Goal: Transaction & Acquisition: Purchase product/service

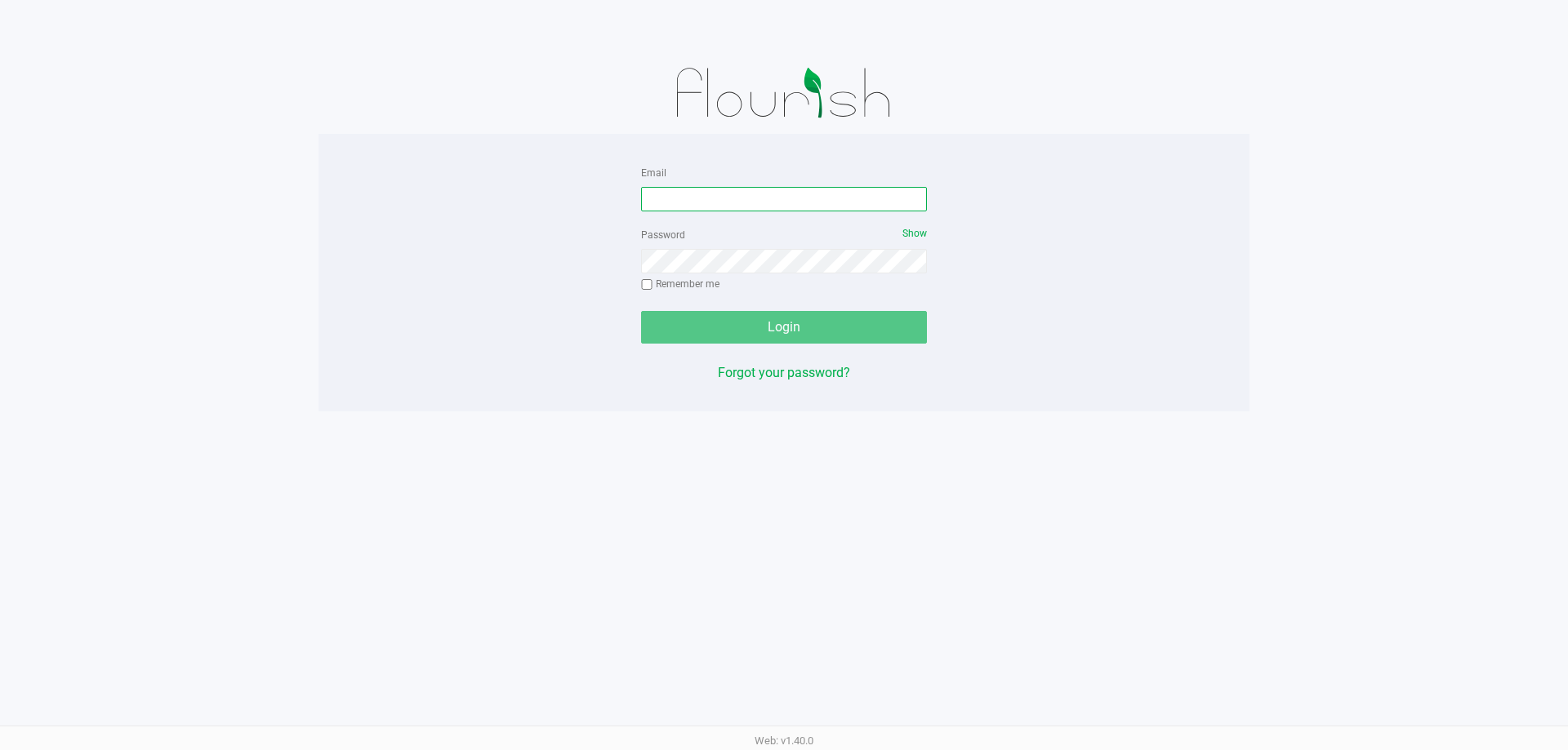
click at [848, 205] on input "Email" at bounding box center [784, 199] width 286 height 24
type input "[EMAIL_ADDRESS][DOMAIN_NAME]"
click at [641, 311] on button "Login" at bounding box center [784, 327] width 286 height 33
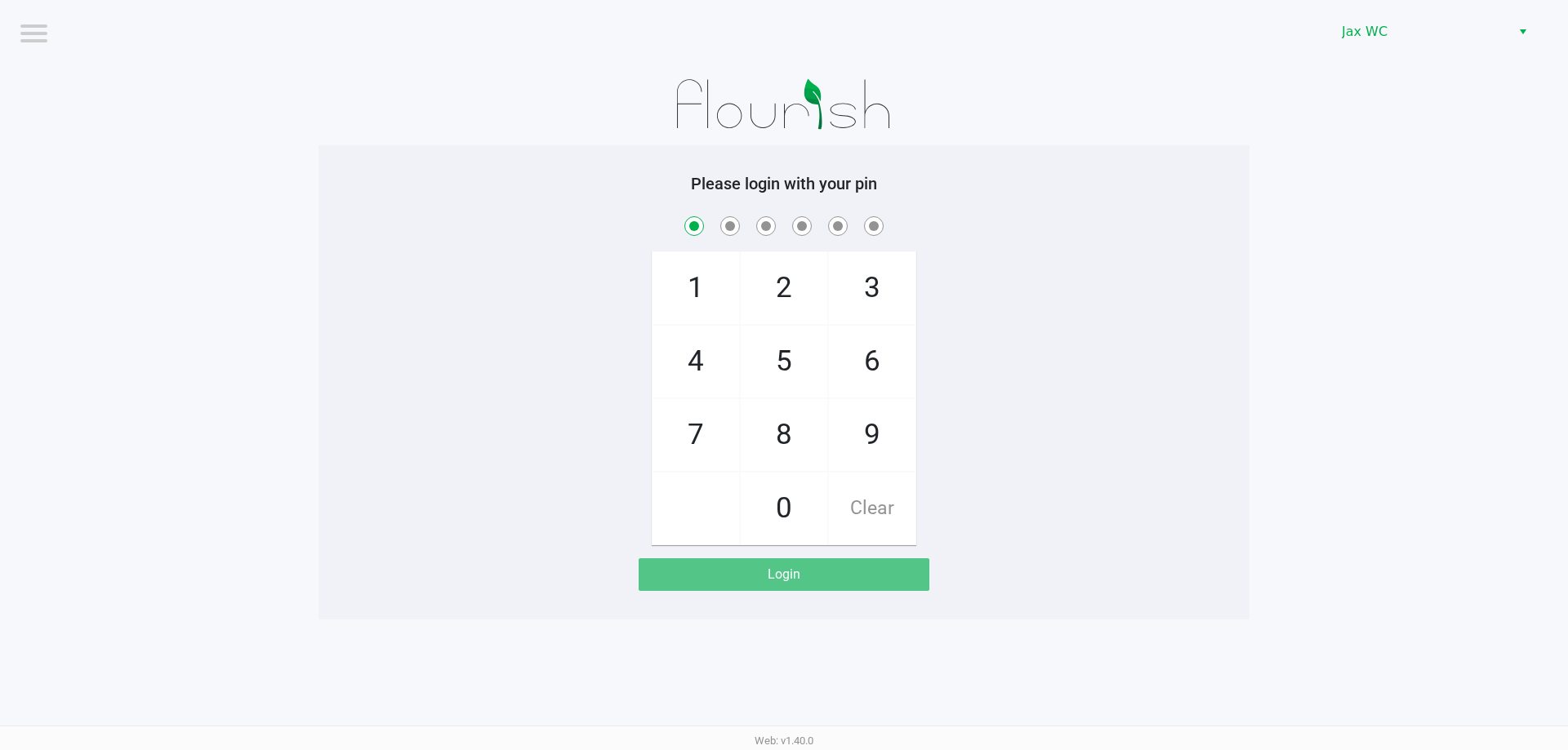
checkbox input "true"
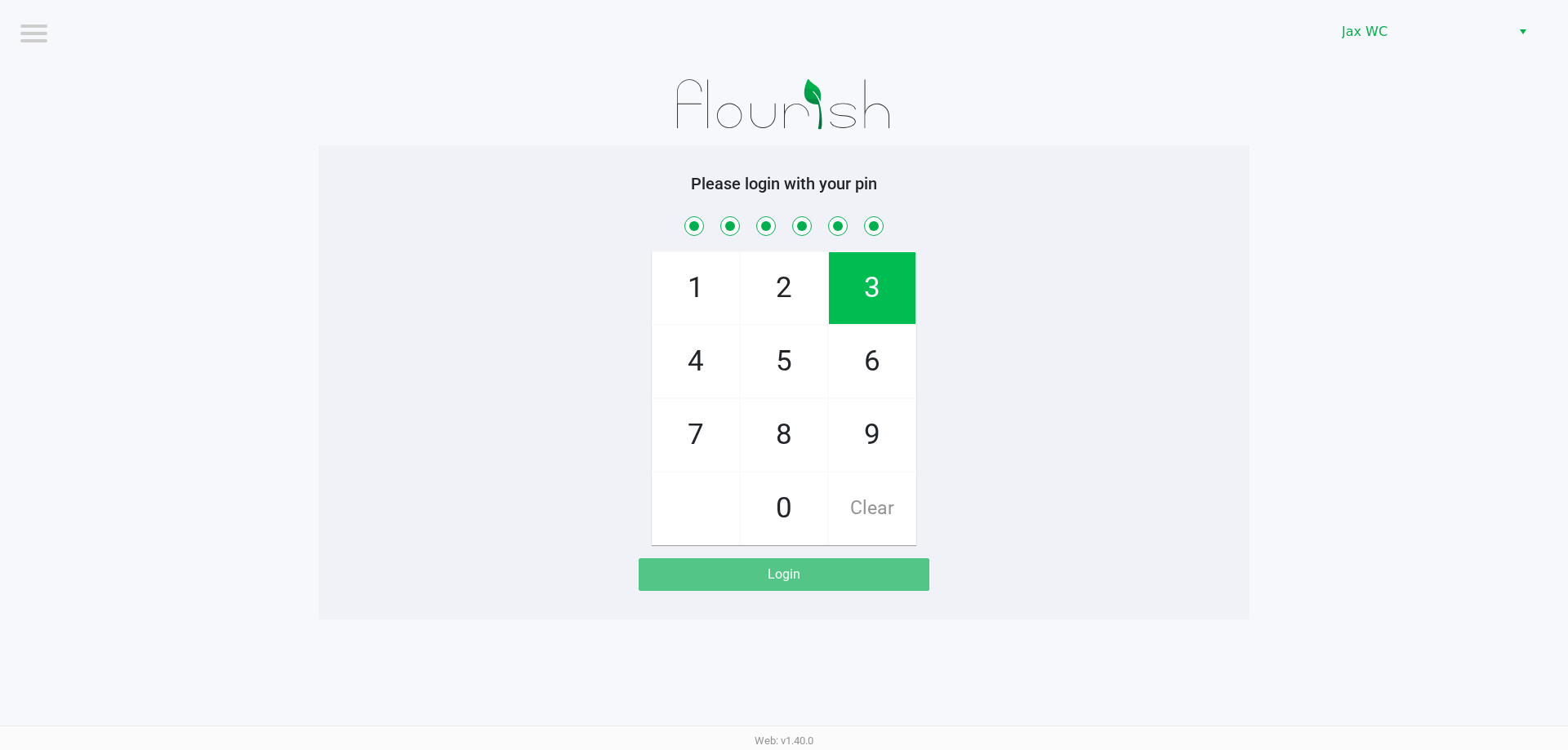
checkbox input "true"
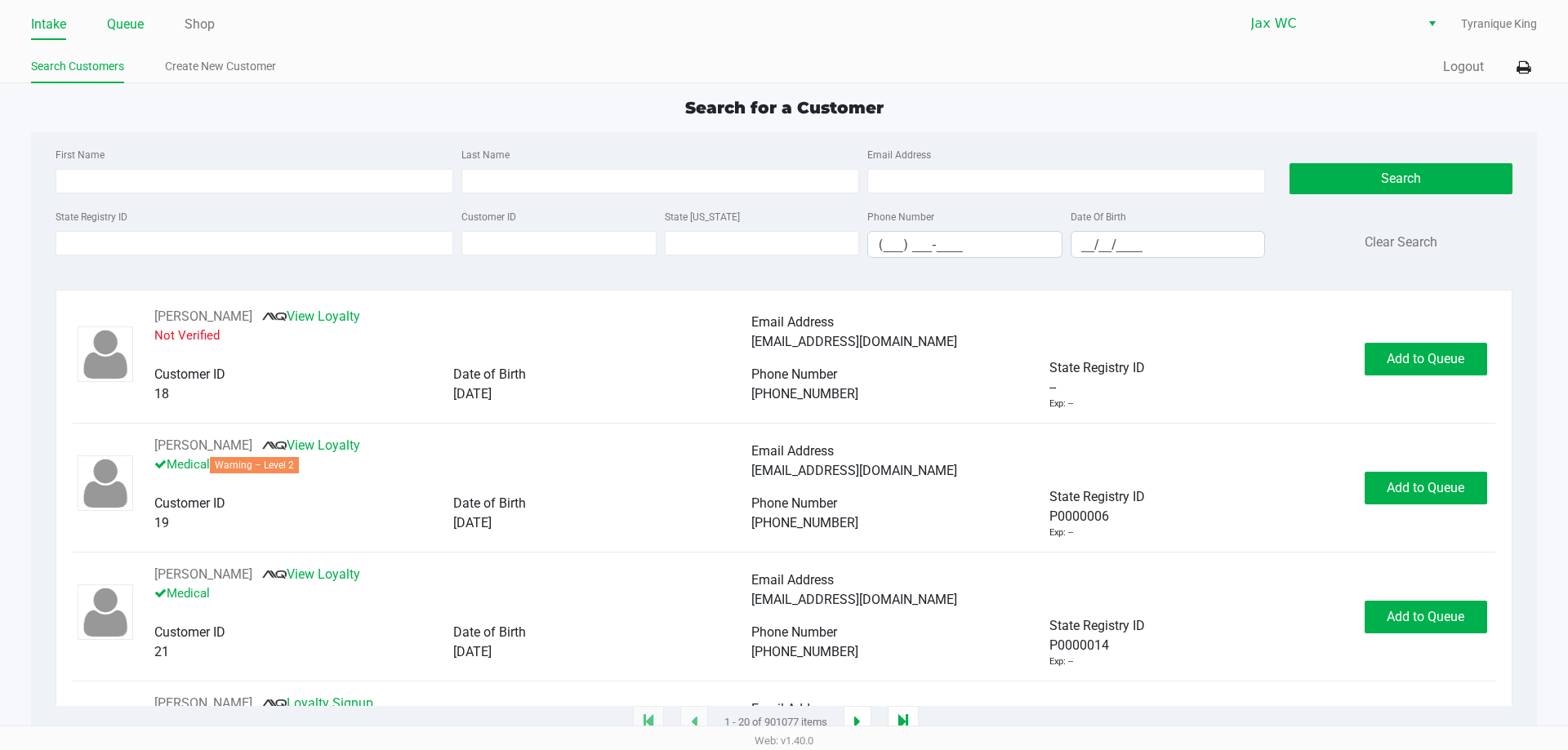
click at [124, 25] on link "Queue" at bounding box center [125, 24] width 37 height 23
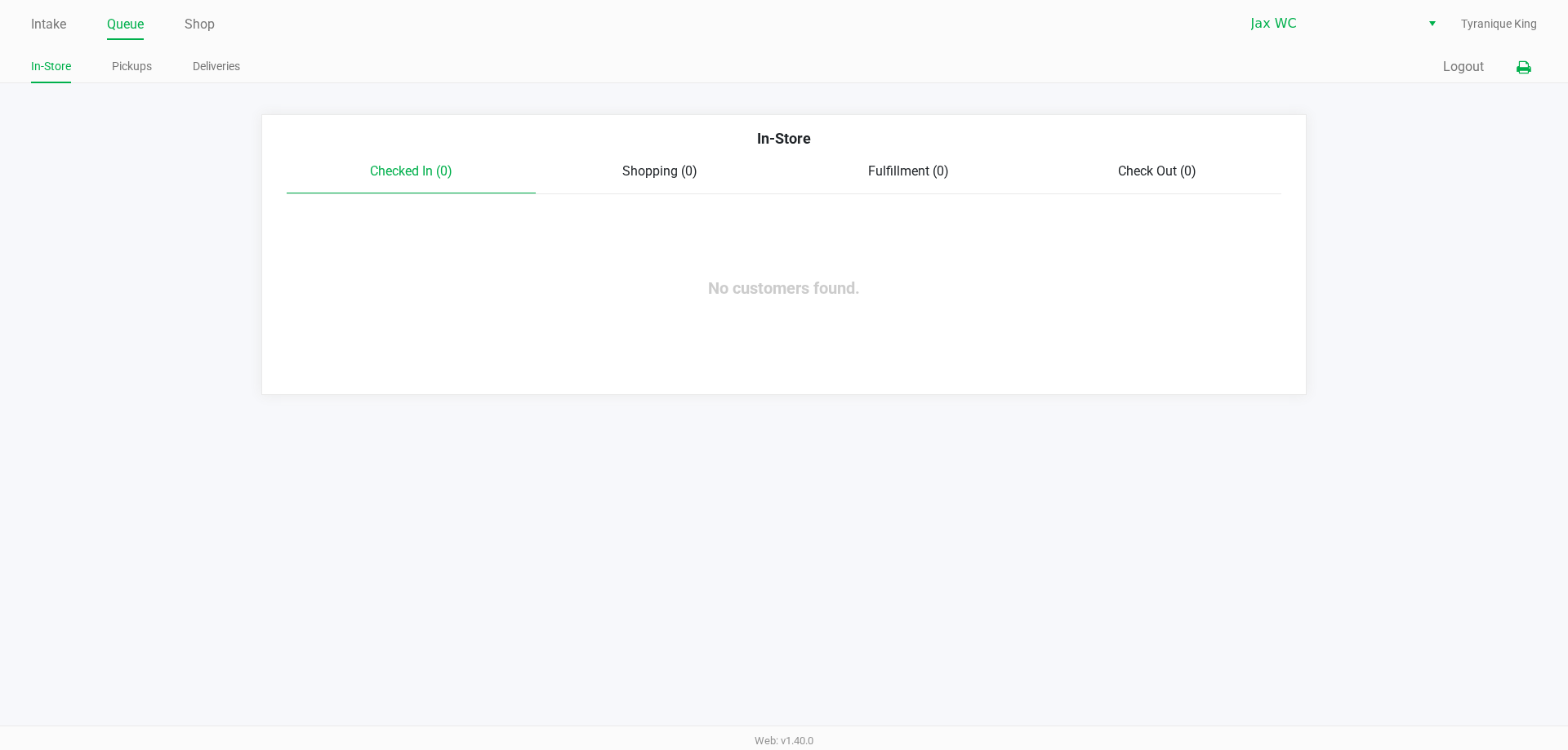
click at [1528, 62] on icon at bounding box center [1523, 68] width 14 height 11
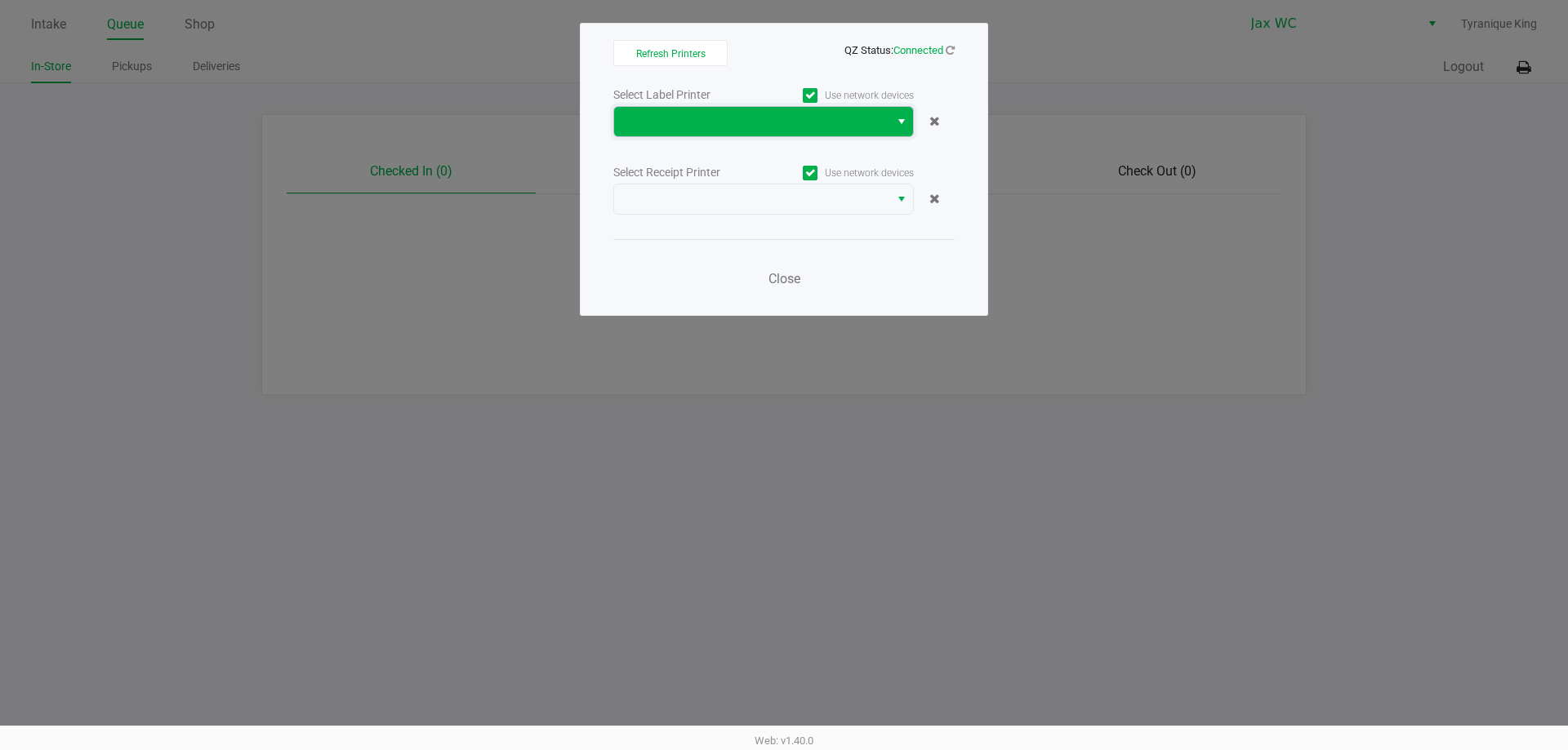
click at [851, 132] on span at bounding box center [751, 121] width 275 height 29
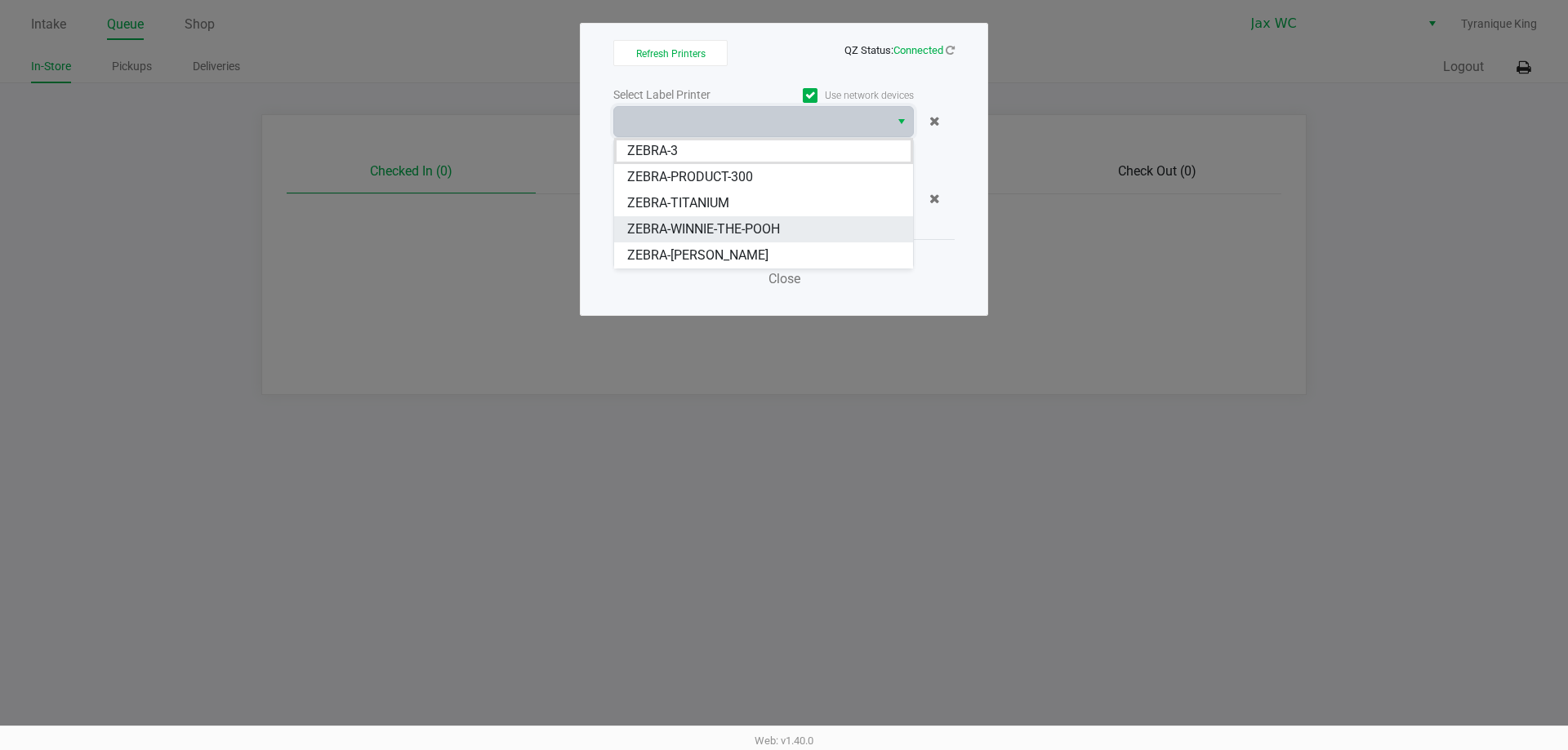
click at [811, 234] on li "ZEBRA-WINNIE-THE-POOH" at bounding box center [763, 230] width 299 height 26
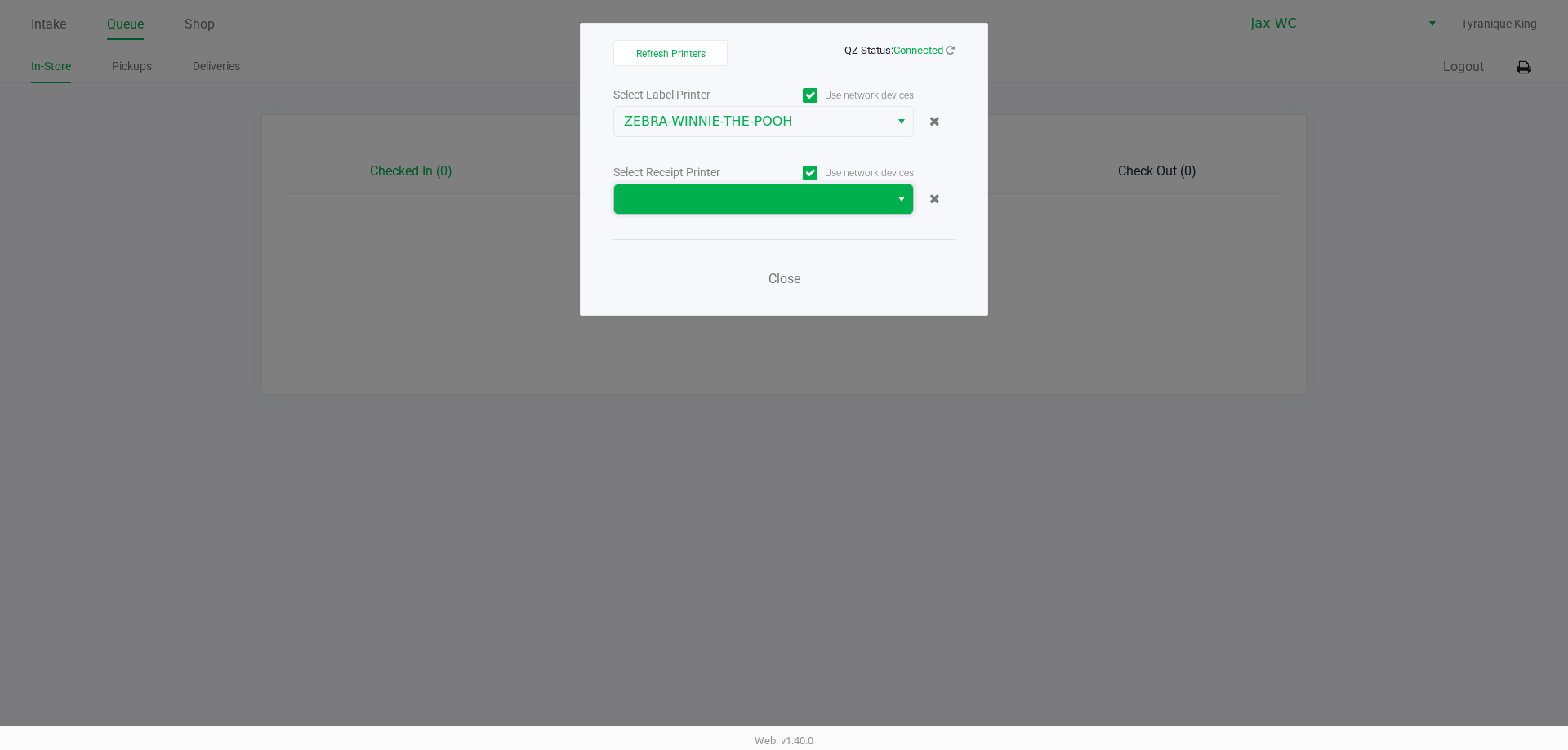
click at [803, 204] on span at bounding box center [752, 199] width 256 height 20
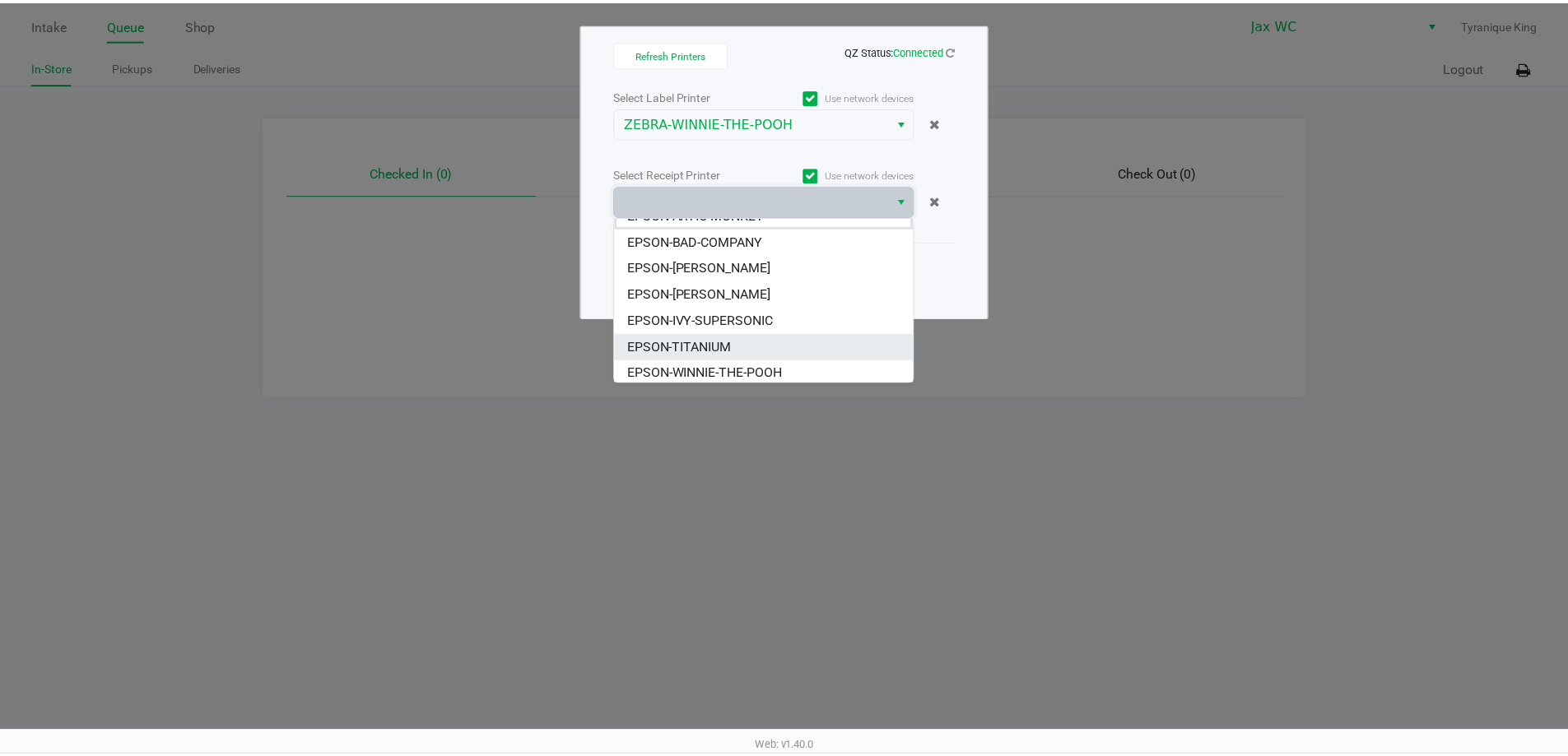
scroll to position [20, 0]
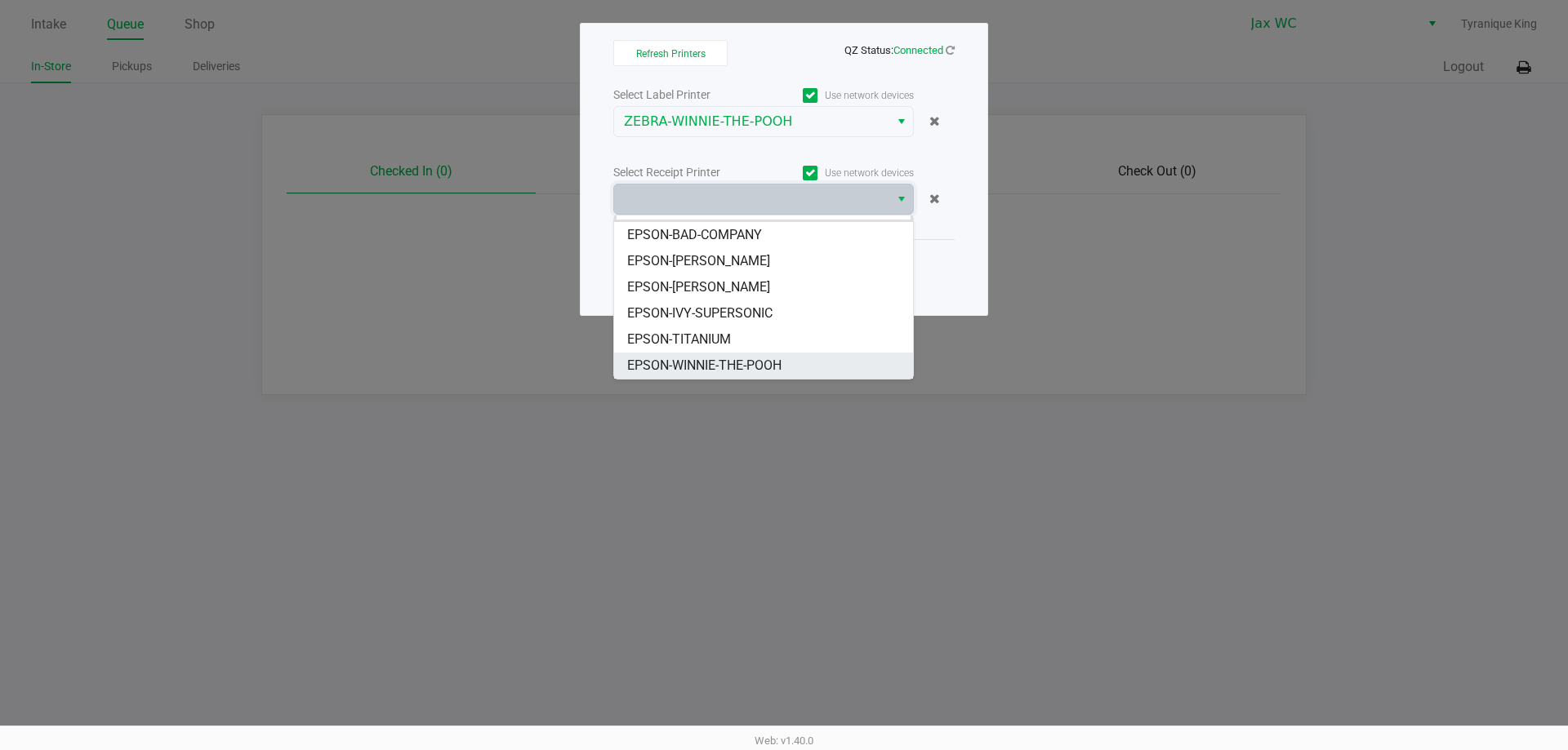
click at [757, 375] on li "EPSON-WINNIE-THE-POOH" at bounding box center [763, 366] width 299 height 26
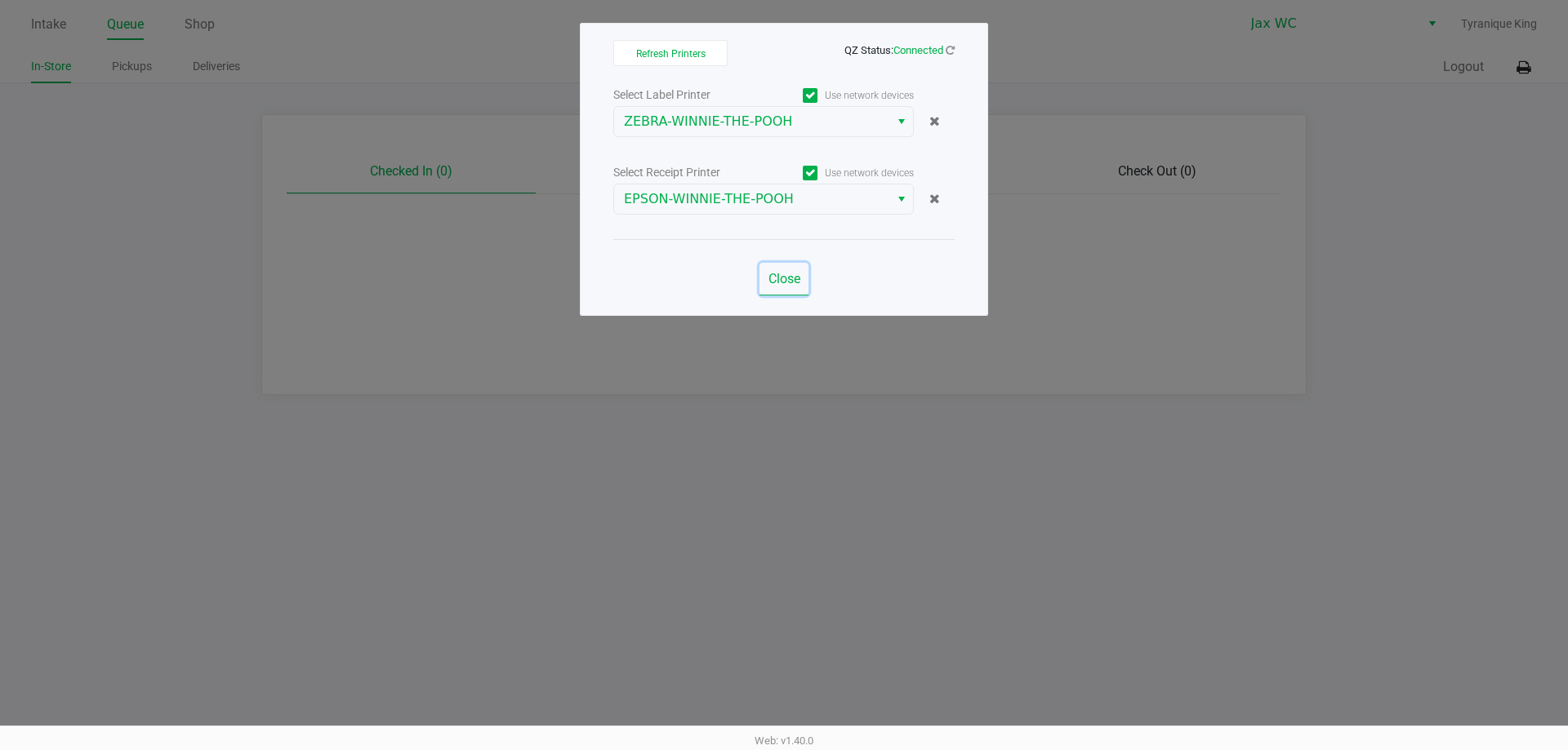
click at [778, 276] on span "Close" at bounding box center [784, 279] width 32 height 15
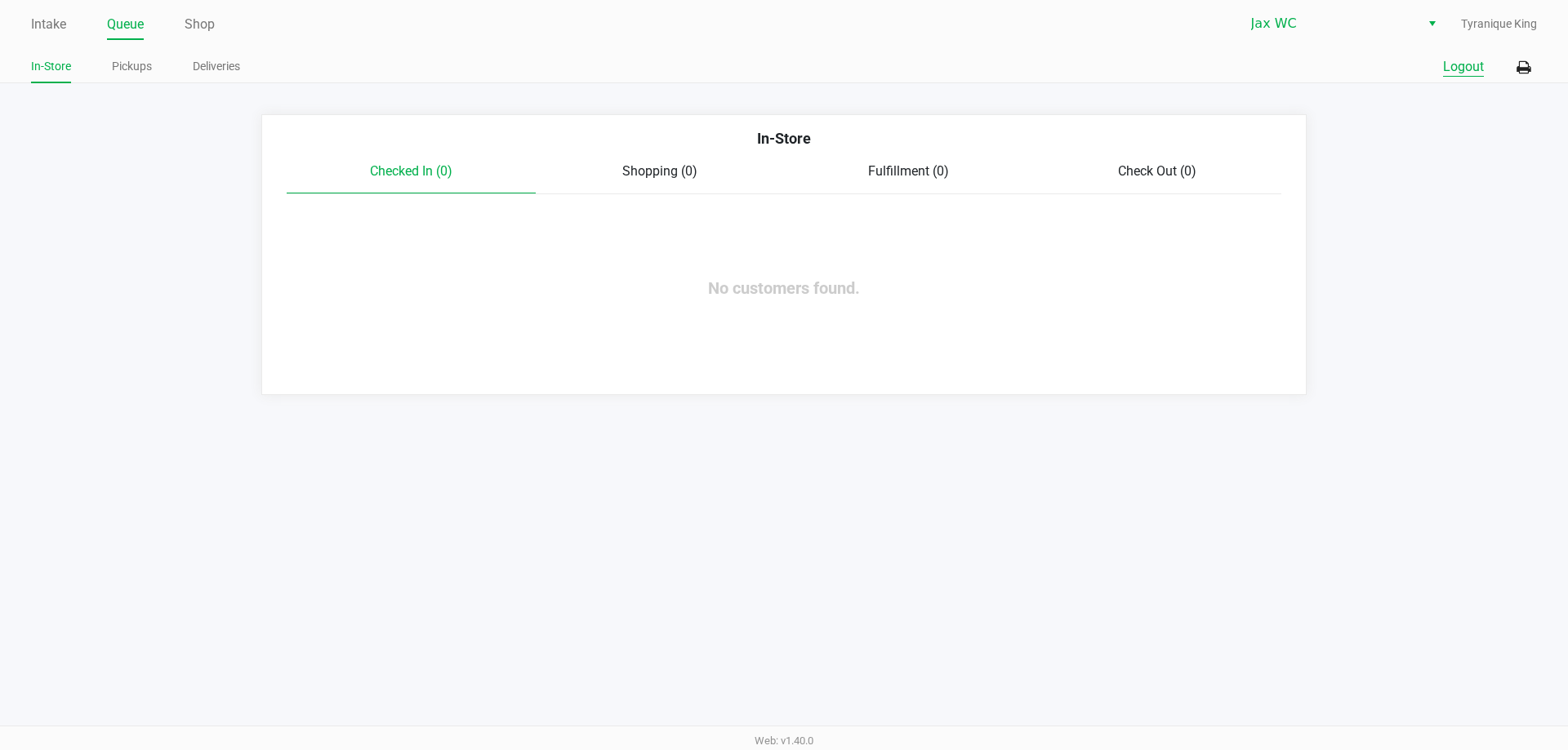
click at [1475, 62] on button "Logout" at bounding box center [1463, 67] width 40 height 20
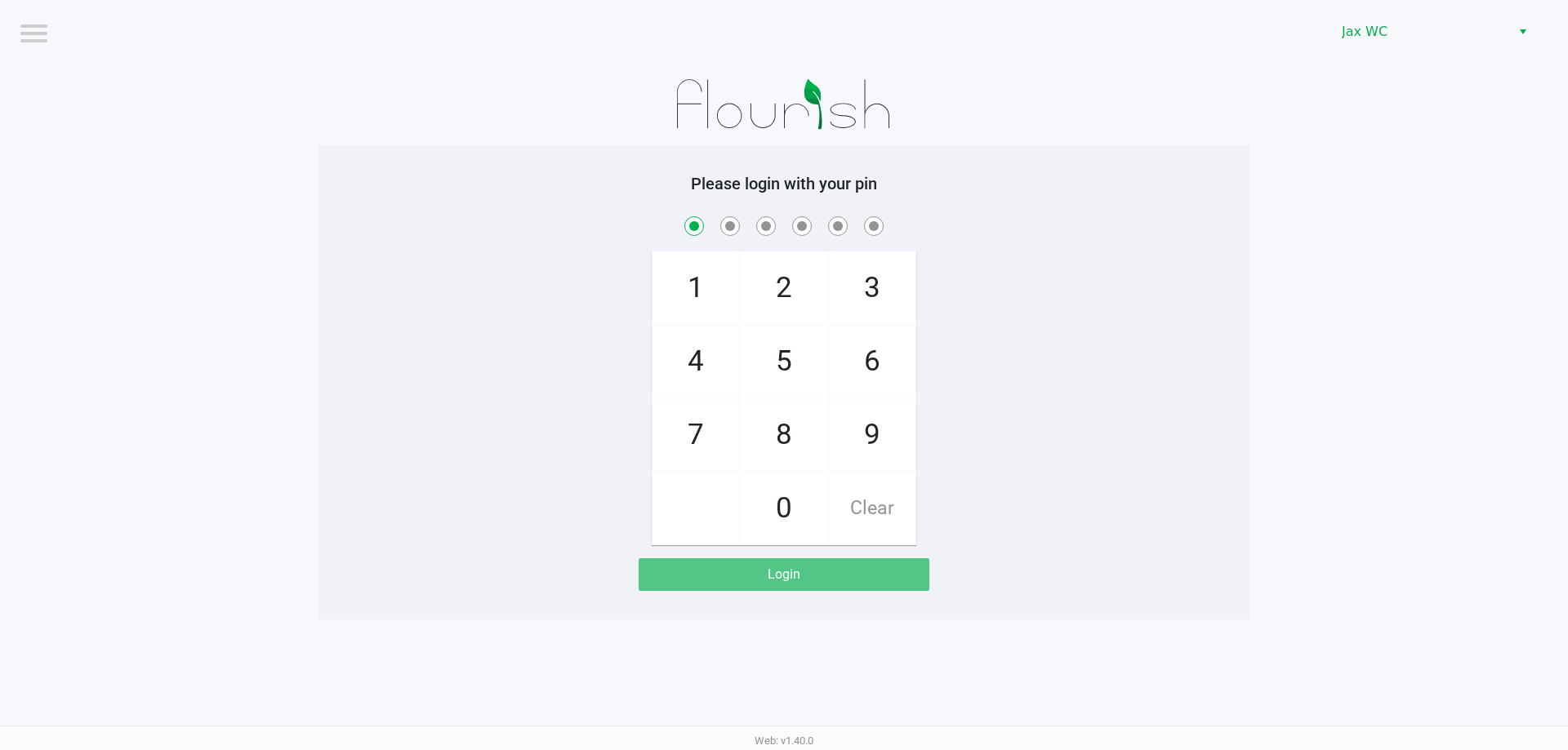
checkbox input "true"
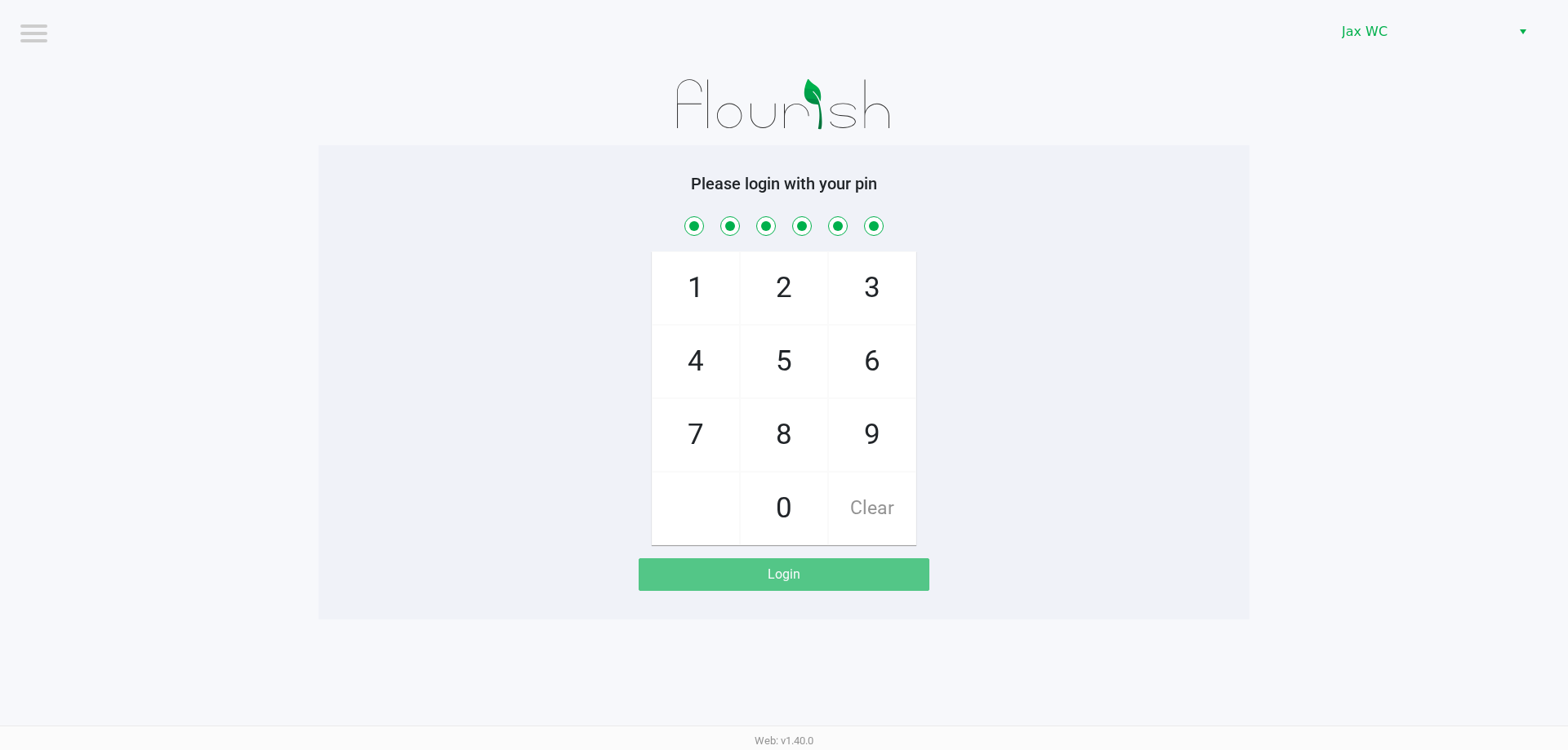
checkbox input "true"
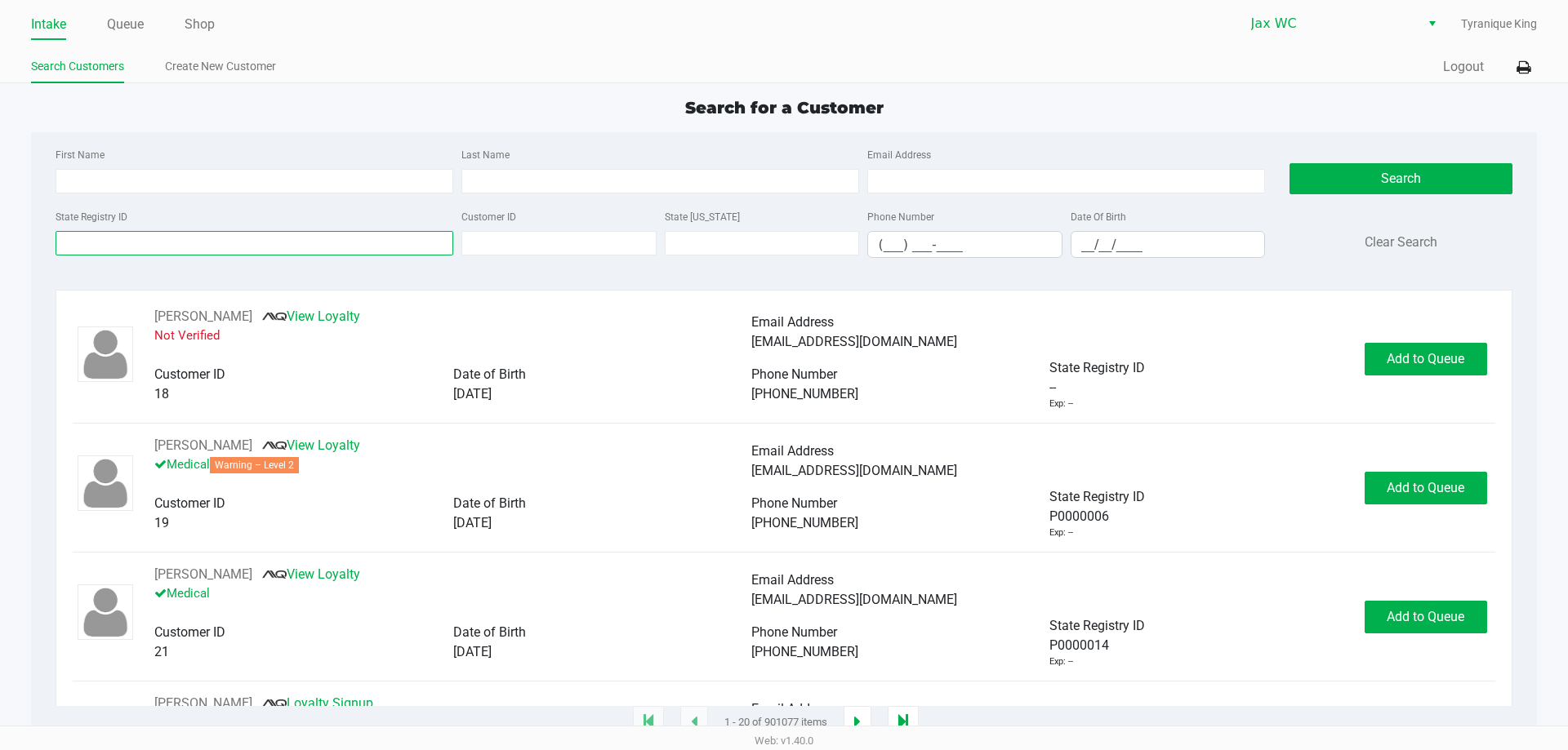
click at [297, 231] on input "State Registry ID" at bounding box center [254, 244] width 398 height 24
paste input "P6MK6148"
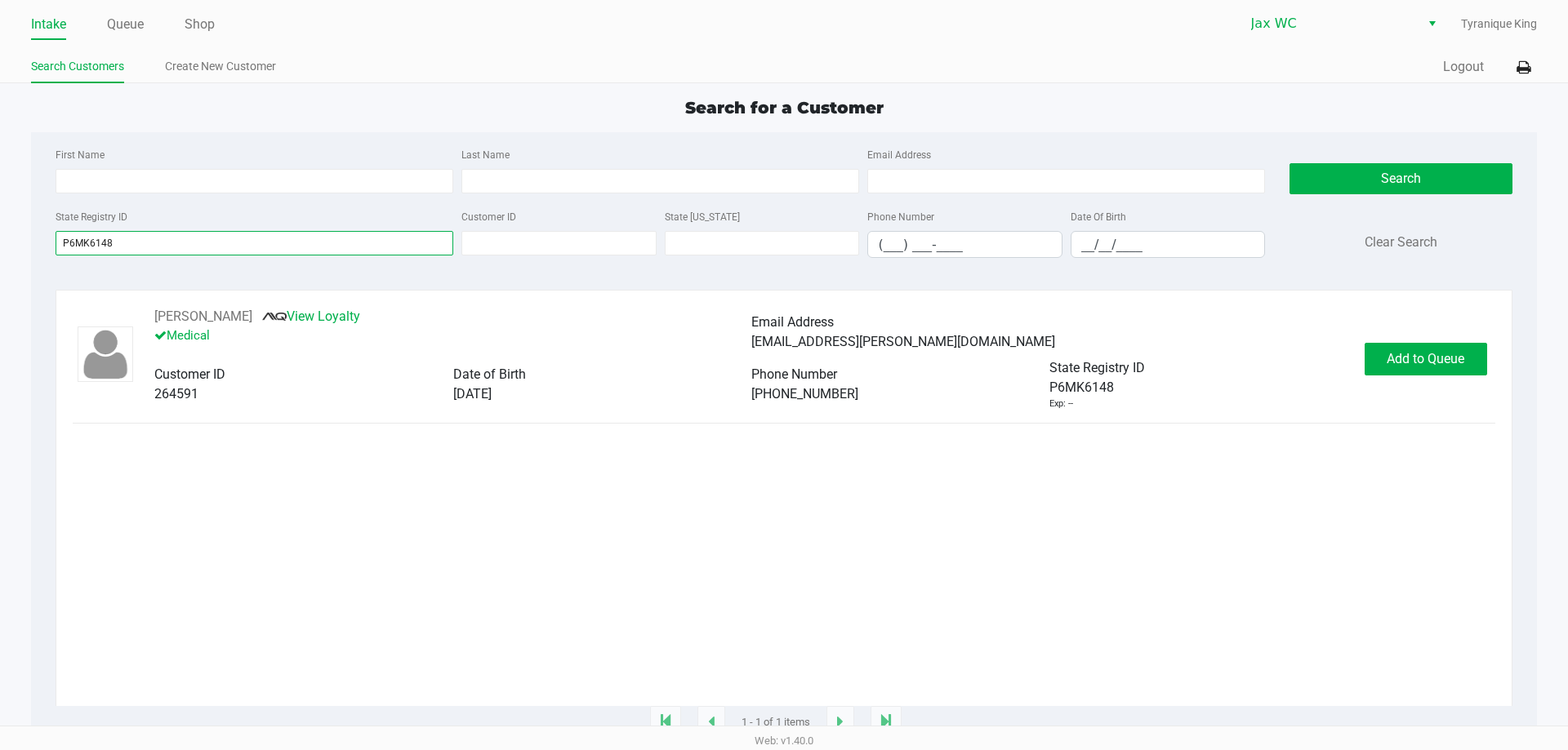
type input "P6MK6148"
click at [168, 318] on button "Devon Norris" at bounding box center [203, 316] width 98 height 20
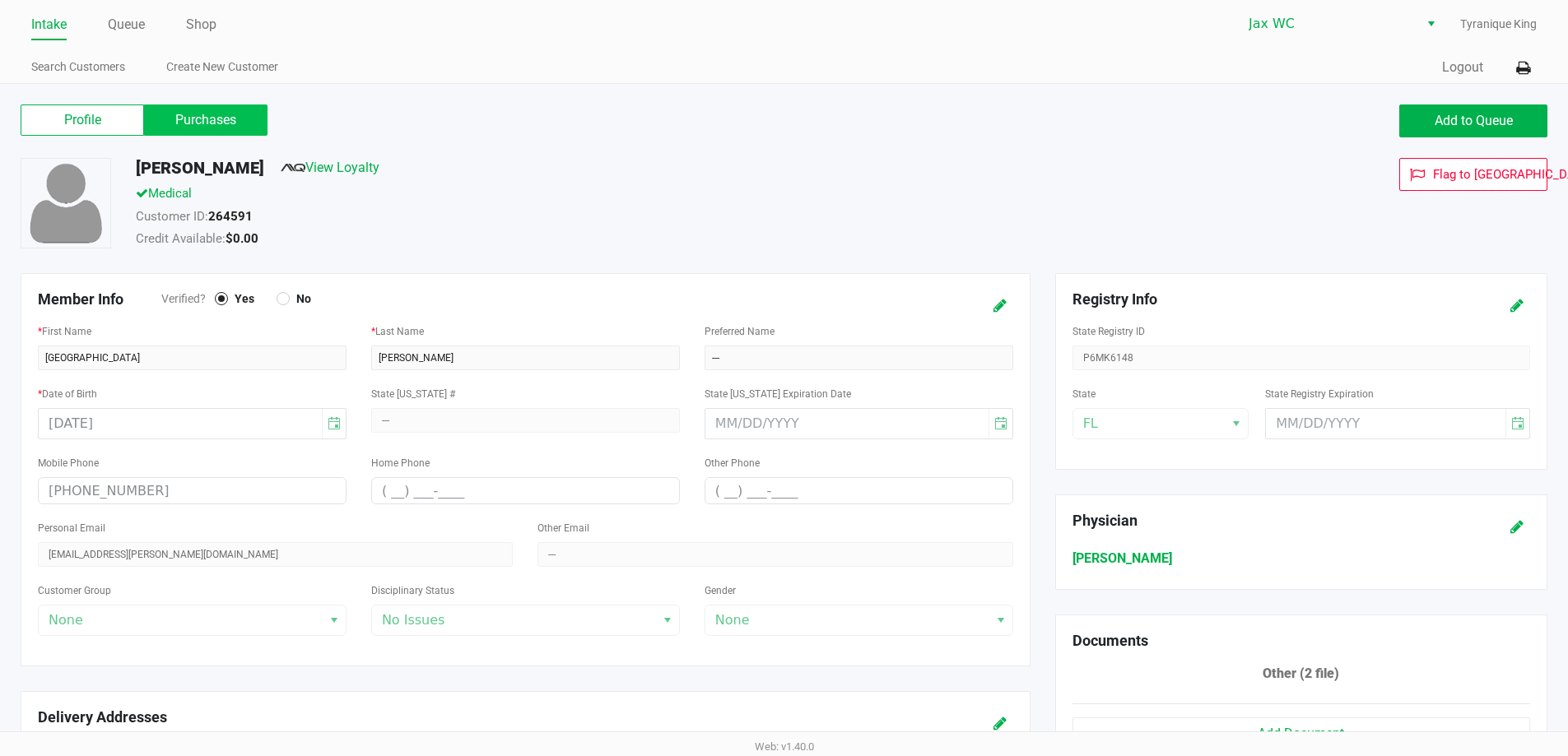
click at [206, 104] on label "Purchases" at bounding box center [206, 120] width 123 height 31
click at [0, 0] on 1 "Purchases" at bounding box center [0, 0] width 0 height 0
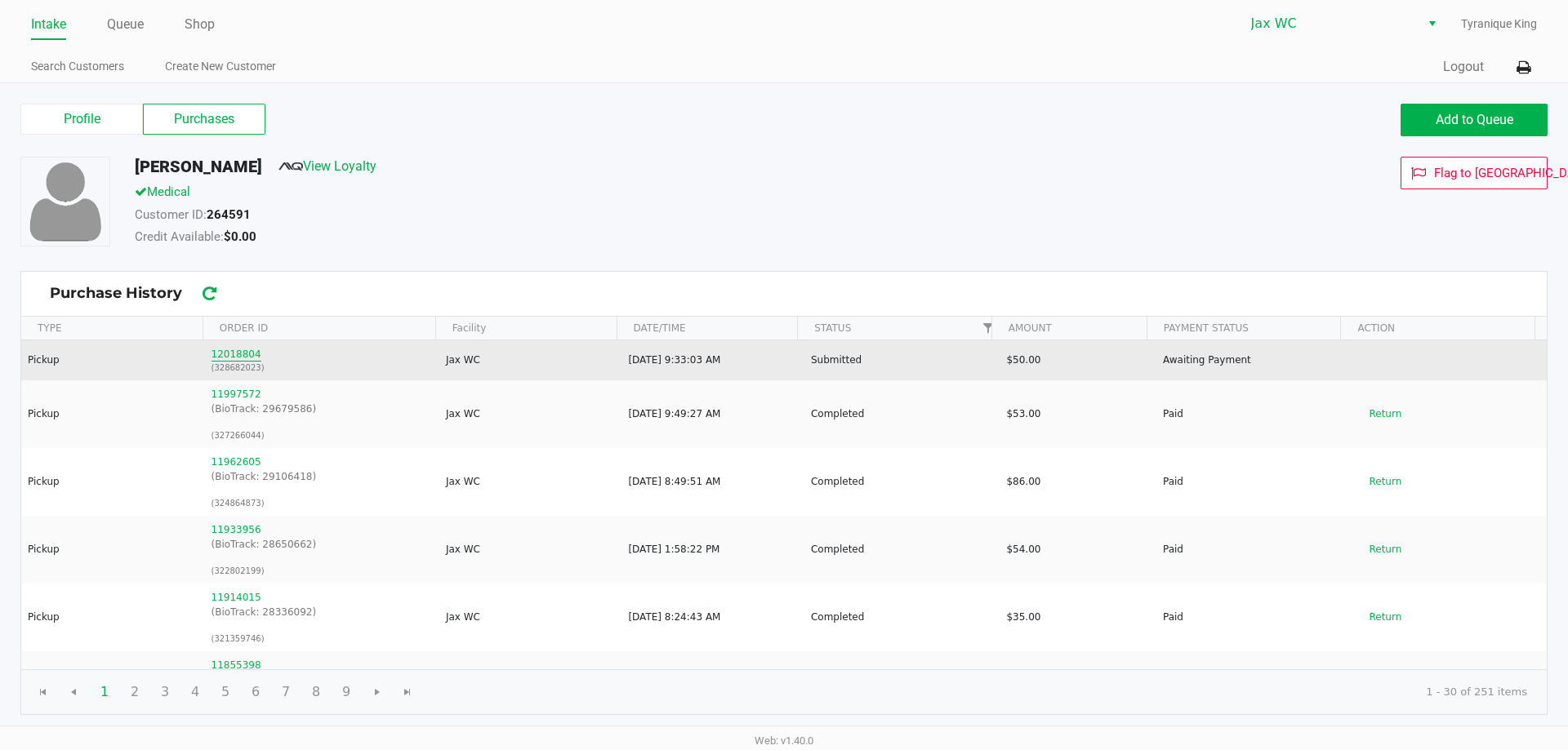
click at [232, 359] on button "12018804" at bounding box center [236, 355] width 50 height 15
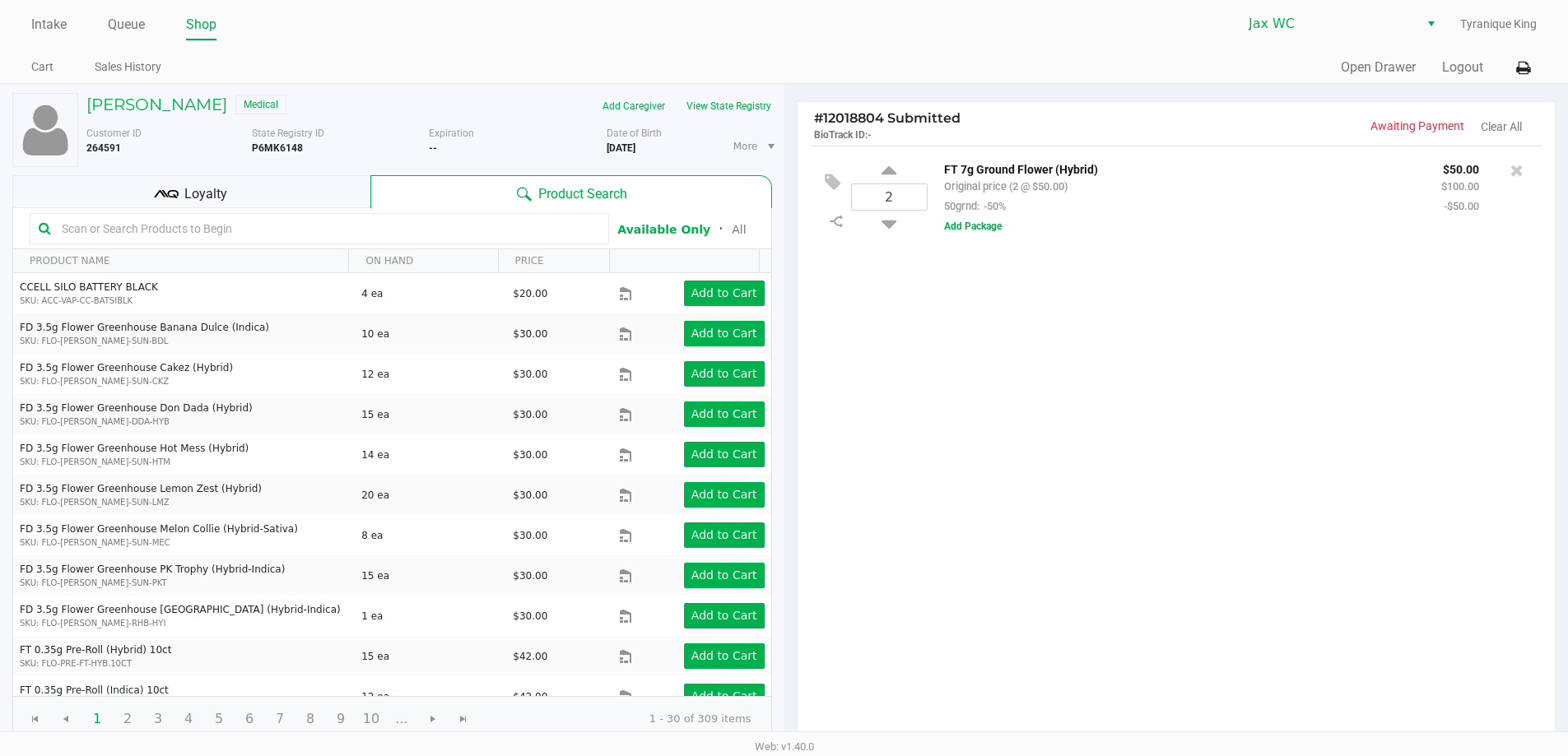
click at [250, 196] on div "Loyalty" at bounding box center [191, 192] width 358 height 33
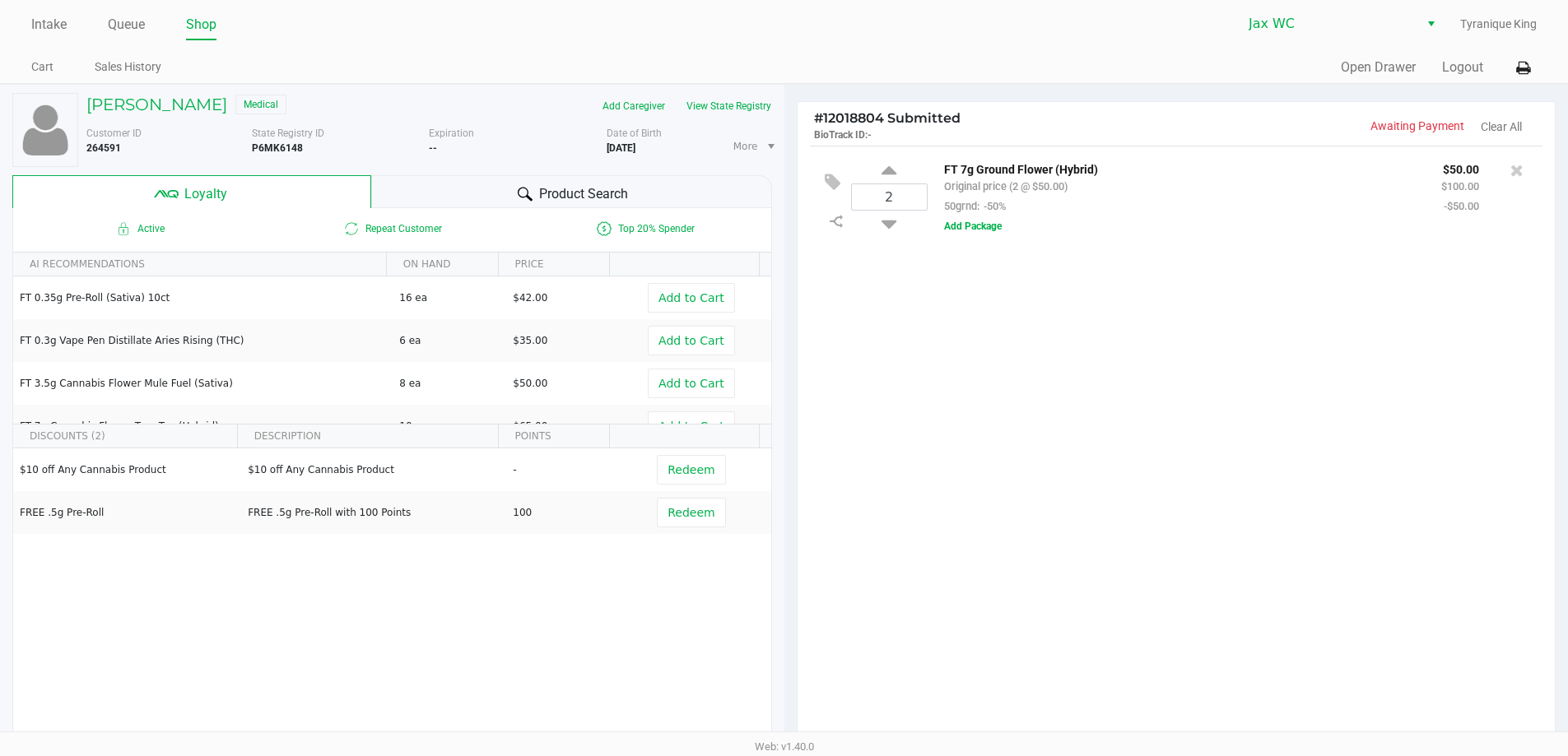
click at [268, 621] on div "$10 off Any Cannabis Product $10 off Any Cannabis Product - Redeem FREE .5g Pre…" at bounding box center [392, 572] width 758 height 248
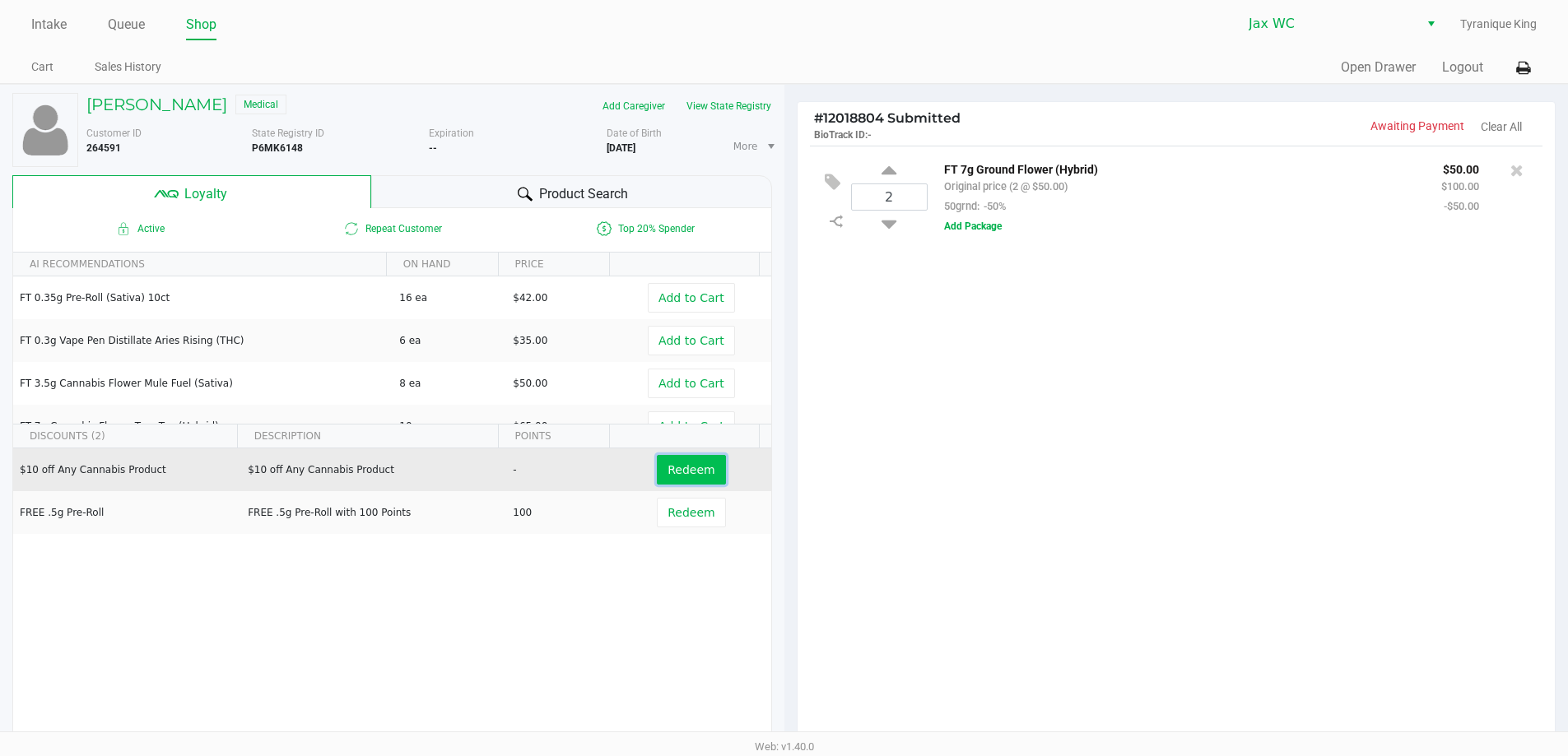
click at [677, 467] on span "Redeem" at bounding box center [691, 470] width 46 height 13
click at [1451, 71] on button "Logout" at bounding box center [1462, 67] width 41 height 20
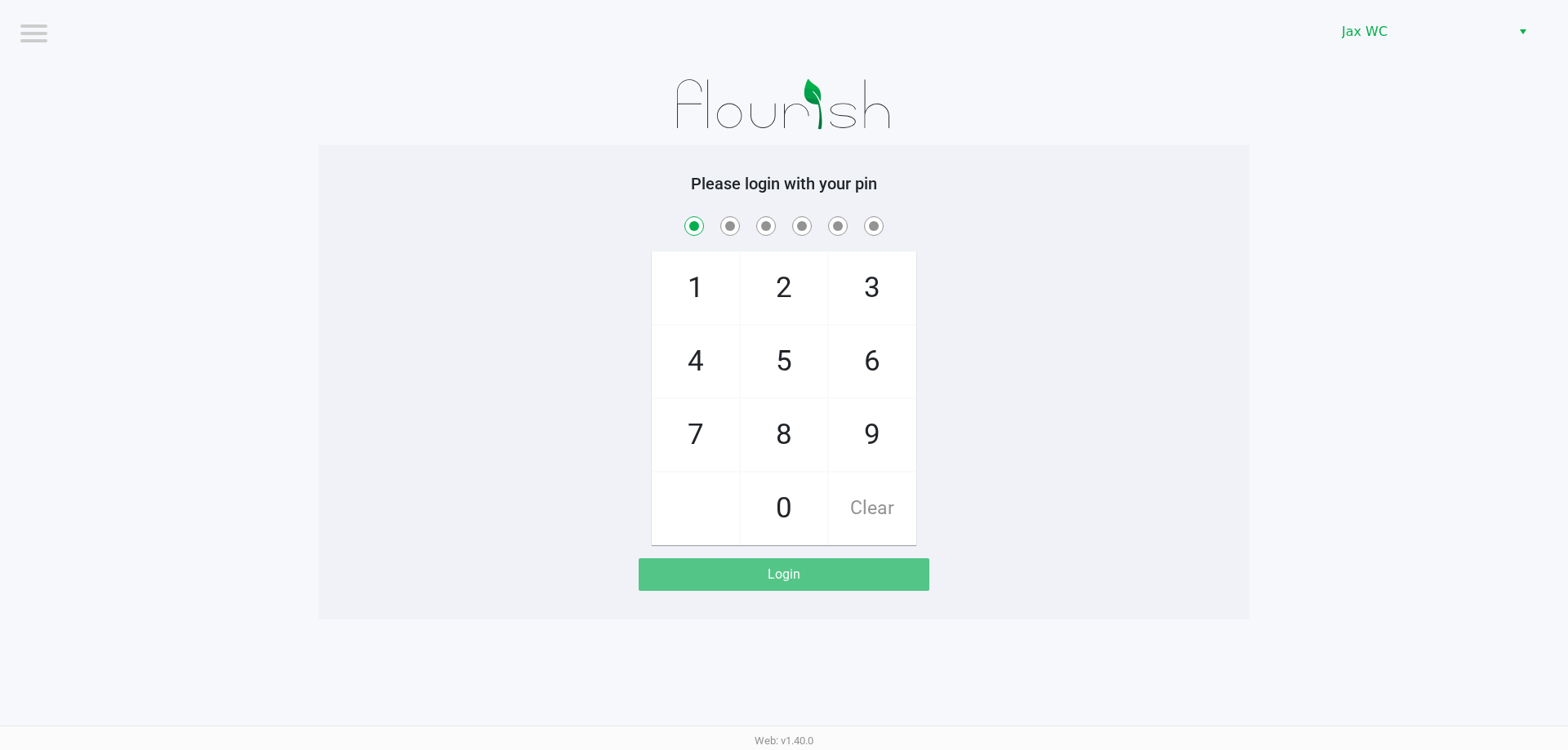
checkbox input "true"
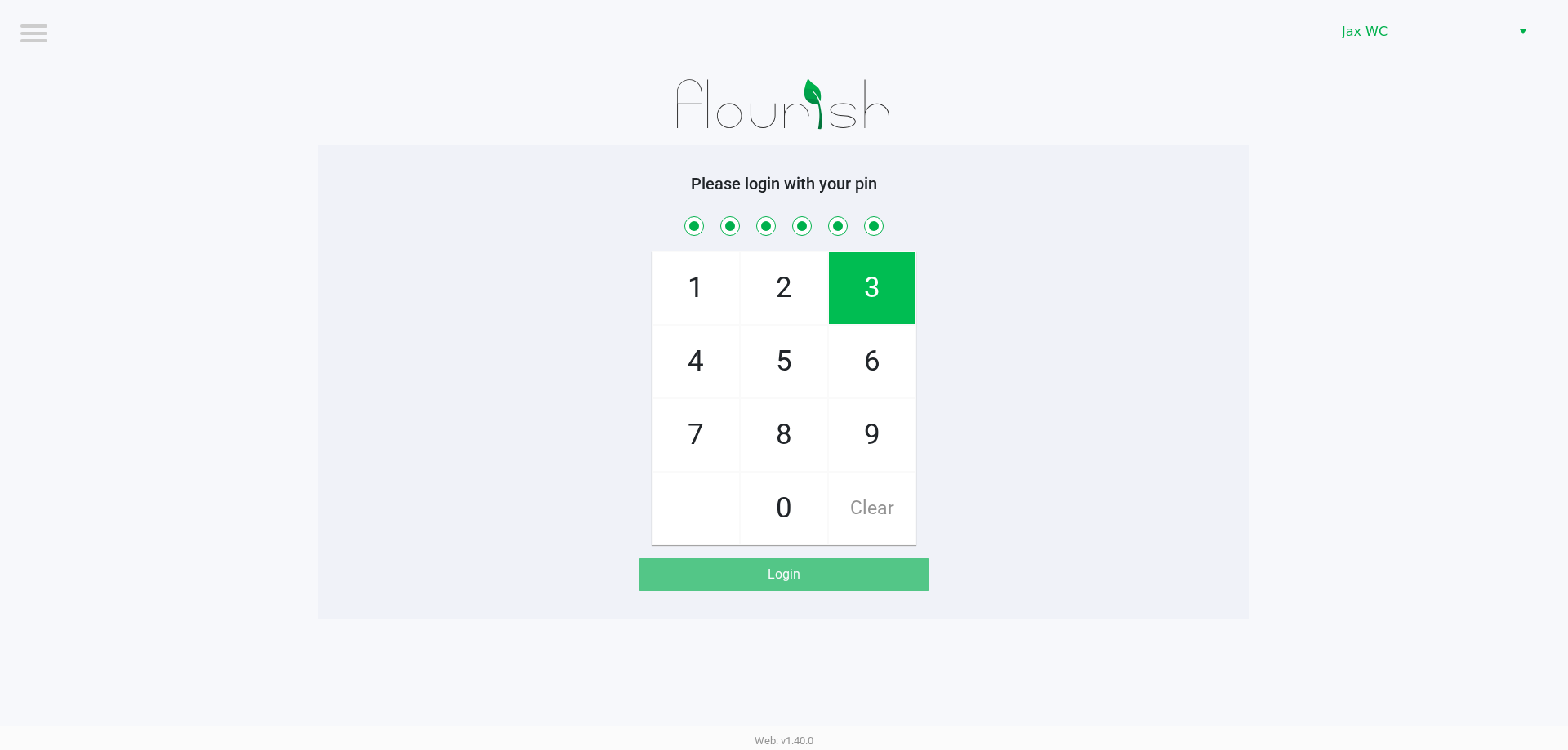
checkbox input "true"
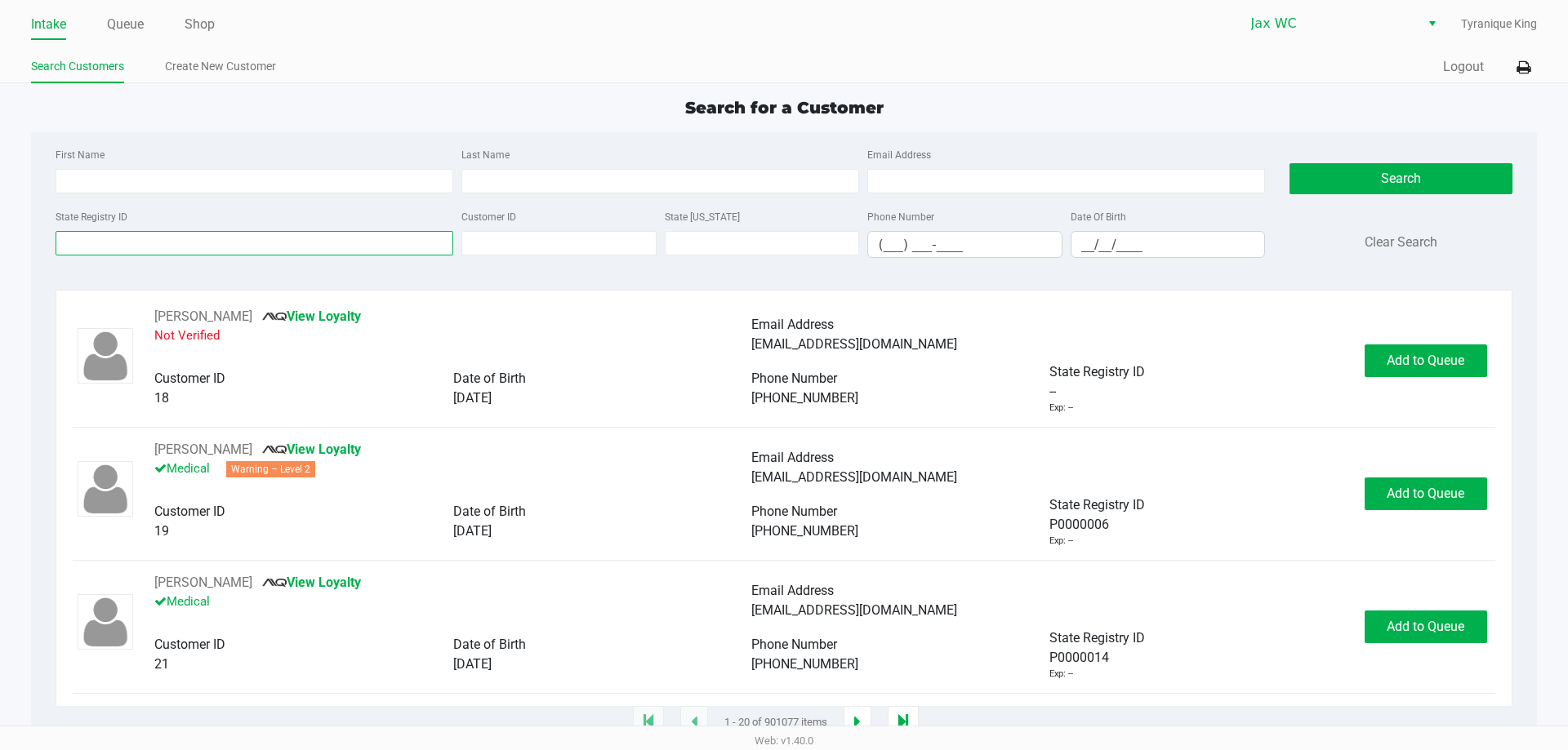
click at [216, 232] on input "State Registry ID" at bounding box center [254, 244] width 398 height 24
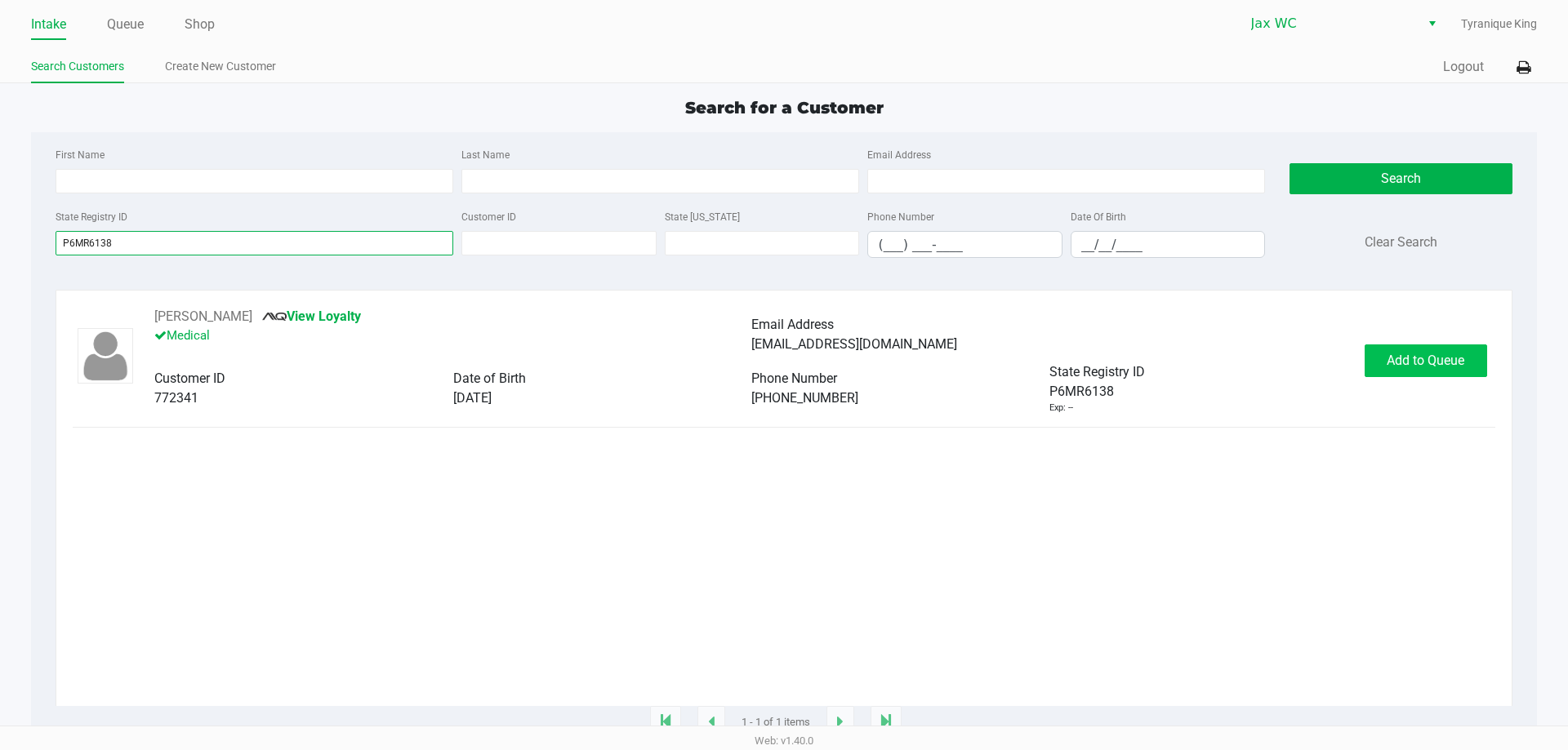
type input "P6MR6138"
click at [1379, 364] on button "Add to Queue" at bounding box center [1426, 360] width 122 height 33
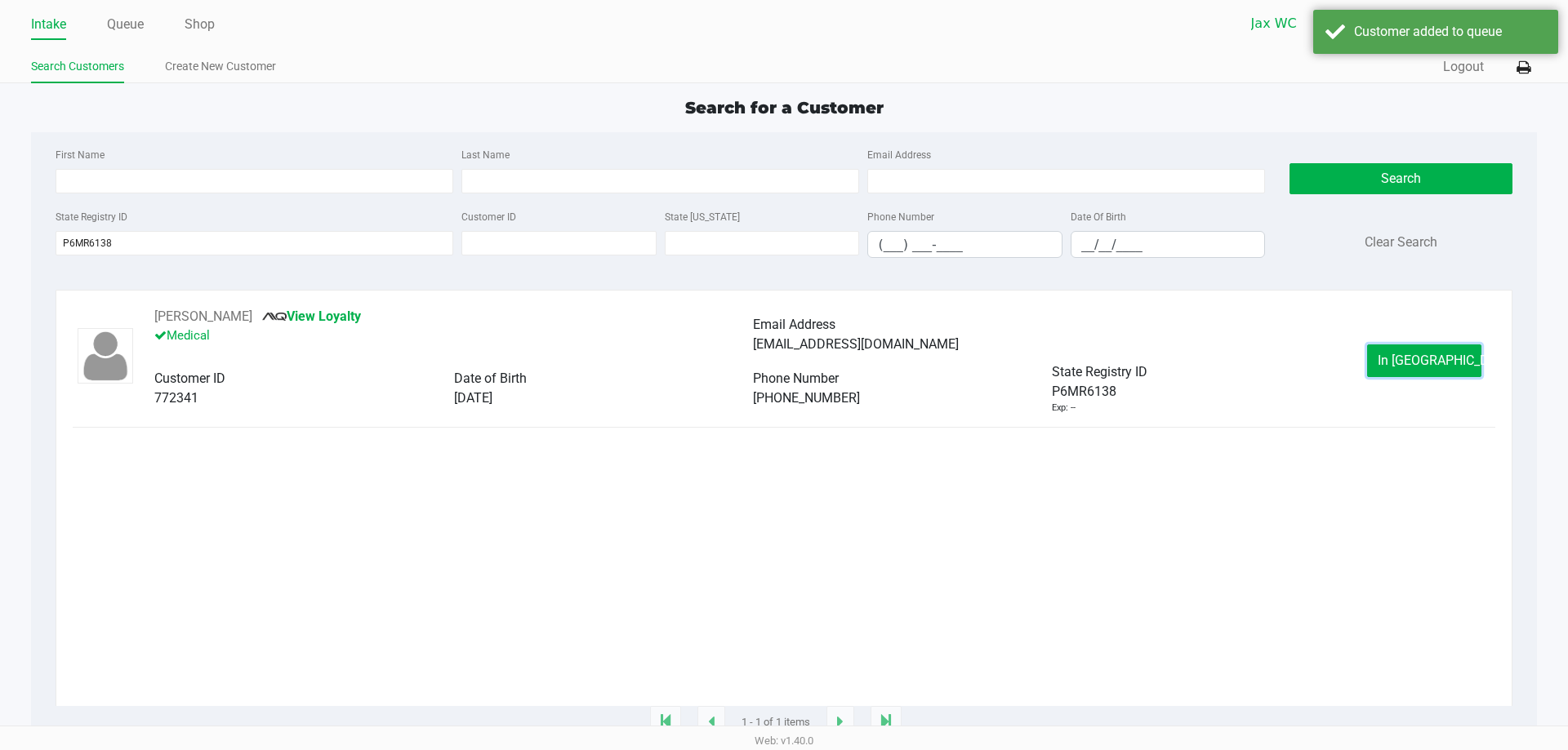
click at [1391, 366] on button "In Queue" at bounding box center [1423, 360] width 114 height 33
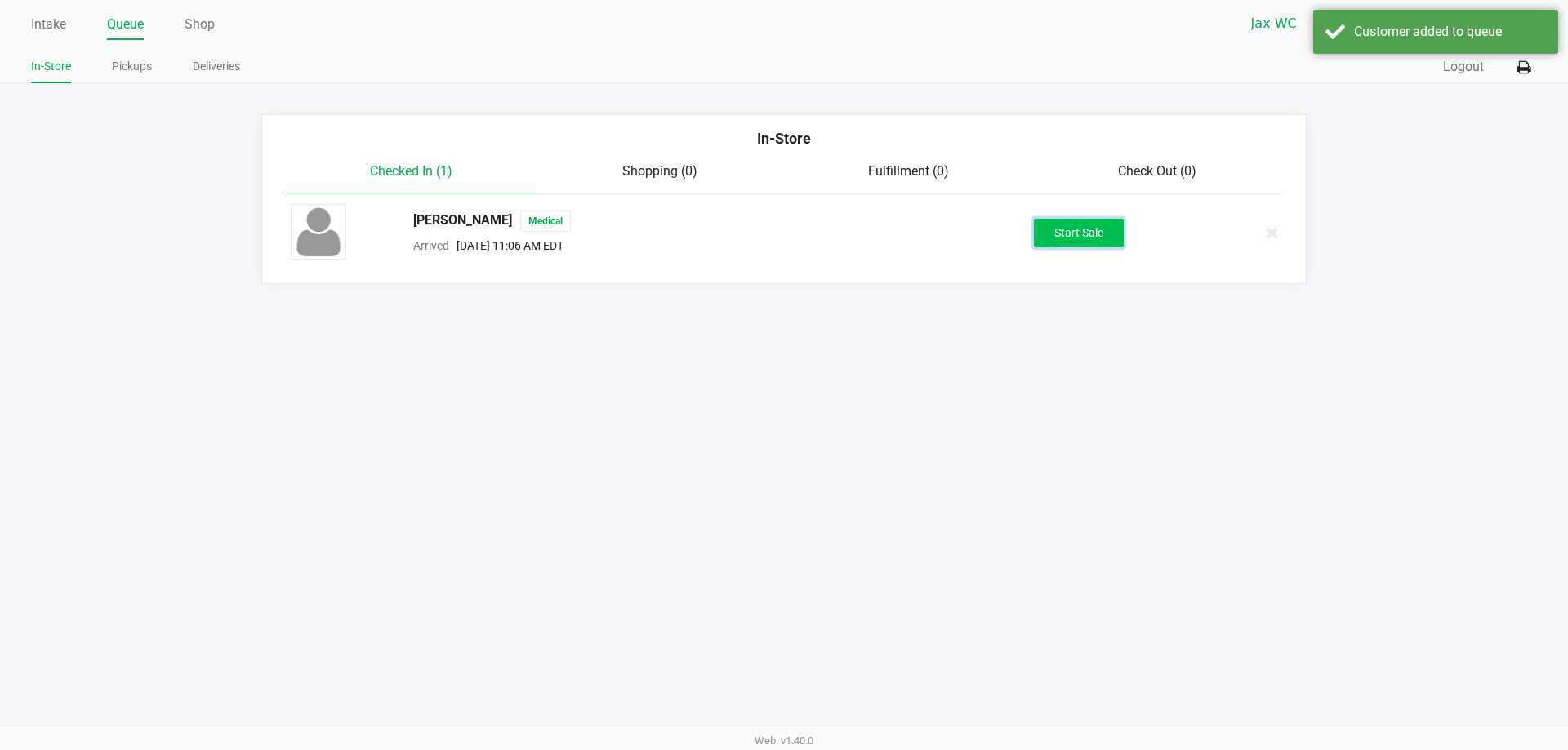
click at [1105, 228] on button "Start Sale" at bounding box center [1078, 233] width 89 height 28
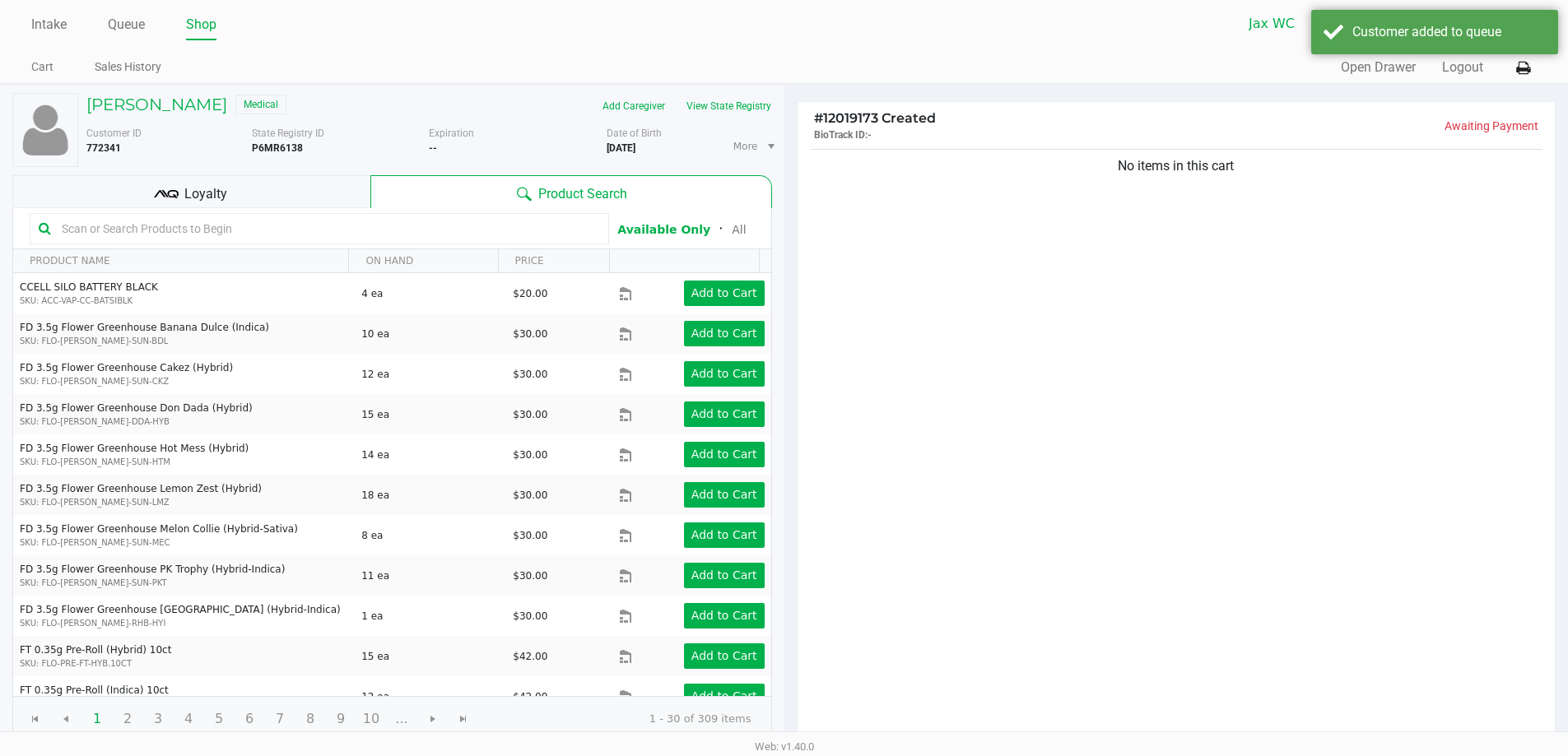
click at [360, 231] on input "text" at bounding box center [327, 229] width 544 height 25
click at [349, 231] on input "text" at bounding box center [327, 229] width 544 height 25
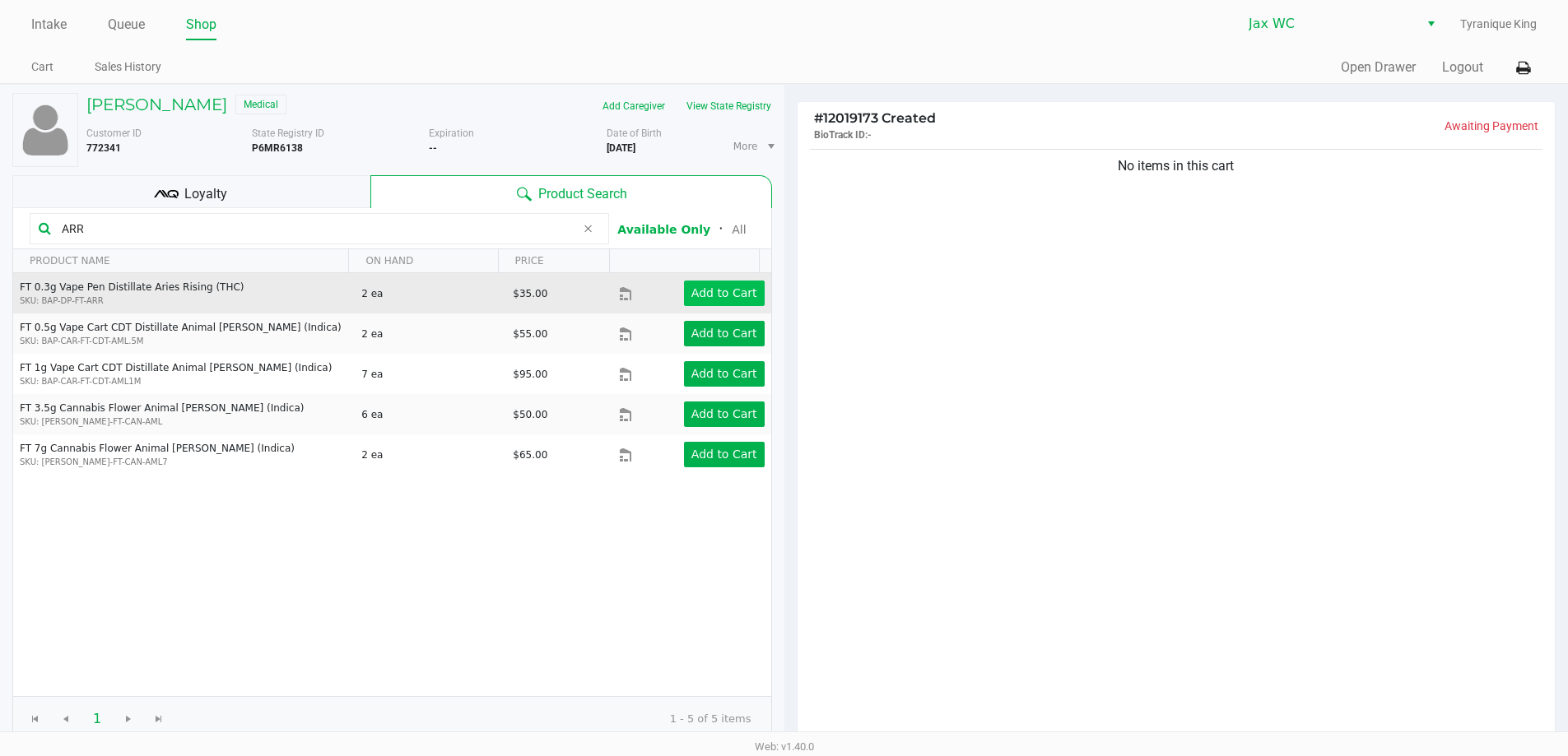
type input "ARR"
click at [708, 283] on button "Add to Cart" at bounding box center [724, 293] width 81 height 26
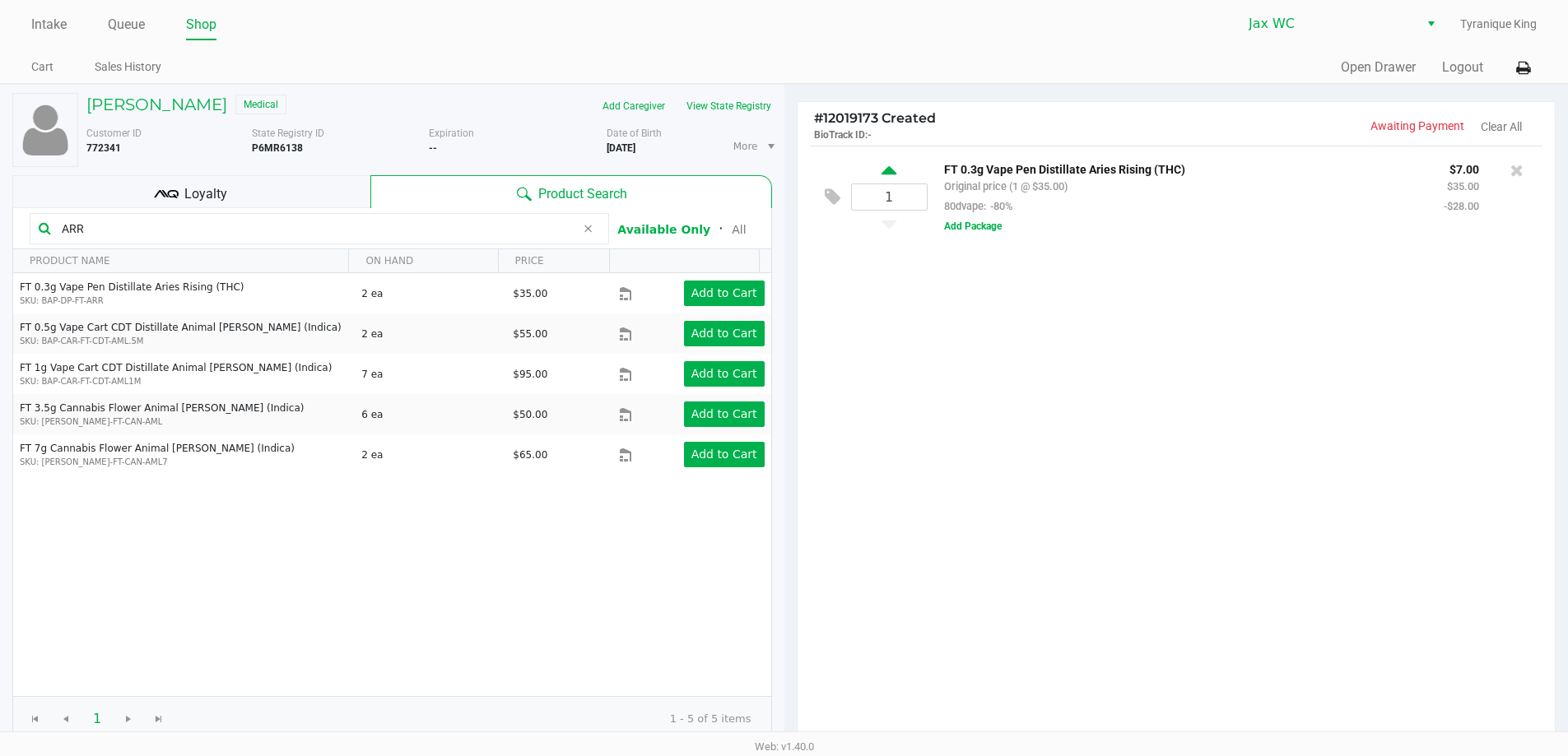
click at [884, 179] on icon at bounding box center [889, 174] width 15 height 21
type input "2"
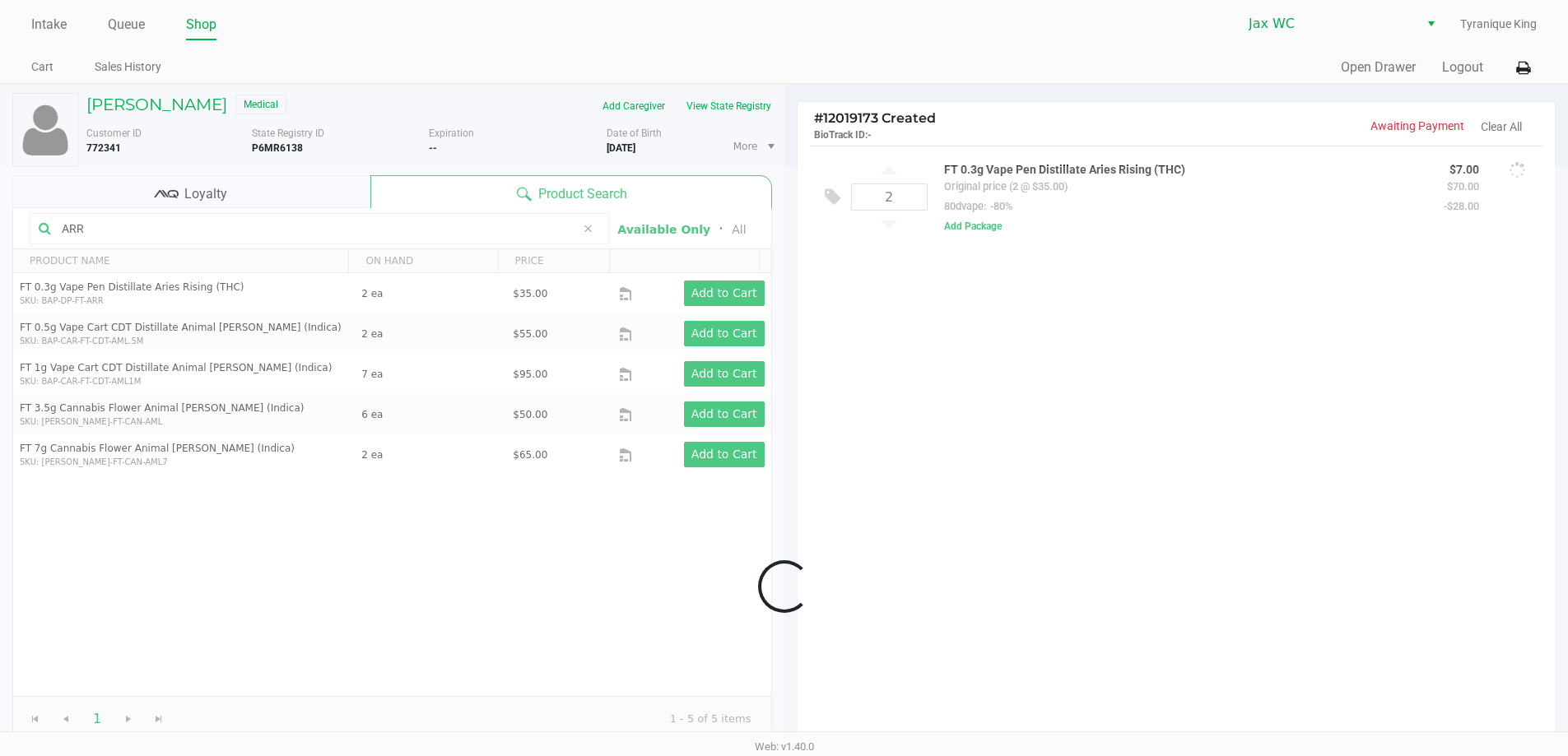
click at [291, 237] on div at bounding box center [784, 586] width 1568 height 841
click at [288, 230] on div at bounding box center [784, 586] width 1568 height 841
click at [288, 230] on input "ARR" at bounding box center [315, 229] width 520 height 25
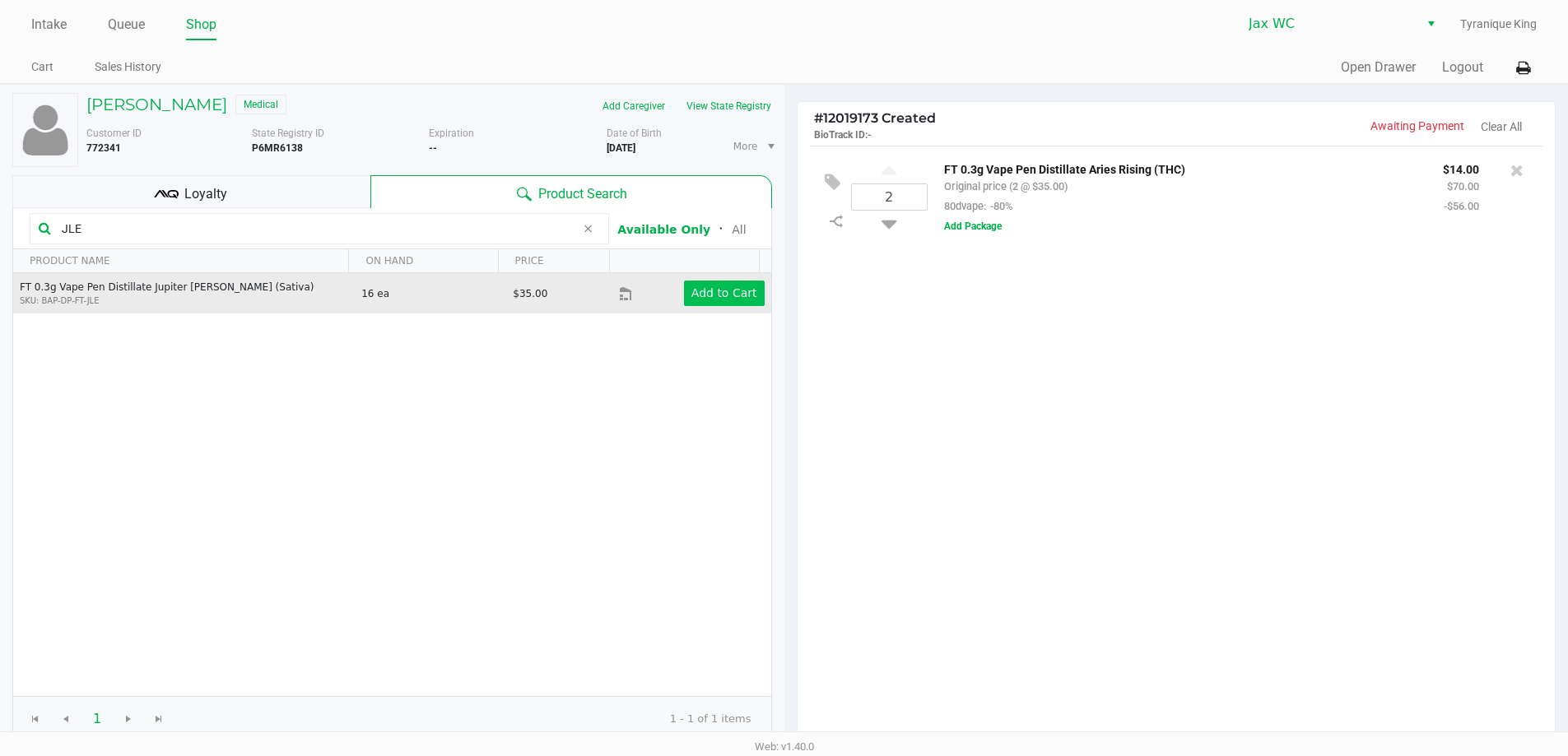
type input "JLE"
click at [724, 305] on button "Add to Cart" at bounding box center [724, 293] width 81 height 26
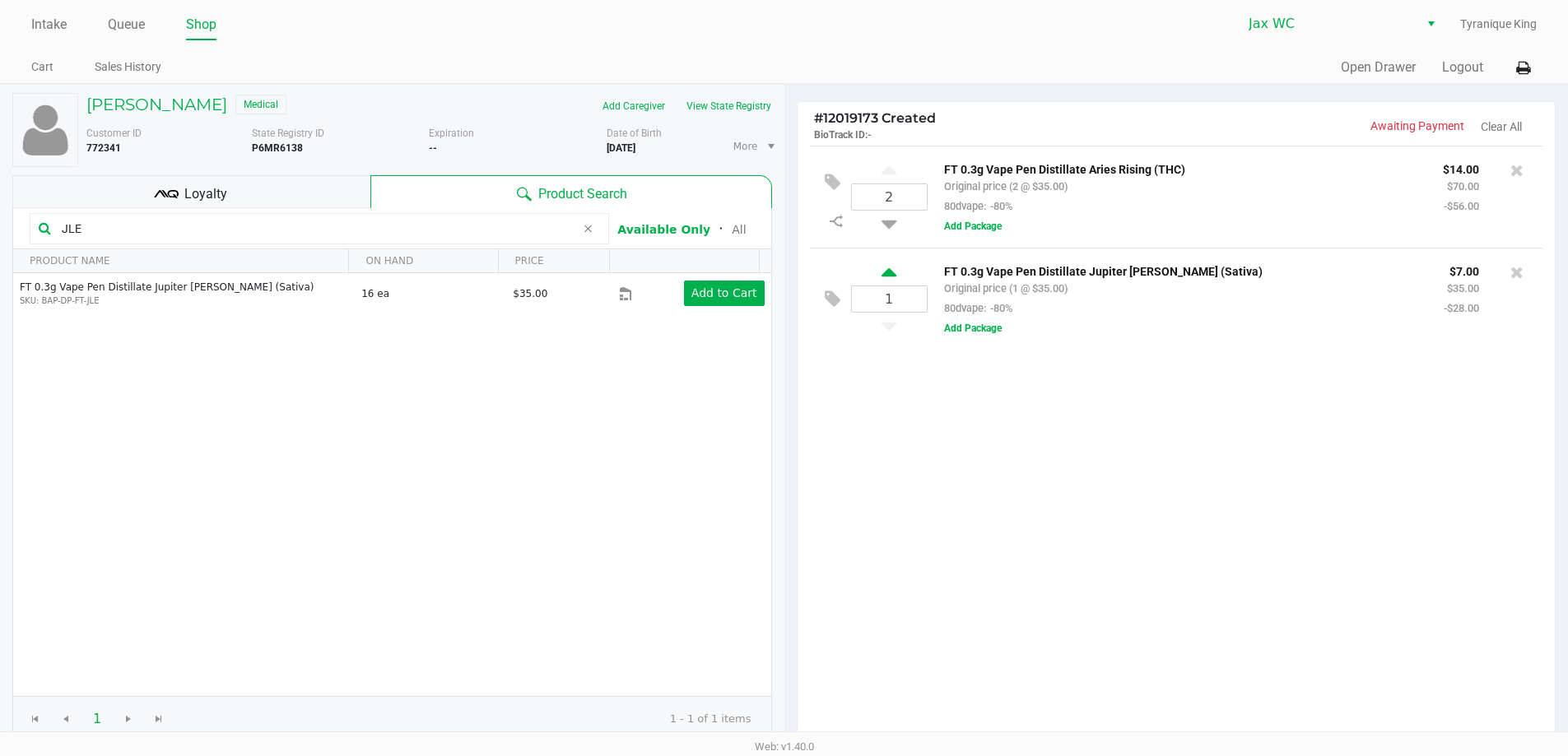
click at [889, 270] on icon at bounding box center [889, 275] width 15 height 21
type input "2"
click at [277, 235] on input "JLE" at bounding box center [315, 229] width 520 height 25
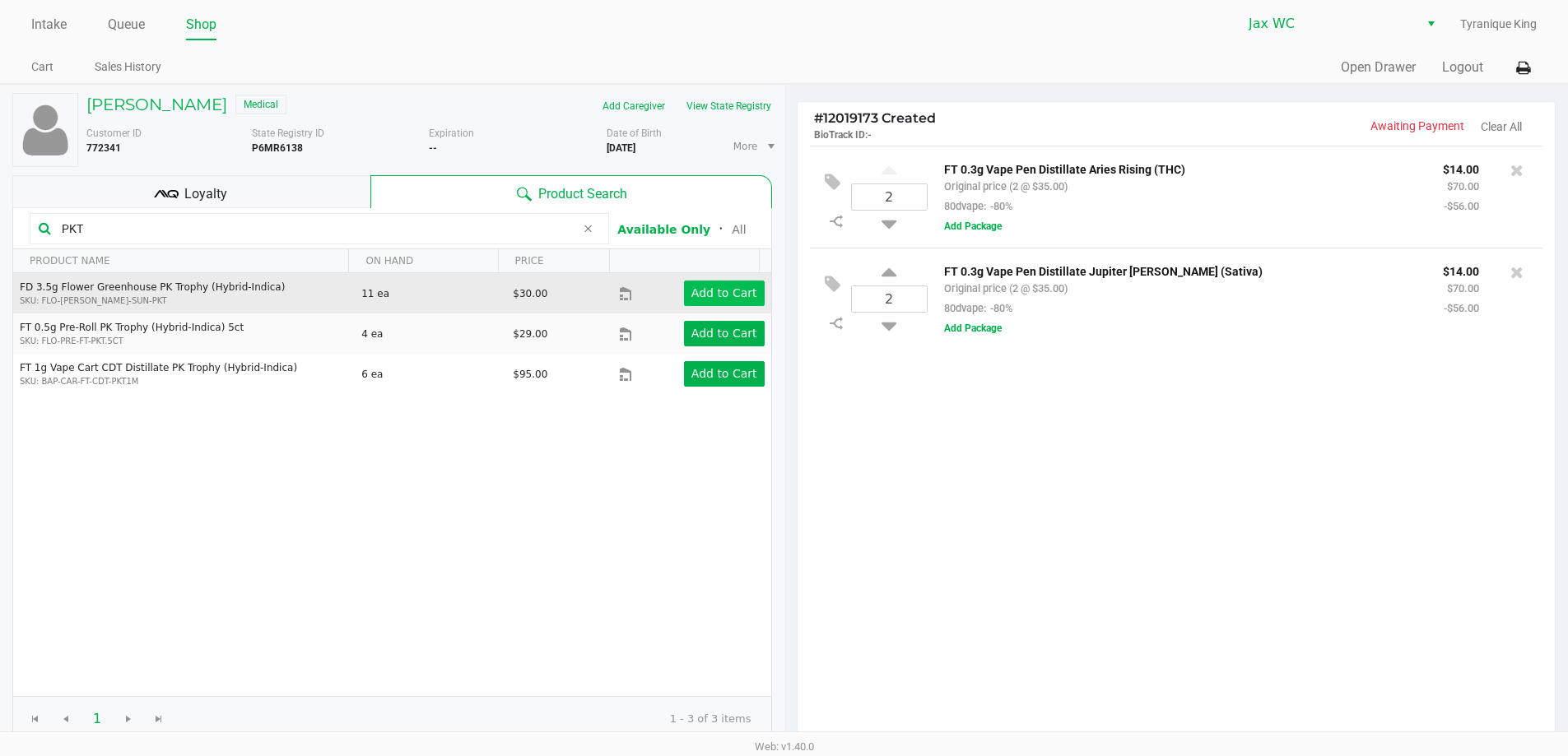
type input "PKT"
click at [712, 302] on button "Add to Cart" at bounding box center [724, 293] width 81 height 26
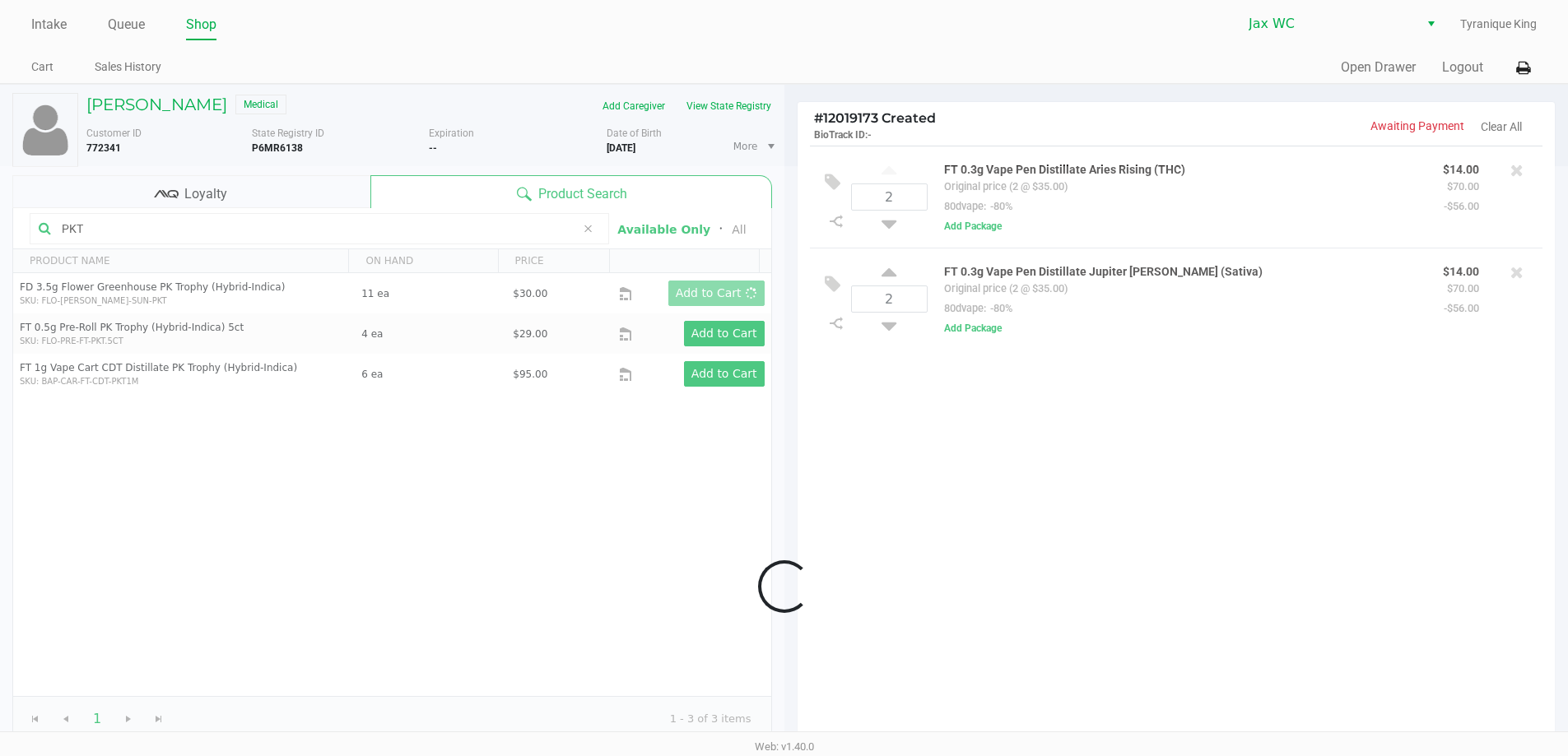
click at [886, 378] on div at bounding box center [784, 586] width 1568 height 841
click at [889, 370] on div at bounding box center [784, 586] width 1568 height 841
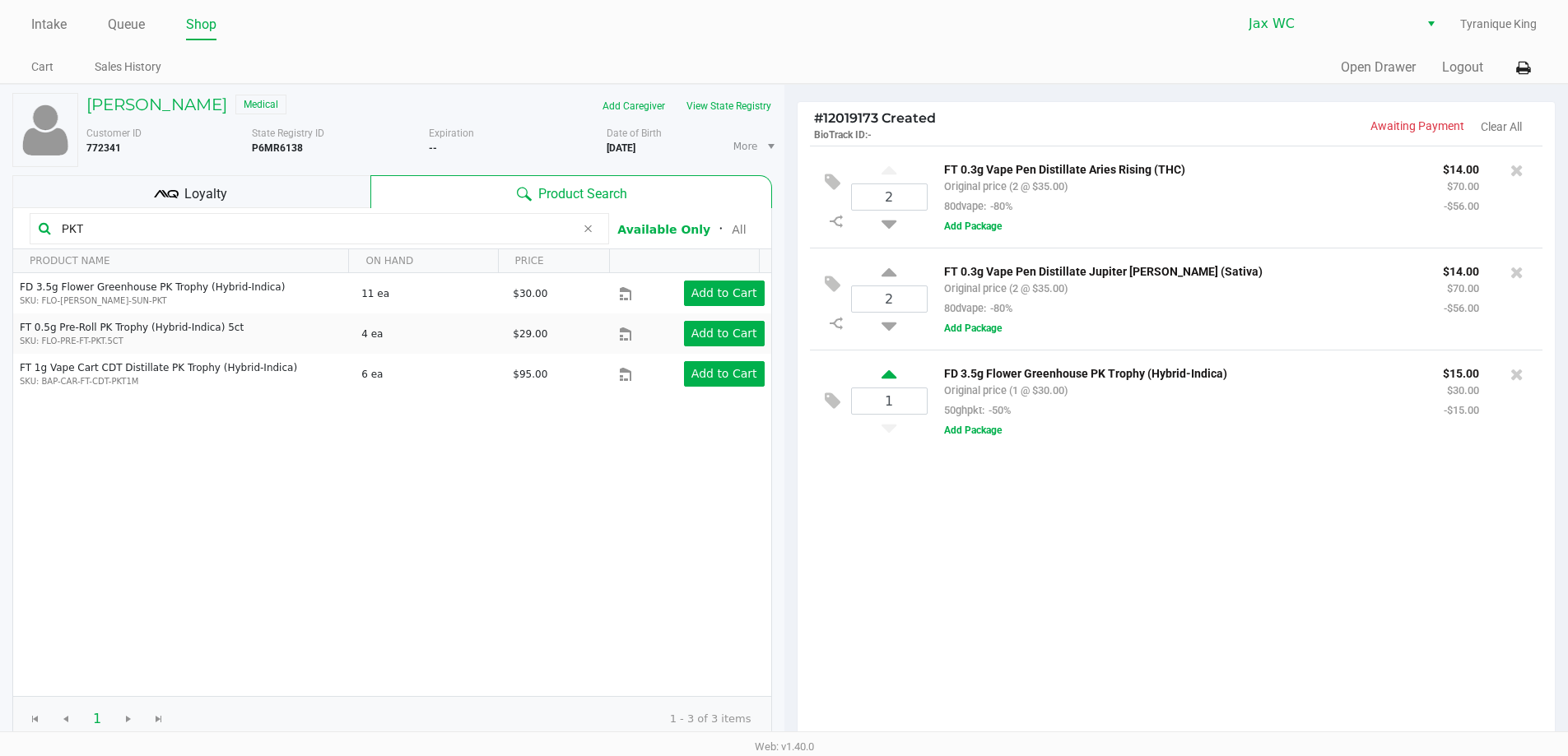
click at [888, 375] on icon at bounding box center [889, 378] width 15 height 21
type input "2"
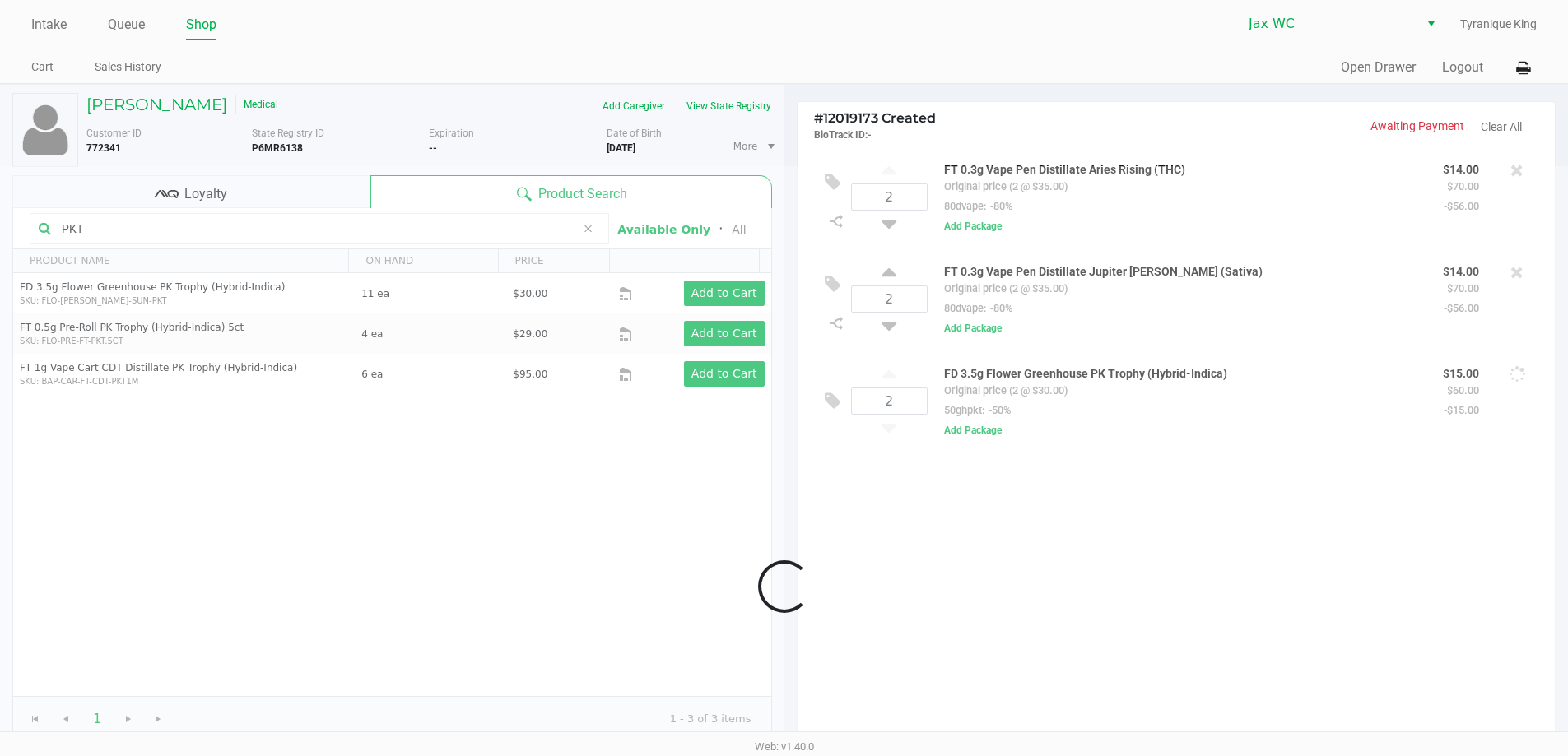
click at [393, 229] on div at bounding box center [784, 586] width 1568 height 841
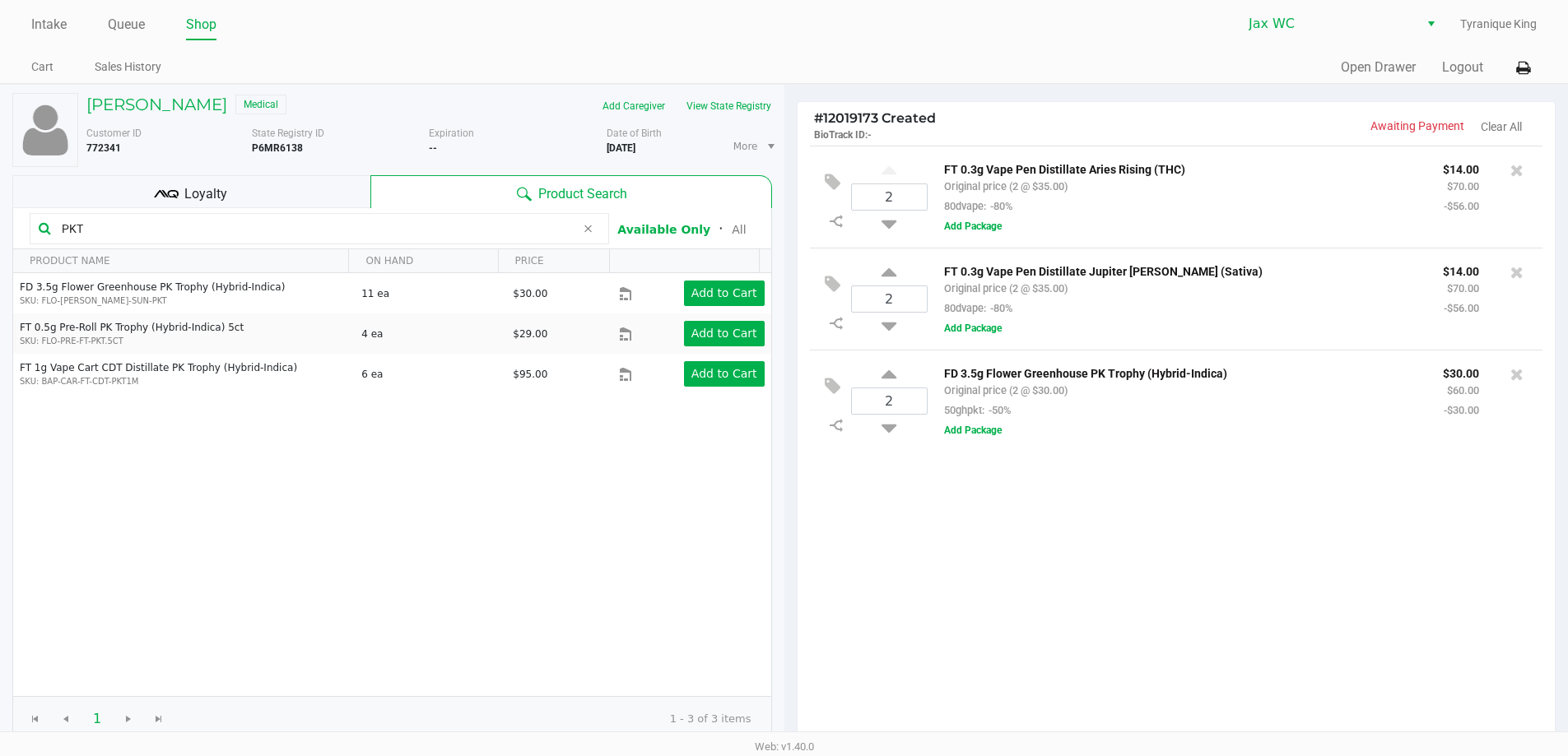
click at [393, 229] on input "PKT" at bounding box center [315, 229] width 520 height 25
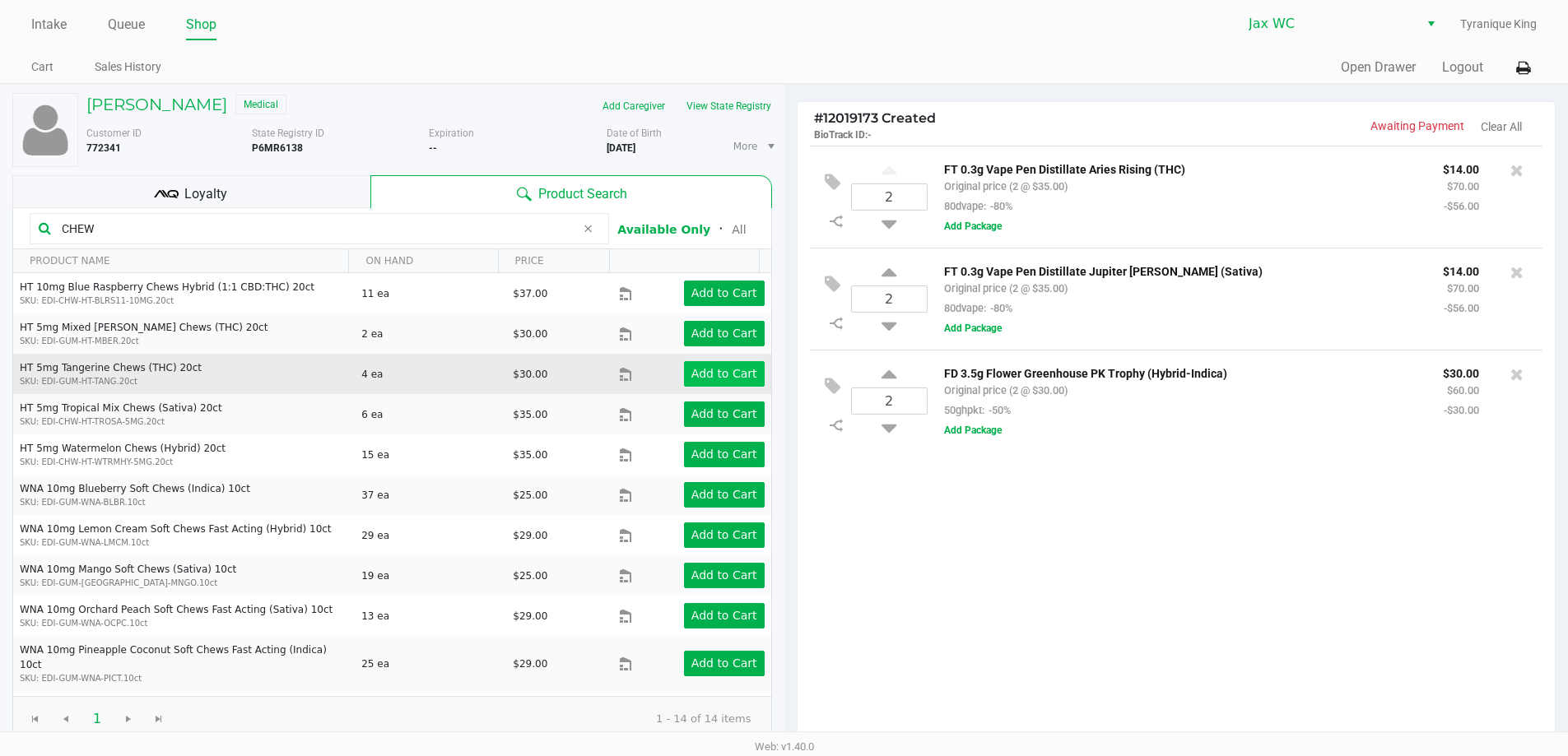
type input "CHEW"
click at [713, 377] on app-button-loader "Add to Cart" at bounding box center [724, 374] width 65 height 13
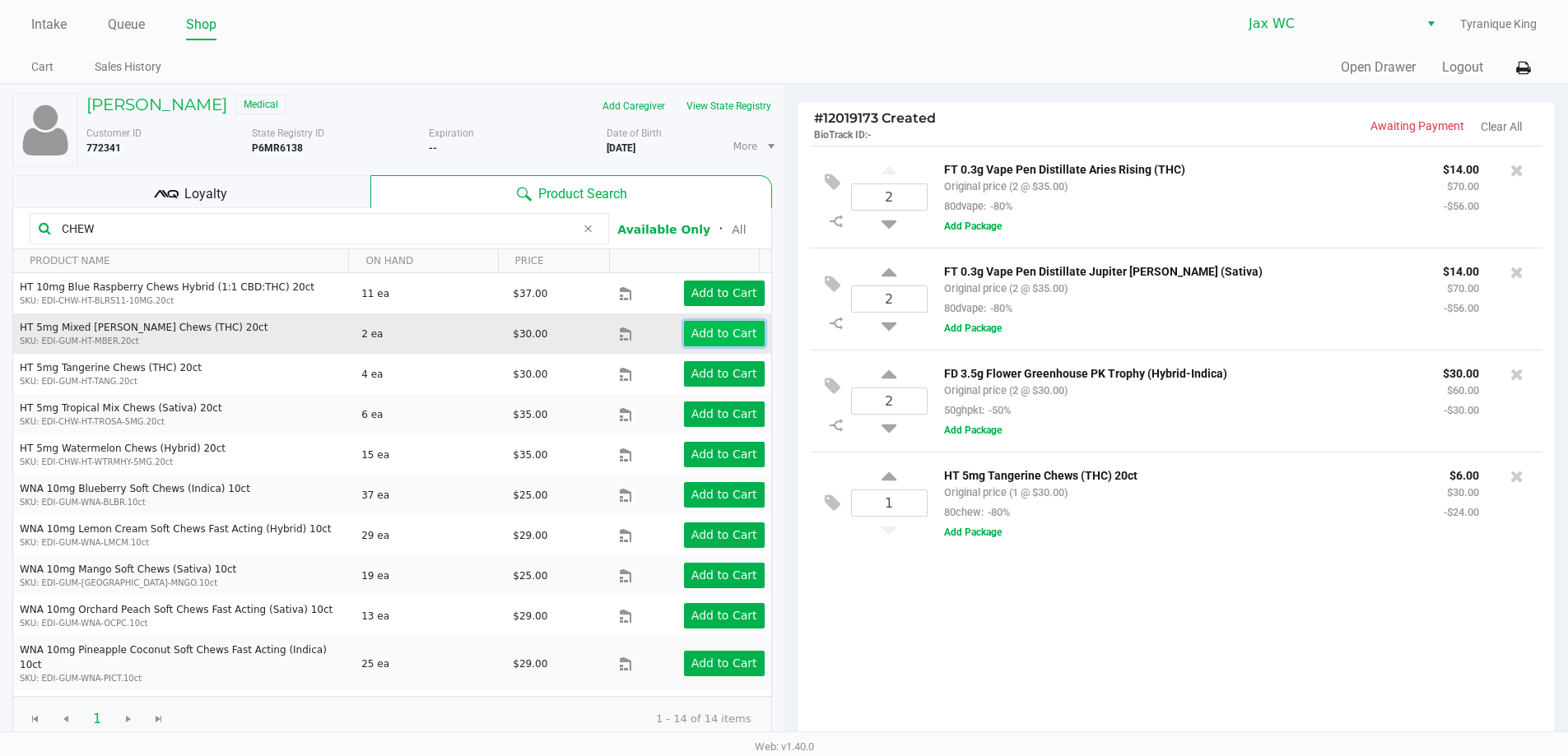
click at [738, 333] on app-button-loader "Add to Cart" at bounding box center [724, 333] width 65 height 13
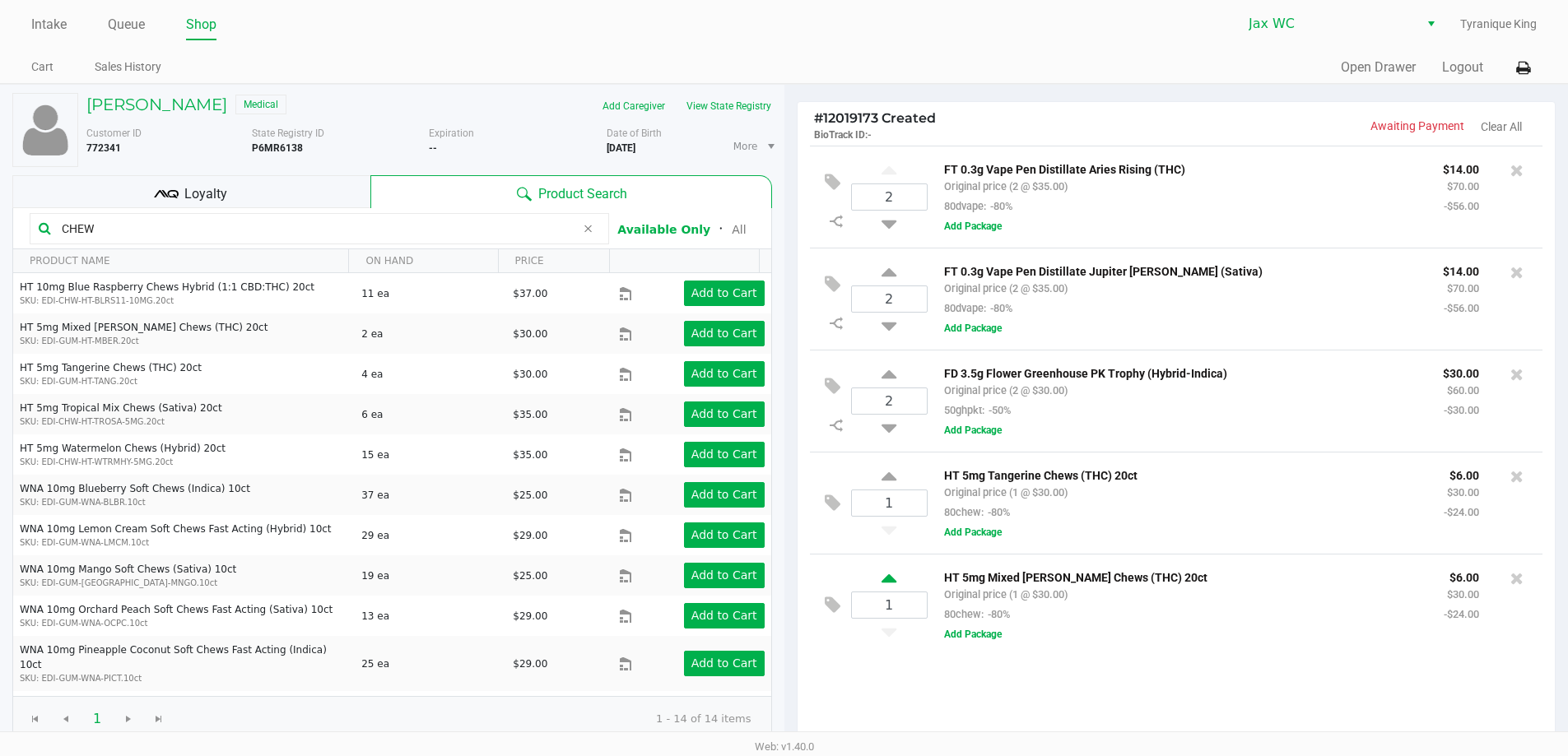
click at [894, 578] on icon at bounding box center [889, 581] width 15 height 21
type input "2"
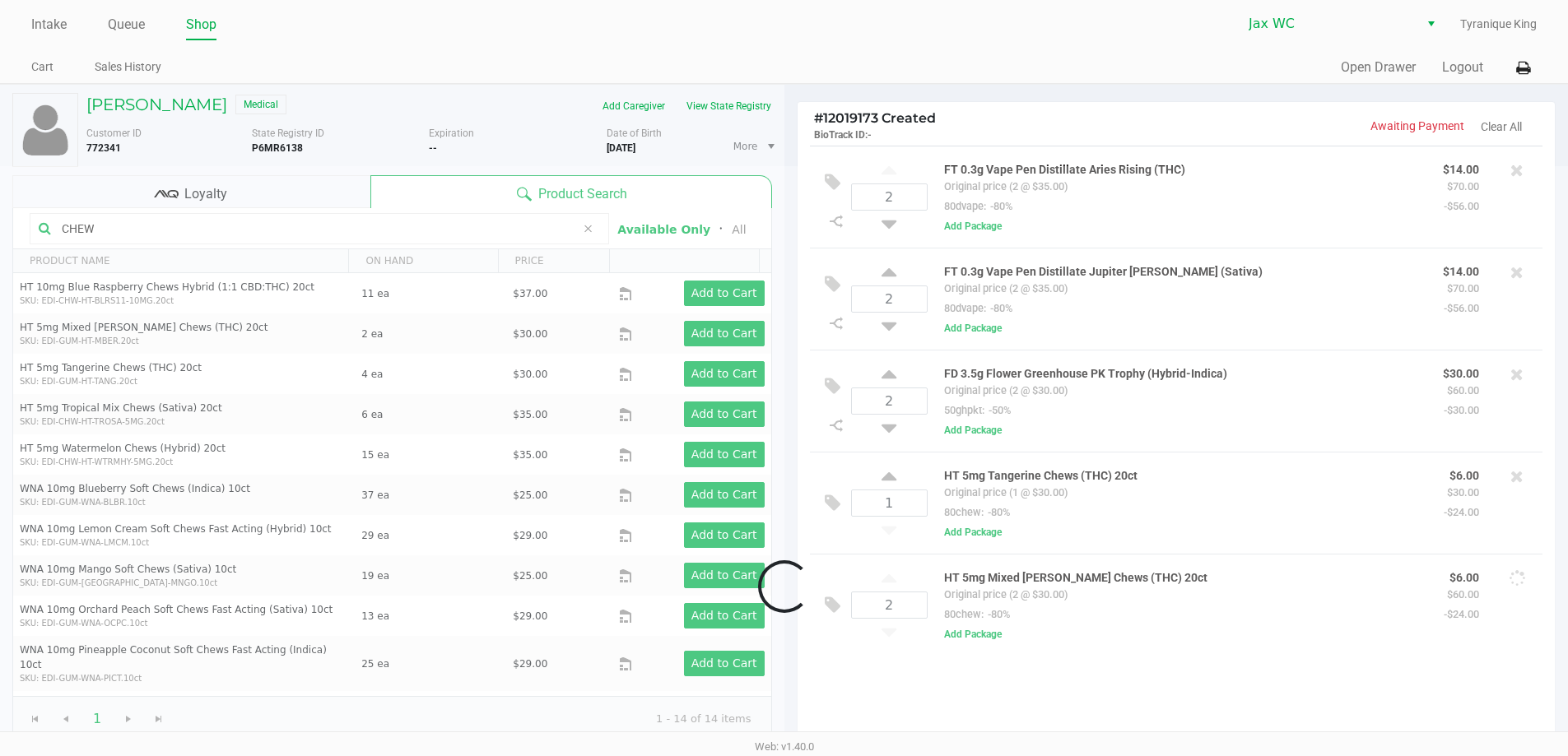
click at [890, 478] on div at bounding box center [784, 586] width 1568 height 841
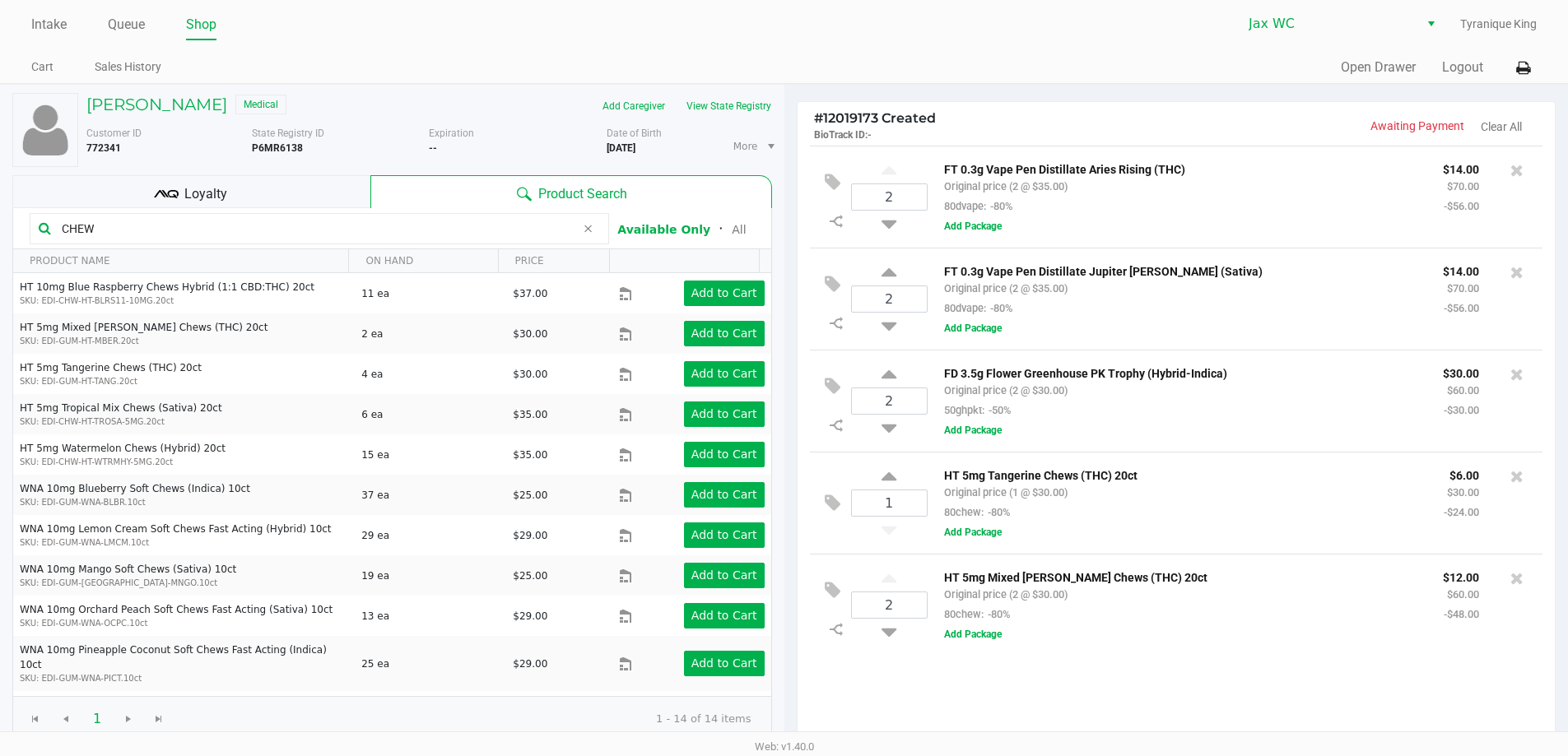
click at [890, 478] on icon at bounding box center [889, 480] width 15 height 21
type input "2"
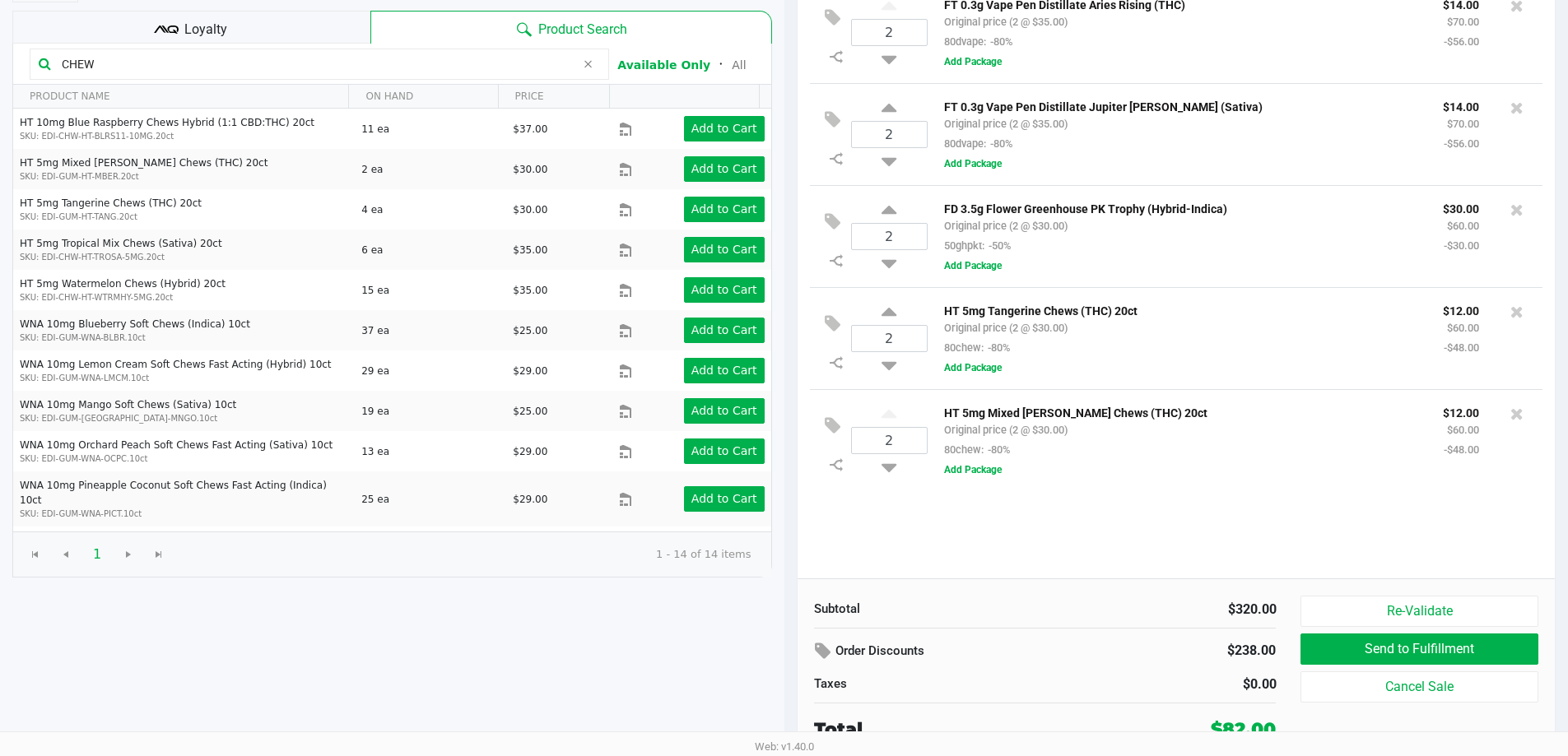
scroll to position [169, 0]
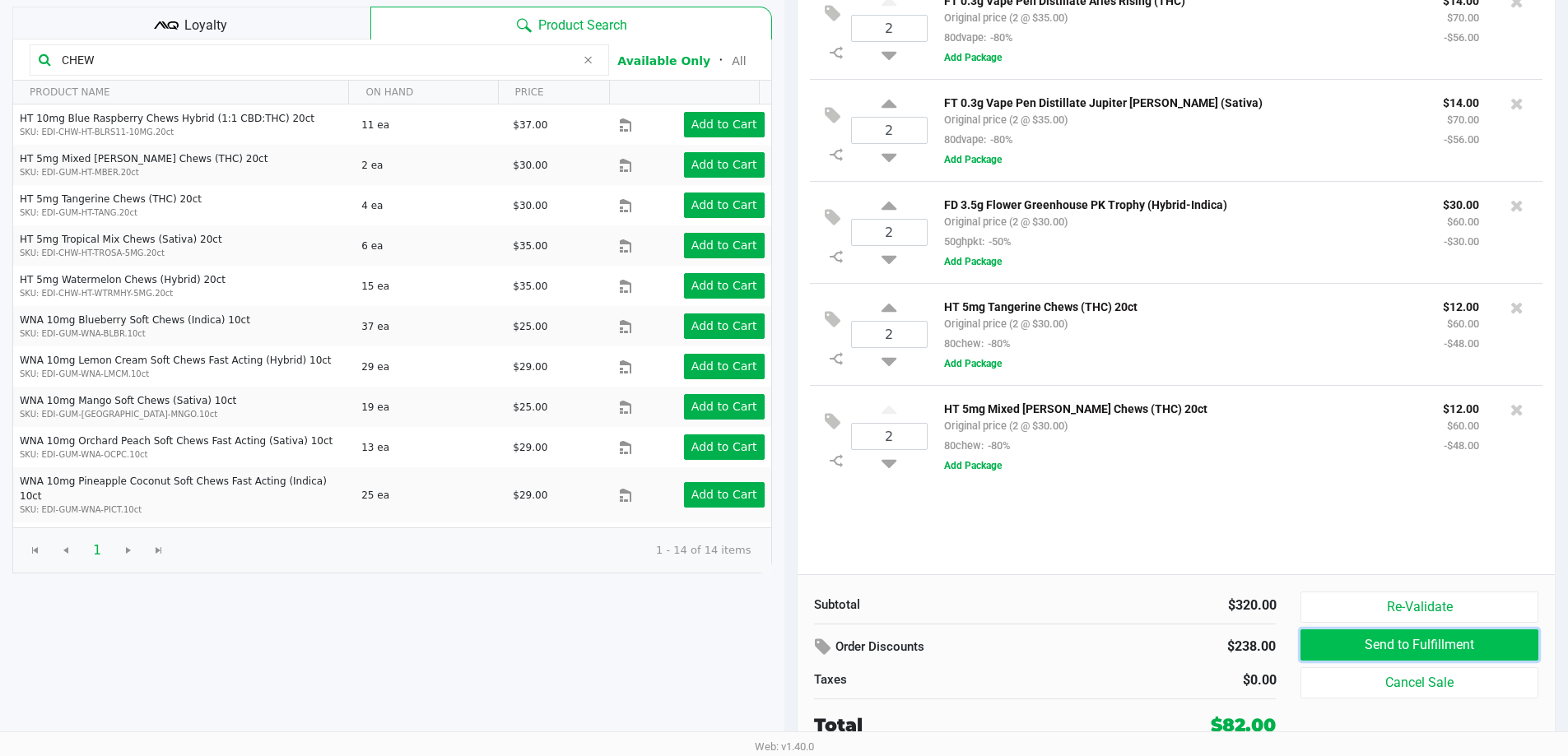
click at [1391, 646] on button "Send to Fulfillment" at bounding box center [1419, 645] width 237 height 31
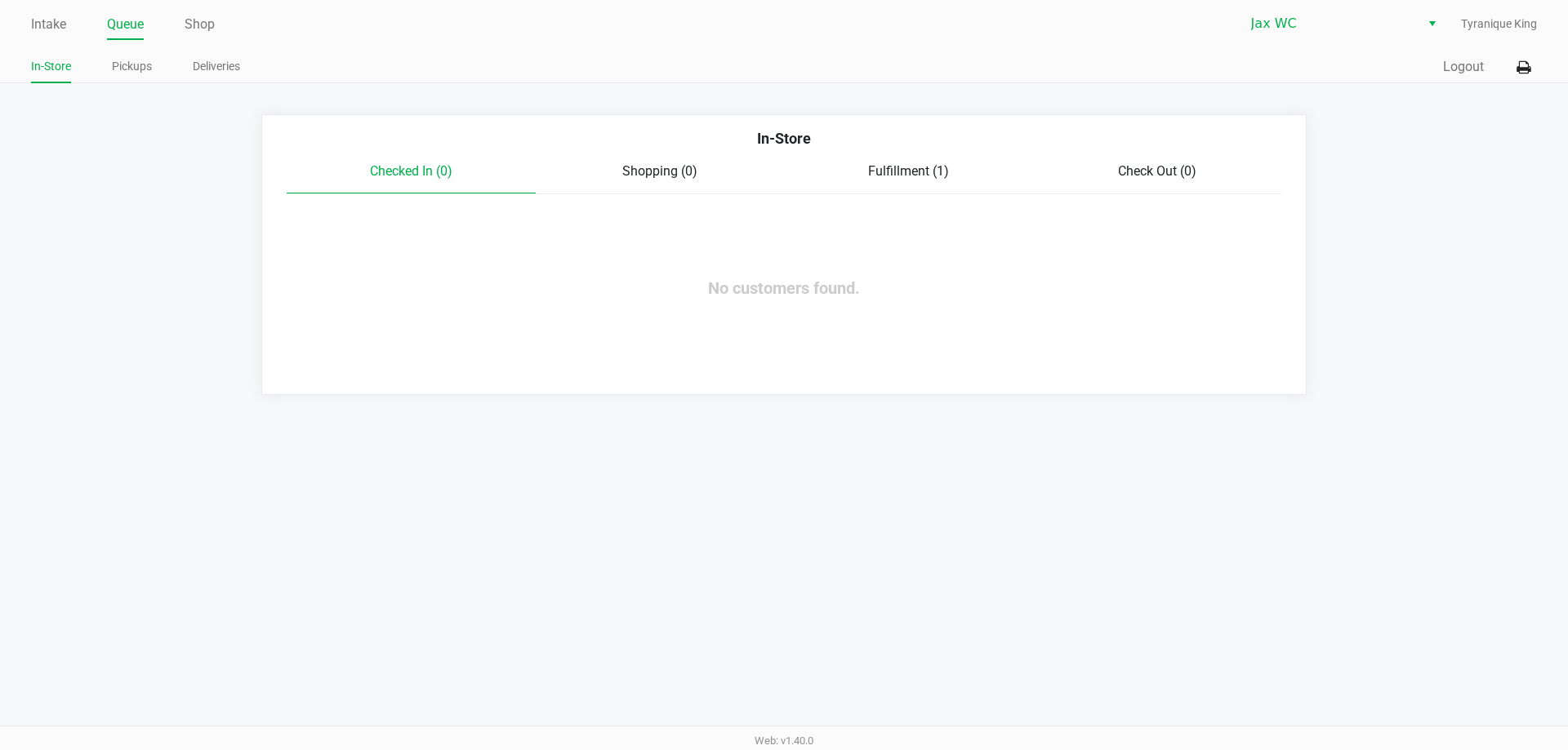
click at [921, 183] on div "Checked In (0) Shopping (0) Fulfillment (1) Check Out (0)" at bounding box center [784, 178] width 995 height 33
click at [923, 162] on div "Fulfillment (1)" at bounding box center [908, 171] width 249 height 20
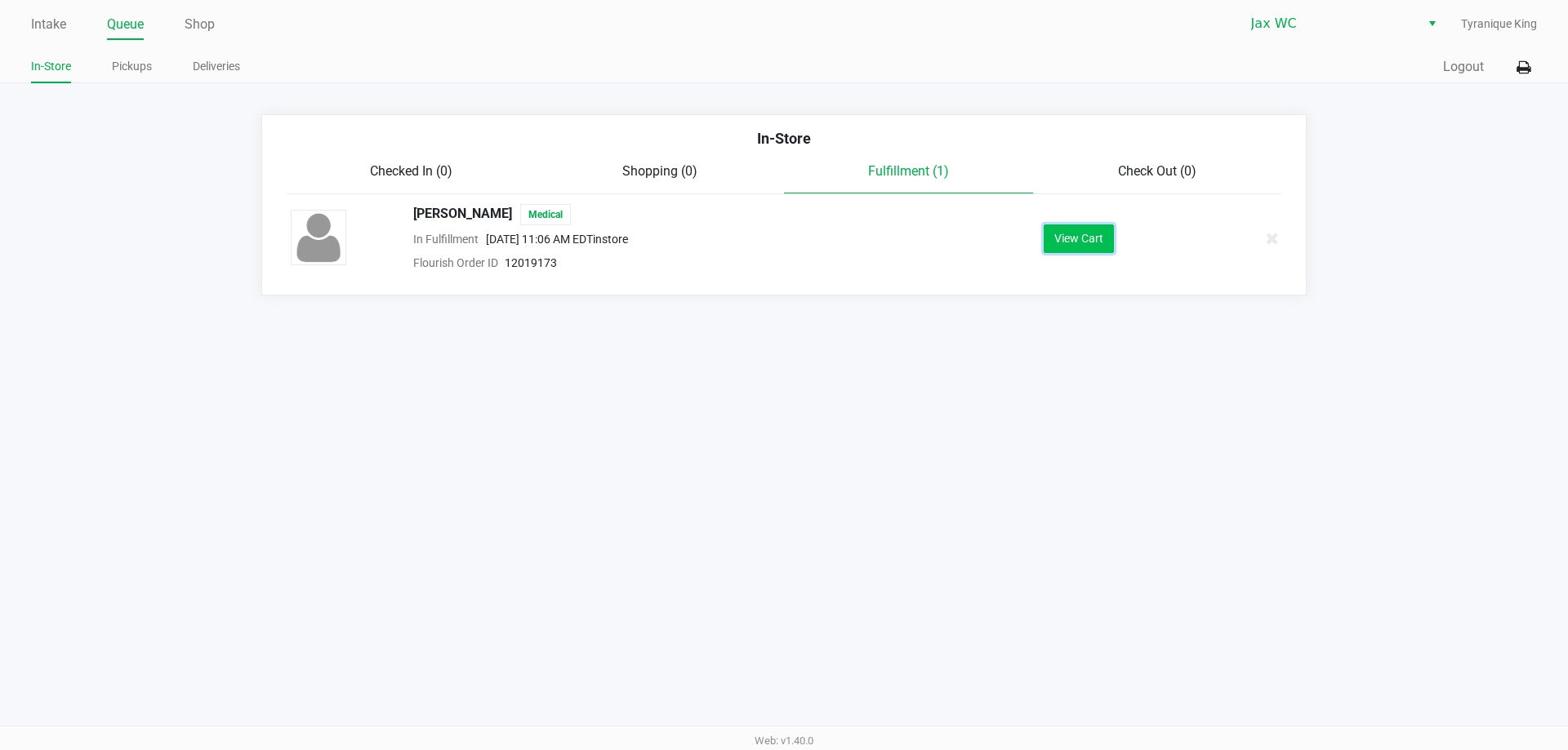
click at [1088, 242] on button "View Cart" at bounding box center [1079, 239] width 71 height 28
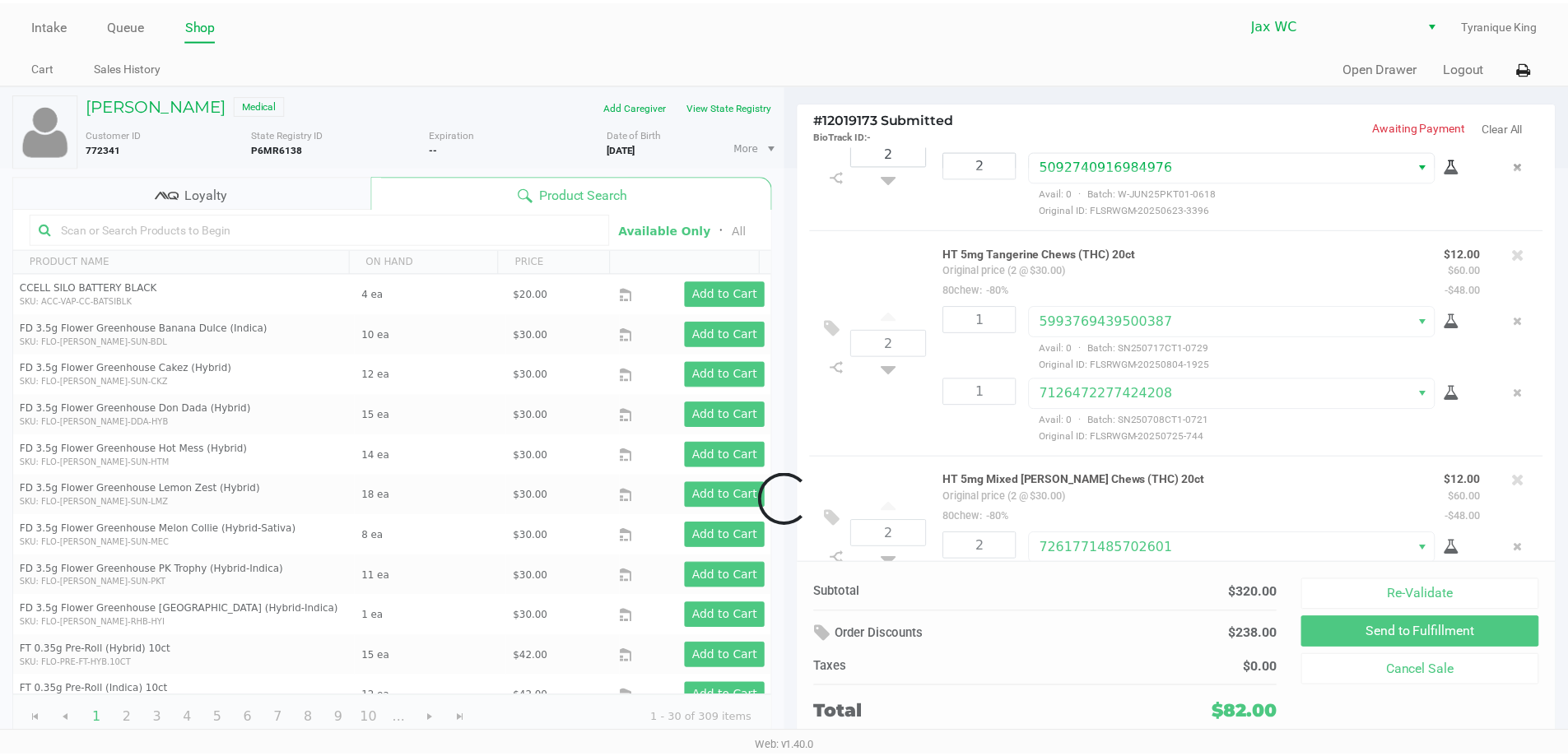
scroll to position [433, 0]
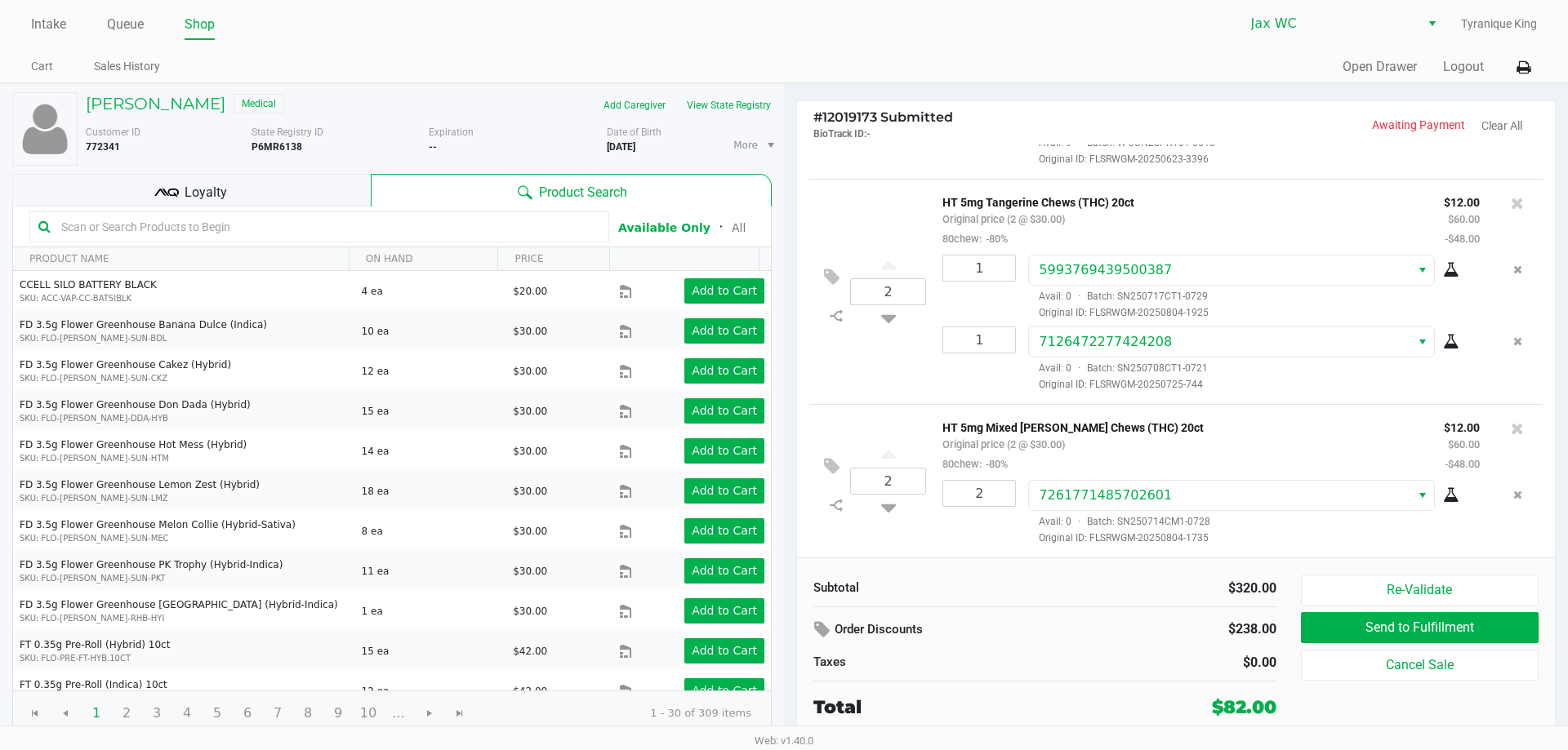
click at [225, 204] on div "Loyalty" at bounding box center [191, 190] width 359 height 33
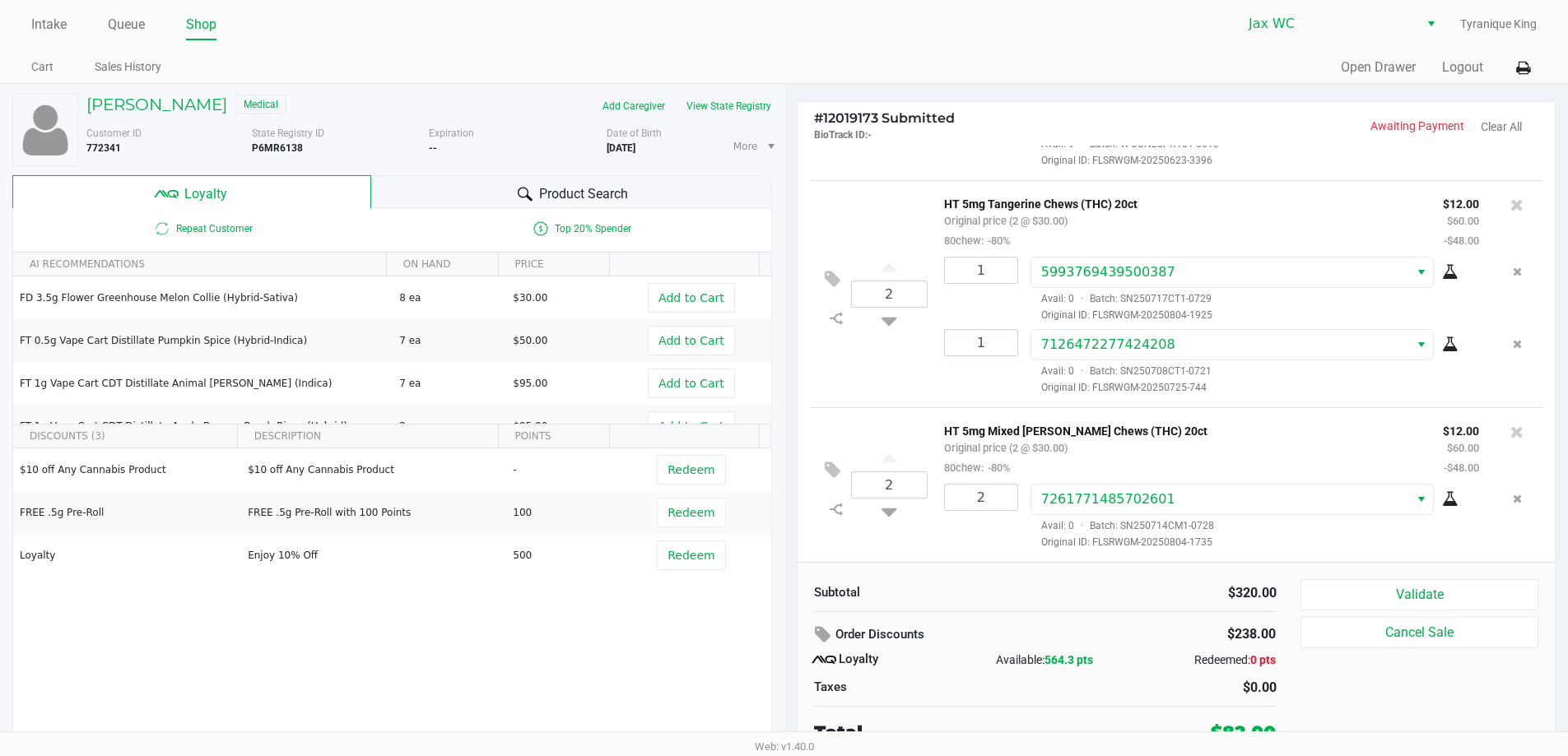
click at [1379, 577] on div "Subtotal $320.00 Order Discounts $238.00 Loyalty Available: 564.3 pts Redeemed:…" at bounding box center [1176, 663] width 758 height 201
click at [1378, 577] on div "Subtotal $320.00 Order Discounts $238.00 Loyalty Available: 564.3 pts Redeemed:…" at bounding box center [1176, 663] width 758 height 201
click at [1385, 592] on button "Validate" at bounding box center [1419, 595] width 237 height 31
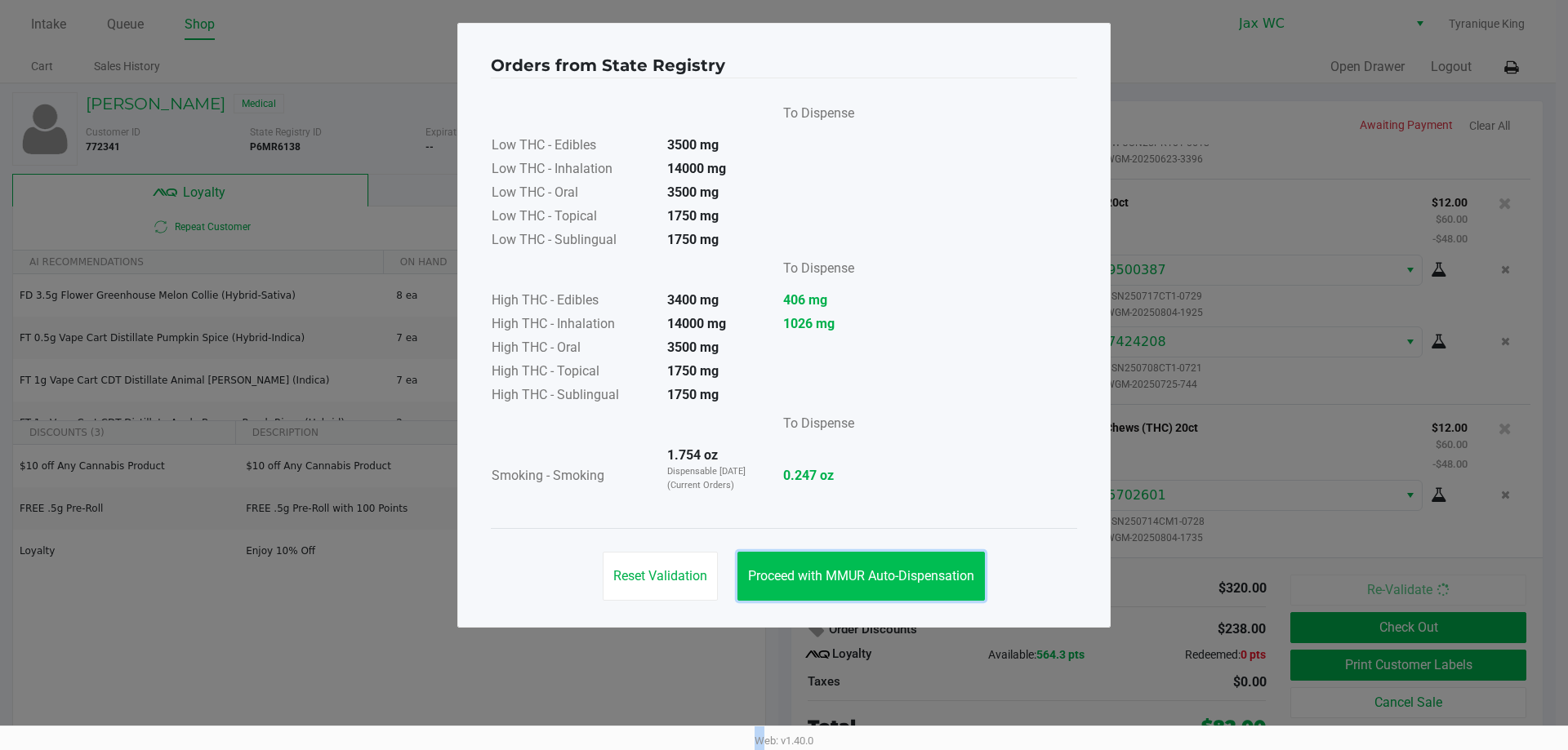
click at [893, 557] on button "Proceed with MMUR Auto-Dispensation" at bounding box center [860, 577] width 248 height 49
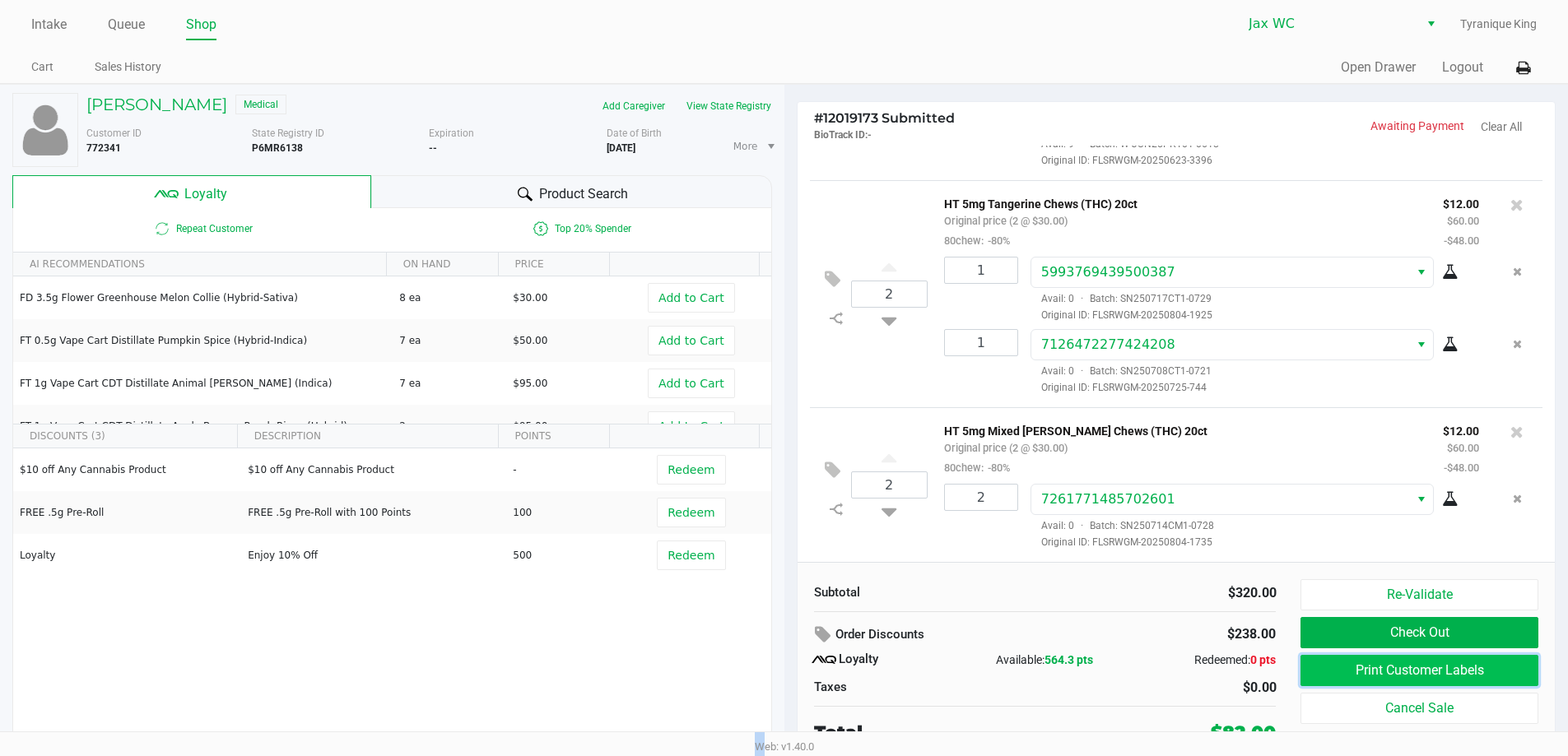
click at [1418, 678] on button "Print Customer Labels" at bounding box center [1419, 671] width 237 height 31
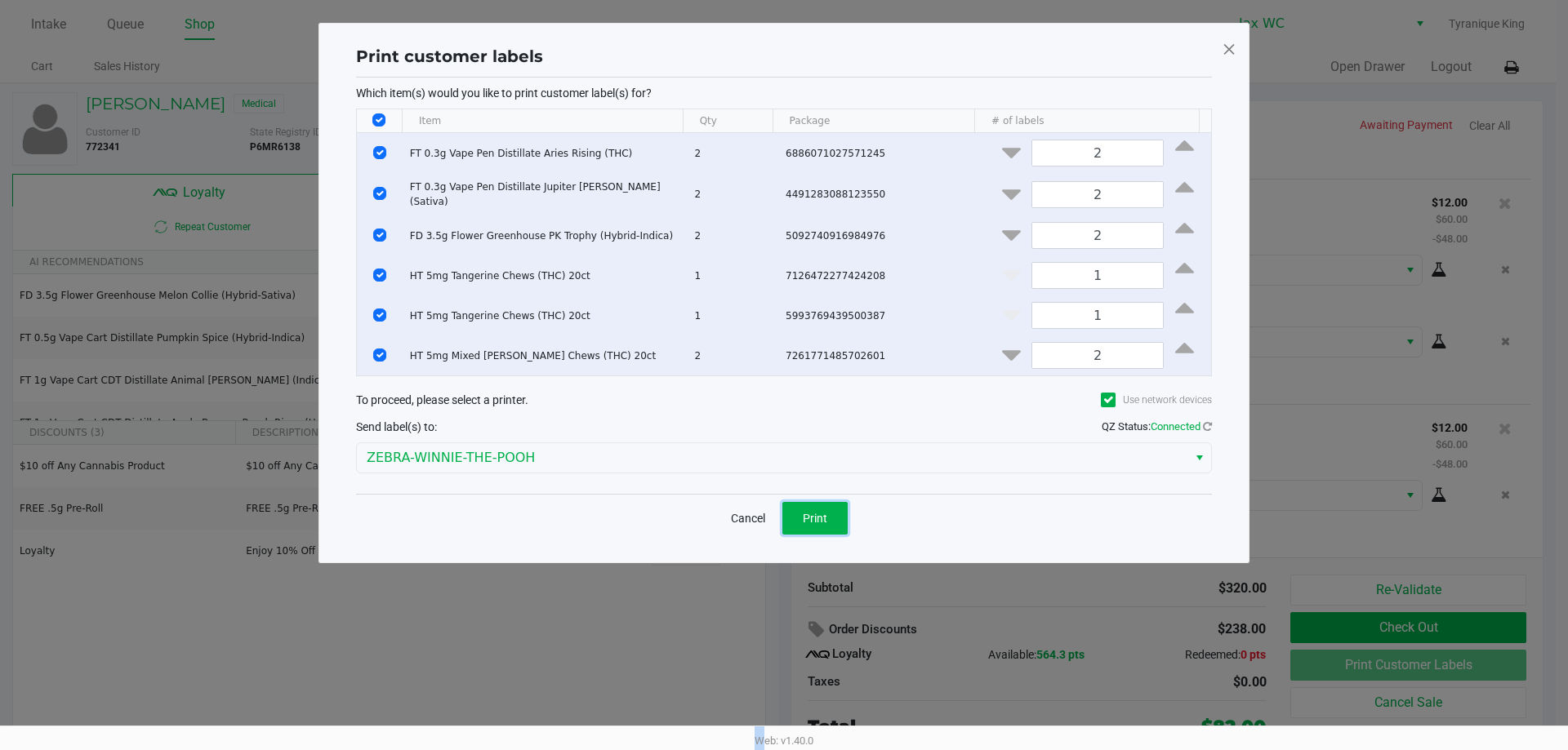
click at [820, 525] on span "Print" at bounding box center [815, 519] width 24 height 13
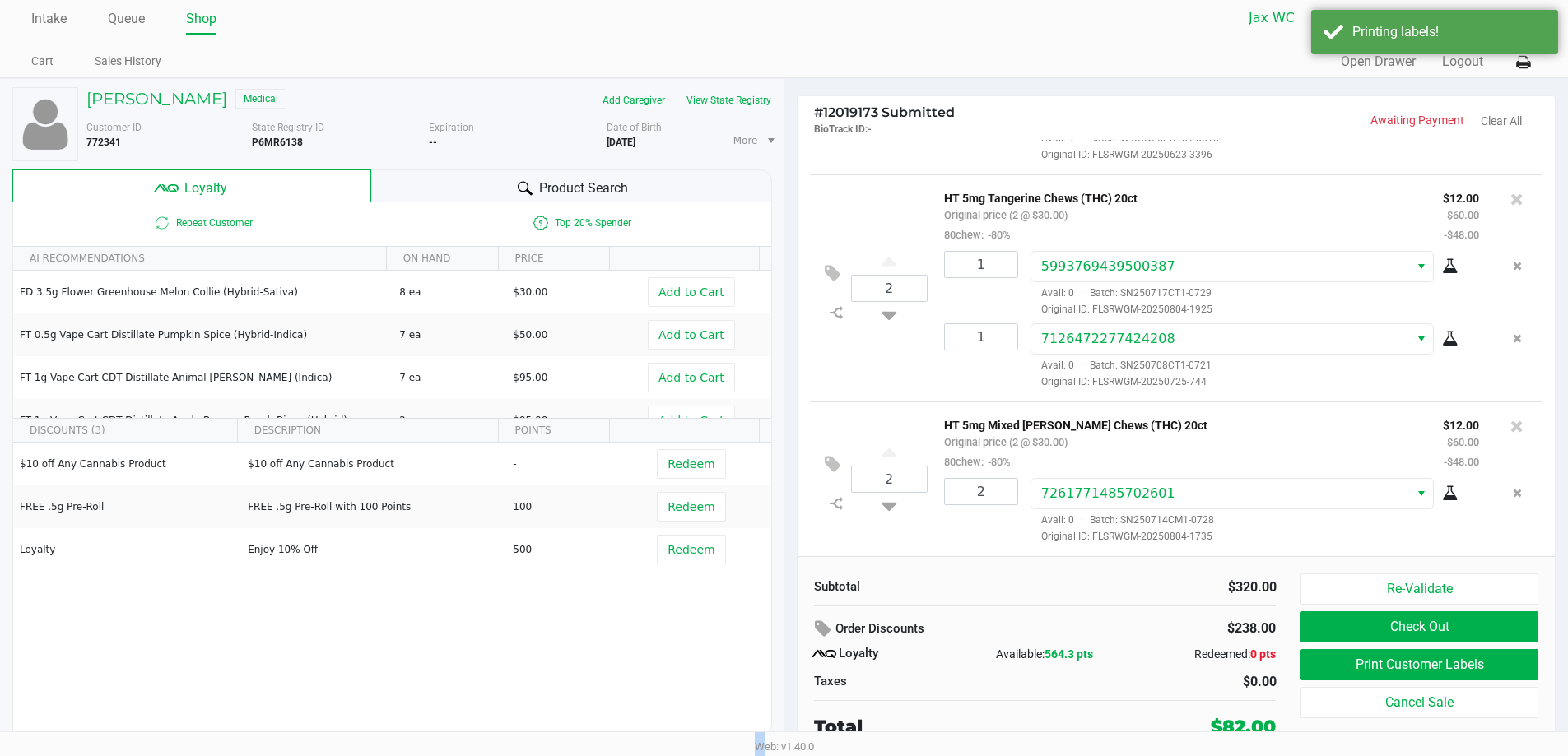
scroll to position [8, 0]
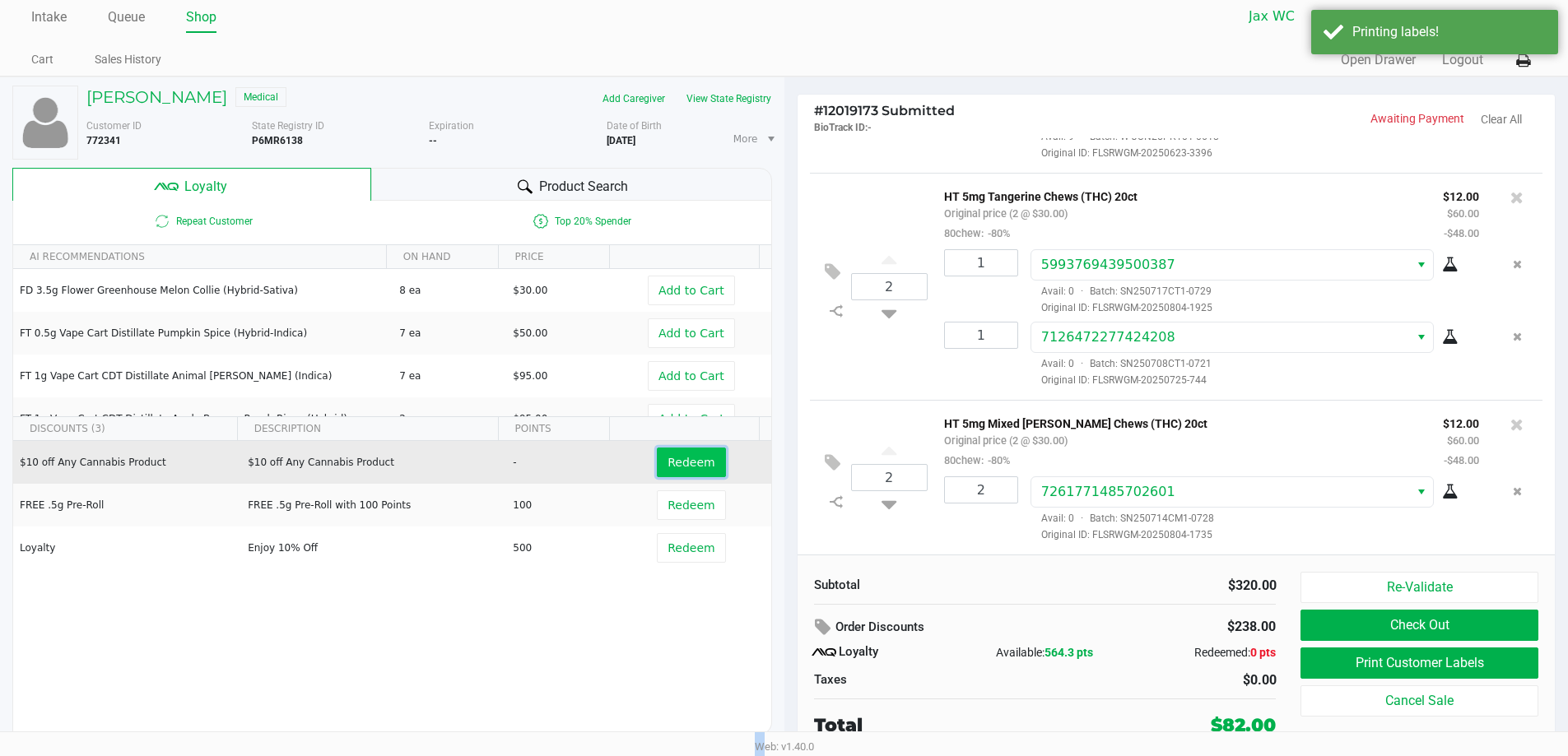
click at [670, 463] on span "Redeem" at bounding box center [691, 463] width 46 height 13
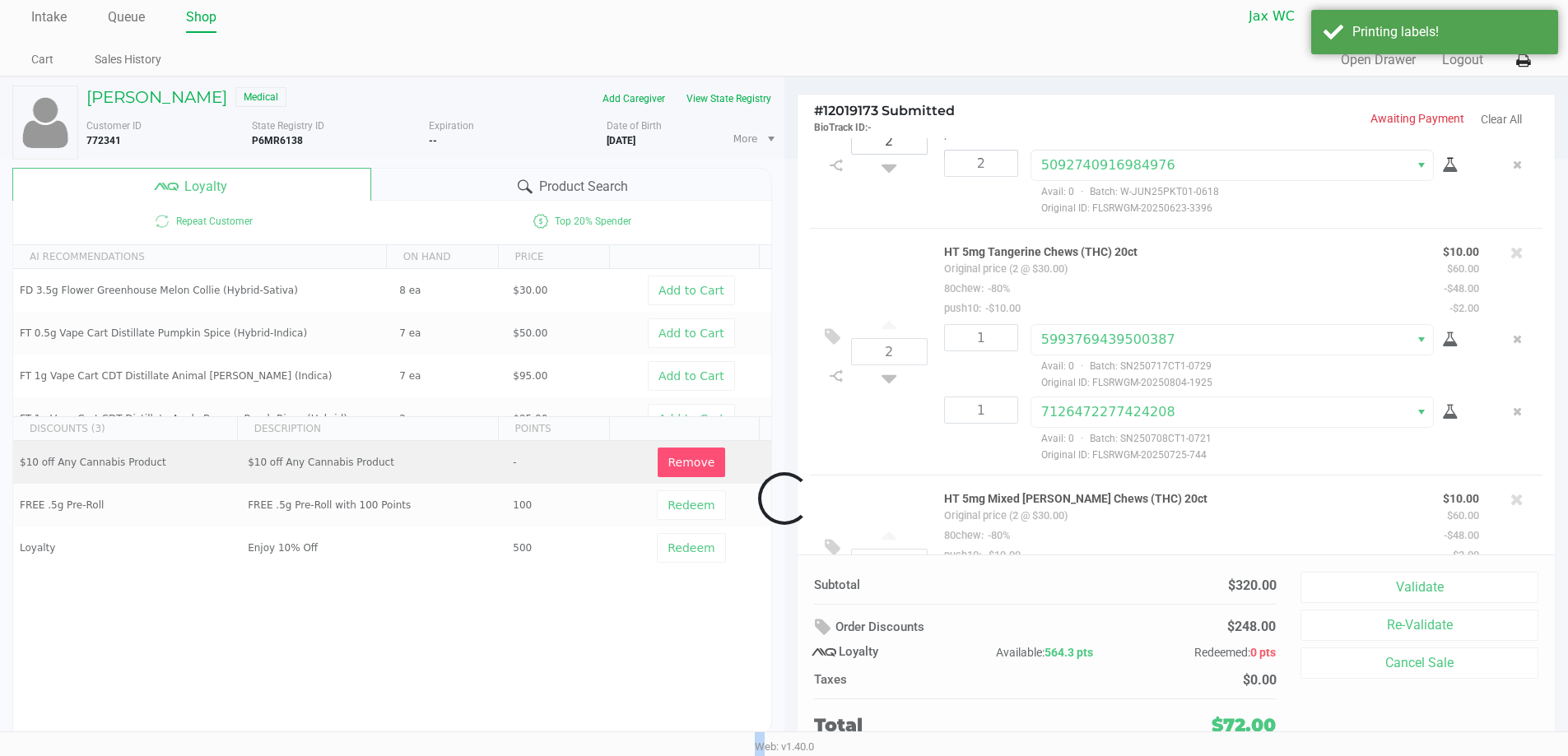
scroll to position [532, 0]
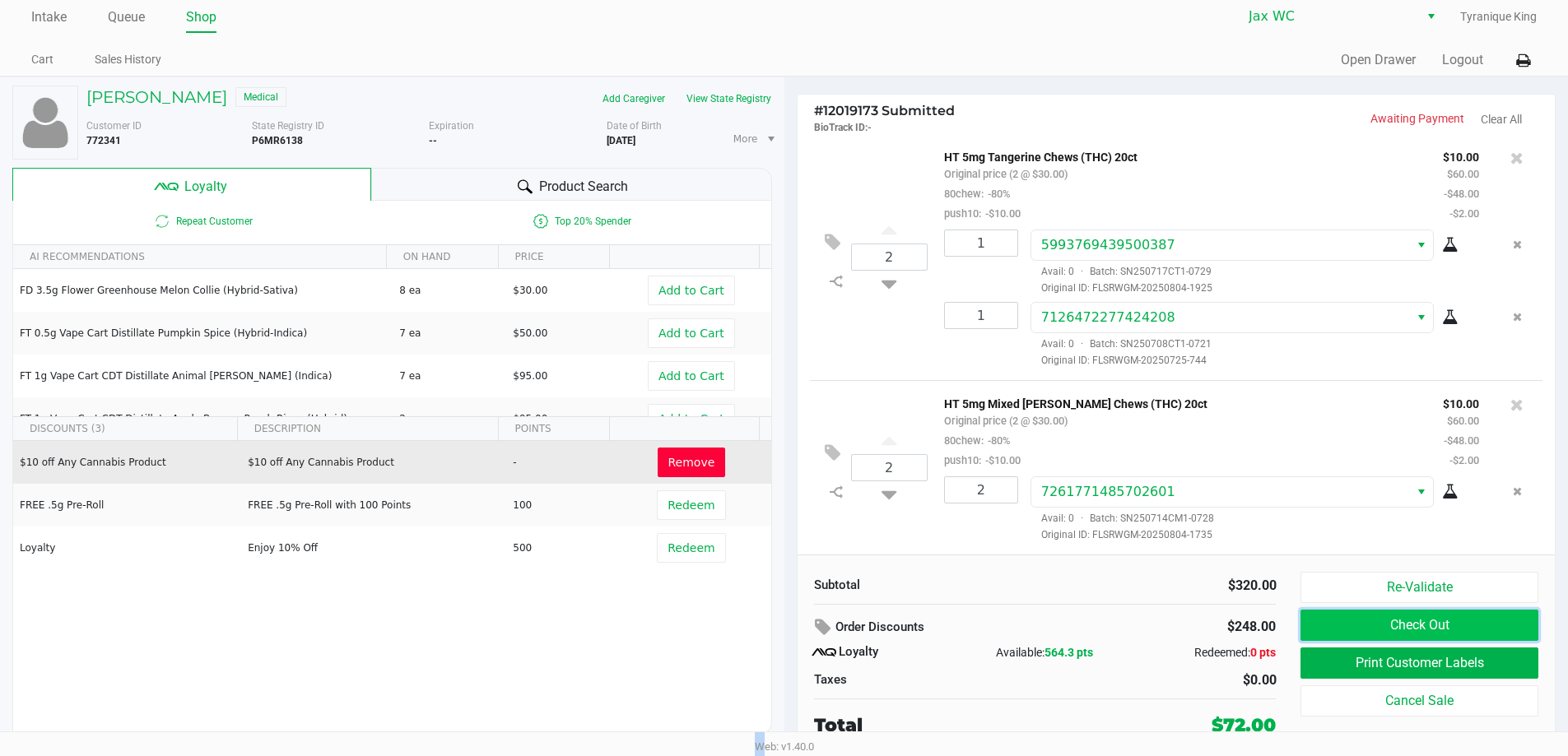
click at [1492, 622] on button "Check Out" at bounding box center [1419, 625] width 237 height 31
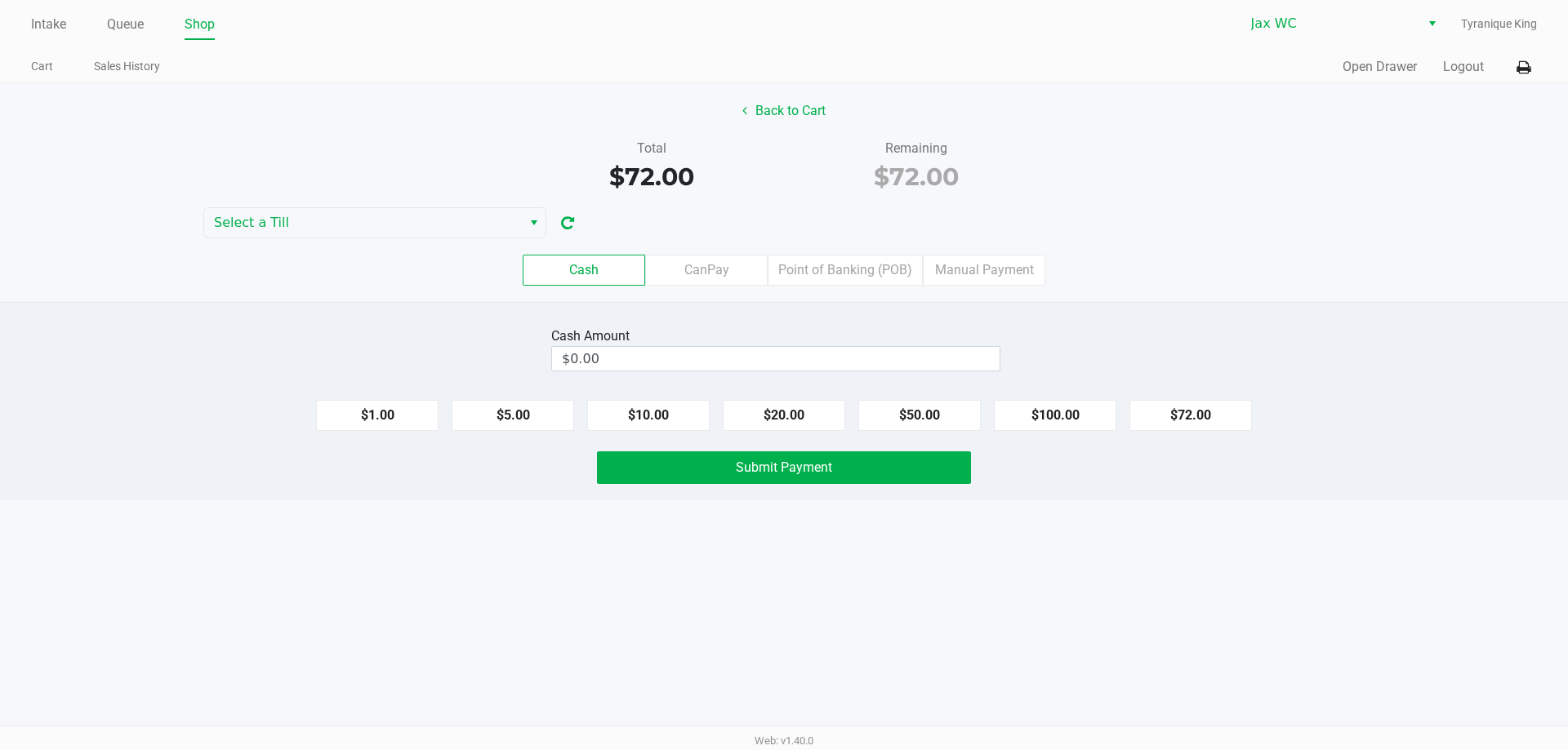
click at [850, 378] on div "Cash Amount $0.00 $1.00 $5.00 $10.00 $20.00 $50.00 $100.00 $72.00 Submit Payment" at bounding box center [784, 401] width 1568 height 199
click at [842, 364] on input "0" at bounding box center [776, 359] width 447 height 24
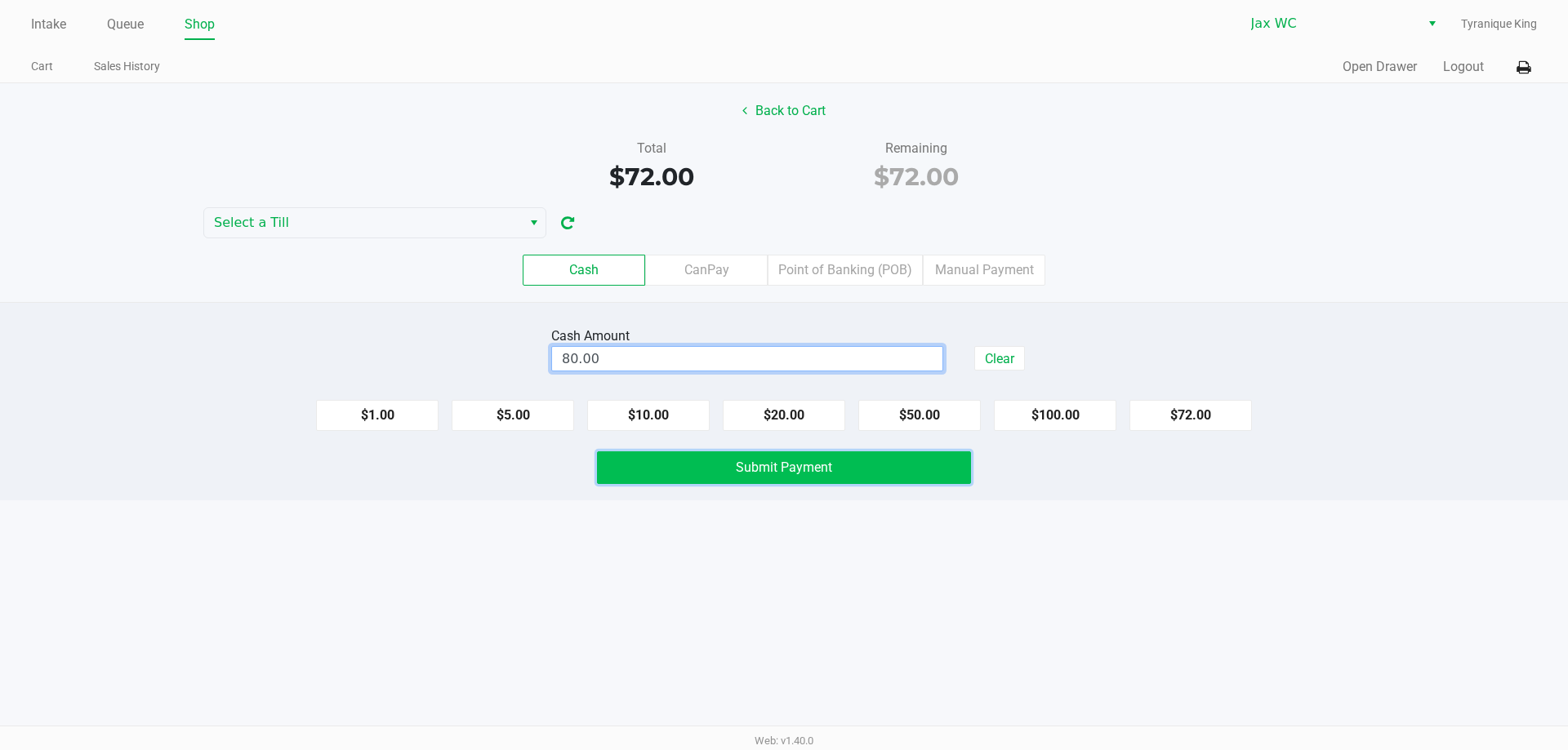
type input "$80.00"
click at [828, 463] on span "Submit Payment" at bounding box center [784, 467] width 96 height 15
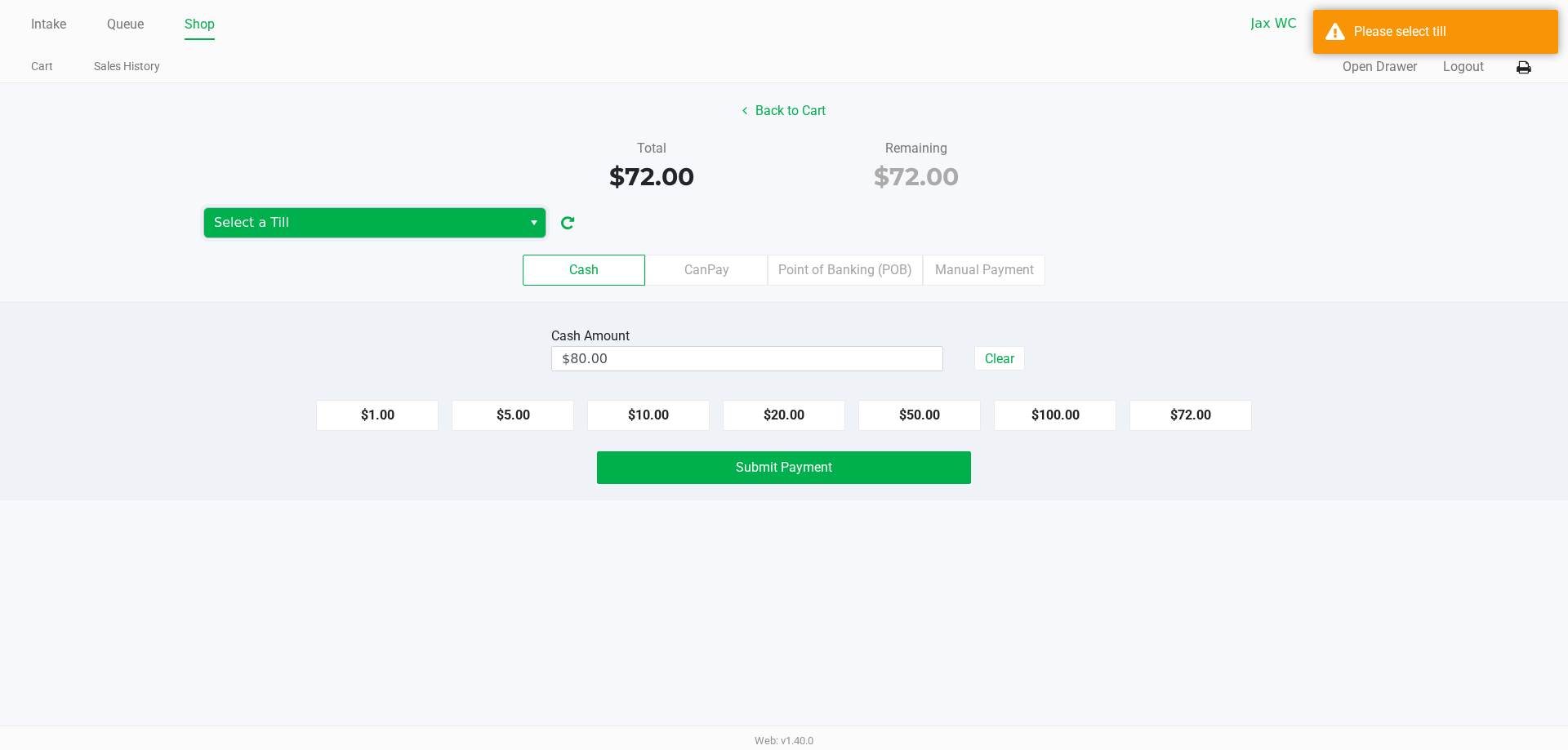
click at [487, 214] on span "Select a Till" at bounding box center [362, 222] width 298 height 20
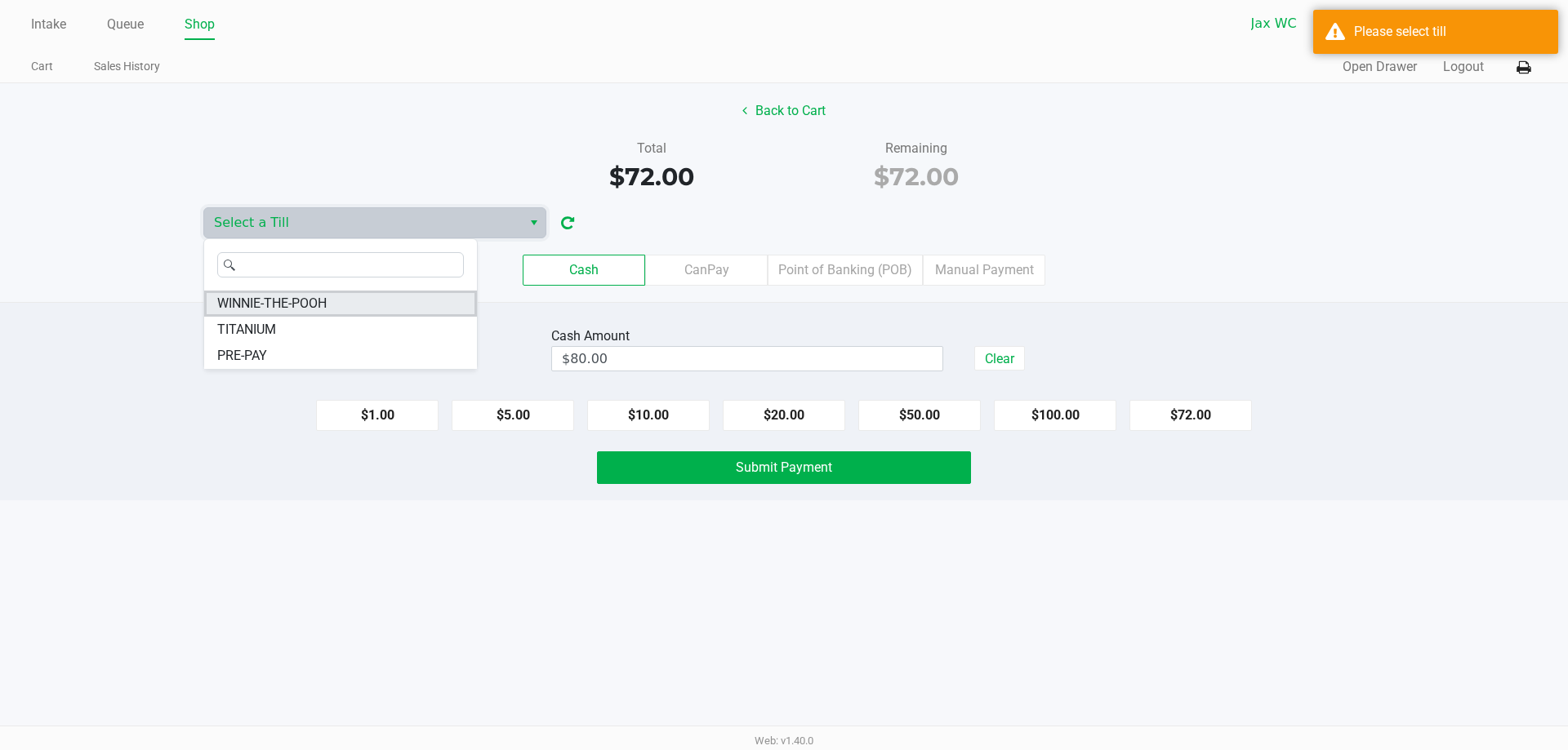
click at [332, 306] on li "WINNIE-THE-POOH" at bounding box center [341, 304] width 273 height 26
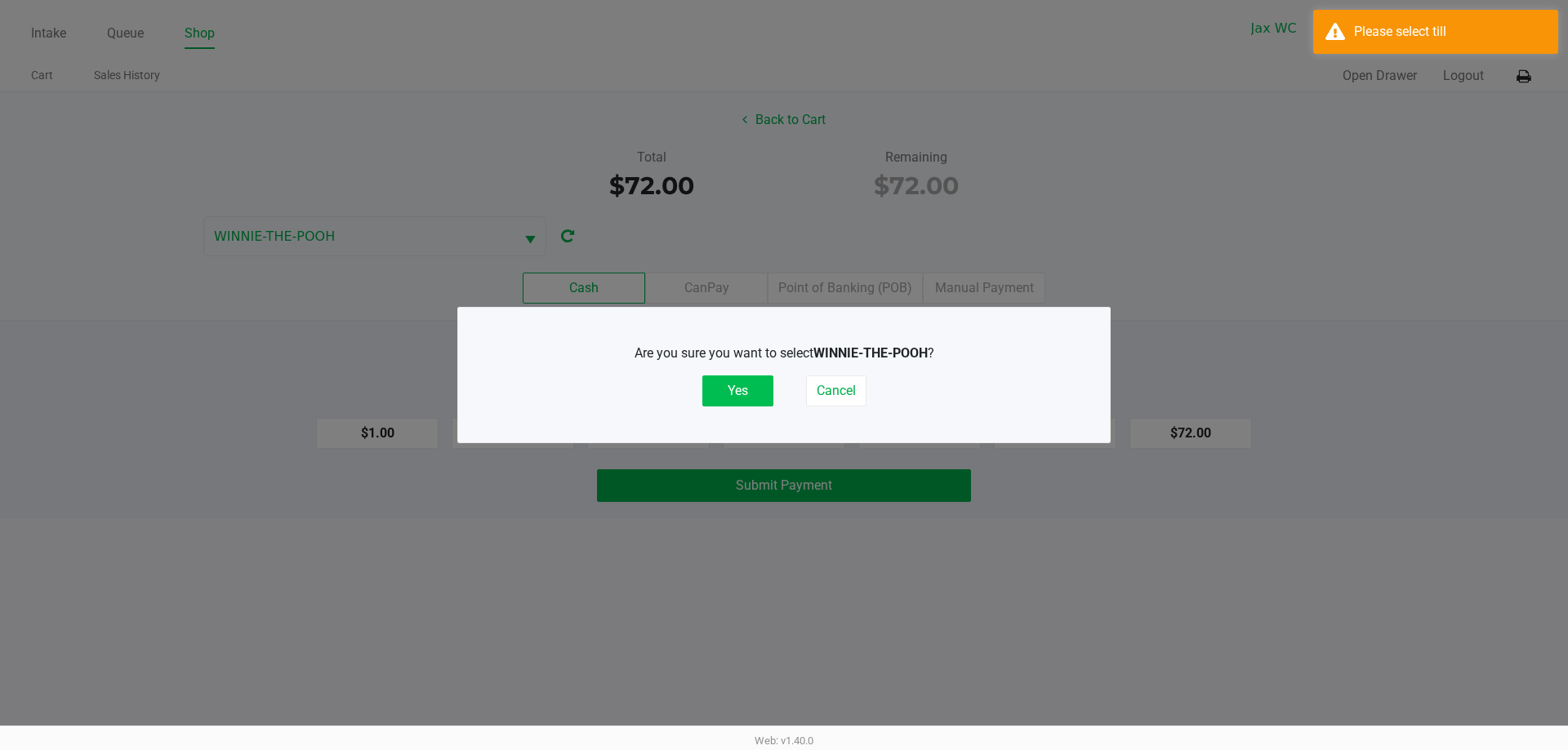
click at [710, 386] on button "Yes" at bounding box center [737, 391] width 71 height 31
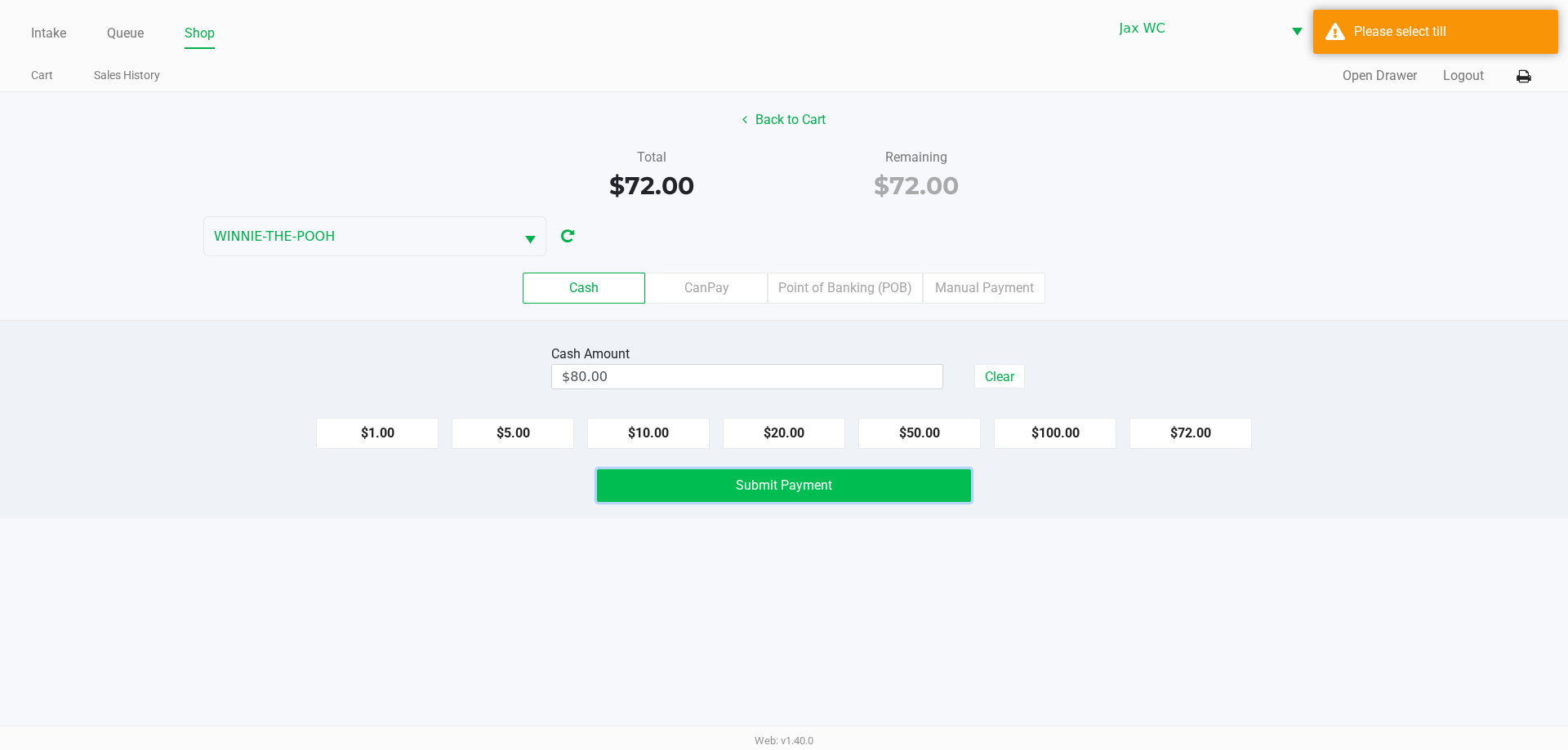
click at [731, 492] on button "Submit Payment" at bounding box center [783, 486] width 374 height 33
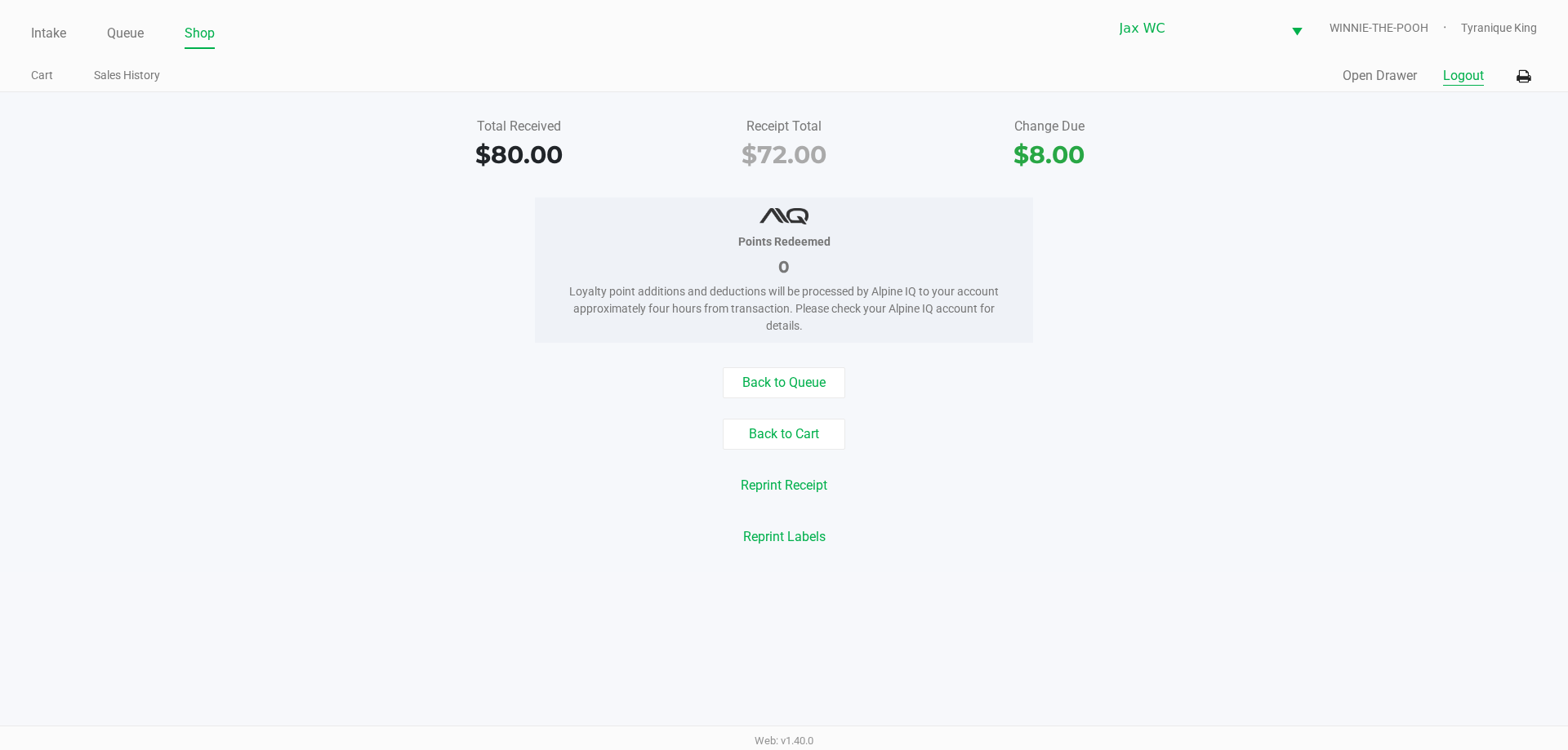
click at [1462, 78] on button "Logout" at bounding box center [1463, 75] width 40 height 20
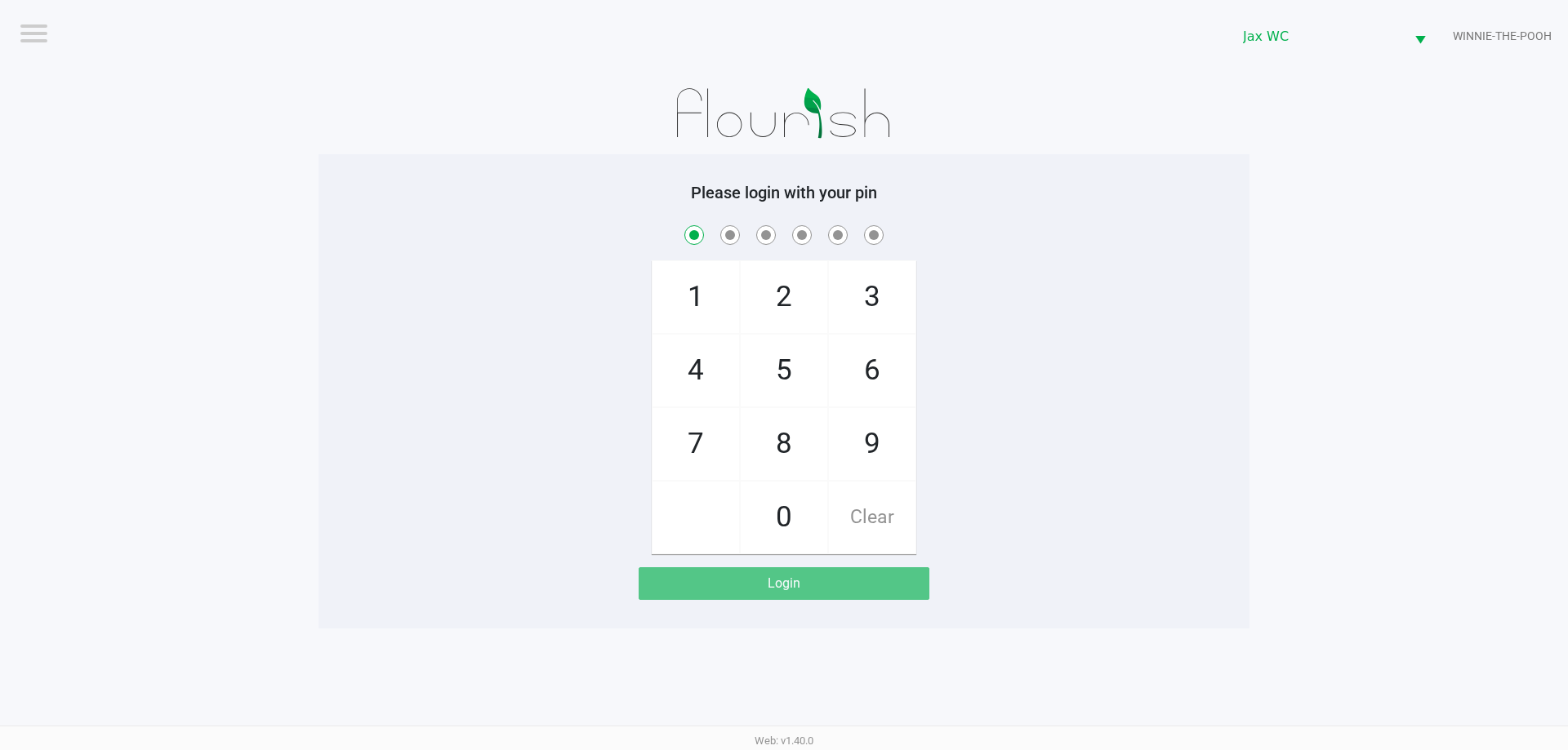
checkbox input "true"
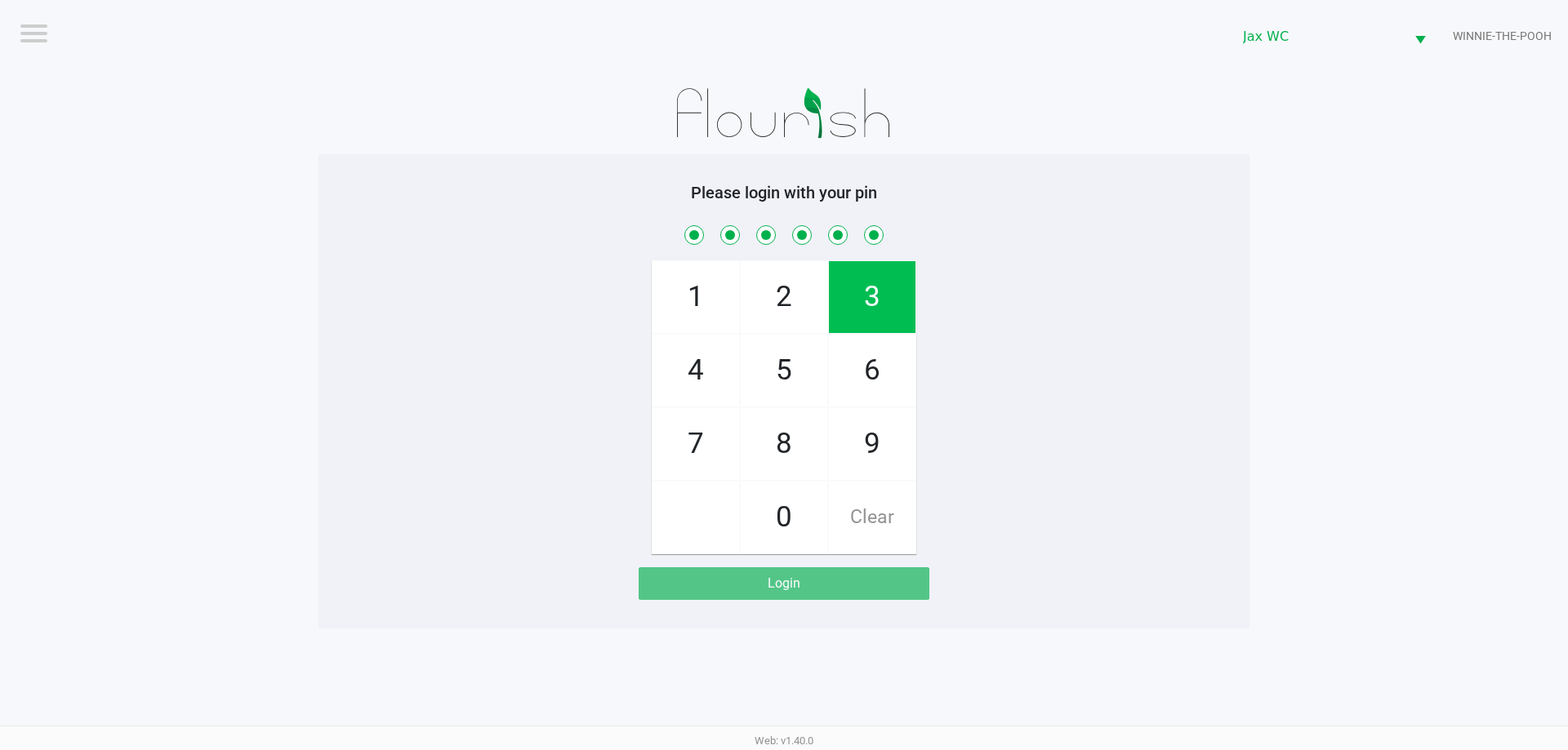
checkbox input "true"
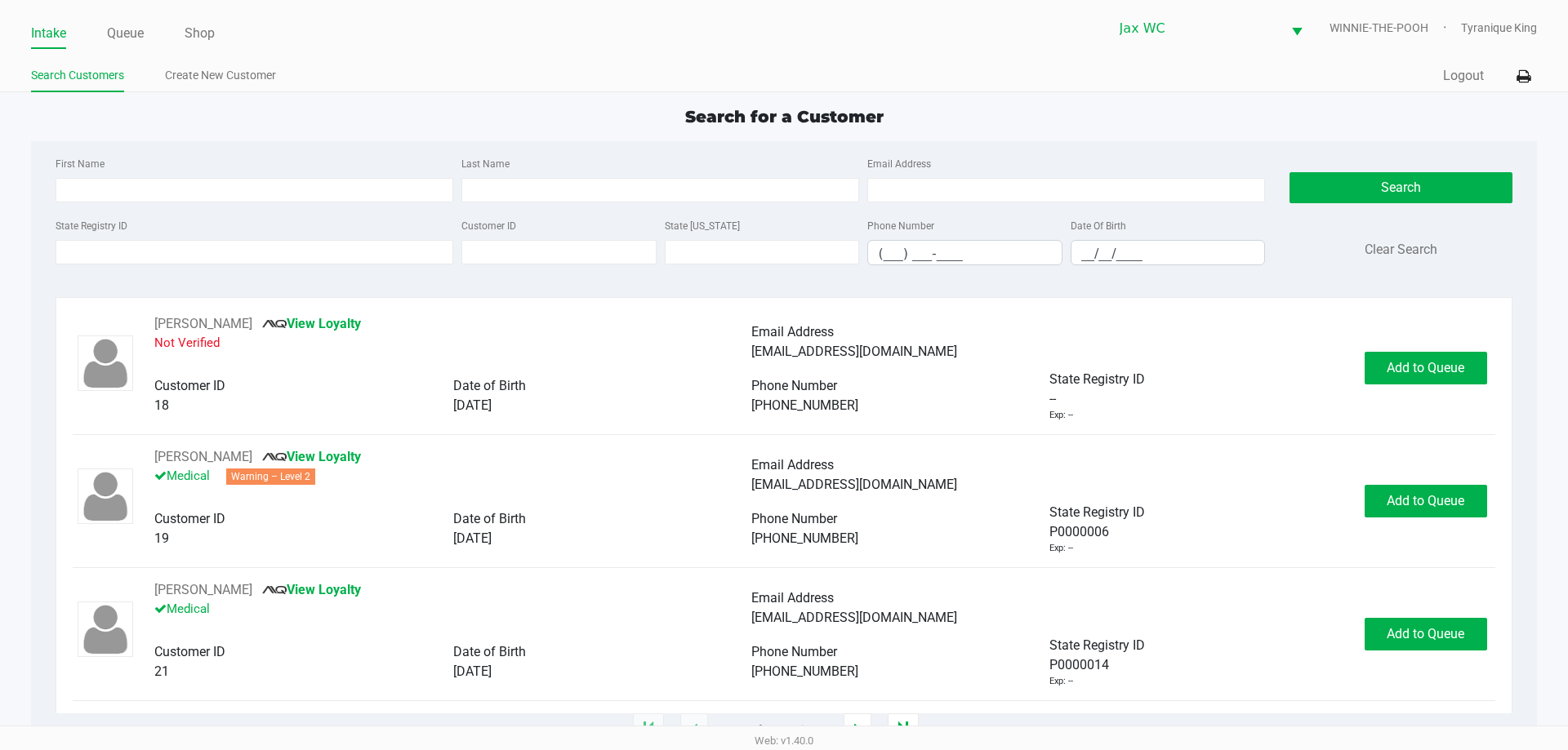
click at [152, 35] on ul "Intake Queue Shop" at bounding box center [408, 35] width 753 height 28
click at [132, 28] on link "Queue" at bounding box center [125, 33] width 37 height 23
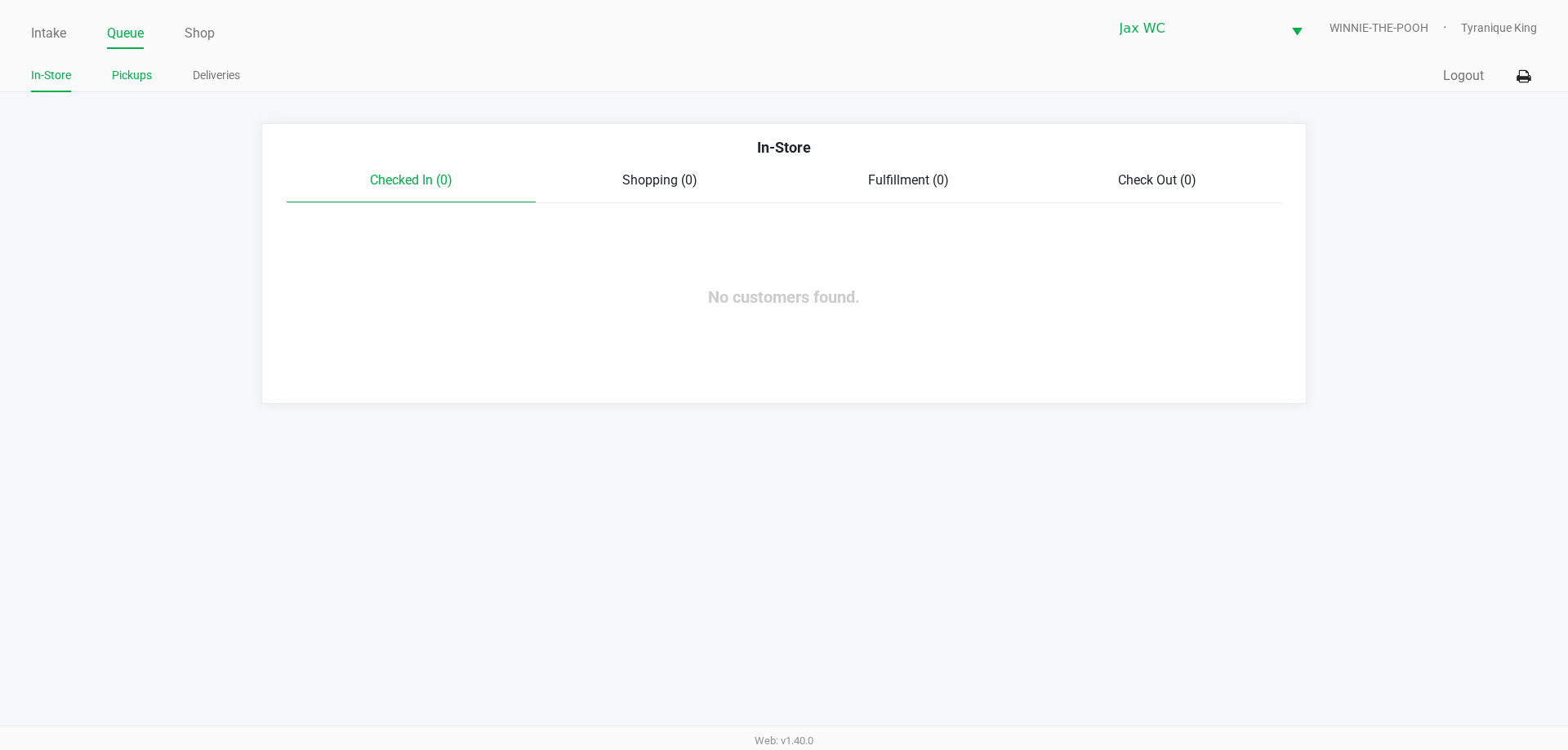
click at [143, 81] on link "Pickups" at bounding box center [132, 75] width 40 height 21
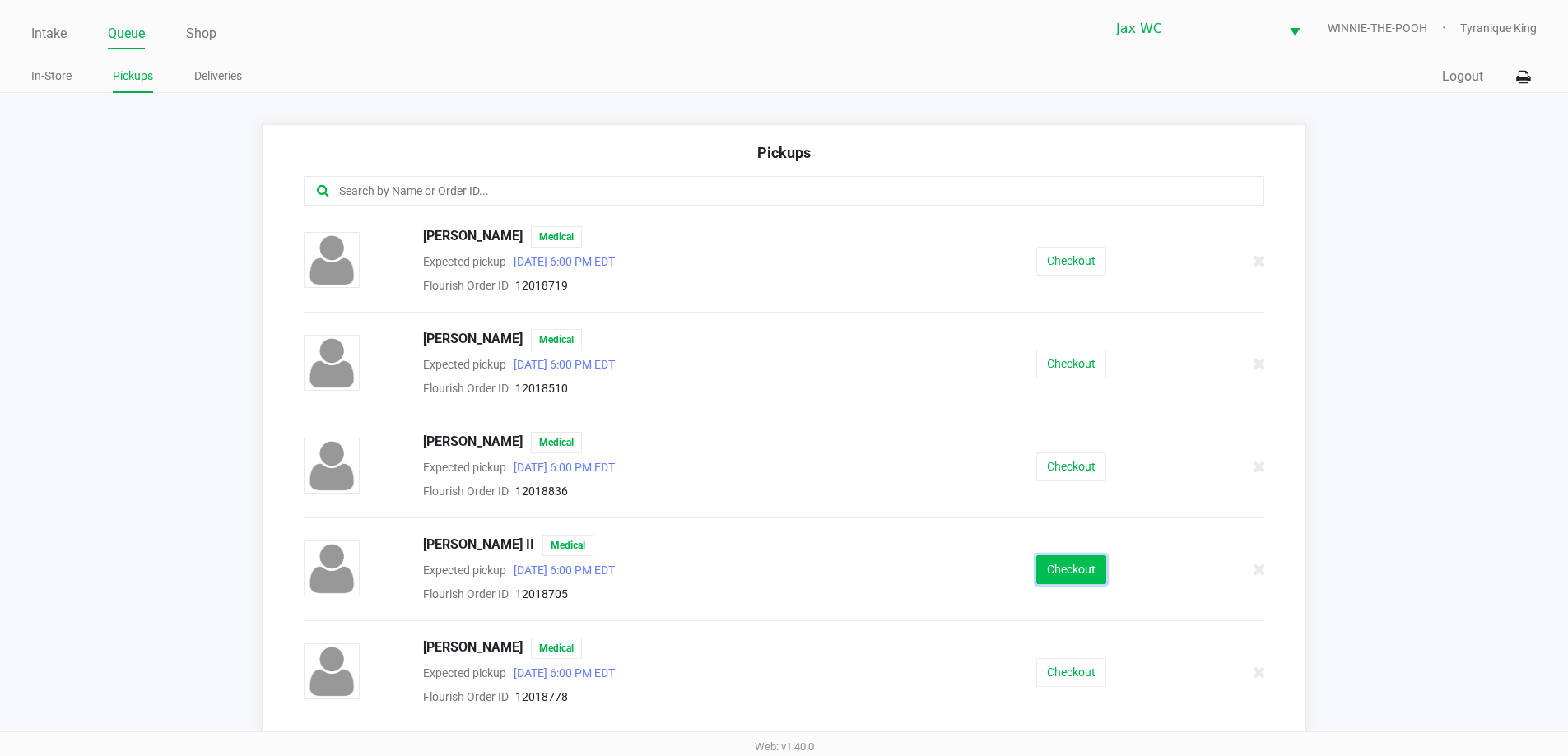
click at [1071, 575] on button "Checkout" at bounding box center [1071, 570] width 70 height 28
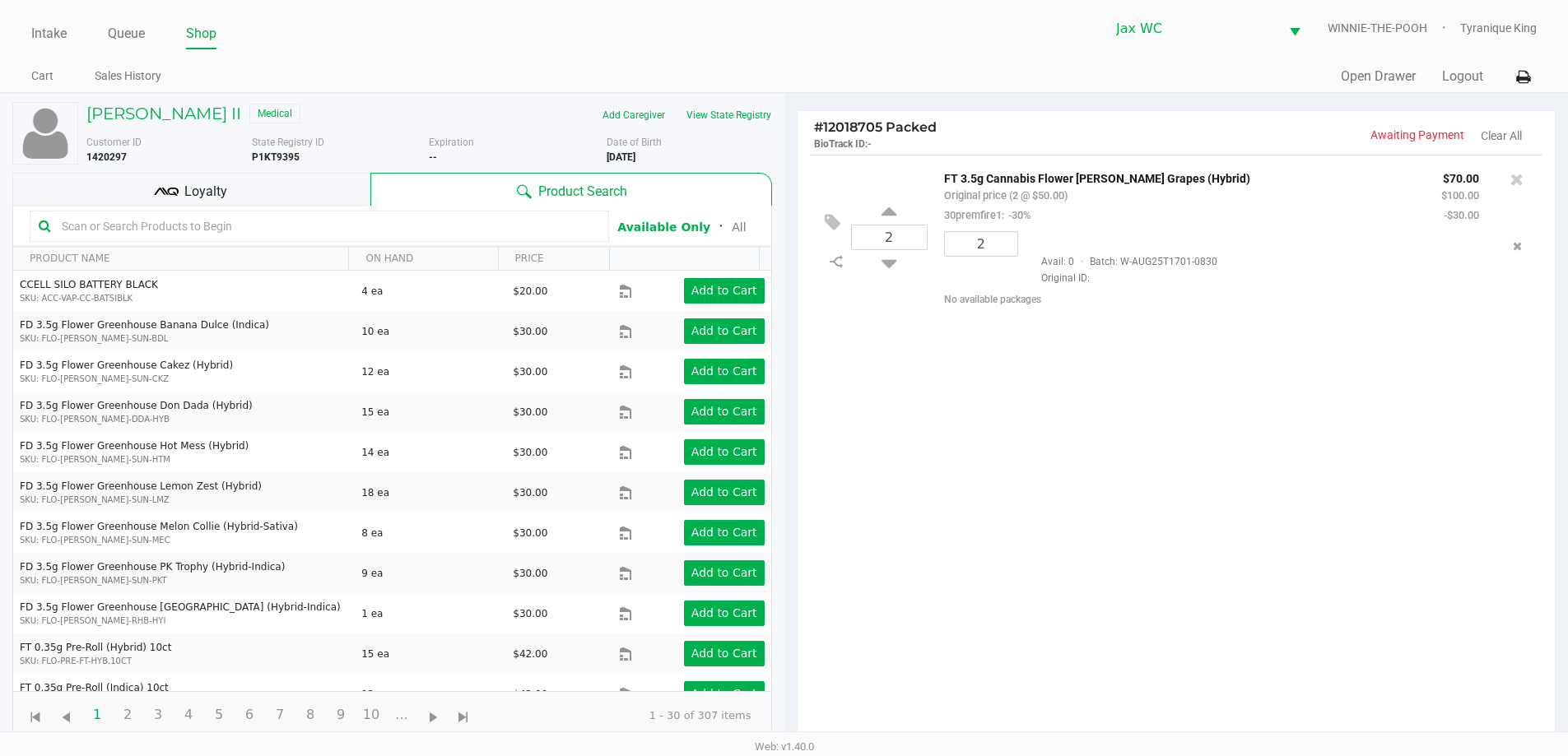
click at [326, 204] on div "Loyalty" at bounding box center [191, 189] width 358 height 33
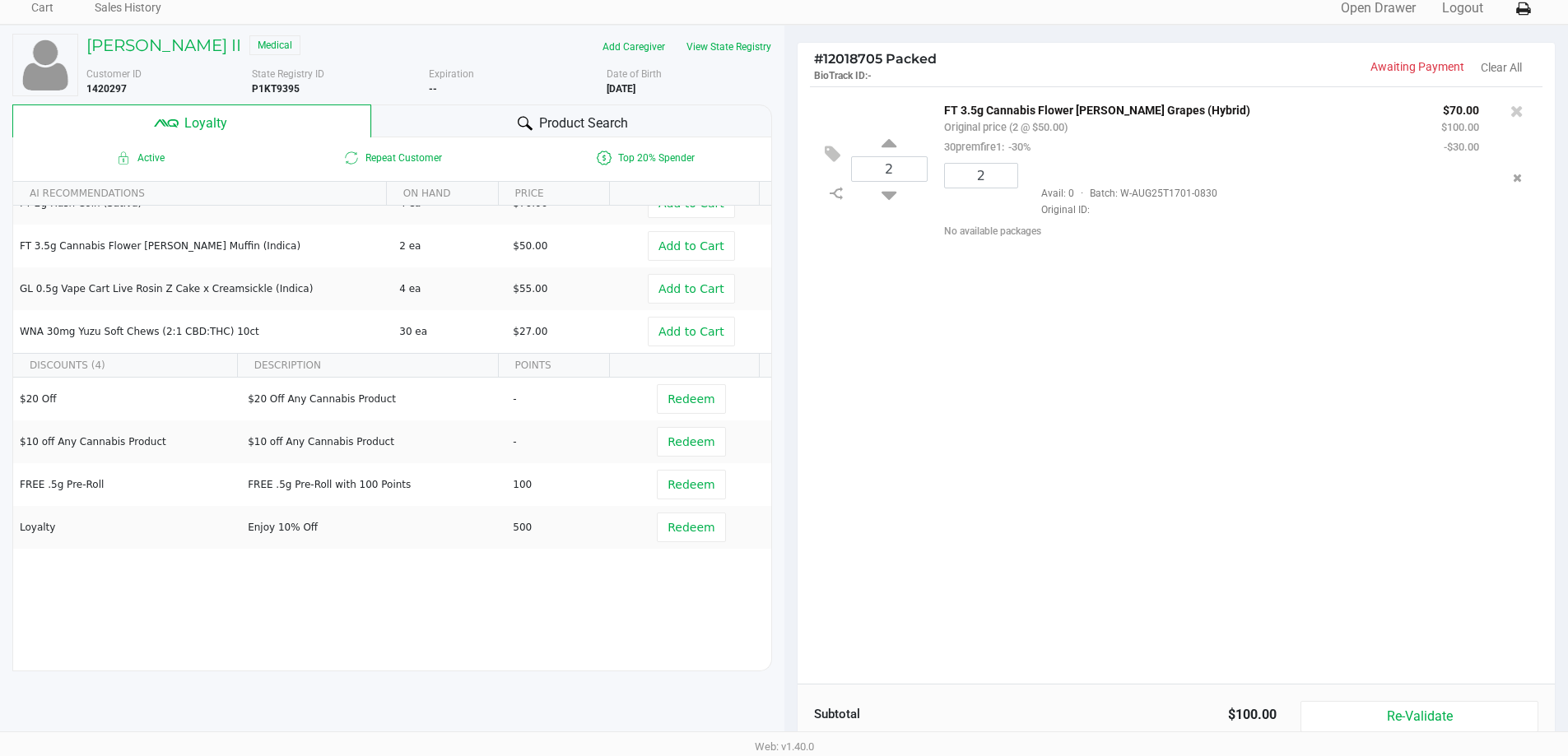
scroll to position [197, 0]
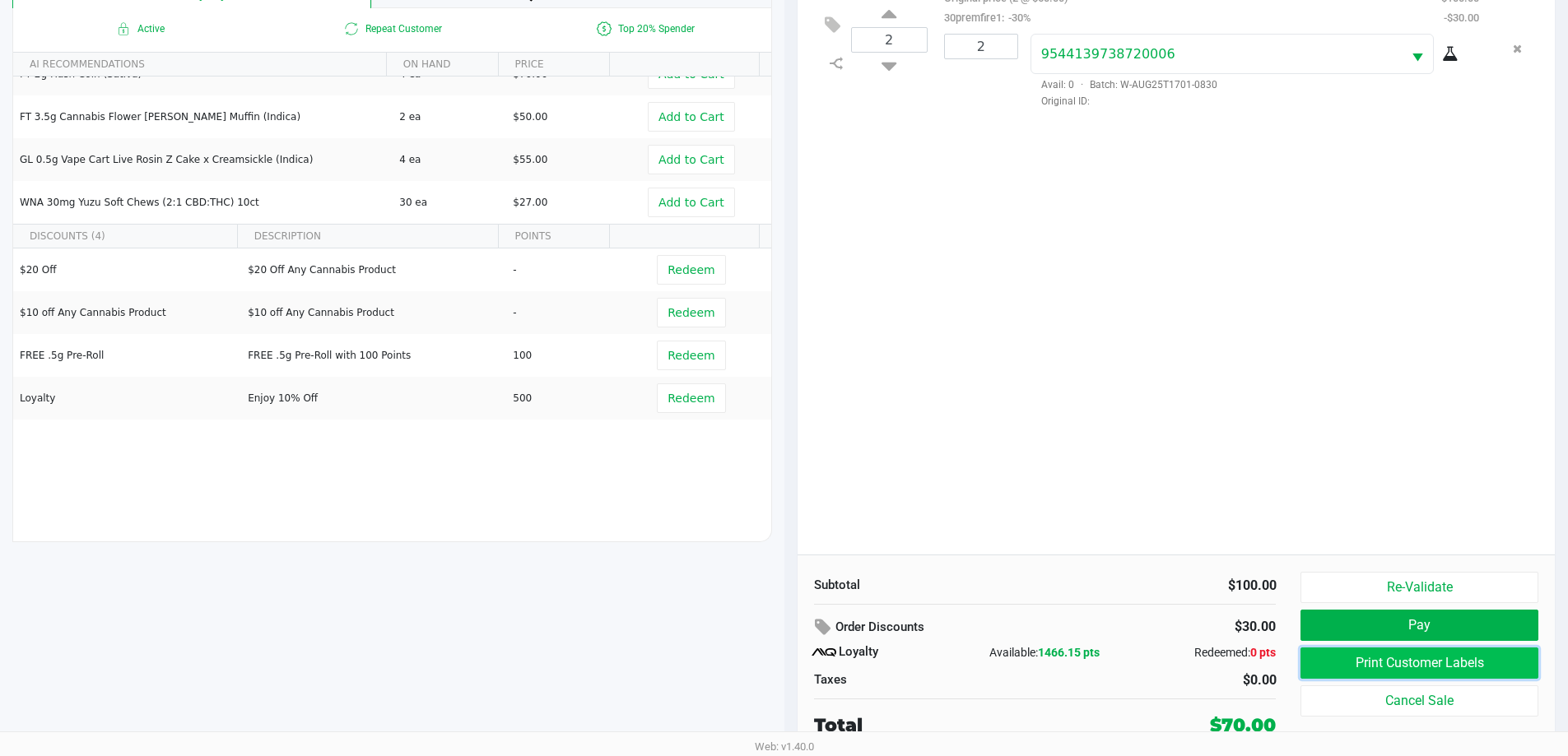
click at [1383, 667] on button "Print Customer Labels" at bounding box center [1419, 663] width 237 height 31
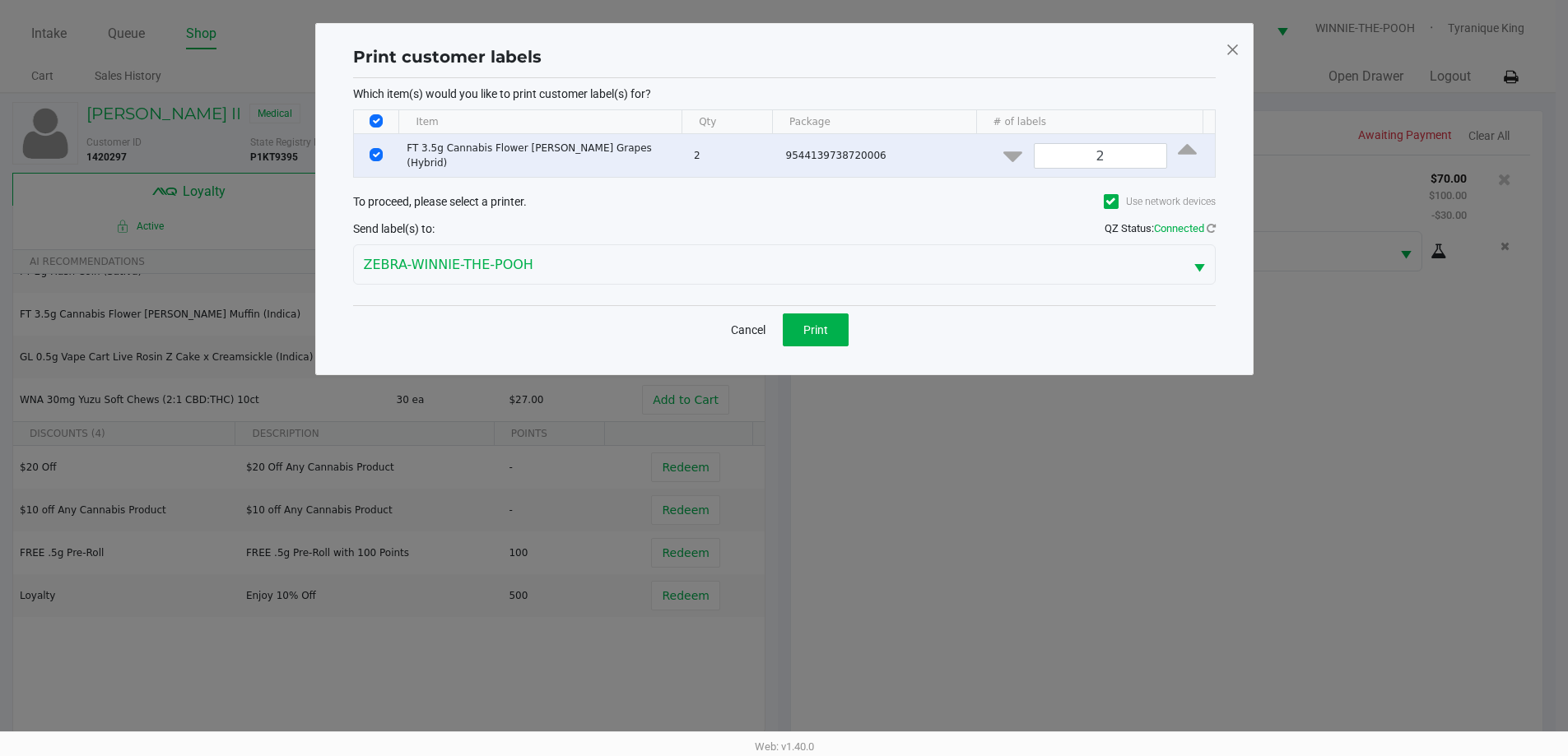
scroll to position [0, 0]
click at [828, 323] on span "Print" at bounding box center [821, 330] width 25 height 13
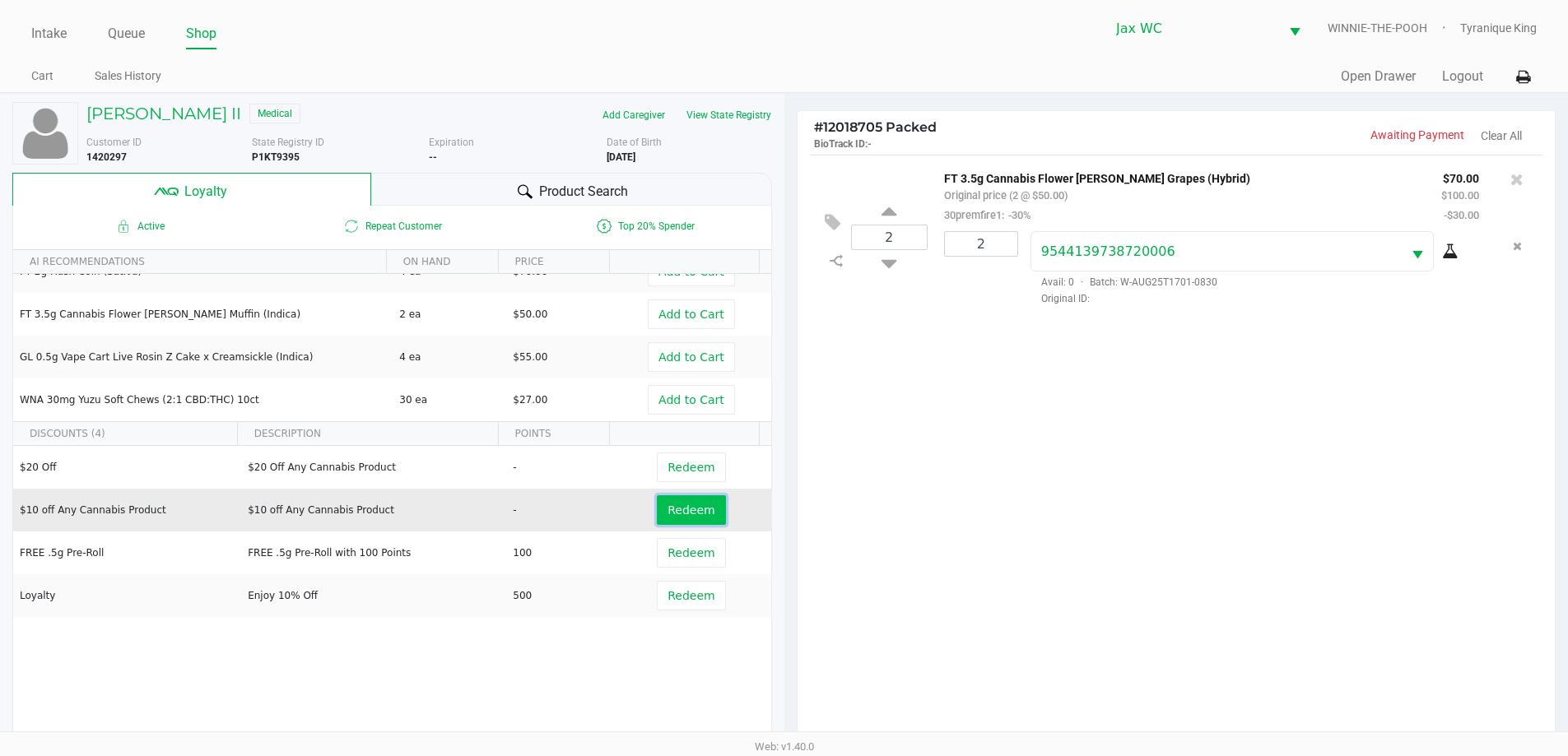
click at [688, 522] on button "Redeem" at bounding box center [691, 509] width 68 height 29
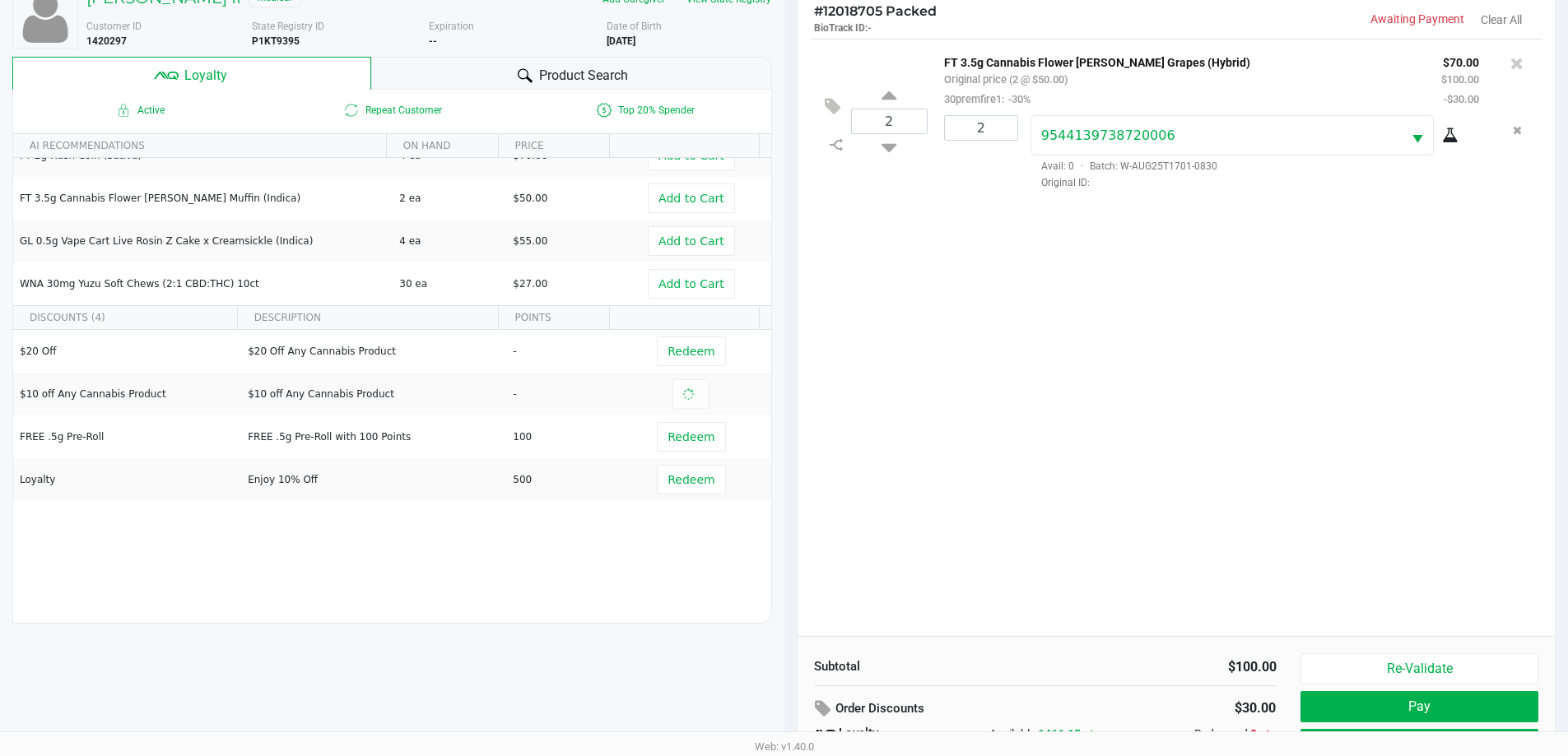
scroll to position [197, 0]
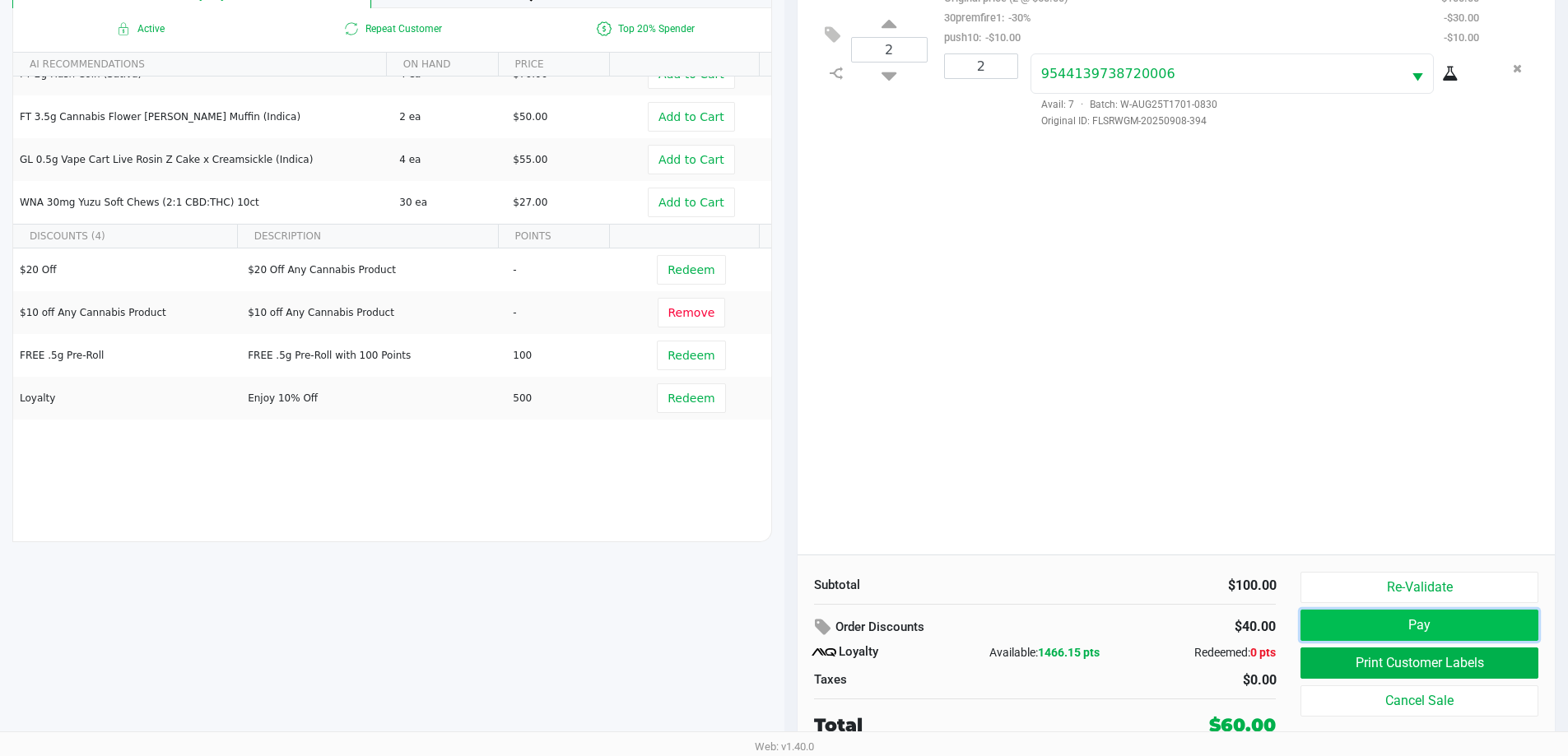
click at [1361, 624] on button "Pay" at bounding box center [1419, 625] width 237 height 31
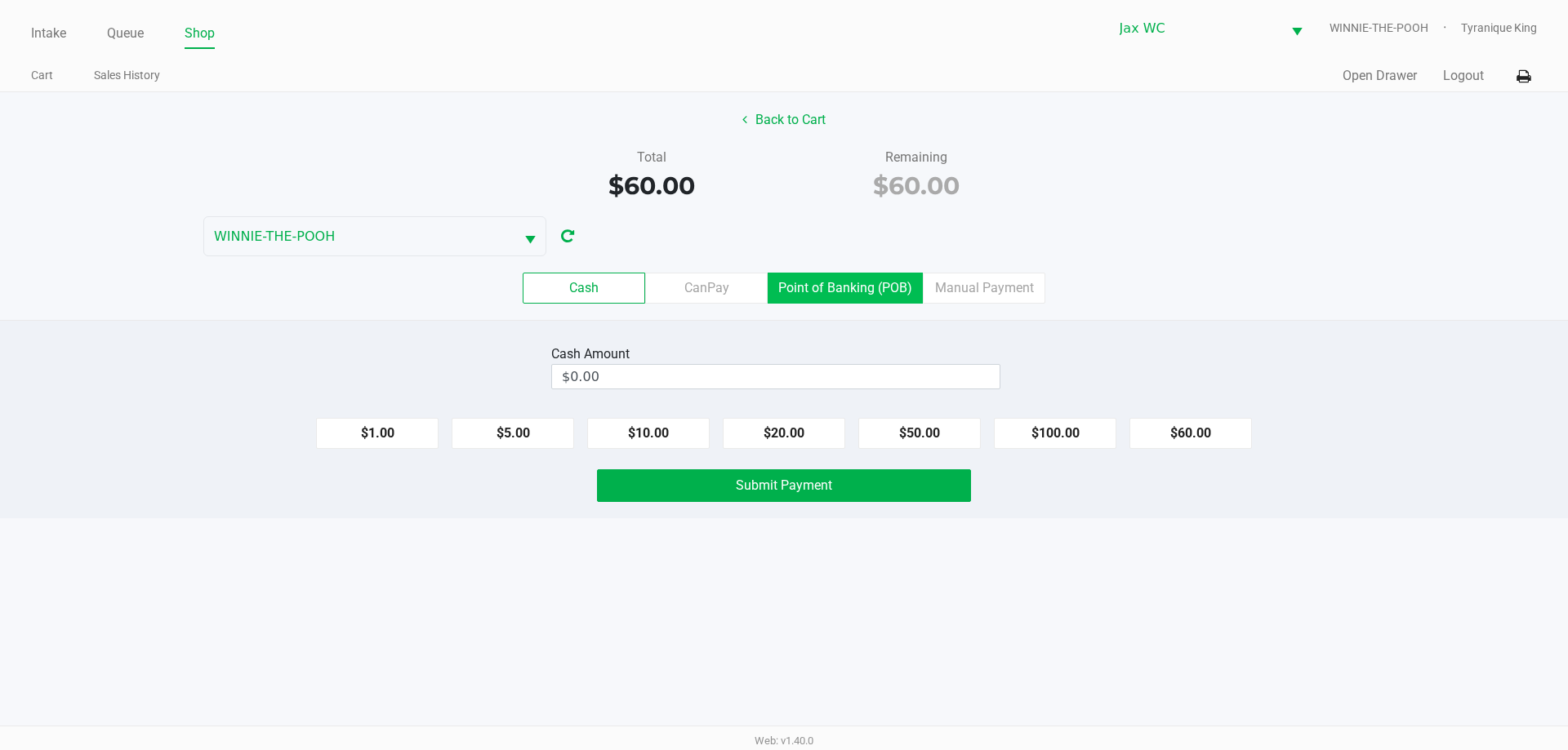
click at [834, 291] on label "Point of Banking (POB)" at bounding box center [845, 288] width 155 height 31
click at [0, 0] on 7 "Point of Banking (POB)" at bounding box center [0, 0] width 0 height 0
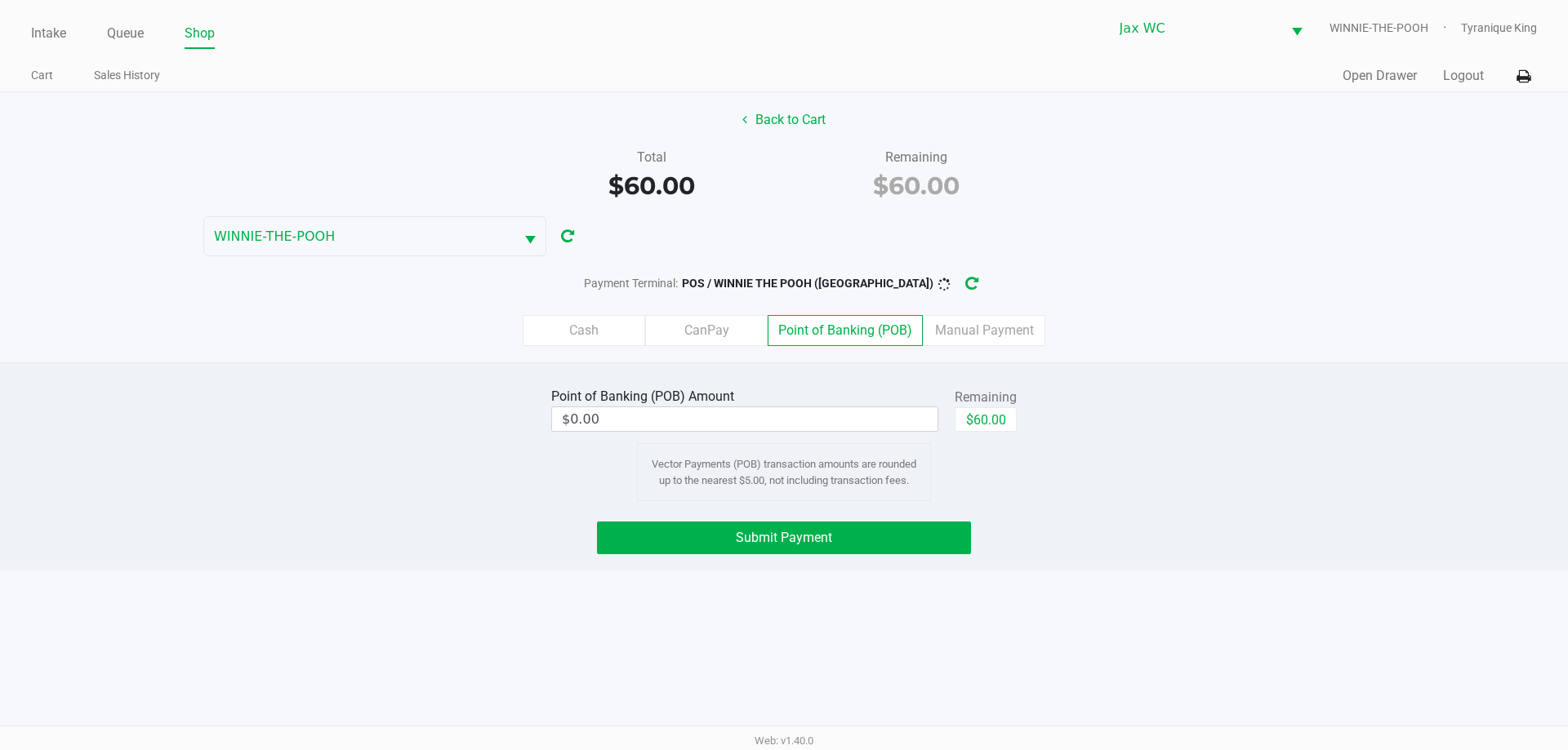
drag, startPoint x: 618, startPoint y: 327, endPoint x: 626, endPoint y: 318, distance: 12.0
click at [617, 327] on label "Cash" at bounding box center [584, 330] width 122 height 31
click at [0, 0] on 0 "Cash" at bounding box center [0, 0] width 0 height 0
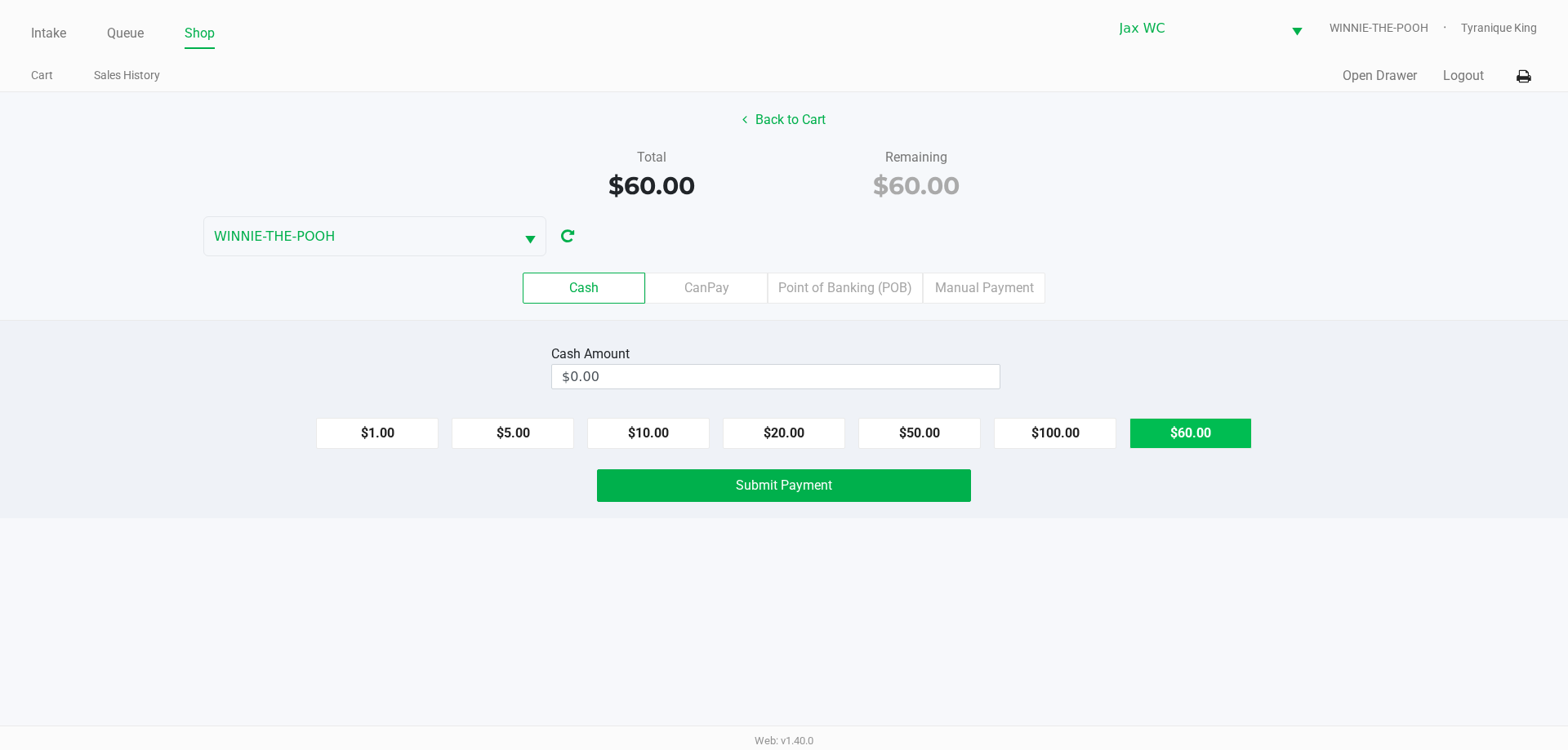
click at [1144, 422] on button "$60.00" at bounding box center [1191, 433] width 122 height 31
type input "$60.00"
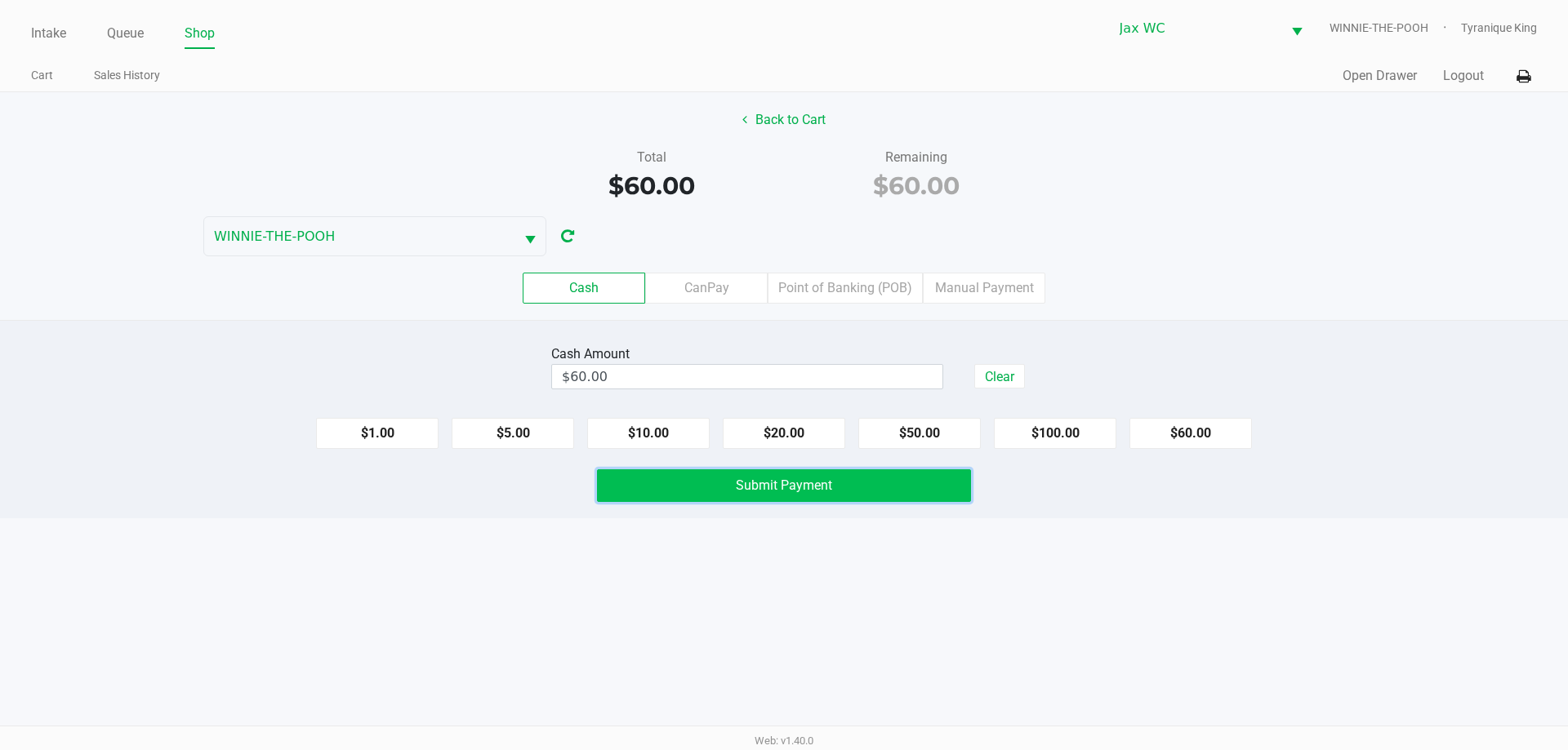
click at [955, 477] on button "Submit Payment" at bounding box center [783, 486] width 374 height 33
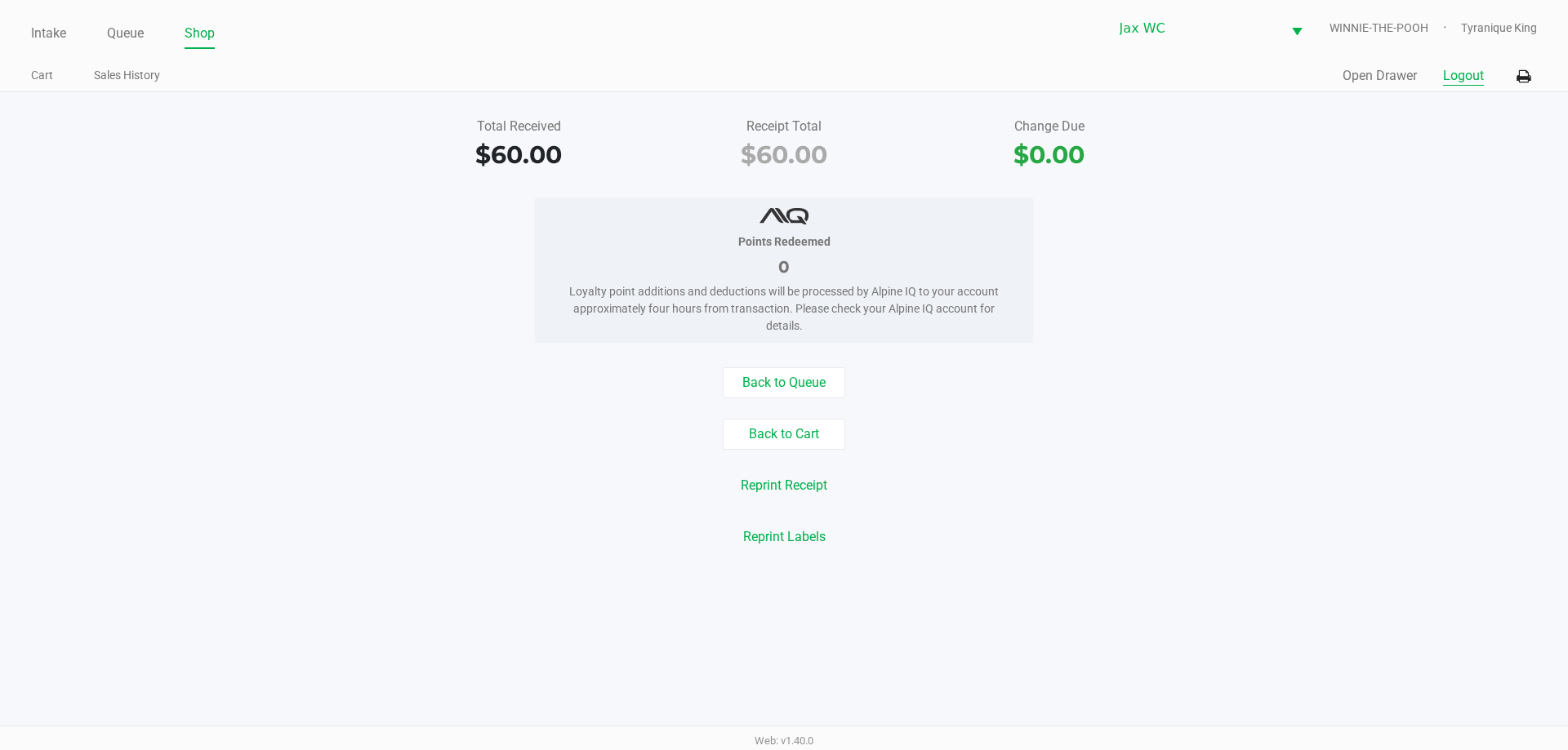
click at [1462, 82] on button "Logout" at bounding box center [1463, 75] width 40 height 20
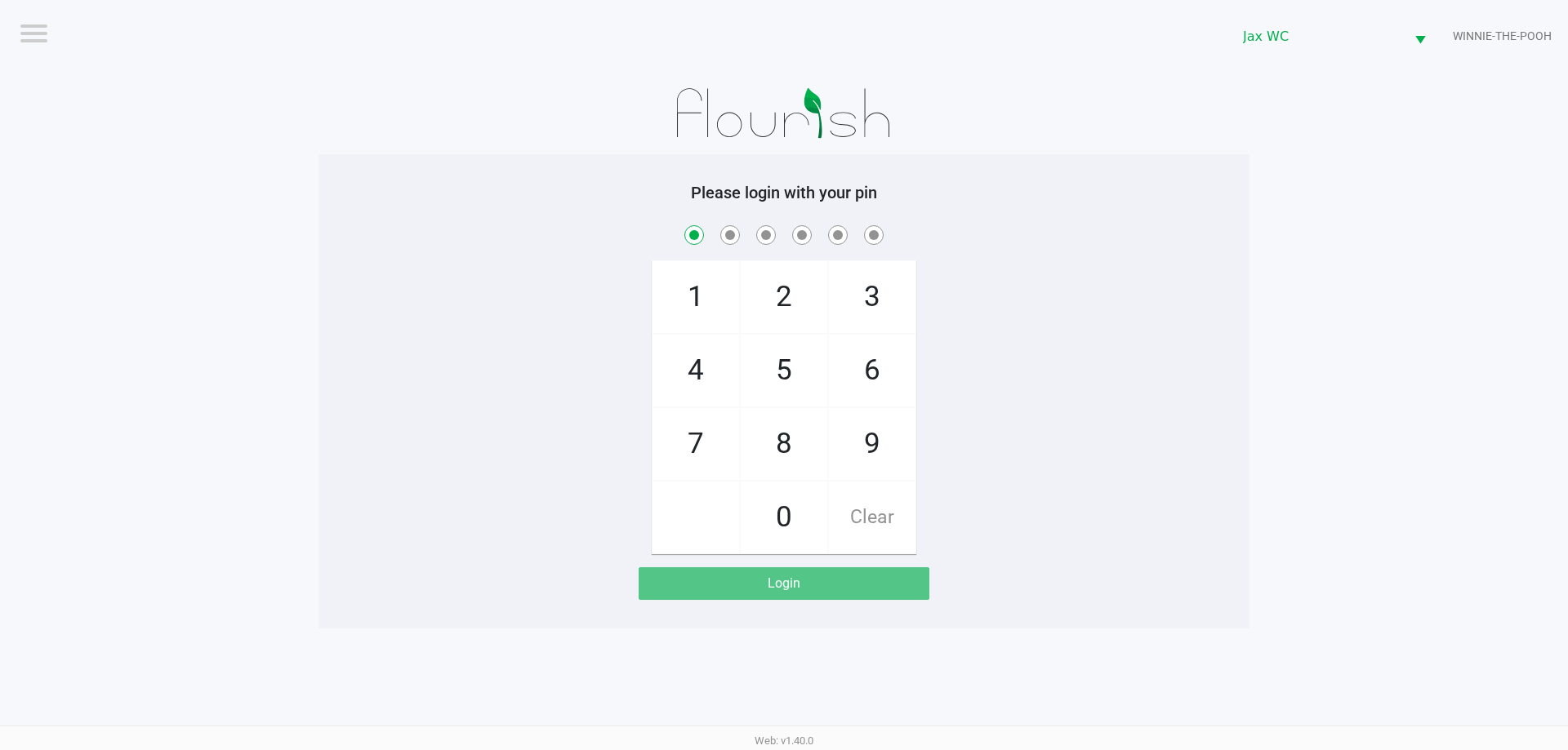
checkbox input "true"
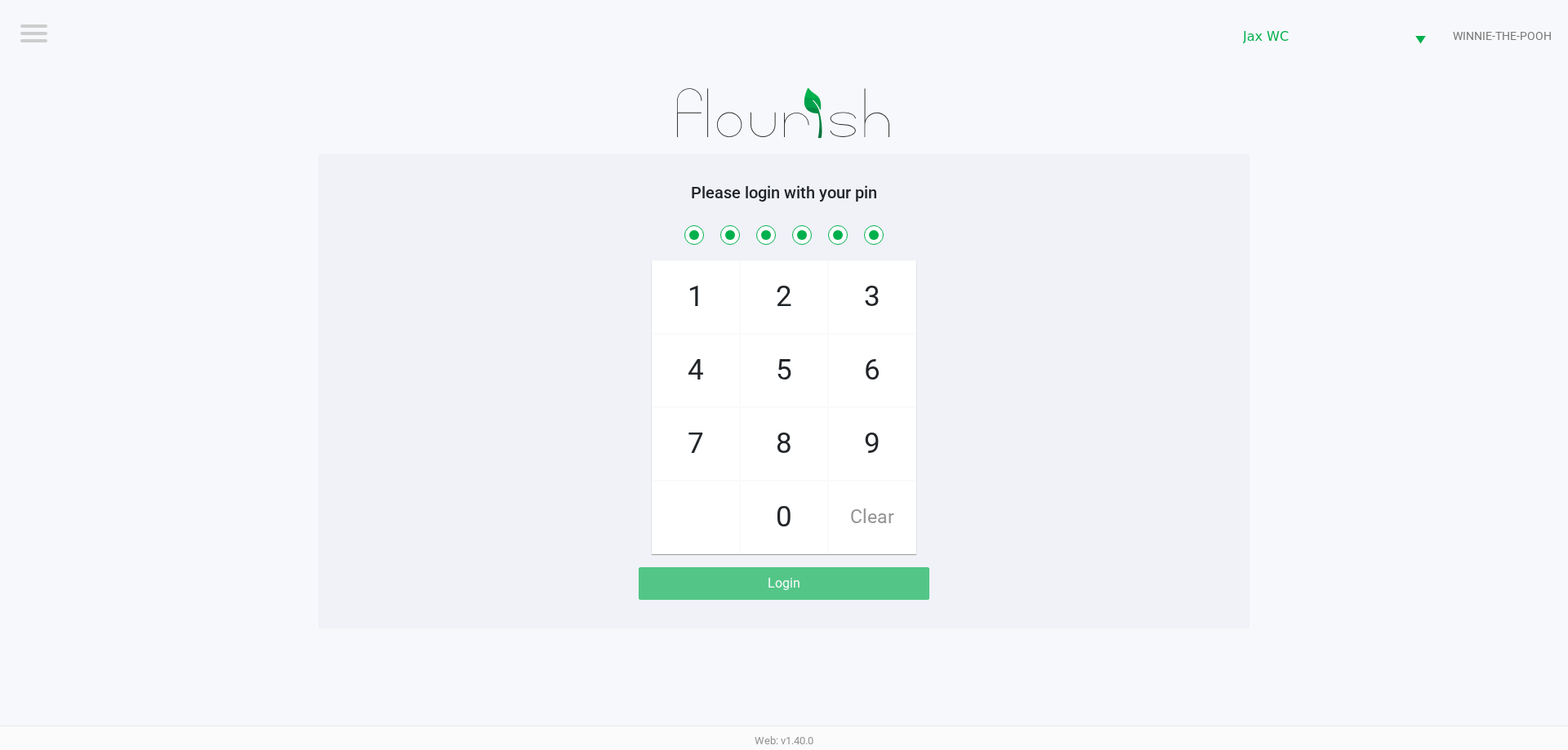
checkbox input "true"
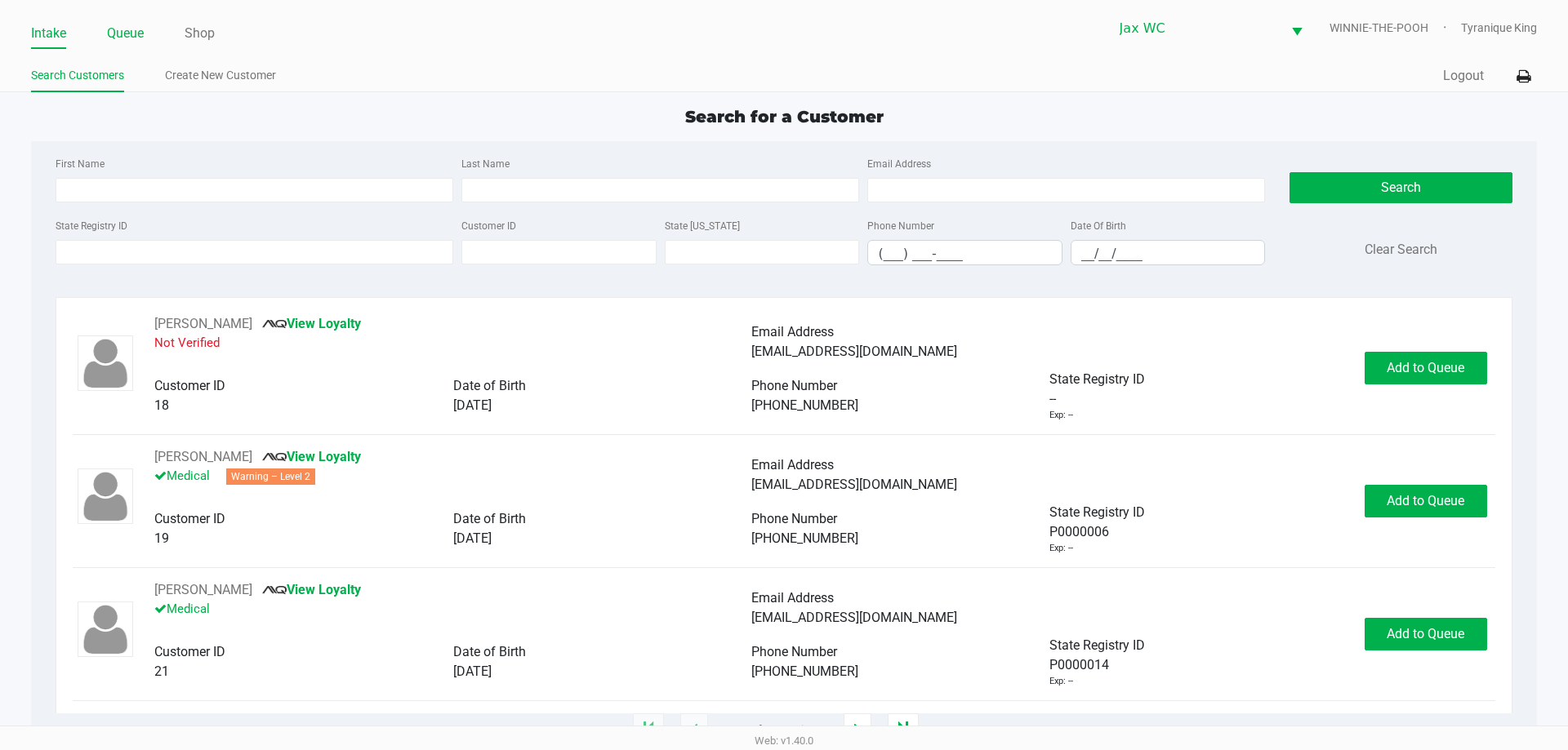
drag, startPoint x: 133, startPoint y: 69, endPoint x: 130, endPoint y: 40, distance: 29.2
click at [134, 69] on ul "Search Customers Create New Customer" at bounding box center [408, 78] width 753 height 28
click at [127, 34] on link "Queue" at bounding box center [125, 33] width 37 height 23
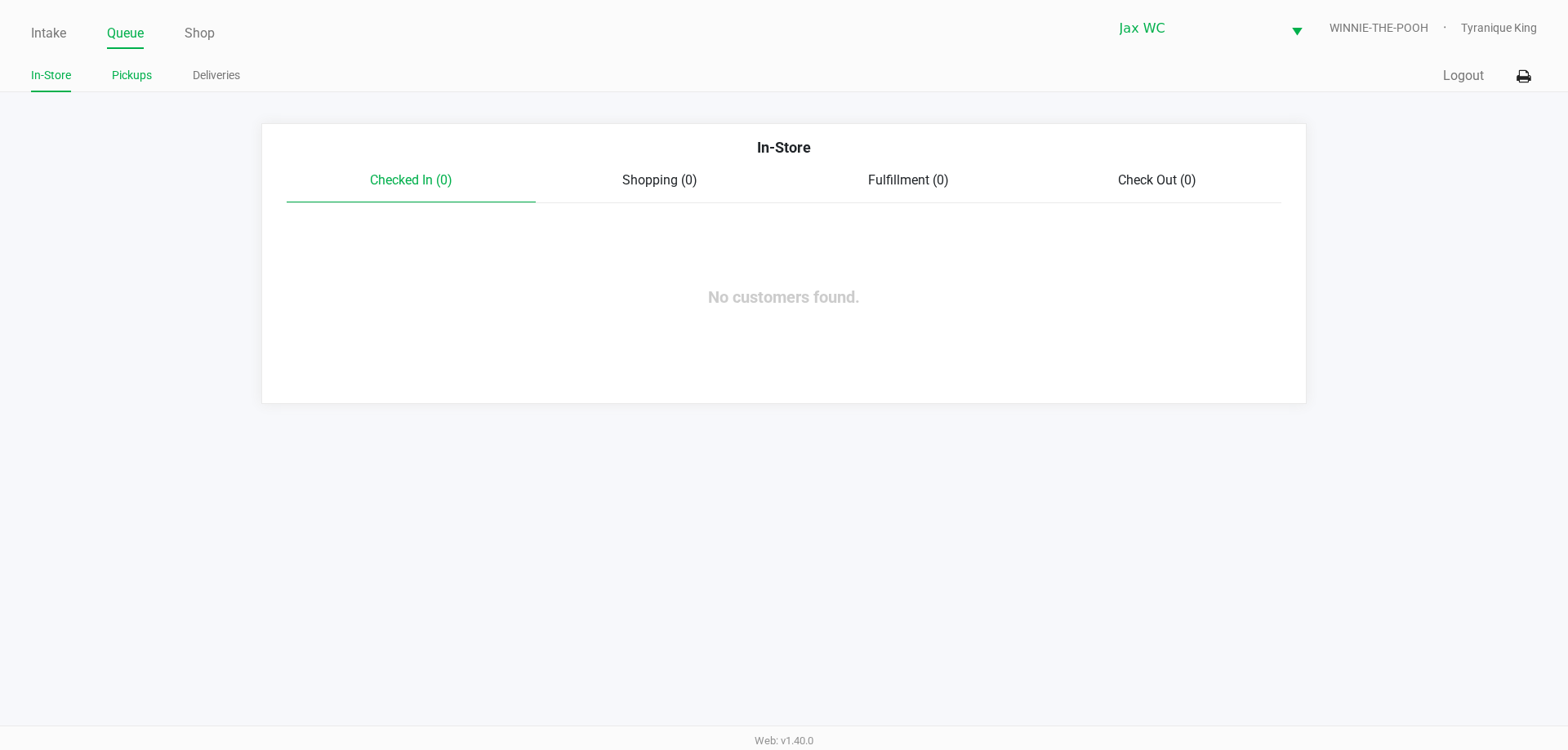
click at [130, 75] on link "Pickups" at bounding box center [132, 75] width 40 height 21
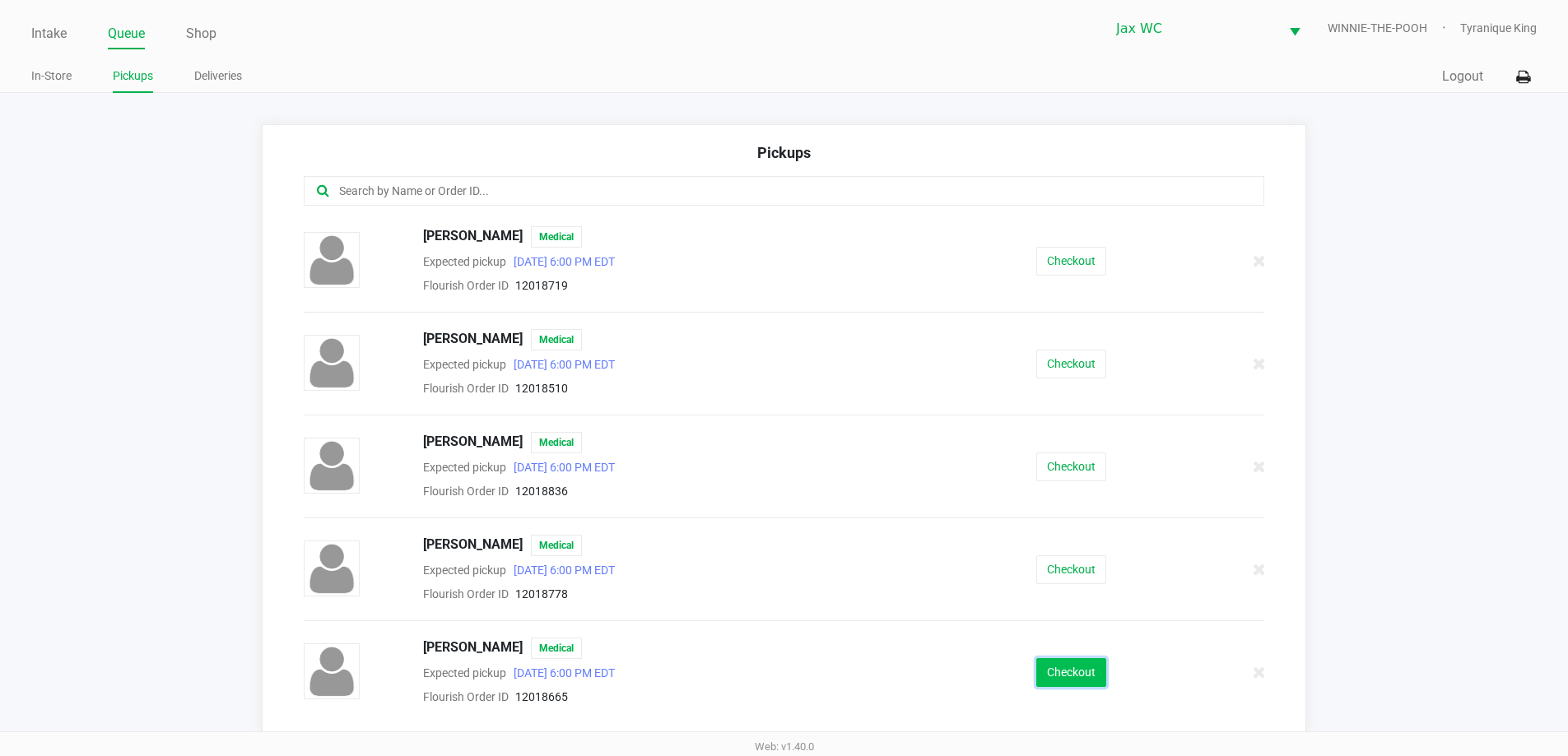
click at [1084, 668] on button "Checkout" at bounding box center [1071, 673] width 70 height 28
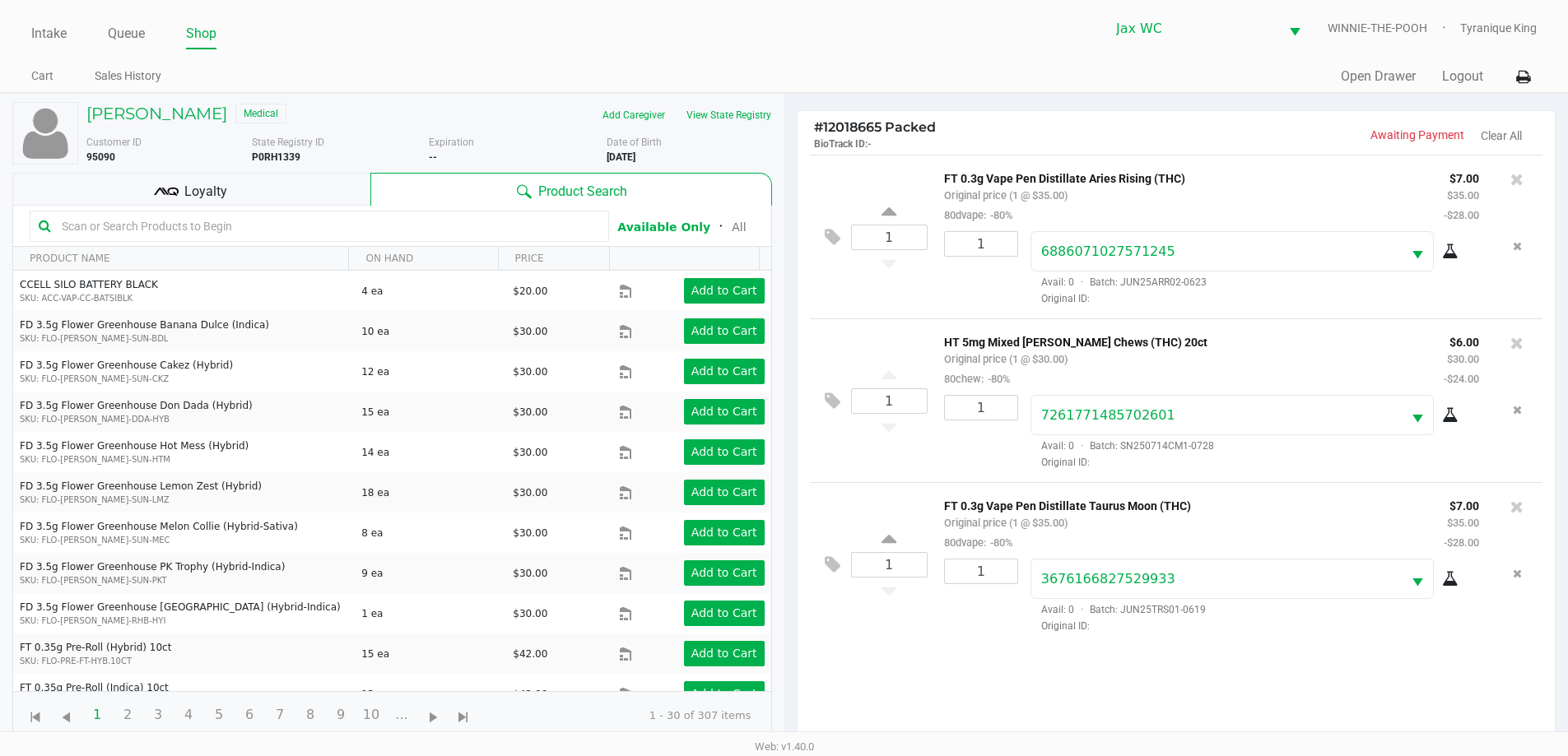
scroll to position [177, 0]
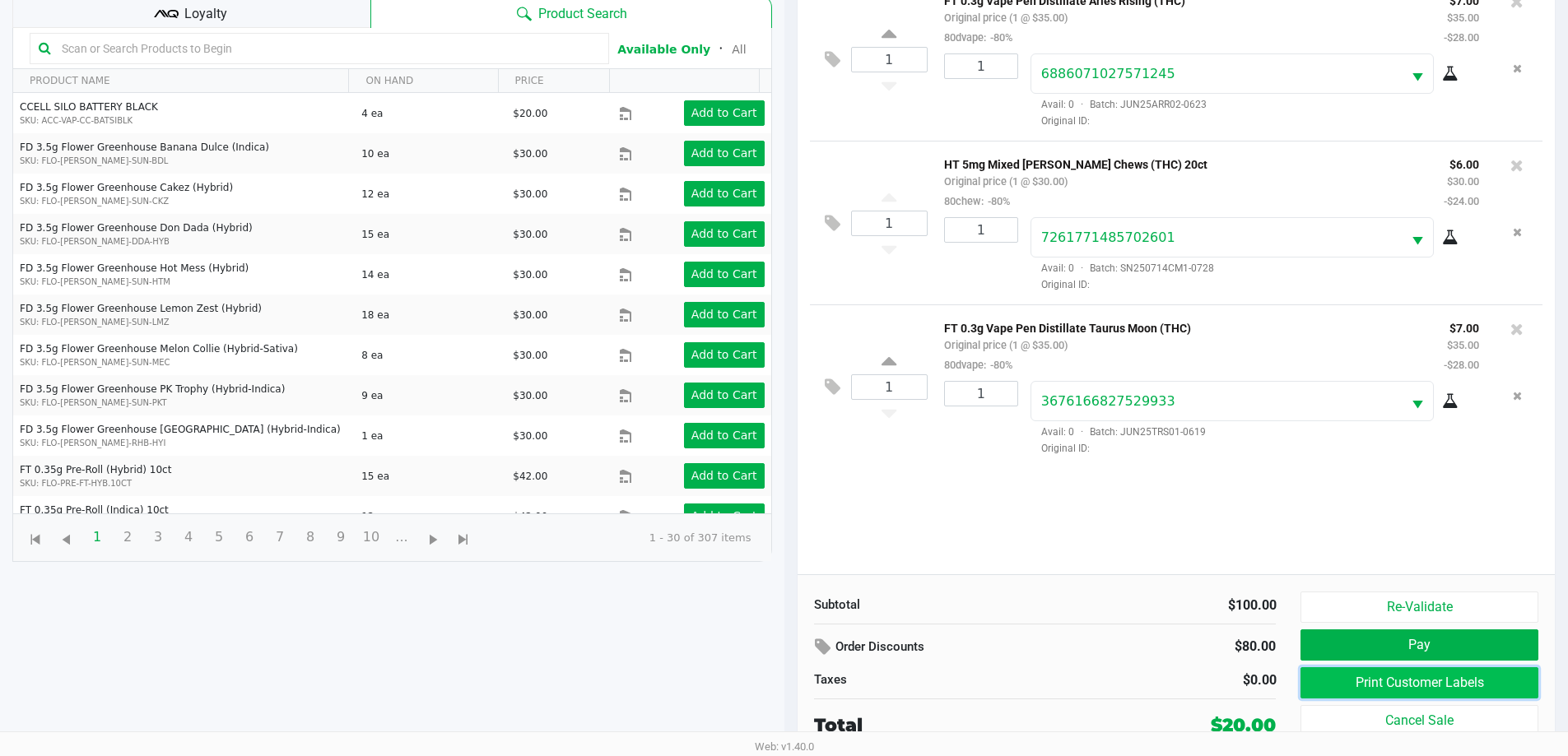
click at [1360, 683] on button "Print Customer Labels" at bounding box center [1419, 683] width 237 height 31
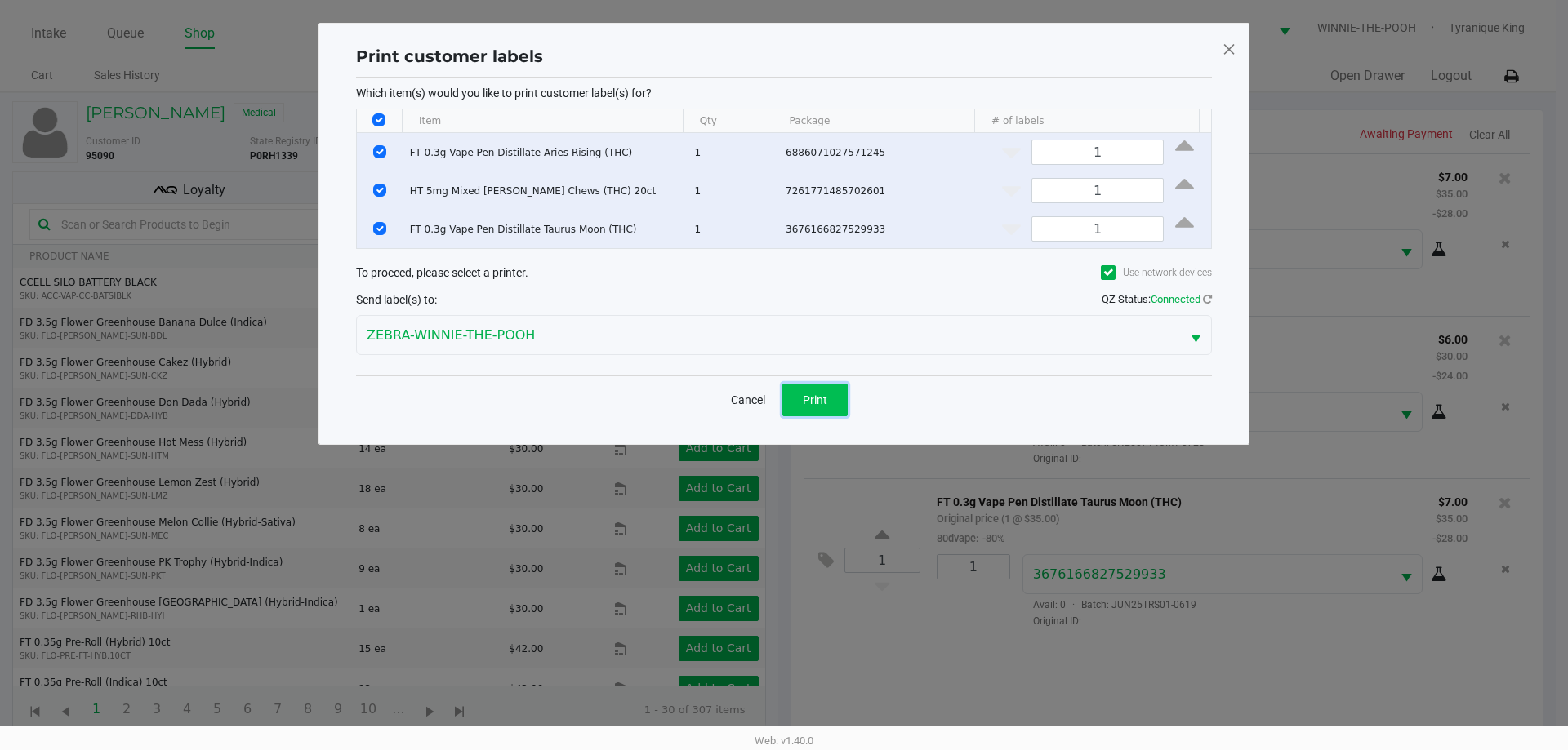
click at [830, 404] on button "Print" at bounding box center [814, 400] width 65 height 33
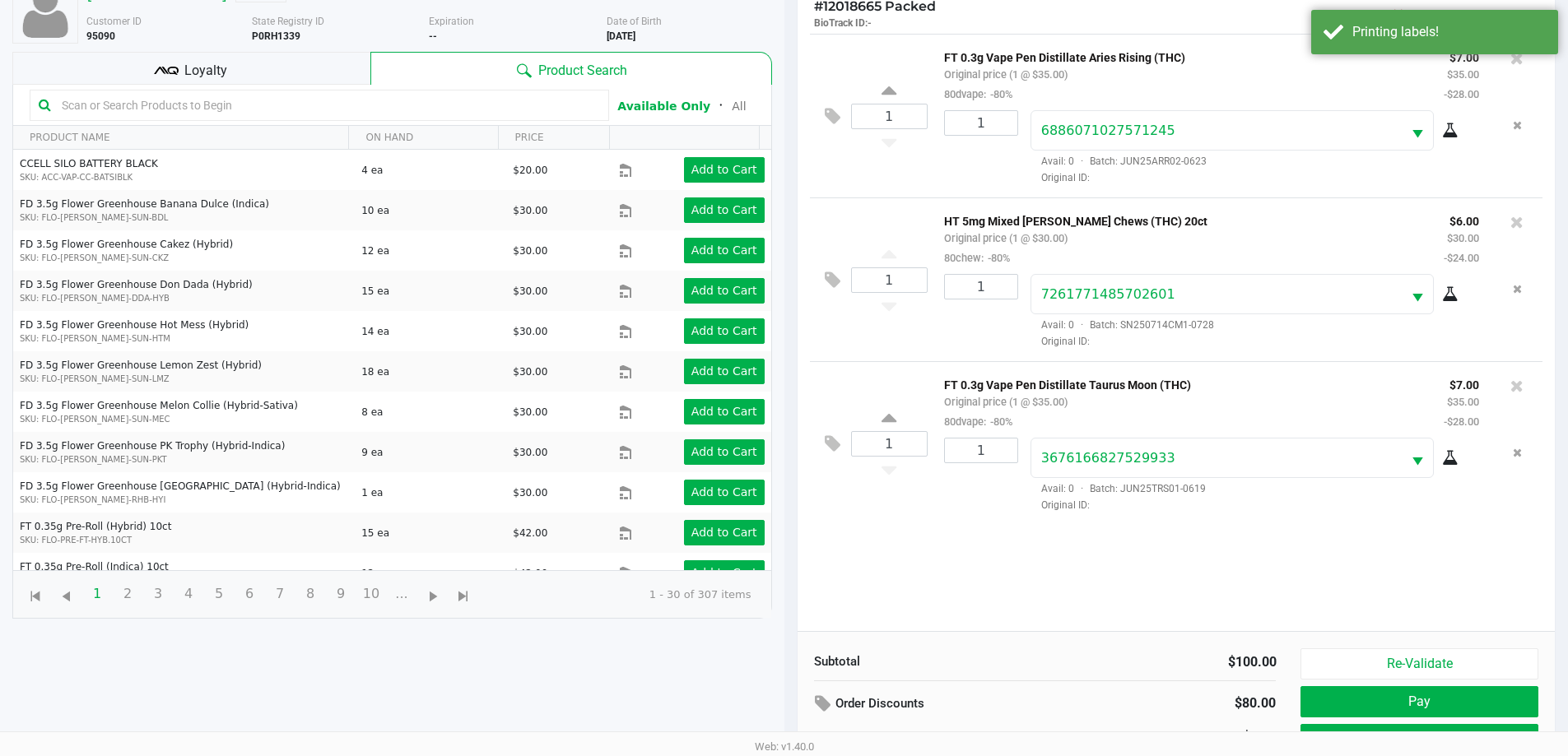
scroll to position [177, 0]
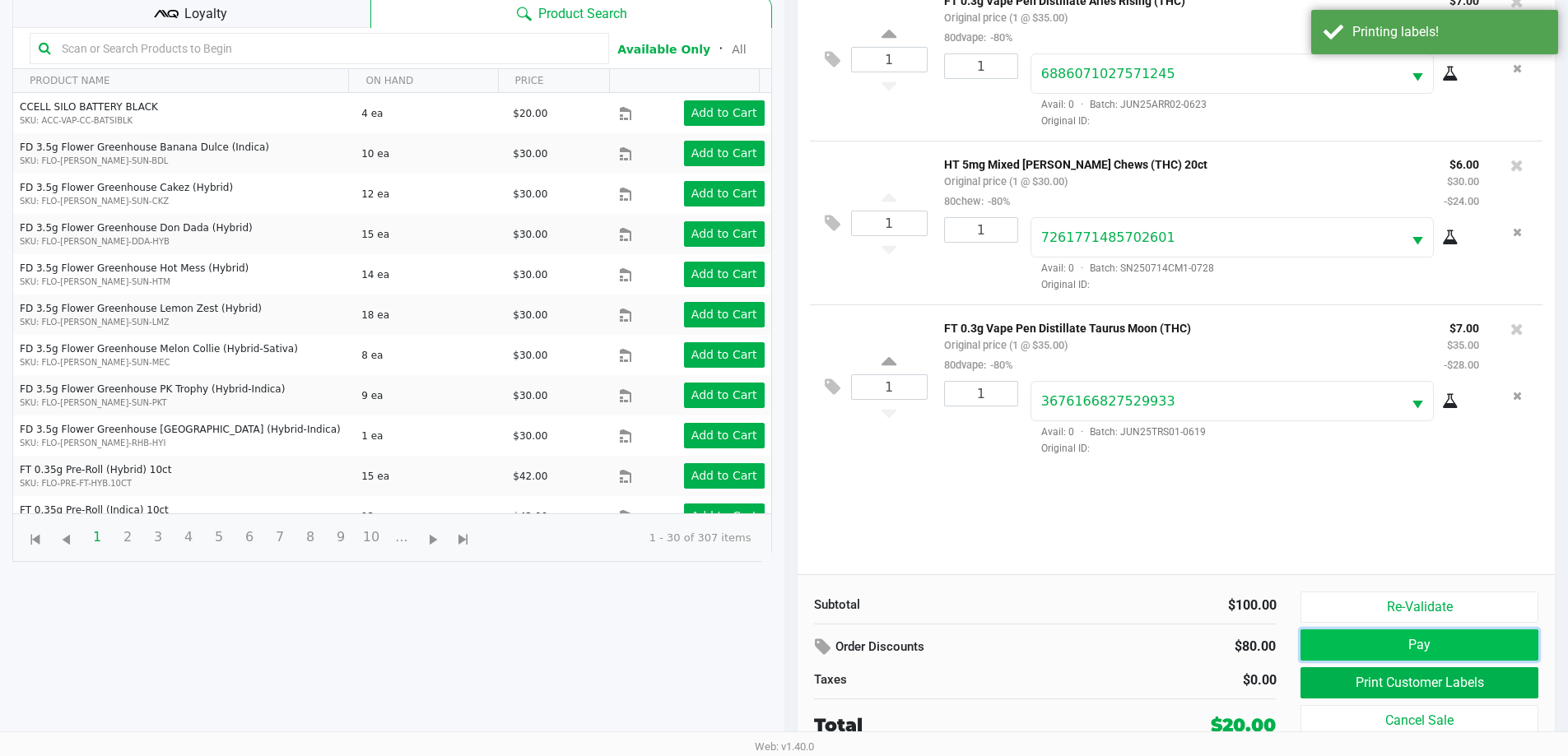
click at [1363, 654] on button "Pay" at bounding box center [1419, 645] width 237 height 31
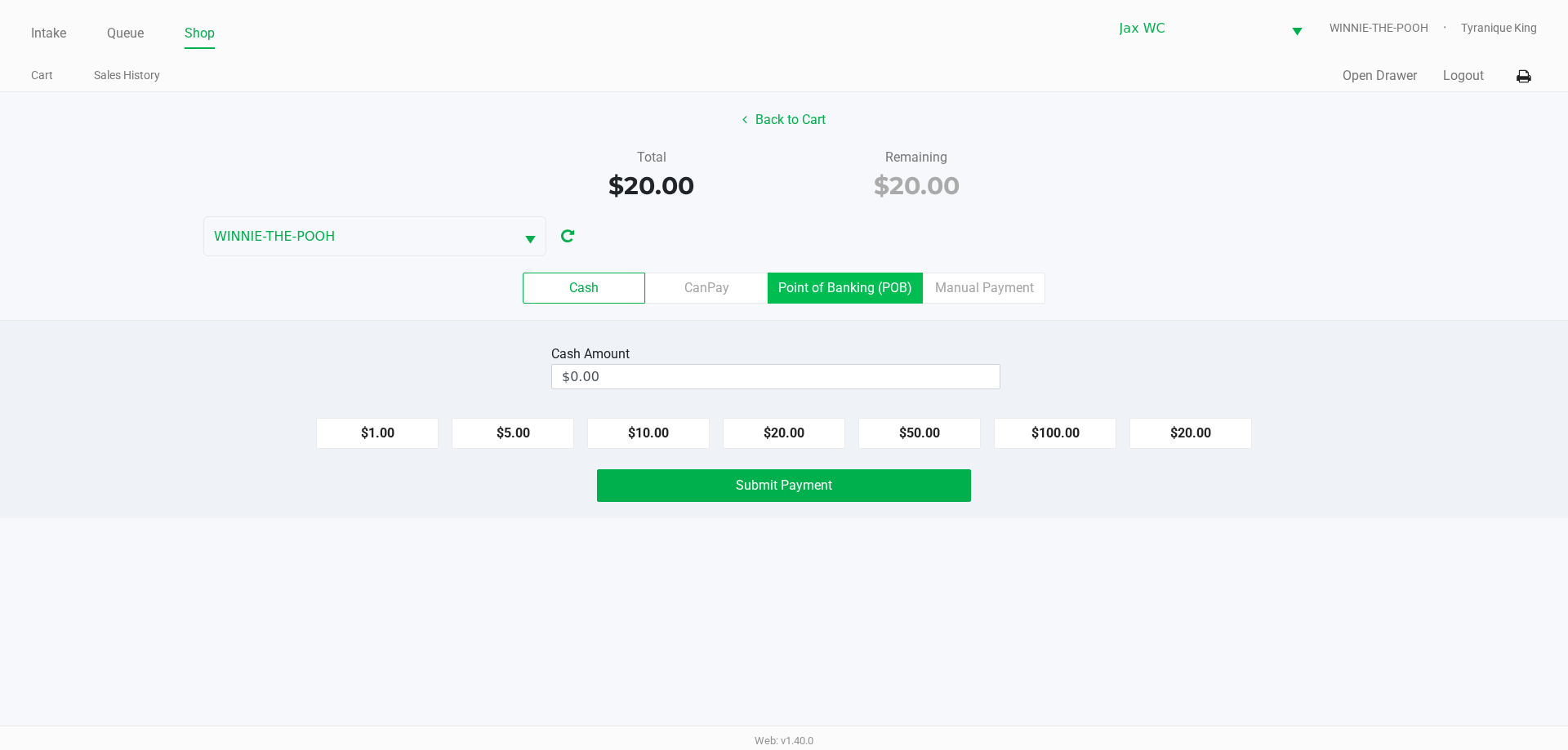
click at [856, 279] on label "Point of Banking (POB)" at bounding box center [845, 288] width 155 height 31
click at [0, 0] on 7 "Point of Banking (POB)" at bounding box center [0, 0] width 0 height 0
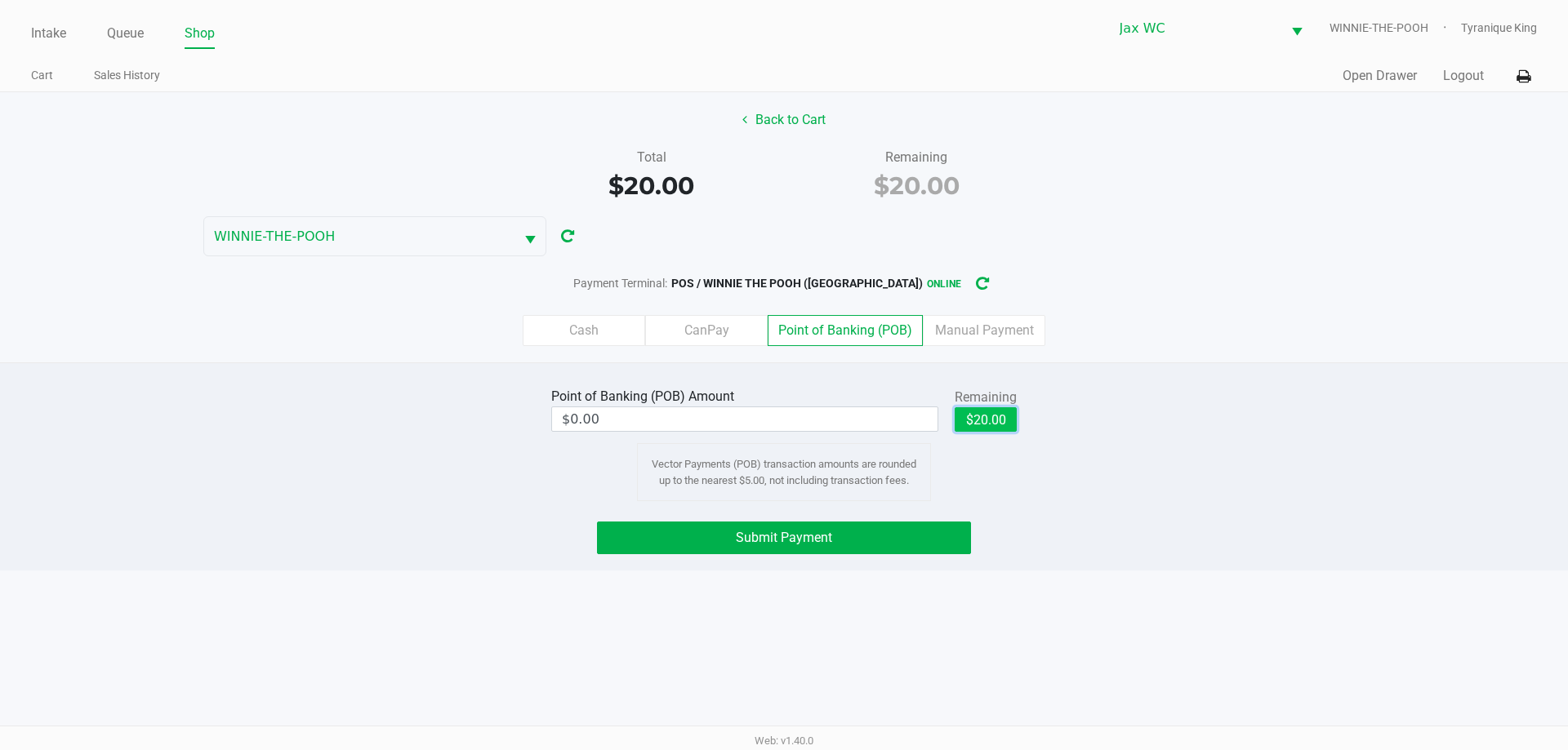
click at [976, 420] on button "$20.00" at bounding box center [985, 420] width 62 height 24
type input "$20.00"
click at [855, 569] on div "Point of Banking (POB) Amount $20.00 Remaining $20.00 Clear Vector Payments (PO…" at bounding box center [784, 466] width 1568 height 208
click at [855, 528] on button "Submit Payment" at bounding box center [783, 537] width 374 height 33
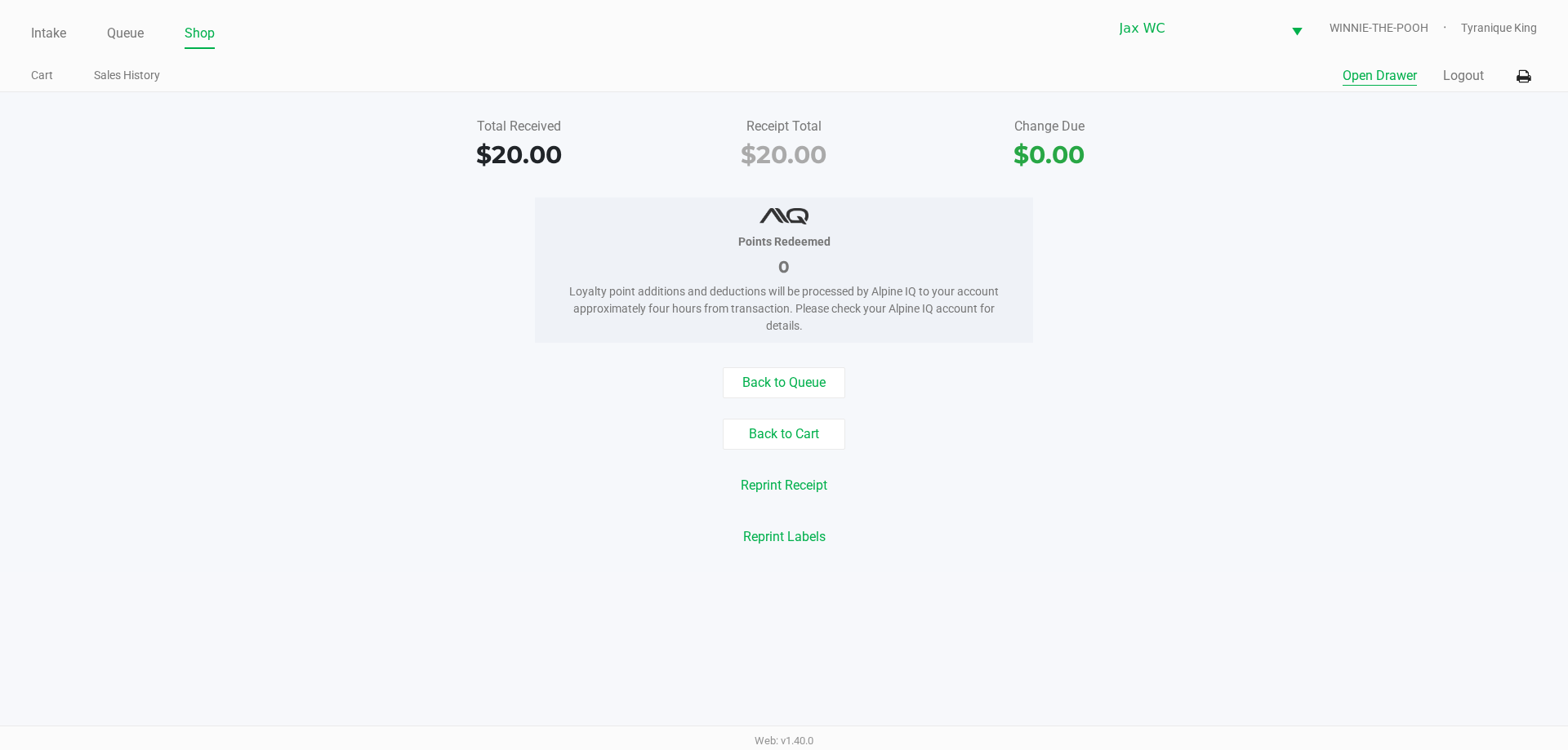
click at [1344, 71] on button "Open Drawer" at bounding box center [1379, 75] width 74 height 20
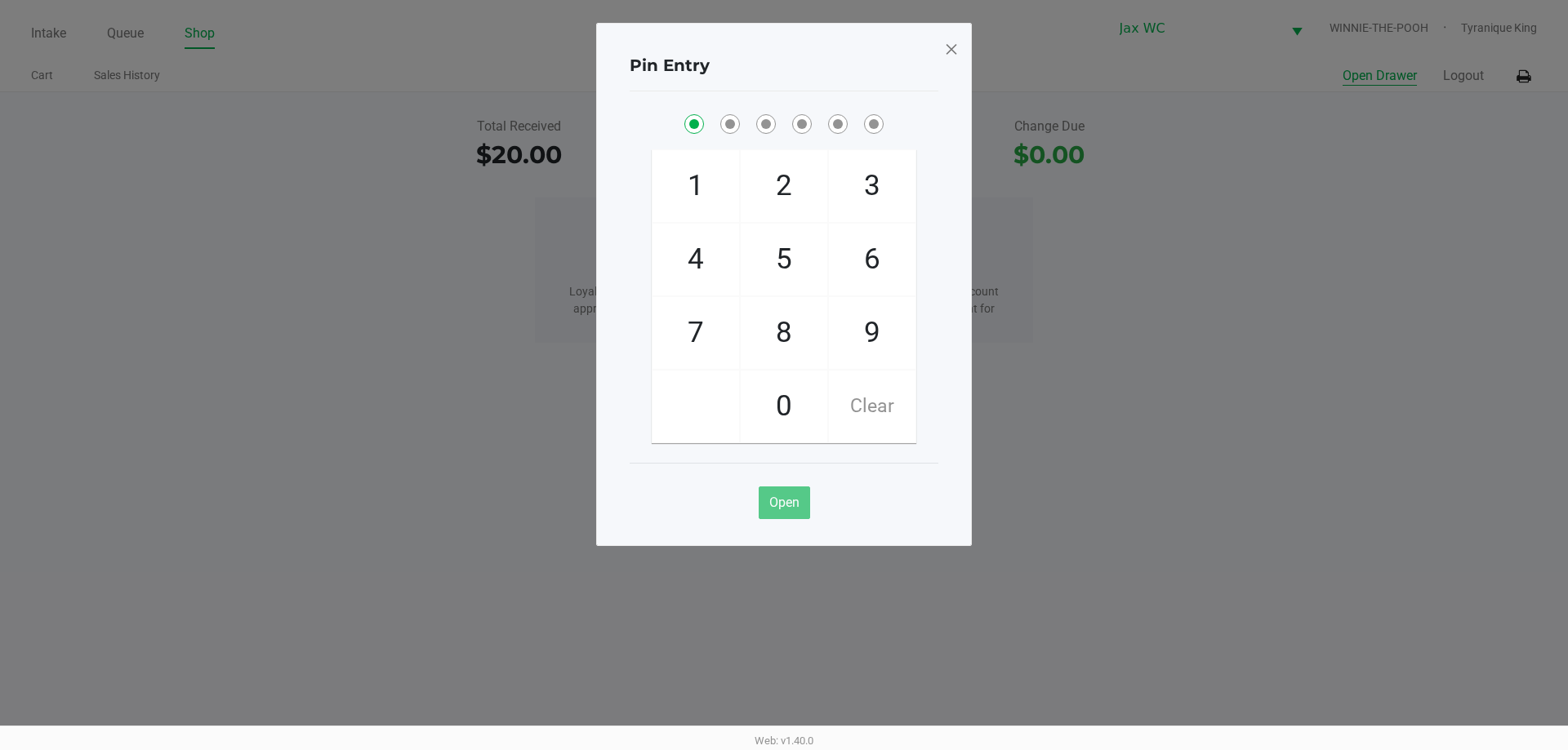
checkbox input "true"
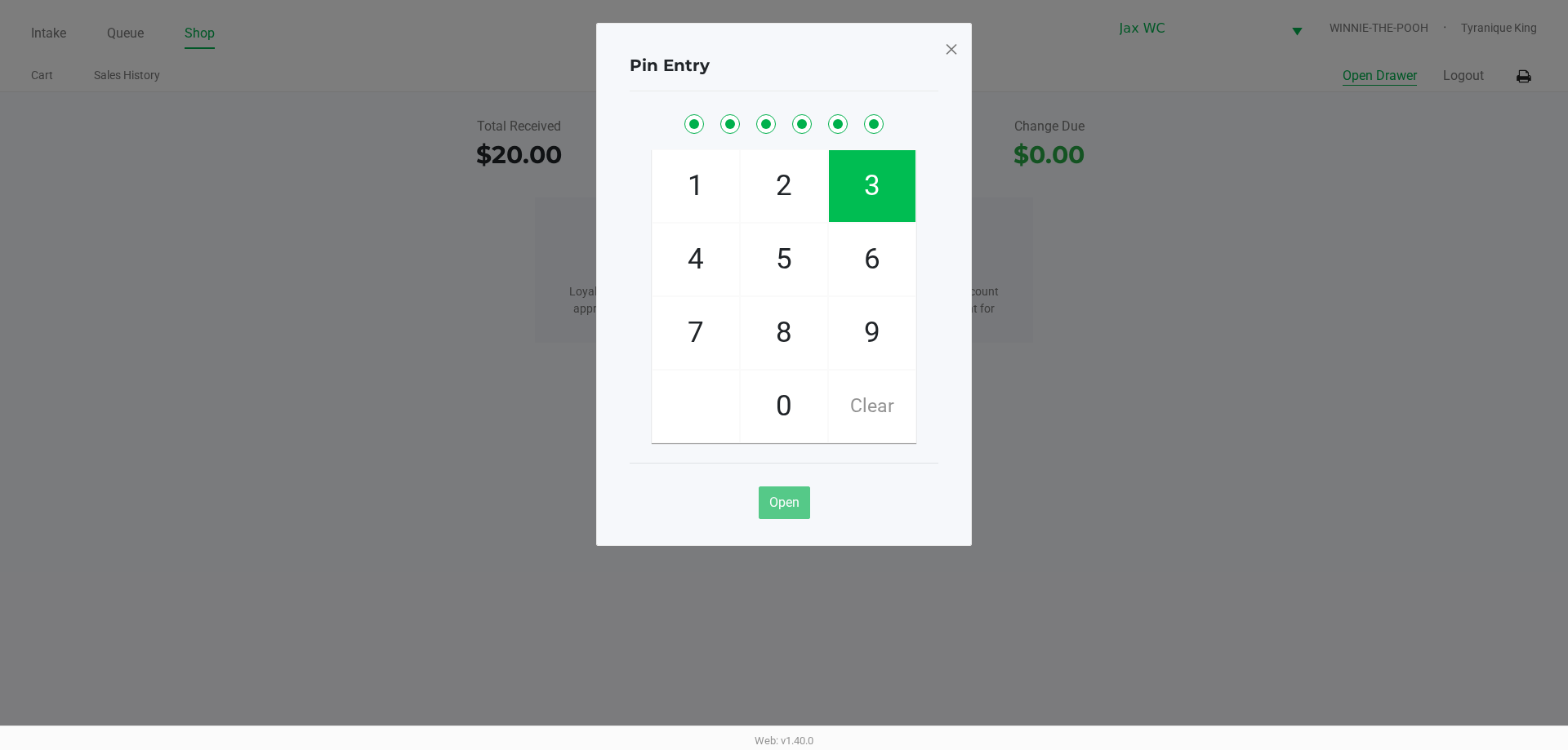
checkbox input "true"
click at [949, 46] on span at bounding box center [952, 49] width 15 height 26
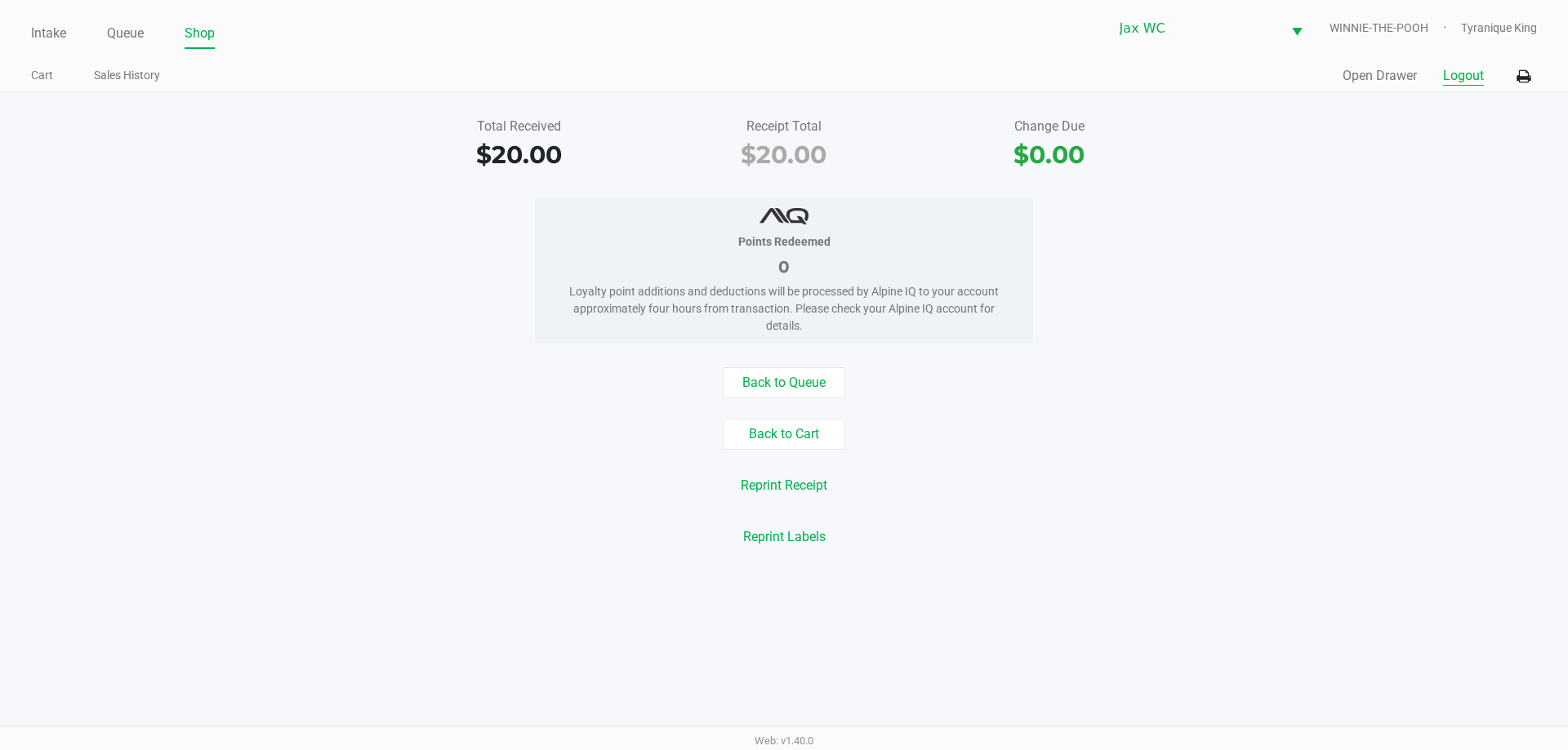
click at [1469, 75] on button "Logout" at bounding box center [1463, 75] width 40 height 20
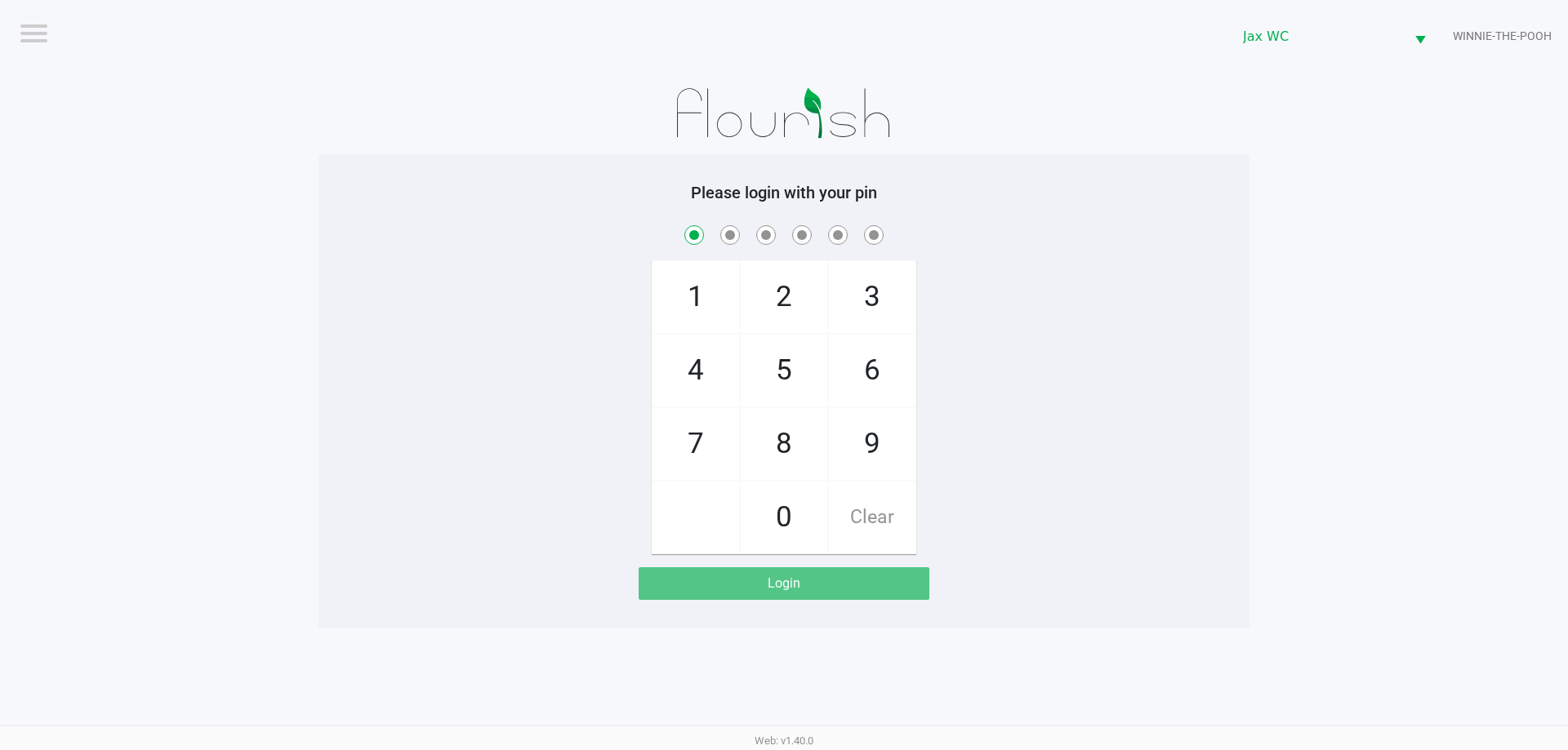
checkbox input "true"
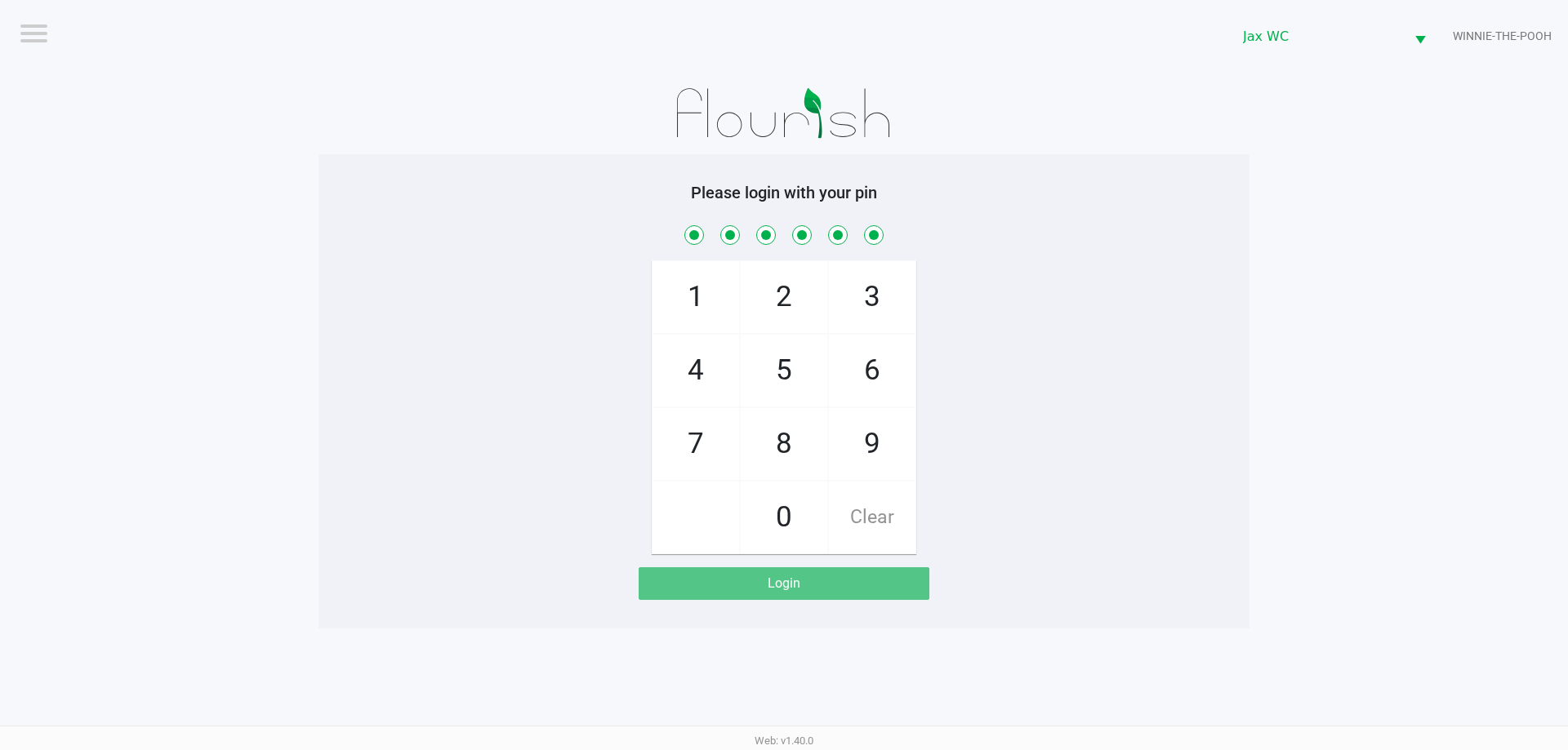
checkbox input "true"
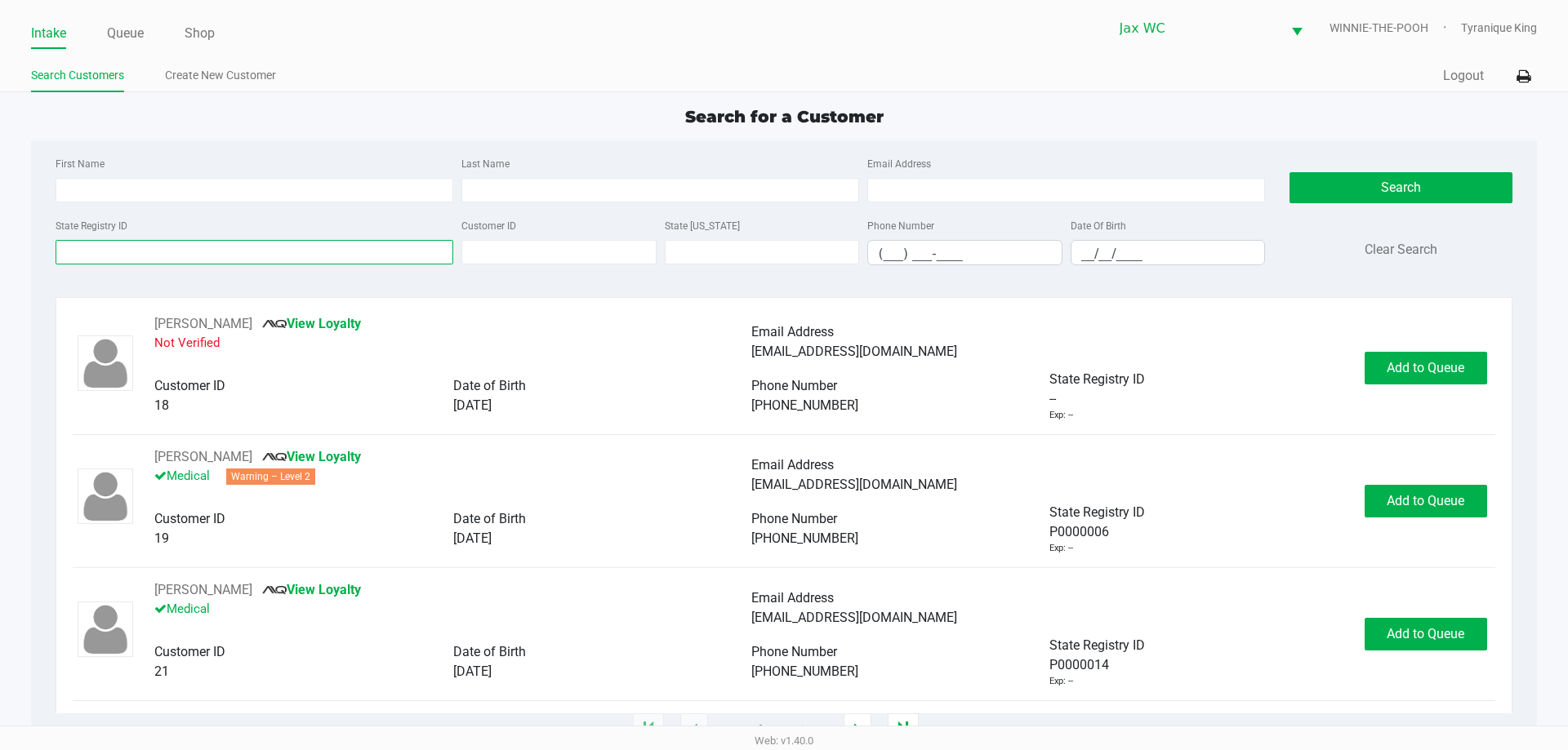
drag, startPoint x: 249, startPoint y: 267, endPoint x: 256, endPoint y: 252, distance: 16.6
paste input "P6FX8895"
type input "P6FX8895"
click at [1385, 181] on button "Search" at bounding box center [1400, 187] width 222 height 31
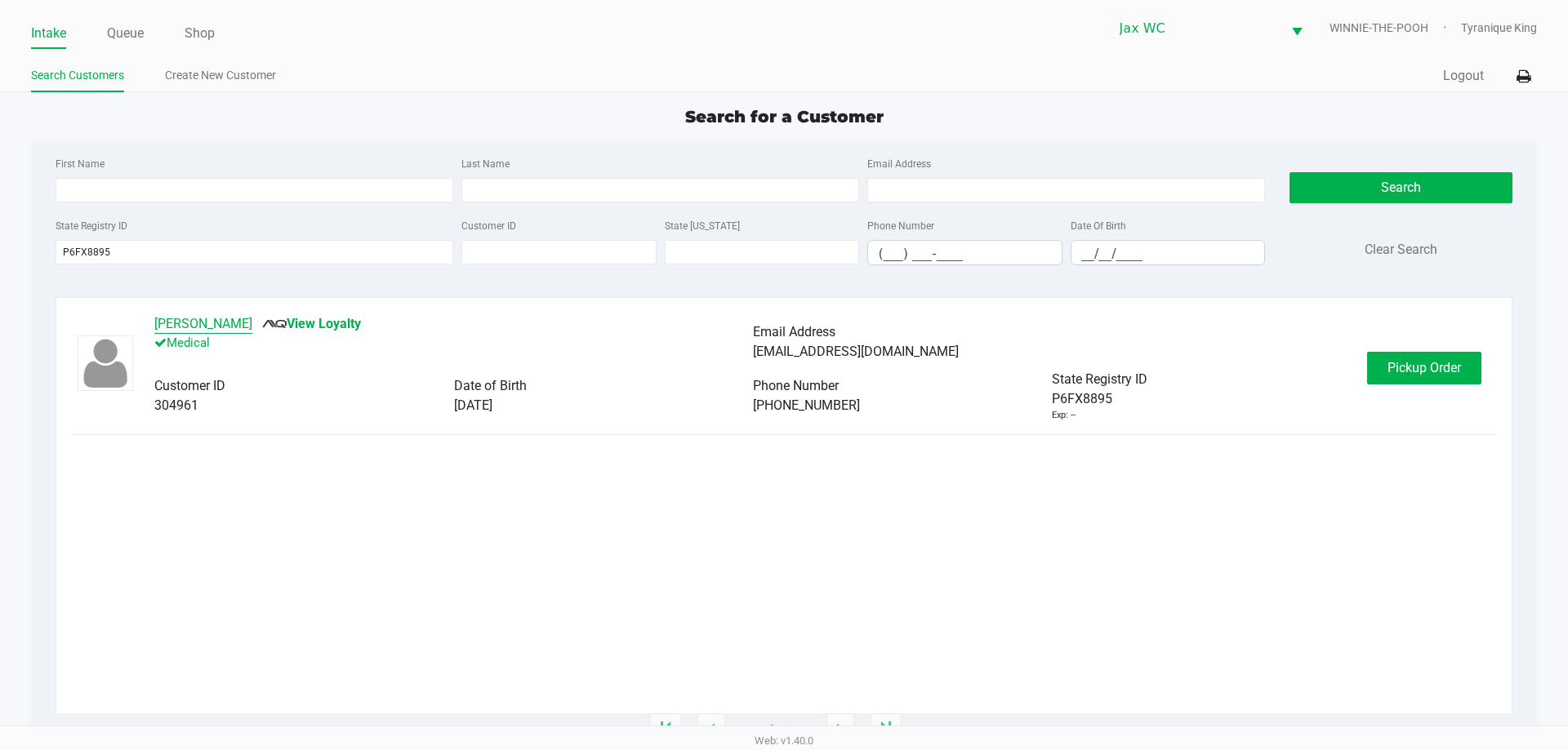
click at [164, 320] on button "Laura Lowry" at bounding box center [203, 324] width 98 height 20
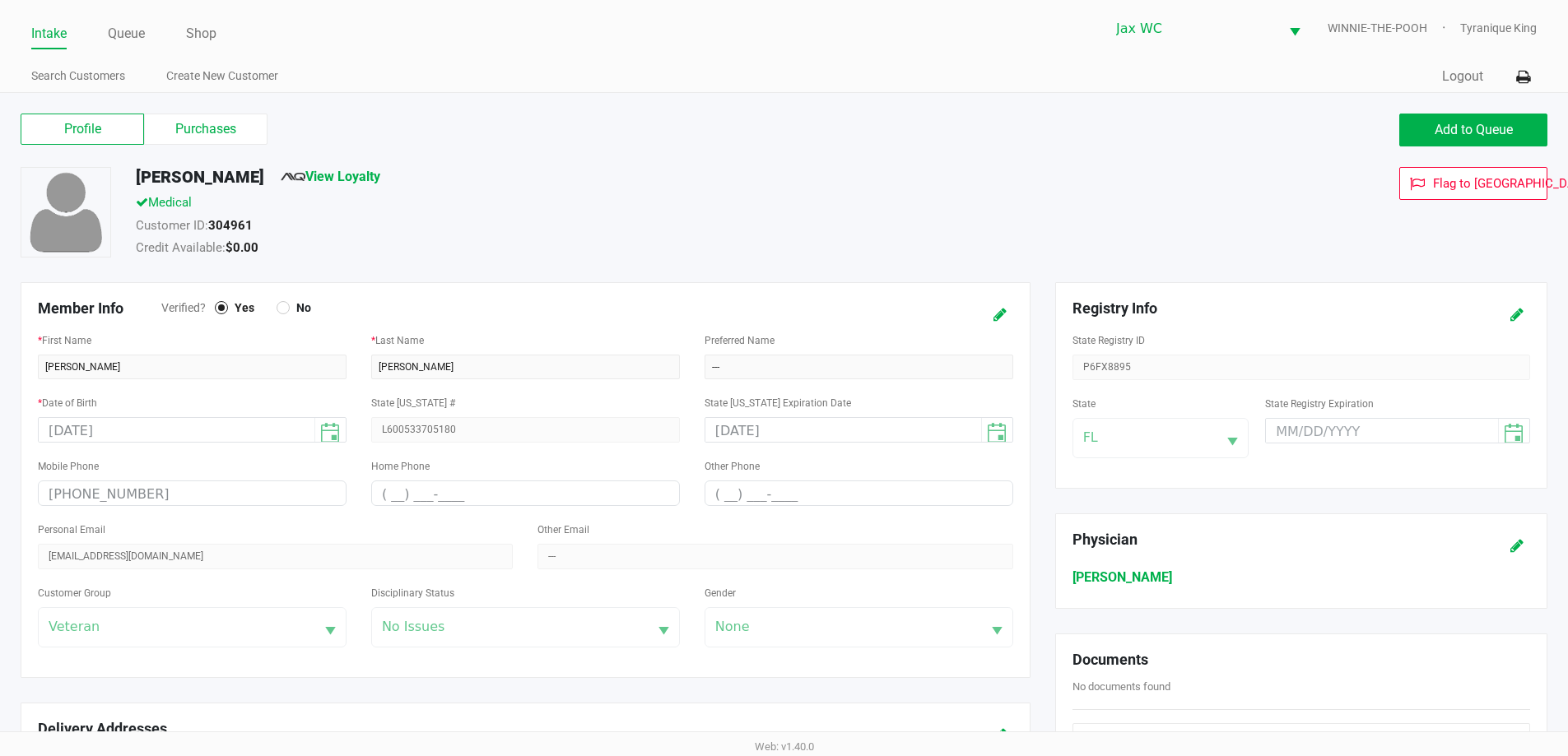
click at [217, 107] on div "Profile Purchases Add to Queue Laura Lowry View Loyalty Medical Customer ID: 30…" at bounding box center [784, 716] width 1568 height 1246
click at [225, 125] on label "Purchases" at bounding box center [206, 129] width 123 height 31
click at [0, 0] on 1 "Purchases" at bounding box center [0, 0] width 0 height 0
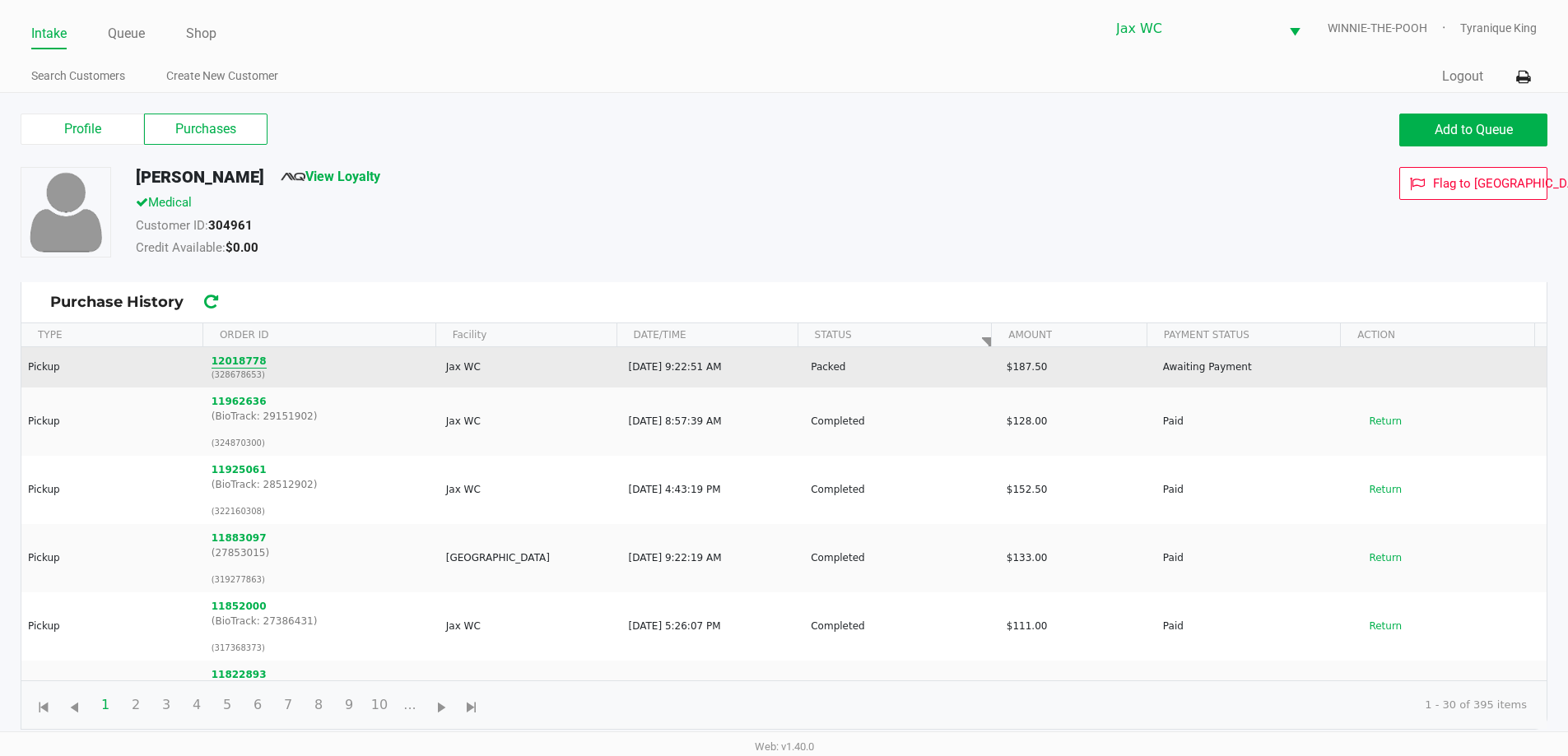
click at [245, 366] on button "12018778" at bounding box center [239, 361] width 55 height 15
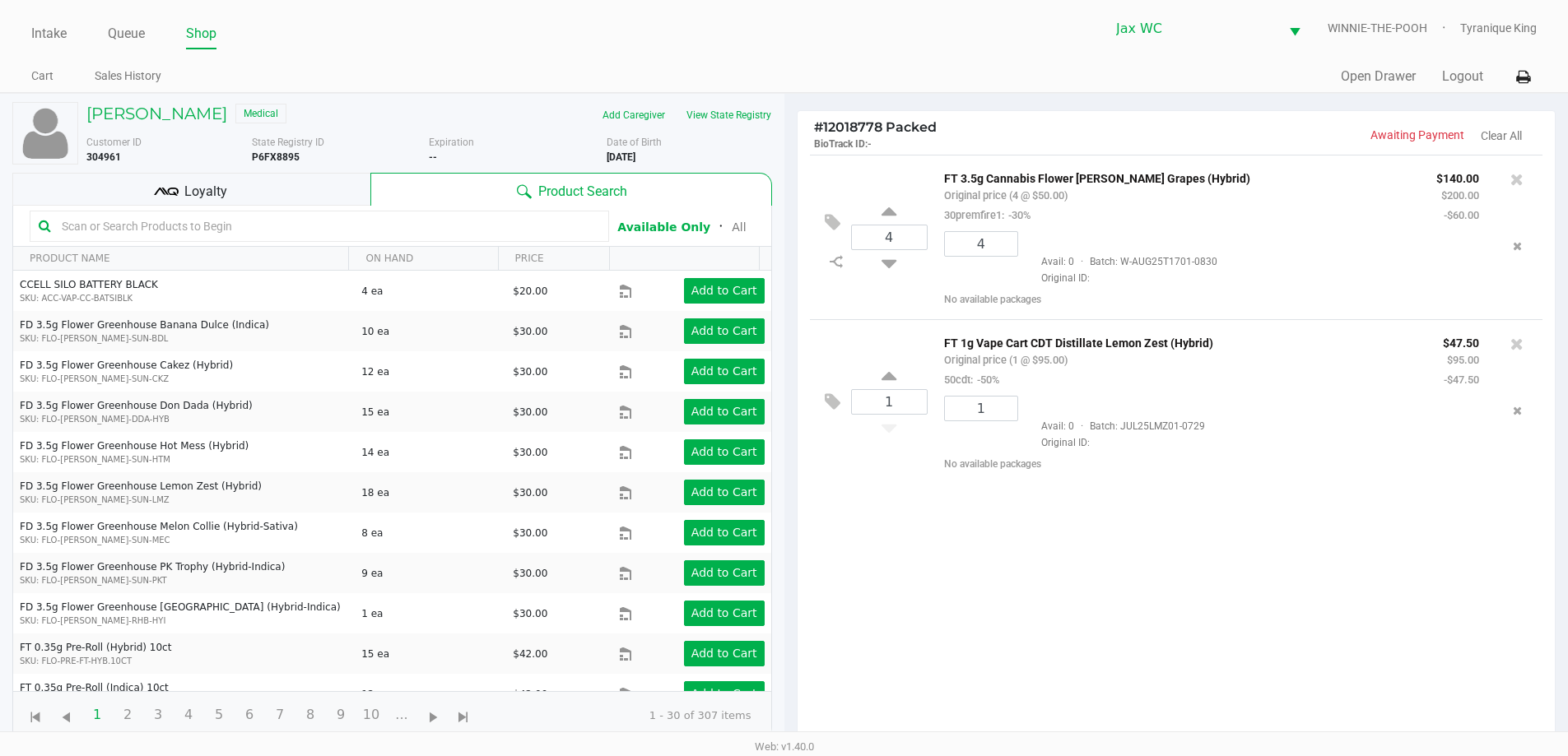
click at [249, 188] on div "Loyalty" at bounding box center [191, 189] width 358 height 33
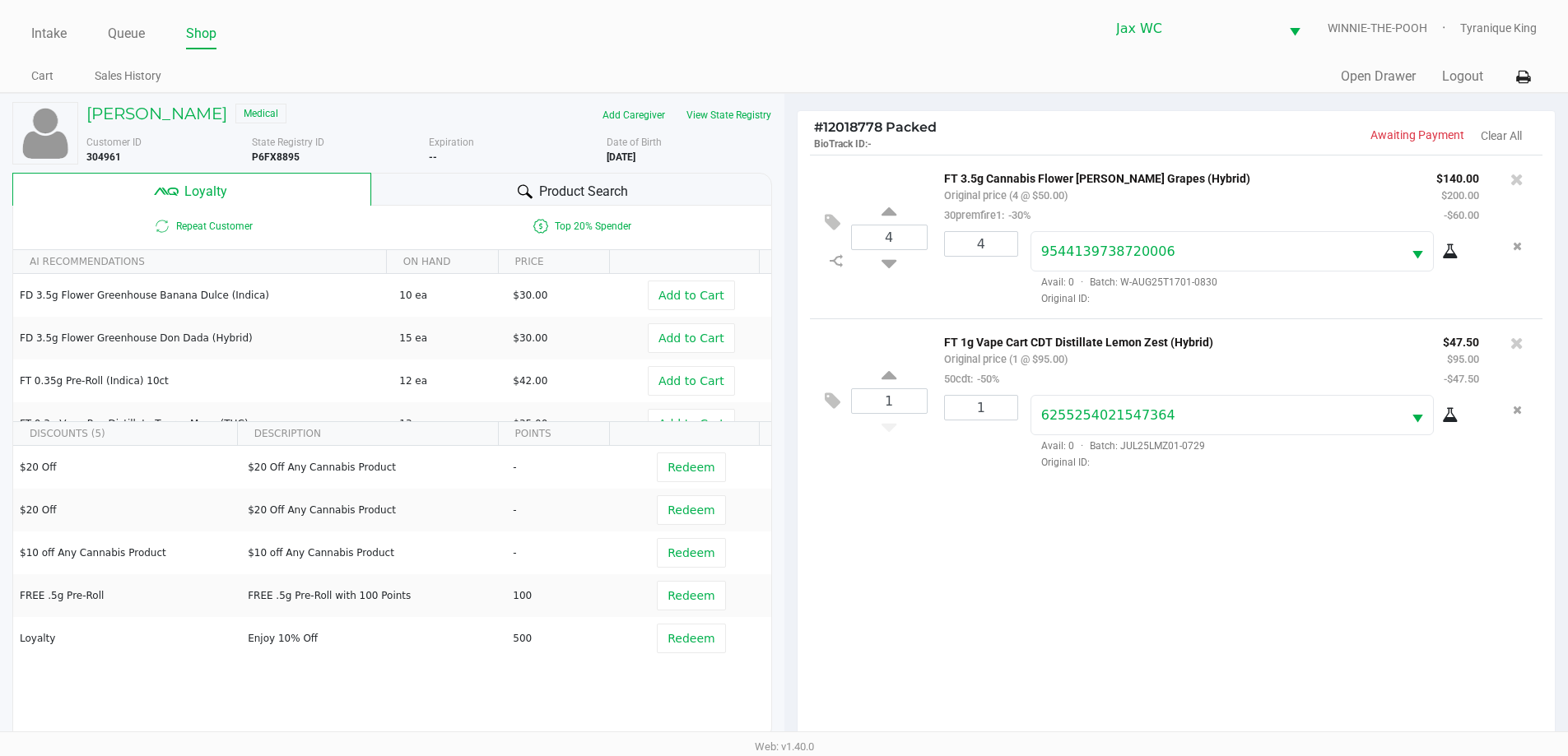
click at [1485, 74] on div "Quick Sale Open Drawer Logout" at bounding box center [1160, 77] width 752 height 30
click at [1468, 78] on button "Logout" at bounding box center [1462, 76] width 41 height 20
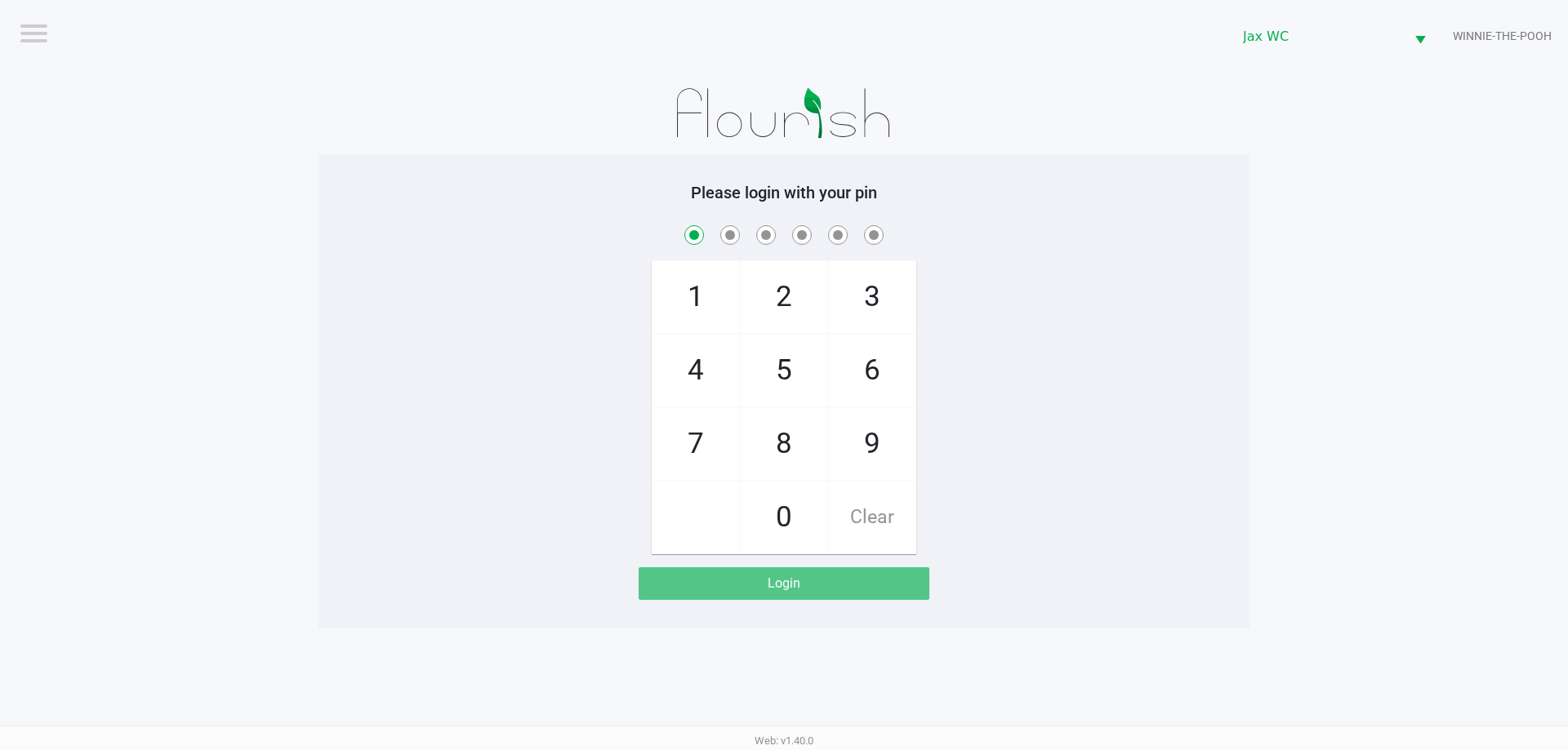
checkbox input "true"
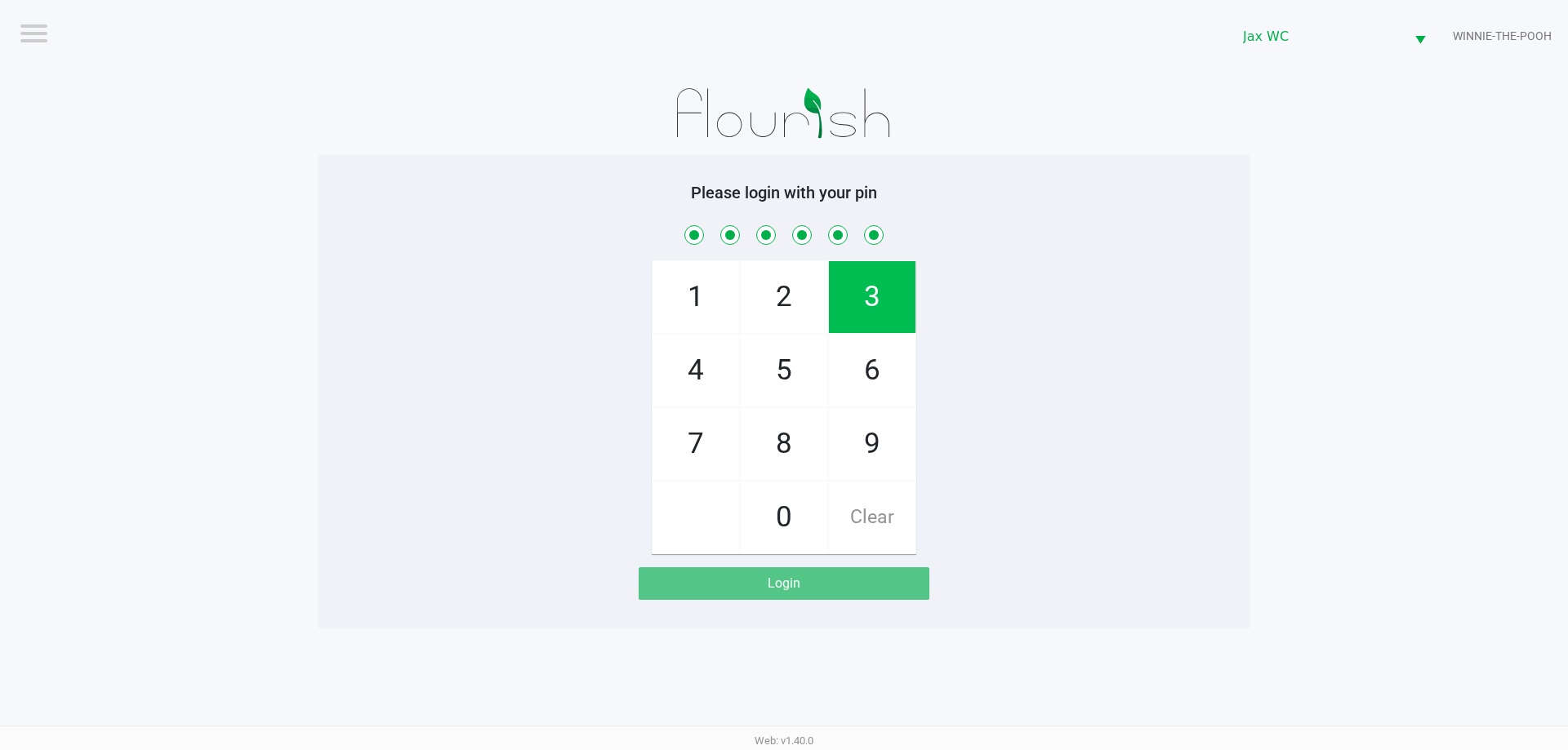
checkbox input "true"
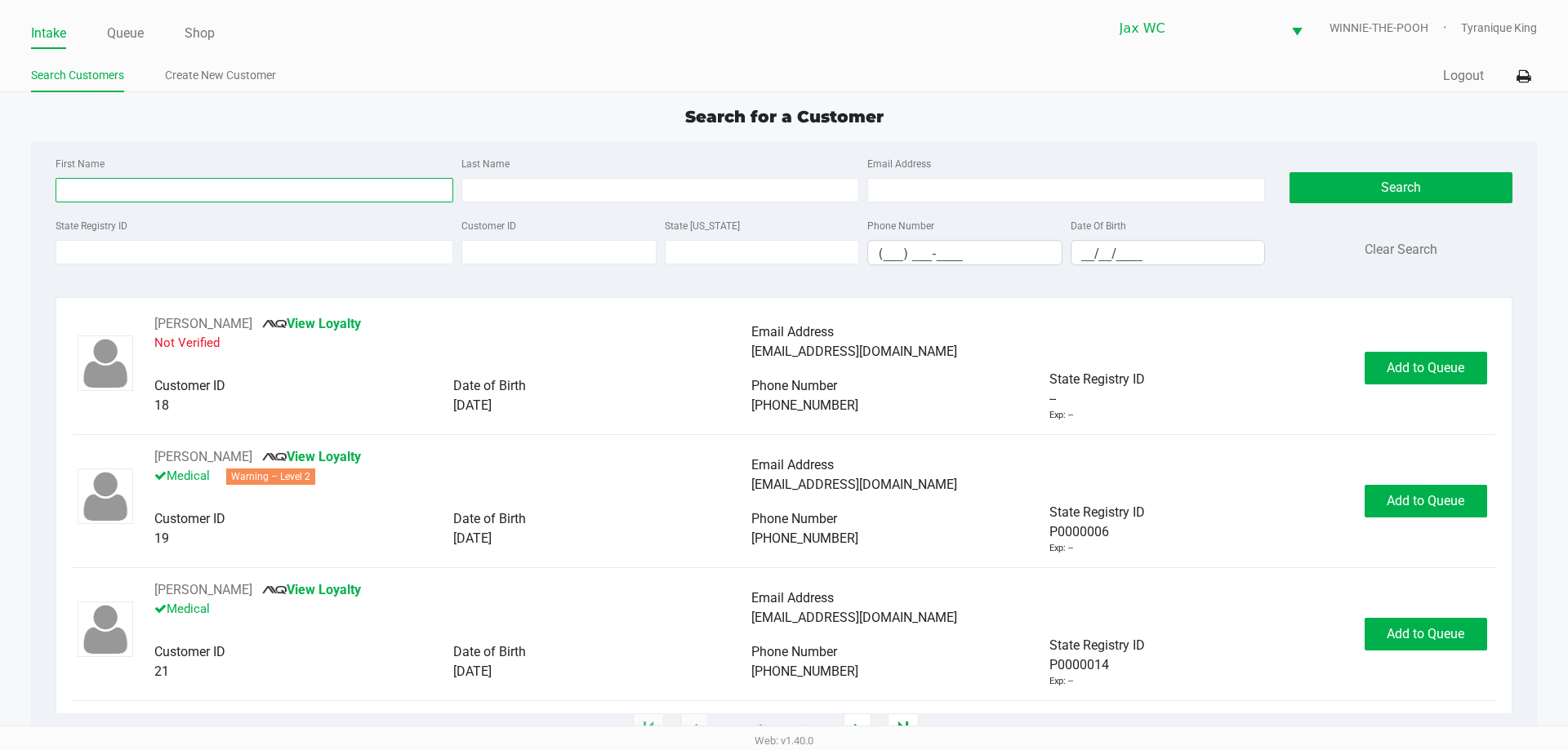
click at [334, 182] on input "First Name" at bounding box center [254, 190] width 398 height 24
click at [56, 178] on div at bounding box center [56, 178] width 0 height 0
type input "MARK"
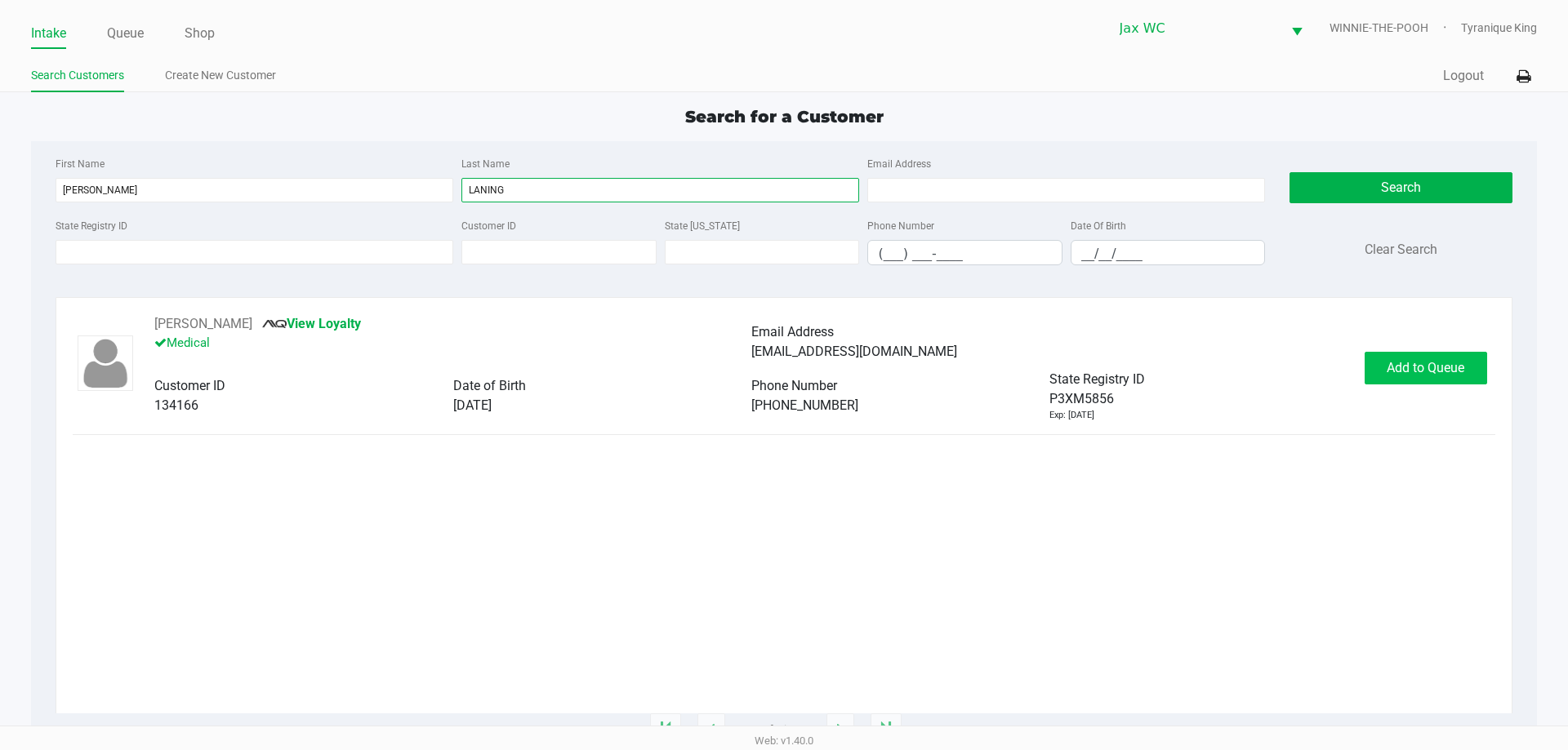
type input "LANING"
click at [1429, 360] on span "Add to Queue" at bounding box center [1425, 368] width 77 height 15
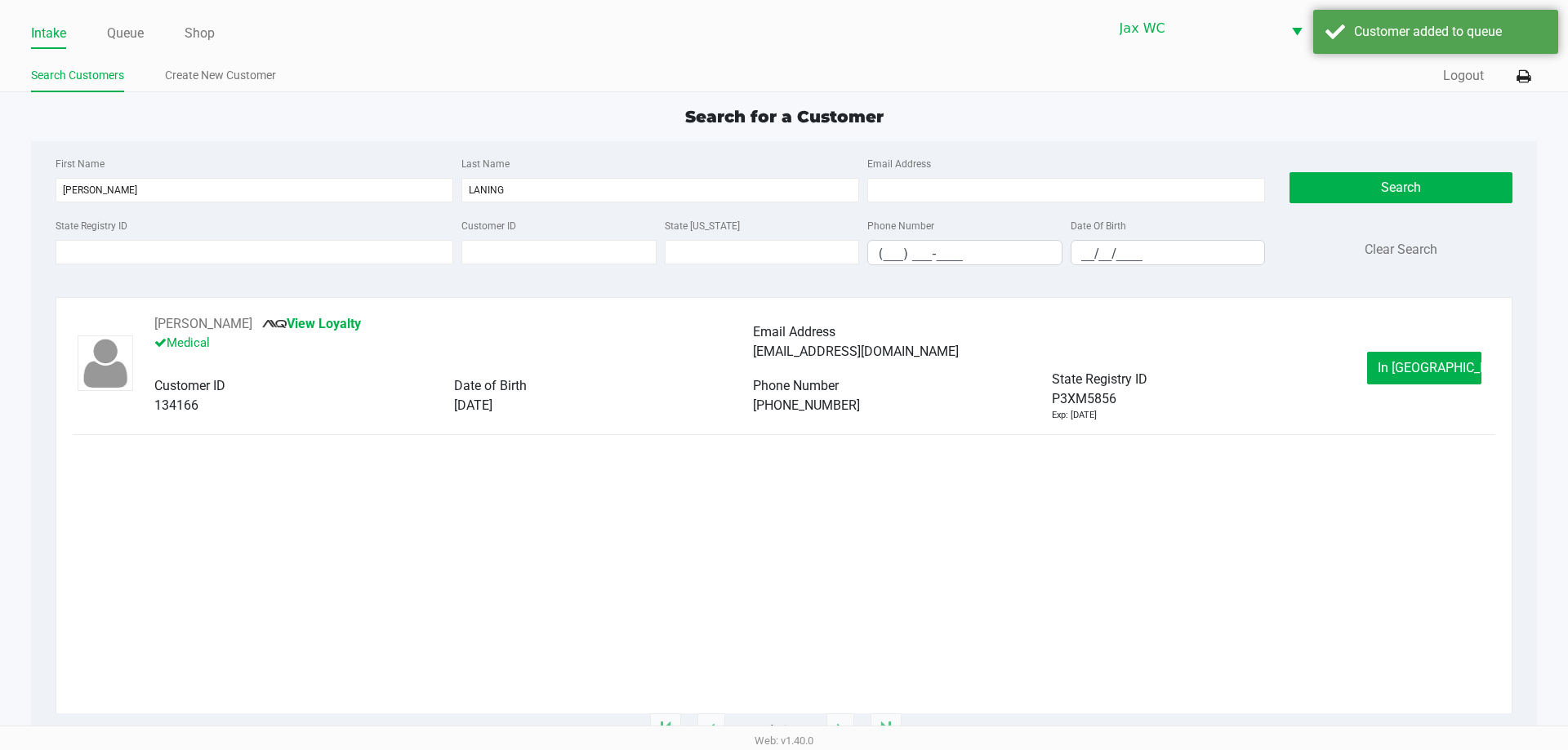
click at [1422, 364] on span "In Queue" at bounding box center [1447, 368] width 137 height 15
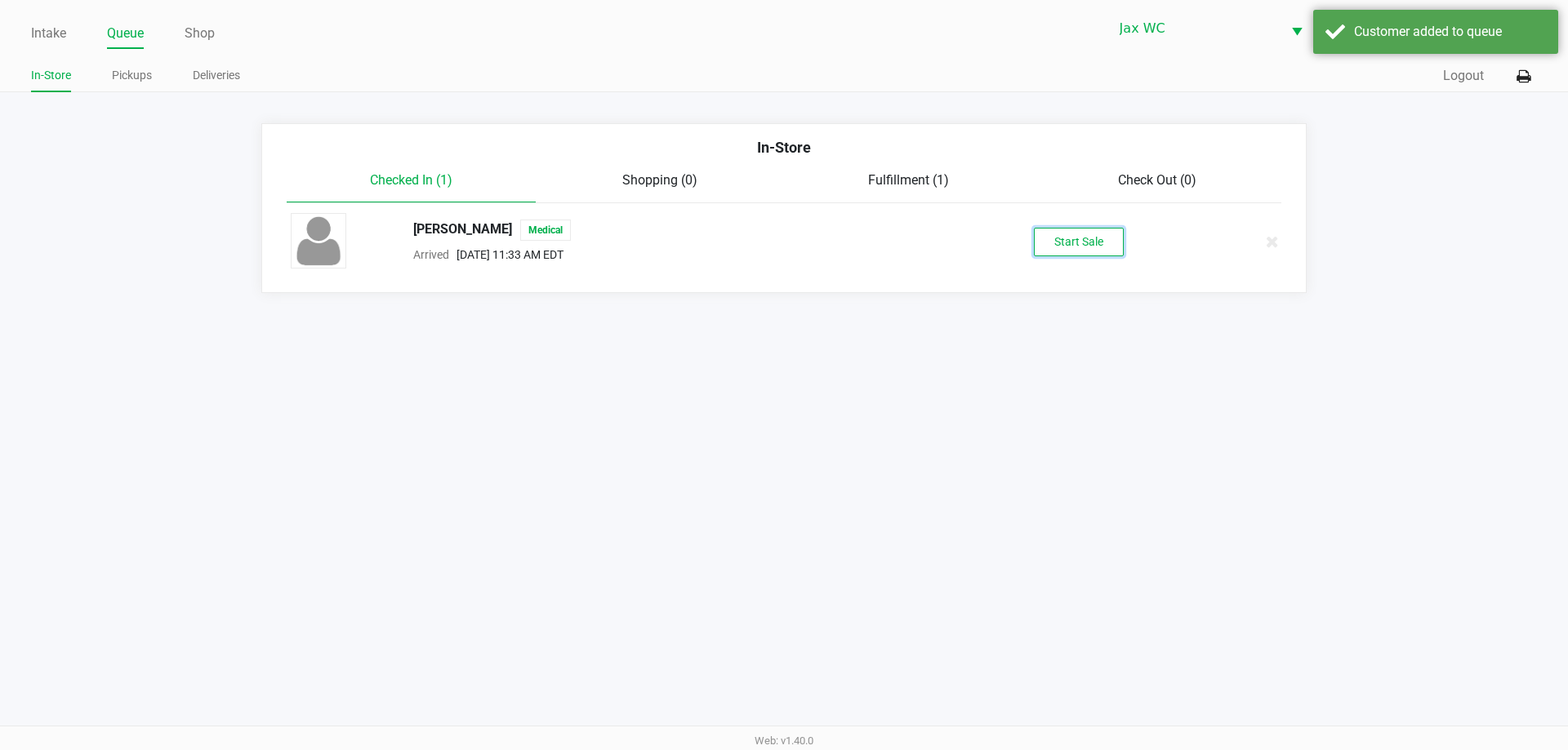
click at [1112, 228] on button "Start Sale" at bounding box center [1078, 242] width 89 height 28
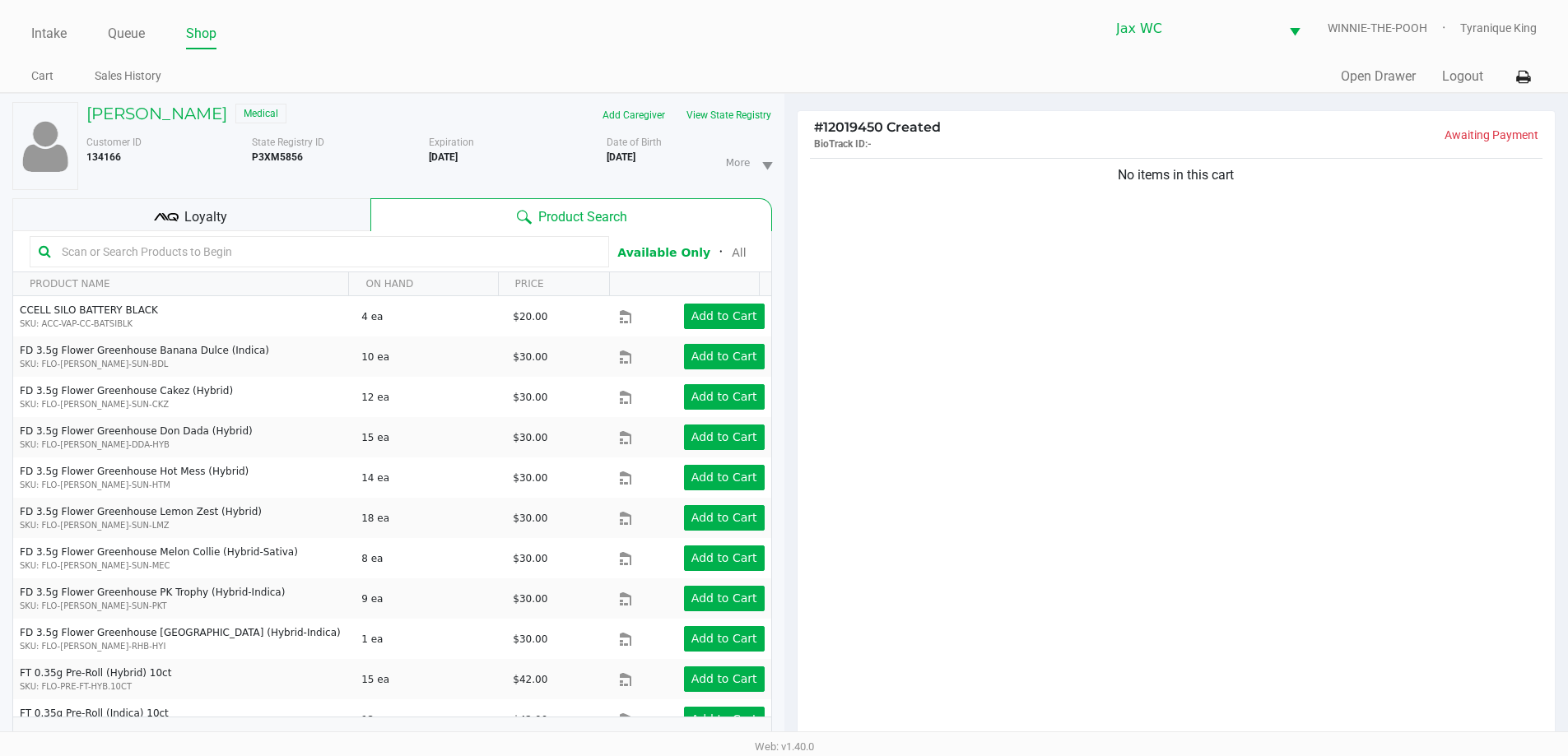
click at [781, 102] on div "Add Caregiver View State Registry" at bounding box center [606, 116] width 355 height 27
click at [755, 131] on div "Customer ID 134166 State Registry ID P3XM5856 Expiration 12/31/2026 More Date o…" at bounding box center [429, 158] width 710 height 62
click at [749, 116] on button "View State Registry" at bounding box center [724, 116] width 97 height 27
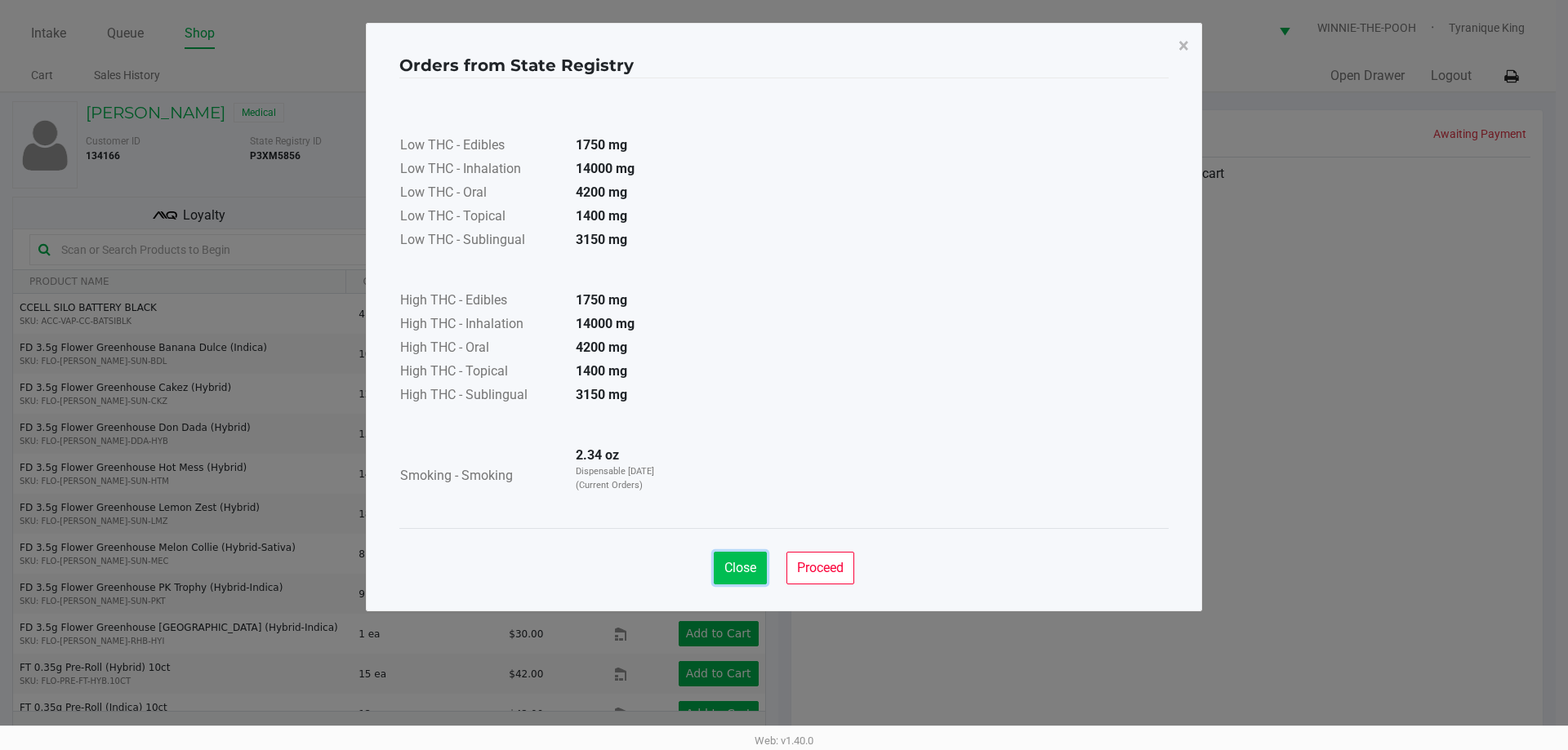
click at [744, 560] on span "Close" at bounding box center [741, 567] width 32 height 15
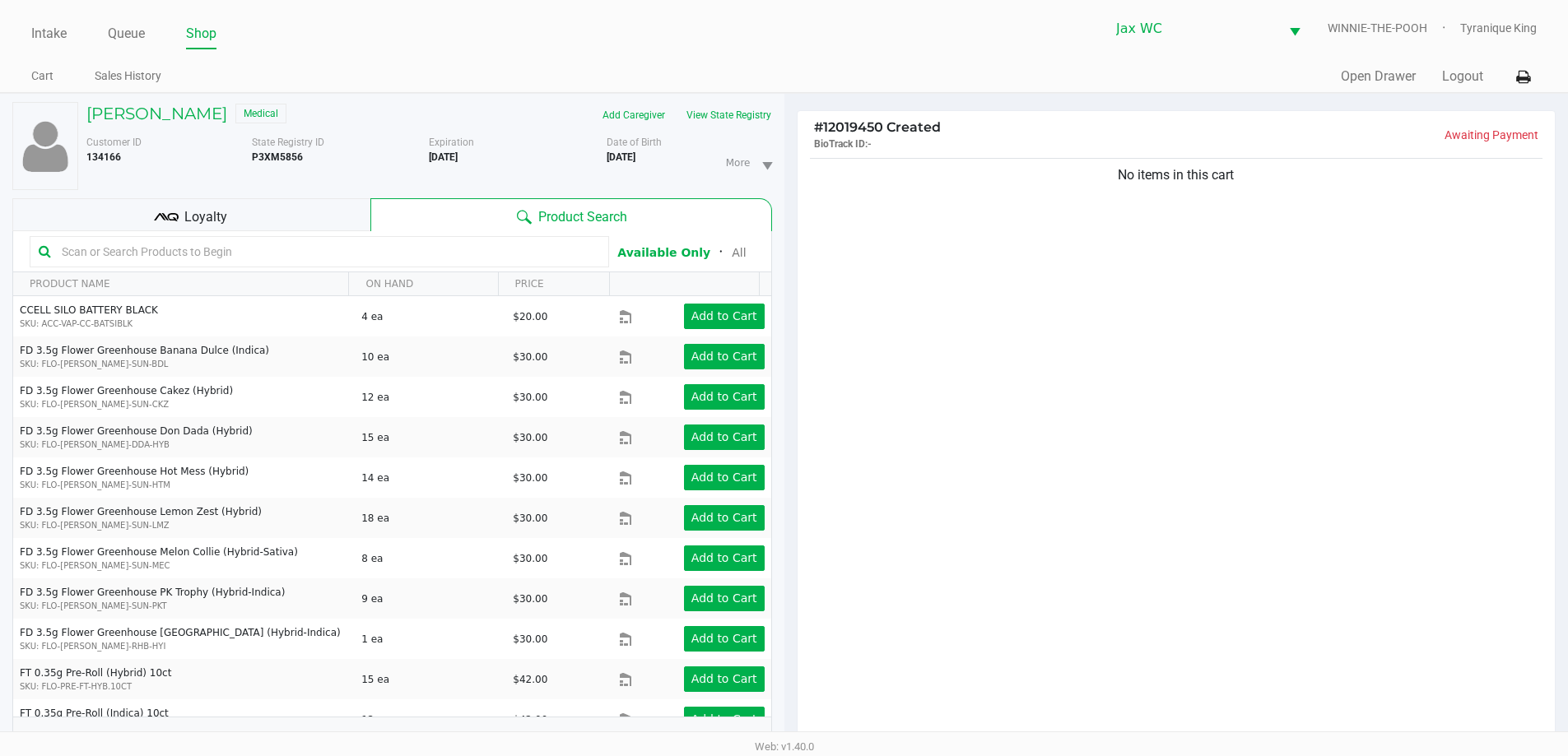
click at [265, 259] on input "text" at bounding box center [327, 251] width 544 height 25
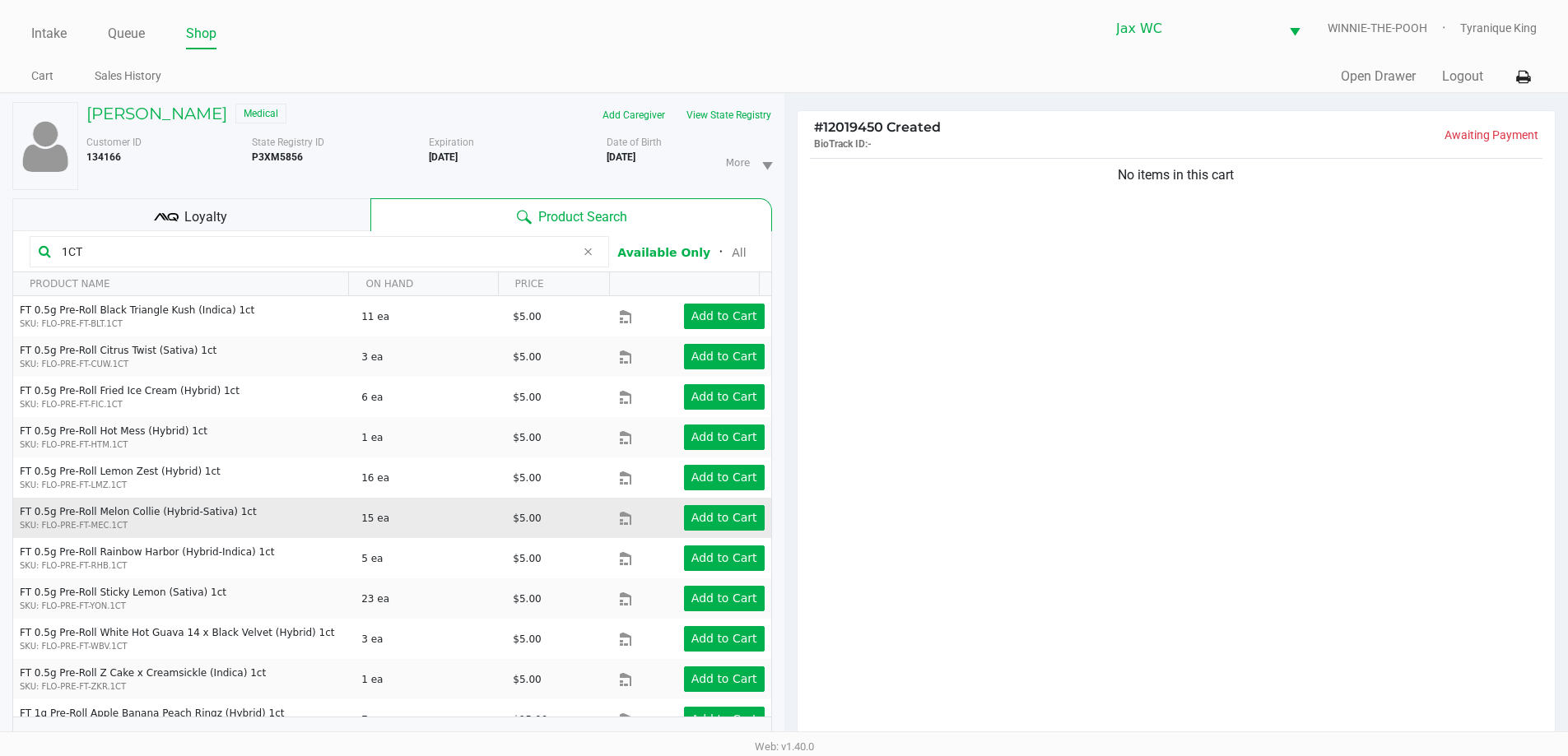
type input "1CT"
click at [700, 499] on td "Add to Cart" at bounding box center [694, 518] width 152 height 41
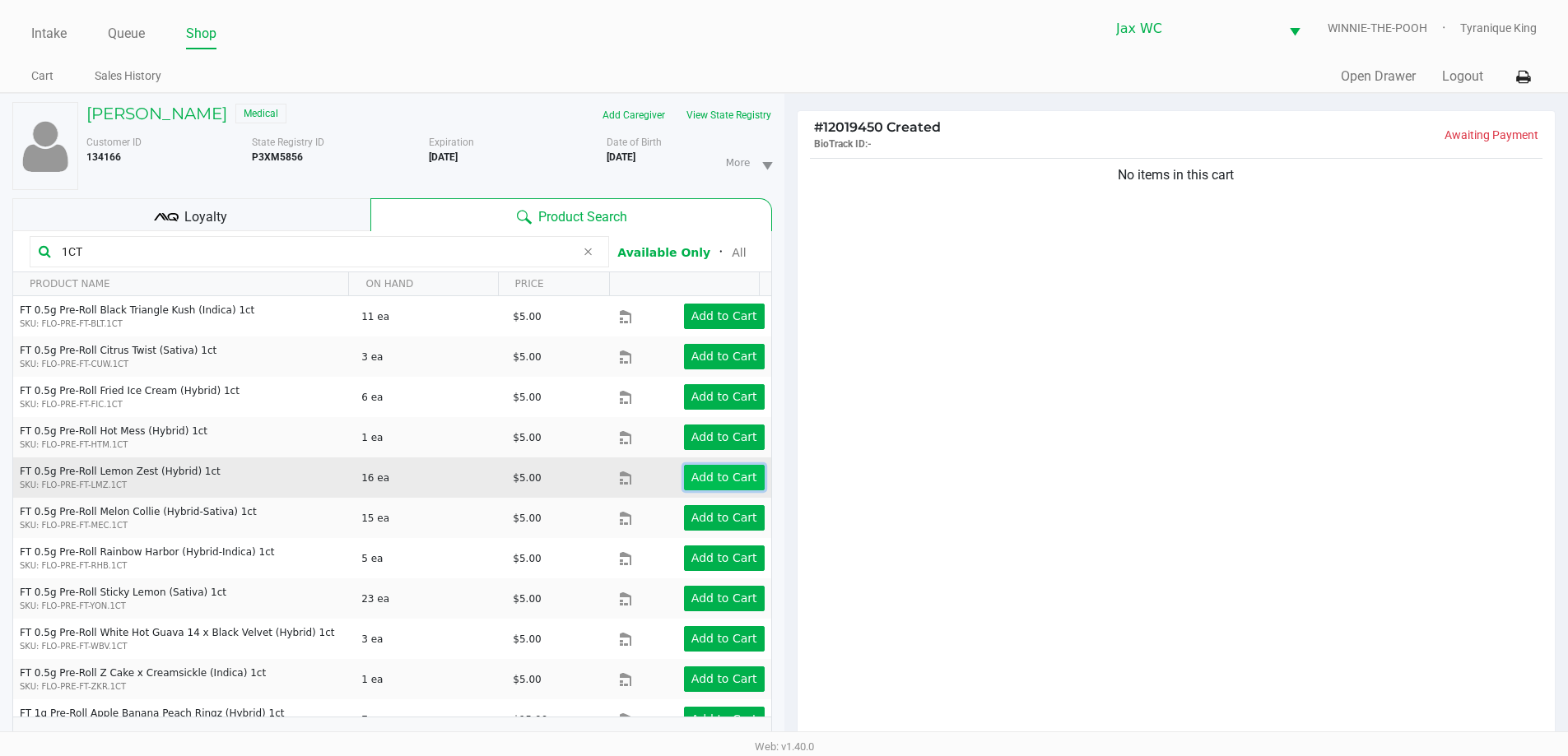
click at [700, 476] on app-button-loader "Add to Cart" at bounding box center [724, 477] width 65 height 13
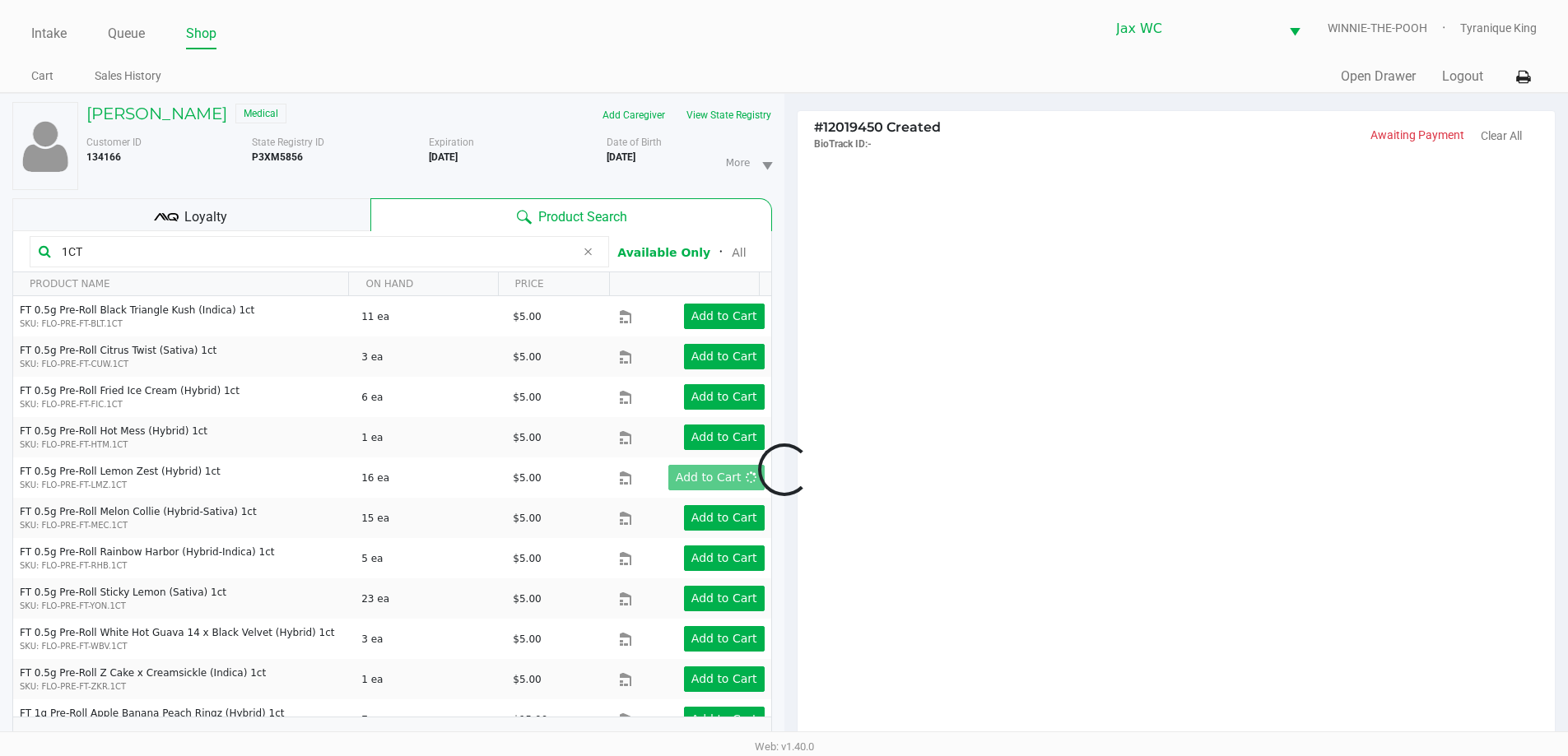
click at [335, 212] on div at bounding box center [784, 470] width 1568 height 588
click at [334, 212] on div at bounding box center [784, 470] width 1568 height 588
click at [329, 212] on div "Loyalty" at bounding box center [191, 214] width 358 height 33
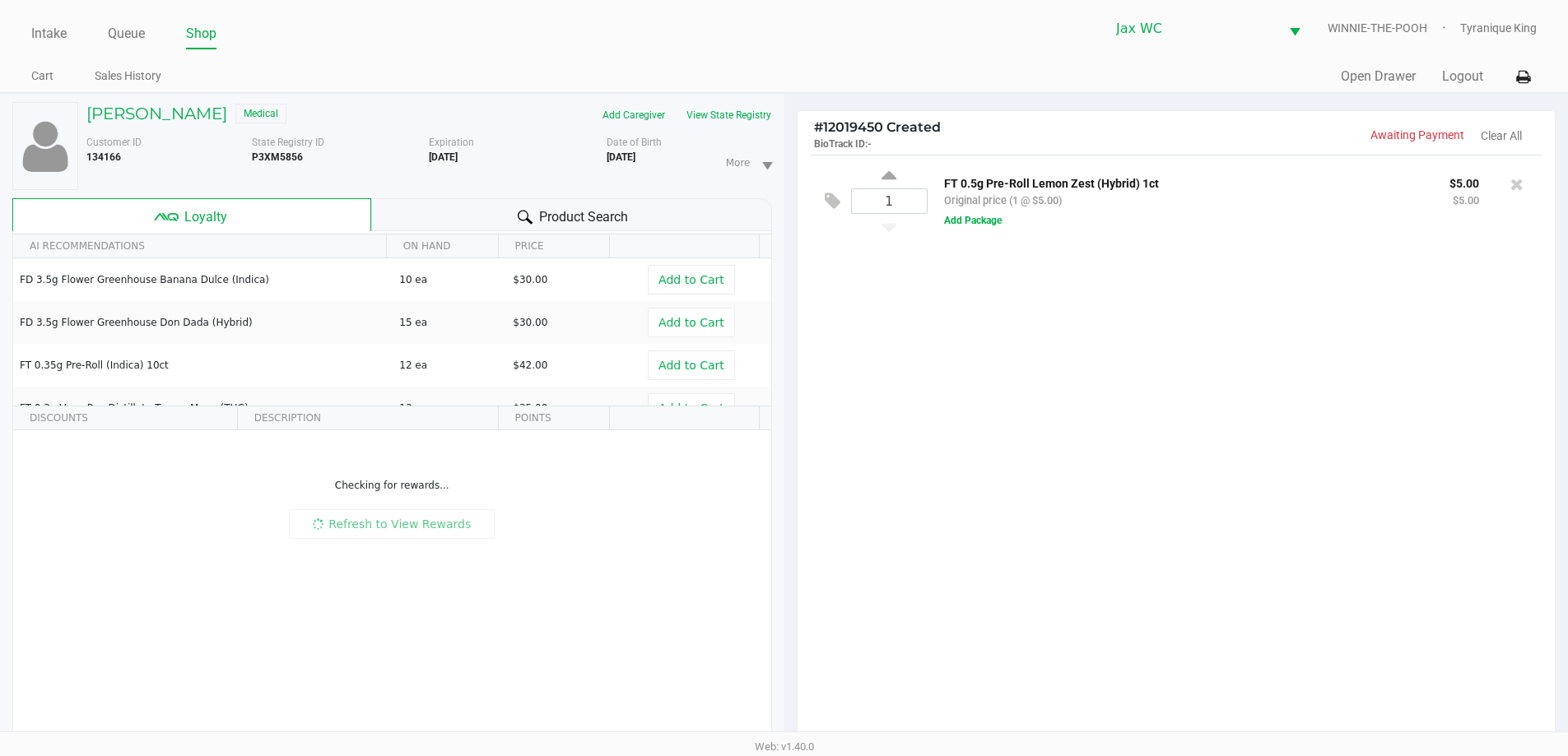
click at [329, 212] on div "Loyalty" at bounding box center [192, 214] width 359 height 33
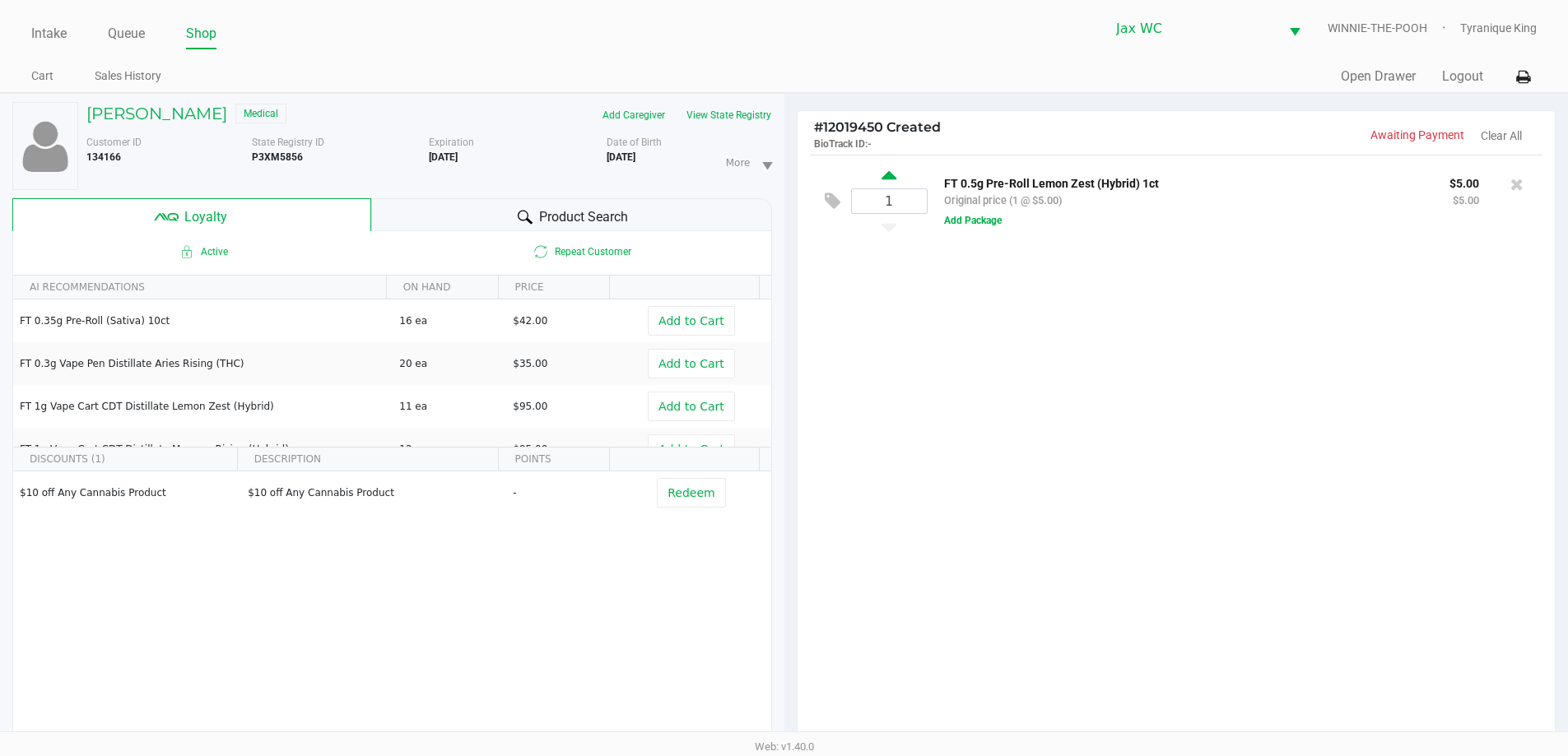
click at [887, 171] on icon at bounding box center [889, 178] width 15 height 21
type input "2"
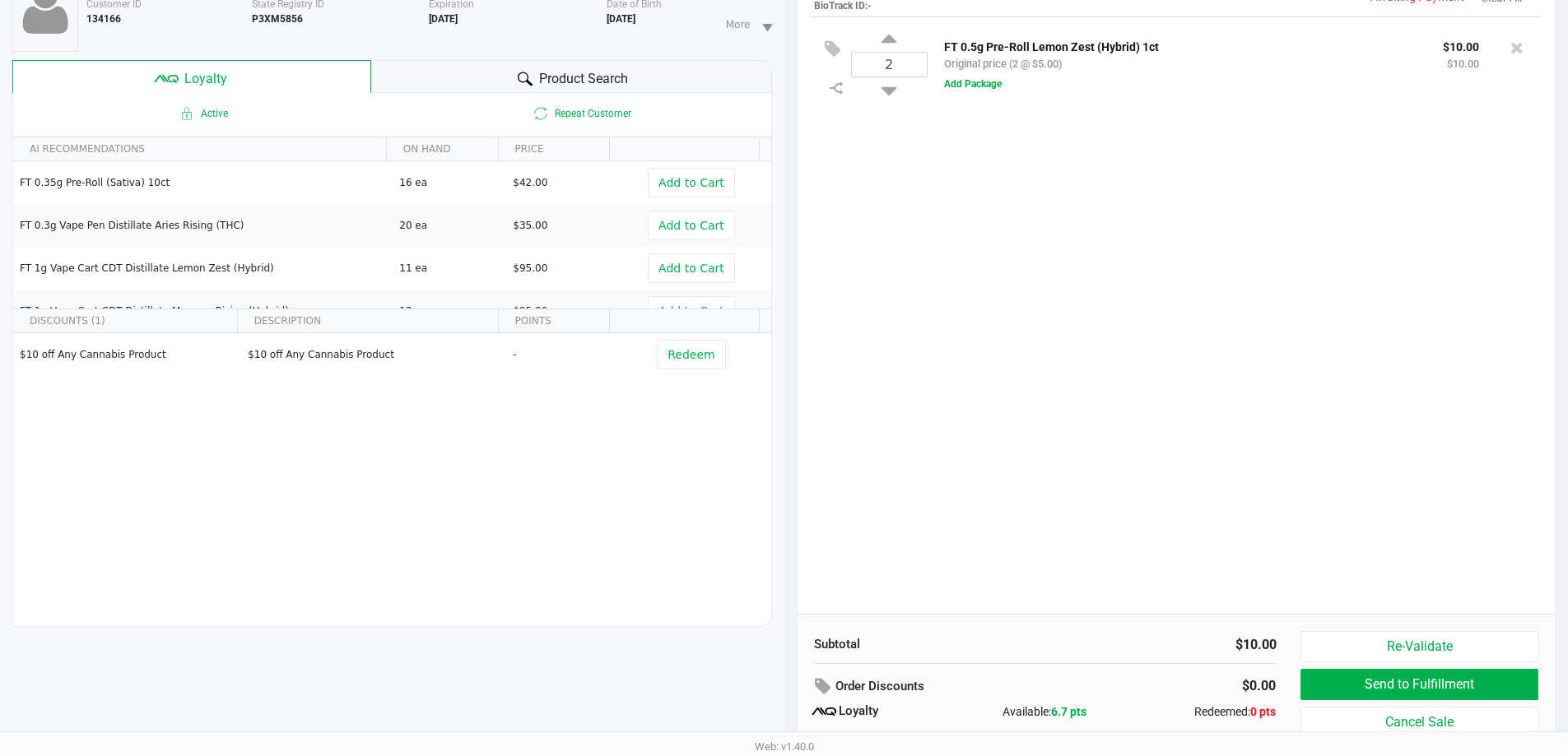
scroll to position [197, 0]
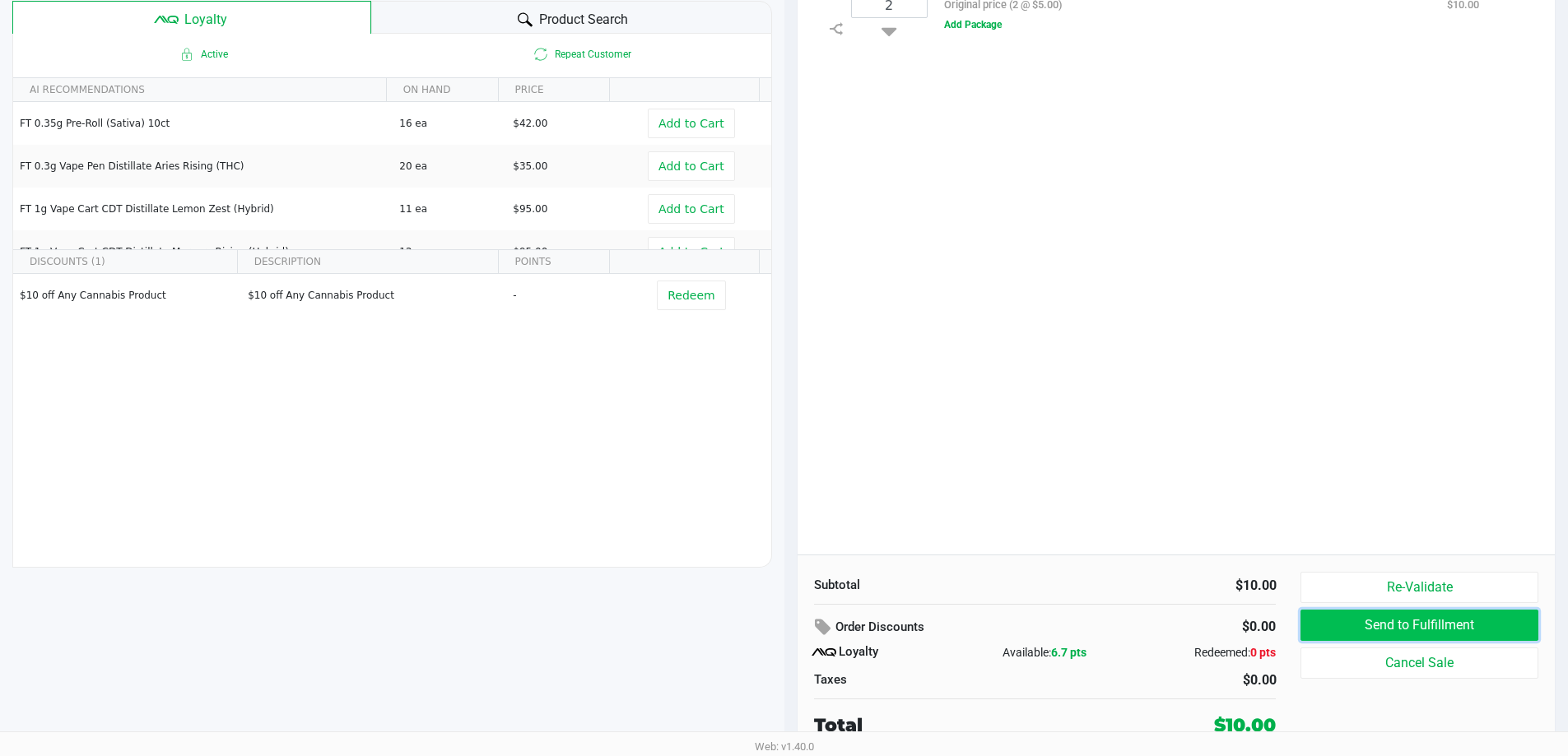
click at [1337, 618] on button "Send to Fulfillment" at bounding box center [1419, 625] width 237 height 31
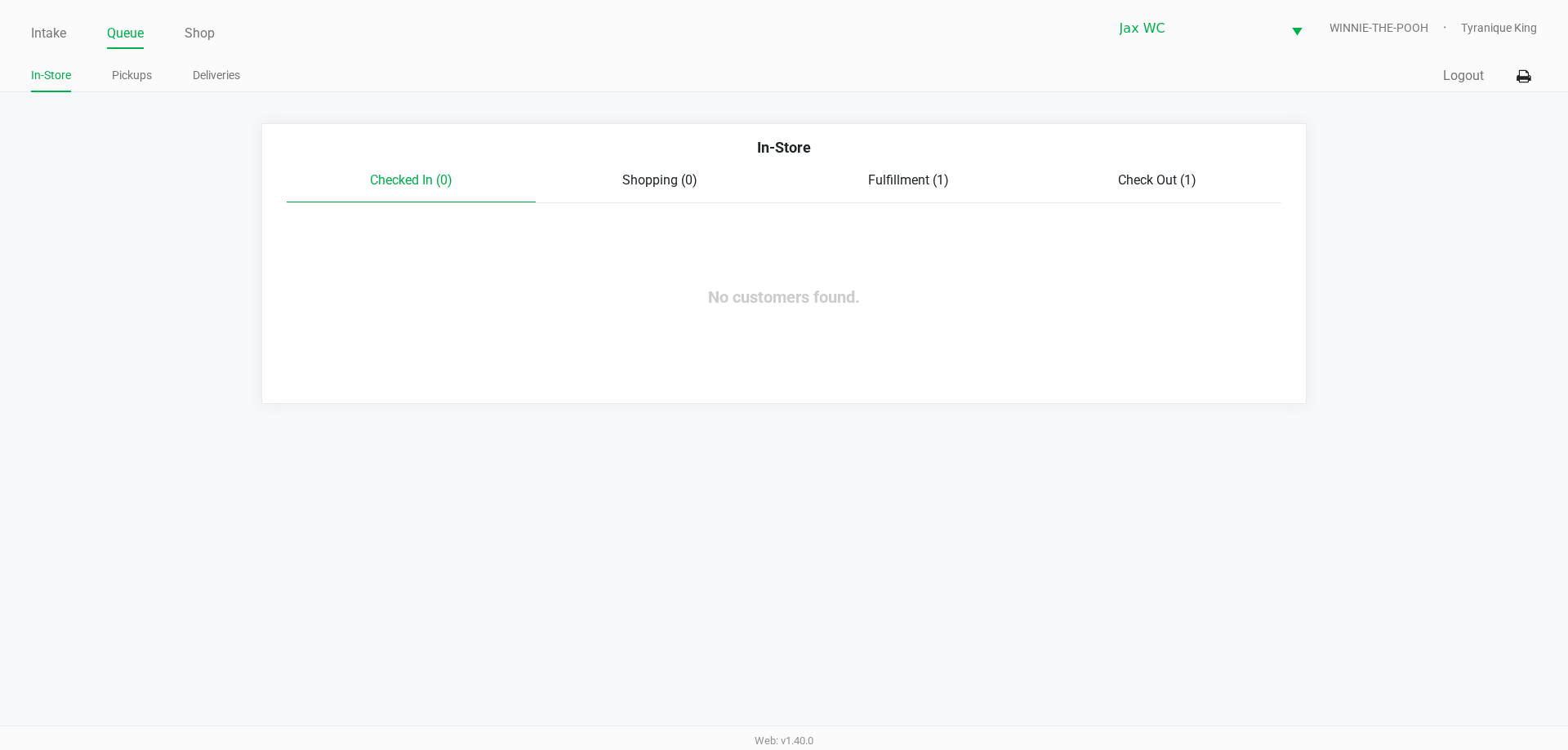
click at [926, 194] on div "Checked In (0) Shopping (0) Fulfillment (1) Check Out (1)" at bounding box center [784, 186] width 995 height 33
click at [920, 191] on div "Checked In (0) Shopping (0) Fulfillment (1) Check Out (1)" at bounding box center [784, 186] width 995 height 33
click at [909, 180] on span "Fulfillment (1)" at bounding box center [908, 180] width 81 height 15
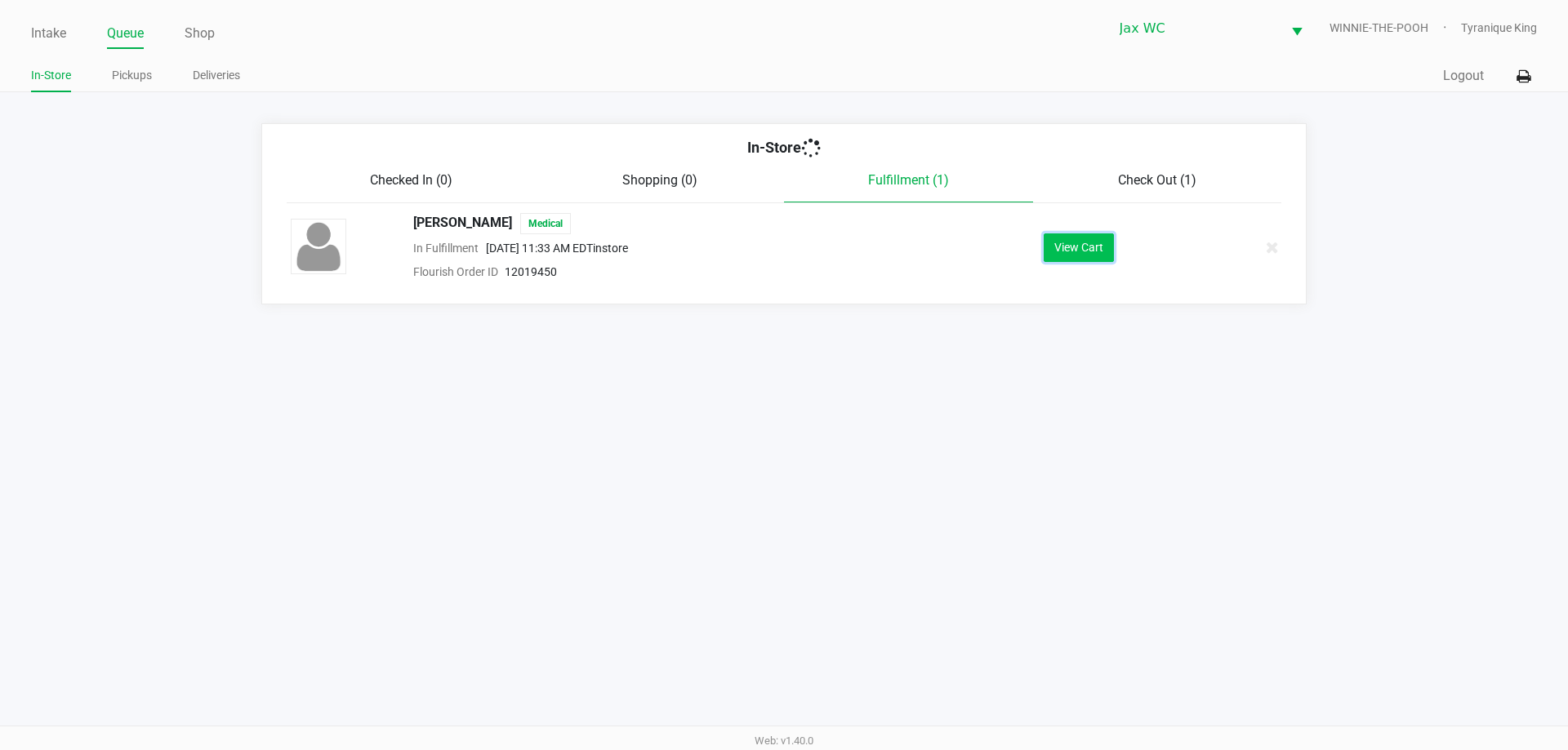
click at [1052, 251] on button "View Cart" at bounding box center [1079, 247] width 71 height 28
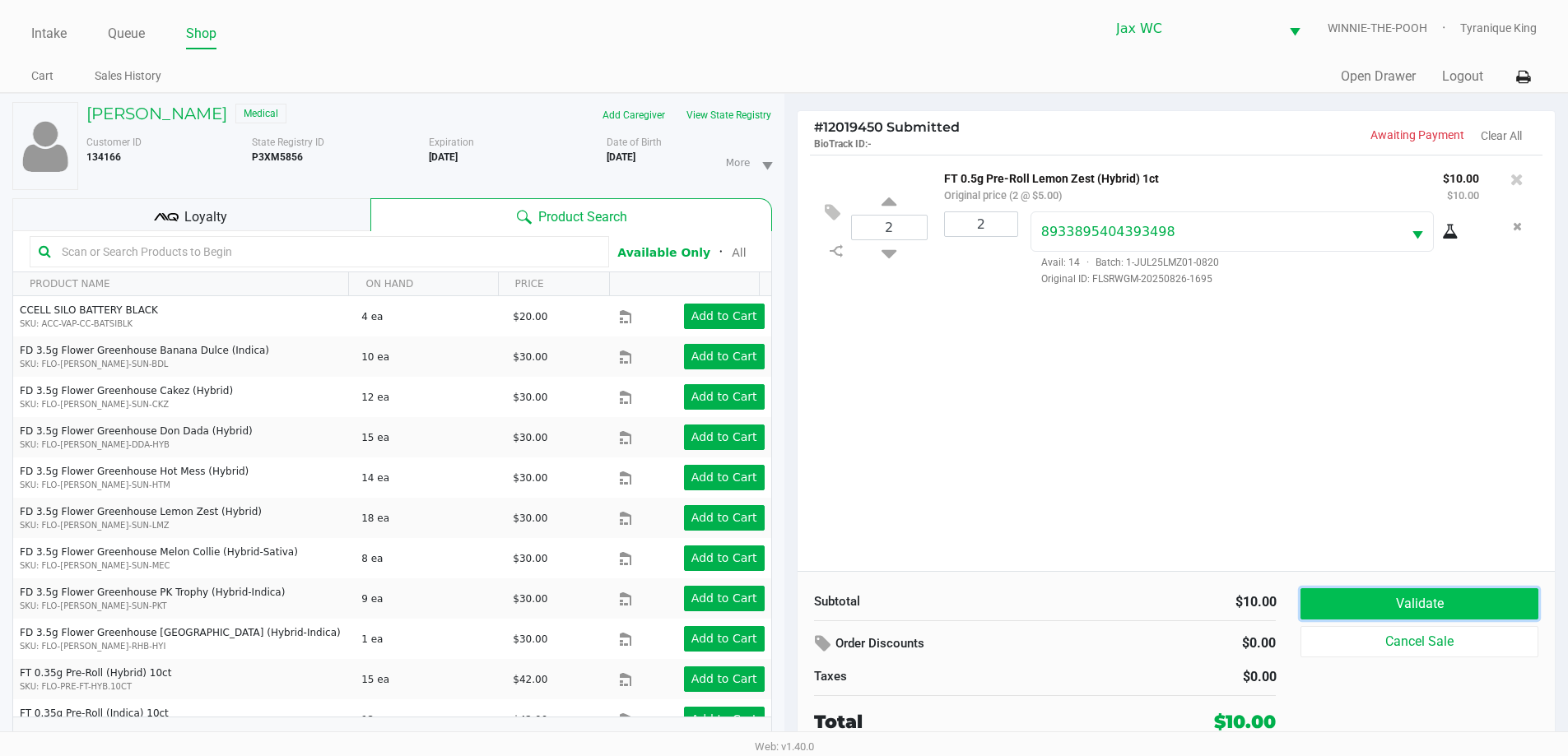
click at [1353, 618] on button "Validate" at bounding box center [1419, 603] width 237 height 31
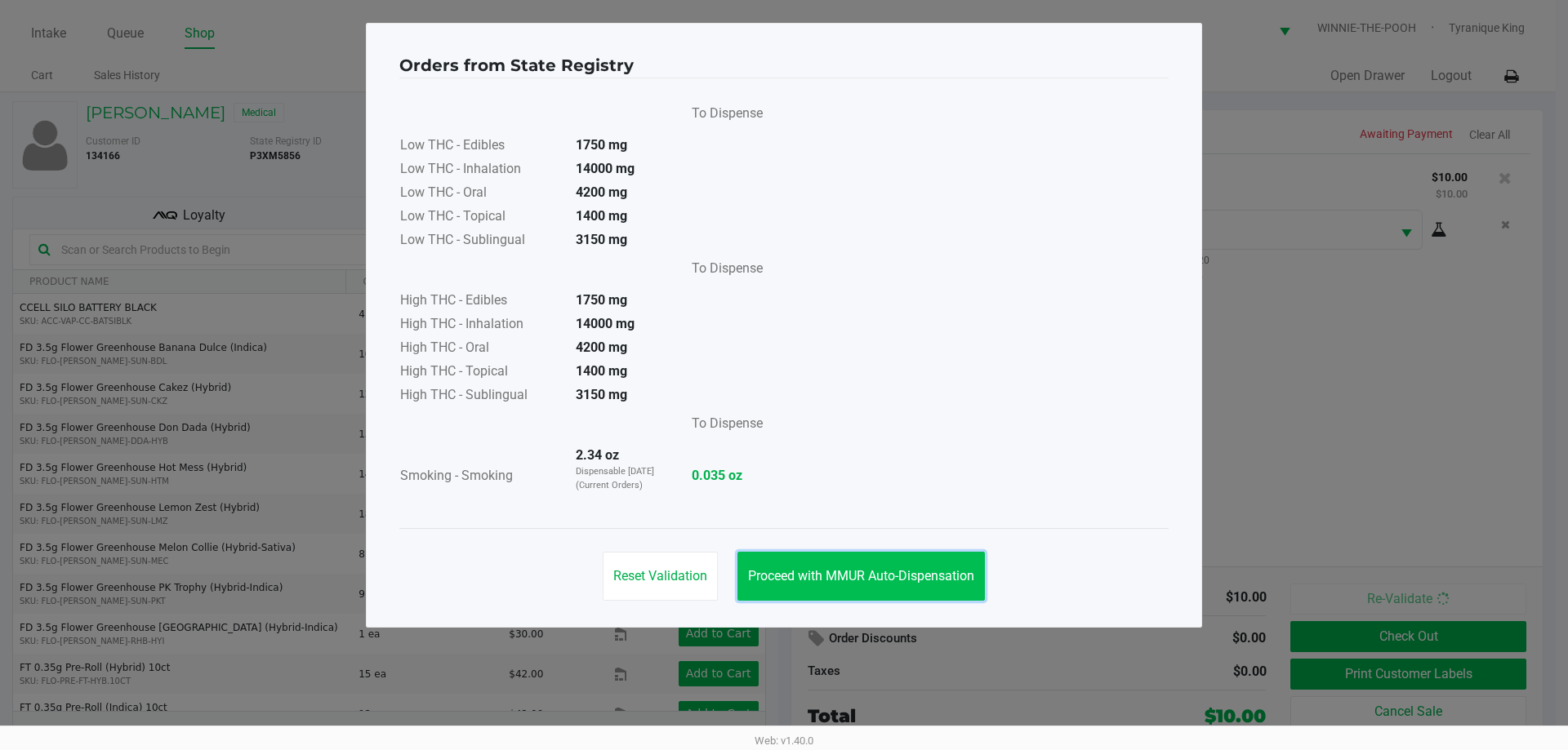
click at [916, 559] on button "Proceed with MMUR Auto-Dispensation" at bounding box center [860, 577] width 248 height 49
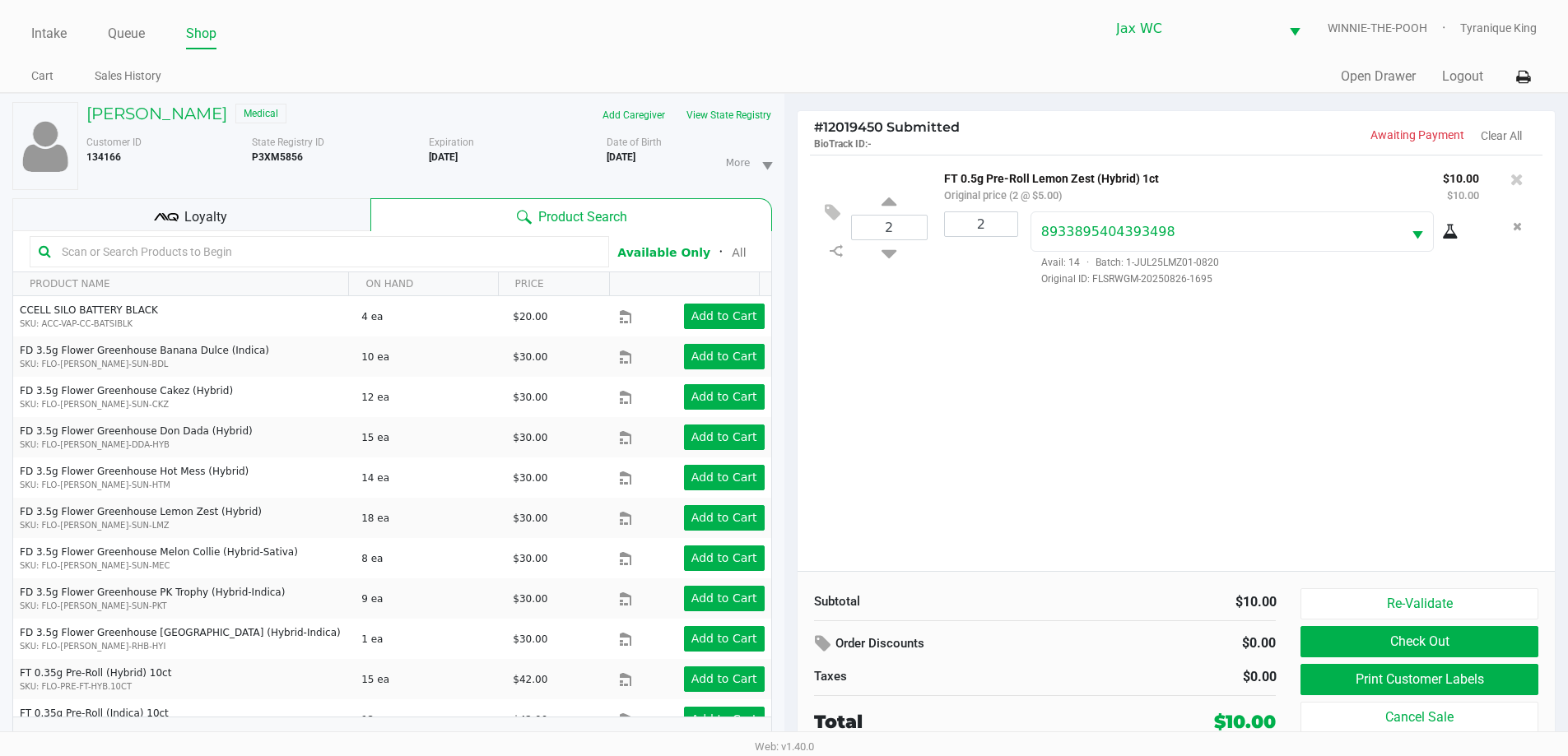
click at [314, 219] on div "Loyalty" at bounding box center [191, 214] width 358 height 33
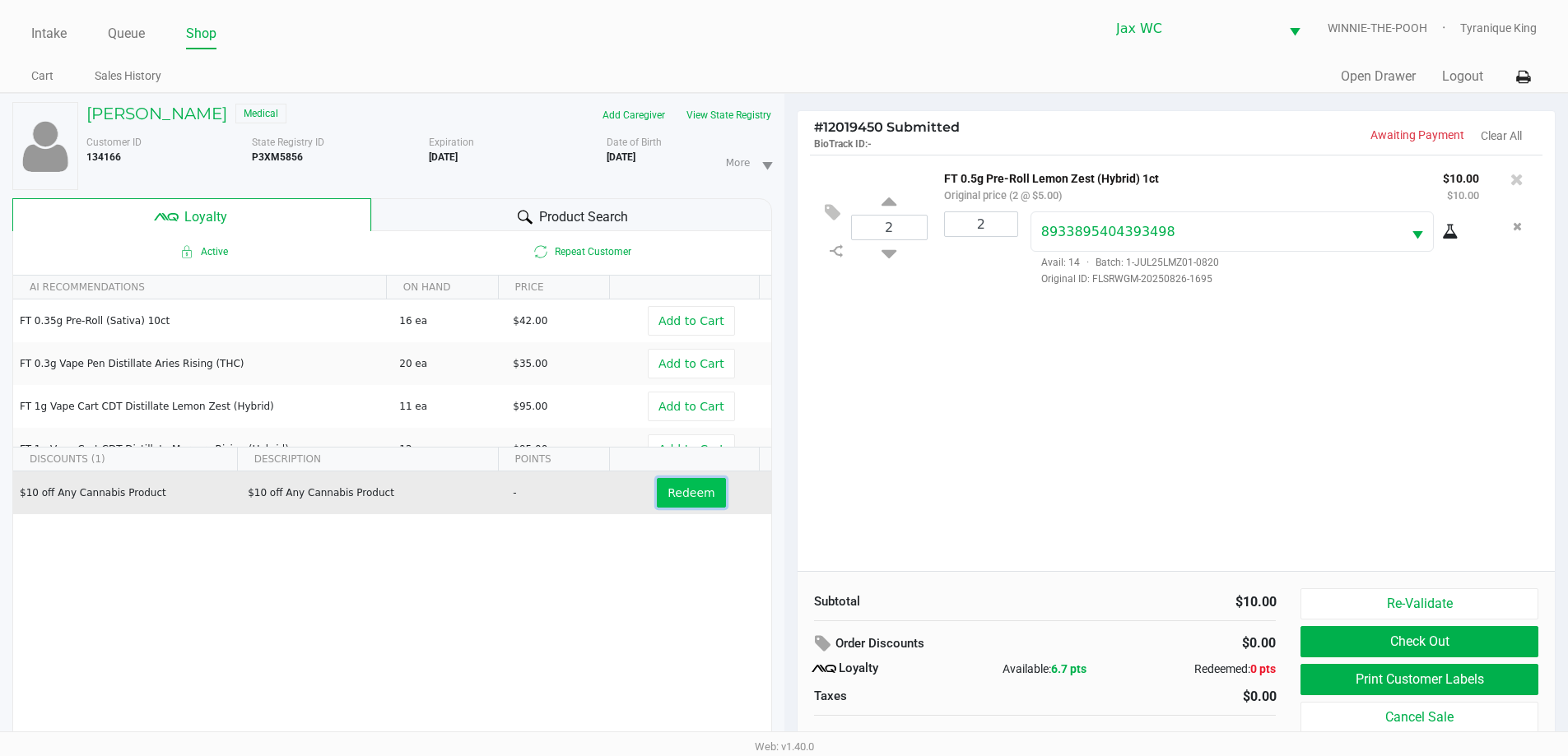
click at [674, 496] on span "Redeem" at bounding box center [691, 493] width 46 height 13
click at [1326, 674] on button "Print Customer Labels" at bounding box center [1419, 679] width 237 height 31
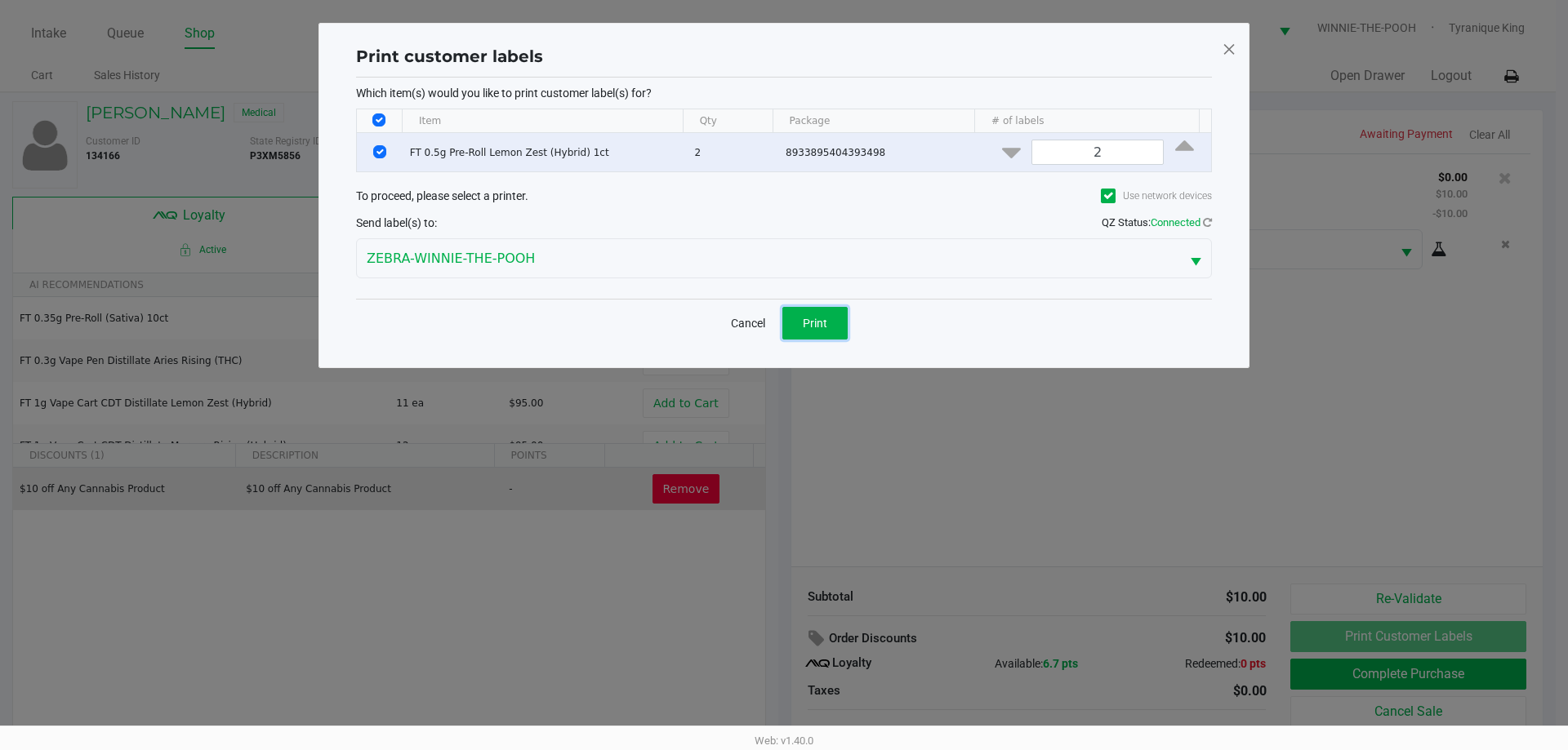
click at [820, 317] on span "Print" at bounding box center [815, 324] width 24 height 13
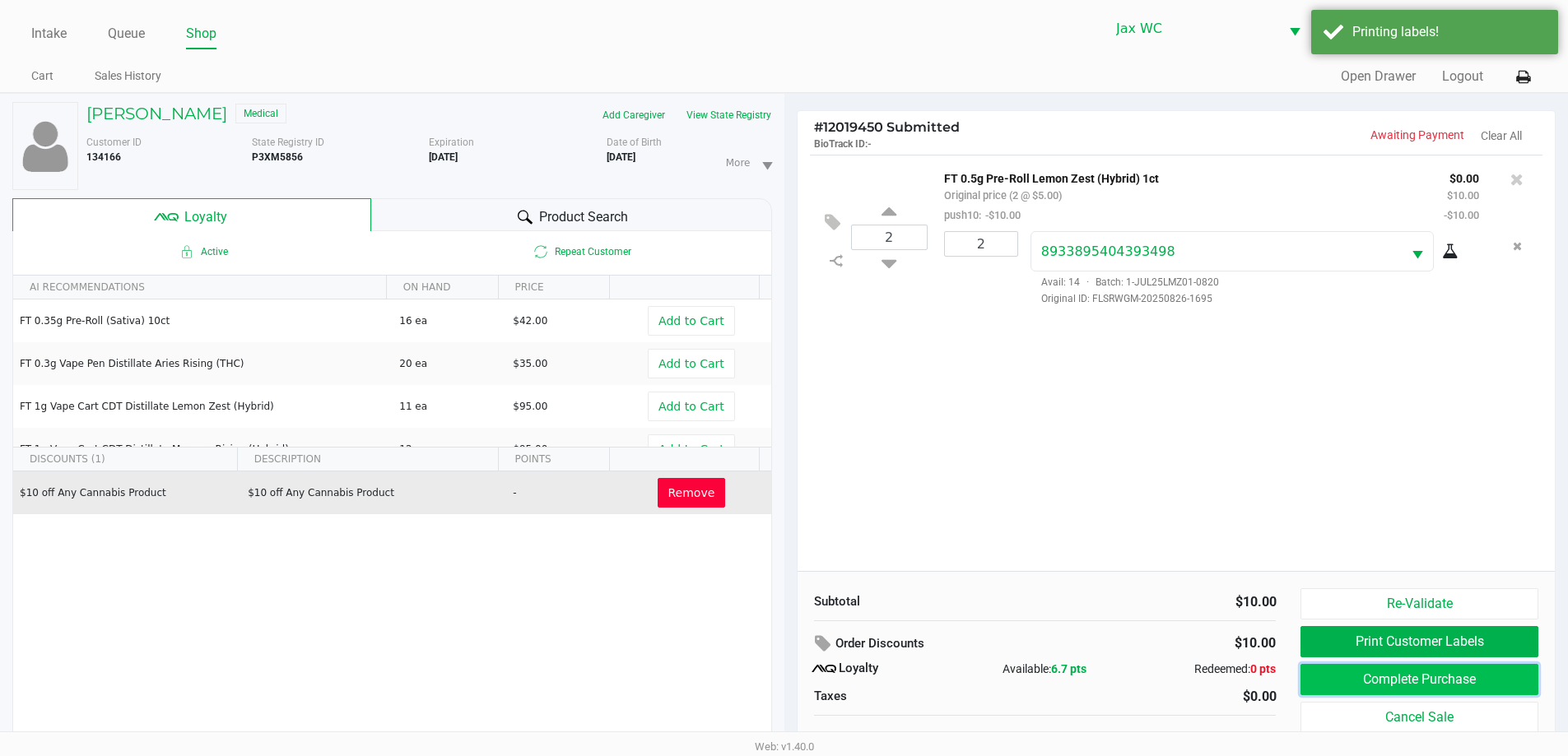
click at [1468, 670] on button "Complete Purchase" at bounding box center [1419, 679] width 237 height 31
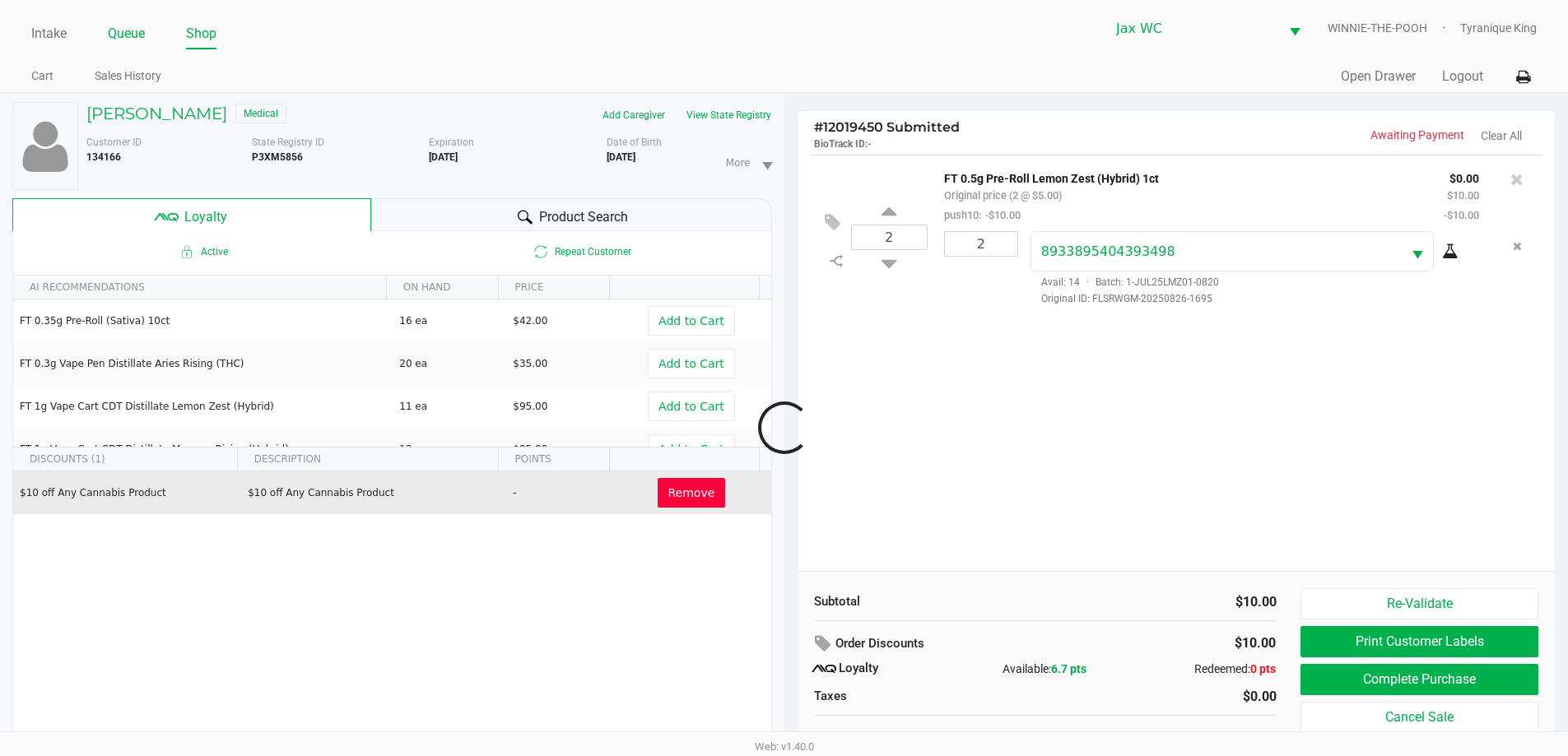
click at [136, 35] on link "Queue" at bounding box center [126, 33] width 37 height 23
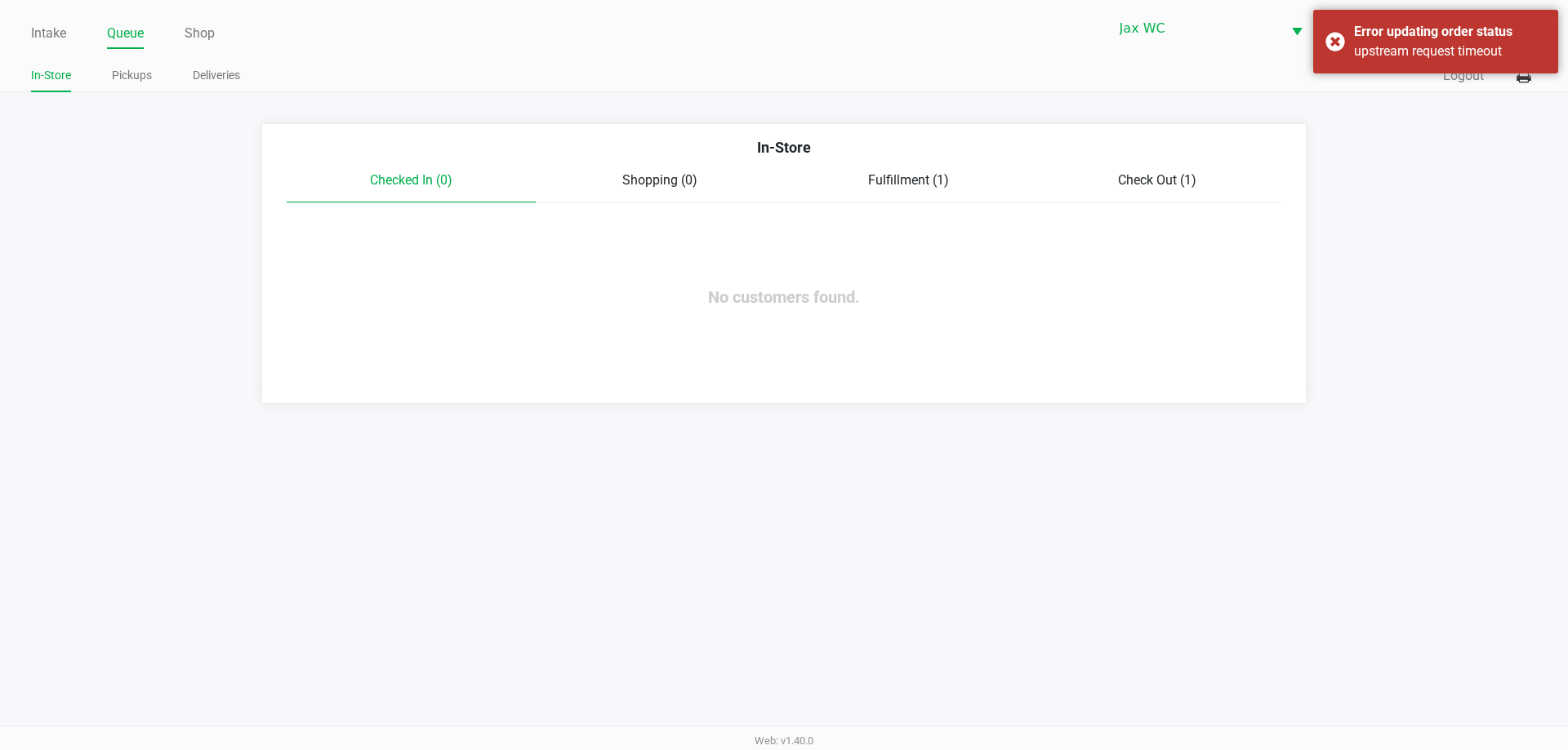
click at [1181, 176] on span "Check Out (1)" at bounding box center [1157, 180] width 78 height 15
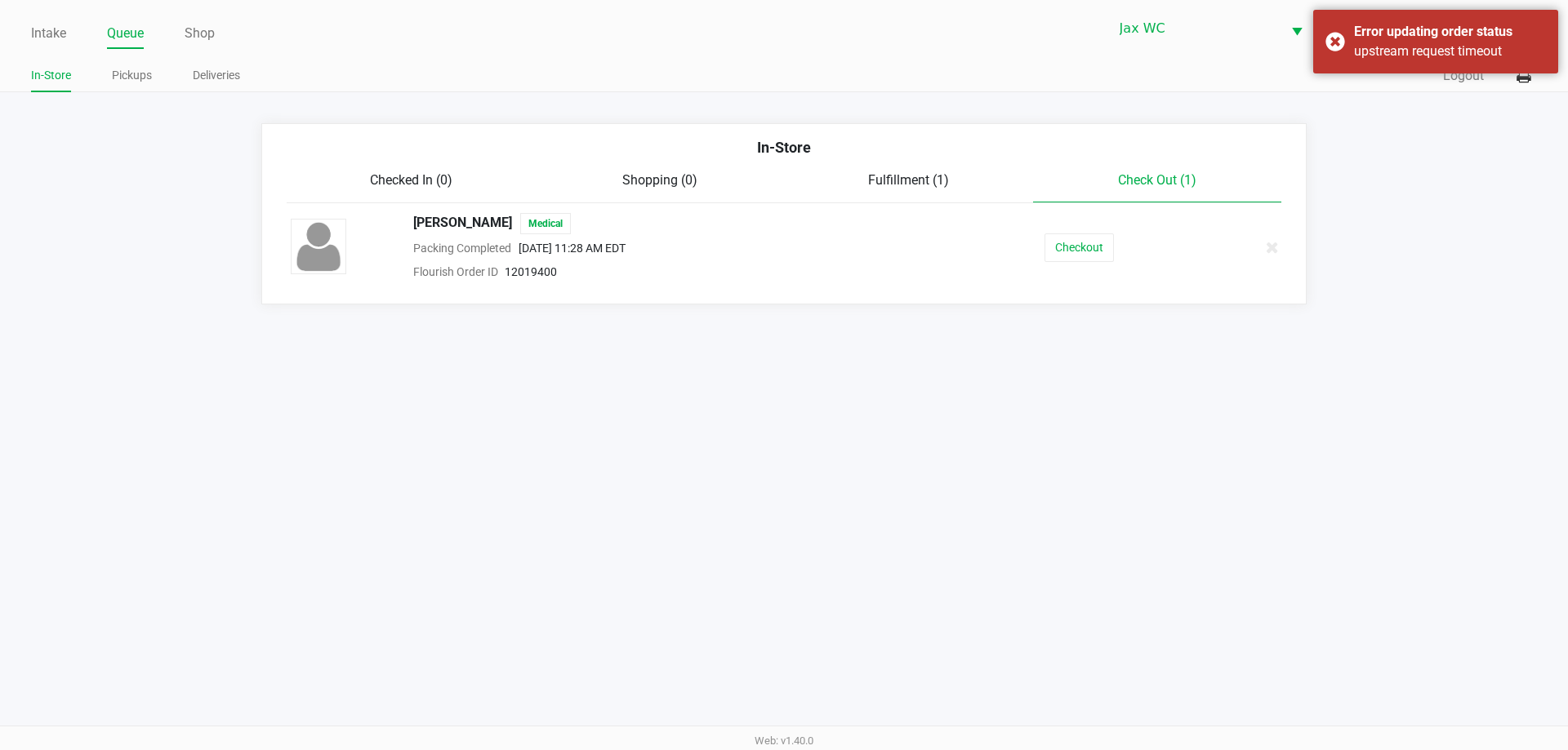
click at [940, 181] on span "Fulfillment (1)" at bounding box center [908, 180] width 81 height 15
drag, startPoint x: 1032, startPoint y: 224, endPoint x: 1062, endPoint y: 240, distance: 34.0
click at [1039, 229] on div "Mark Laning Medical In Fulfillment Sep 28, 2025 11:33 AM EDT instore Flourish O…" at bounding box center [784, 247] width 1011 height 69
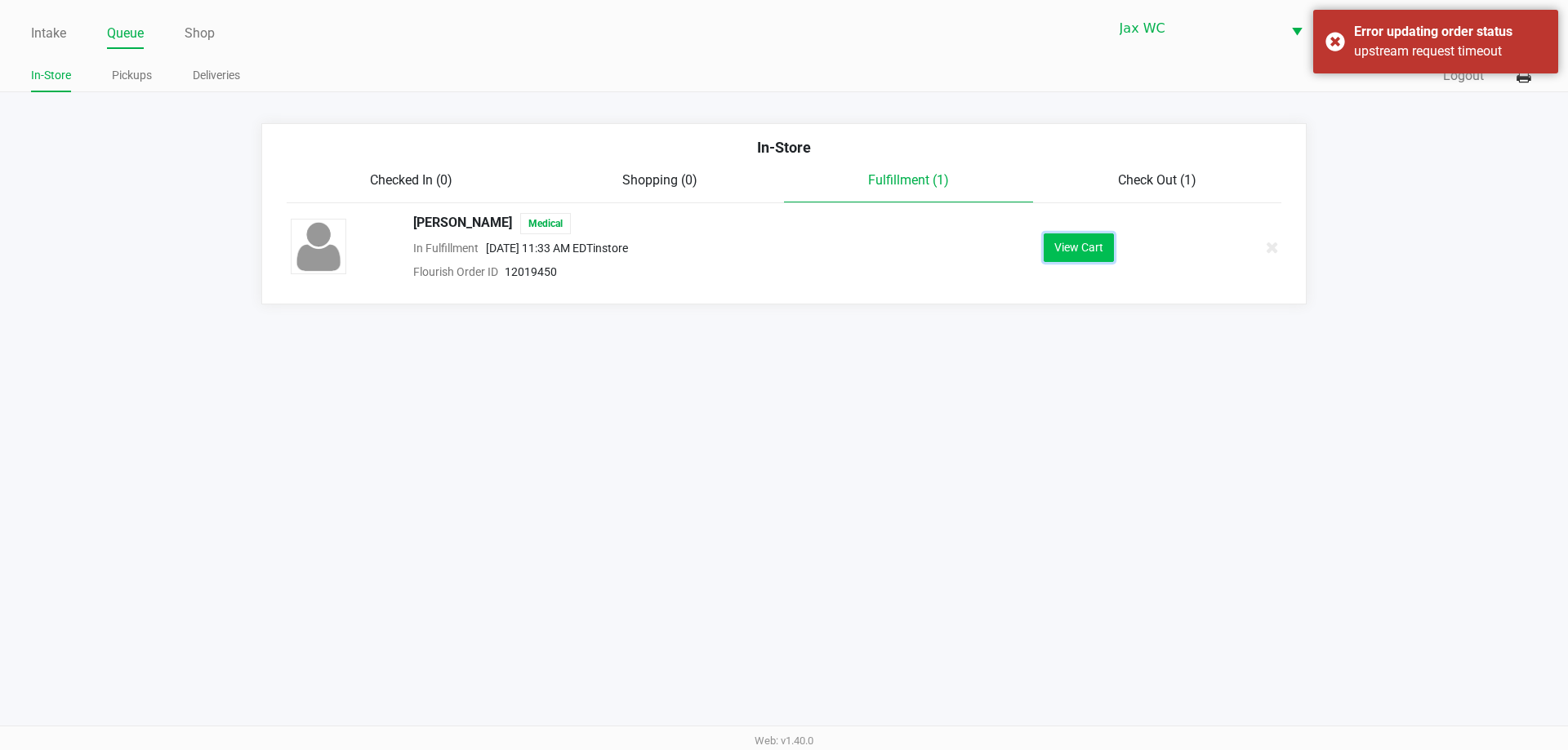
click at [1069, 244] on button "View Cart" at bounding box center [1079, 247] width 71 height 28
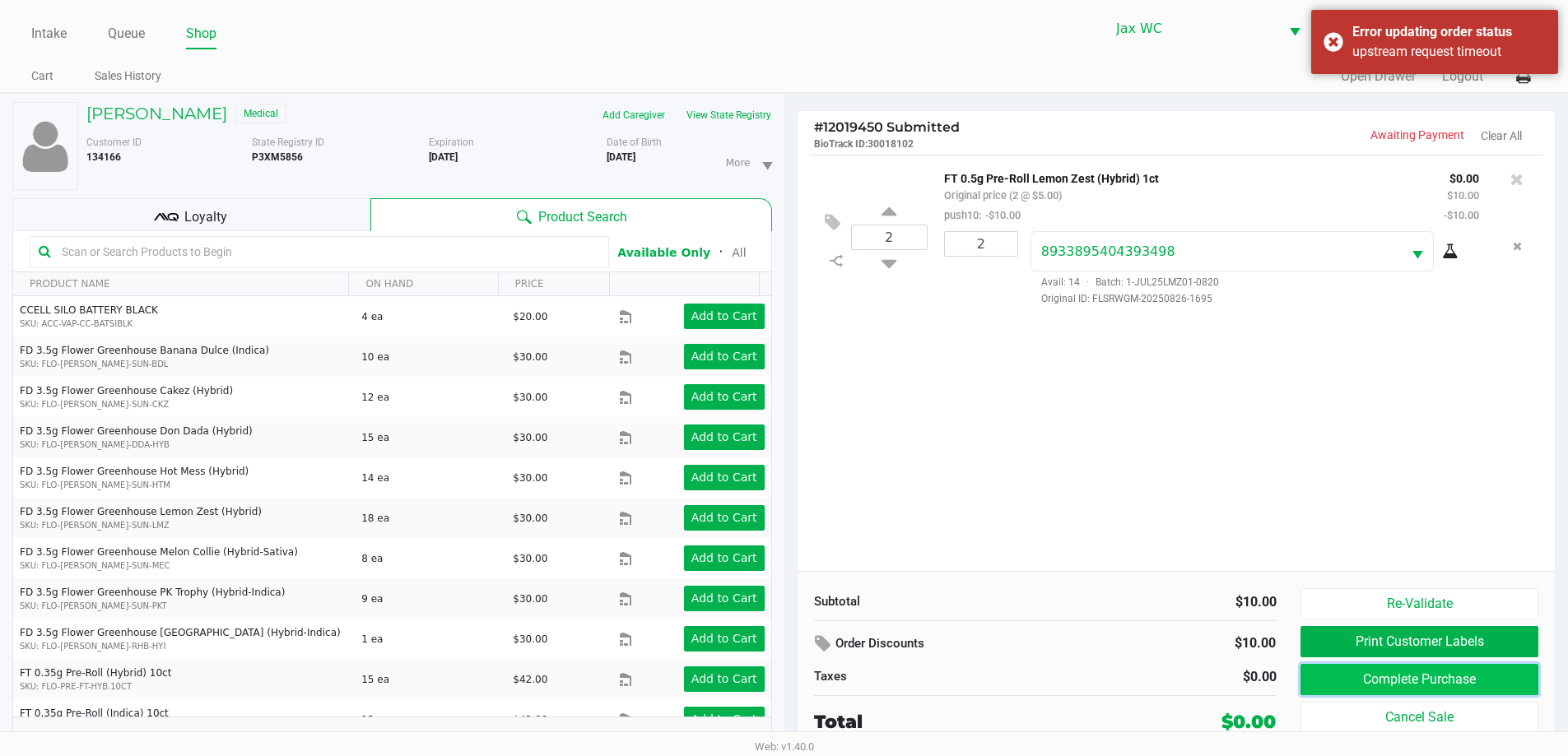
click at [1408, 688] on button "Complete Purchase" at bounding box center [1419, 679] width 237 height 31
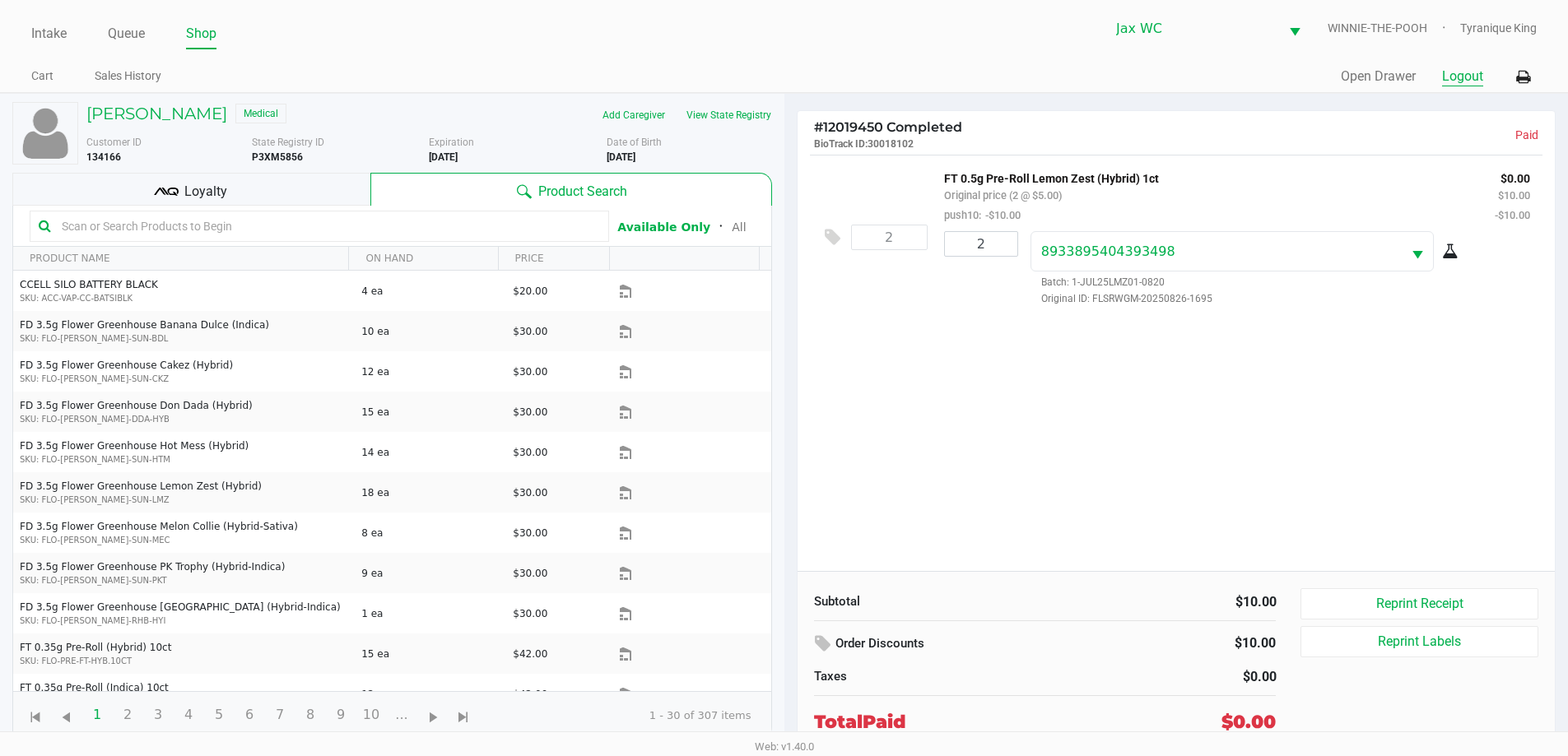
click at [1476, 71] on button "Logout" at bounding box center [1462, 76] width 41 height 20
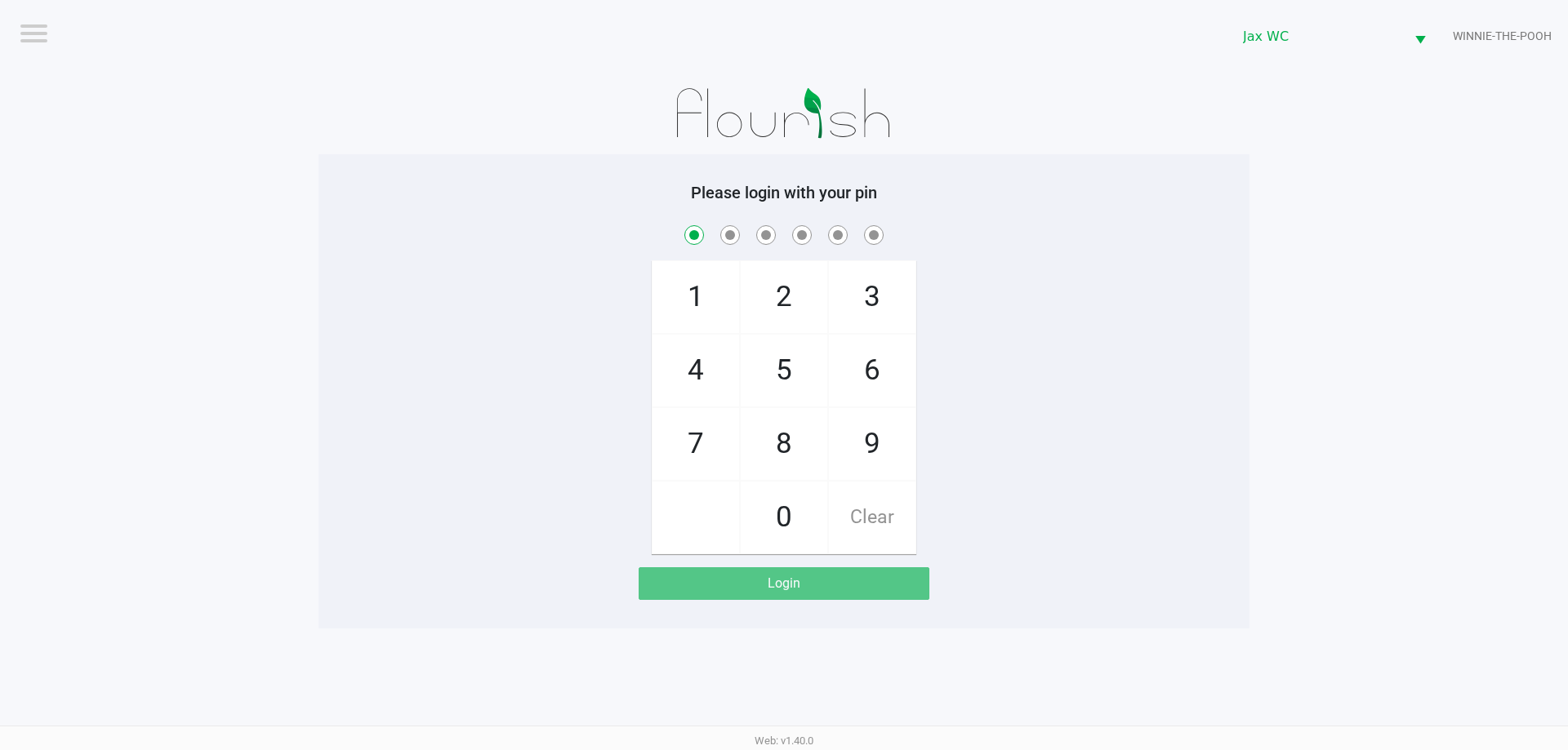
checkbox input "true"
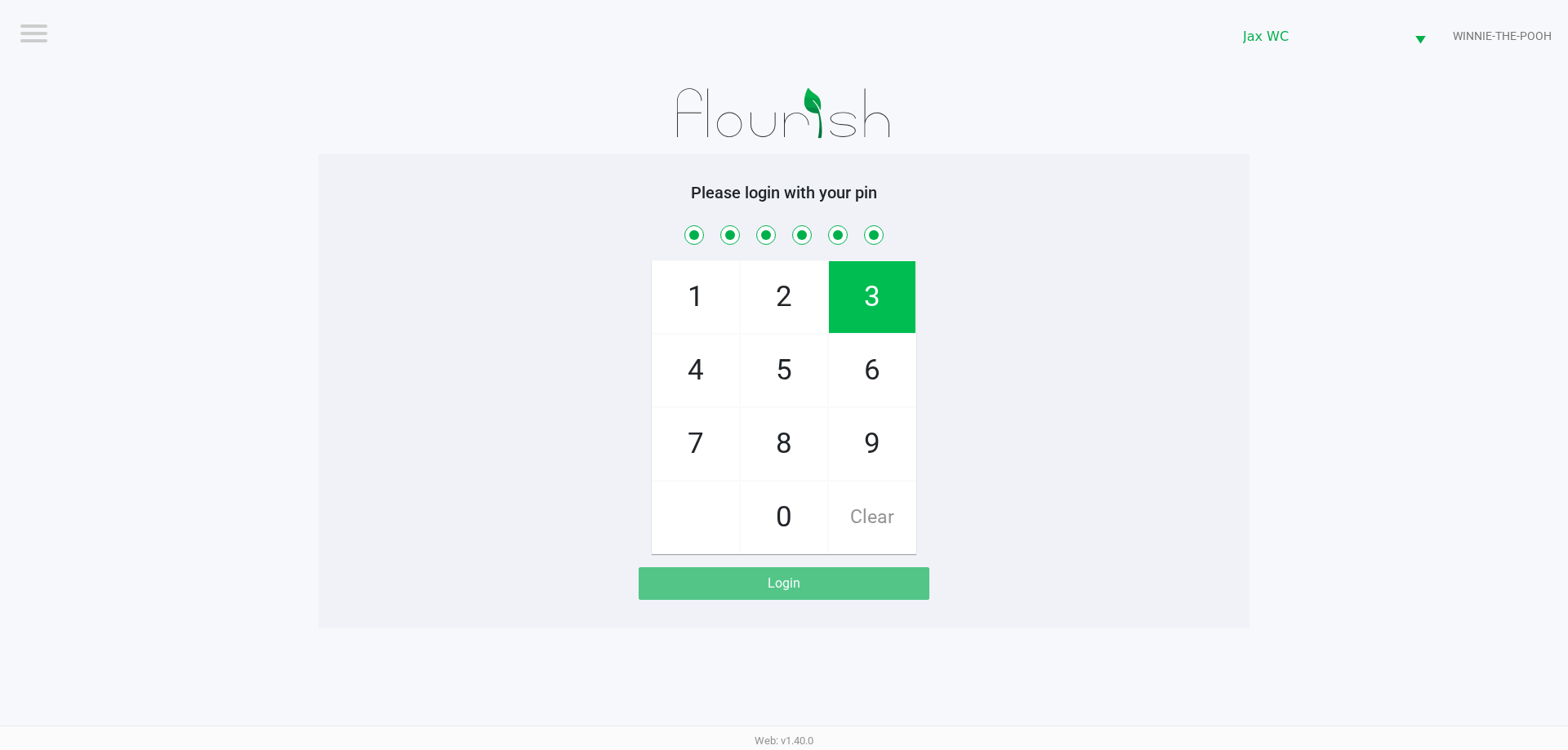
checkbox input "true"
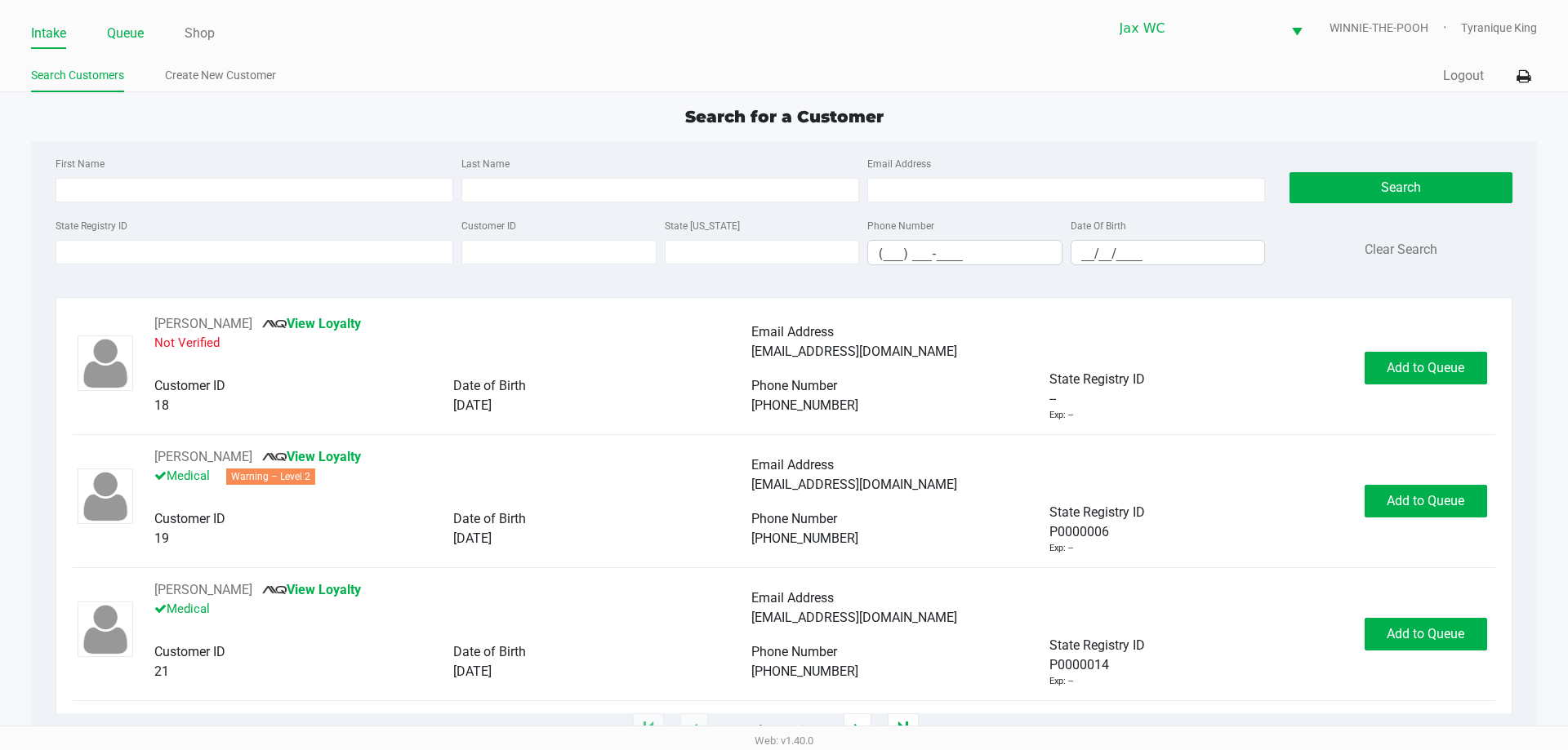
click at [130, 31] on link "Queue" at bounding box center [125, 33] width 37 height 23
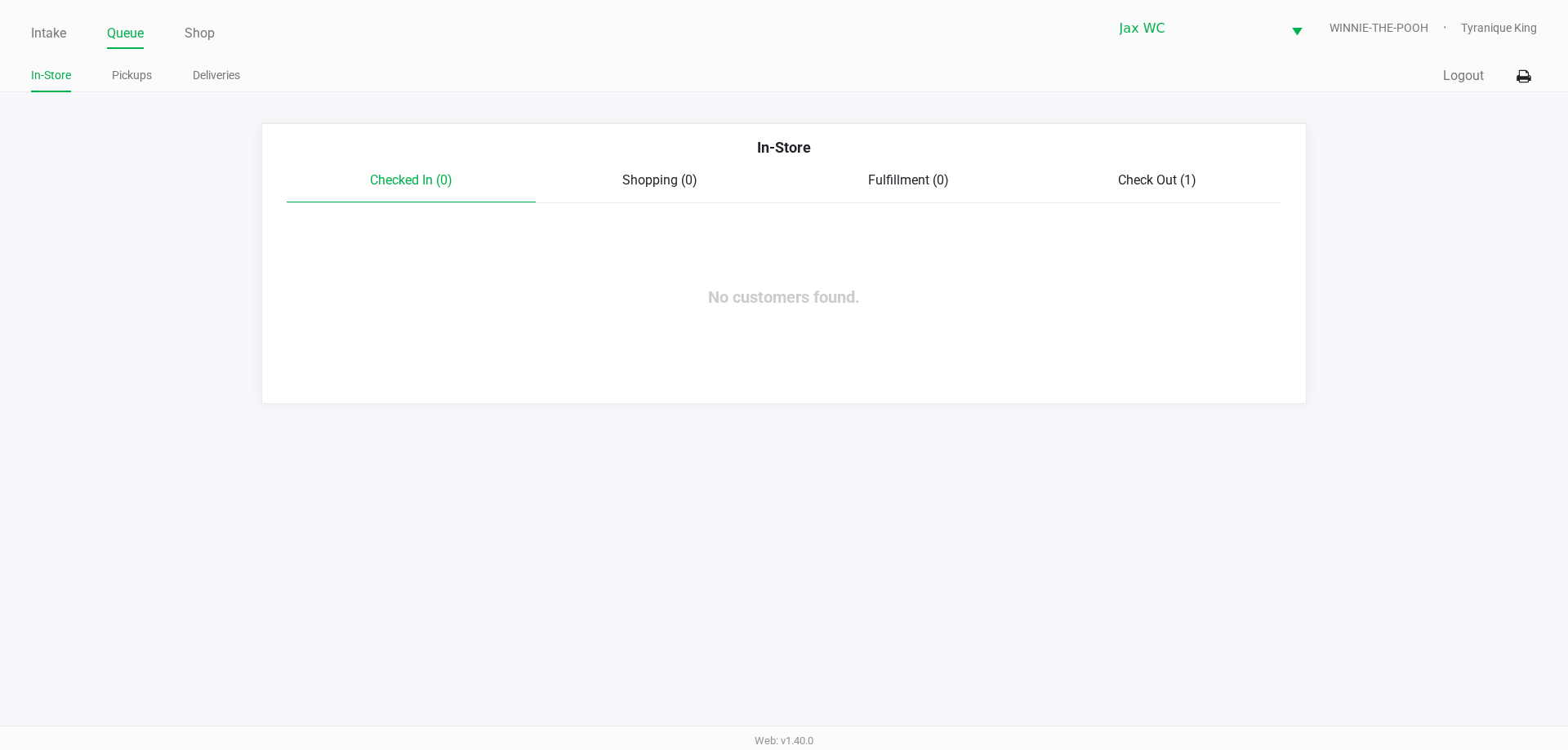
click at [1154, 185] on span "Check Out (1)" at bounding box center [1157, 180] width 78 height 15
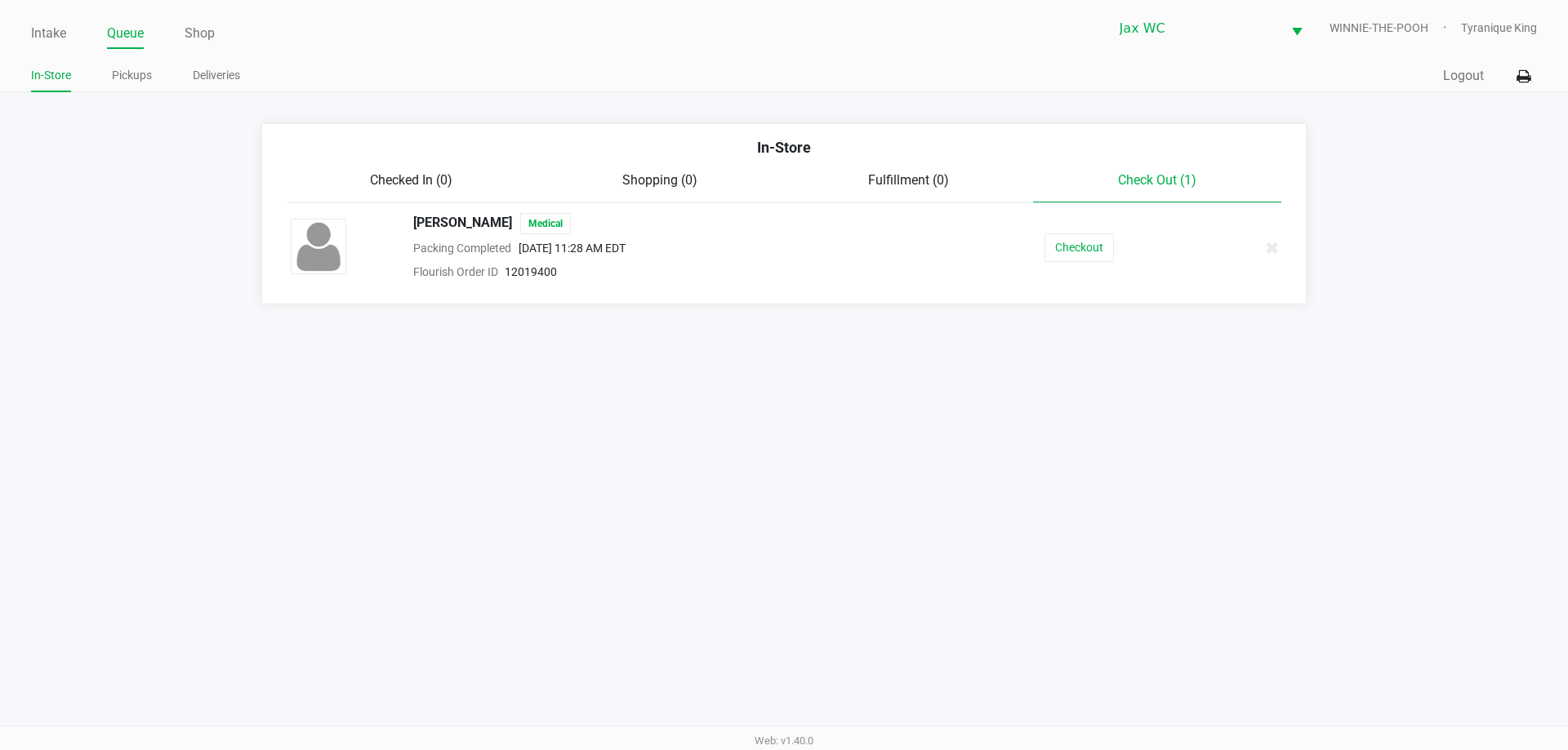
click at [1095, 263] on div "JACQUELINE TEMPLE Medical Packing Completed Sep 28, 2025 11:28 AM EDT Flourish …" at bounding box center [784, 247] width 1011 height 69
click at [1099, 231] on div "JACQUELINE TEMPLE Medical Packing Completed Sep 28, 2025 11:28 AM EDT Flourish …" at bounding box center [784, 247] width 1011 height 69
click at [1094, 247] on button "Checkout" at bounding box center [1080, 247] width 70 height 28
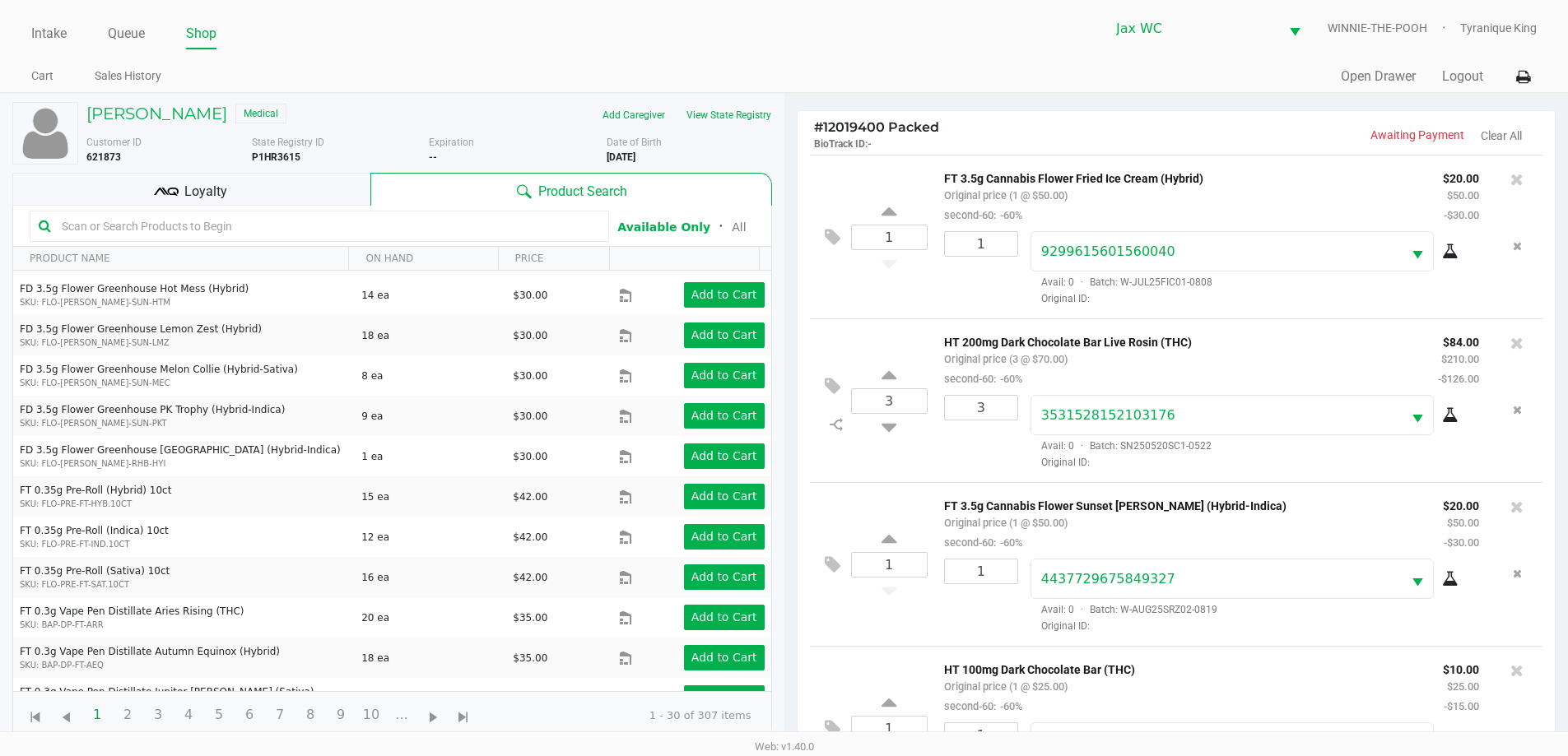
scroll to position [165, 0]
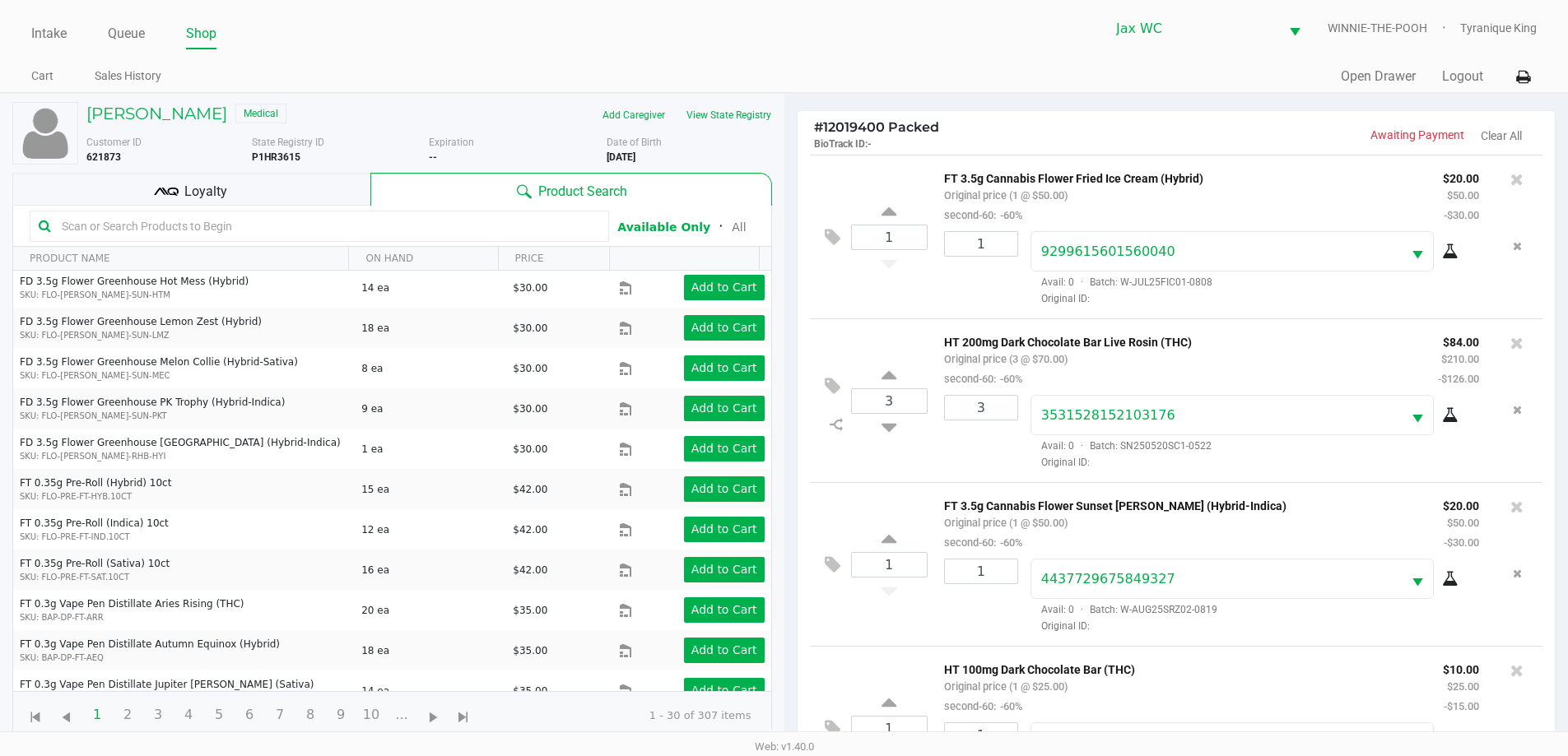
click at [288, 191] on div "Loyalty" at bounding box center [191, 189] width 358 height 33
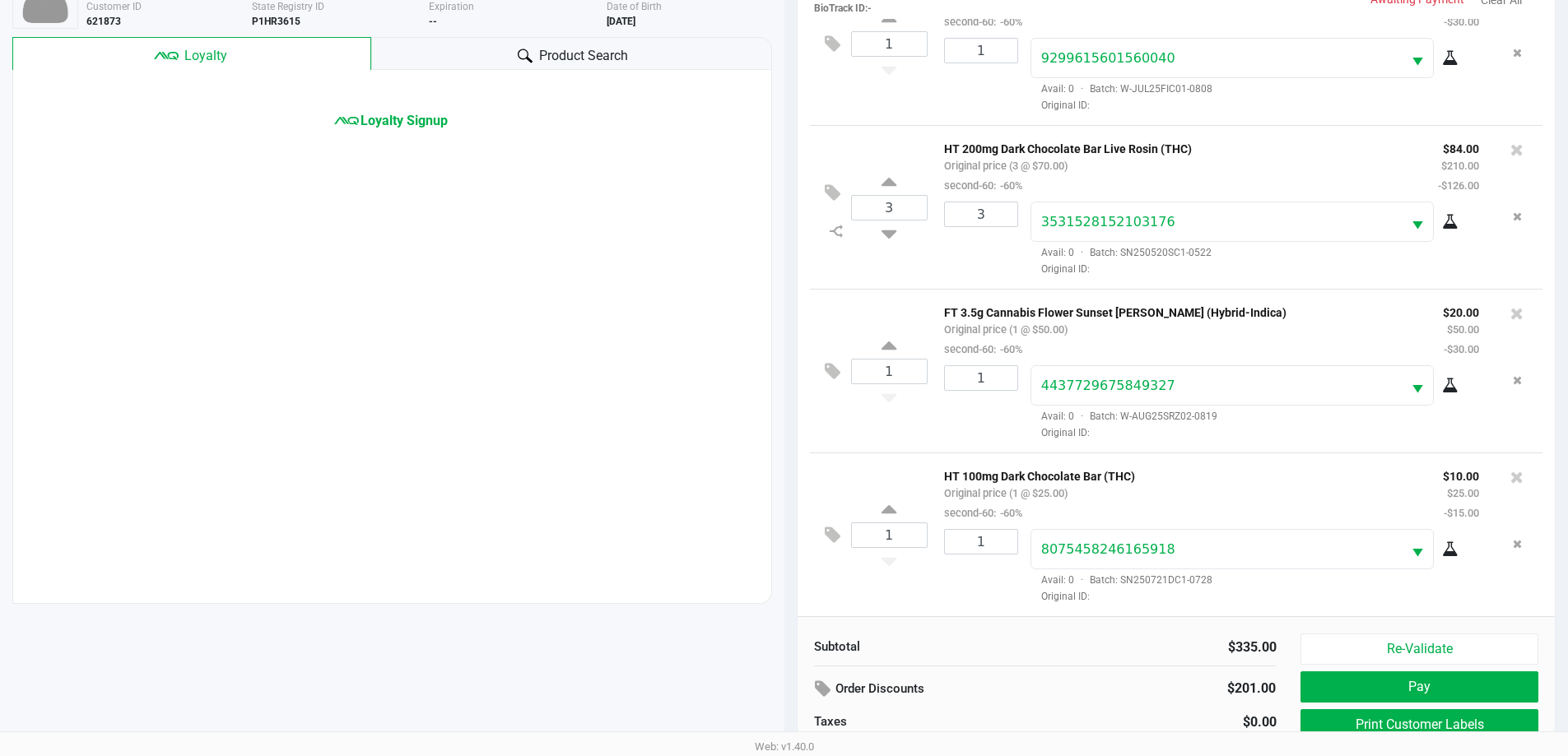
scroll to position [213, 0]
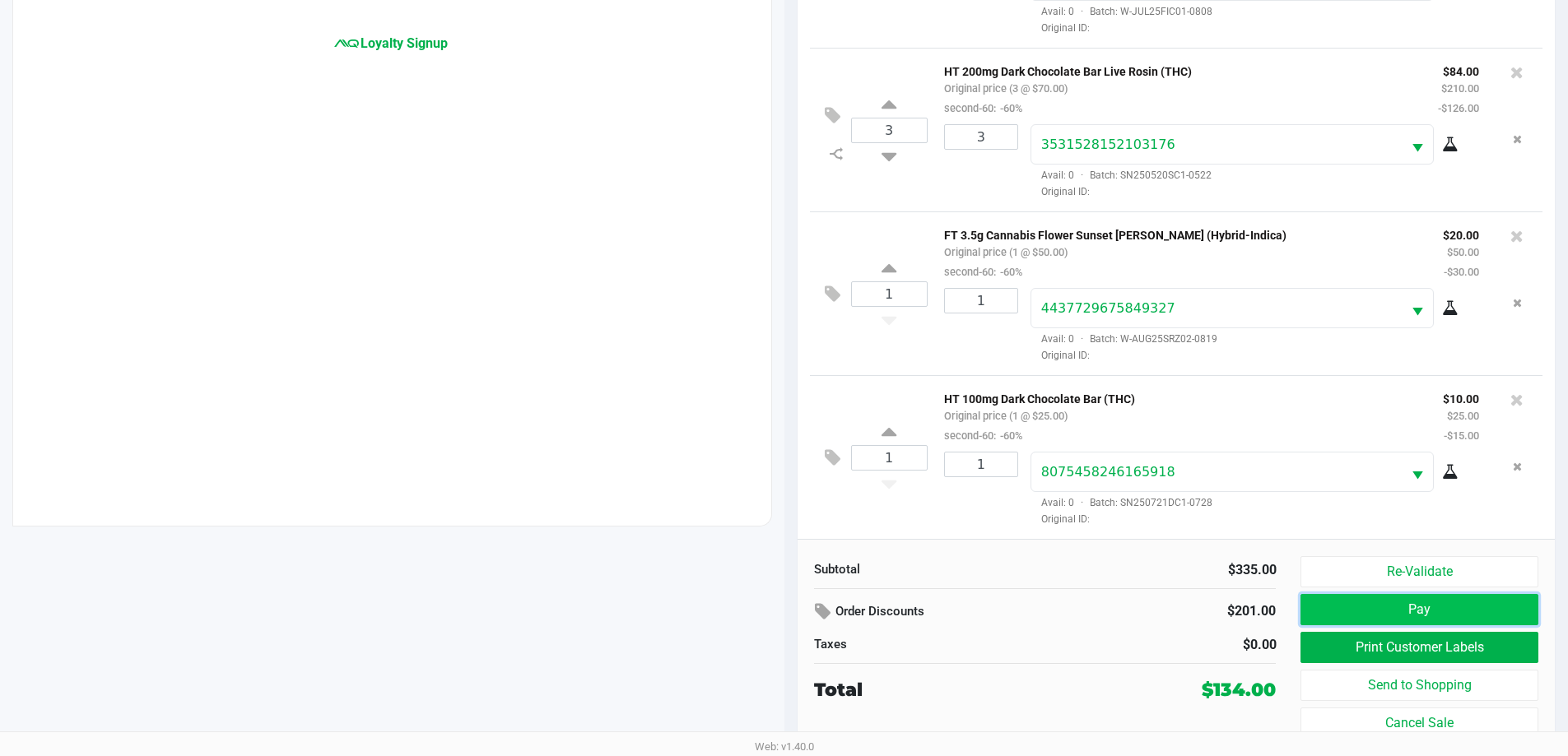
click at [1376, 599] on button "Pay" at bounding box center [1419, 609] width 237 height 31
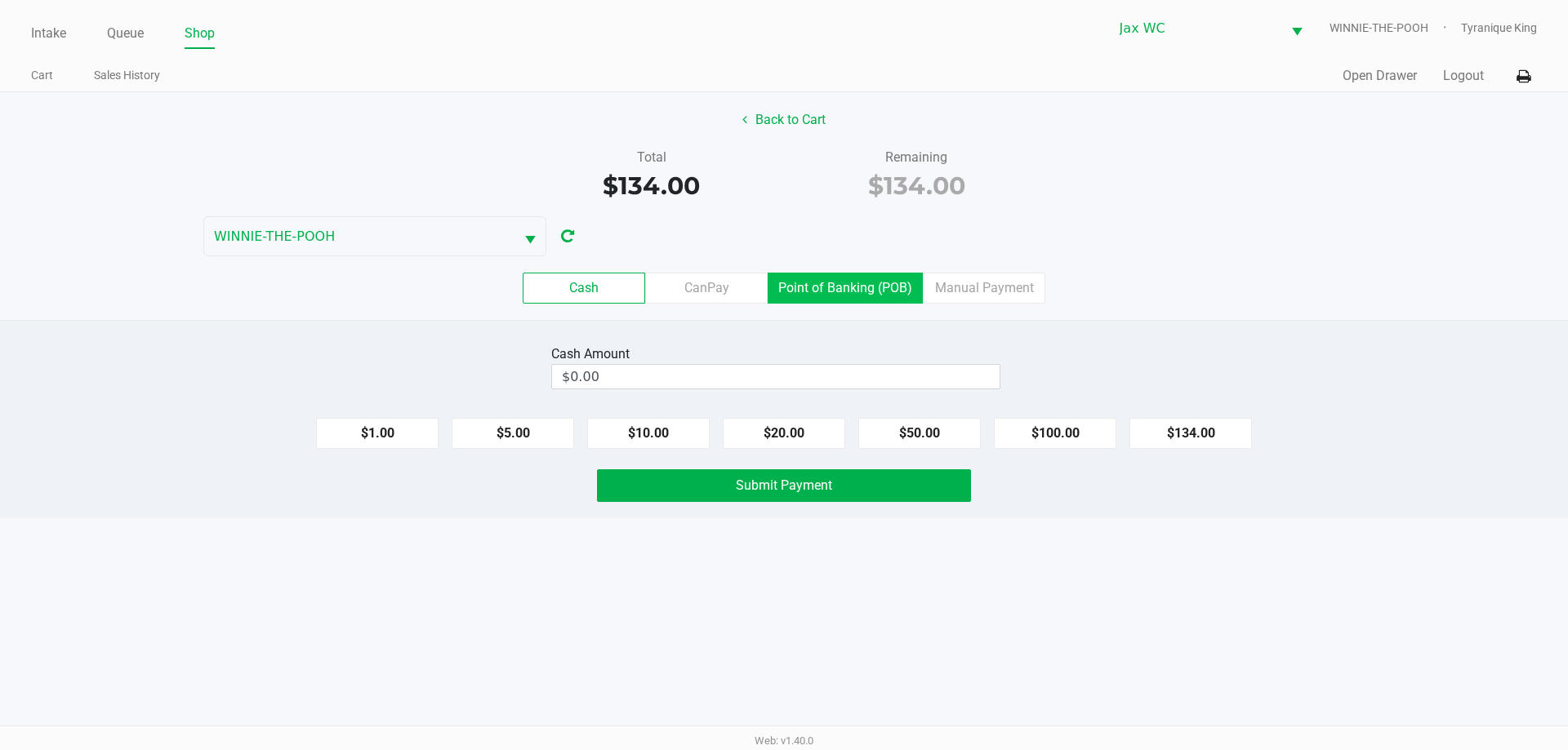
click at [867, 287] on label "Point of Banking (POB)" at bounding box center [845, 288] width 155 height 31
click at [0, 0] on 7 "Point of Banking (POB)" at bounding box center [0, 0] width 0 height 0
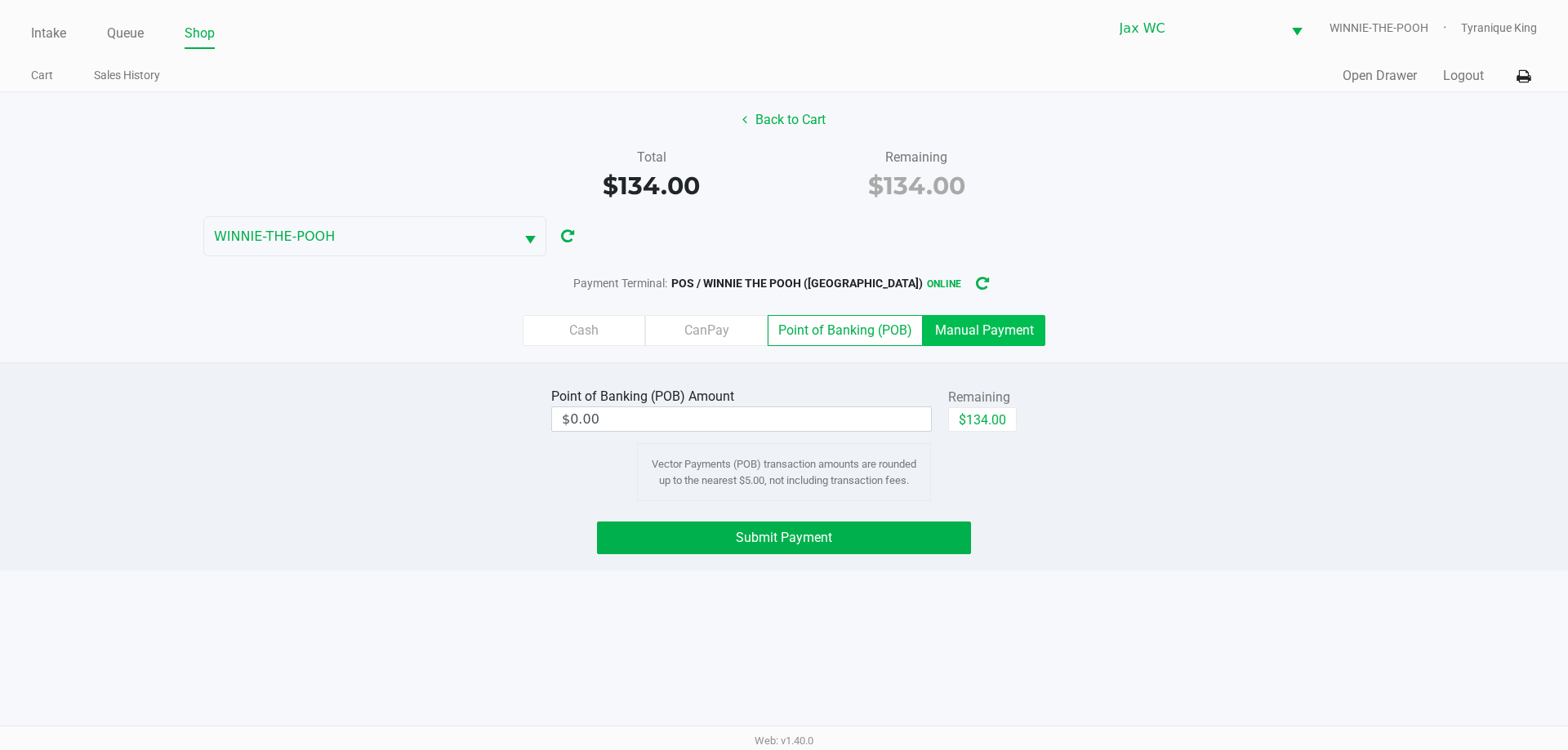
click at [1000, 335] on label "Manual Payment" at bounding box center [984, 330] width 122 height 31
click at [0, 0] on 8 "Manual Payment" at bounding box center [0, 0] width 0 height 0
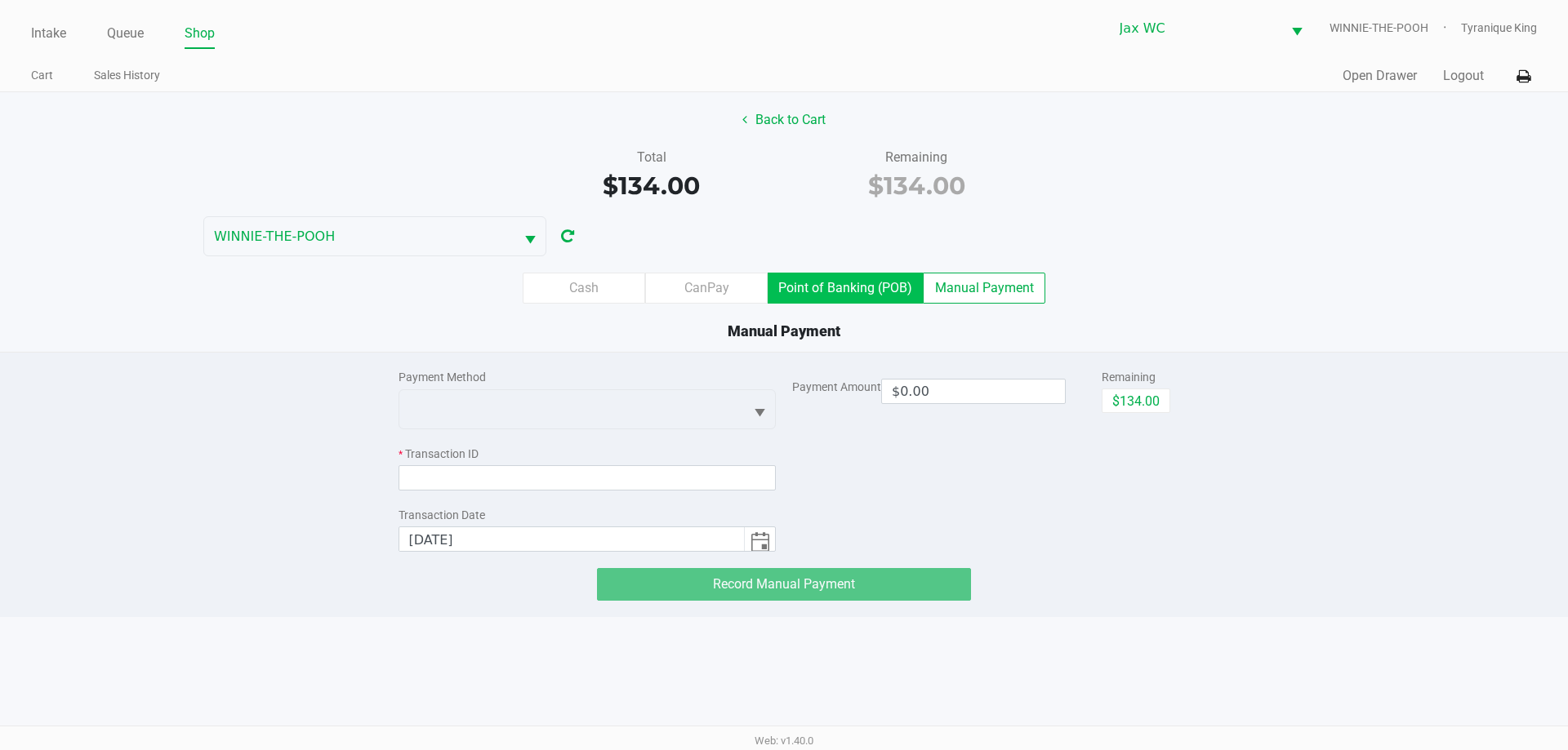
click at [869, 280] on label "Point of Banking (POB)" at bounding box center [845, 288] width 155 height 31
click at [0, 0] on 7 "Point of Banking (POB)" at bounding box center [0, 0] width 0 height 0
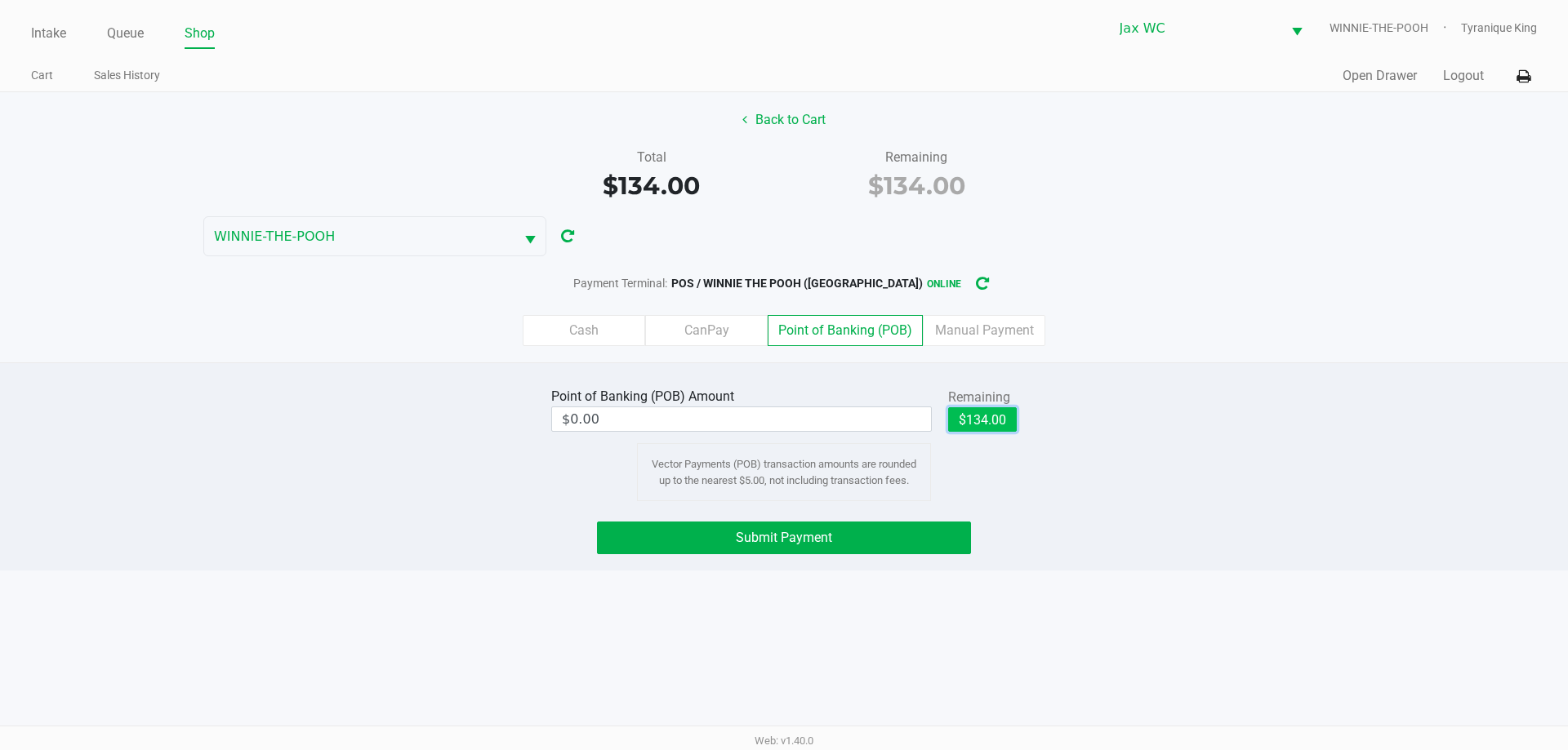
click at [1005, 407] on button "$134.00" at bounding box center [982, 420] width 69 height 24
type input "$134.00"
click at [936, 532] on button "Submit Payment" at bounding box center [783, 537] width 374 height 33
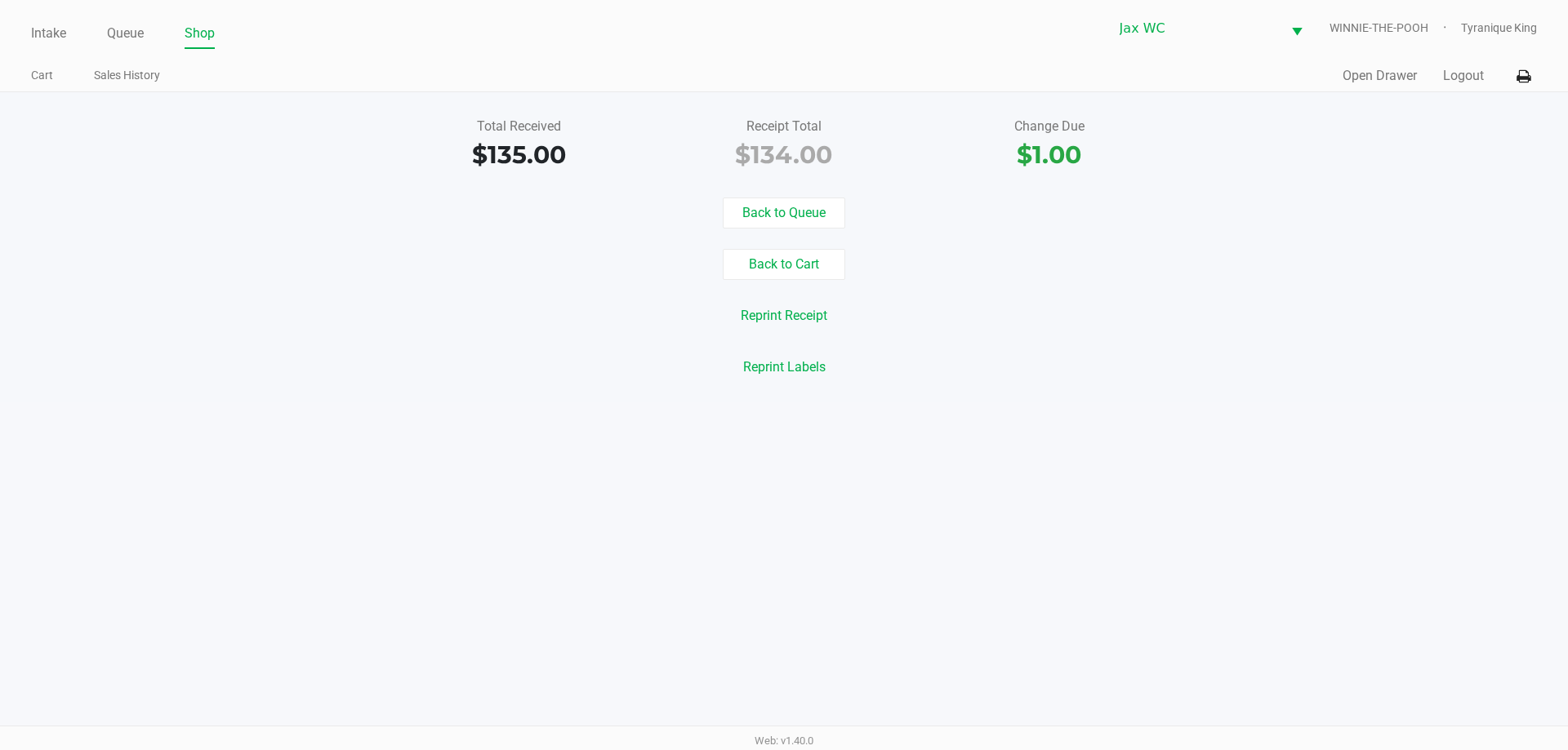
click at [1362, 65] on div "Quick Sale Open Drawer Logout" at bounding box center [1160, 76] width 753 height 30
click at [1365, 74] on button "Open Drawer" at bounding box center [1379, 75] width 74 height 20
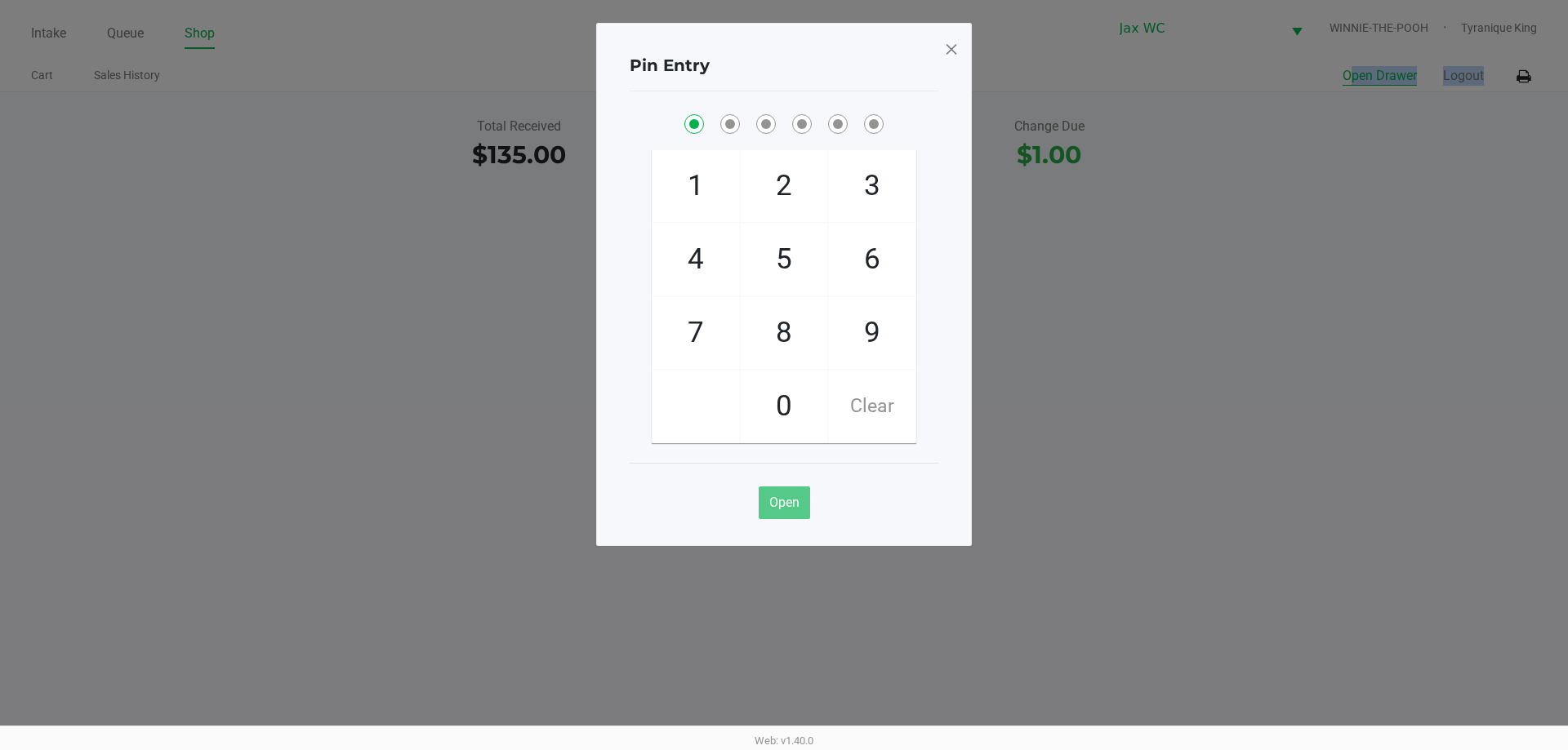
checkbox input "true"
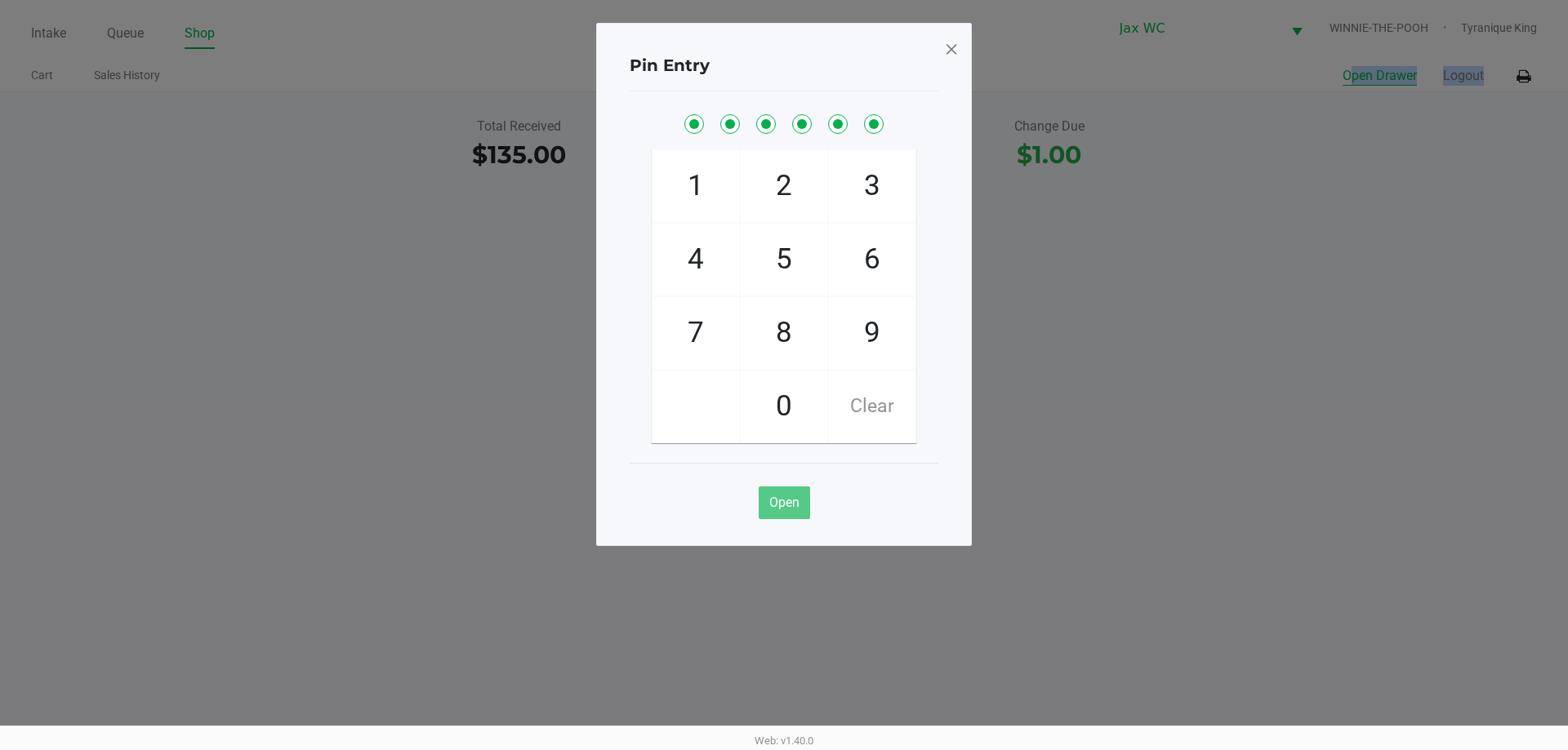
checkbox input "true"
click at [953, 46] on span at bounding box center [952, 49] width 15 height 26
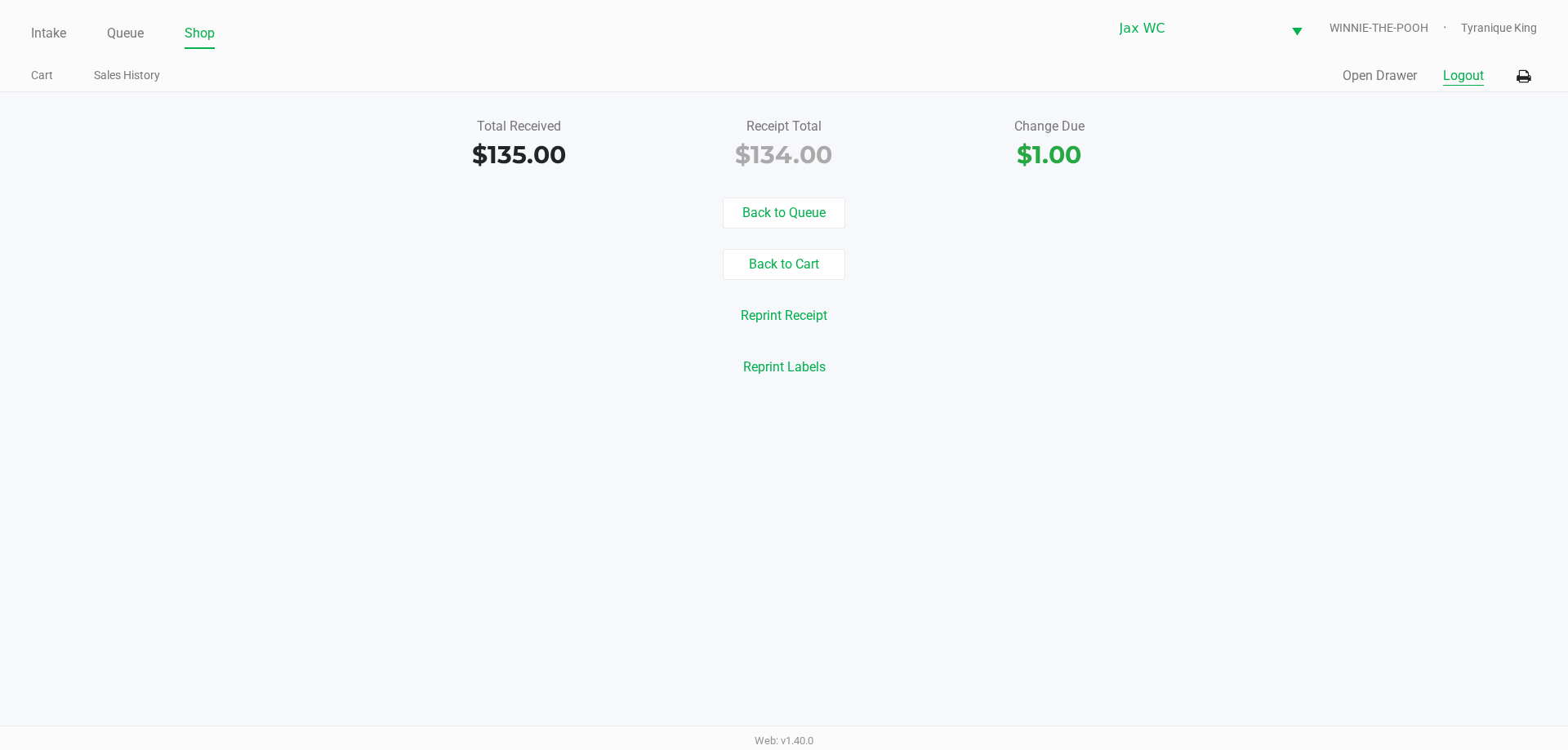
click at [1459, 72] on button "Logout" at bounding box center [1463, 75] width 40 height 20
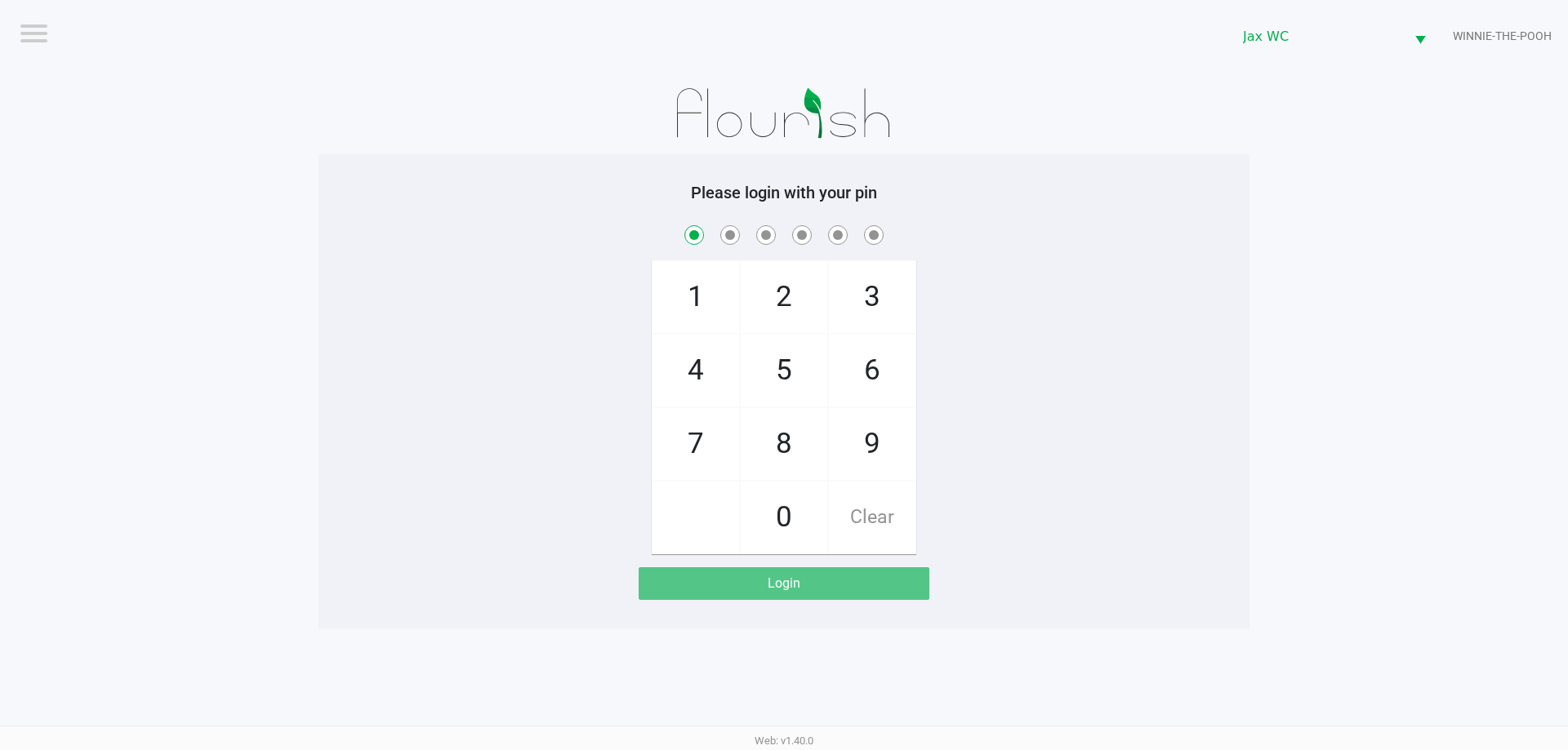
checkbox input "true"
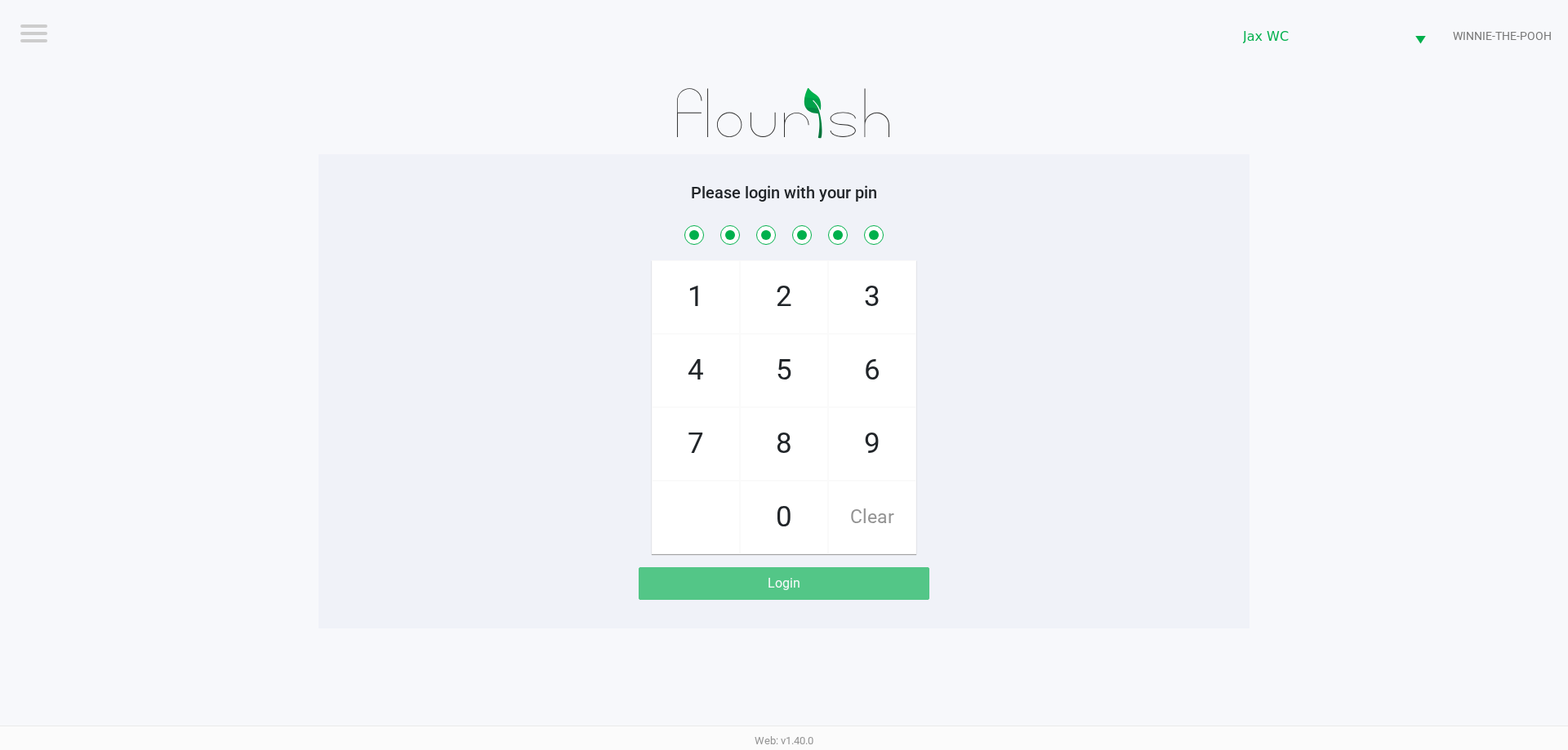
checkbox input "true"
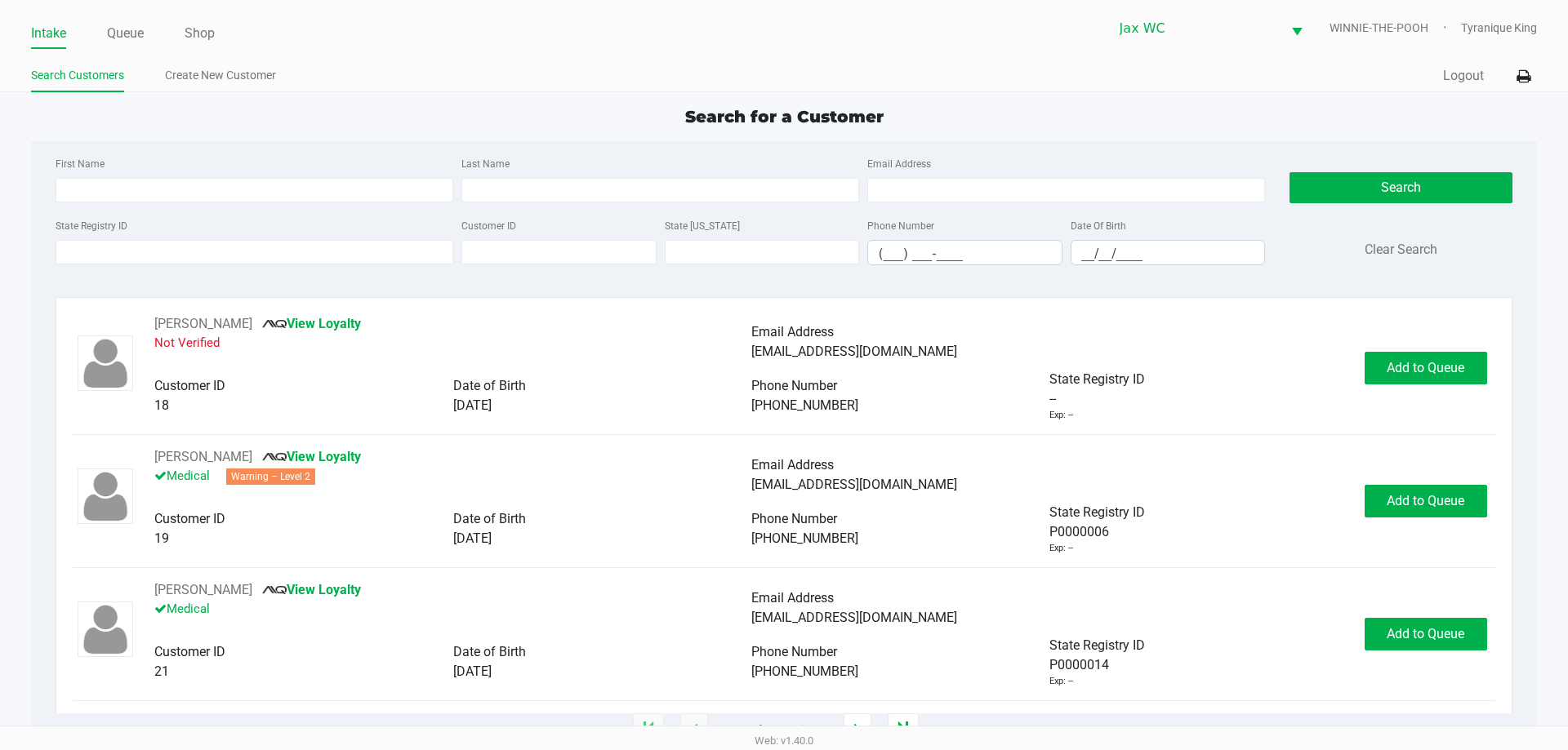
click at [152, 39] on ul "Intake Queue Shop" at bounding box center [408, 35] width 753 height 28
click at [130, 40] on link "Queue" at bounding box center [125, 33] width 37 height 23
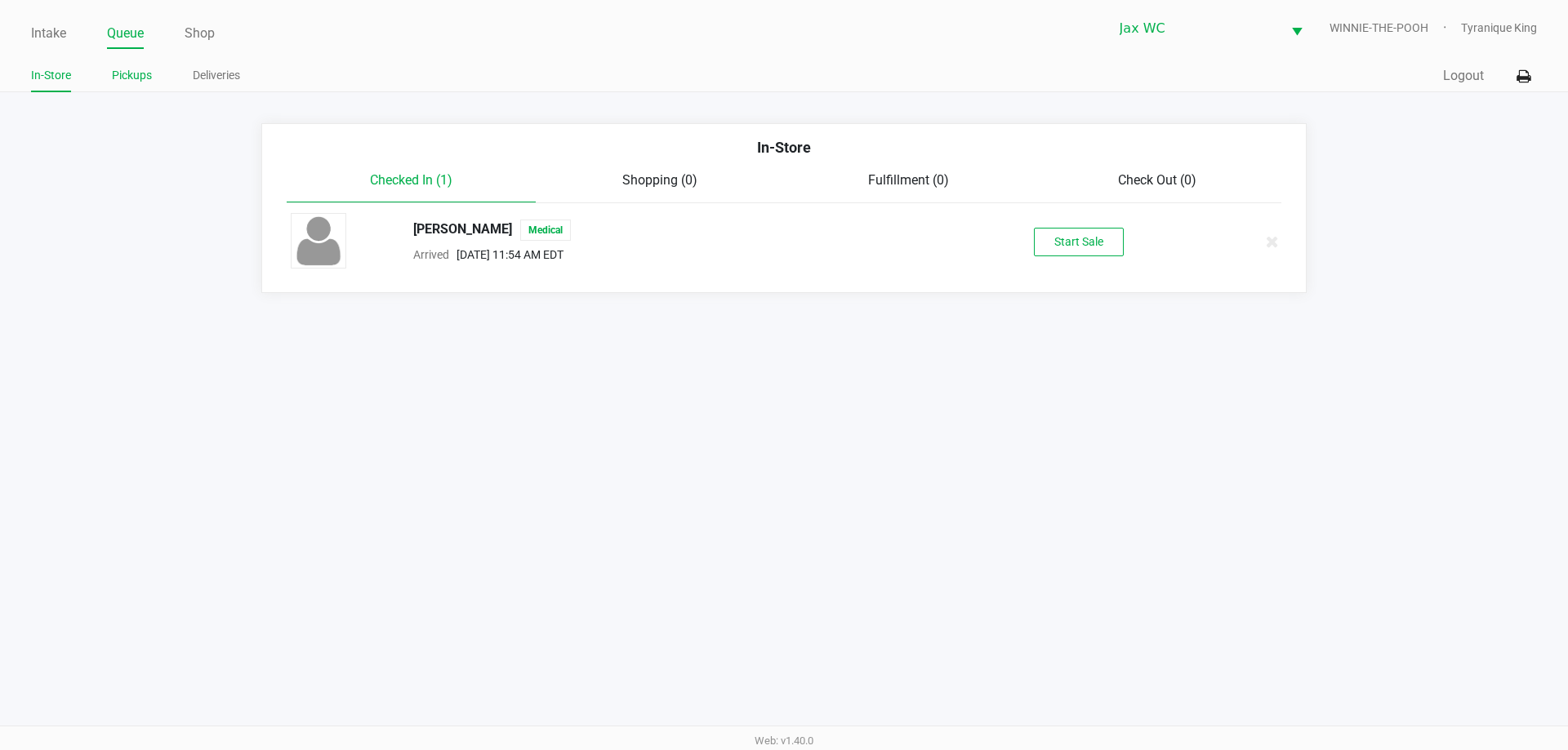
click at [133, 84] on link "Pickups" at bounding box center [132, 75] width 40 height 21
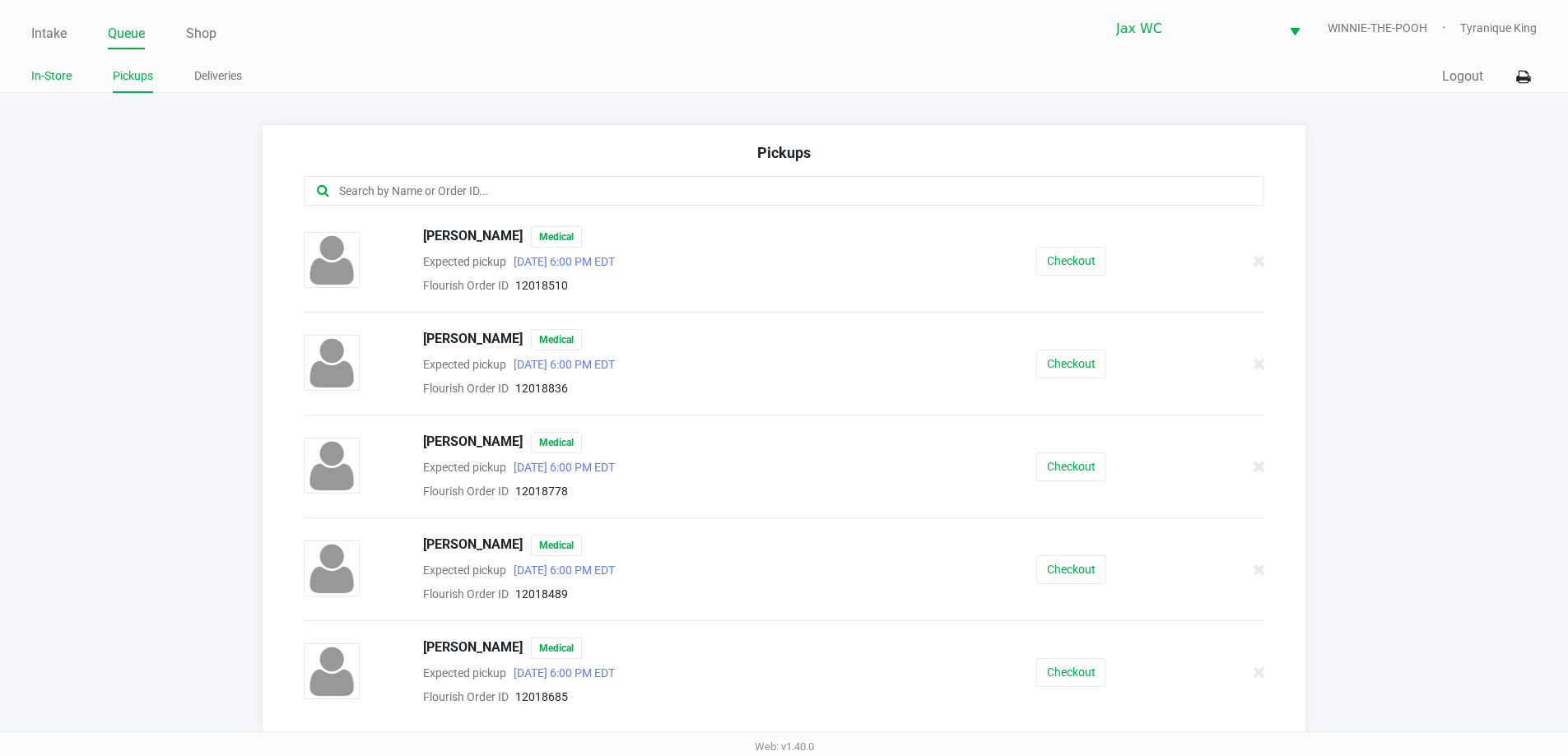
click at [62, 72] on link "In-Store" at bounding box center [51, 76] width 41 height 21
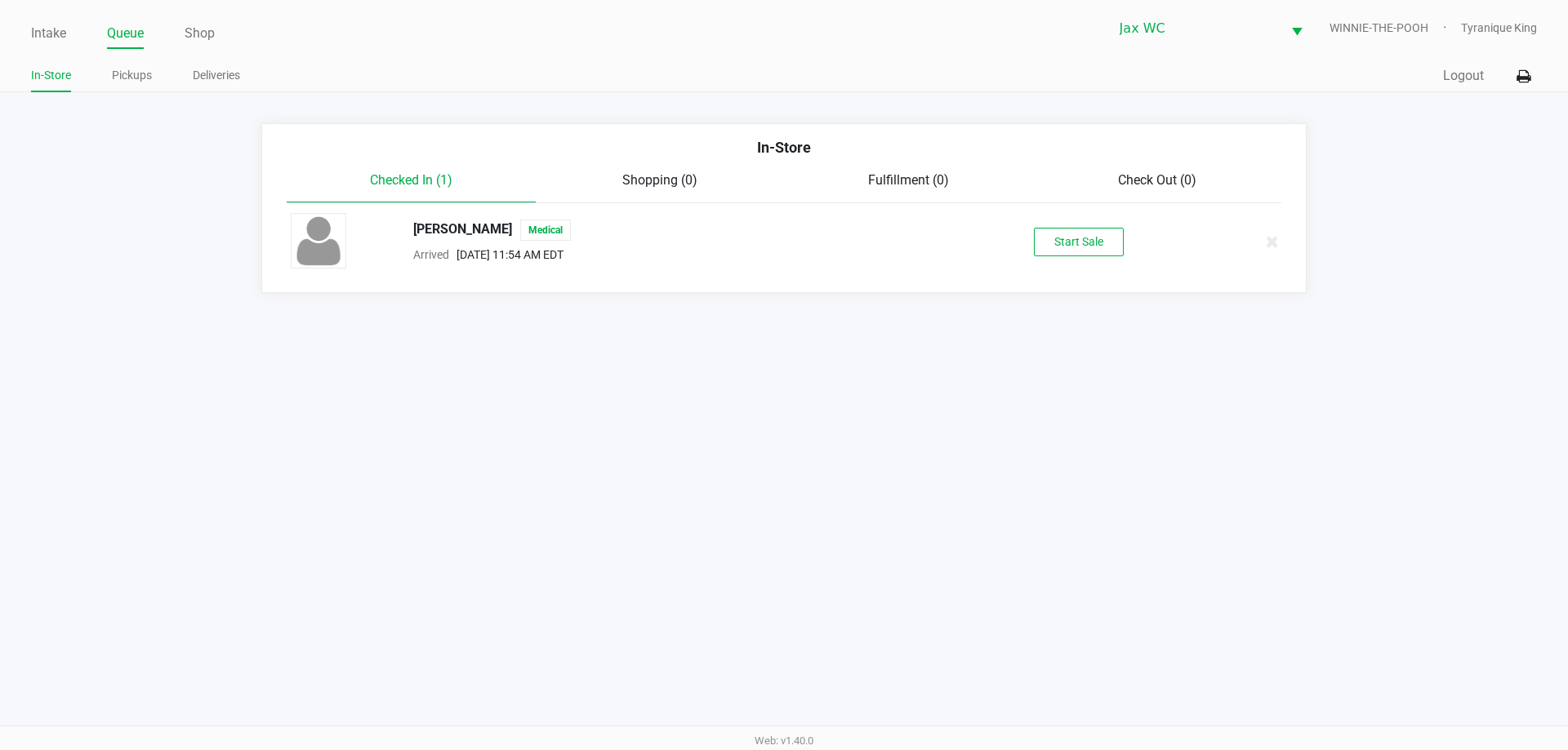
click at [678, 188] on span "Shopping (0)" at bounding box center [660, 180] width 75 height 15
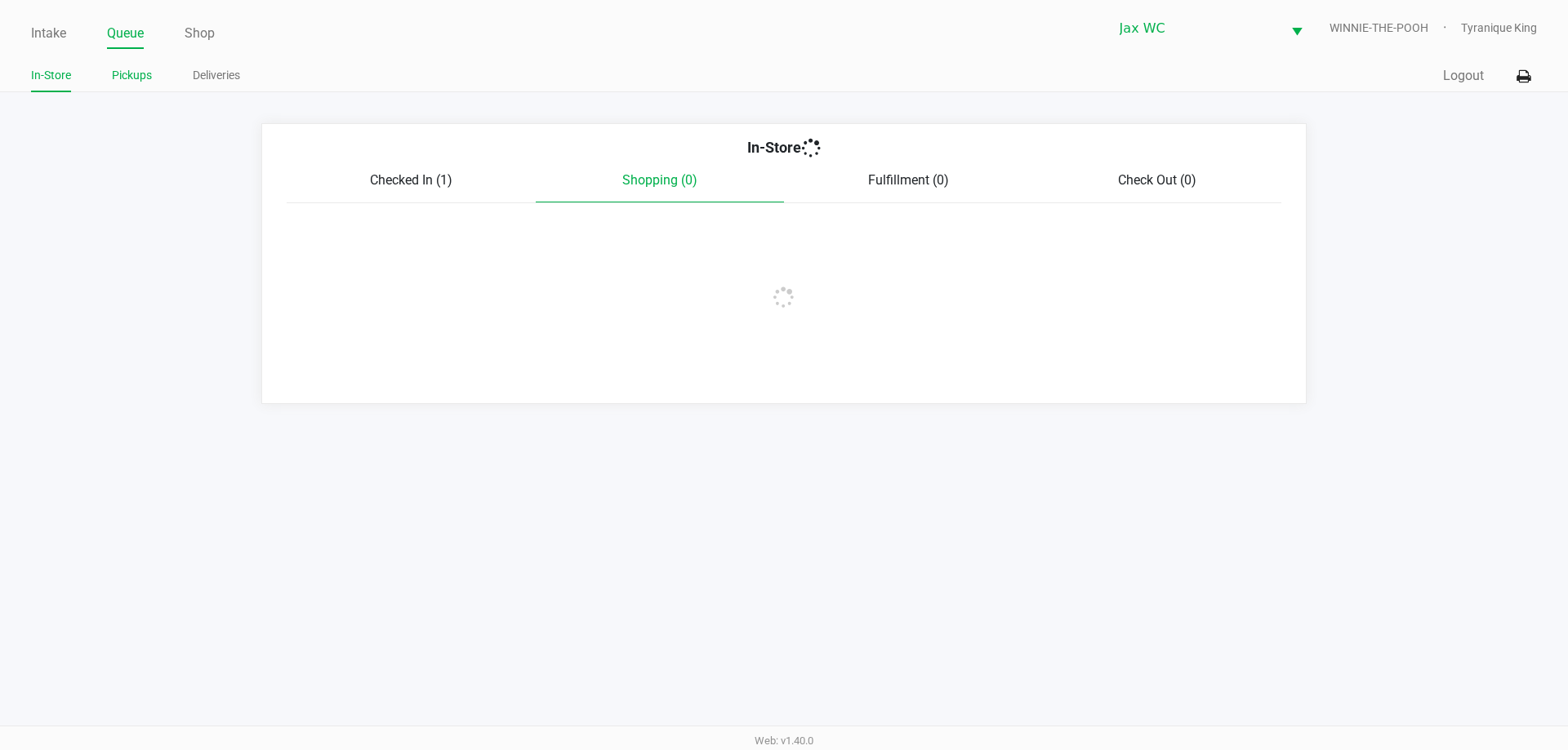
click at [136, 76] on link "Pickups" at bounding box center [132, 75] width 40 height 21
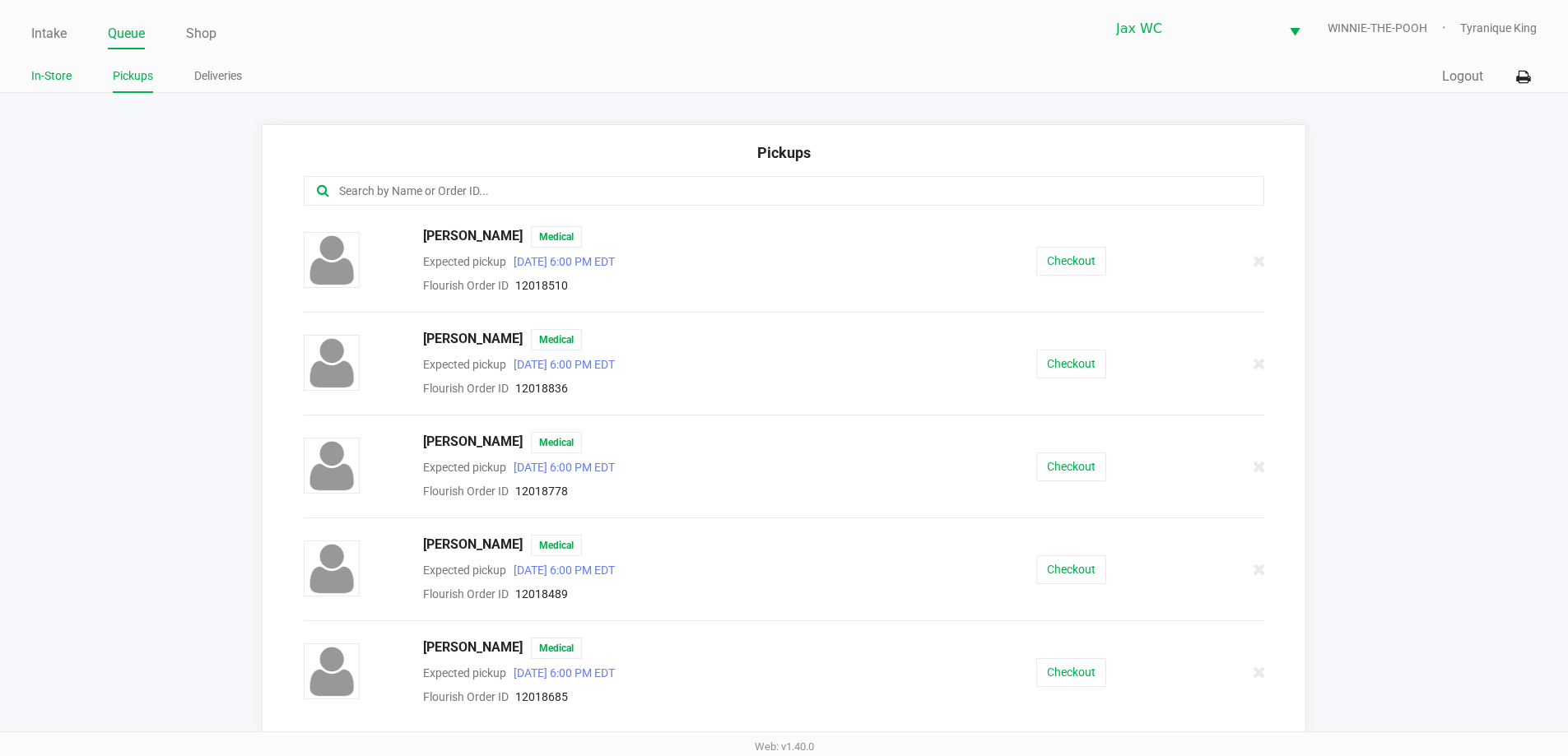
click at [46, 84] on link "In-Store" at bounding box center [51, 76] width 41 height 21
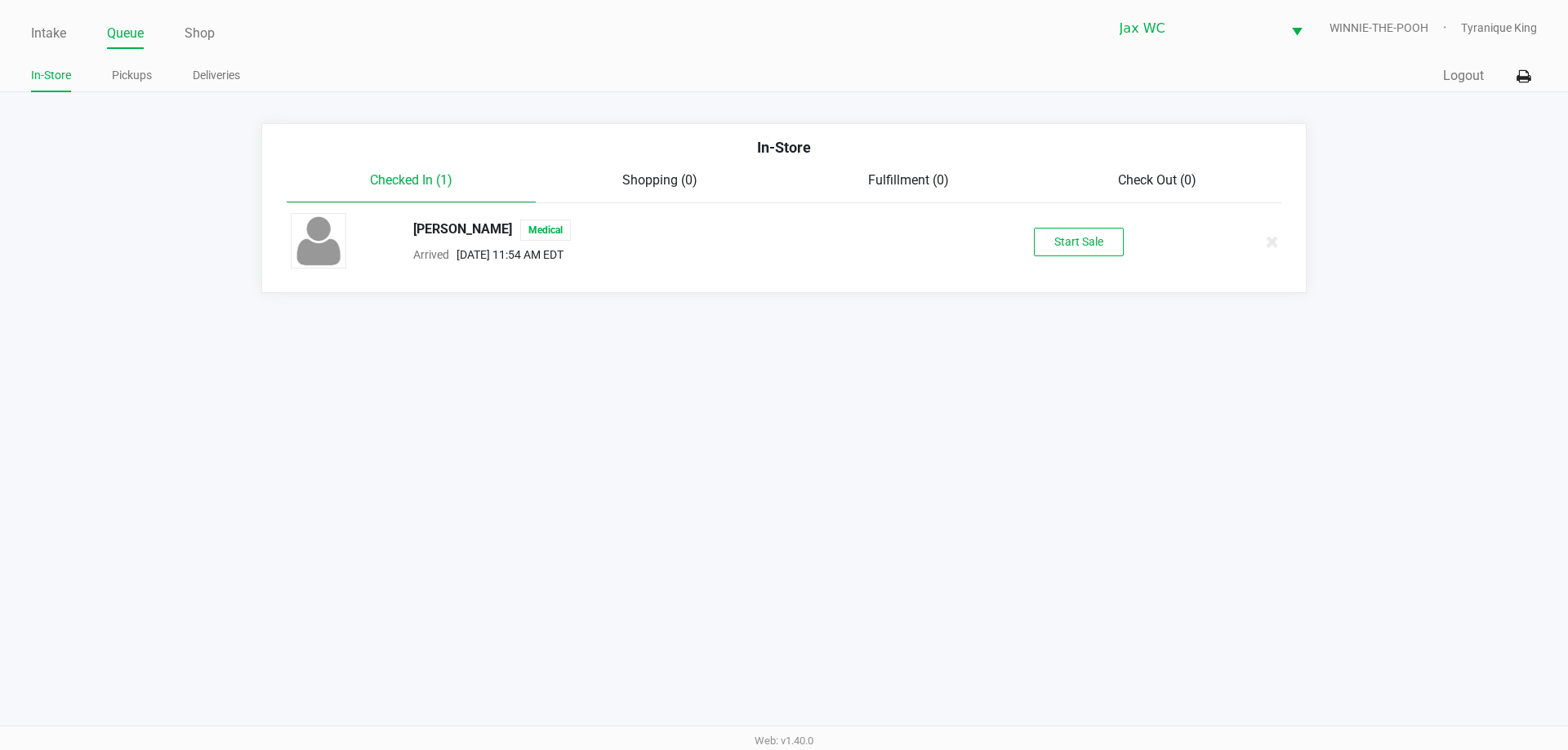
click at [677, 182] on span "Shopping (0)" at bounding box center [660, 180] width 75 height 15
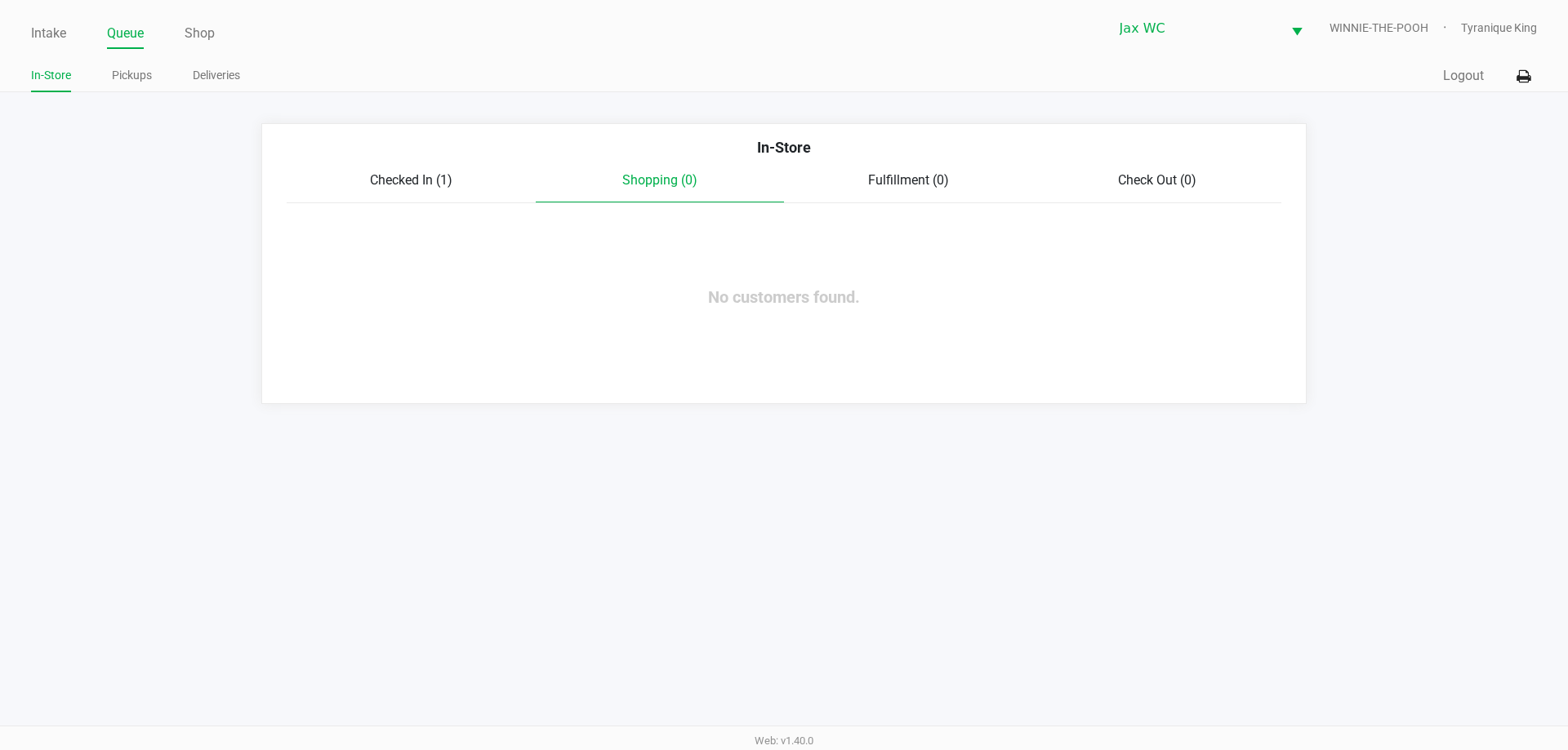
click at [907, 182] on span "Fulfillment (0)" at bounding box center [908, 180] width 81 height 15
click at [655, 179] on span "Shopping (0)" at bounding box center [660, 180] width 75 height 15
click at [431, 177] on span "Checked In (1)" at bounding box center [411, 180] width 83 height 15
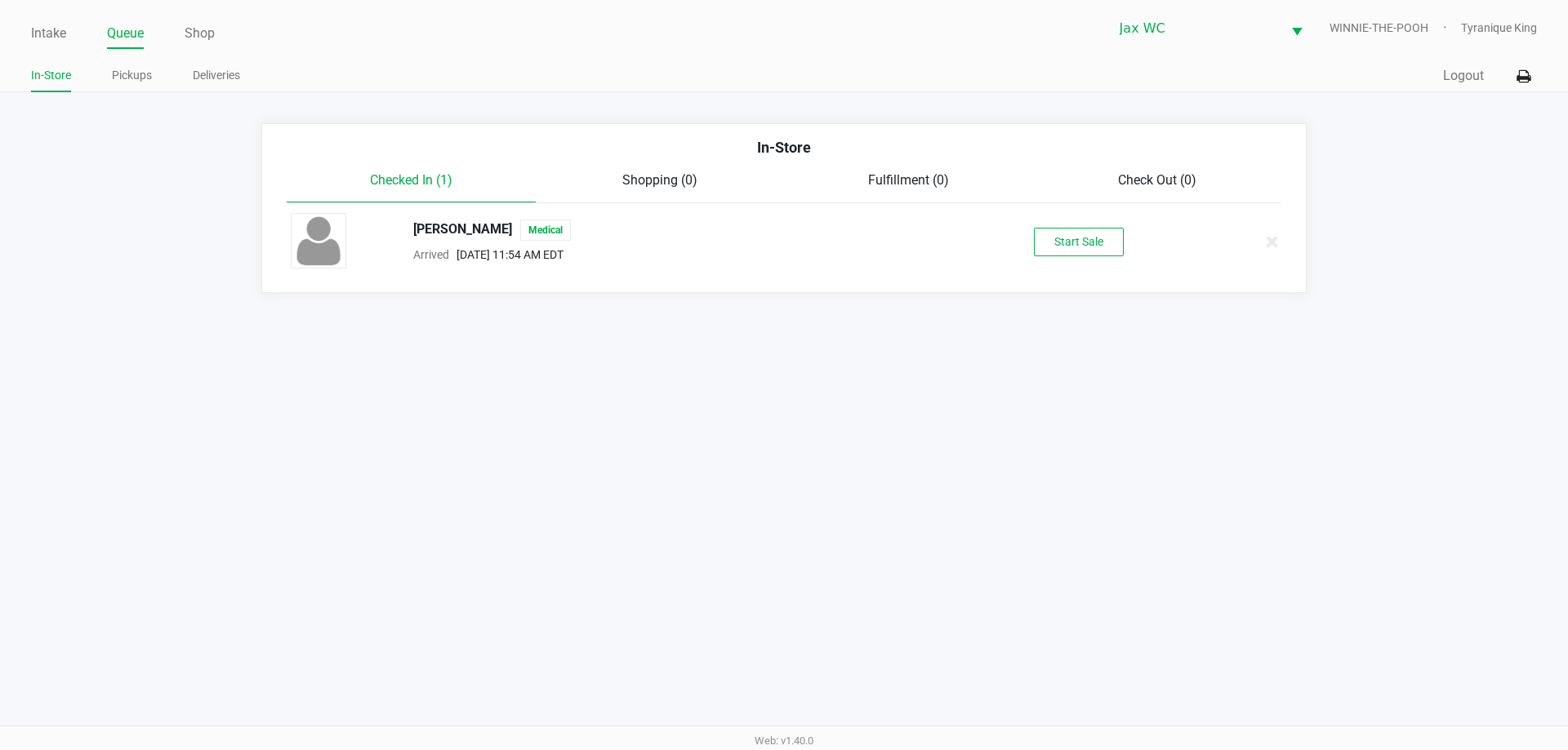
click at [641, 172] on span "Shopping (0)" at bounding box center [660, 180] width 75 height 15
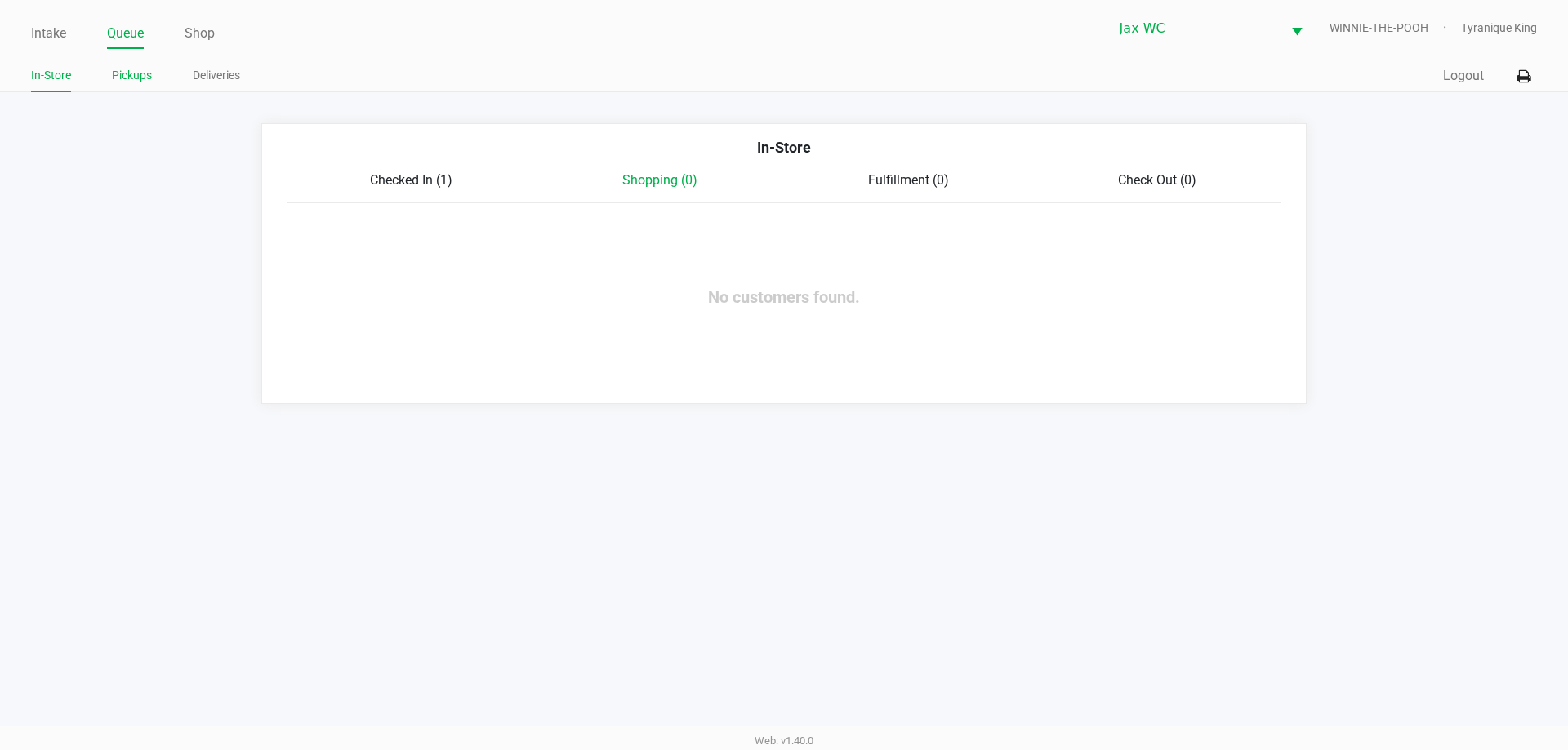
click at [132, 88] on li "Pickups" at bounding box center [132, 78] width 40 height 28
click at [401, 181] on span "Checked In (1)" at bounding box center [411, 180] width 83 height 15
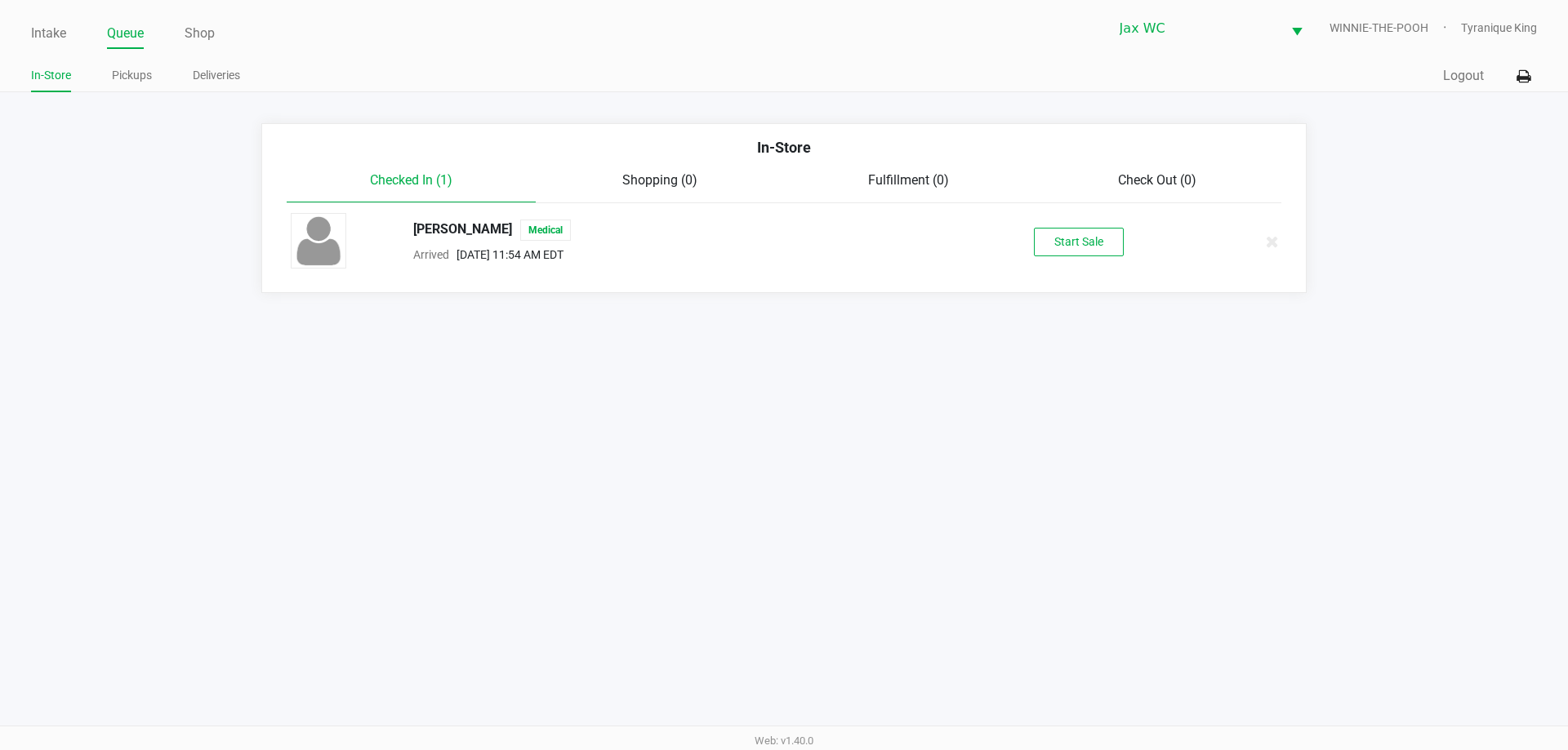
click at [37, 79] on link "In-Store" at bounding box center [51, 75] width 40 height 21
click at [131, 77] on link "Pickups" at bounding box center [132, 75] width 40 height 21
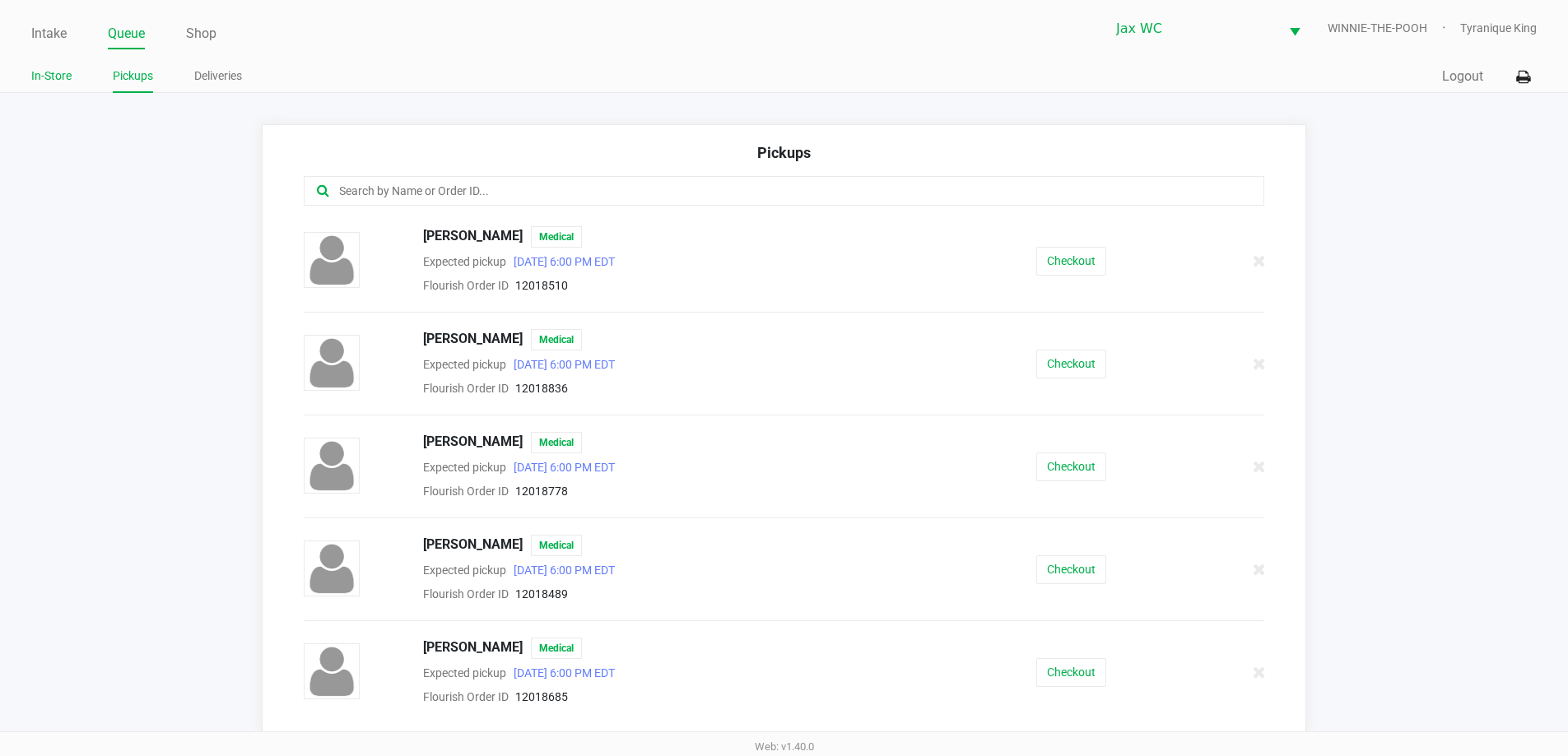
click at [55, 74] on link "In-Store" at bounding box center [51, 76] width 41 height 21
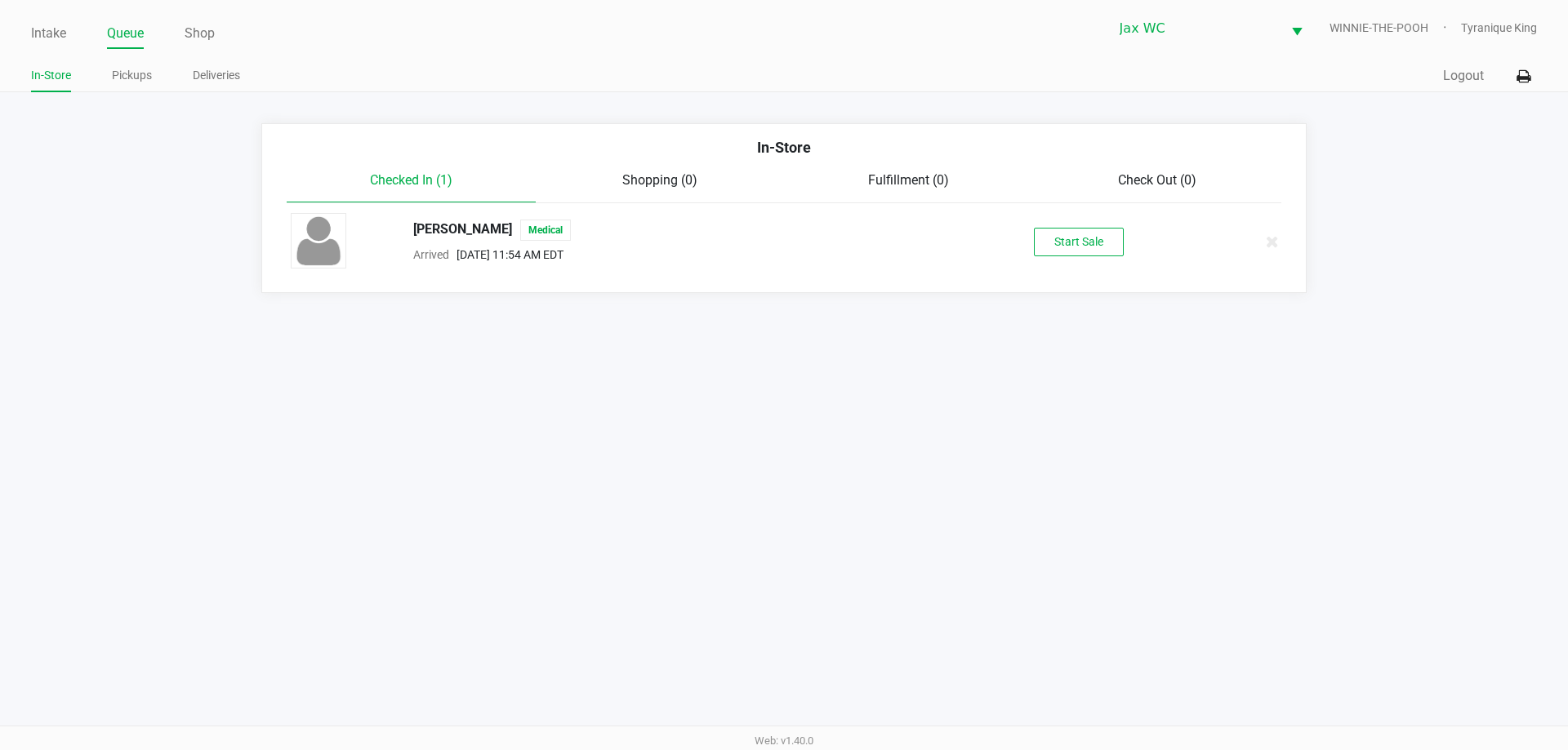
drag, startPoint x: 984, startPoint y: 211, endPoint x: 1138, endPoint y: 232, distance: 155.4
click at [1144, 224] on div "RONALD SHREVE-FLAGOR Medical Arrived Sep 28, 2025 11:54 AM EDT Start Sale" at bounding box center [784, 241] width 1011 height 57
click at [1123, 235] on button "Start Sale" at bounding box center [1078, 242] width 89 height 28
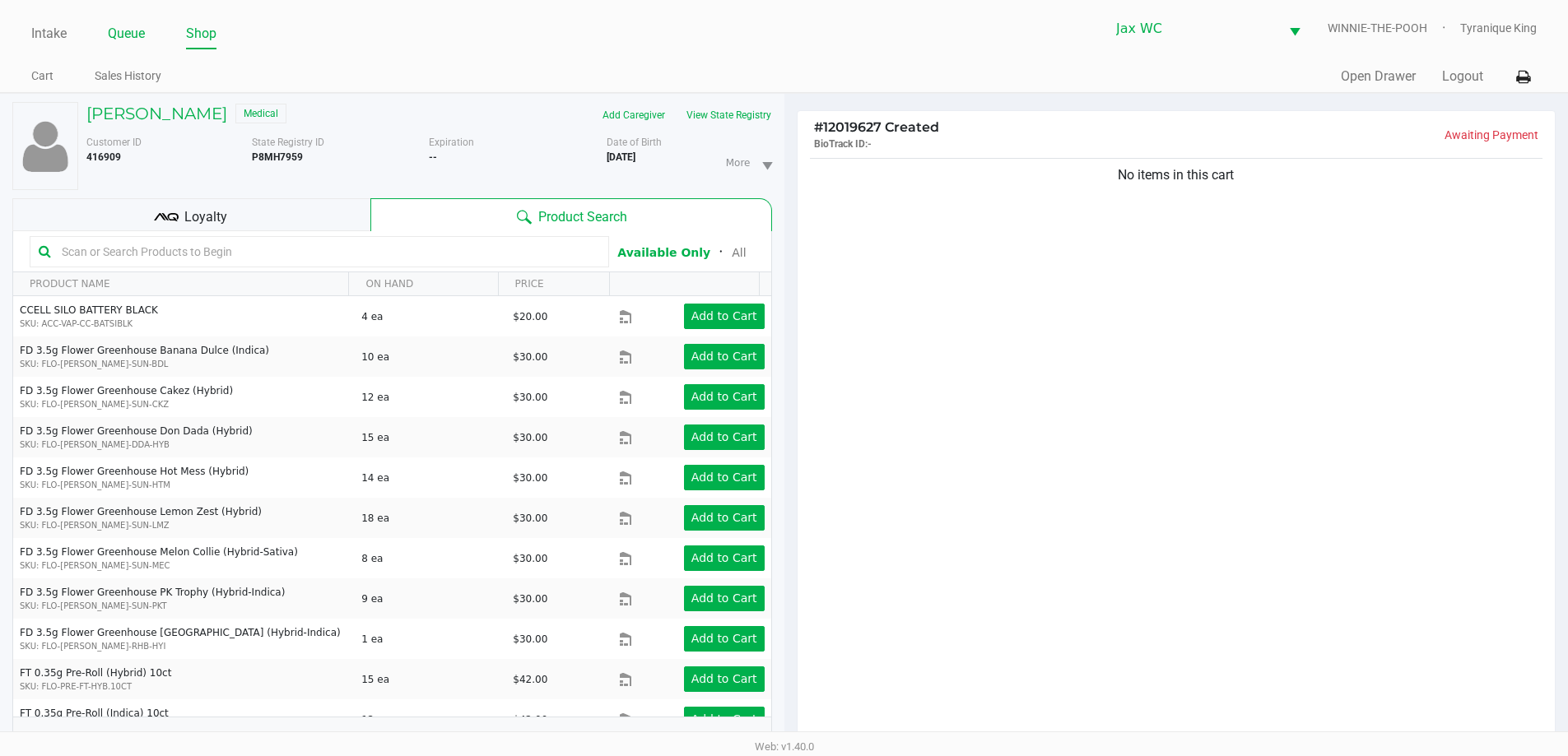
click at [124, 21] on li "Queue" at bounding box center [126, 35] width 37 height 28
click at [135, 34] on link "Queue" at bounding box center [126, 33] width 37 height 23
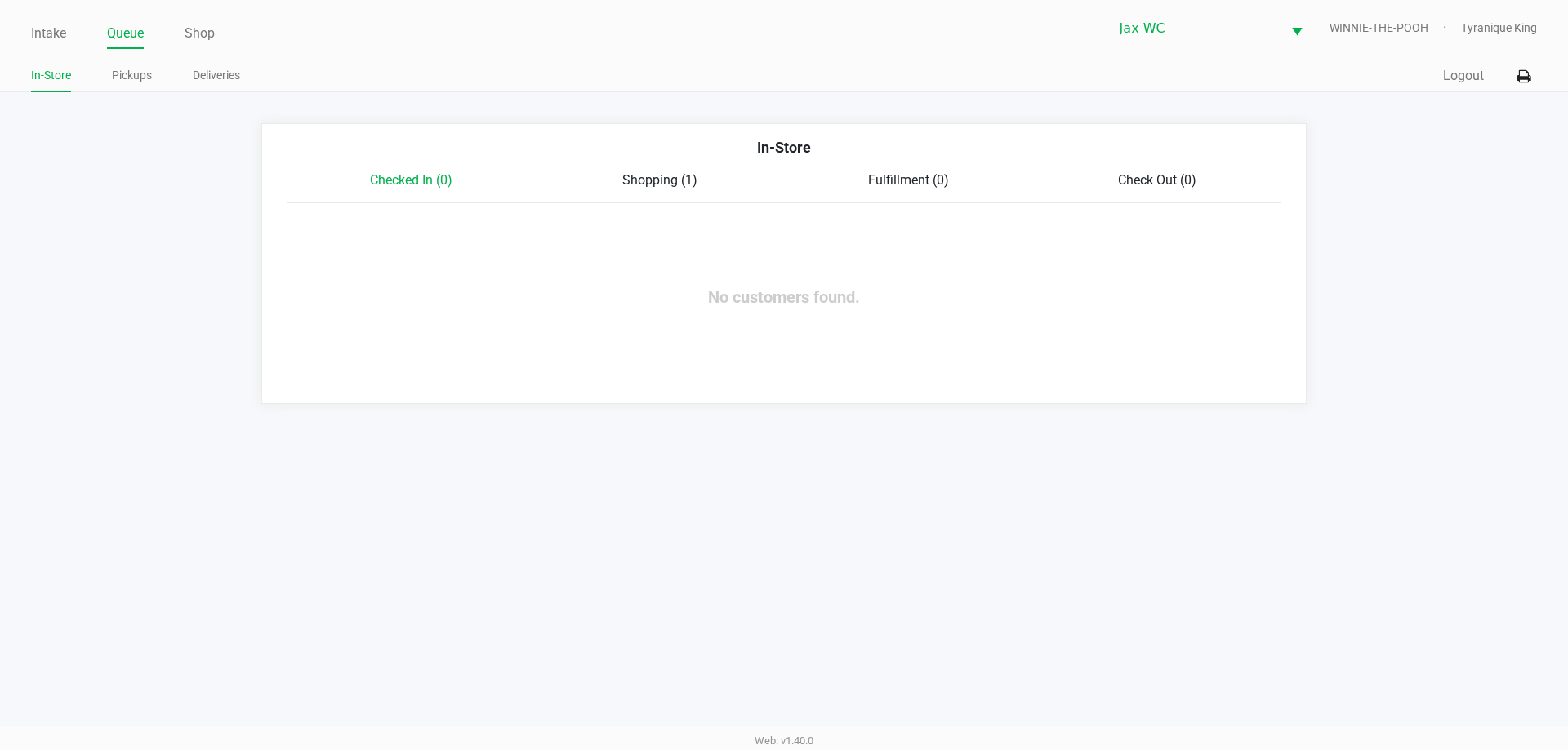
click at [679, 188] on span "Shopping (1)" at bounding box center [660, 180] width 75 height 15
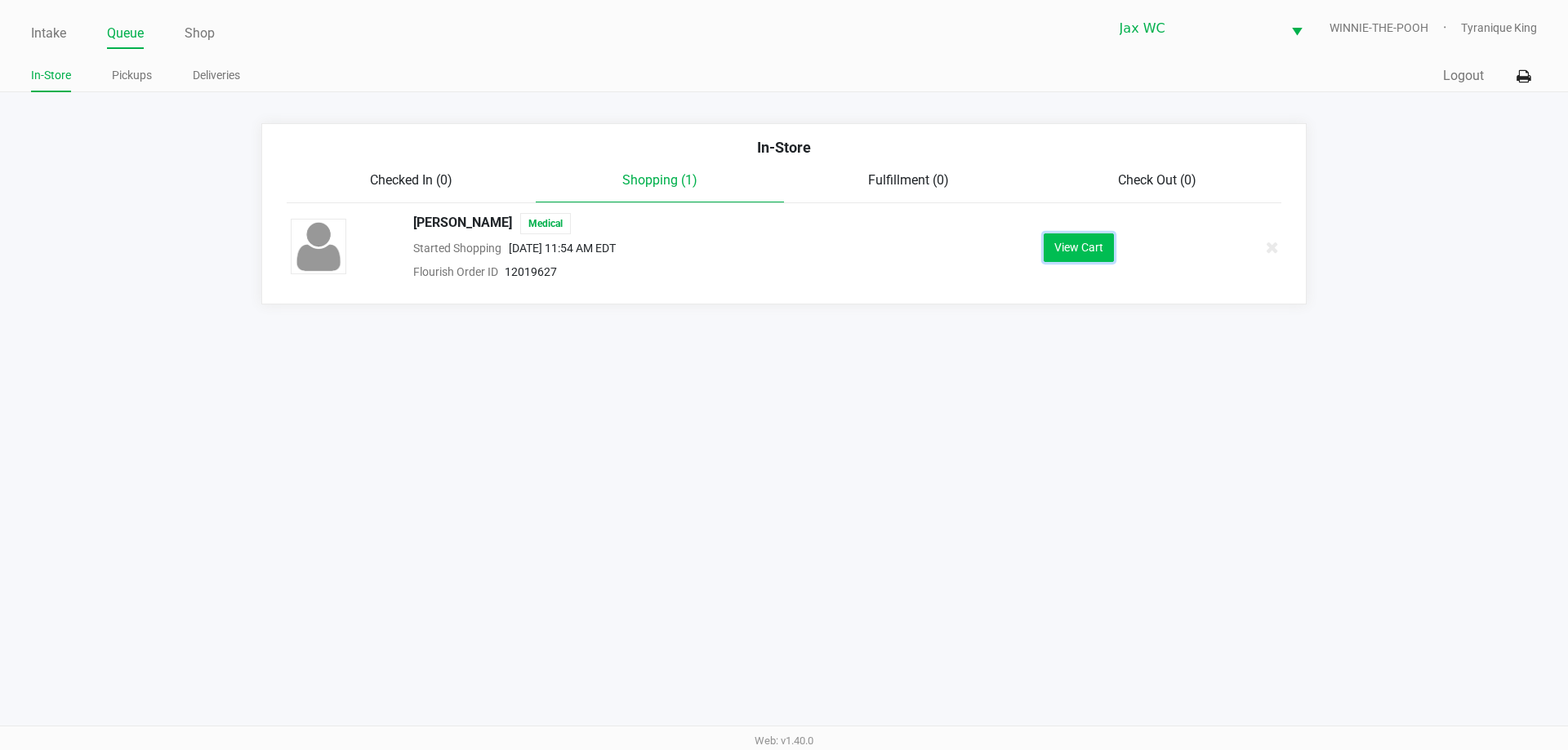
click at [1085, 244] on button "View Cart" at bounding box center [1079, 247] width 71 height 28
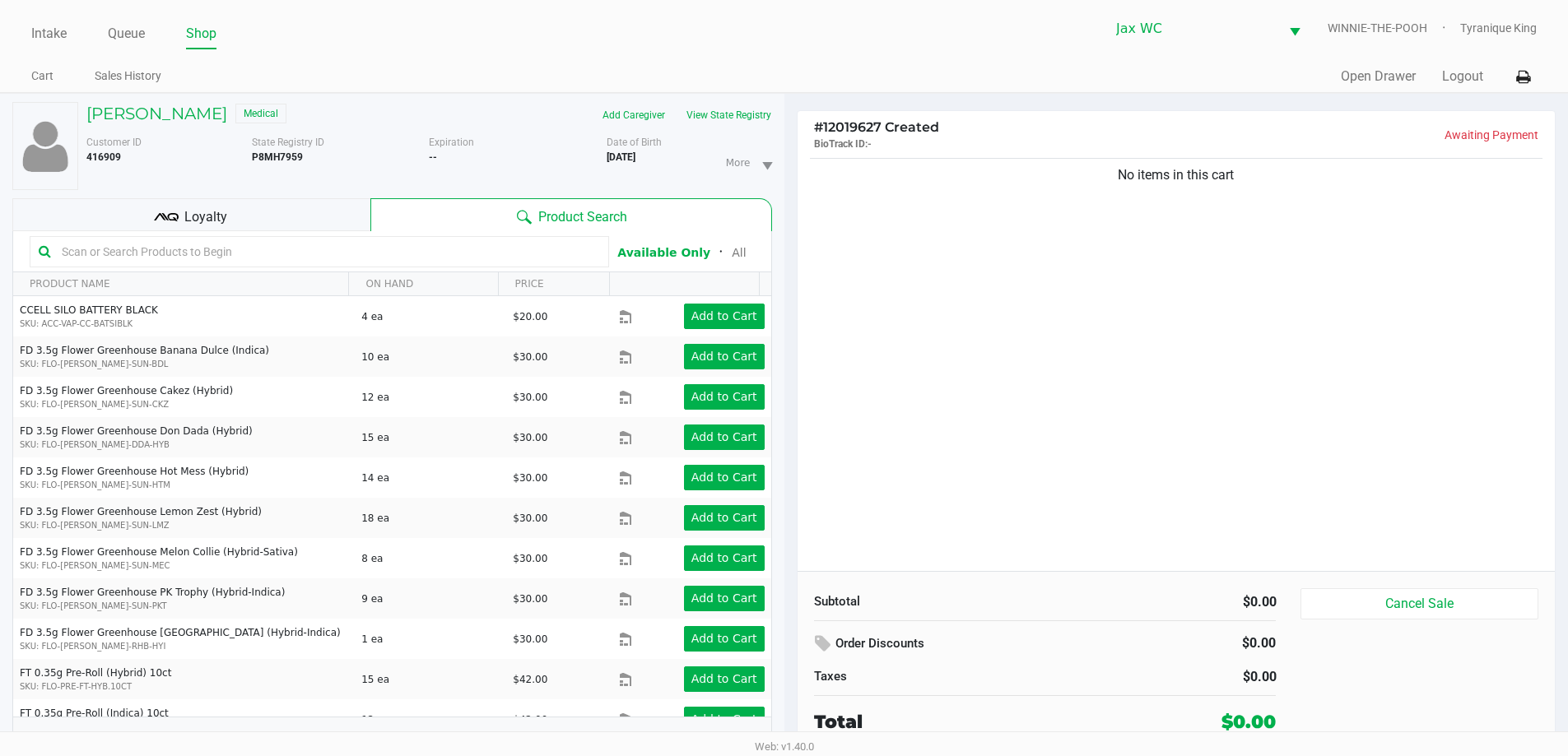
click at [461, 232] on kendo-grid-toolbar "Available Only ᛫ All" at bounding box center [392, 251] width 758 height 41
click at [470, 251] on input "text" at bounding box center [327, 251] width 544 height 25
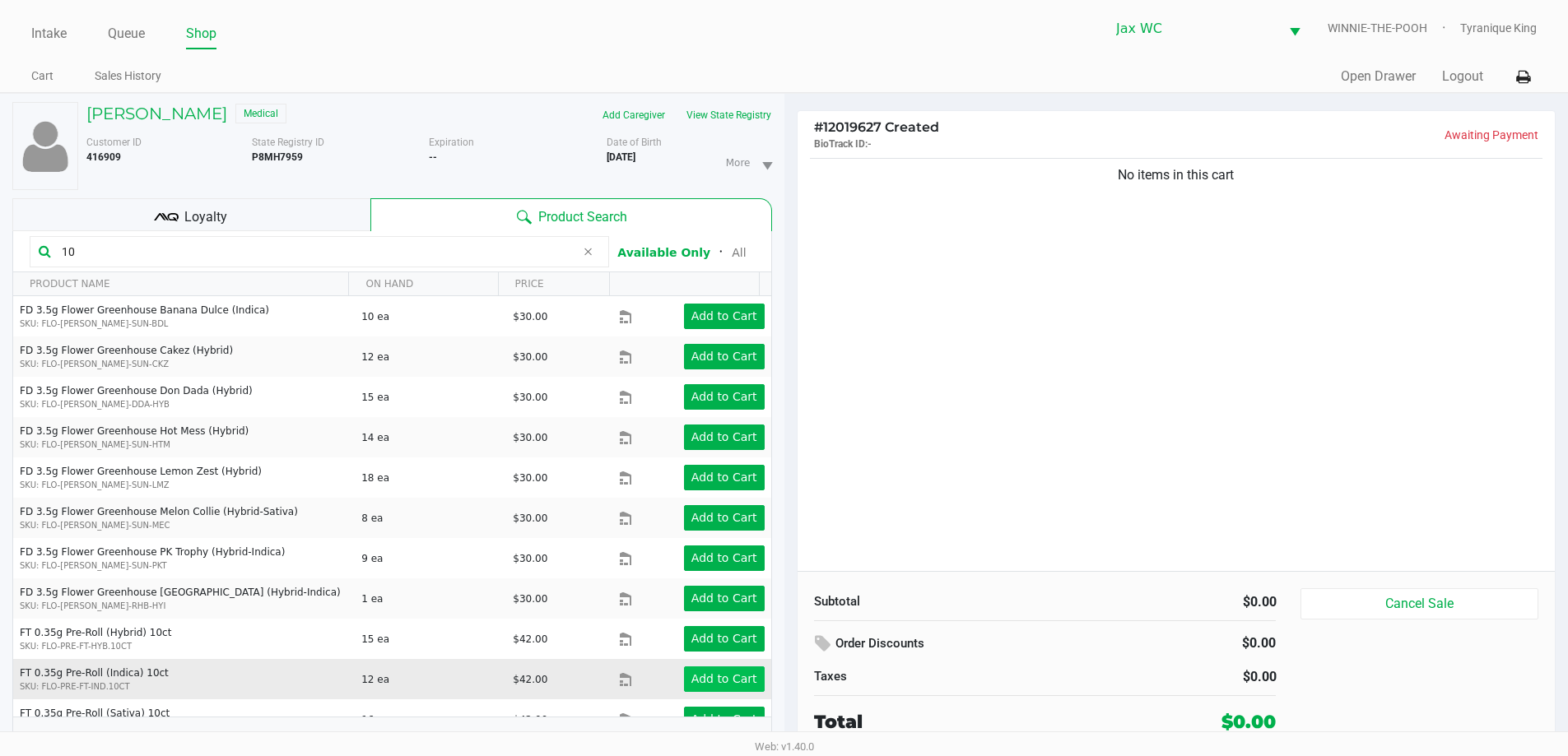
type input "10"
click at [737, 681] on app-button-loader "Add to Cart" at bounding box center [724, 679] width 65 height 13
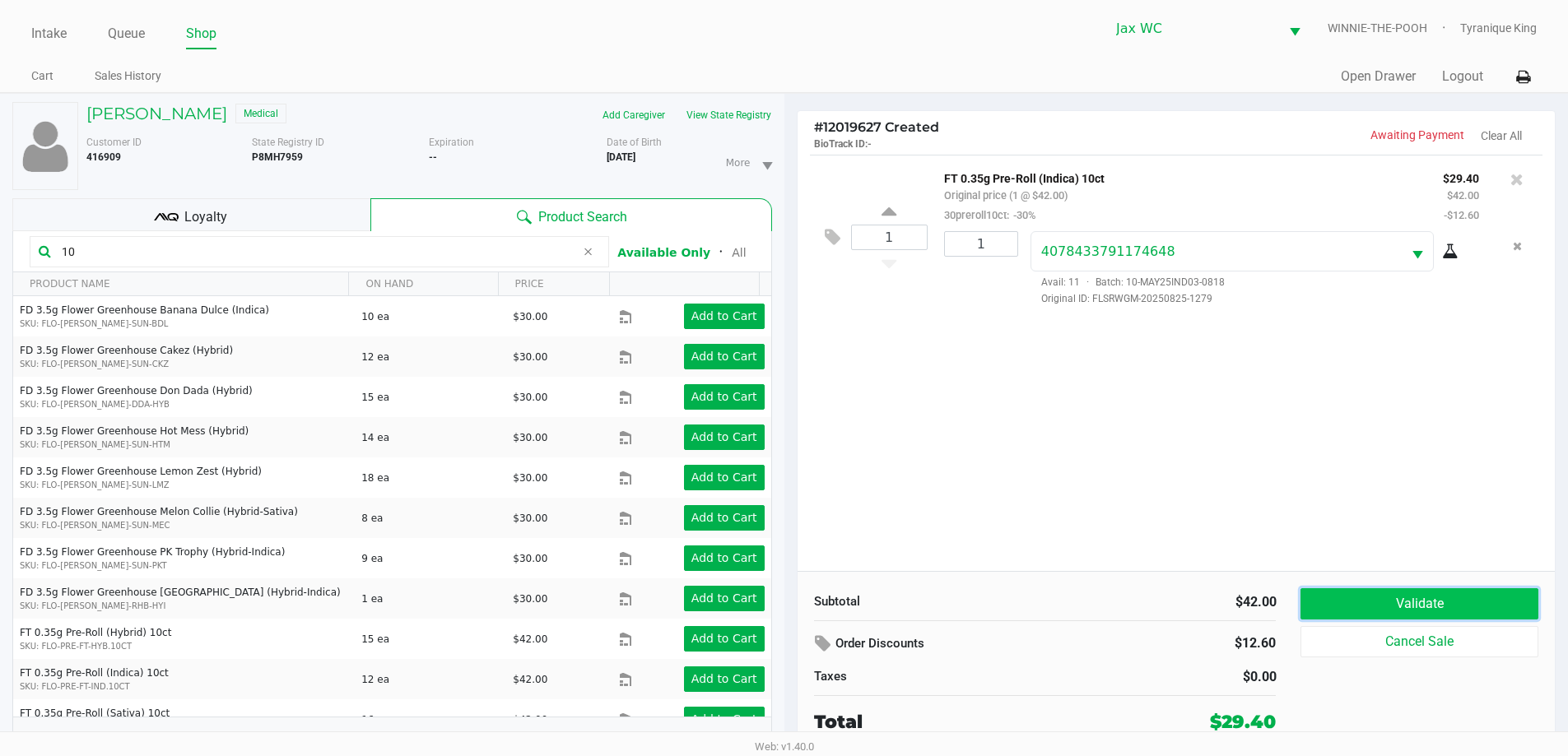
click at [1402, 609] on button "Validate" at bounding box center [1419, 603] width 237 height 31
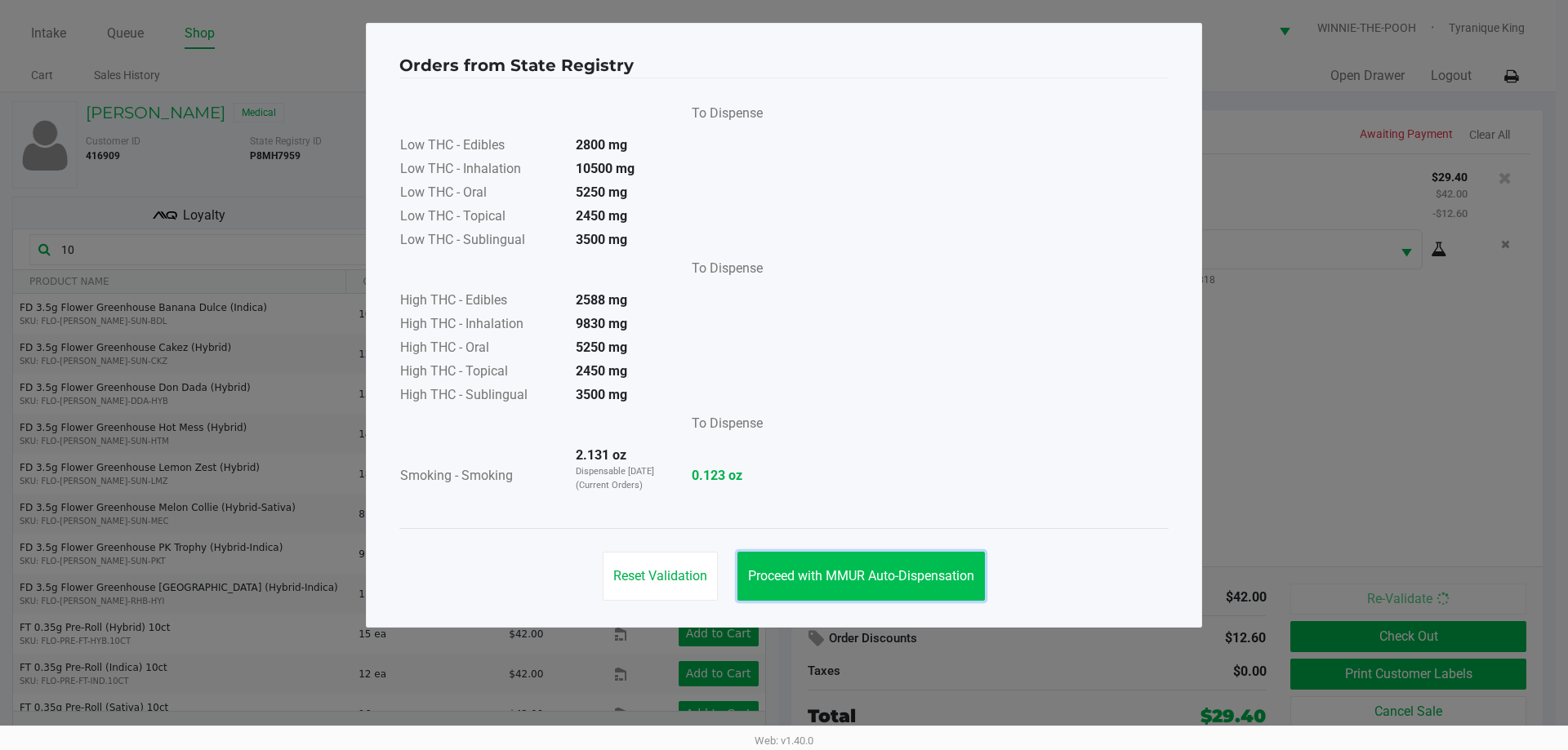
click at [944, 556] on button "Proceed with MMUR Auto-Dispensation" at bounding box center [860, 577] width 248 height 49
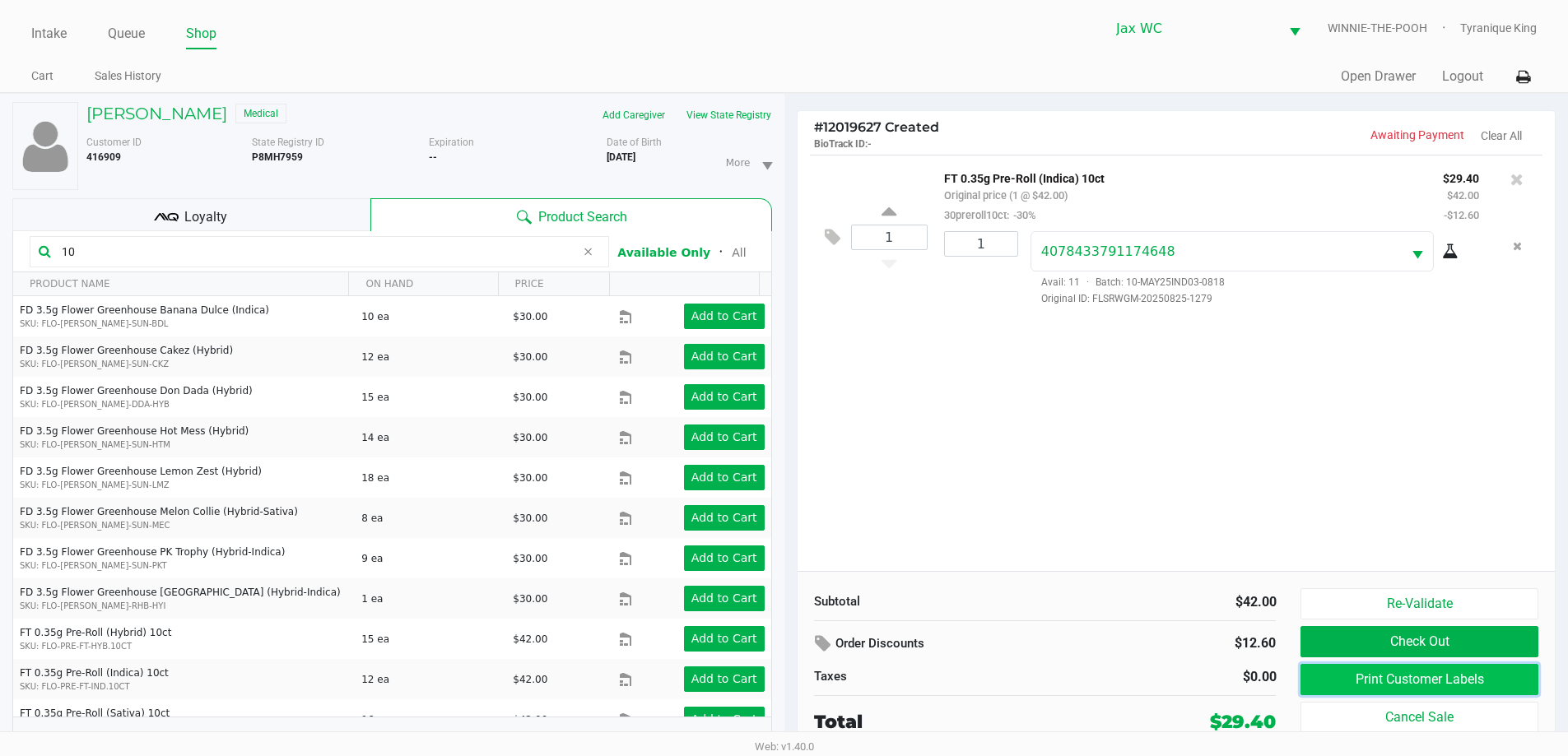
click at [1366, 683] on button "Print Customer Labels" at bounding box center [1419, 679] width 237 height 31
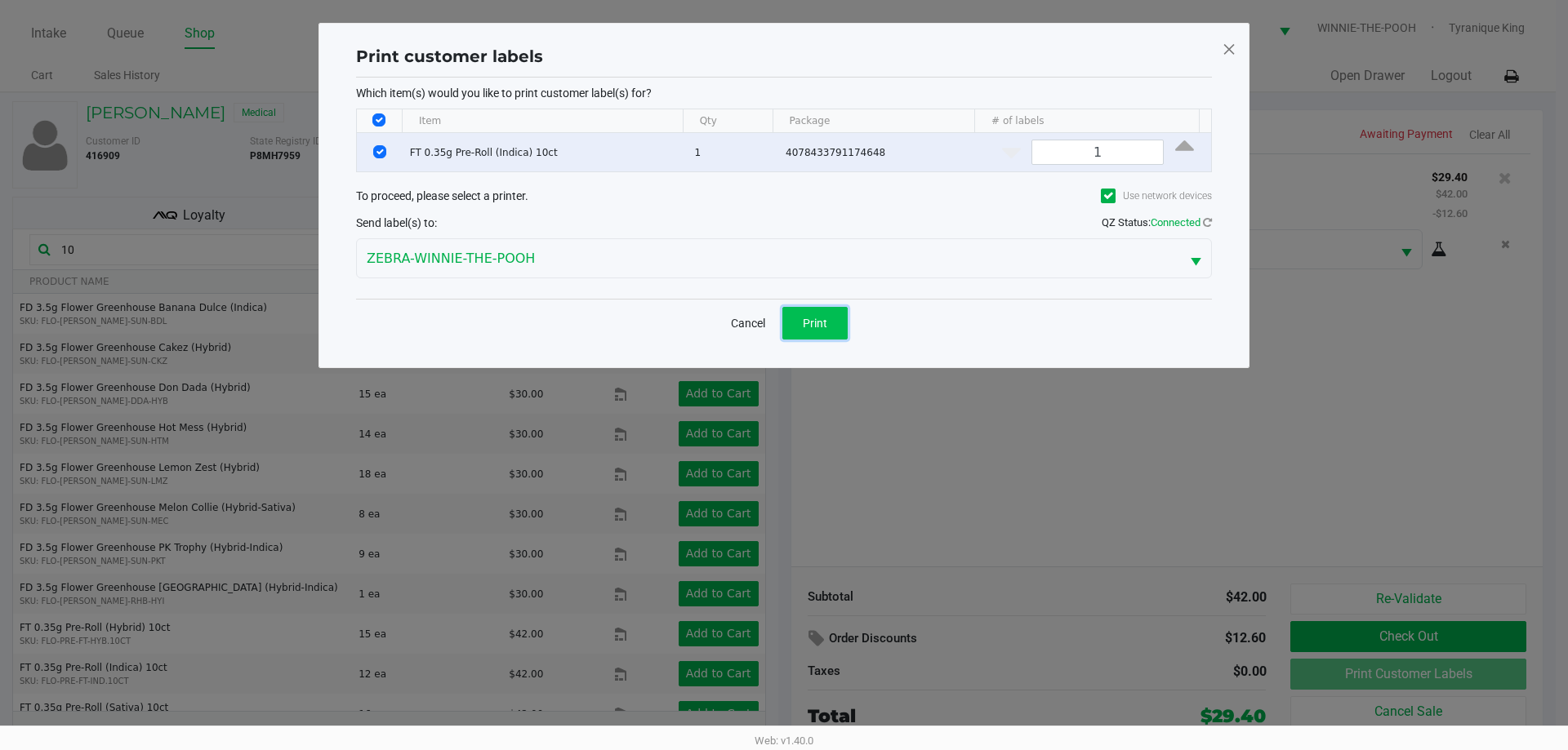
click at [813, 317] on span "Print" at bounding box center [815, 324] width 24 height 13
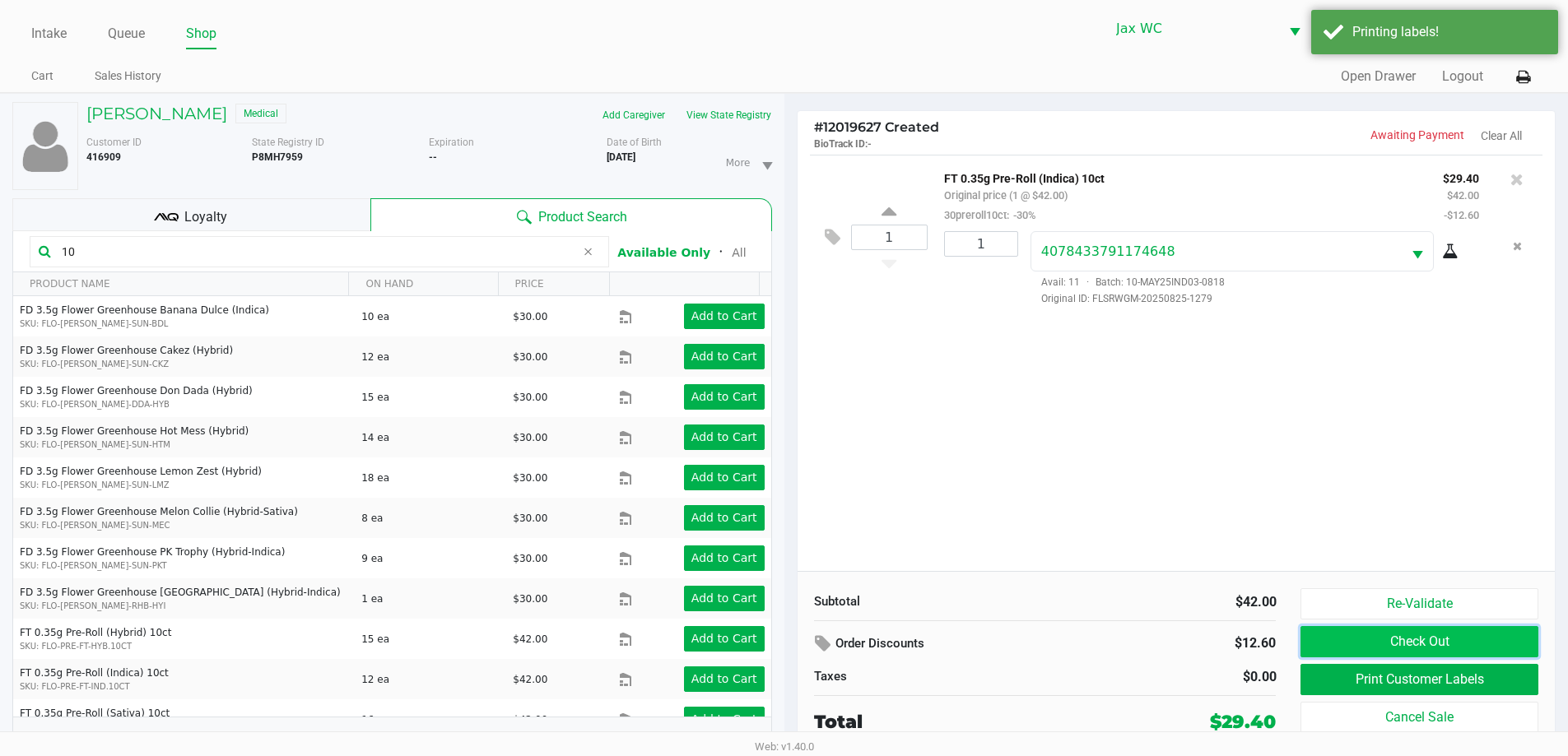
click at [1452, 631] on button "Check Out" at bounding box center [1419, 641] width 237 height 31
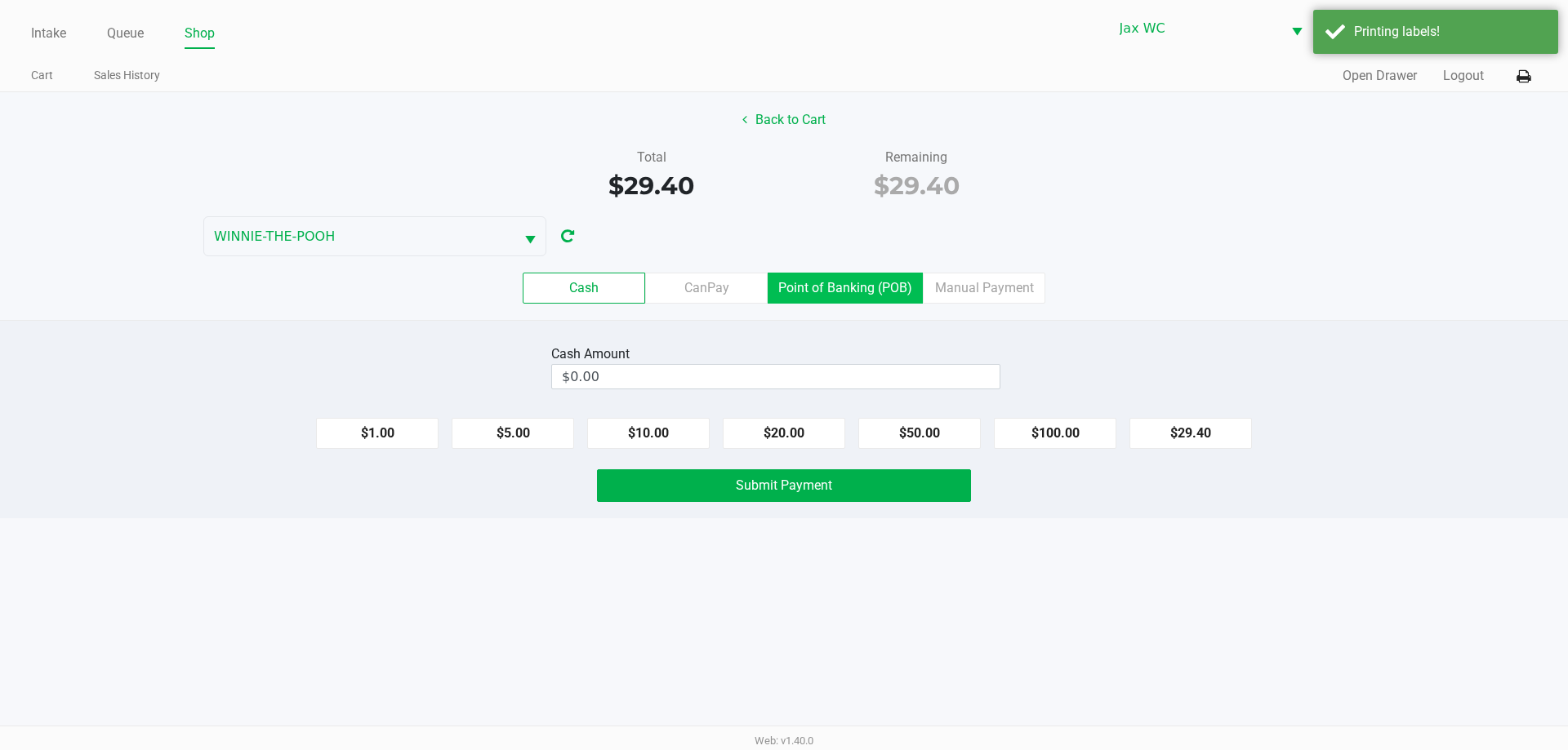
click at [890, 291] on label "Point of Banking (POB)" at bounding box center [845, 288] width 155 height 31
click at [0, 0] on 7 "Point of Banking (POB)" at bounding box center [0, 0] width 0 height 0
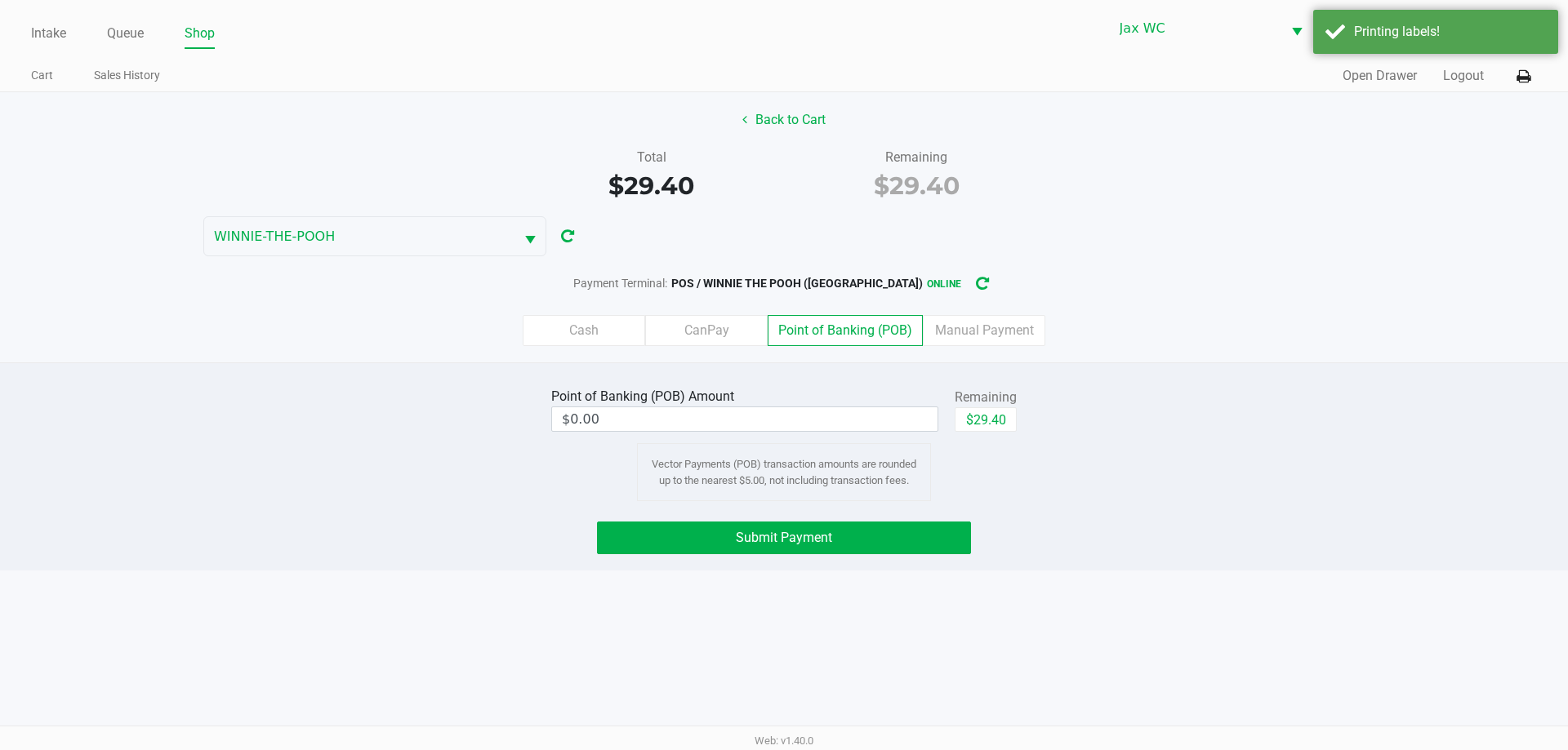
click at [979, 403] on div "Remaining" at bounding box center [985, 397] width 62 height 20
click at [989, 411] on button "$29.40" at bounding box center [985, 420] width 62 height 24
type input "$29.40"
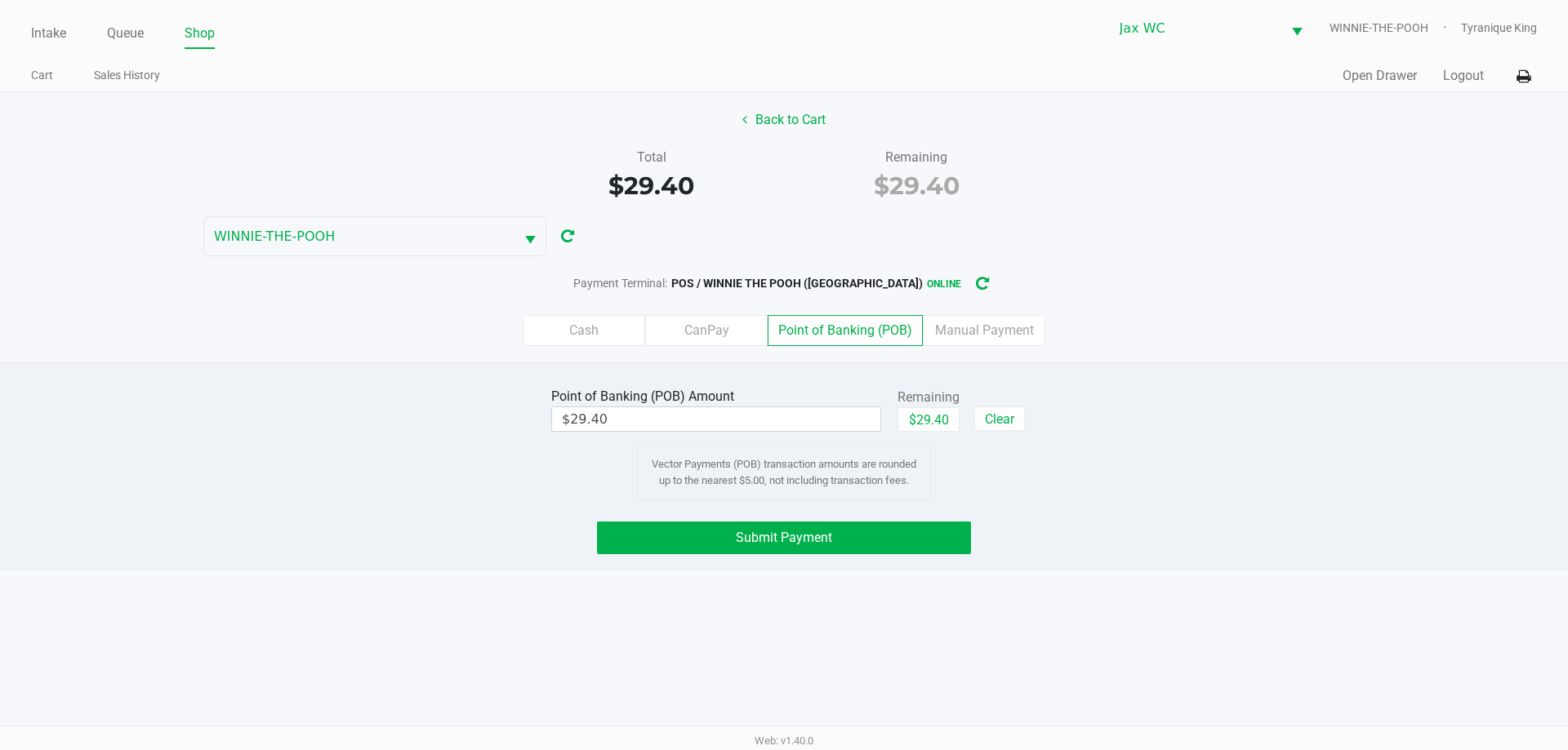
click at [851, 517] on div "Point of Banking (POB) Amount $29.40 Remaining $29.40 Clear Vector Payments (PO…" at bounding box center [784, 466] width 1568 height 208
click at [855, 532] on button "Submit Payment" at bounding box center [783, 537] width 374 height 33
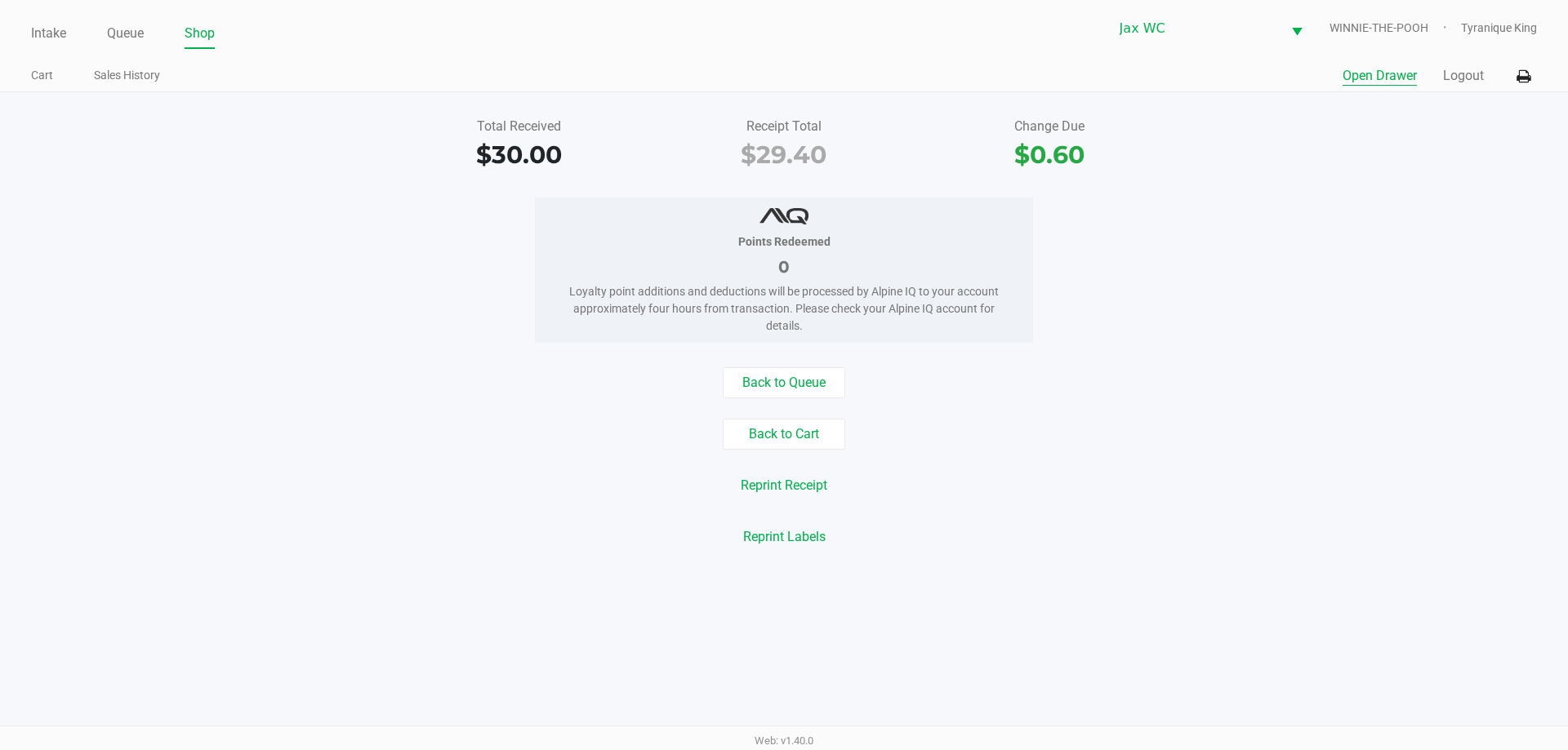
click at [1371, 84] on button "Open Drawer" at bounding box center [1379, 75] width 74 height 20
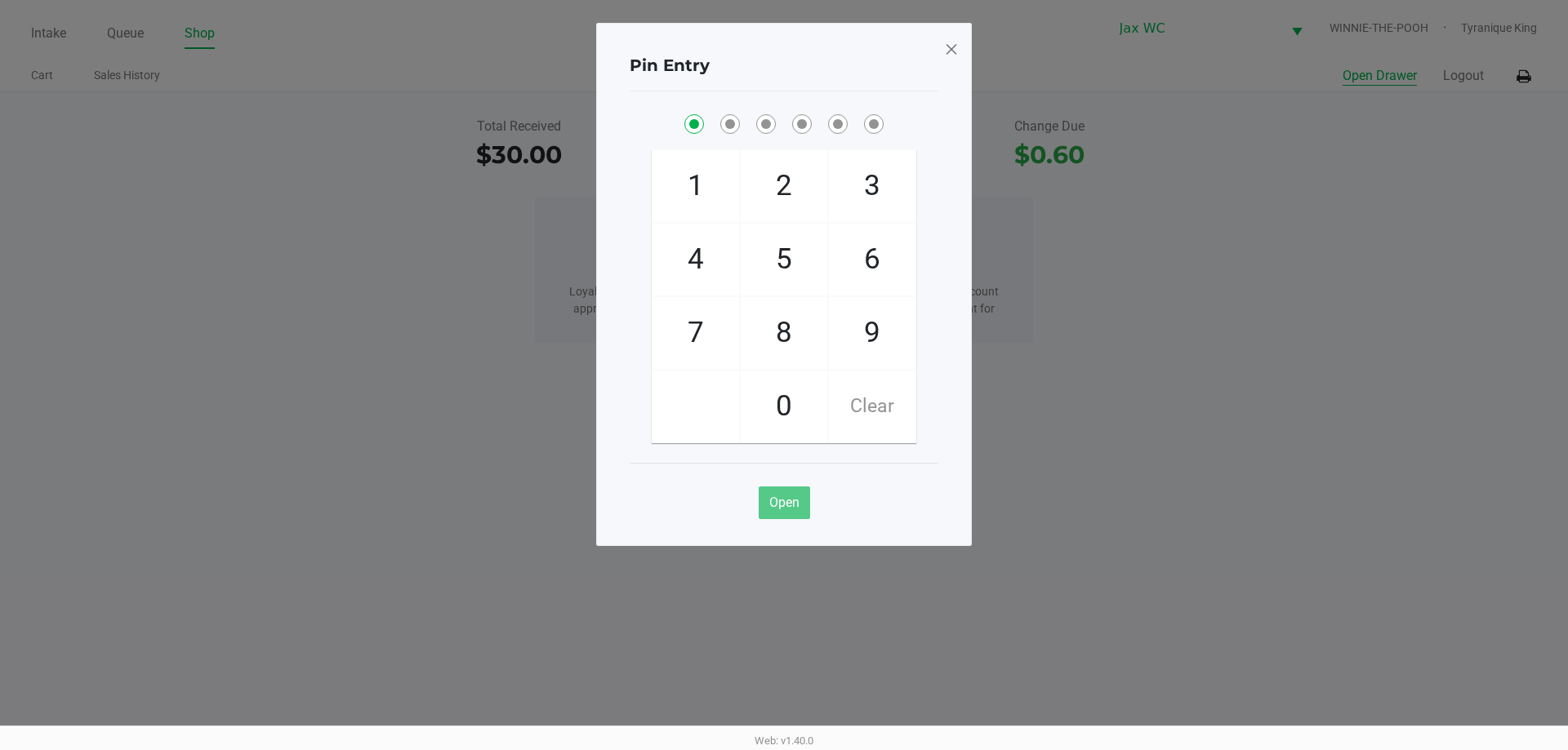
checkbox input "true"
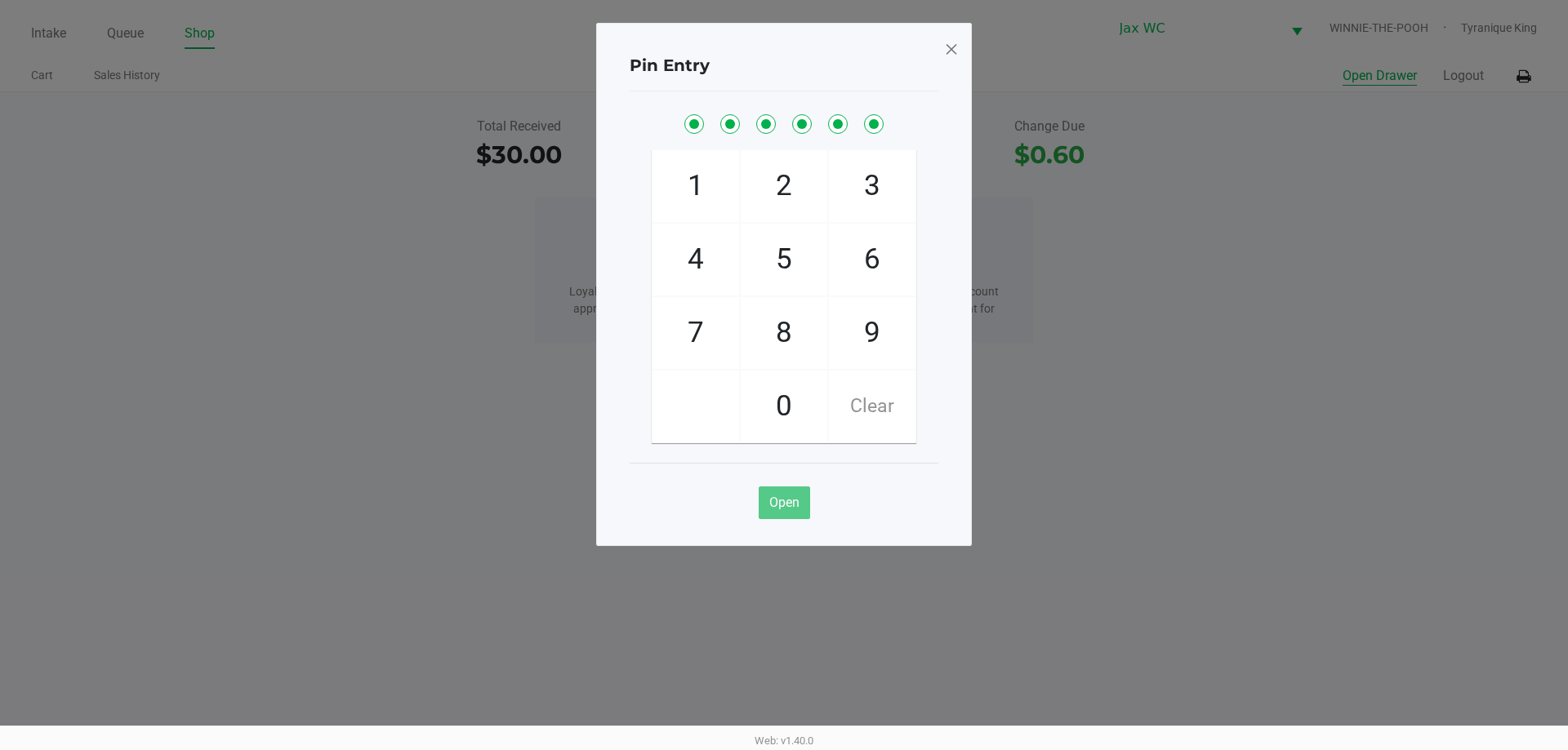
checkbox input "true"
checkbox input "false"
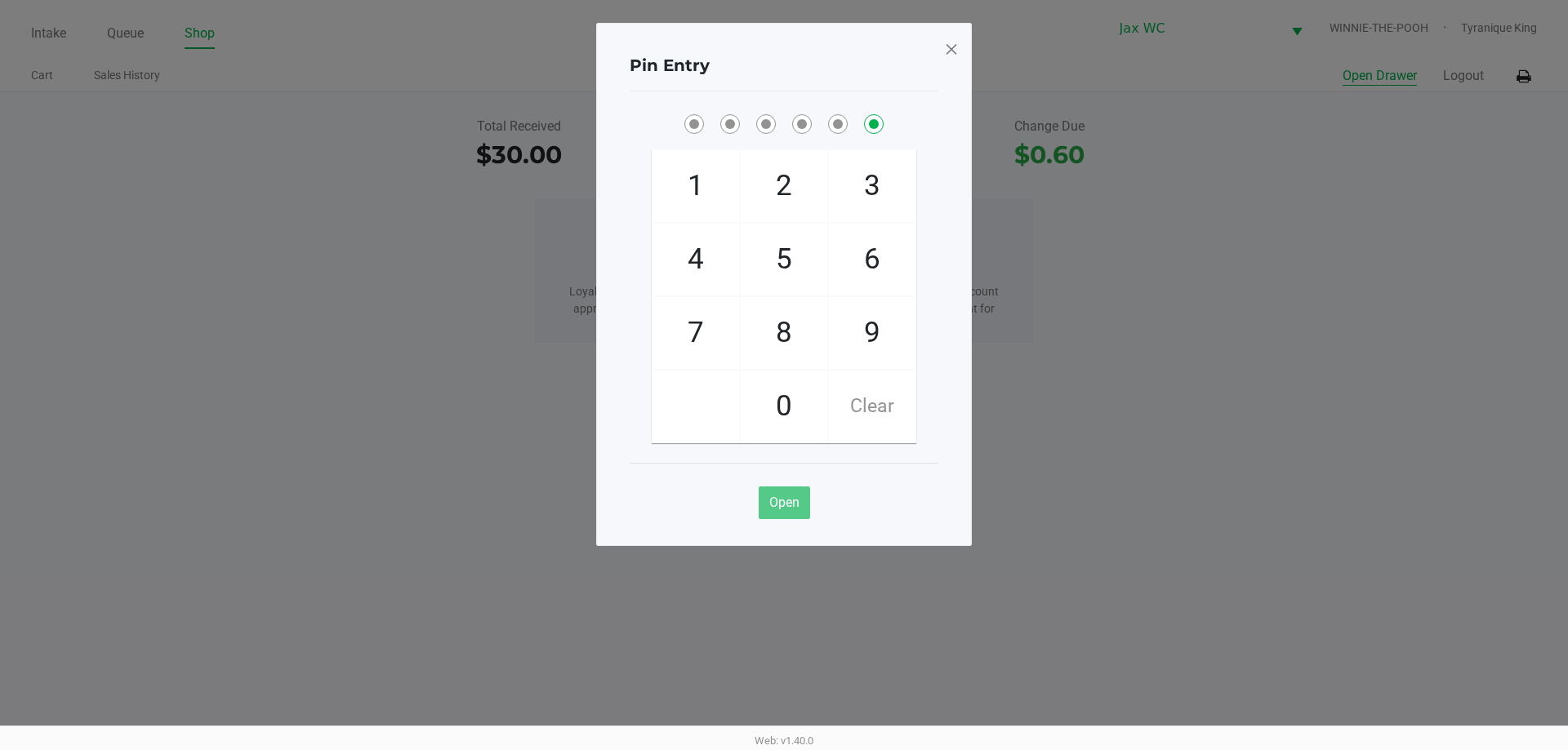
checkbox input "false"
checkbox input "true"
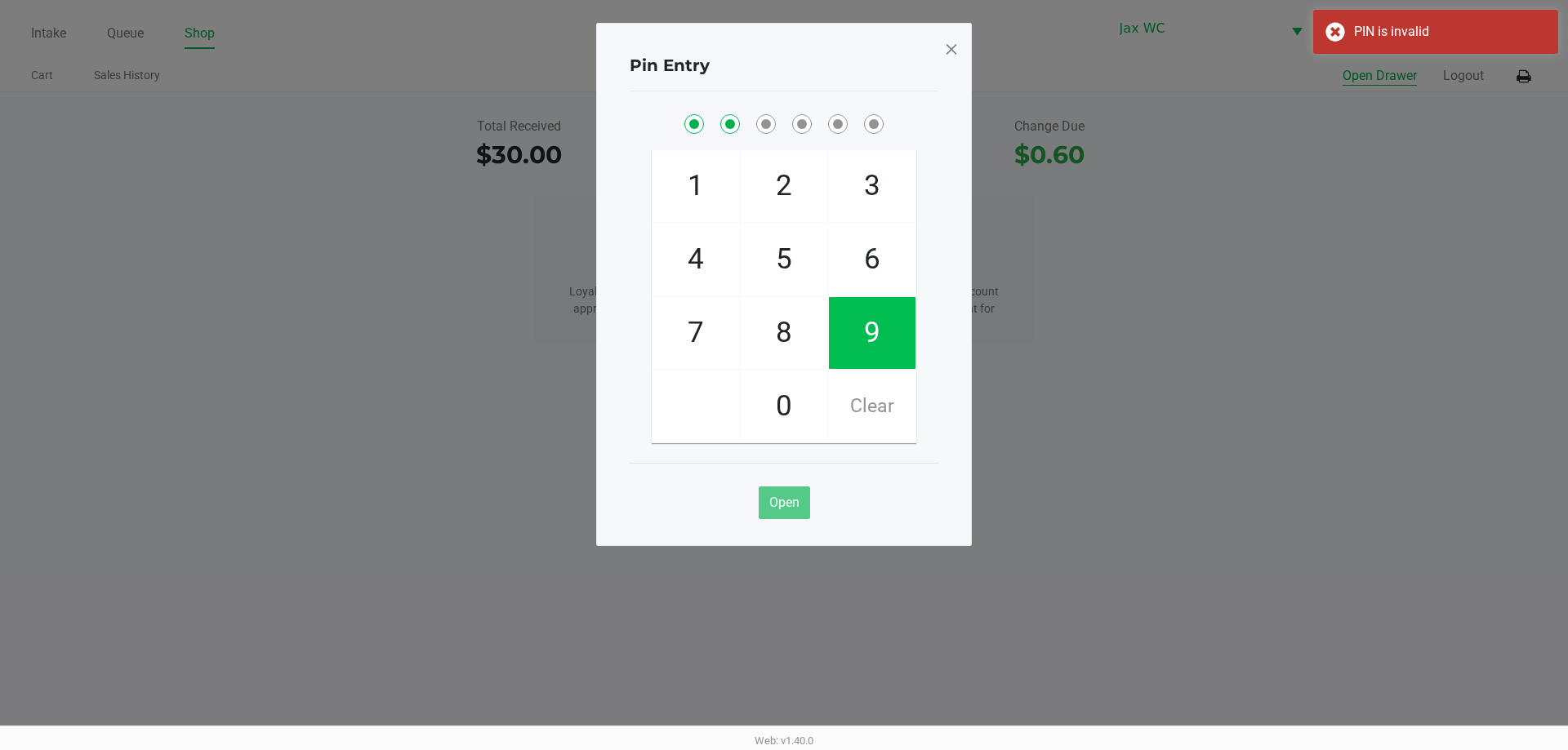
checkbox input "true"
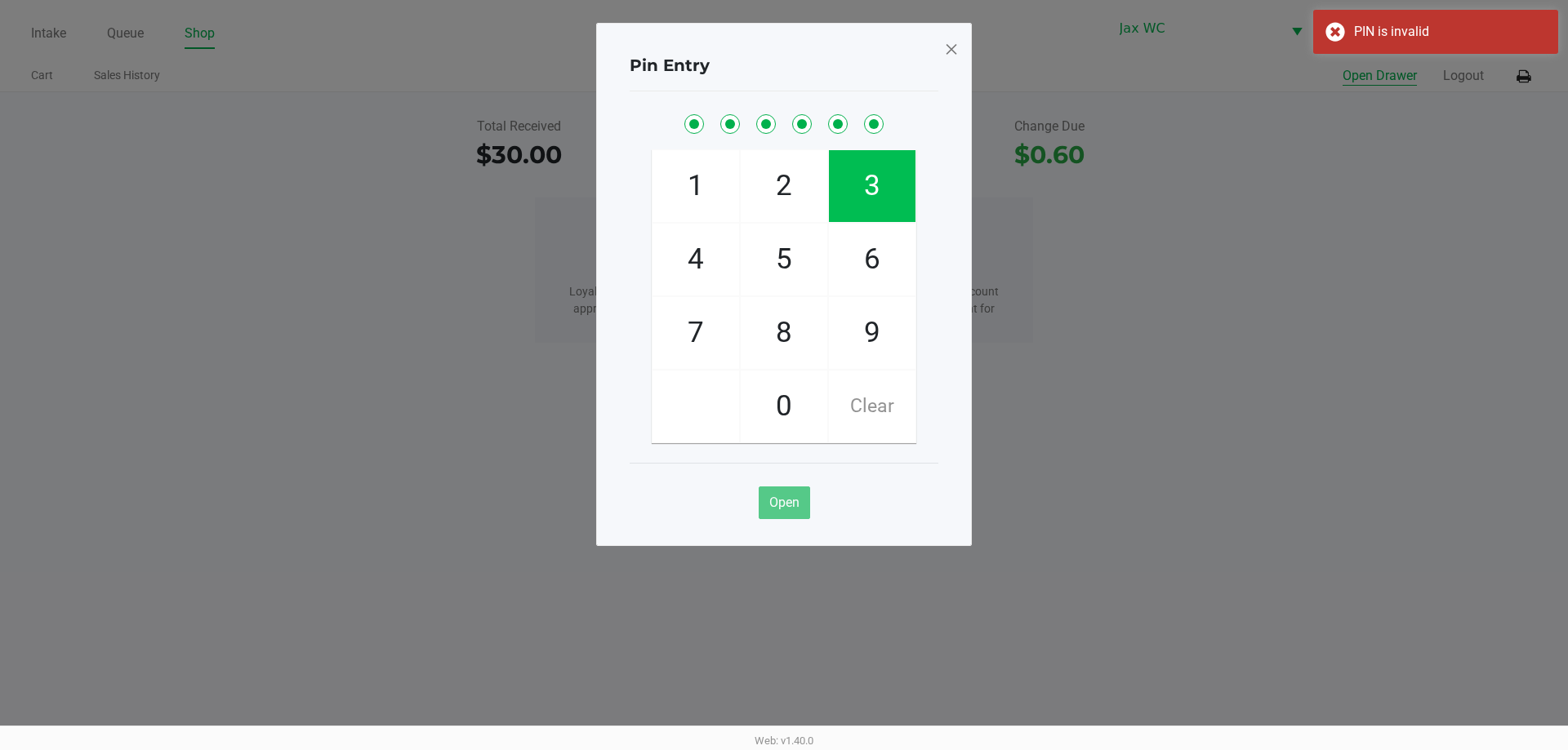
checkbox input "true"
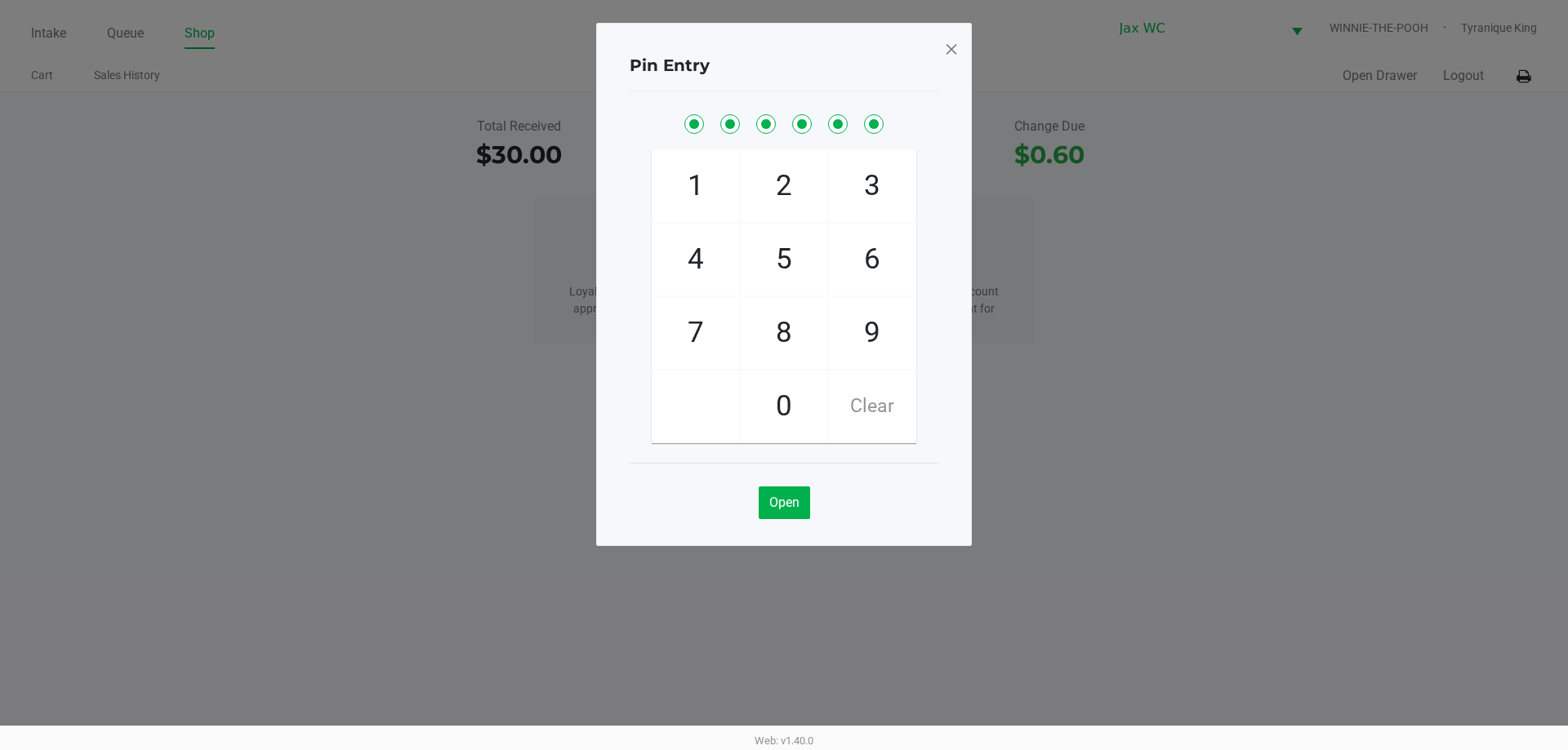
click at [945, 52] on span at bounding box center [952, 49] width 15 height 26
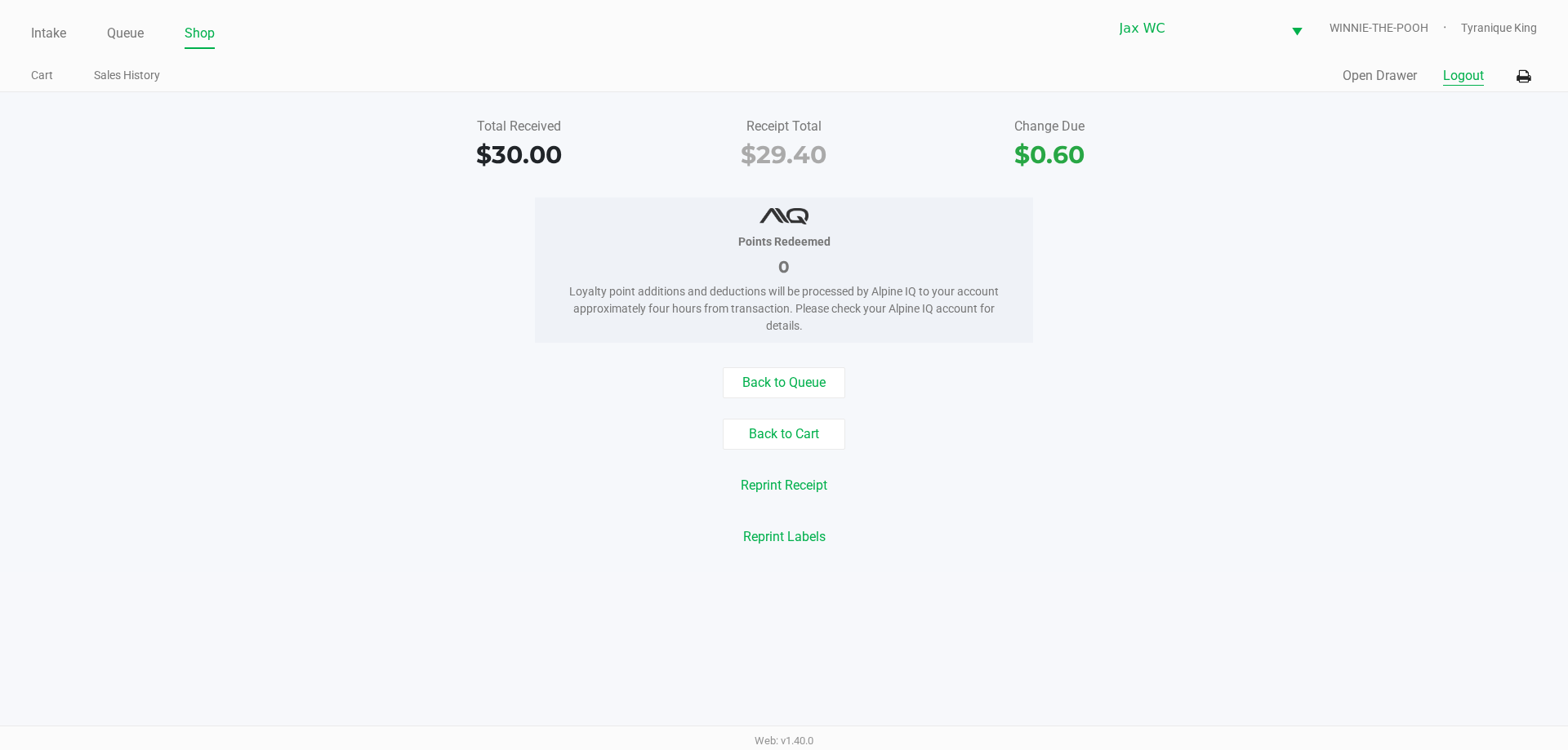
click at [1471, 77] on button "Logout" at bounding box center [1463, 75] width 40 height 20
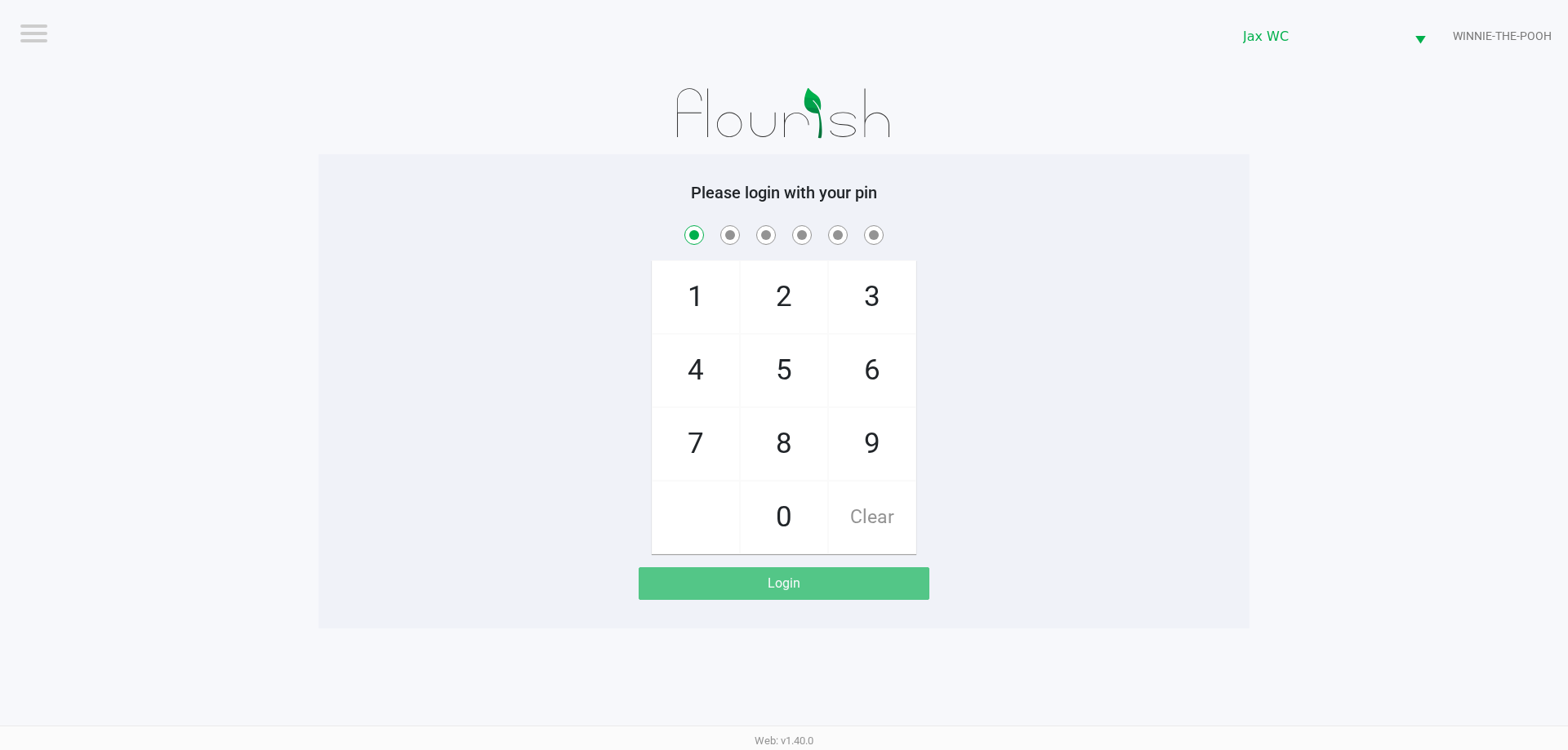
checkbox input "true"
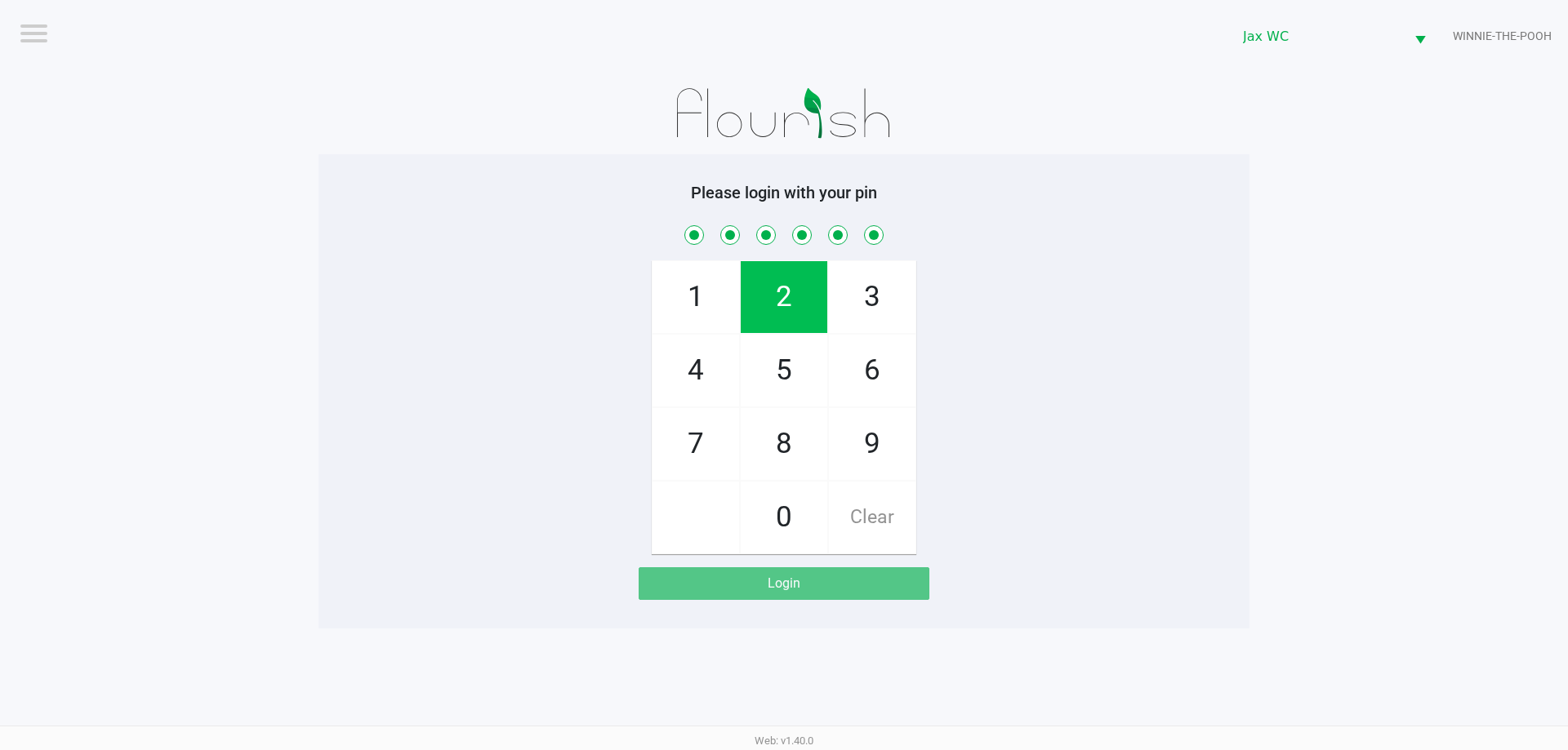
checkbox input "true"
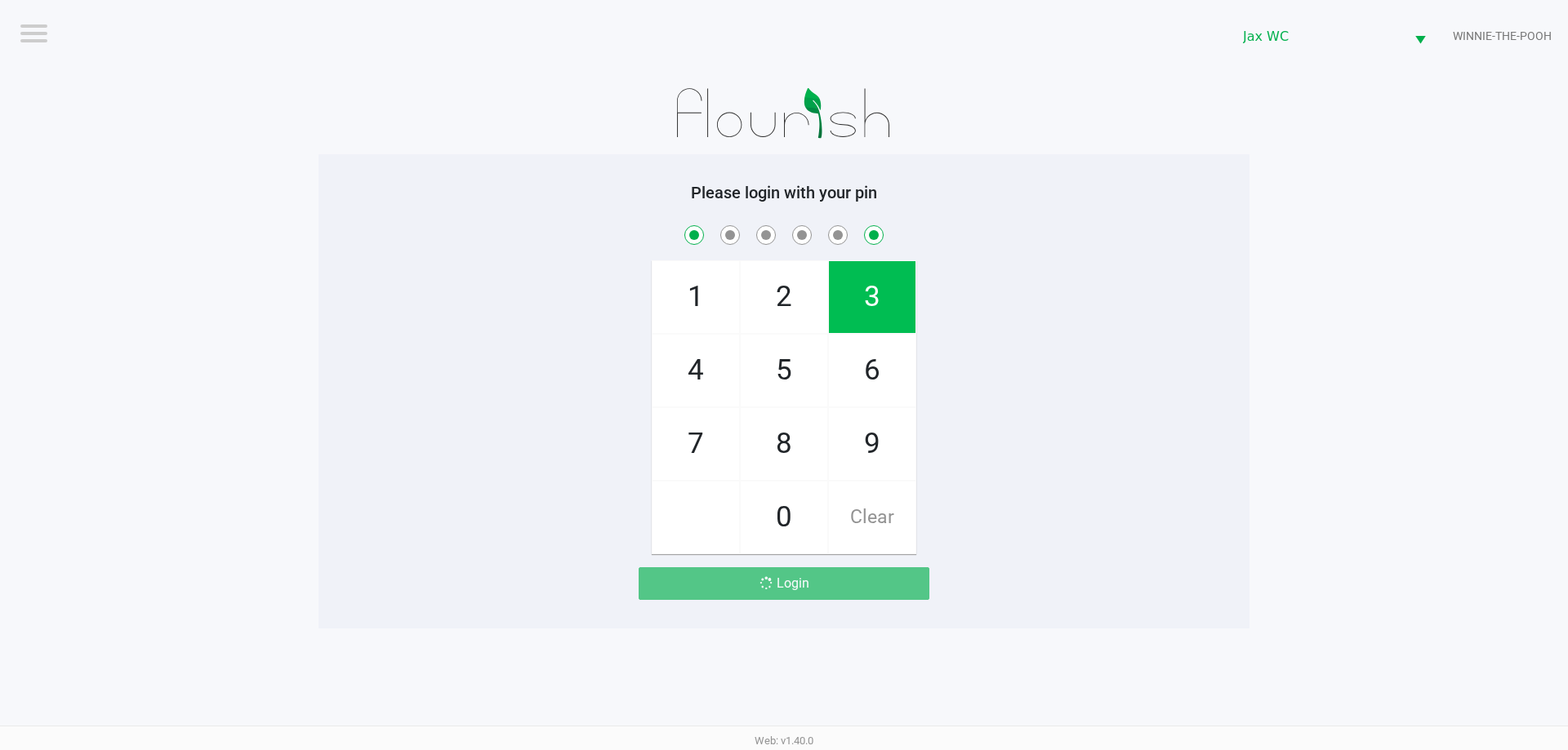
checkbox input "true"
checkbox input "false"
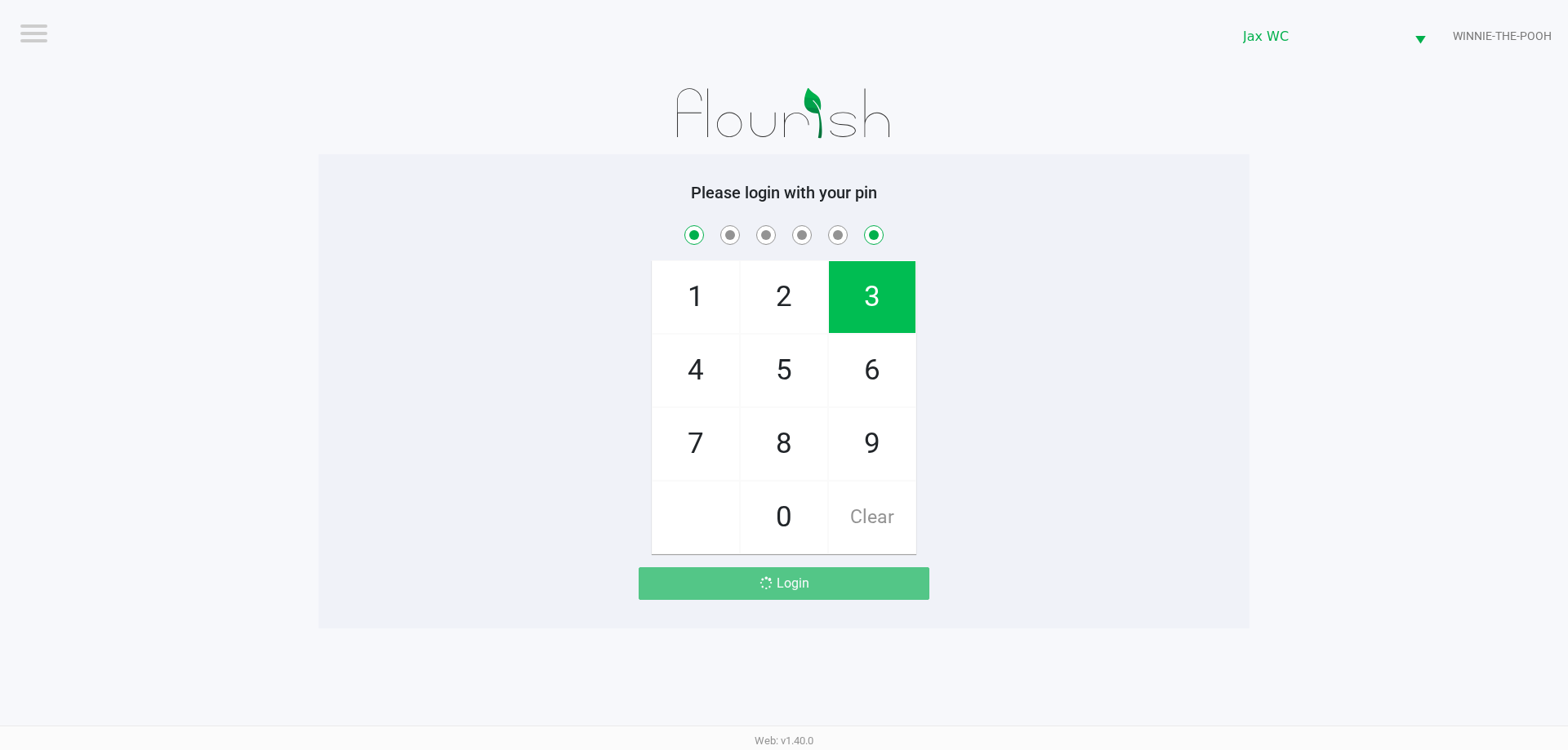
checkbox input "false"
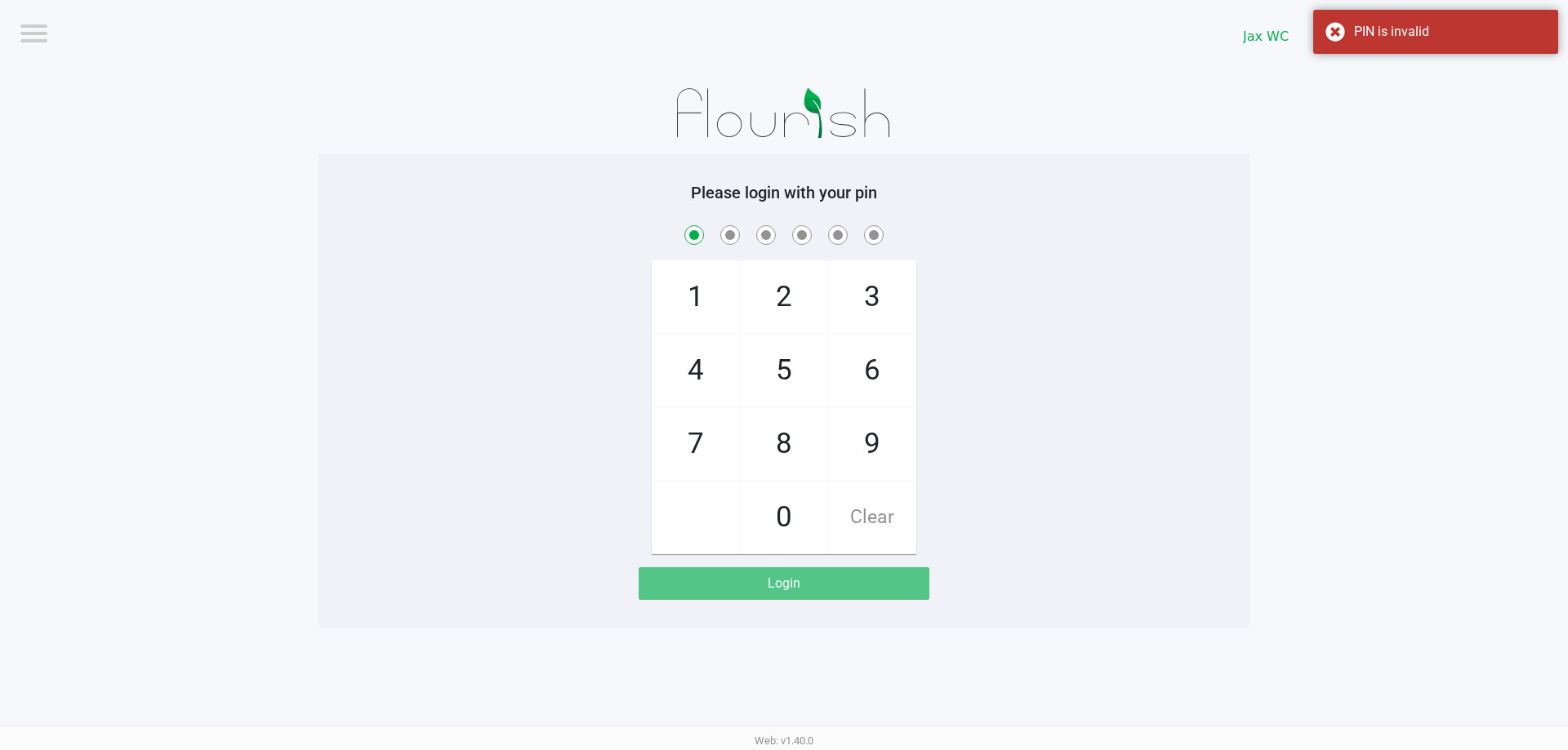
checkbox input "true"
checkbox input "false"
checkbox input "true"
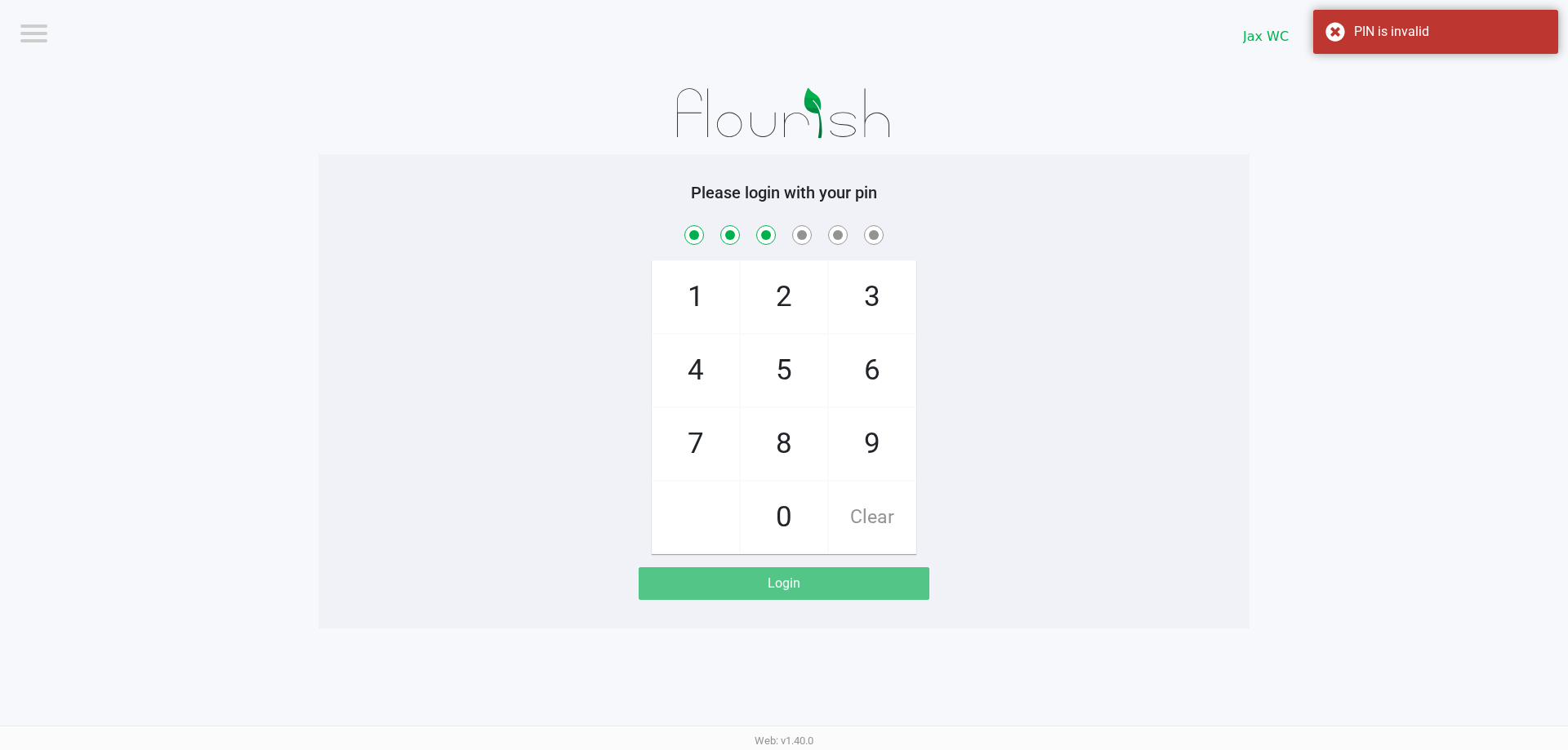
checkbox input "true"
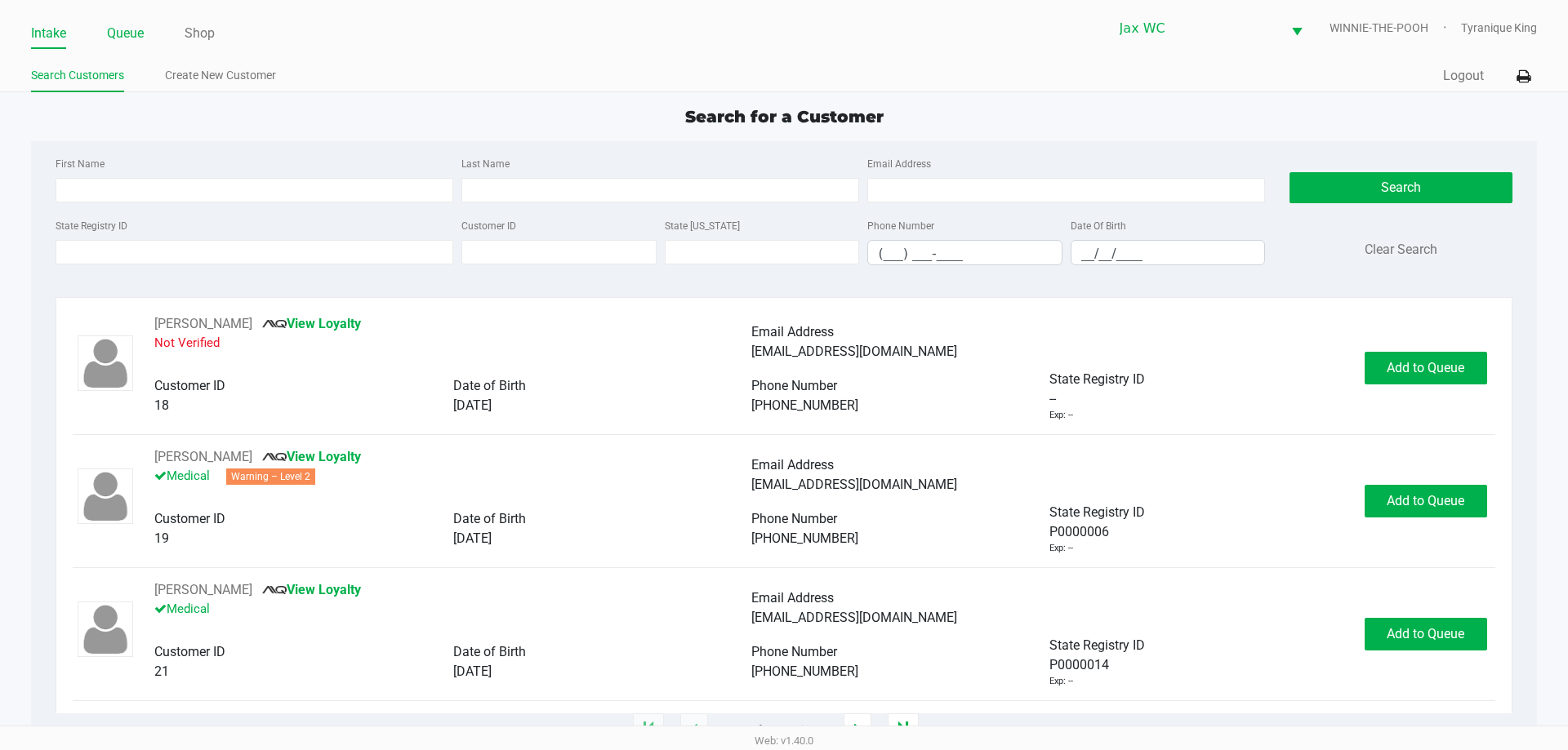
click at [121, 24] on link "Queue" at bounding box center [125, 33] width 37 height 23
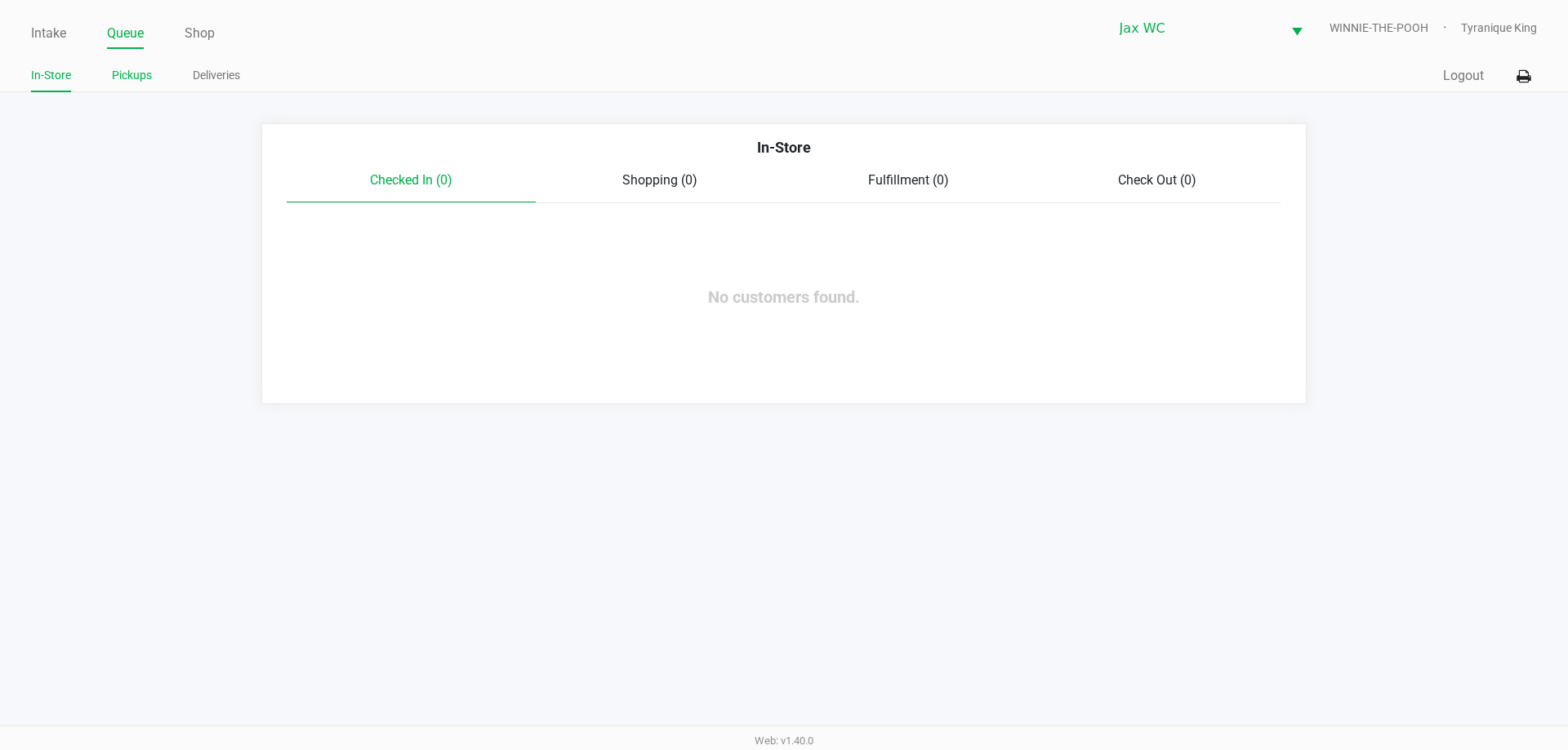
click at [144, 77] on link "Pickups" at bounding box center [132, 75] width 40 height 21
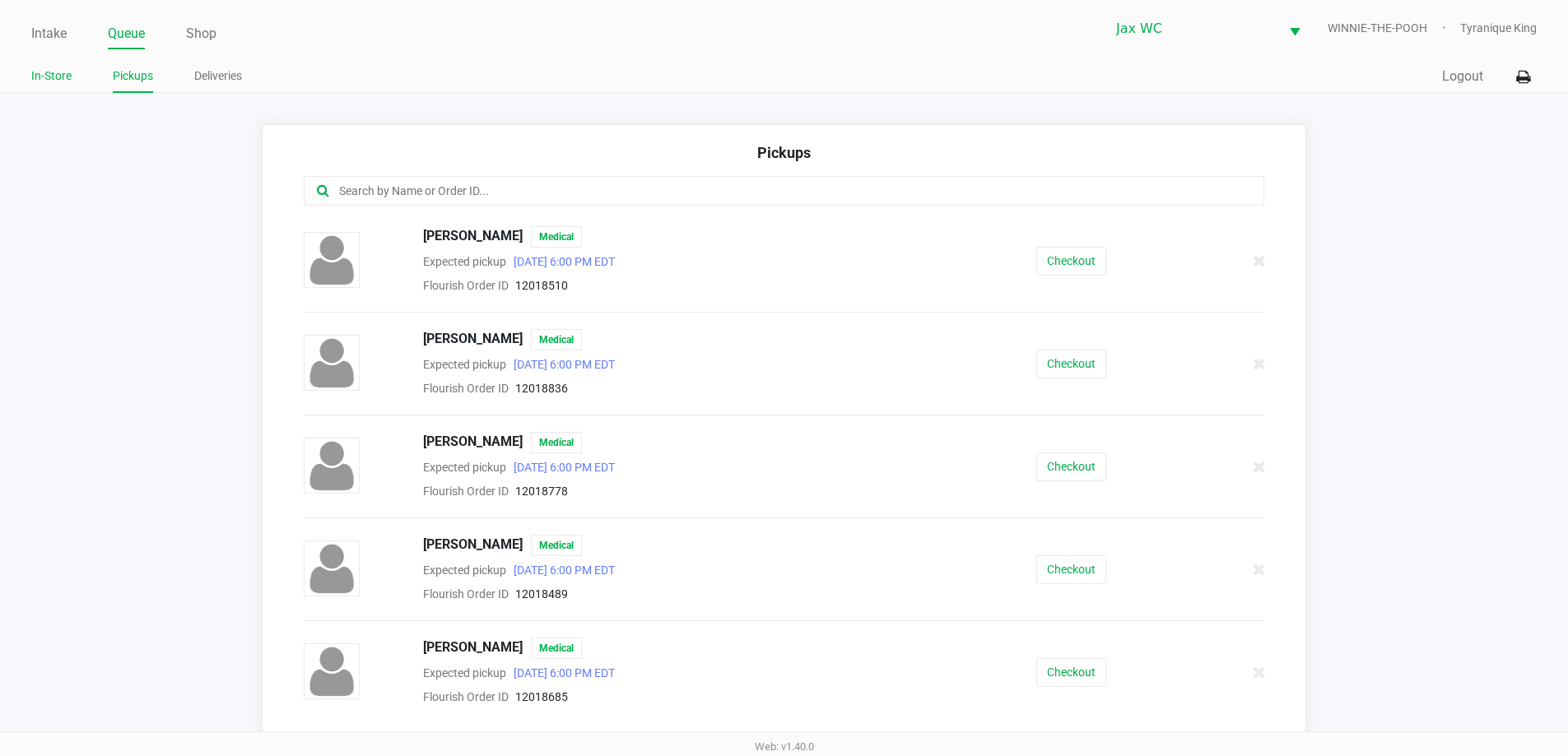
click at [41, 85] on link "In-Store" at bounding box center [51, 76] width 41 height 21
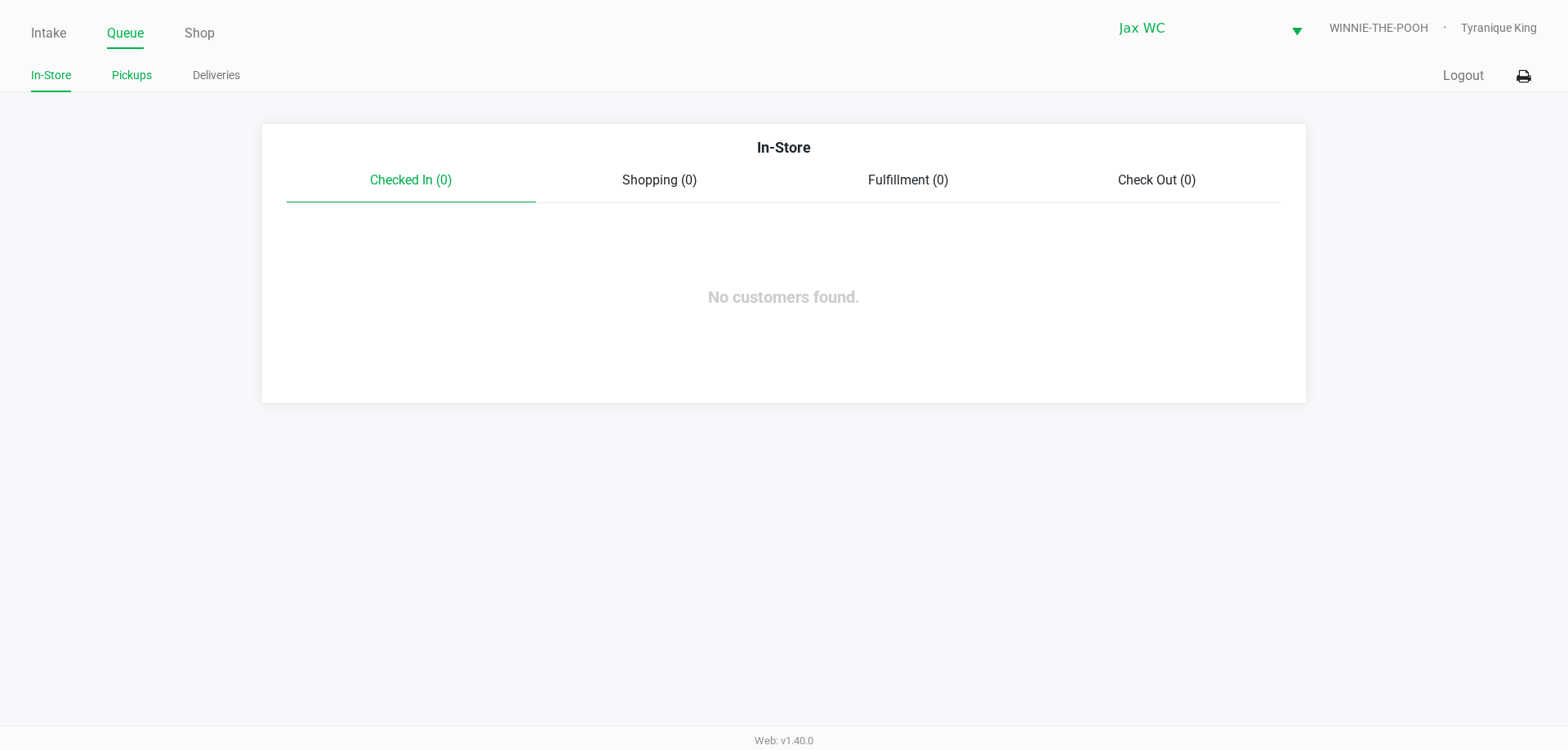
click at [139, 72] on link "Pickups" at bounding box center [132, 75] width 40 height 21
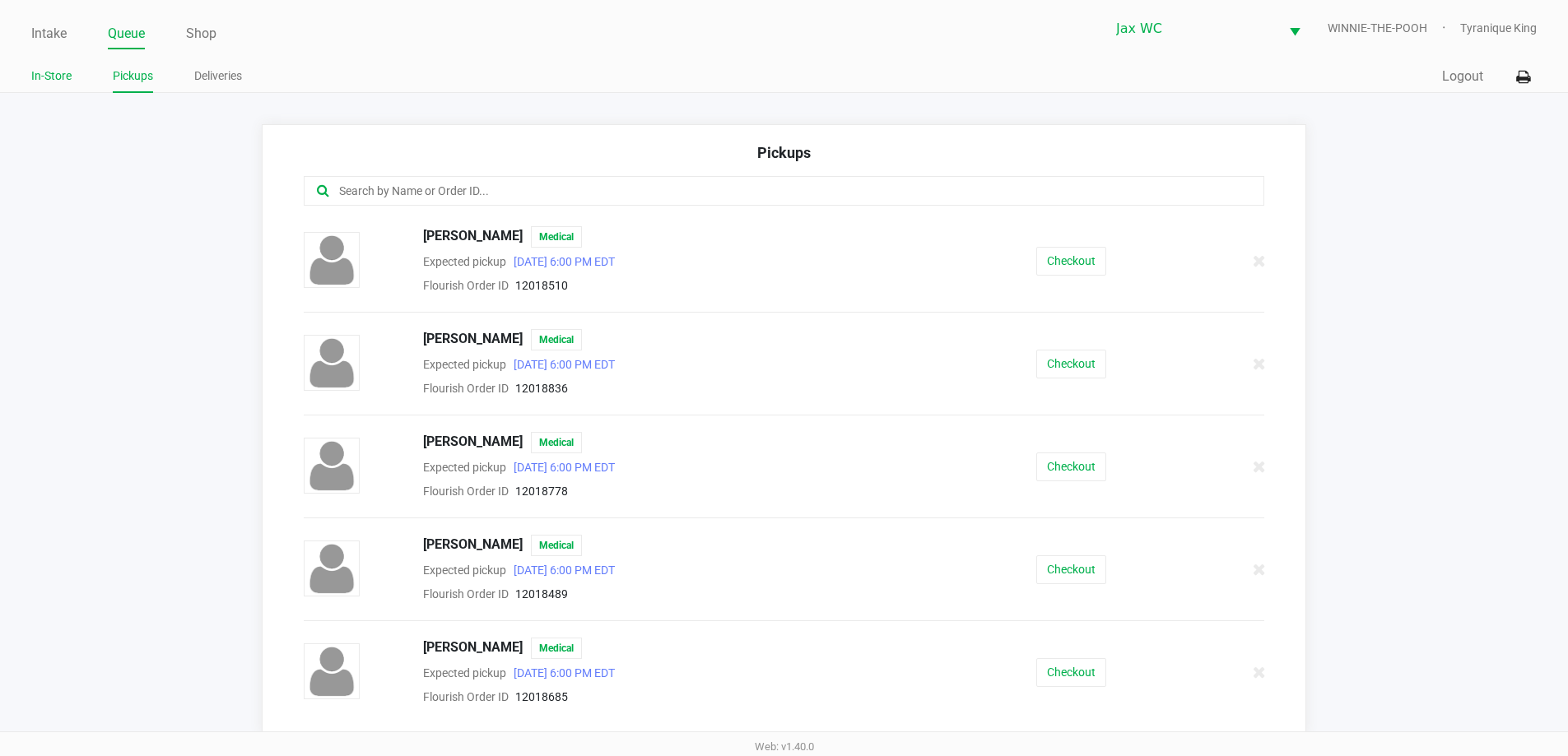
click at [61, 80] on link "In-Store" at bounding box center [51, 76] width 41 height 21
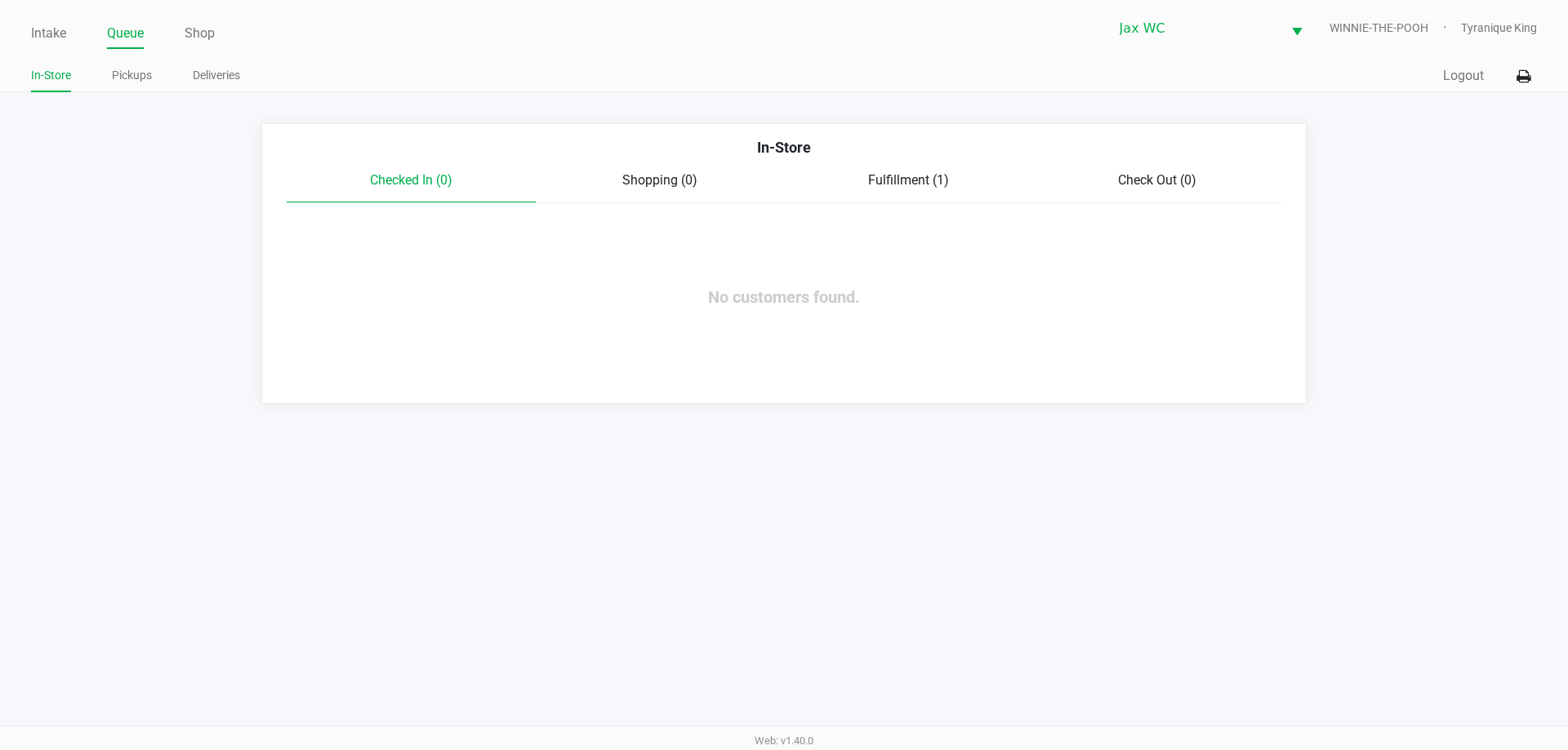
click at [892, 176] on span "Fulfillment (1)" at bounding box center [908, 180] width 81 height 15
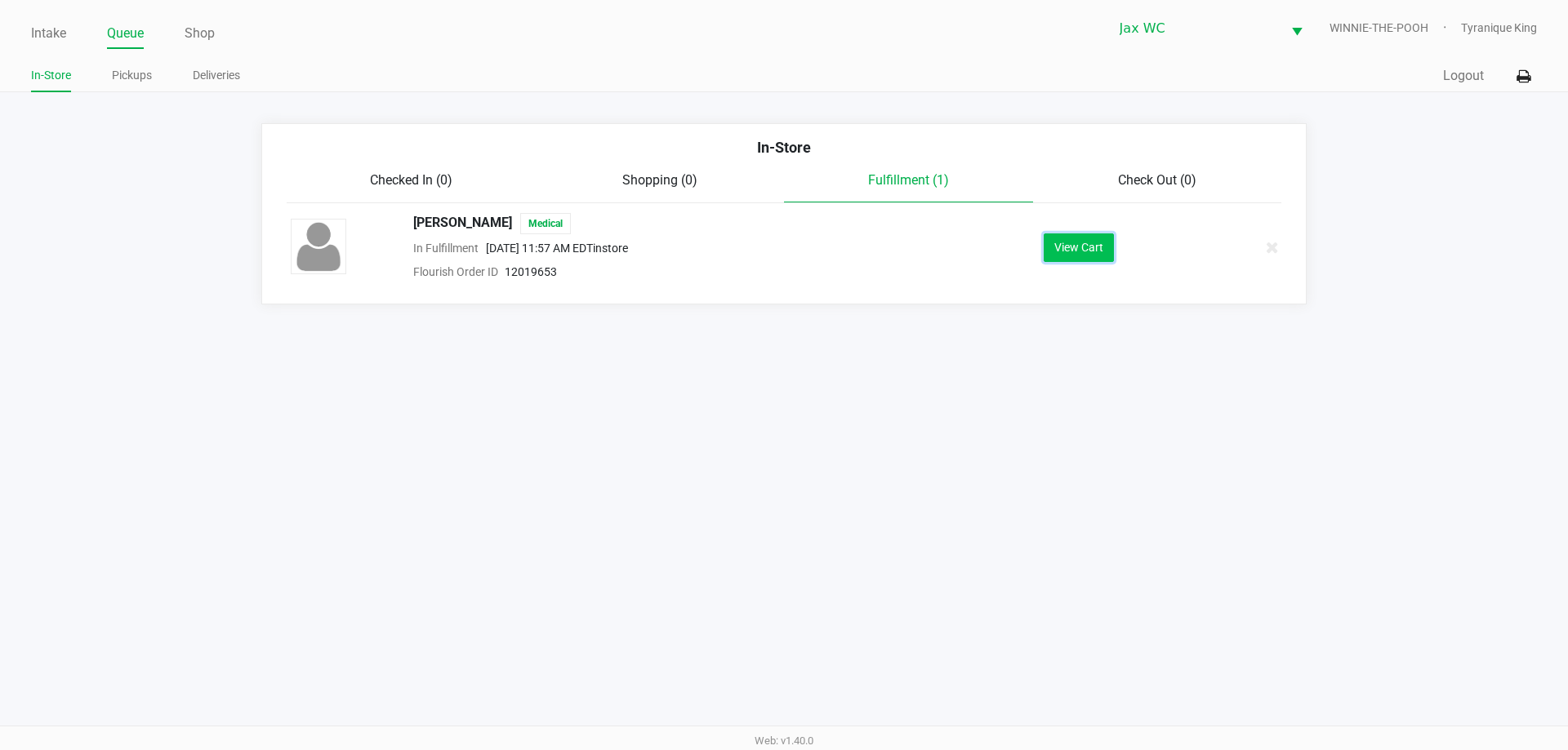
click at [1064, 247] on button "View Cart" at bounding box center [1079, 247] width 71 height 28
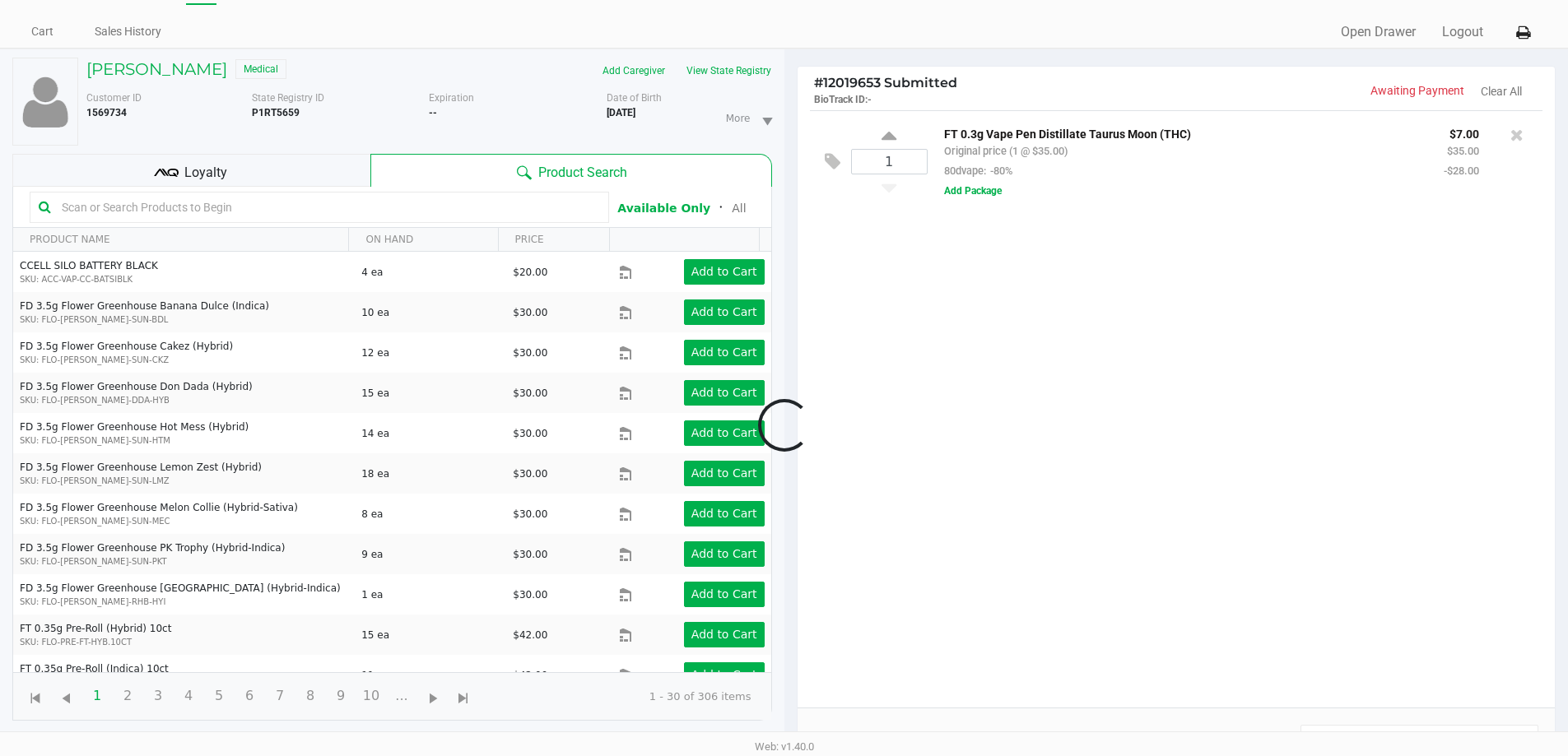
scroll to position [177, 0]
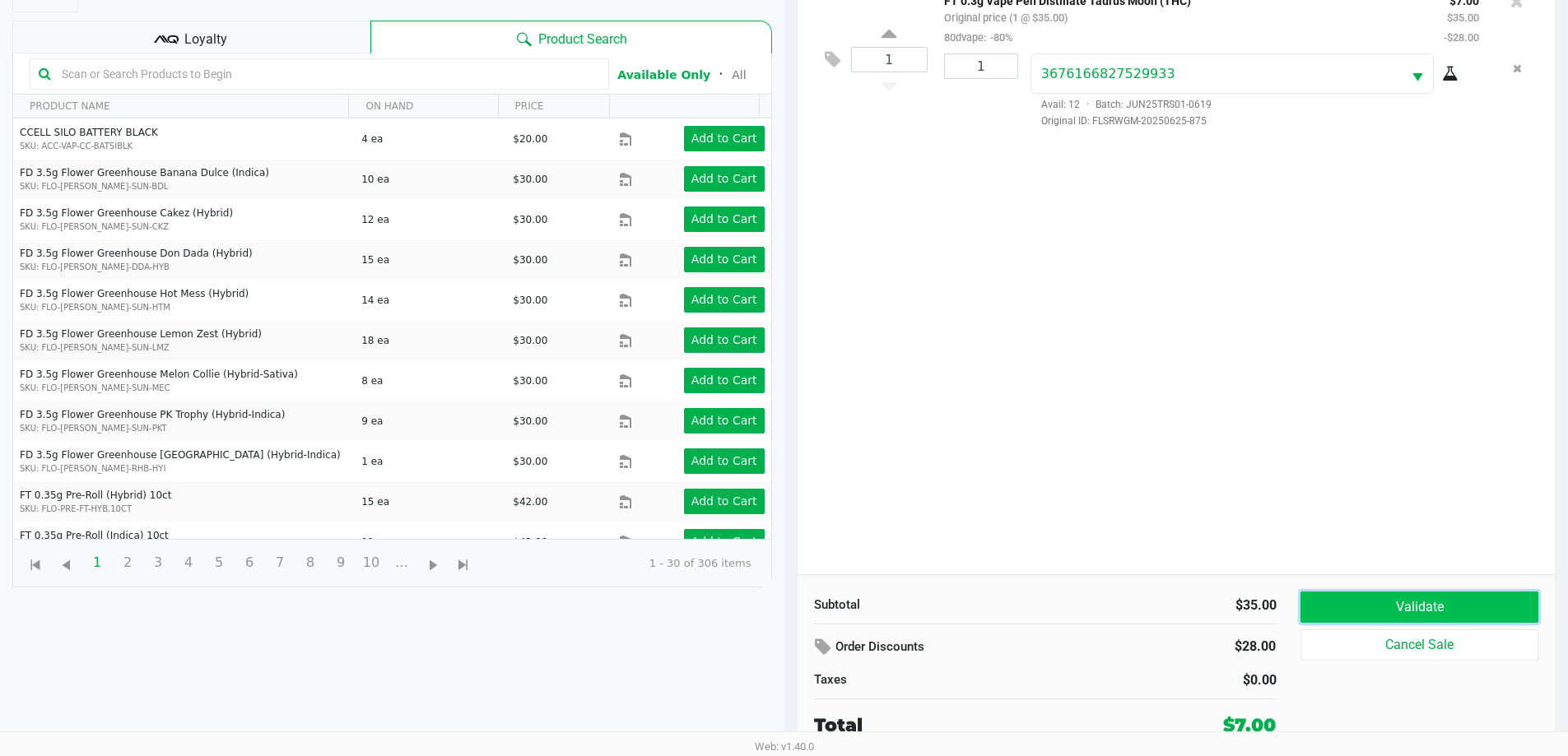
click at [1356, 621] on button "Validate" at bounding box center [1419, 607] width 237 height 31
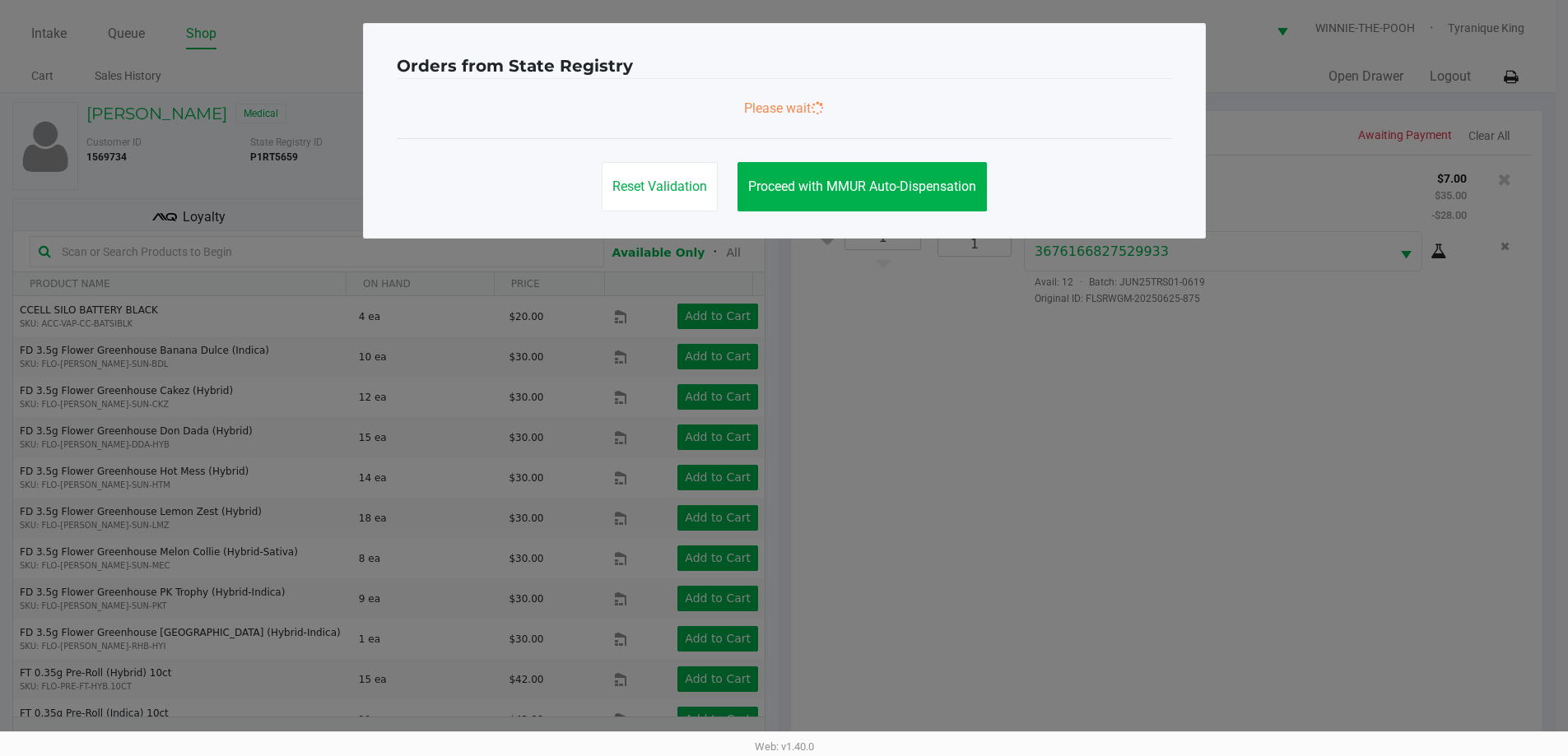
scroll to position [0, 0]
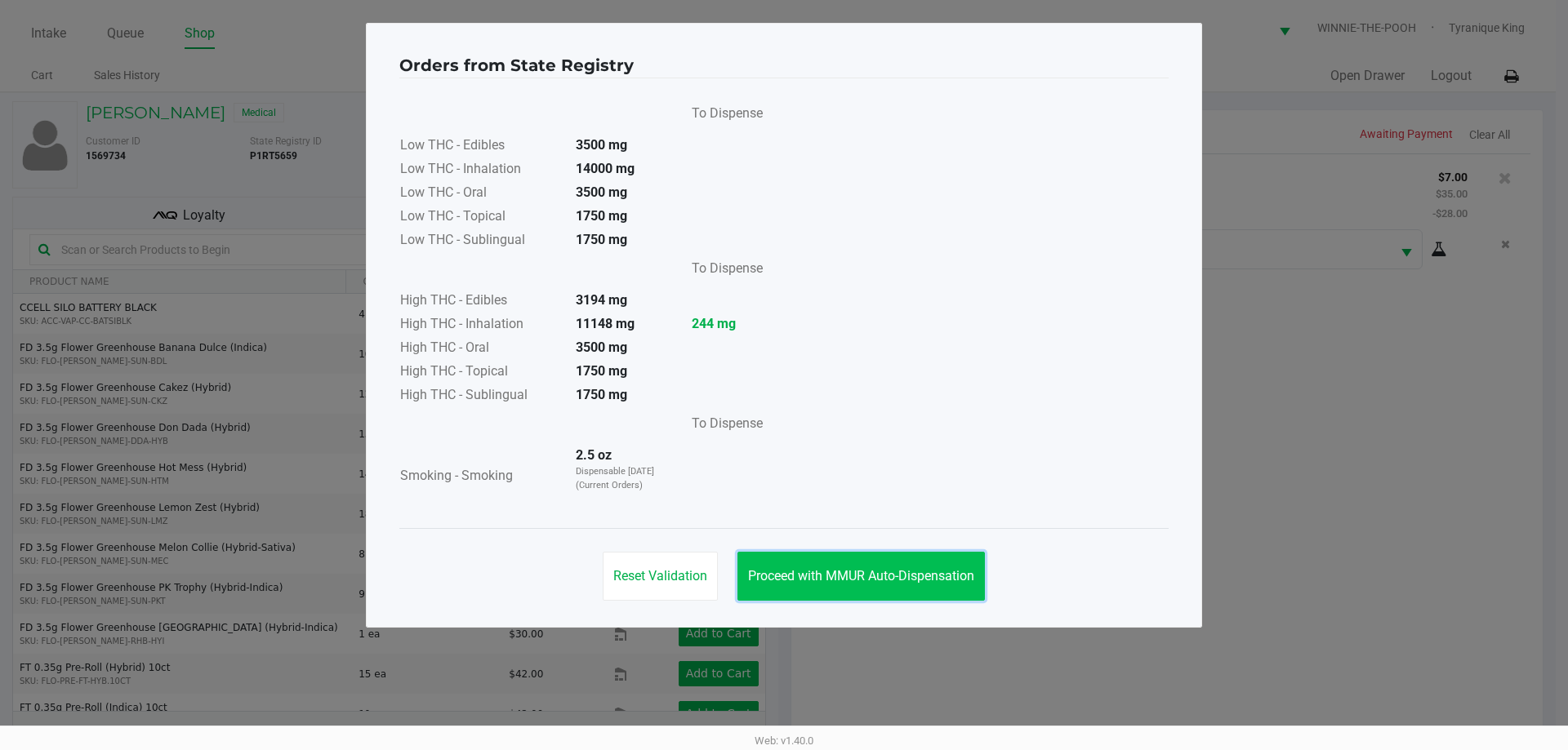
click at [911, 567] on button "Proceed with MMUR Auto-Dispensation" at bounding box center [860, 577] width 248 height 49
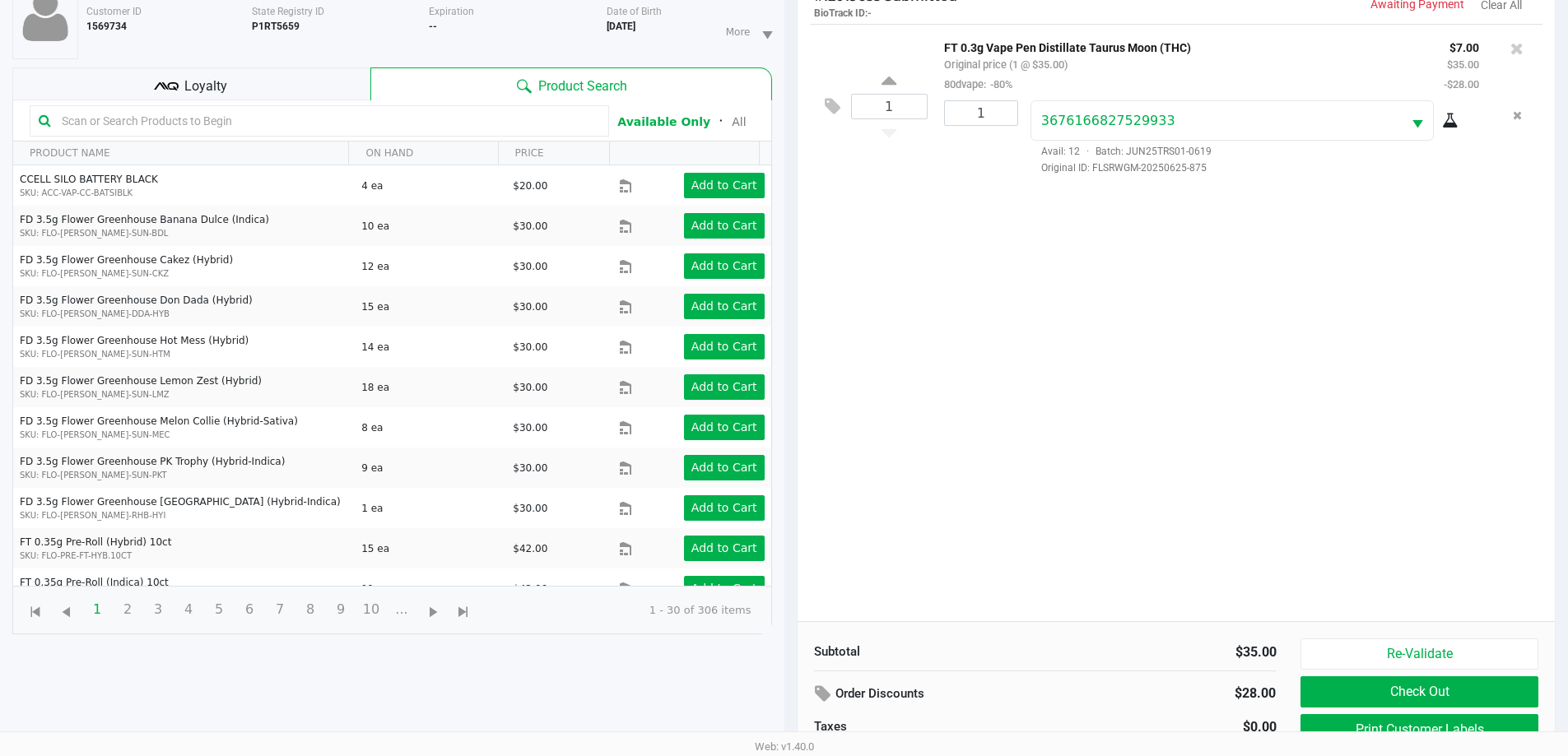
scroll to position [177, 0]
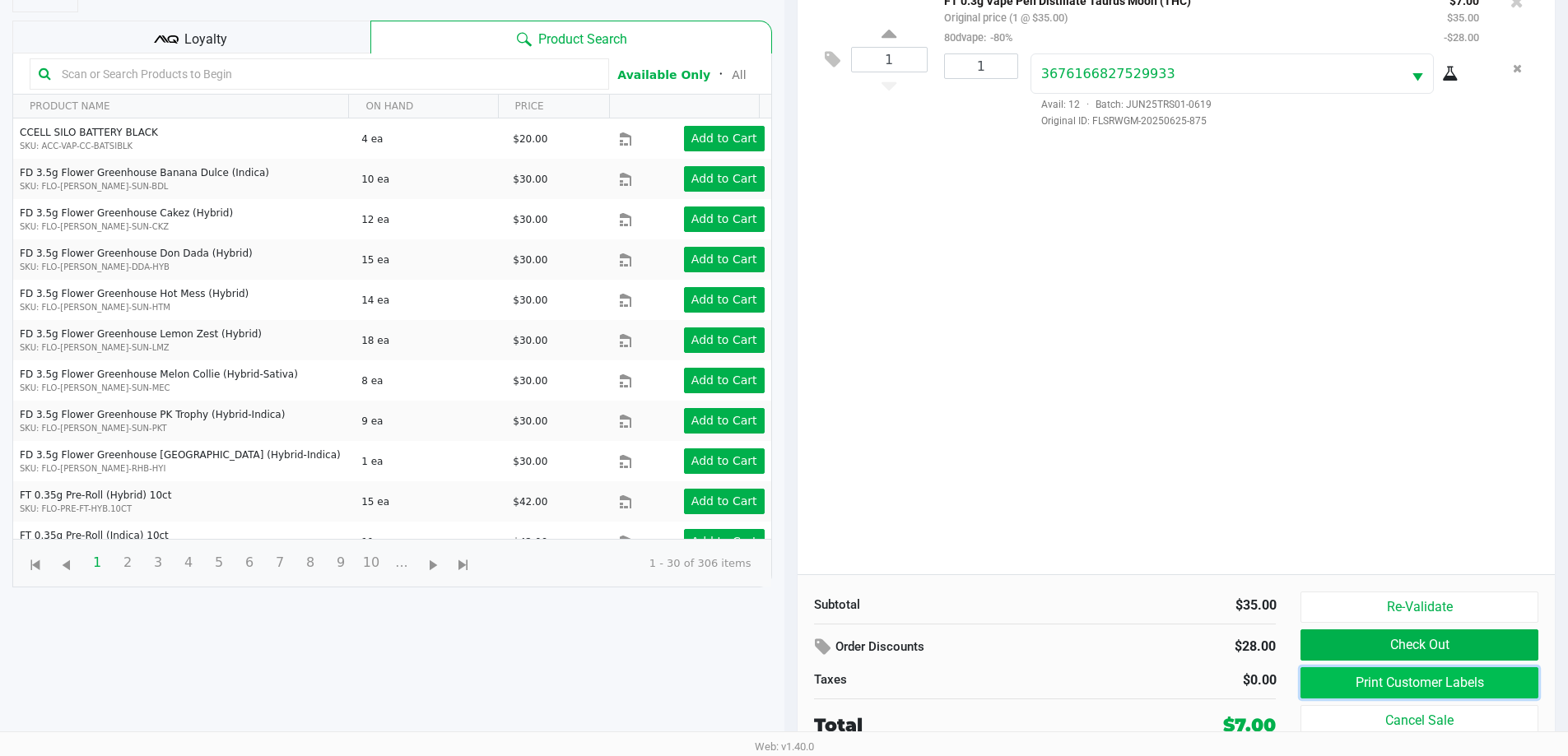
click at [1400, 679] on button "Print Customer Labels" at bounding box center [1419, 683] width 237 height 31
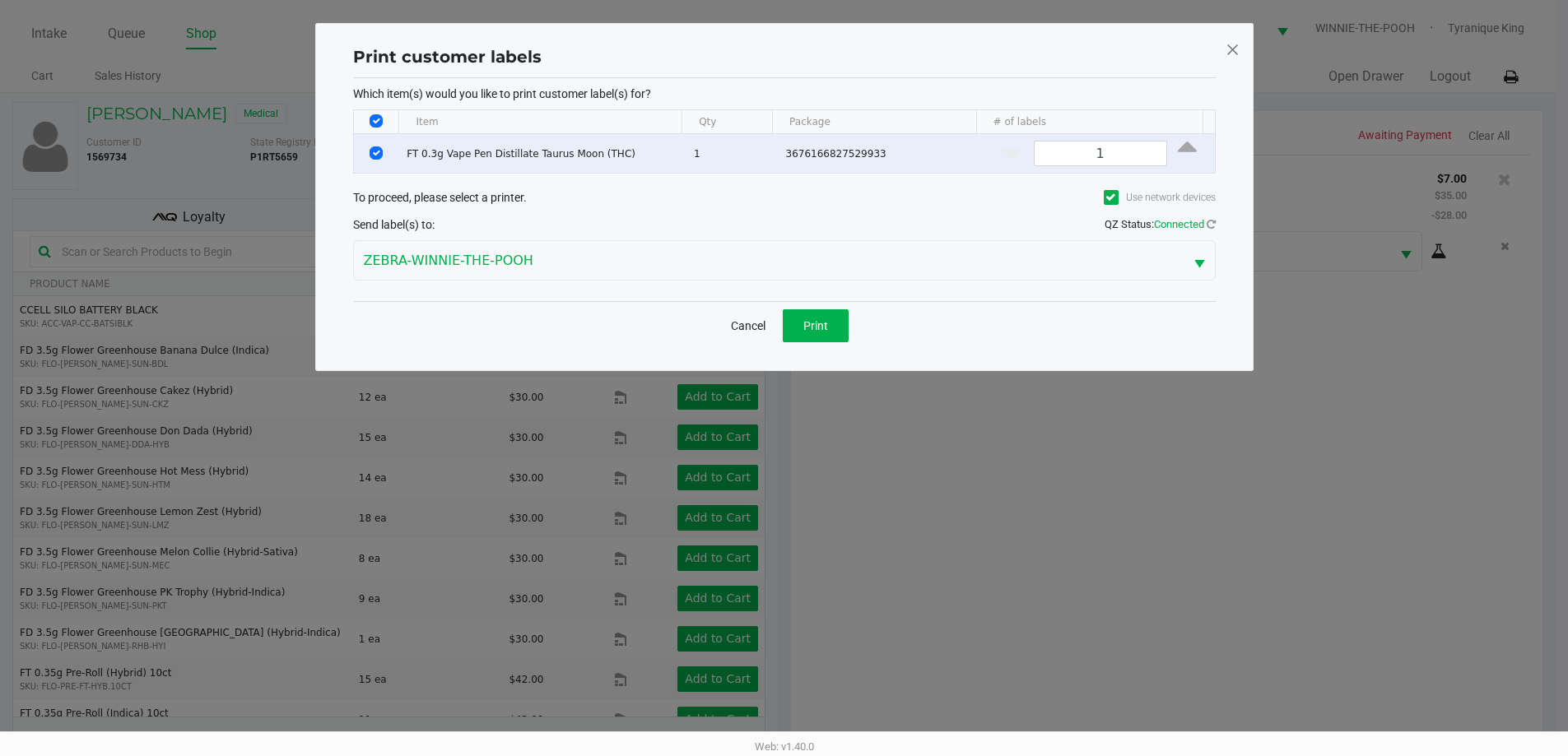
scroll to position [0, 0]
click at [831, 321] on span "Print" at bounding box center [821, 326] width 25 height 13
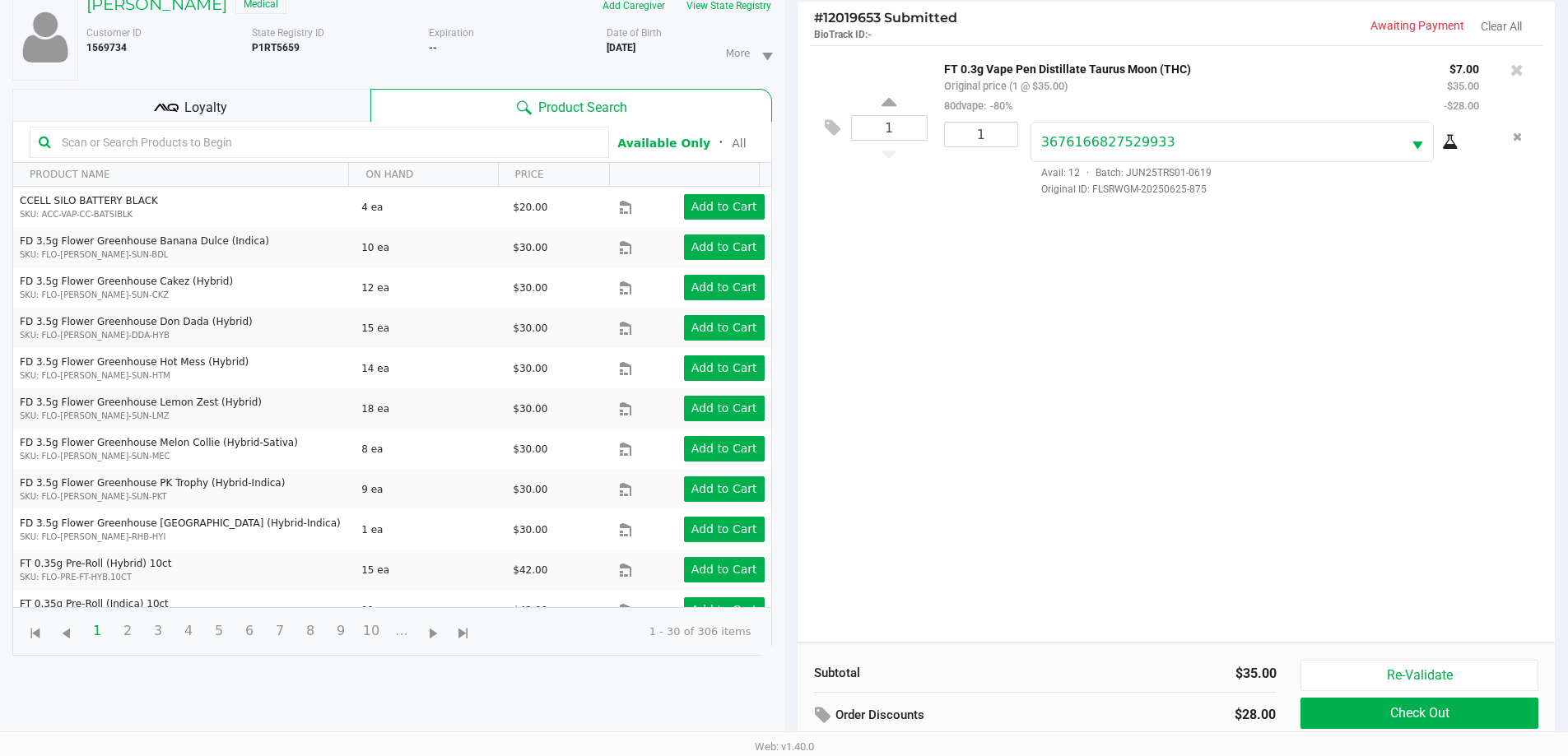
scroll to position [177, 0]
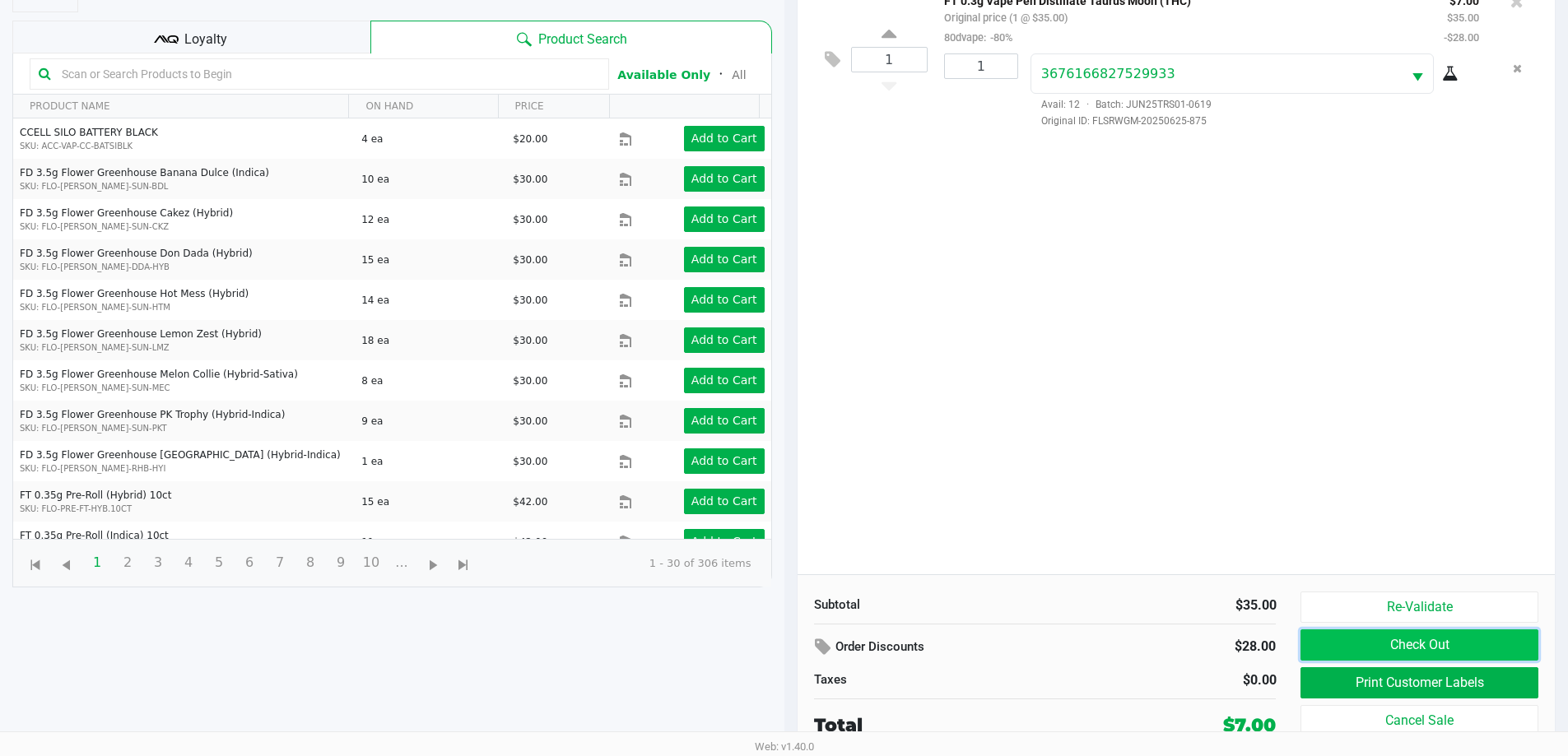
click at [1380, 650] on button "Check Out" at bounding box center [1419, 645] width 237 height 31
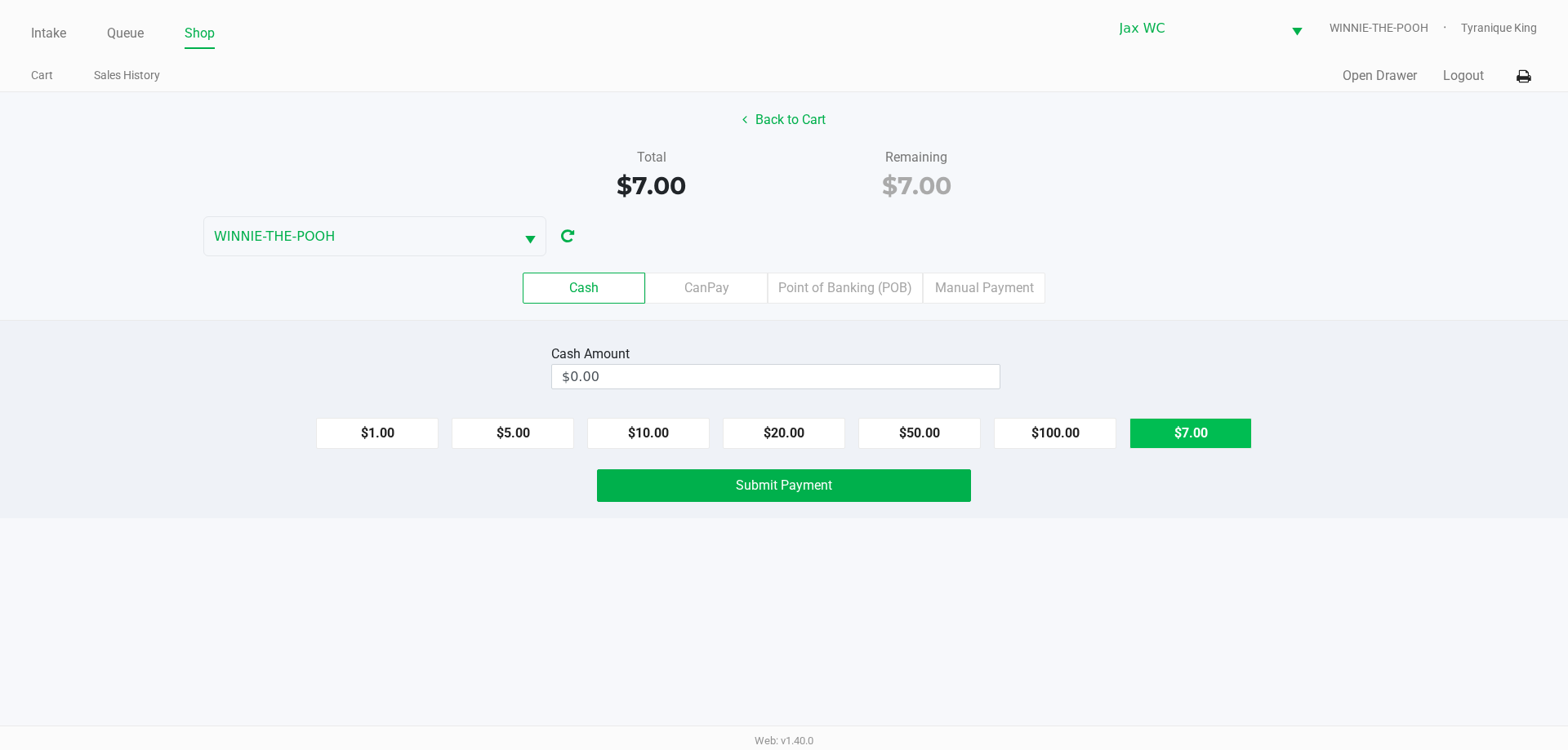
click at [1185, 437] on button "$7.00" at bounding box center [1191, 433] width 122 height 31
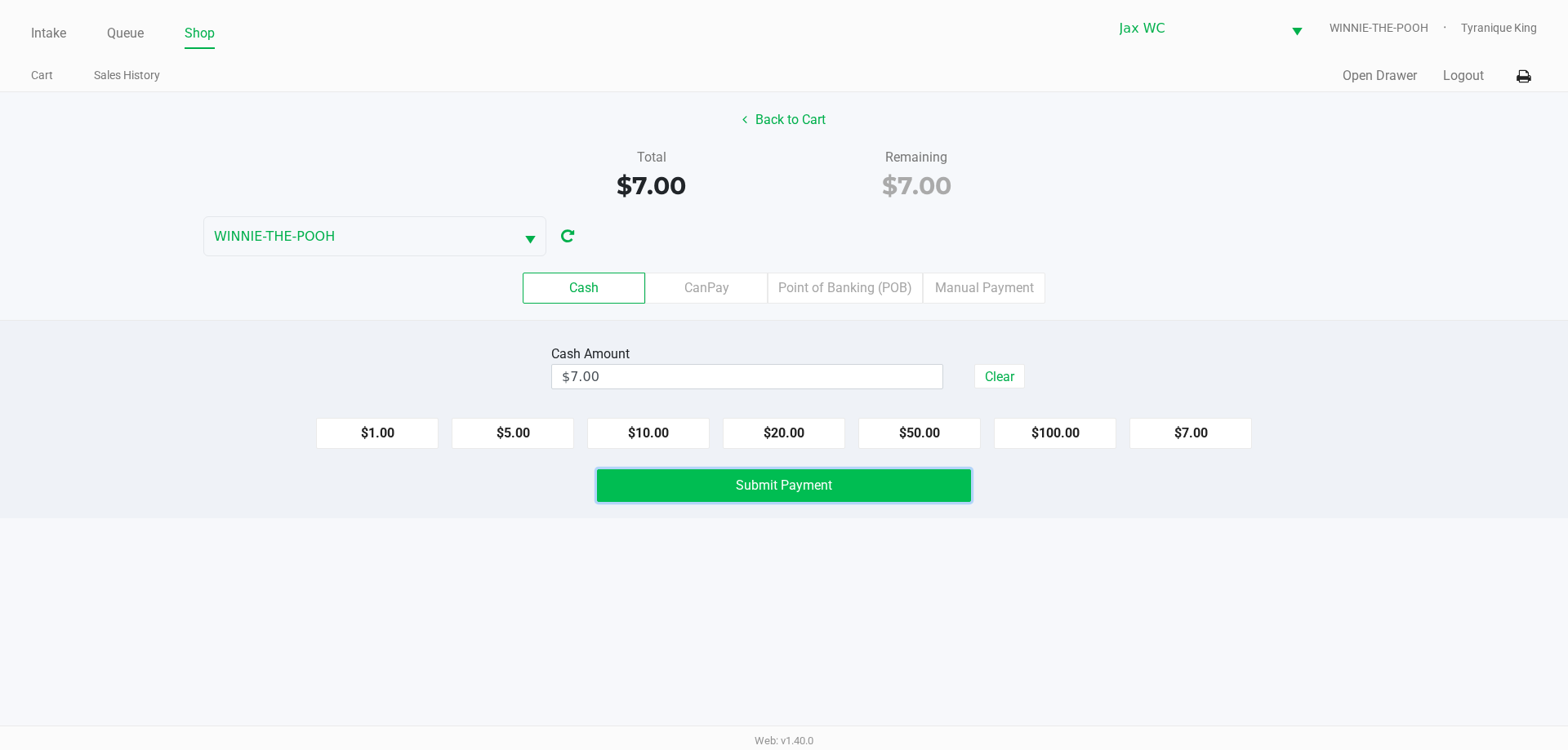
click at [689, 494] on button "Submit Payment" at bounding box center [783, 486] width 374 height 33
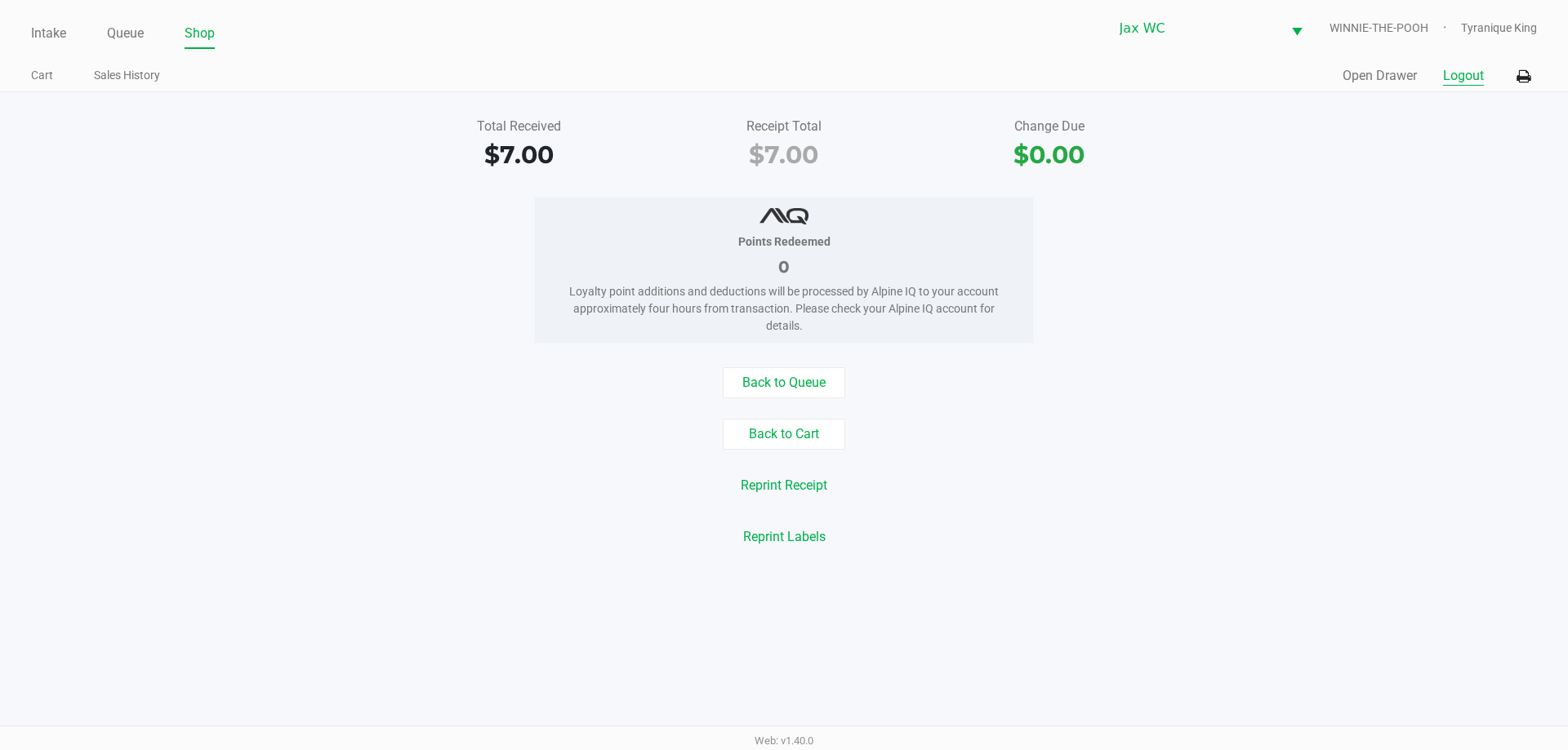
click at [1462, 82] on button "Logout" at bounding box center [1463, 75] width 40 height 20
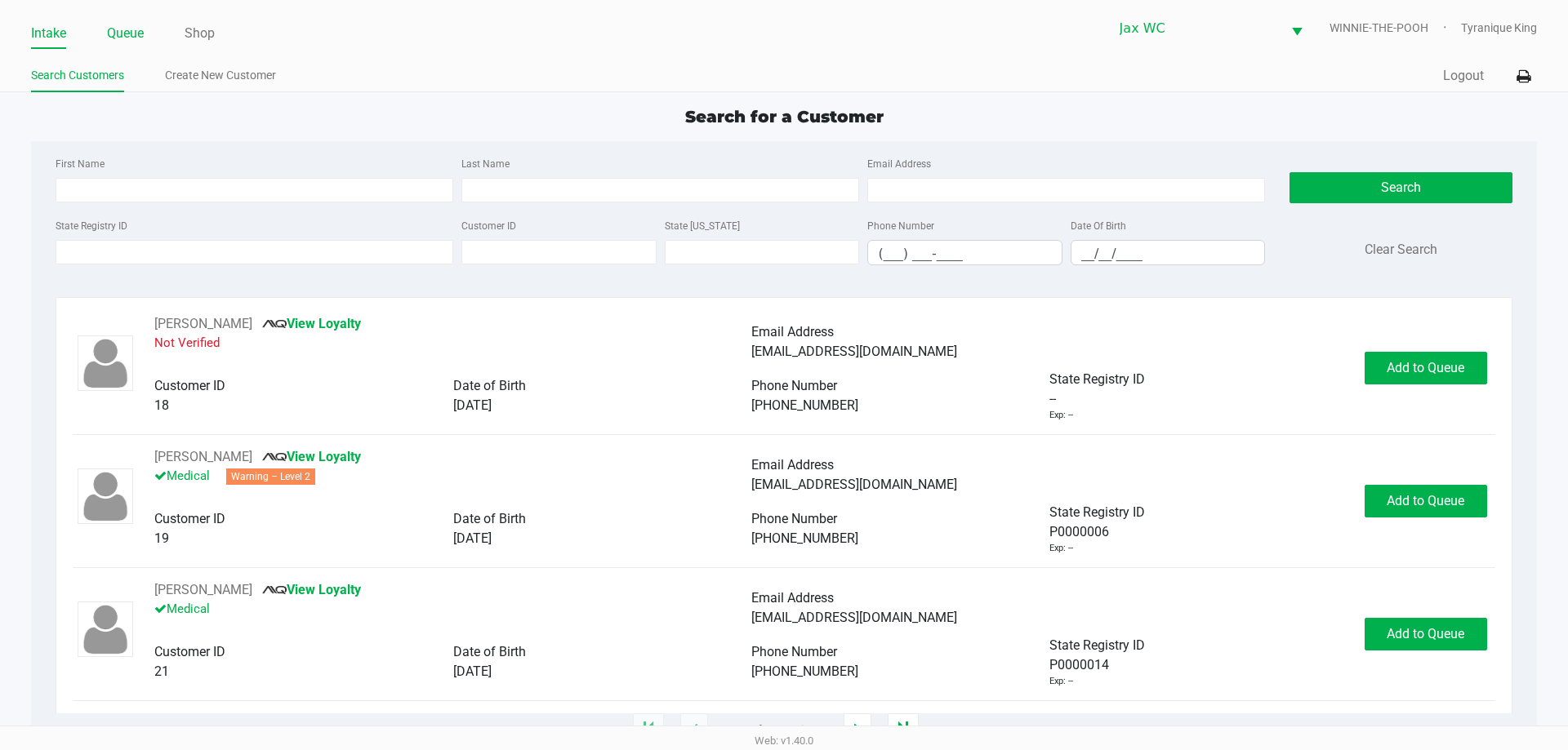
drag, startPoint x: 144, startPoint y: 26, endPoint x: 136, endPoint y: 27, distance: 8.1
click at [142, 26] on link "Queue" at bounding box center [125, 33] width 37 height 23
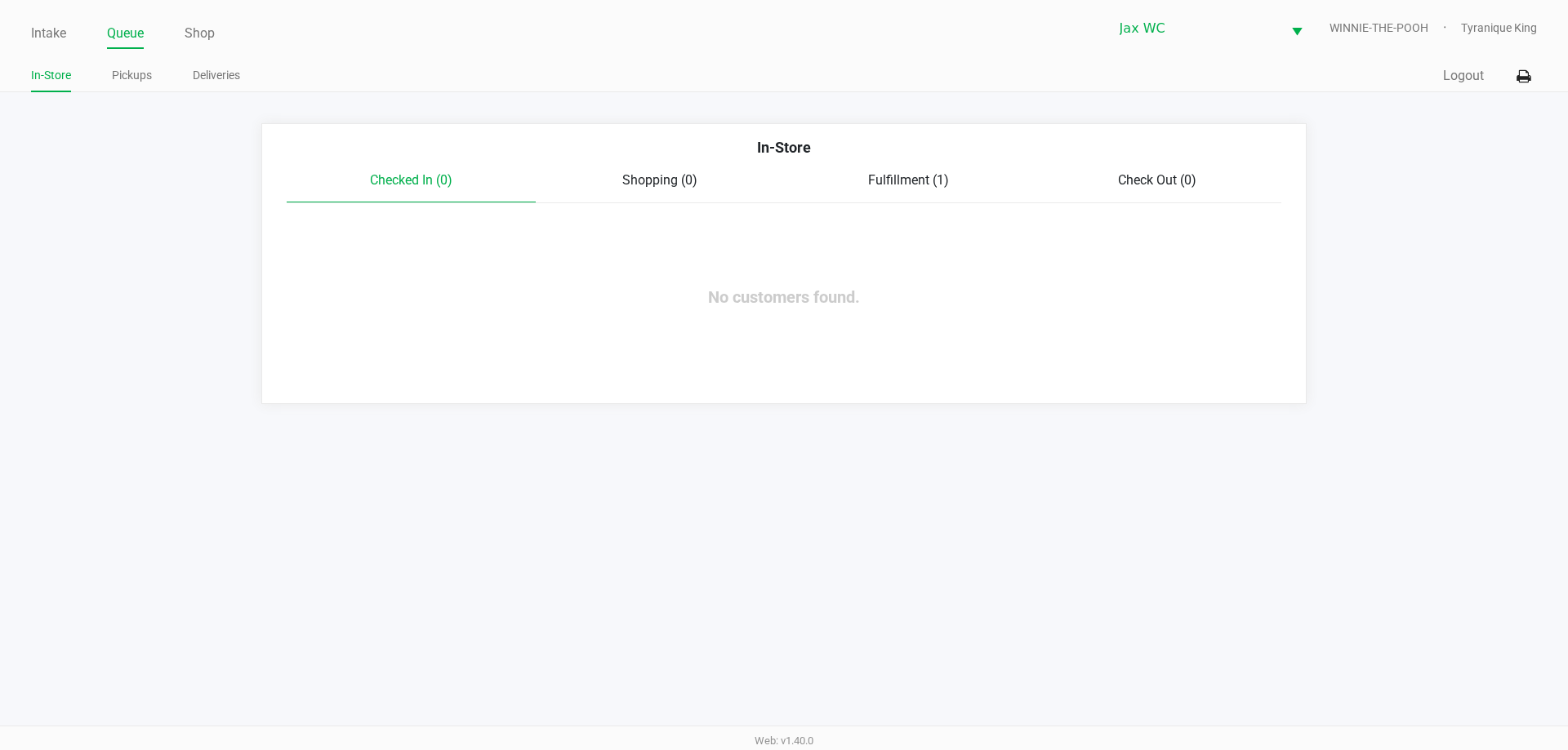
click at [941, 181] on span "Fulfillment (1)" at bounding box center [908, 180] width 81 height 15
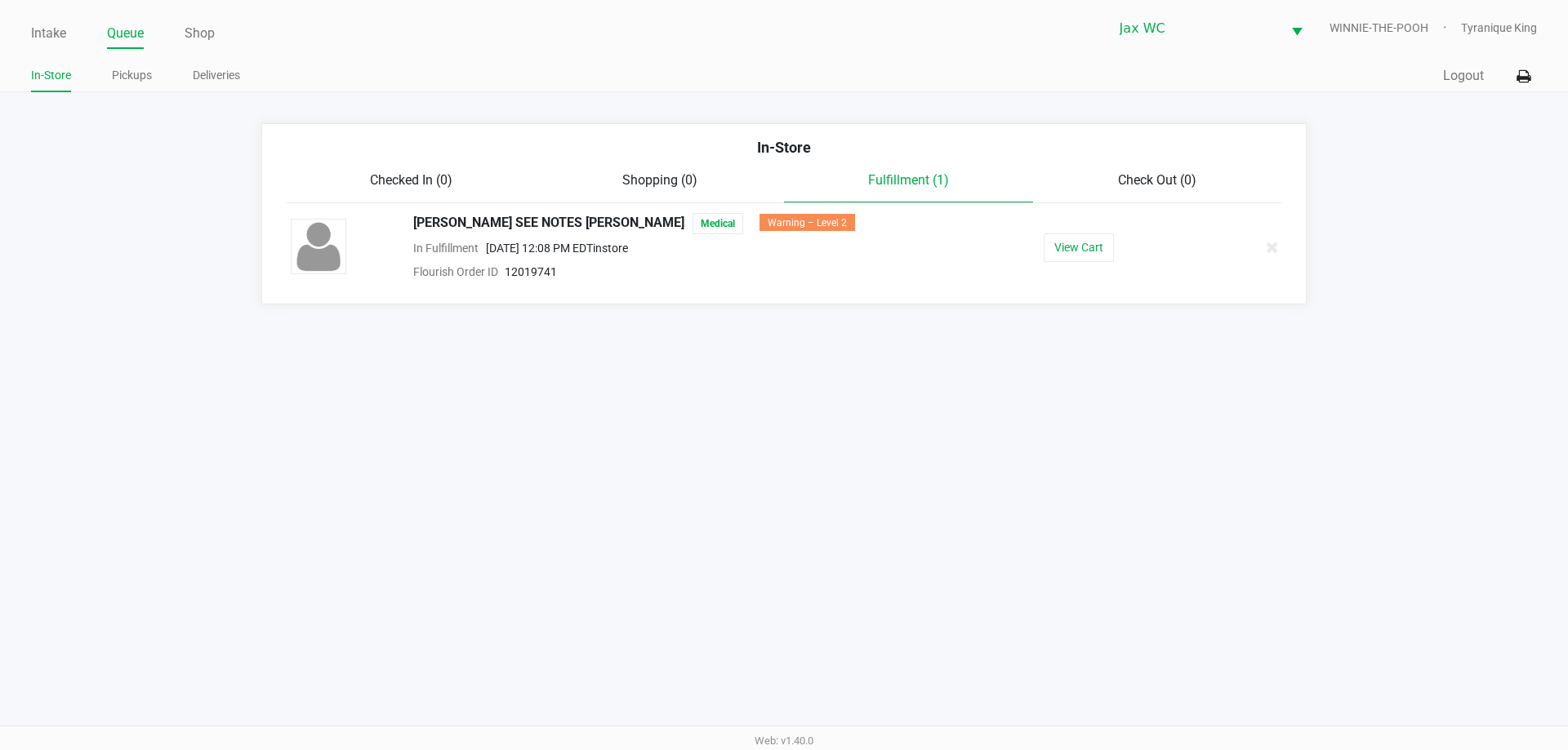
click at [1045, 226] on div "spencer SEE NOTES Livingston Medical Warning – Level 2 In Fulfillment Sep 28, 2…" at bounding box center [784, 247] width 1011 height 69
click at [1071, 240] on button "View Cart" at bounding box center [1079, 247] width 71 height 28
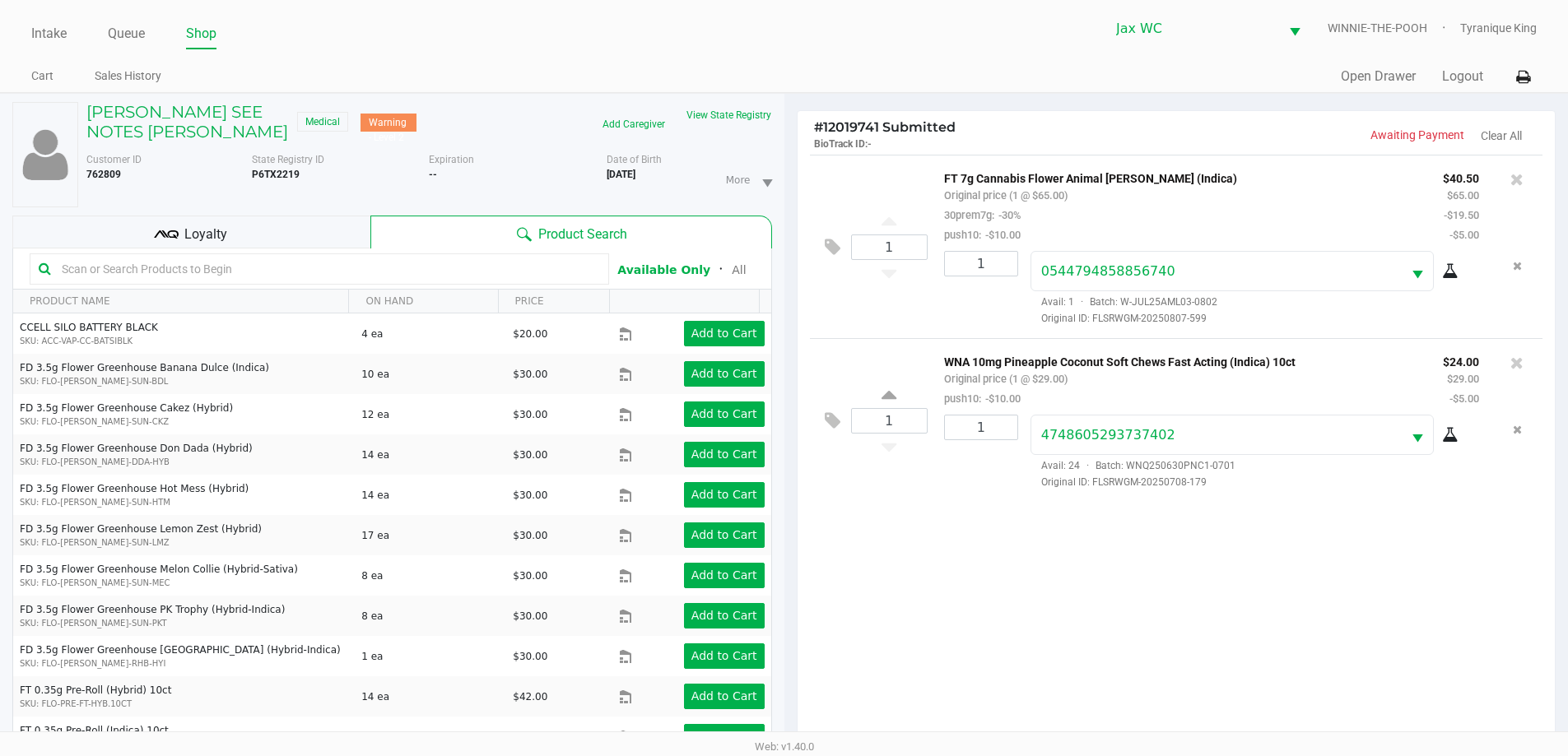
click at [321, 230] on div "Loyalty" at bounding box center [191, 231] width 358 height 33
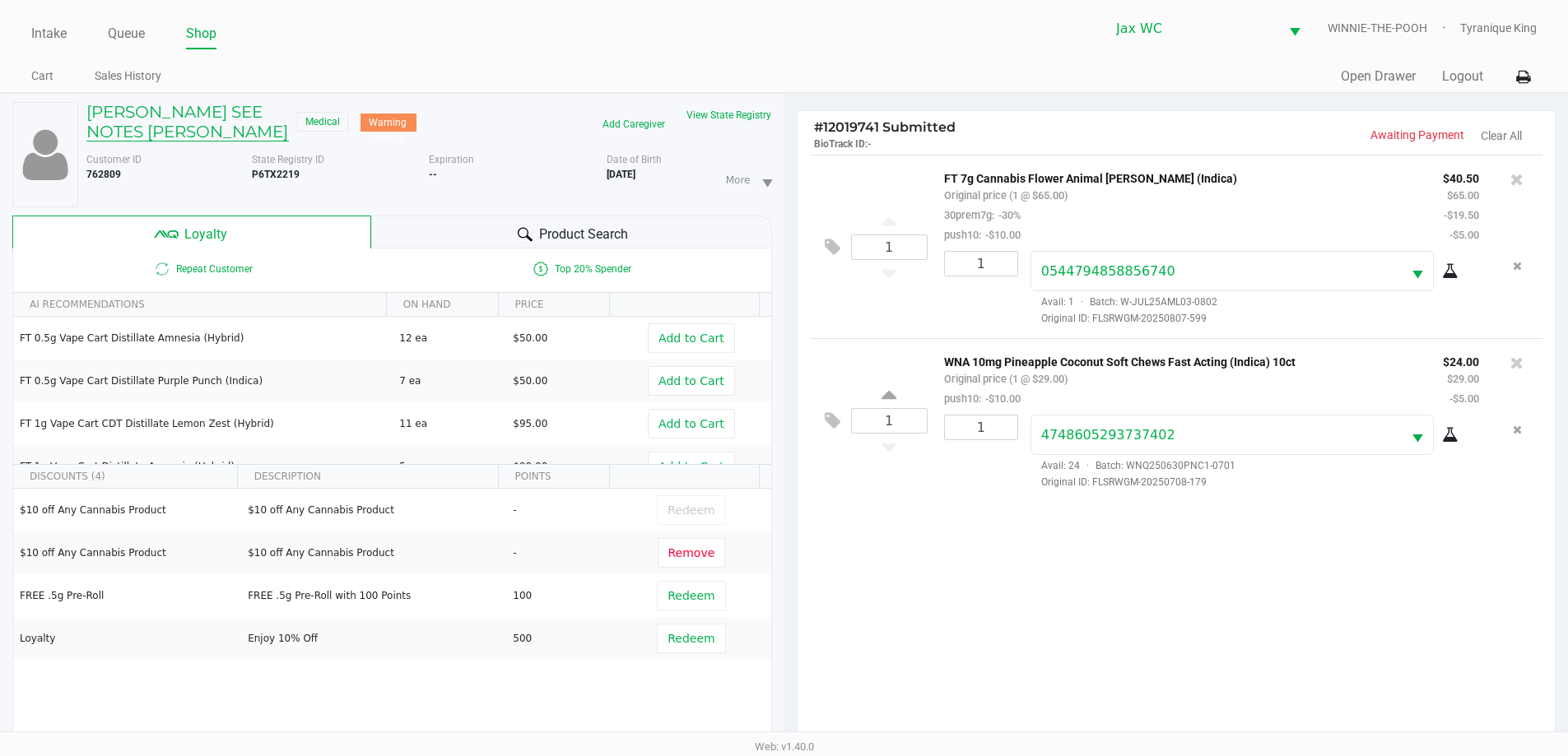
click at [164, 117] on h5 "spencer SEE NOTES Livingston" at bounding box center [187, 122] width 202 height 40
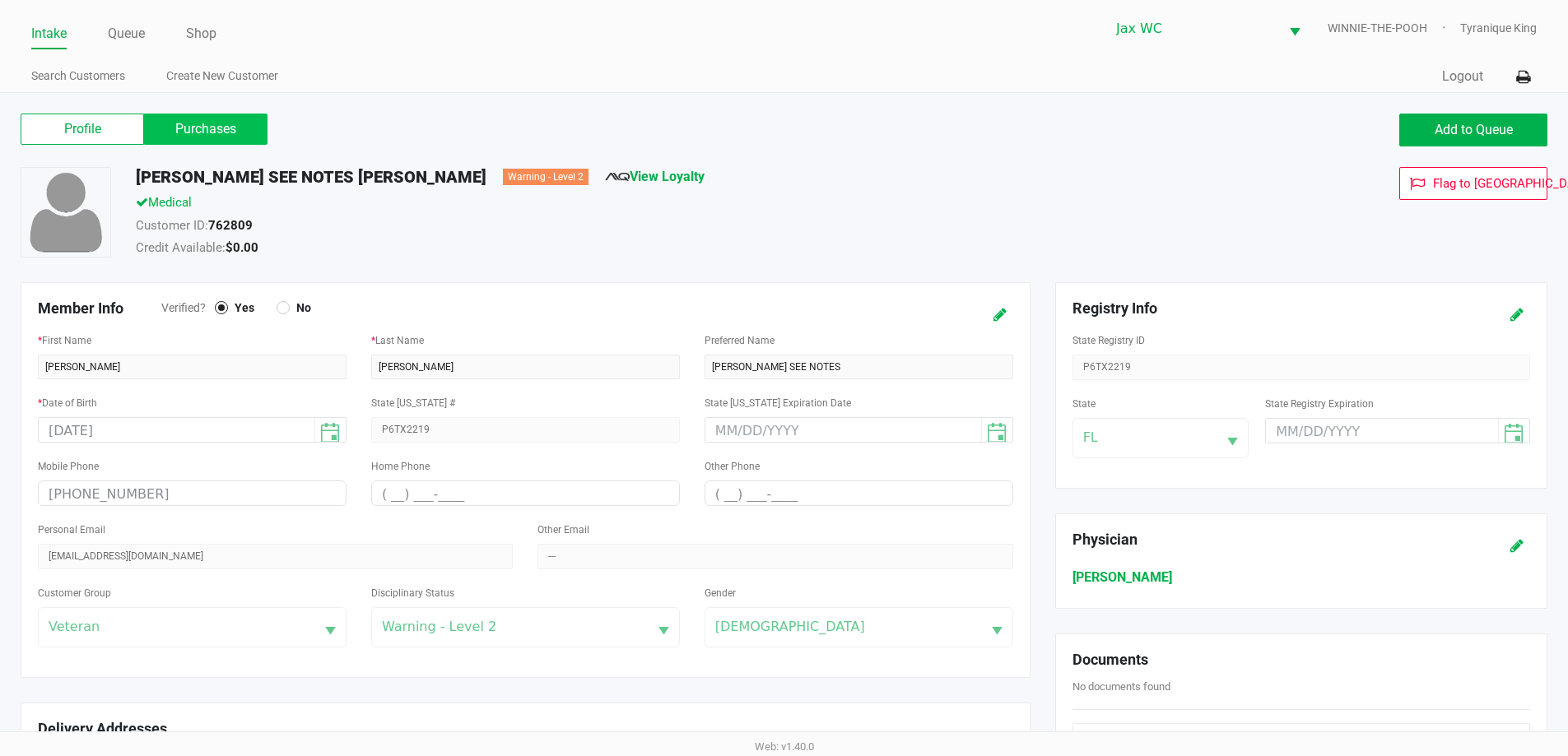
click at [215, 129] on label "Purchases" at bounding box center [206, 129] width 123 height 31
click at [0, 0] on 1 "Purchases" at bounding box center [0, 0] width 0 height 0
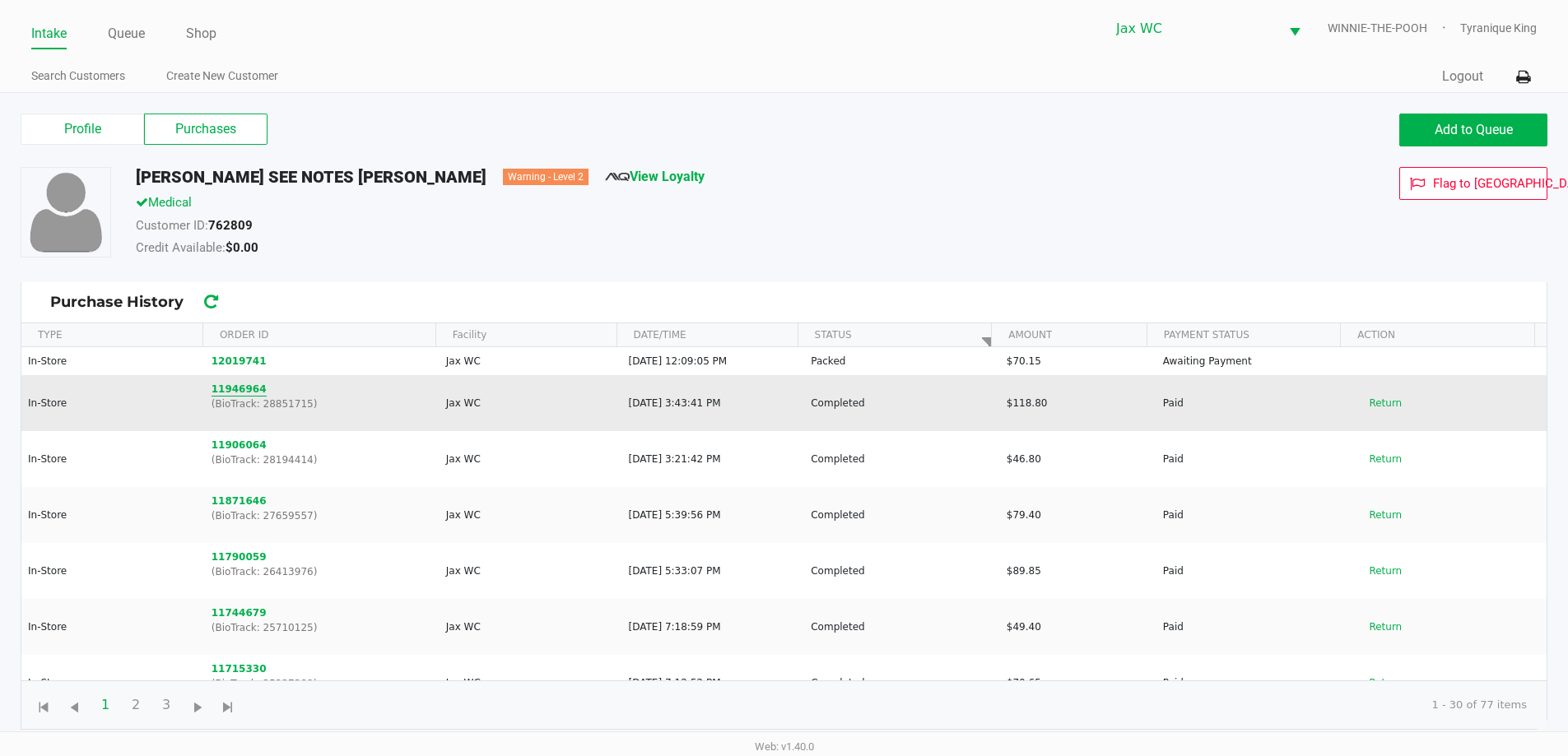
click at [234, 391] on button "11946964" at bounding box center [239, 390] width 55 height 15
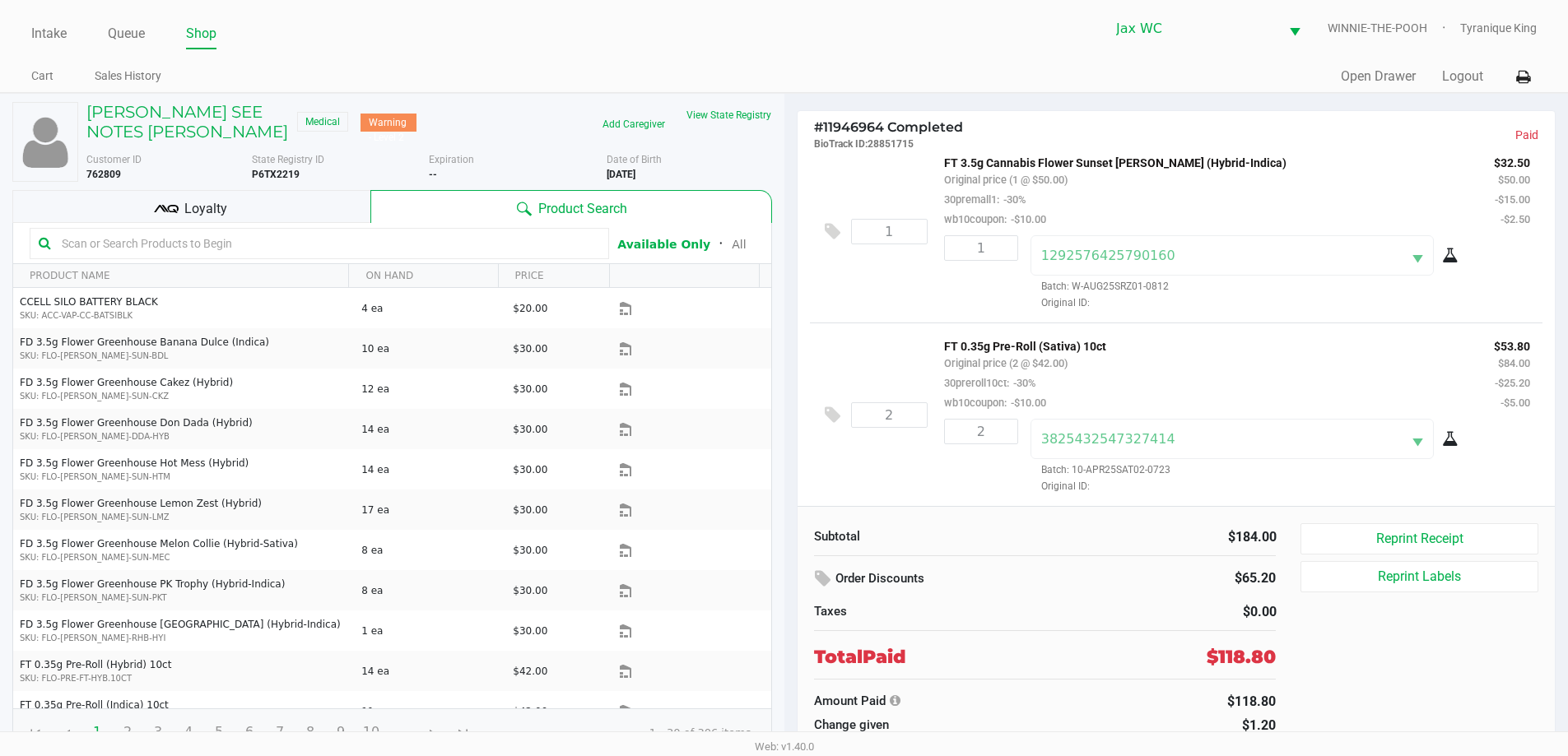
scroll to position [202, 0]
click at [305, 203] on div "Loyalty" at bounding box center [191, 206] width 358 height 33
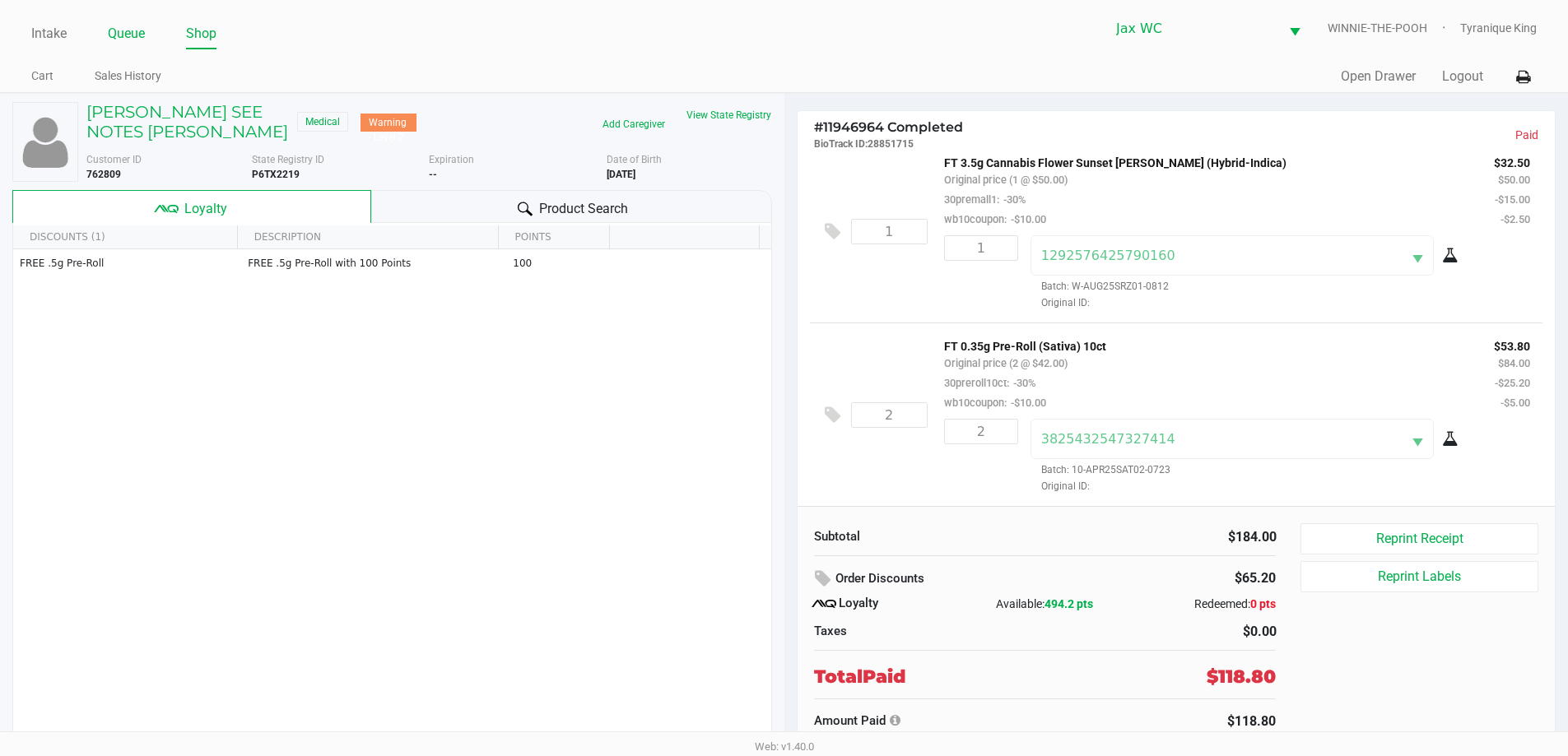
click at [134, 32] on link "Queue" at bounding box center [126, 33] width 37 height 23
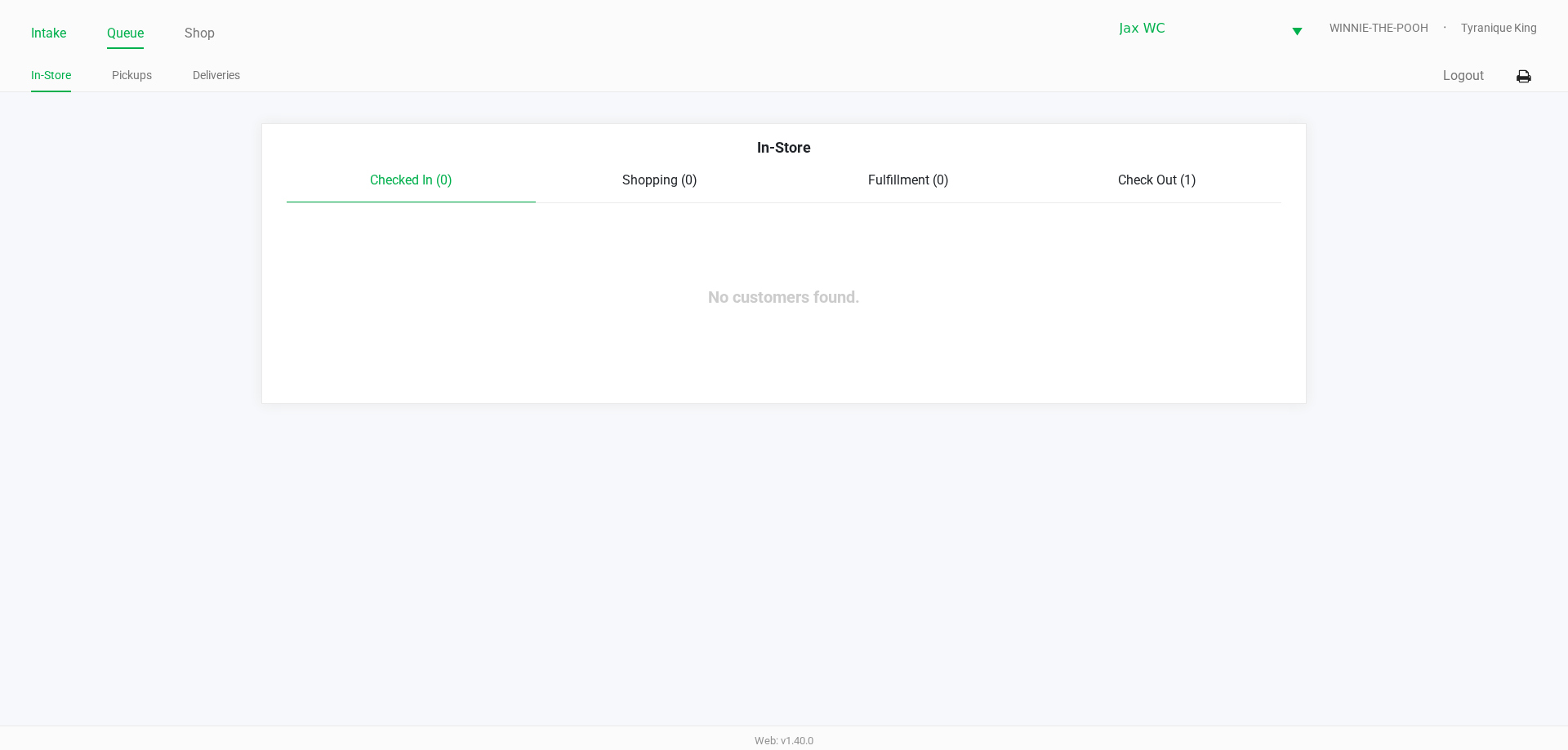
click at [52, 30] on link "Intake" at bounding box center [48, 33] width 35 height 23
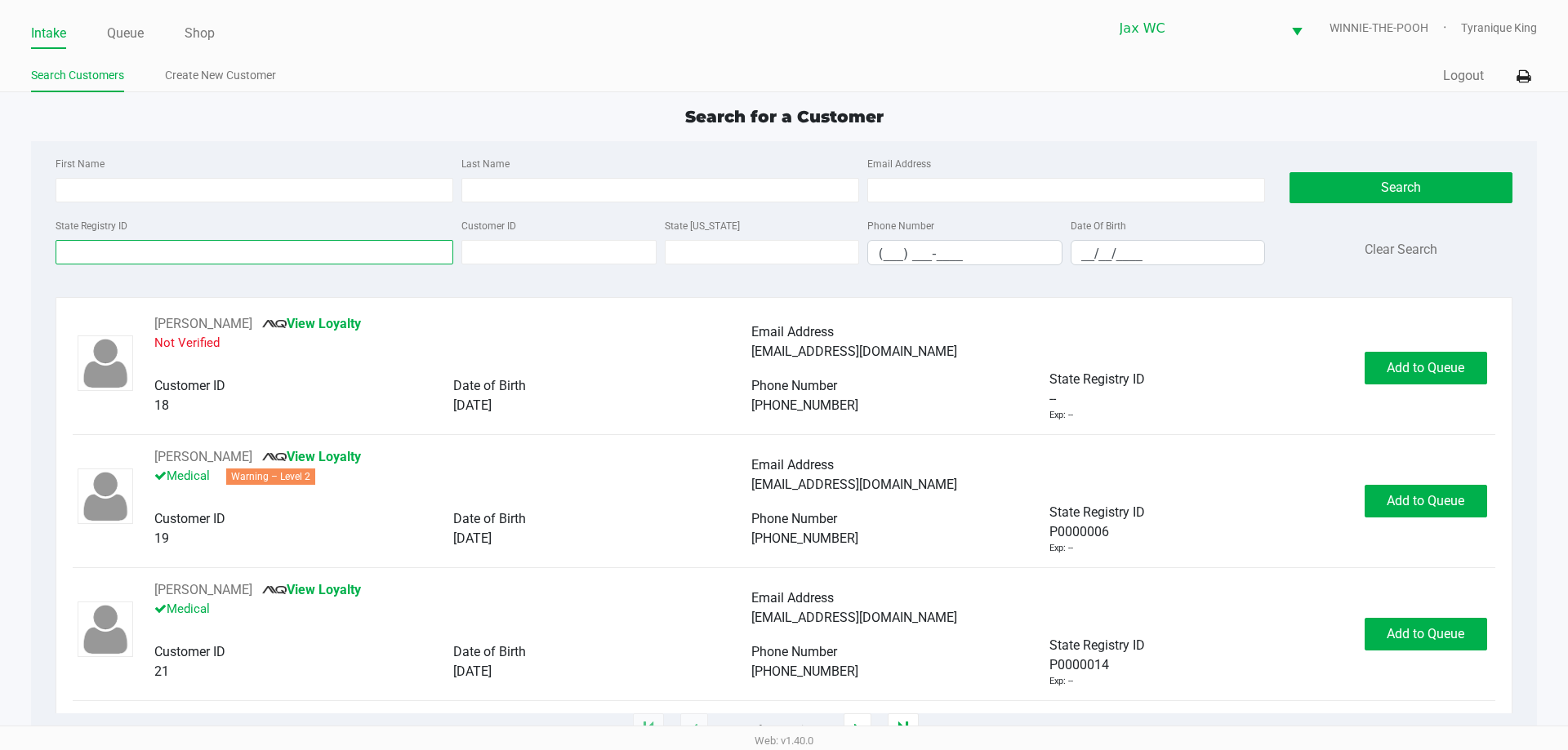
click at [200, 249] on input "State Registry ID" at bounding box center [254, 252] width 398 height 24
click at [56, 240] on div at bounding box center [56, 240] width 0 height 0
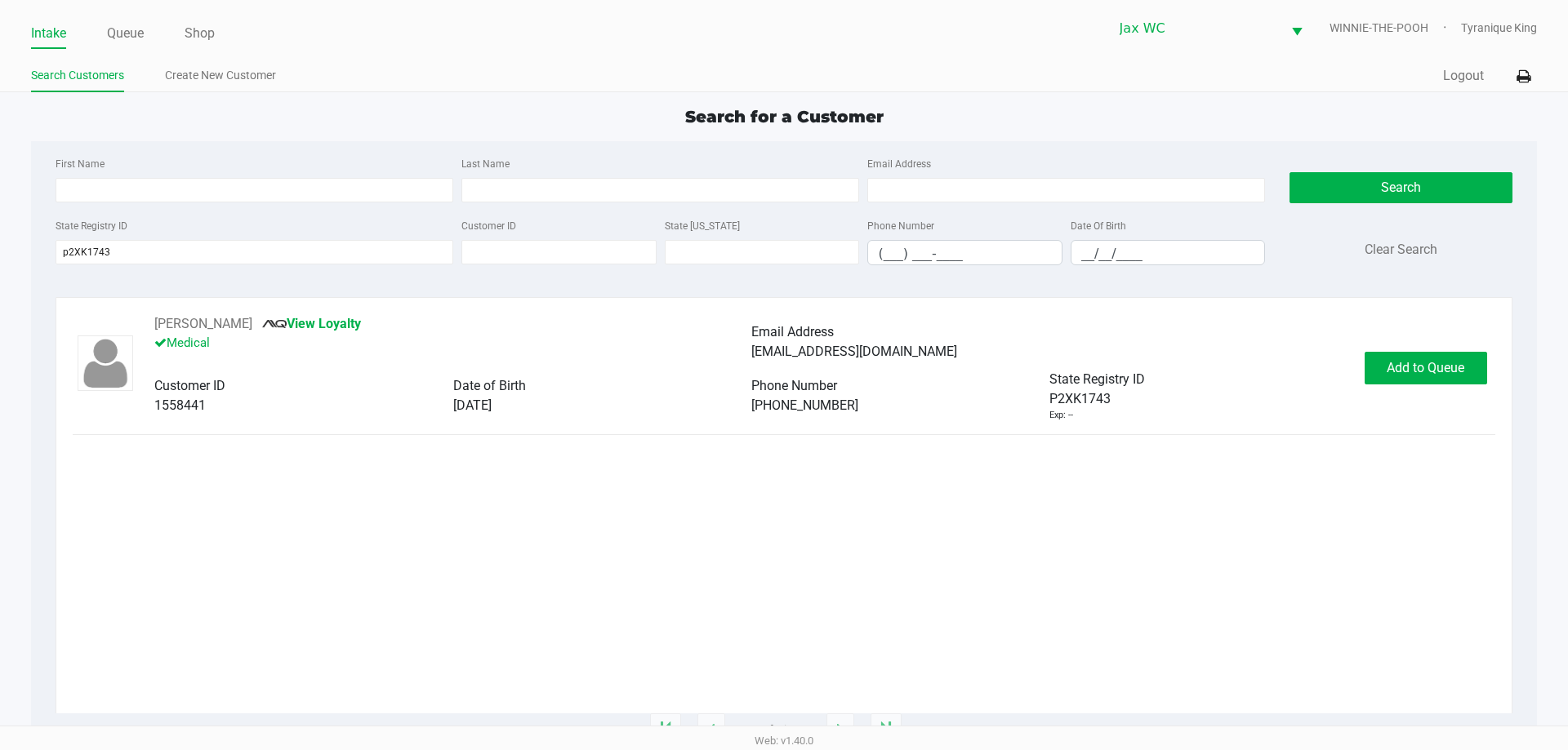
click at [1481, 388] on div "Barbara Peeples View Loyalty Medical Email Address bdpeeples63@gmail.com Custom…" at bounding box center [783, 368] width 1422 height 108
click at [1459, 353] on button "Add to Queue" at bounding box center [1426, 368] width 122 height 33
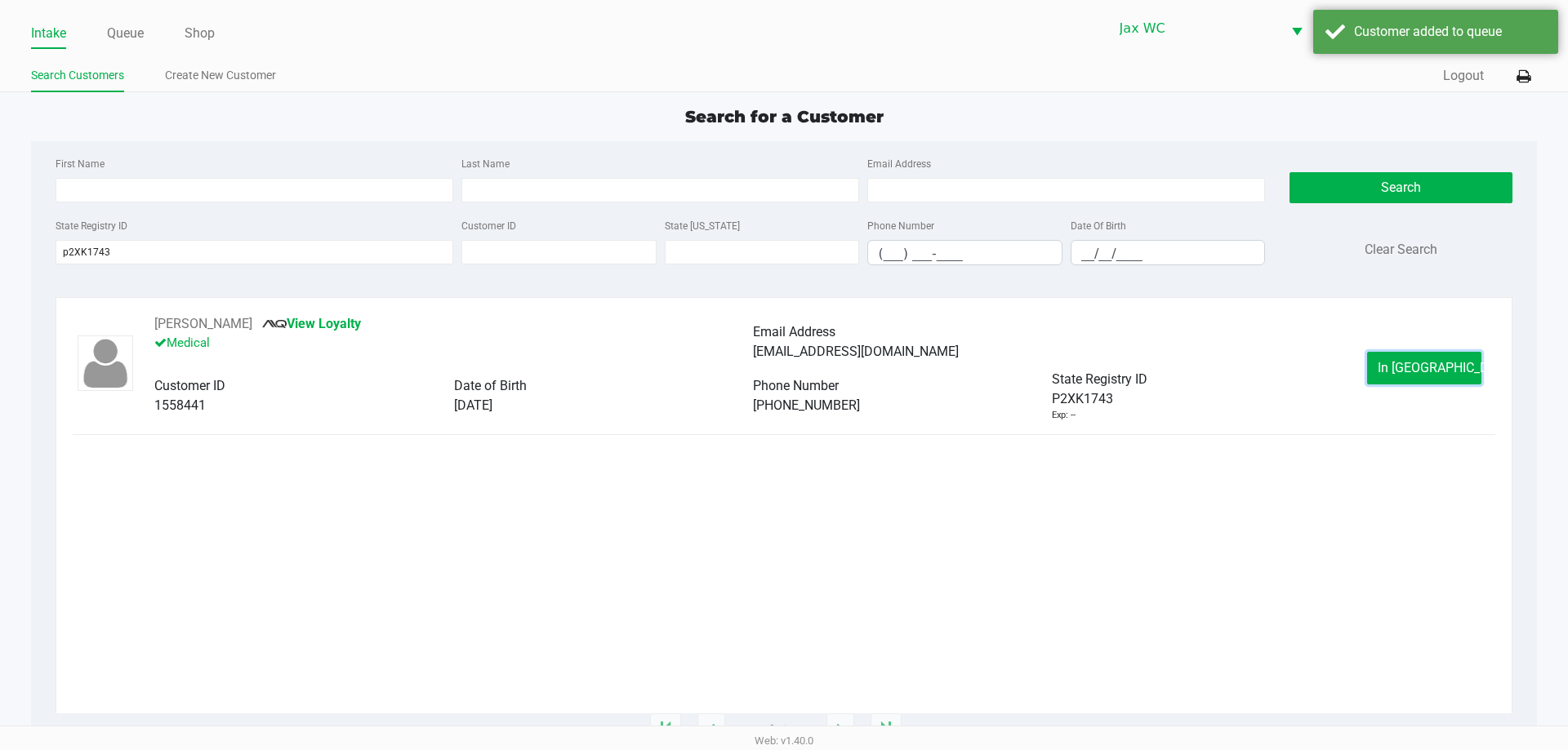
click at [1457, 367] on button "In Queue" at bounding box center [1423, 368] width 114 height 33
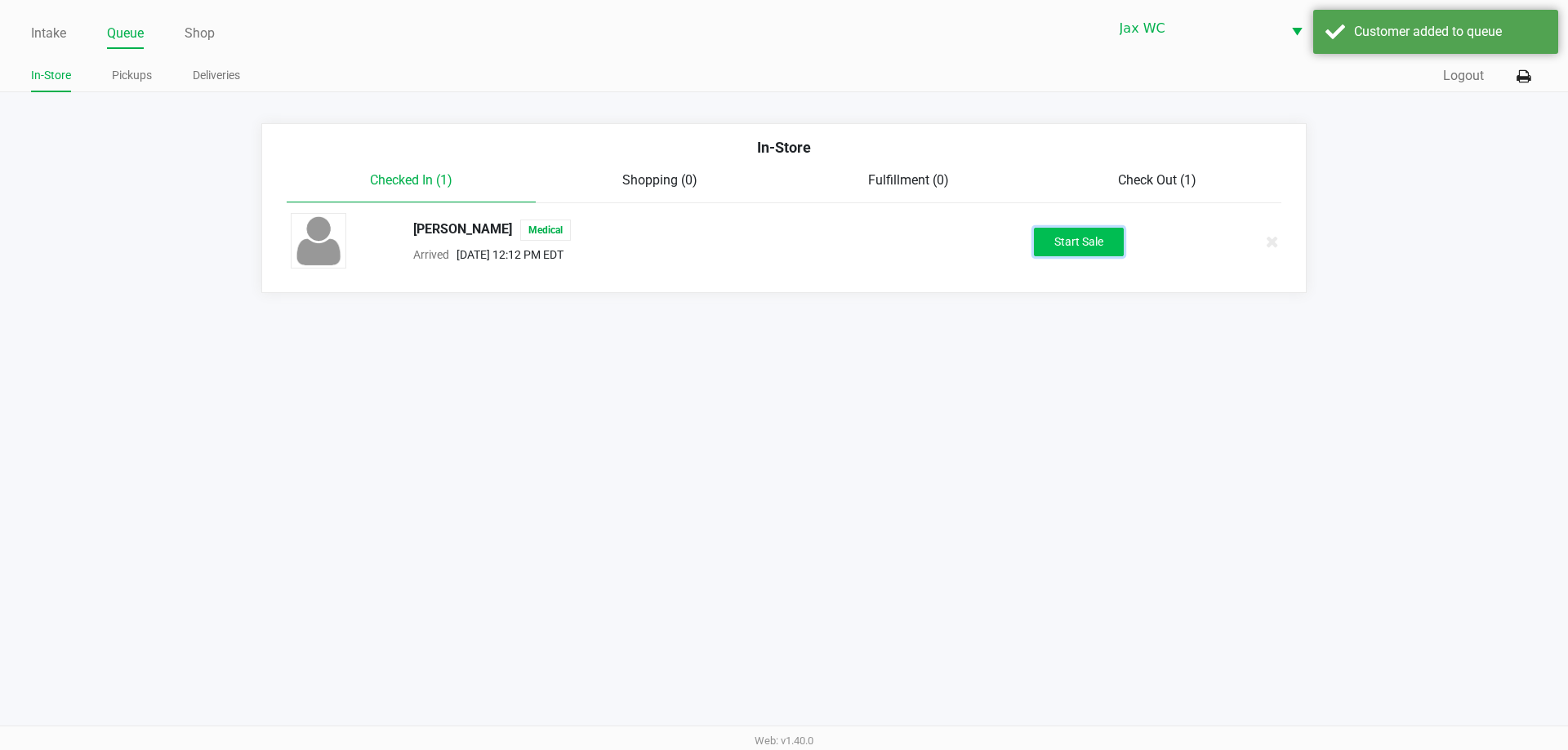
click at [1089, 236] on button "Start Sale" at bounding box center [1078, 242] width 89 height 28
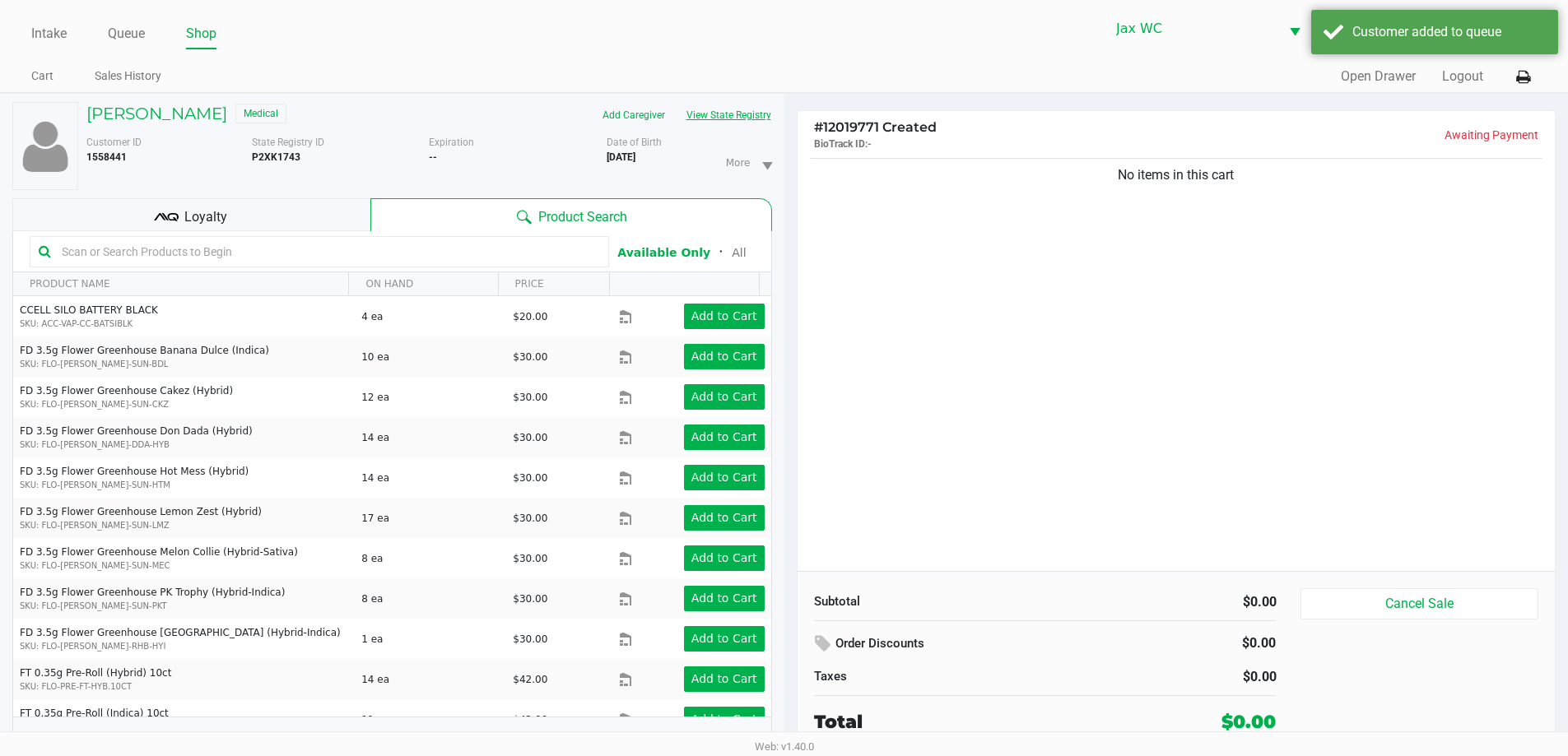
click at [706, 126] on button "View State Registry" at bounding box center [724, 116] width 97 height 27
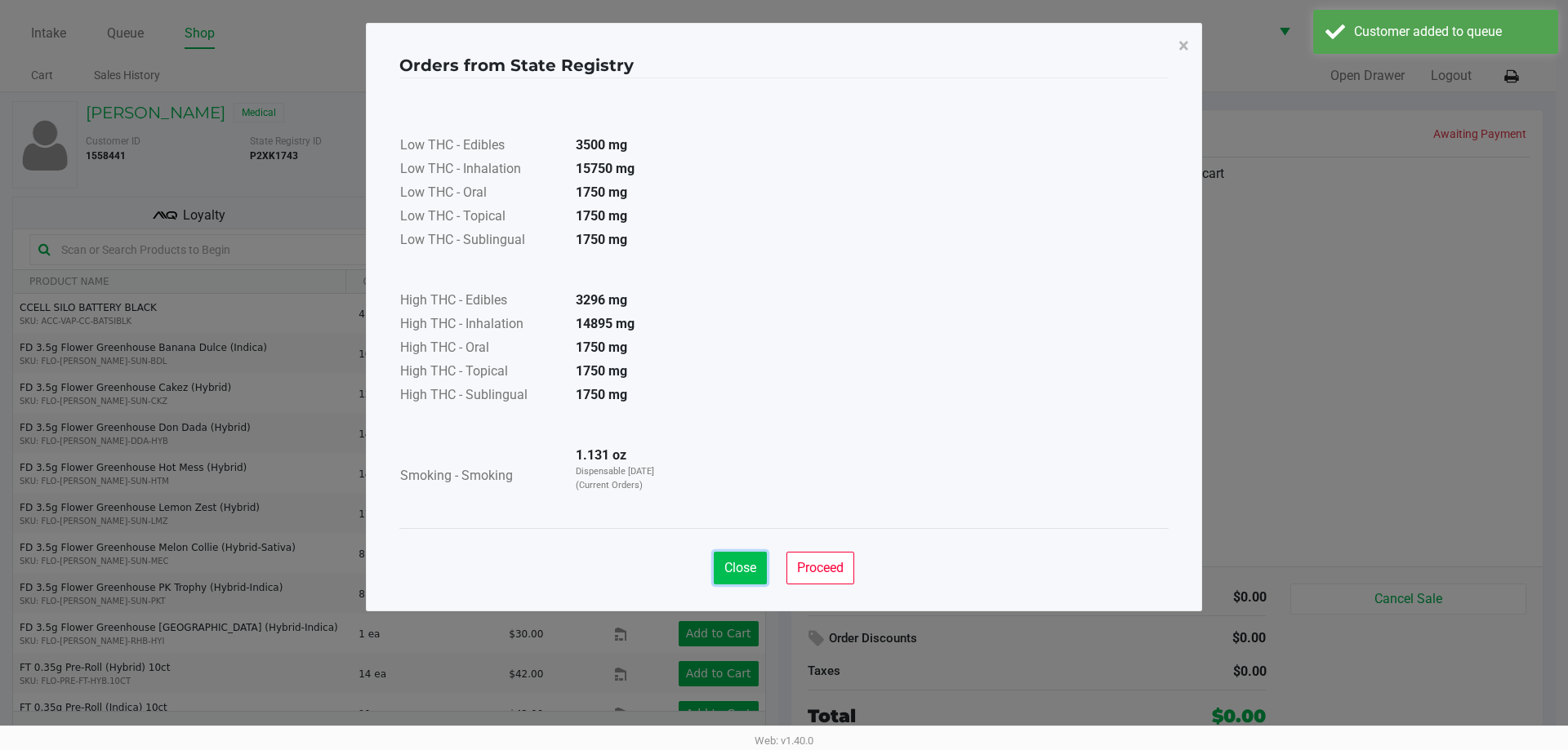
click at [750, 553] on button "Close" at bounding box center [740, 568] width 53 height 33
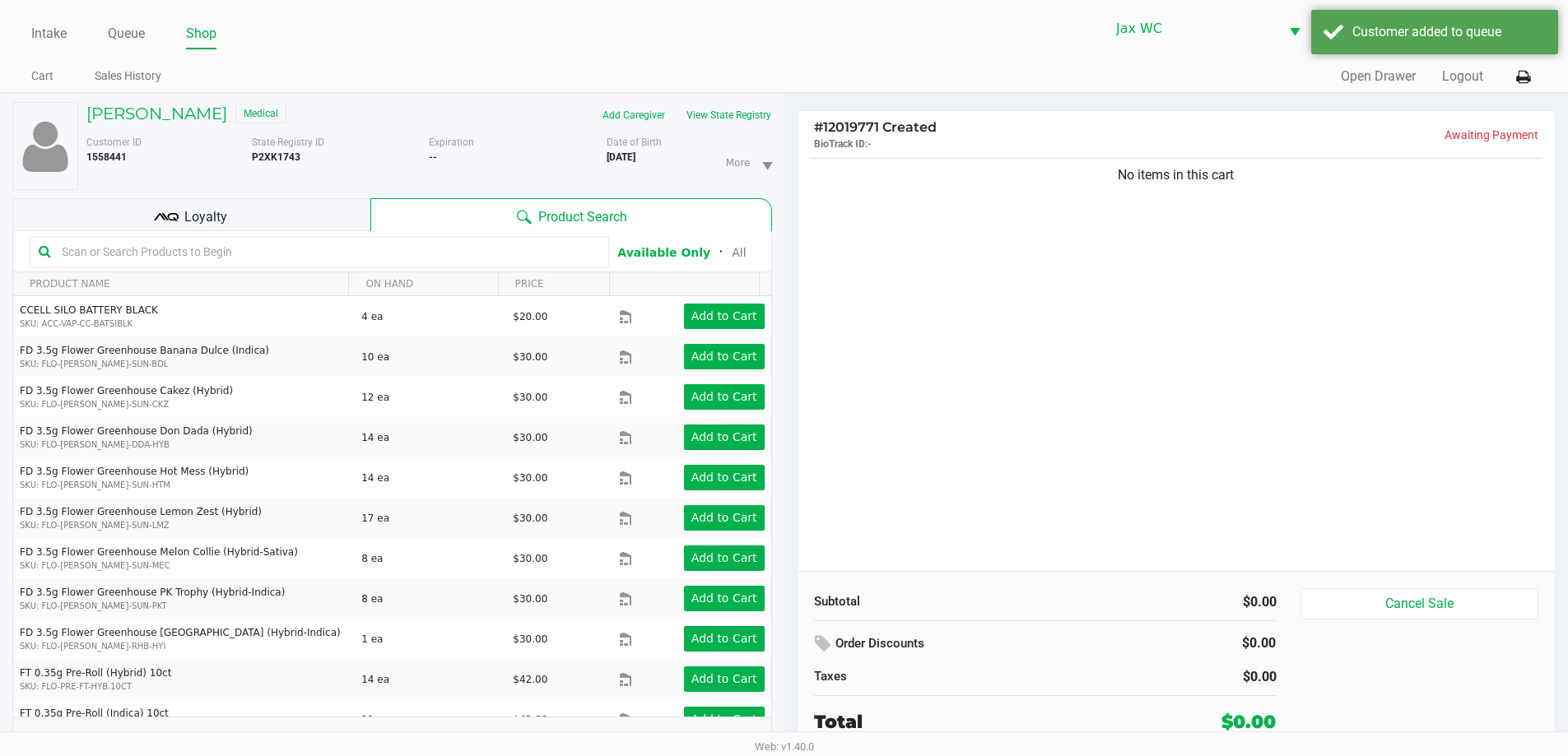
click at [257, 258] on input "text" at bounding box center [327, 251] width 544 height 25
click at [265, 258] on input "text" at bounding box center [327, 251] width 544 height 25
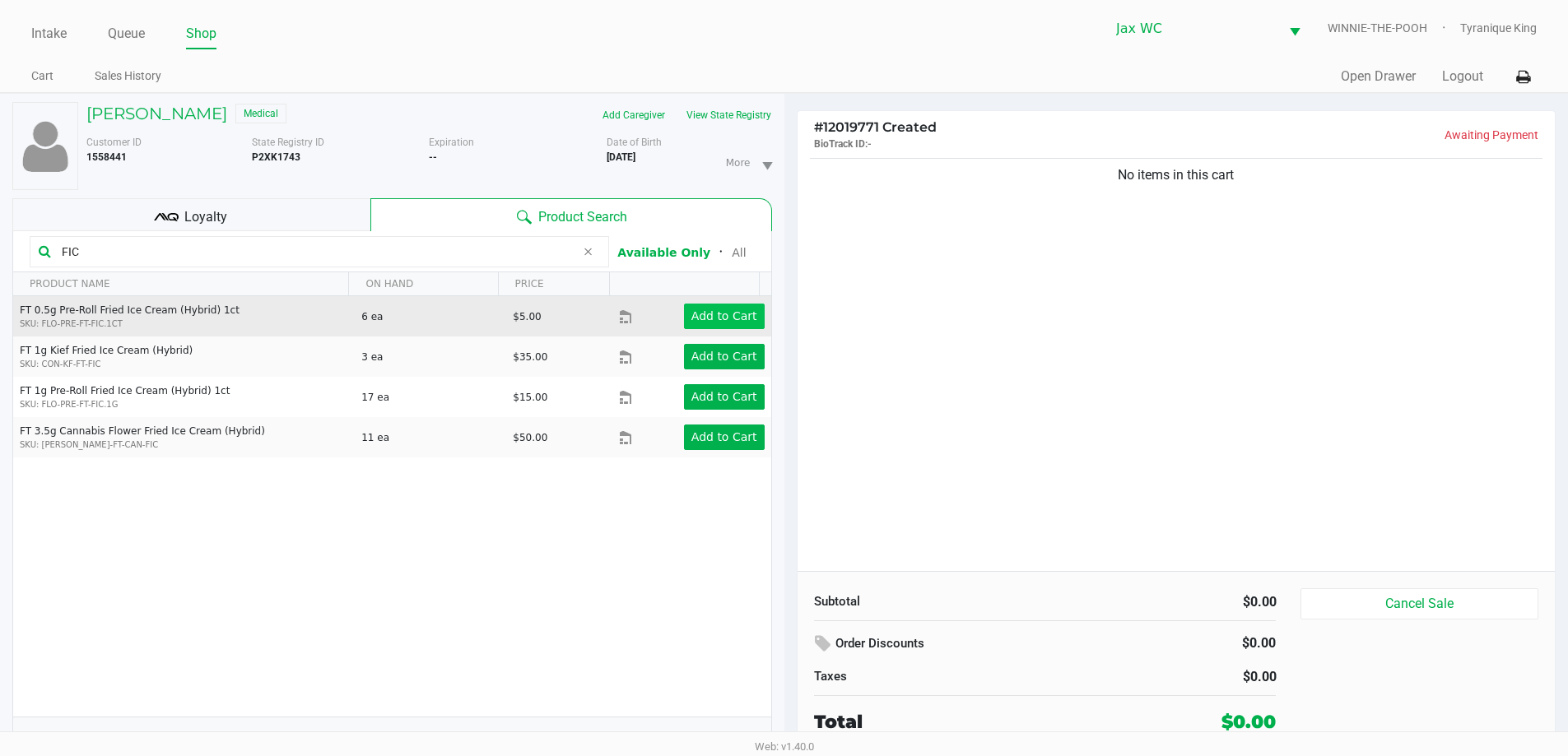
drag, startPoint x: 712, startPoint y: 295, endPoint x: 718, endPoint y: 321, distance: 26.7
click at [714, 306] on div "PRODUCT NAME ON HAND PRICE FT 0.5g Pre-Roll Fried Ice Cream (Hybrid) 1ct SKU: F…" at bounding box center [392, 494] width 758 height 445
click at [720, 326] on button "Add to Cart" at bounding box center [724, 316] width 81 height 26
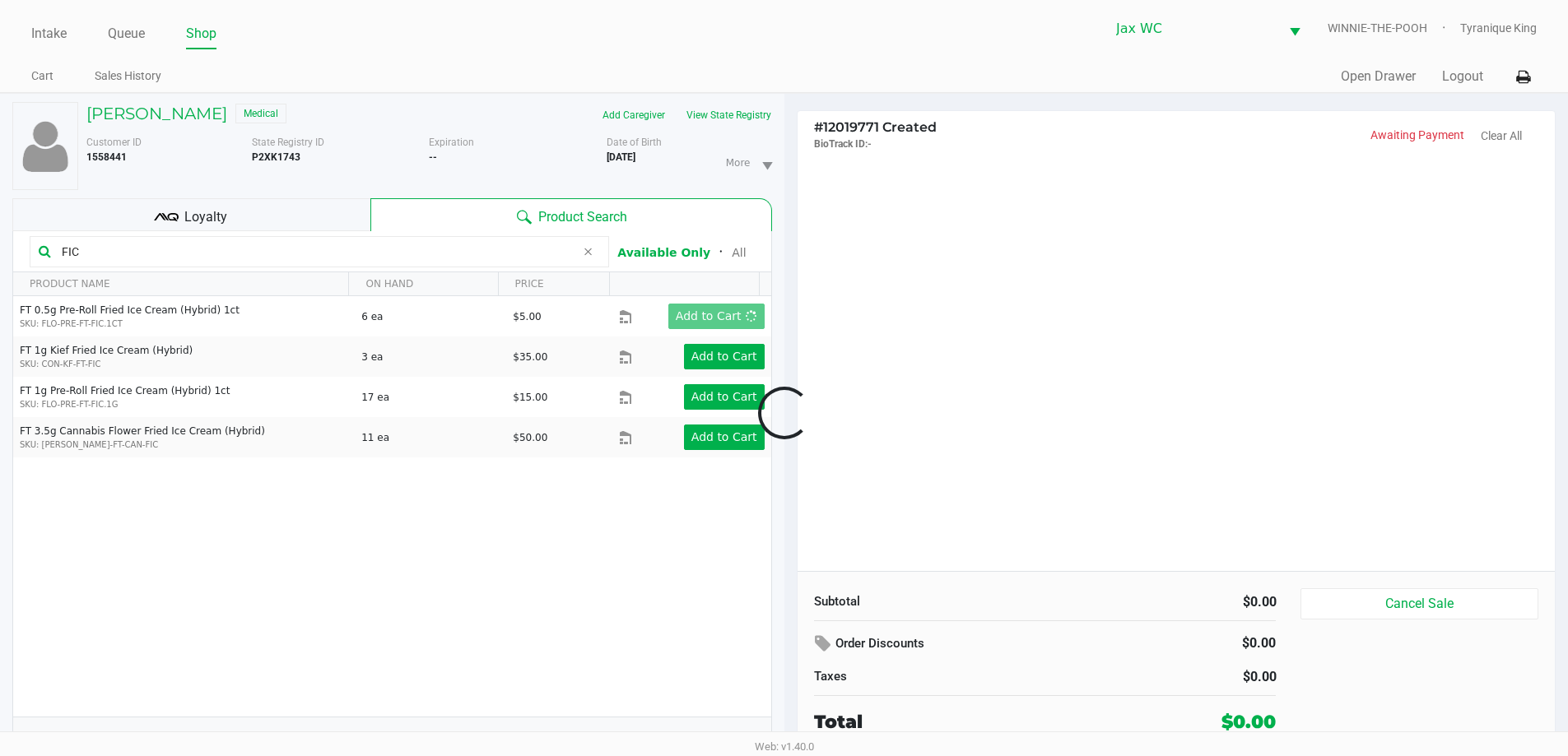
click at [397, 244] on div at bounding box center [784, 414] width 1568 height 476
click at [333, 221] on div at bounding box center [784, 414] width 1568 height 476
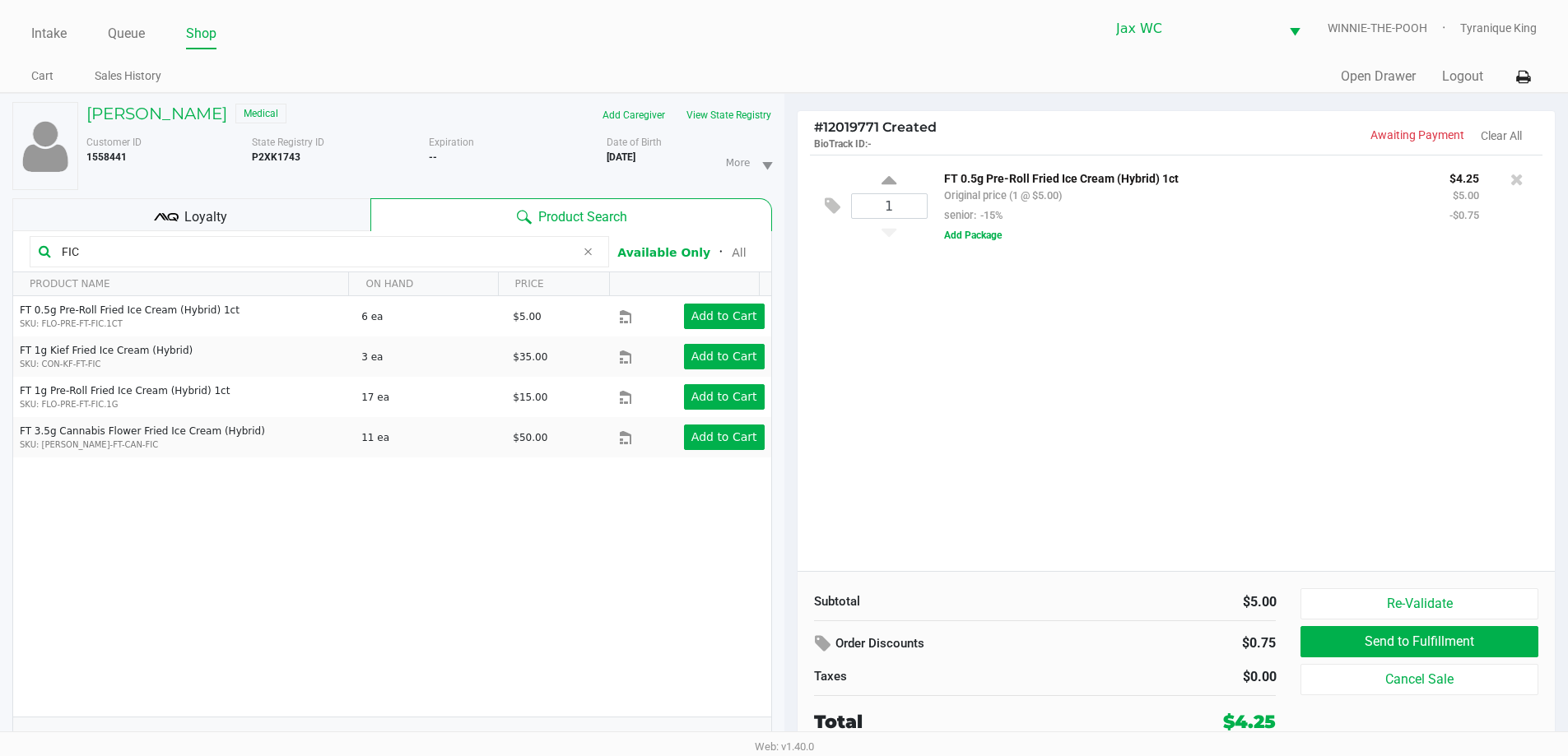
click at [332, 215] on div "Loyalty" at bounding box center [191, 214] width 358 height 33
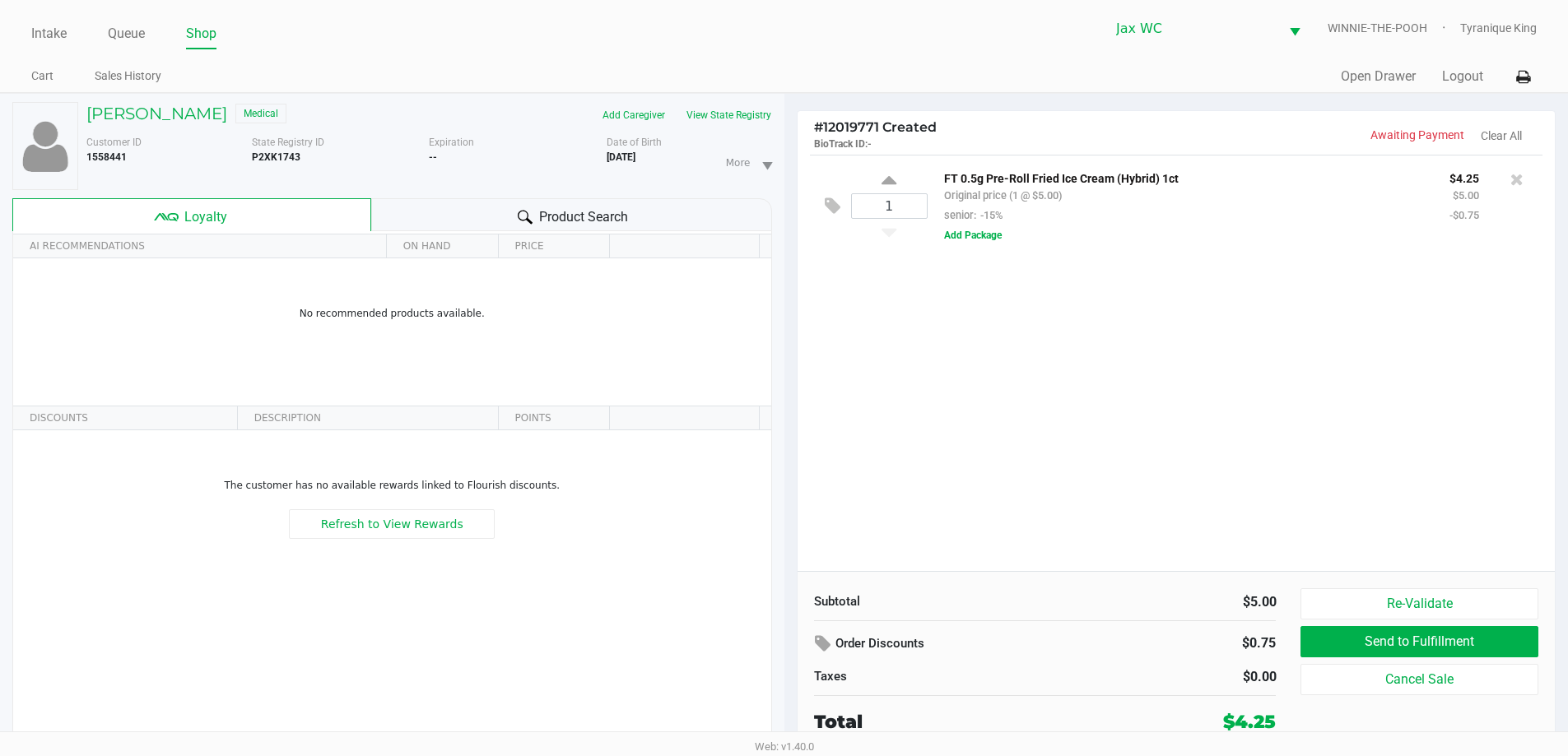
click at [532, 201] on div "Product Search" at bounding box center [571, 214] width 401 height 33
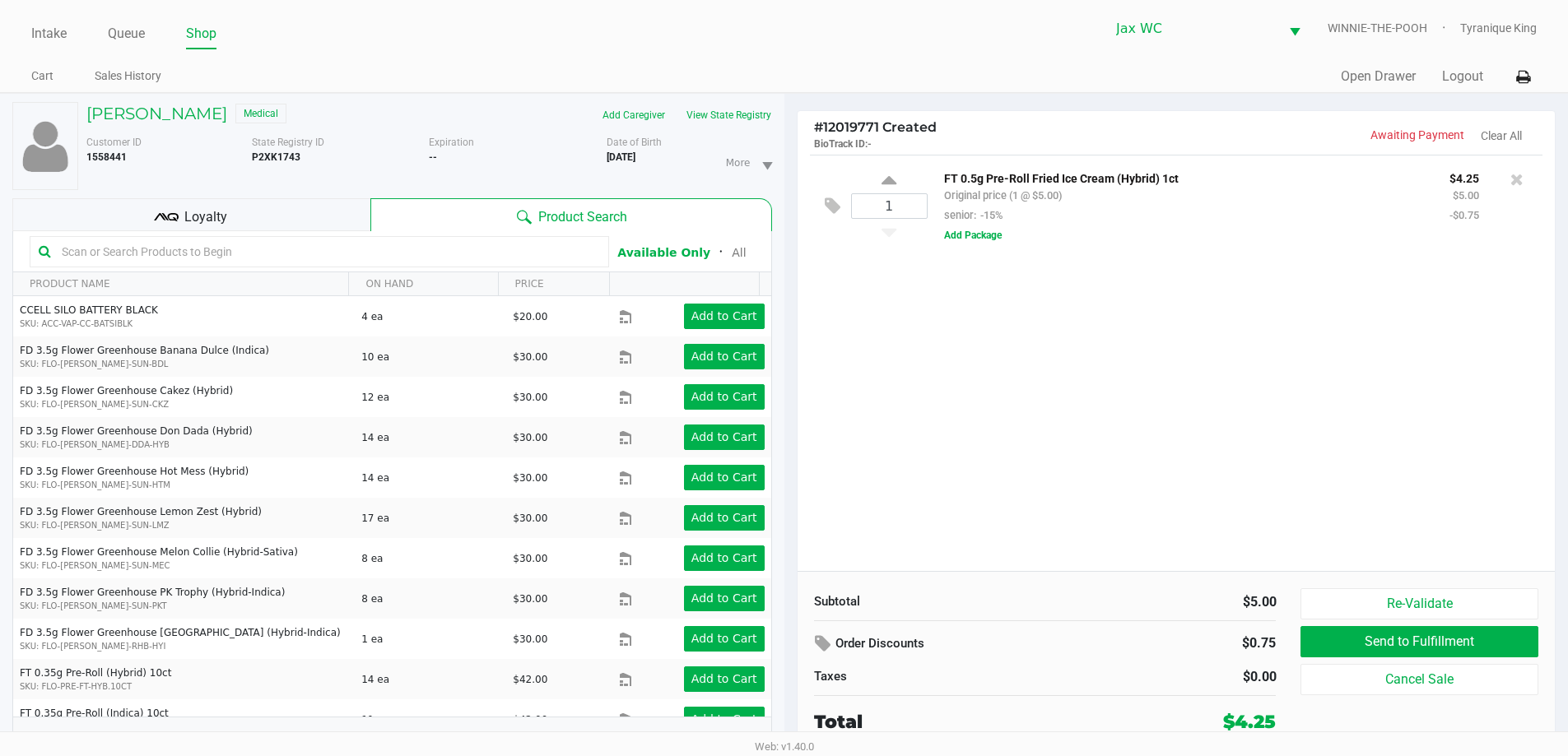
click at [397, 258] on input "text" at bounding box center [327, 251] width 544 height 25
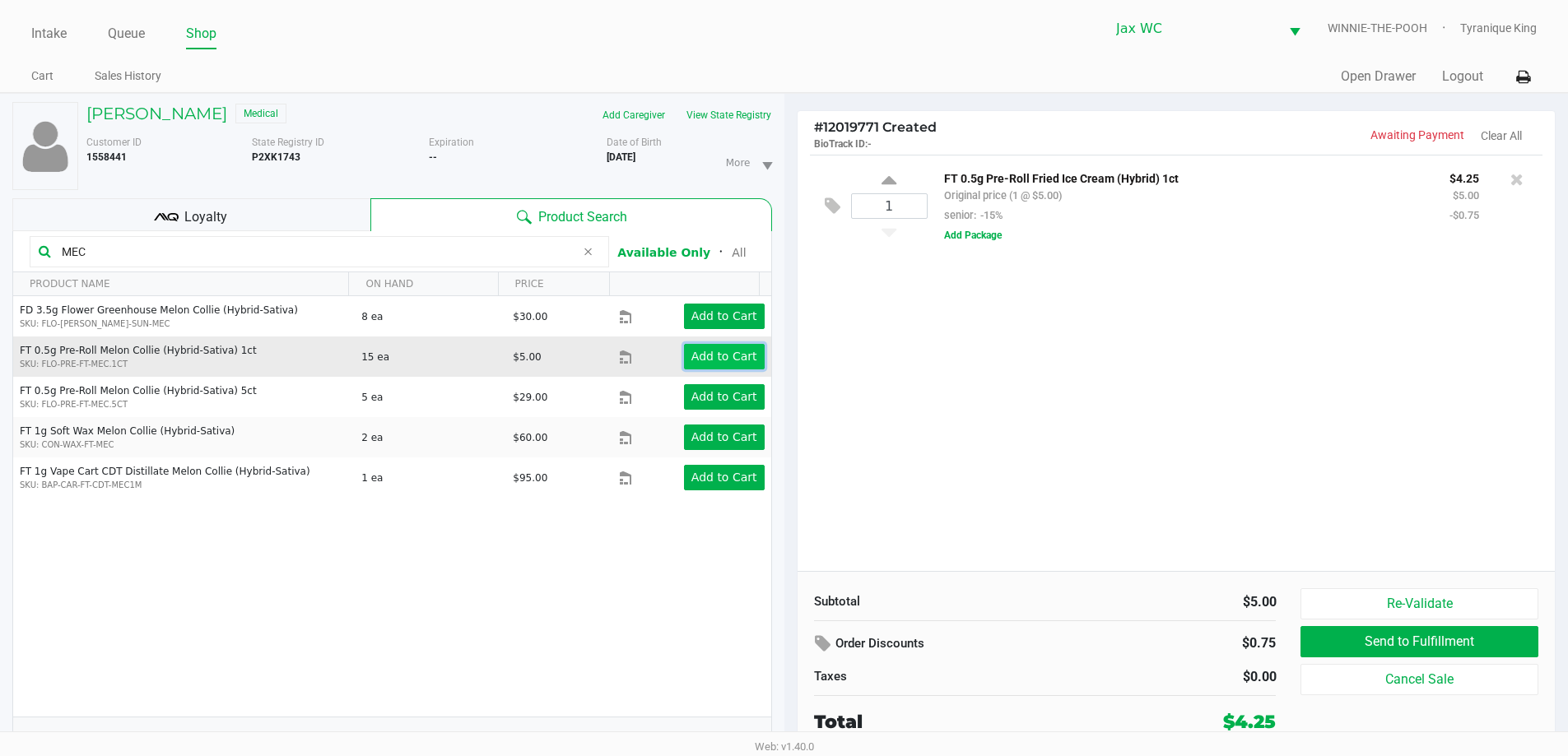
click at [730, 368] on button "Add to Cart" at bounding box center [724, 357] width 81 height 26
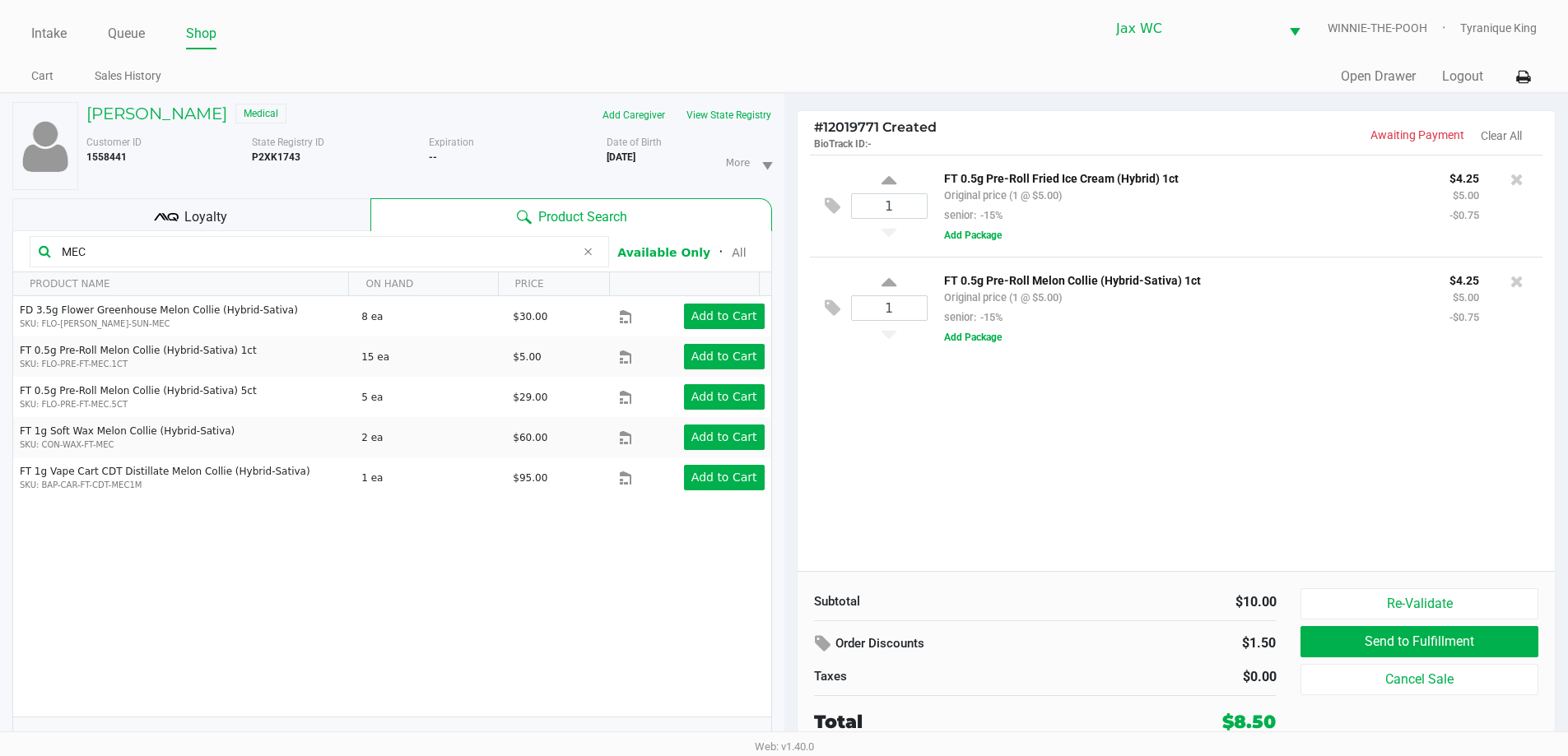
scroll to position [17, 0]
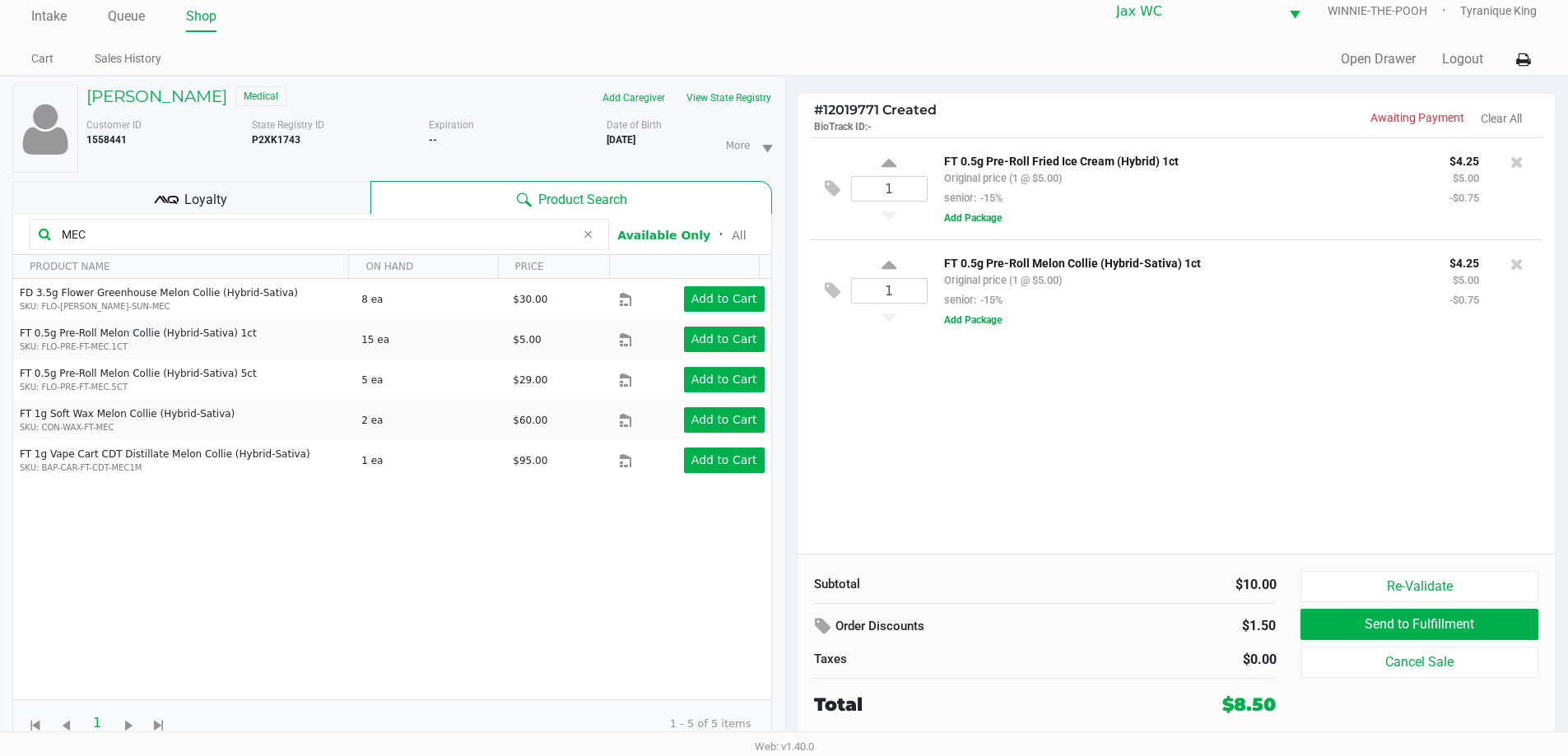
click at [278, 192] on div "Loyalty" at bounding box center [191, 197] width 358 height 33
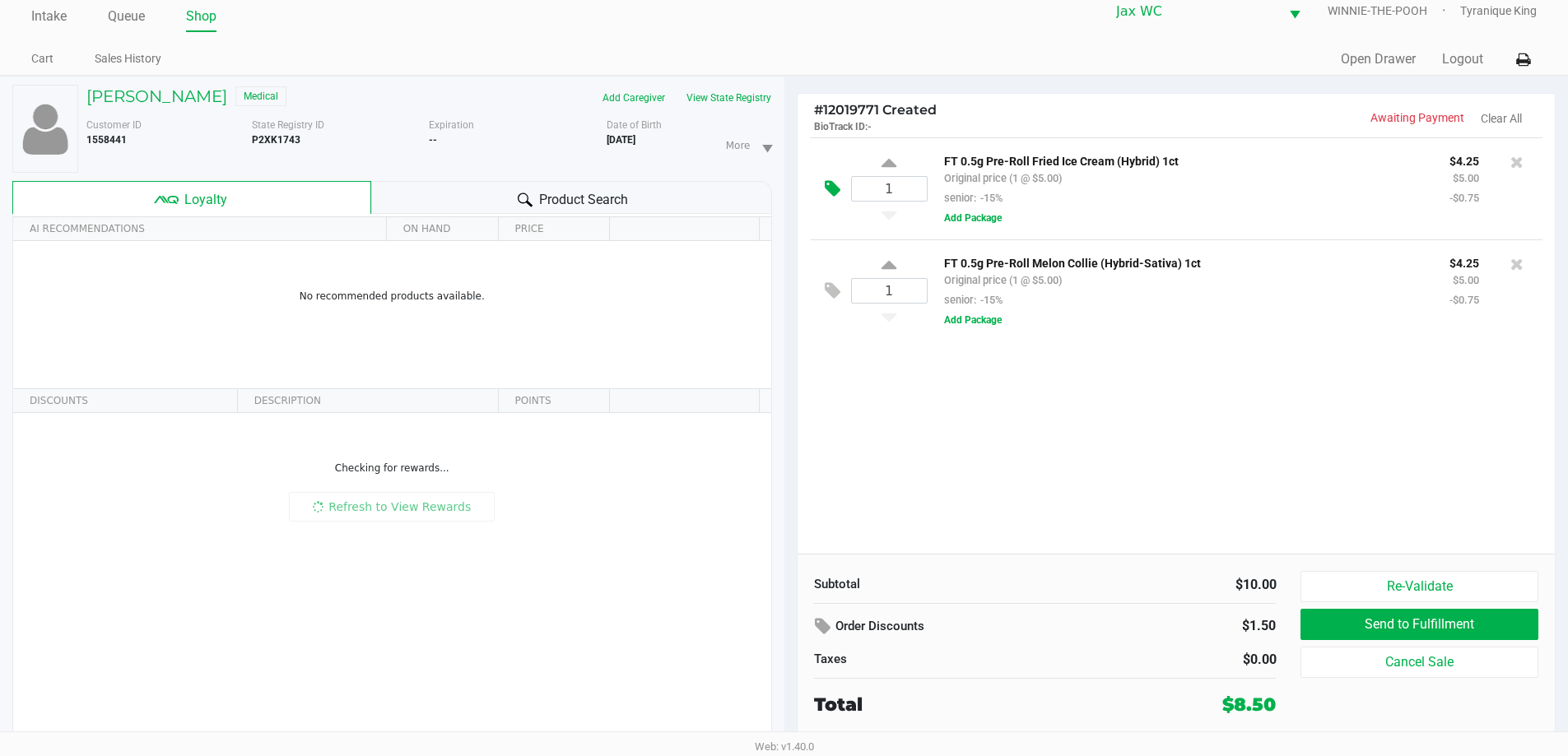
click at [827, 183] on icon at bounding box center [832, 189] width 15 height 19
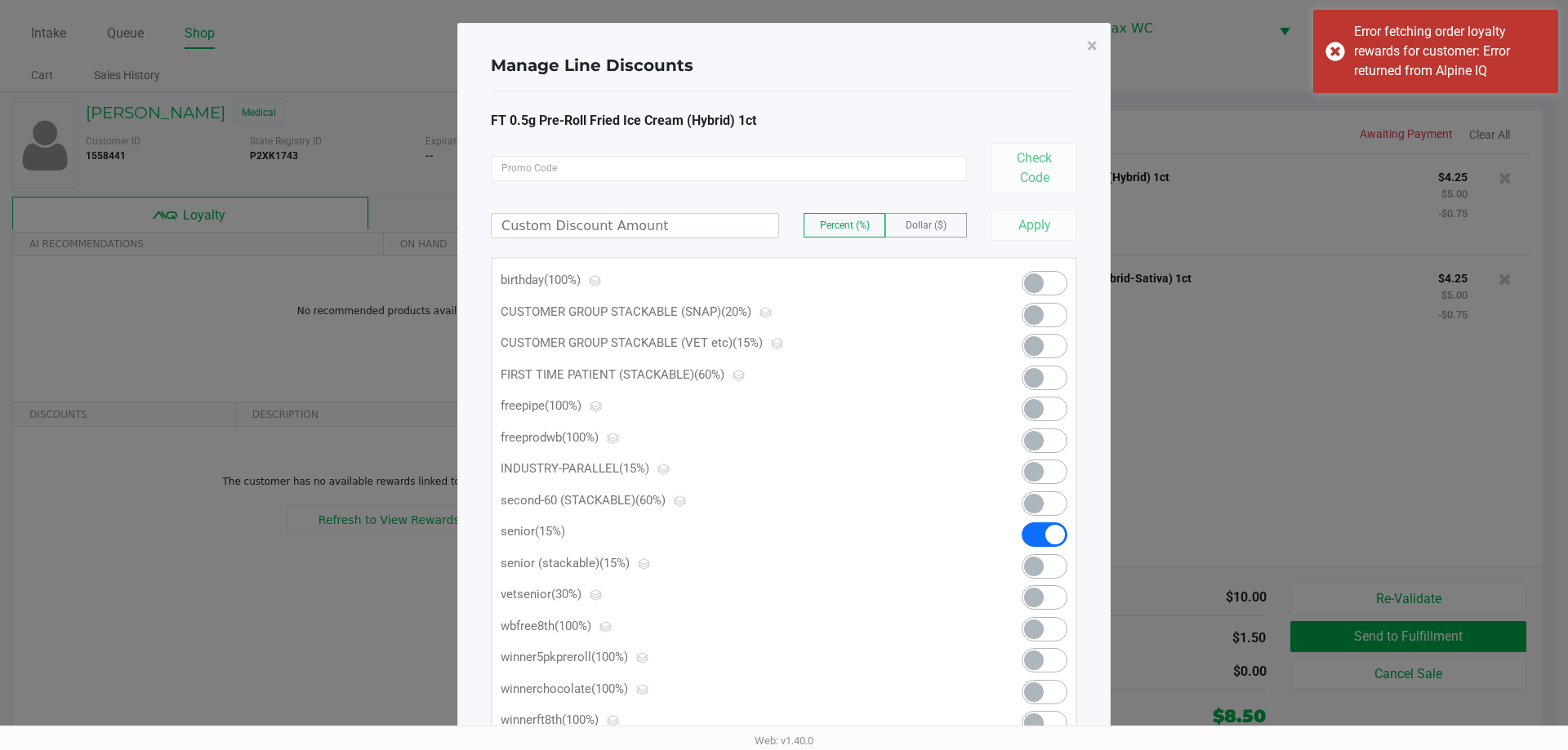
click at [1039, 343] on span at bounding box center [1033, 345] width 20 height 20
click at [1096, 39] on span "×" at bounding box center [1092, 45] width 10 height 23
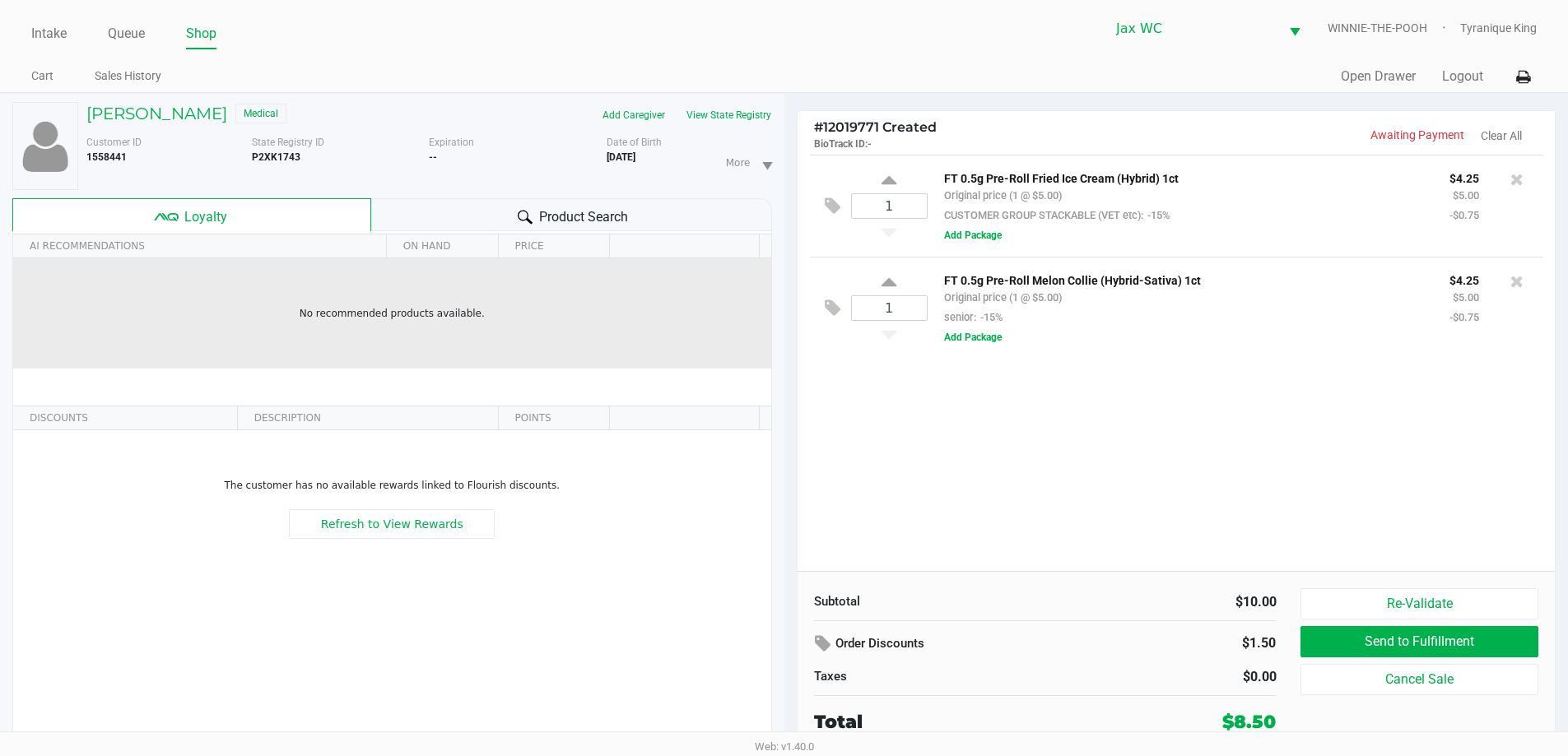
drag, startPoint x: 202, startPoint y: 115, endPoint x: 452, endPoint y: 305, distance: 314.0
click at [447, 300] on div "Barbara Peeples Medical Add Caregiver View State Registry Customer ID 1558441 S…" at bounding box center [392, 433] width 760 height 680
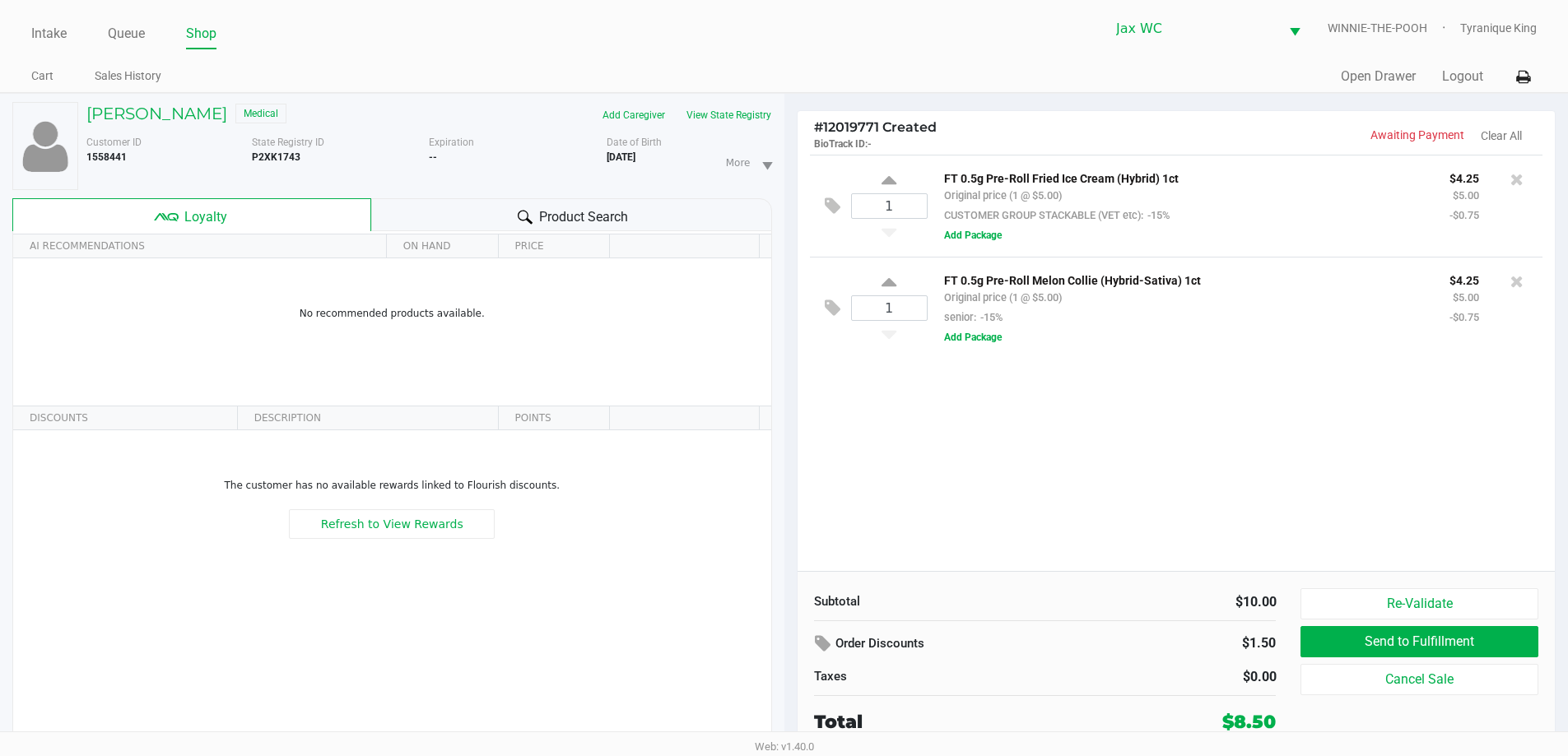
click at [959, 490] on div "1 FT 0.5g Pre-Roll Fried Ice Cream (Hybrid) 1ct Original price (1 @ $5.00) CUST…" at bounding box center [1176, 362] width 758 height 416
click at [820, 306] on div "1 FT 0.5g Pre-Roll Melon Collie (Hybrid-Sativa) 1ct Original price (1 @ $5.00) …" at bounding box center [1176, 308] width 733 height 102
click at [835, 306] on icon at bounding box center [832, 308] width 15 height 19
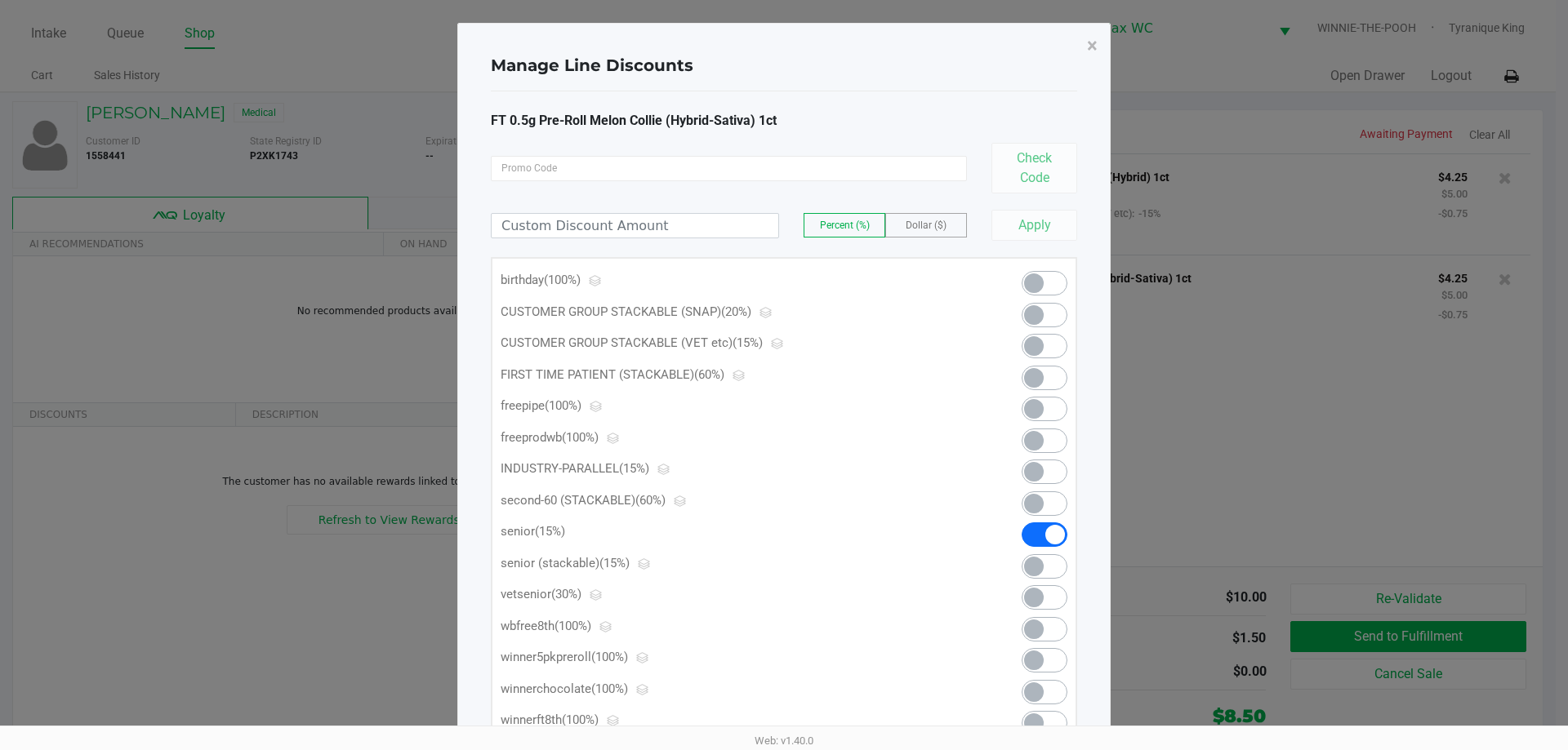
click at [1040, 343] on span at bounding box center [1033, 345] width 20 height 20
click at [1088, 41] on span "×" at bounding box center [1092, 45] width 10 height 23
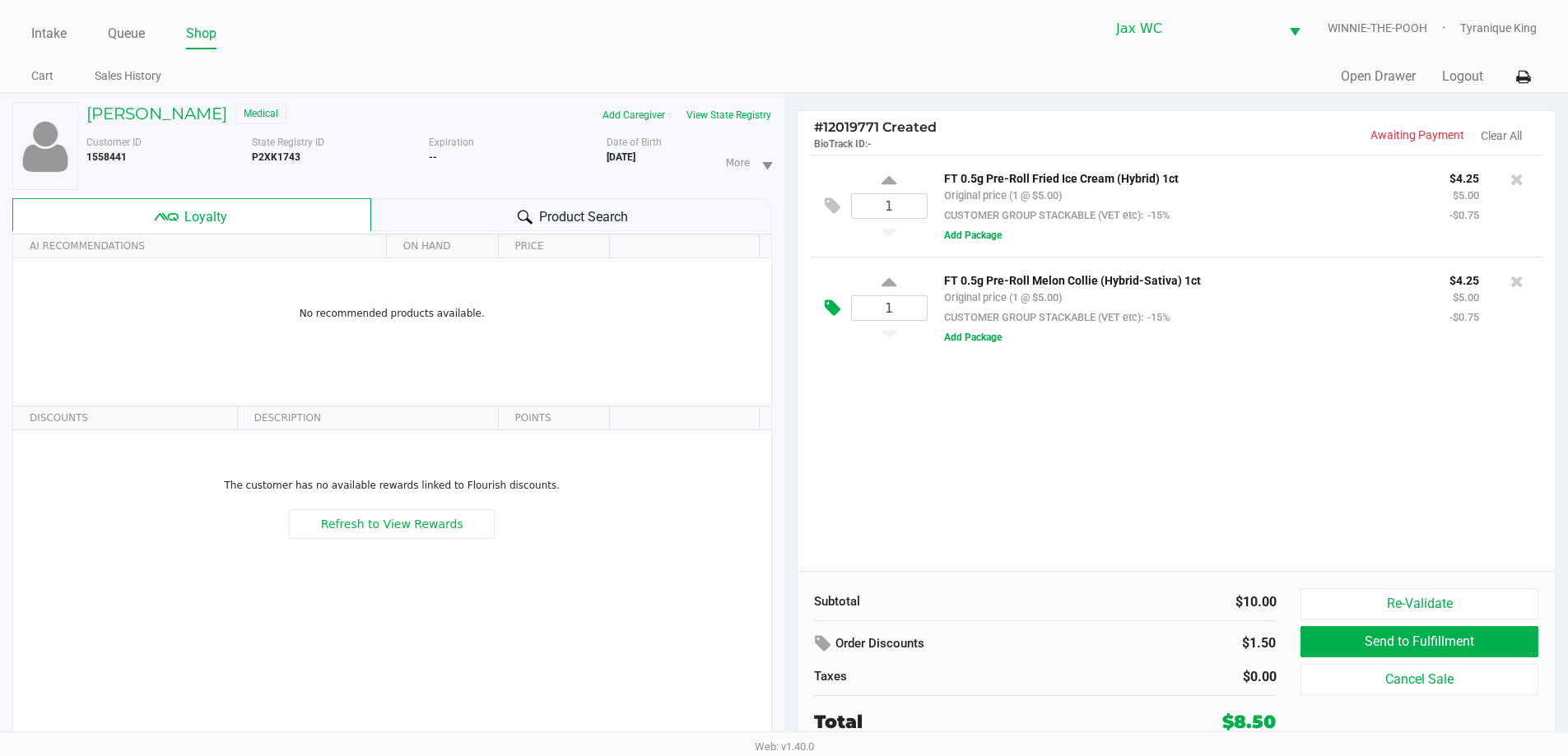
click at [837, 304] on icon at bounding box center [832, 308] width 15 height 19
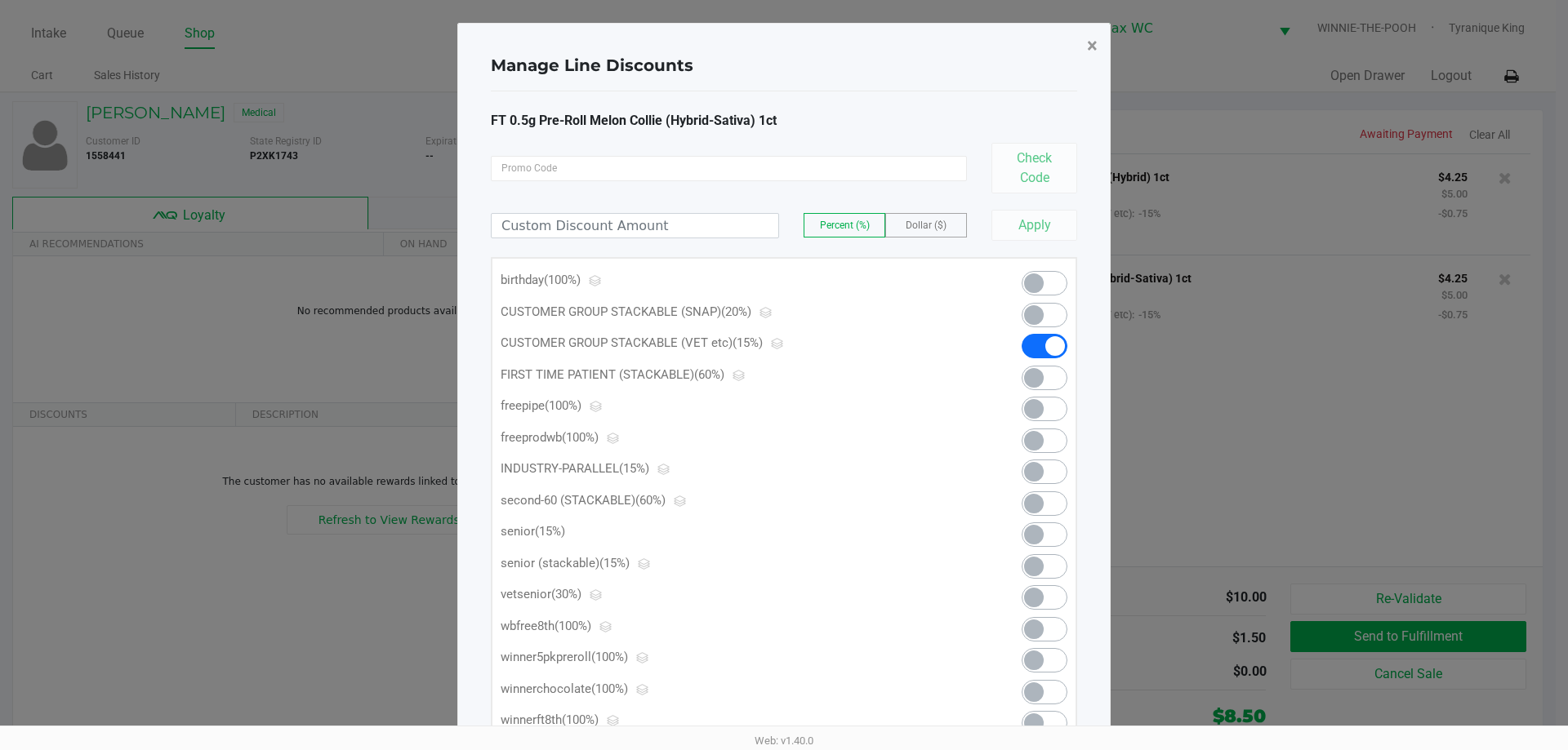
click at [1096, 29] on button "×" at bounding box center [1092, 45] width 37 height 46
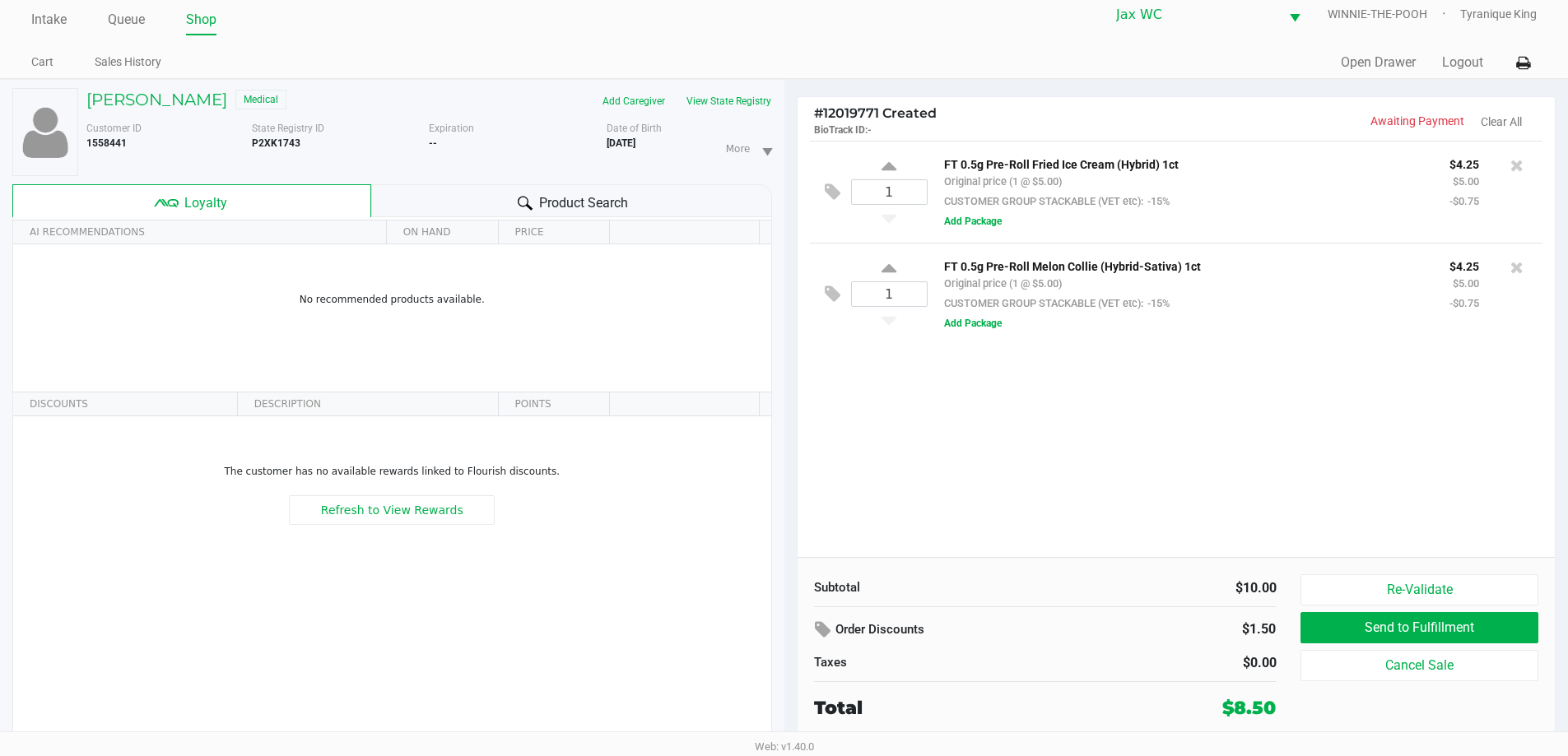
scroll to position [17, 0]
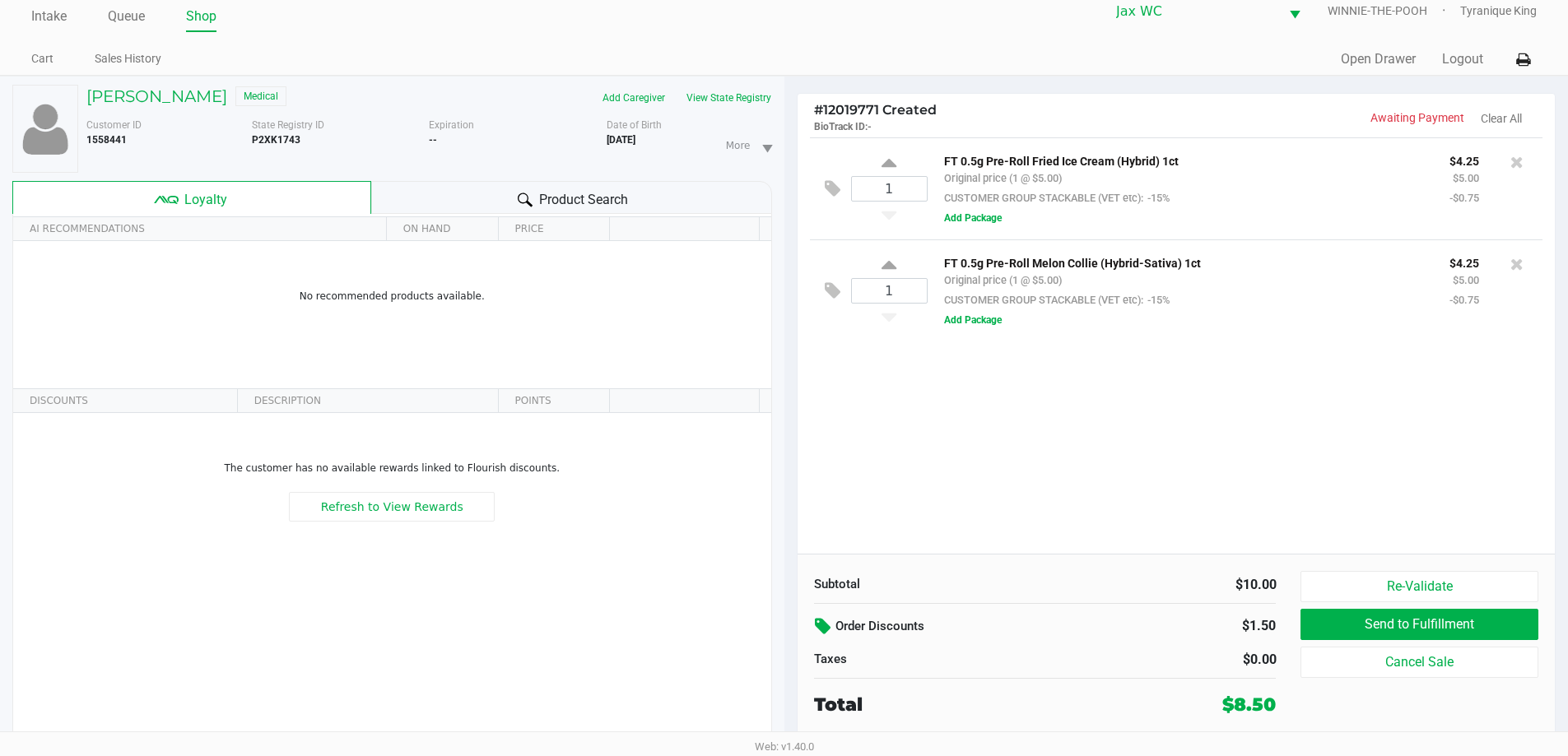
click at [833, 618] on icon at bounding box center [824, 627] width 20 height 19
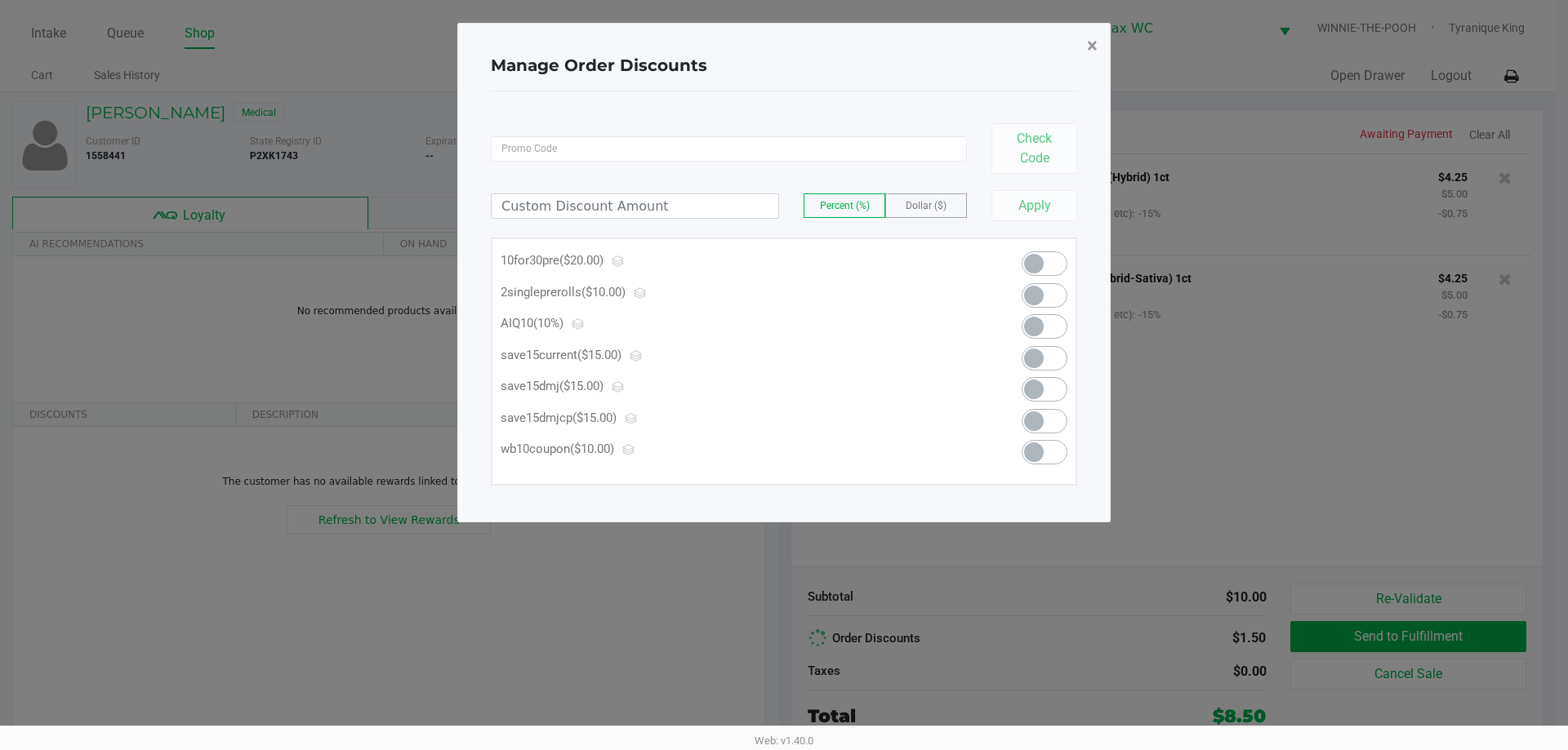
click at [1090, 46] on span "×" at bounding box center [1092, 45] width 10 height 23
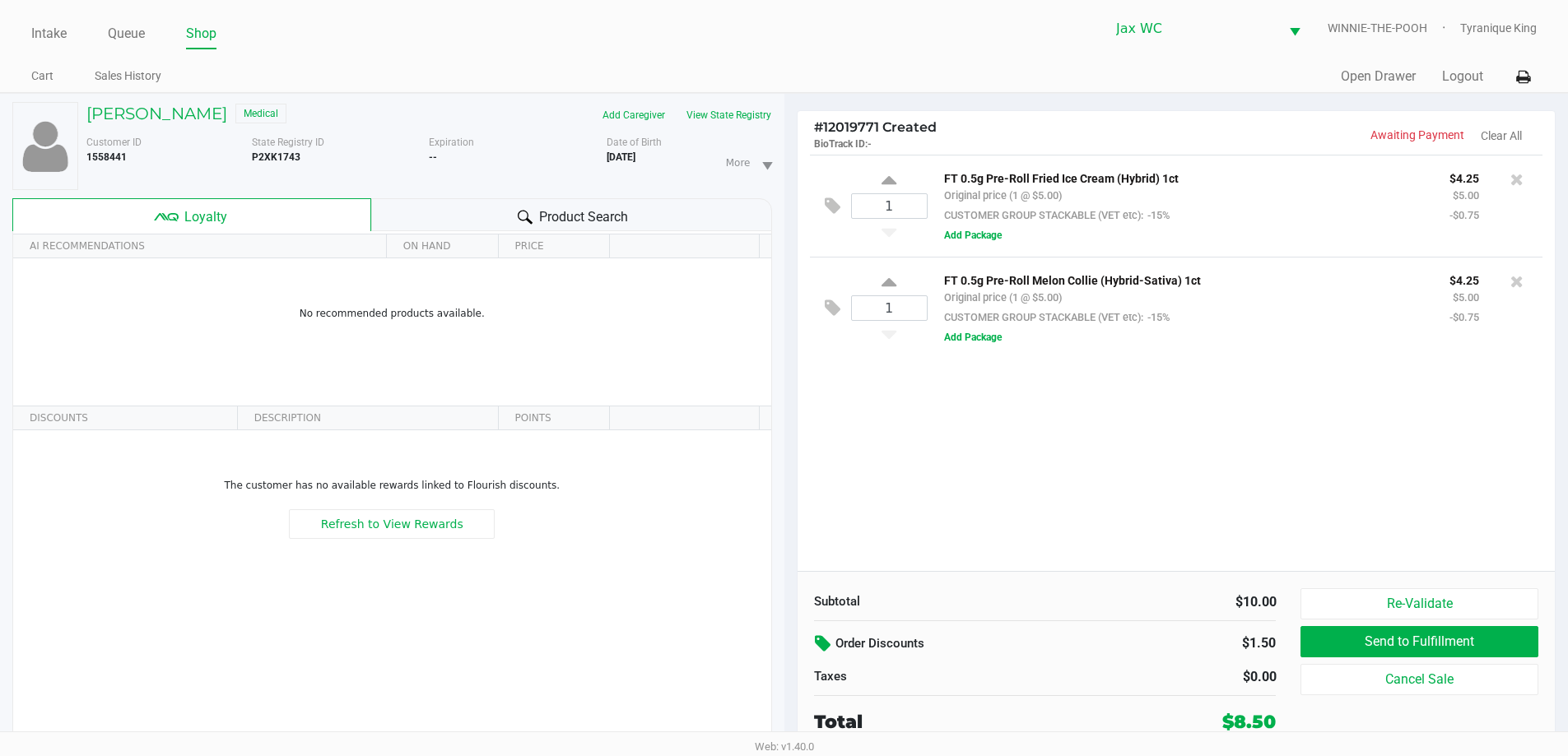
click at [825, 635] on icon at bounding box center [824, 644] width 20 height 19
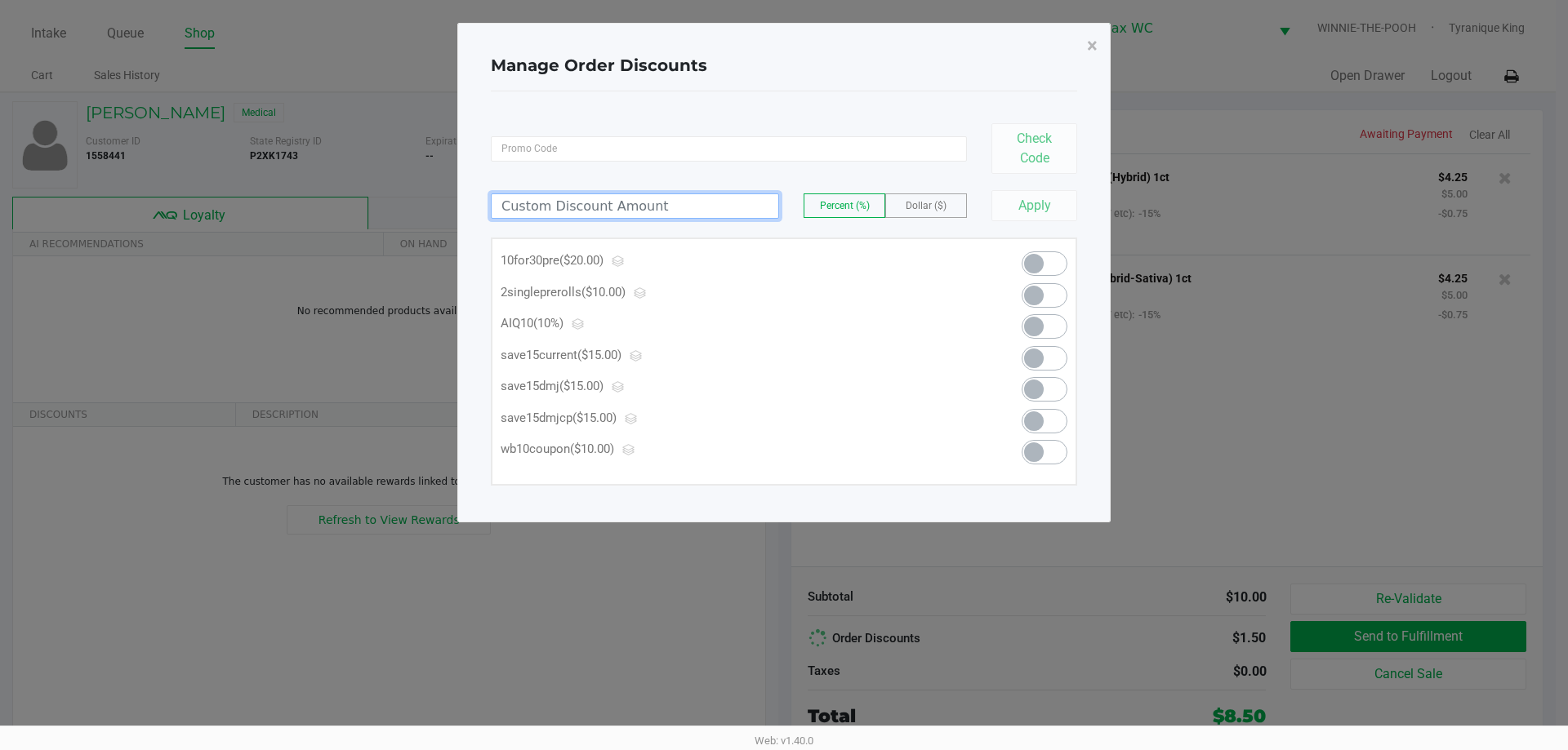
click at [664, 202] on input at bounding box center [634, 206] width 287 height 24
click at [929, 209] on span "Dollar ($)" at bounding box center [925, 206] width 40 height 11
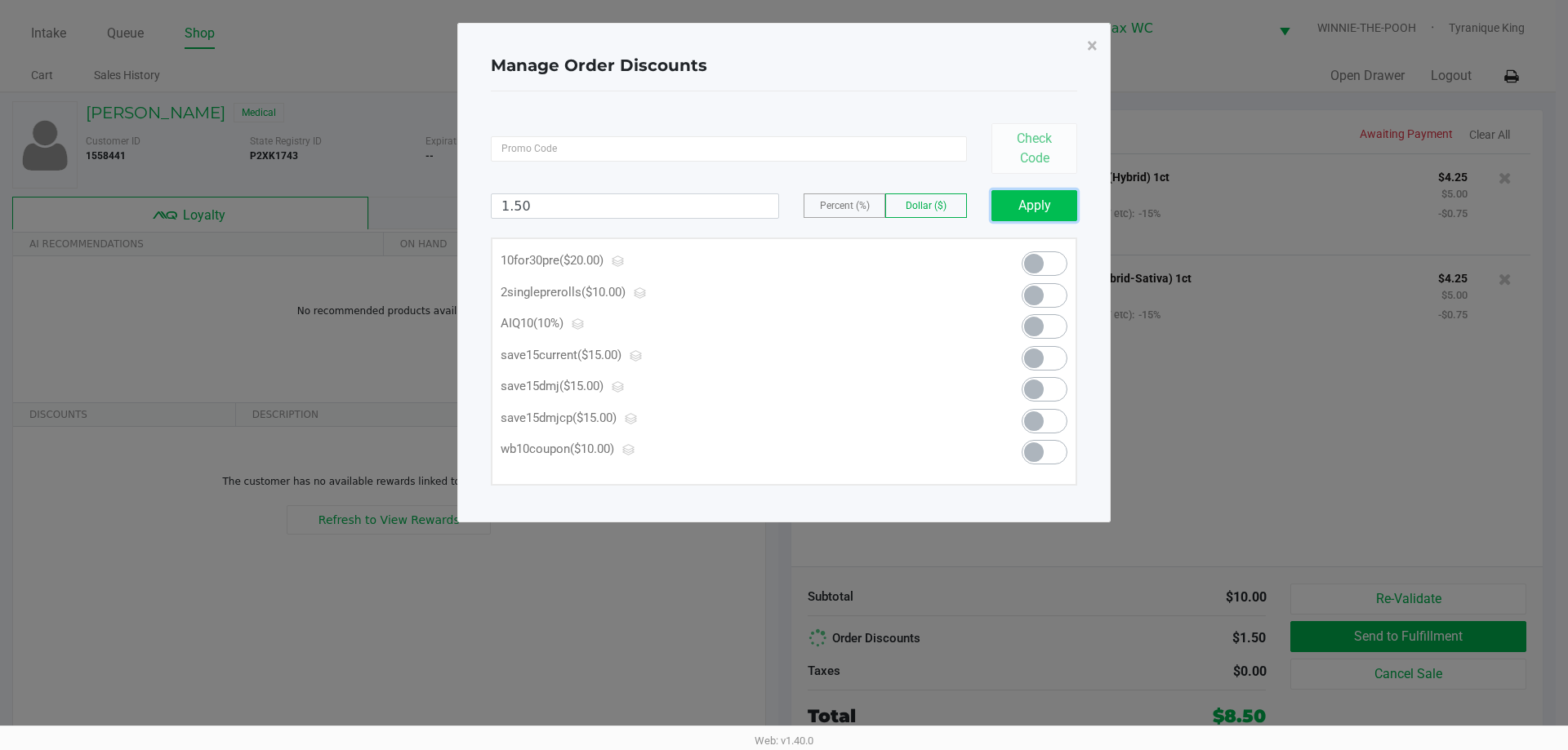
click at [1015, 212] on button "Apply" at bounding box center [1033, 205] width 86 height 31
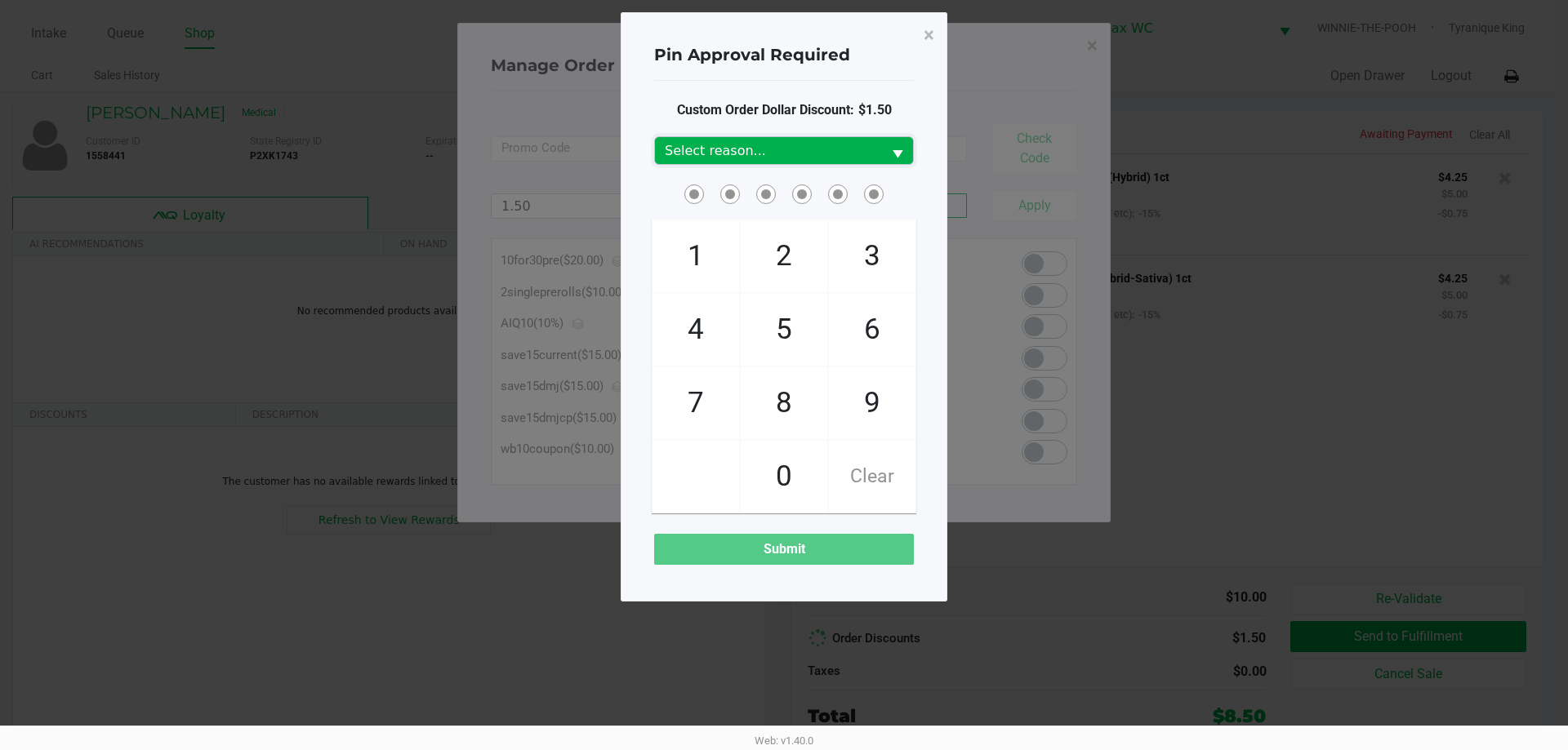
click at [817, 154] on span "Select reason..." at bounding box center [768, 151] width 207 height 20
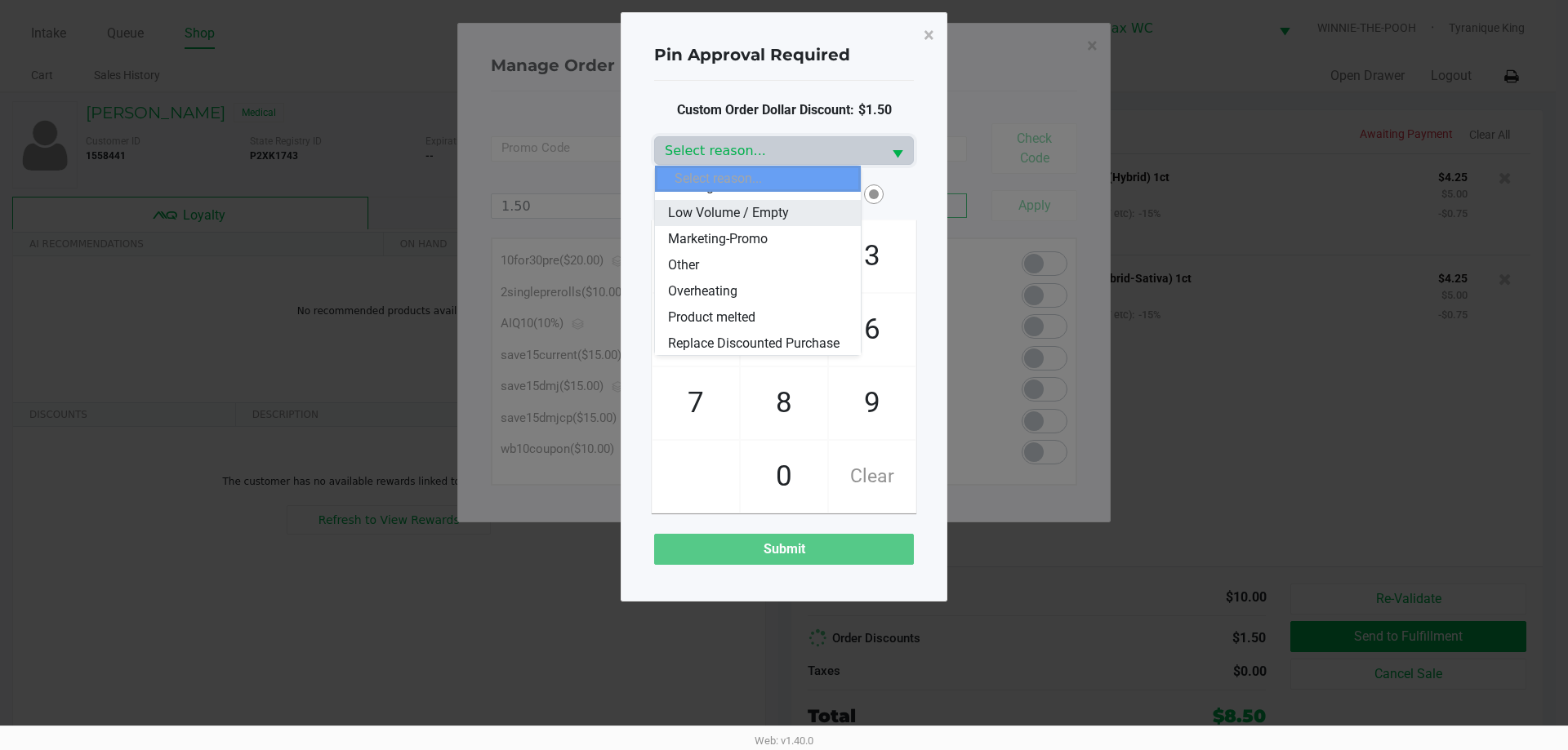
scroll to position [196, 0]
click at [794, 311] on span "Replace Discounted Purchase" at bounding box center [754, 315] width 171 height 20
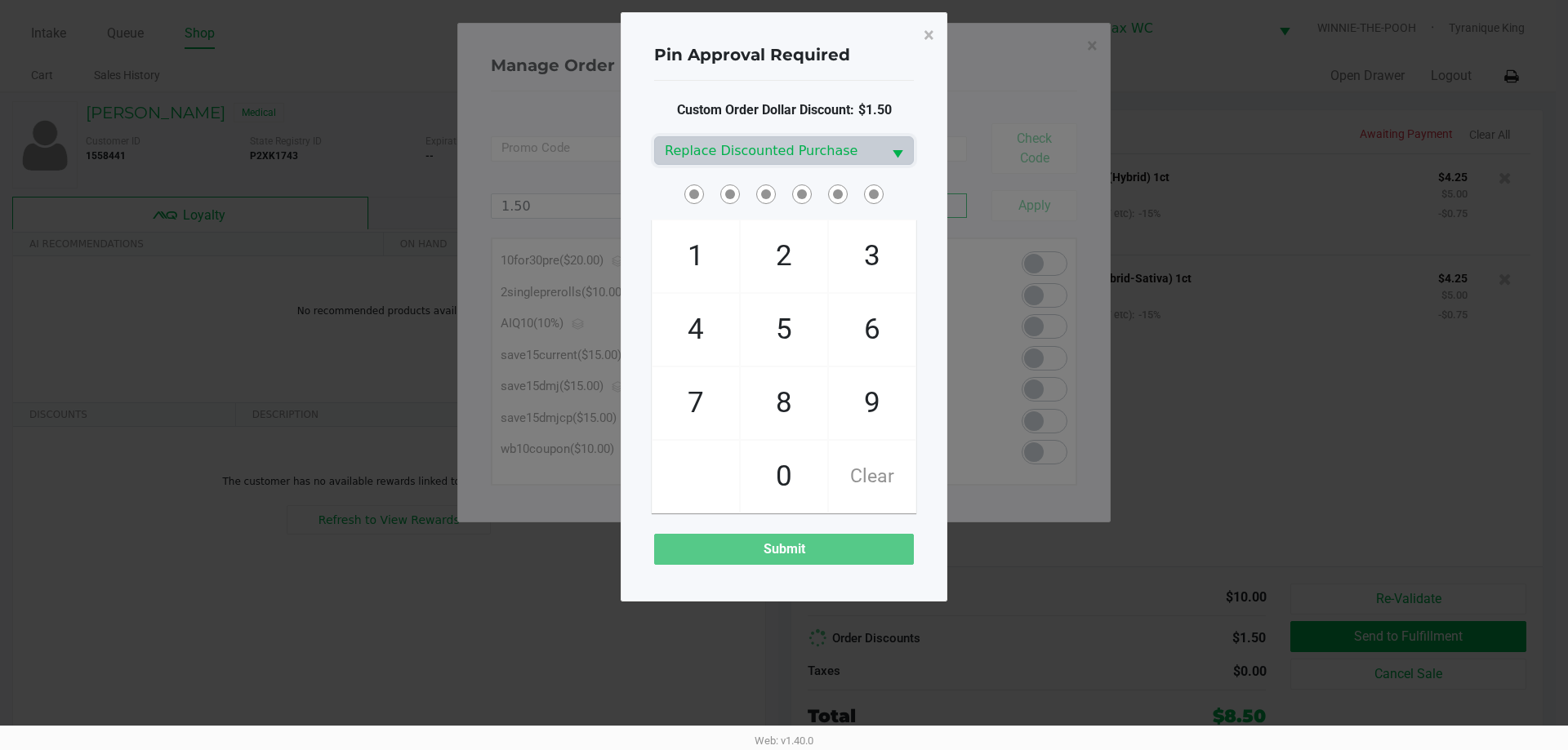
click at [811, 182] on span at bounding box center [811, 182] width 0 height 0
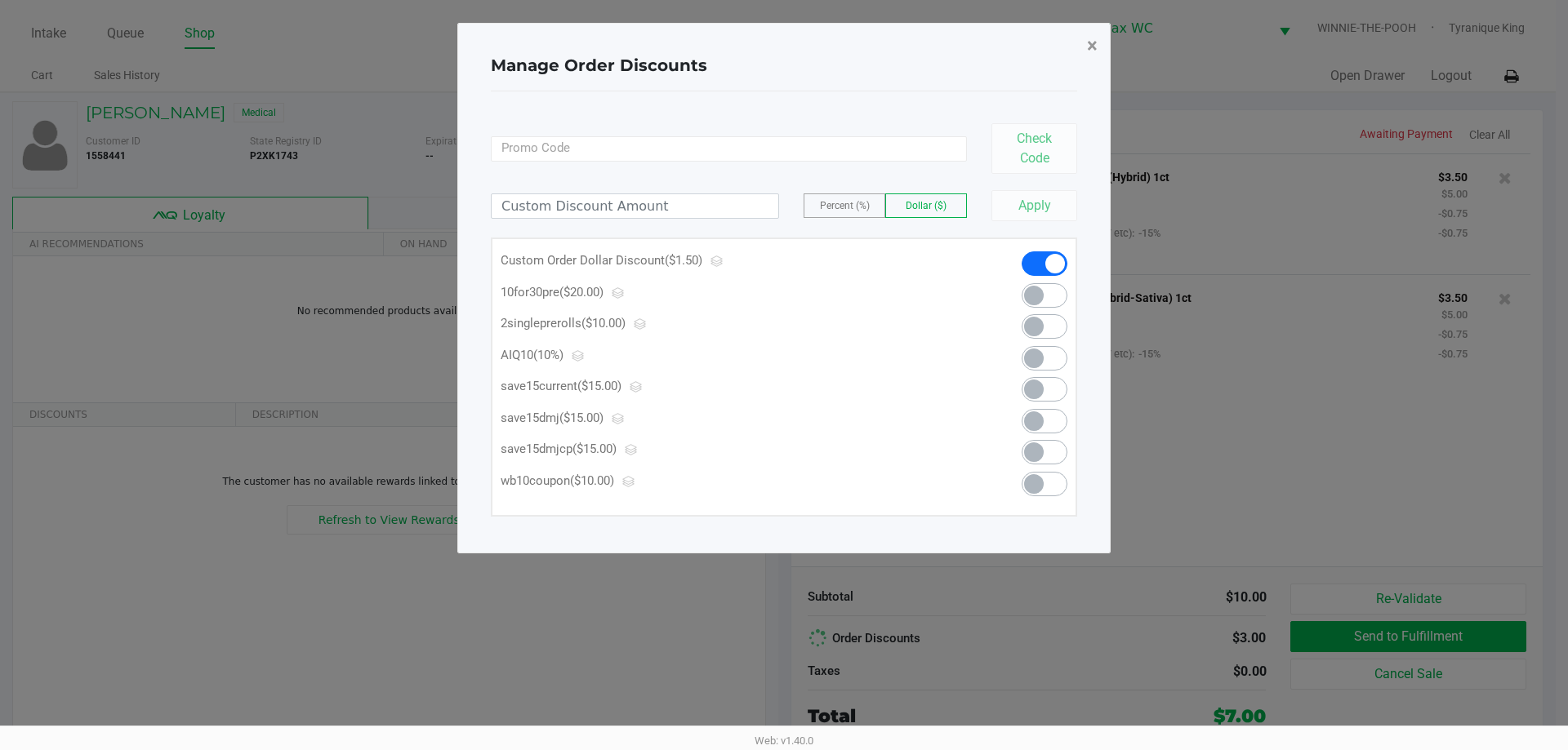
click at [1089, 47] on span "×" at bounding box center [1092, 45] width 10 height 23
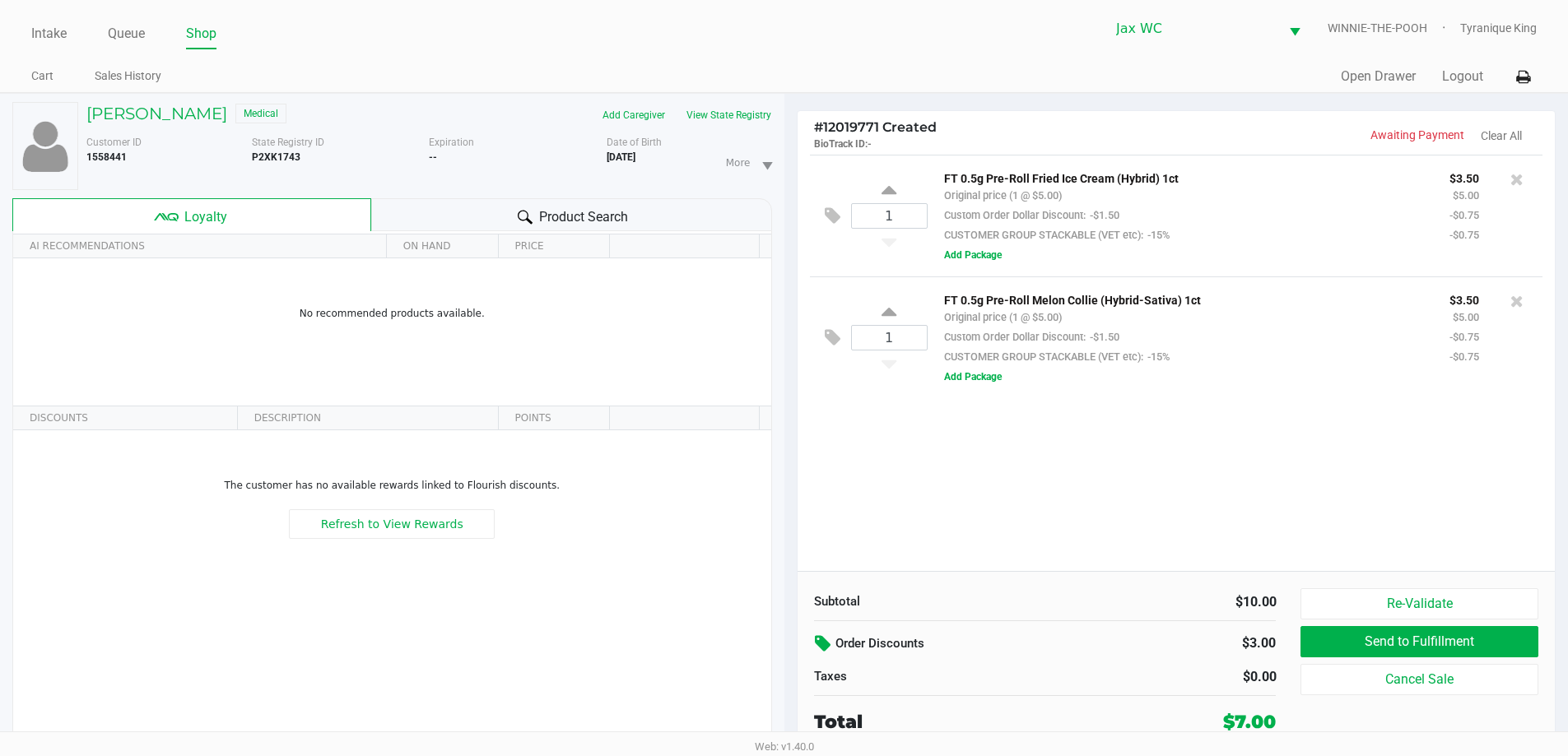
click at [950, 532] on div "1 FT 0.5g Pre-Roll Fried Ice Cream (Hybrid) 1ct Original price (1 @ $5.00) Cust…" at bounding box center [1176, 362] width 758 height 416
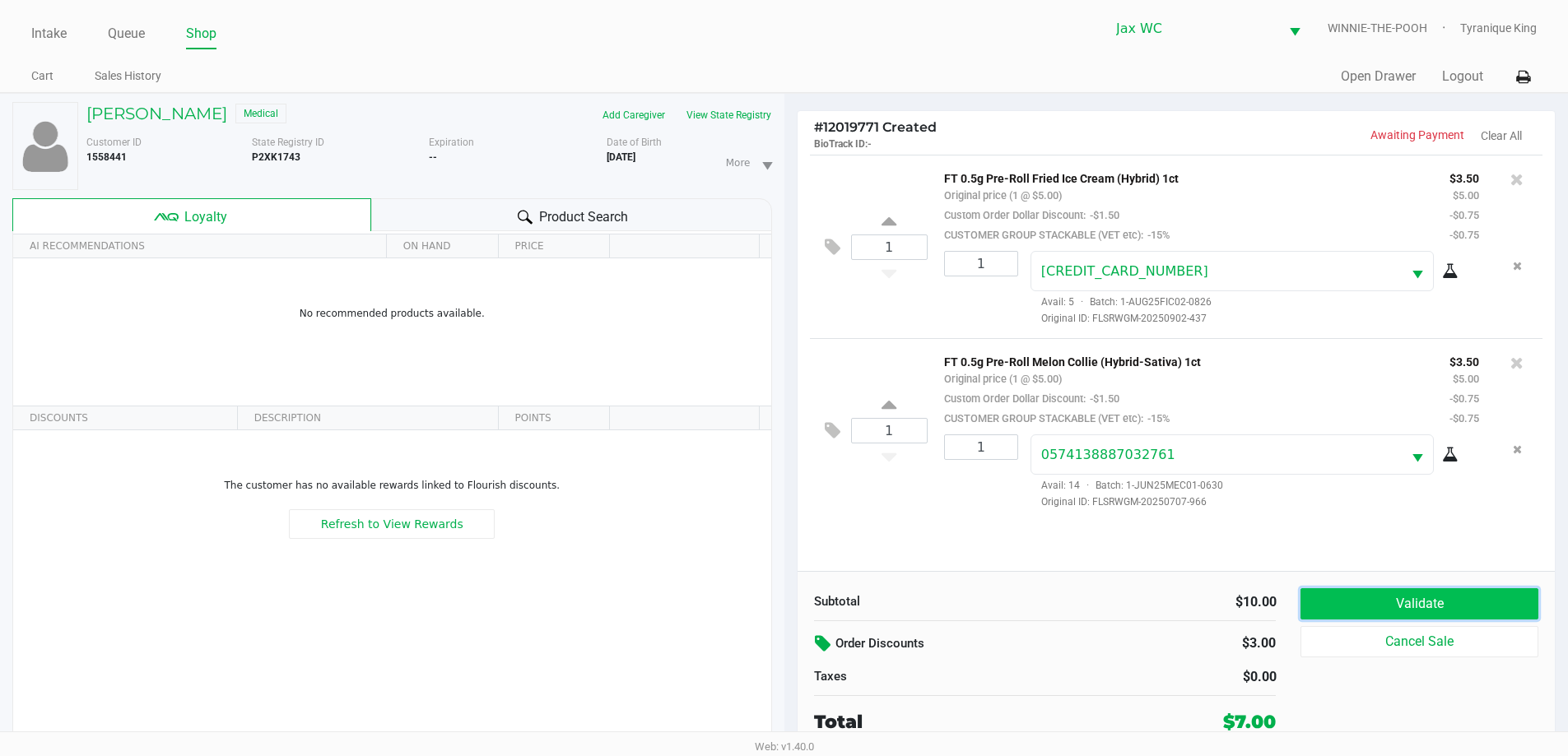
click at [1386, 602] on button "Validate" at bounding box center [1419, 603] width 237 height 31
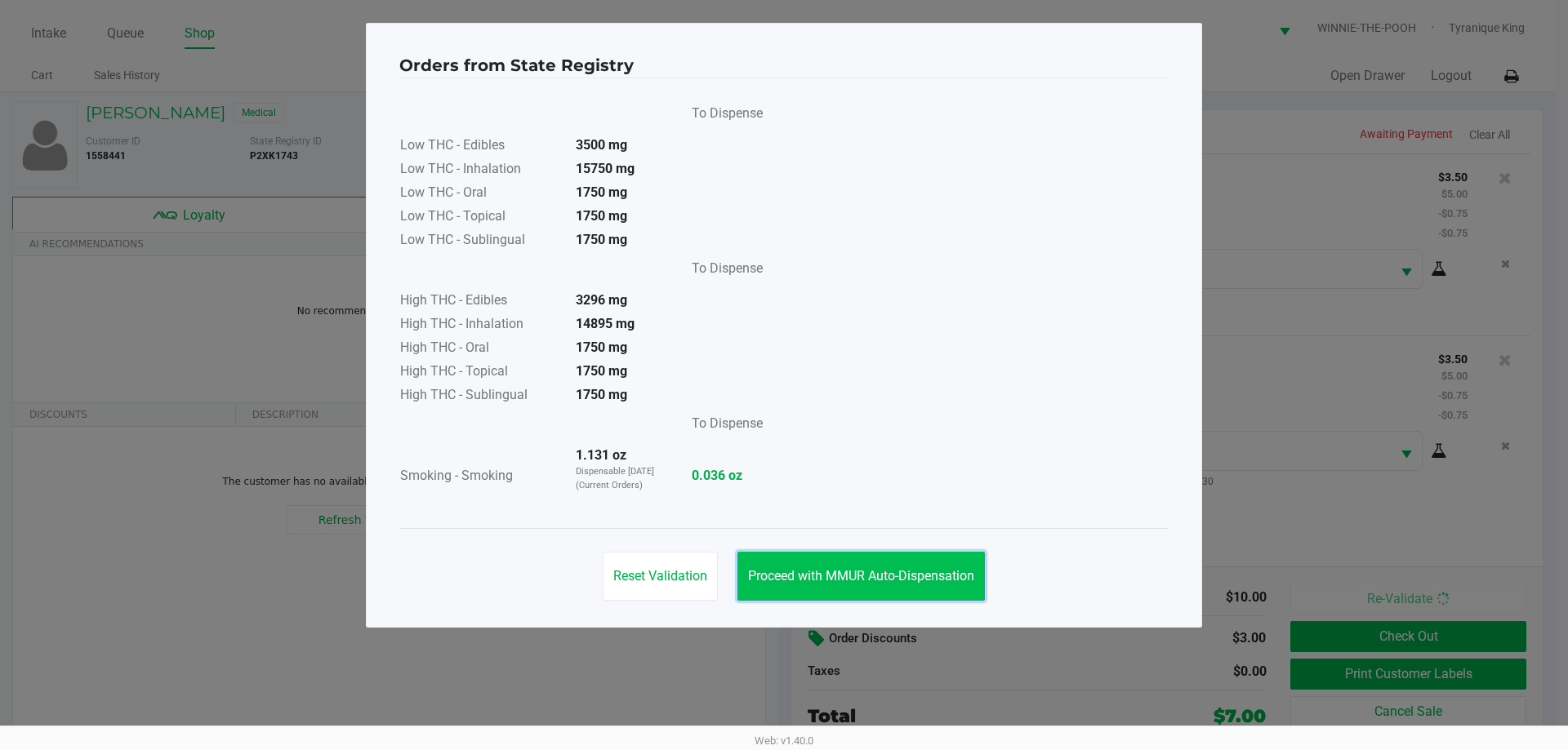
click at [935, 571] on span "Proceed with MMUR Auto-Dispensation" at bounding box center [861, 576] width 226 height 15
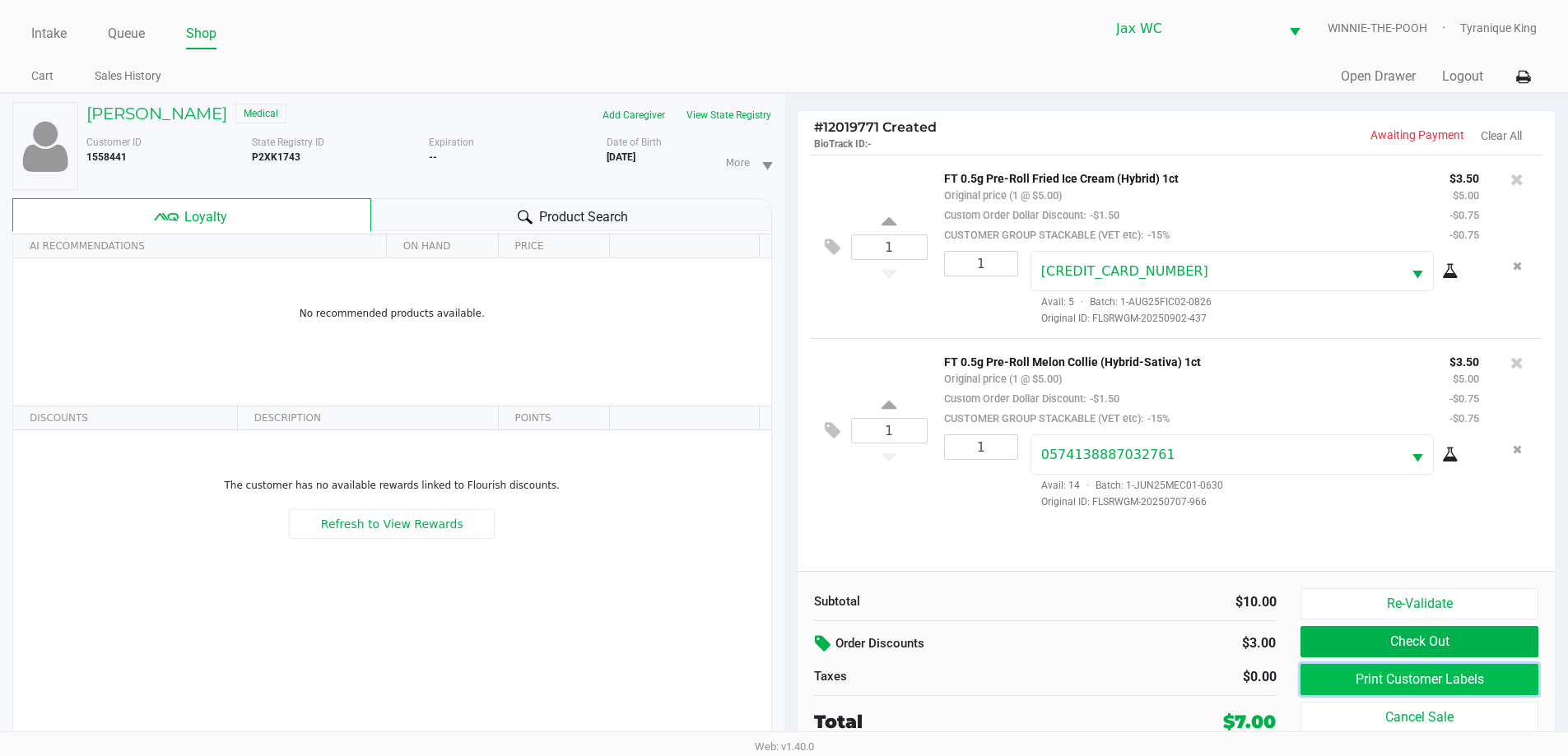
click at [1383, 674] on button "Print Customer Labels" at bounding box center [1419, 679] width 237 height 31
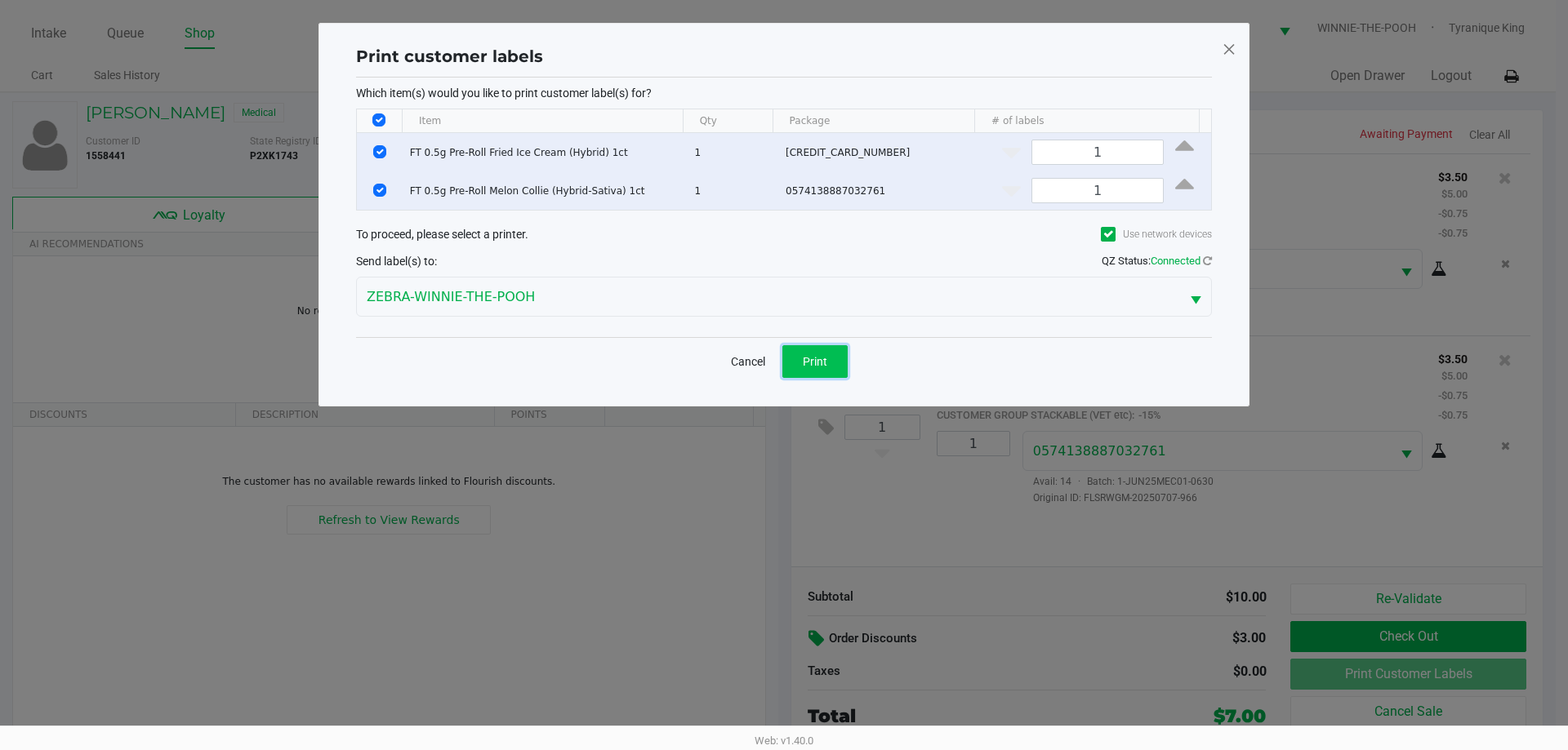
click at [840, 354] on button "Print" at bounding box center [814, 361] width 65 height 33
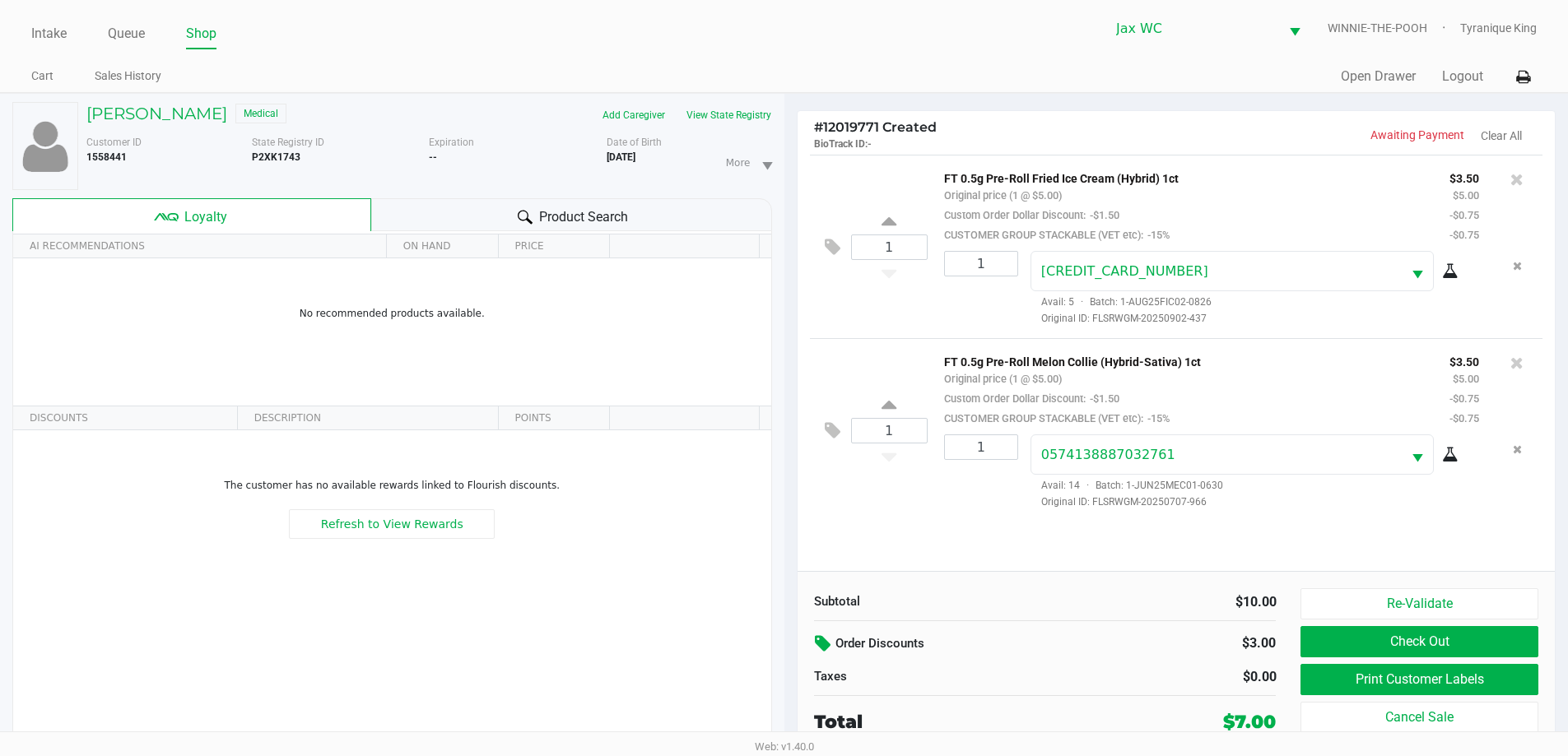
click at [1355, 659] on div "Re-Validate Check Out Print Customer Labels Cancel Sale" at bounding box center [1425, 661] width 249 height 147
click at [1333, 651] on button "Check Out" at bounding box center [1419, 641] width 237 height 31
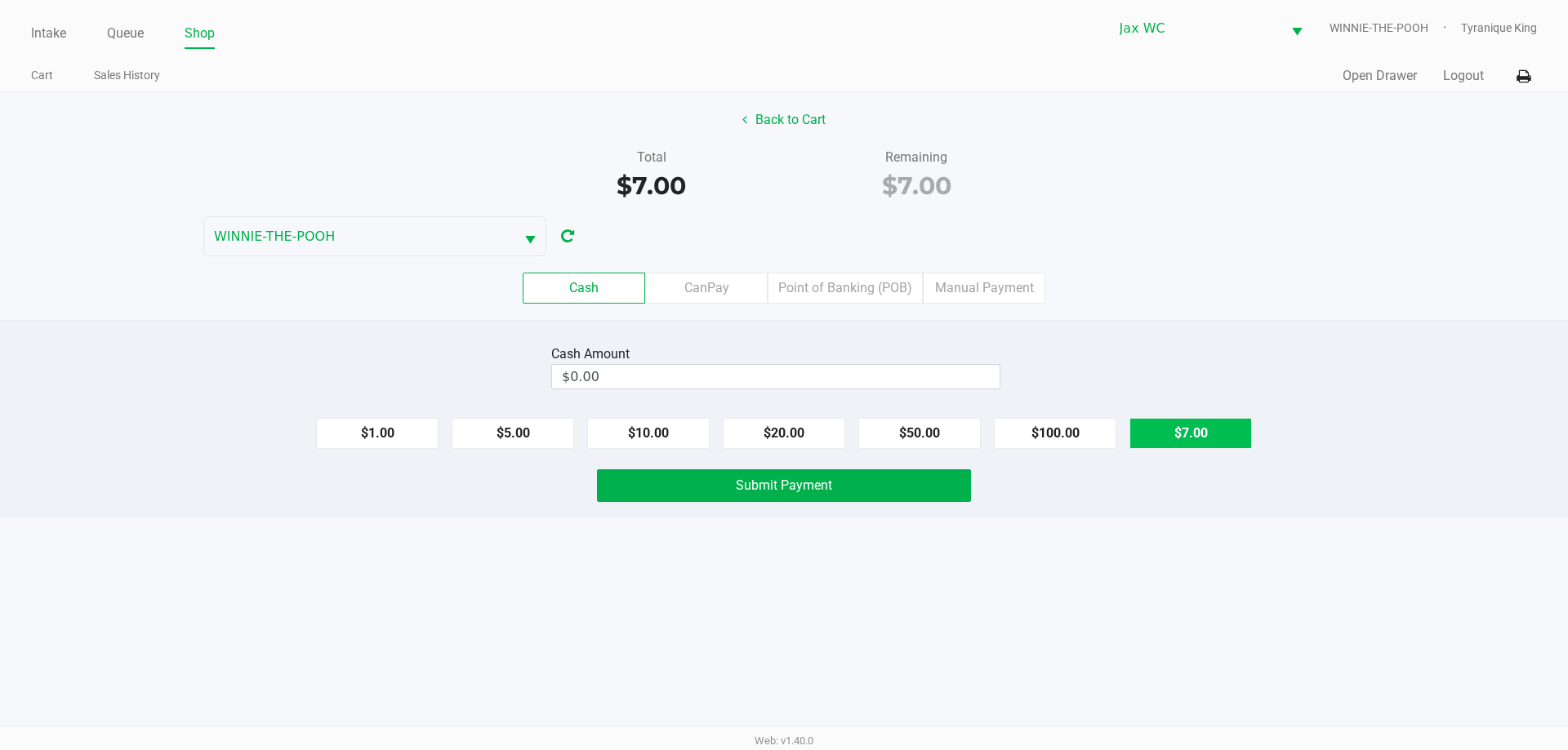
click at [1216, 441] on button "$7.00" at bounding box center [1191, 433] width 122 height 31
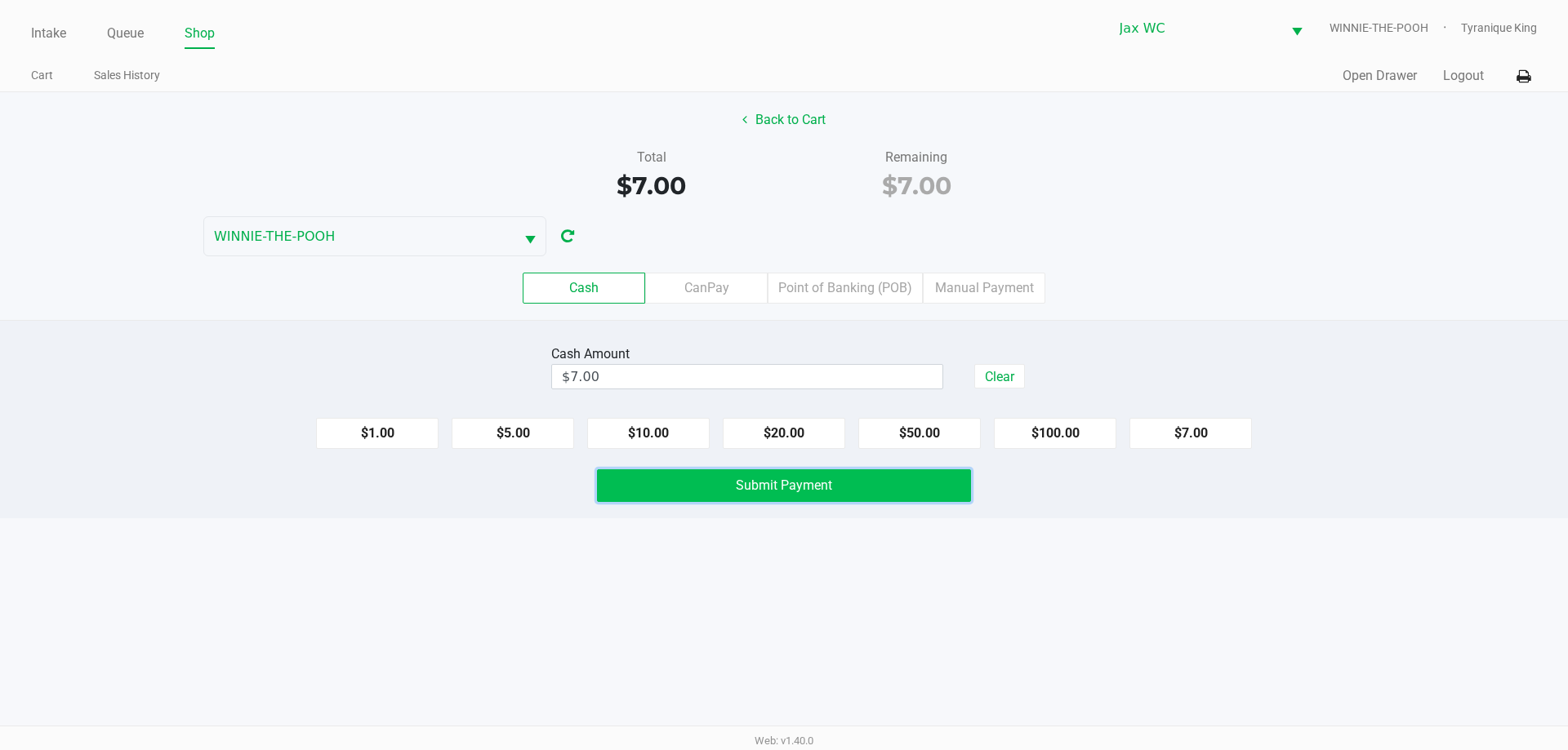
click at [853, 483] on button "Submit Payment" at bounding box center [783, 486] width 374 height 33
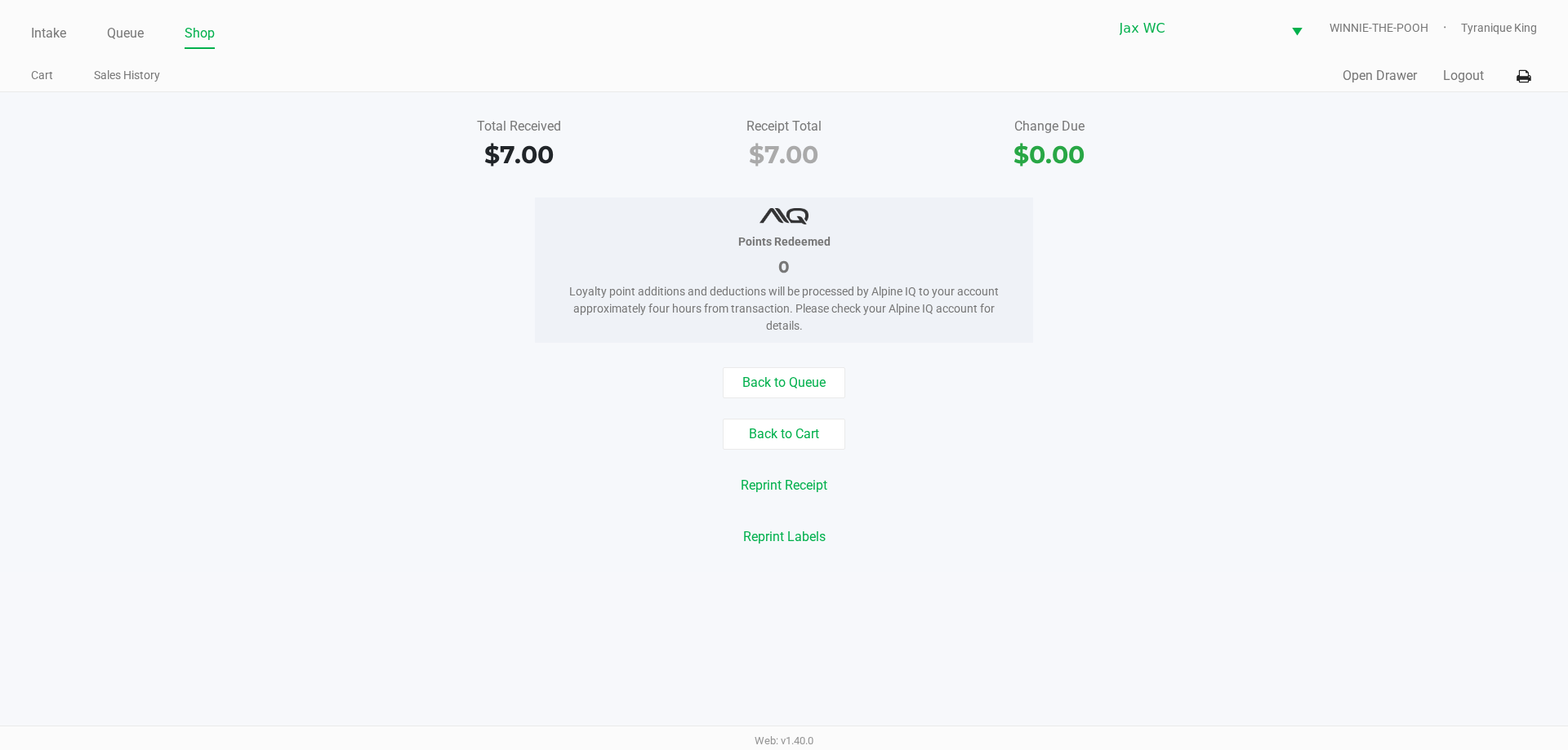
click at [1437, 80] on div "Quick Sale Open Drawer Logout" at bounding box center [1160, 76] width 753 height 30
click at [1452, 77] on button "Logout" at bounding box center [1463, 75] width 40 height 20
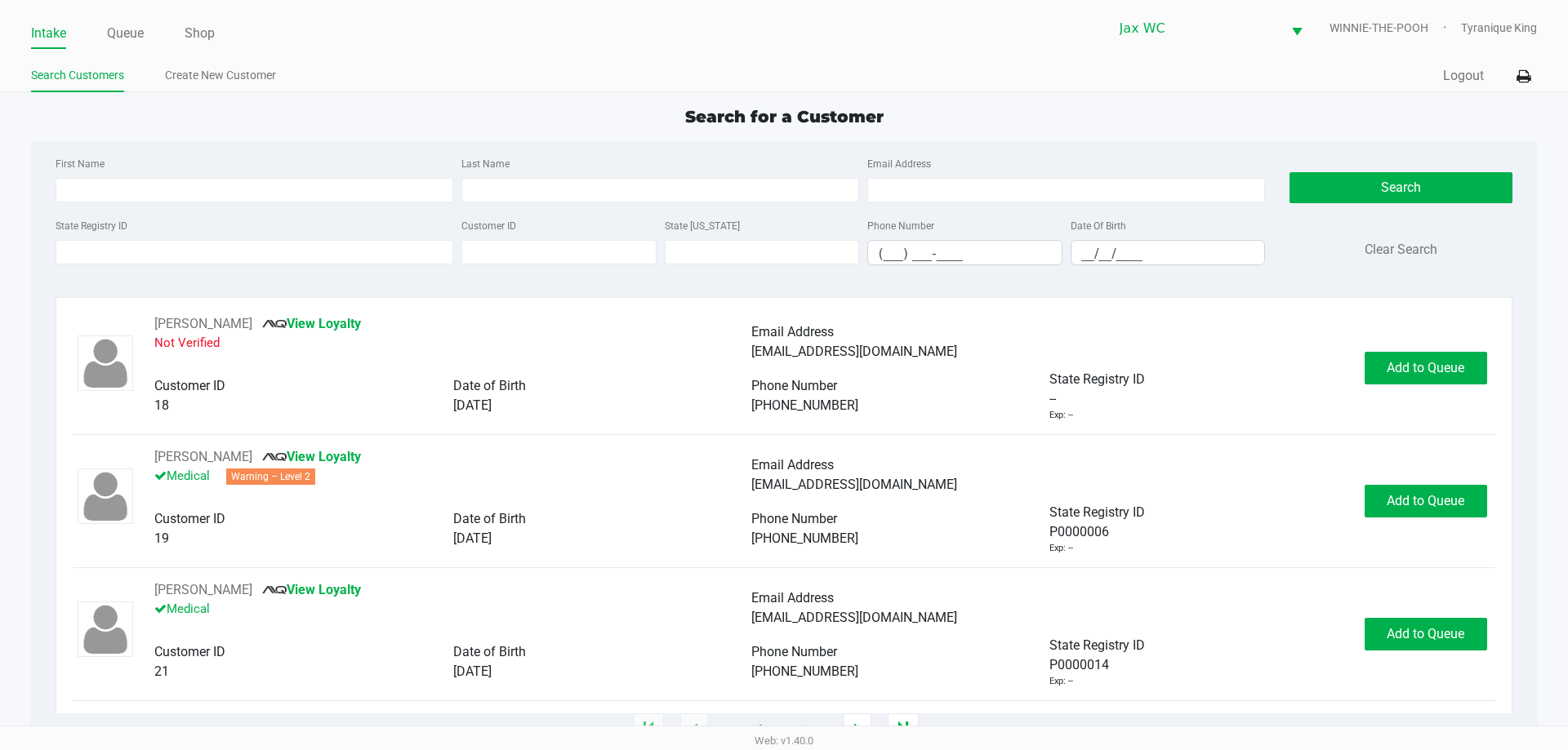
click at [111, 63] on div "Search Customers Create New Customer" at bounding box center [408, 76] width 753 height 30
click at [120, 40] on link "Queue" at bounding box center [125, 33] width 37 height 23
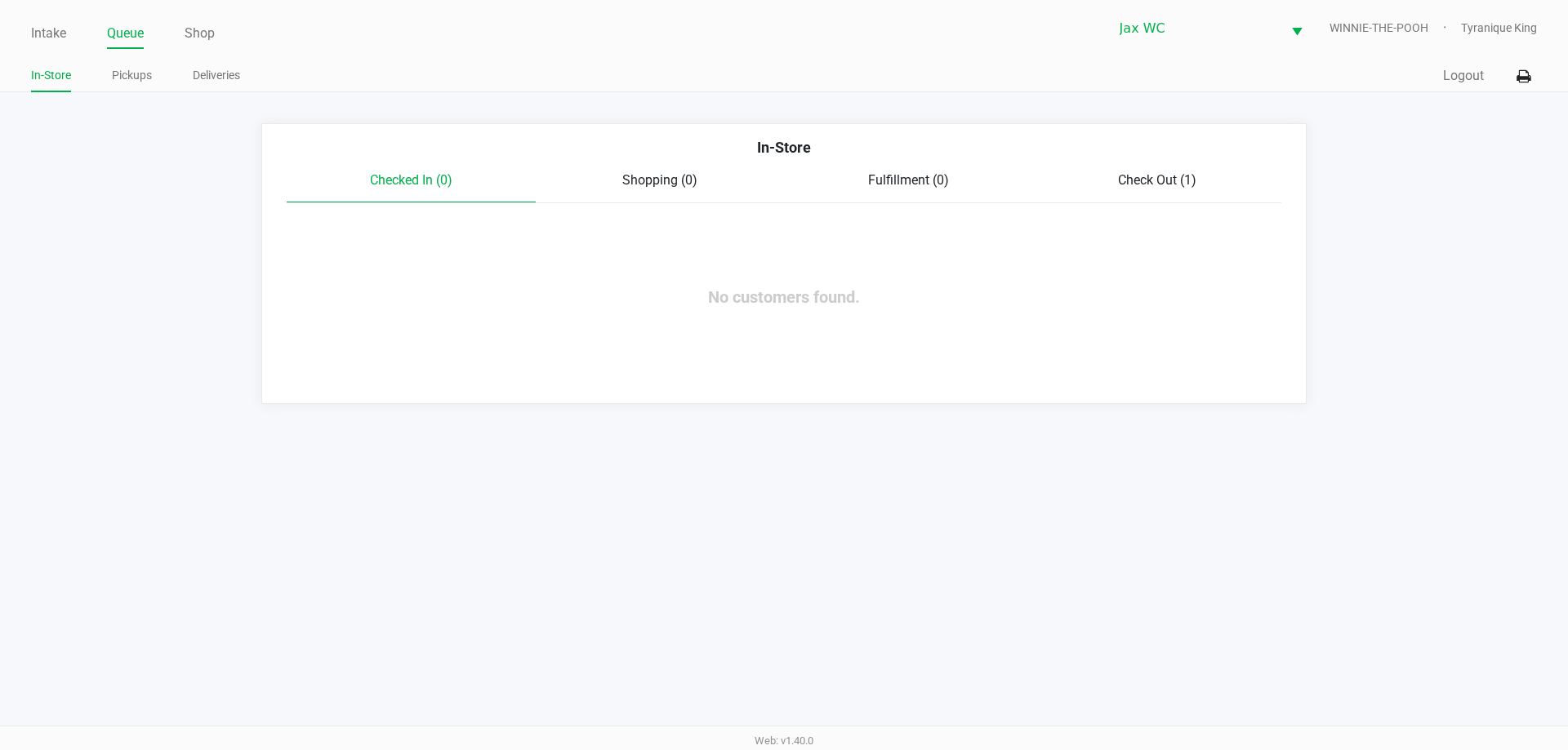
click at [1119, 185] on span "Check Out (1)" at bounding box center [1157, 180] width 78 height 15
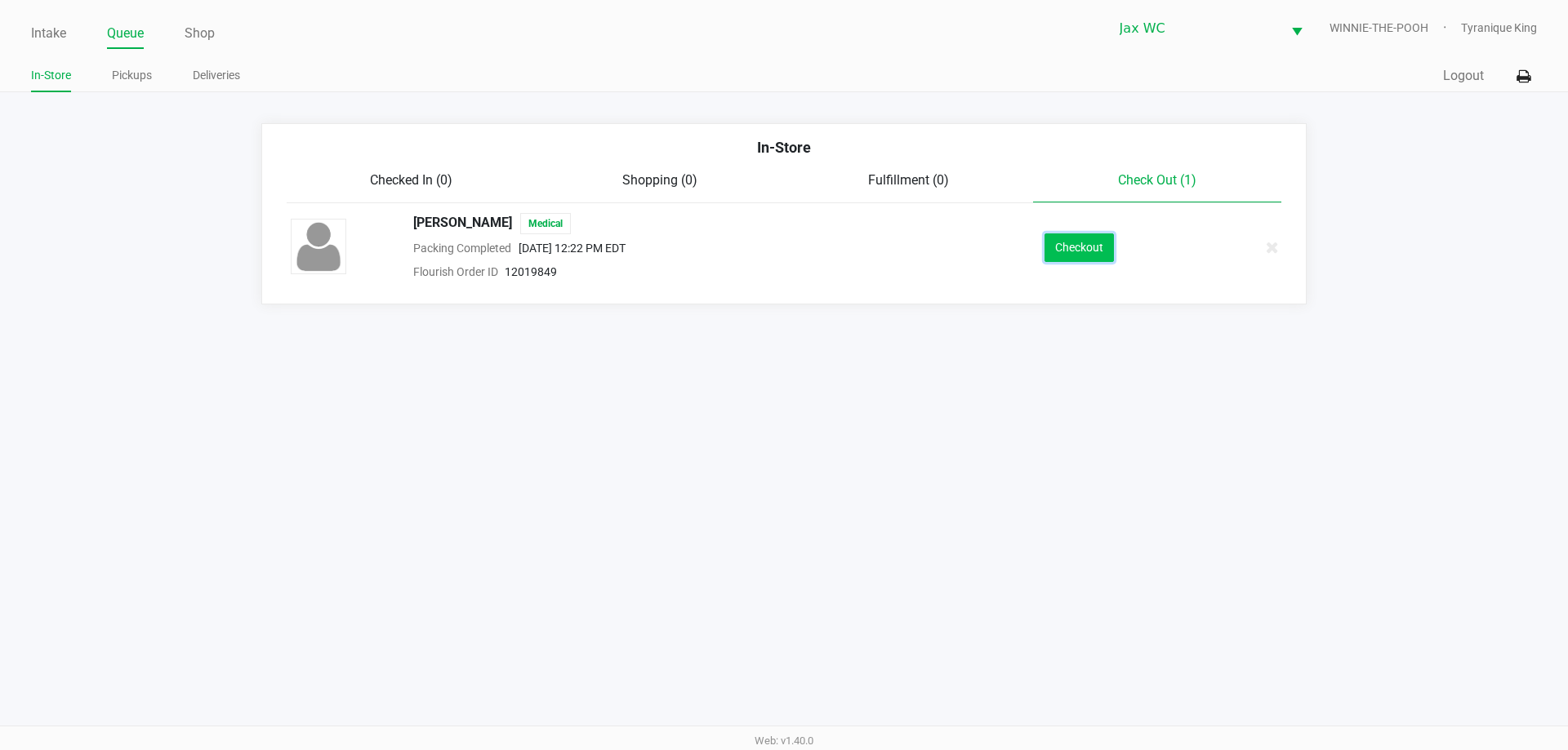
click at [1089, 247] on button "Checkout" at bounding box center [1080, 247] width 70 height 28
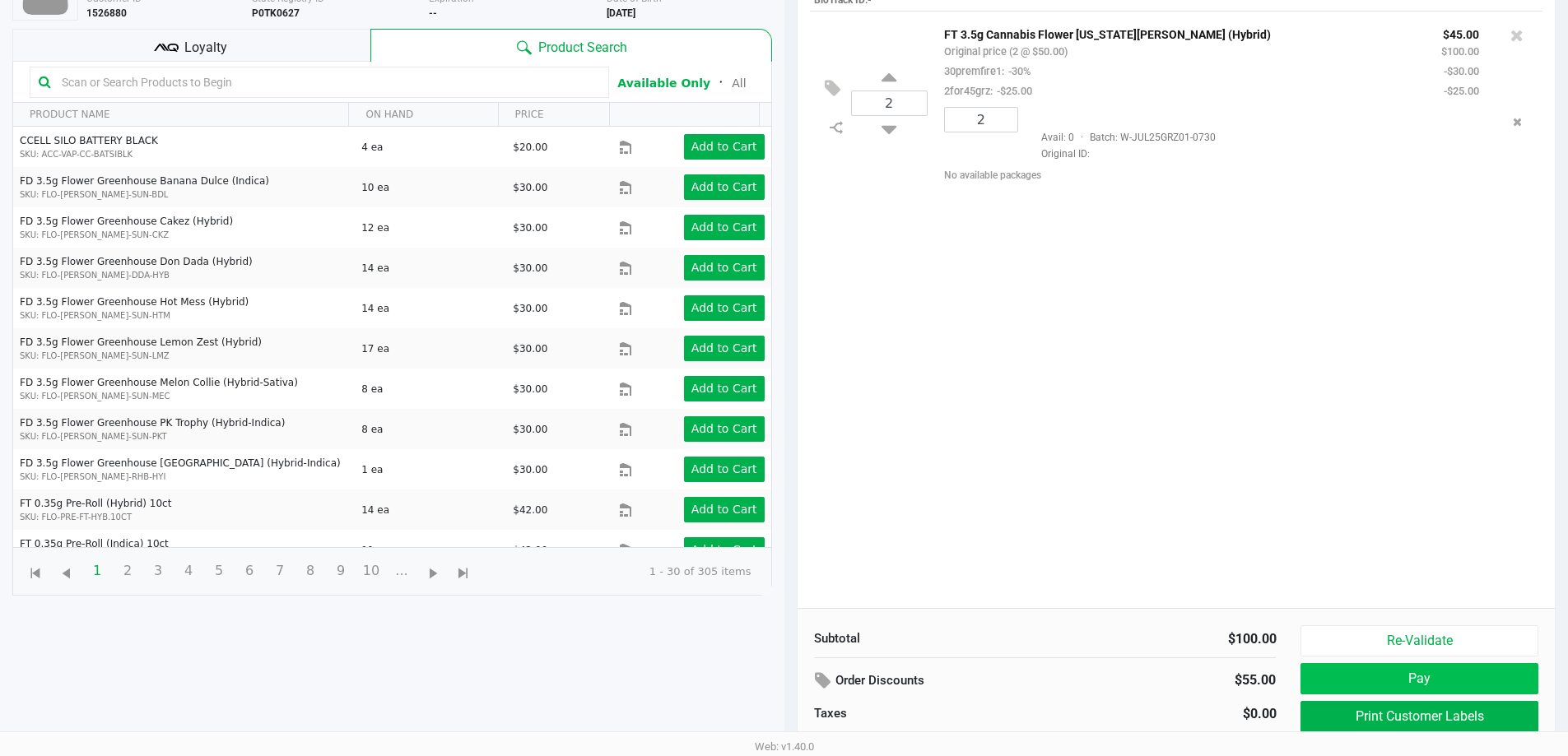
scroll to position [165, 0]
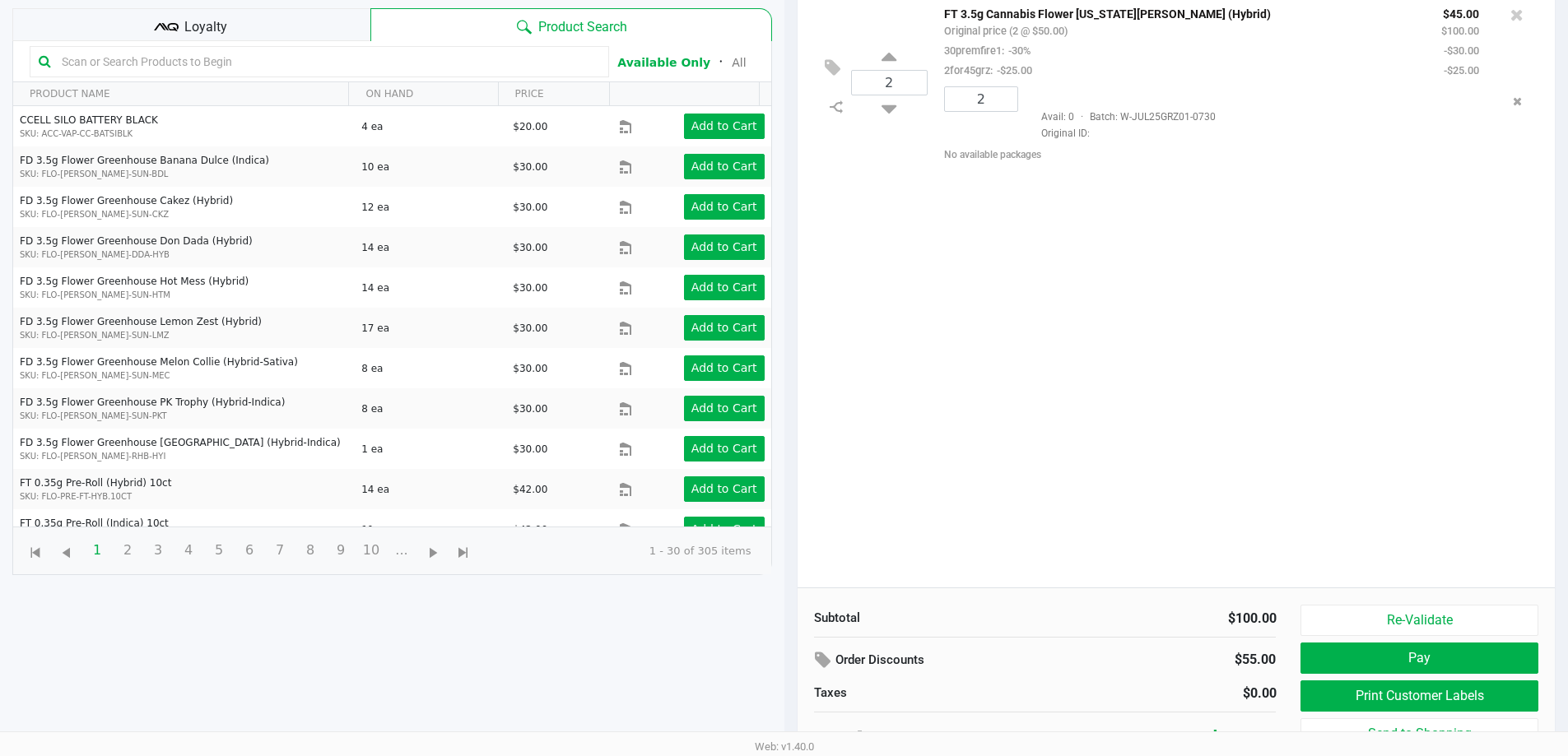
click at [1405, 677] on div "Re-Validate Pay Print Customer Labels Send to Shopping Cancel Sale" at bounding box center [1425, 696] width 249 height 183
click at [1409, 687] on button "Print Customer Labels" at bounding box center [1419, 696] width 237 height 31
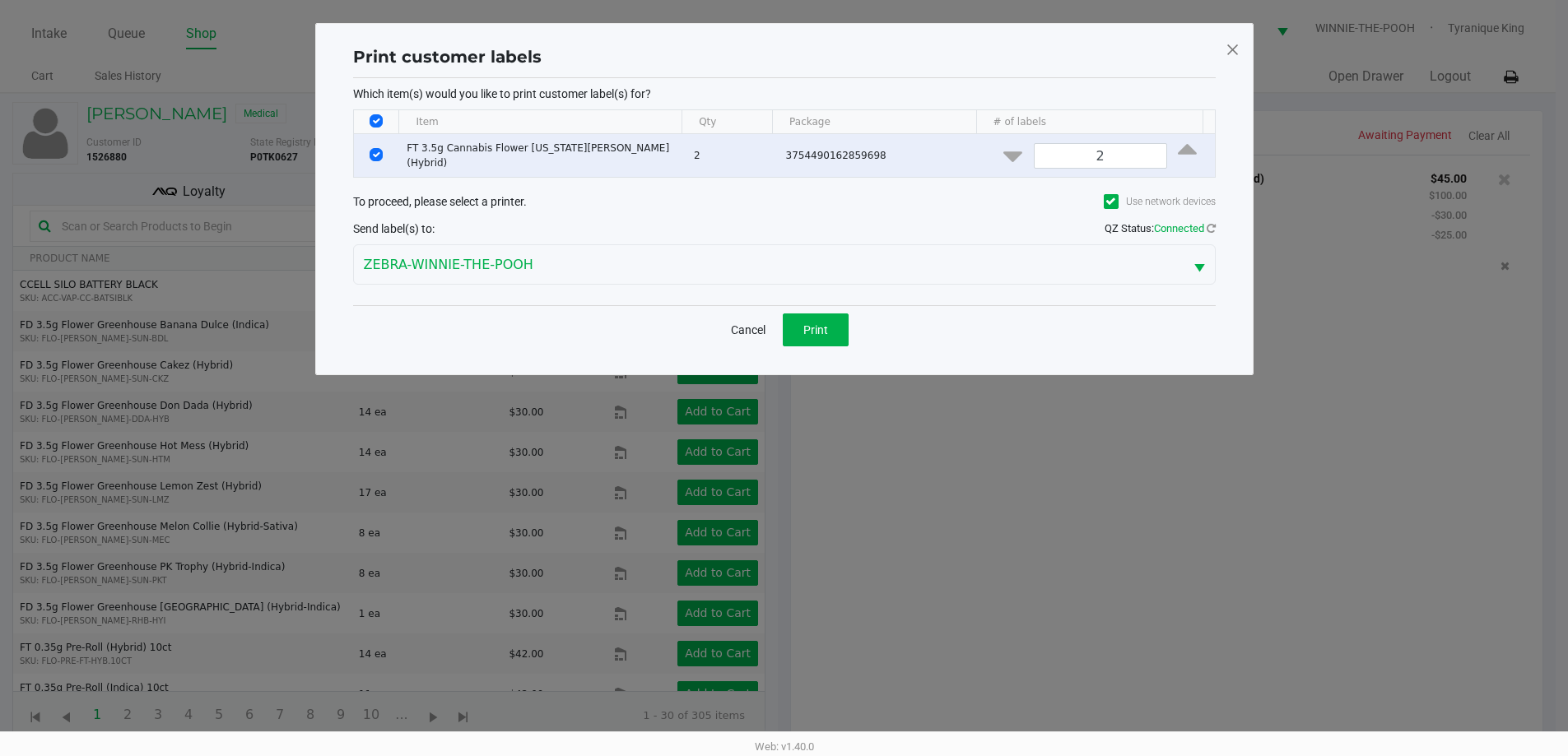
scroll to position [0, 0]
click at [830, 323] on span "Print" at bounding box center [821, 330] width 25 height 13
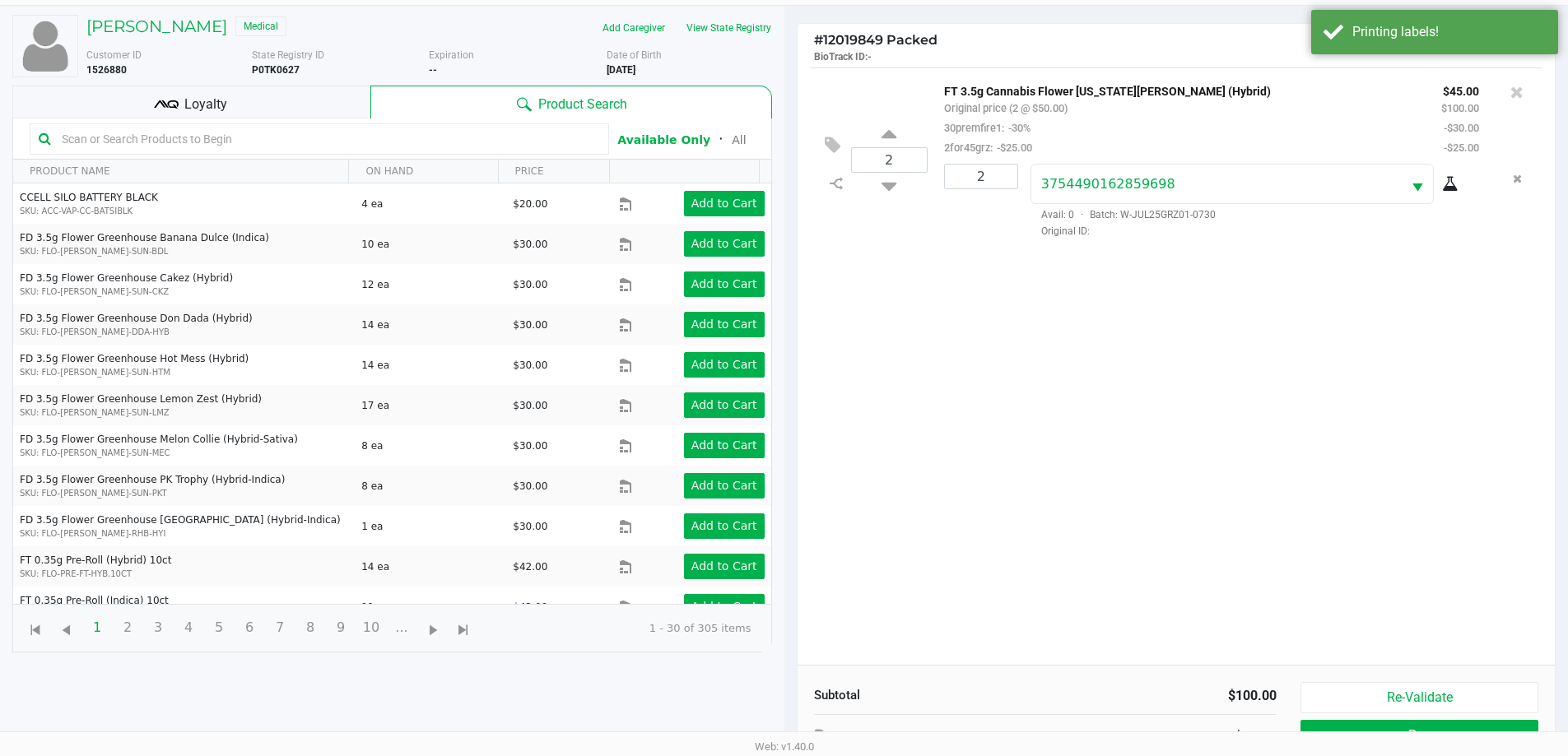
scroll to position [213, 0]
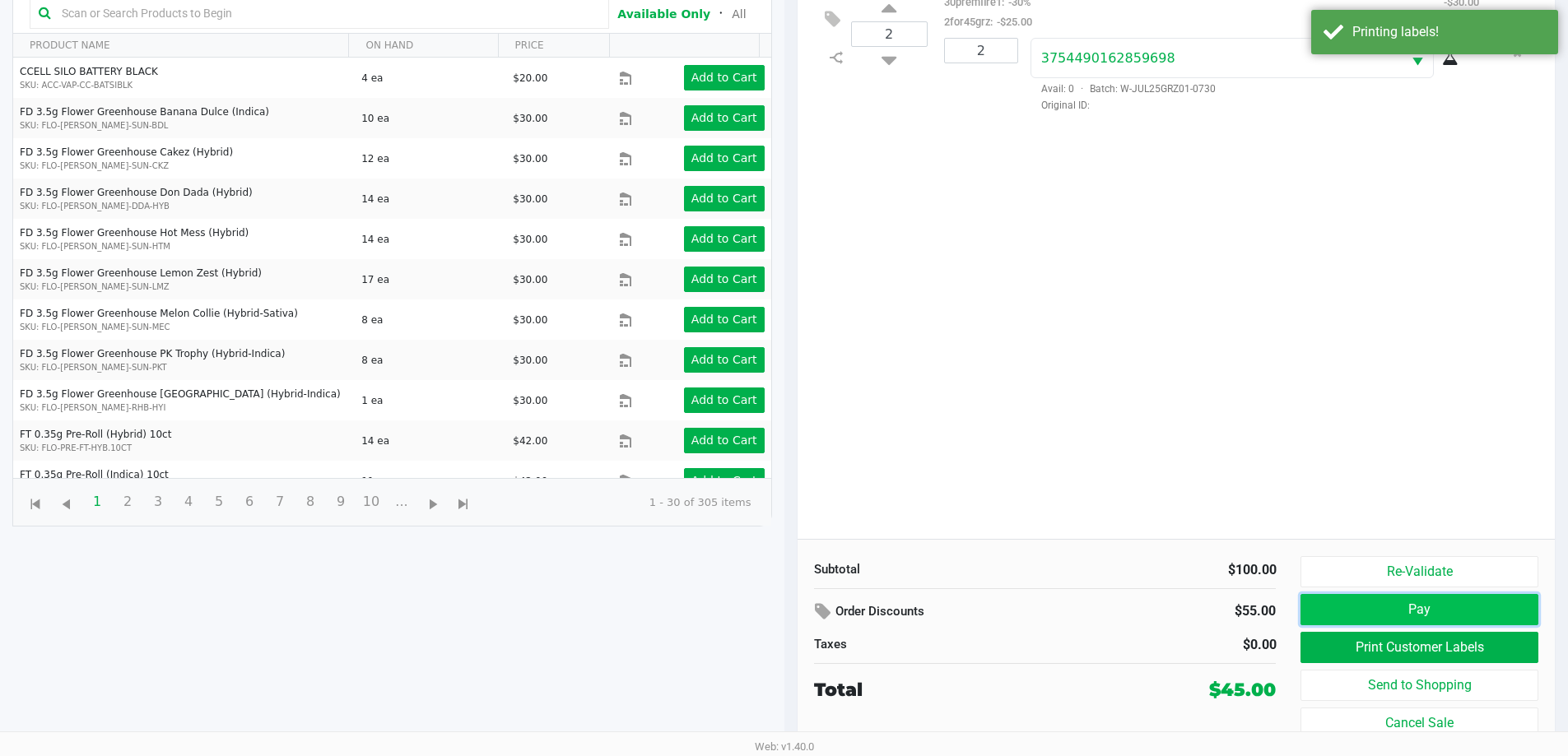
click at [1352, 606] on button "Pay" at bounding box center [1419, 609] width 237 height 31
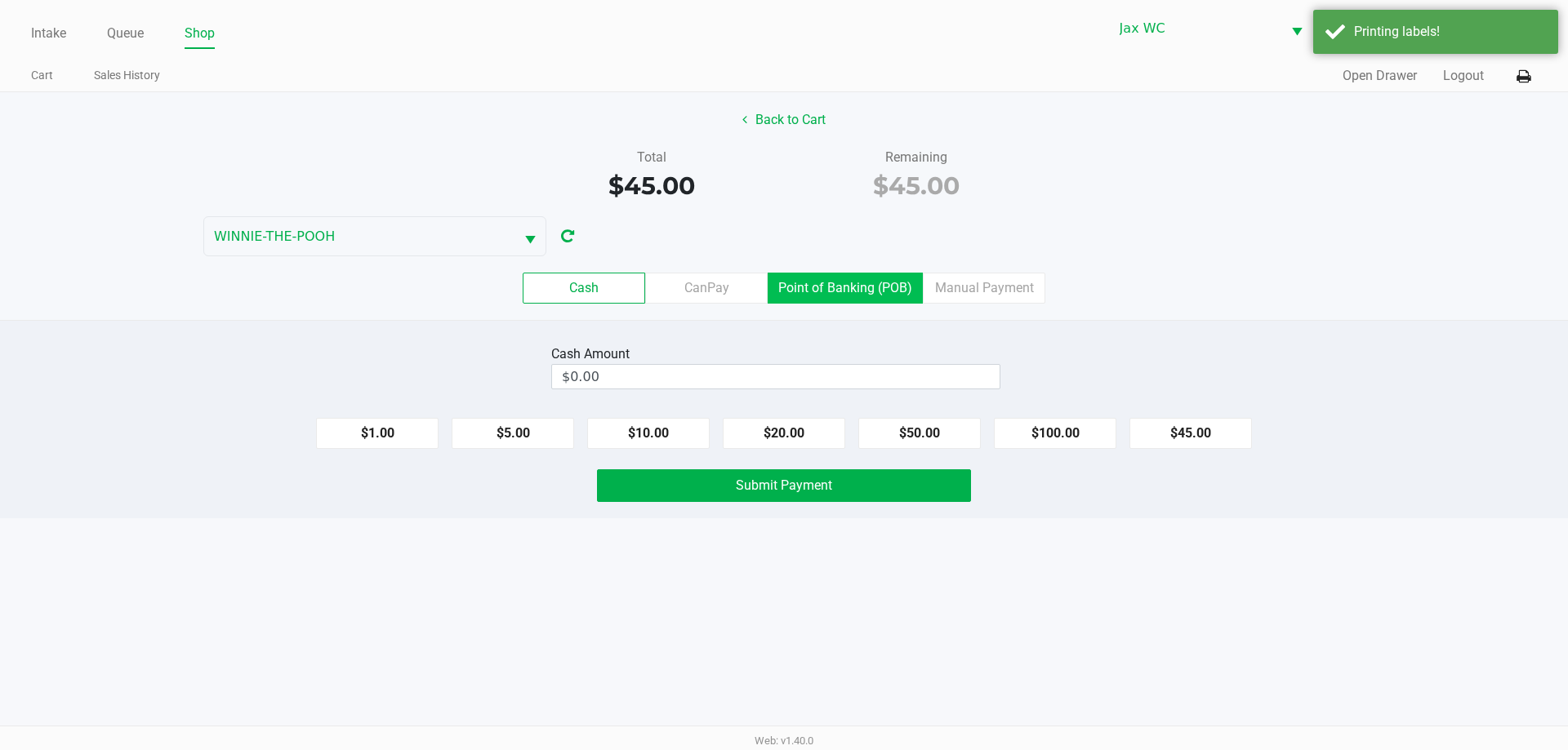
click at [869, 287] on label "Point of Banking (POB)" at bounding box center [845, 288] width 155 height 31
click at [0, 0] on 7 "Point of Banking (POB)" at bounding box center [0, 0] width 0 height 0
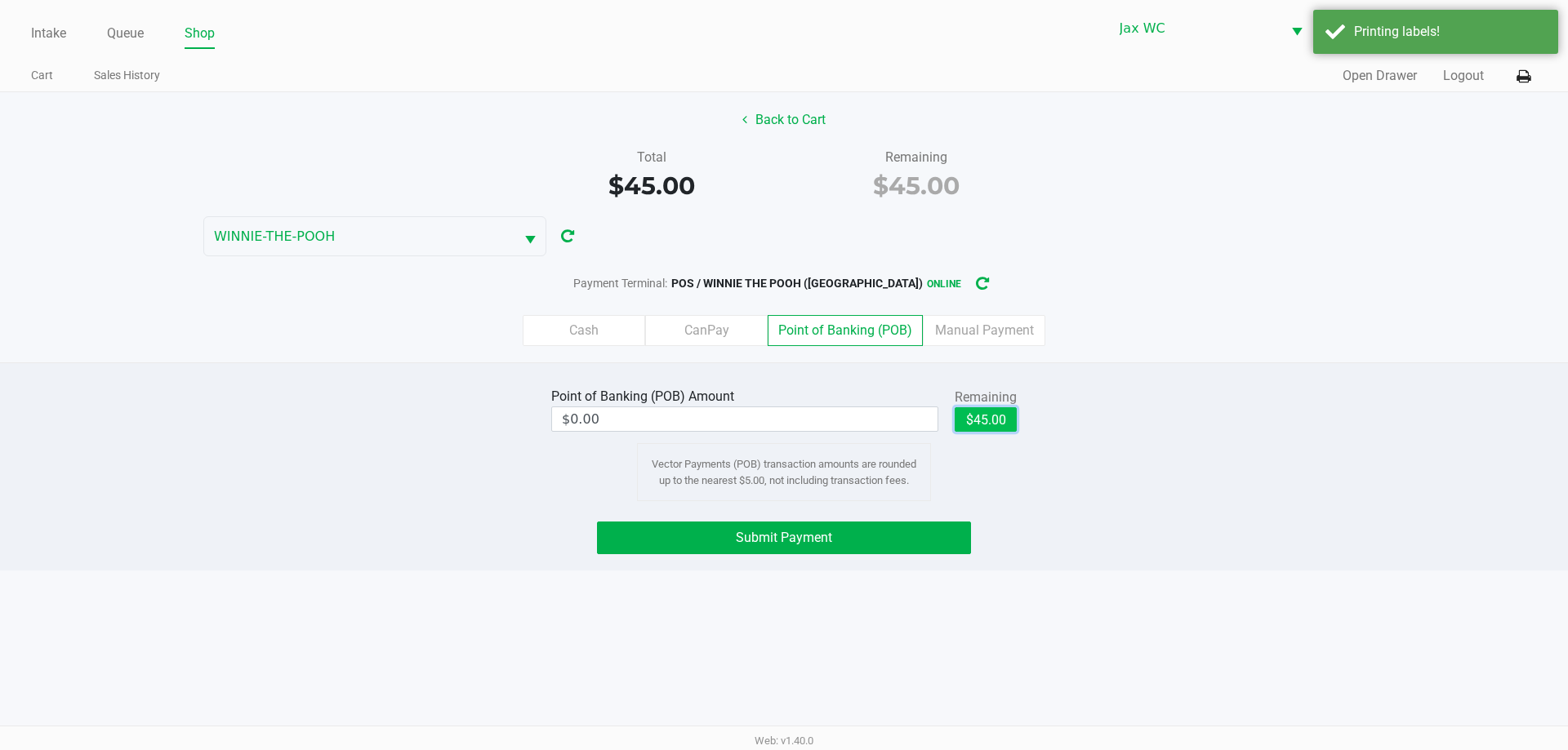
click at [972, 417] on button "$45.00" at bounding box center [985, 420] width 62 height 24
click at [922, 534] on button "Submit Payment" at bounding box center [783, 537] width 374 height 33
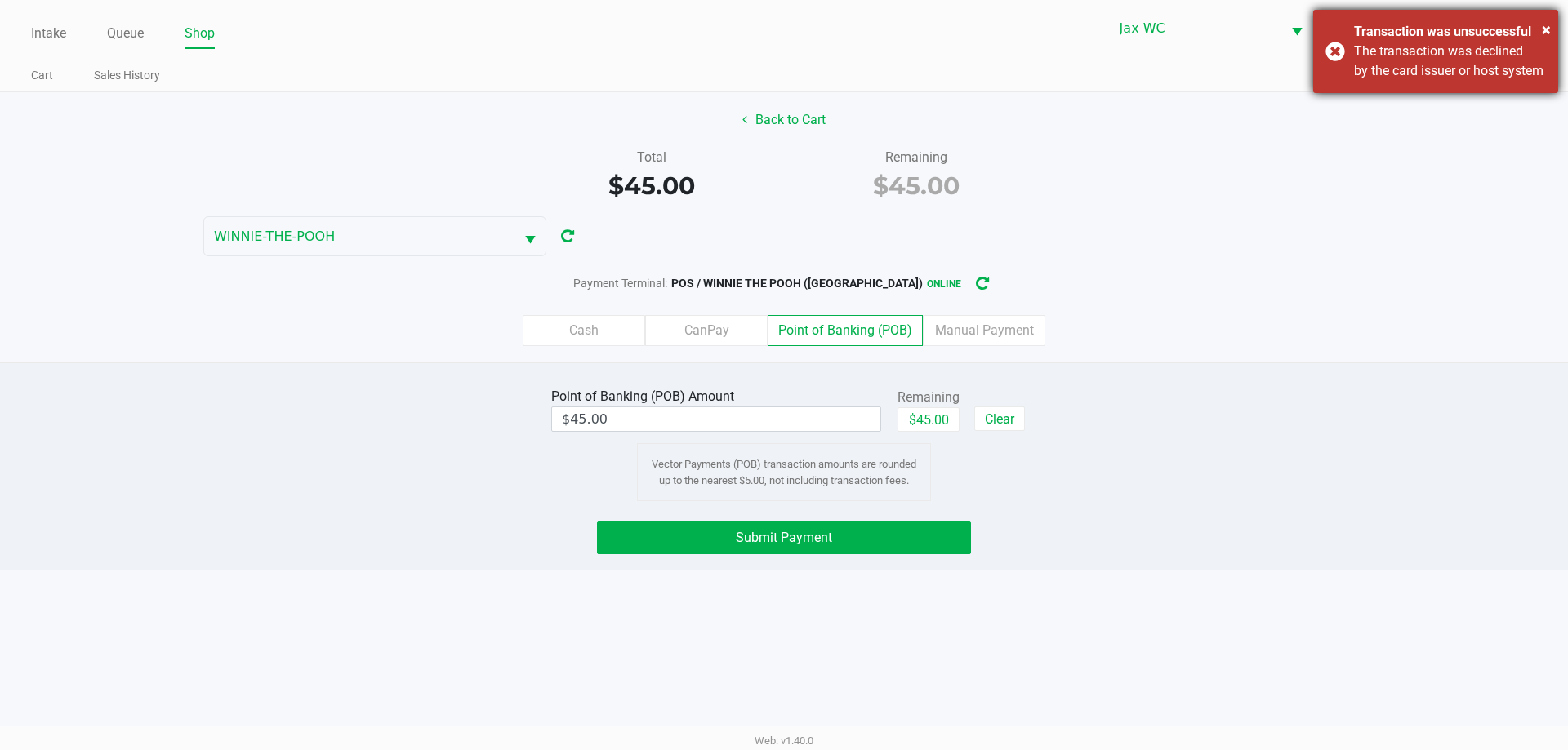
click at [1496, 81] on div "The transaction was declined by the card issuer or host system" at bounding box center [1450, 61] width 192 height 40
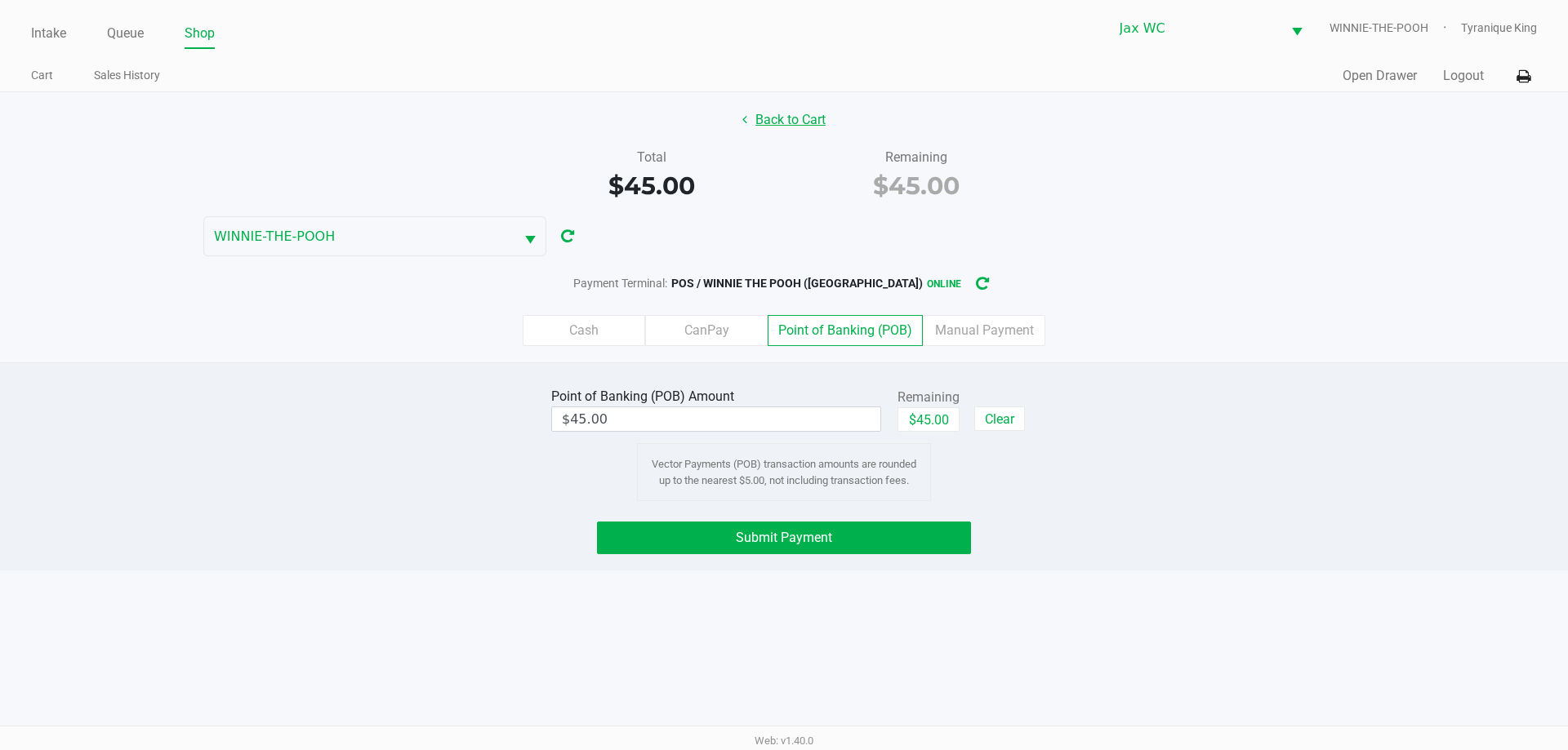
click at [808, 111] on button "Back to Cart" at bounding box center [783, 120] width 104 height 31
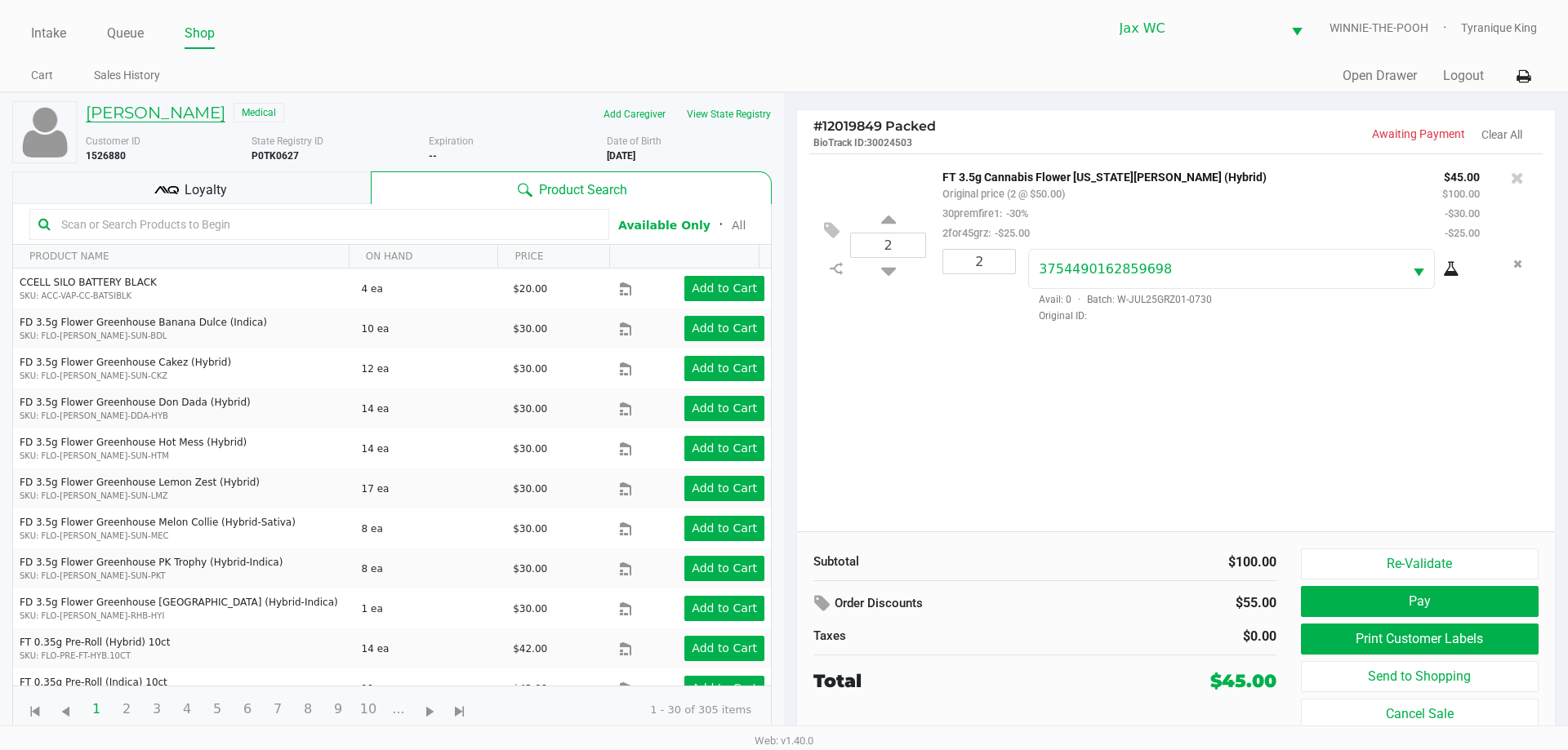
click at [142, 108] on h5 "JASON LEE" at bounding box center [155, 112] width 139 height 20
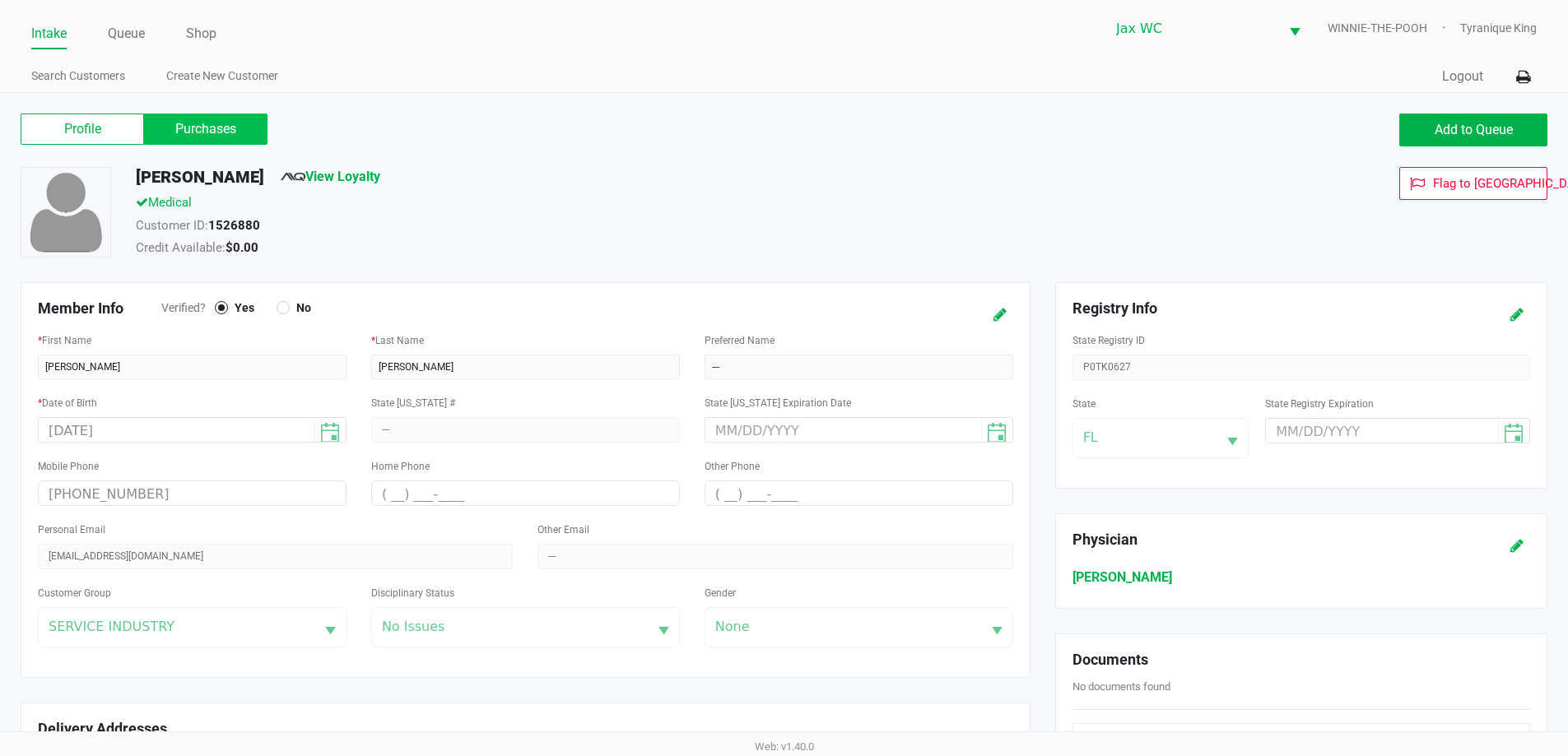
click at [209, 134] on label "Purchases" at bounding box center [206, 129] width 123 height 31
click at [0, 0] on 1 "Purchases" at bounding box center [0, 0] width 0 height 0
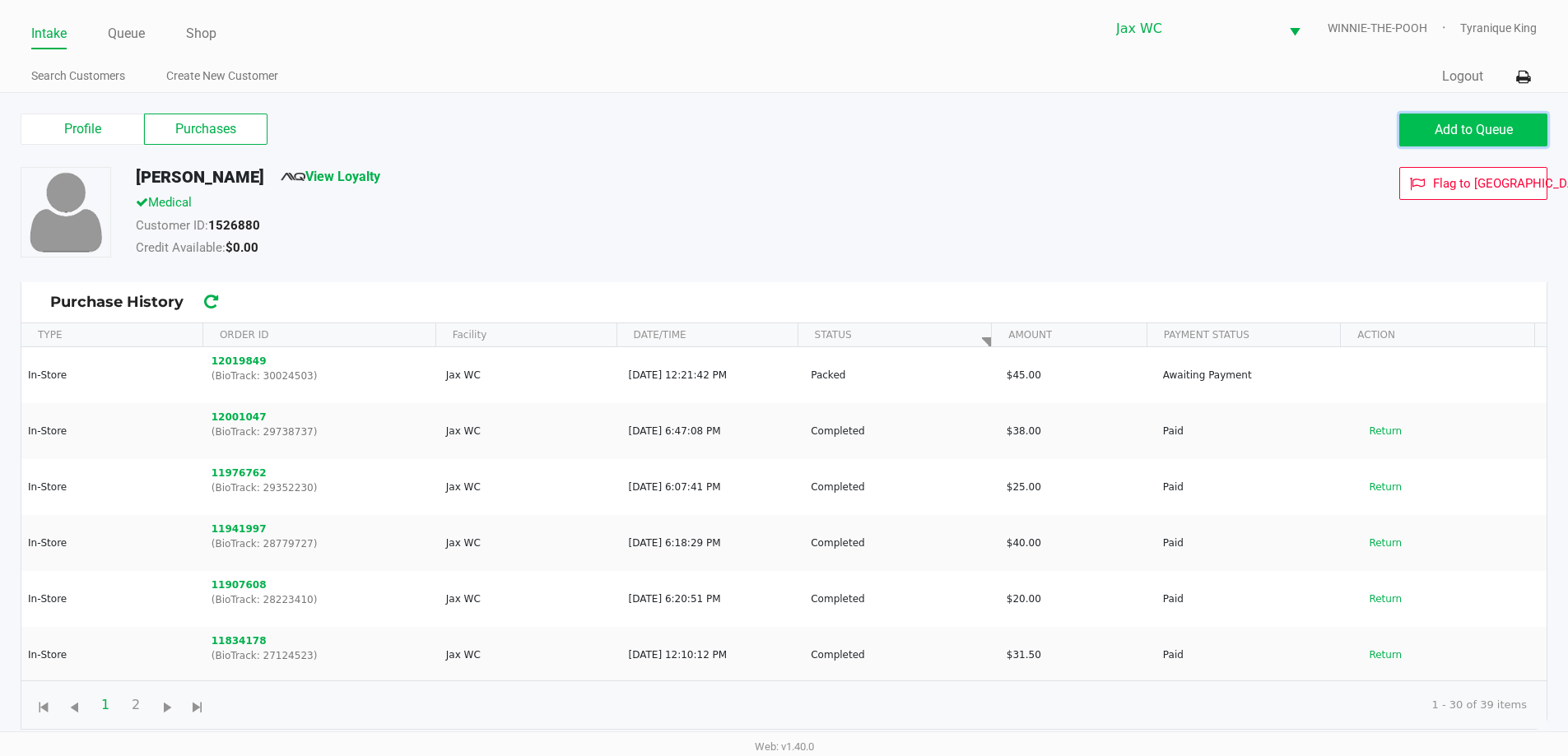
click at [1415, 120] on button "Add to Queue" at bounding box center [1473, 130] width 148 height 33
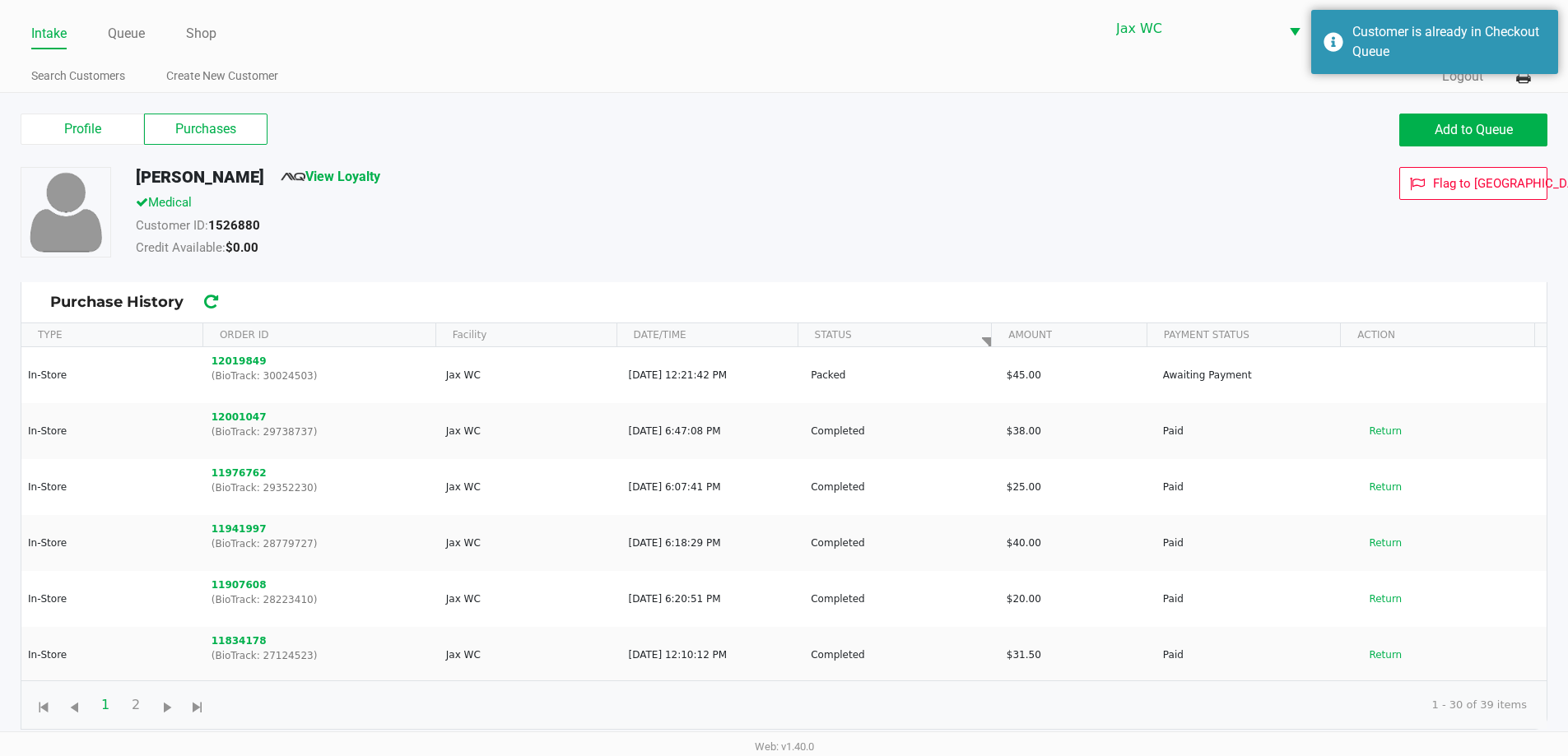
click at [506, 207] on div "Medical" at bounding box center [601, 205] width 957 height 23
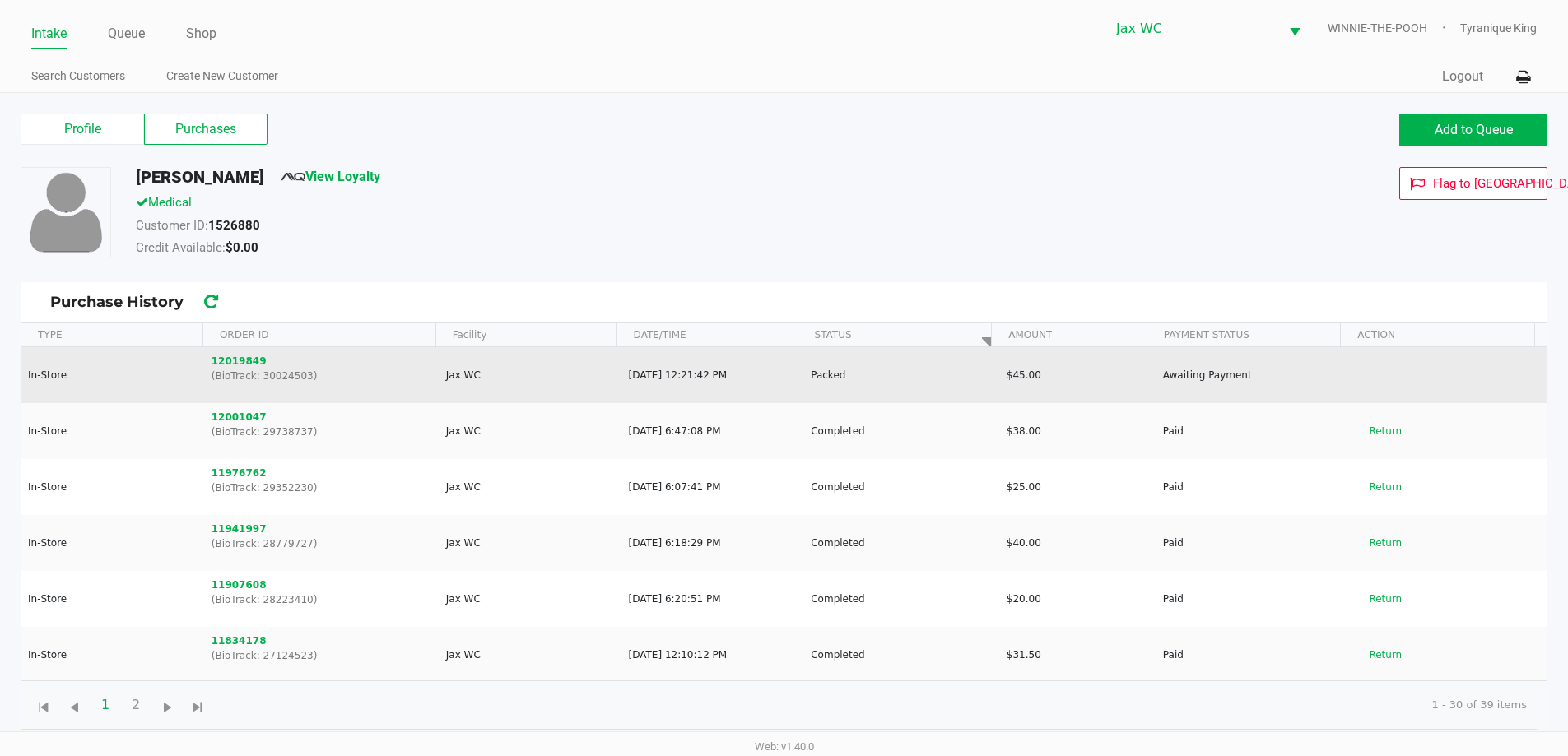
click at [236, 370] on p "(BioTrack: 30024503)" at bounding box center [322, 377] width 221 height 15
click at [233, 358] on button "12019849" at bounding box center [239, 361] width 55 height 15
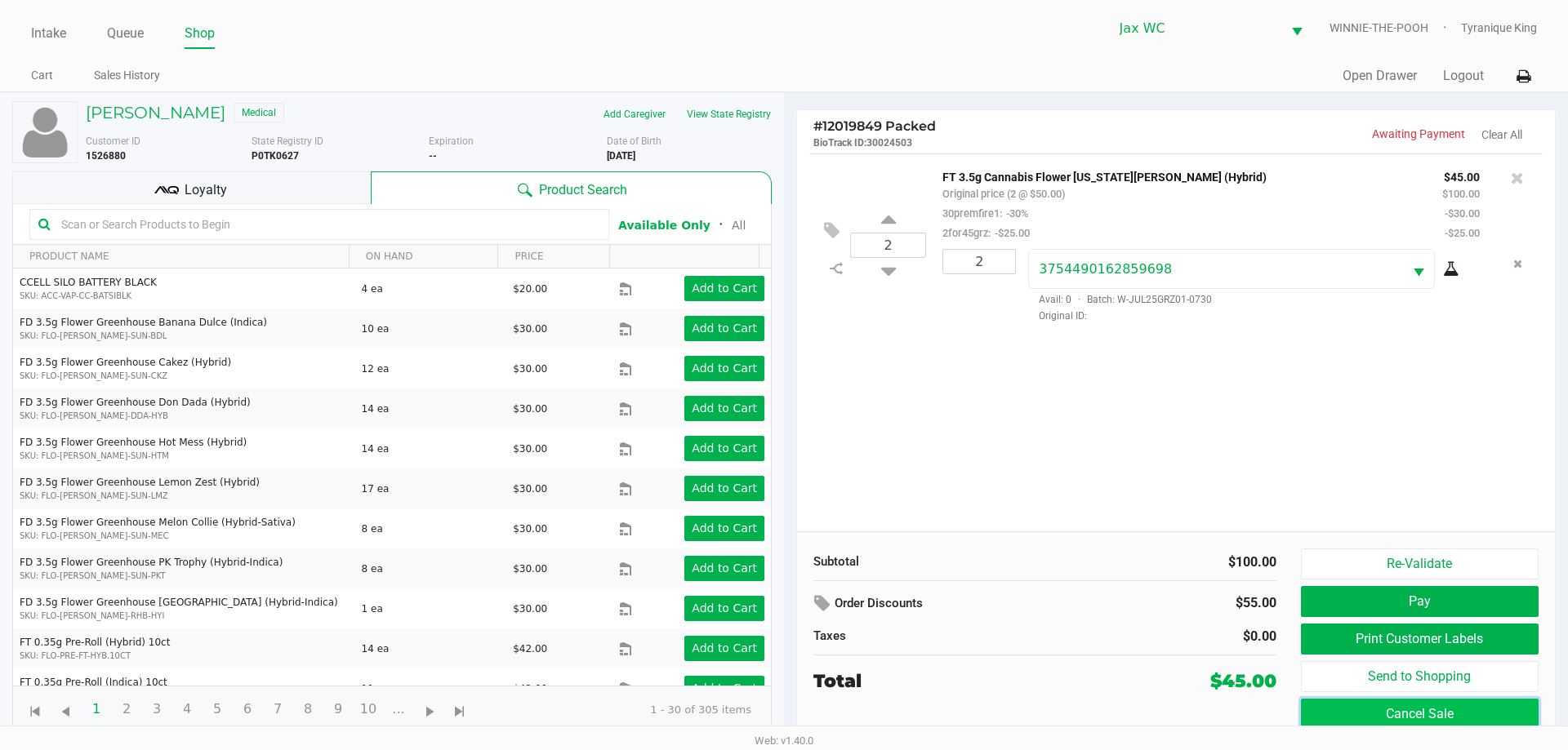
click at [1407, 719] on button "Cancel Sale" at bounding box center [1419, 714] width 237 height 31
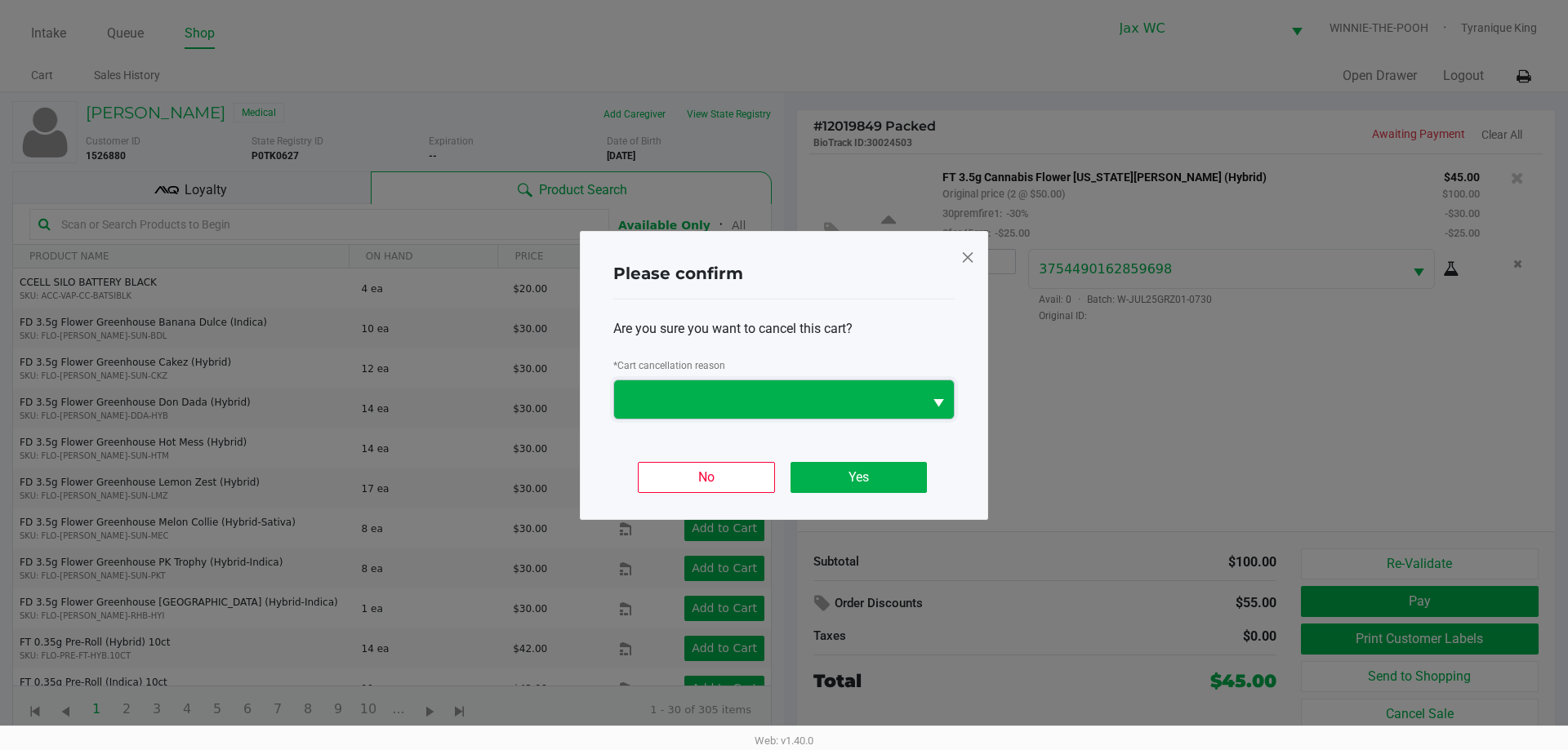
click at [835, 407] on span at bounding box center [768, 399] width 289 height 20
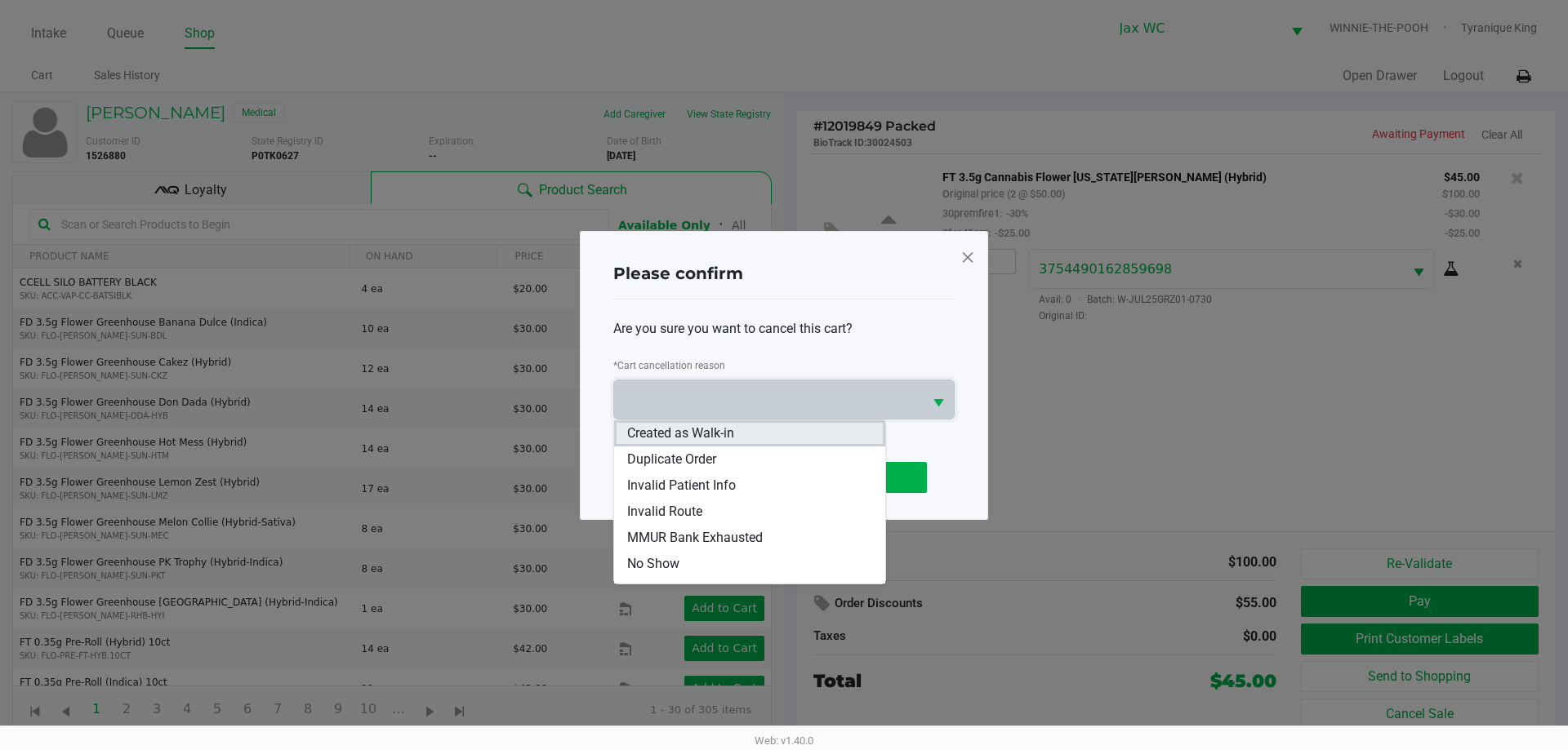
click at [727, 431] on span "Created as Walk-in" at bounding box center [680, 433] width 107 height 20
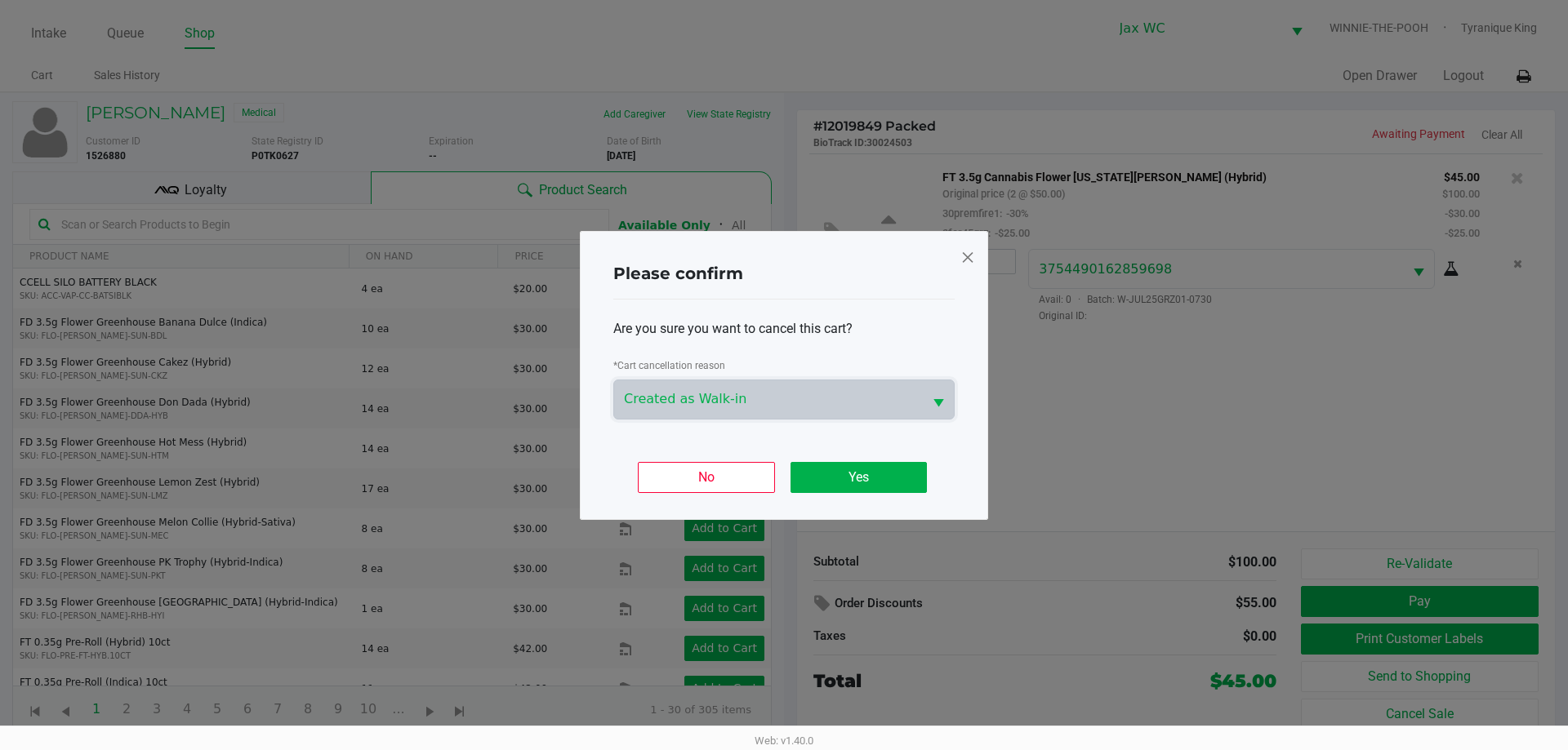
click at [874, 494] on div "No Yes" at bounding box center [784, 471] width 342 height 64
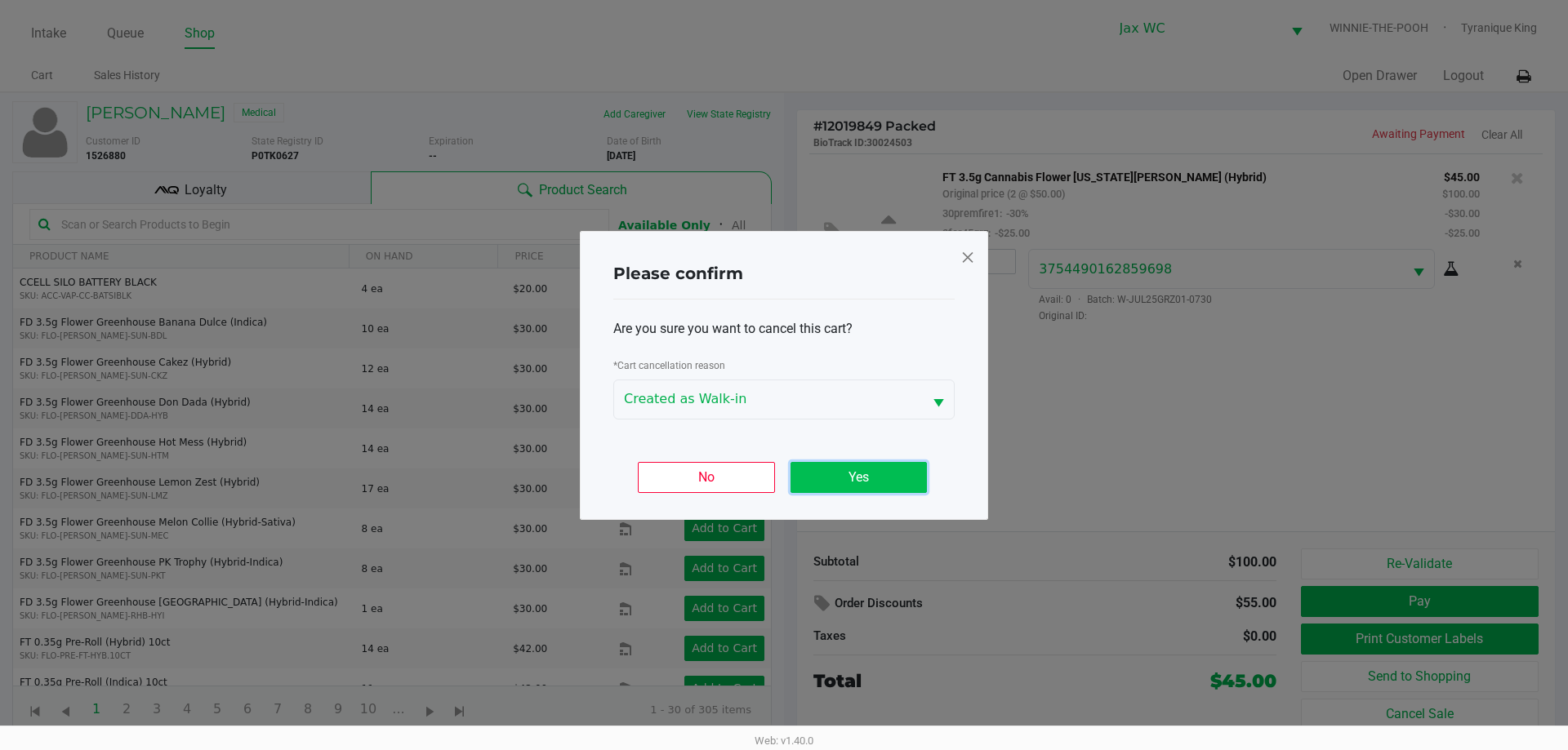
click at [872, 477] on button "Yes" at bounding box center [858, 477] width 136 height 31
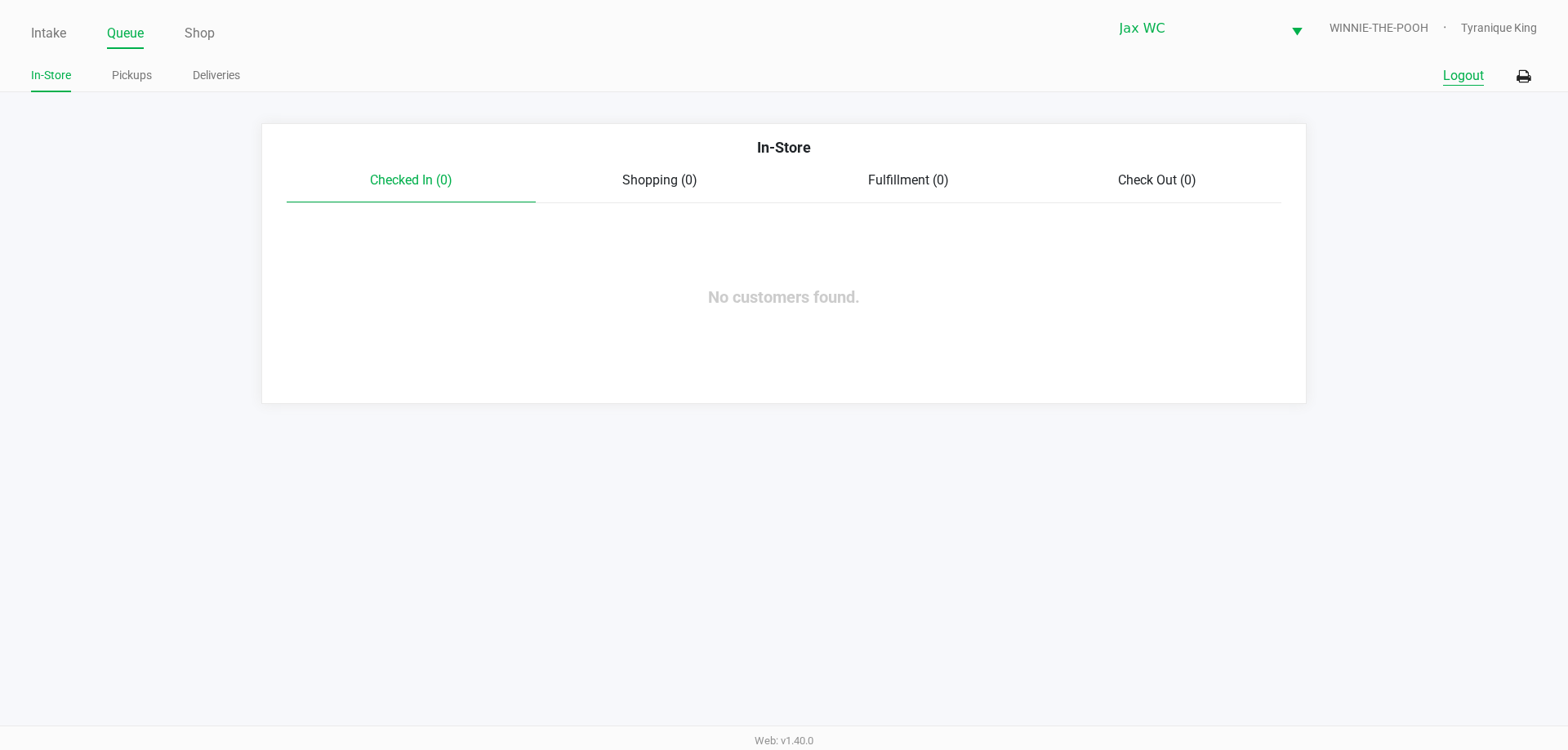
click at [1465, 80] on button "Logout" at bounding box center [1463, 75] width 40 height 20
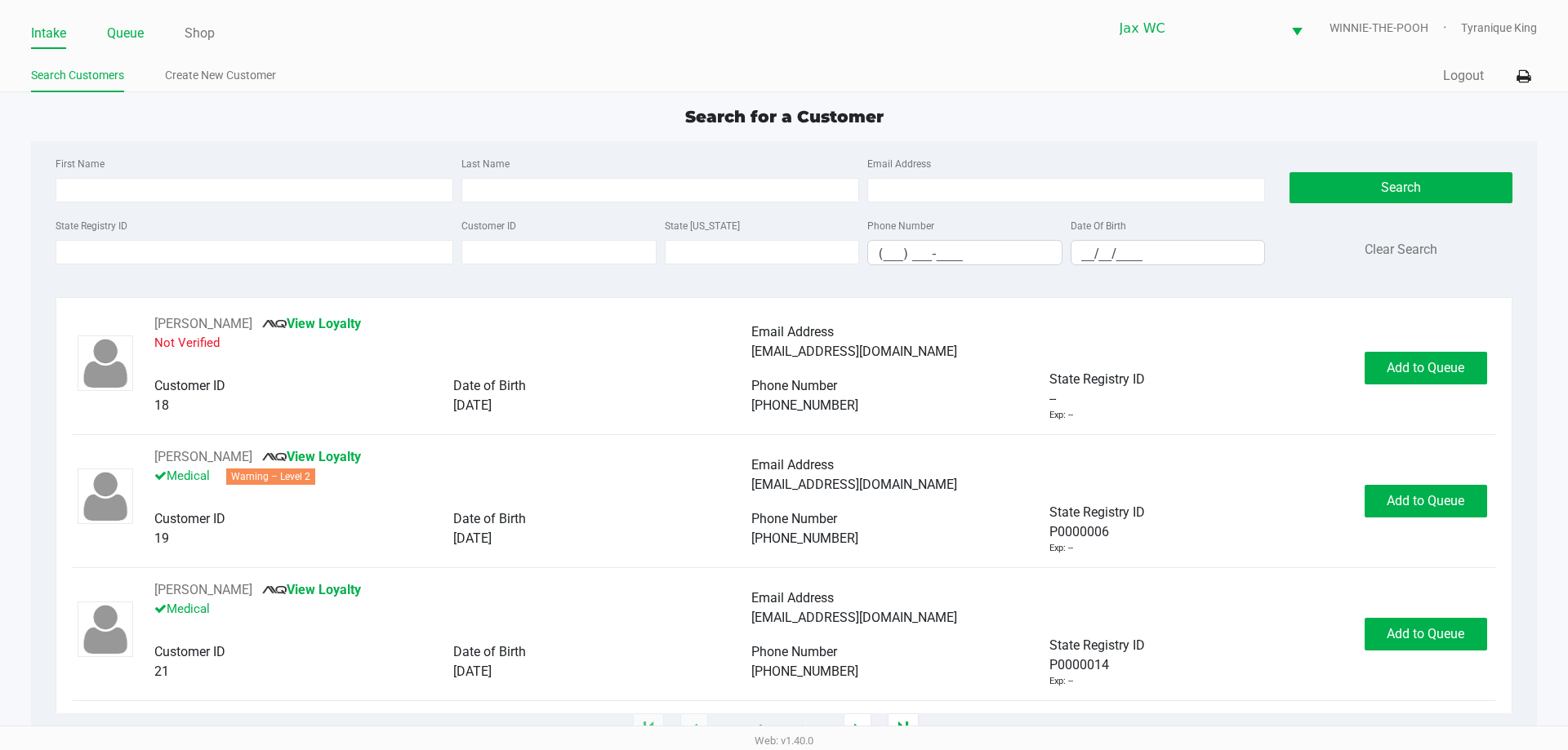
click at [122, 32] on link "Queue" at bounding box center [125, 33] width 37 height 23
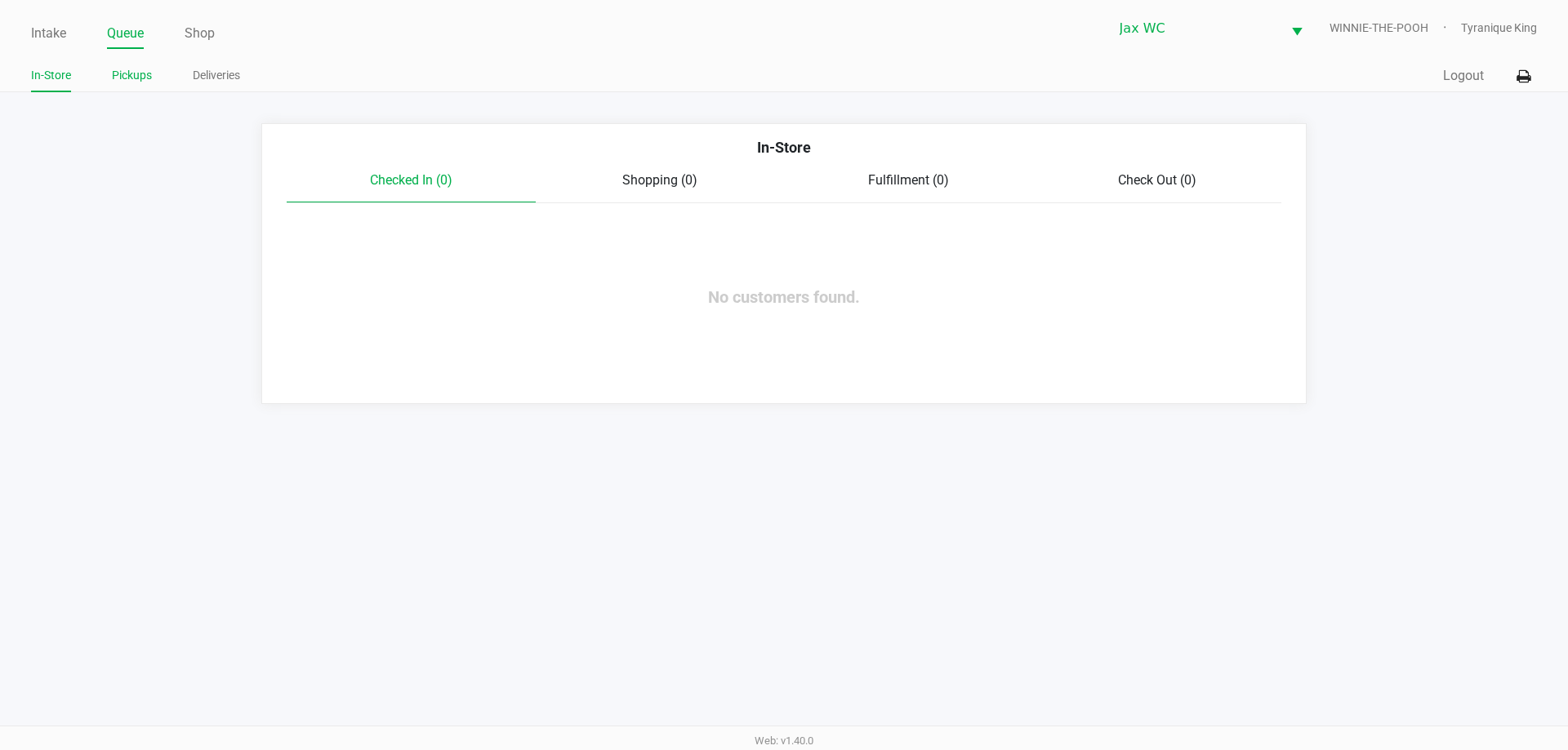
click at [133, 67] on link "Pickups" at bounding box center [132, 75] width 40 height 21
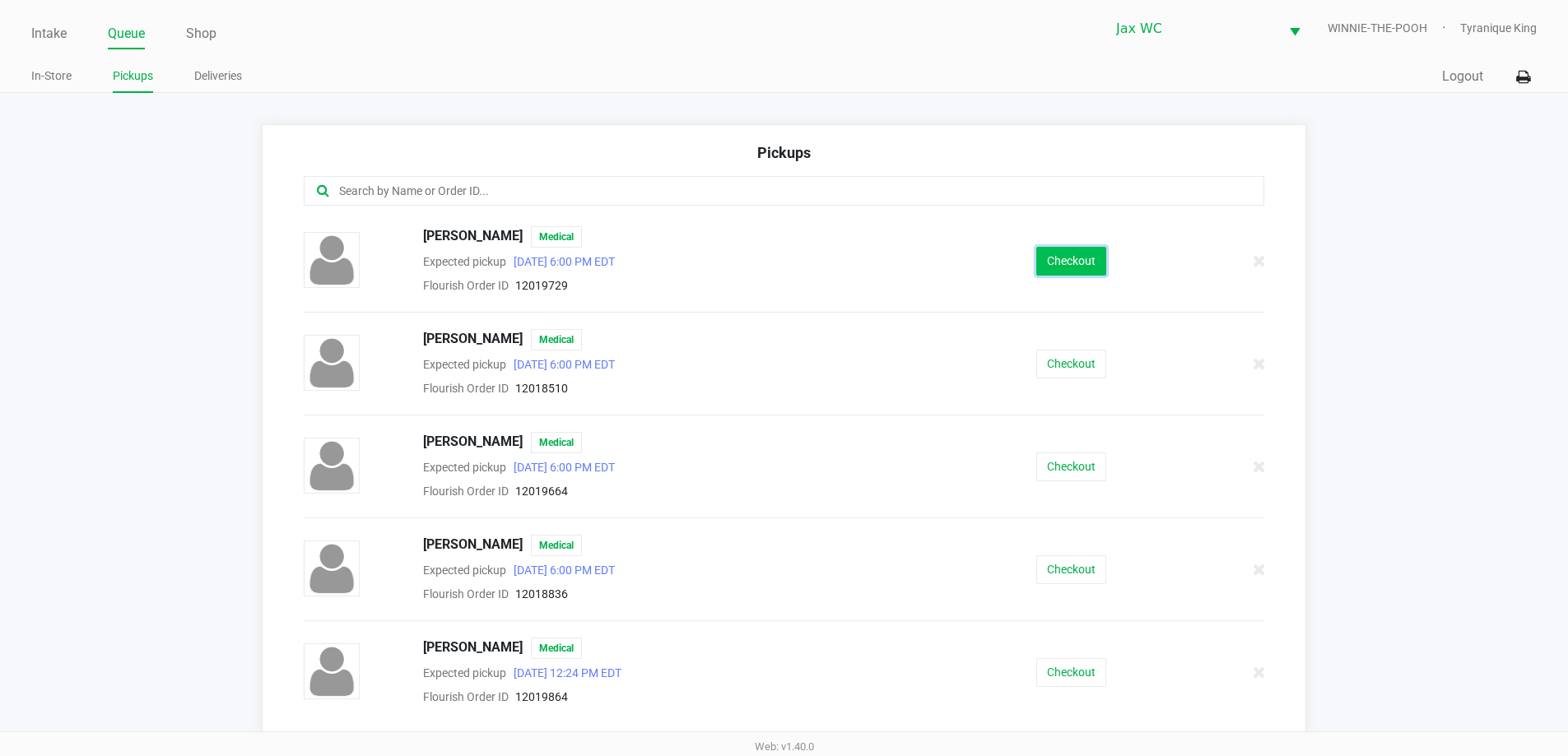
click at [1060, 265] on button "Checkout" at bounding box center [1071, 261] width 70 height 28
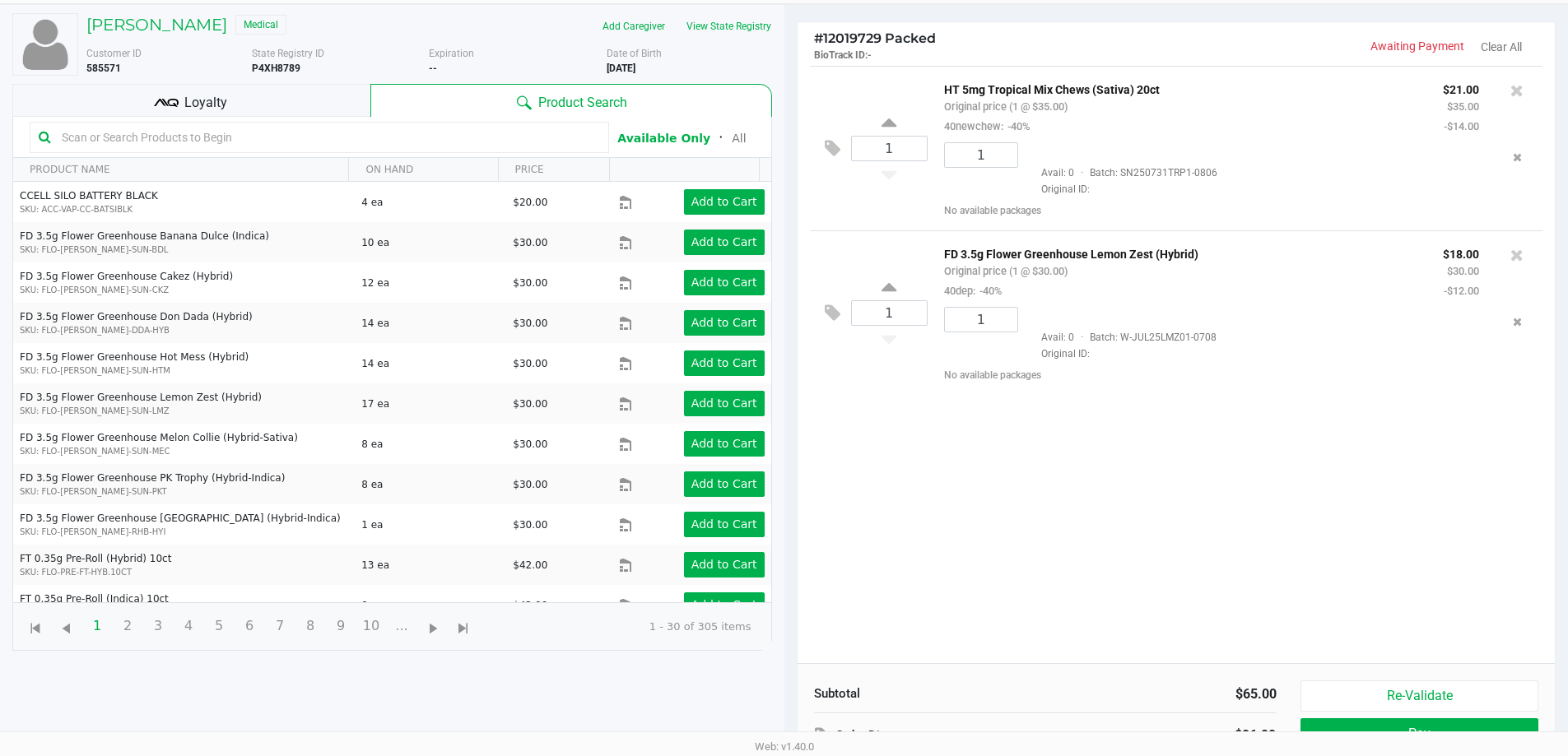
scroll to position [177, 0]
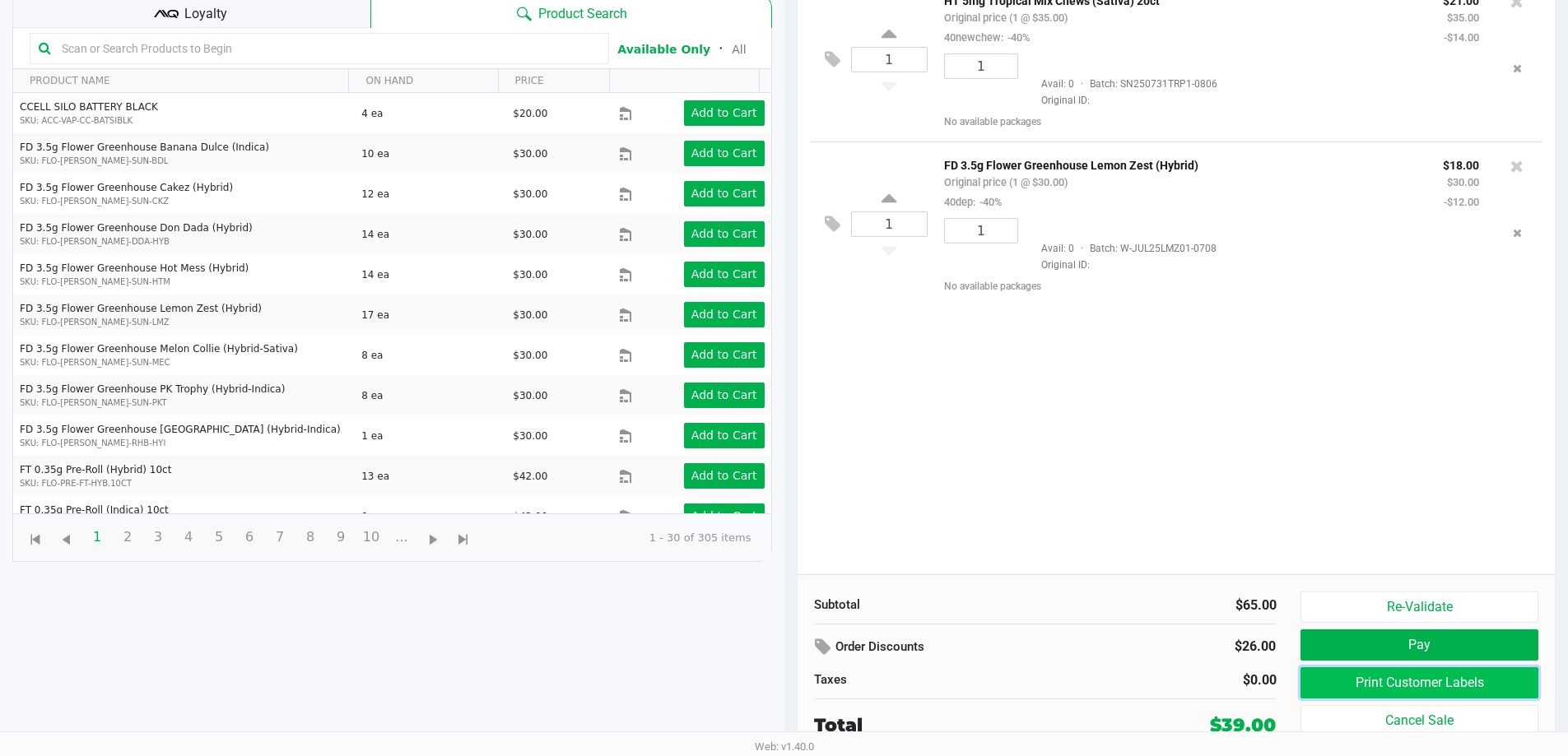
click at [1358, 670] on button "Print Customer Labels" at bounding box center [1419, 683] width 237 height 31
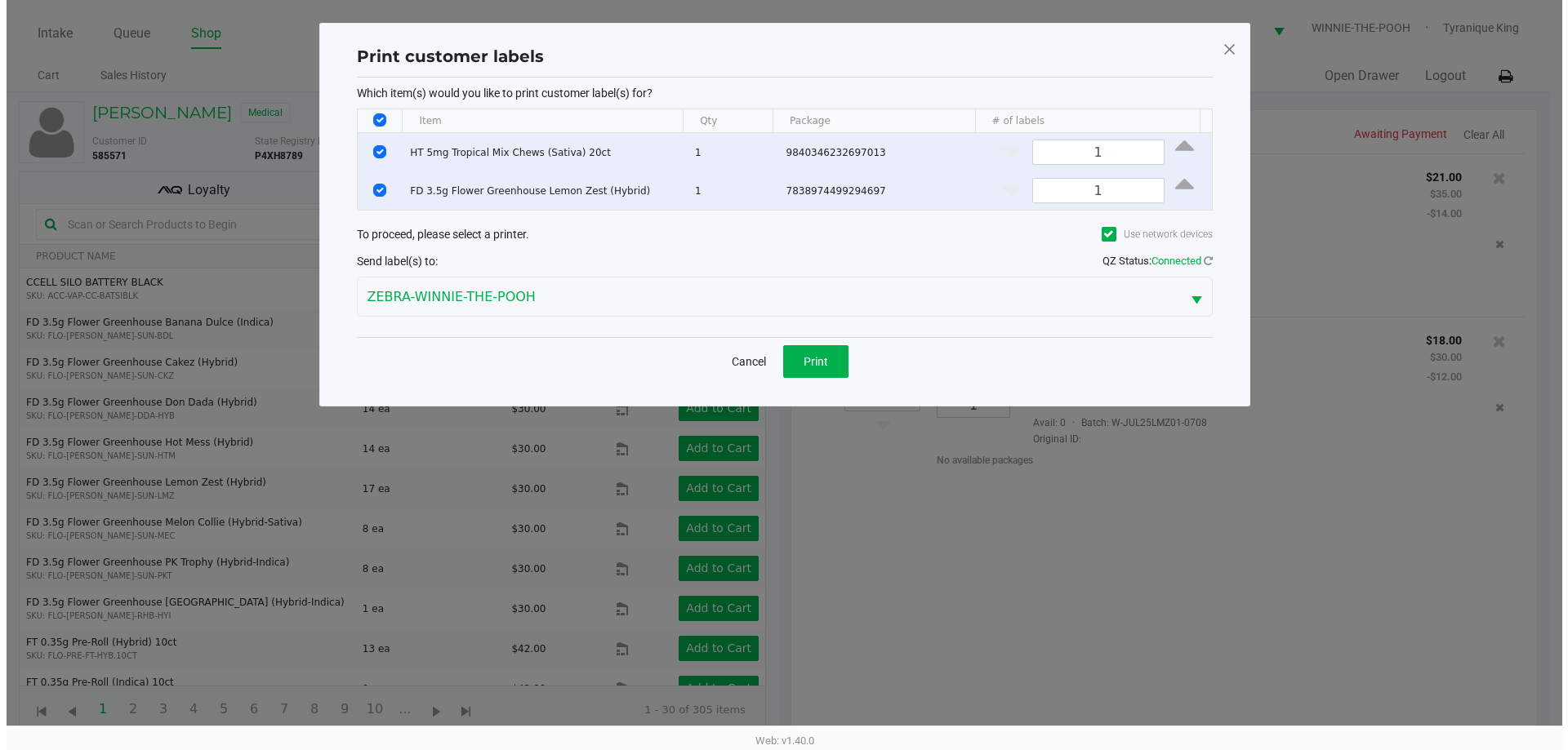
scroll to position [0, 0]
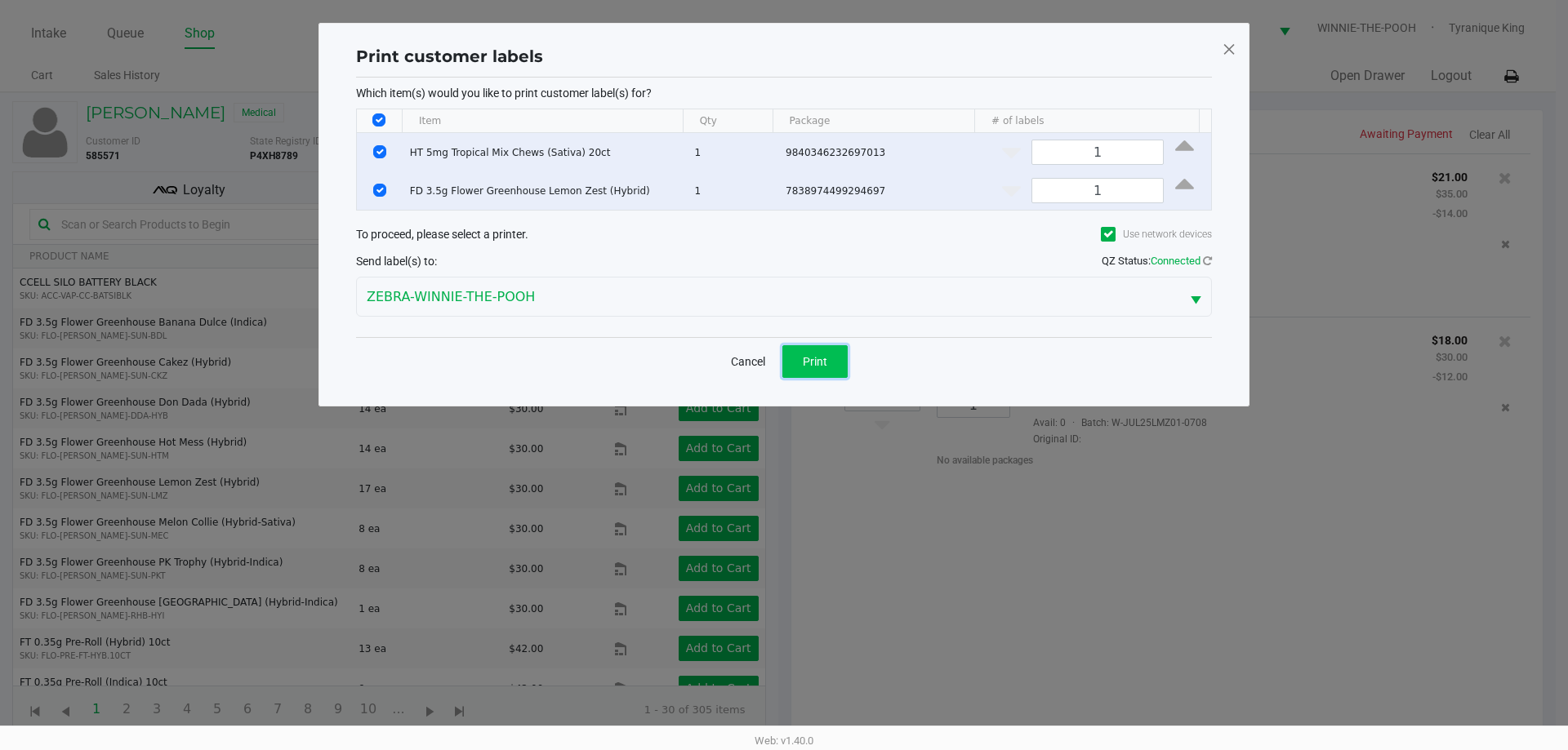
click at [825, 353] on button "Print" at bounding box center [814, 361] width 65 height 33
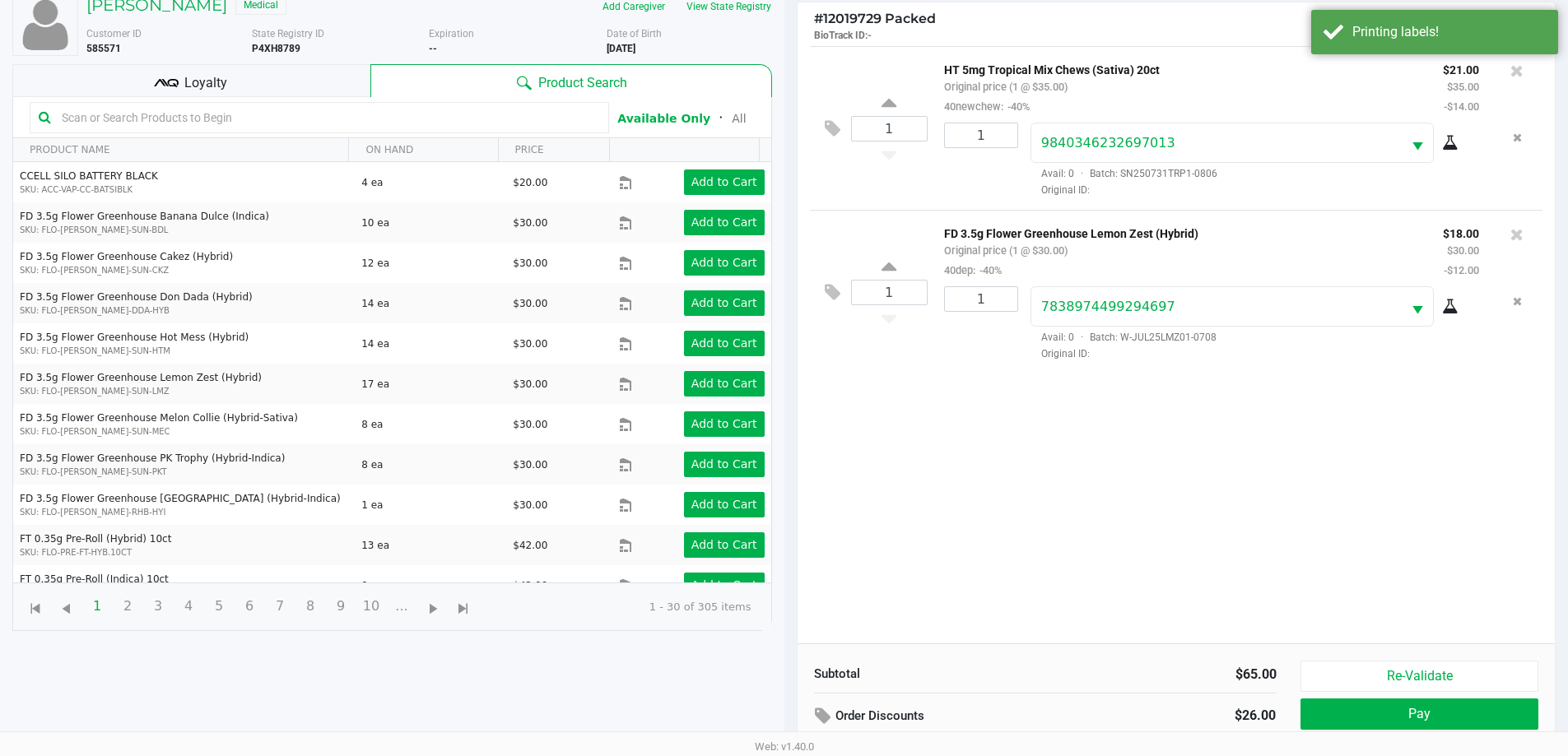
scroll to position [177, 0]
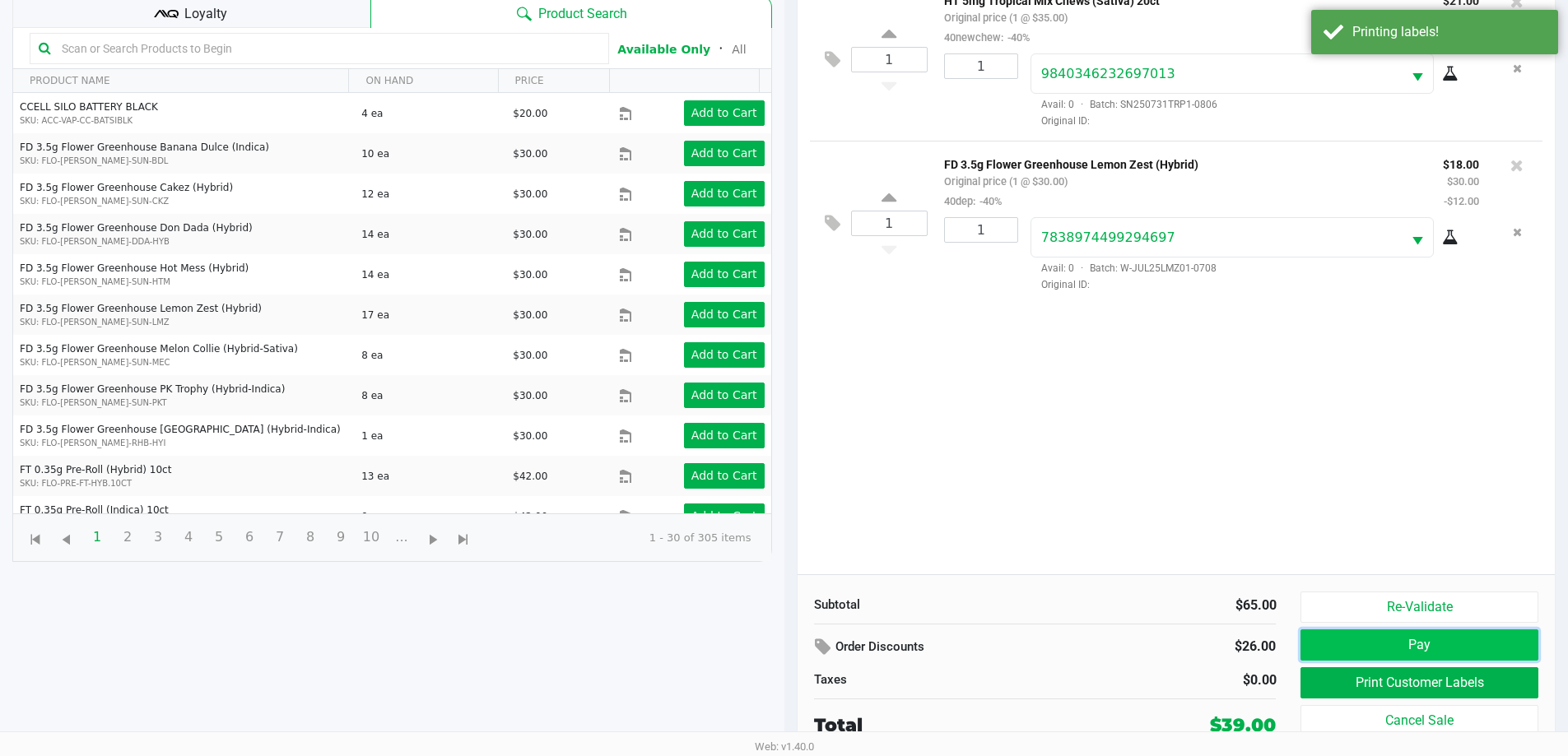
click at [1402, 630] on button "Pay" at bounding box center [1419, 645] width 237 height 31
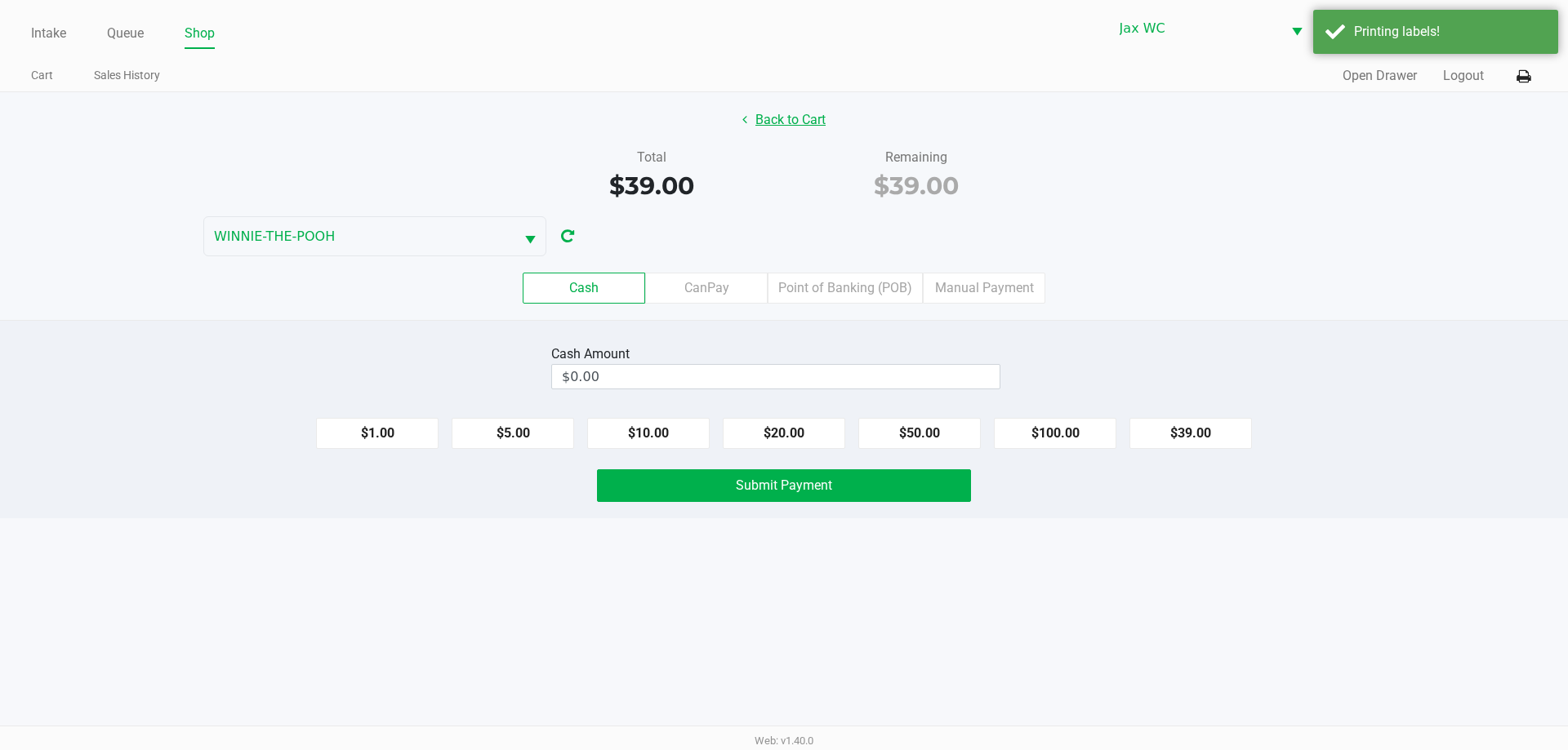
click at [768, 120] on button "Back to Cart" at bounding box center [783, 120] width 104 height 31
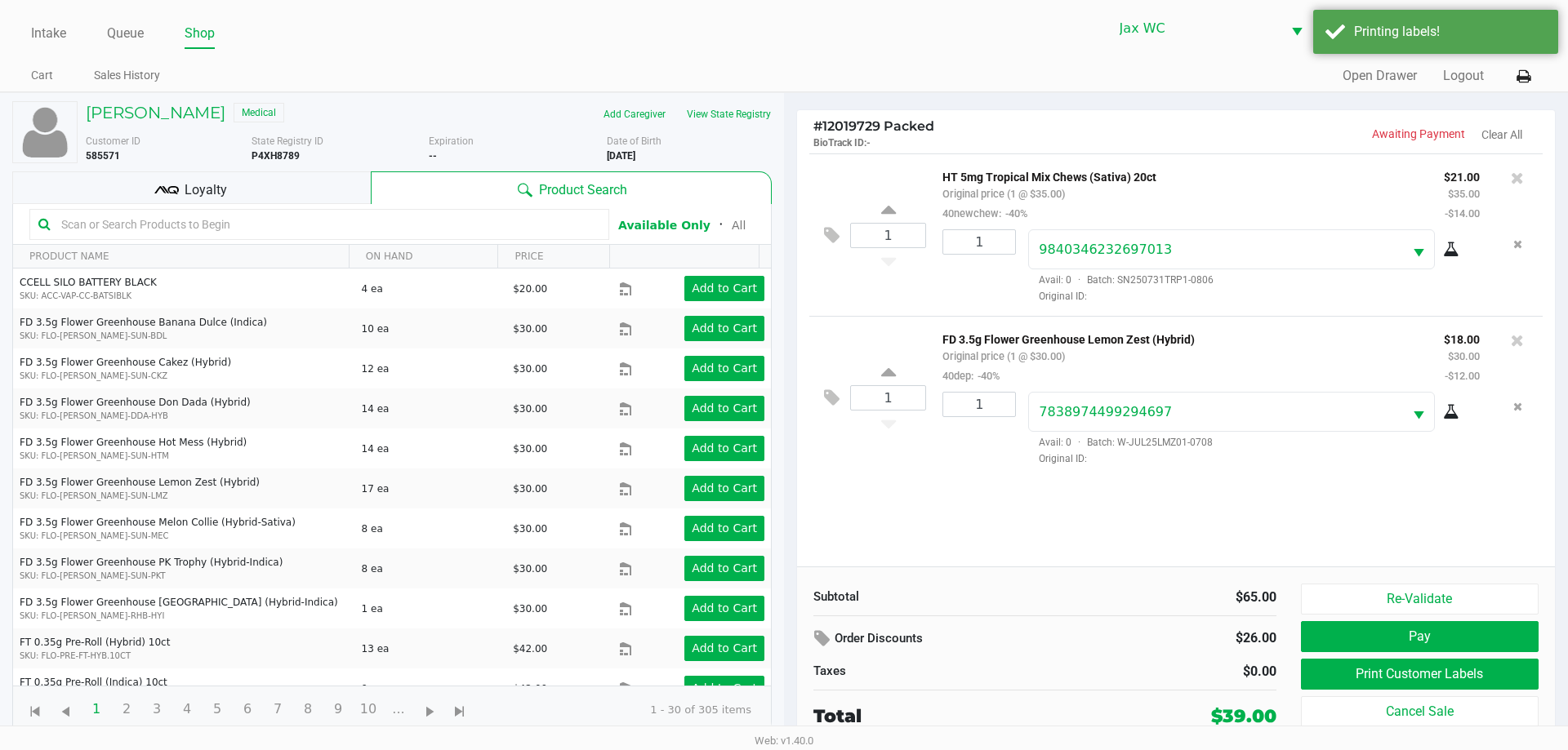
click at [232, 184] on div "Loyalty" at bounding box center [191, 187] width 359 height 33
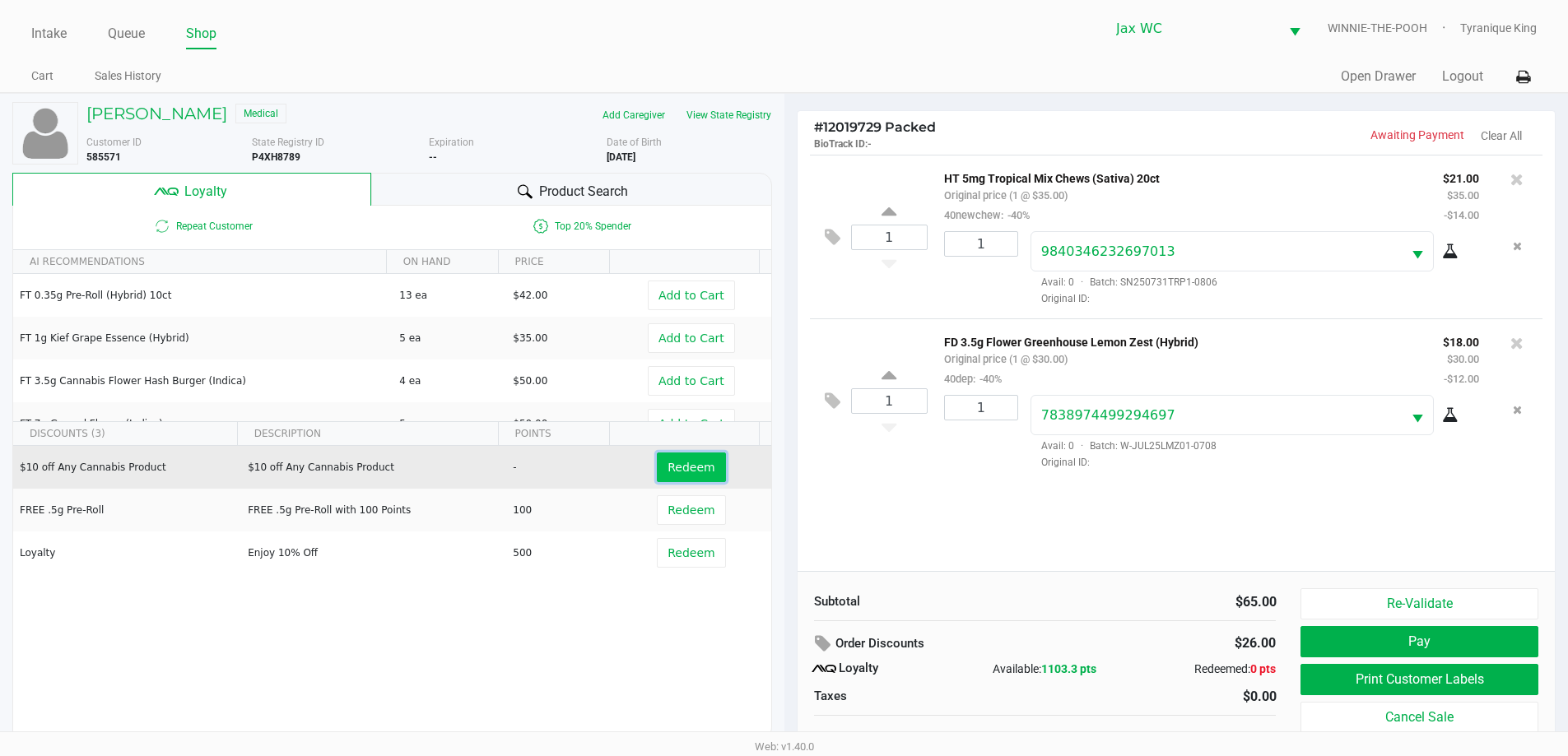
click at [691, 470] on span "Redeem" at bounding box center [691, 468] width 46 height 13
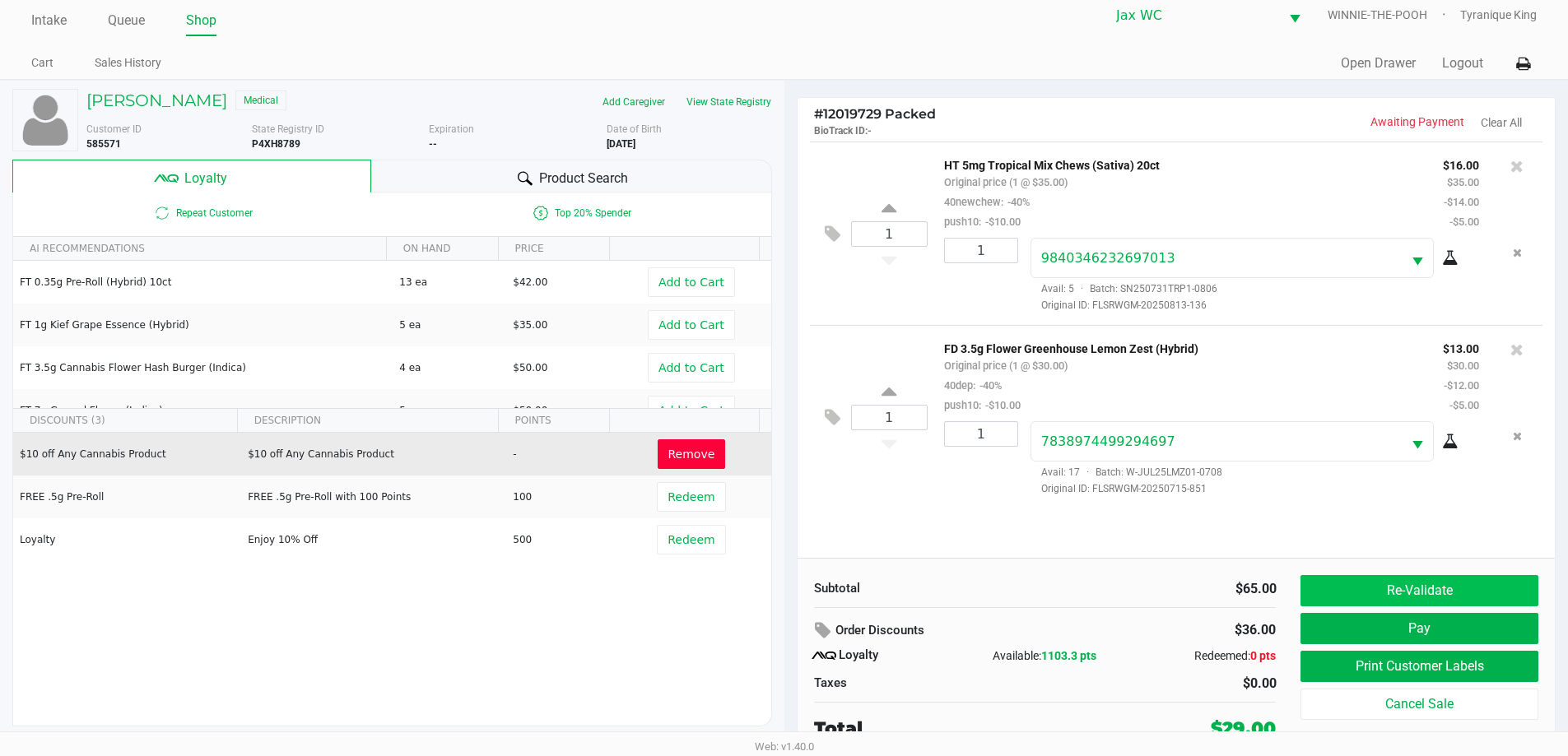
scroll to position [16, 0]
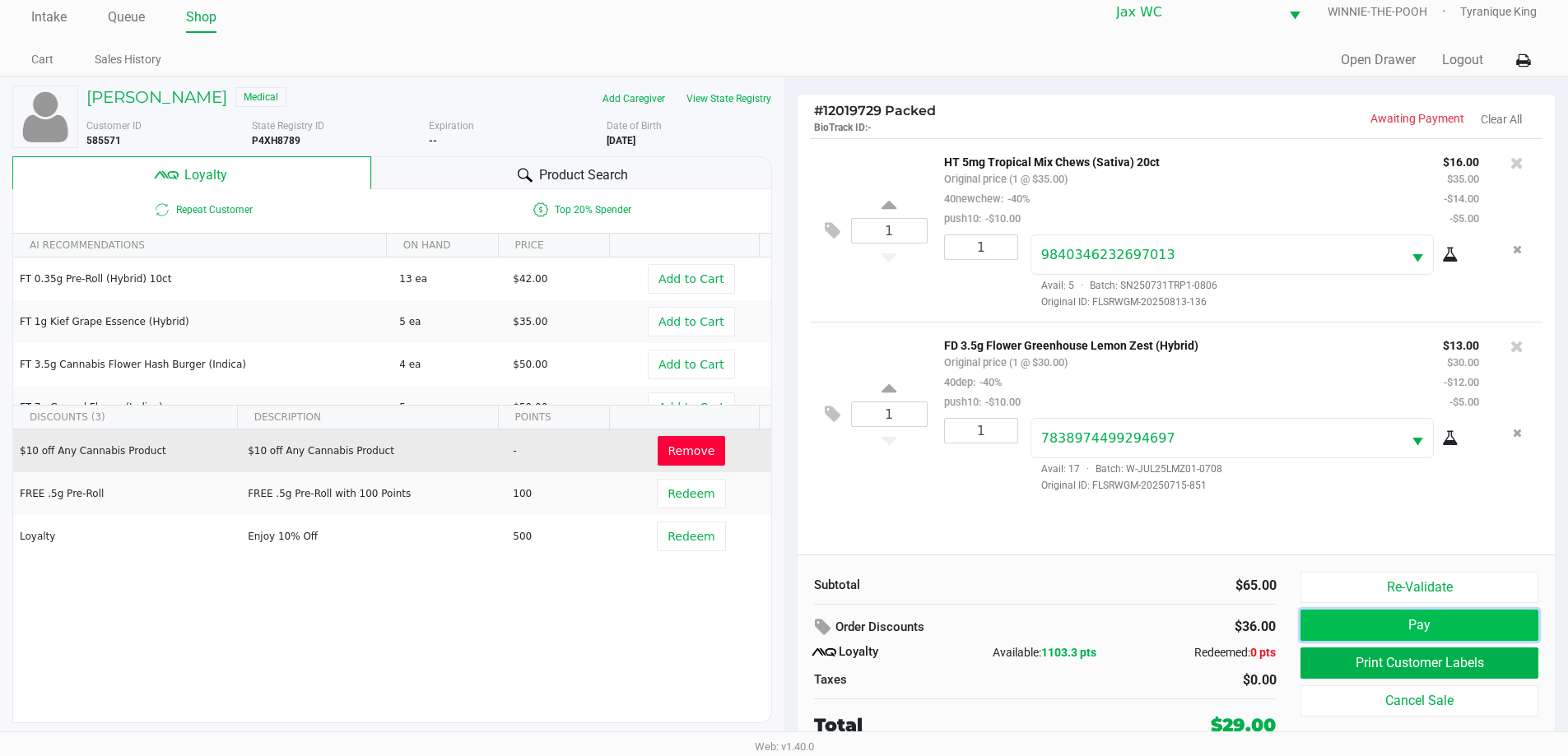
click at [1425, 624] on button "Pay" at bounding box center [1419, 625] width 237 height 31
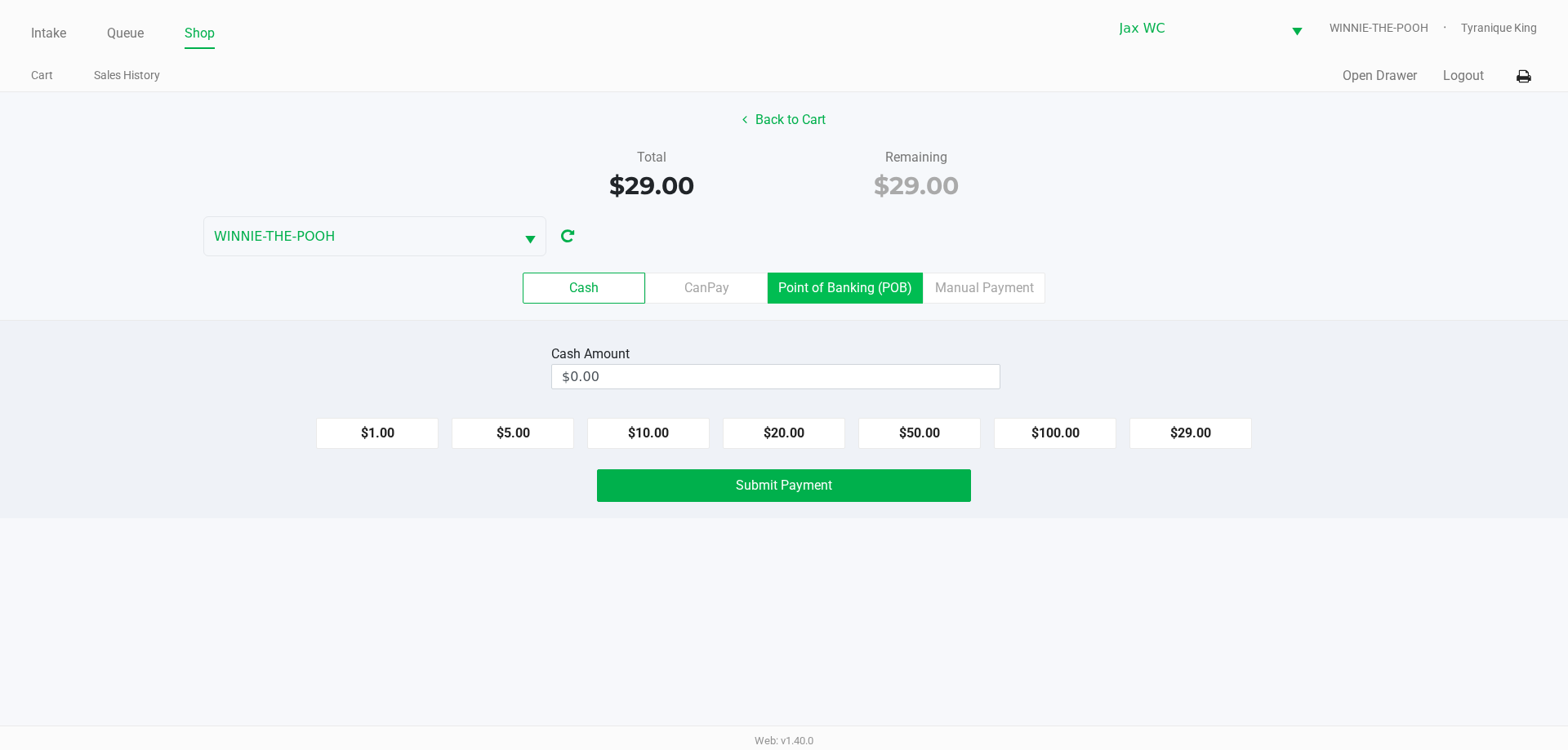
click at [784, 287] on label "Point of Banking (POB)" at bounding box center [845, 288] width 155 height 31
click at [0, 0] on 7 "Point of Banking (POB)" at bounding box center [0, 0] width 0 height 0
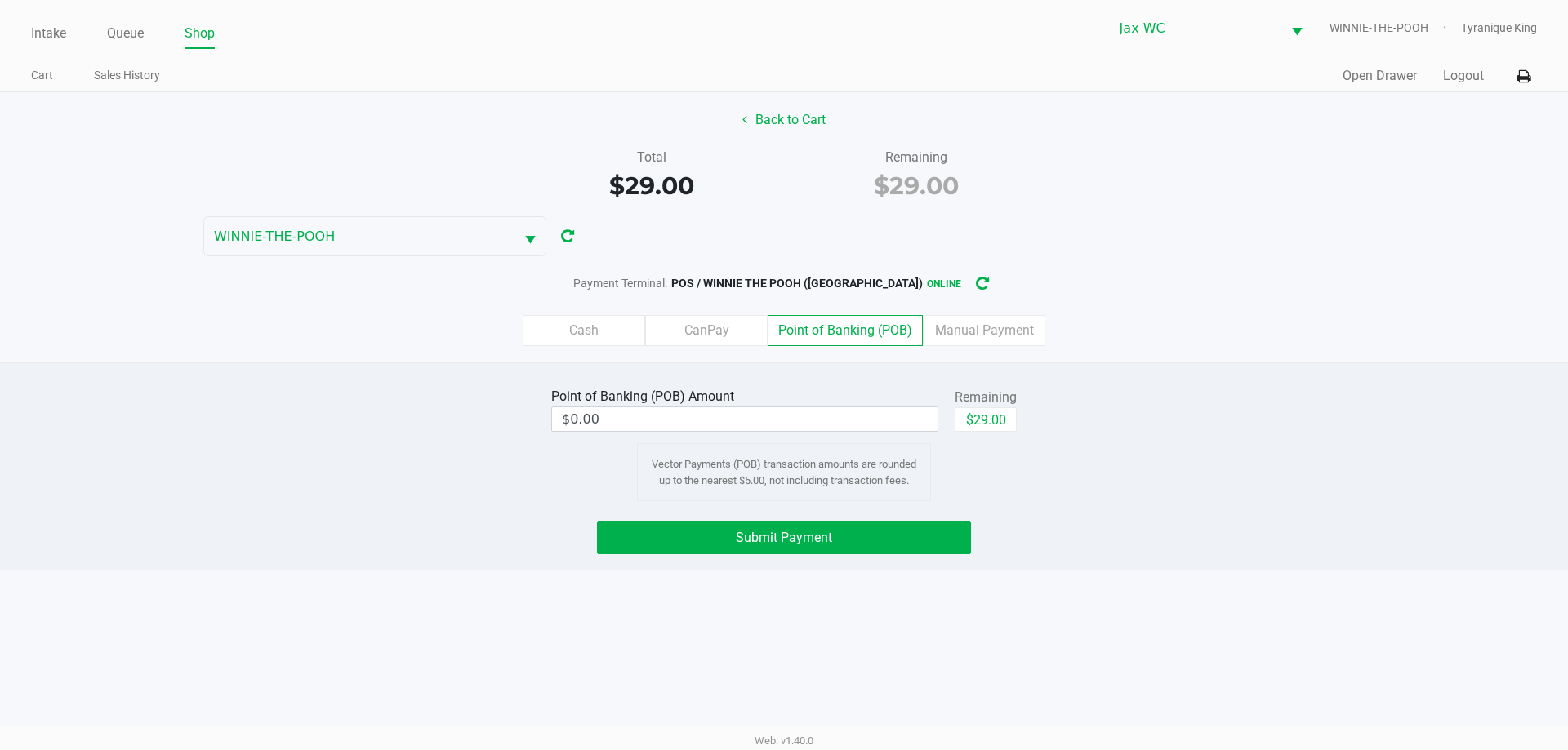
click at [614, 323] on label "Cash" at bounding box center [584, 330] width 122 height 31
click at [0, 0] on 0 "Cash" at bounding box center [0, 0] width 0 height 0
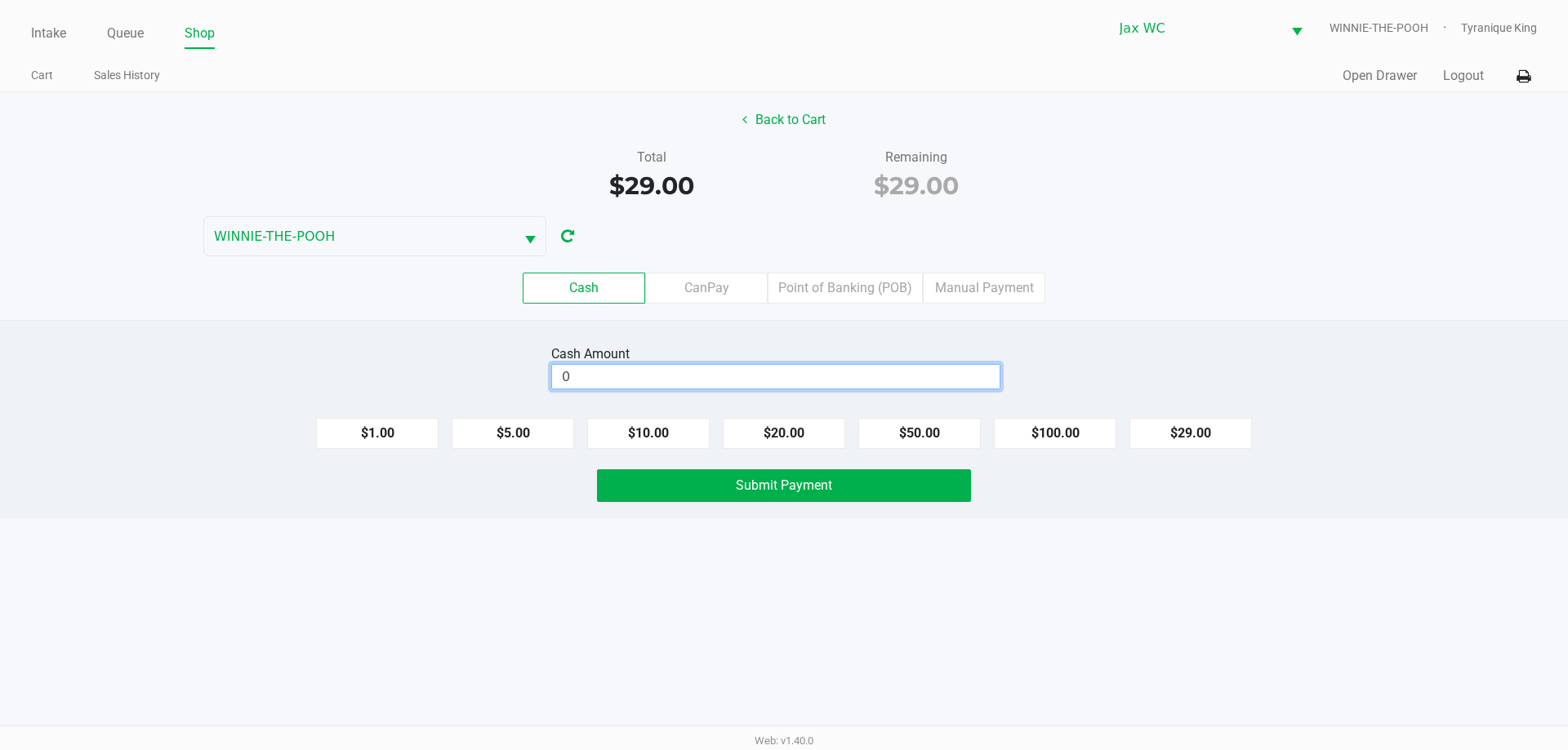
click at [837, 370] on input "0" at bounding box center [776, 376] width 447 height 24
click at [868, 491] on button "Submit Payment" at bounding box center [783, 486] width 374 height 33
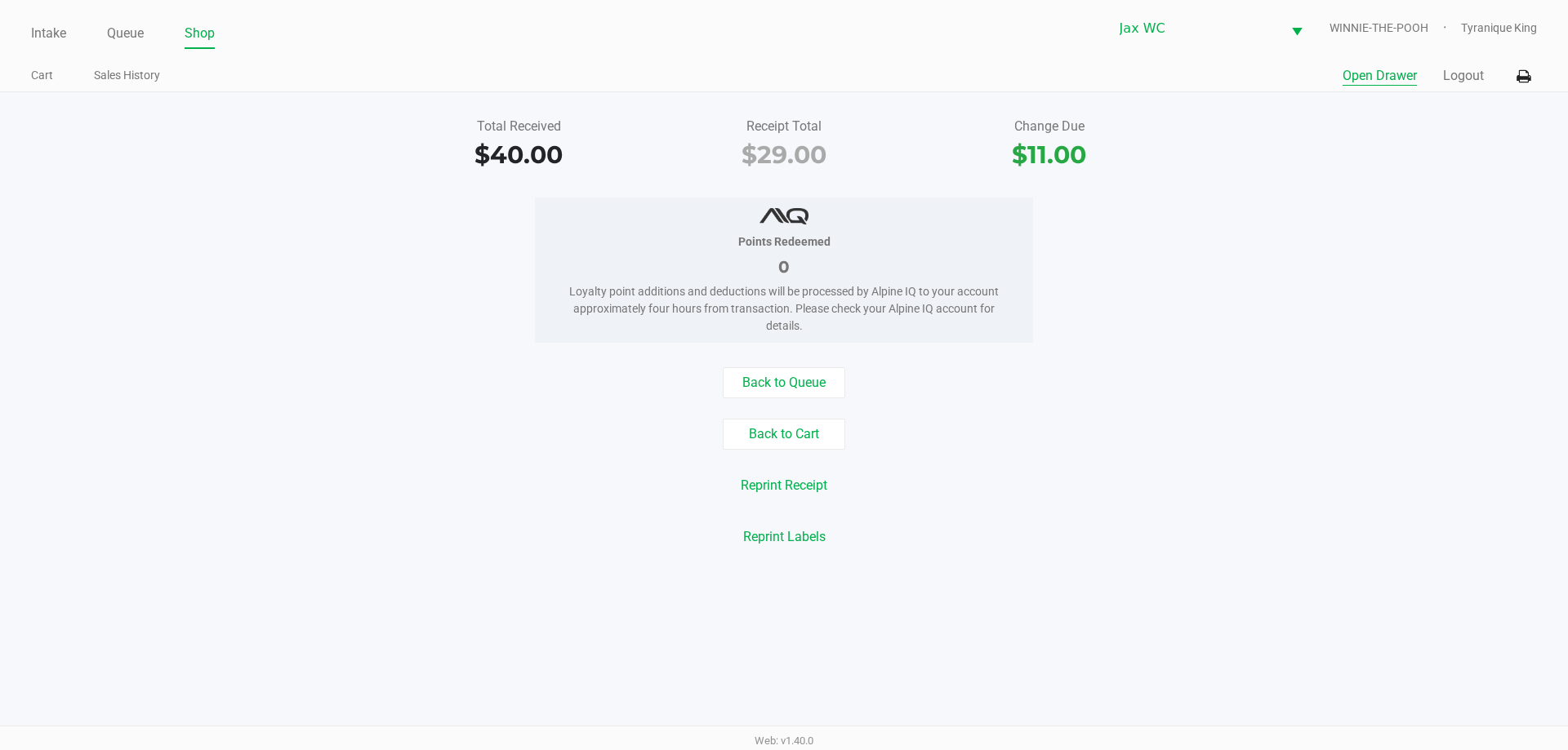
click at [1394, 74] on button "Open Drawer" at bounding box center [1379, 75] width 74 height 20
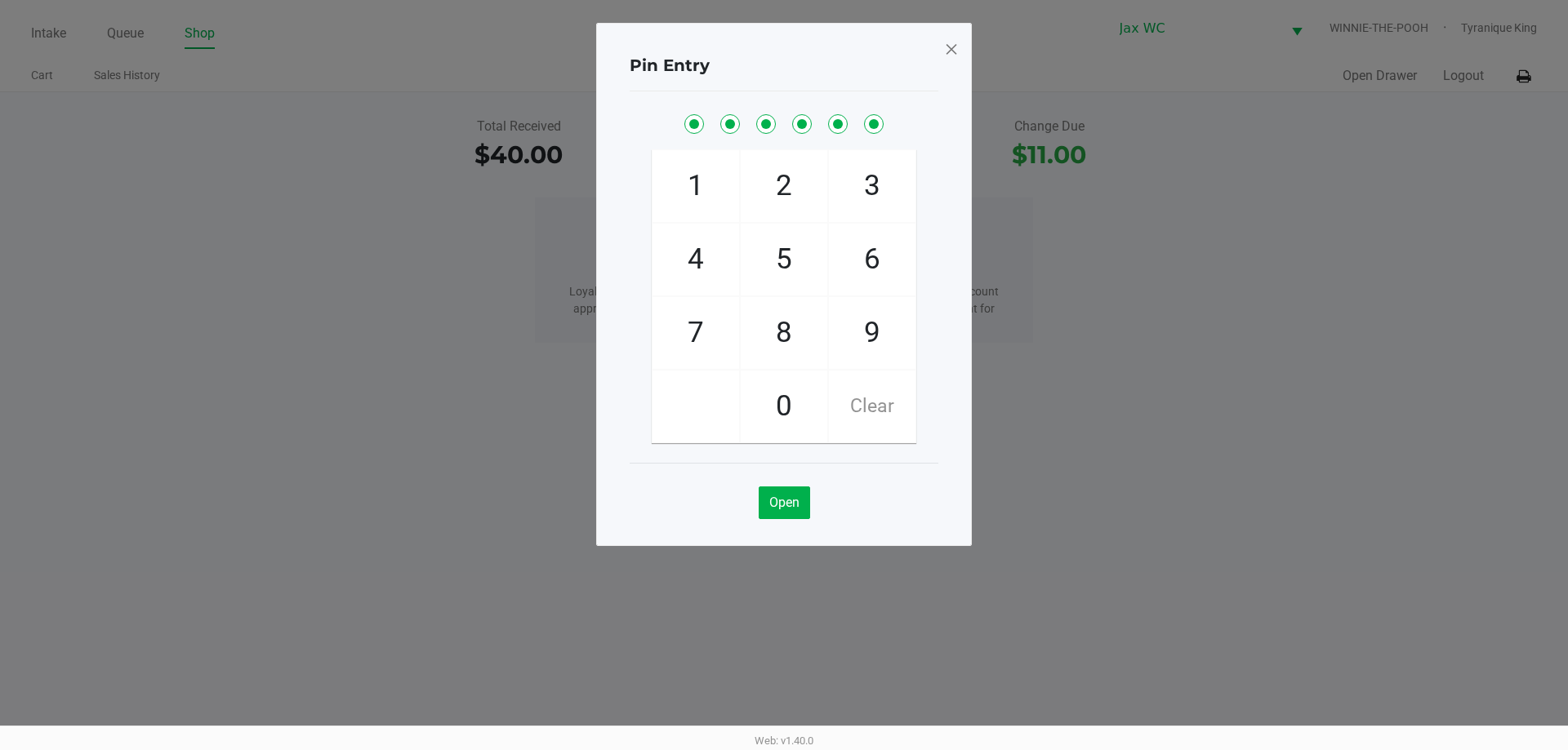
click at [954, 45] on span at bounding box center [952, 49] width 15 height 26
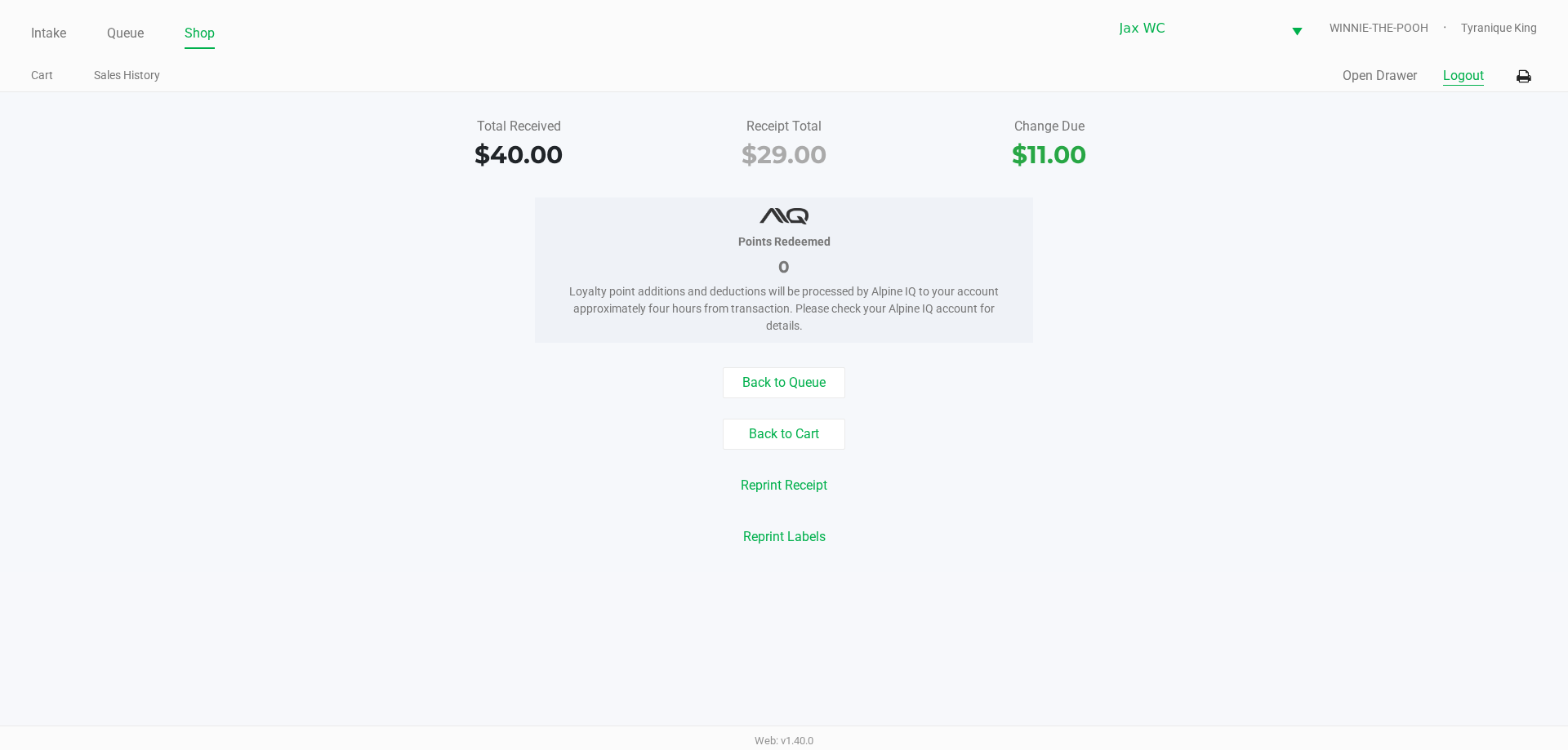
click at [1458, 77] on button "Logout" at bounding box center [1463, 75] width 40 height 20
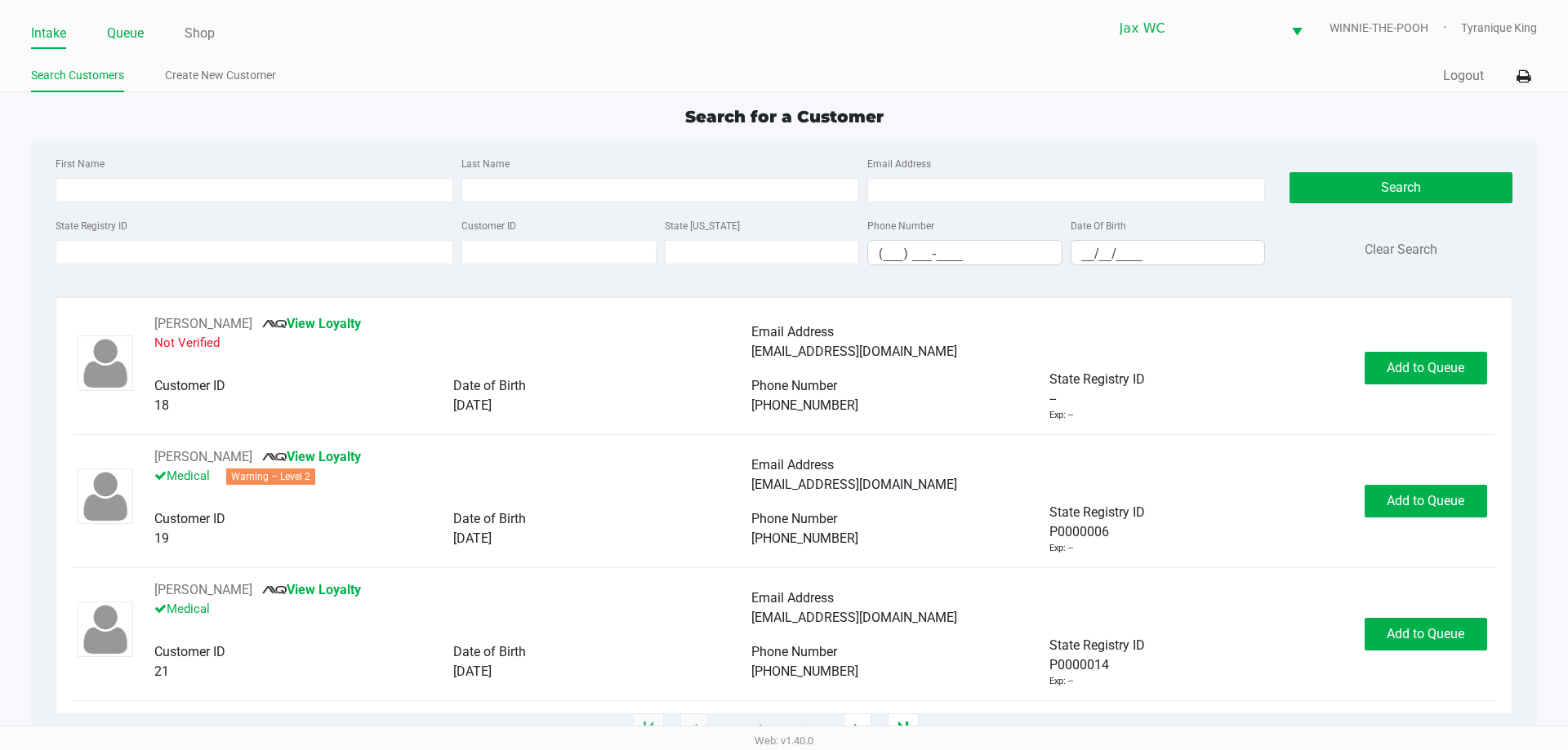
click at [136, 35] on link "Queue" at bounding box center [125, 33] width 37 height 23
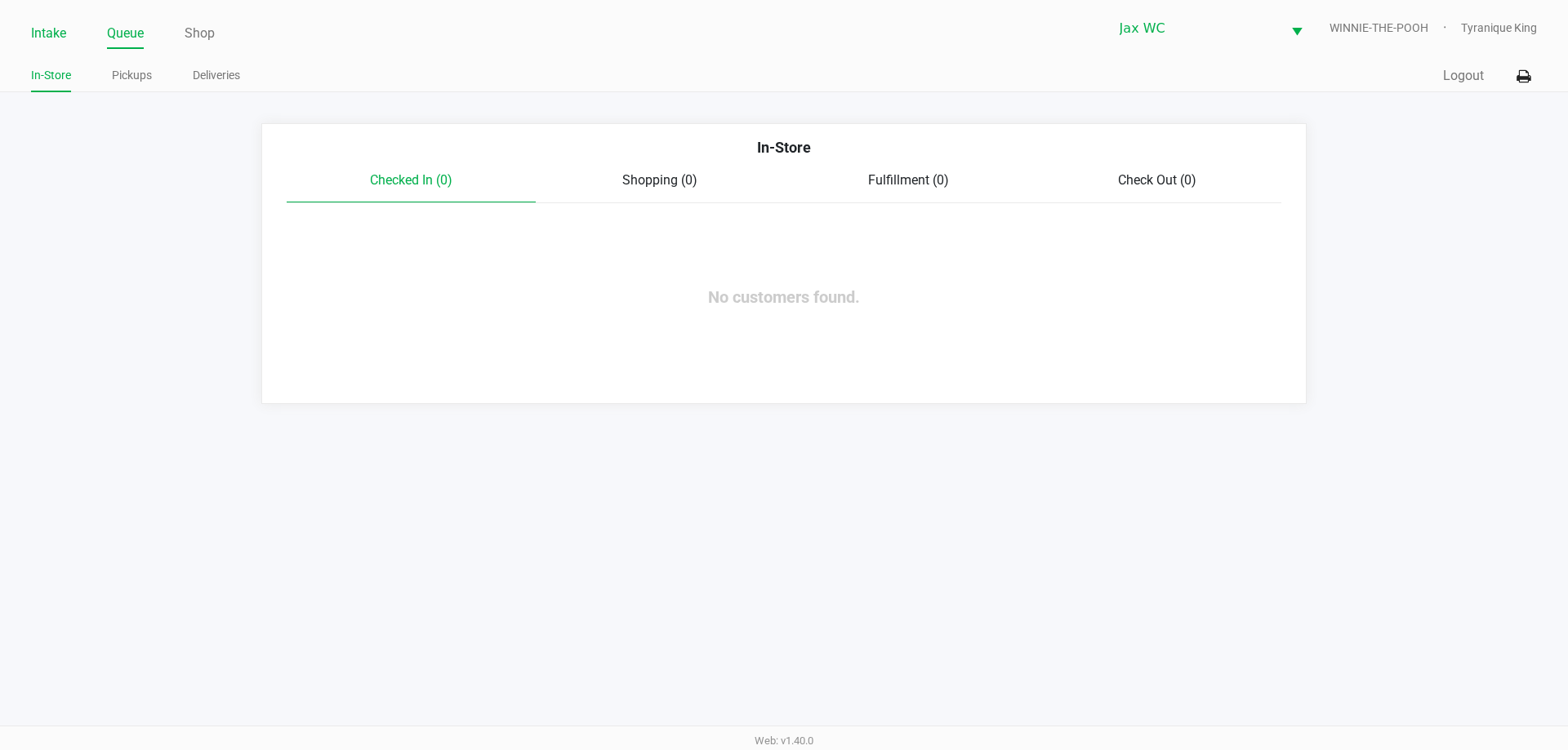
click at [60, 27] on link "Intake" at bounding box center [48, 33] width 35 height 23
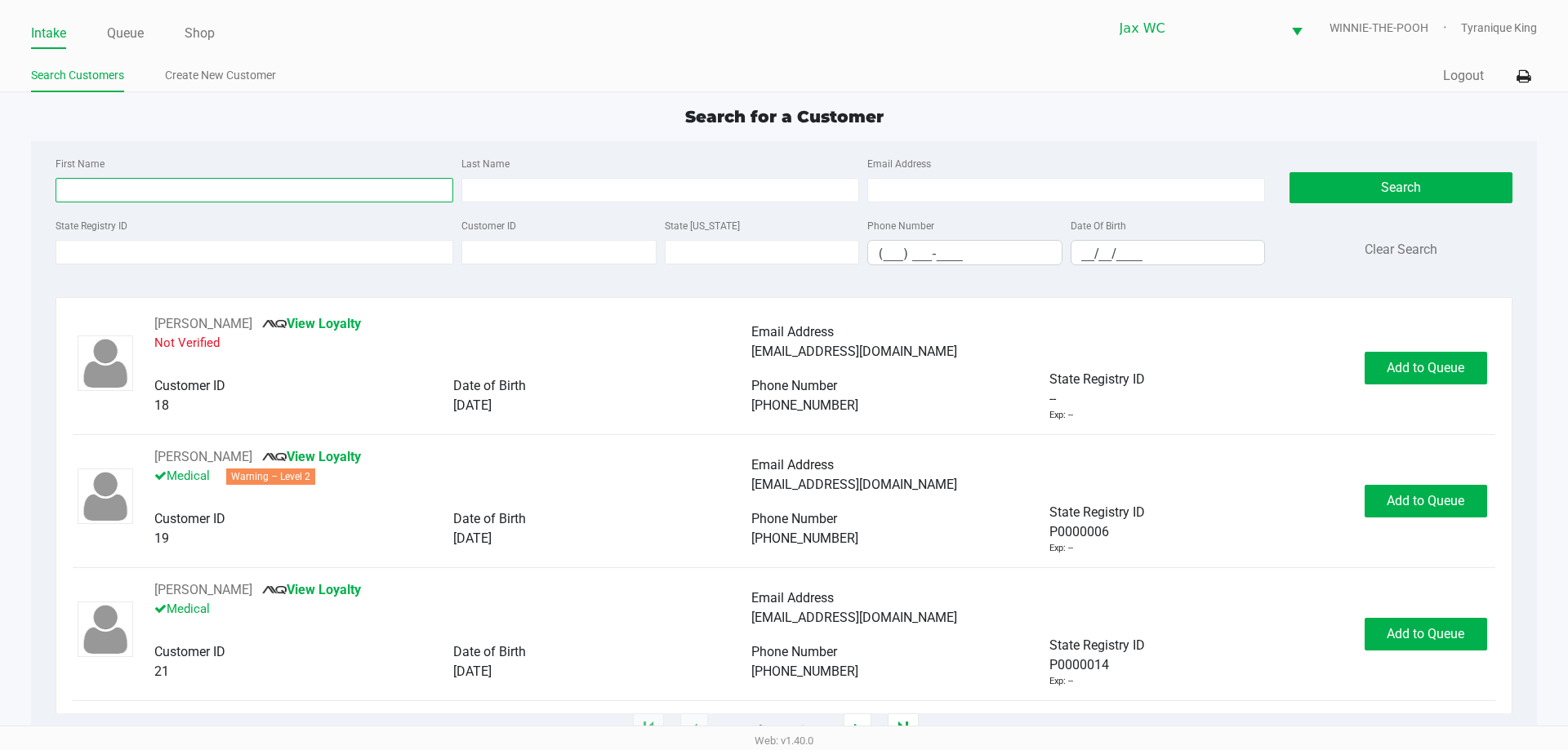
click at [217, 181] on input "First Name" at bounding box center [254, 190] width 398 height 24
click at [56, 178] on div at bounding box center [56, 178] width 0 height 0
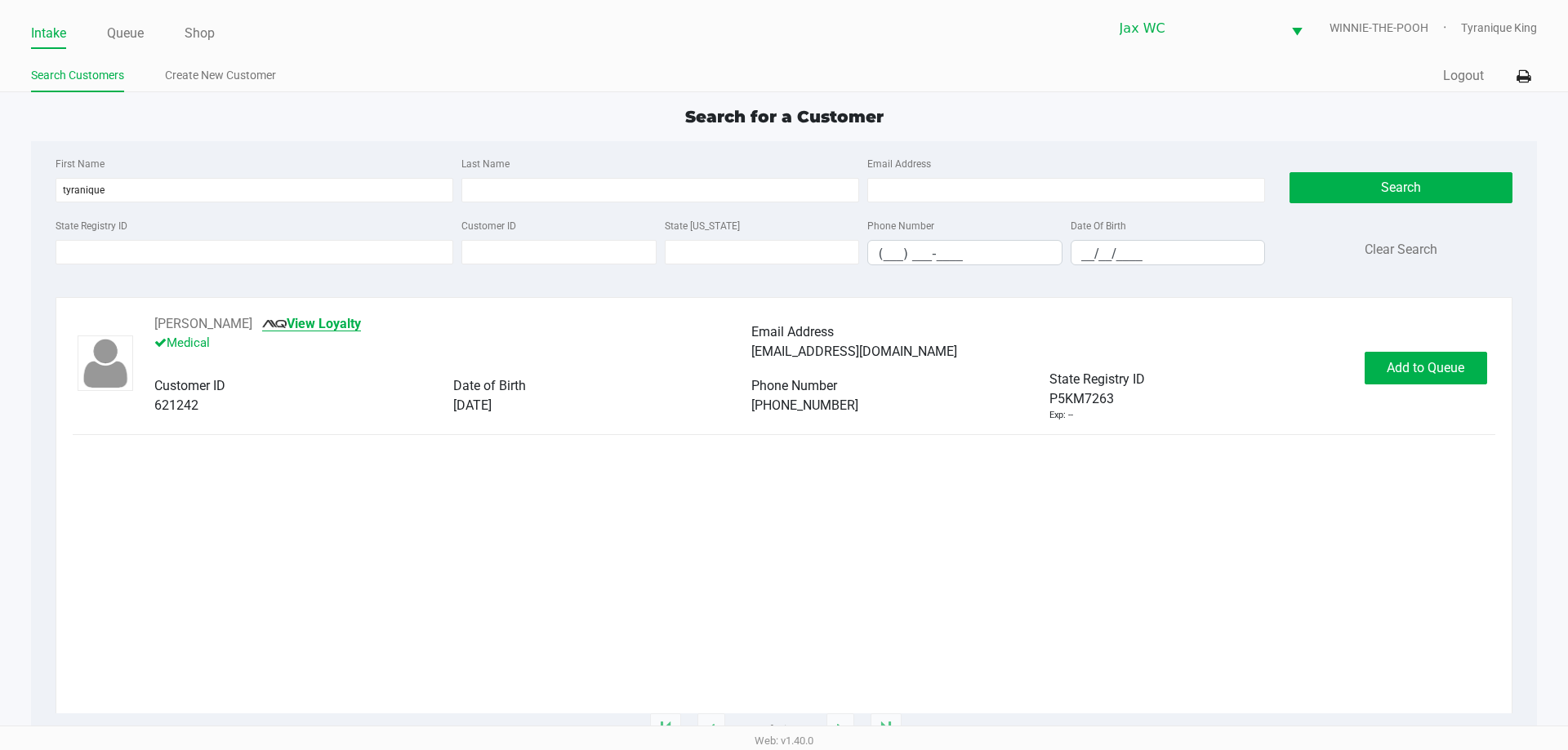
click at [276, 327] on link "View Loyalty" at bounding box center [312, 324] width 99 height 15
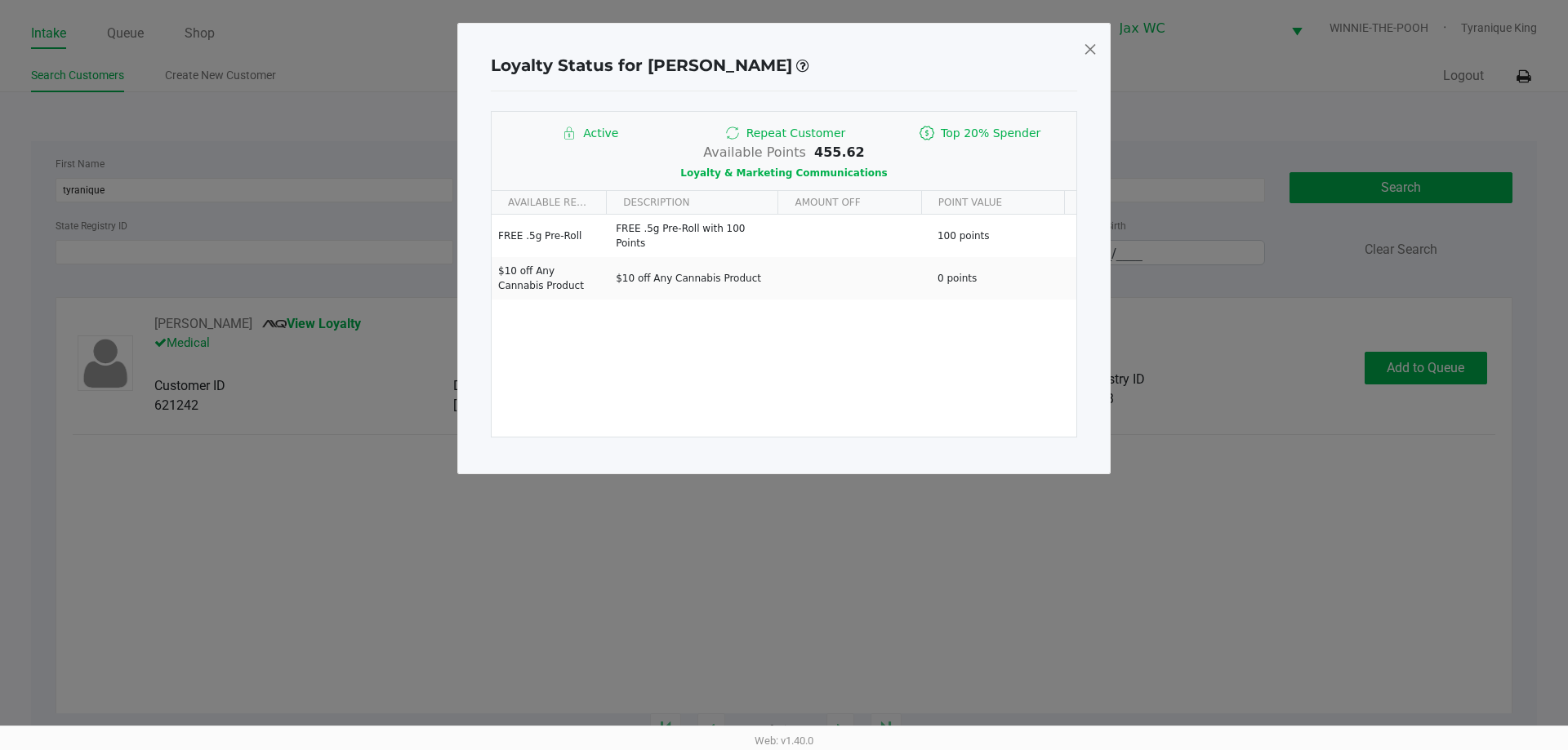
click at [1086, 46] on span at bounding box center [1091, 49] width 15 height 26
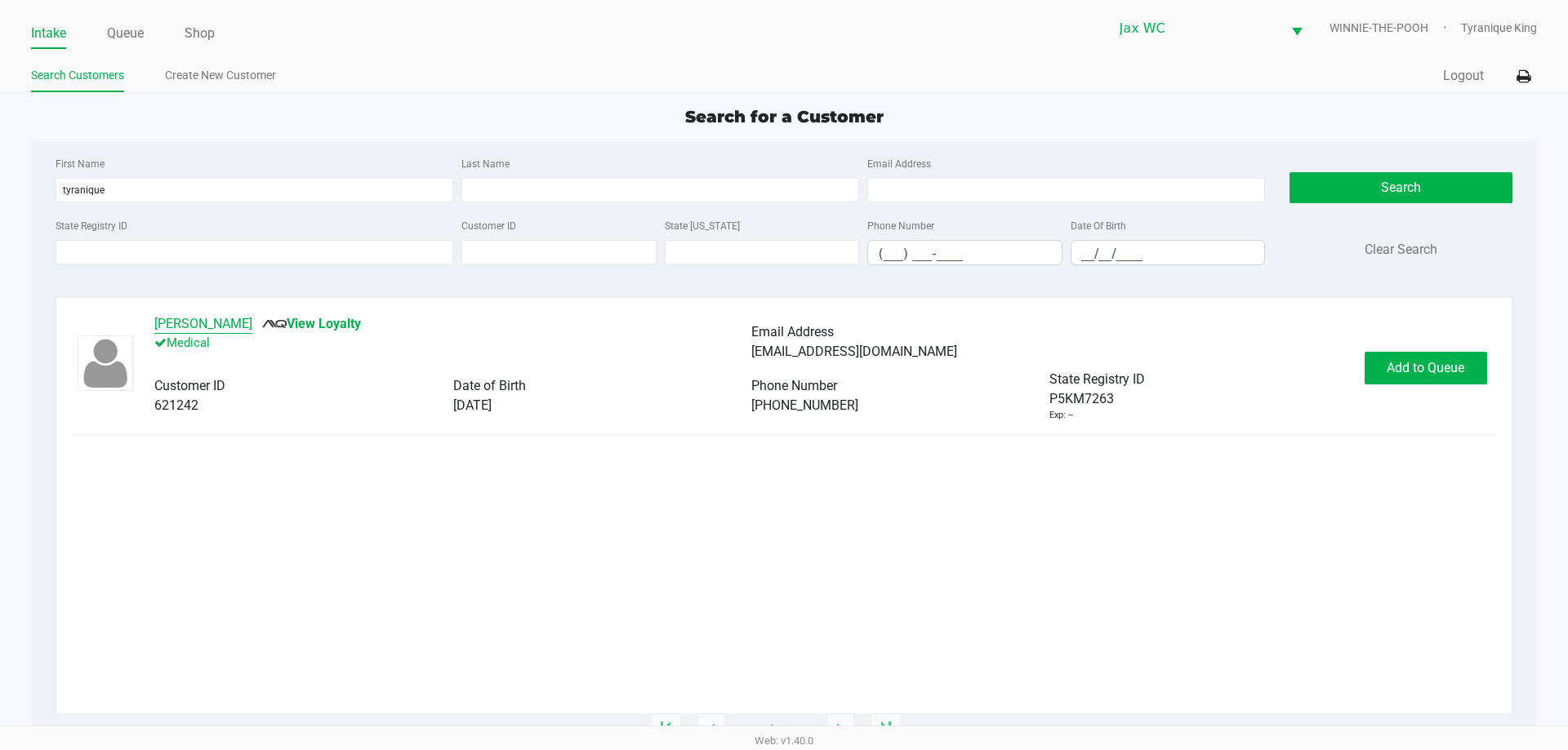
click at [185, 318] on button "TY KING" at bounding box center [203, 324] width 98 height 20
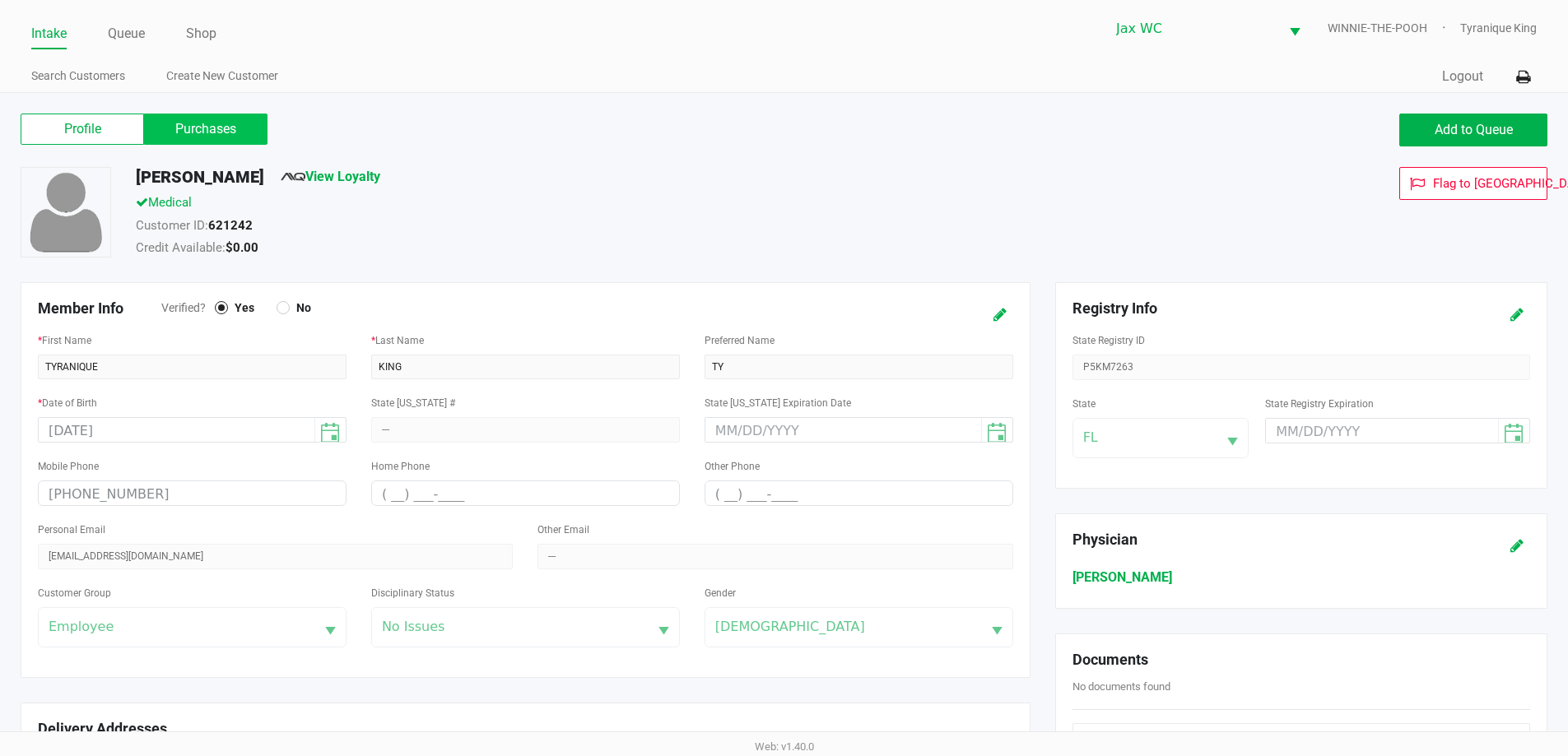
click at [179, 138] on label "Purchases" at bounding box center [206, 129] width 123 height 31
click at [0, 0] on 1 "Purchases" at bounding box center [0, 0] width 0 height 0
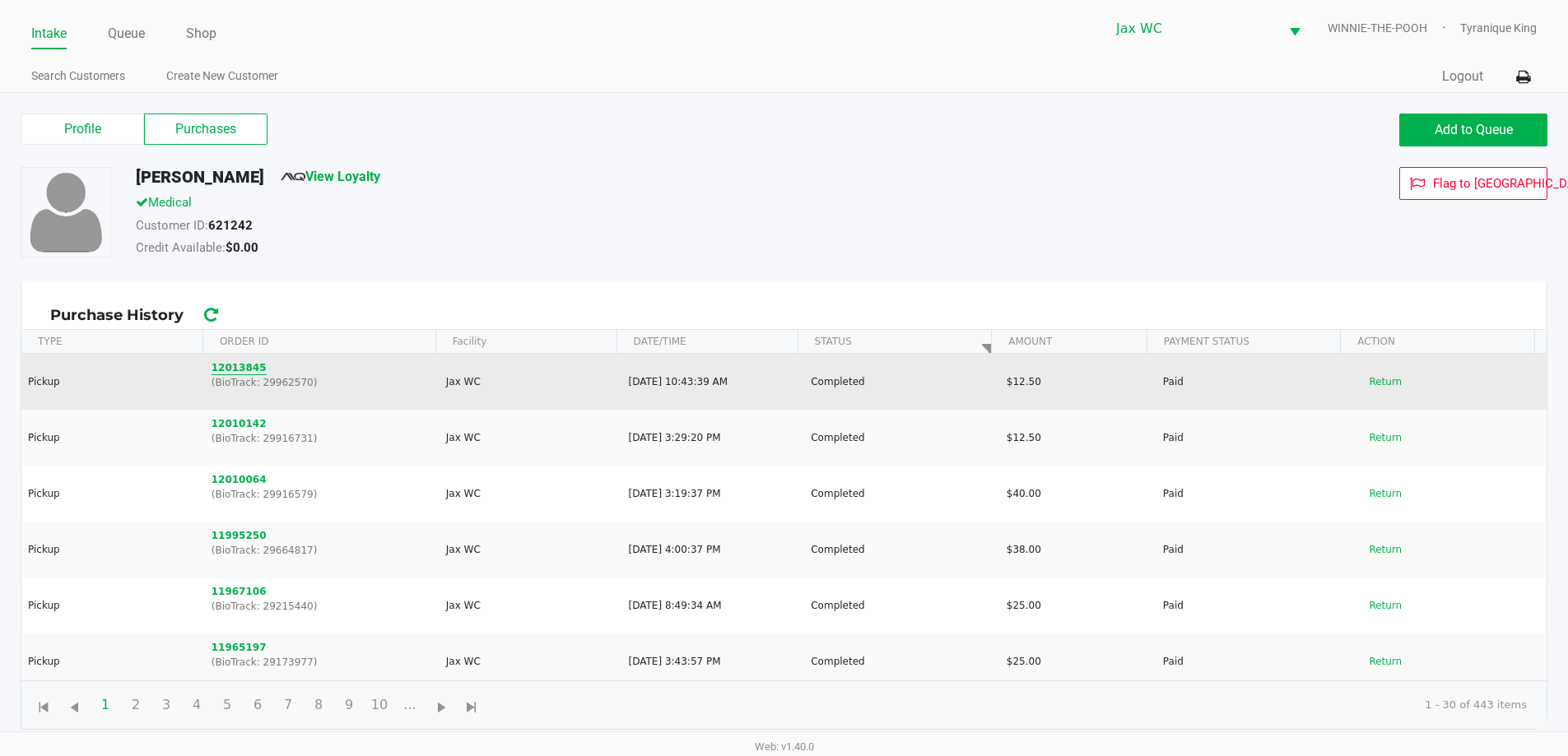
click at [255, 371] on button "12013845" at bounding box center [239, 368] width 55 height 15
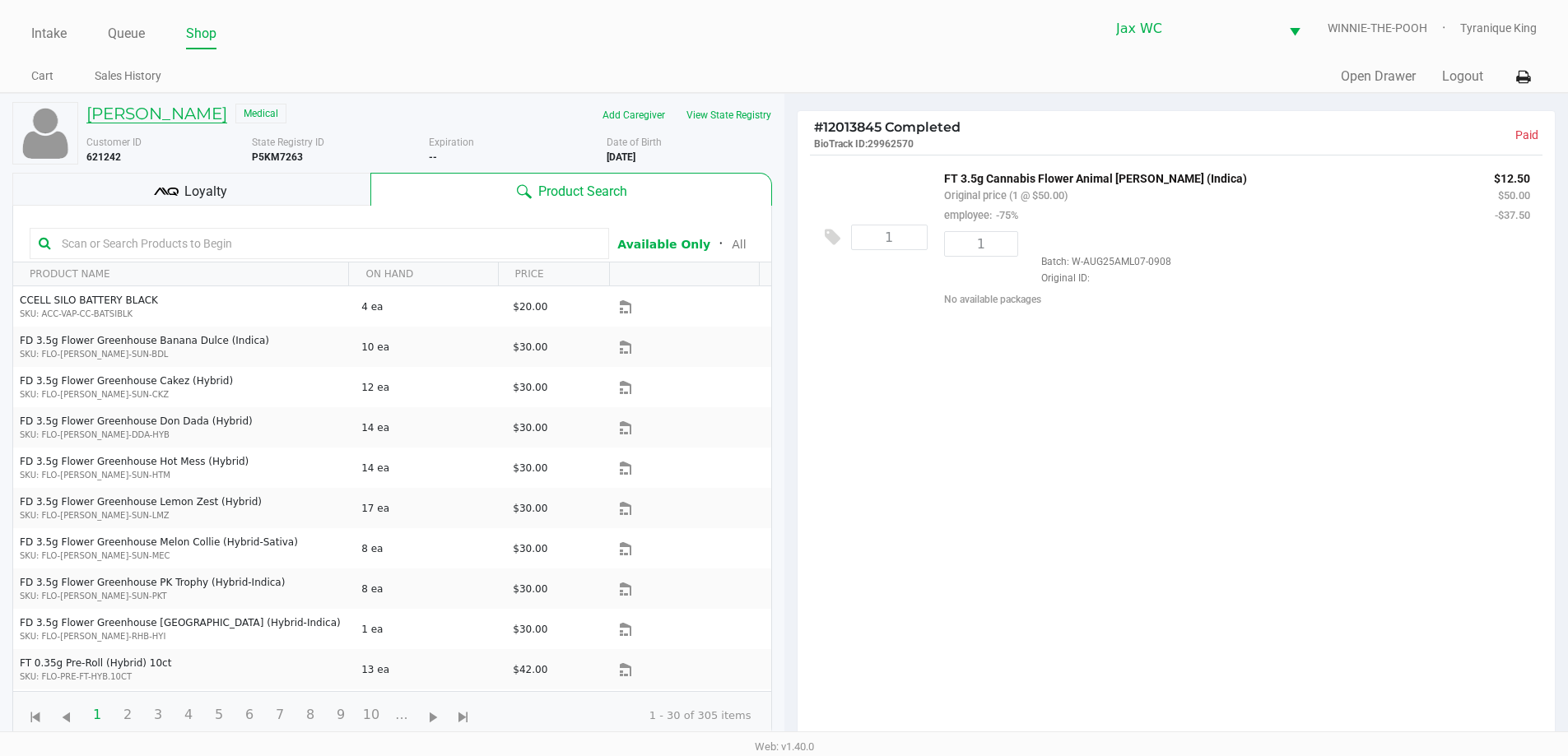
click at [108, 111] on h5 "TY KING" at bounding box center [157, 113] width 140 height 20
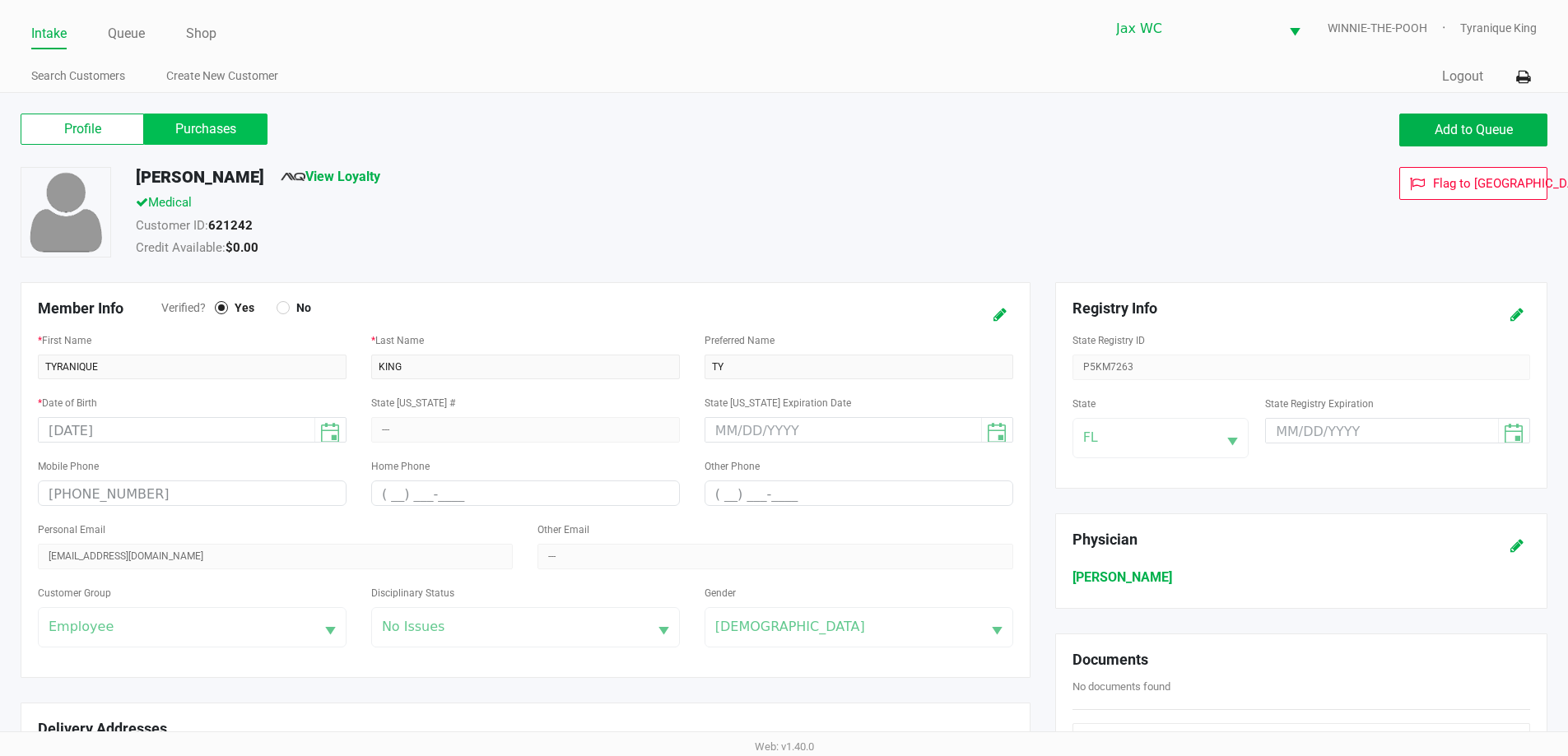
click at [219, 127] on label "Purchases" at bounding box center [206, 129] width 123 height 31
click at [0, 0] on 1 "Purchases" at bounding box center [0, 0] width 0 height 0
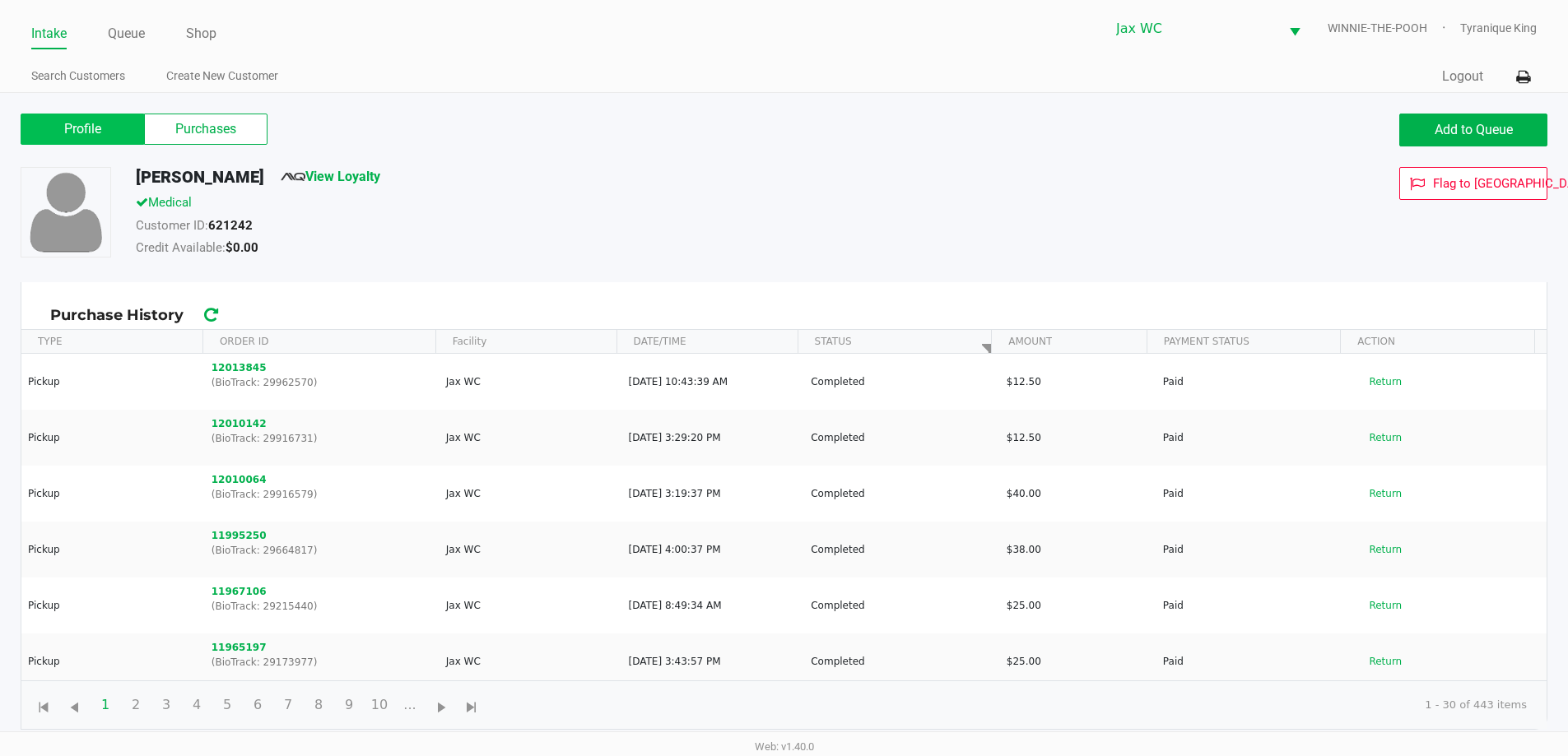
click at [121, 124] on label "Profile" at bounding box center [83, 129] width 123 height 31
click at [0, 0] on 0 "Profile" at bounding box center [0, 0] width 0 height 0
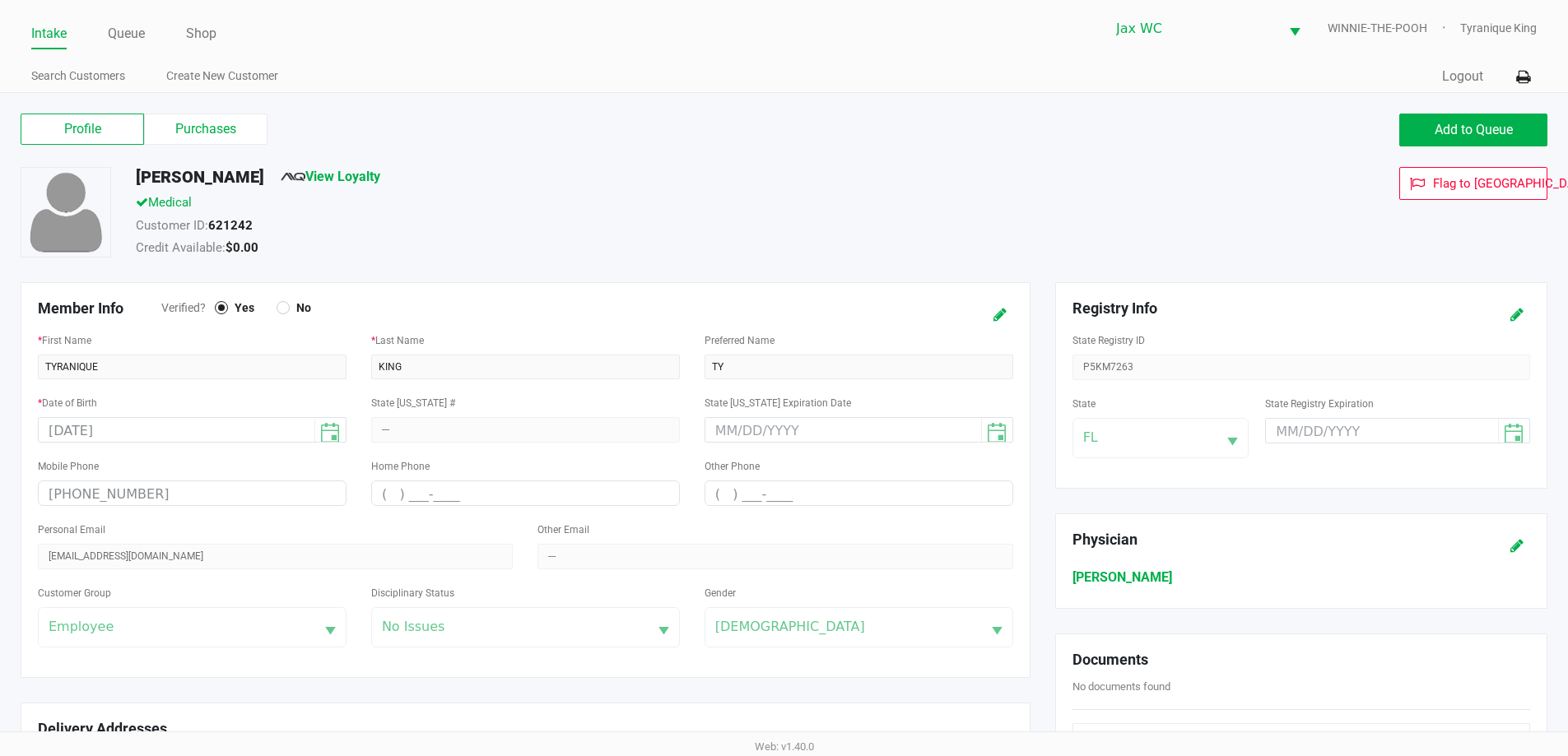
click at [1140, 377] on div "State Registry ID P5KM7263" at bounding box center [1301, 355] width 457 height 50
click at [127, 22] on li "Queue" at bounding box center [126, 35] width 37 height 28
click at [132, 46] on li "Queue" at bounding box center [126, 35] width 37 height 28
click at [129, 34] on link "Queue" at bounding box center [126, 33] width 37 height 23
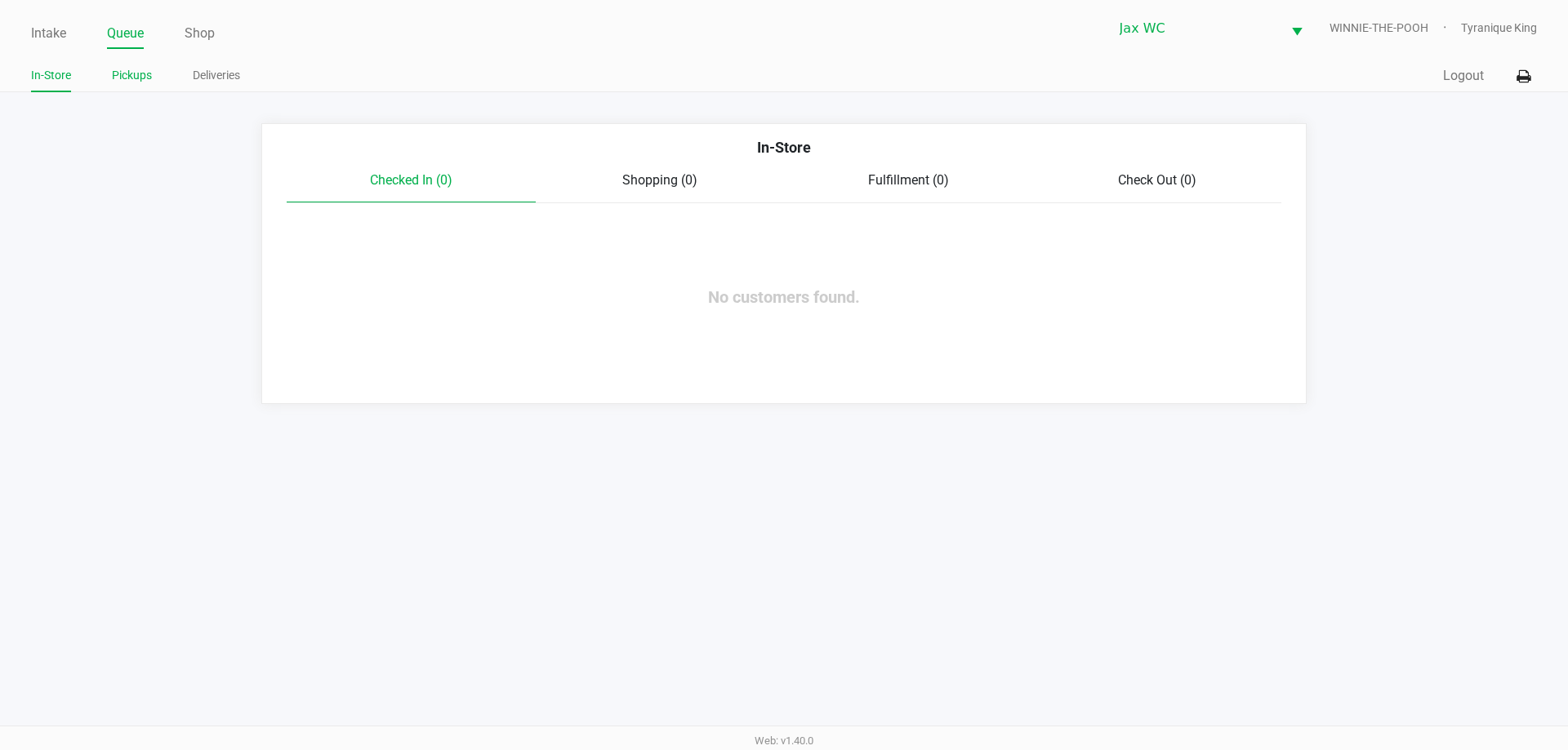
click at [137, 79] on link "Pickups" at bounding box center [132, 75] width 40 height 21
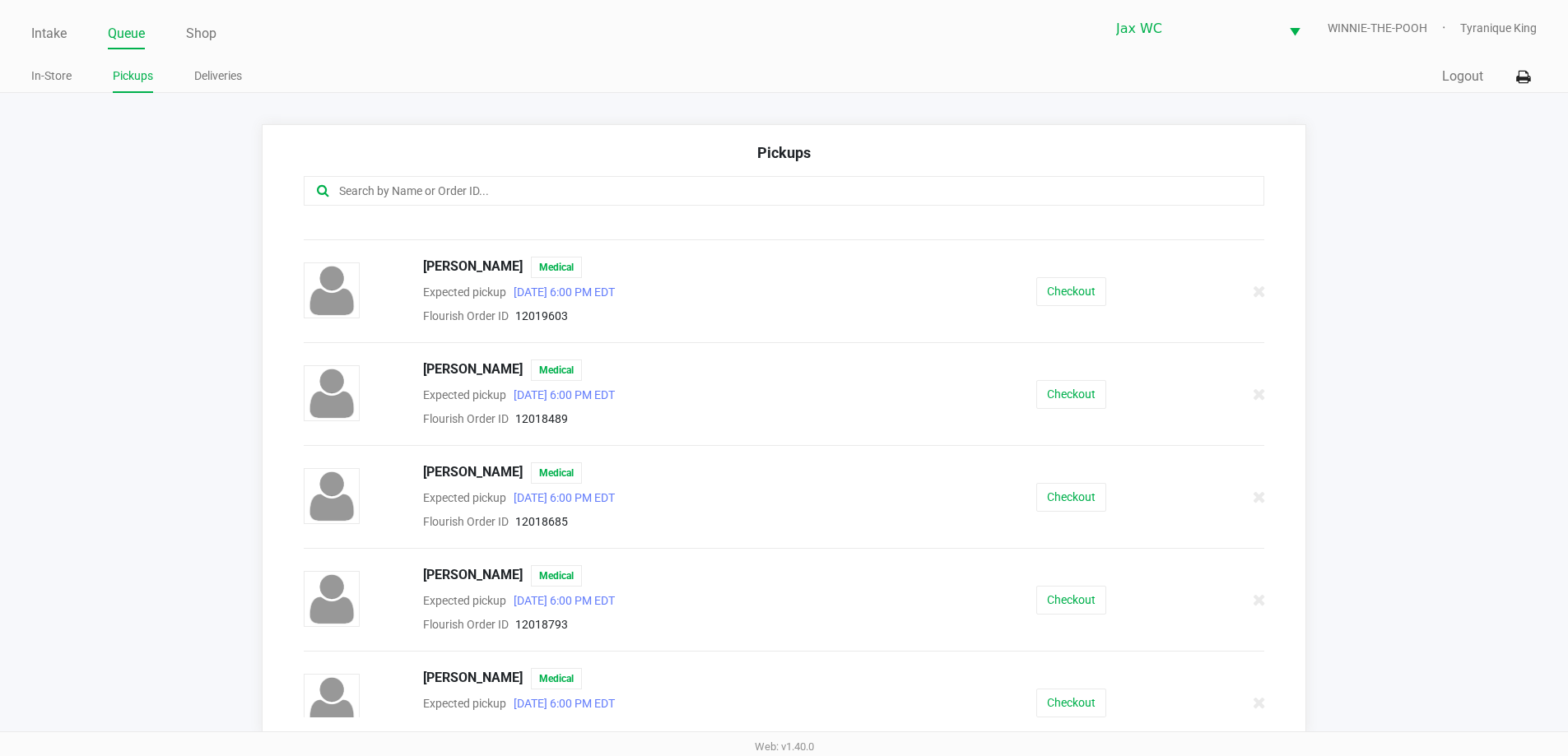
scroll to position [812, 0]
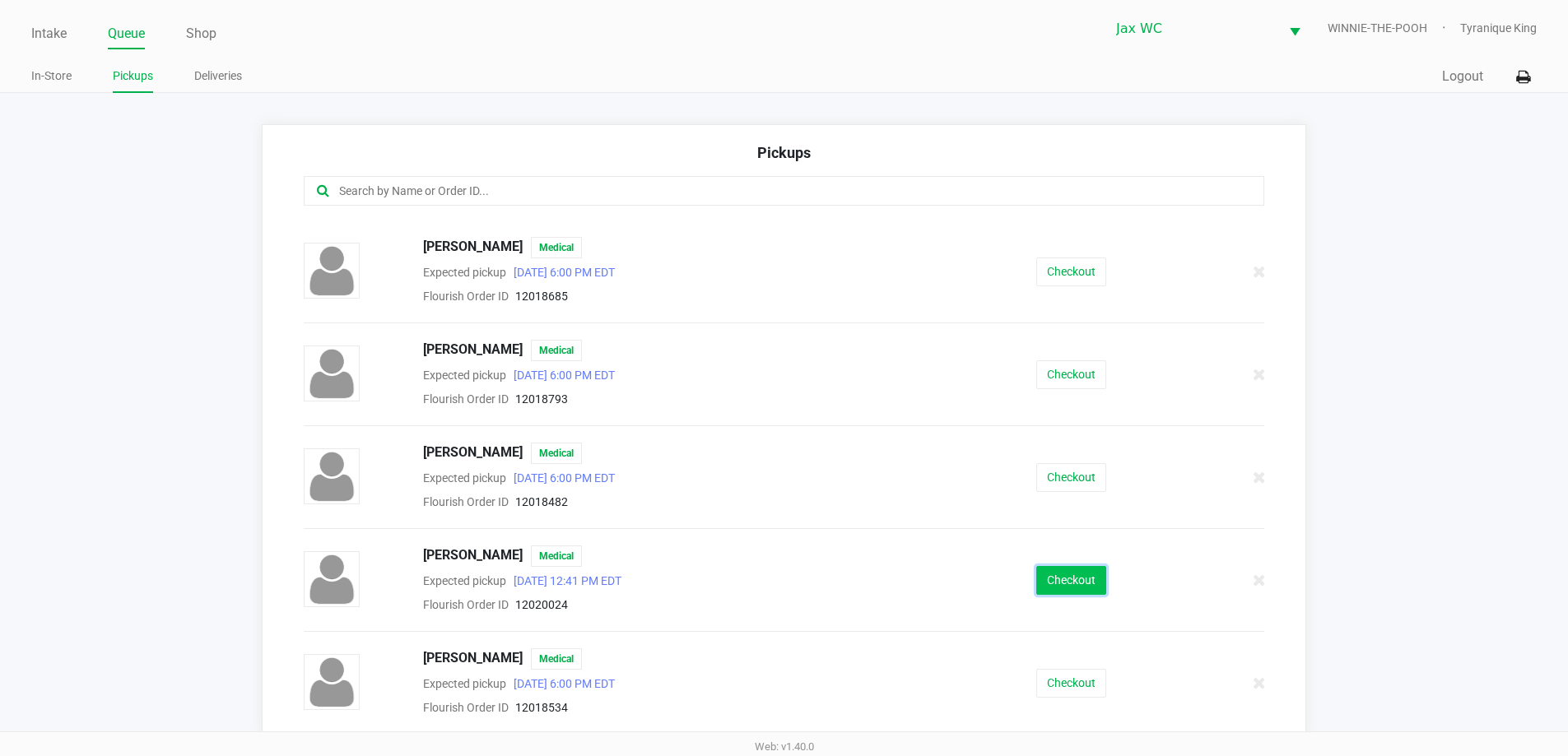
click at [1079, 577] on button "Checkout" at bounding box center [1071, 581] width 70 height 28
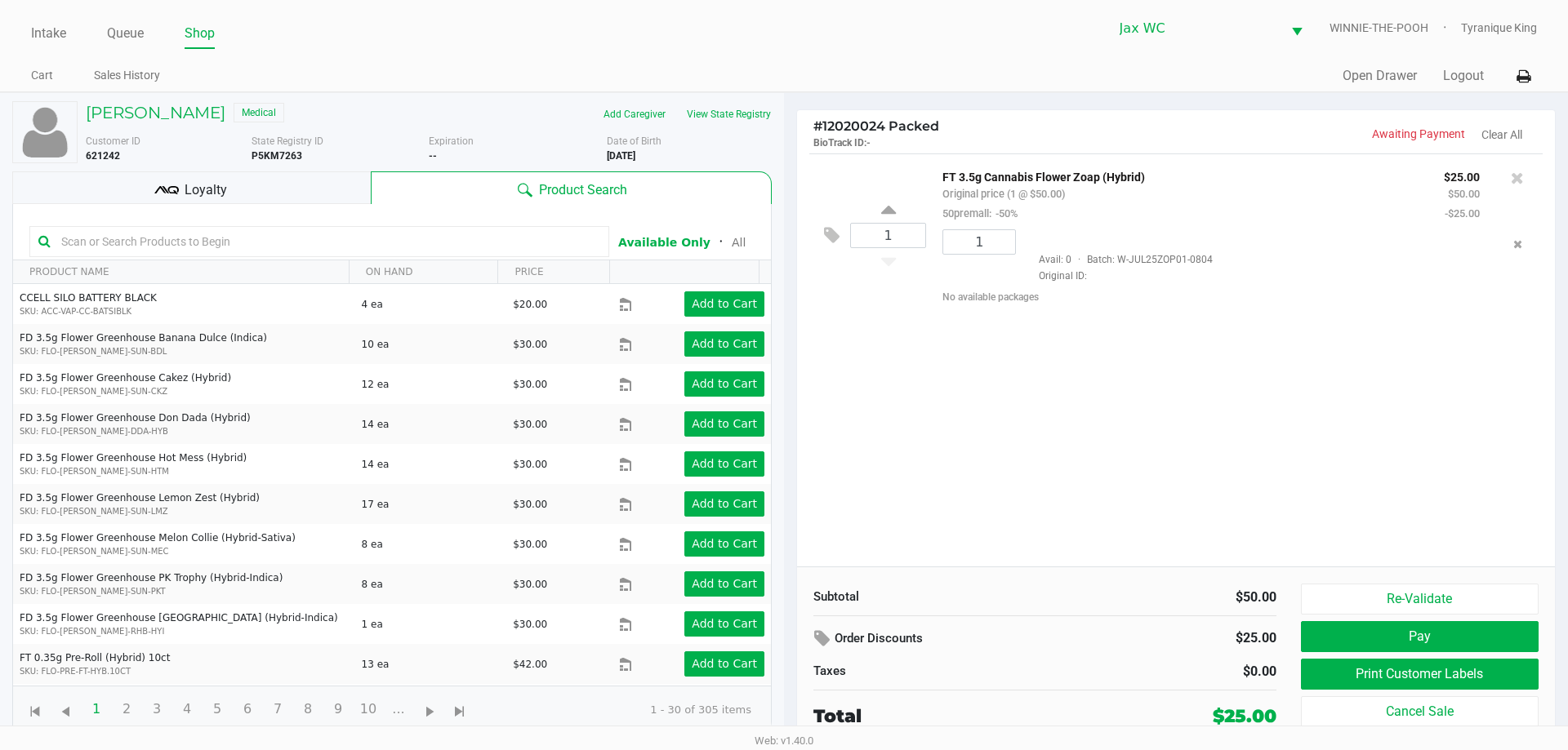
click at [250, 199] on div "Loyalty" at bounding box center [191, 187] width 359 height 33
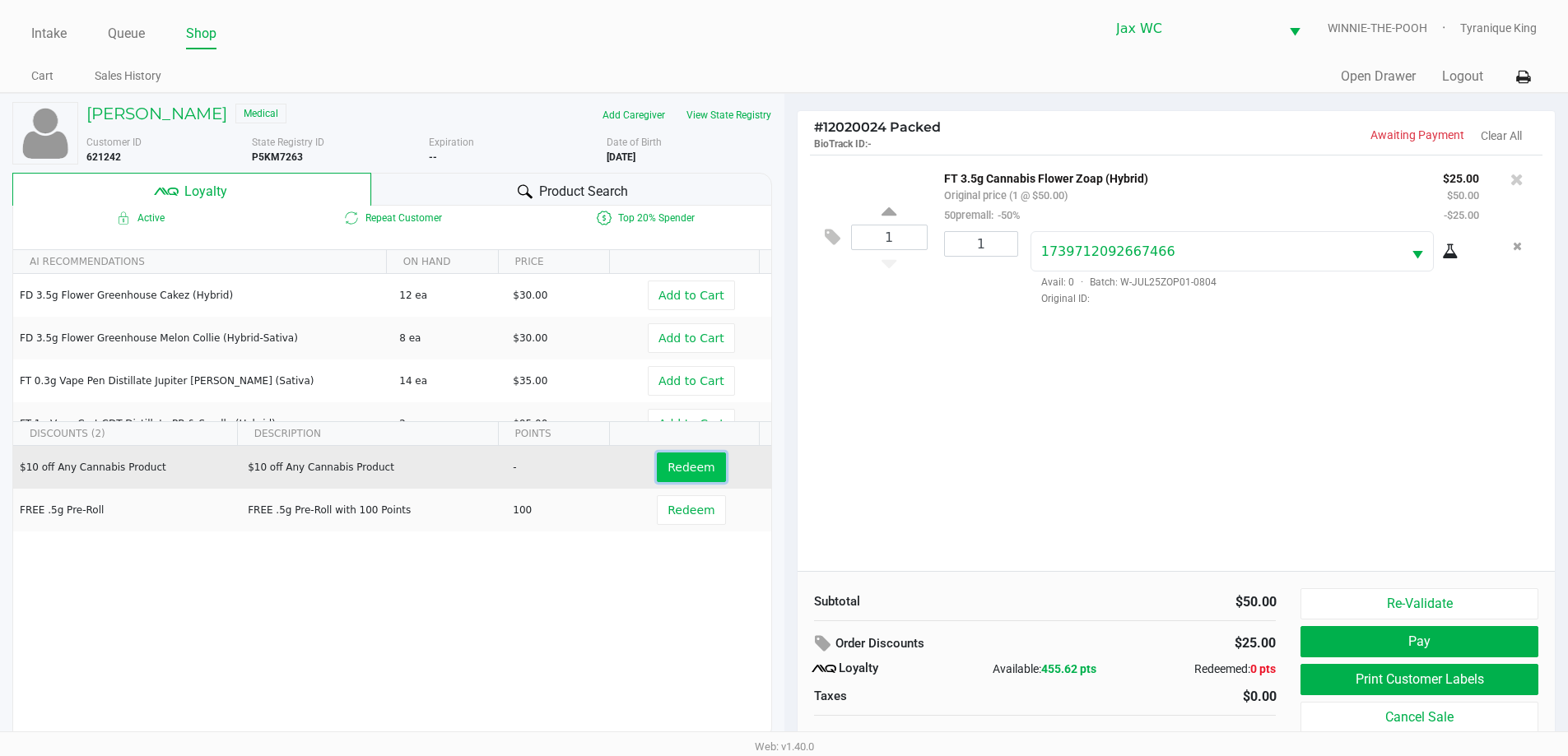
click at [661, 470] on button "Redeem" at bounding box center [691, 467] width 68 height 29
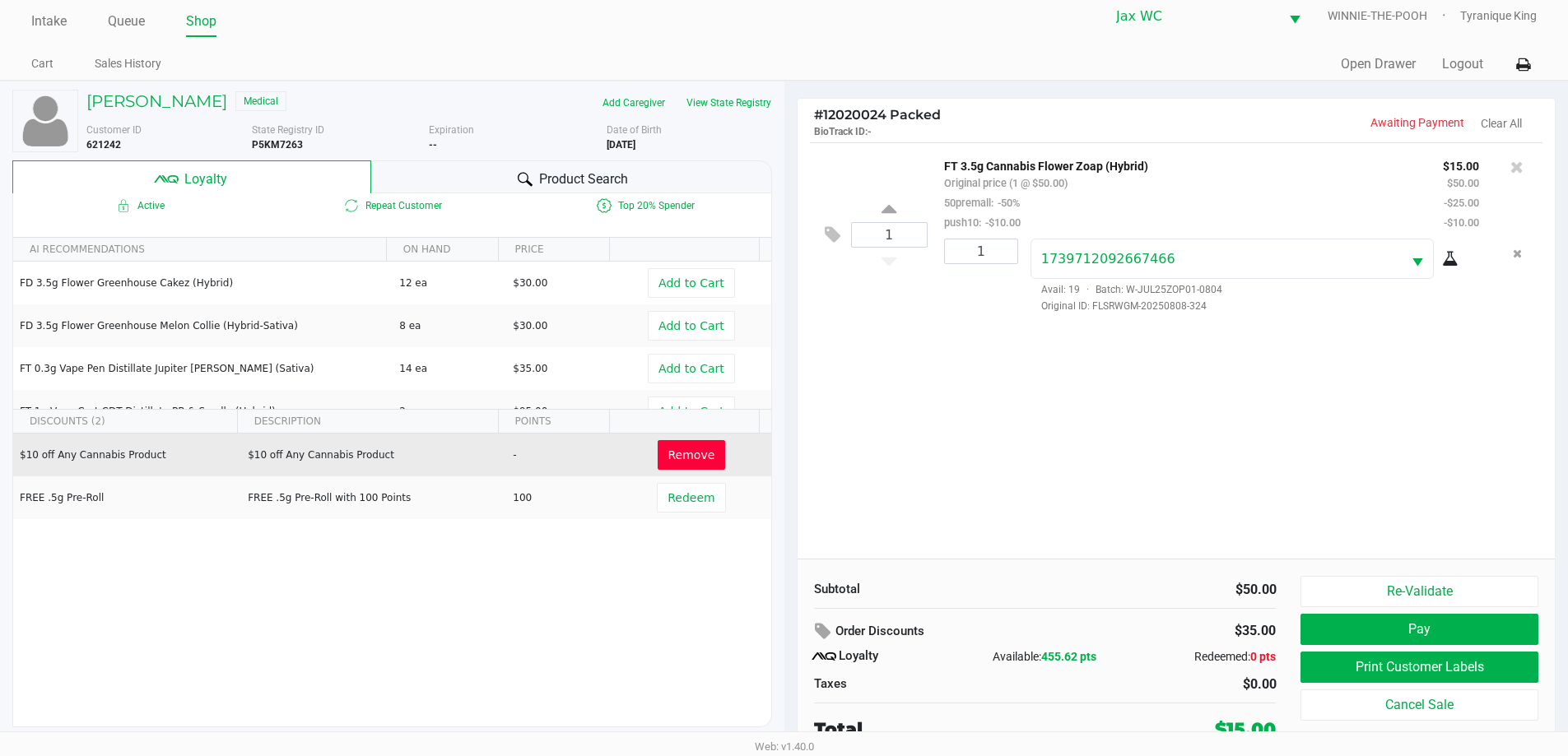
scroll to position [16, 0]
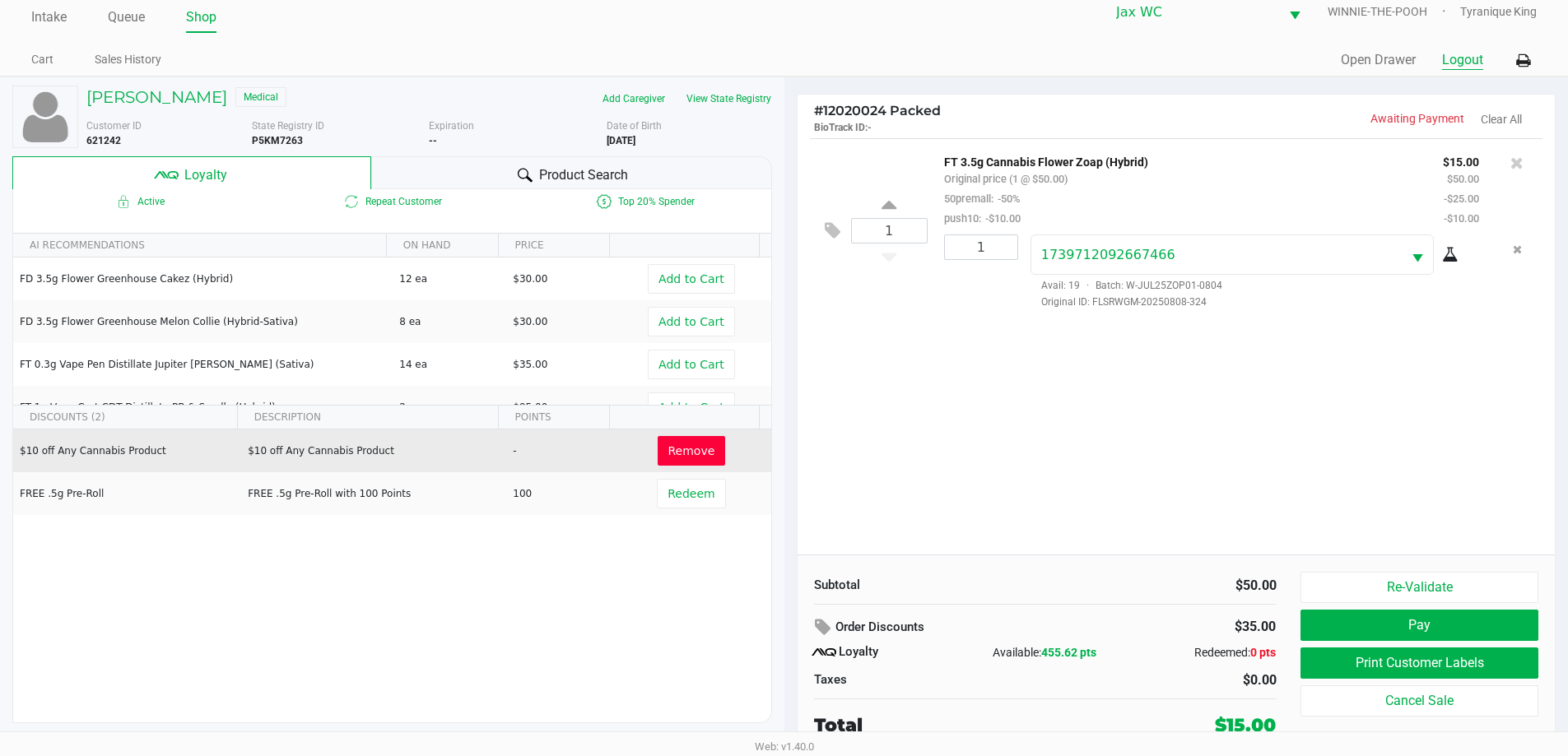
click at [1461, 65] on button "Logout" at bounding box center [1462, 60] width 41 height 20
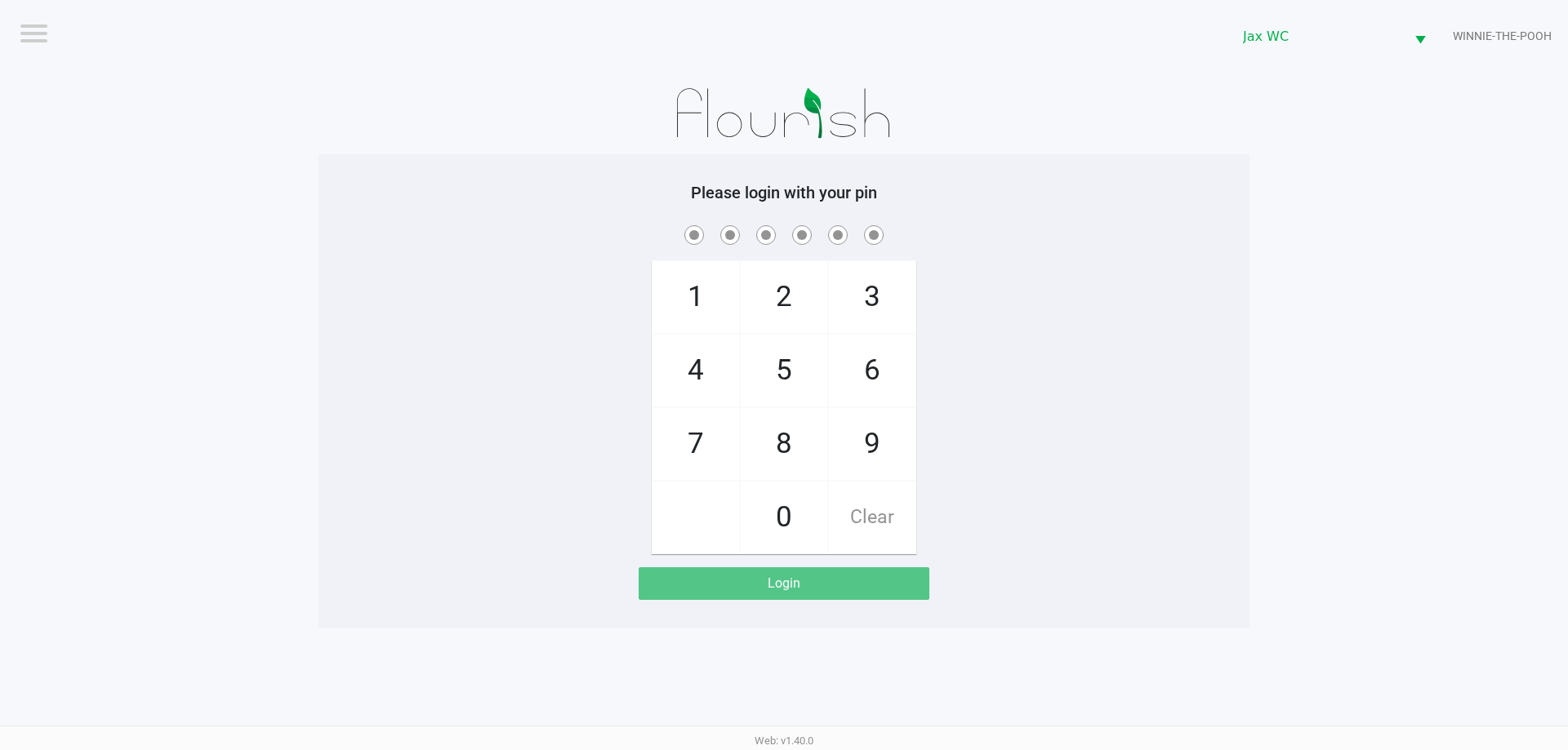
click at [443, 300] on div "1 4 7 2 5 8 0 3 6 9 Clear" at bounding box center [783, 388] width 931 height 332
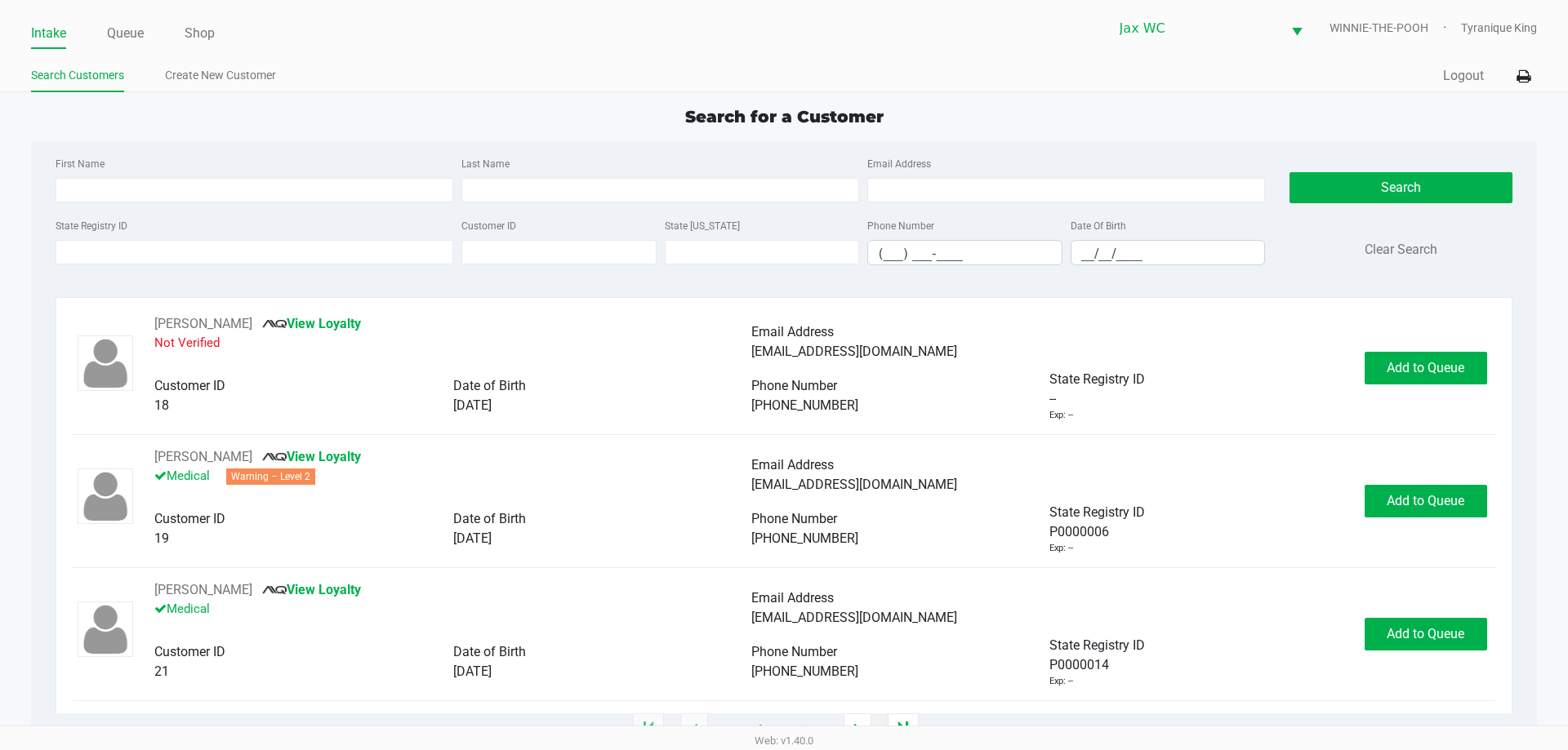
click at [315, 139] on div "Search for a Customer First Name Last Name Email Address State Registry ID Cust…" at bounding box center [783, 417] width 1505 height 626
click at [106, 255] on input "State Registry ID" at bounding box center [254, 252] width 398 height 24
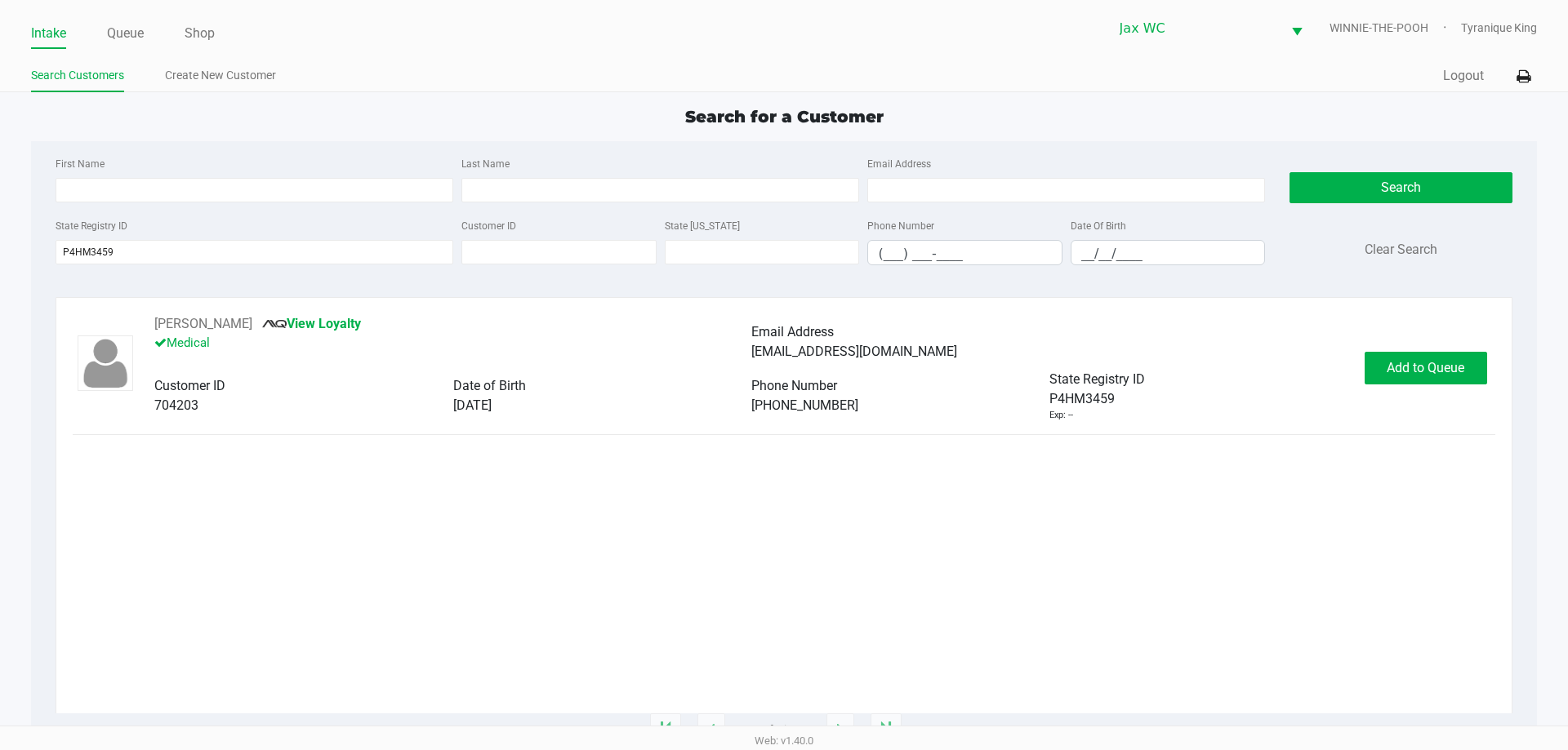
click at [1397, 351] on div "STACY PEREZ View Loyalty Medical Email Address stacy_haley@hotmail.com Customer…" at bounding box center [783, 368] width 1422 height 108
click at [1399, 364] on span "Add to Queue" at bounding box center [1425, 368] width 77 height 15
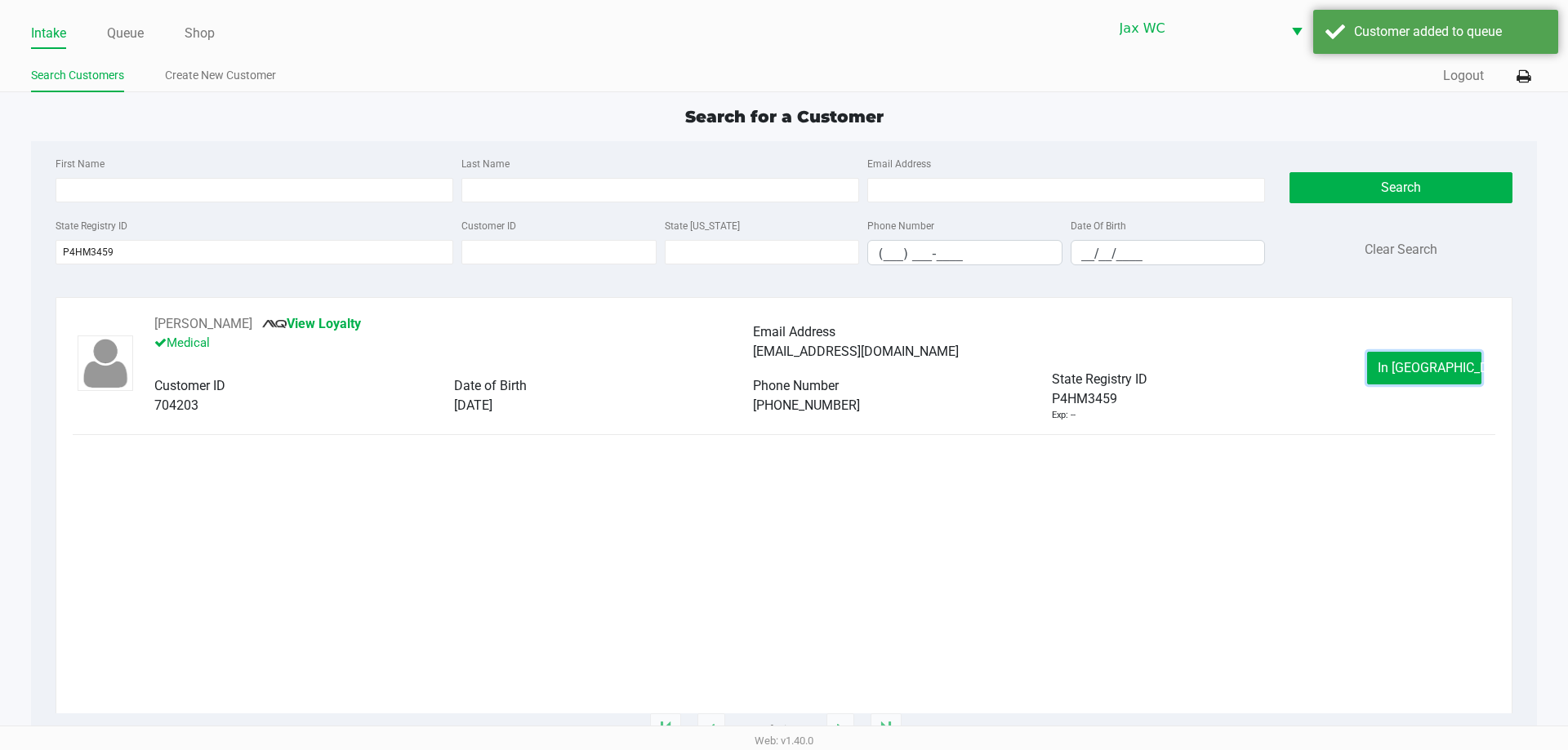
click at [1405, 367] on span "In Queue" at bounding box center [1447, 368] width 137 height 15
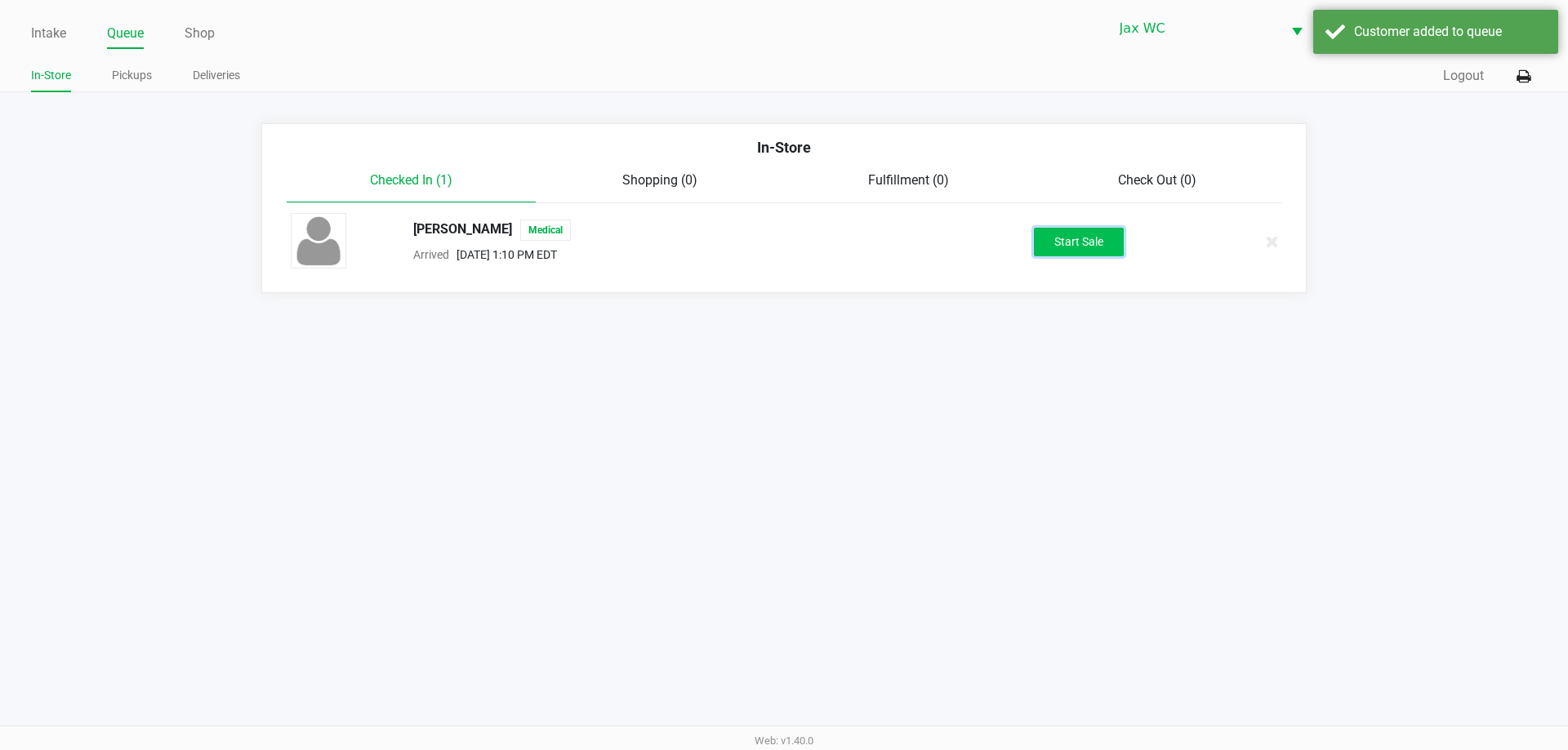
click at [1083, 250] on button "Start Sale" at bounding box center [1078, 242] width 89 height 28
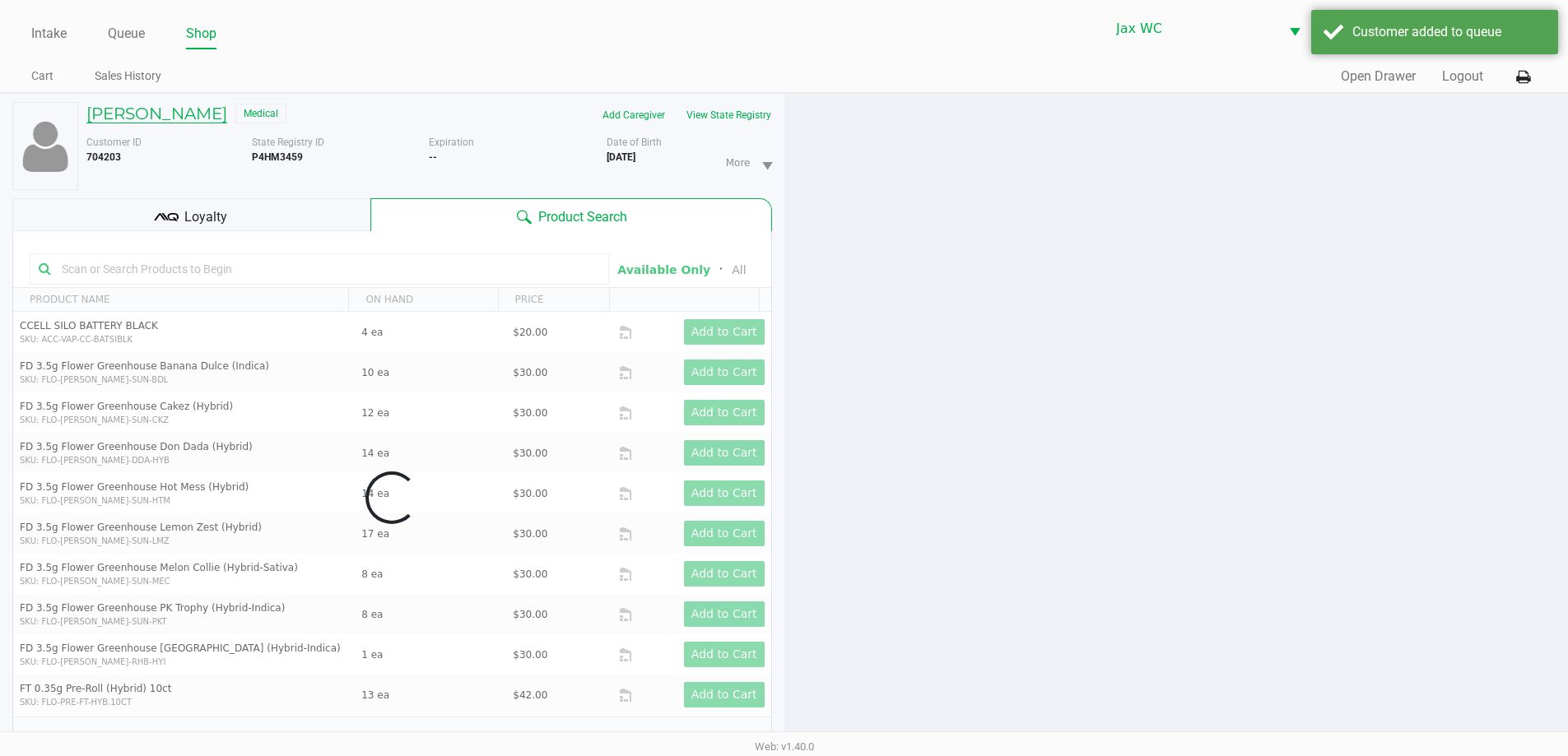
click at [162, 118] on h5 "STACY PEREZ" at bounding box center [157, 113] width 140 height 20
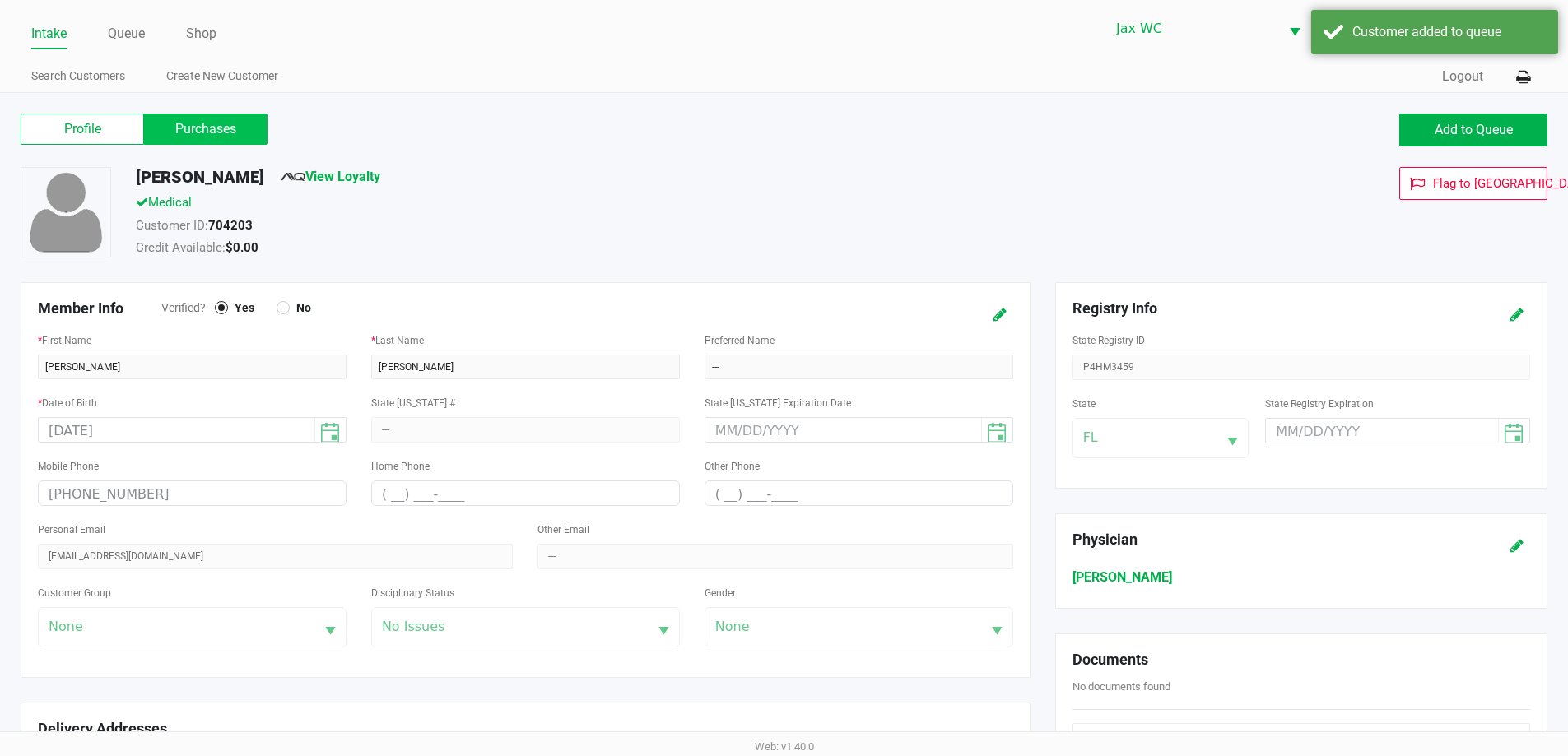
click at [181, 131] on label "Purchases" at bounding box center [206, 129] width 123 height 31
click at [0, 0] on 1 "Purchases" at bounding box center [0, 0] width 0 height 0
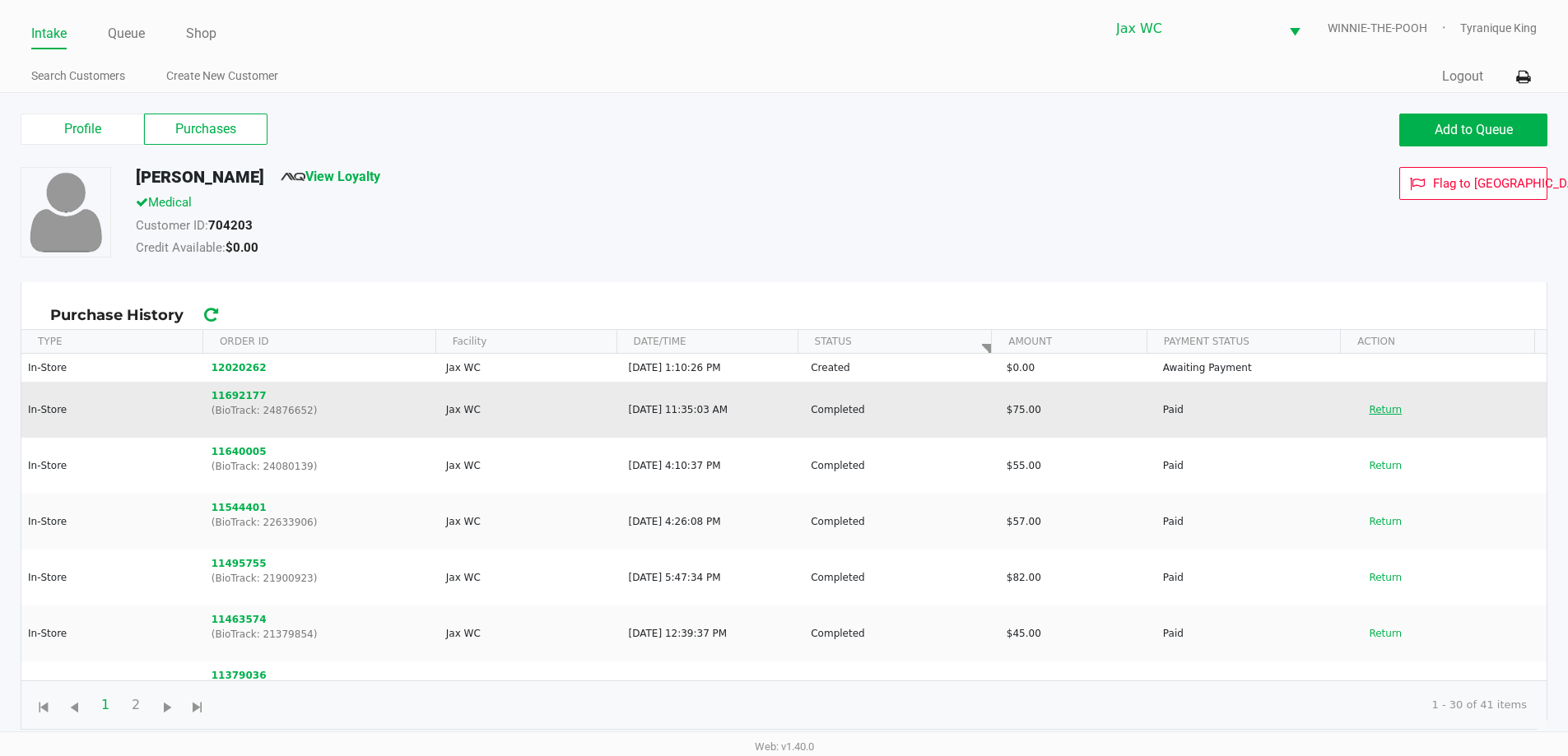
click at [1373, 414] on button "Return" at bounding box center [1385, 410] width 54 height 27
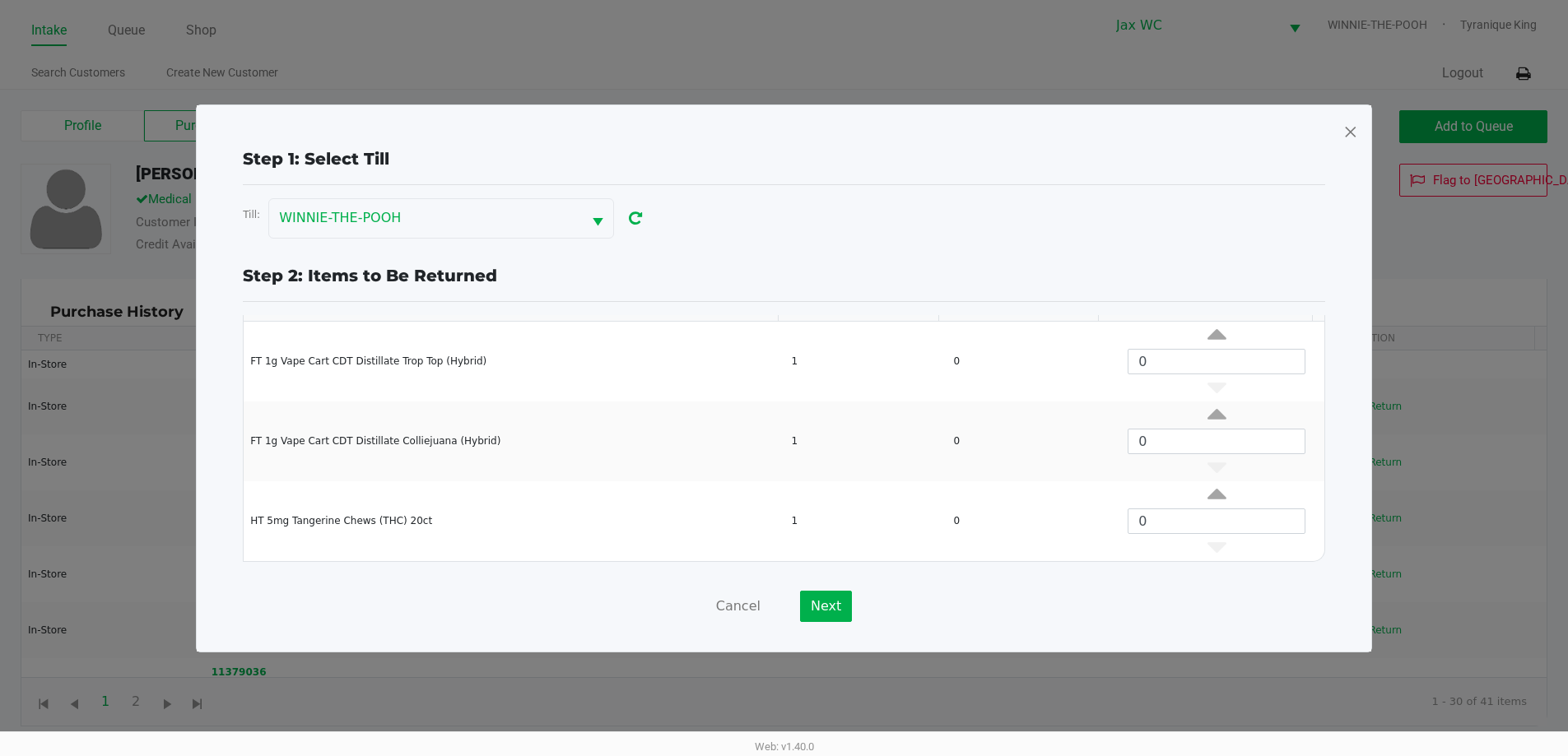
scroll to position [7, 0]
click at [749, 600] on button "Cancel" at bounding box center [738, 606] width 45 height 31
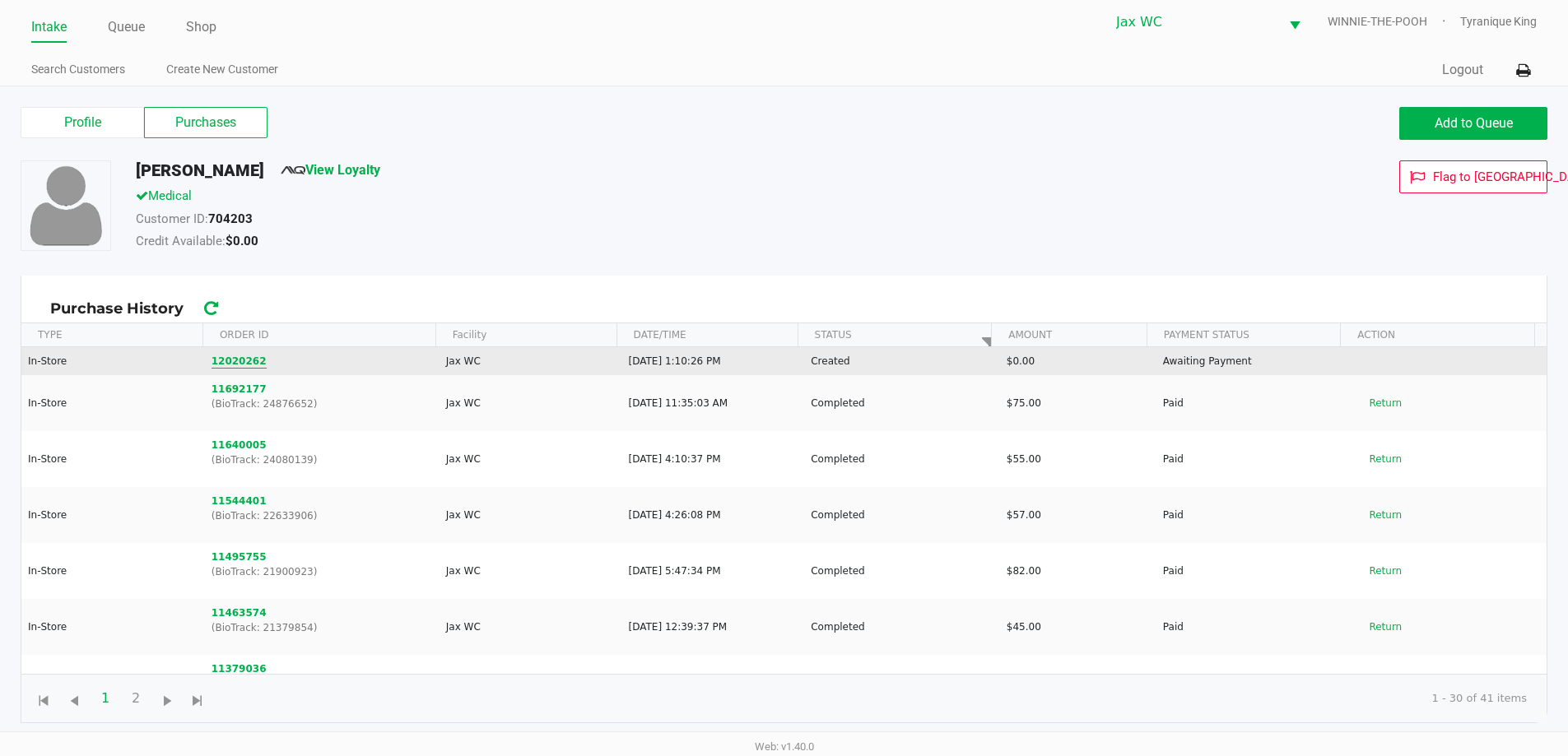
click at [250, 364] on button "12020262" at bounding box center [239, 361] width 55 height 15
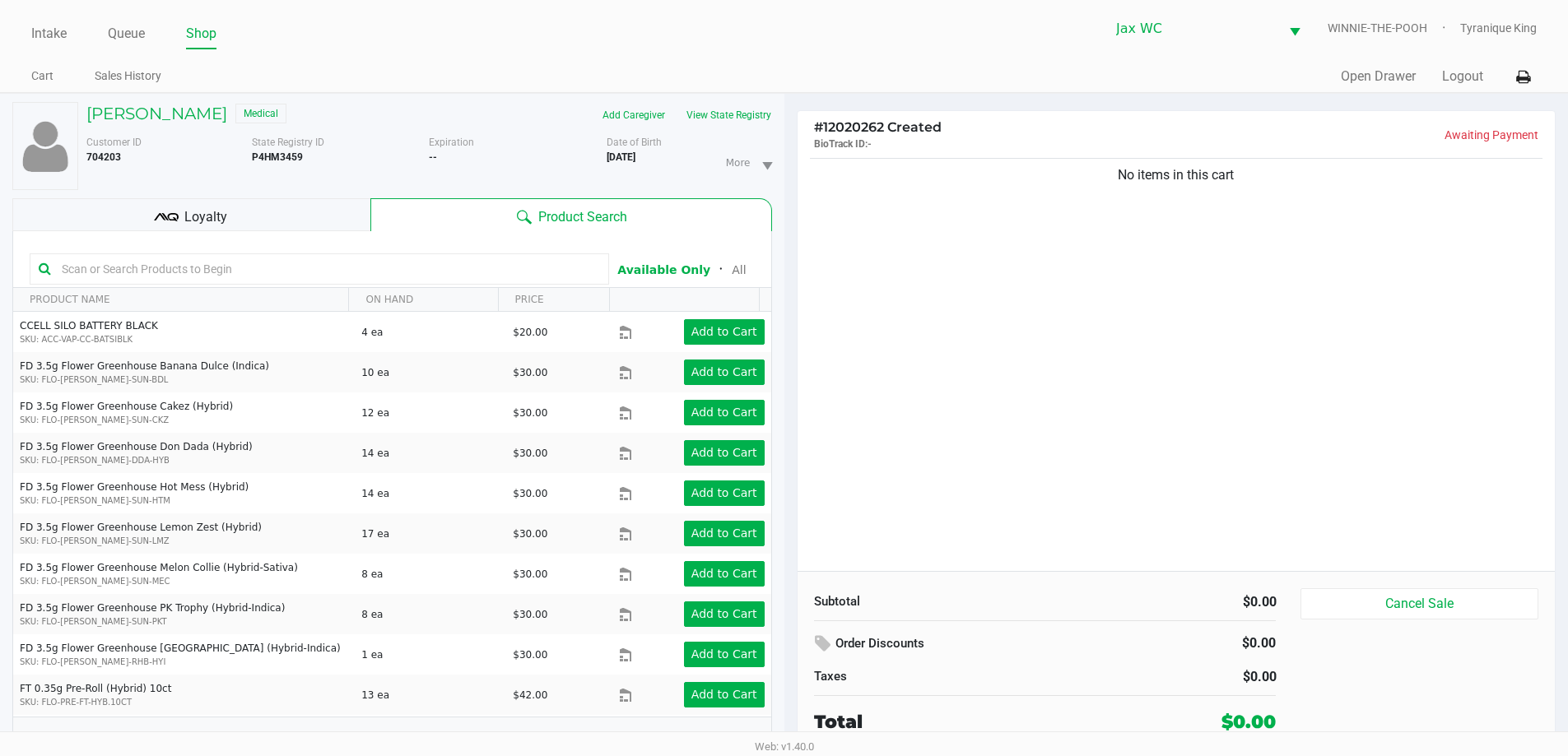
click at [389, 279] on input "text" at bounding box center [327, 269] width 544 height 25
click at [388, 271] on input "text" at bounding box center [327, 269] width 544 height 25
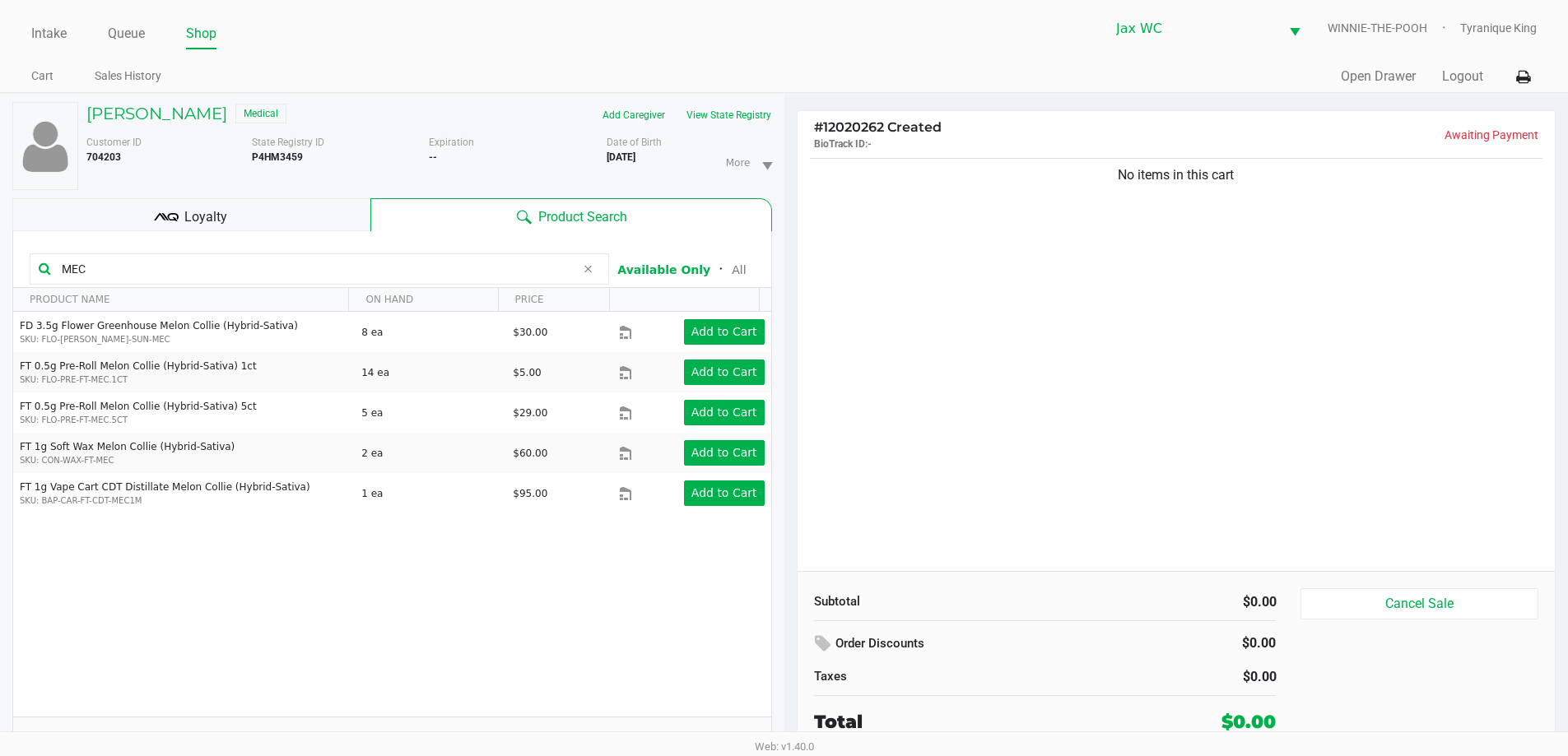
click at [379, 282] on div "MEC" at bounding box center [319, 268] width 580 height 31
click at [377, 277] on input "MEC" at bounding box center [315, 269] width 520 height 25
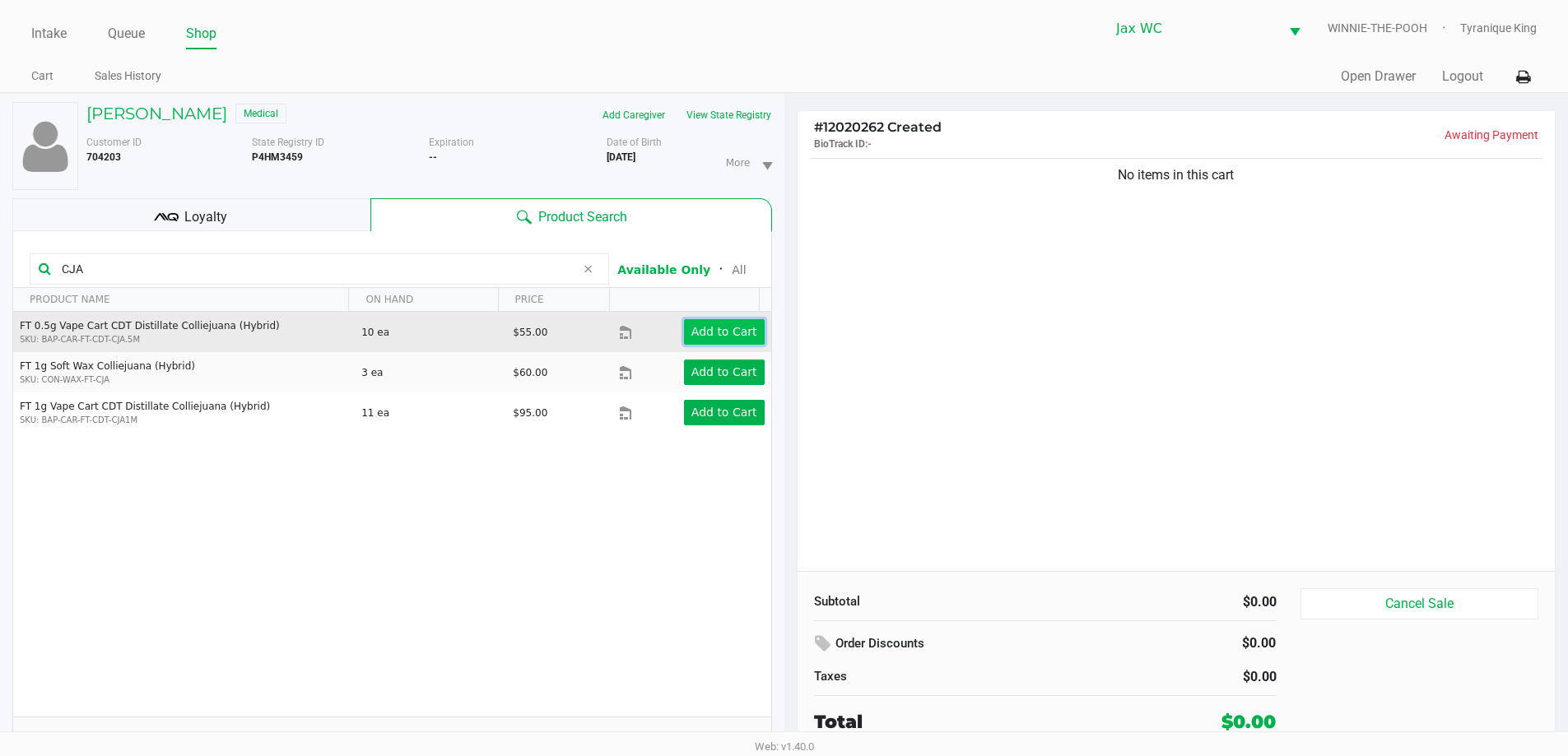
click at [703, 337] on app-button-loader "Add to Cart" at bounding box center [724, 332] width 65 height 13
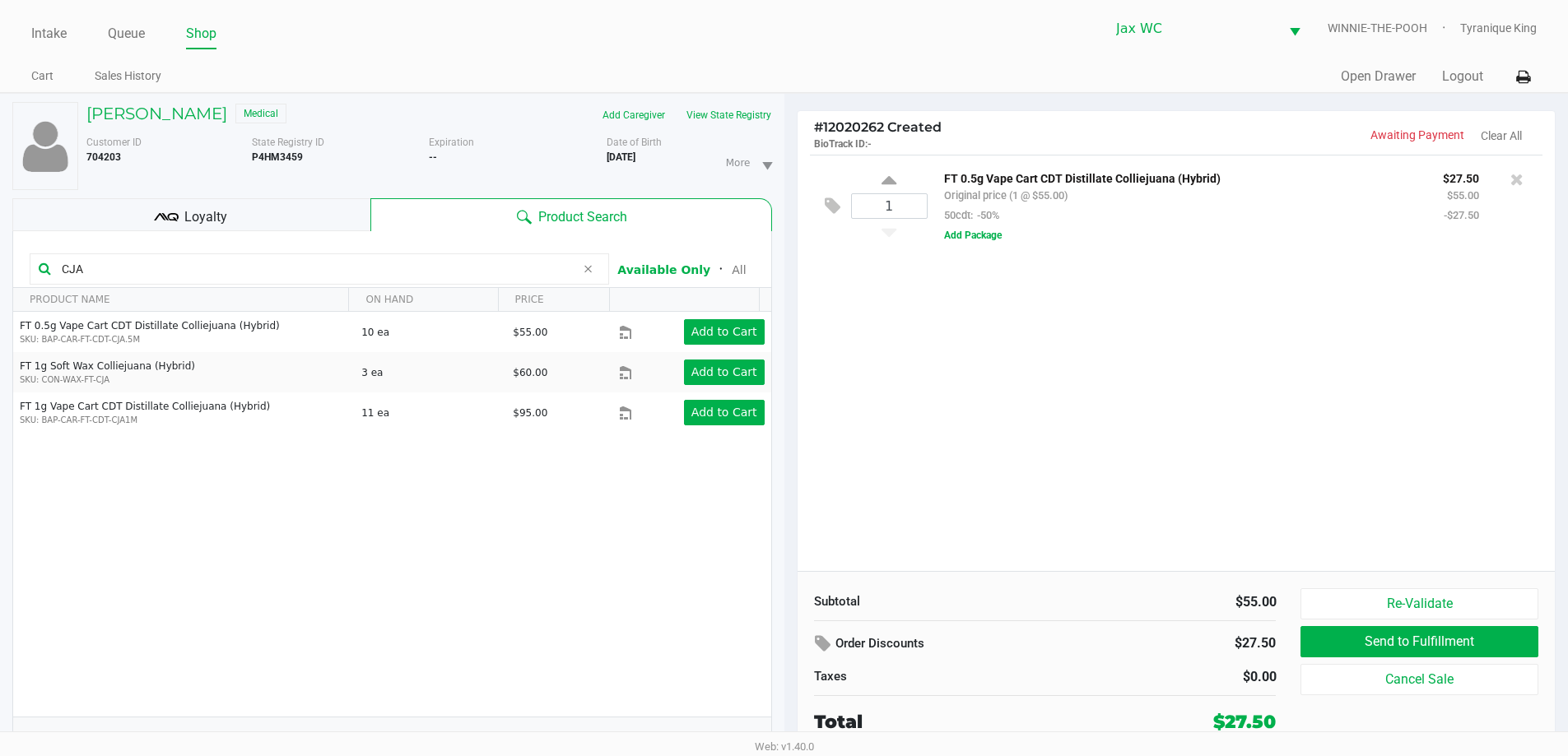
click at [379, 261] on input "CJA" at bounding box center [315, 269] width 520 height 25
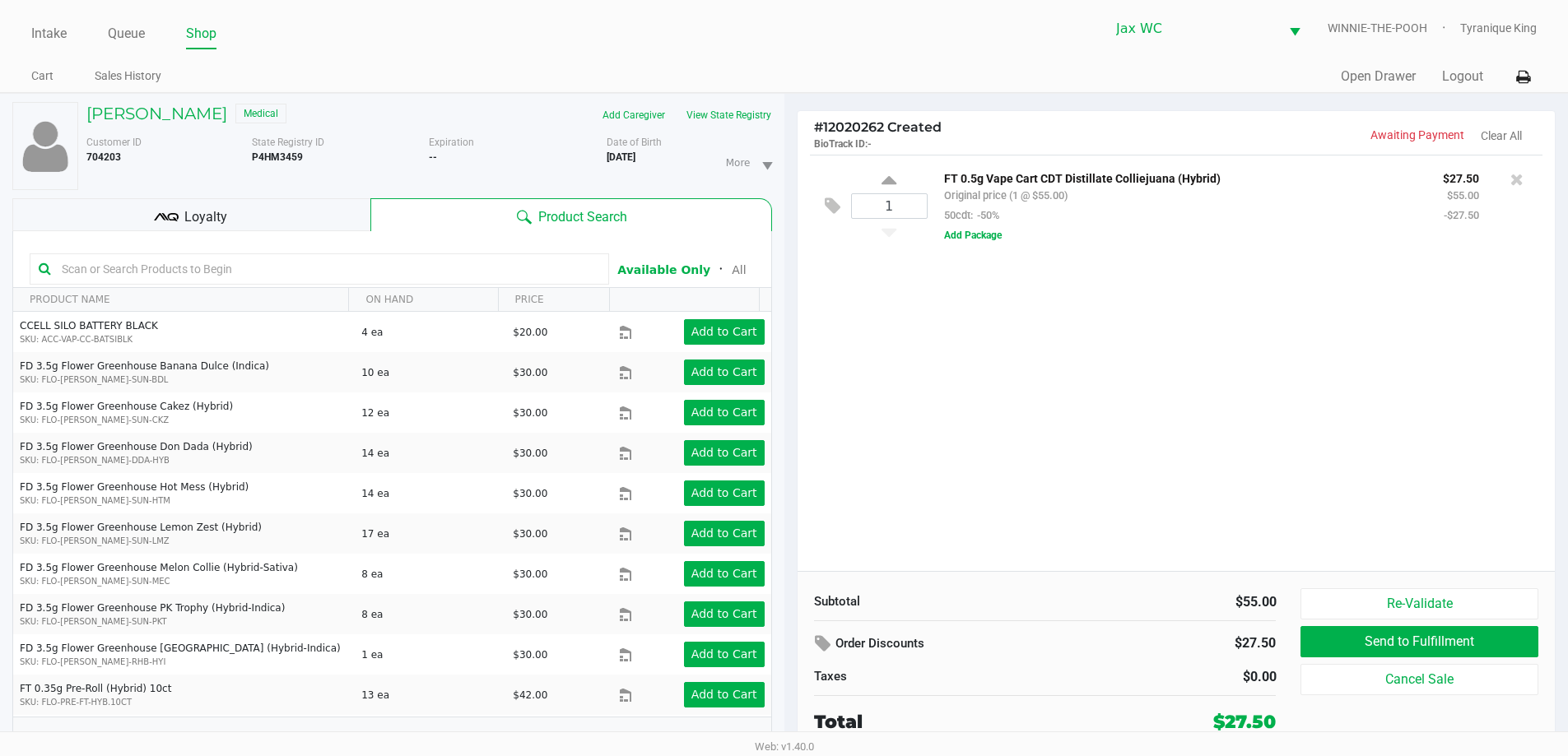
click at [225, 213] on span "Loyalty" at bounding box center [205, 217] width 43 height 20
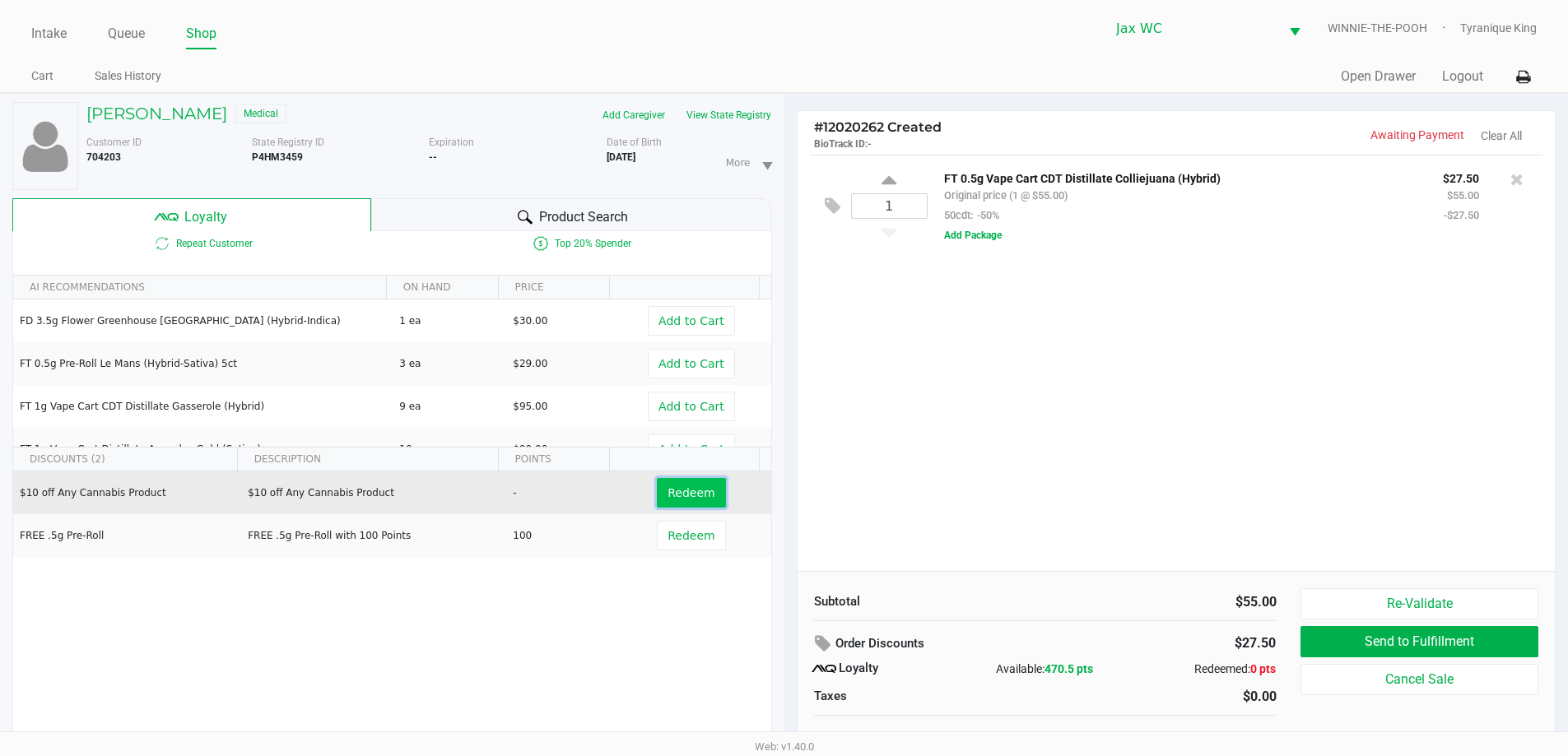
click at [686, 494] on span "Redeem" at bounding box center [691, 493] width 46 height 13
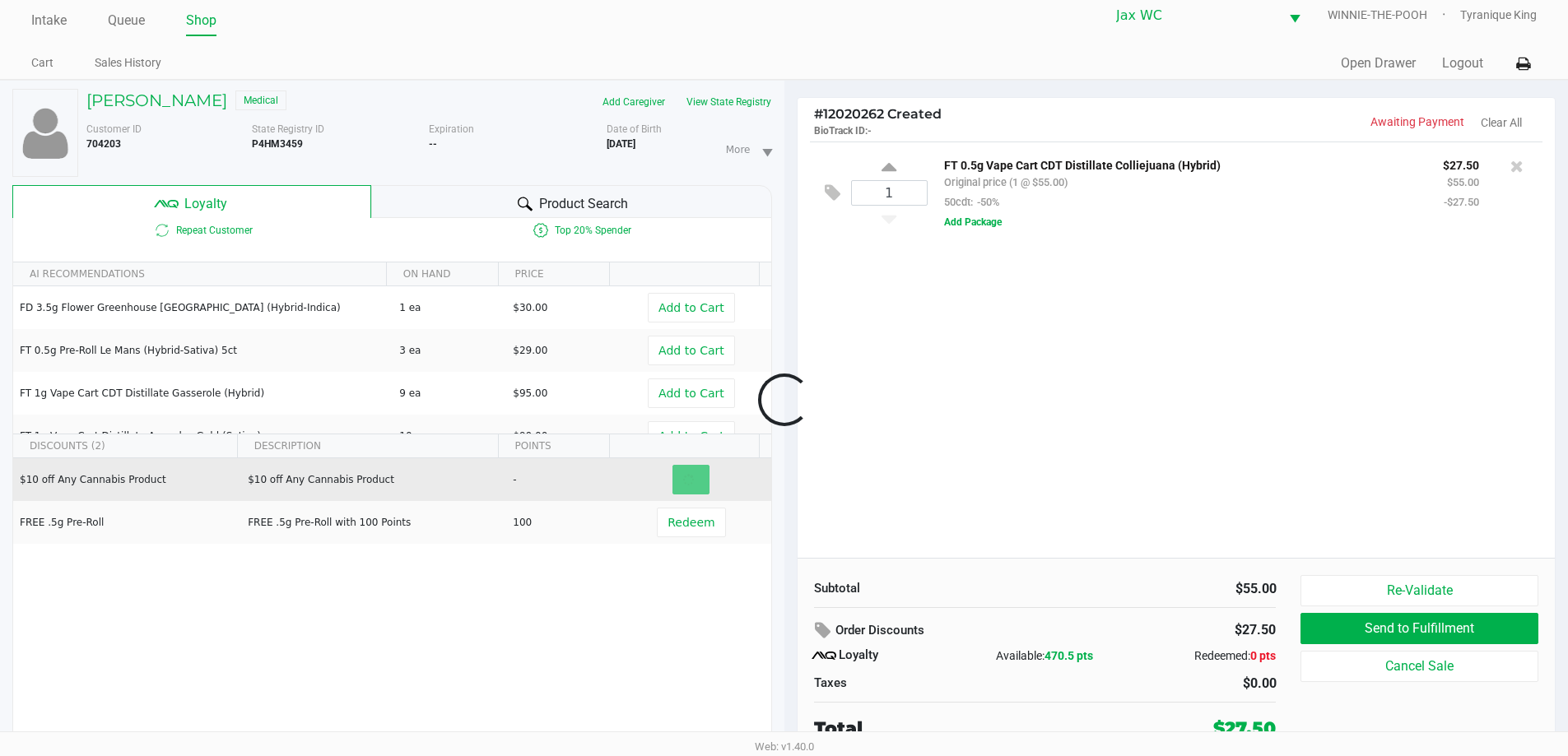
scroll to position [17, 0]
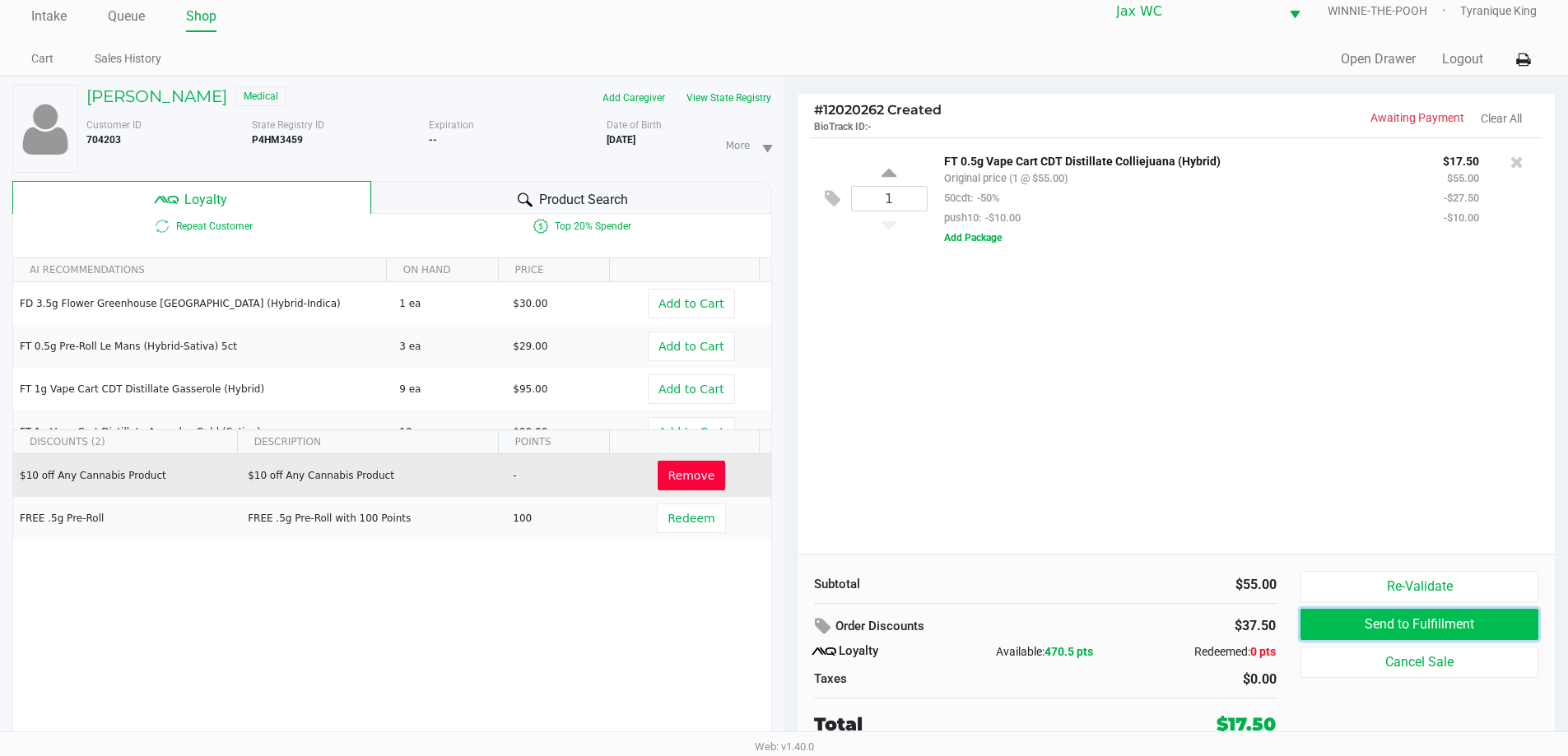
click at [1365, 626] on button "Send to Fulfillment" at bounding box center [1419, 624] width 237 height 31
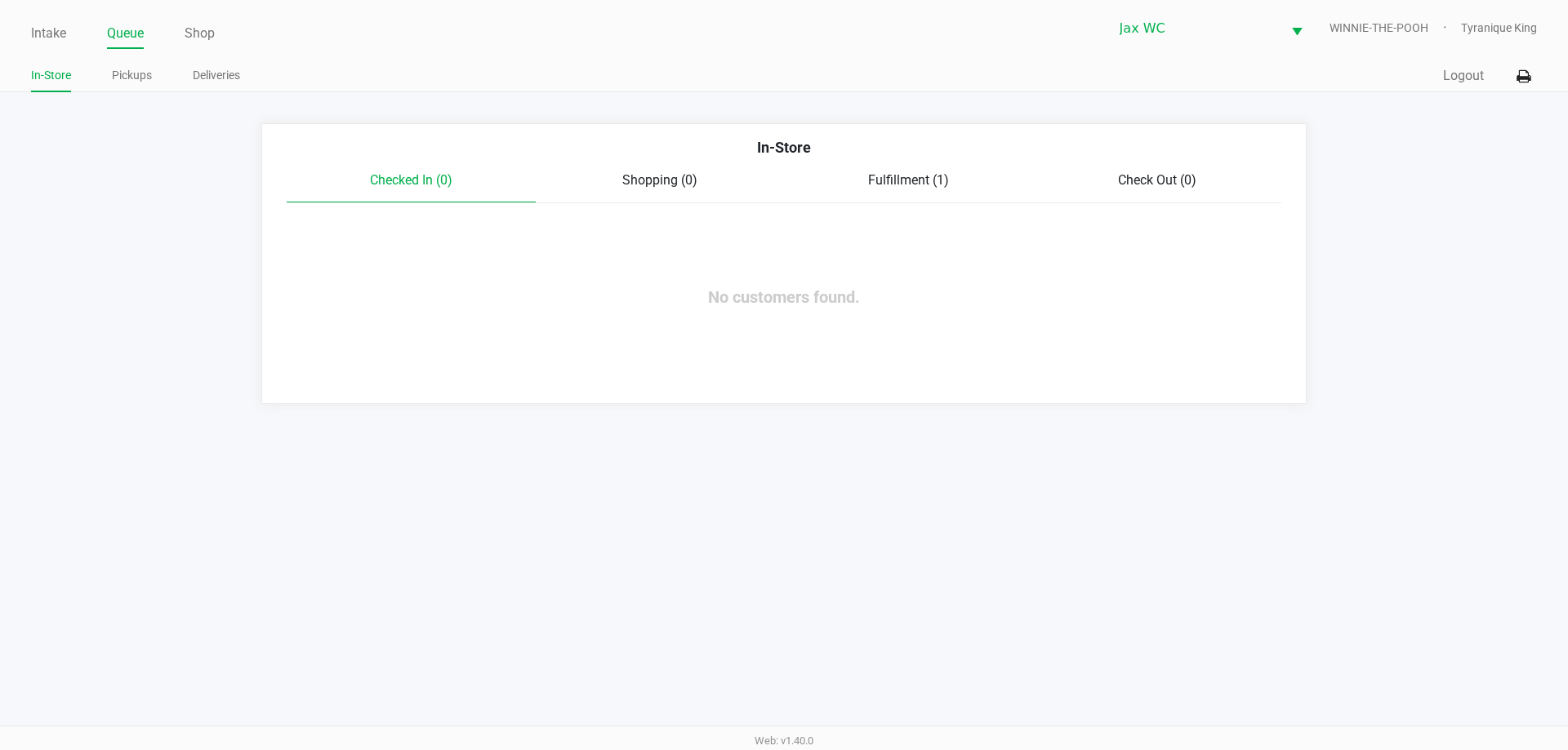
click at [928, 179] on span "Fulfillment (1)" at bounding box center [908, 180] width 81 height 15
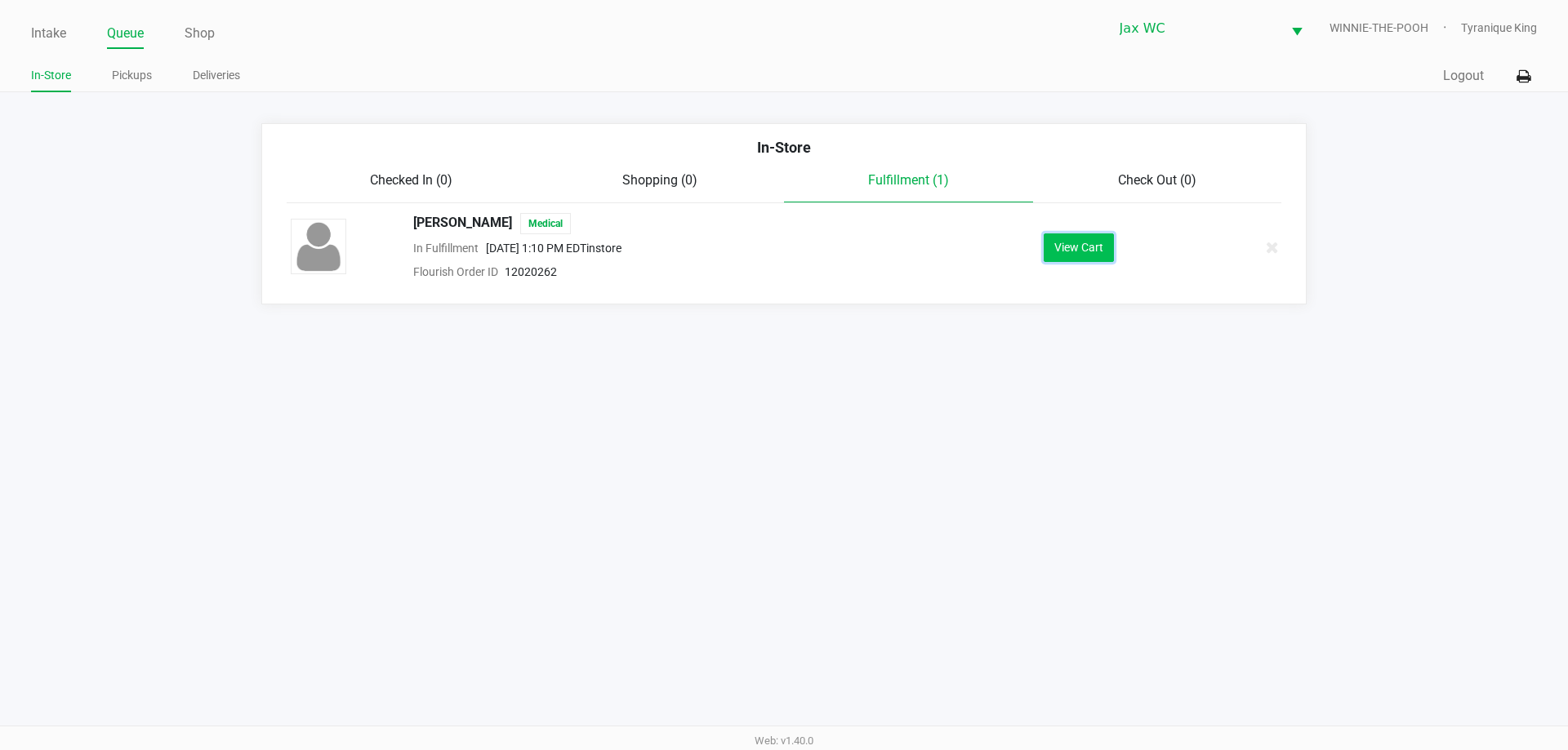
click at [1077, 244] on button "View Cart" at bounding box center [1079, 247] width 71 height 28
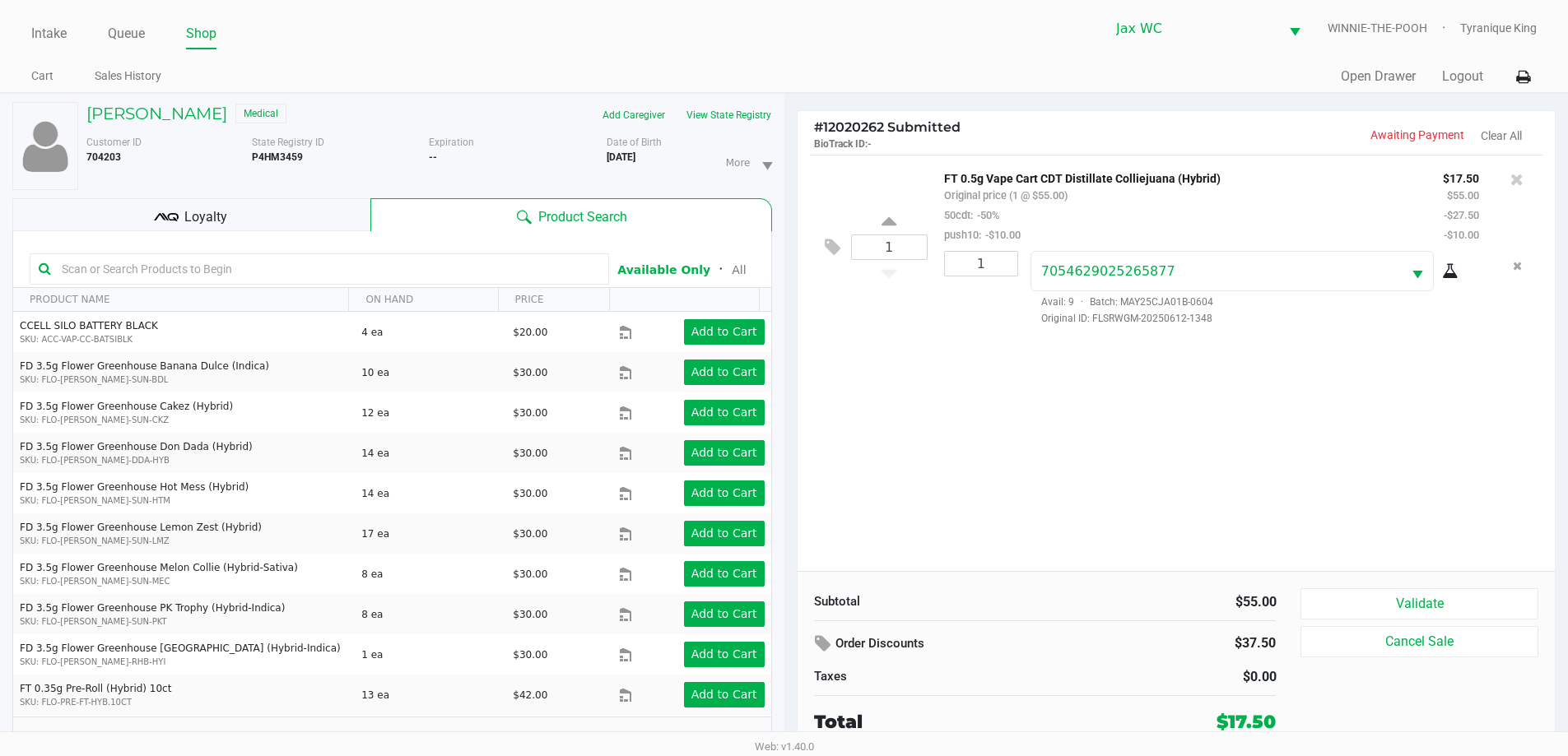
click at [1479, 574] on div "Subtotal $55.00 Order Discounts $37.50 Taxes $0.00 Total $17.50 Validate Cancel…" at bounding box center [1176, 661] width 758 height 181
click at [1486, 618] on button "Validate" at bounding box center [1419, 603] width 237 height 31
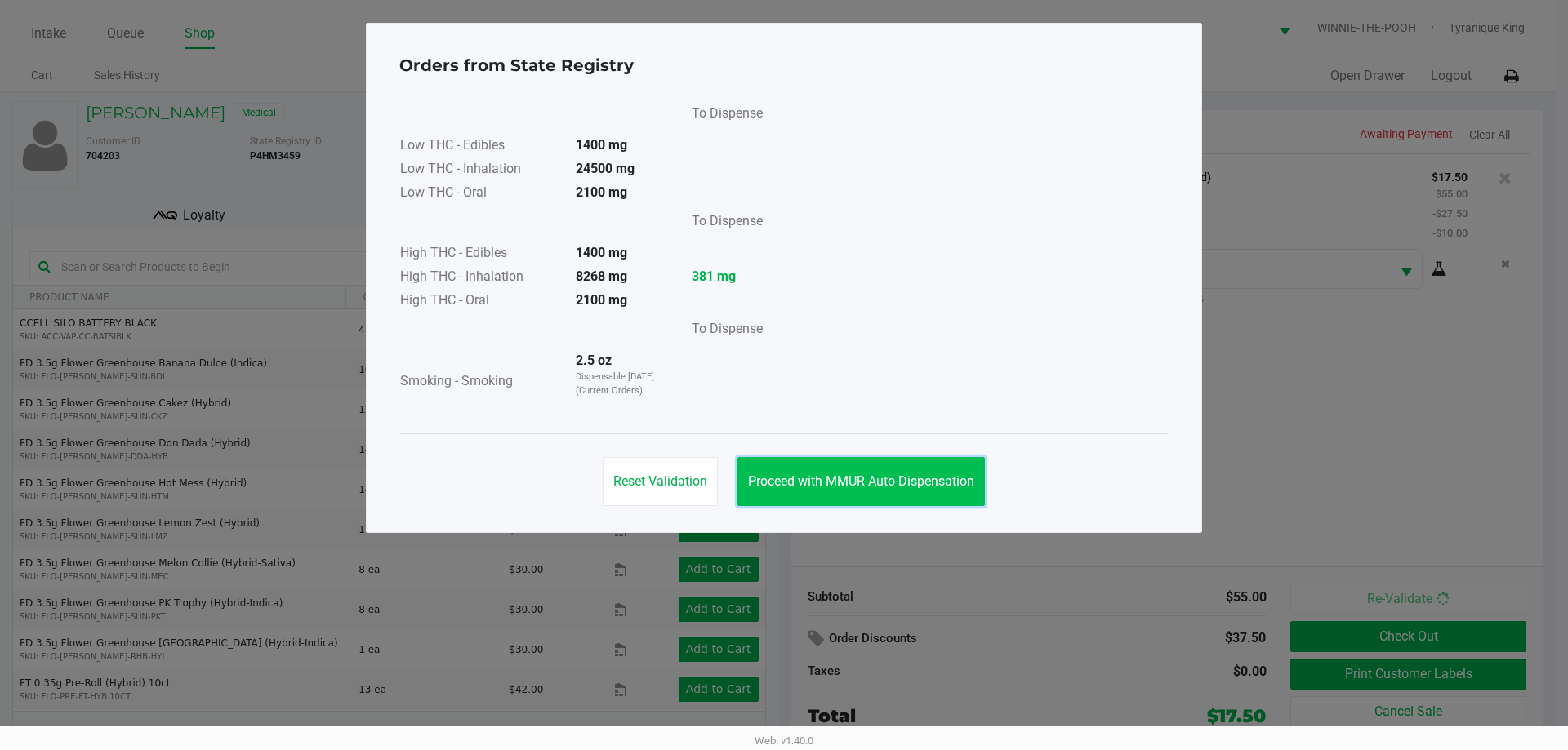
click at [956, 479] on span "Proceed with MMUR Auto-Dispensation" at bounding box center [861, 481] width 226 height 15
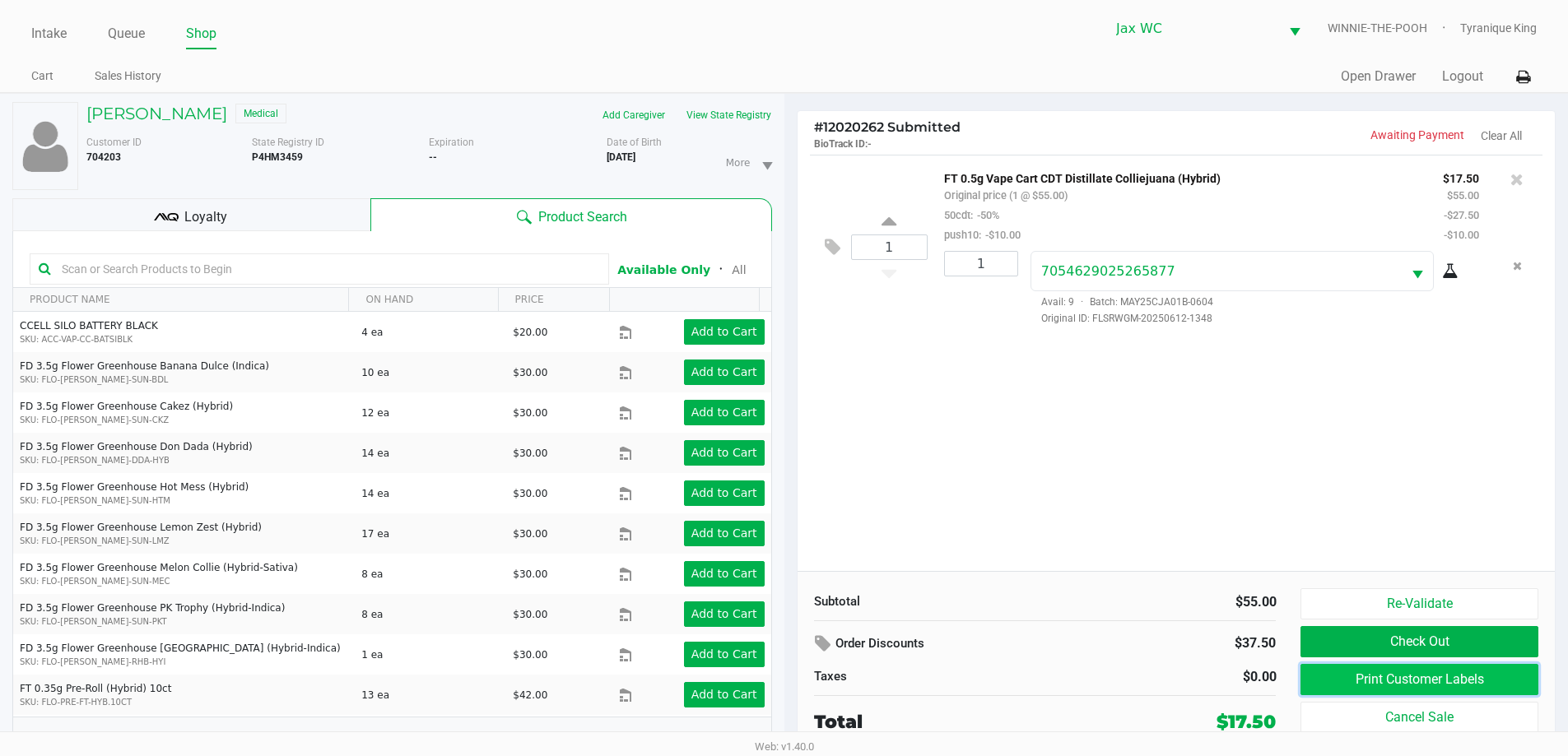
click at [1471, 674] on button "Print Customer Labels" at bounding box center [1419, 679] width 237 height 31
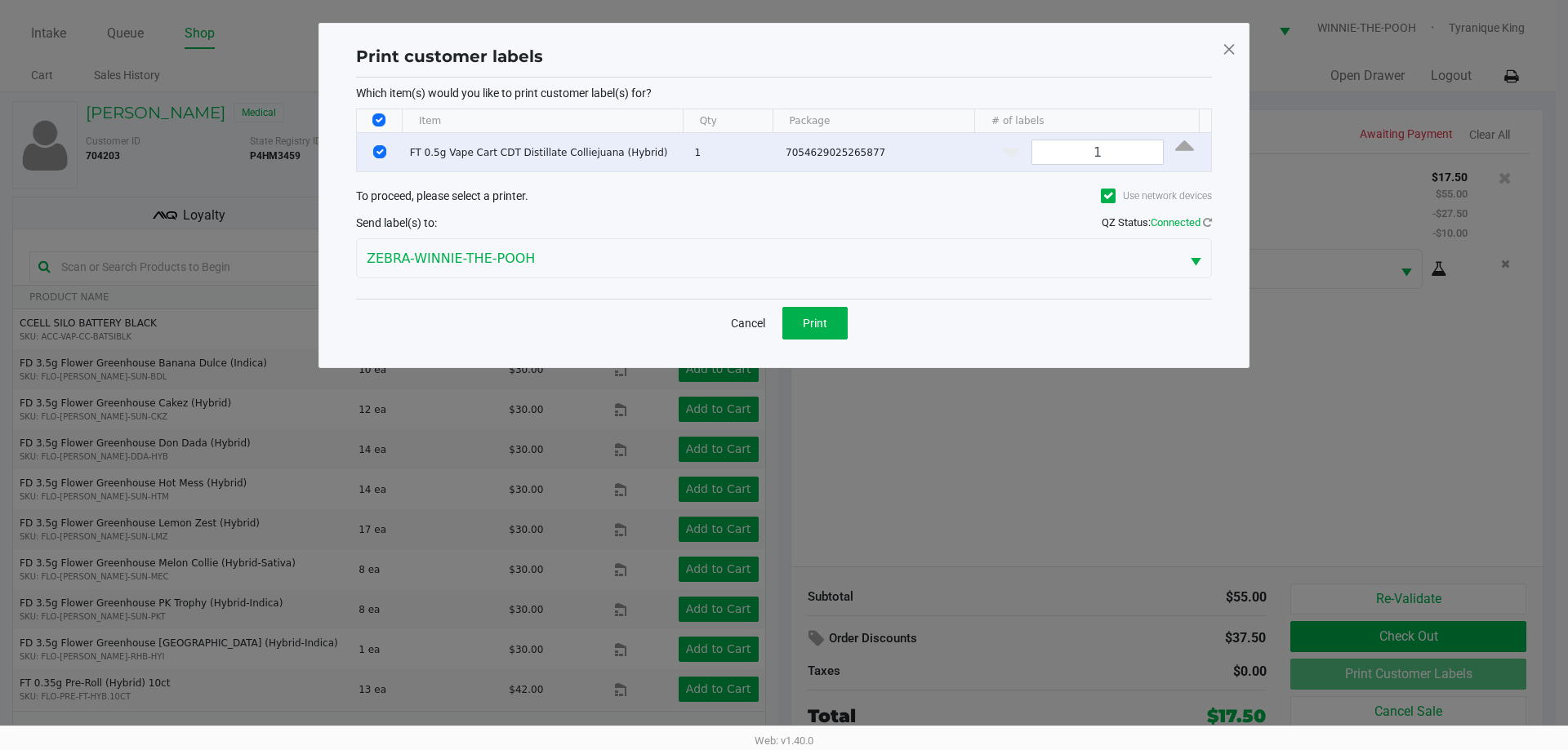
click at [821, 343] on div "Cancel Print" at bounding box center [783, 323] width 856 height 48
click at [818, 318] on span "Print" at bounding box center [815, 324] width 24 height 13
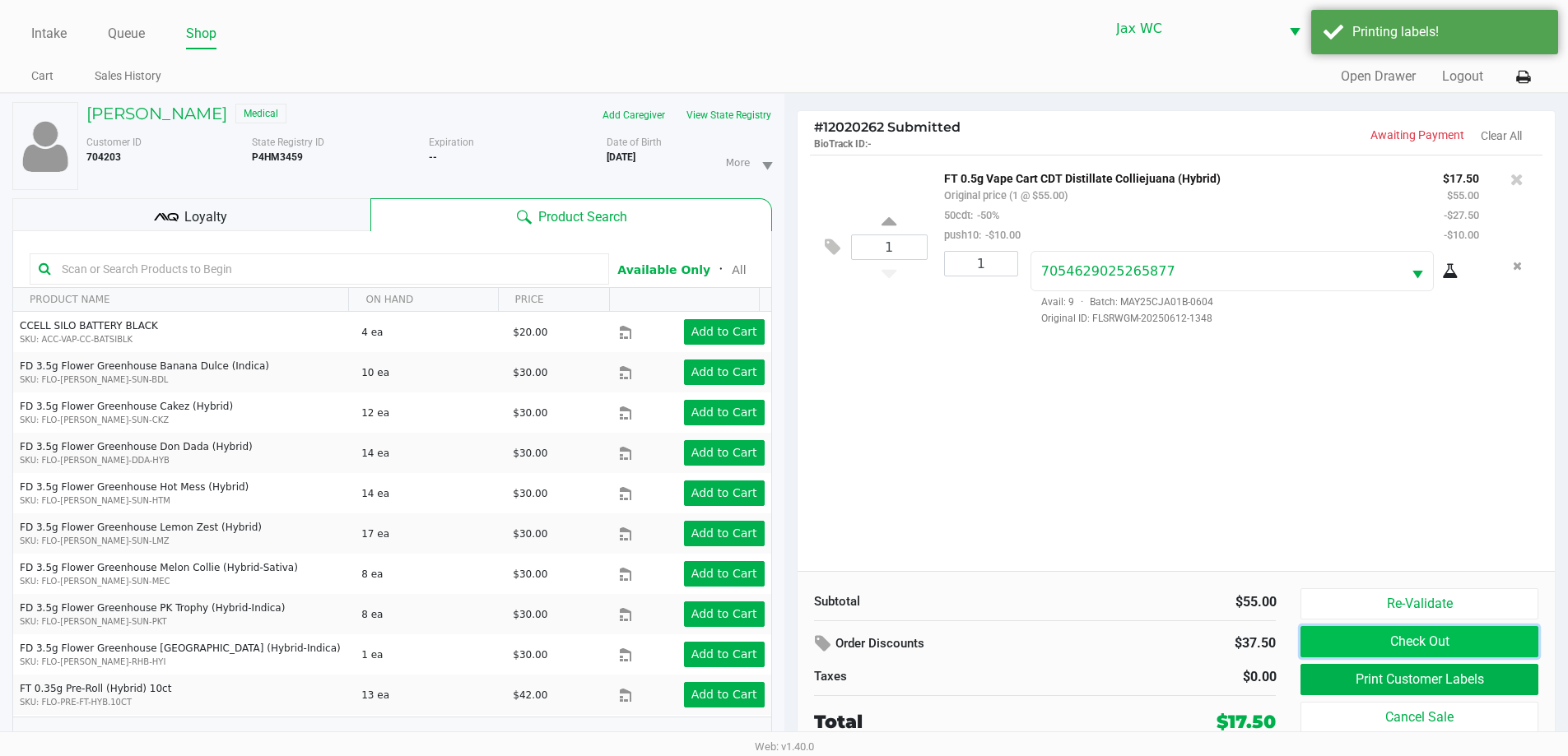
click at [1395, 629] on button "Check Out" at bounding box center [1419, 641] width 237 height 31
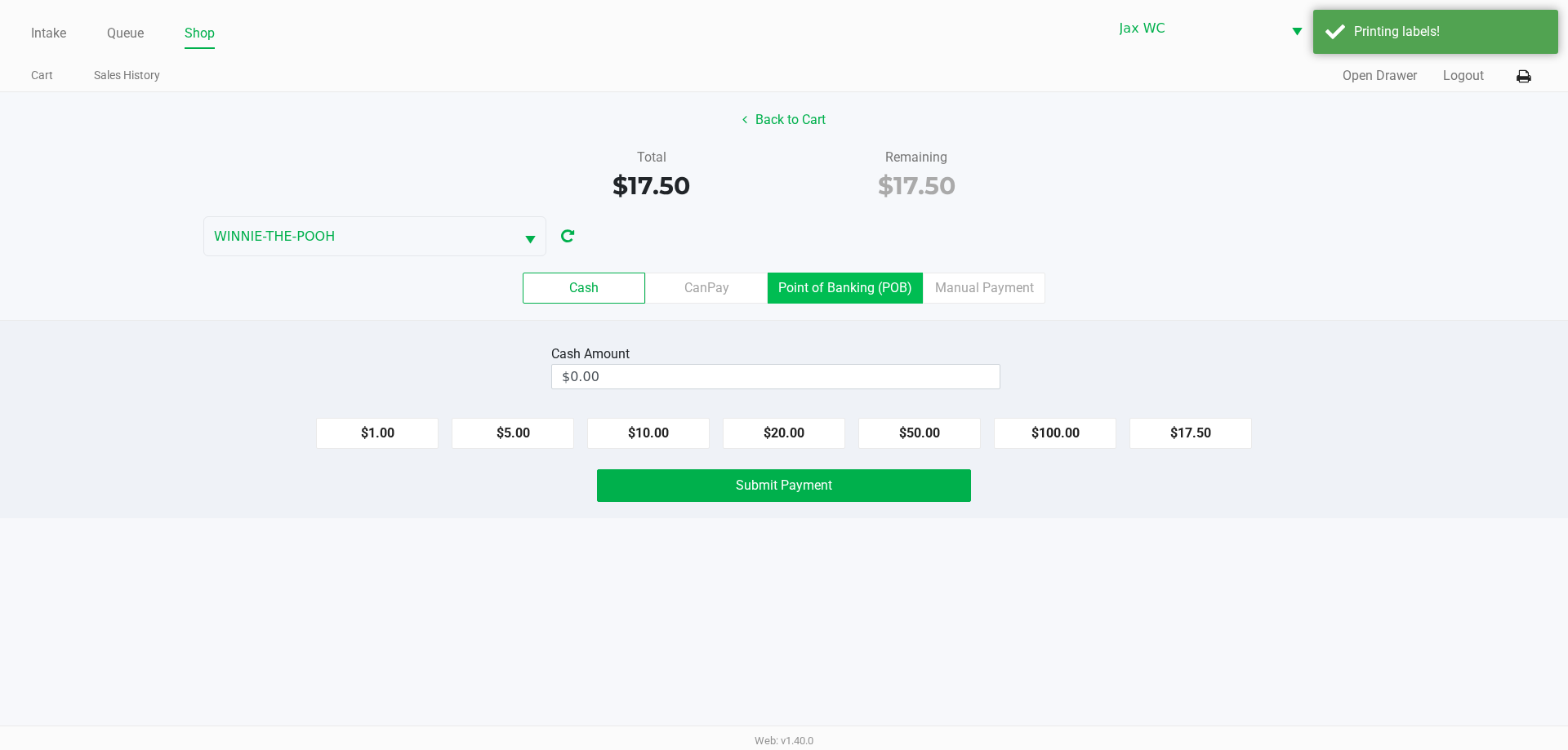
click at [830, 290] on label "Point of Banking (POB)" at bounding box center [845, 288] width 155 height 31
click at [0, 0] on 7 "Point of Banking (POB)" at bounding box center [0, 0] width 0 height 0
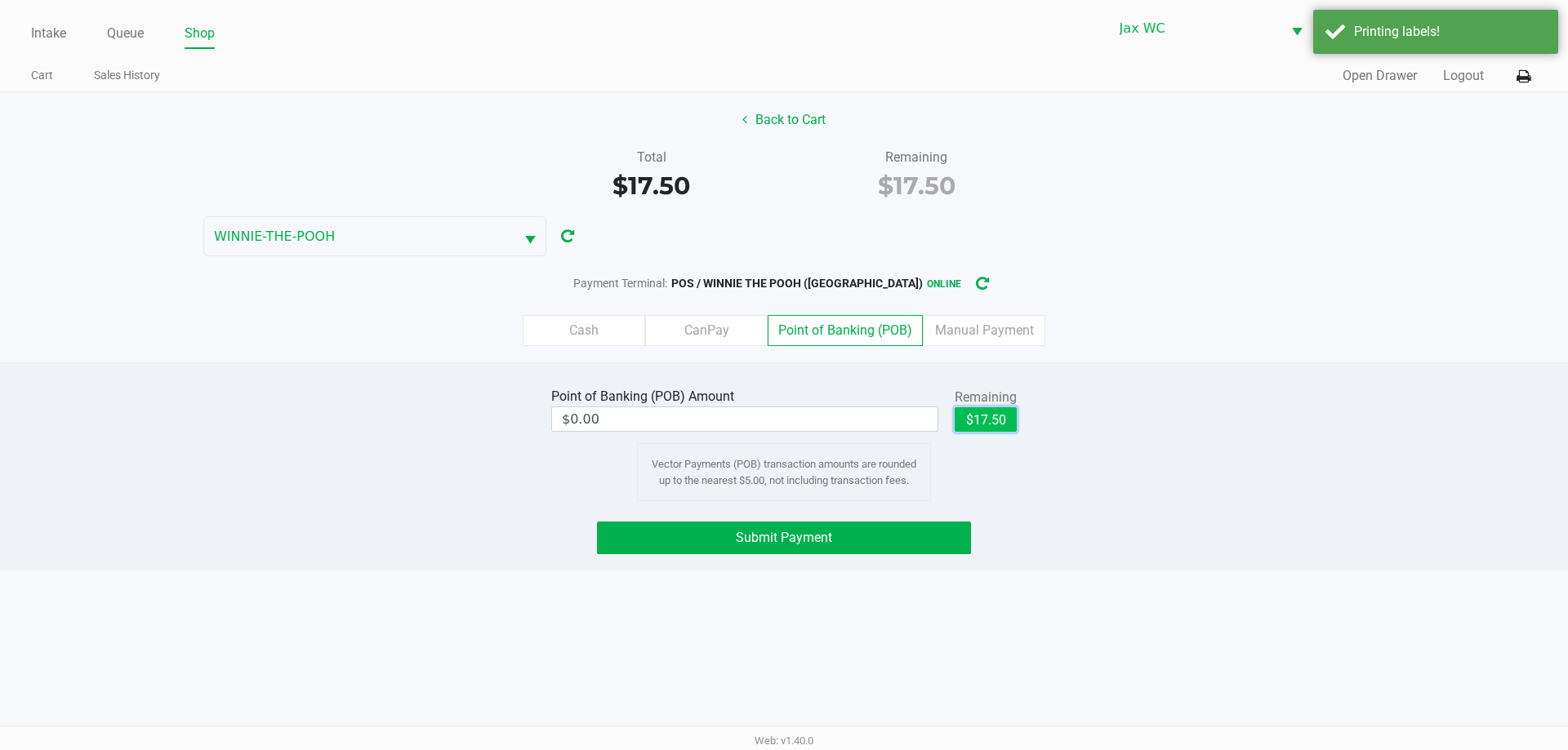
click at [968, 425] on button "$17.50" at bounding box center [985, 420] width 62 height 24
drag, startPoint x: 935, startPoint y: 511, endPoint x: 935, endPoint y: 545, distance: 34.0
click at [934, 514] on div "Point of Banking (POB) Amount $17.50 Remaining $17.50 Clear Vector Payments (PO…" at bounding box center [784, 466] width 1568 height 208
click at [935, 546] on button "Submit Payment" at bounding box center [783, 537] width 374 height 33
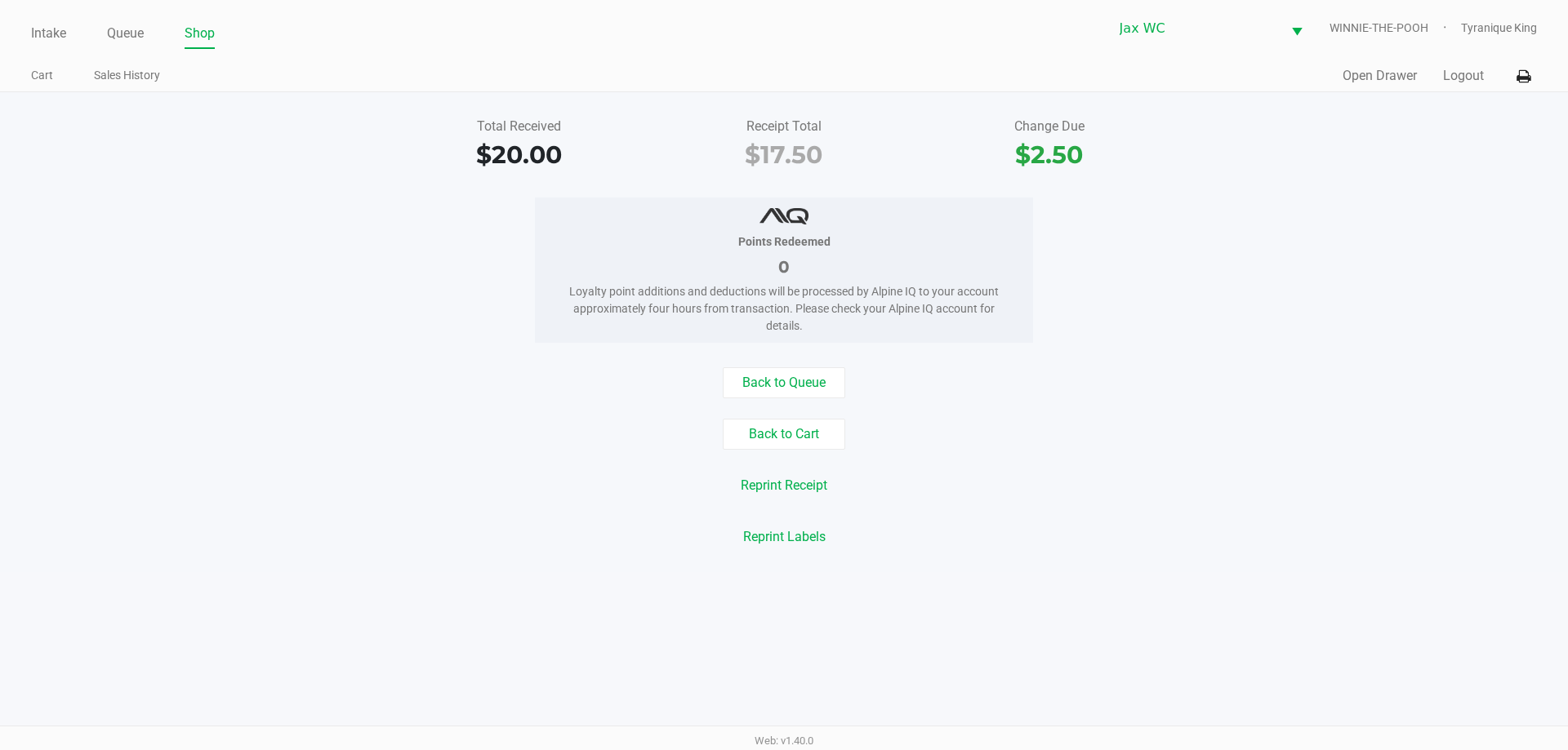
drag, startPoint x: 1375, startPoint y: 60, endPoint x: 1386, endPoint y: 75, distance: 18.6
click at [1376, 60] on div "Intake Queue Shop Jax WC WINNIE-THE-POOH Tyranique King Cart Sales History Quic…" at bounding box center [784, 46] width 1568 height 92
click at [1386, 75] on button "Open Drawer" at bounding box center [1379, 75] width 74 height 20
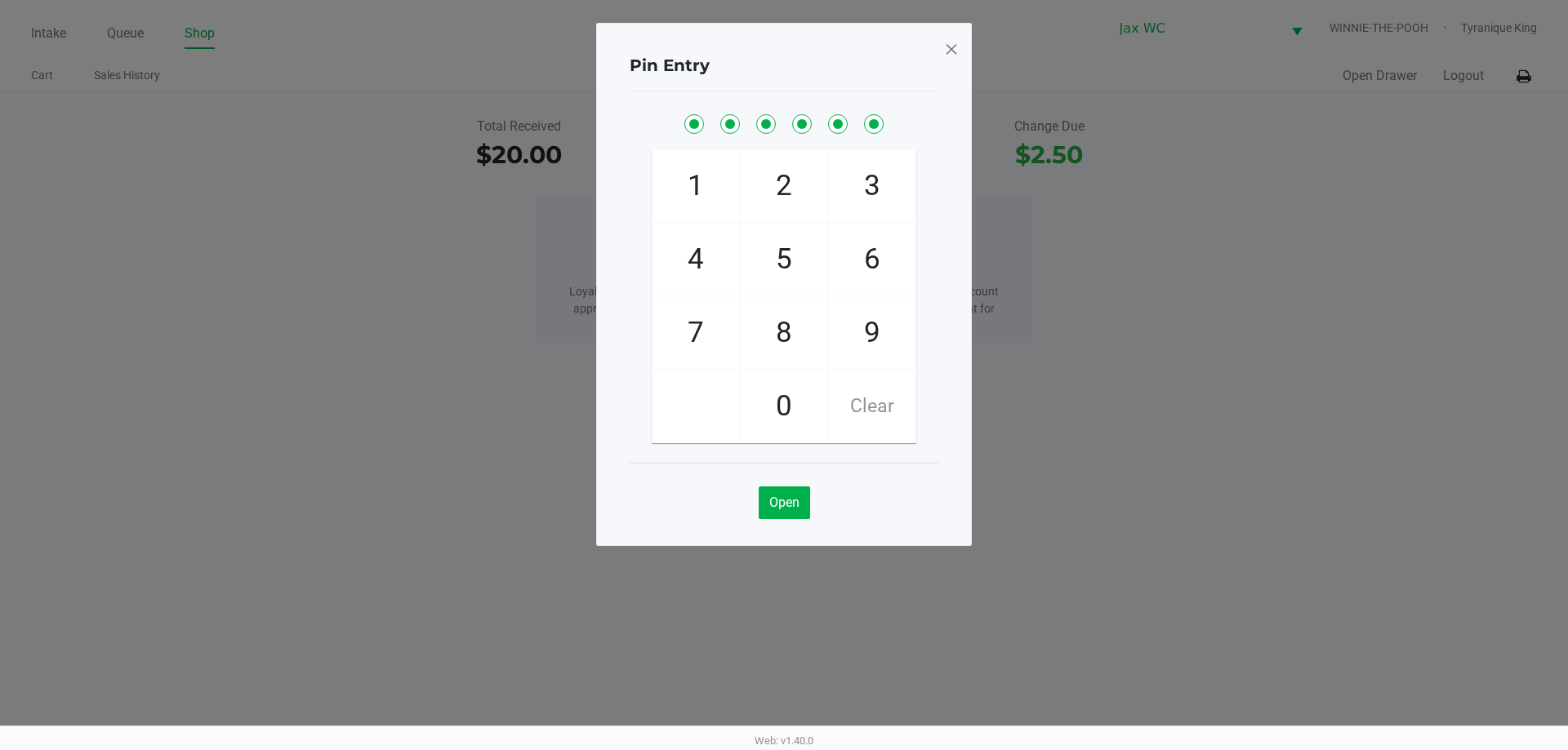
click at [945, 53] on span at bounding box center [952, 49] width 15 height 26
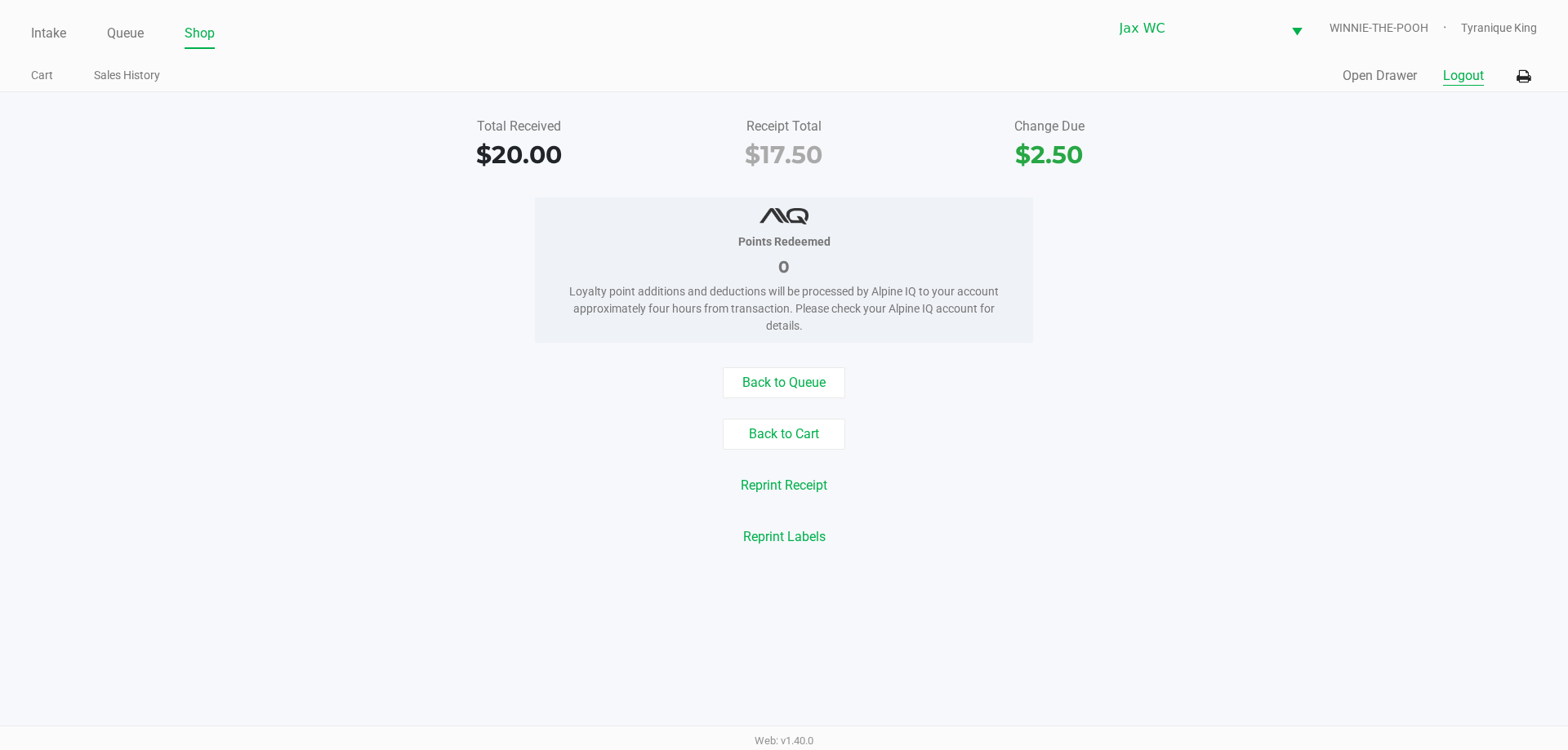
click at [1474, 73] on button "Logout" at bounding box center [1463, 75] width 40 height 20
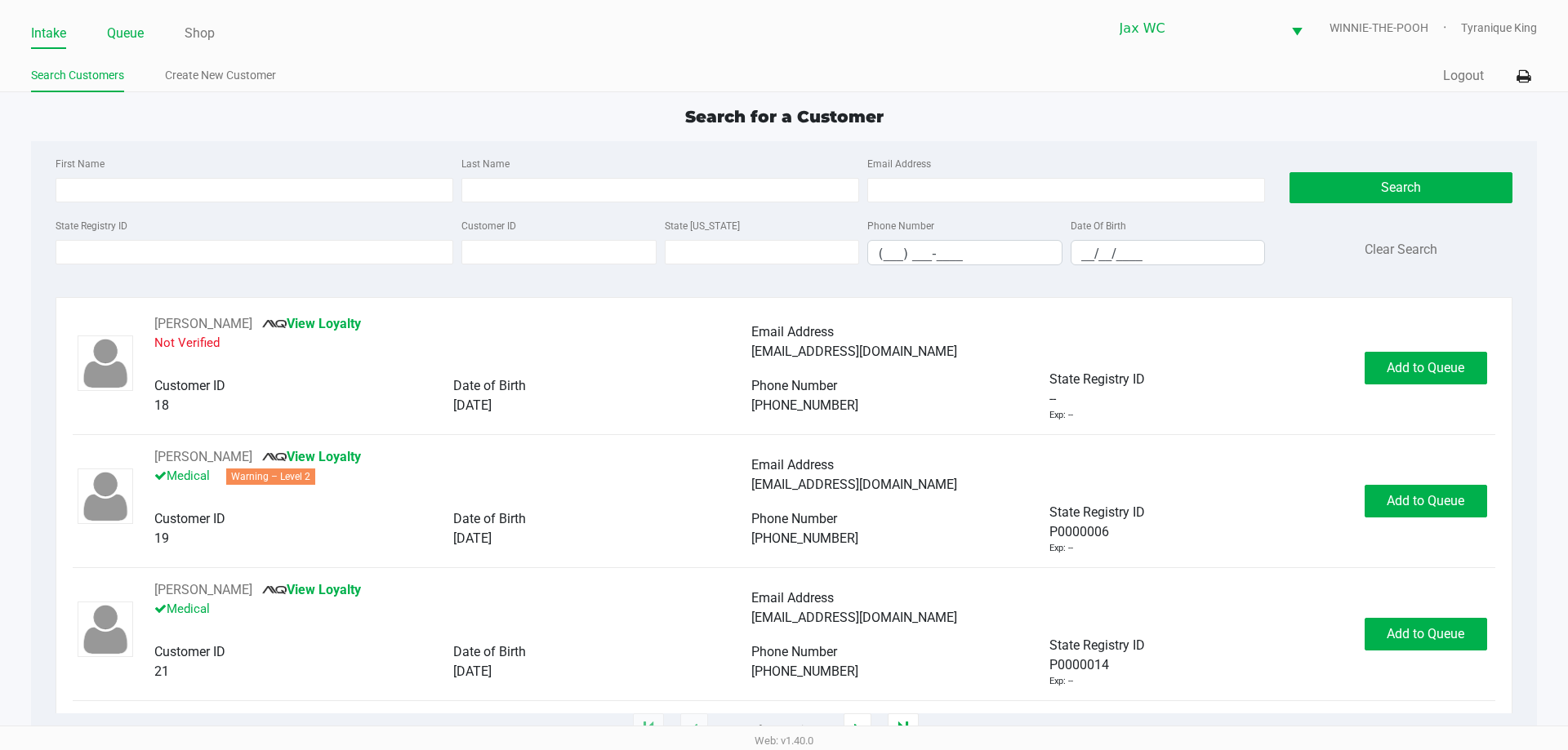
click at [127, 40] on link "Queue" at bounding box center [125, 33] width 37 height 23
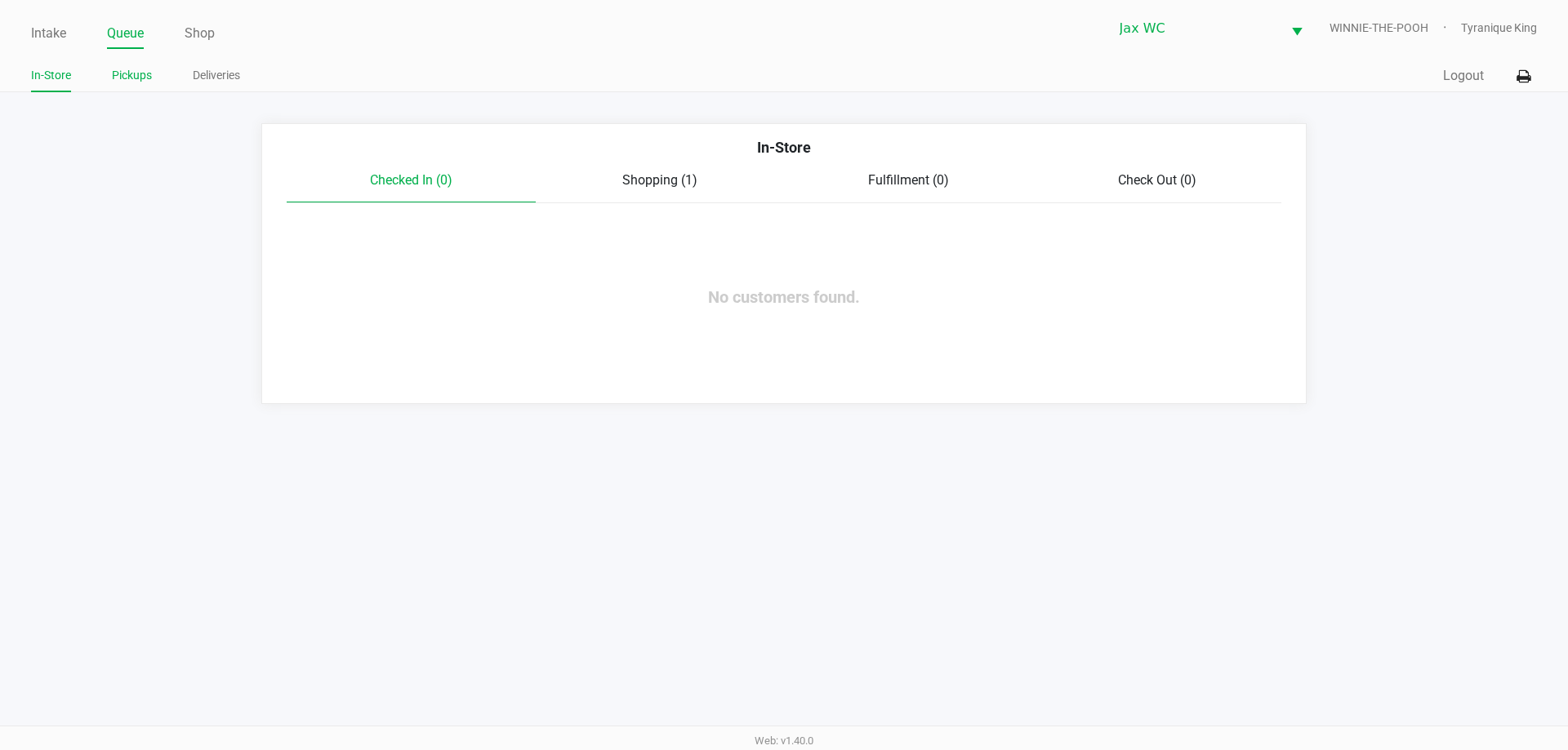
click at [140, 87] on li "Pickups" at bounding box center [132, 78] width 40 height 28
click at [129, 77] on link "Pickups" at bounding box center [132, 75] width 40 height 21
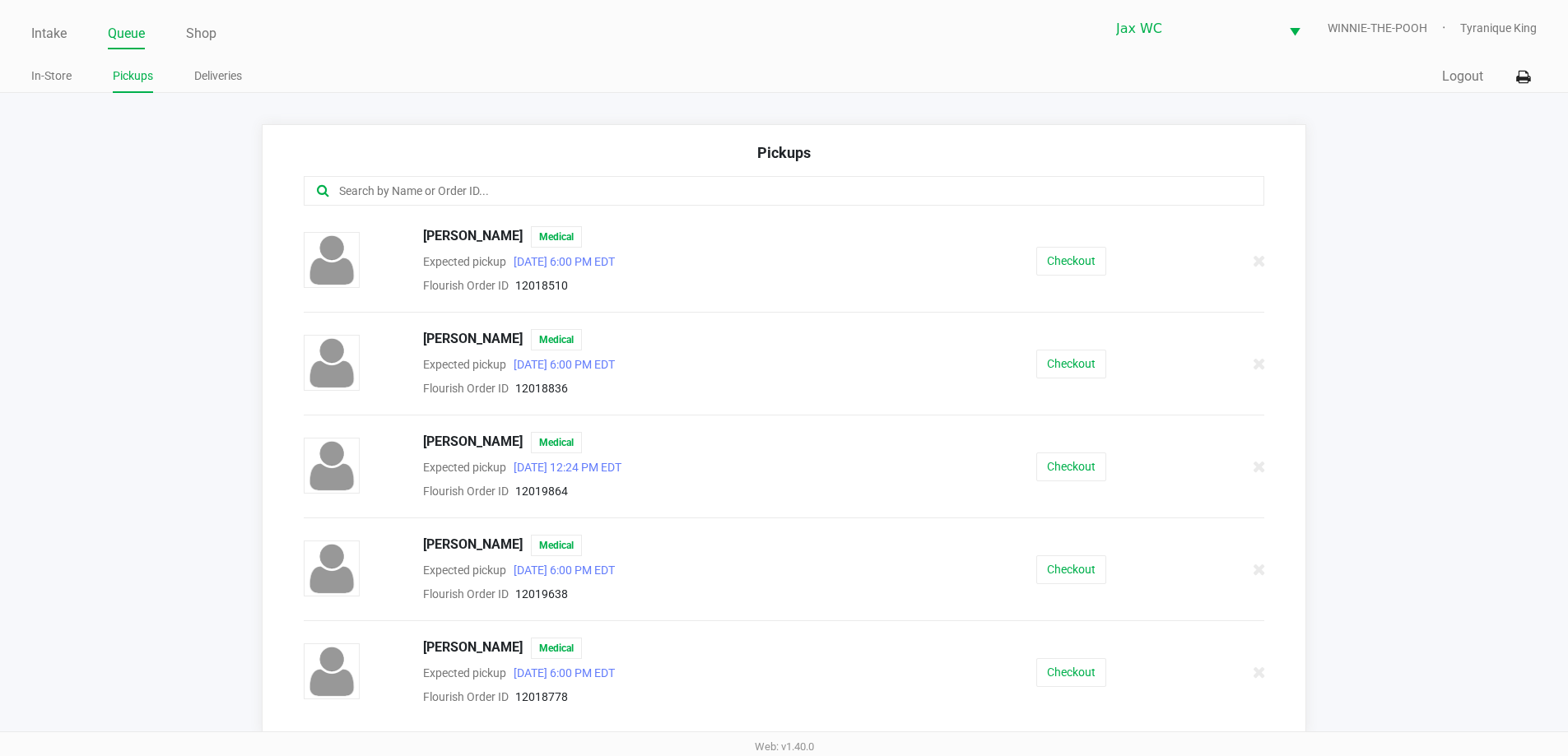
scroll to position [165, 0]
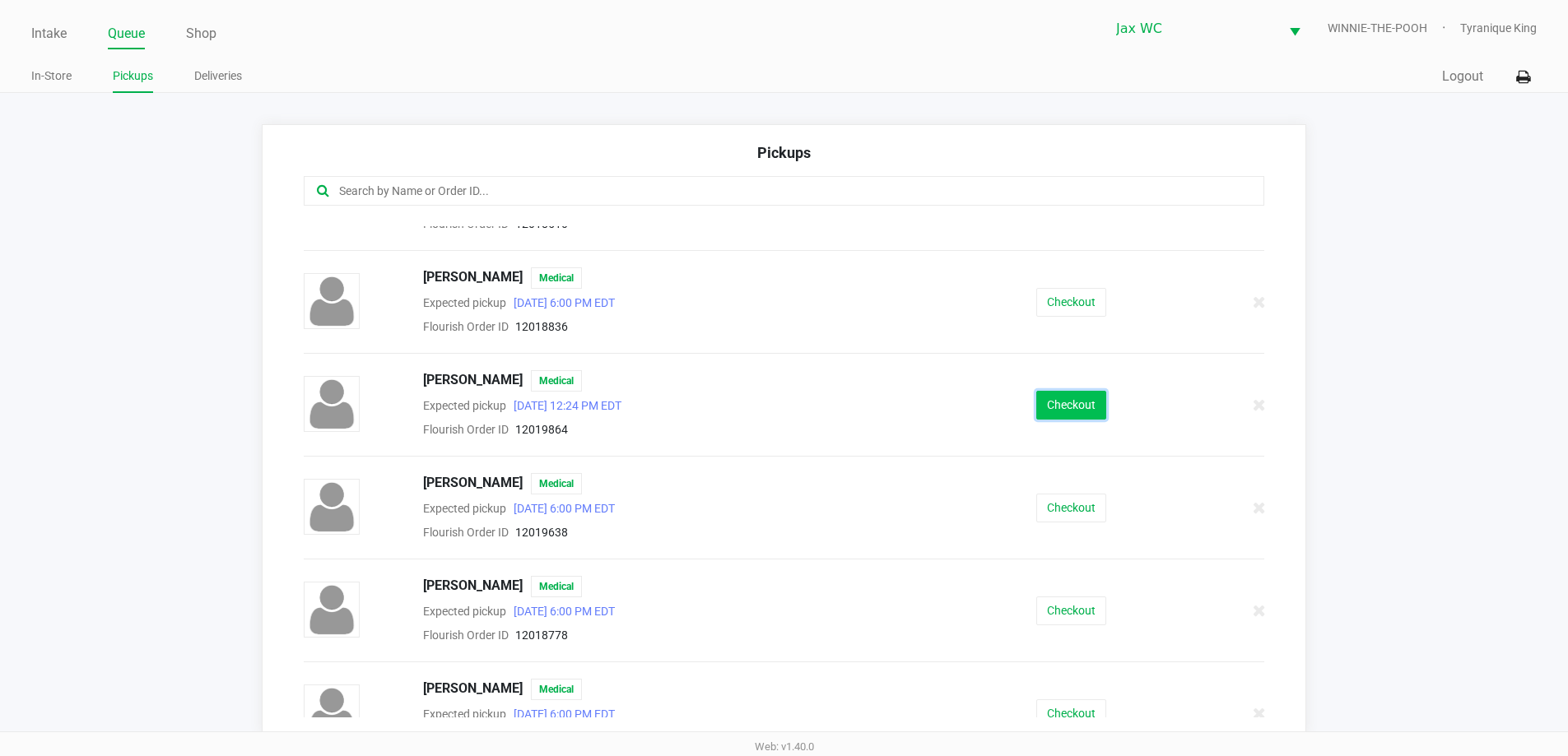
click at [1064, 401] on button "Checkout" at bounding box center [1071, 405] width 70 height 28
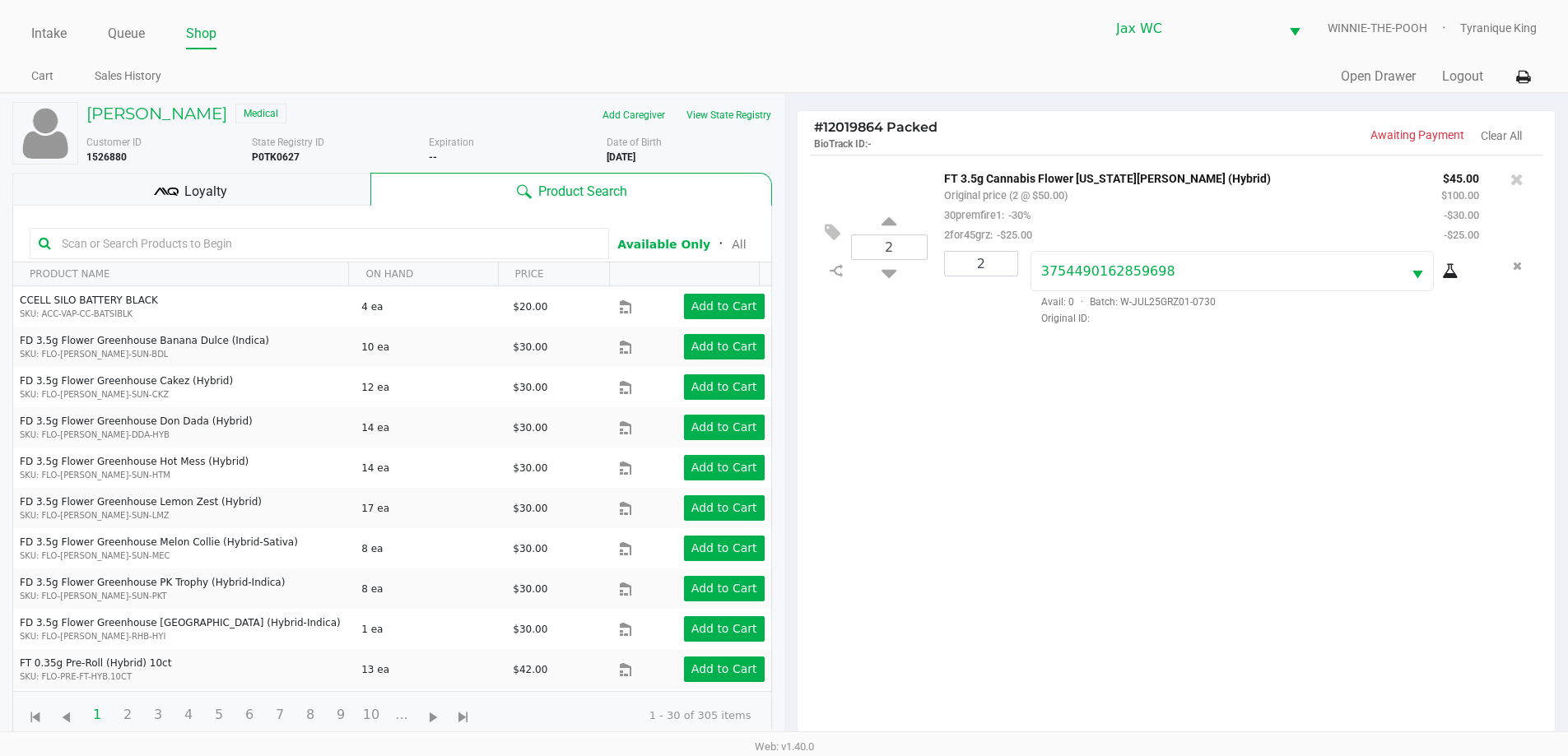
click at [289, 205] on div "Loyalty" at bounding box center [191, 189] width 358 height 33
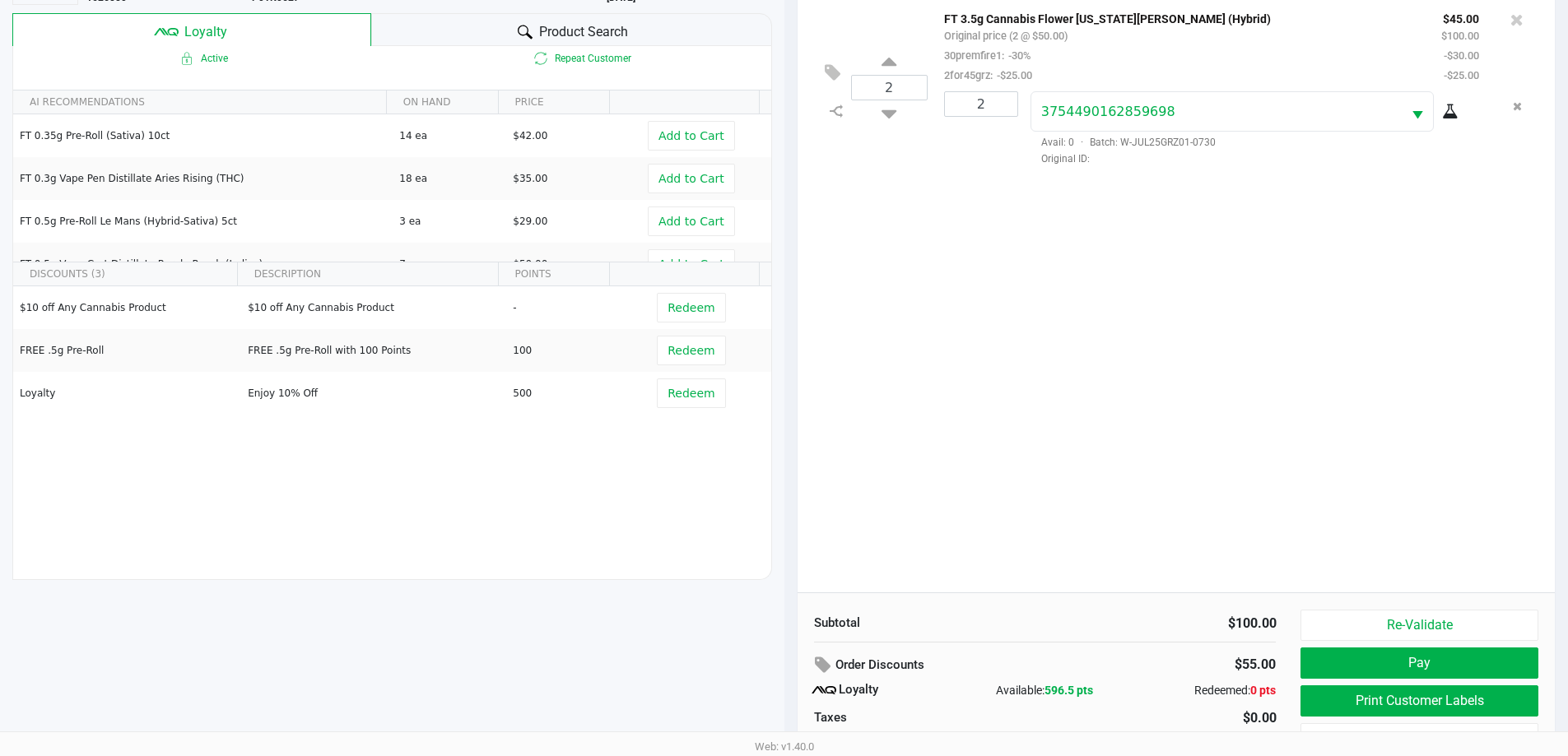
scroll to position [197, 0]
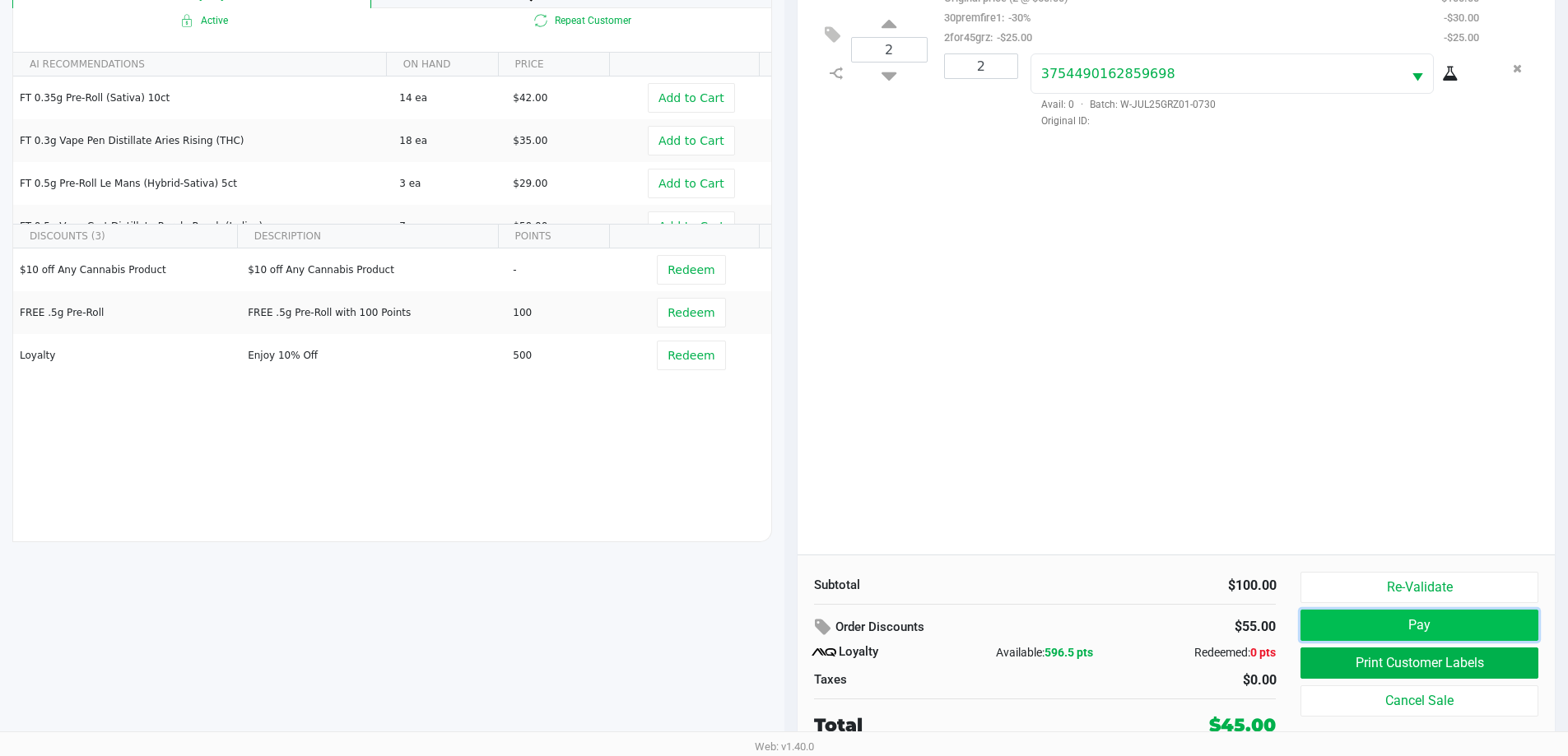
click at [1326, 619] on button "Pay" at bounding box center [1419, 625] width 237 height 31
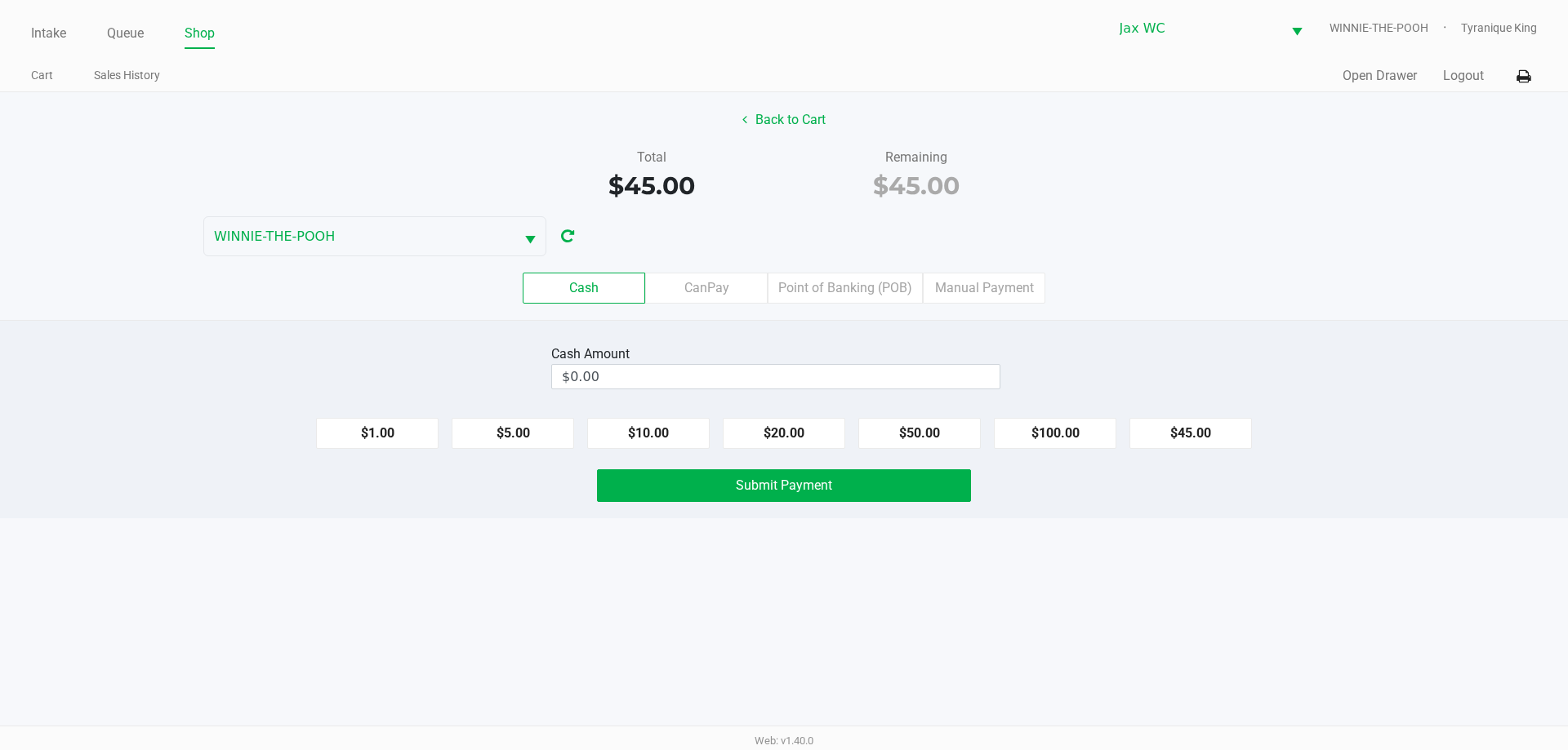
click at [784, 101] on div "Back to Cart Total $45.00 Remaining $45.00 WINNIE-THE-POOH Cash CanPay Point of…" at bounding box center [784, 206] width 1568 height 228
click at [789, 111] on button "Back to Cart" at bounding box center [783, 120] width 104 height 31
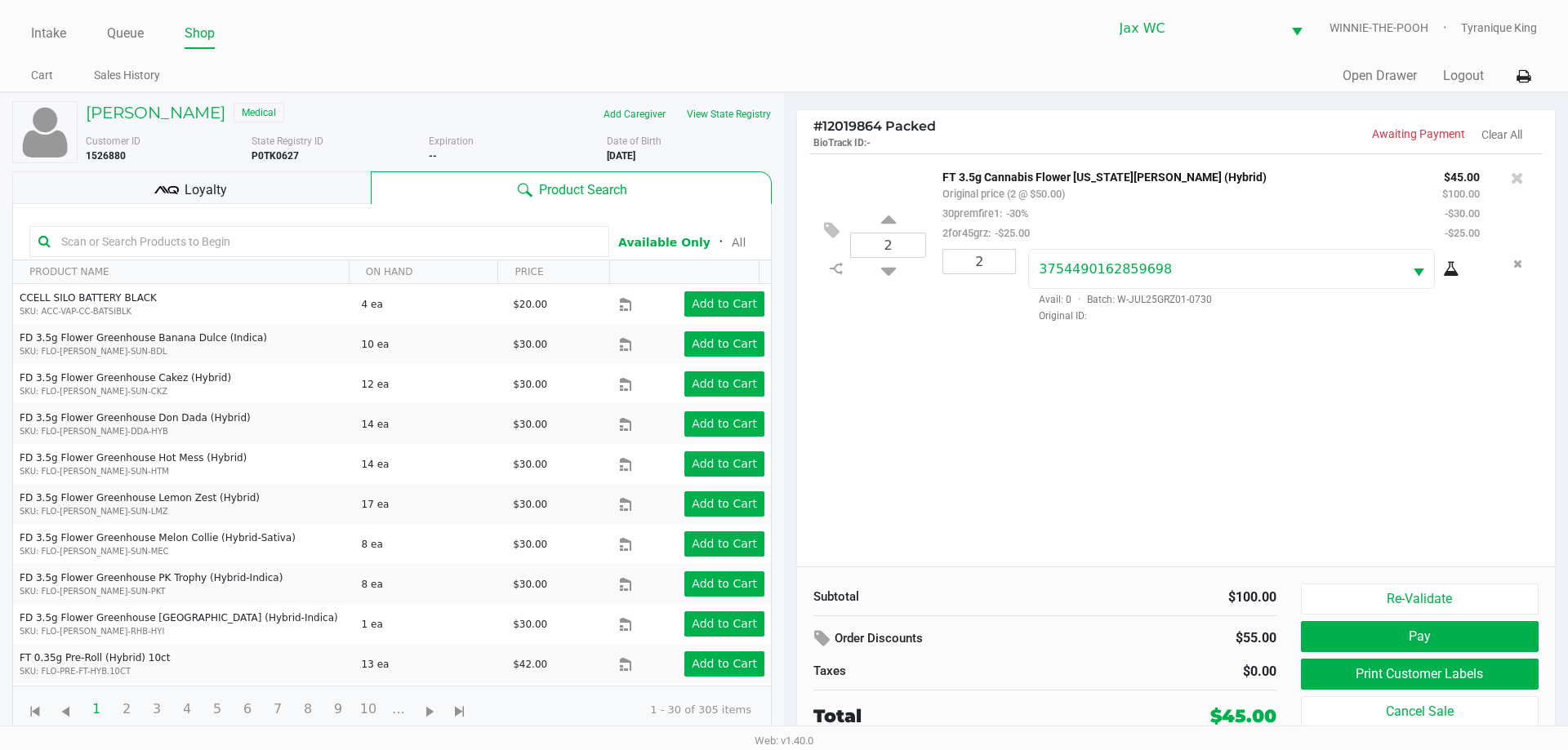
click at [259, 171] on div "Loyalty" at bounding box center [191, 187] width 359 height 33
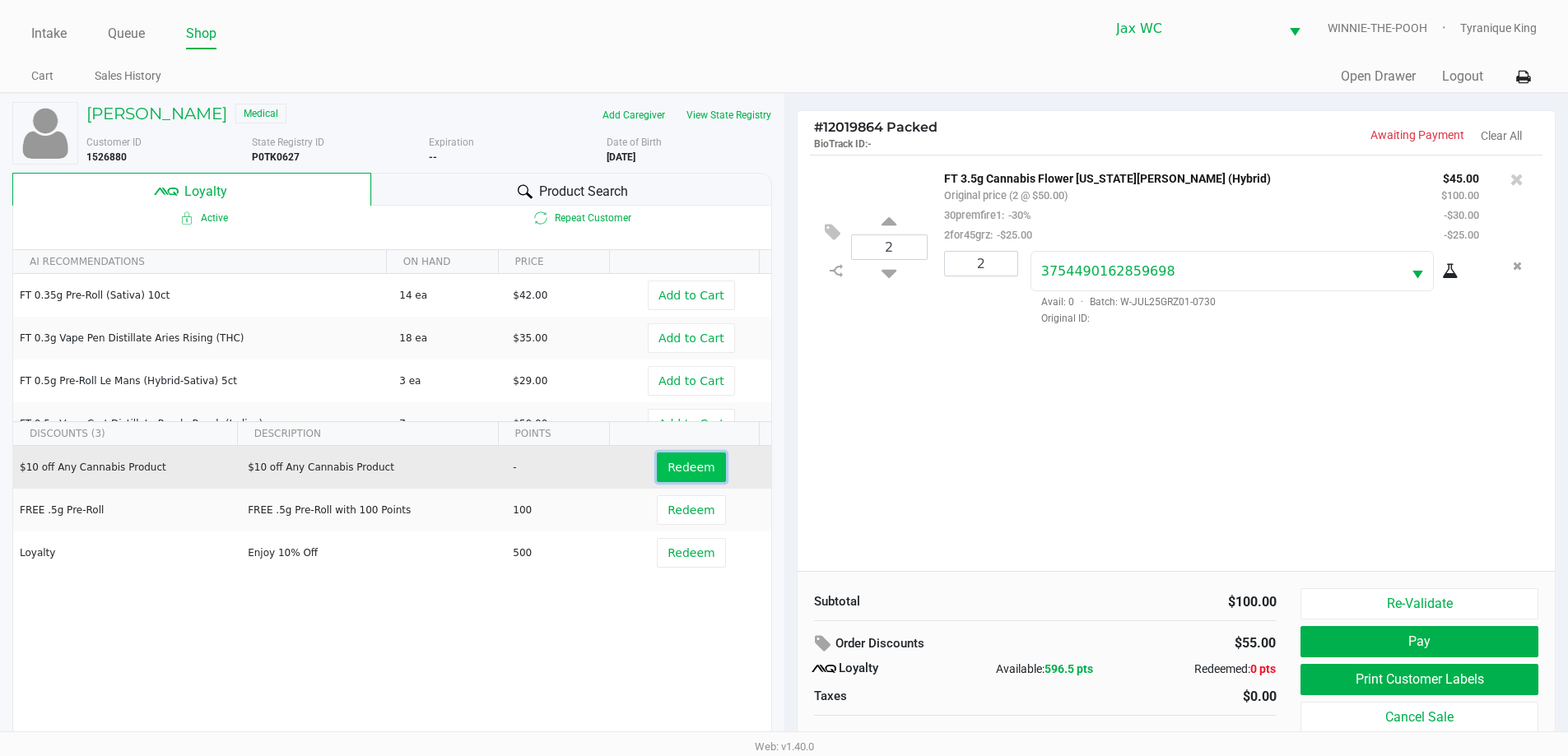
click at [663, 476] on button "Redeem" at bounding box center [691, 467] width 68 height 29
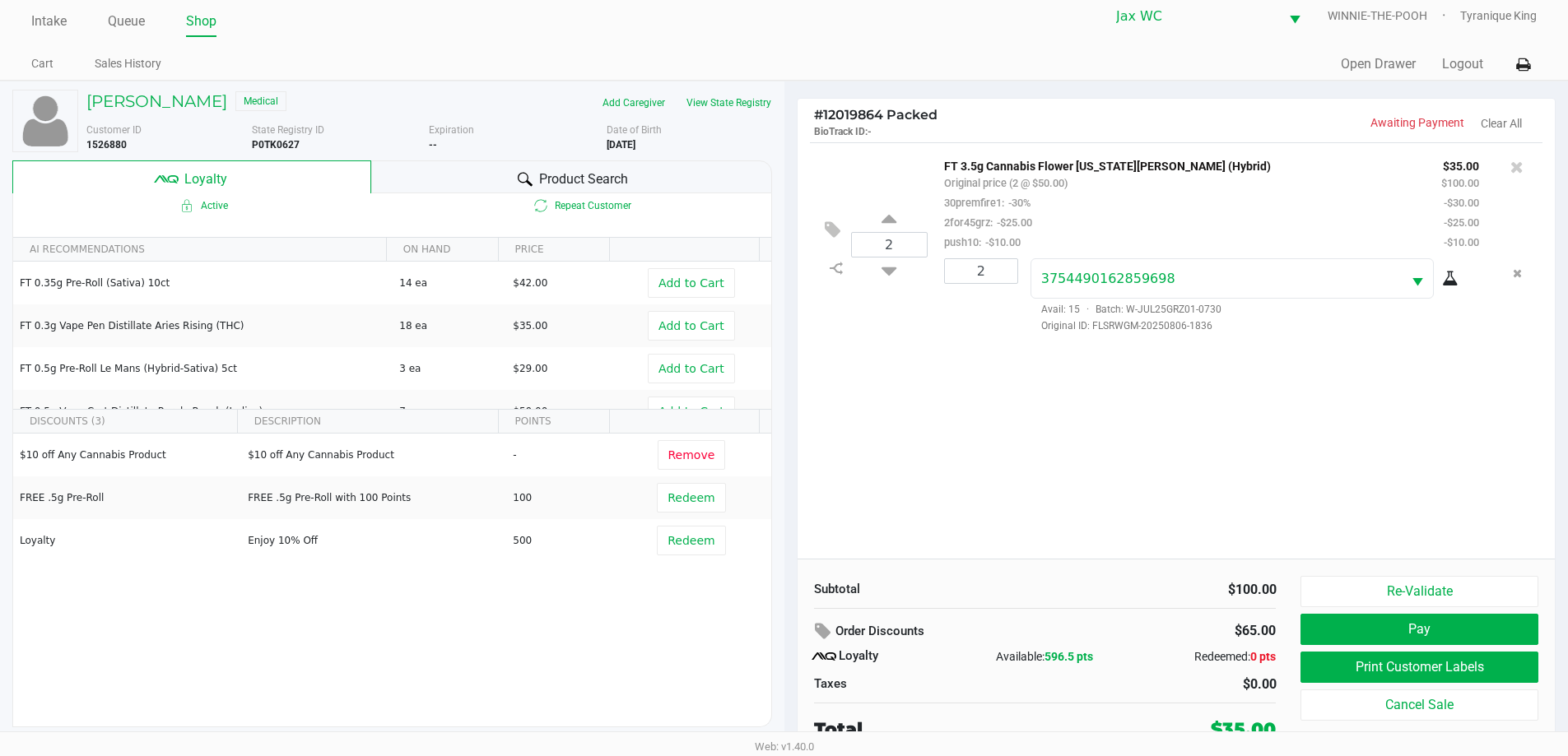
scroll to position [16, 0]
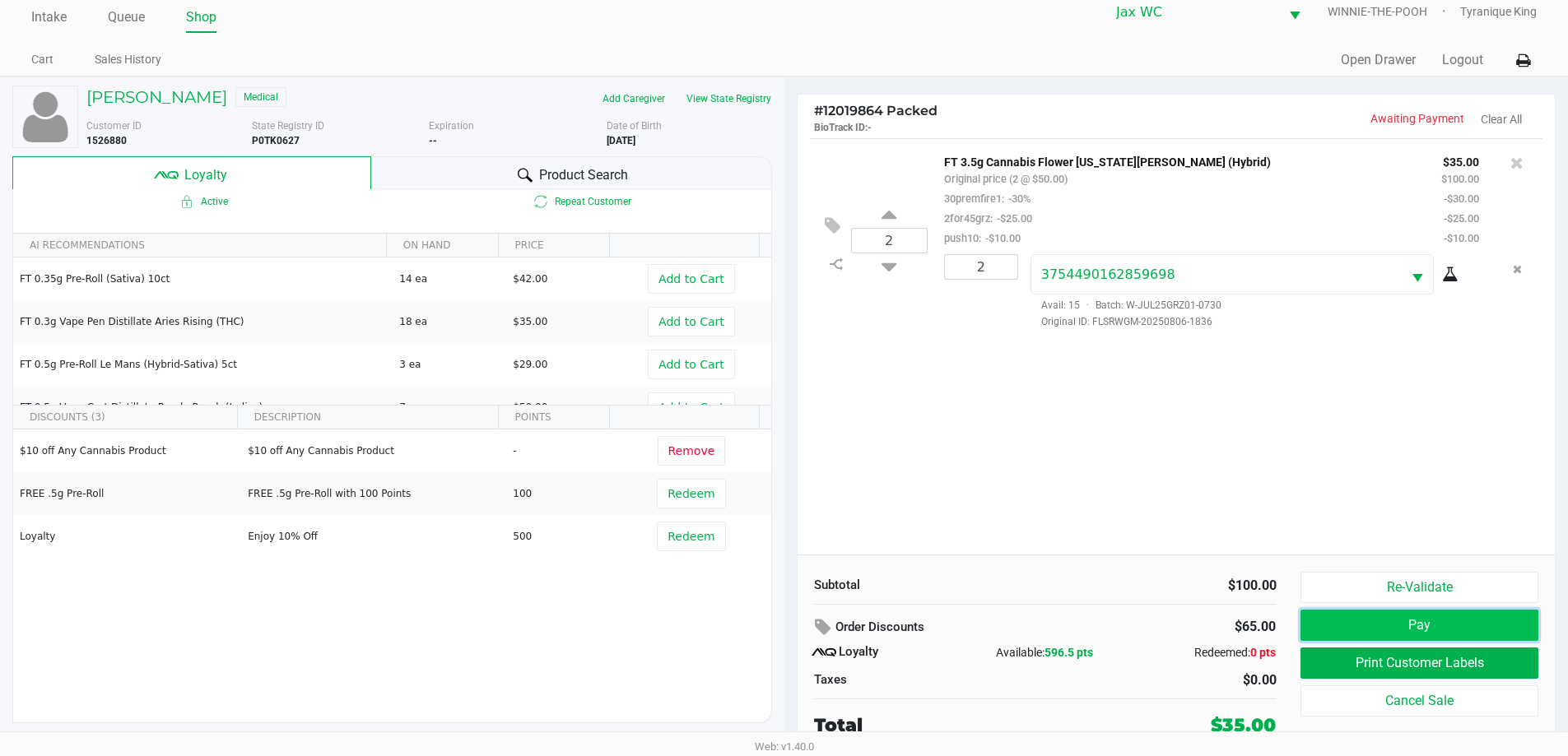
click at [1345, 617] on button "Pay" at bounding box center [1419, 625] width 237 height 31
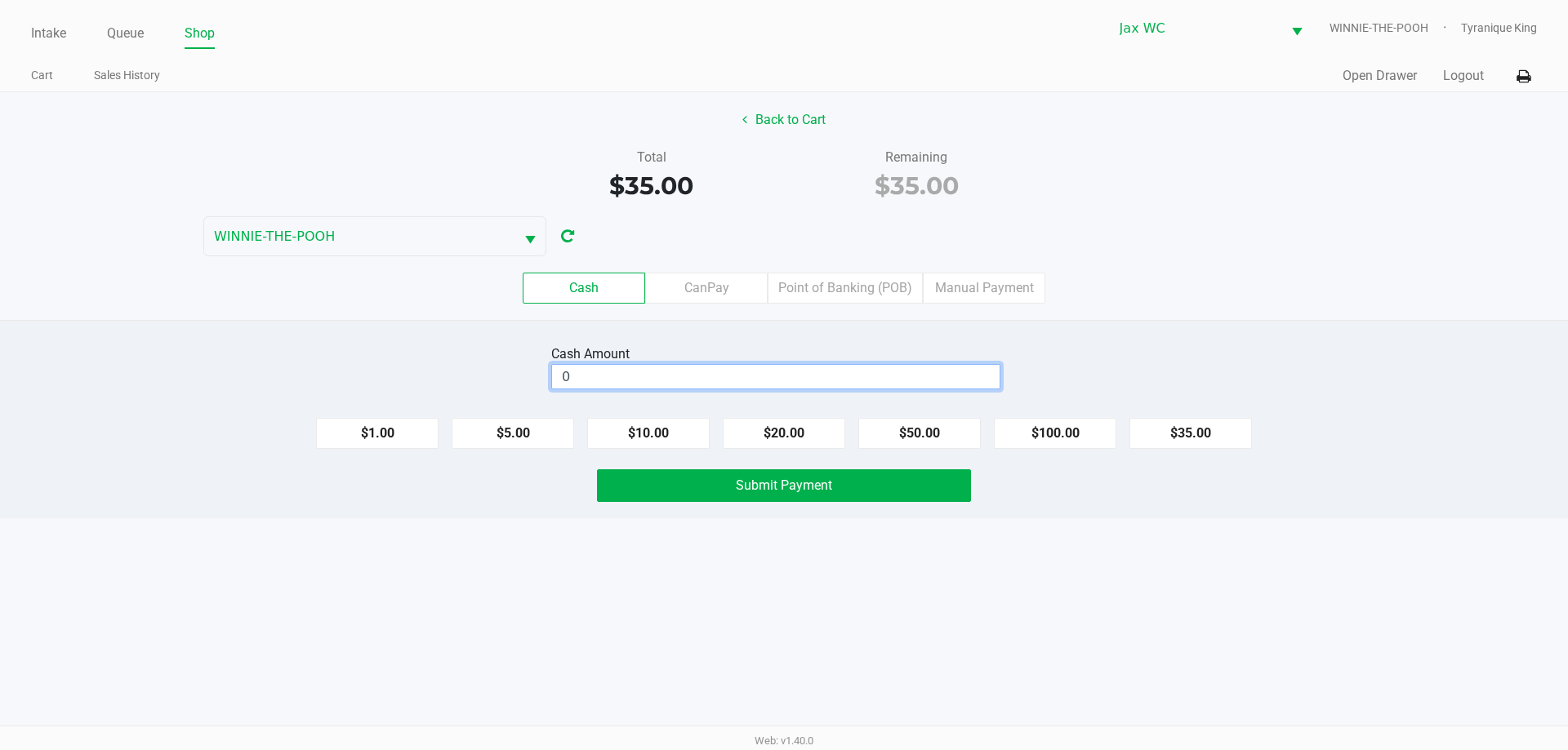
click at [983, 374] on input "0" at bounding box center [776, 376] width 447 height 24
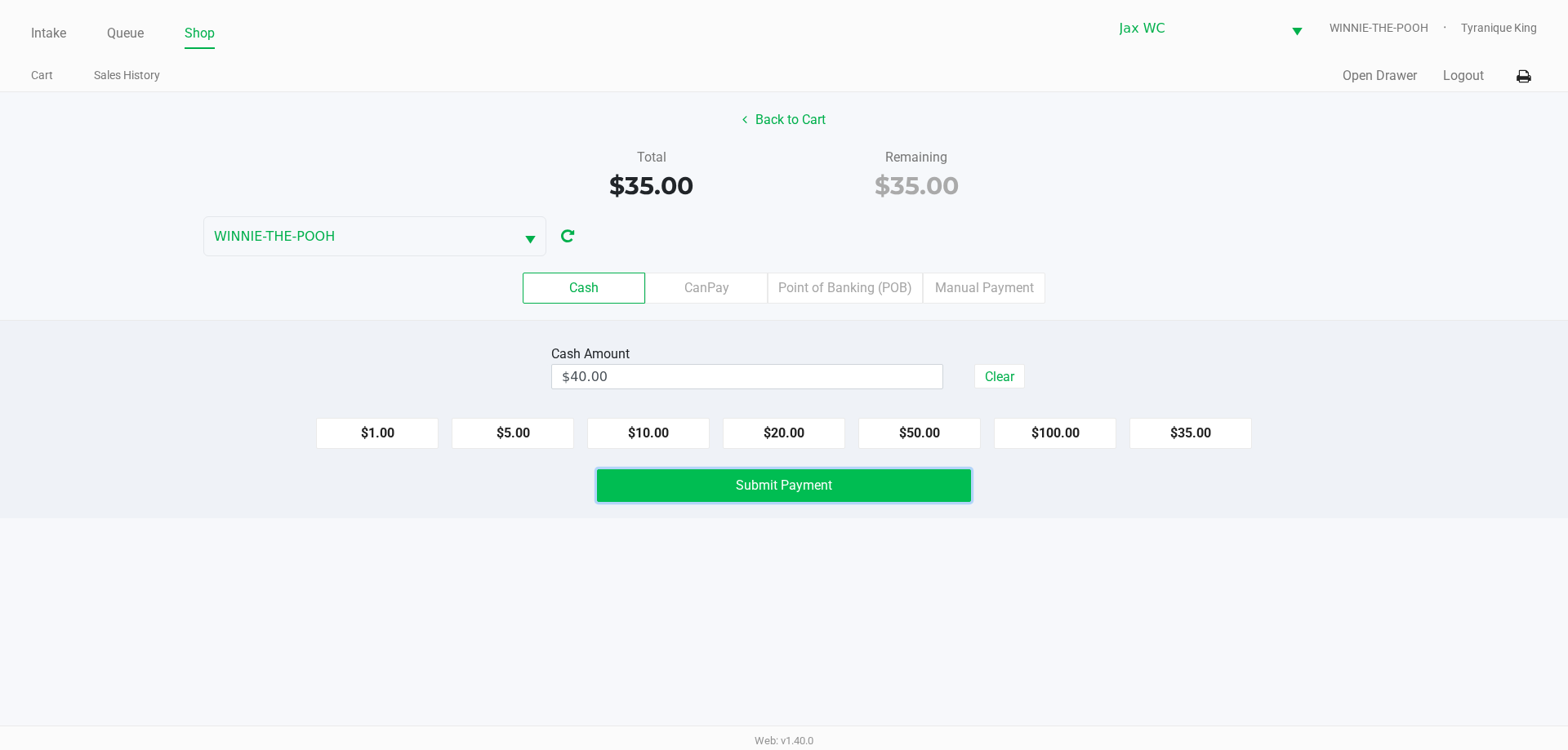
click at [752, 487] on span "Submit Payment" at bounding box center [784, 486] width 96 height 15
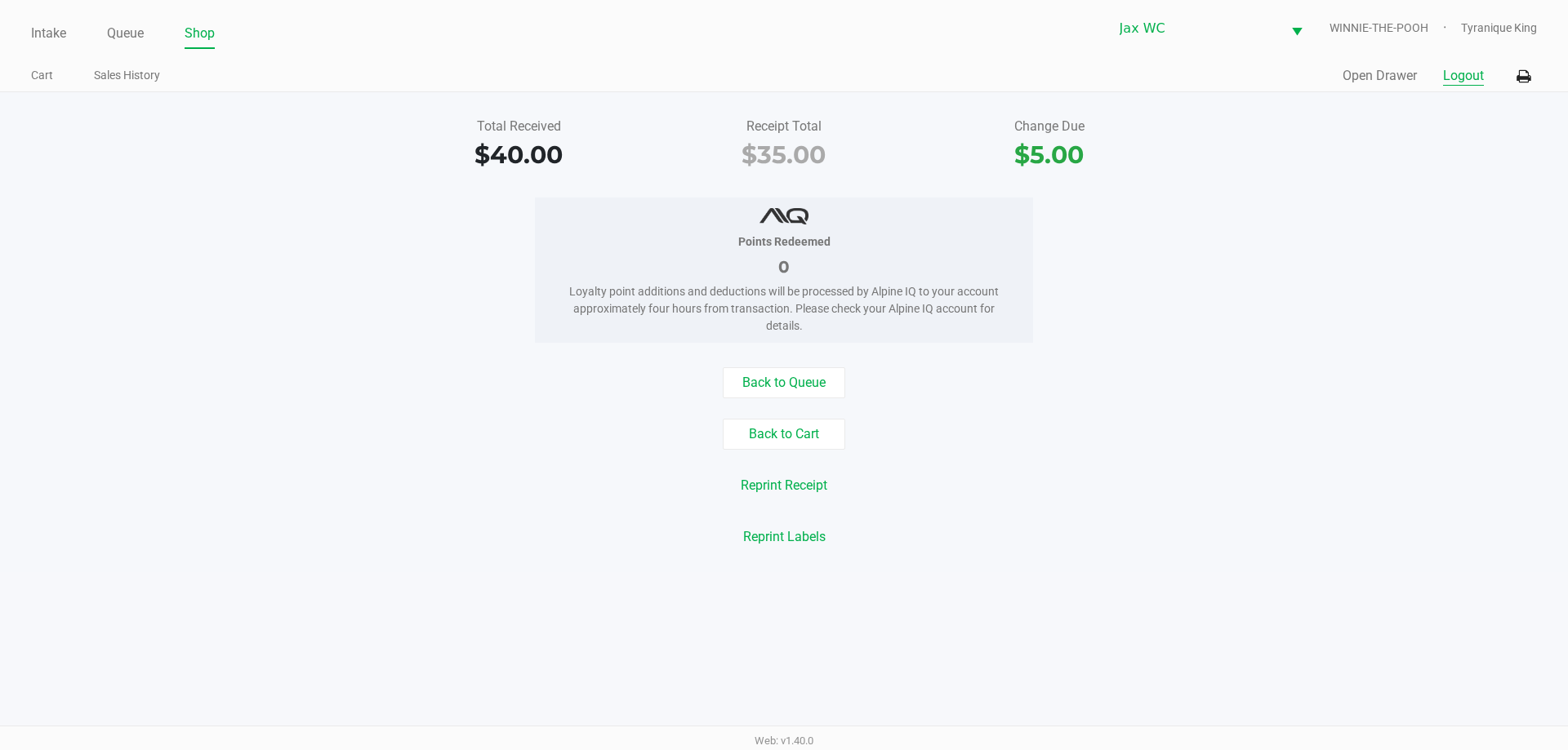
click at [1456, 68] on button "Logout" at bounding box center [1463, 75] width 40 height 20
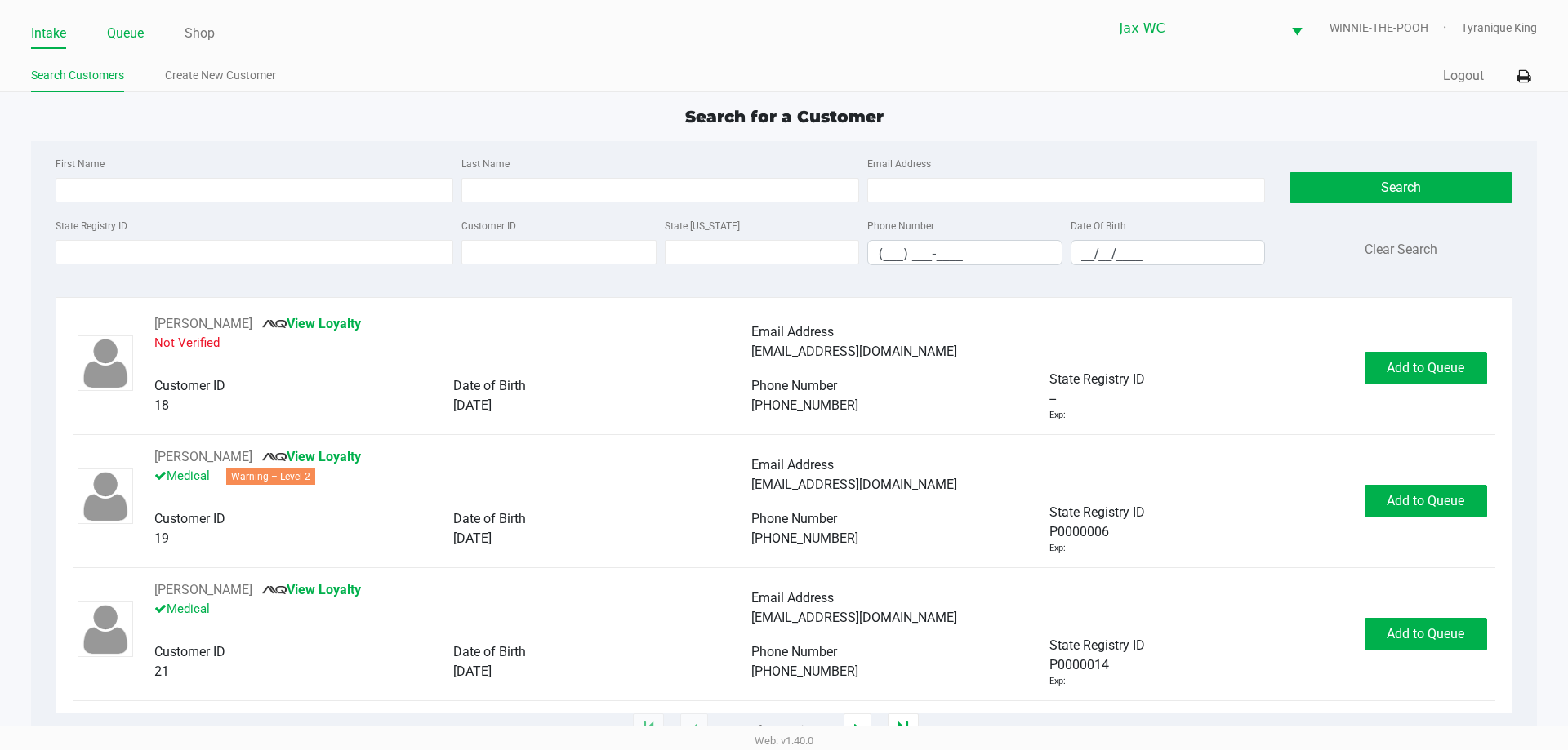
click at [131, 42] on link "Queue" at bounding box center [125, 33] width 37 height 23
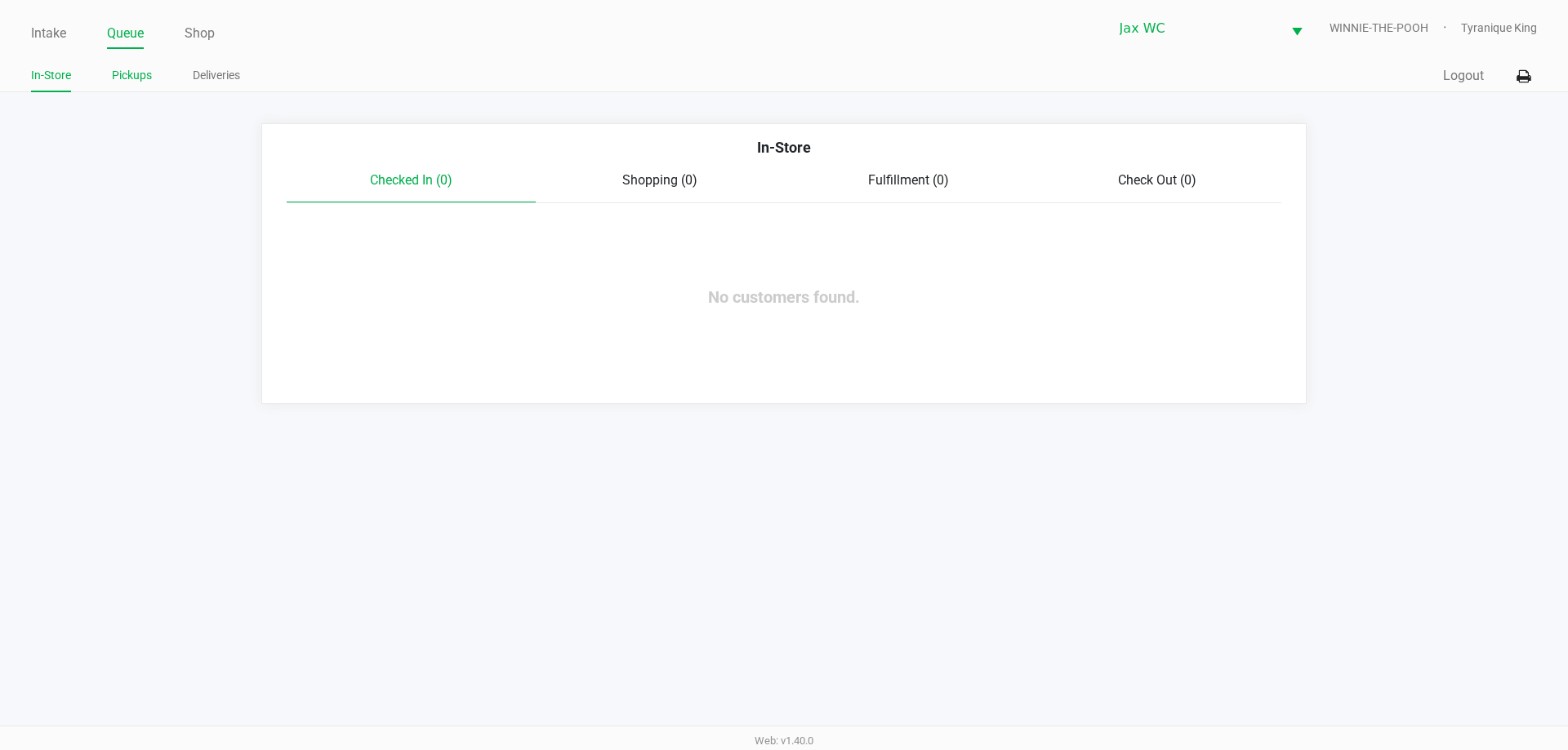
click at [145, 77] on link "Pickups" at bounding box center [132, 75] width 40 height 21
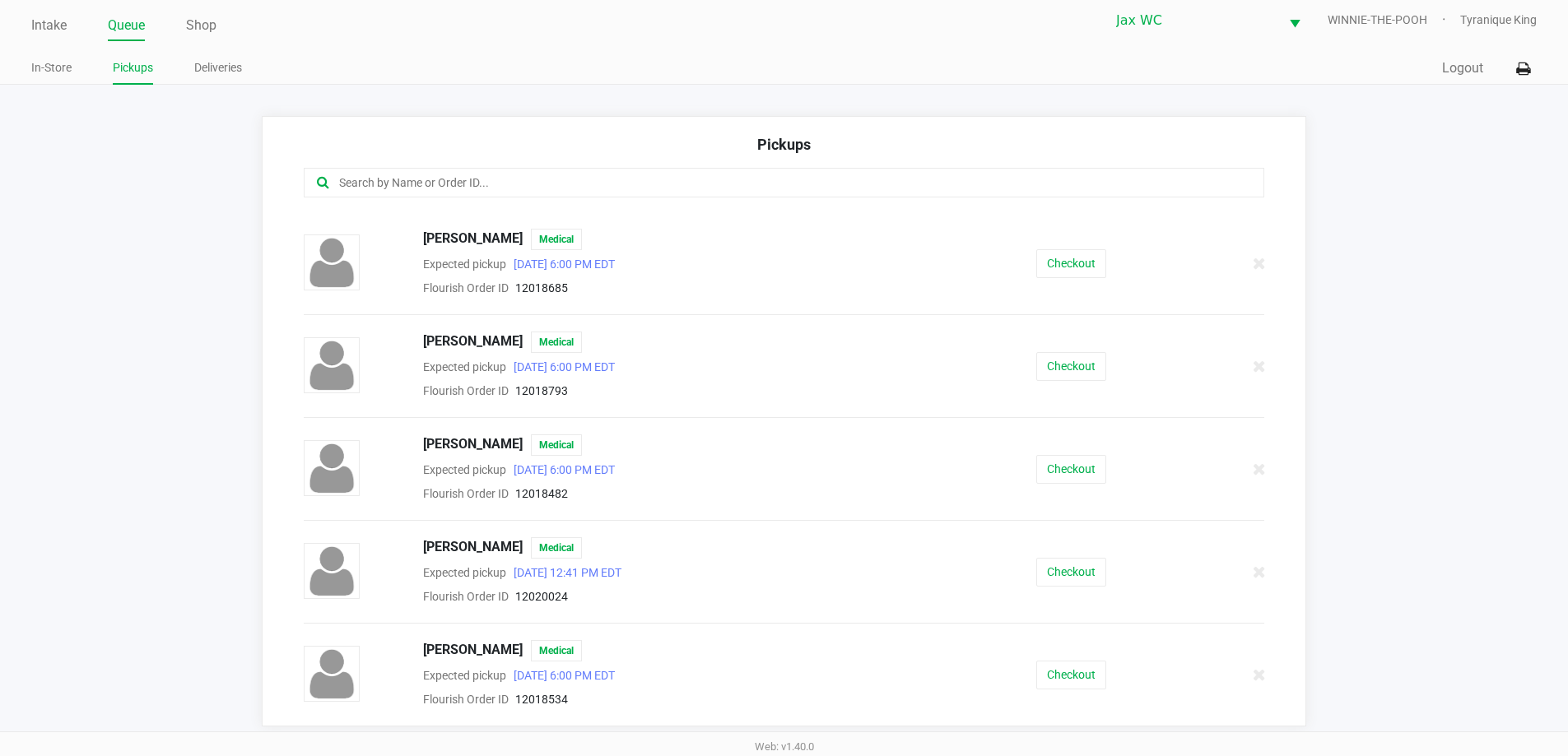
scroll to position [10, 0]
click at [1072, 686] on button "Checkout" at bounding box center [1071, 673] width 70 height 28
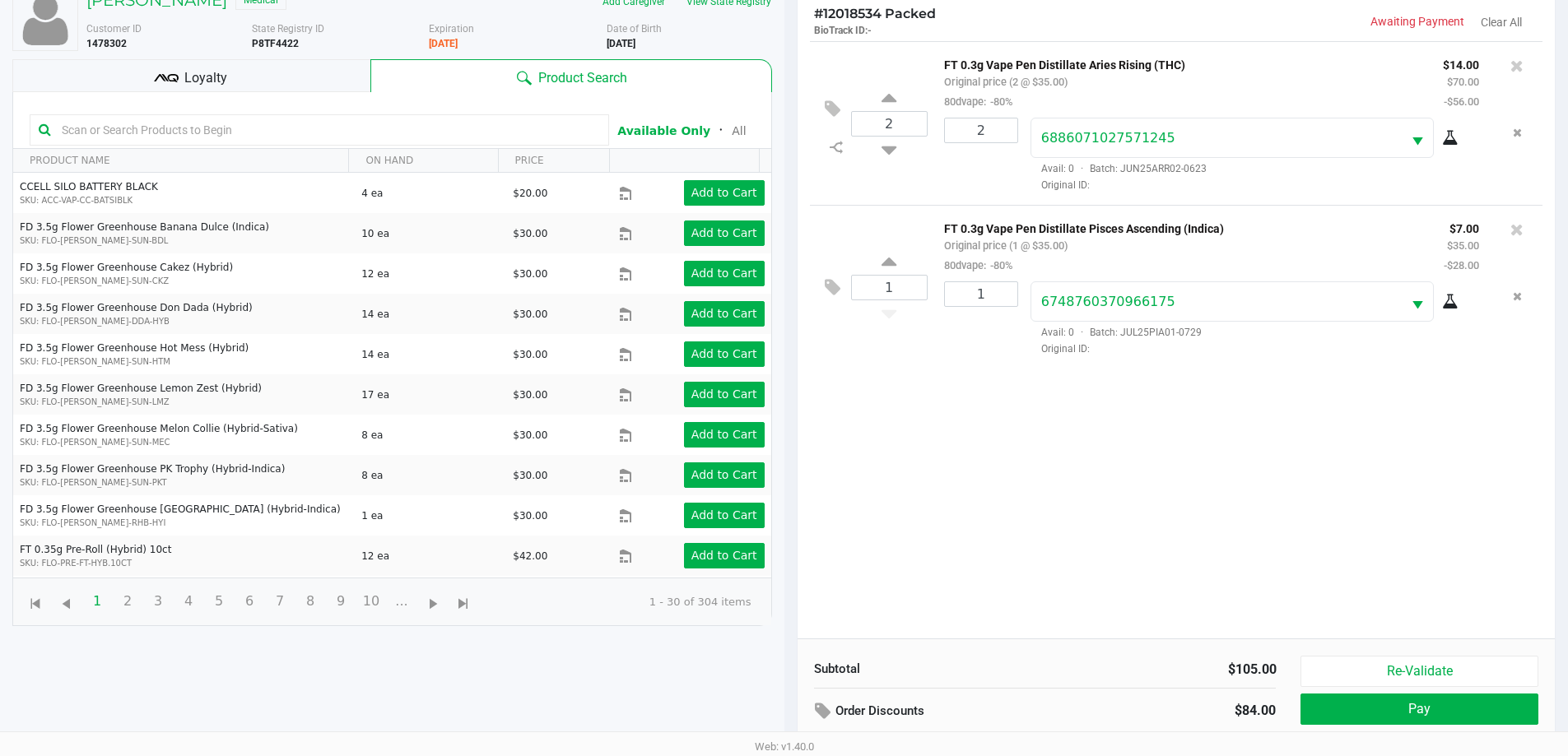
scroll to position [177, 0]
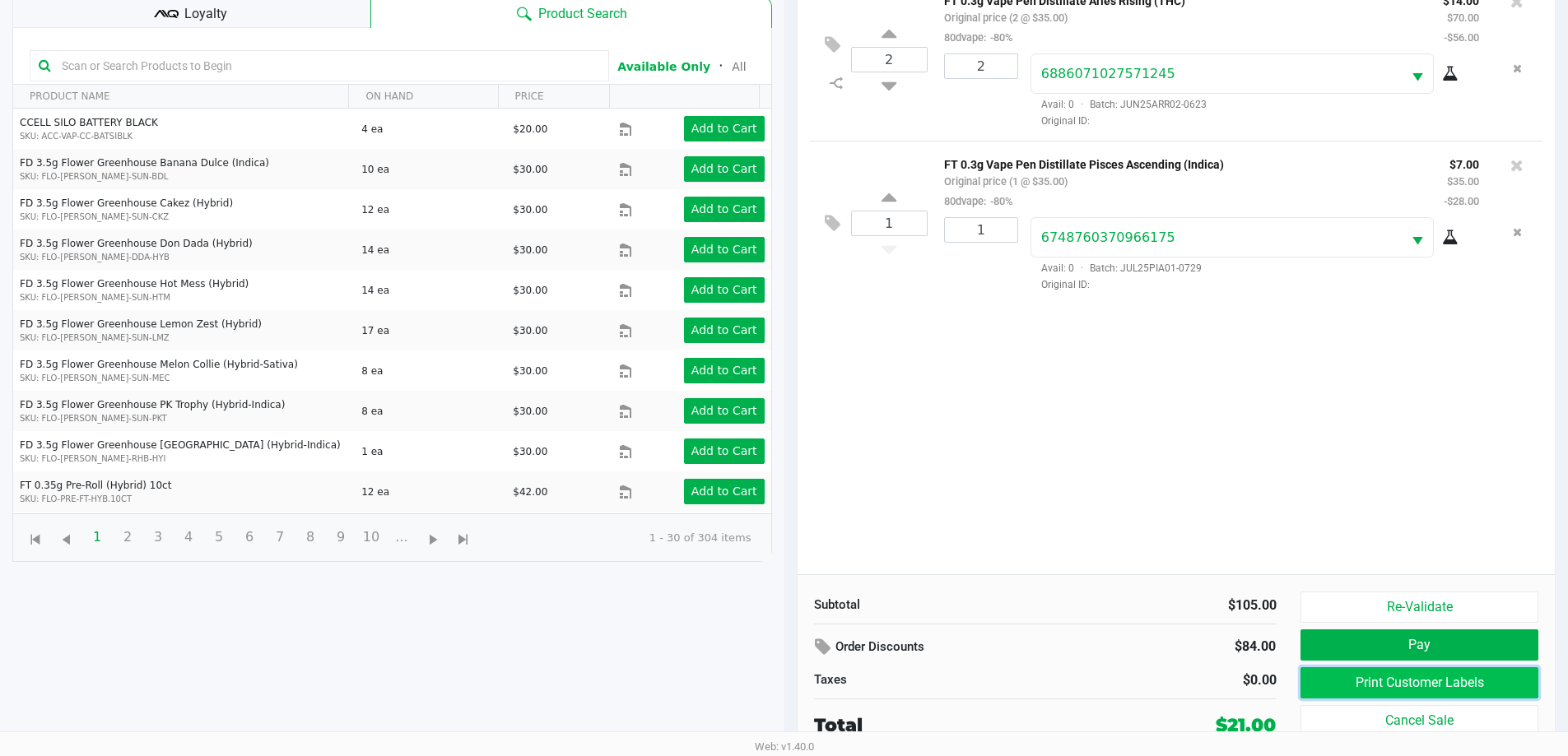
click at [1309, 680] on button "Print Customer Labels" at bounding box center [1419, 683] width 237 height 31
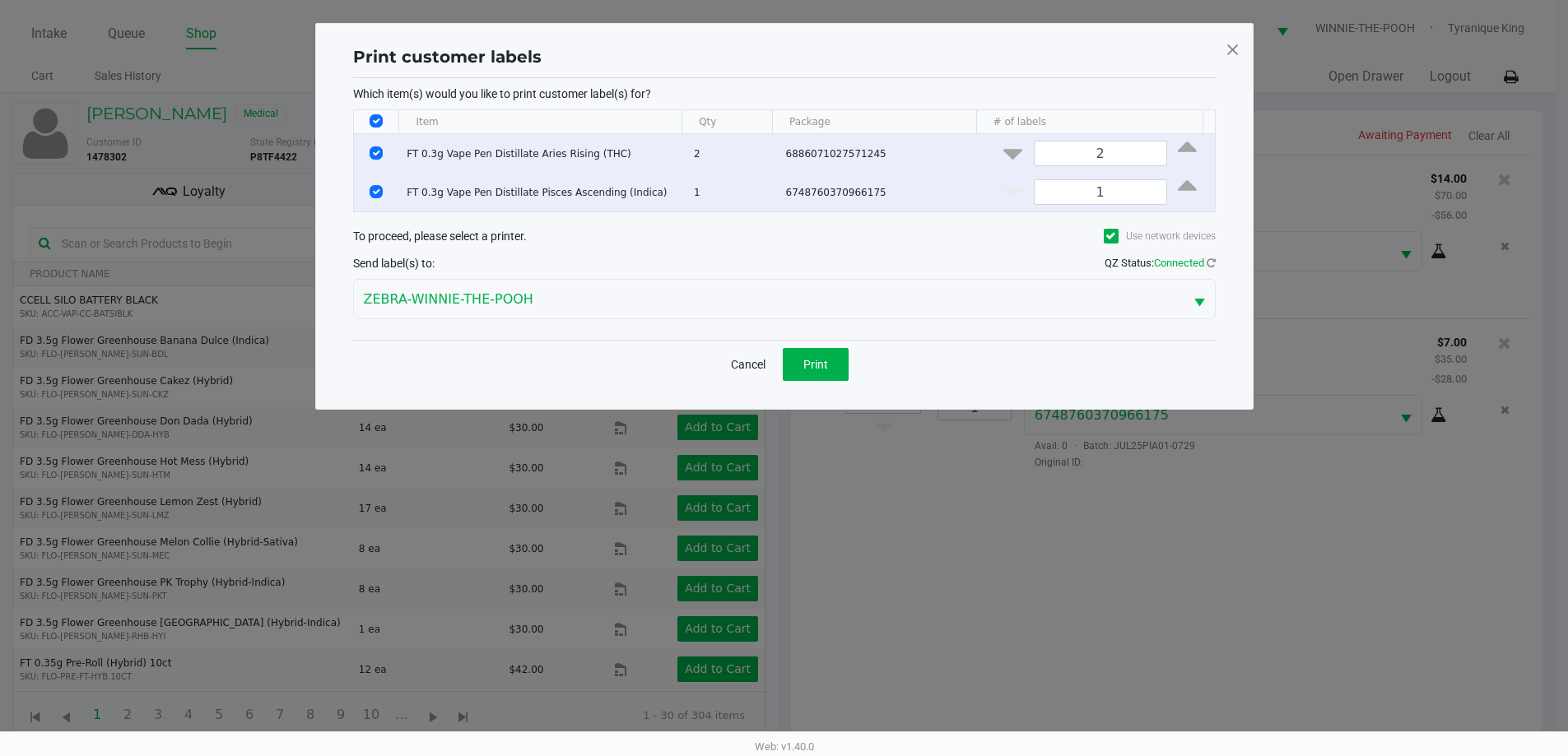
scroll to position [0, 0]
click at [840, 382] on div "Cancel Print" at bounding box center [789, 363] width 862 height 48
click at [834, 351] on button "Print" at bounding box center [821, 364] width 65 height 33
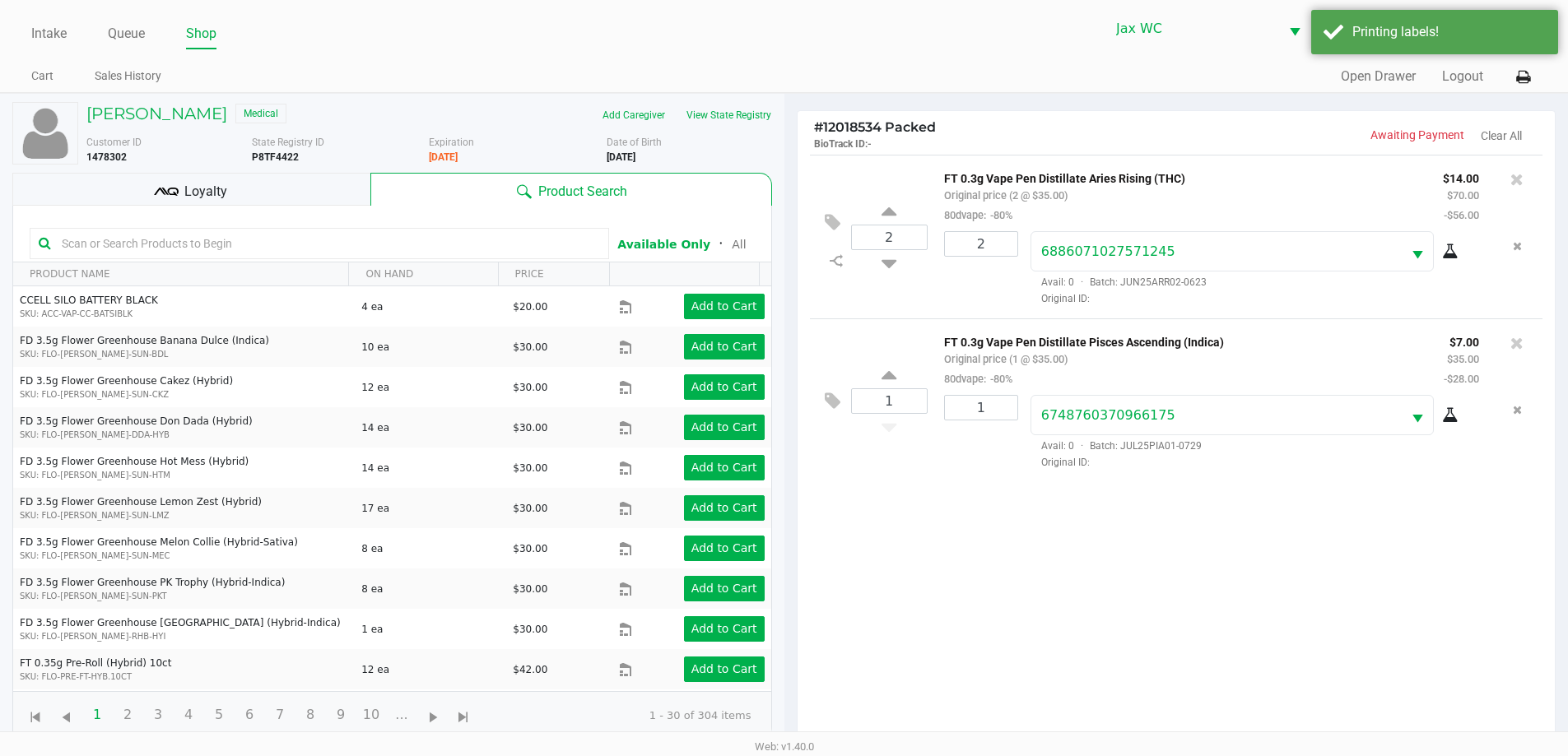
click at [289, 177] on div "Loyalty" at bounding box center [191, 189] width 358 height 33
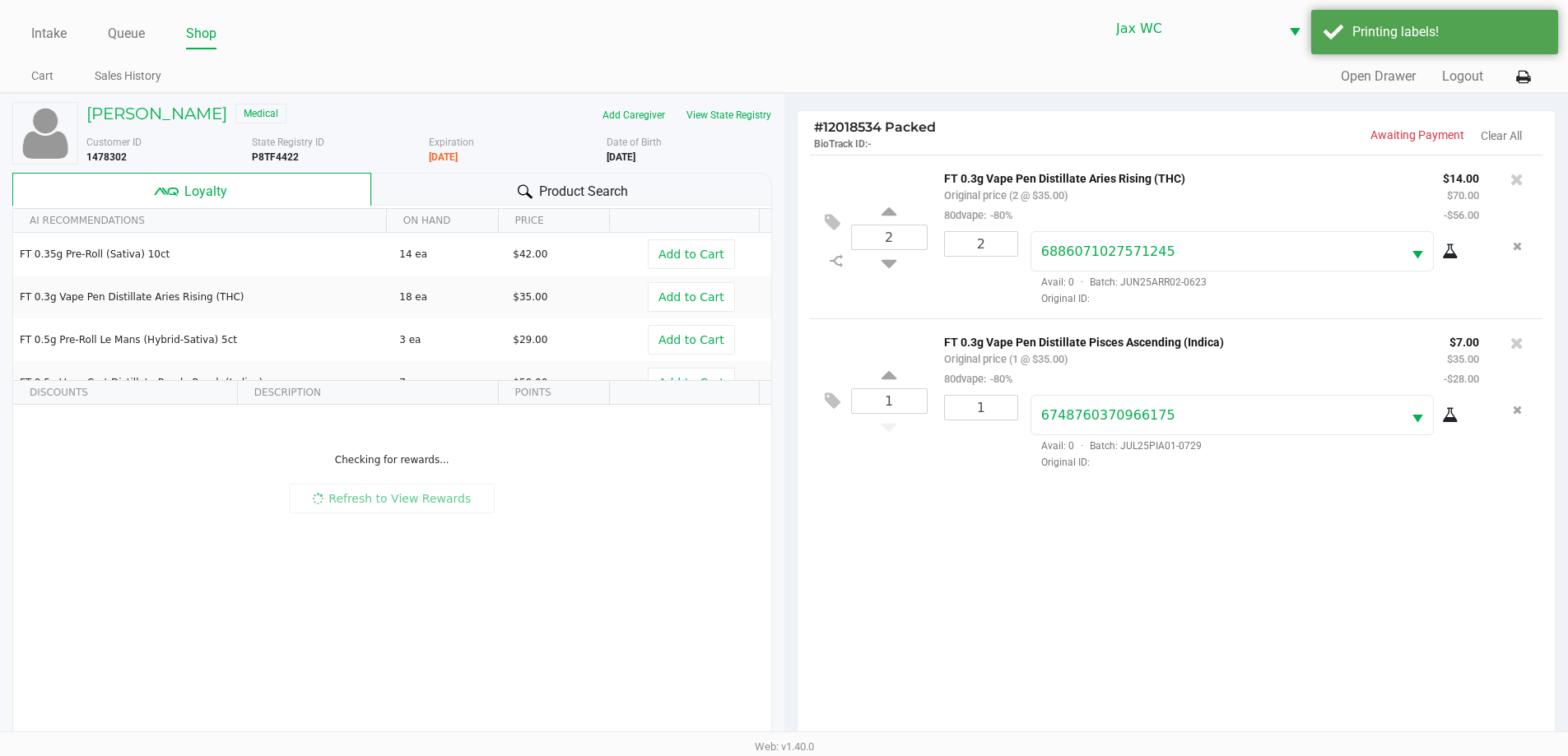
click at [296, 183] on div "Loyalty" at bounding box center [192, 189] width 359 height 33
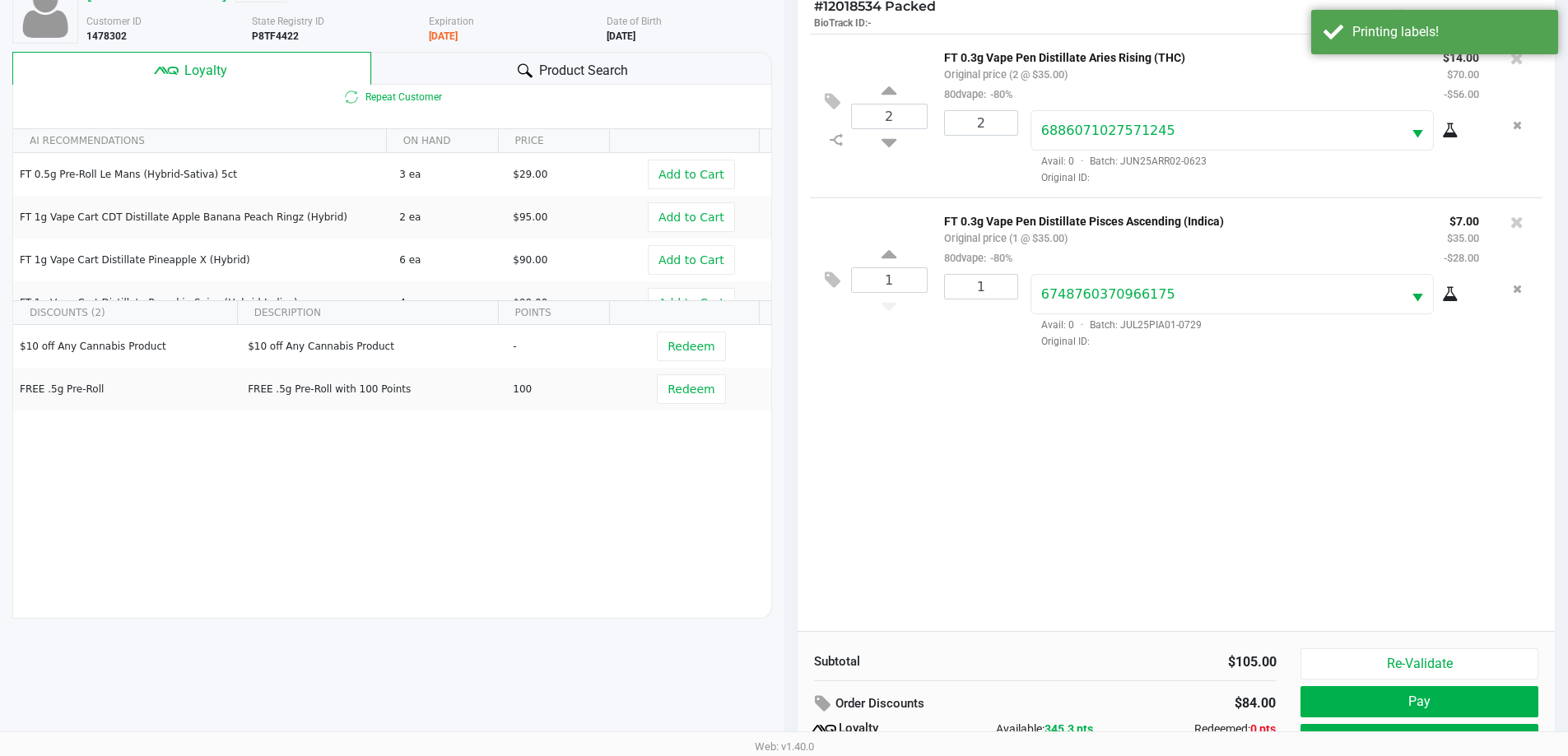
scroll to position [197, 0]
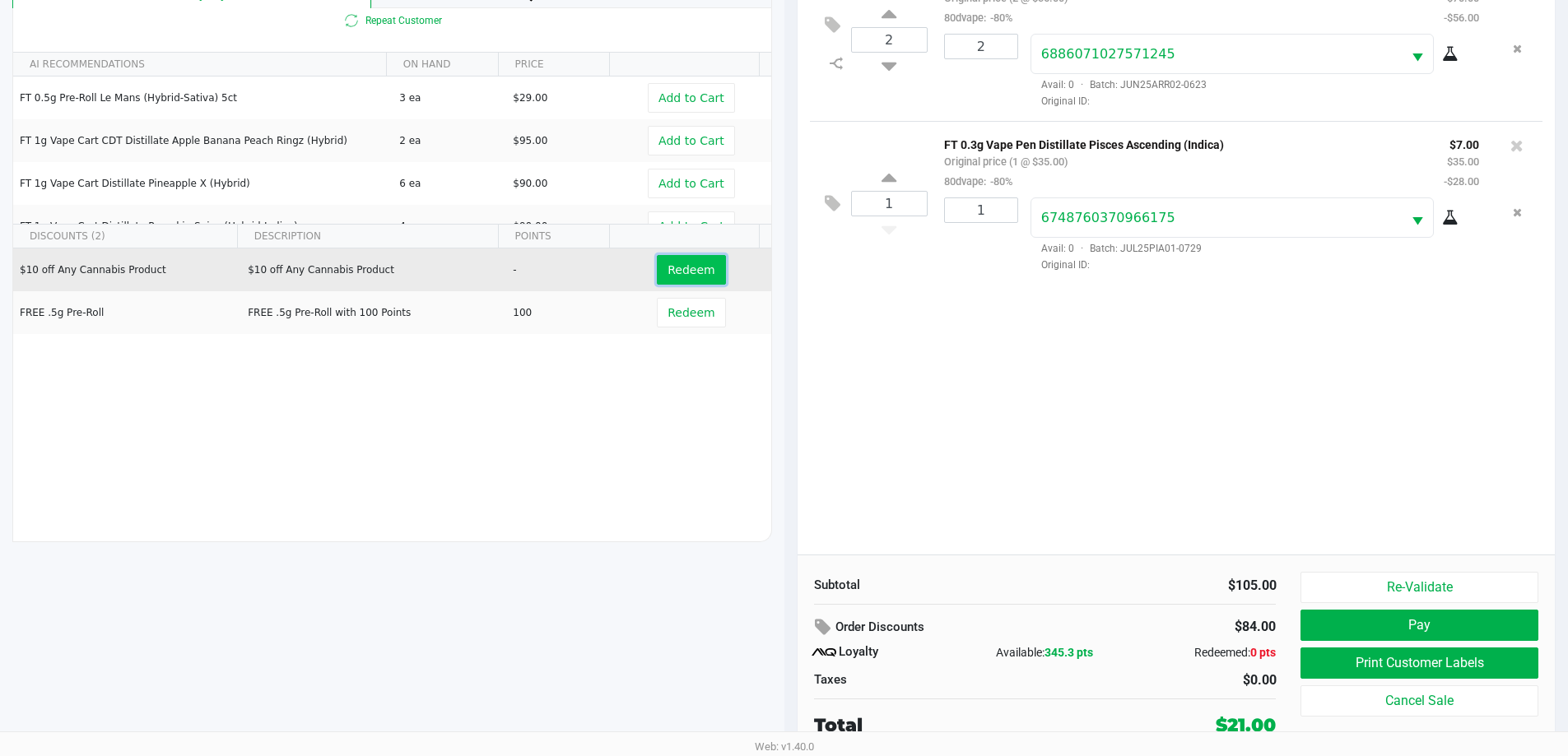
click at [688, 259] on button "Redeem" at bounding box center [691, 269] width 68 height 29
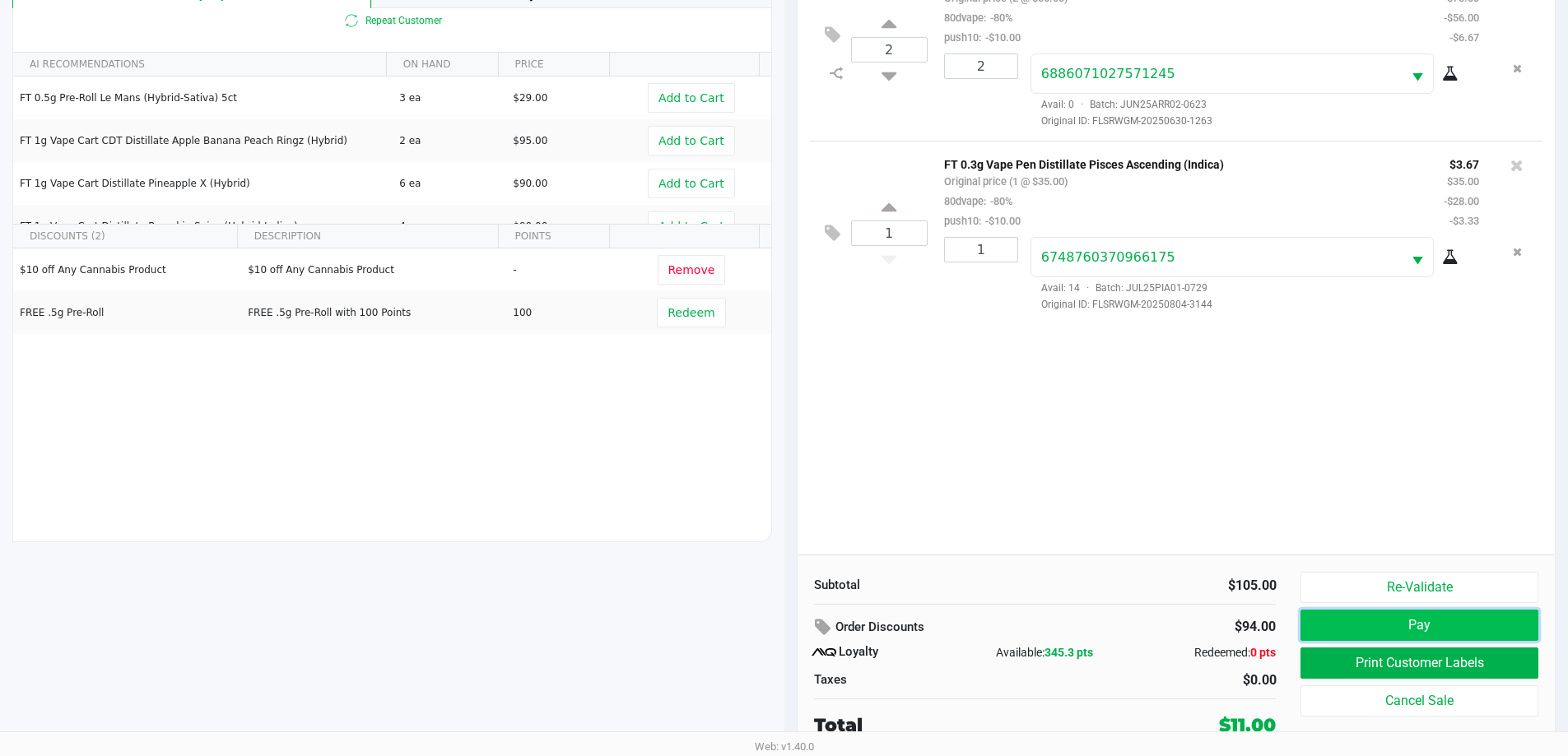
click at [1469, 636] on button "Pay" at bounding box center [1419, 625] width 237 height 31
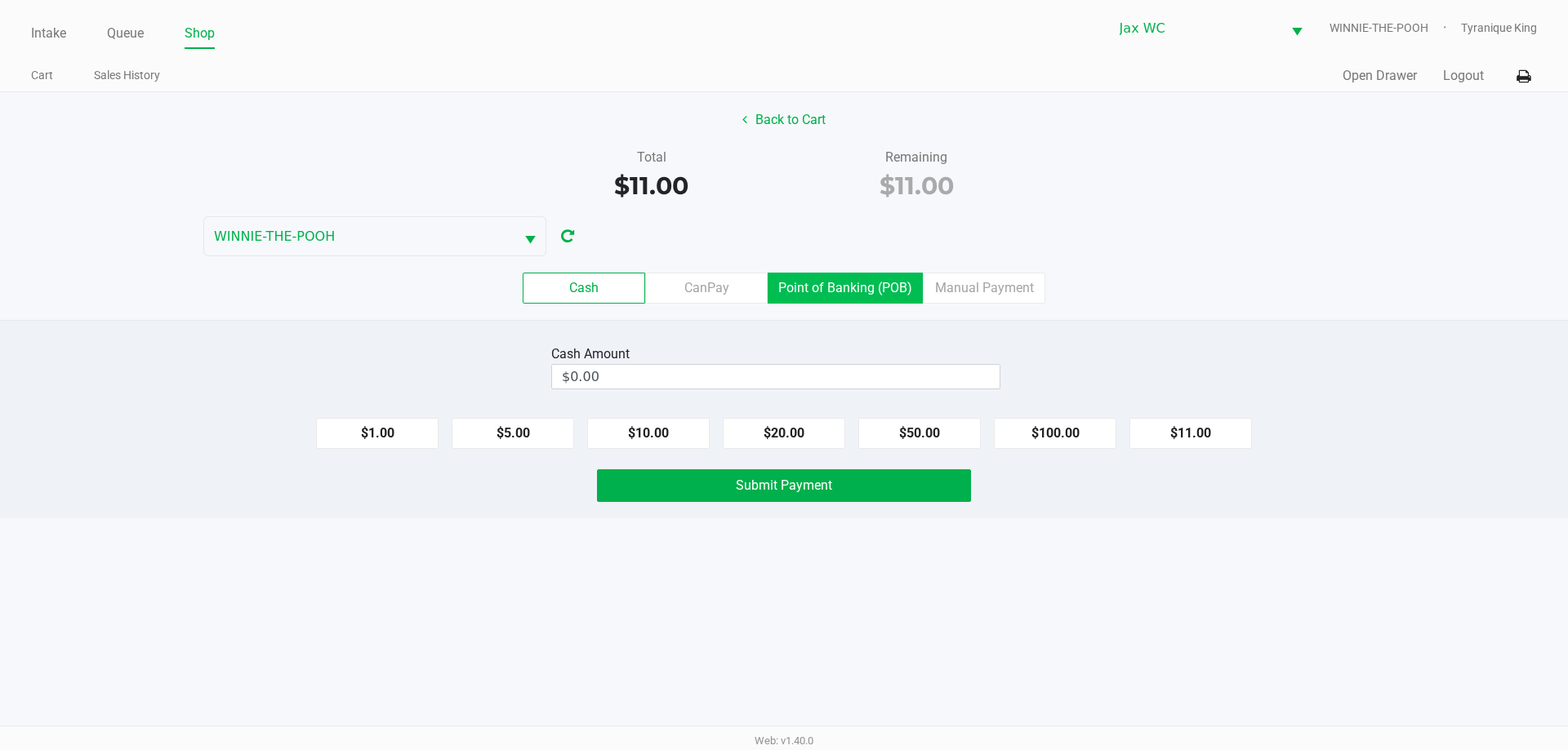
click at [828, 294] on label "Point of Banking (POB)" at bounding box center [845, 288] width 155 height 31
click at [0, 0] on 7 "Point of Banking (POB)" at bounding box center [0, 0] width 0 height 0
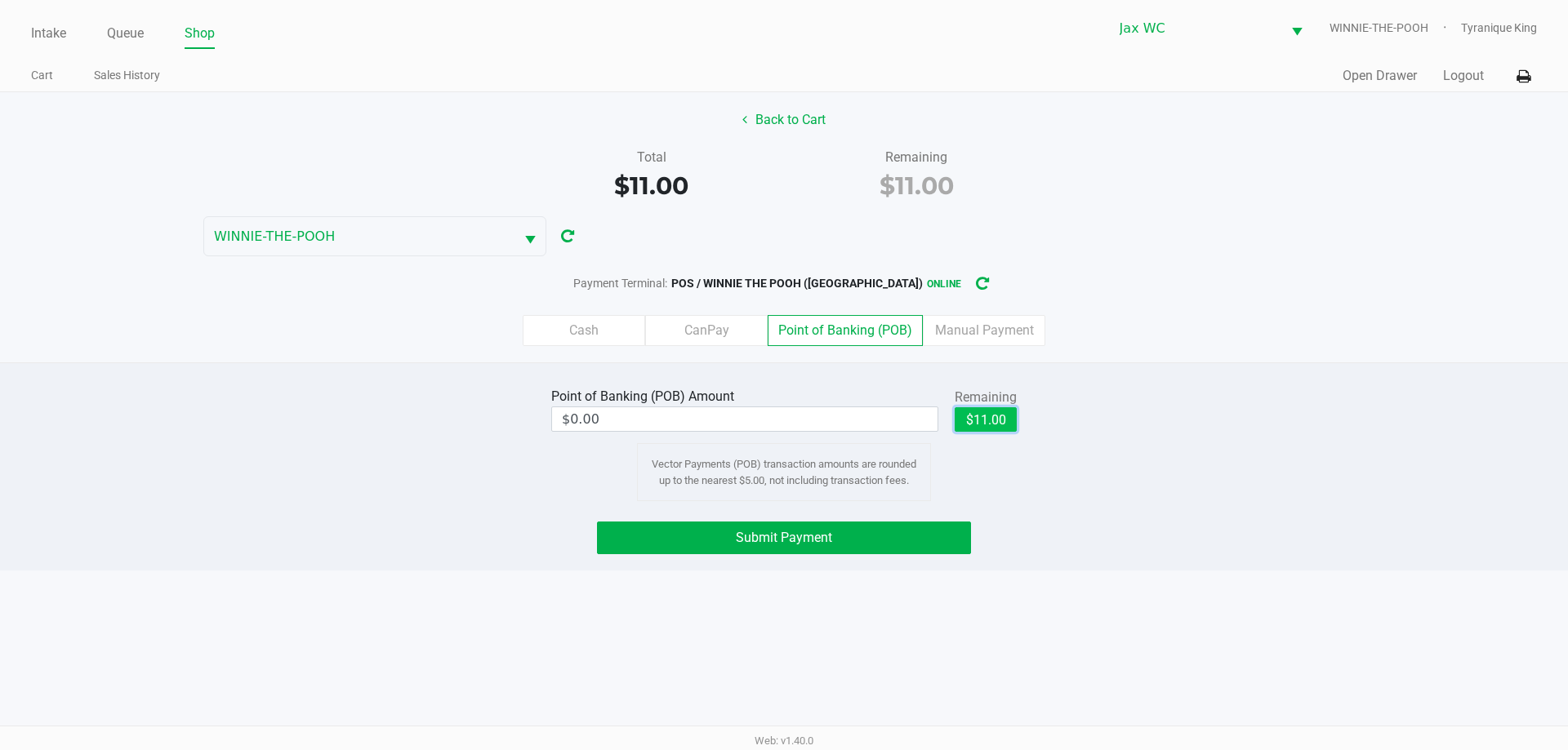
click at [987, 415] on button "$11.00" at bounding box center [985, 420] width 62 height 24
click at [905, 535] on button "Submit Payment" at bounding box center [783, 537] width 374 height 33
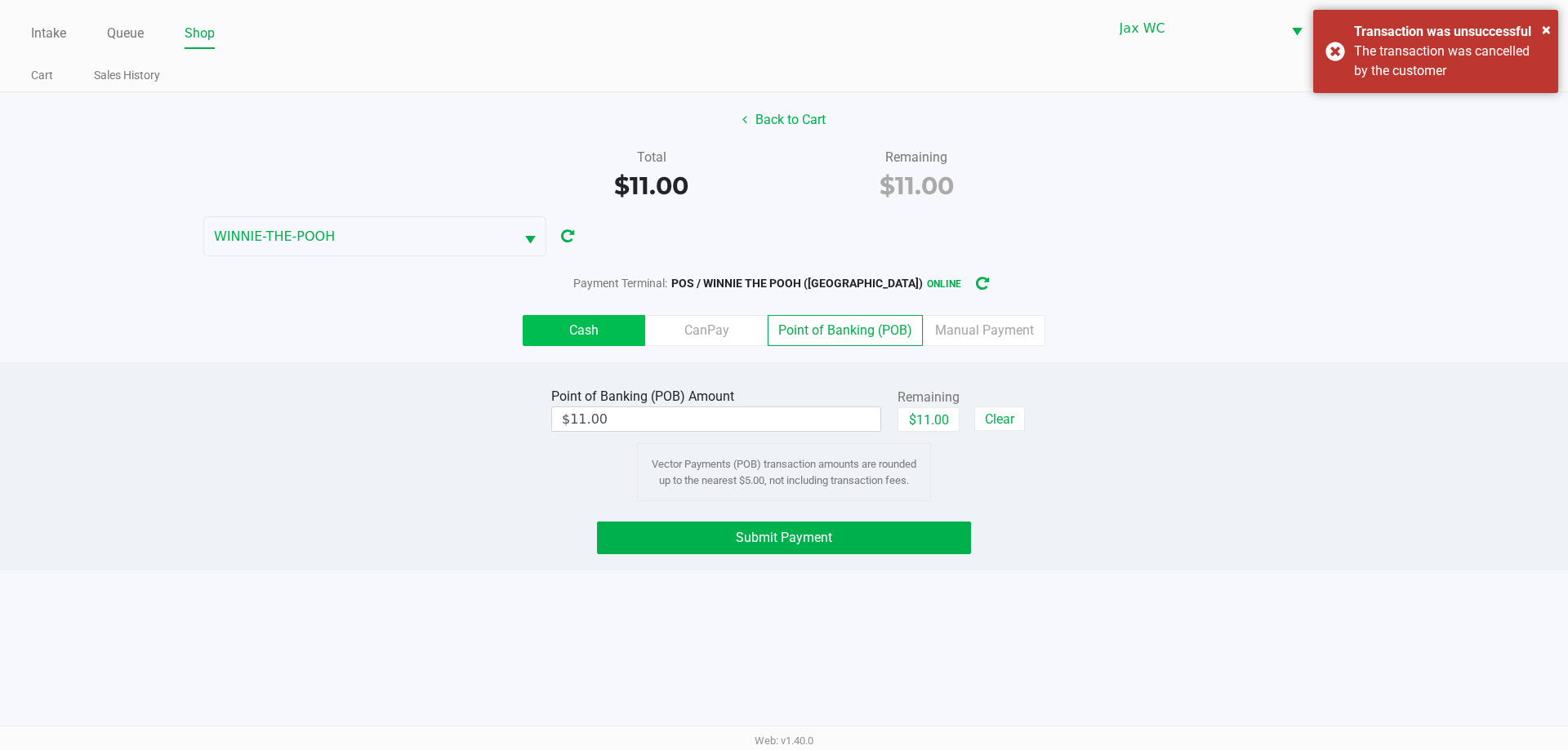
click at [608, 321] on label "Cash" at bounding box center [584, 330] width 122 height 31
click at [0, 0] on 0 "Cash" at bounding box center [0, 0] width 0 height 0
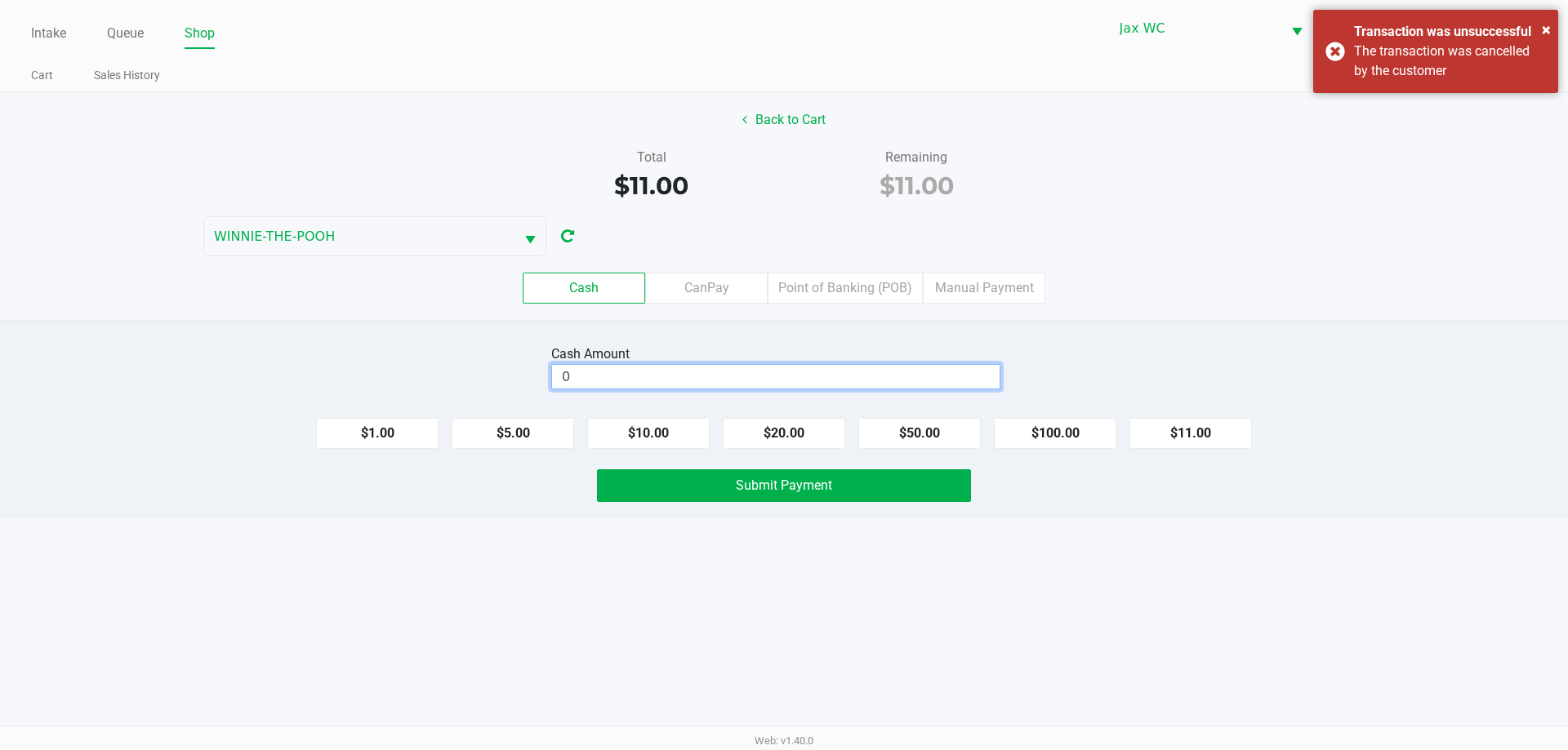
click at [776, 374] on input "0" at bounding box center [776, 376] width 447 height 24
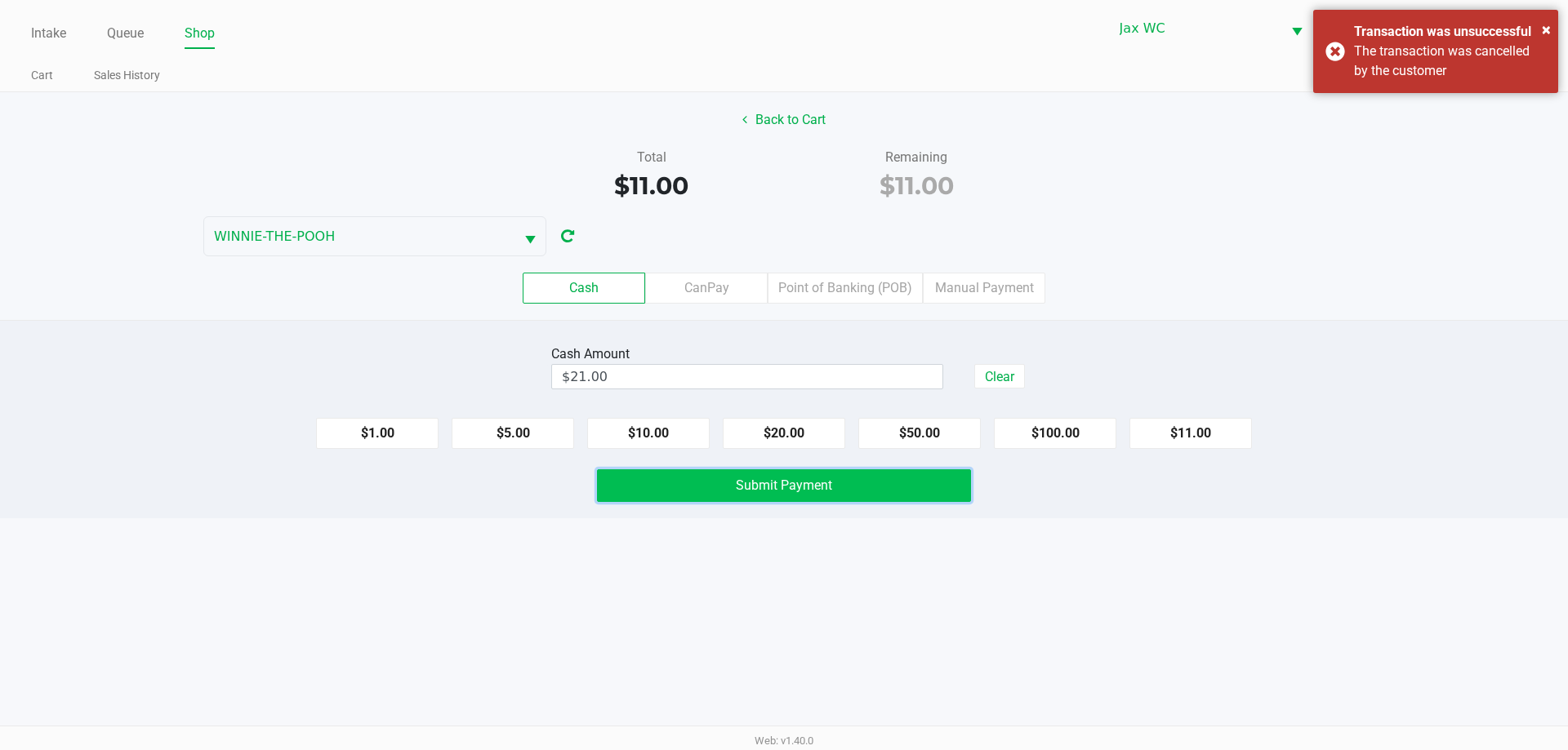
click at [862, 495] on button "Submit Payment" at bounding box center [783, 486] width 374 height 33
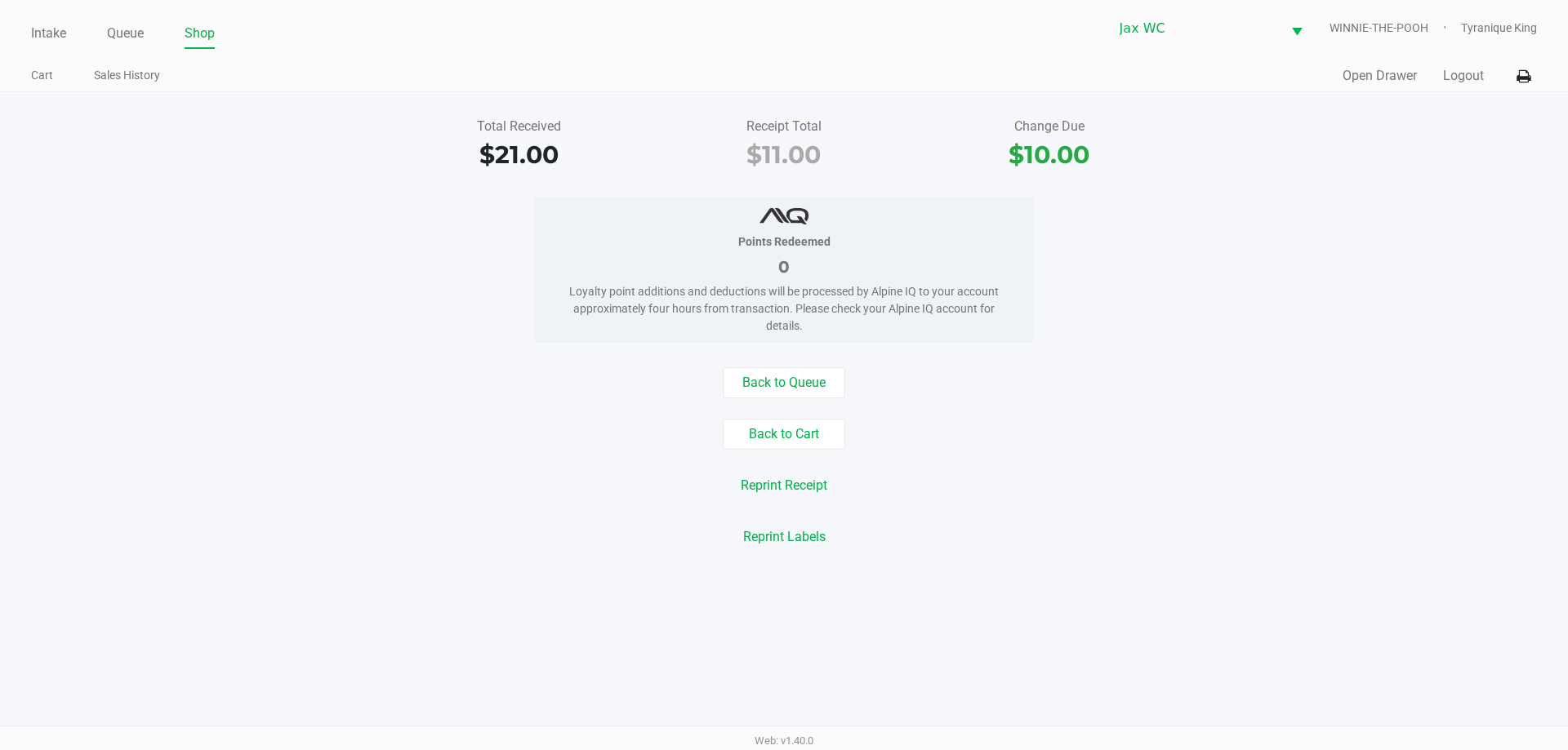
click at [1467, 80] on button "Logout" at bounding box center [1463, 75] width 40 height 20
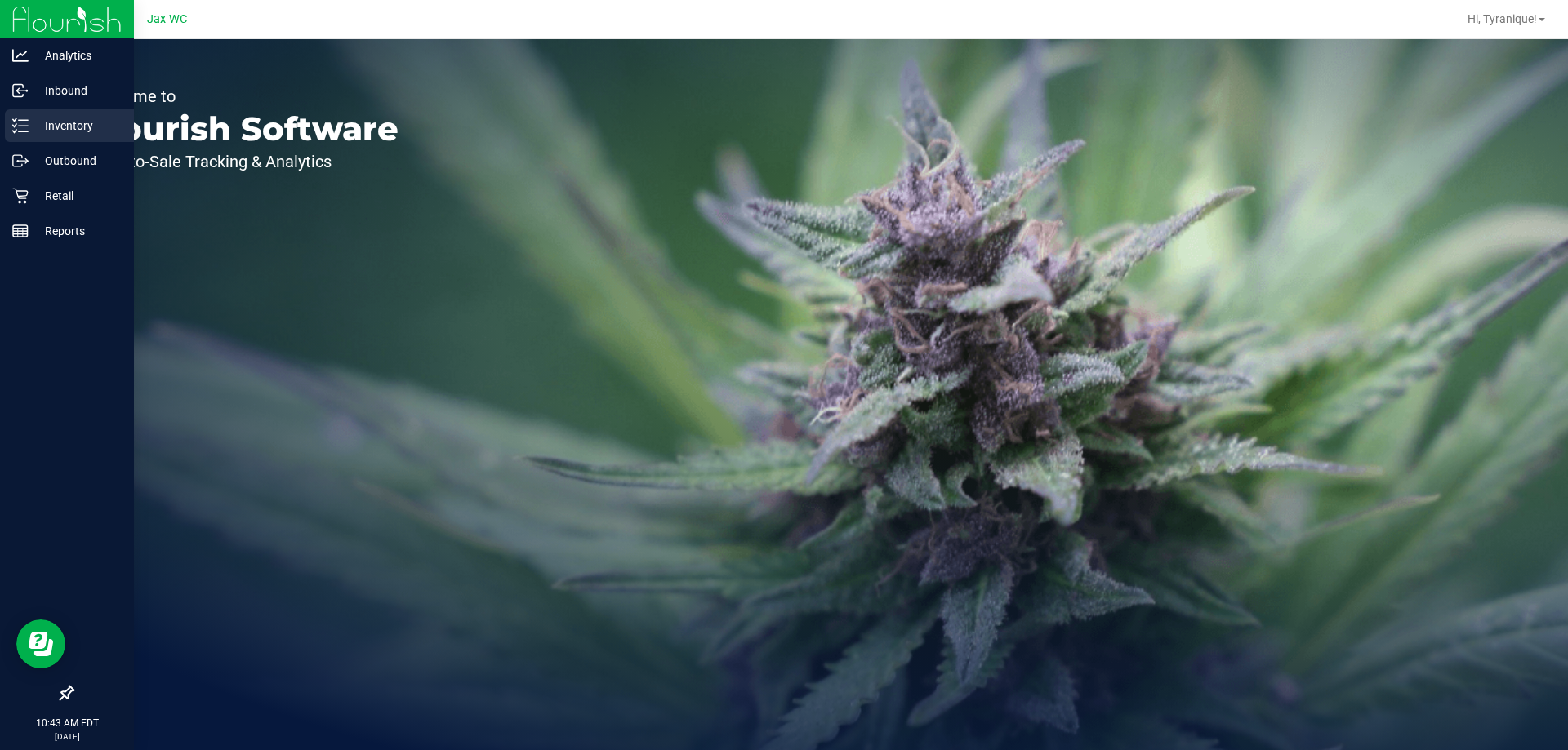
click at [40, 131] on p "Inventory" at bounding box center [77, 125] width 98 height 20
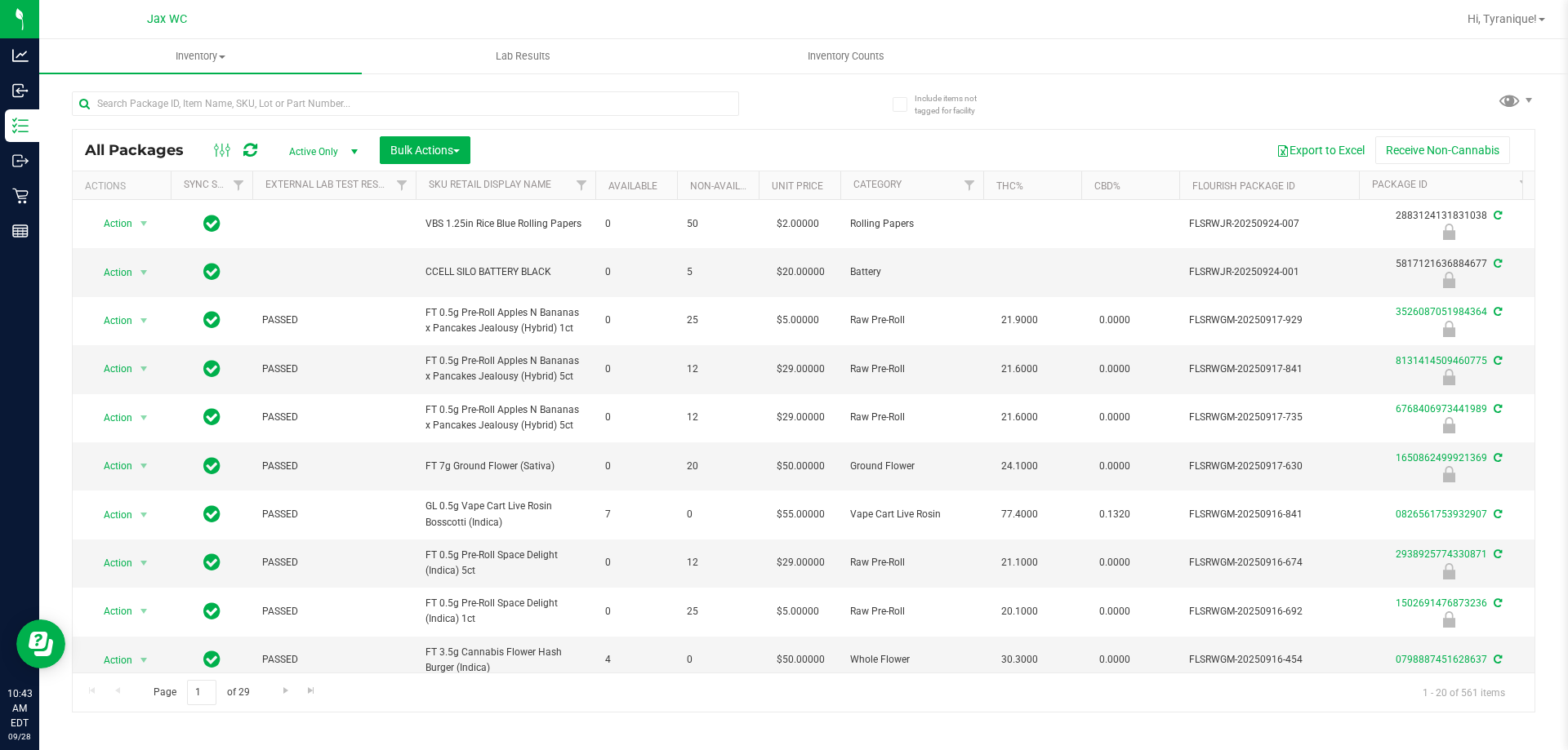
click at [244, 84] on div at bounding box center [437, 104] width 731 height 53
click at [254, 113] on input "text" at bounding box center [405, 104] width 667 height 24
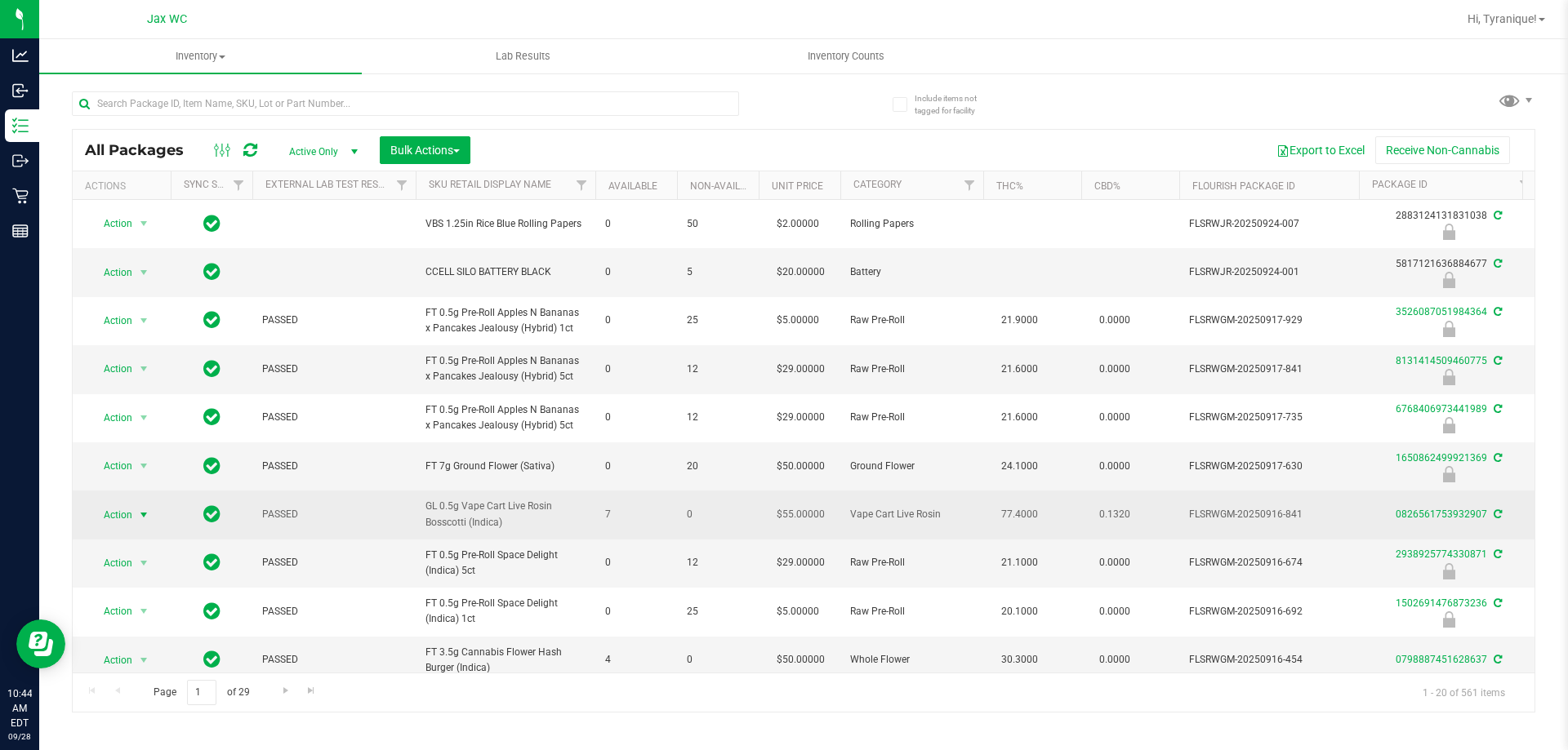
click at [118, 522] on span "Action" at bounding box center [111, 515] width 44 height 23
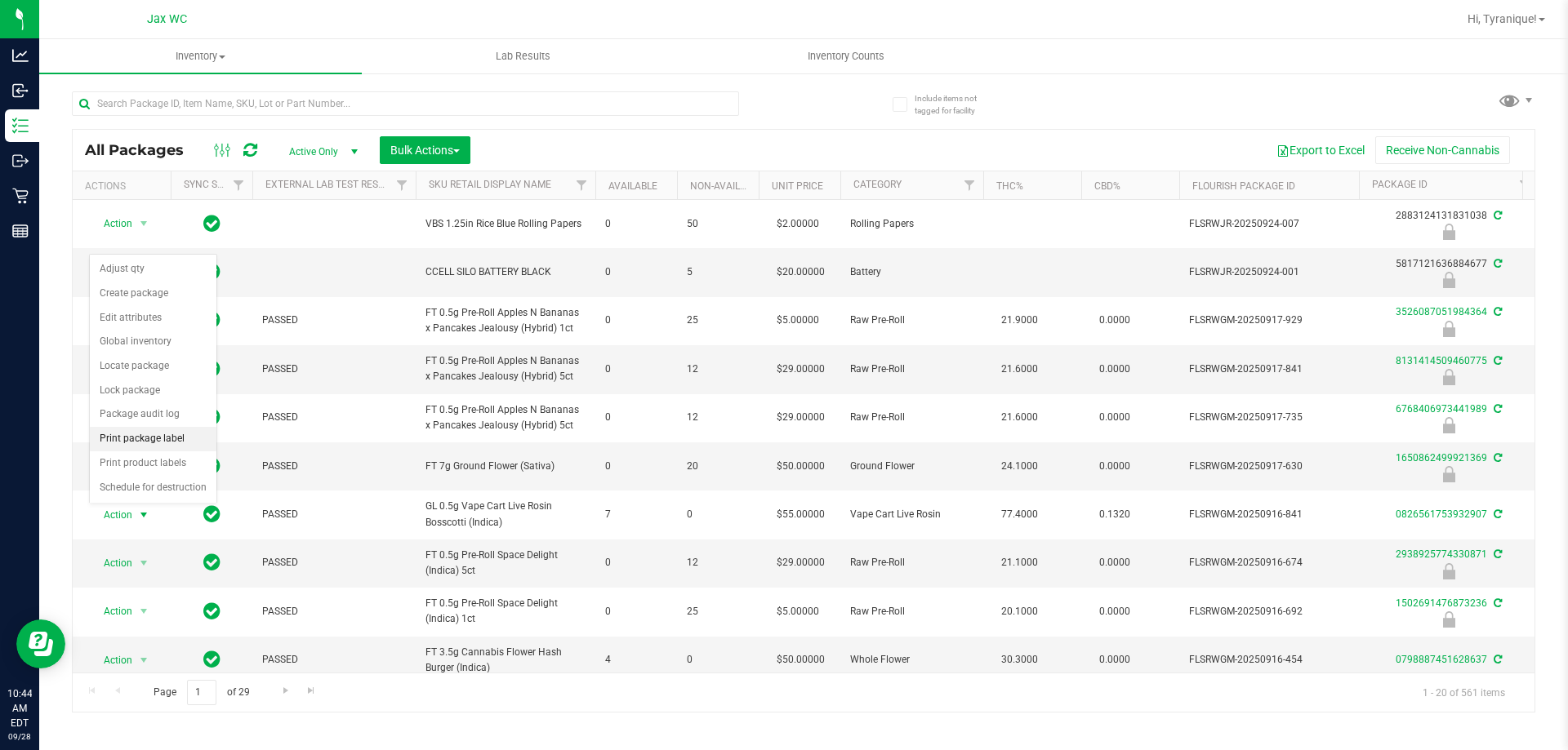
click at [122, 439] on li "Print package label" at bounding box center [152, 439] width 126 height 24
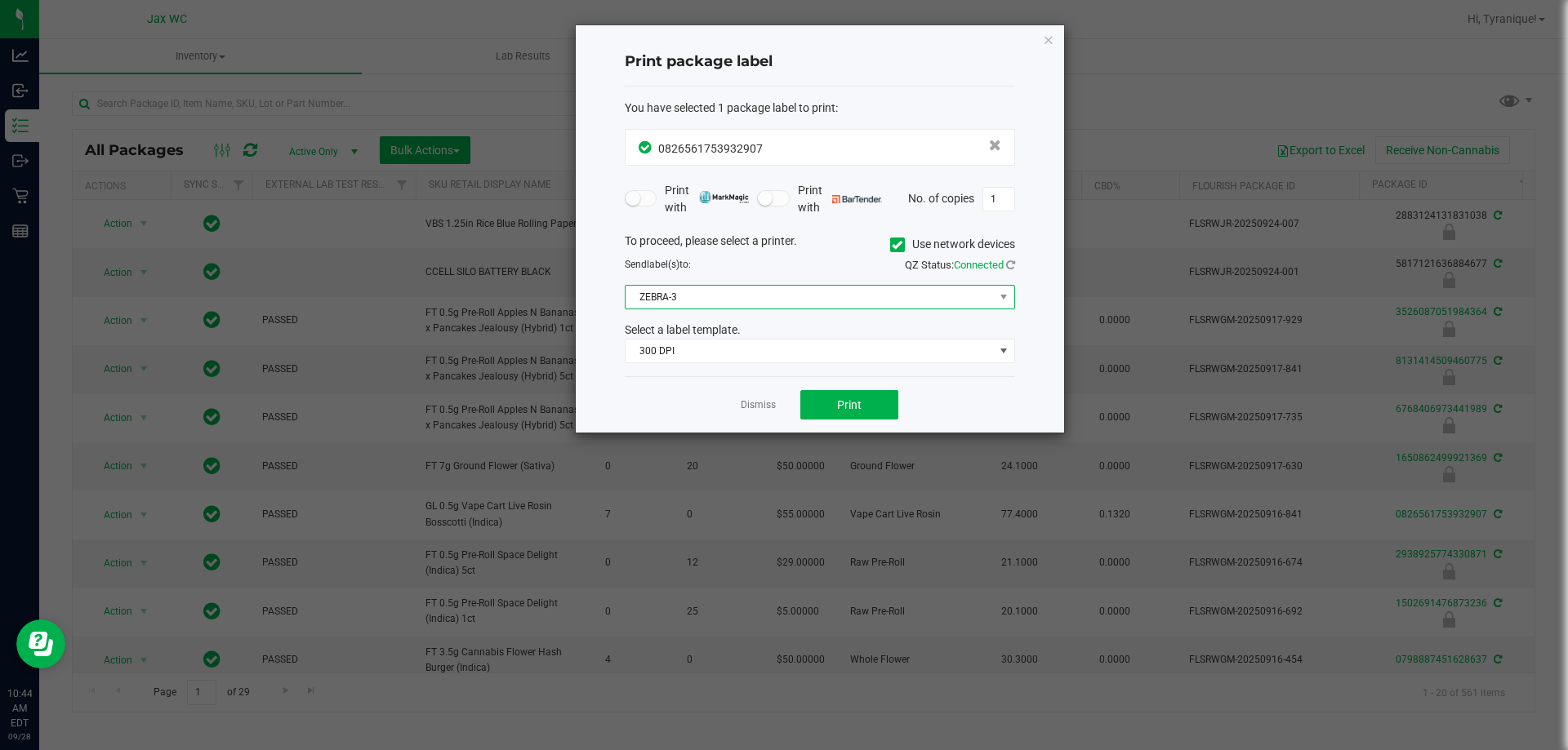
click at [695, 304] on span "ZEBRA-3" at bounding box center [809, 297] width 368 height 23
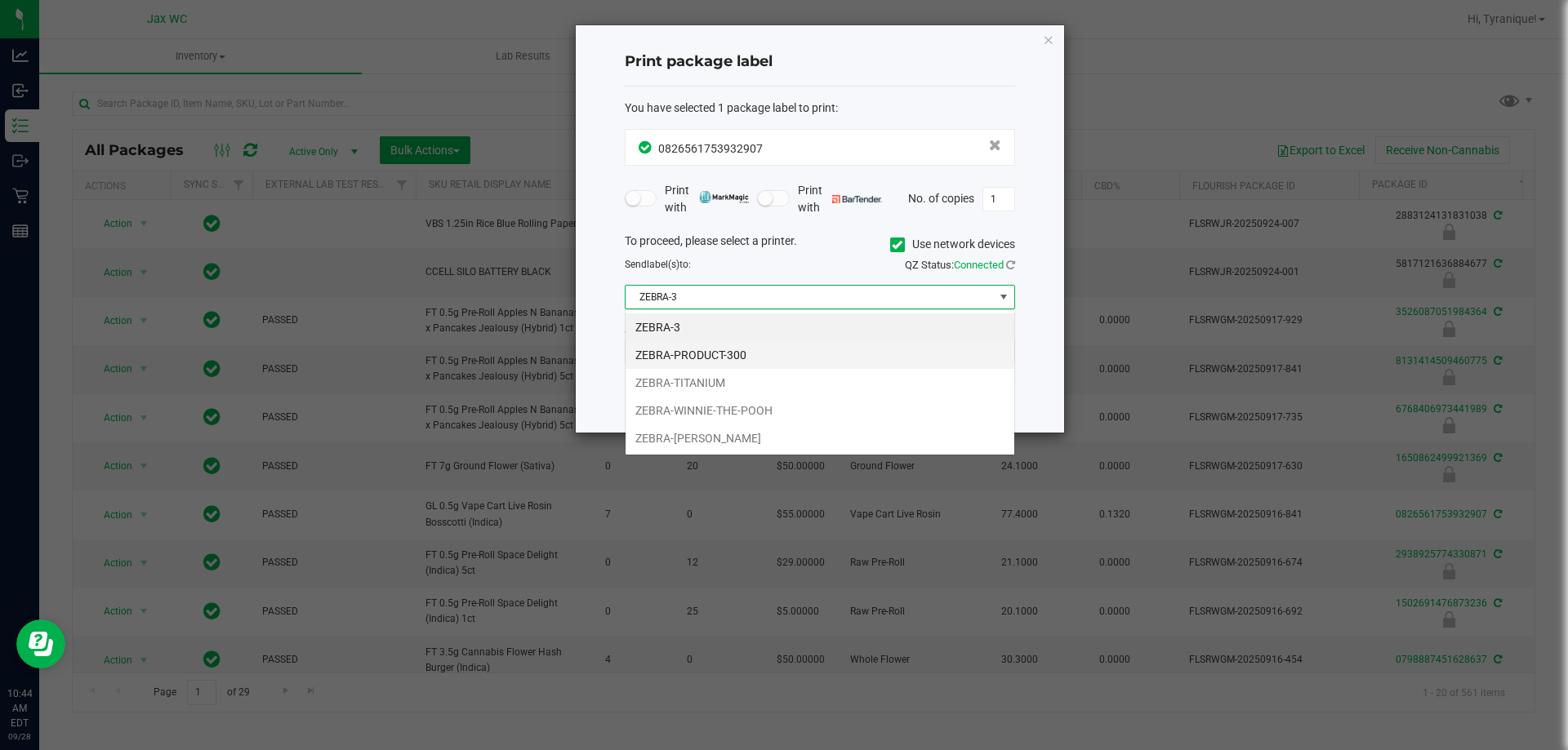
scroll to position [24, 391]
click at [744, 407] on li "ZEBRA-WINNIE-THE-POOH" at bounding box center [820, 411] width 389 height 28
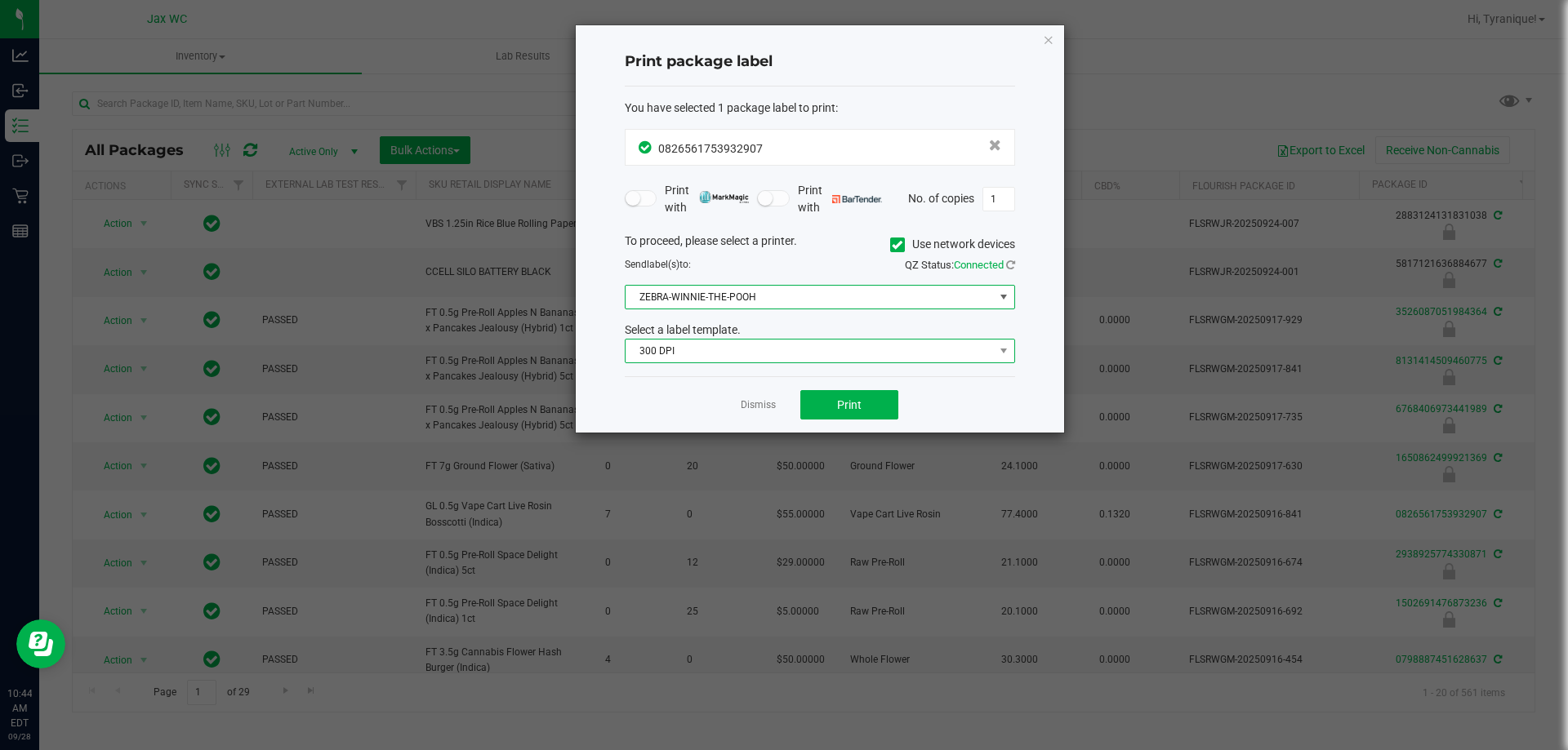
click at [710, 347] on span "300 DPI" at bounding box center [809, 351] width 368 height 23
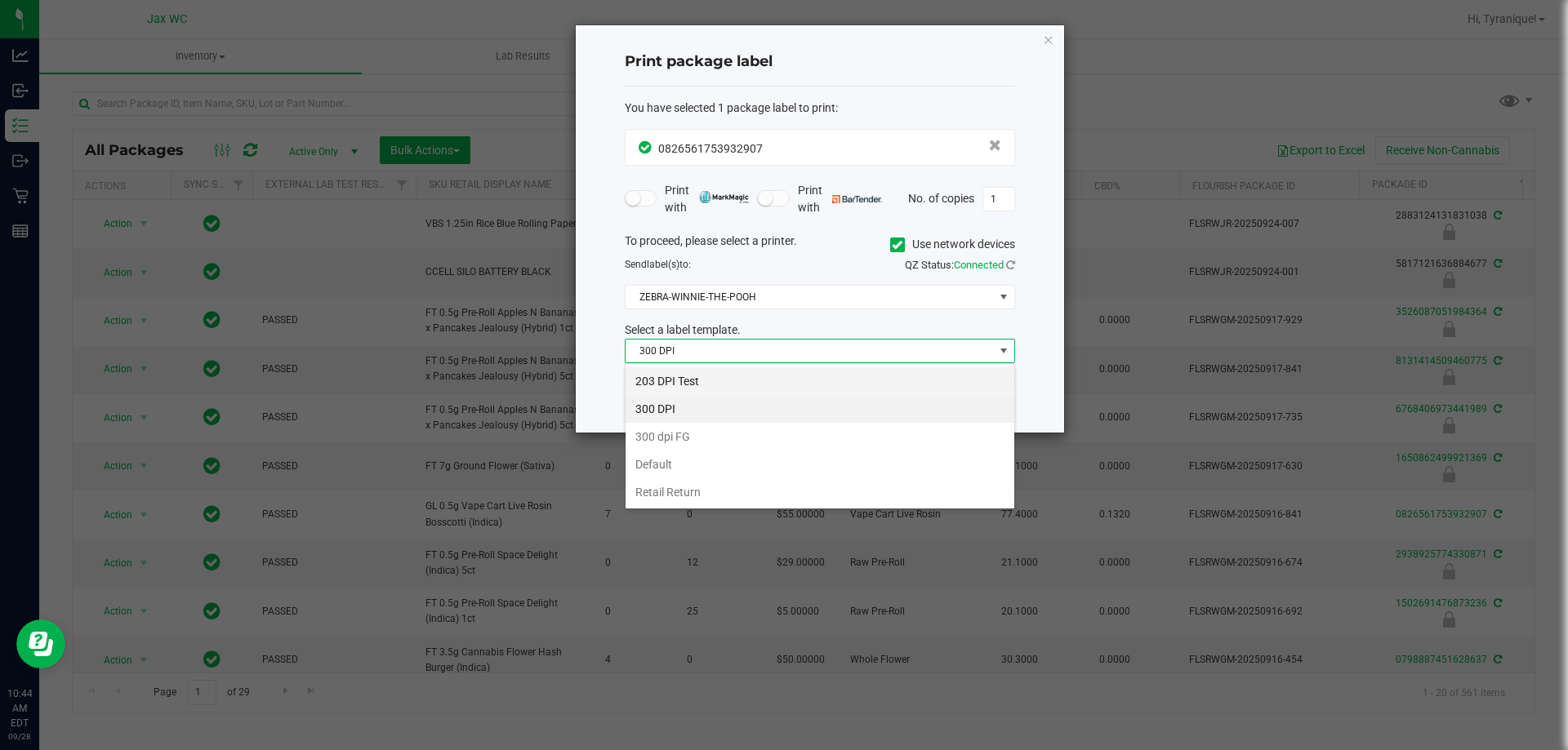
click at [709, 383] on li "203 DPI Test" at bounding box center [820, 381] width 389 height 28
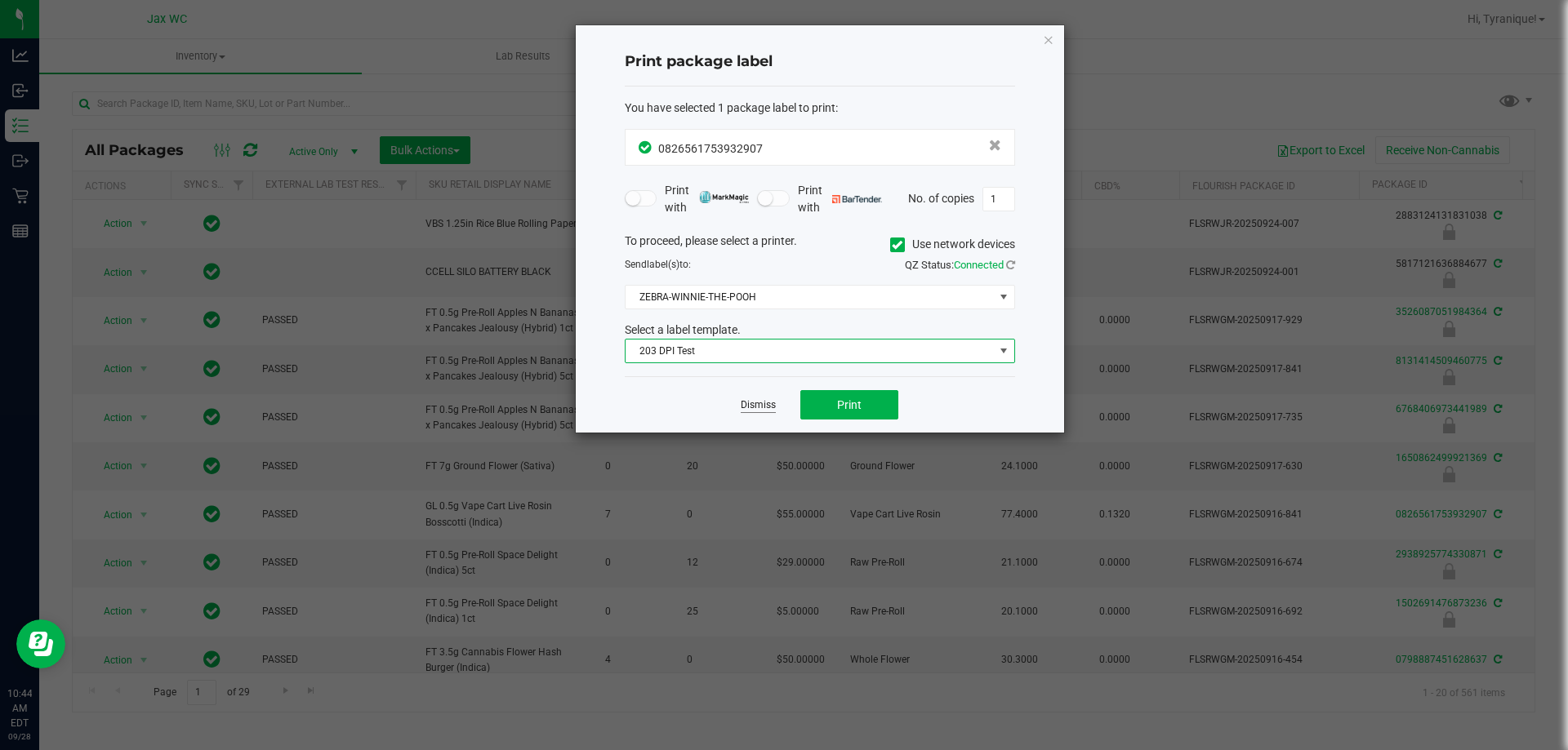
drag, startPoint x: 780, startPoint y: 393, endPoint x: 765, endPoint y: 404, distance: 18.6
click at [775, 399] on div "Dismiss Print" at bounding box center [820, 405] width 391 height 56
click at [765, 404] on link "Dismiss" at bounding box center [758, 405] width 35 height 14
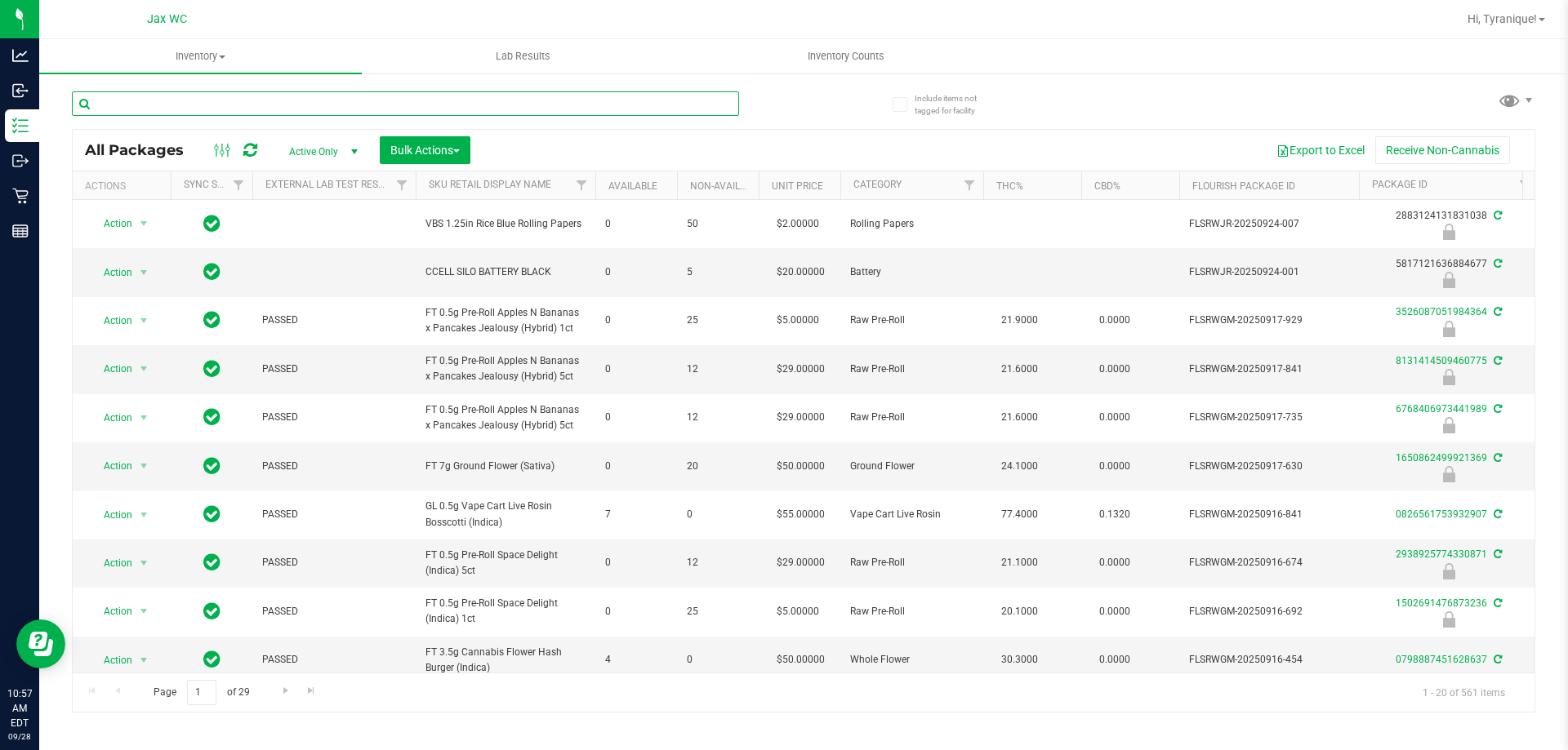
click at [522, 114] on input "text" at bounding box center [405, 104] width 667 height 24
type input "0643751489173310"
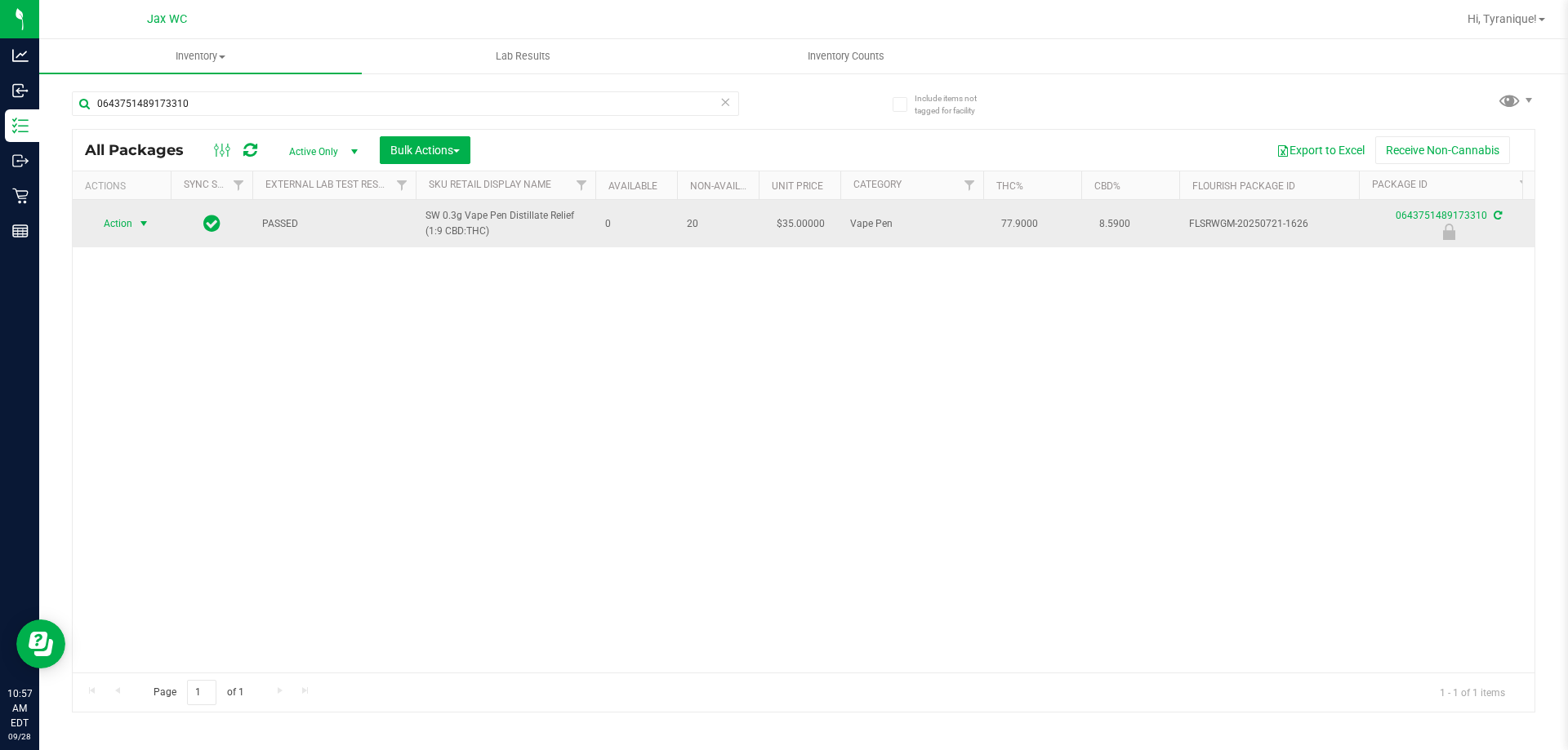
click at [107, 220] on span "Action" at bounding box center [111, 224] width 44 height 23
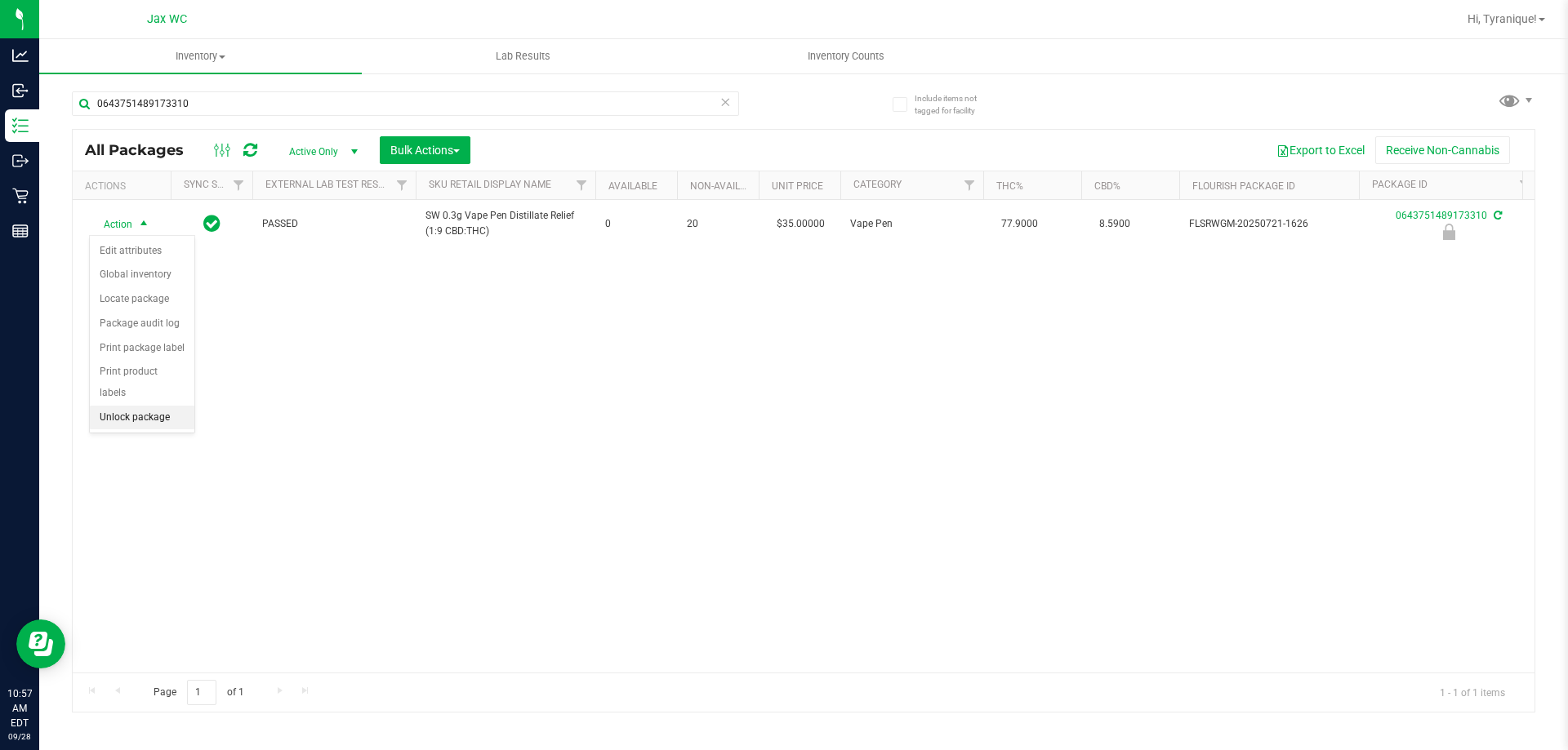
click at [145, 406] on li "Unlock package" at bounding box center [141, 418] width 104 height 24
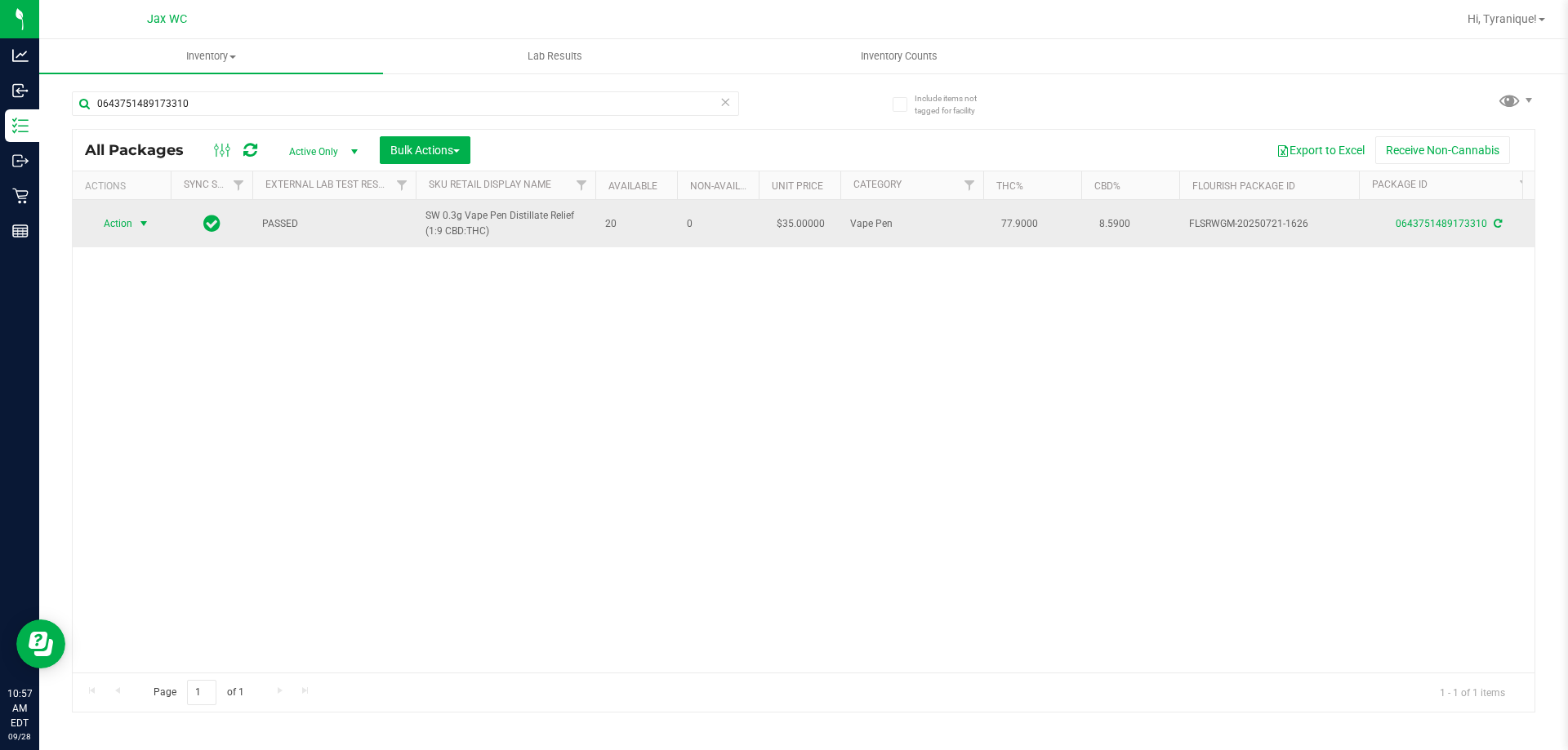
click at [132, 225] on span "Action" at bounding box center [111, 224] width 44 height 23
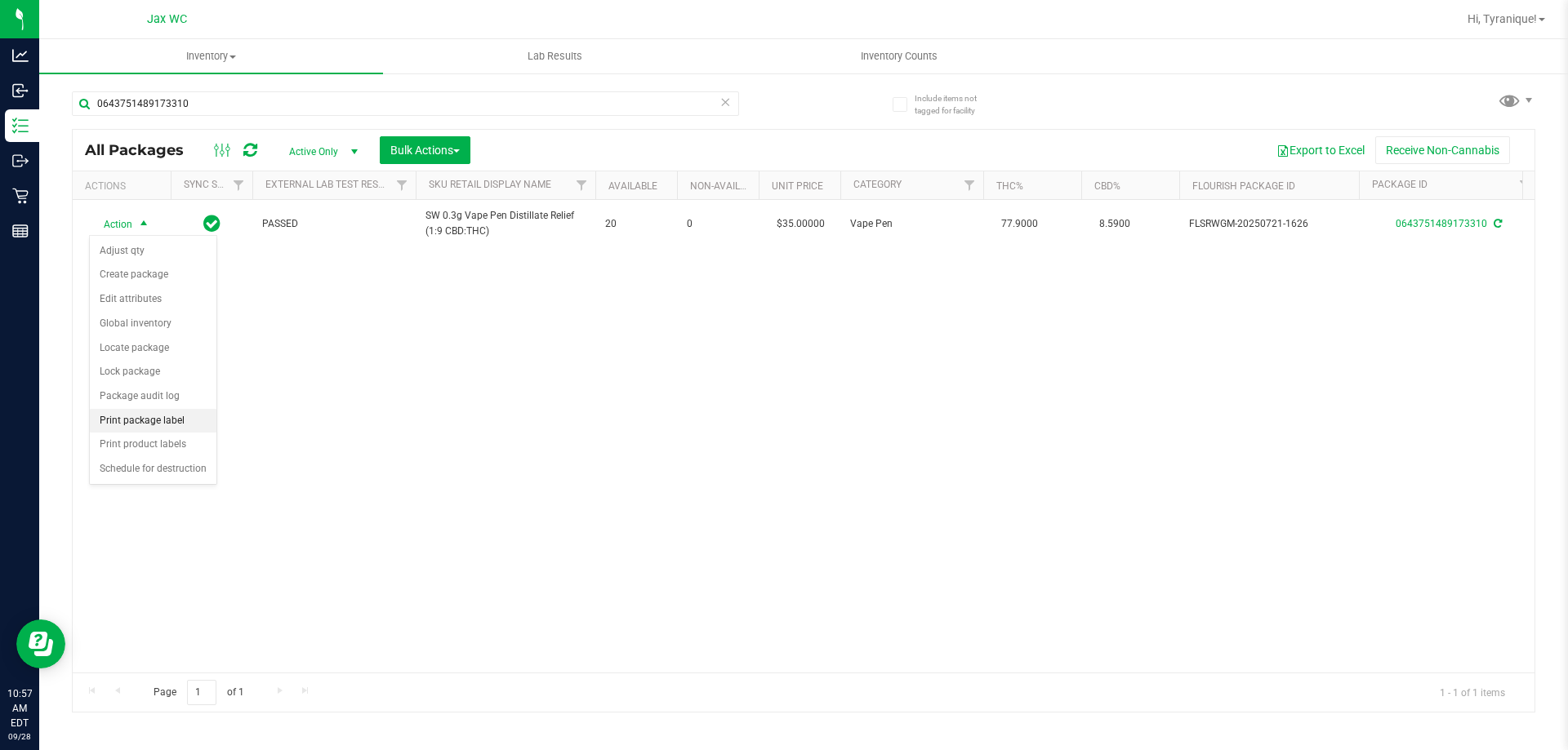
click at [171, 423] on li "Print package label" at bounding box center [152, 422] width 126 height 24
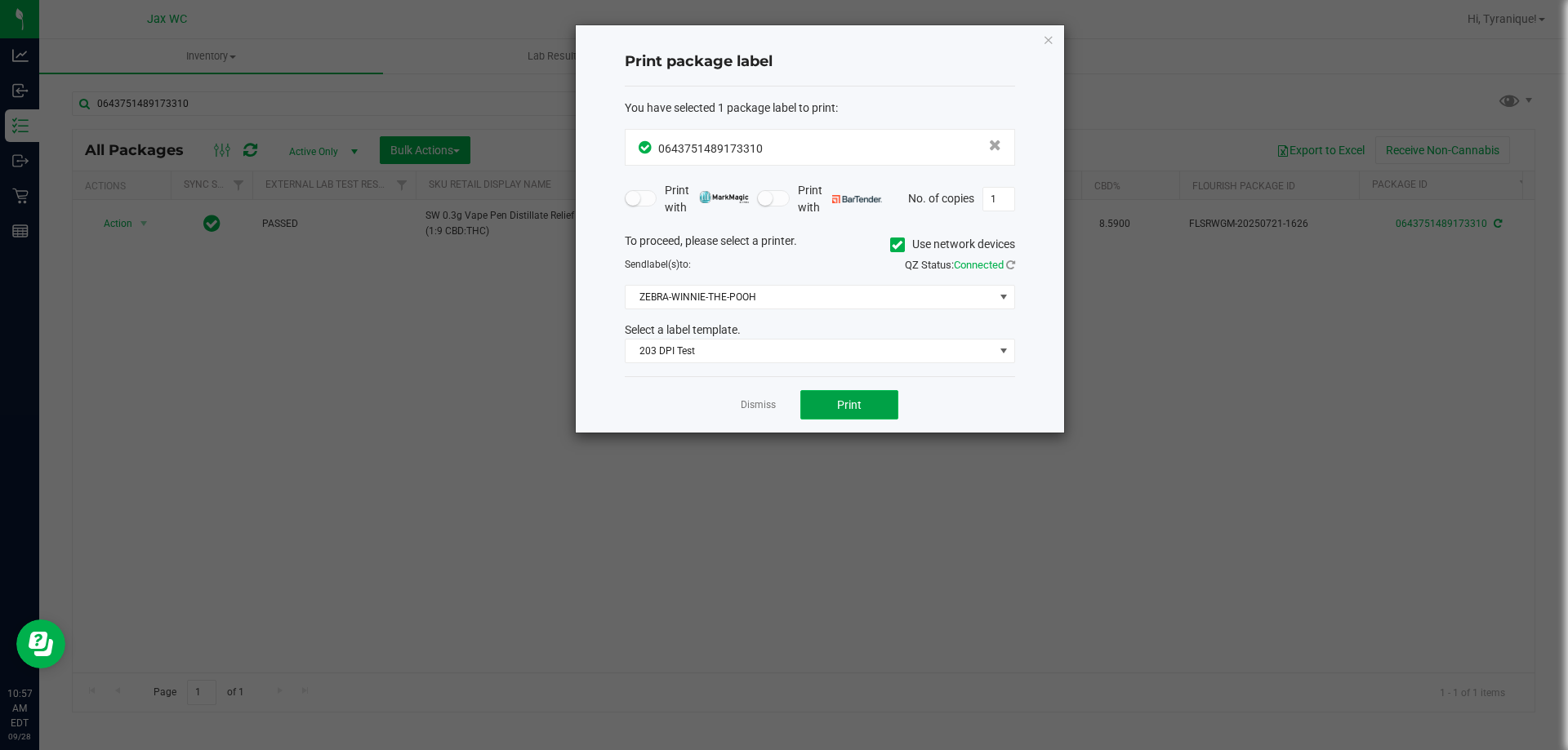
click at [781, 407] on span "Print" at bounding box center [849, 405] width 24 height 13
click at [759, 407] on link "Dismiss" at bounding box center [758, 405] width 35 height 14
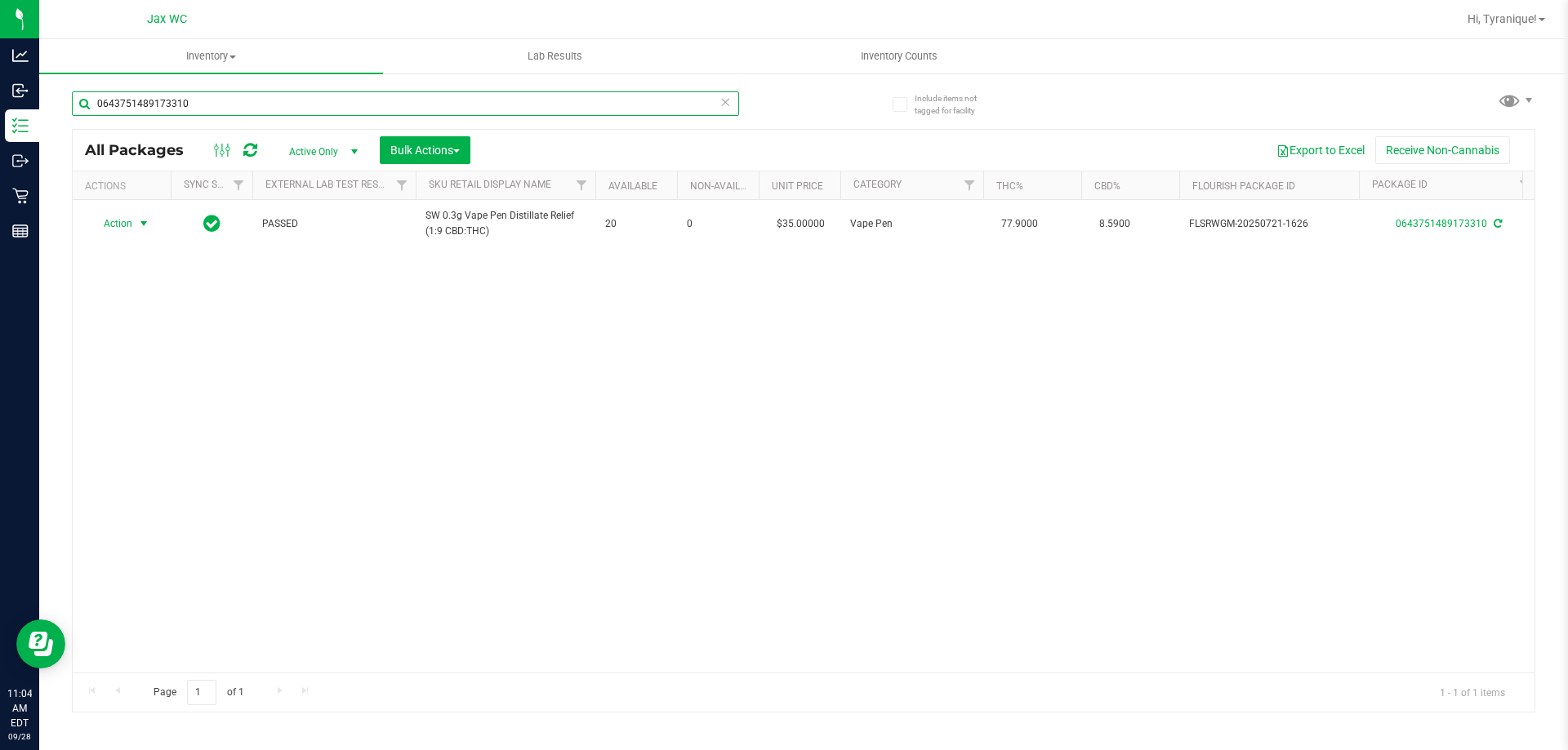
click at [476, 98] on input "0643751489173310" at bounding box center [405, 104] width 667 height 24
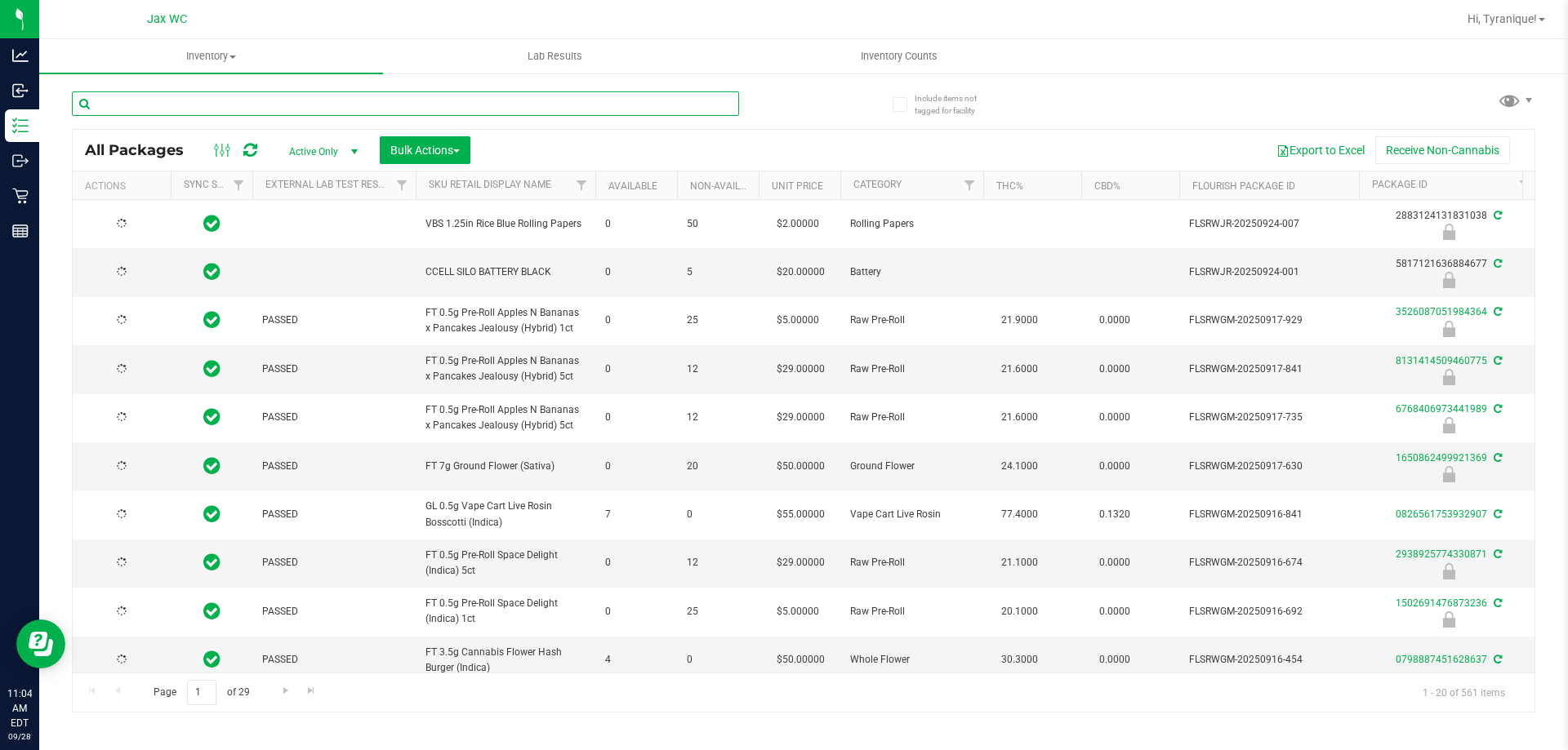
type input "2026-03-16"
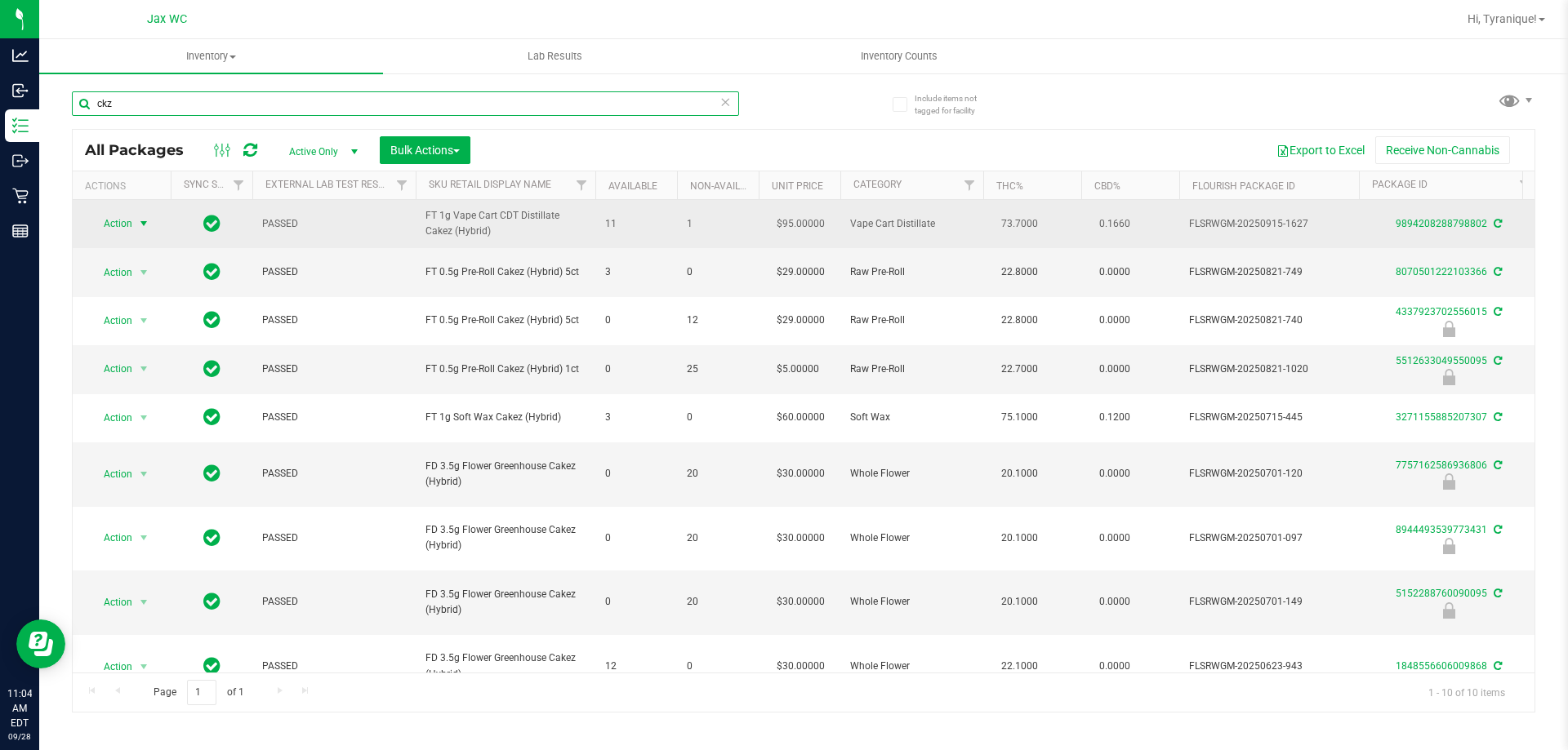
type input "ckz"
click at [136, 222] on span "select" at bounding box center [144, 224] width 21 height 23
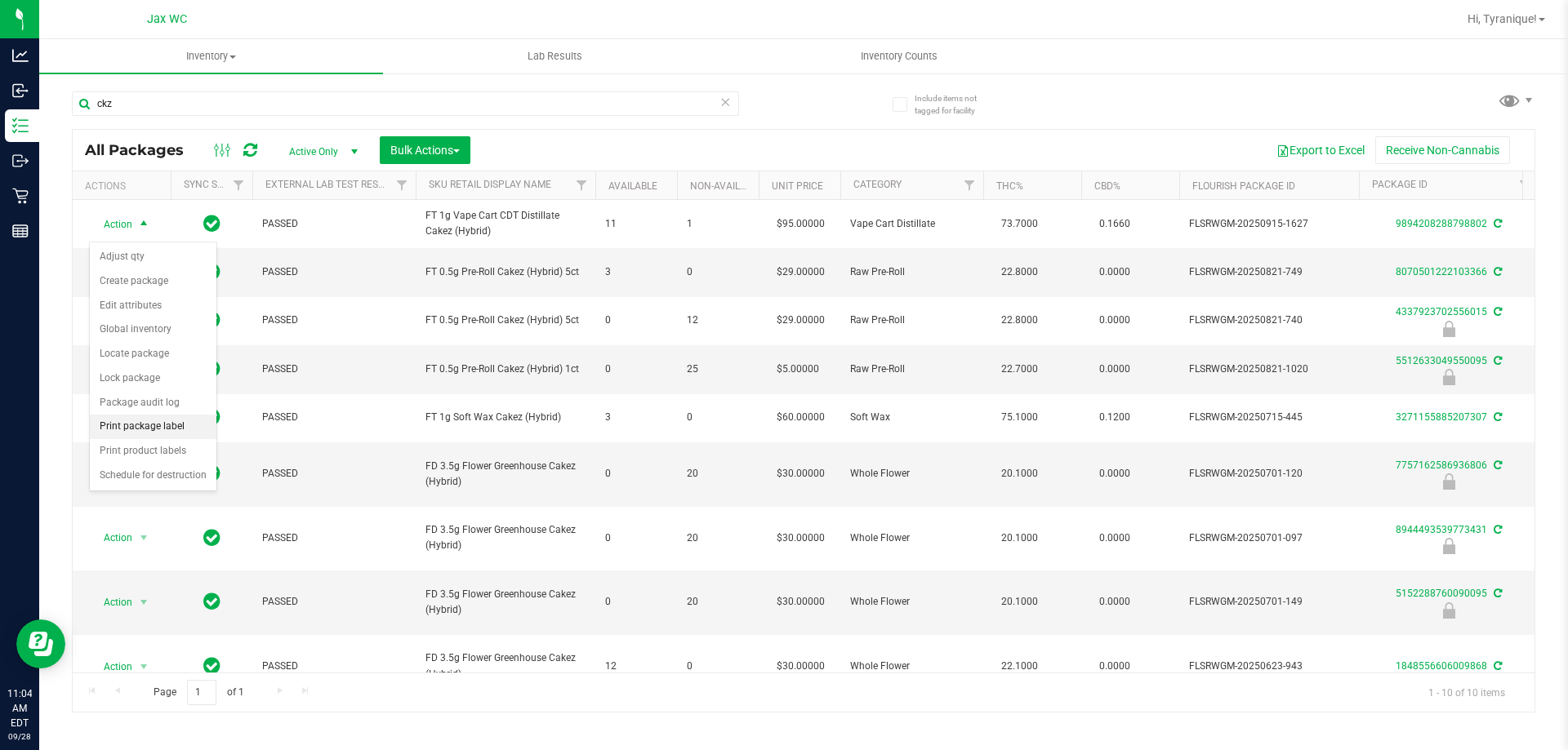
click at [161, 429] on li "Print package label" at bounding box center [152, 427] width 126 height 24
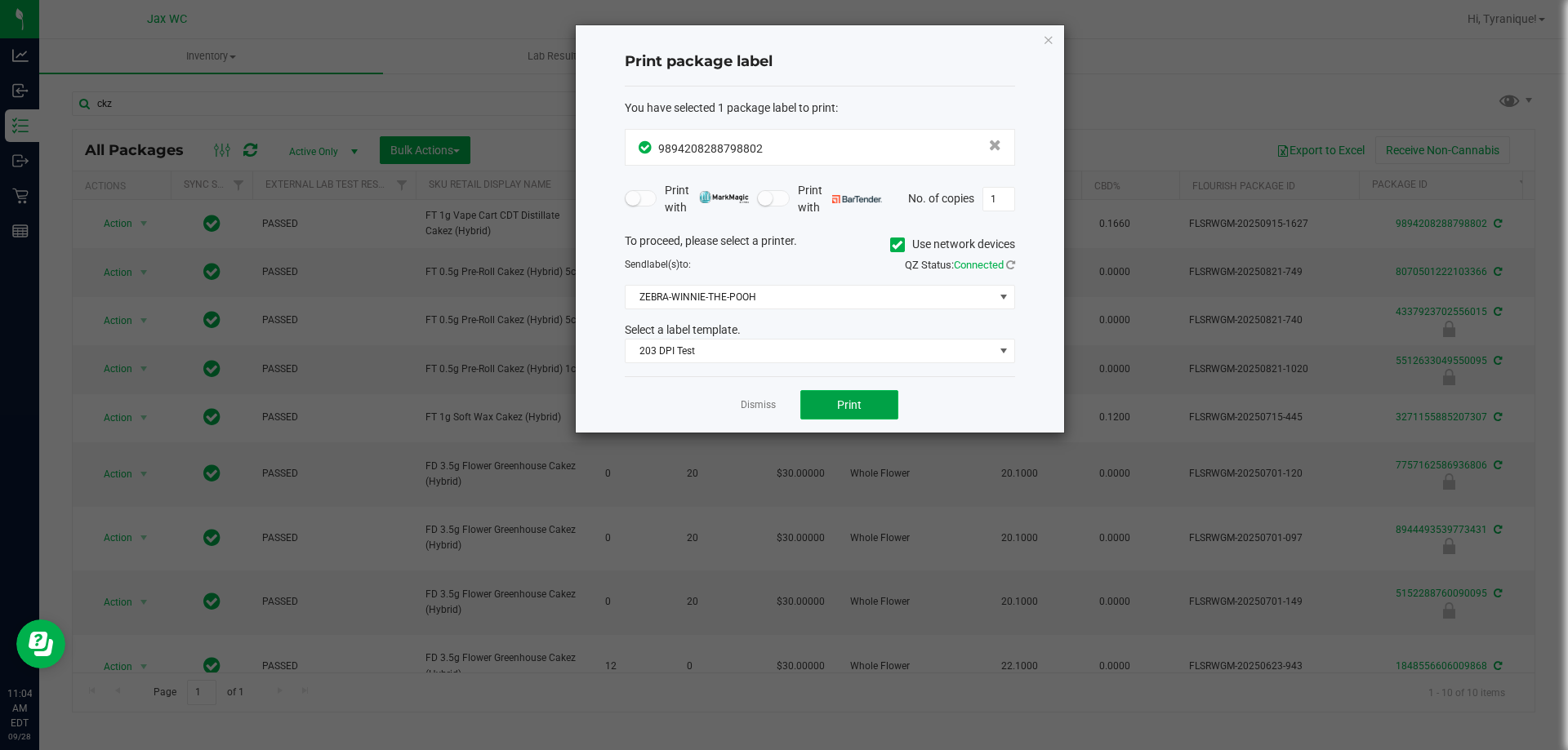
click at [781, 404] on button "Print" at bounding box center [849, 405] width 98 height 29
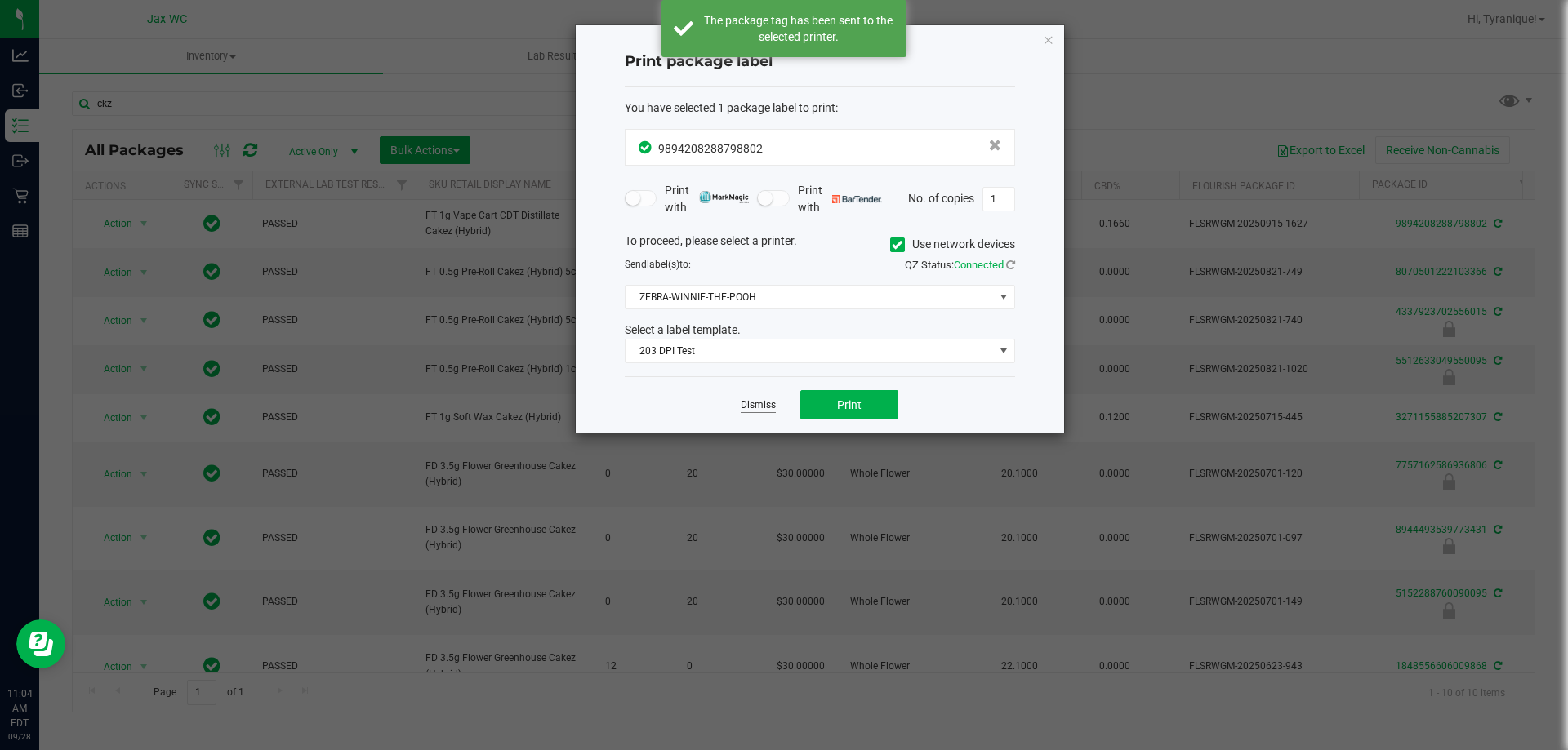
click at [761, 409] on link "Dismiss" at bounding box center [758, 405] width 35 height 14
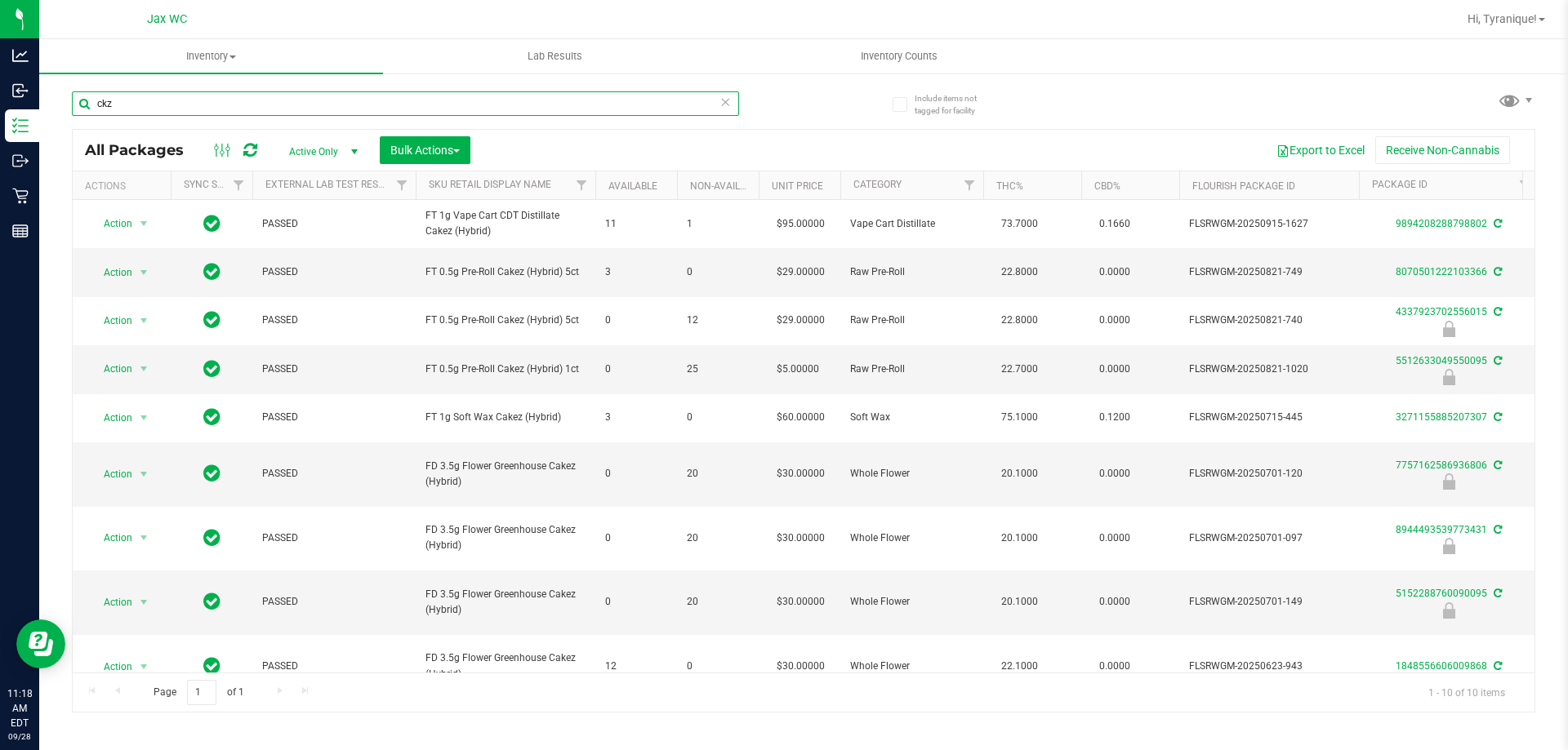
click at [729, 99] on div "ckz" at bounding box center [405, 104] width 667 height 24
click at [725, 100] on icon at bounding box center [725, 101] width 11 height 20
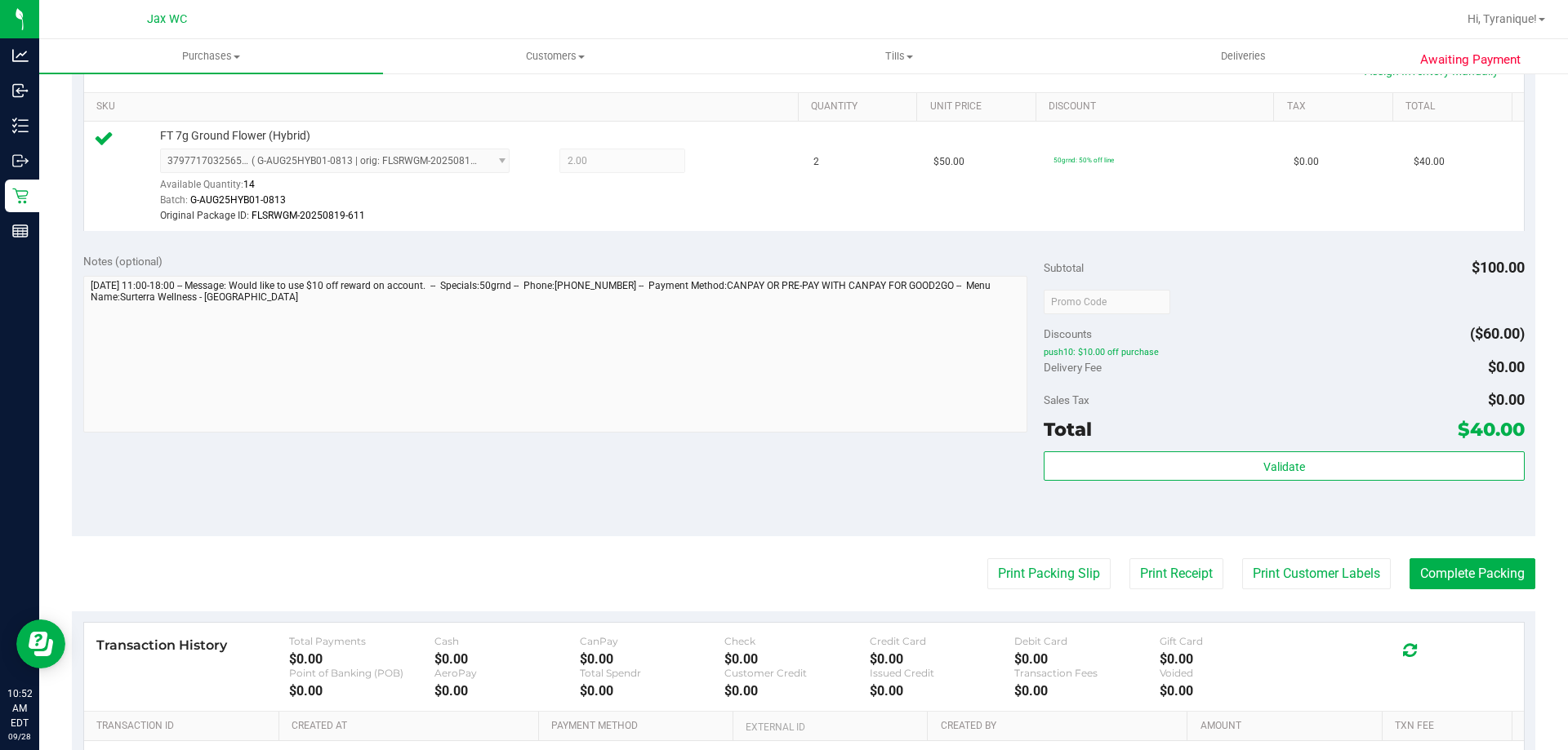
scroll to position [601, 0]
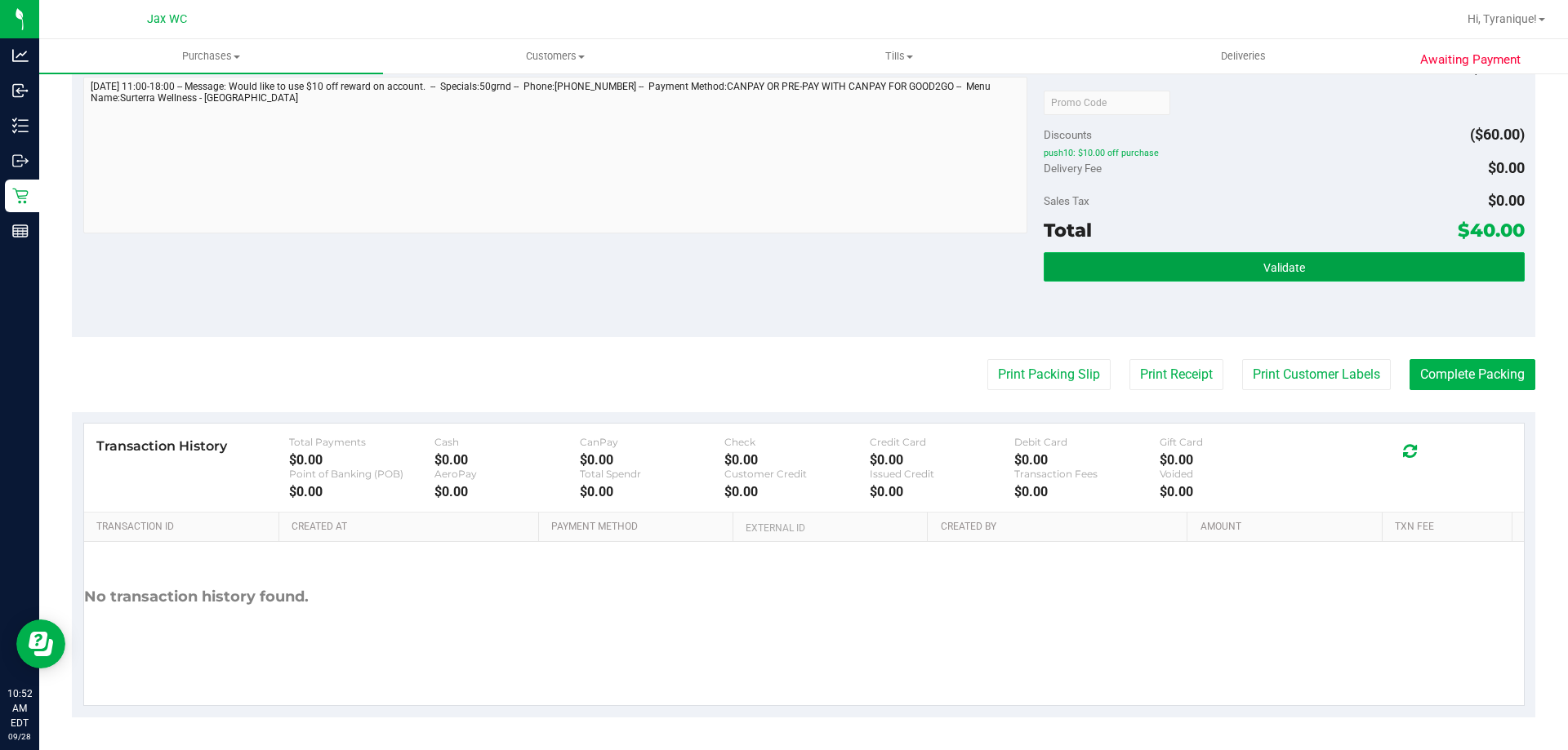
click at [1289, 253] on button "Validate" at bounding box center [1284, 266] width 480 height 29
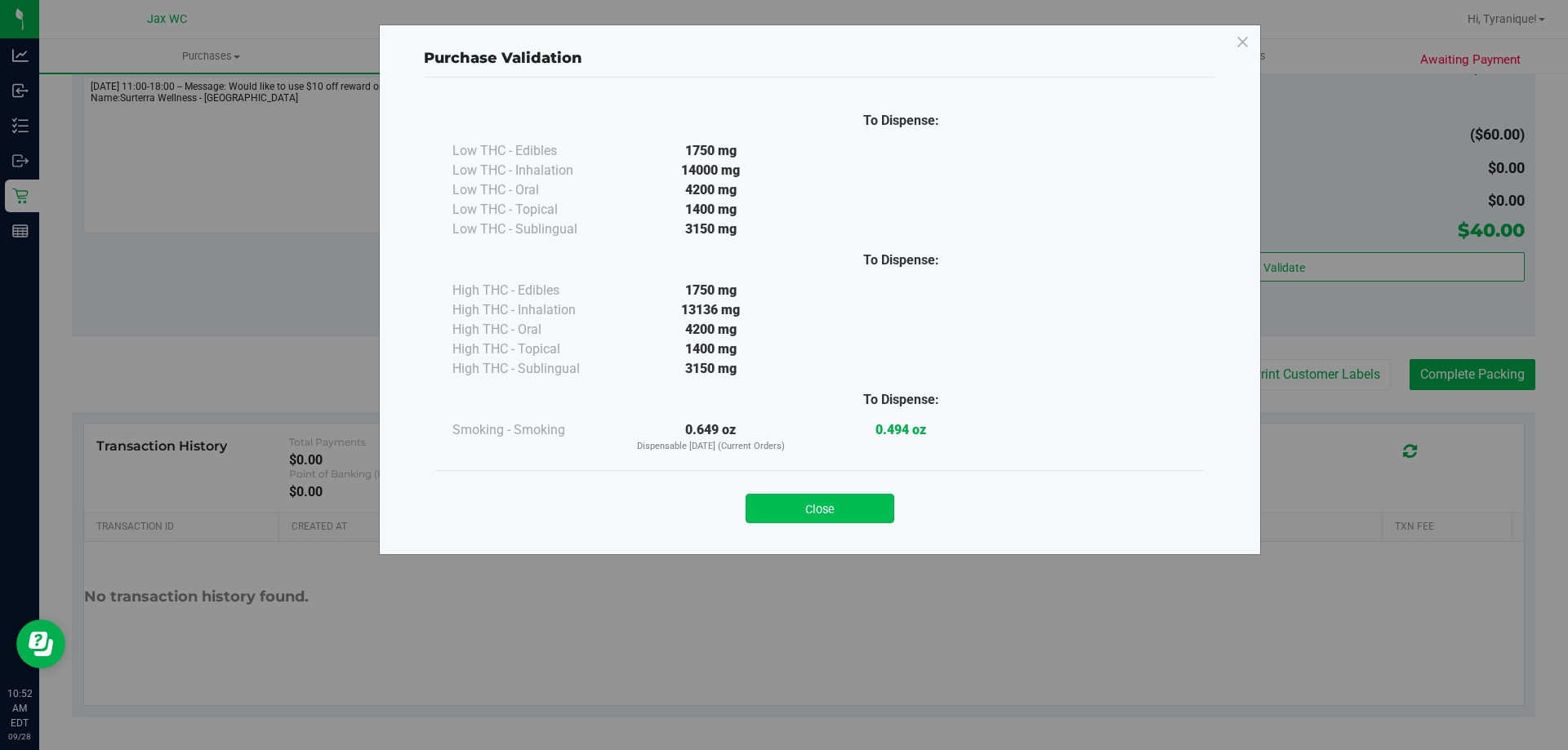
click at [809, 502] on button "Close" at bounding box center [820, 508] width 149 height 29
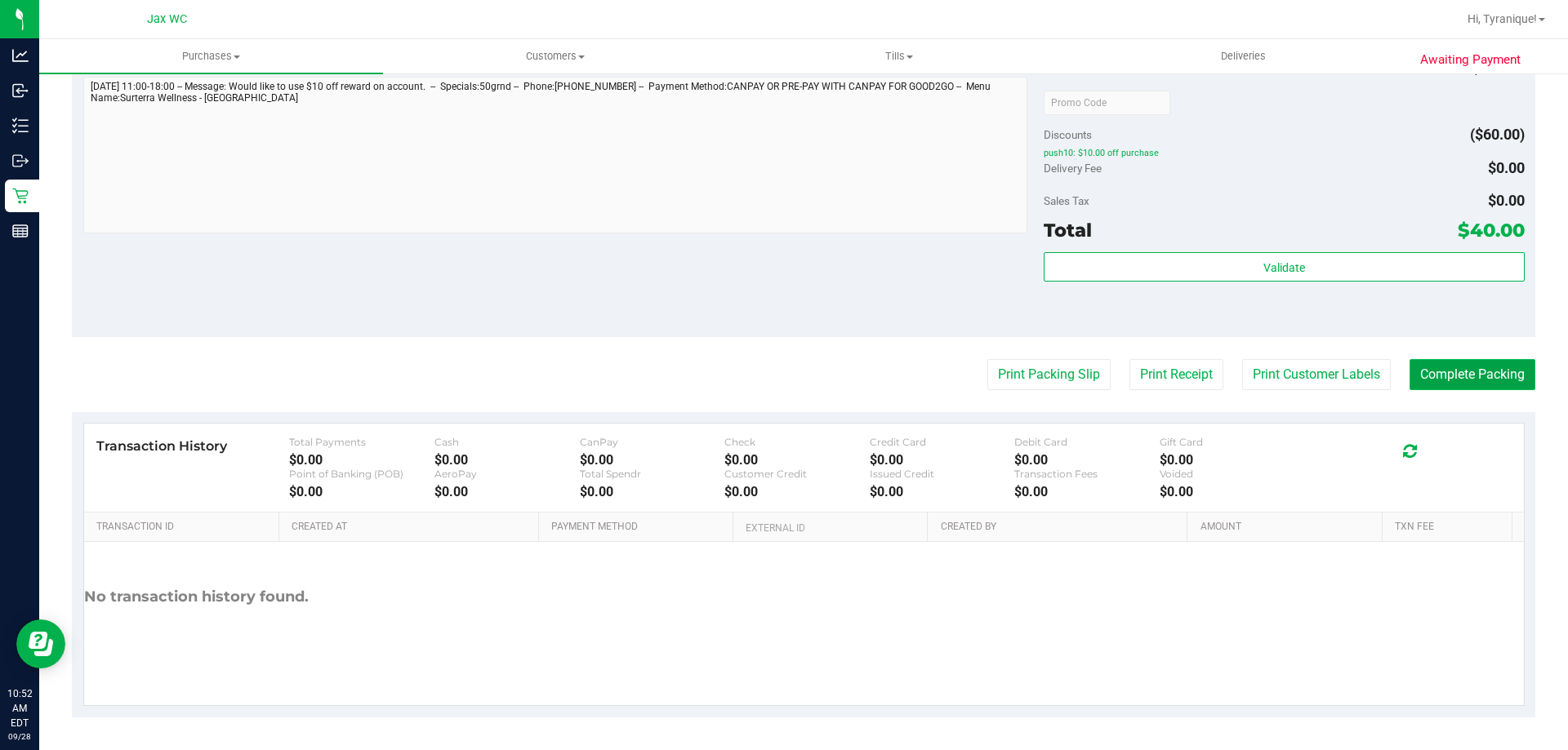
click at [1514, 368] on button "Complete Packing" at bounding box center [1473, 375] width 126 height 31
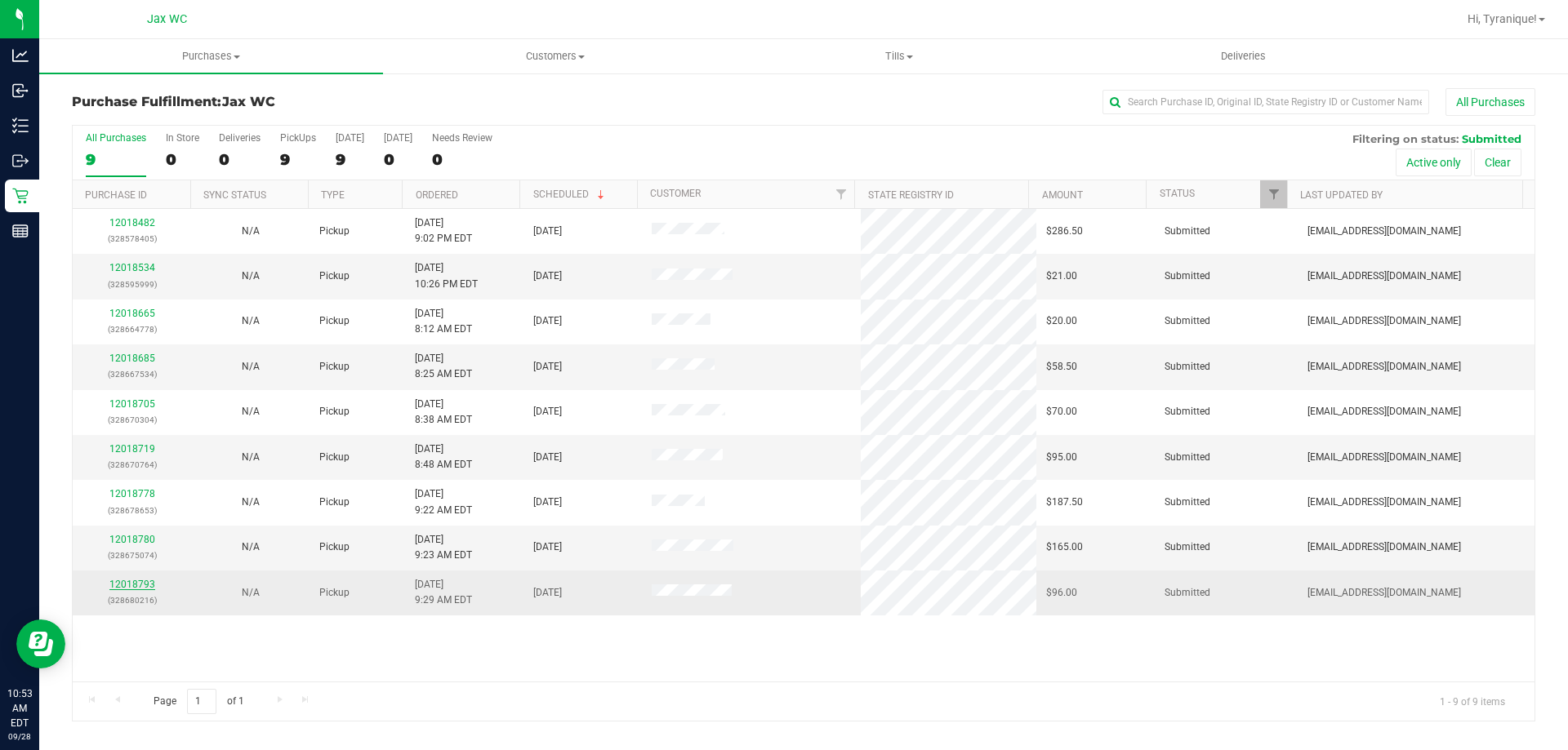
click at [141, 585] on link "12018793" at bounding box center [132, 584] width 46 height 11
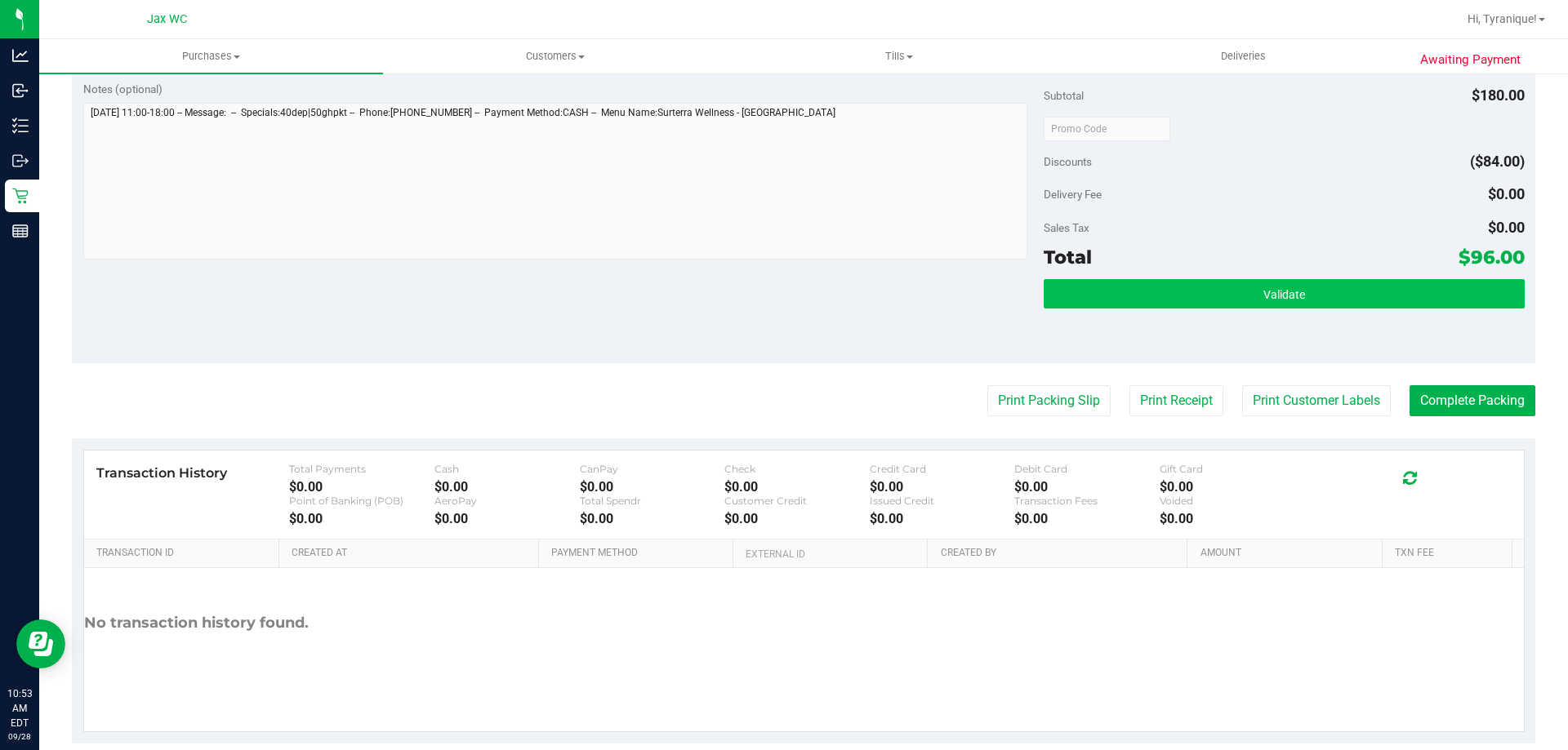
scroll to position [679, 0]
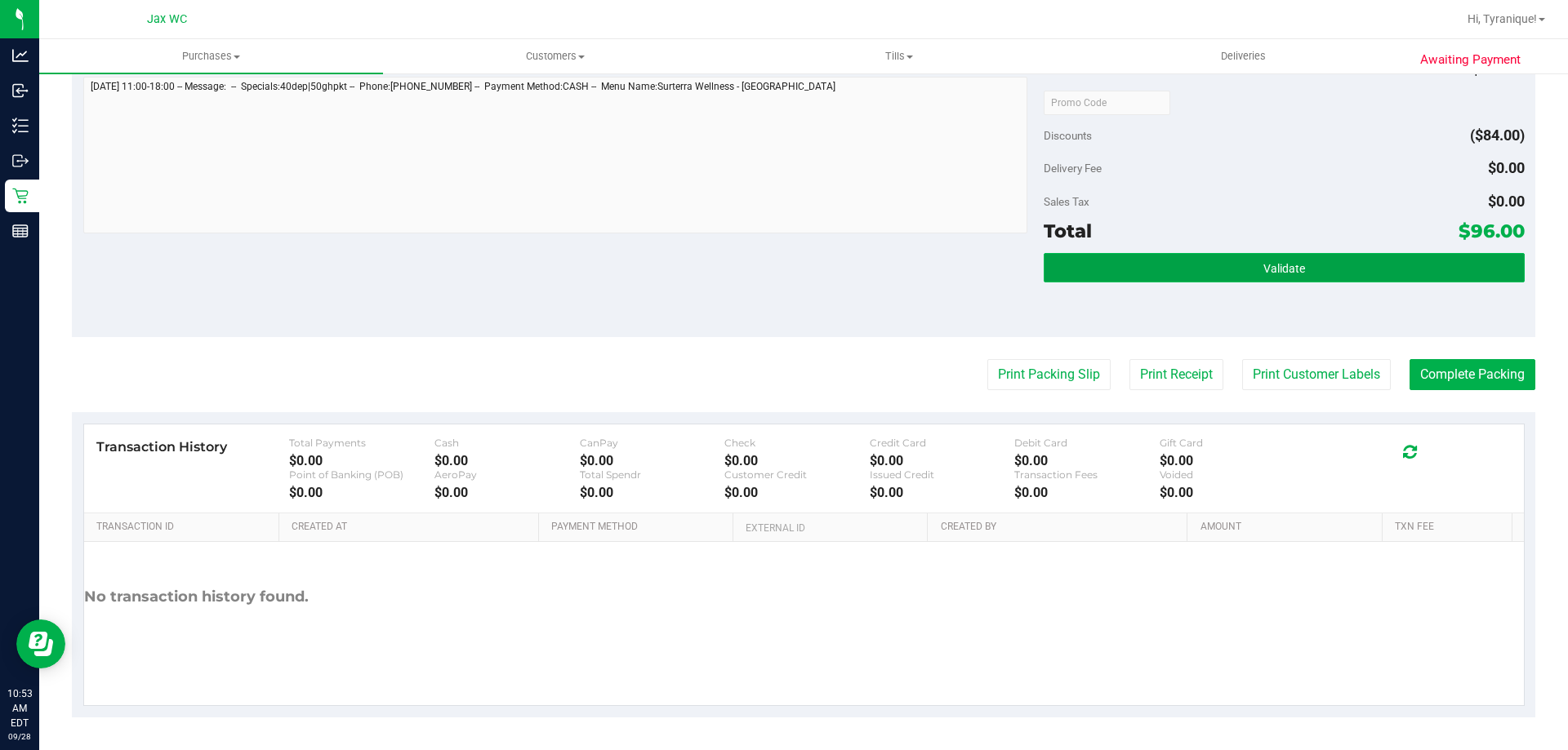
click at [1132, 266] on button "Validate" at bounding box center [1284, 267] width 480 height 29
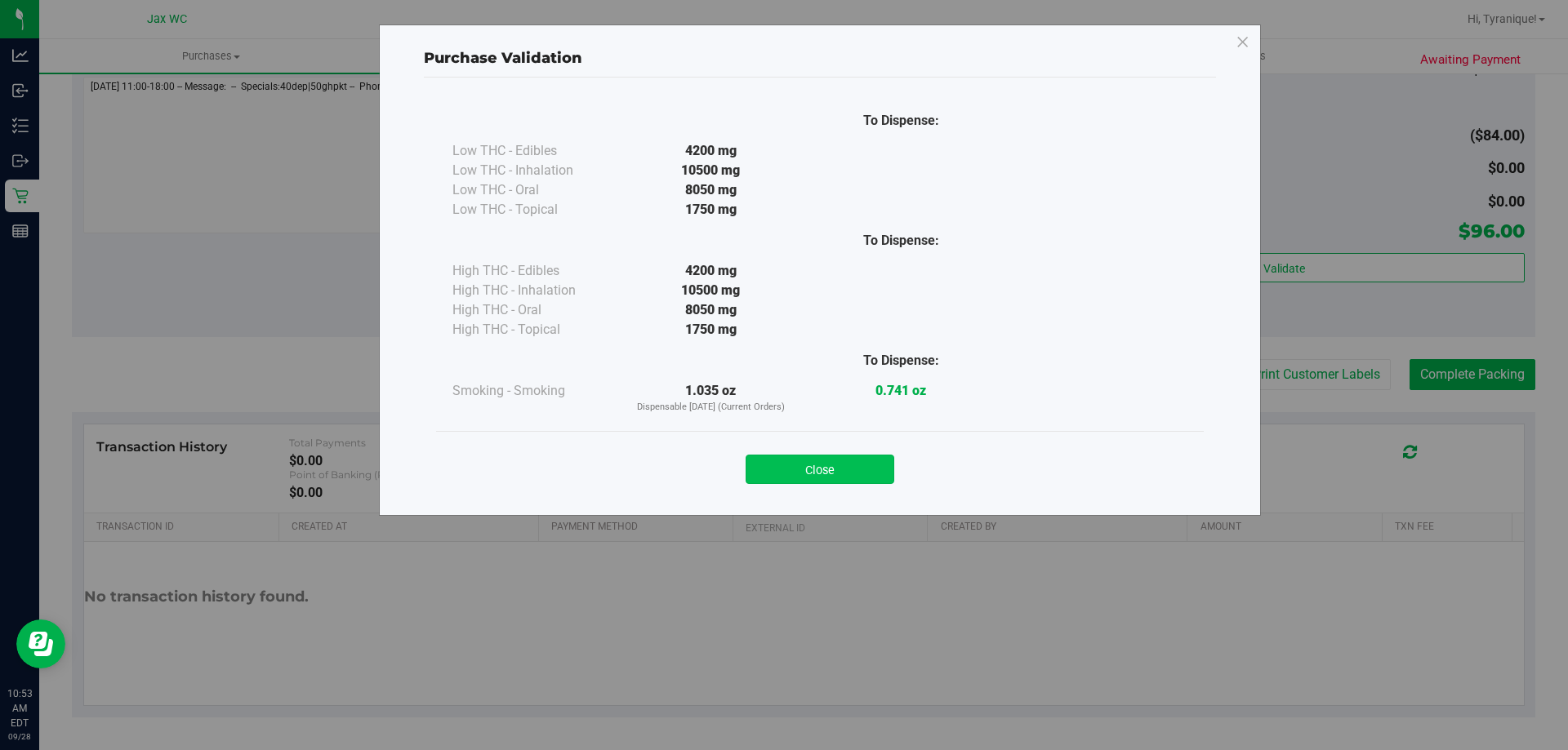
click at [821, 481] on button "Close" at bounding box center [820, 469] width 149 height 29
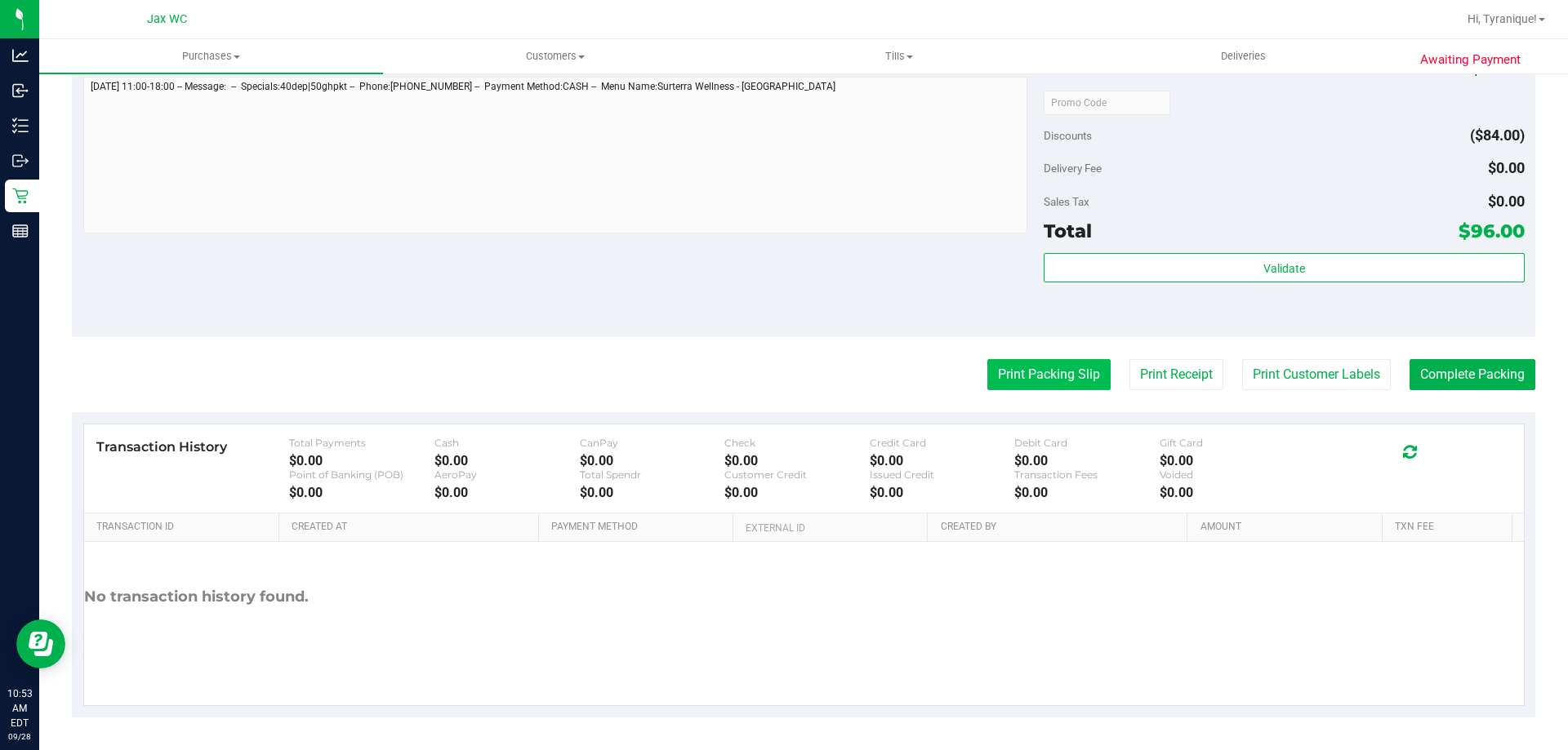
click at [1017, 367] on button "Print Packing Slip" at bounding box center [1048, 375] width 123 height 31
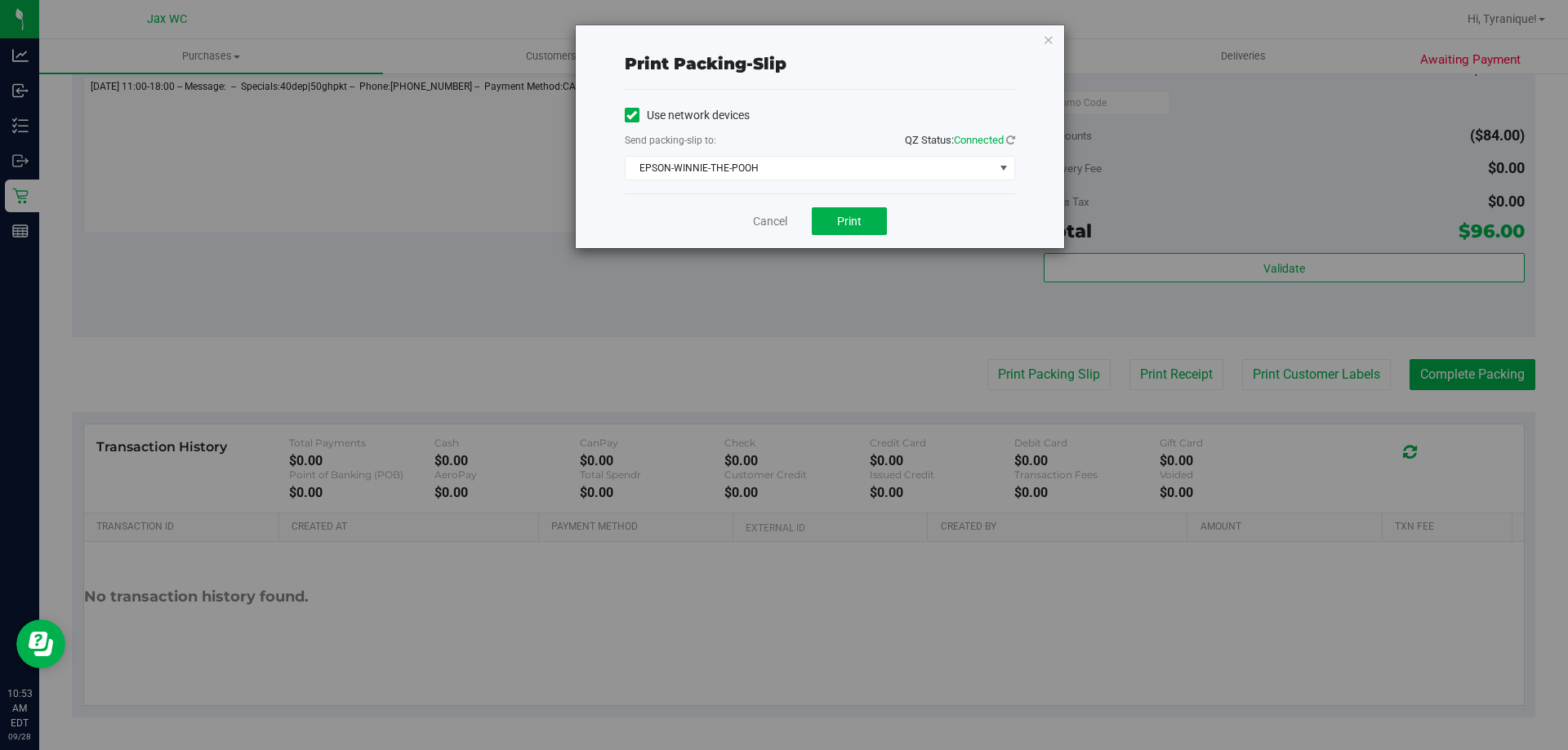
click at [854, 236] on div "Cancel Print" at bounding box center [820, 221] width 391 height 55
click at [848, 231] on button "Print" at bounding box center [849, 221] width 75 height 28
click at [768, 231] on div "Cancel Print" at bounding box center [820, 221] width 391 height 55
click at [765, 222] on link "Cancel" at bounding box center [770, 221] width 34 height 17
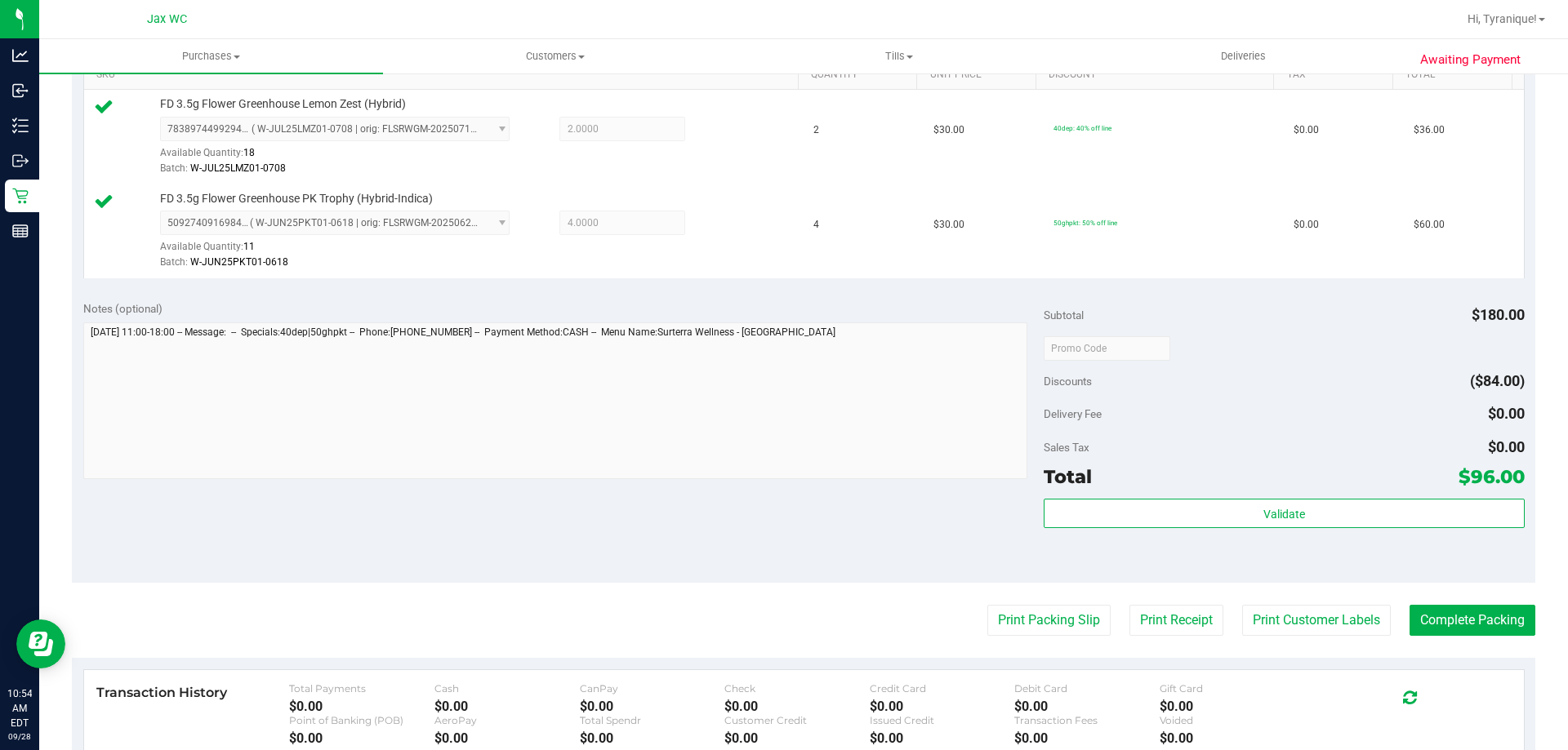
scroll to position [653, 0]
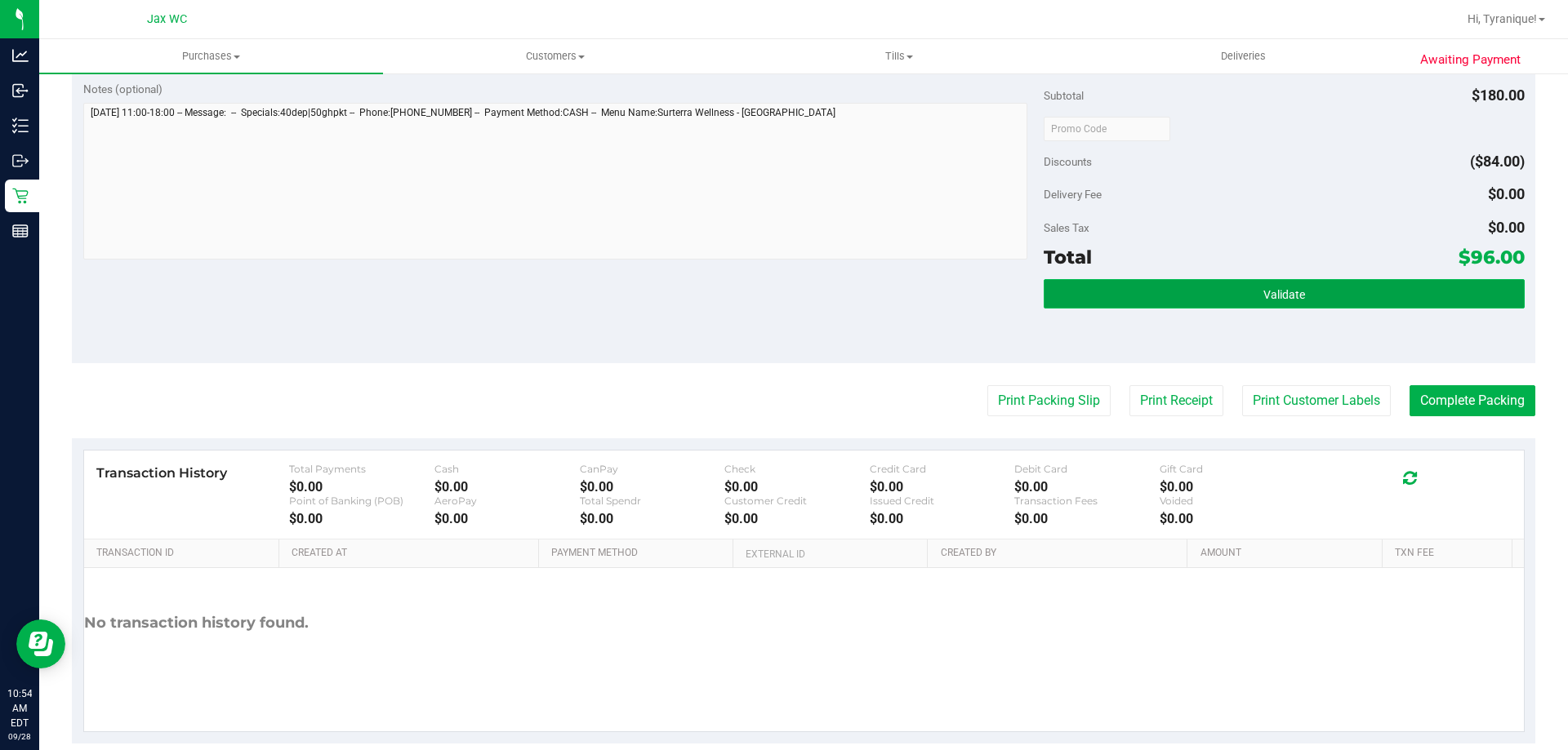
click at [1355, 290] on button "Validate" at bounding box center [1284, 294] width 480 height 29
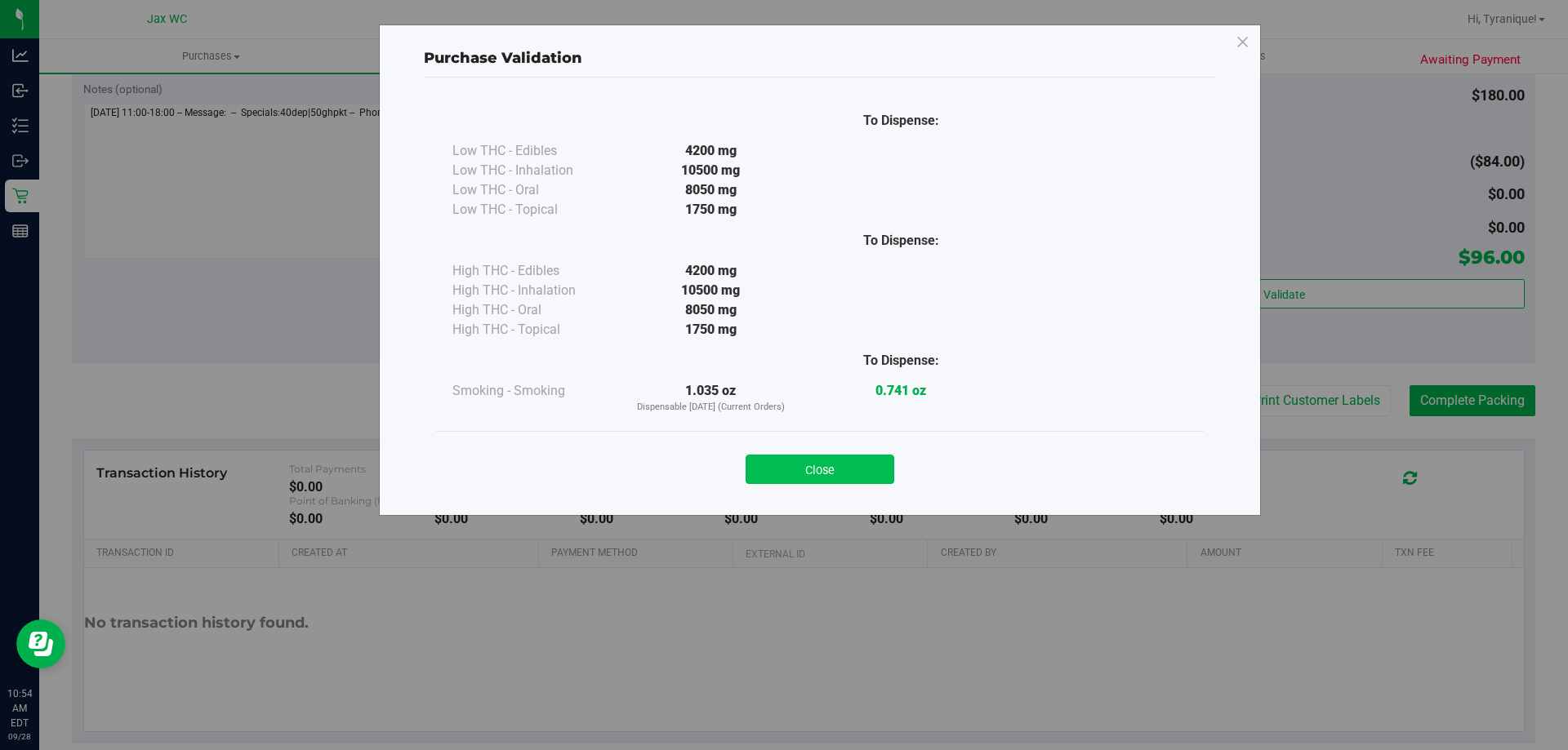
click at [864, 474] on button "Close" at bounding box center [820, 469] width 149 height 29
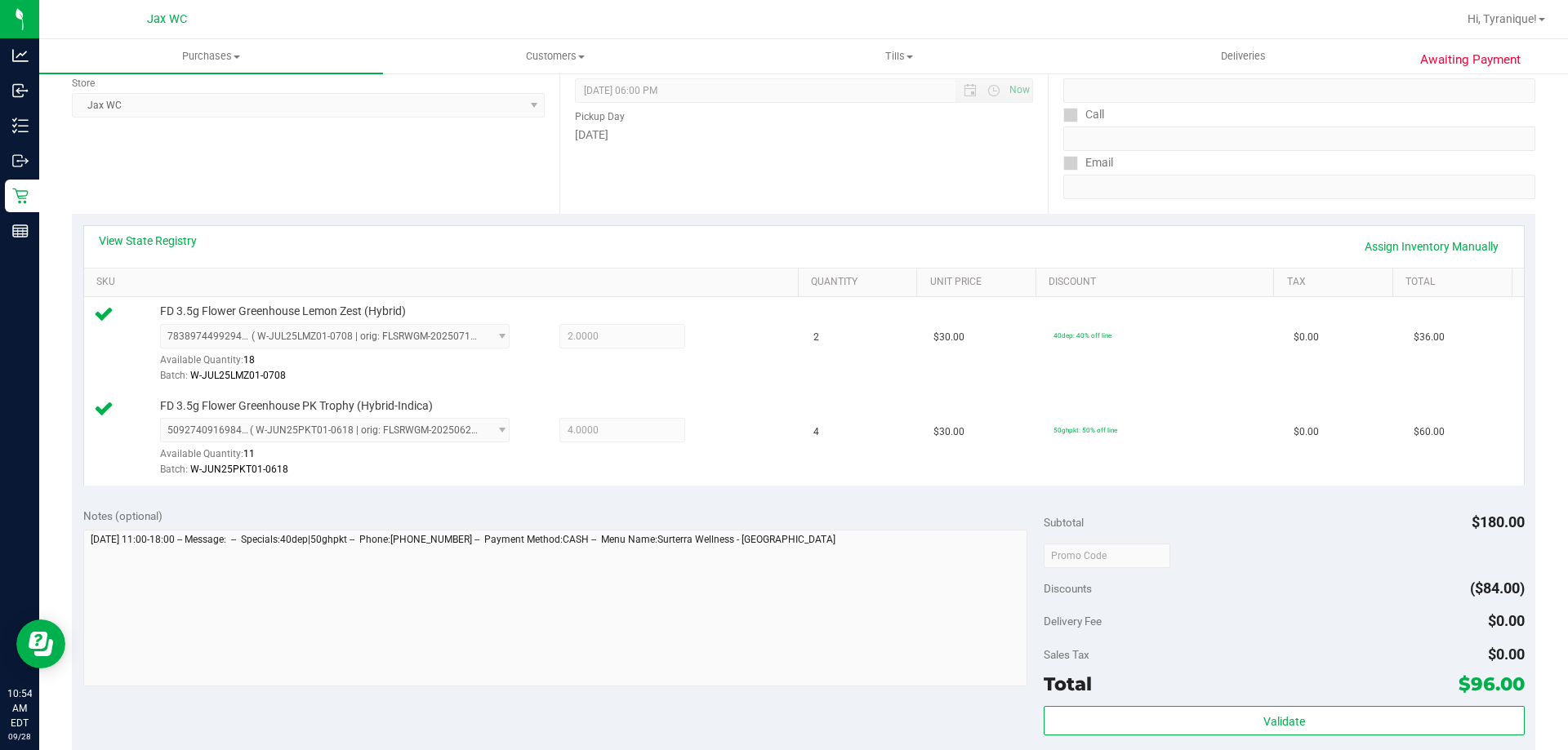
scroll to position [327, 0]
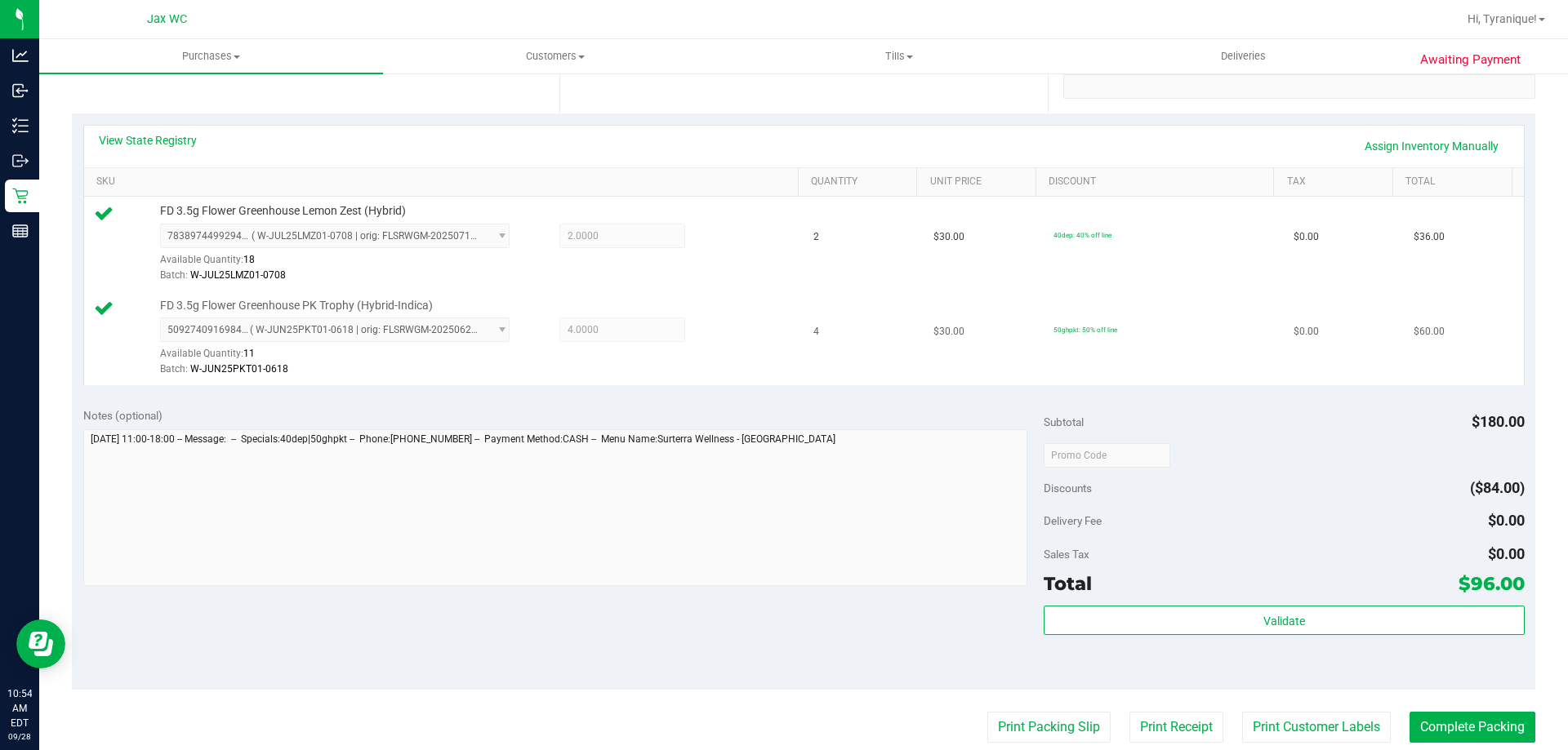
click at [904, 310] on td "4" at bounding box center [864, 339] width 120 height 94
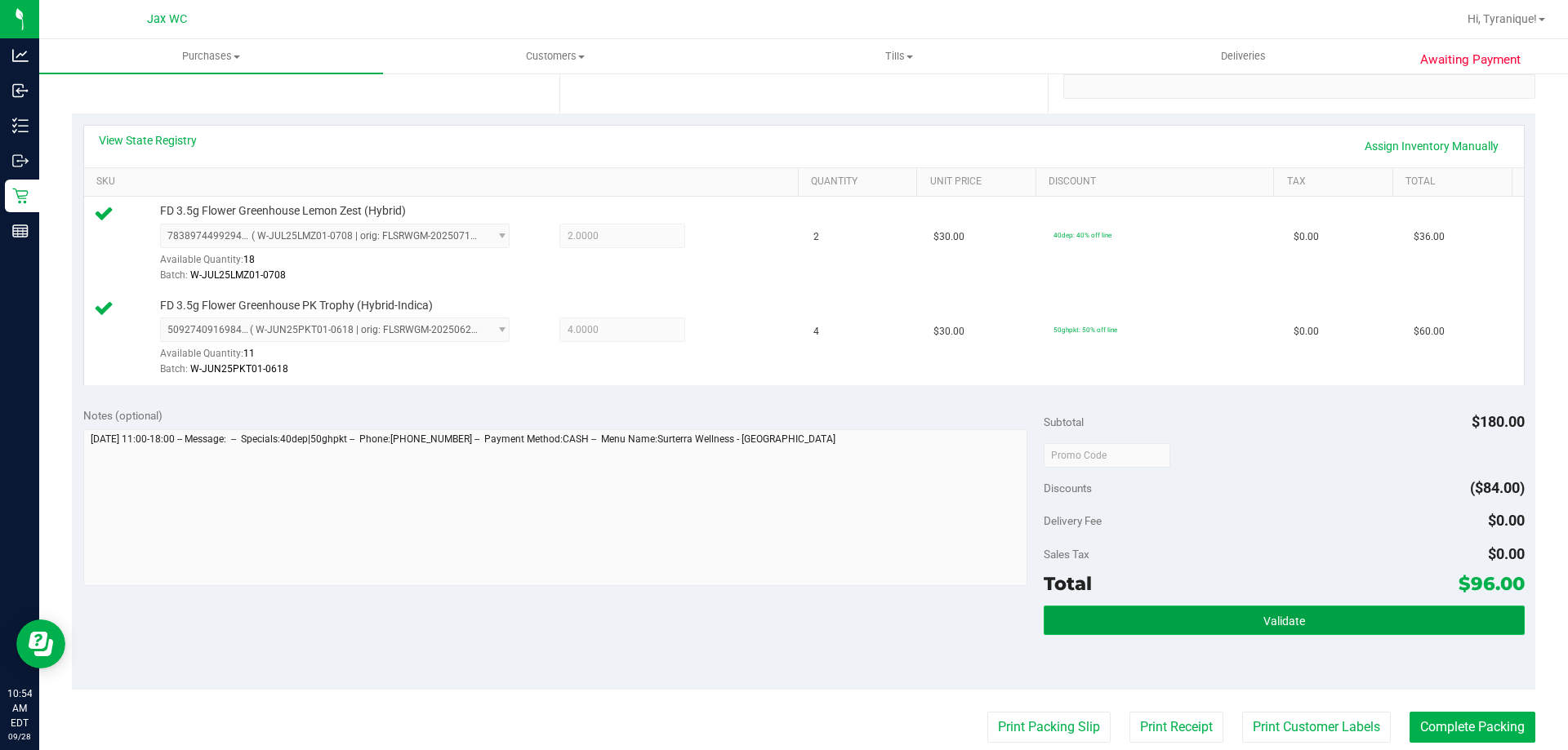
click at [1320, 624] on button "Validate" at bounding box center [1284, 620] width 480 height 29
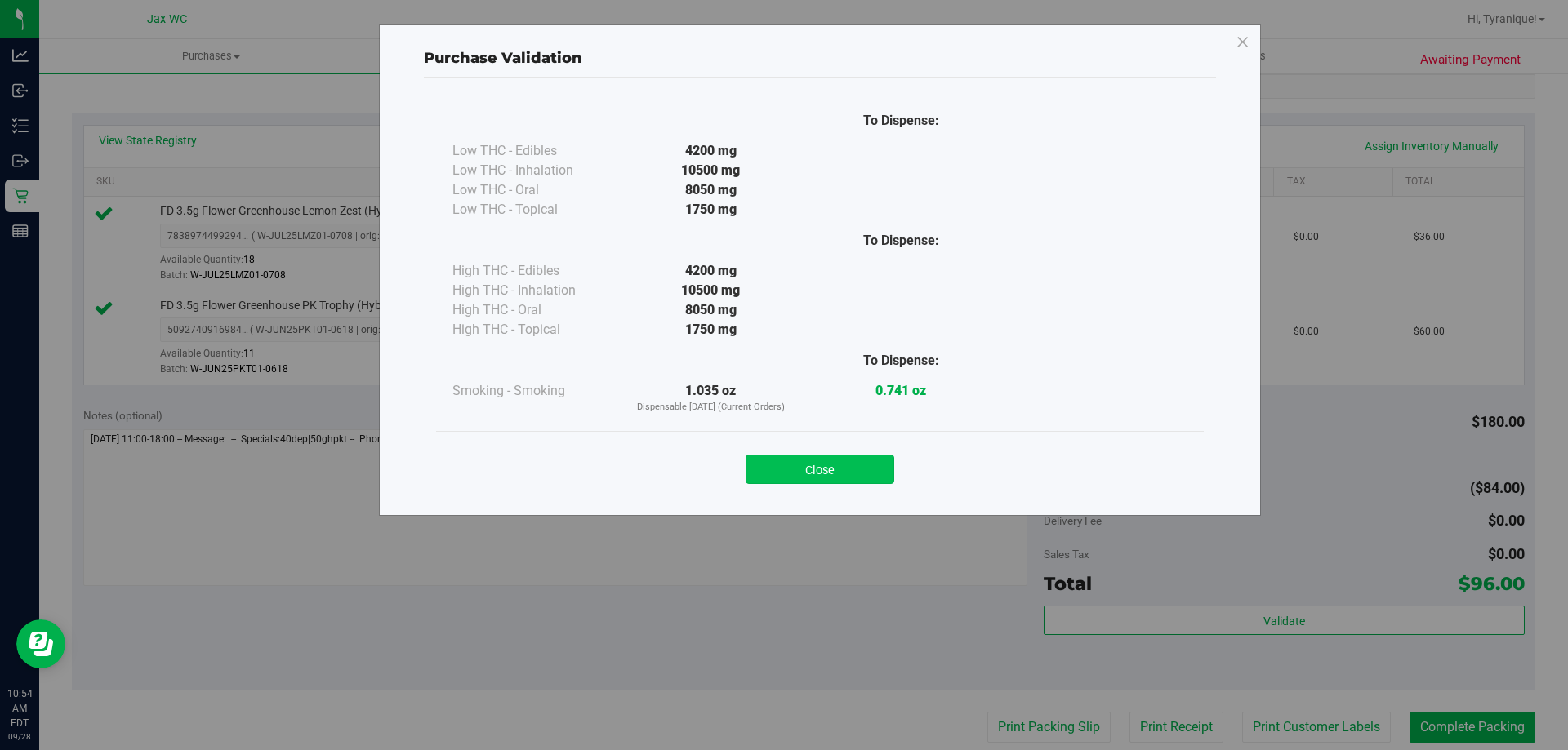
click at [860, 473] on button "Close" at bounding box center [820, 469] width 149 height 29
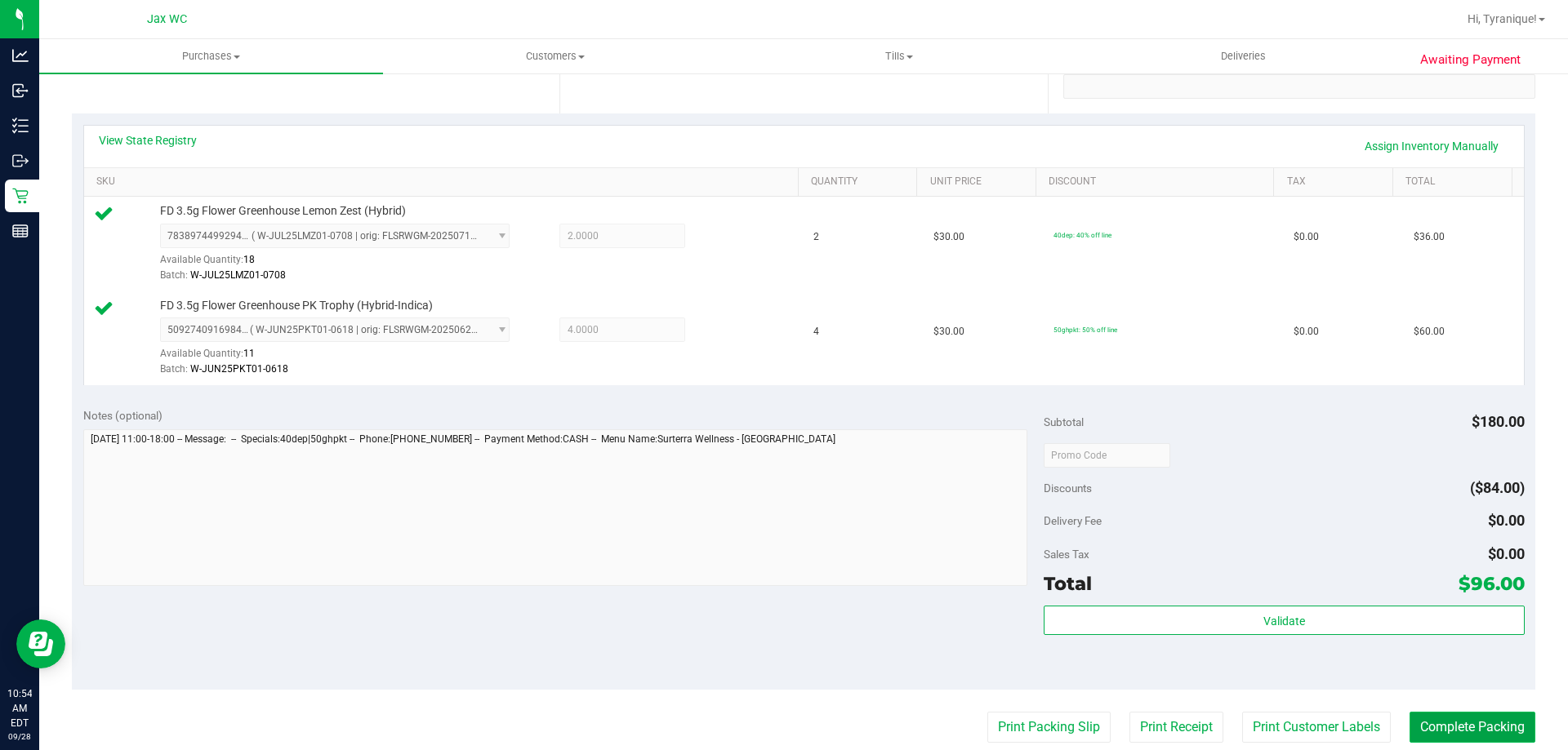
click at [1476, 731] on button "Complete Packing" at bounding box center [1473, 727] width 126 height 31
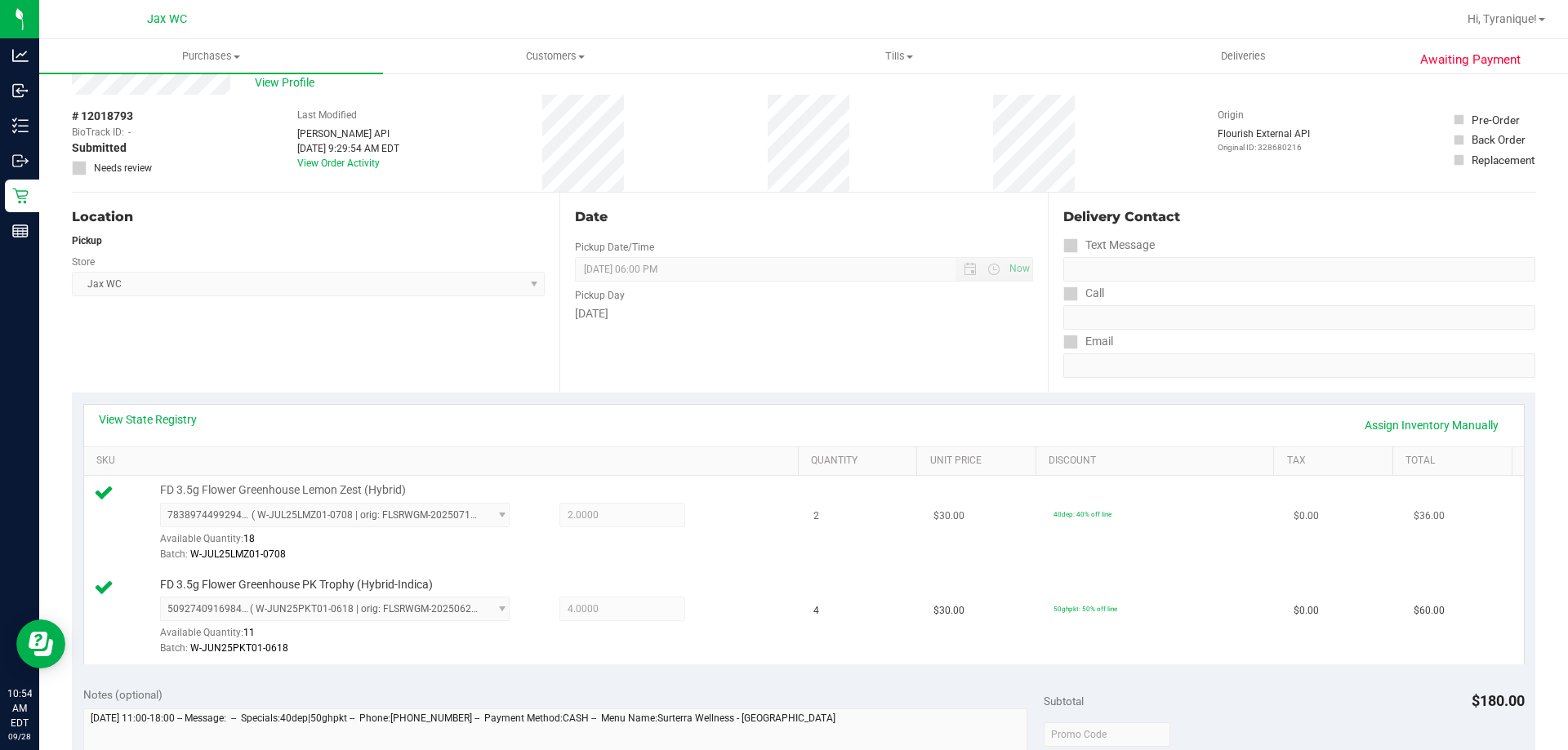
scroll to position [0, 0]
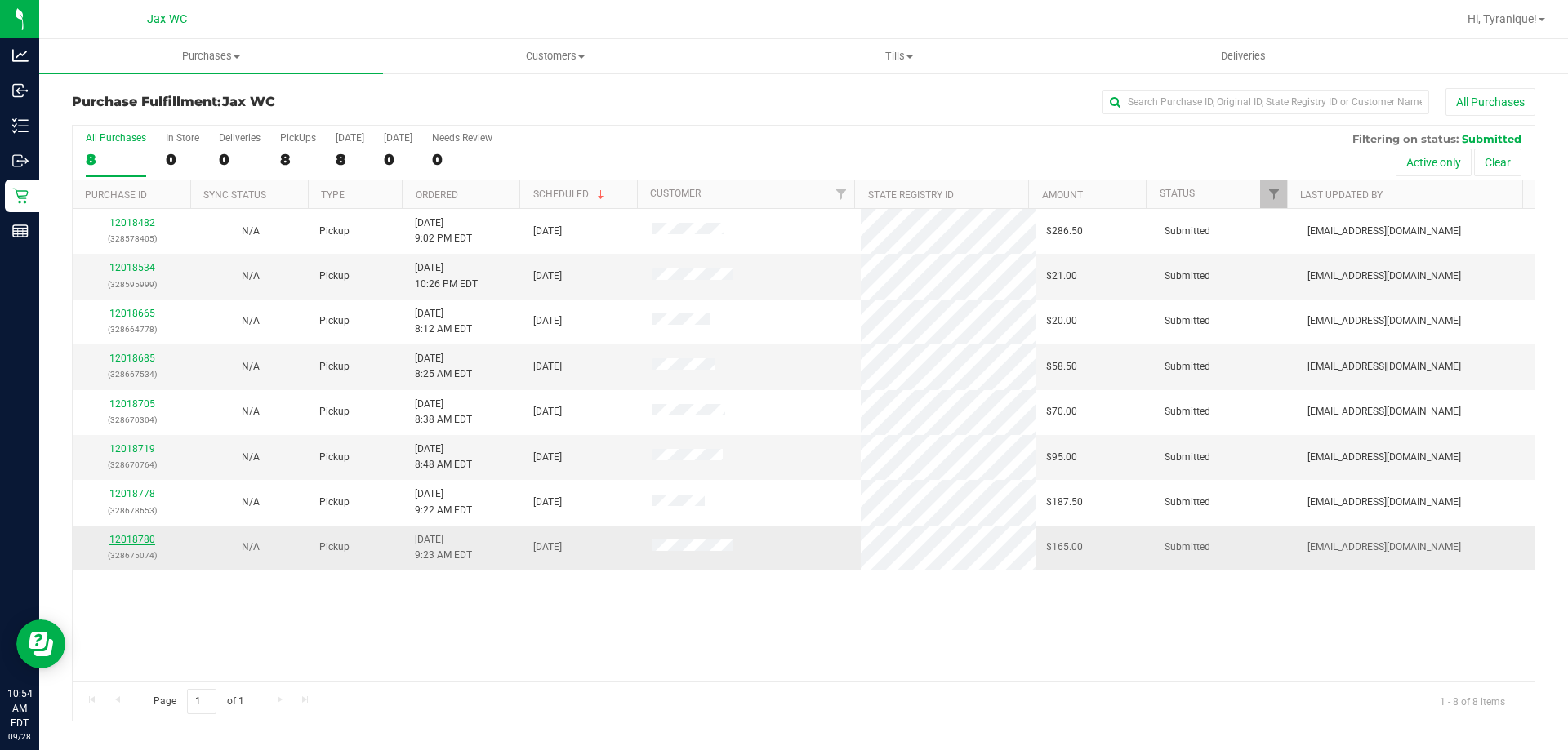
click at [128, 538] on link "12018780" at bounding box center [132, 539] width 46 height 11
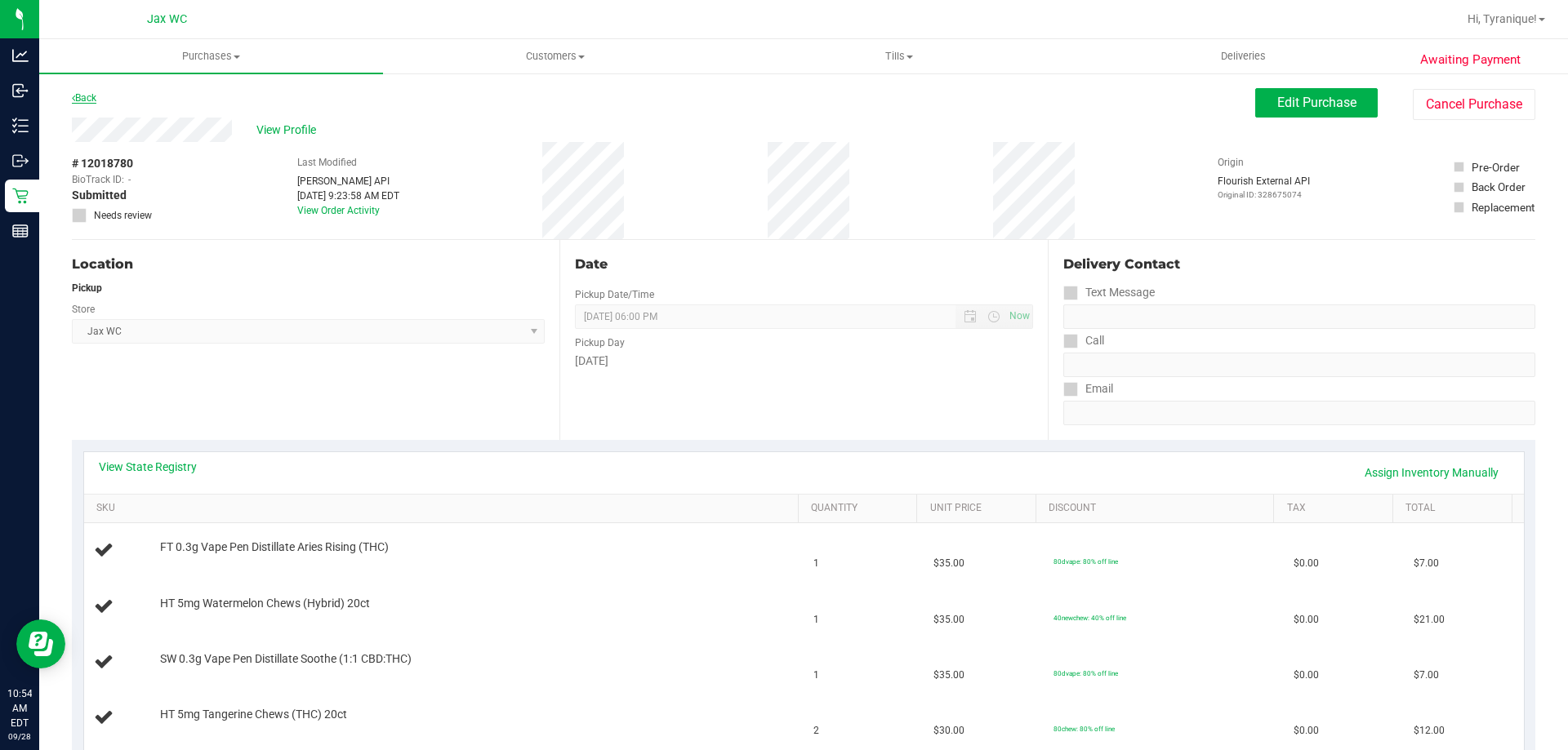
click at [96, 96] on link "Back" at bounding box center [84, 98] width 24 height 11
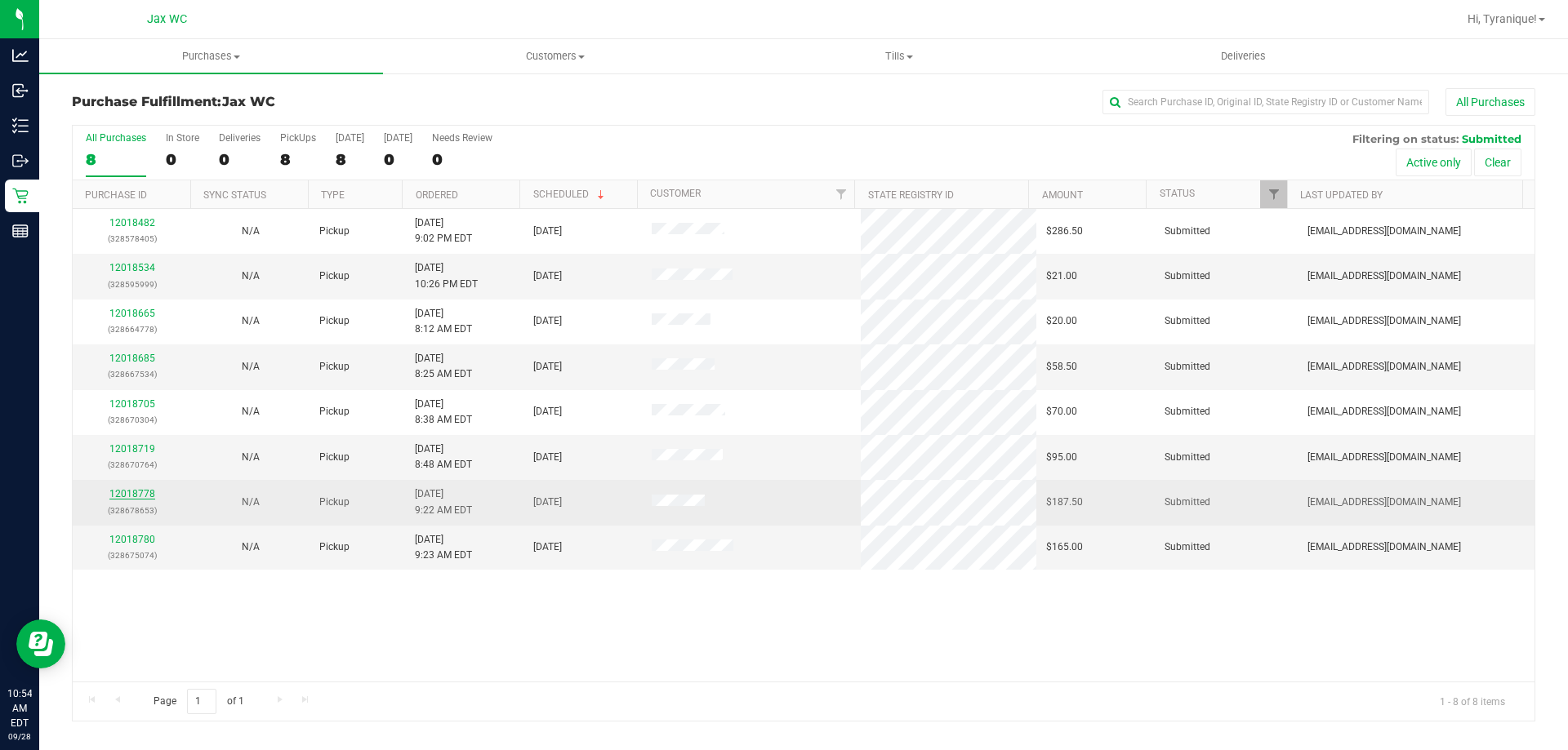
click at [151, 494] on link "12018778" at bounding box center [132, 494] width 46 height 11
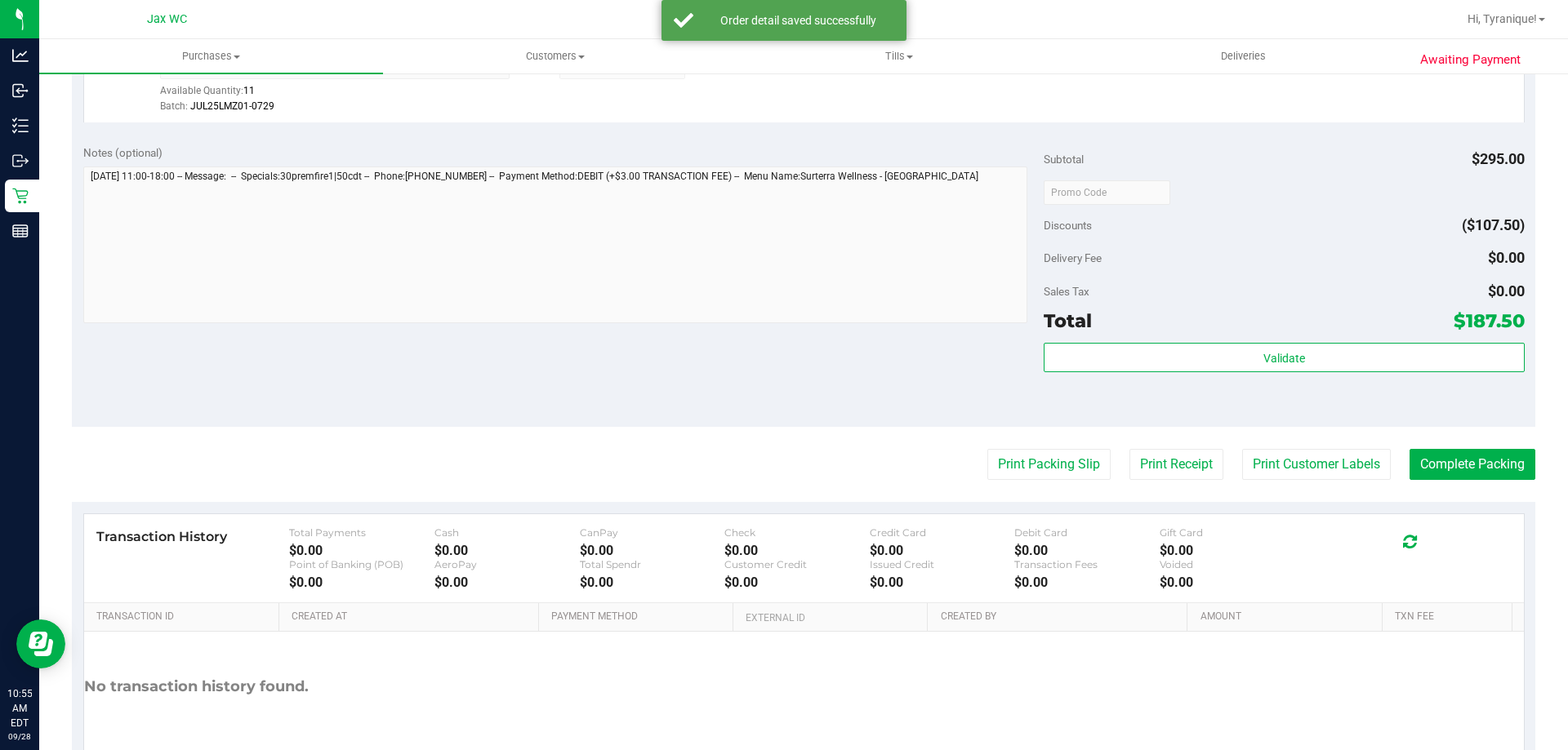
scroll to position [679, 0]
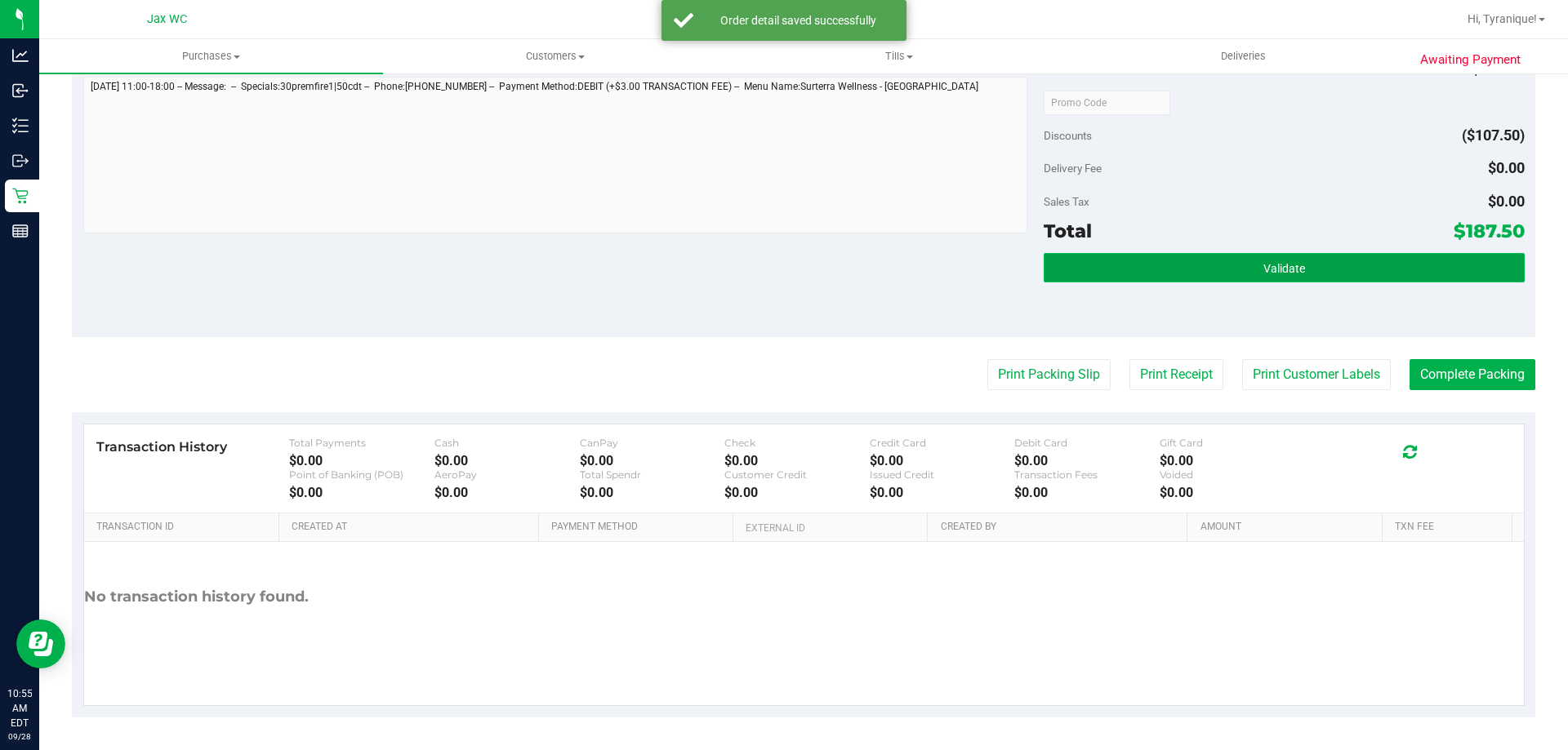
click at [1187, 265] on button "Validate" at bounding box center [1284, 267] width 480 height 29
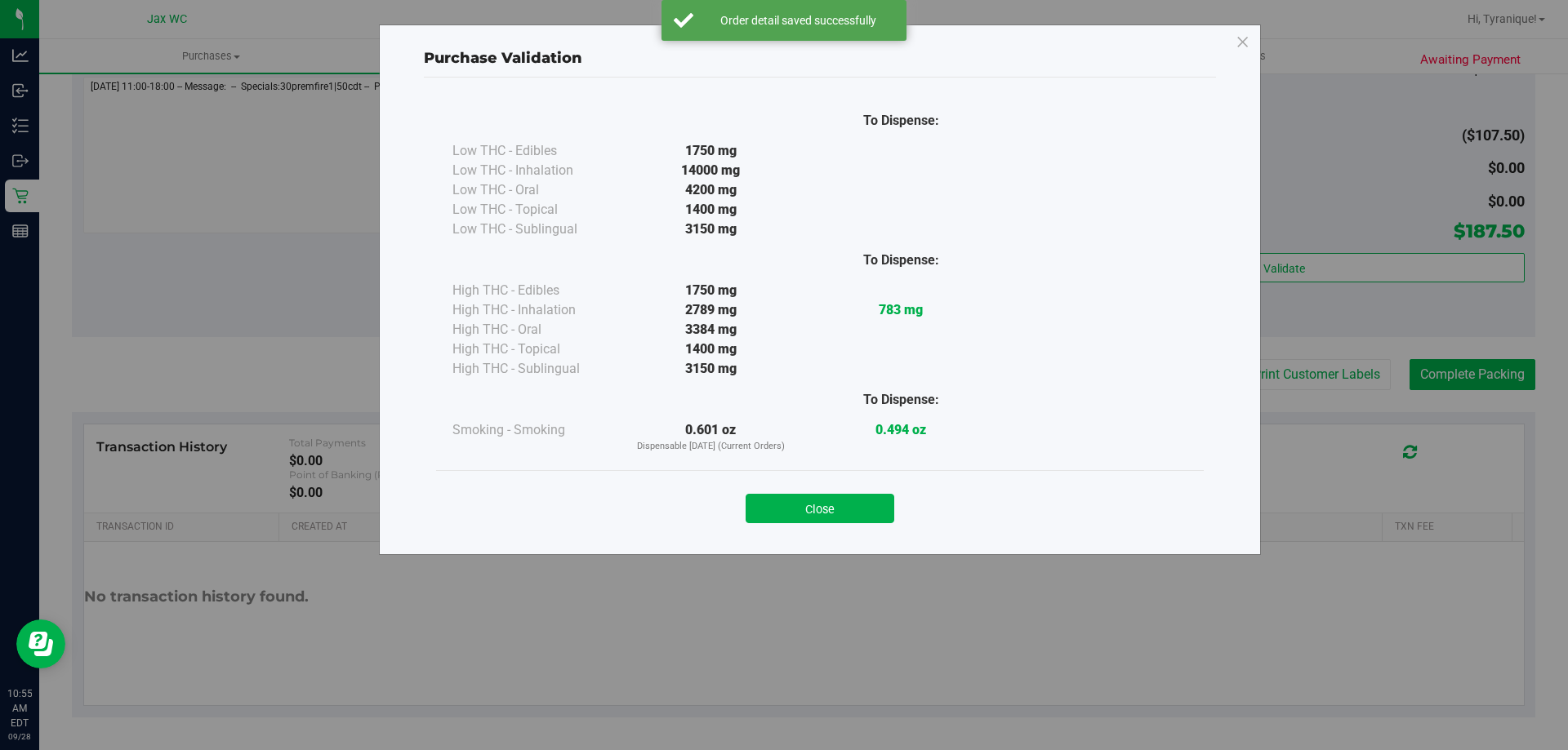
click at [867, 493] on div "Close" at bounding box center [820, 503] width 744 height 40
click at [870, 509] on button "Close" at bounding box center [820, 508] width 149 height 29
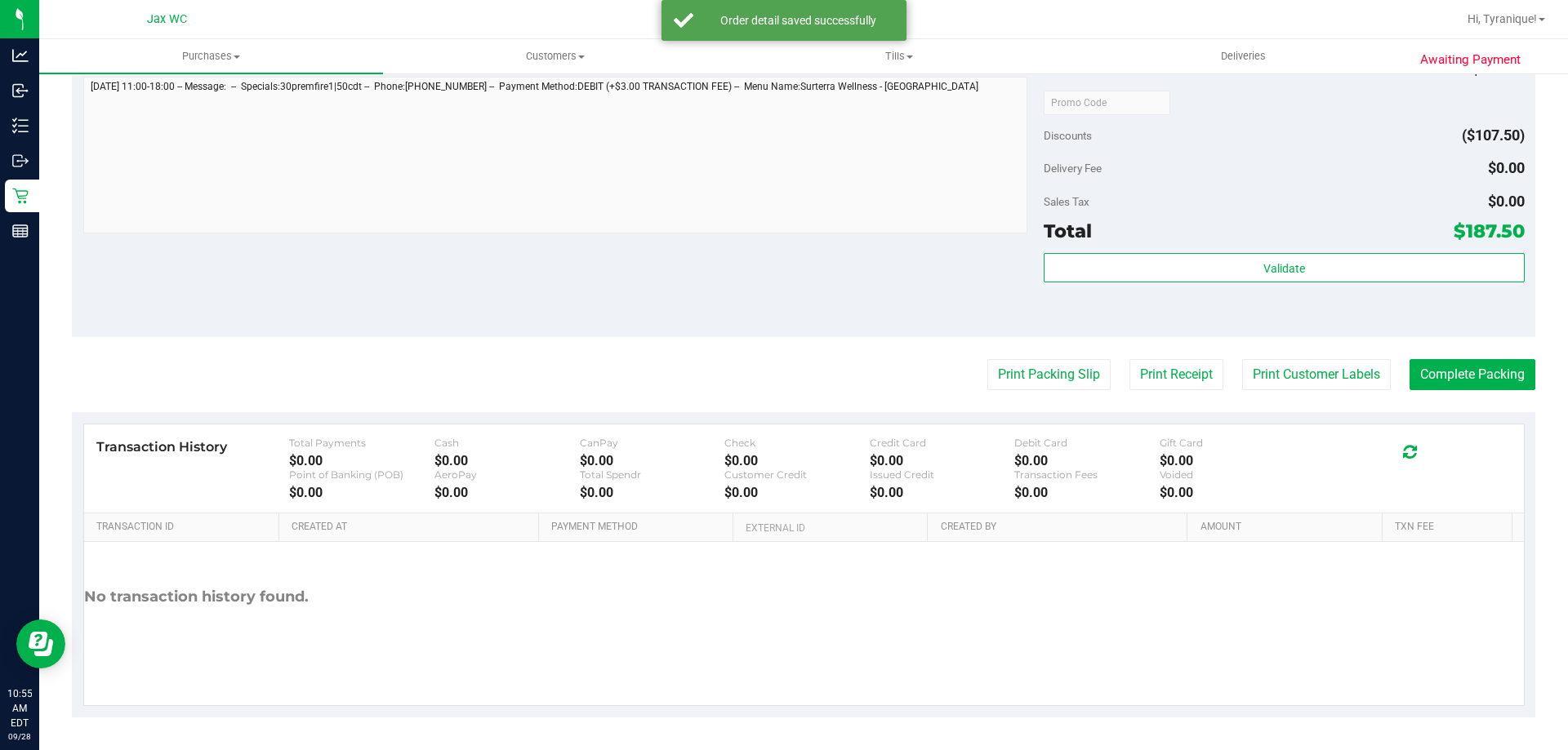
click at [972, 393] on purchase-details "Back Edit Purchase Cancel Purchase View Profile # 12018778 BioTrack ID: - Submi…" at bounding box center [803, 63] width 1464 height 1309
click at [987, 376] on button "Print Packing Slip" at bounding box center [1048, 375] width 123 height 31
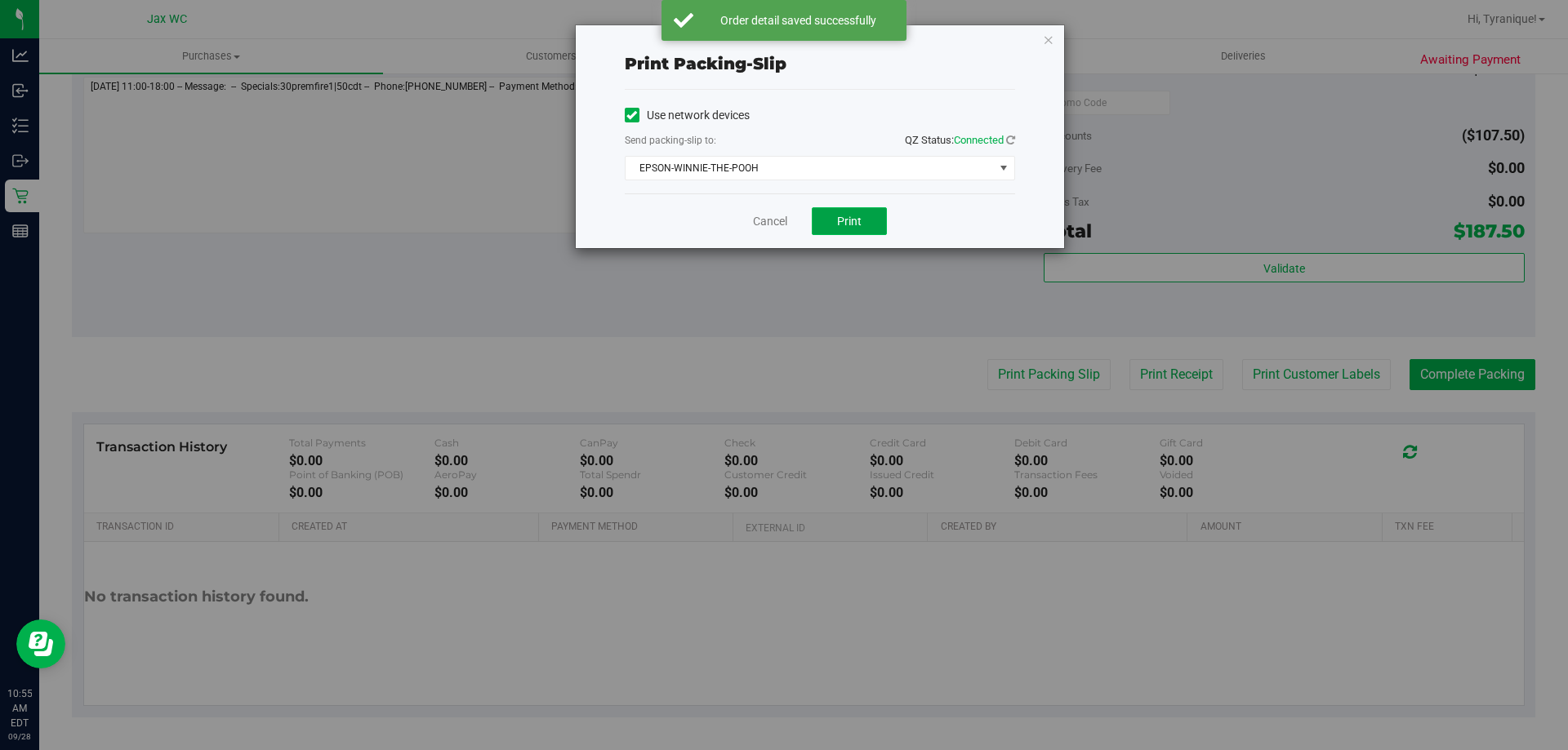
click at [839, 216] on span "Print" at bounding box center [849, 221] width 24 height 13
click at [774, 220] on link "Cancel" at bounding box center [770, 221] width 34 height 17
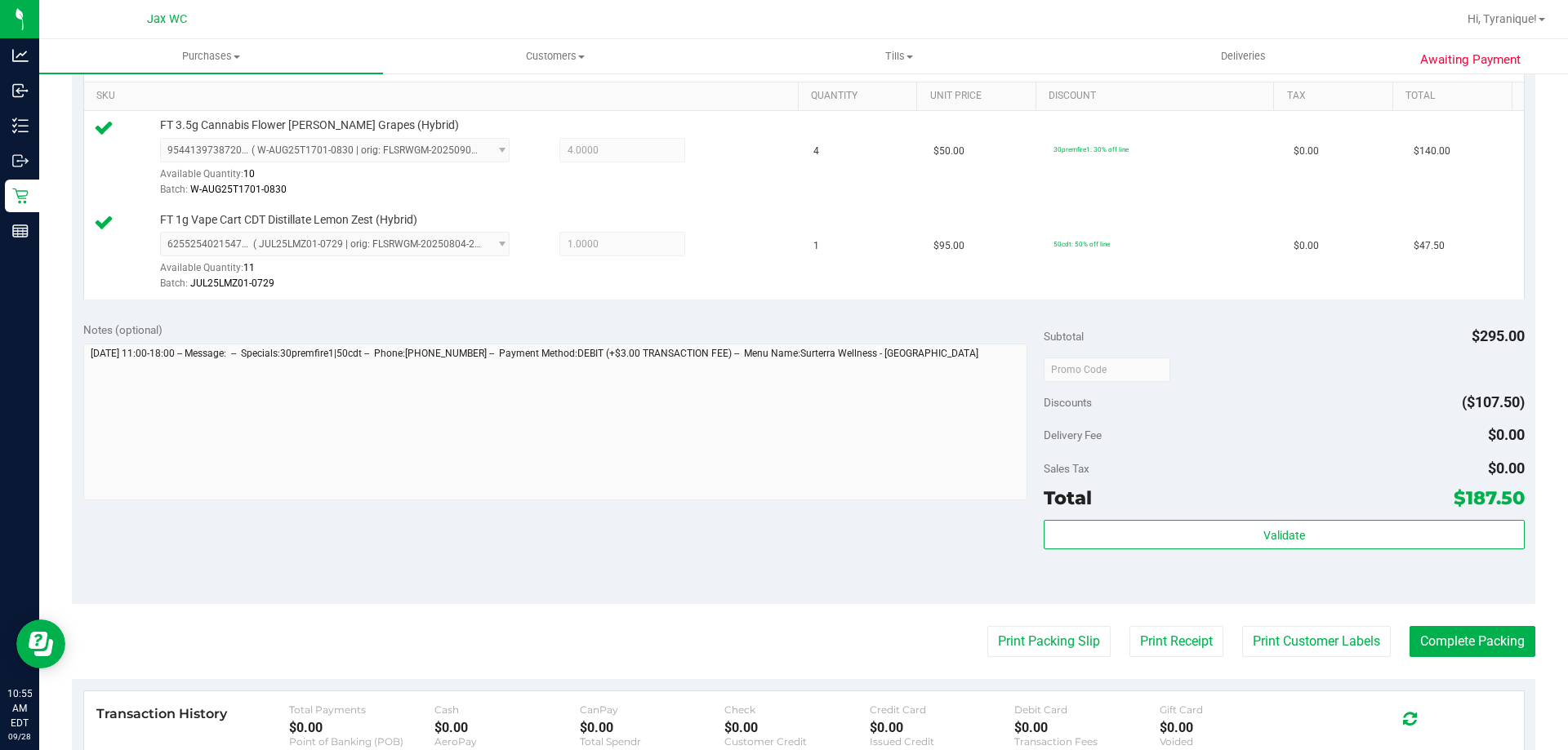
scroll to position [653, 0]
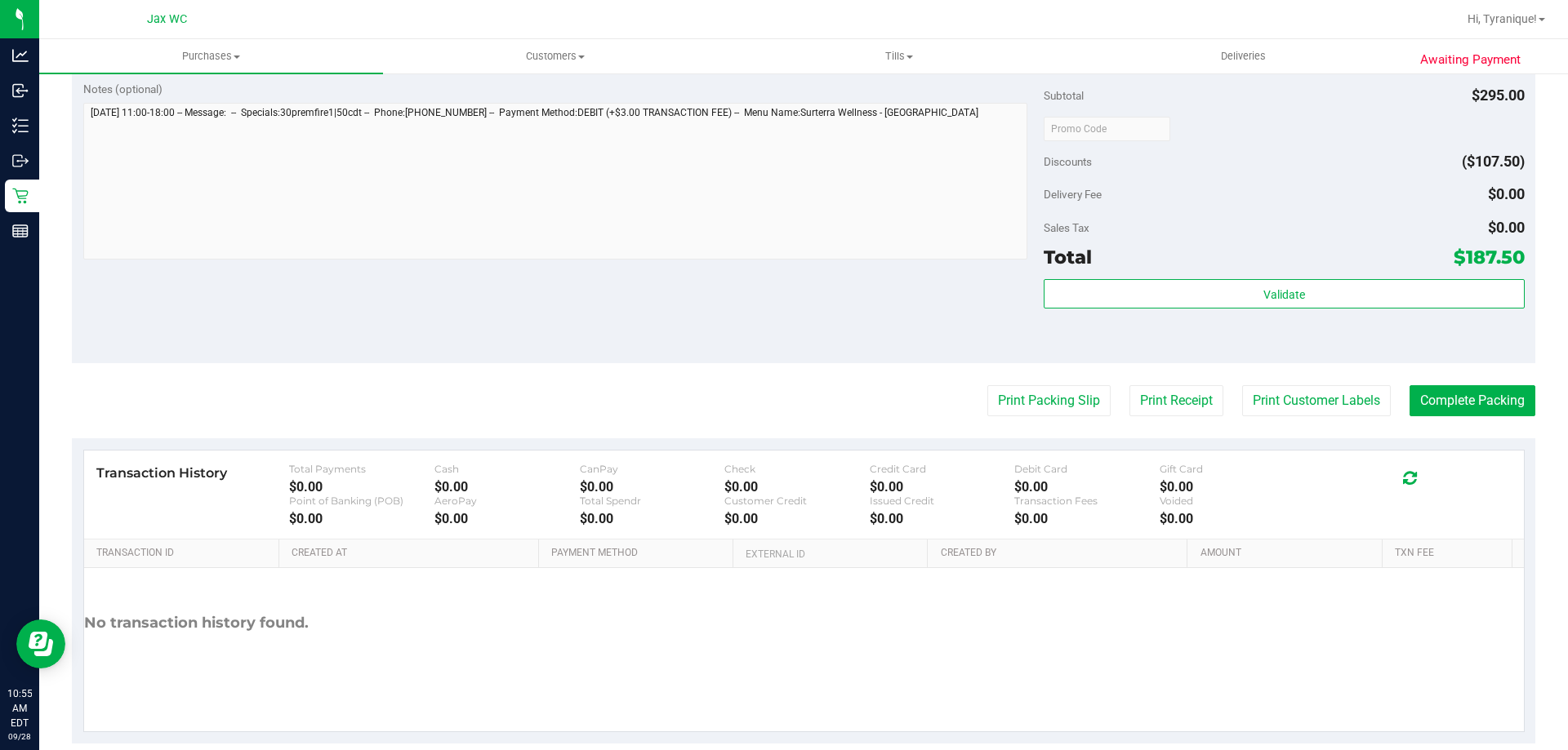
click at [1398, 310] on div "Validate" at bounding box center [1284, 316] width 480 height 73
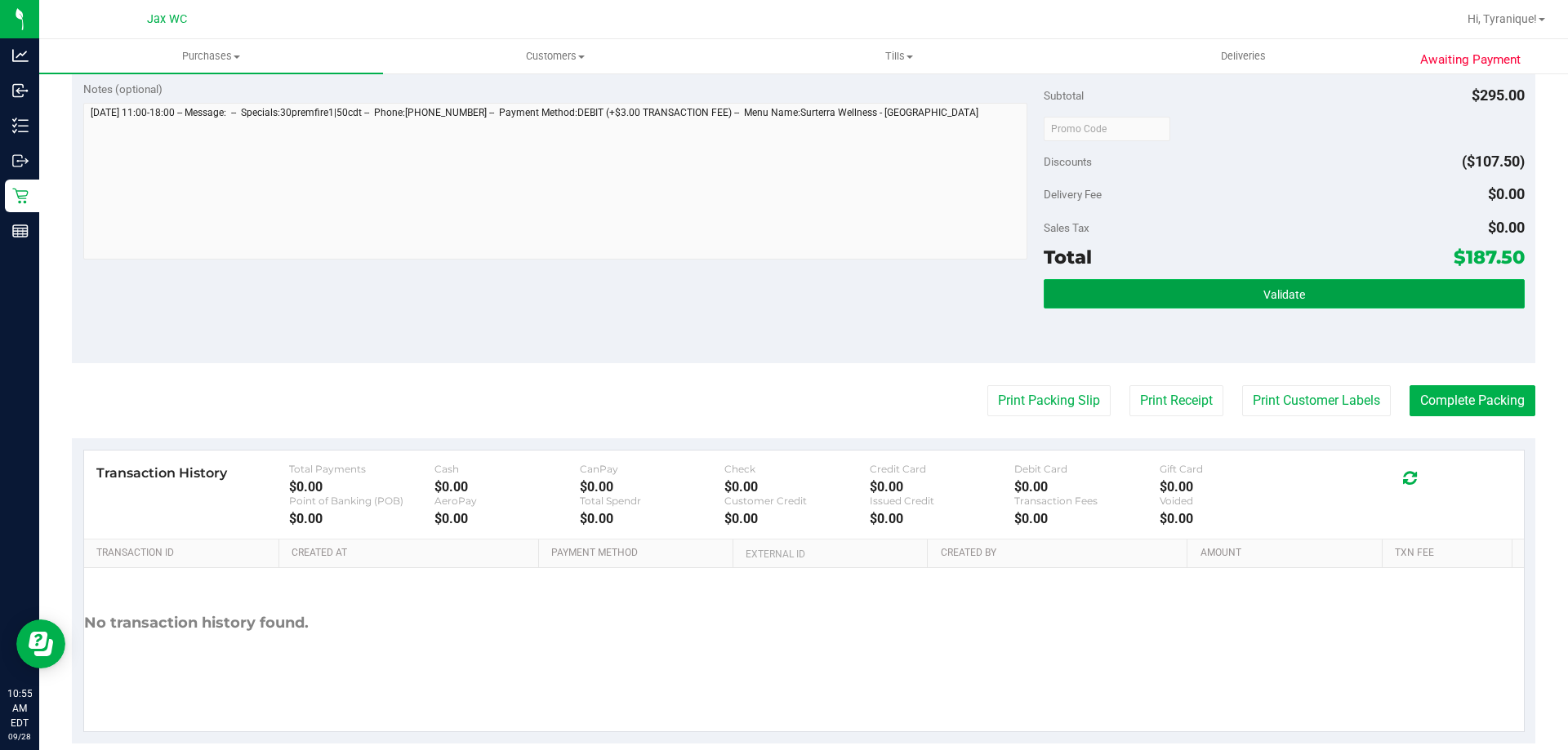
click at [1390, 294] on button "Validate" at bounding box center [1284, 294] width 480 height 29
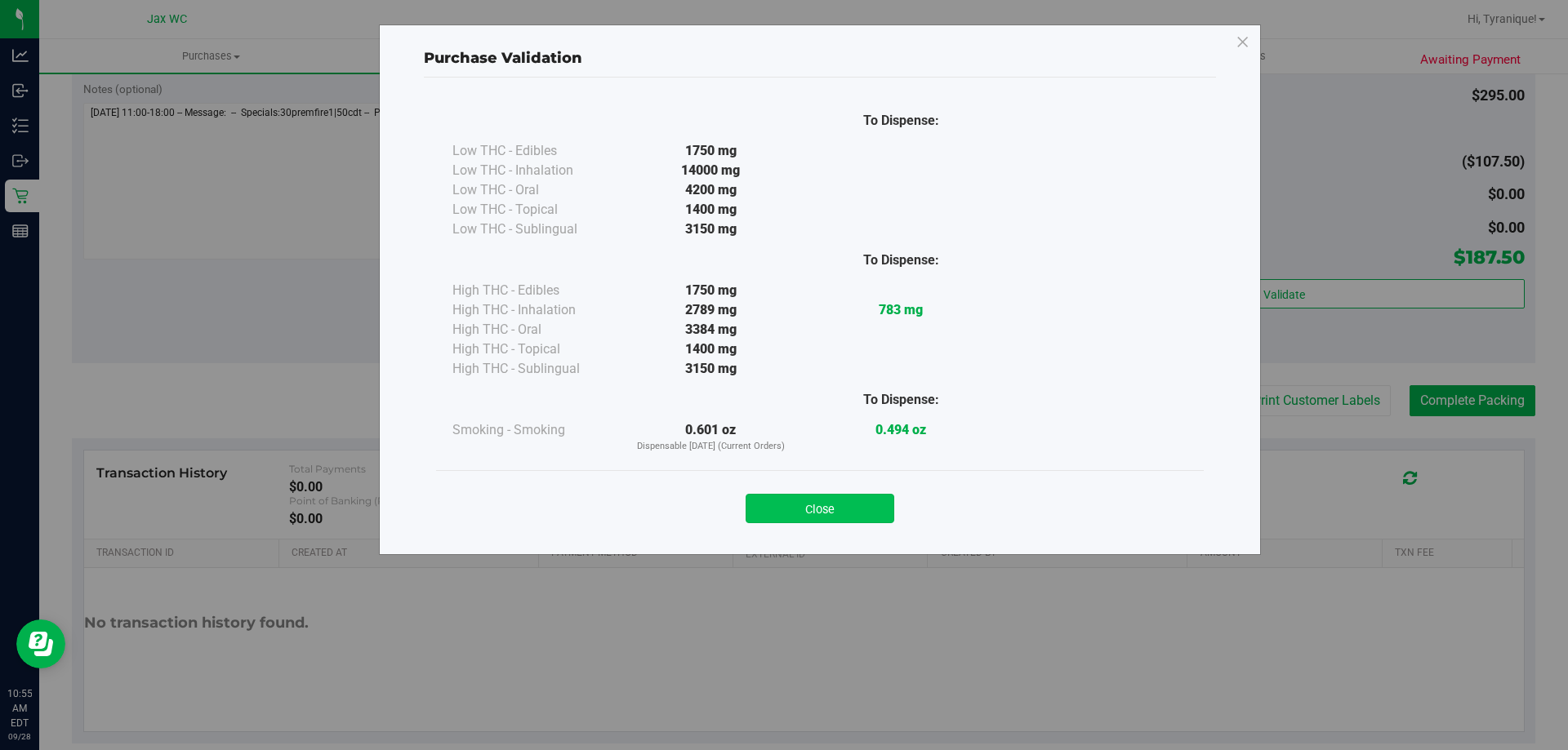
click at [869, 515] on button "Close" at bounding box center [820, 508] width 149 height 29
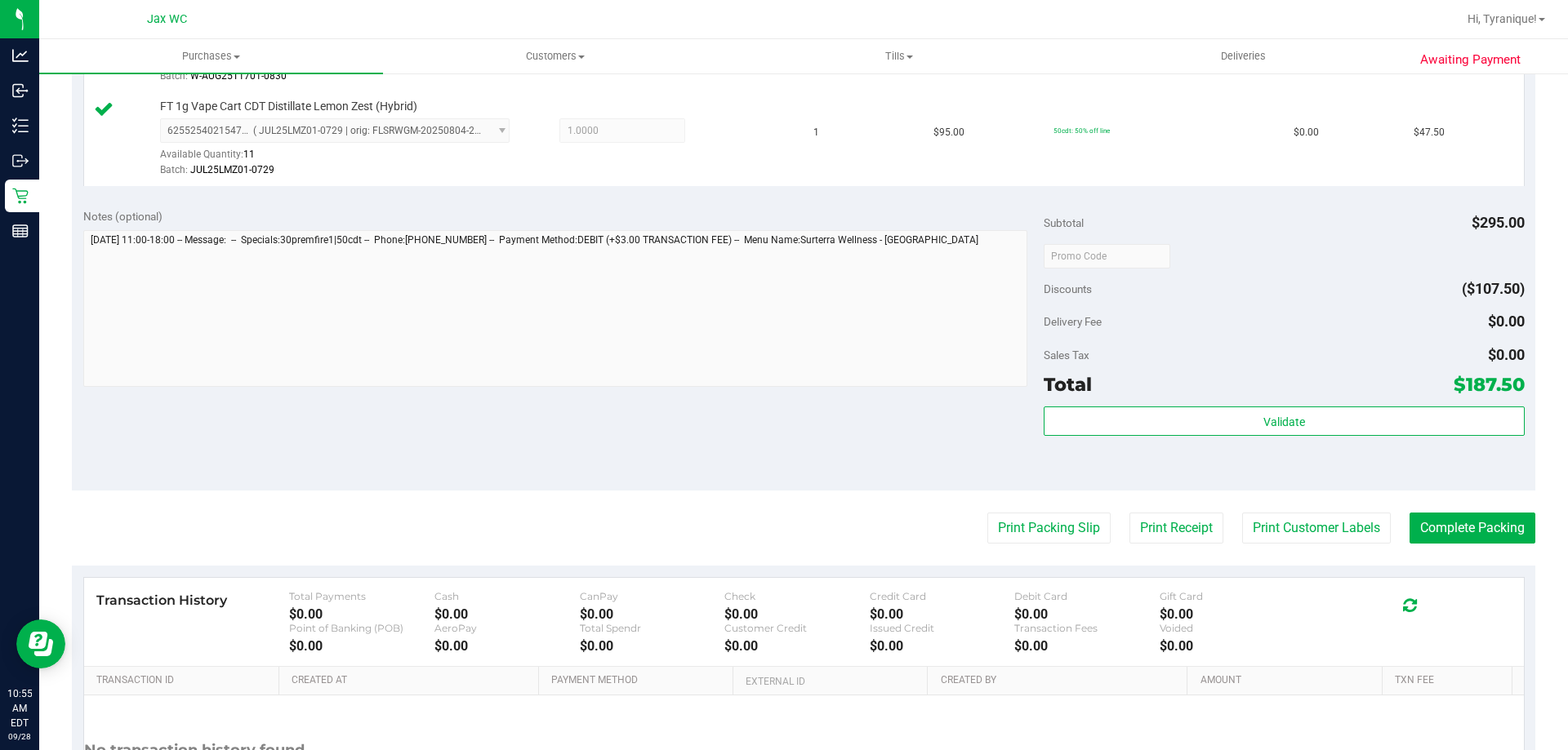
scroll to position [490, 0]
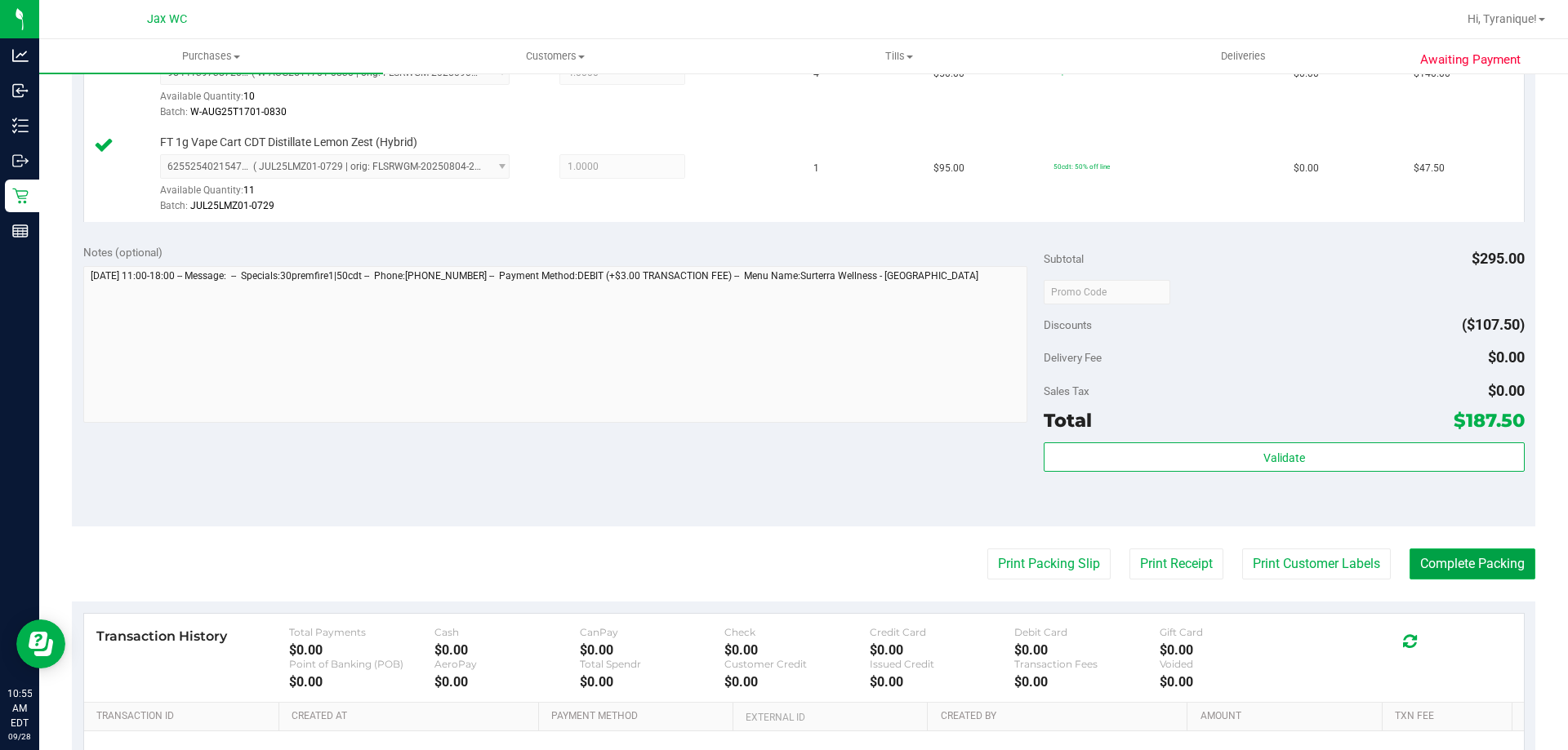
click at [1464, 562] on button "Complete Packing" at bounding box center [1473, 564] width 126 height 31
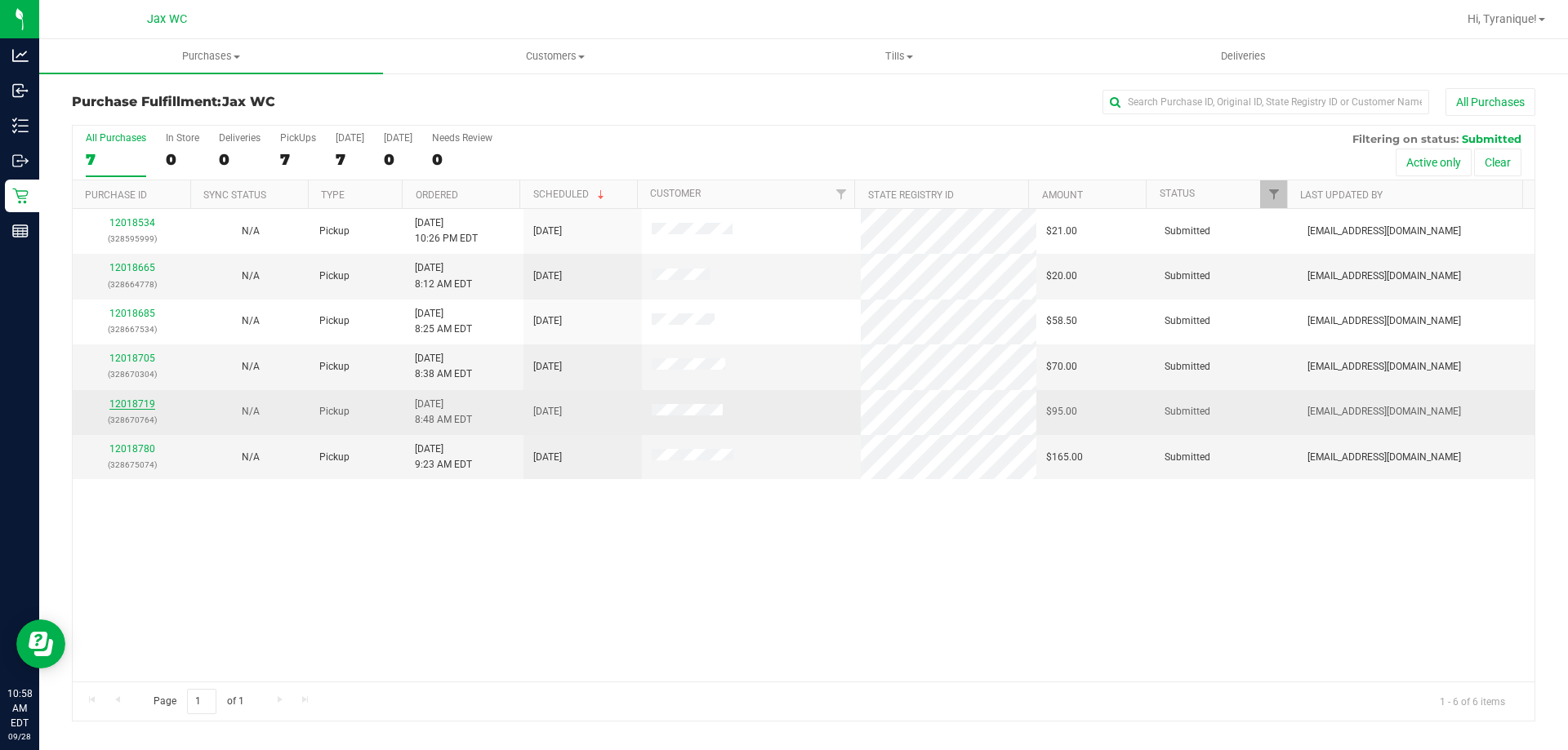
click at [139, 404] on link "12018719" at bounding box center [132, 404] width 46 height 11
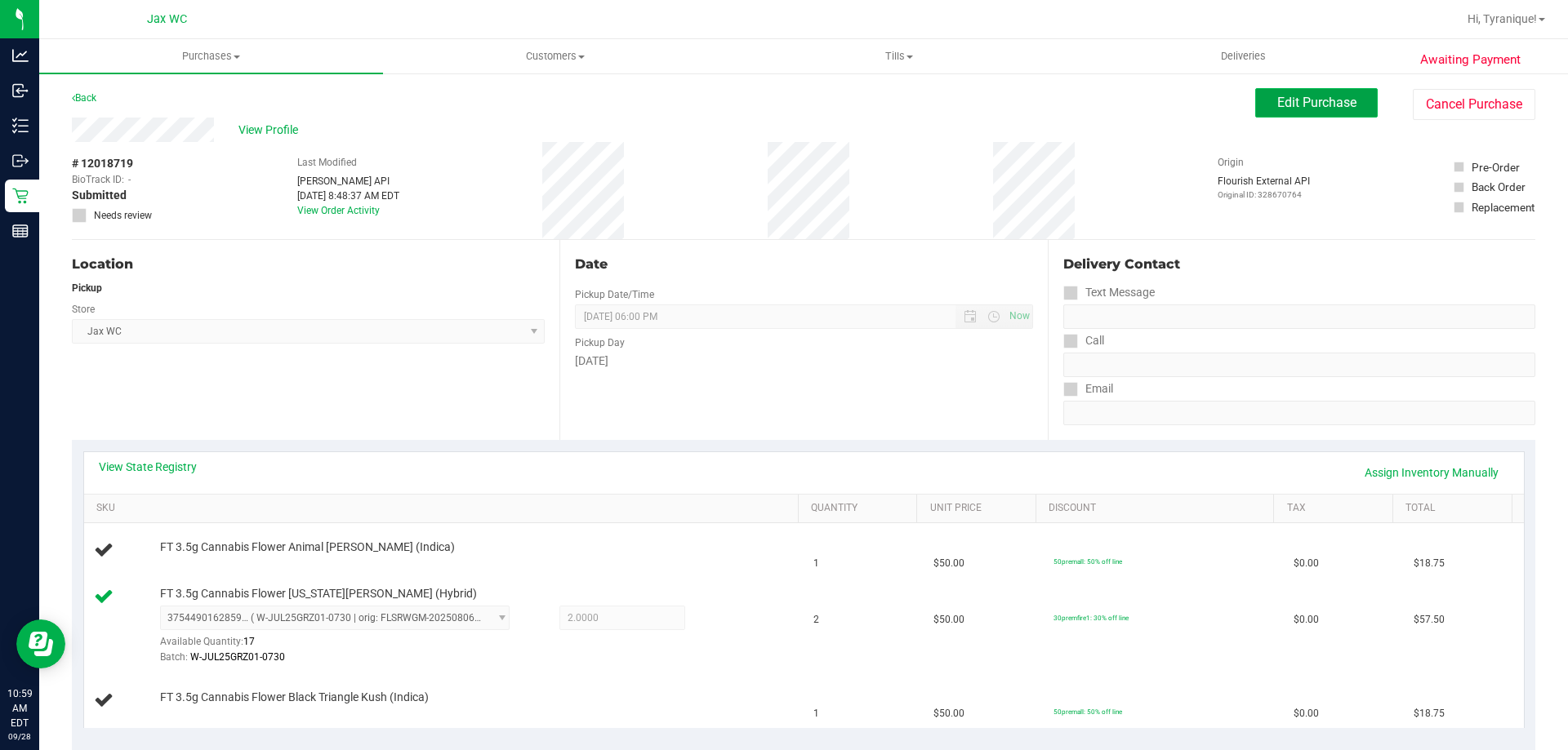
click at [1265, 111] on button "Edit Purchase" at bounding box center [1317, 103] width 122 height 29
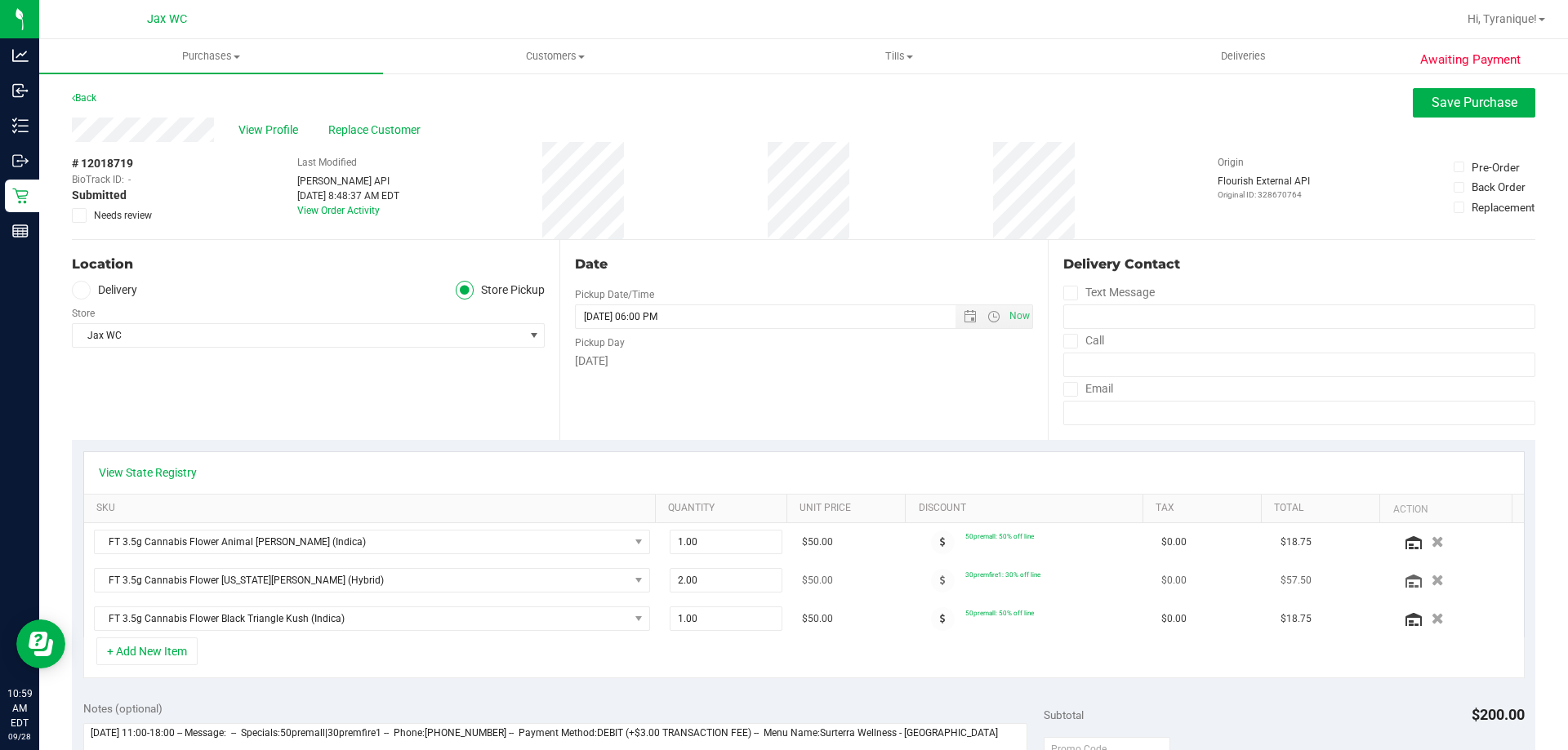
click at [936, 566] on td "30premfire1: 30% off line" at bounding box center [1032, 581] width 239 height 39
click at [931, 592] on span at bounding box center [942, 581] width 24 height 24
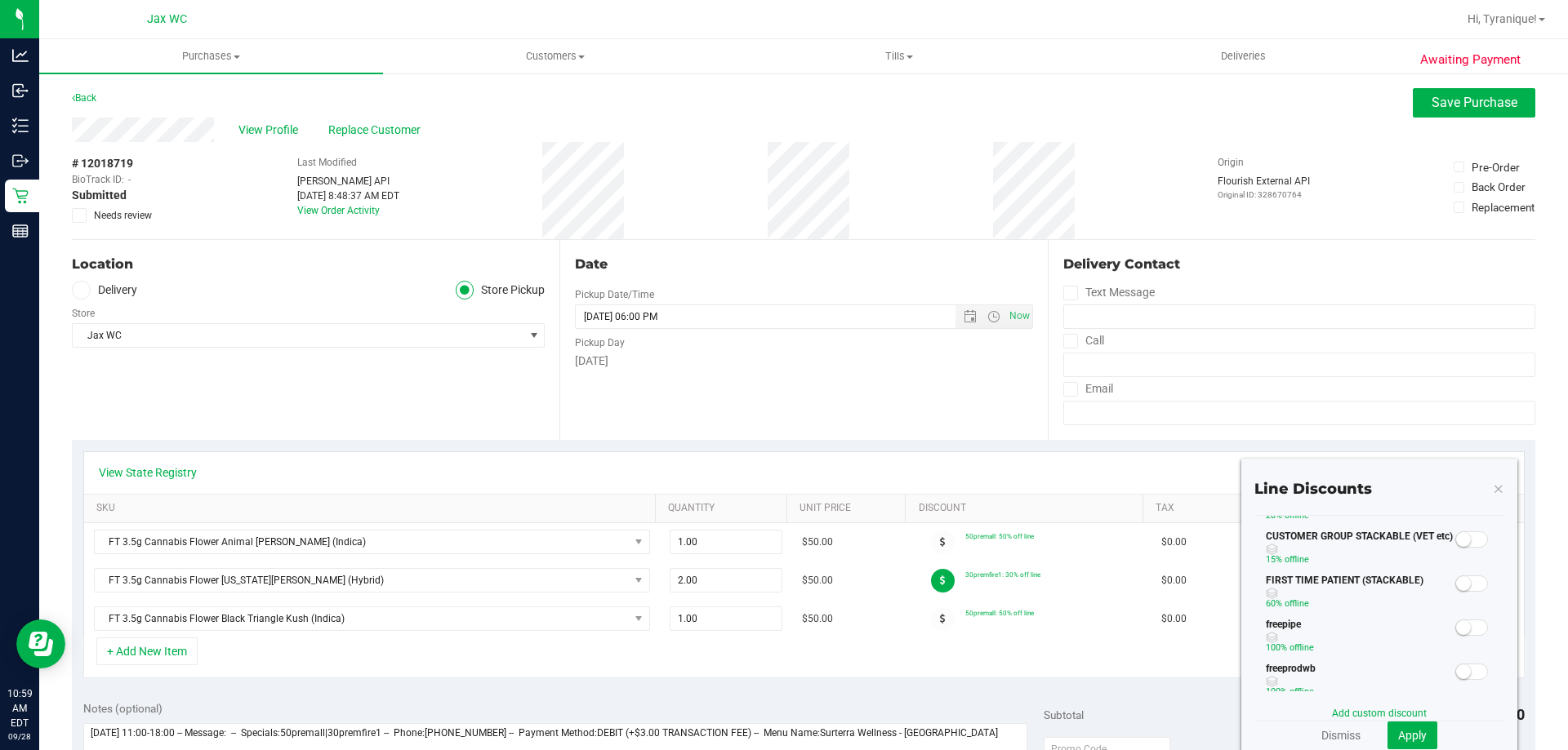
scroll to position [238, 0]
click at [1169, 683] on div "View State Registry SKU Quantity Unit Price Discount Tax Total Action FT 3.5g C…" at bounding box center [803, 566] width 1464 height 250
click at [1328, 728] on link "Dismiss" at bounding box center [1341, 735] width 40 height 16
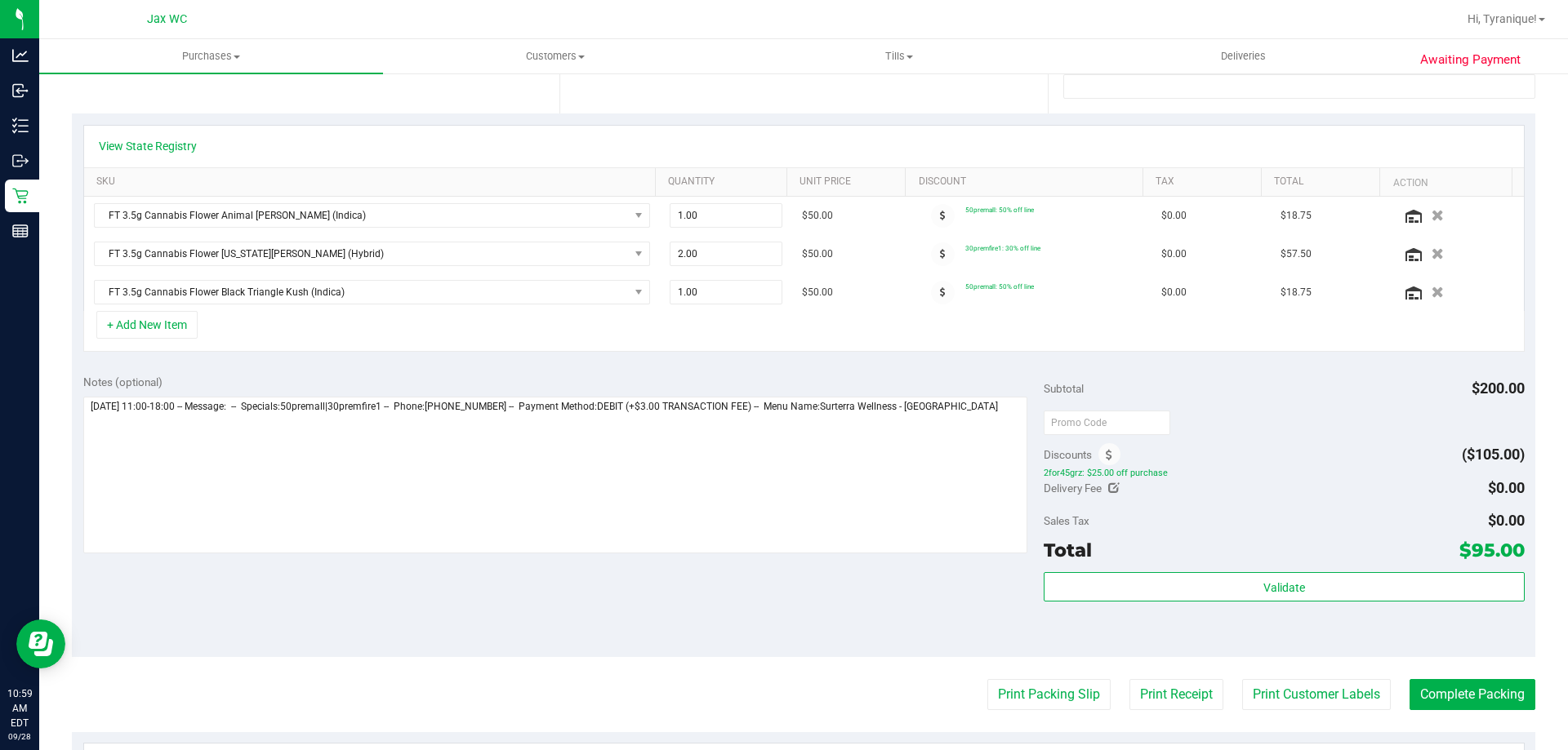
scroll to position [0, 0]
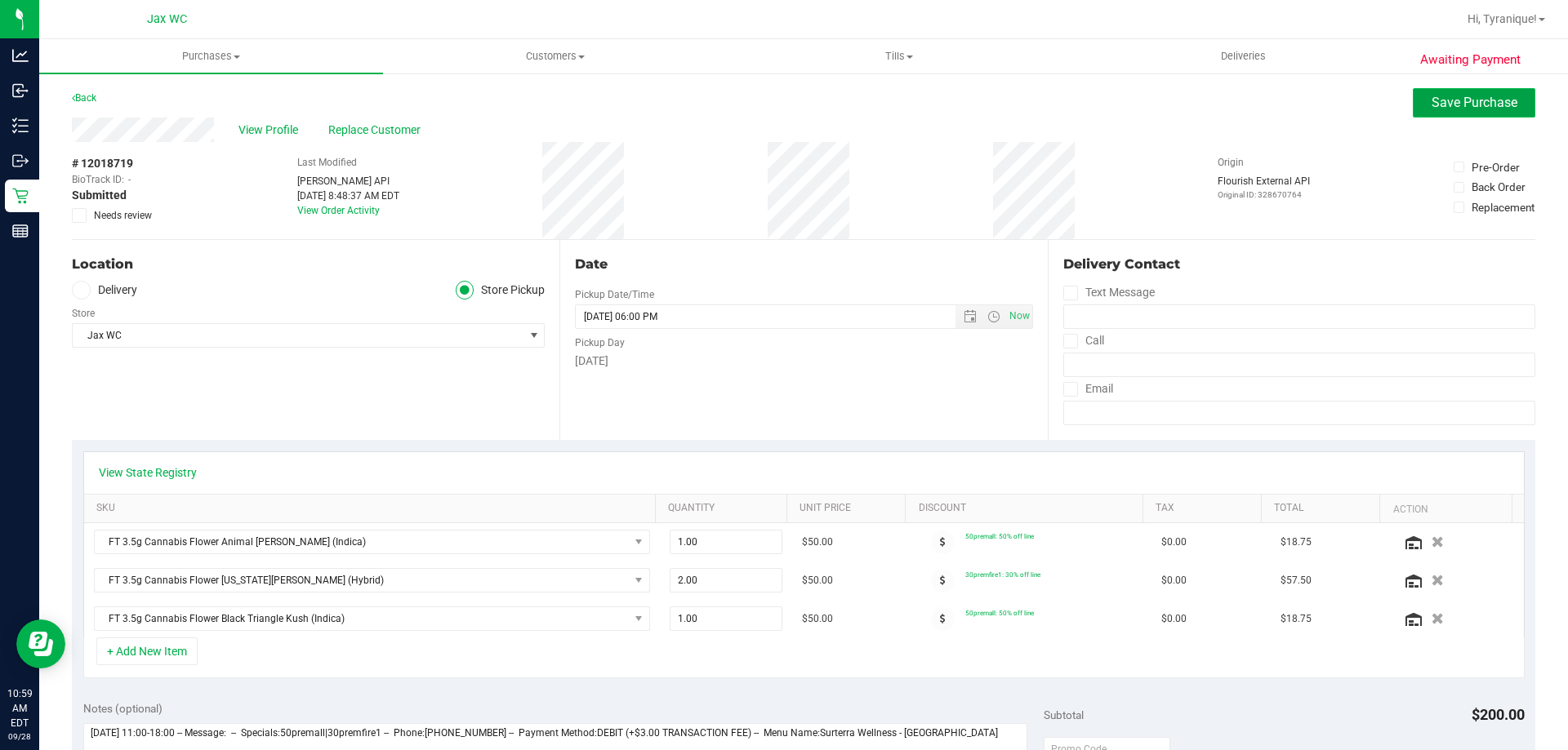
click at [1440, 94] on button "Save Purchase" at bounding box center [1474, 103] width 122 height 29
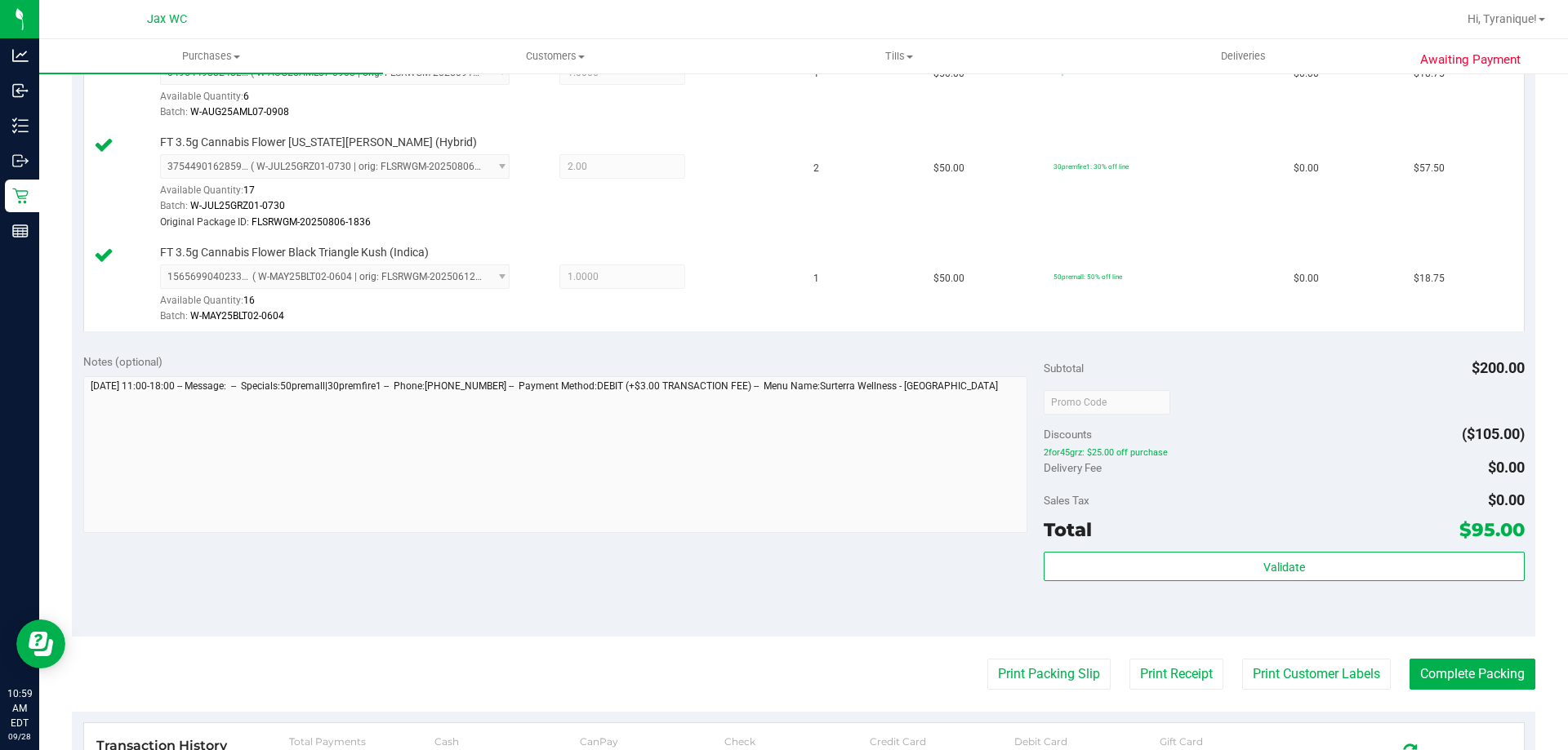
scroll to position [790, 0]
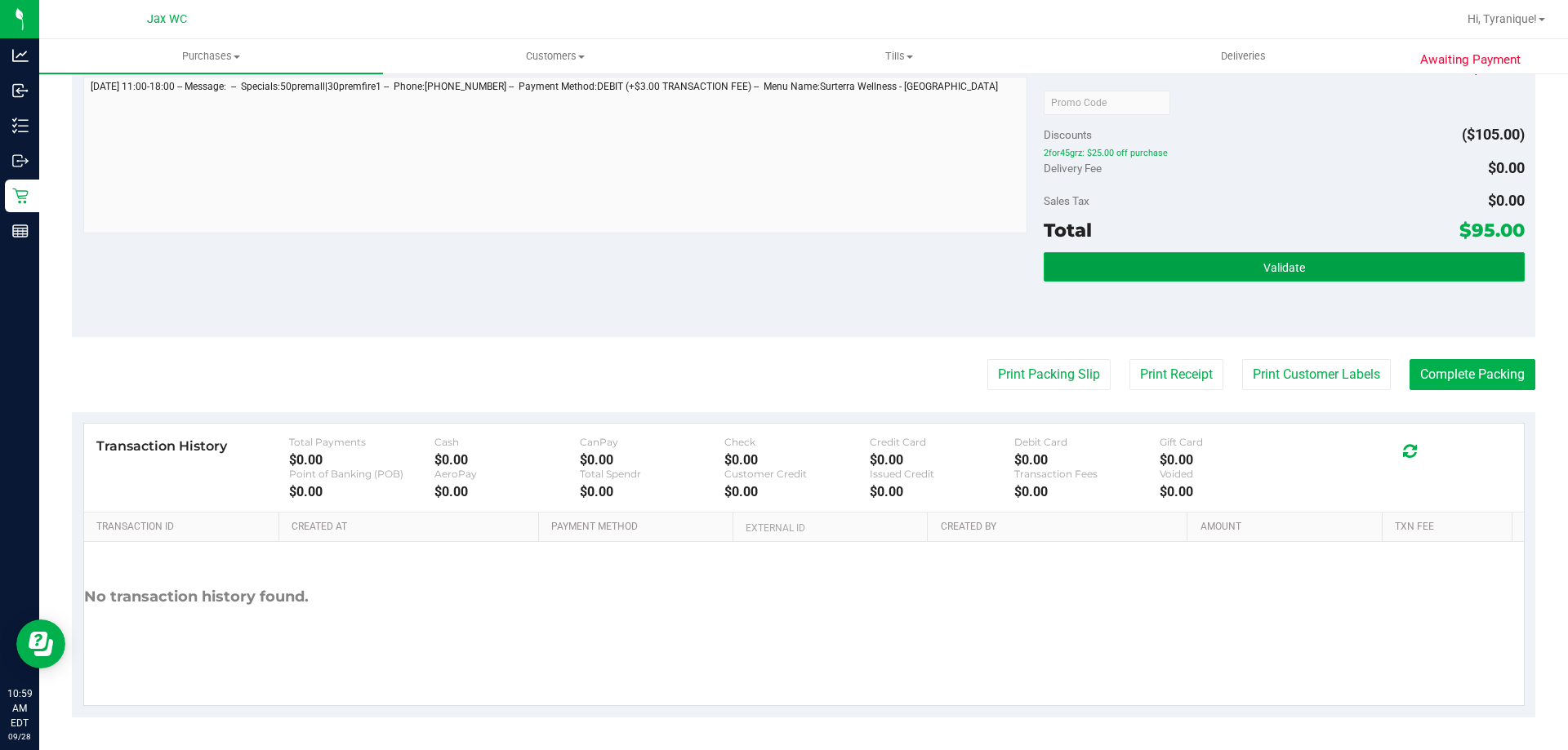
click at [1276, 280] on button "Validate" at bounding box center [1284, 266] width 480 height 29
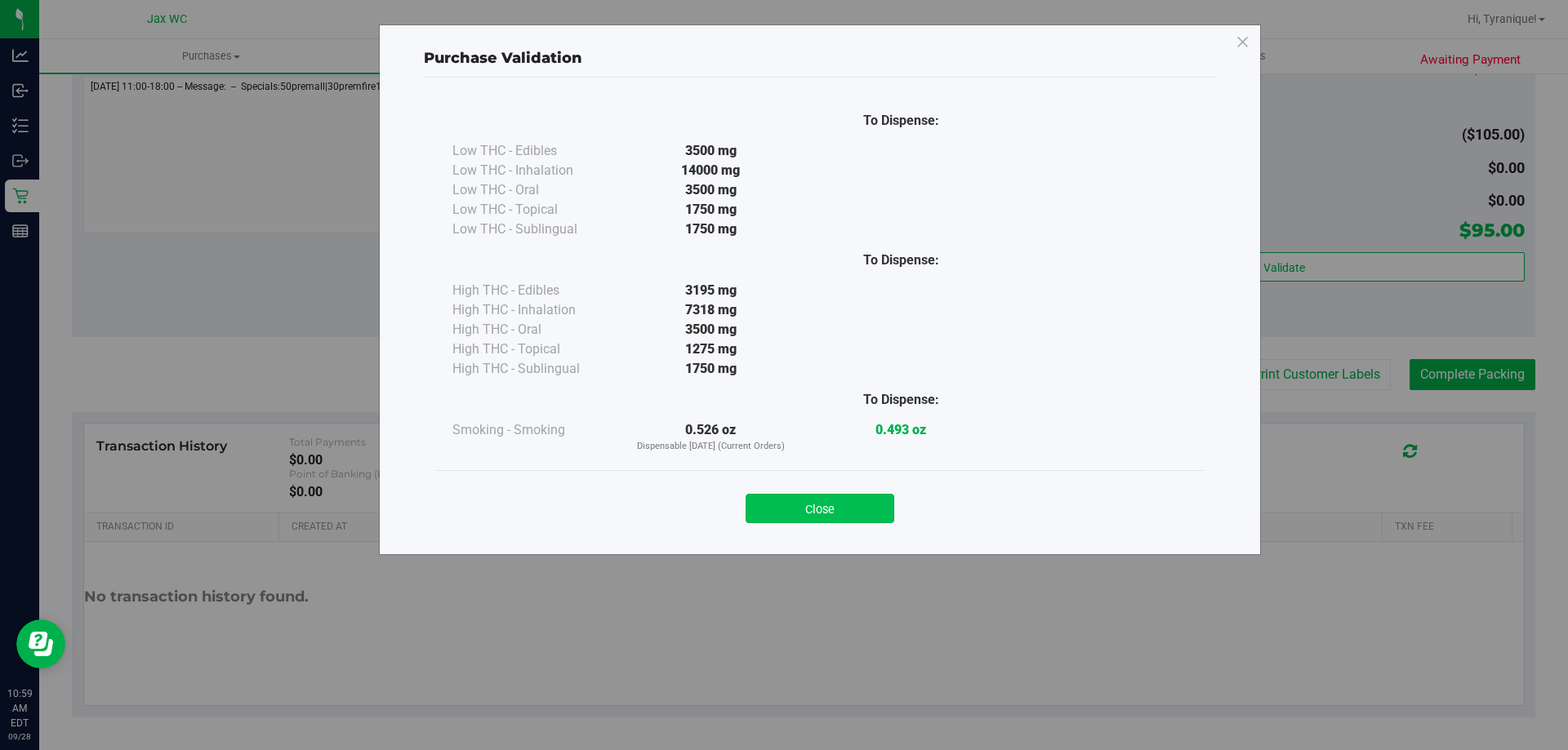
click at [873, 516] on button "Close" at bounding box center [820, 508] width 149 height 29
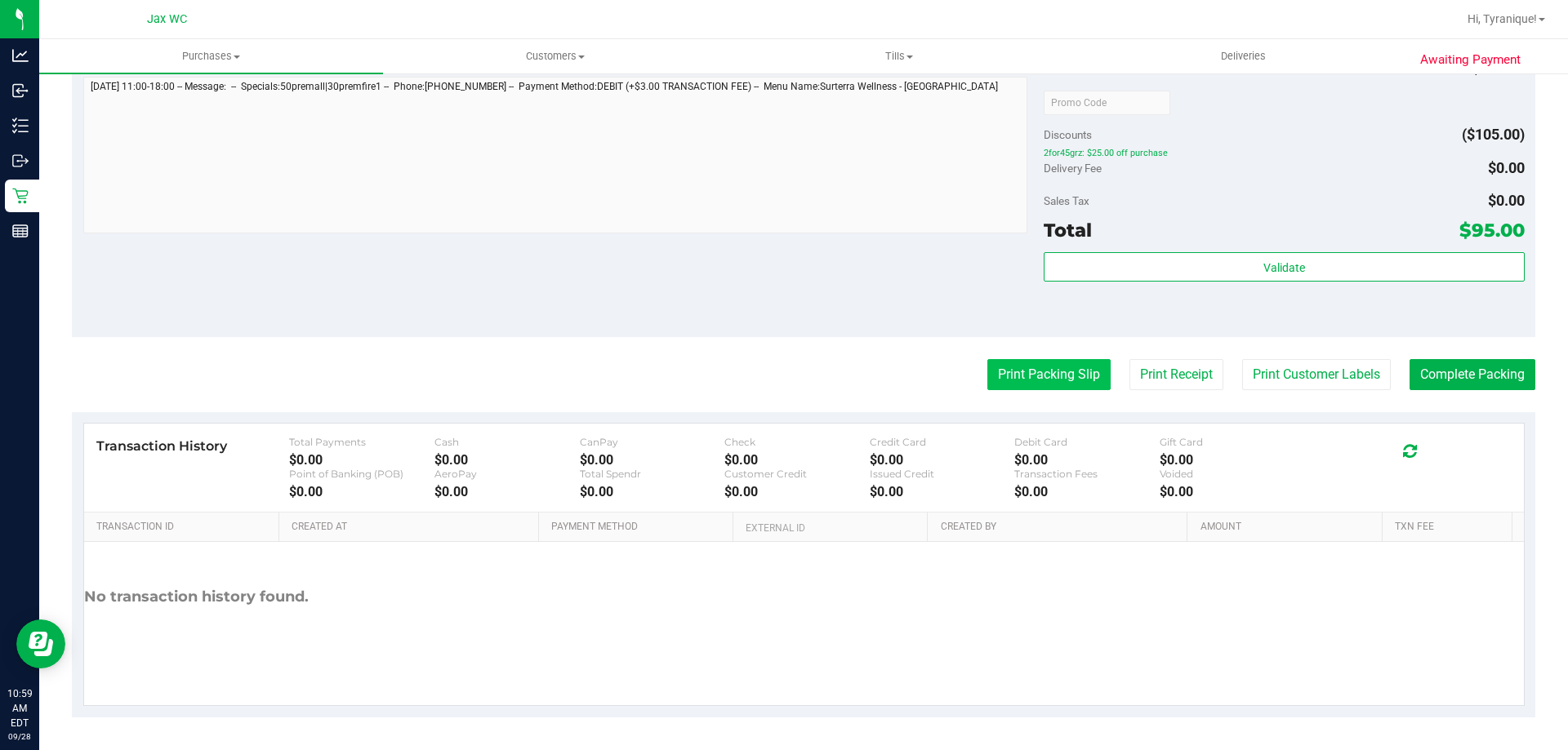
click at [1048, 369] on button "Print Packing Slip" at bounding box center [1048, 375] width 123 height 31
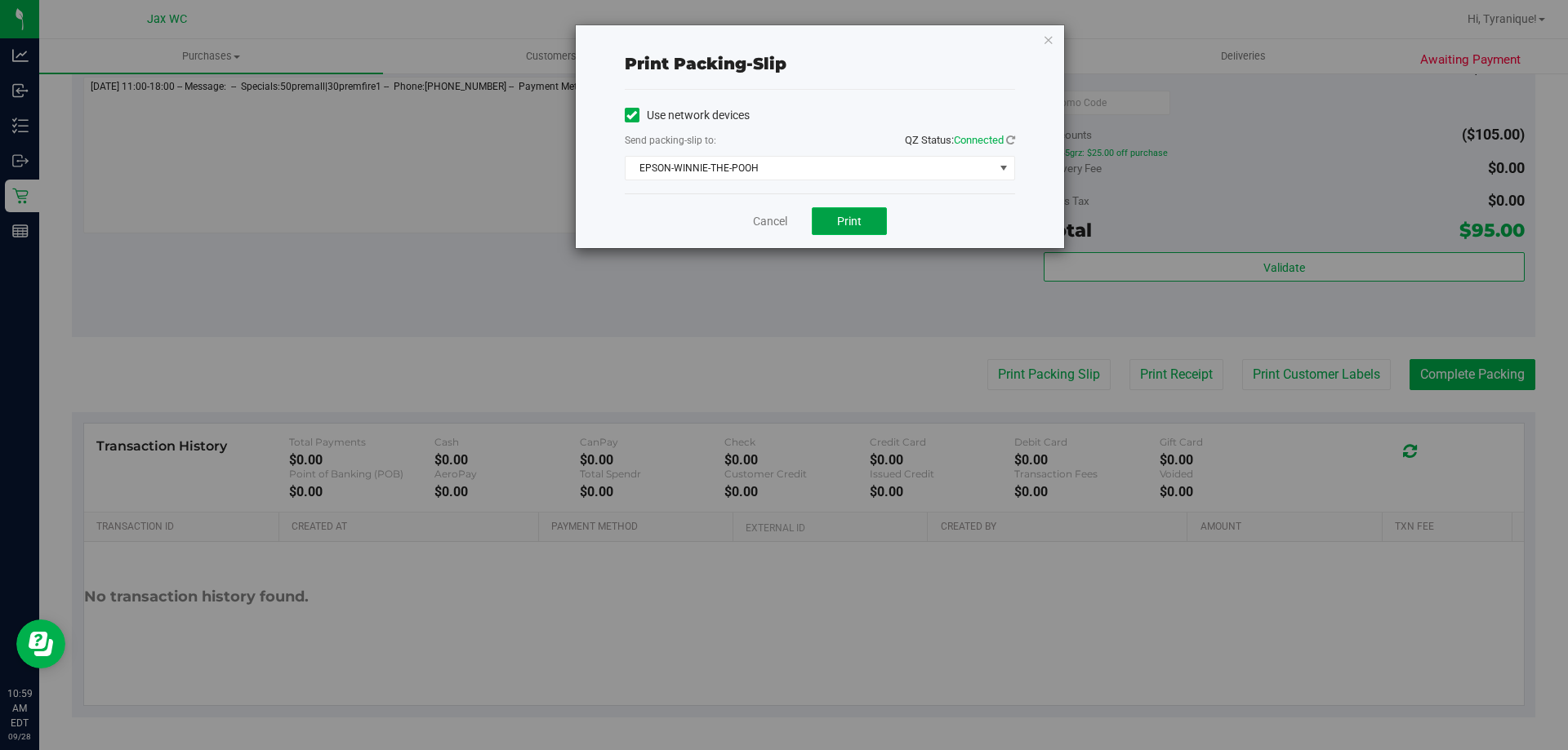
click at [863, 226] on button "Print" at bounding box center [849, 221] width 75 height 28
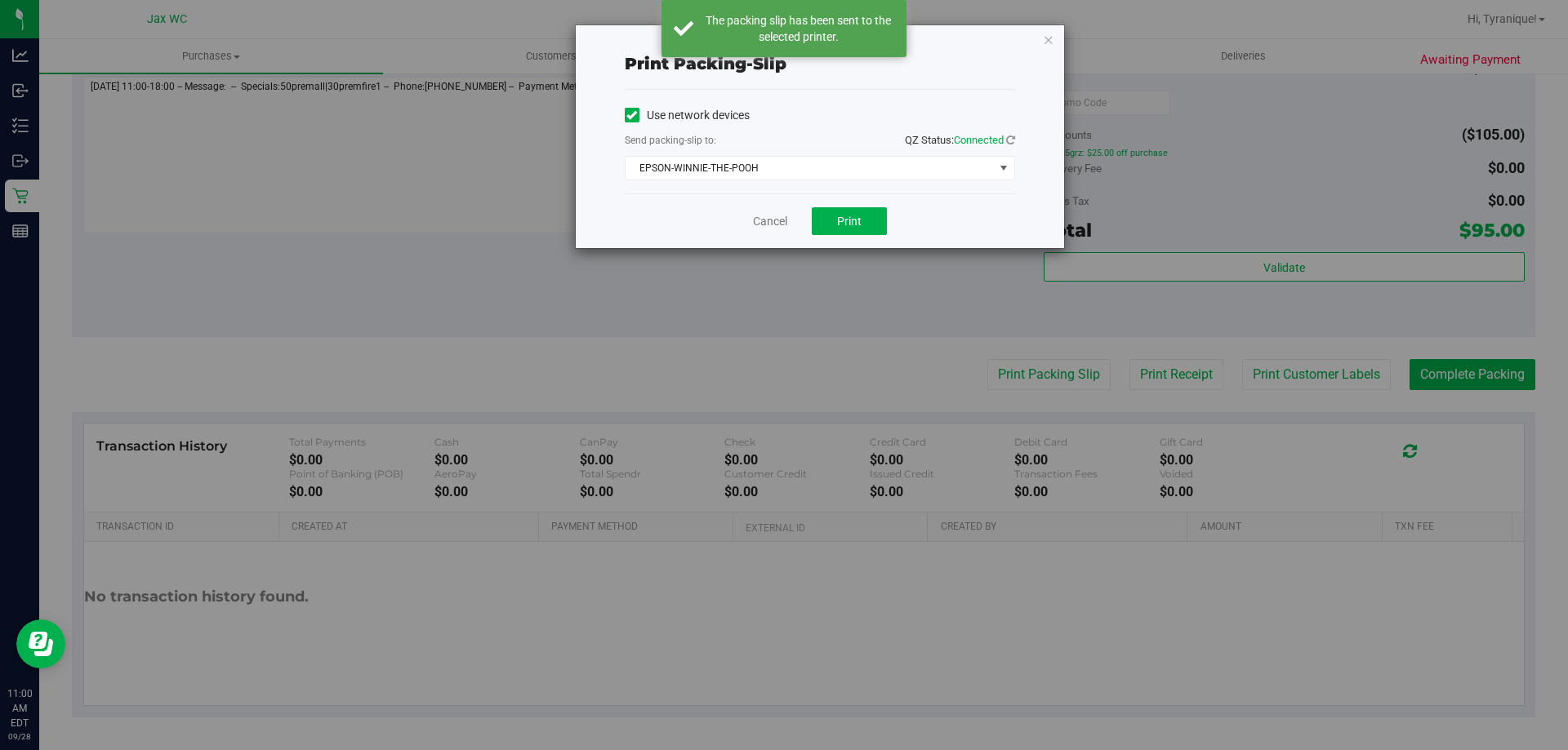
click at [749, 227] on div "Cancel Print" at bounding box center [820, 221] width 391 height 55
click at [764, 217] on link "Cancel" at bounding box center [770, 221] width 34 height 17
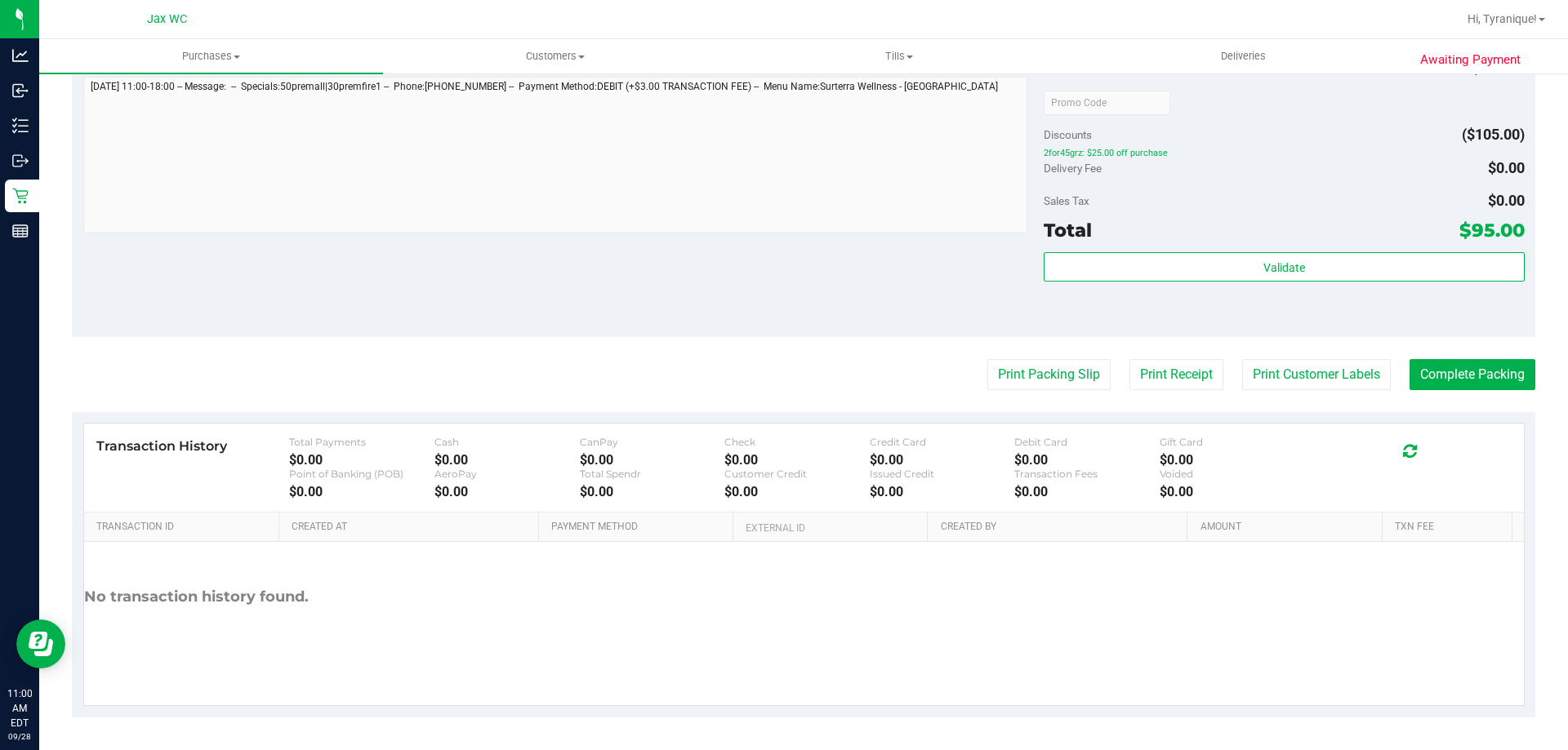
click at [1149, 299] on div "Validate" at bounding box center [1284, 289] width 480 height 73
click at [1142, 285] on div "Validate" at bounding box center [1284, 289] width 480 height 73
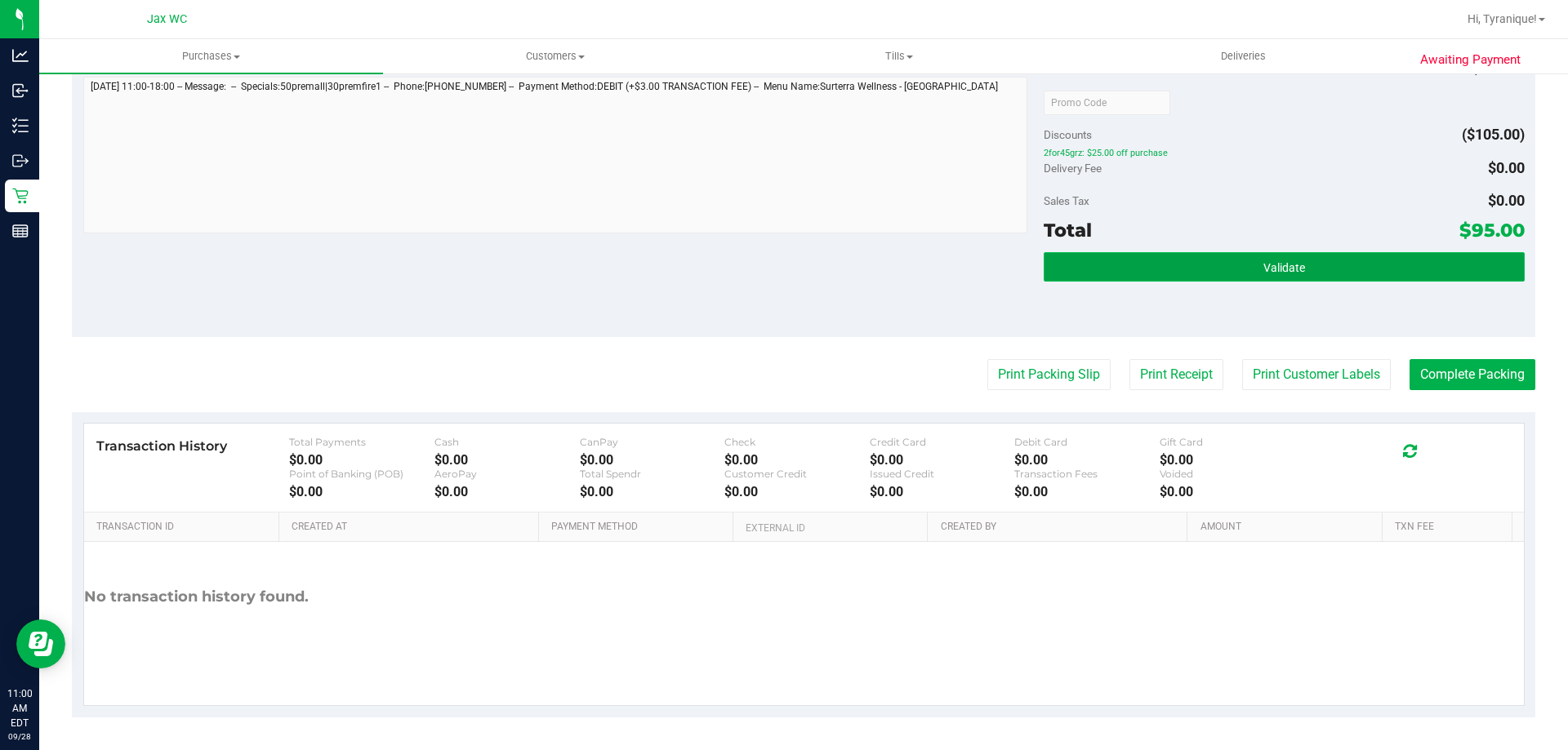
click at [1132, 275] on button "Validate" at bounding box center [1284, 266] width 480 height 29
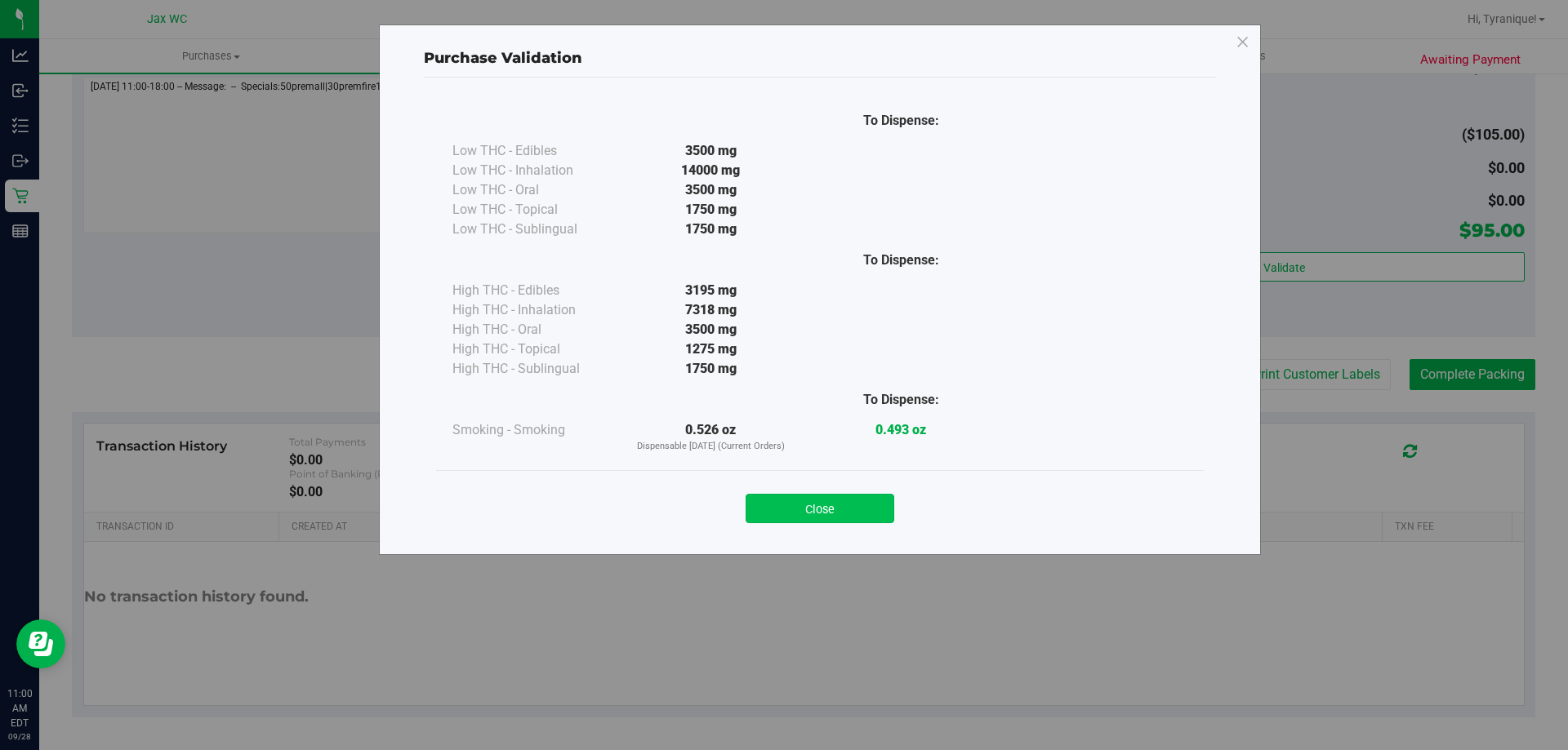
click at [840, 519] on button "Close" at bounding box center [820, 508] width 149 height 29
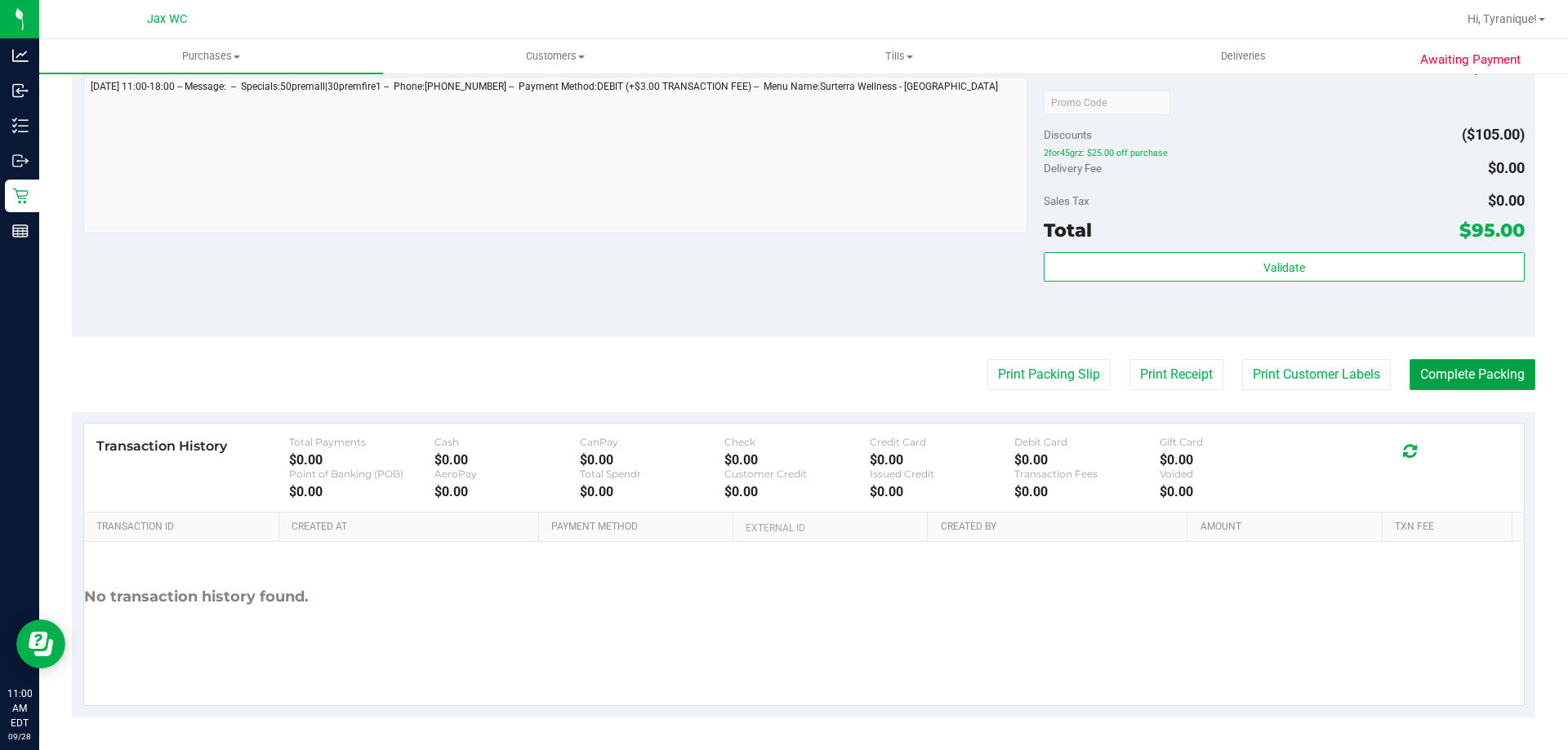
click at [1430, 376] on button "Complete Packing" at bounding box center [1473, 375] width 126 height 31
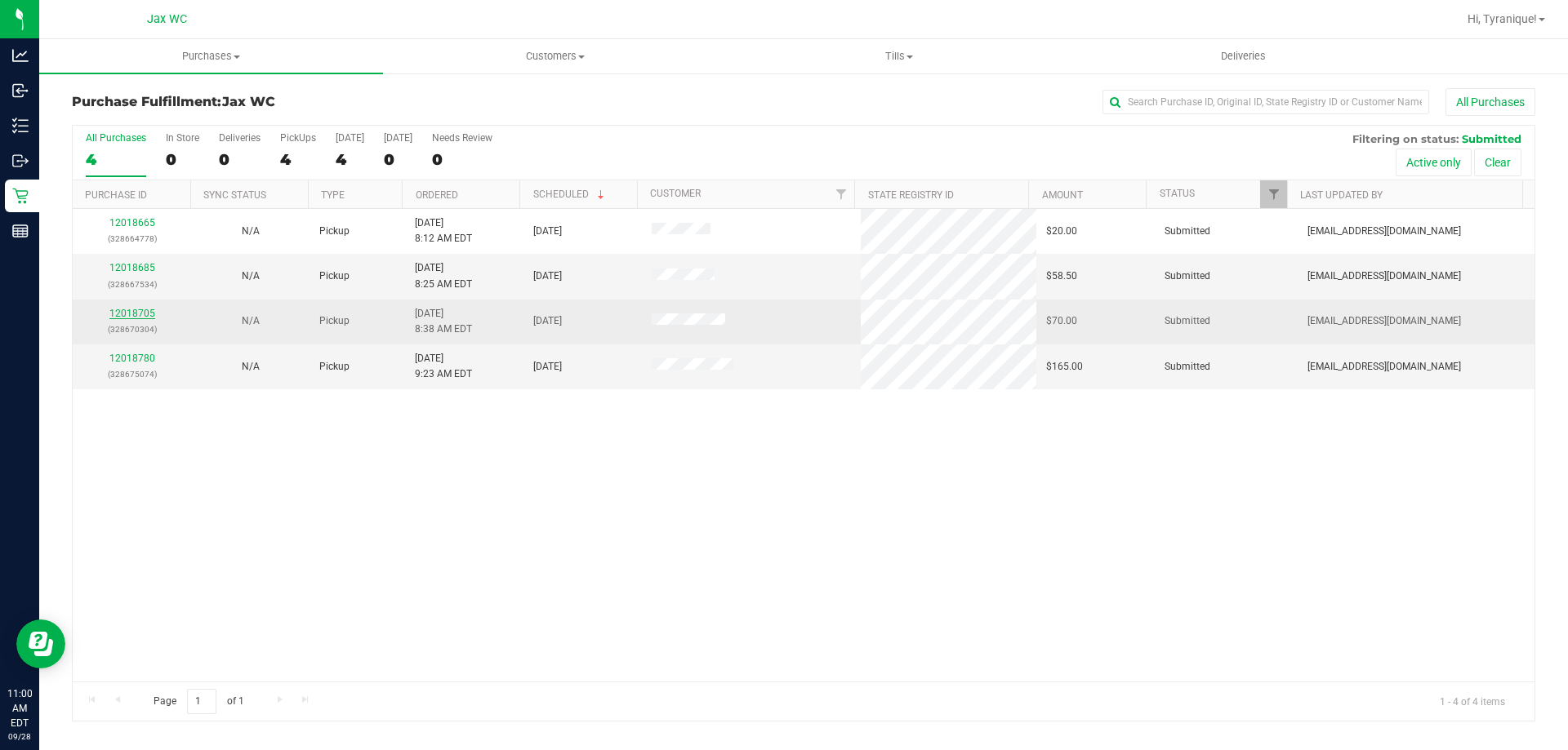
click at [152, 312] on link "12018705" at bounding box center [132, 313] width 46 height 11
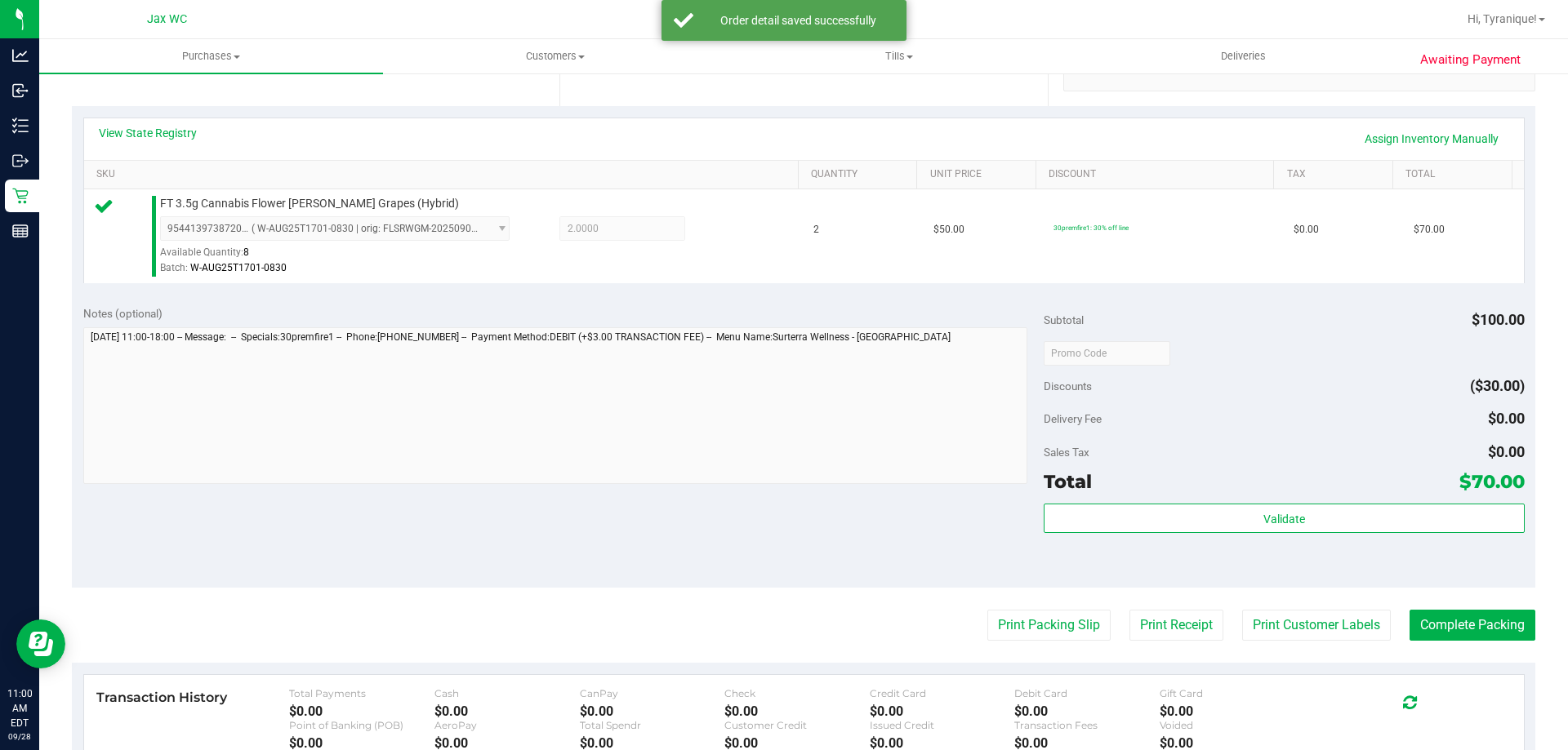
scroll to position [584, 0]
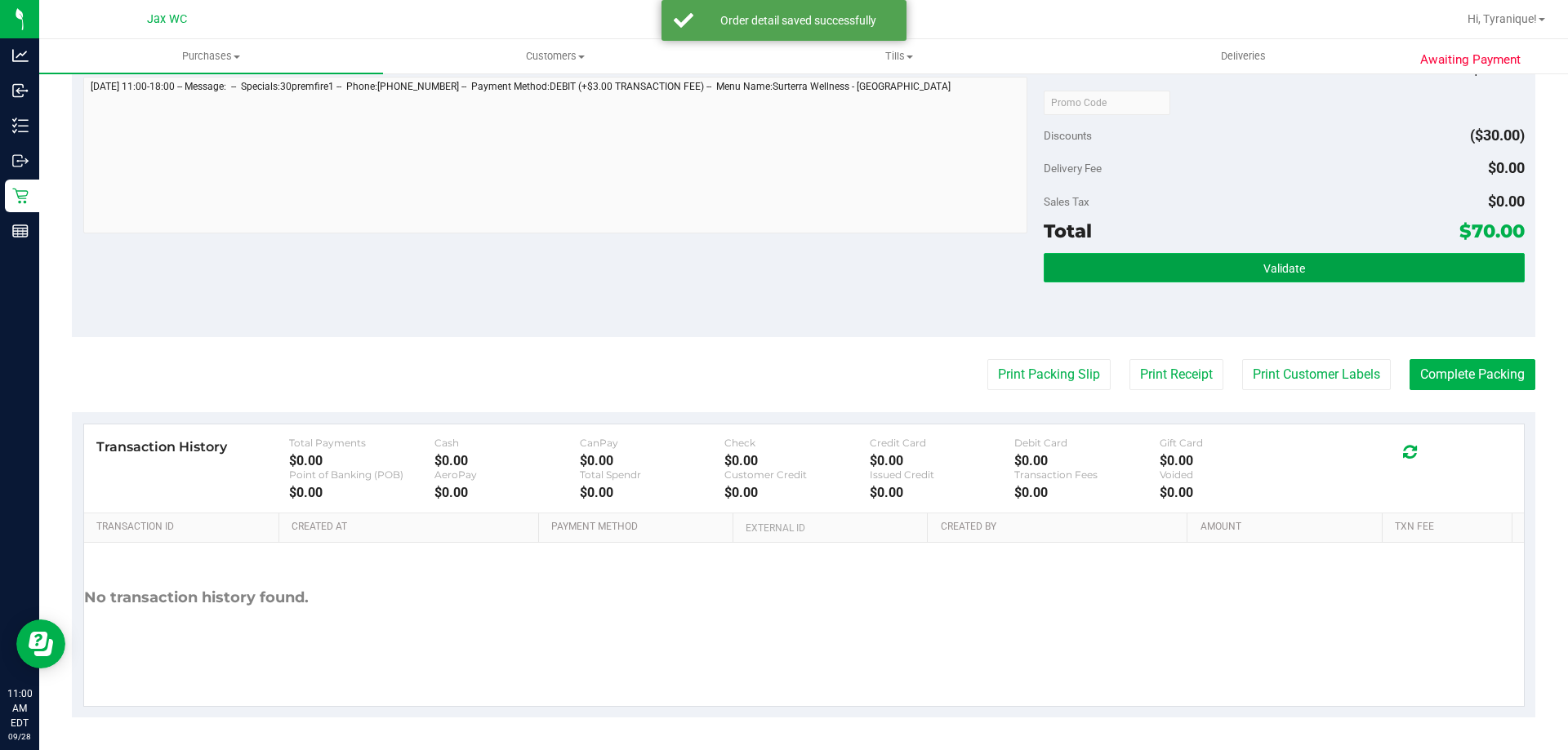
click at [1264, 269] on span "Validate" at bounding box center [1284, 269] width 41 height 13
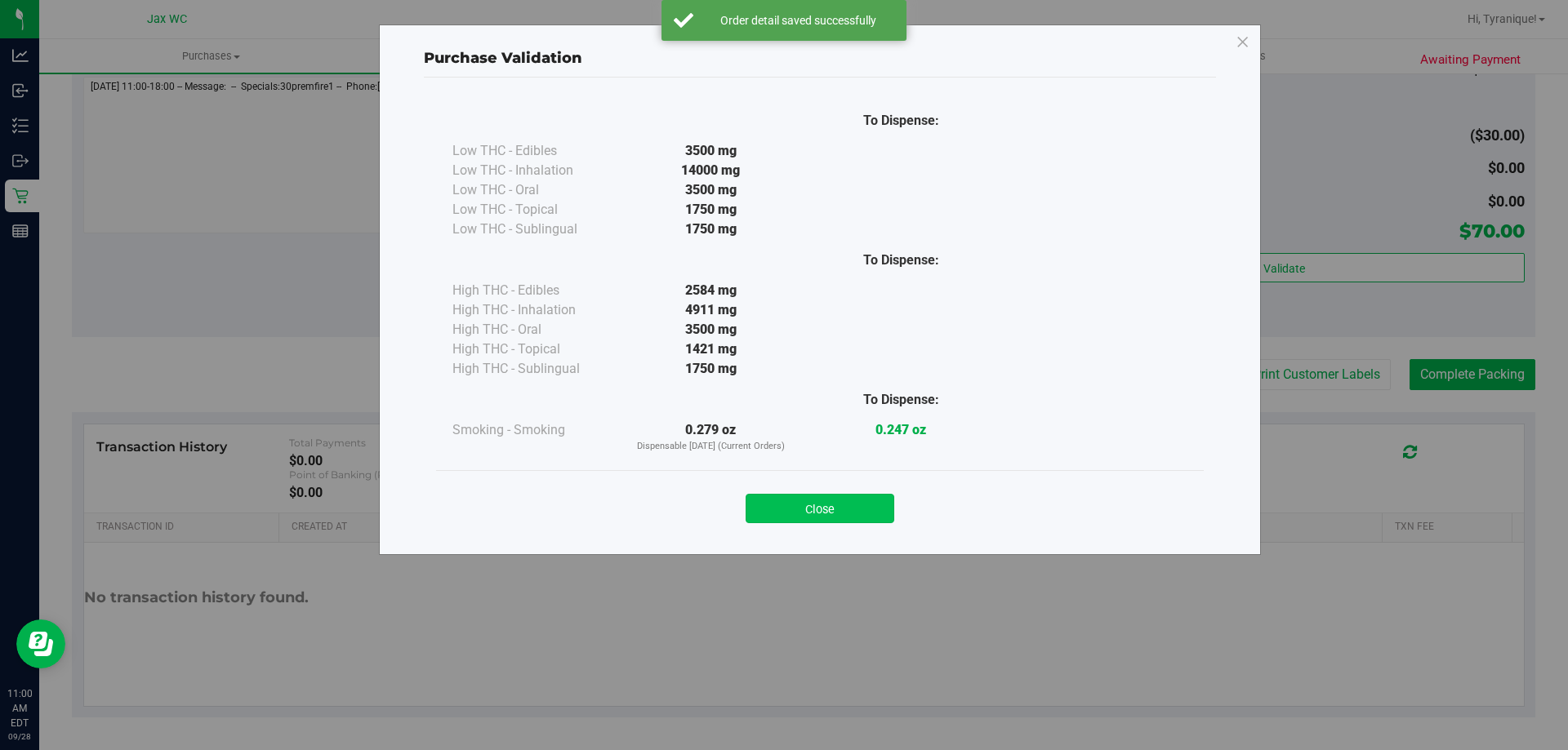
click at [855, 519] on button "Close" at bounding box center [820, 508] width 149 height 29
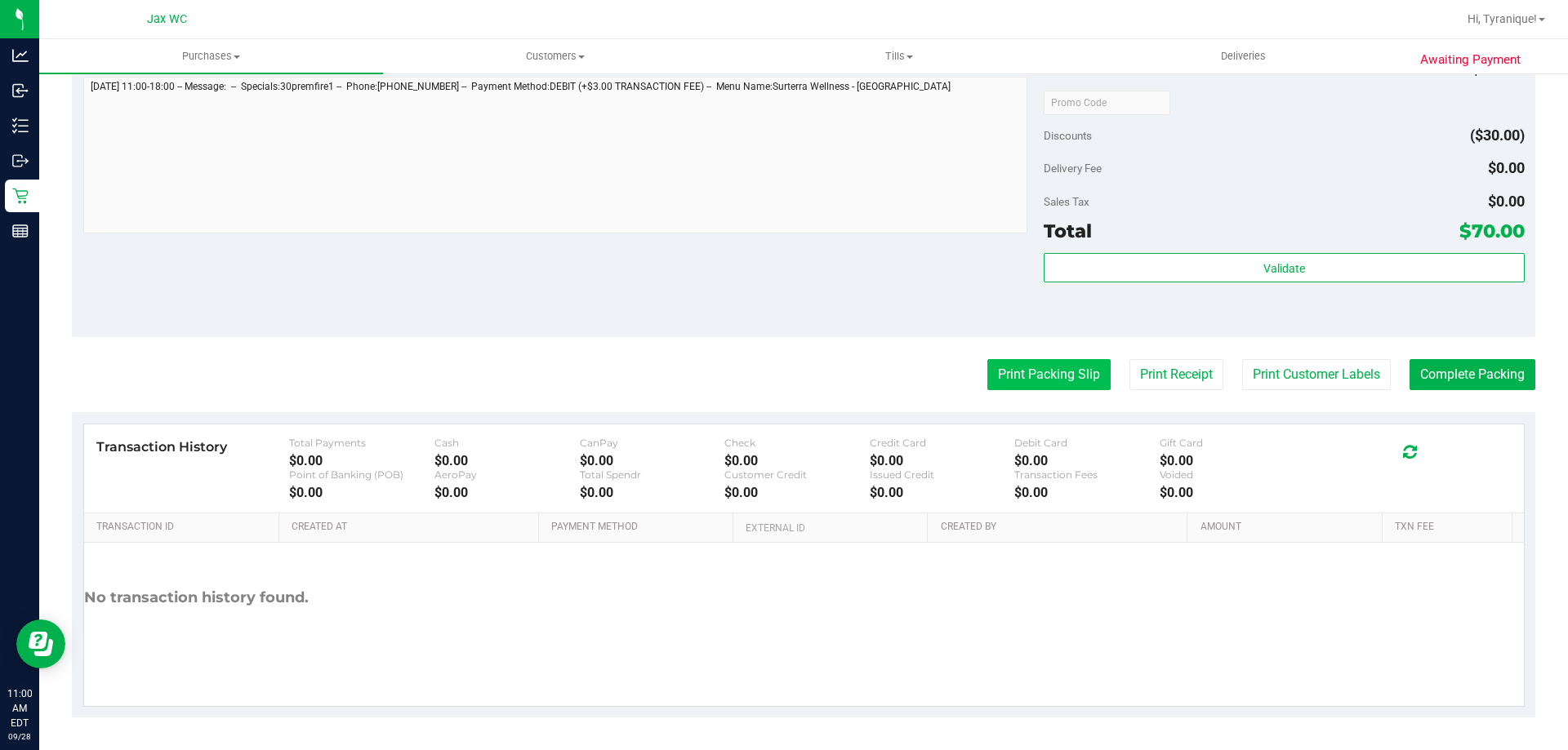
click at [987, 367] on button "Print Packing Slip" at bounding box center [1048, 375] width 123 height 31
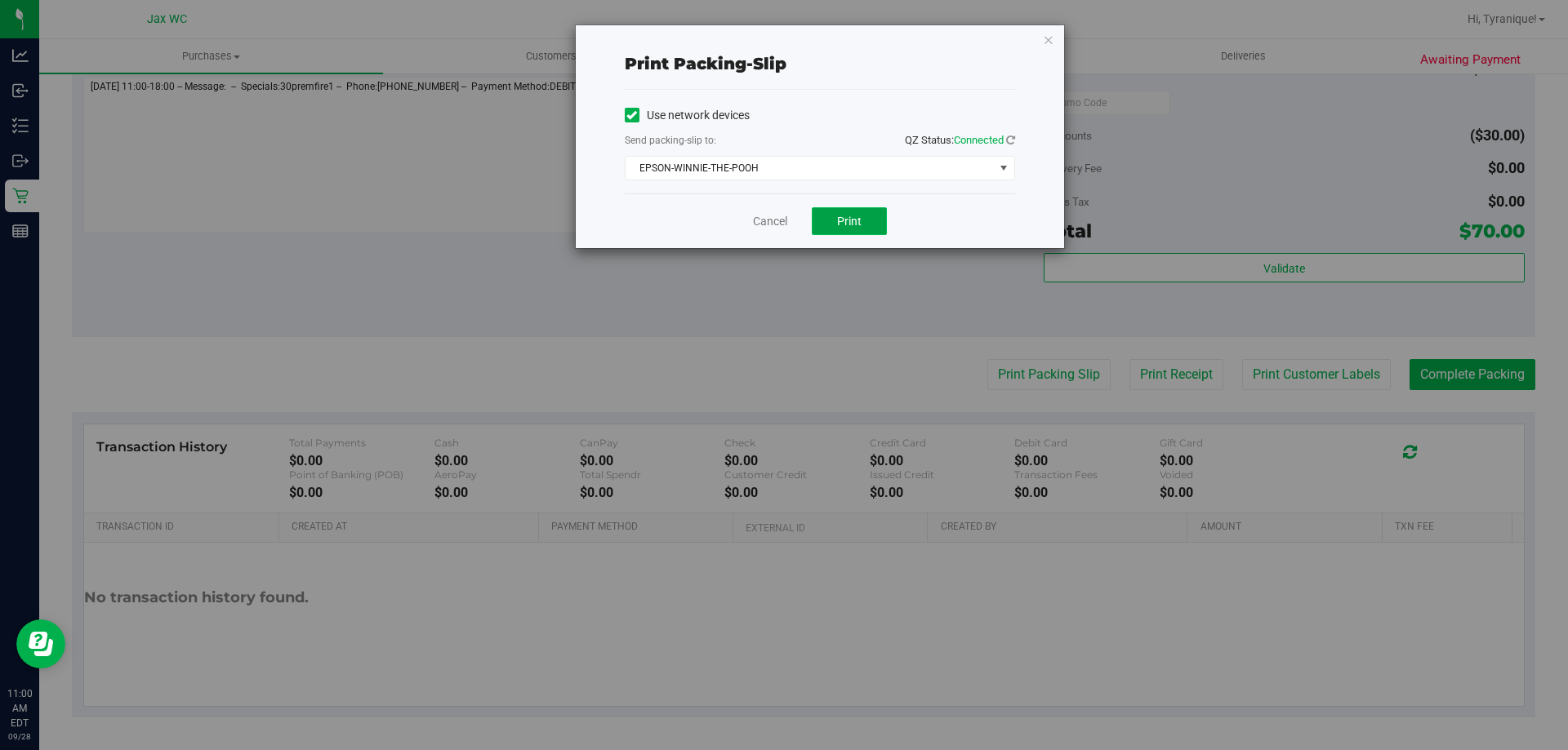
click at [868, 212] on button "Print" at bounding box center [849, 221] width 75 height 28
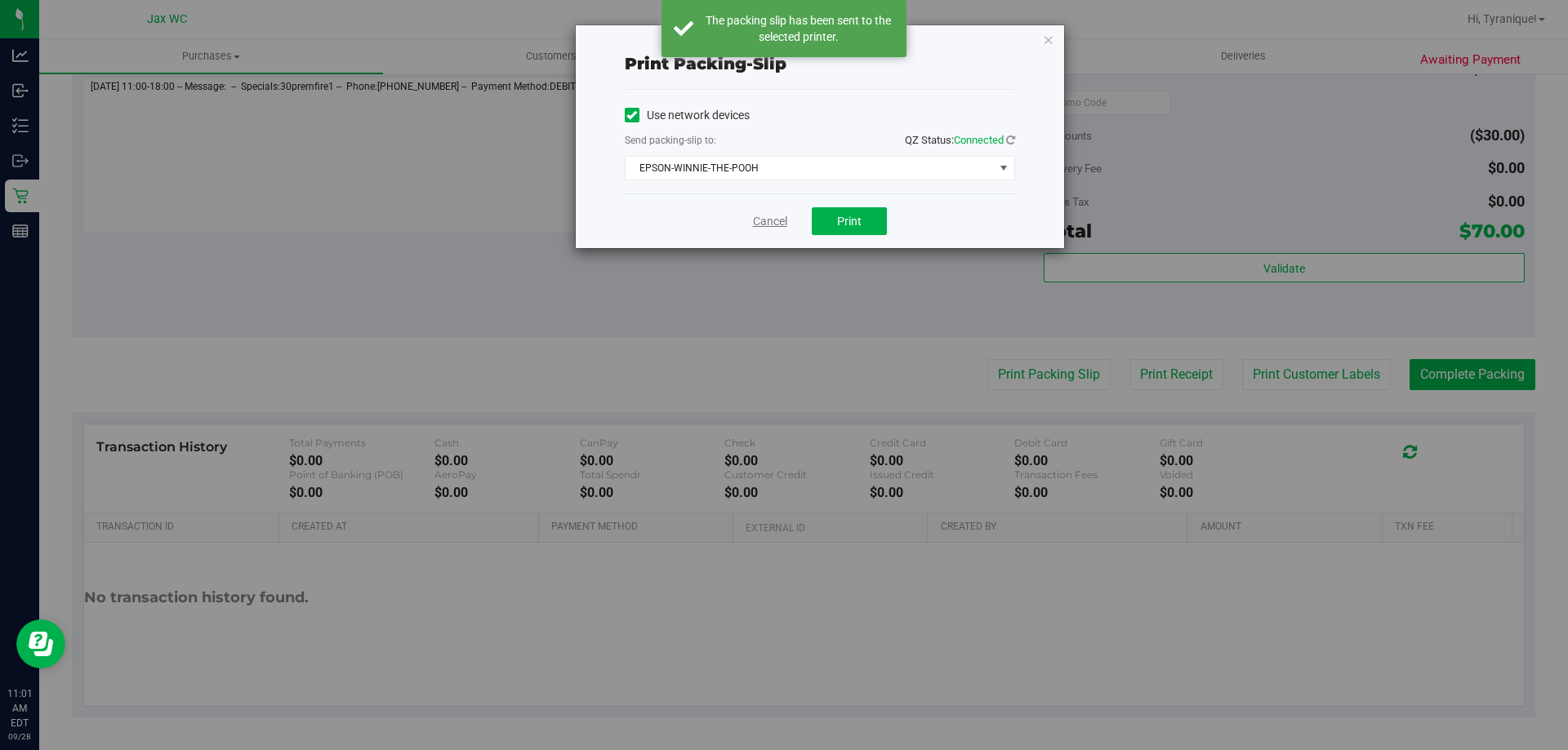
click at [764, 227] on link "Cancel" at bounding box center [770, 221] width 34 height 17
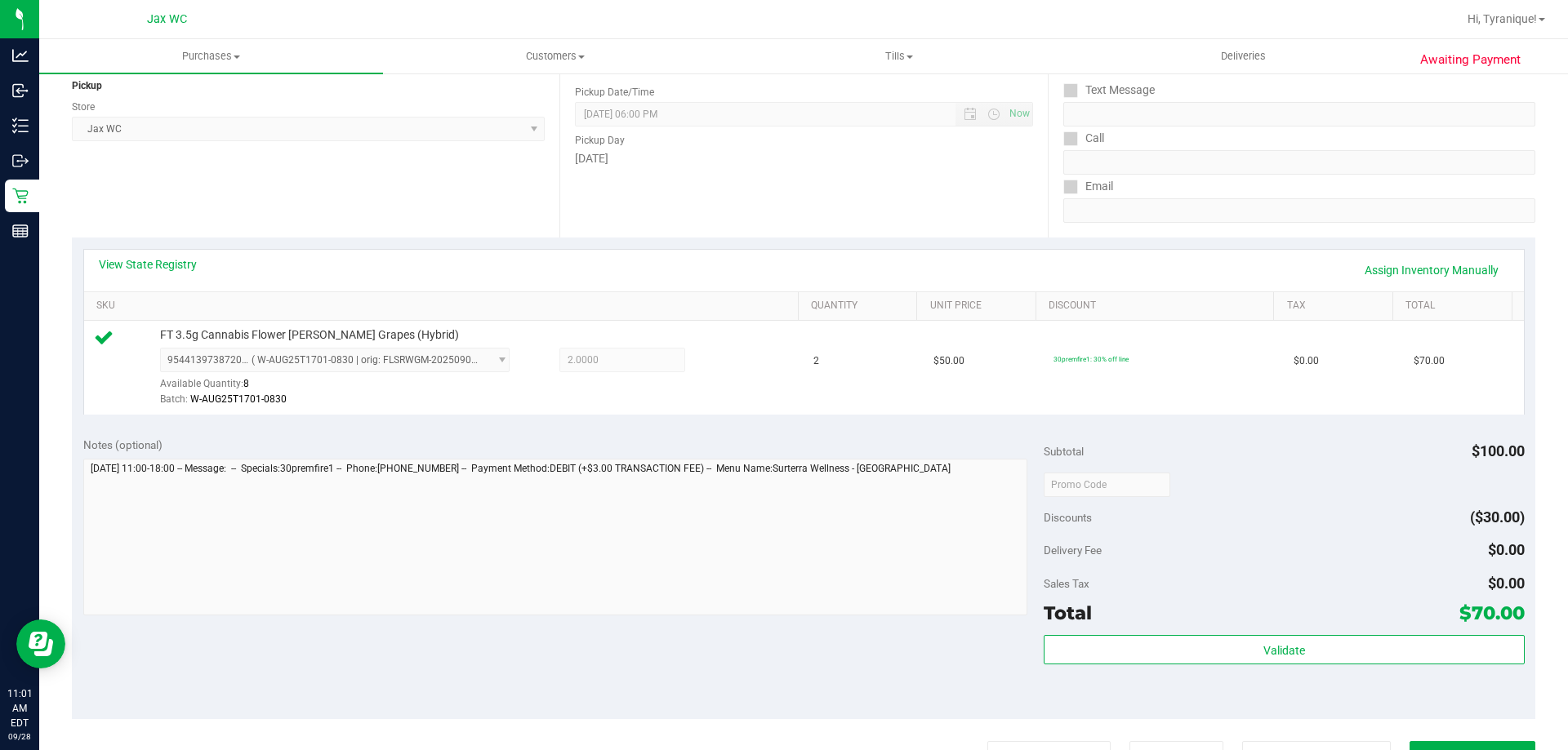
scroll to position [327, 0]
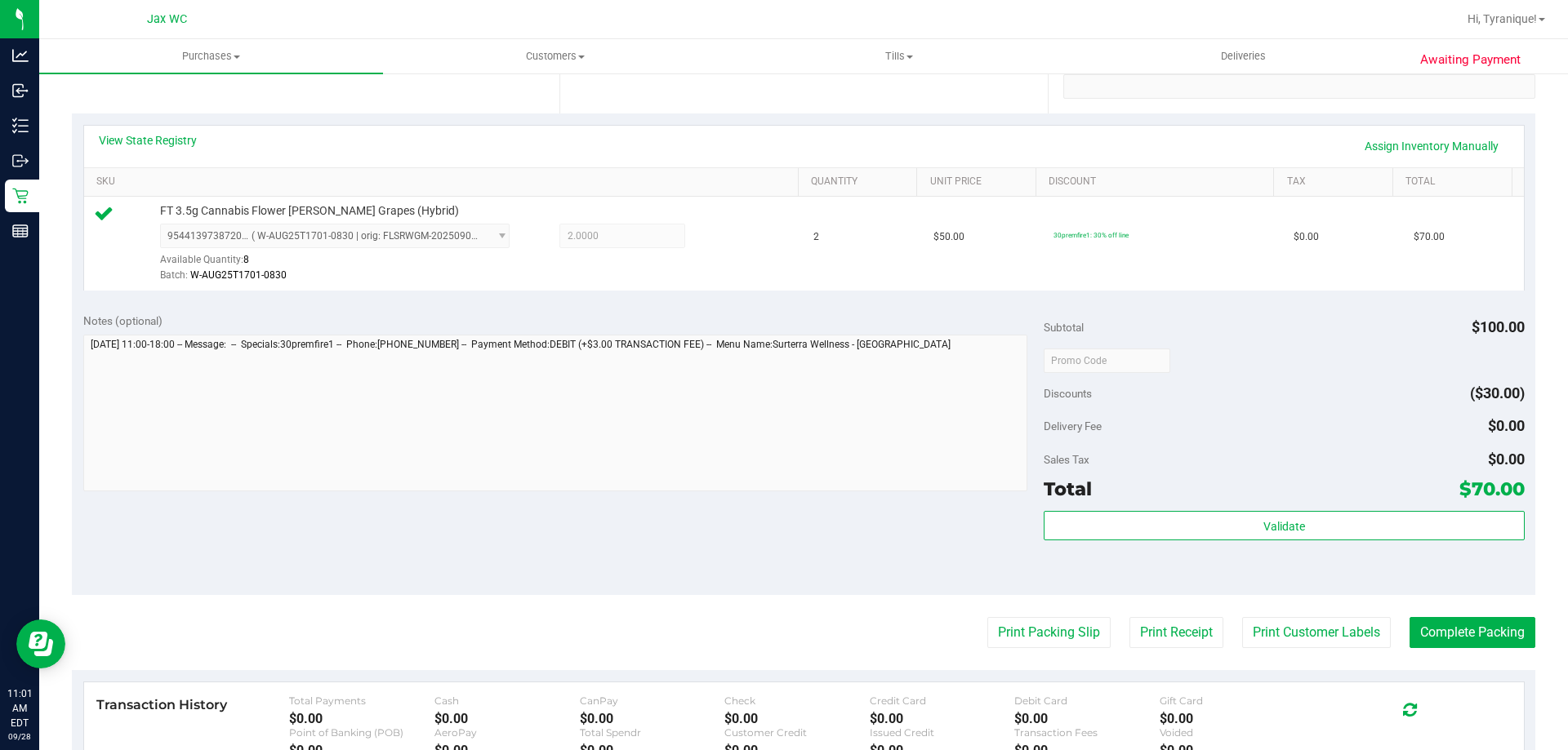
click at [1226, 566] on div "Validate" at bounding box center [1284, 548] width 480 height 73
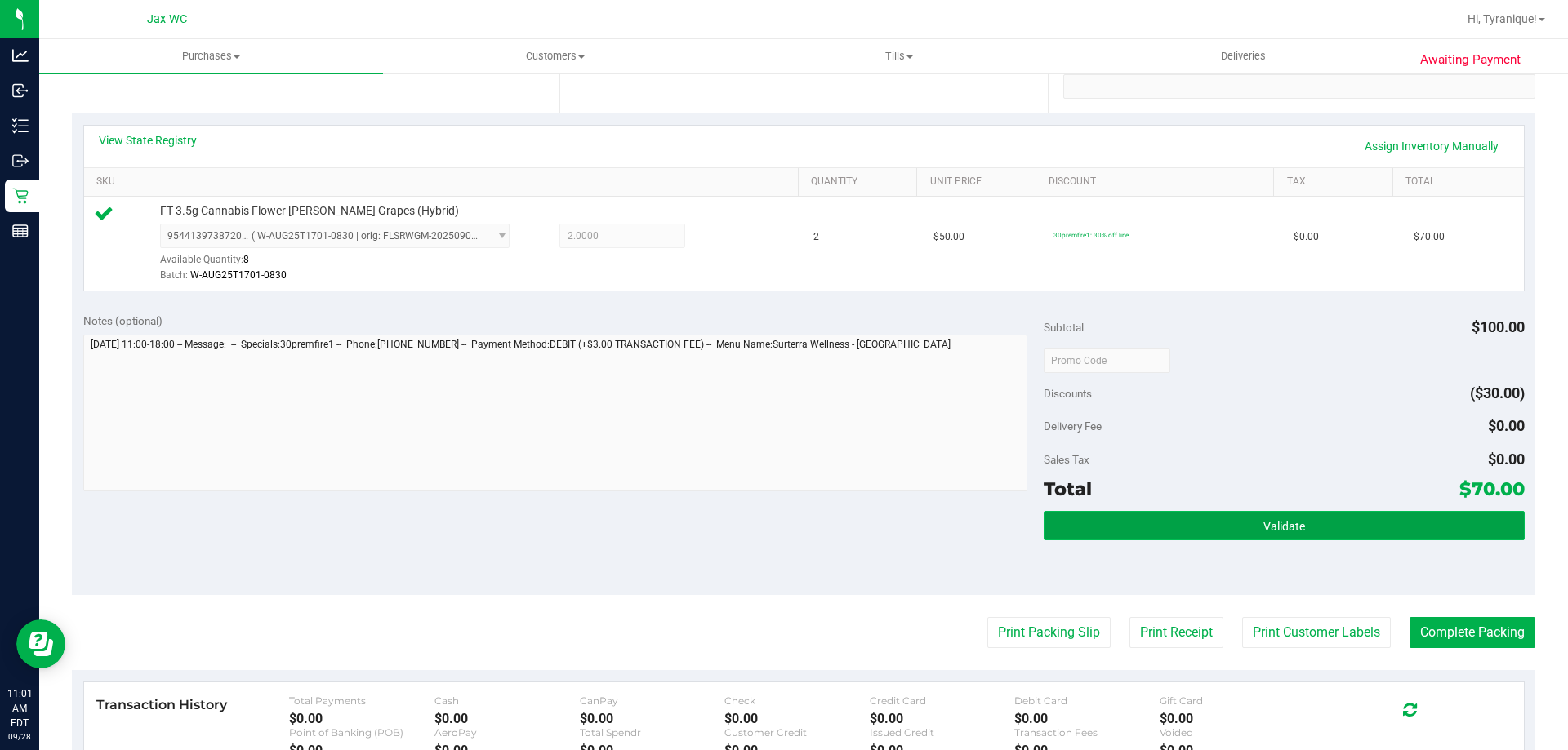
click at [1225, 539] on button "Validate" at bounding box center [1284, 525] width 480 height 29
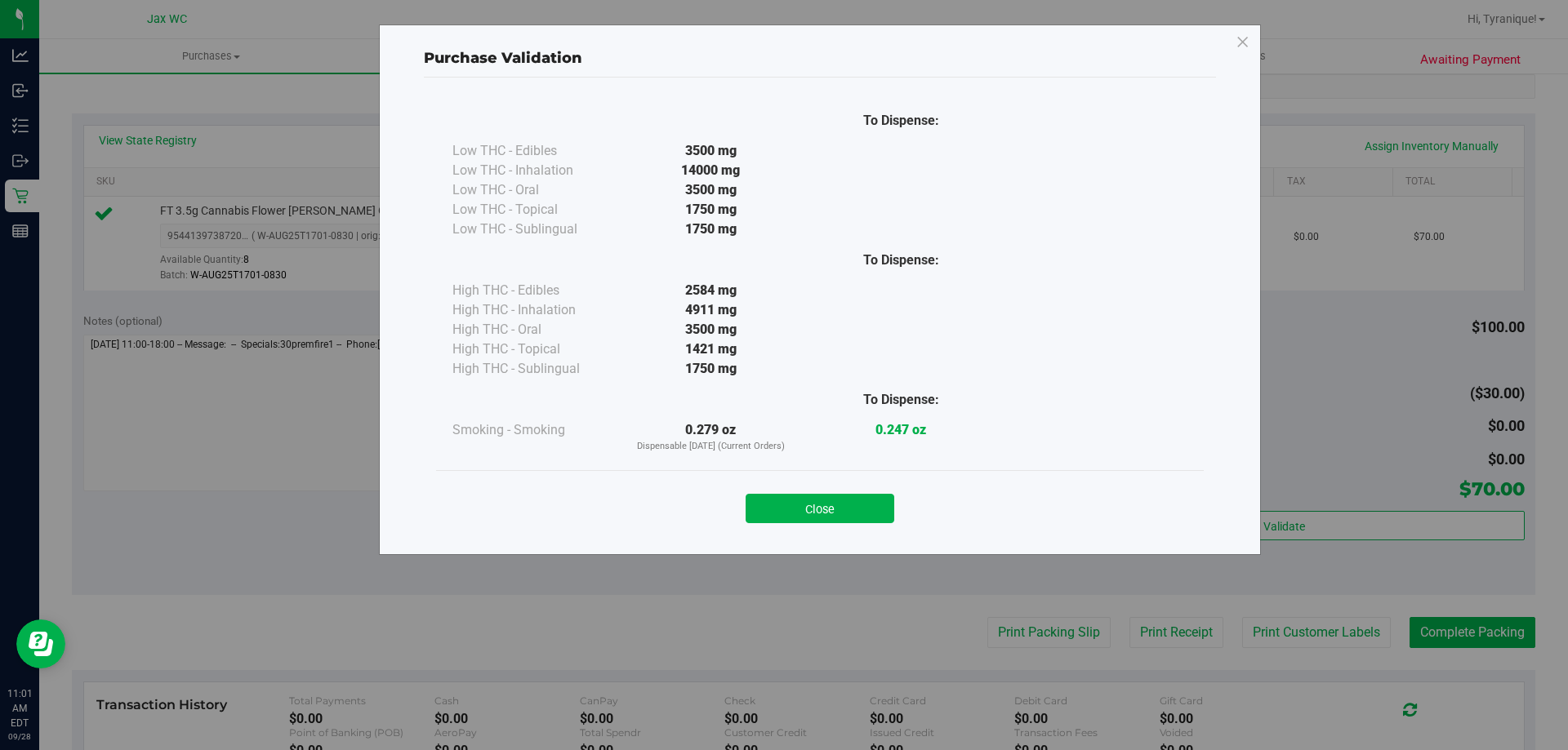
click at [842, 489] on div "Close" at bounding box center [820, 503] width 744 height 40
click at [842, 501] on button "Close" at bounding box center [820, 508] width 149 height 29
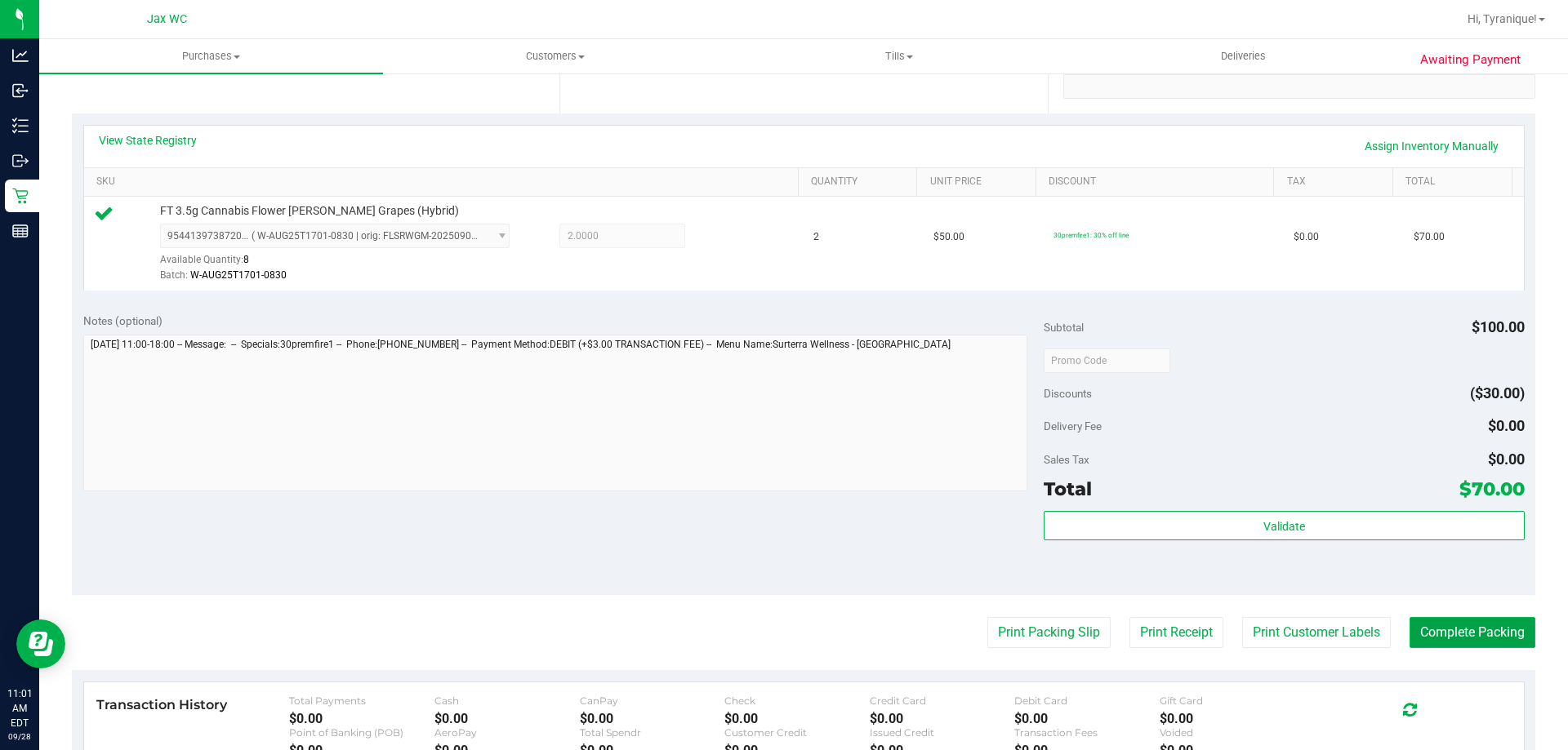
click at [1418, 626] on button "Complete Packing" at bounding box center [1473, 632] width 126 height 31
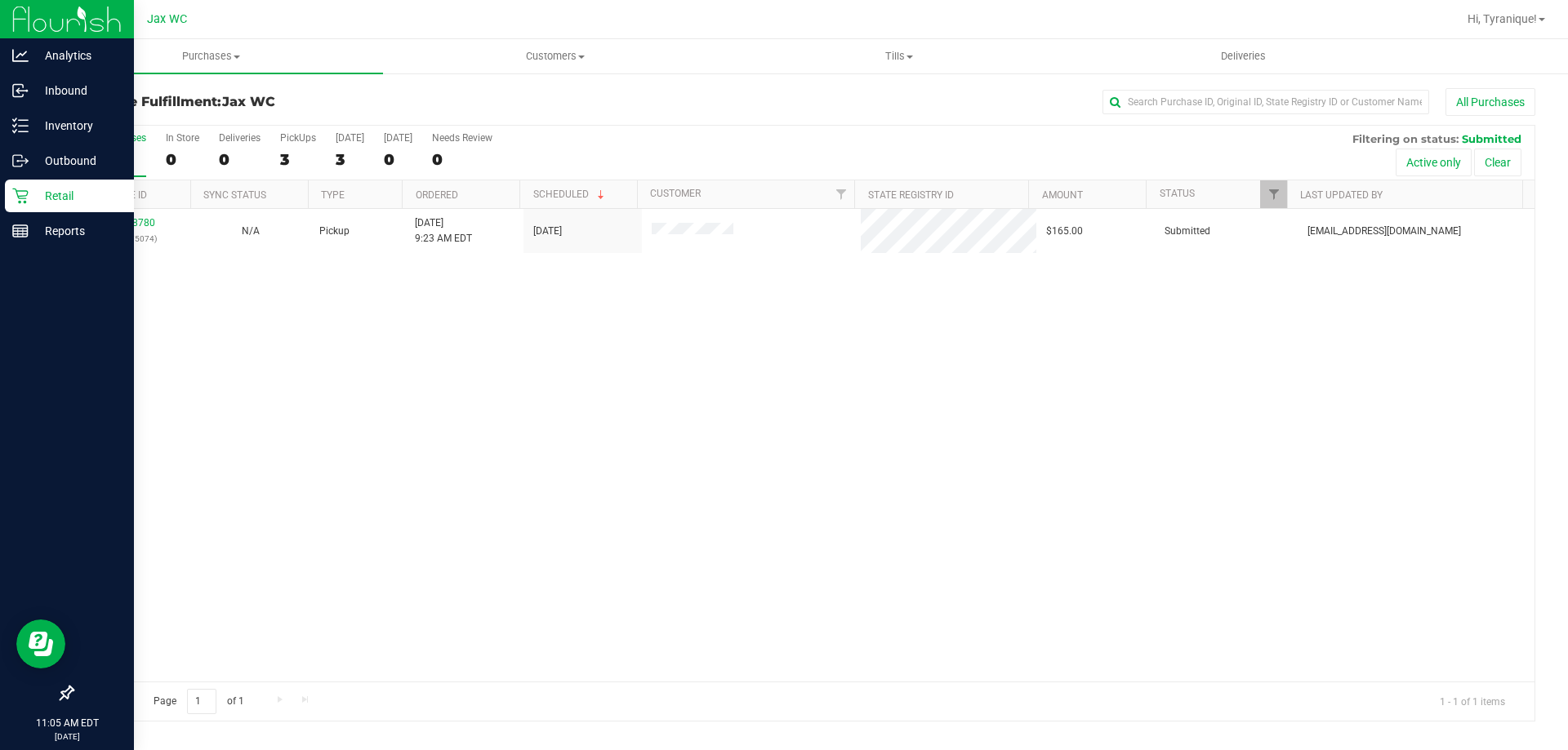
click at [21, 191] on icon at bounding box center [20, 196] width 15 height 15
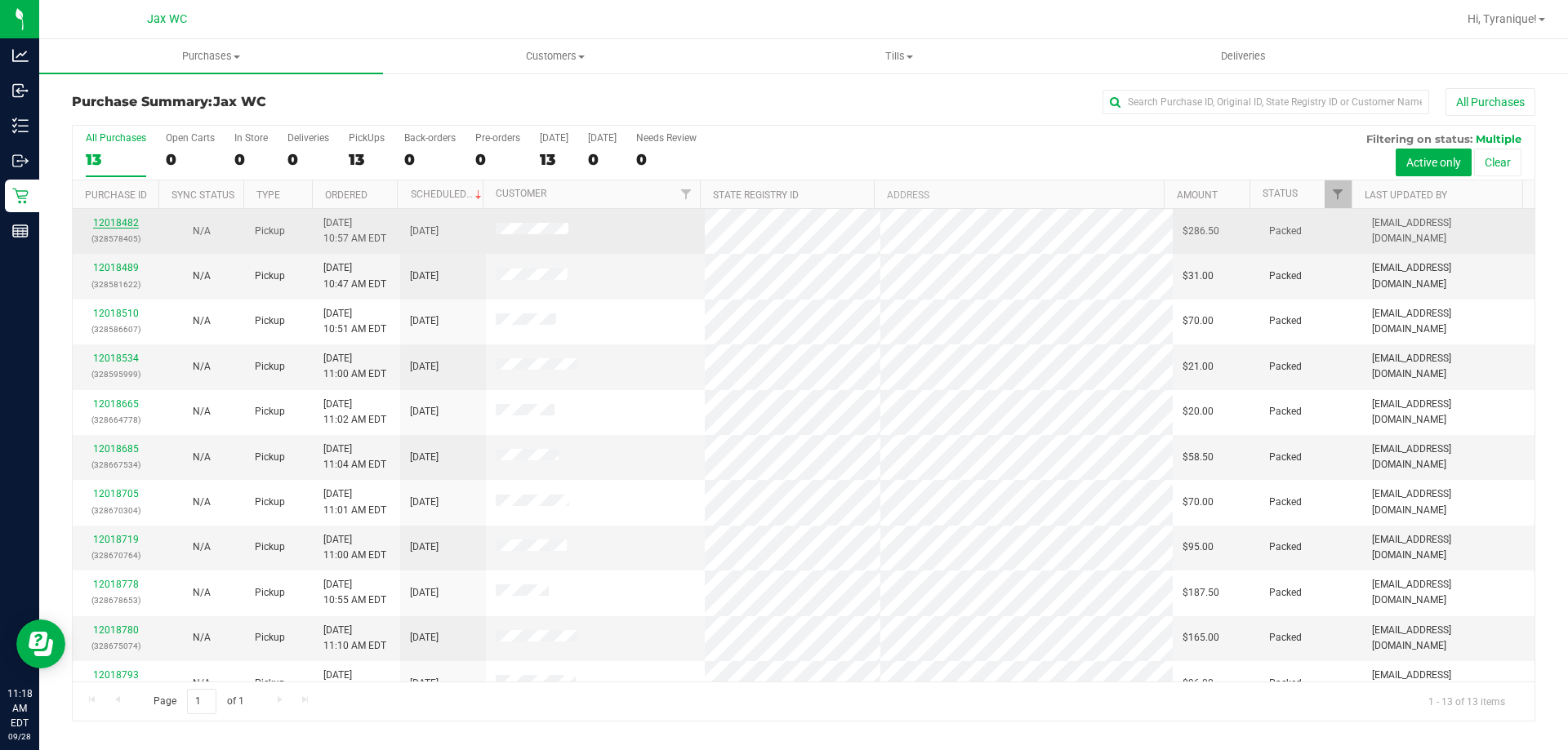
click at [129, 219] on link "12018482" at bounding box center [116, 223] width 46 height 11
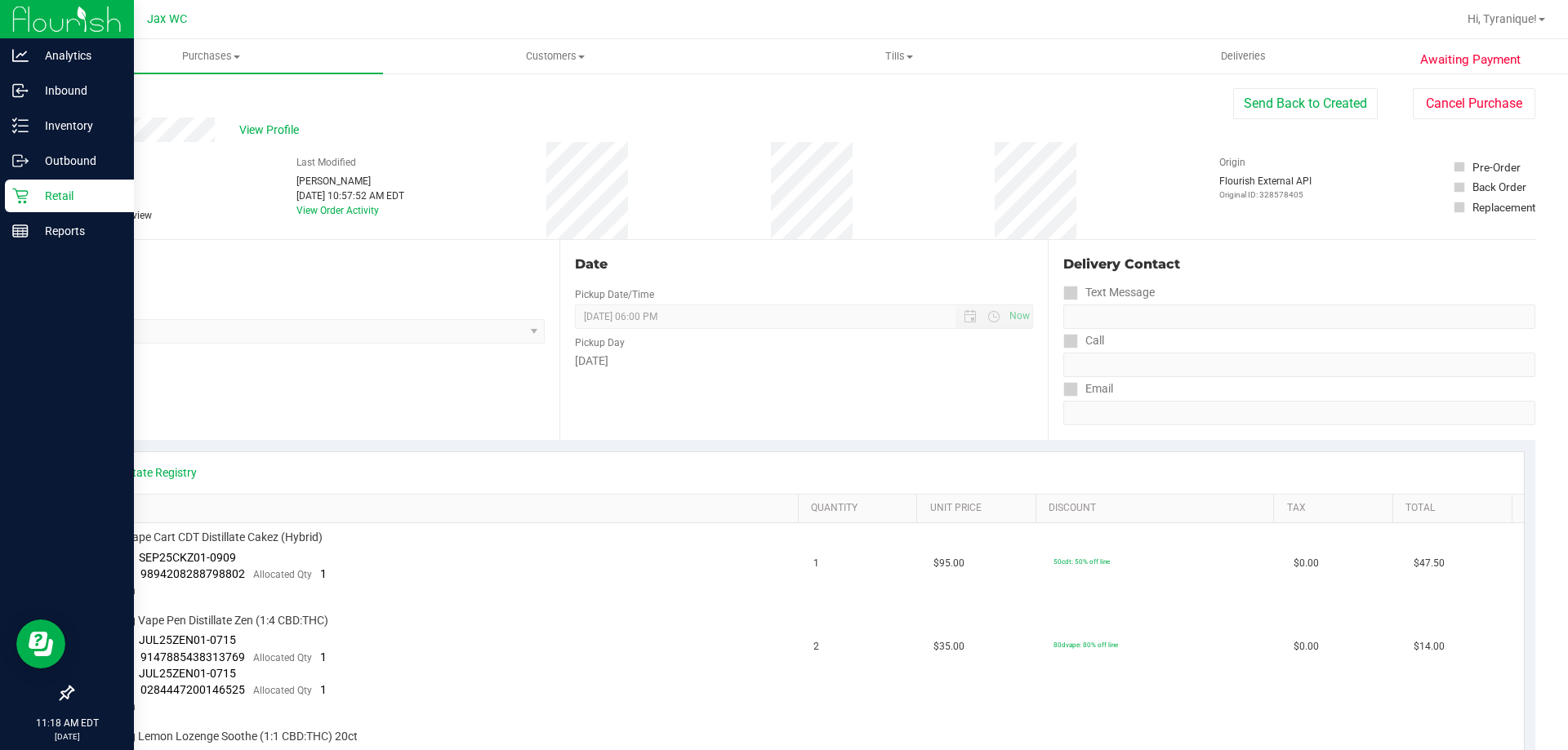
click at [22, 200] on icon at bounding box center [20, 196] width 16 height 16
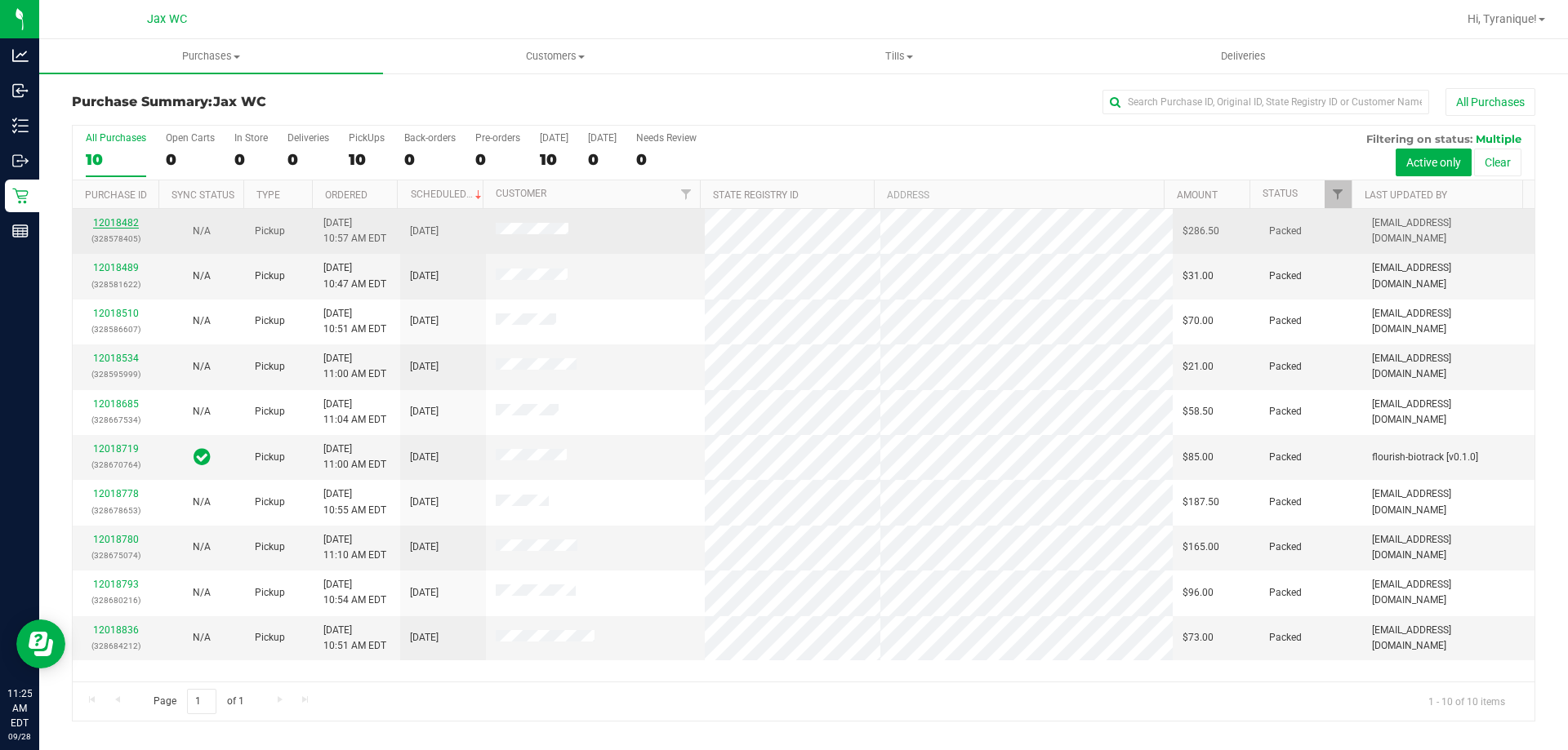
click at [120, 226] on link "12018482" at bounding box center [116, 223] width 46 height 11
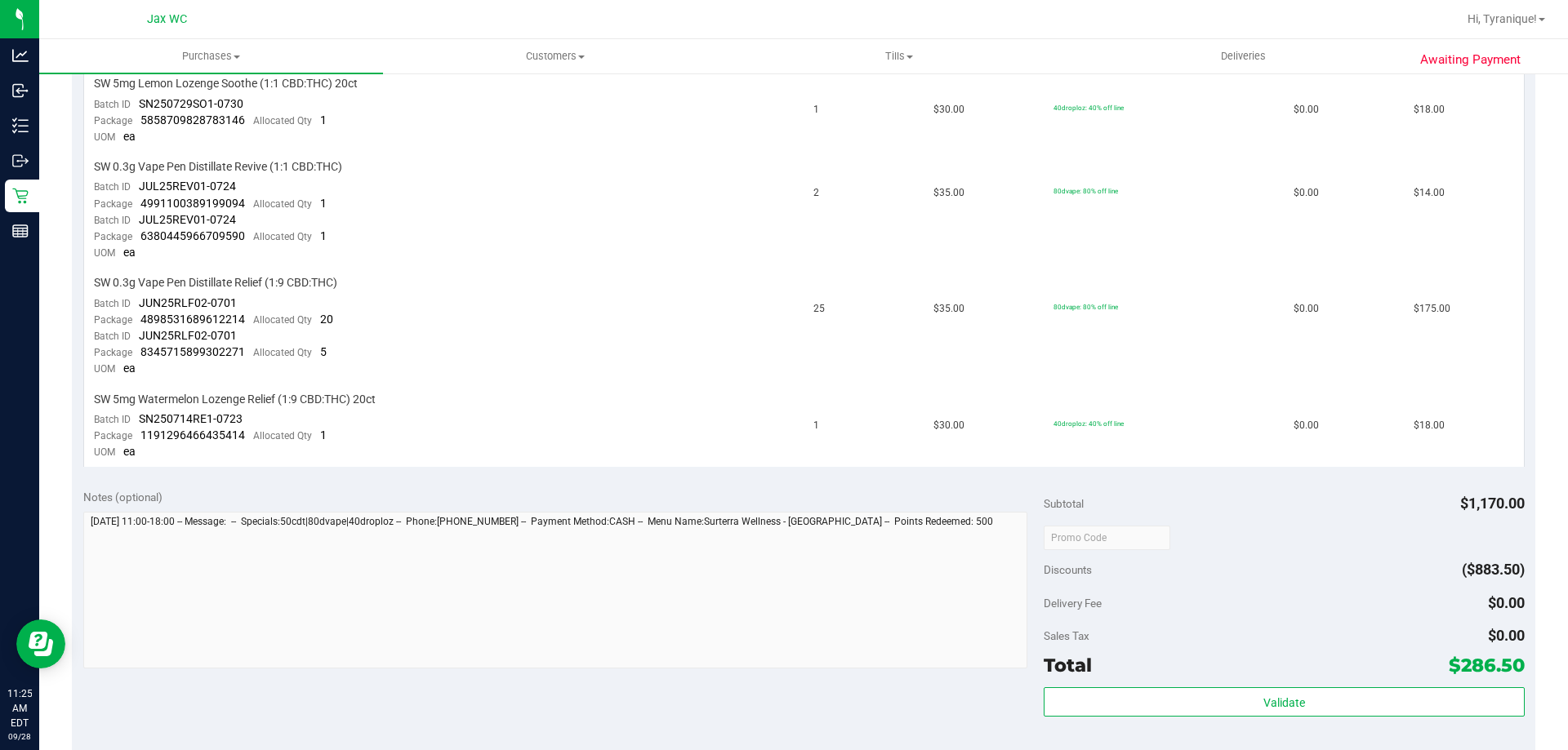
scroll to position [1089, 0]
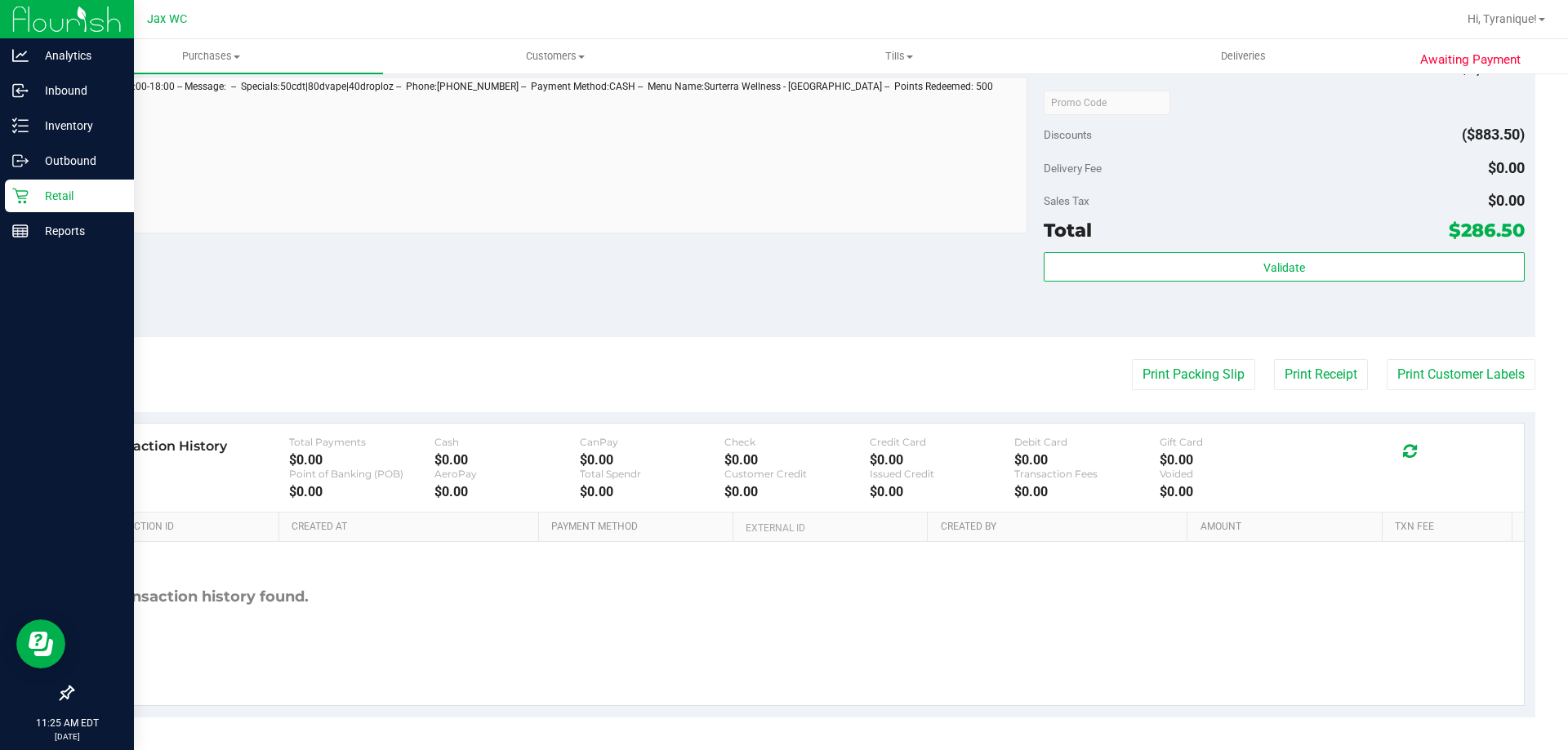
click at [19, 197] on icon at bounding box center [20, 196] width 15 height 15
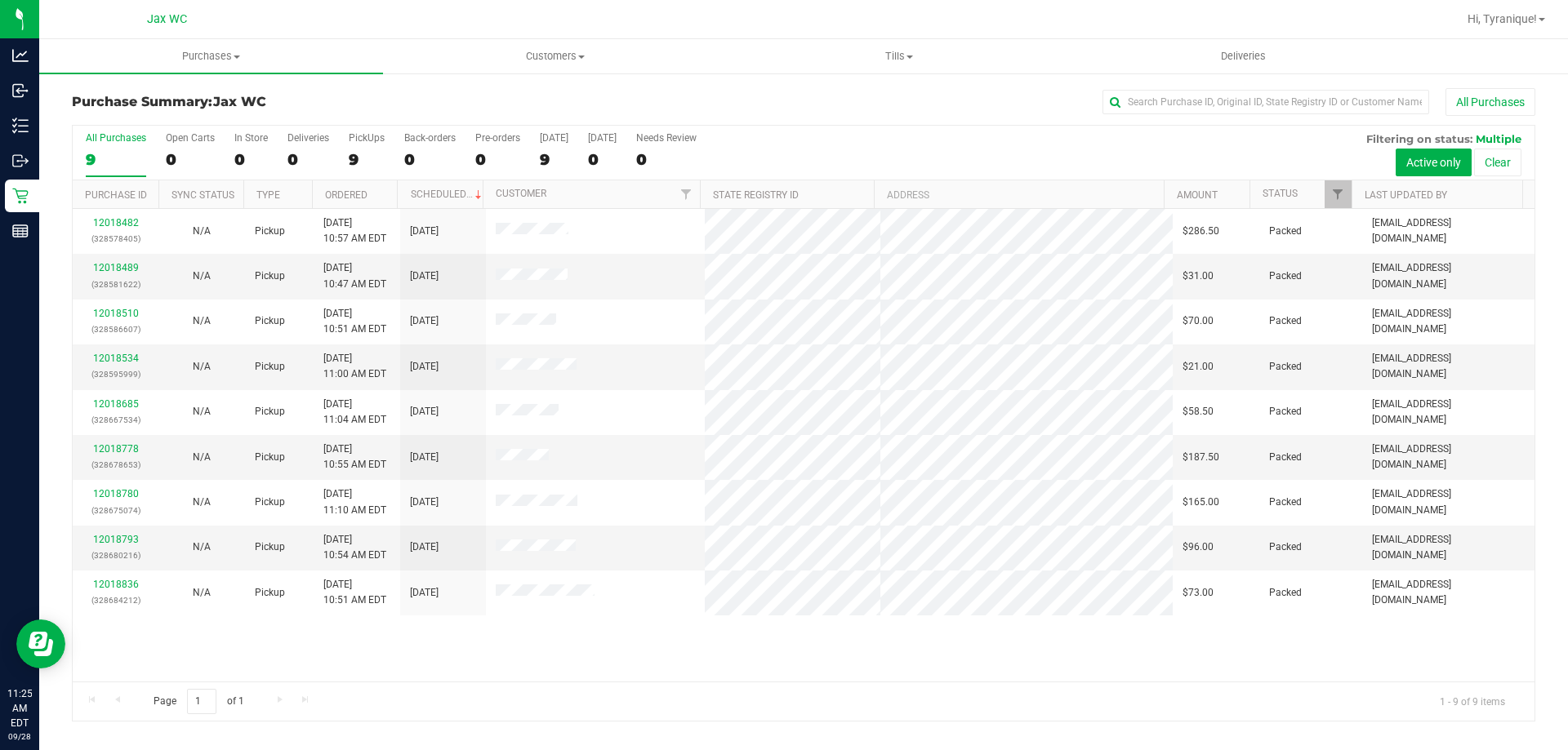
click at [603, 696] on div "Page 1 of 1 1 - 9 of 9 items" at bounding box center [803, 701] width 1462 height 40
click at [806, 646] on div "12018482 (328578405) N/A Pickup 9/28/2025 10:57 AM EDT 9/28/2025 $286.50 Packed…" at bounding box center [803, 445] width 1462 height 472
click at [803, 646] on div "12018482 (328578405) N/A Pickup 9/28/2025 10:57 AM EDT 9/28/2025 $286.50 Packed…" at bounding box center [803, 445] width 1462 height 472
click at [624, 104] on div "All Purchases" at bounding box center [1047, 103] width 976 height 28
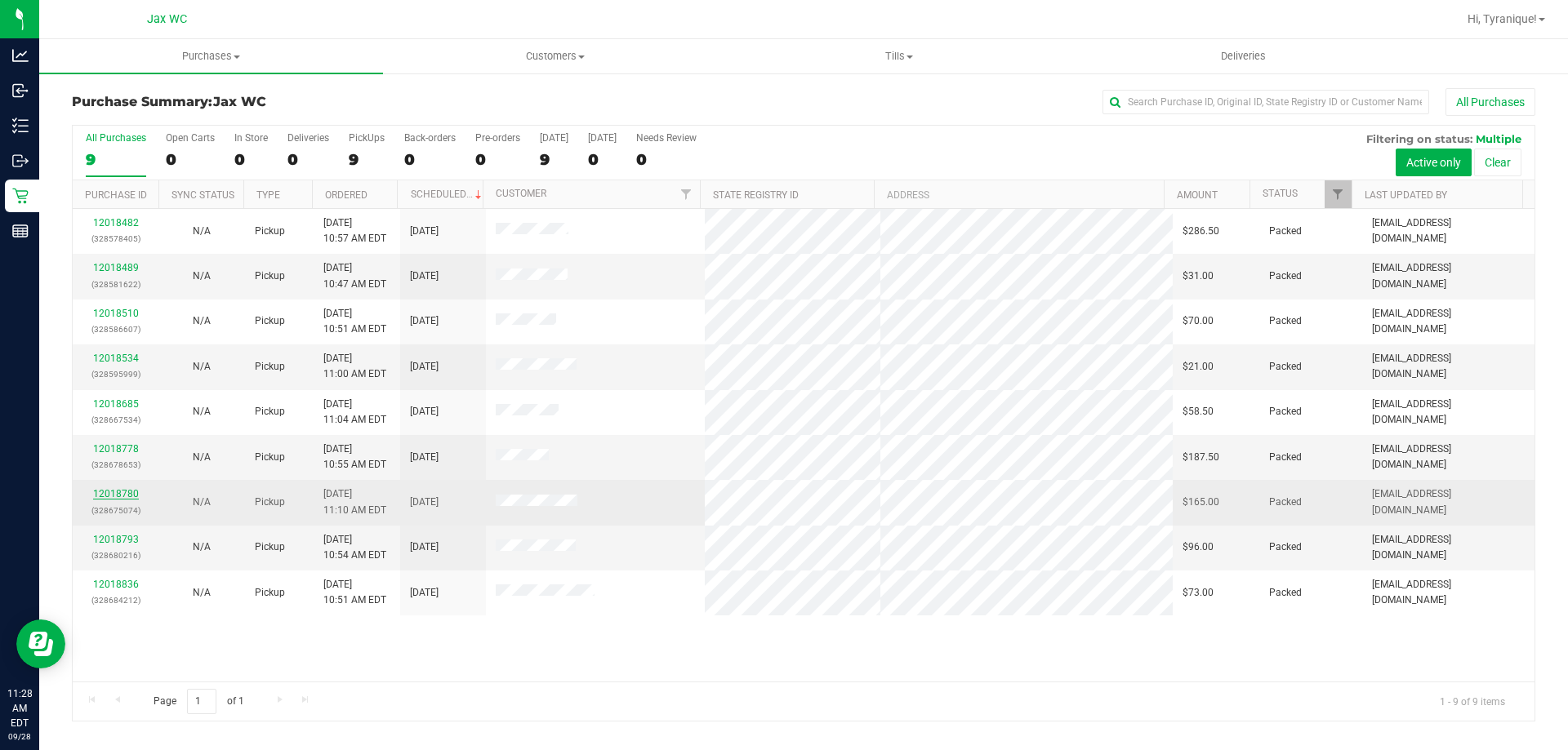
click at [112, 489] on link "12018780" at bounding box center [116, 494] width 46 height 11
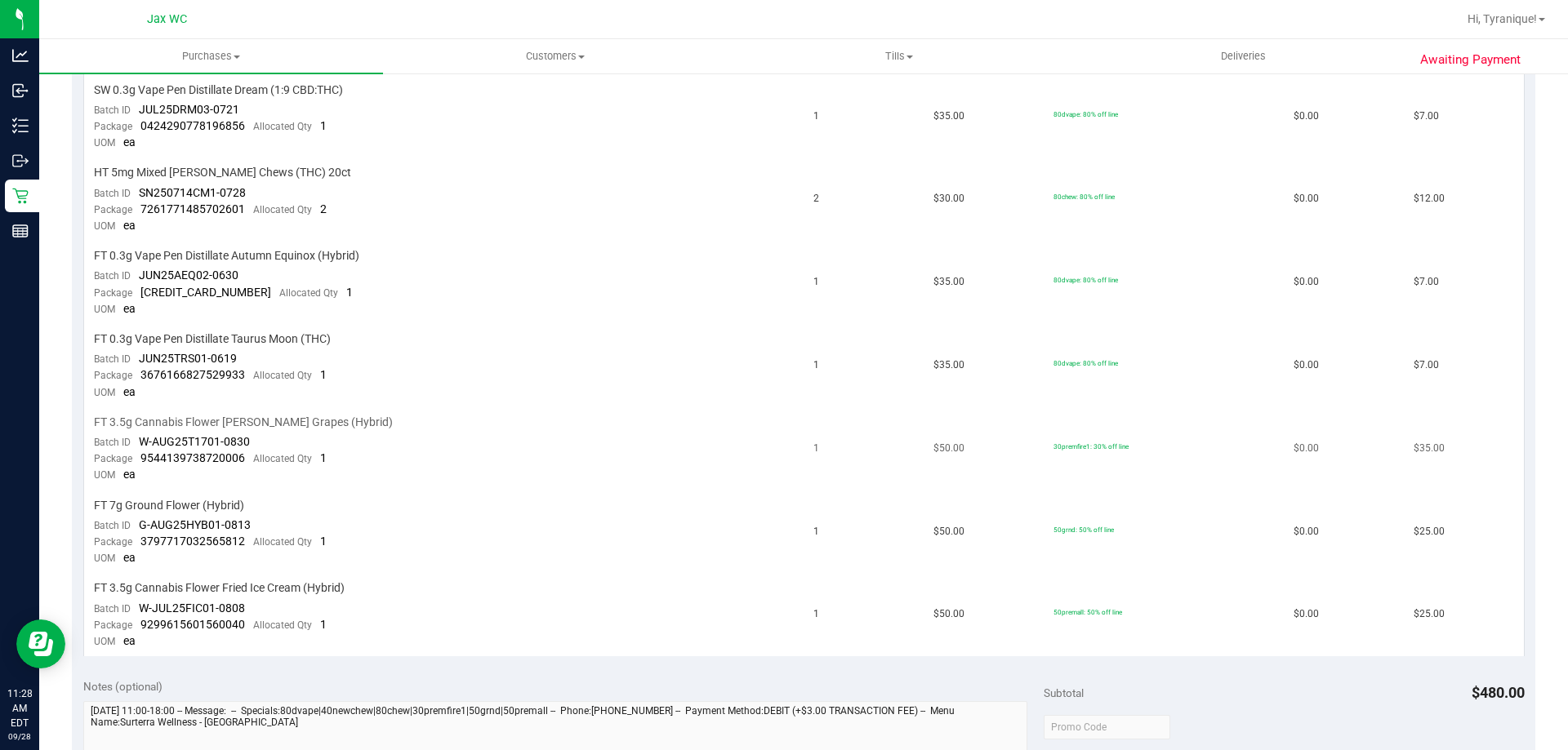
scroll to position [980, 0]
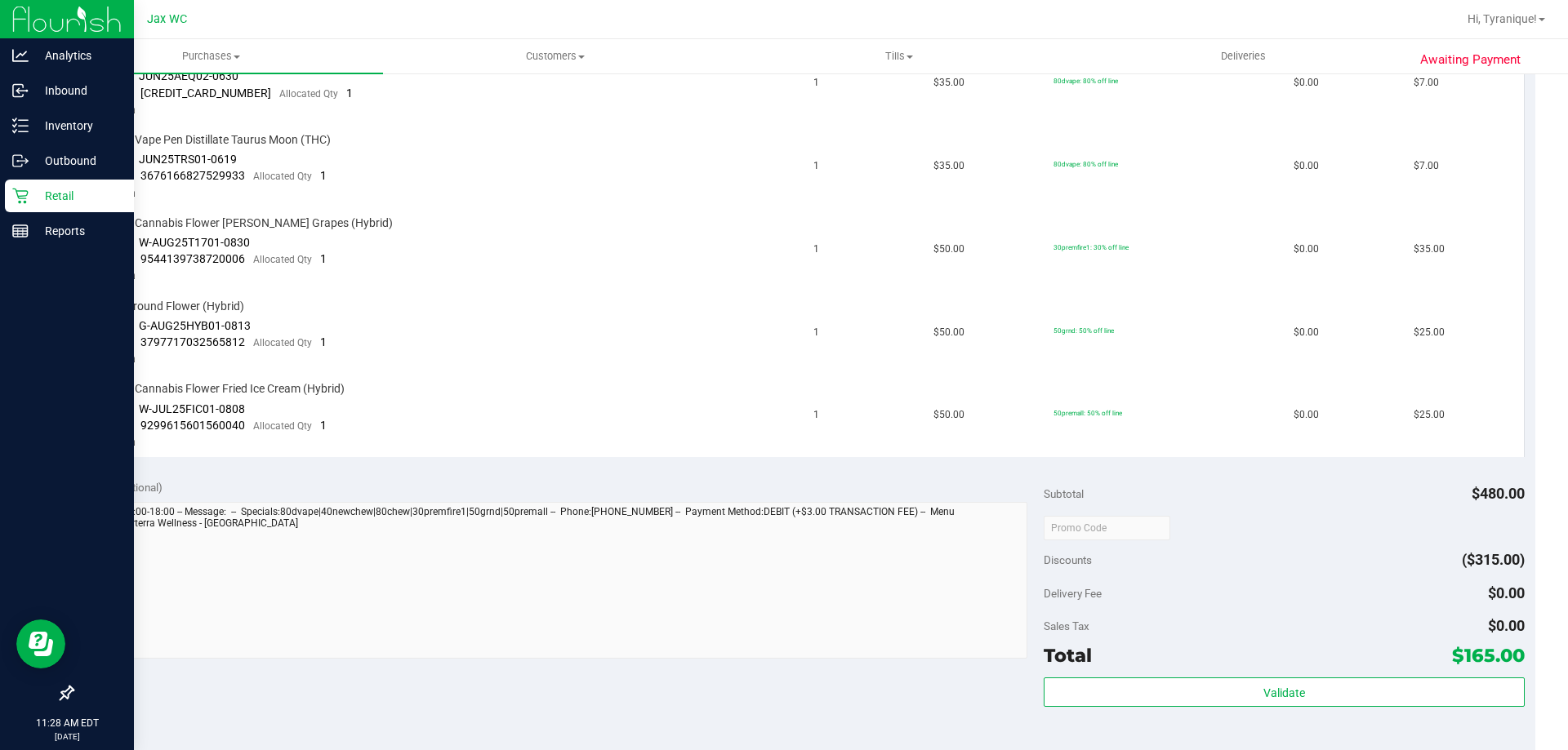
click at [13, 186] on div "Retail" at bounding box center [69, 196] width 129 height 33
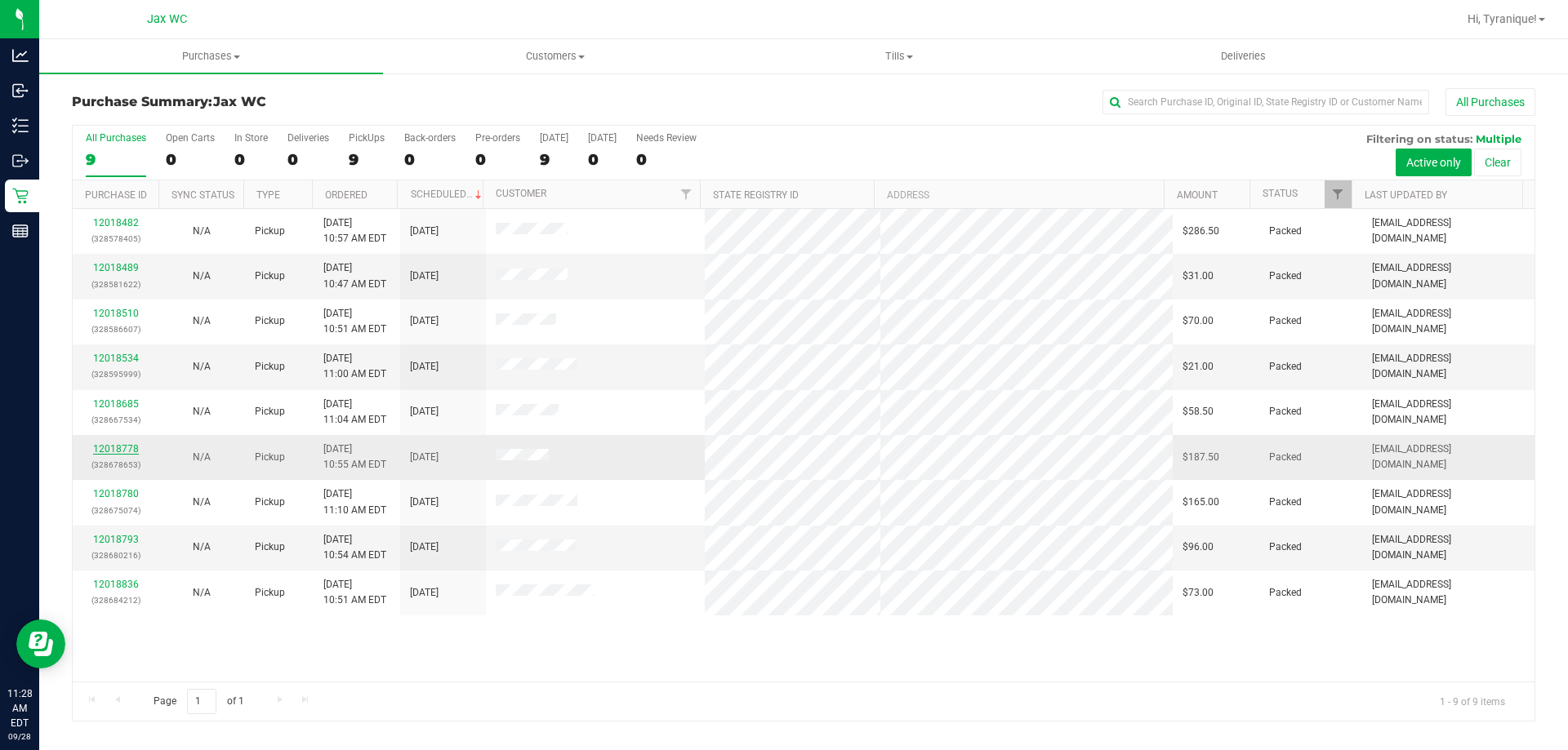
click at [136, 448] on link "12018778" at bounding box center [116, 449] width 46 height 11
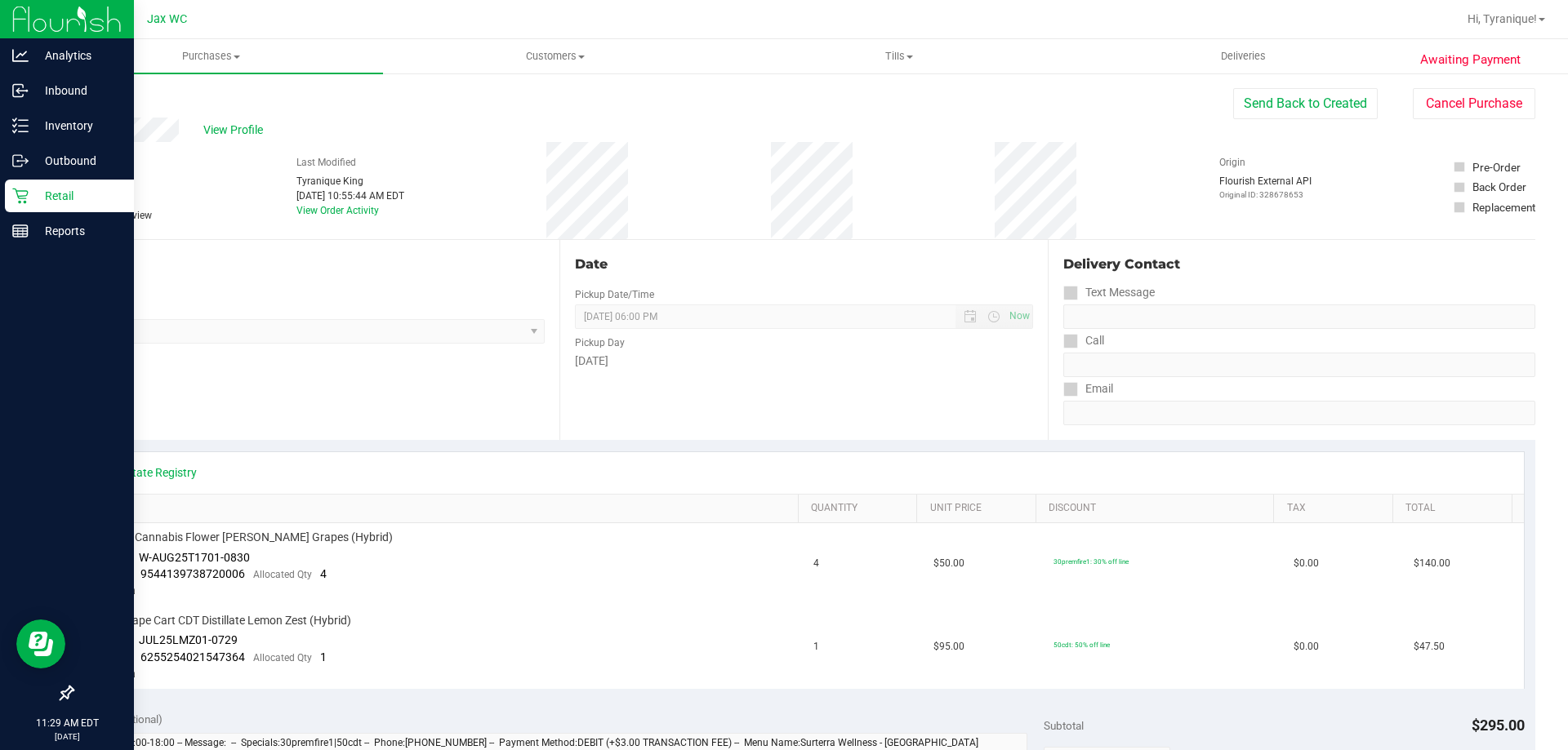
click at [17, 201] on icon at bounding box center [20, 196] width 16 height 16
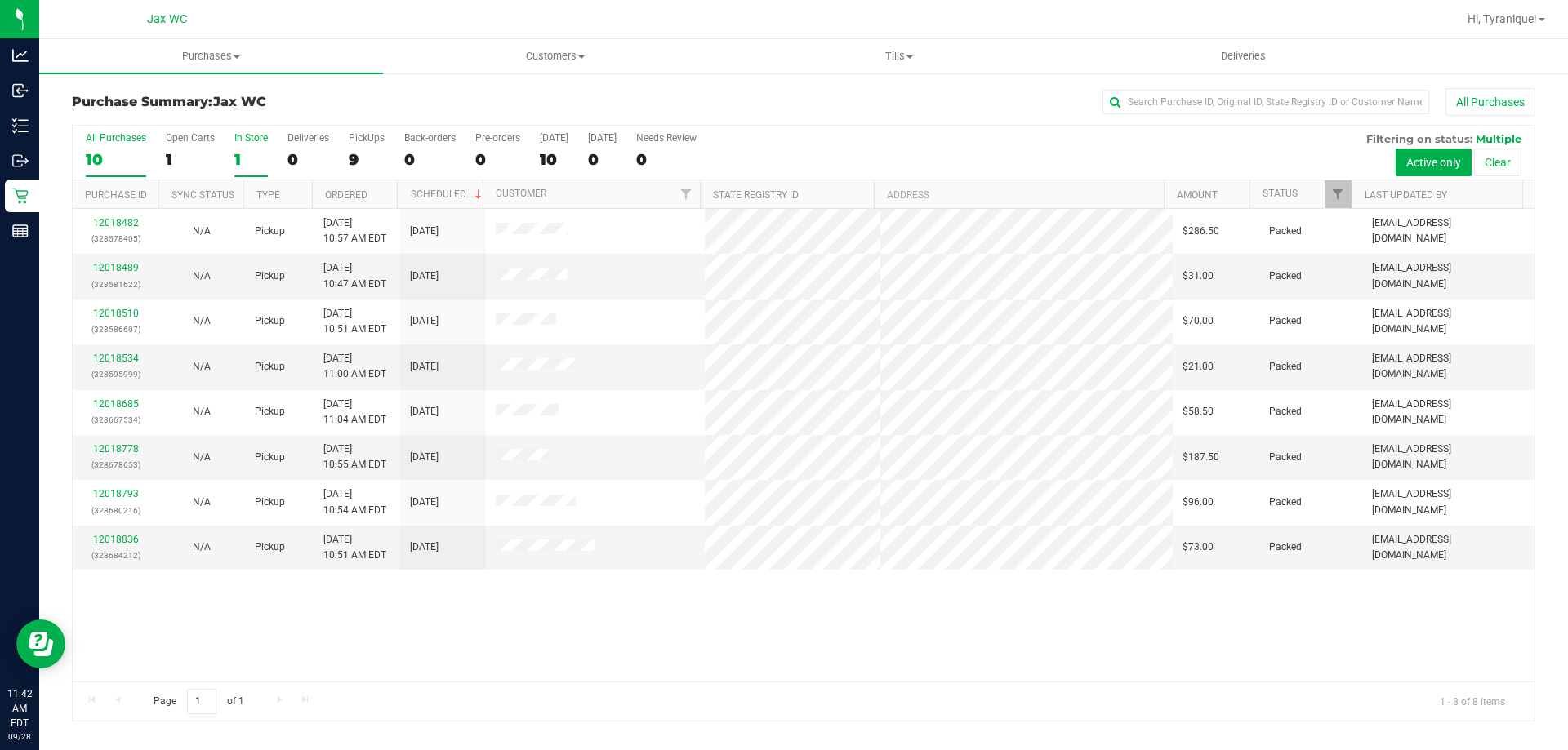
click at [248, 148] on label "In Store 1" at bounding box center [251, 155] width 34 height 45
click at [0, 0] on input "In Store 1" at bounding box center [0, 0] width 0 height 0
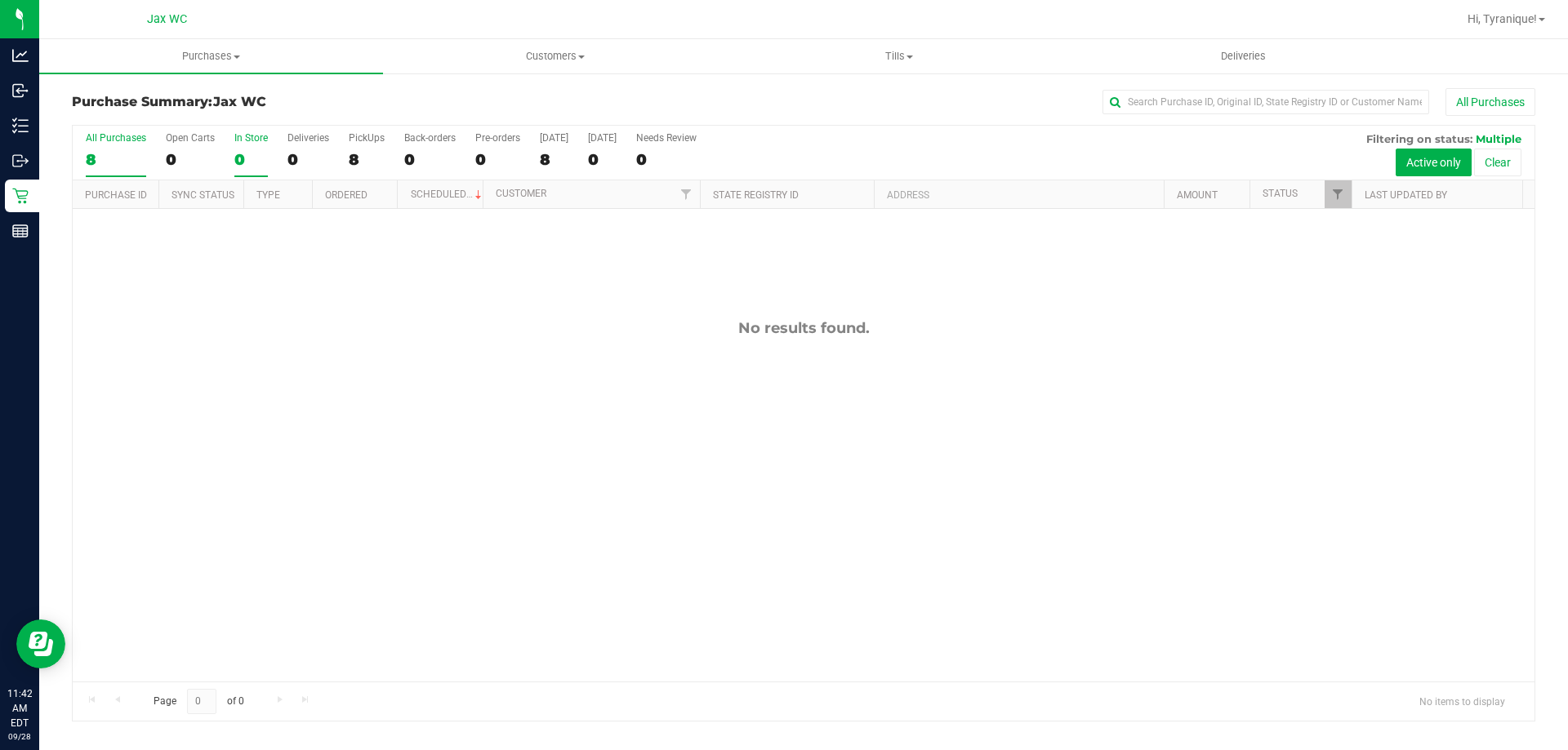
click at [104, 152] on div "8" at bounding box center [116, 160] width 60 height 19
click at [0, 0] on input "All Purchases 8" at bounding box center [0, 0] width 0 height 0
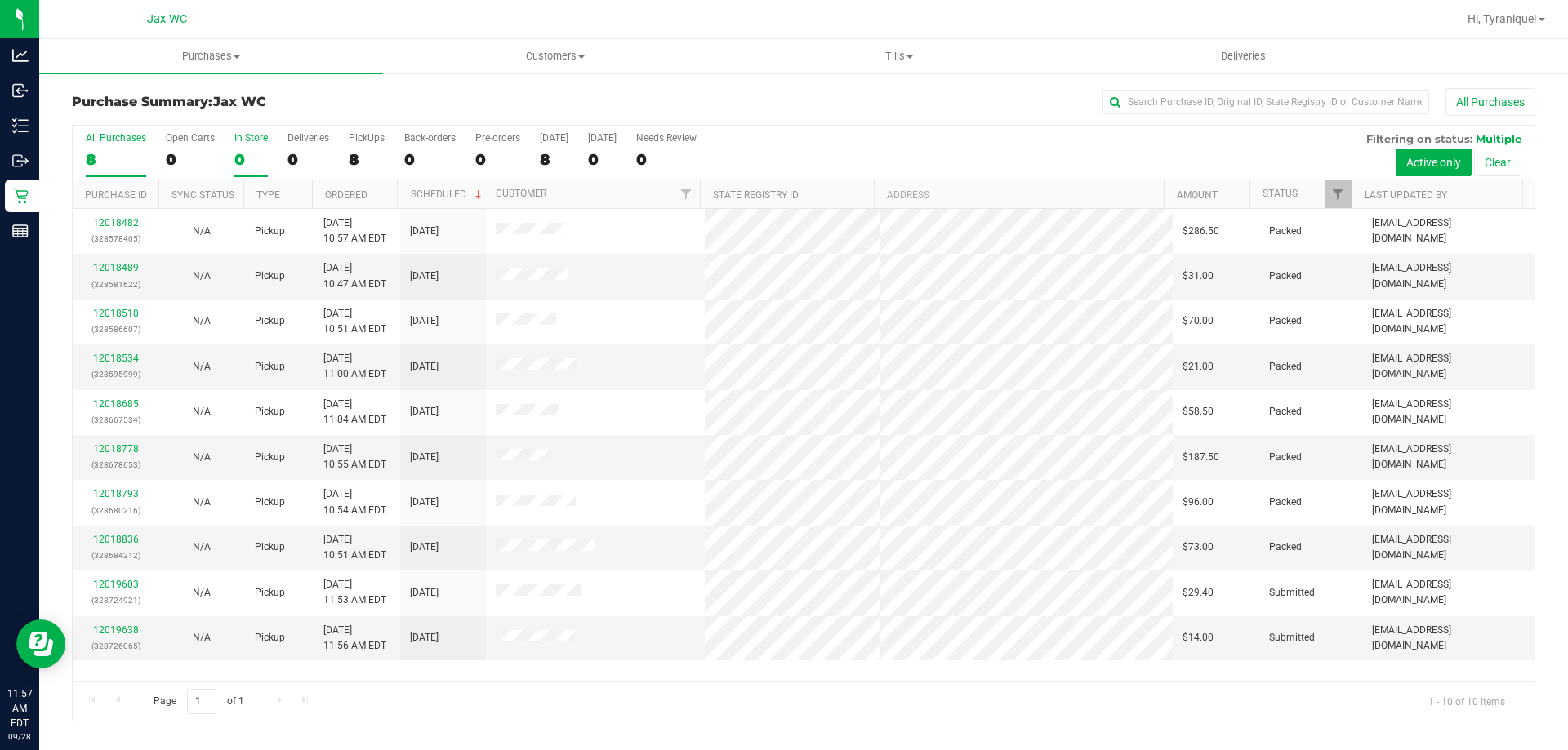
click at [264, 164] on div "0" at bounding box center [251, 160] width 34 height 19
click at [0, 0] on input "In Store 0" at bounding box center [0, 0] width 0 height 0
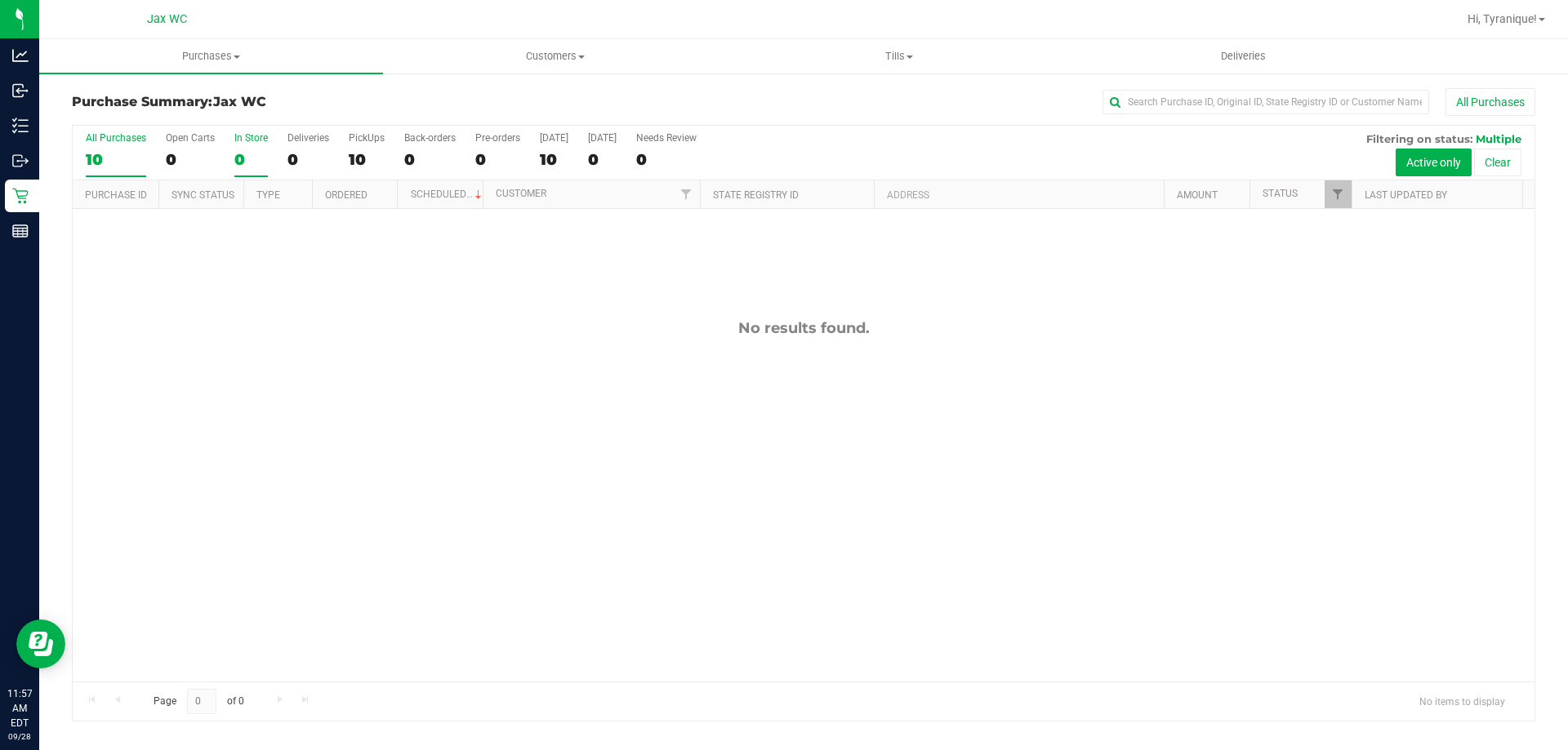
click at [104, 167] on div "10" at bounding box center [116, 160] width 60 height 19
click at [0, 0] on input "All Purchases 10" at bounding box center [0, 0] width 0 height 0
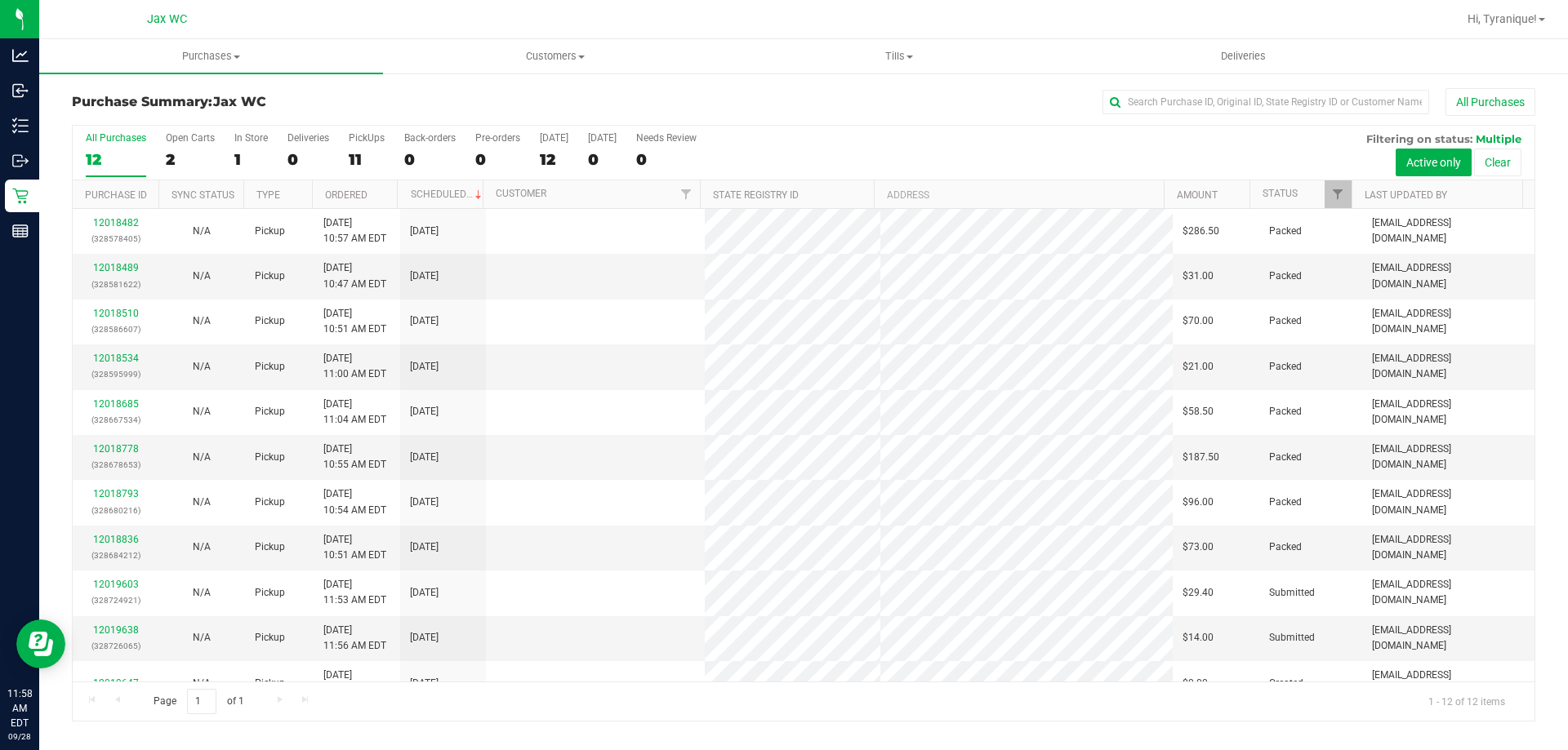
click at [228, 159] on div "All Purchases 12 Open Carts 2 In Store 1 Deliveries 0 PickUps 11 Back-orders 0 …" at bounding box center [803, 153] width 1462 height 55
click at [243, 158] on div "1" at bounding box center [251, 160] width 34 height 19
click at [0, 0] on input "In Store 1" at bounding box center [0, 0] width 0 height 0
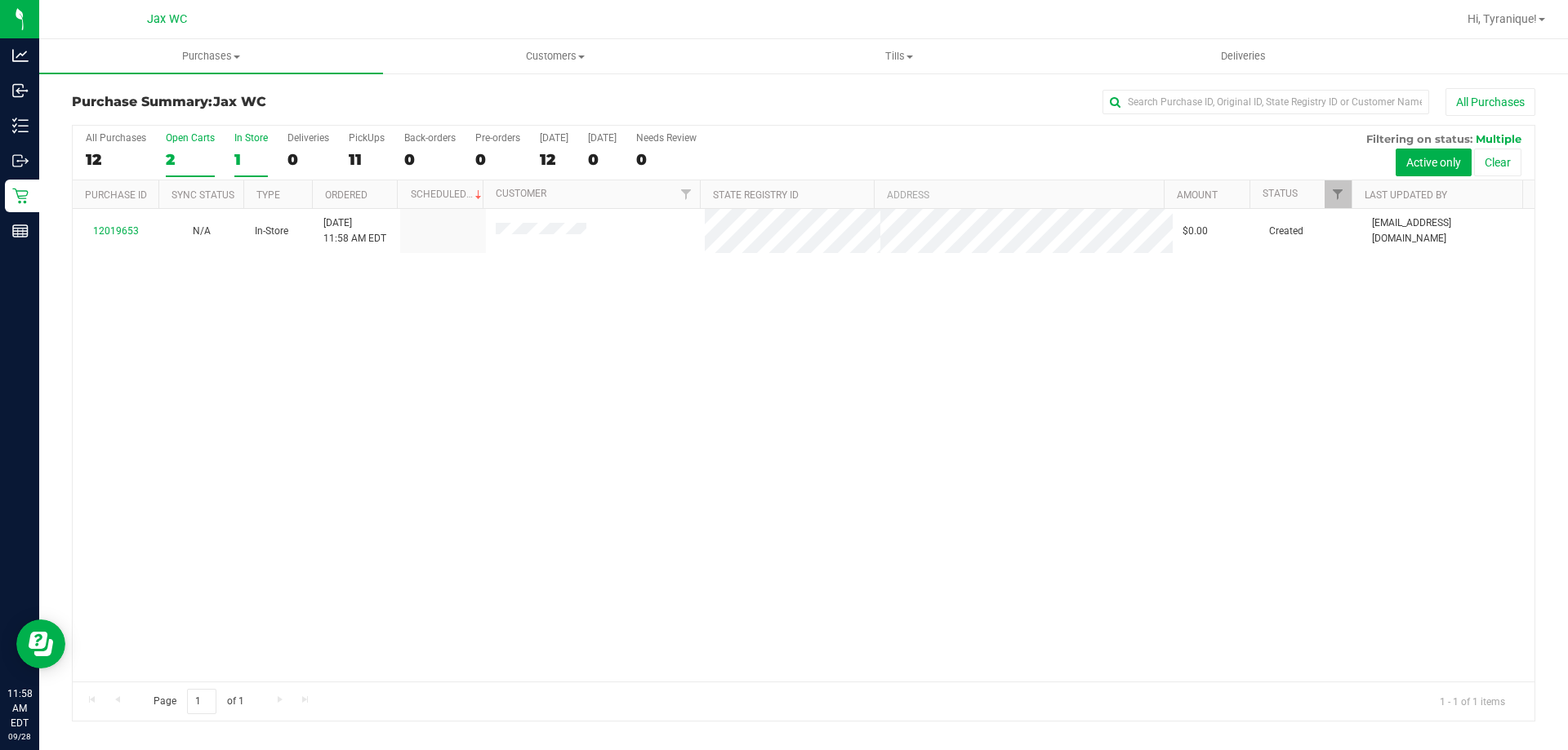
click at [199, 168] on div "2" at bounding box center [190, 160] width 49 height 19
click at [0, 0] on input "Open Carts 2" at bounding box center [0, 0] width 0 height 0
click at [110, 164] on div "12" at bounding box center [116, 160] width 60 height 19
click at [0, 0] on input "All Purchases 12" at bounding box center [0, 0] width 0 height 0
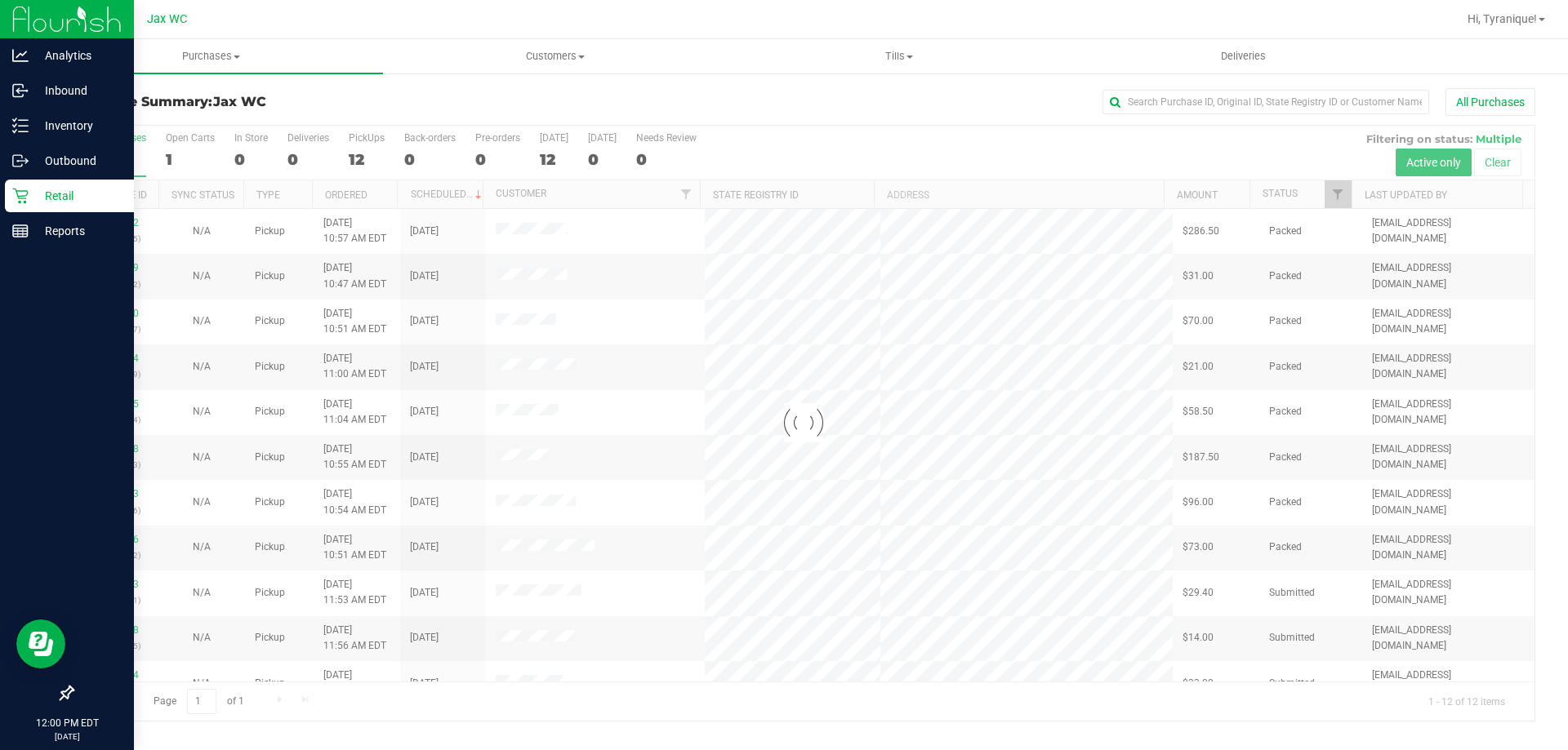
click at [36, 207] on div "Retail" at bounding box center [69, 196] width 129 height 33
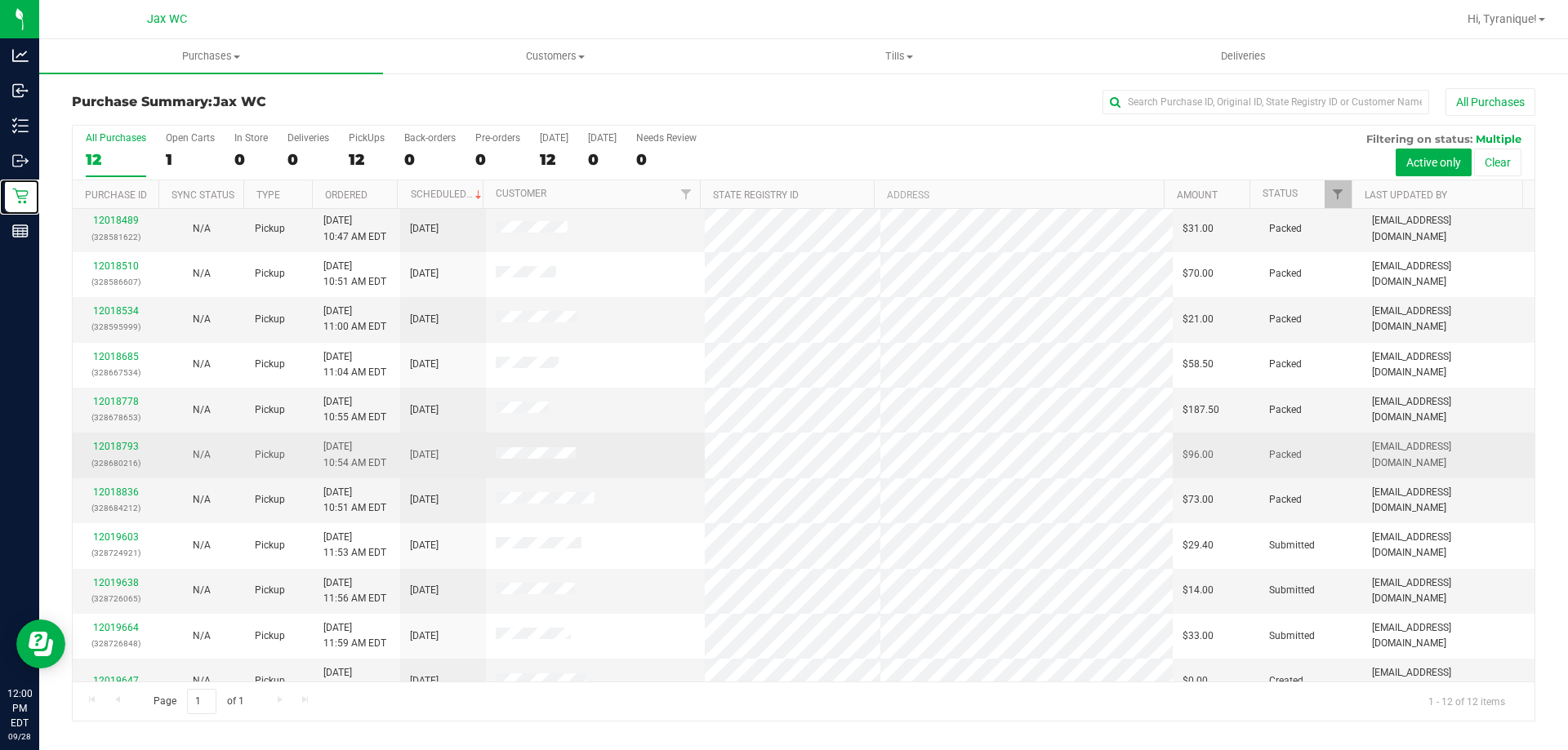
scroll to position [70, 0]
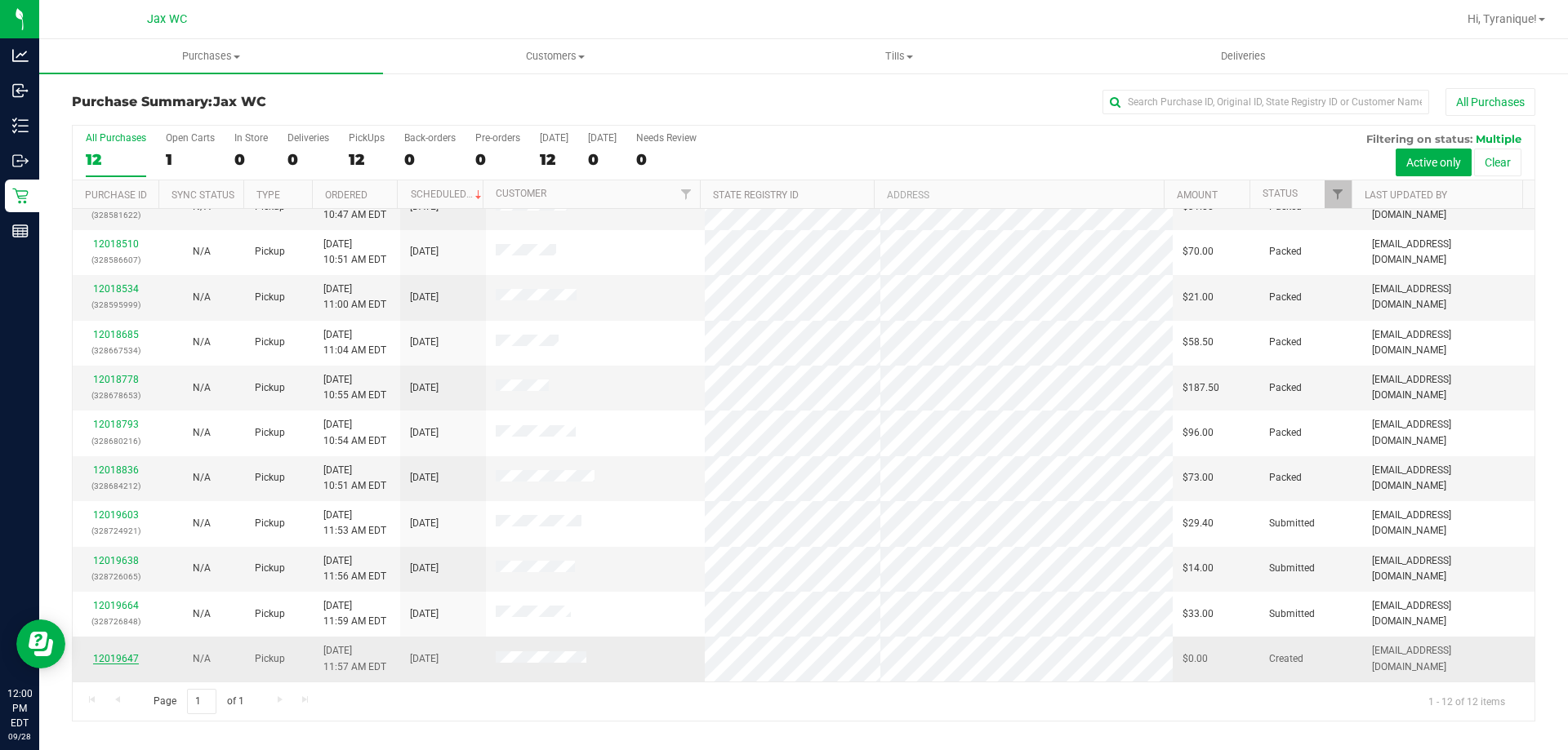
click at [102, 656] on link "12019647" at bounding box center [116, 659] width 46 height 11
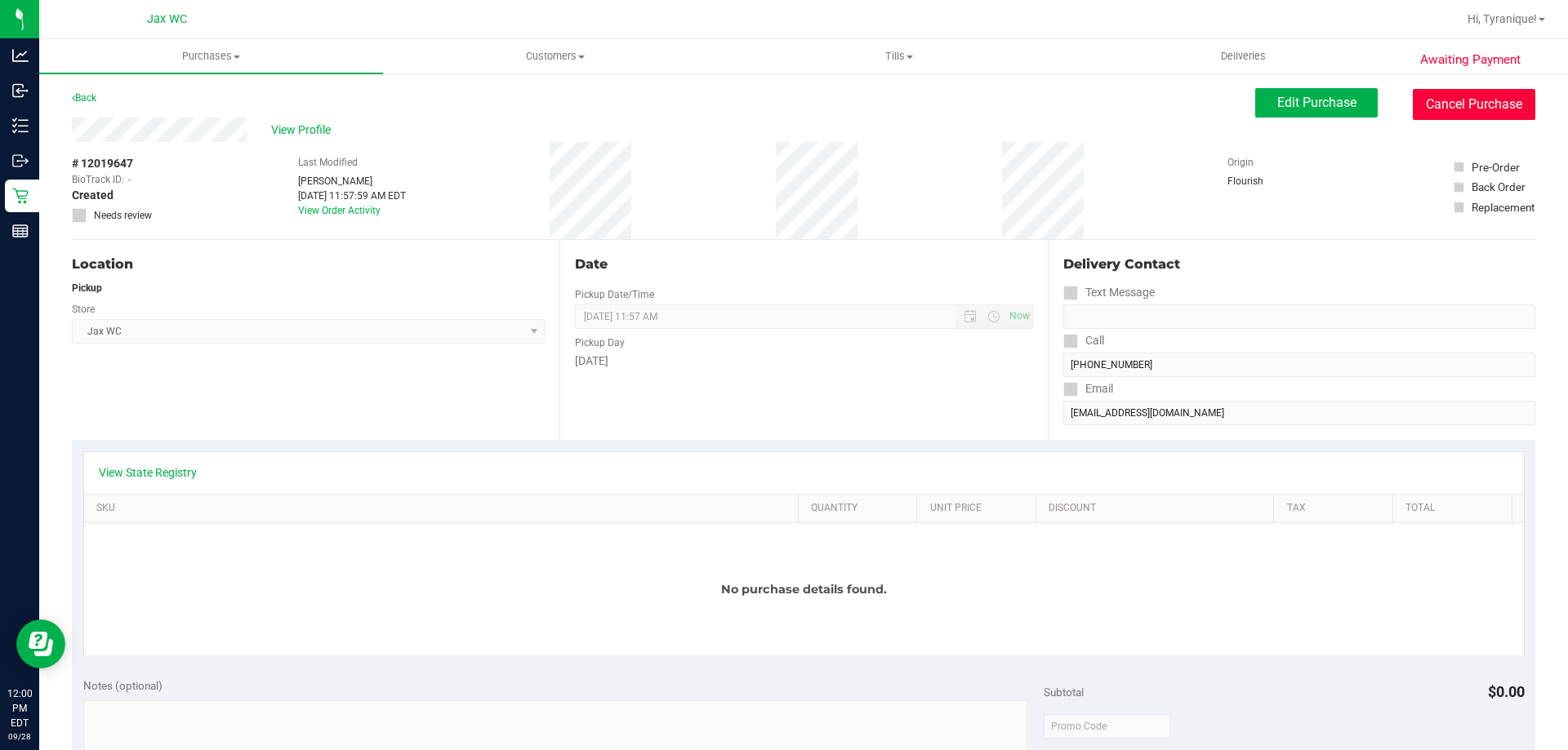
click at [1453, 108] on button "Cancel Purchase" at bounding box center [1474, 104] width 122 height 31
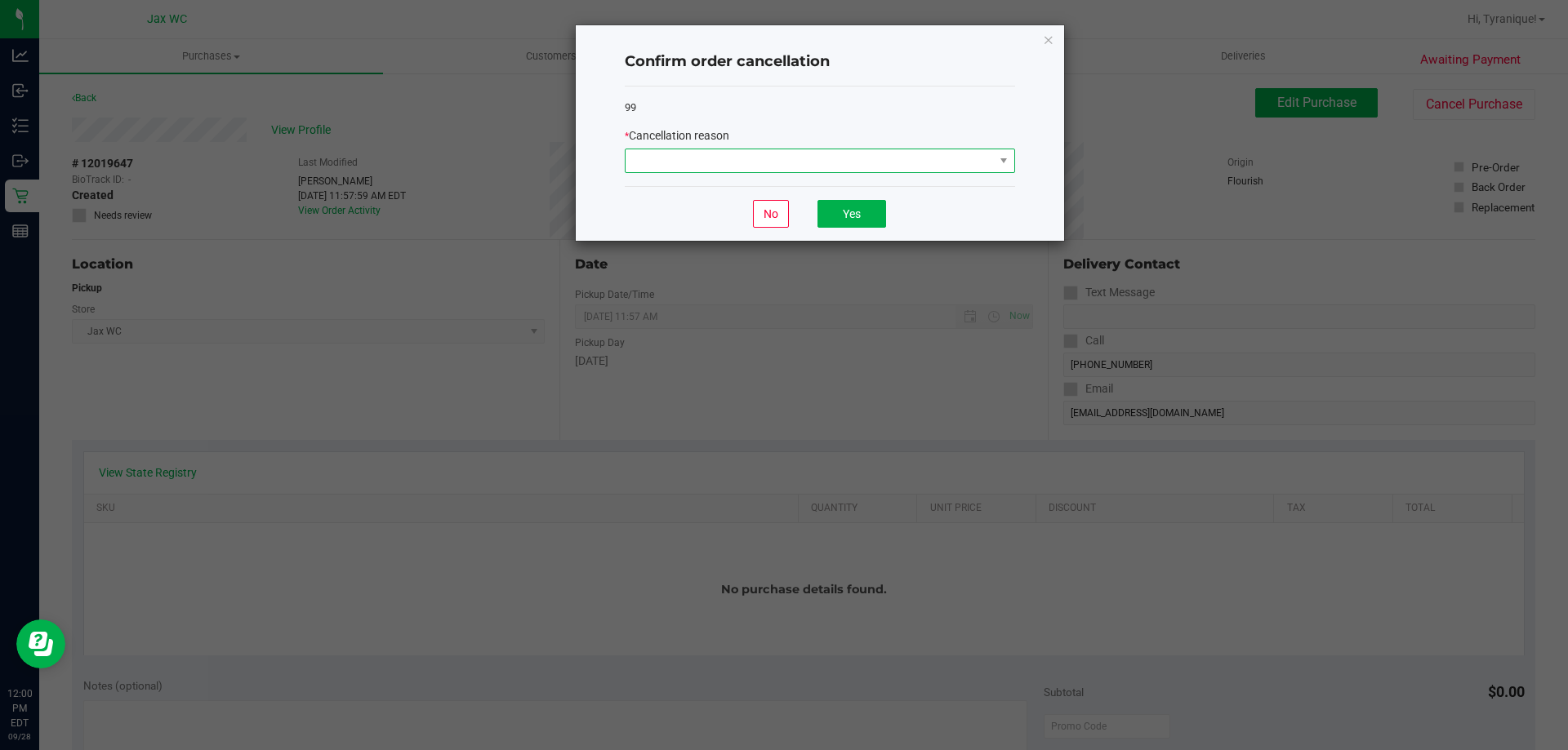
click at [1011, 151] on span at bounding box center [1003, 161] width 21 height 23
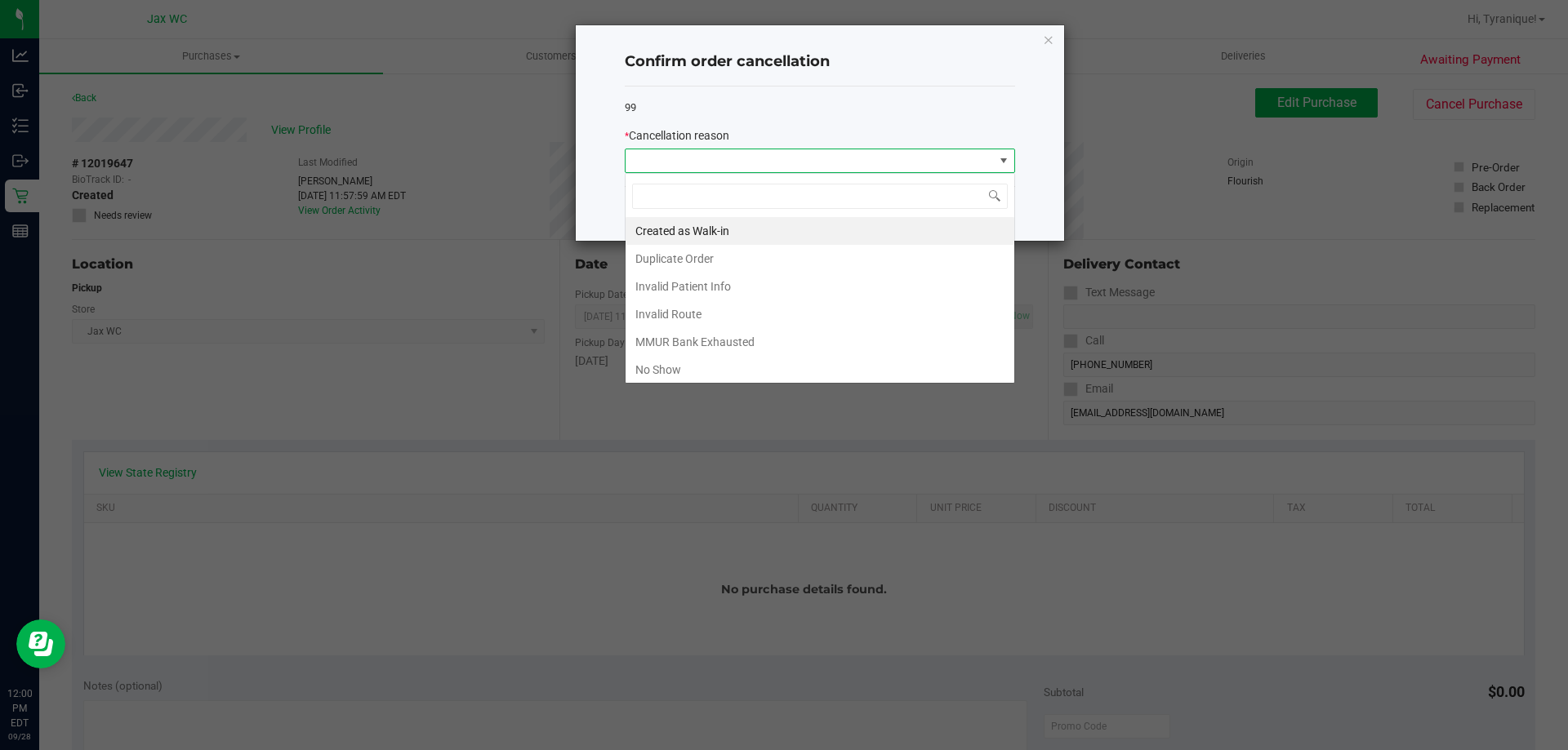
scroll to position [24, 391]
click at [700, 225] on li "Created as Walk-in" at bounding box center [820, 231] width 389 height 28
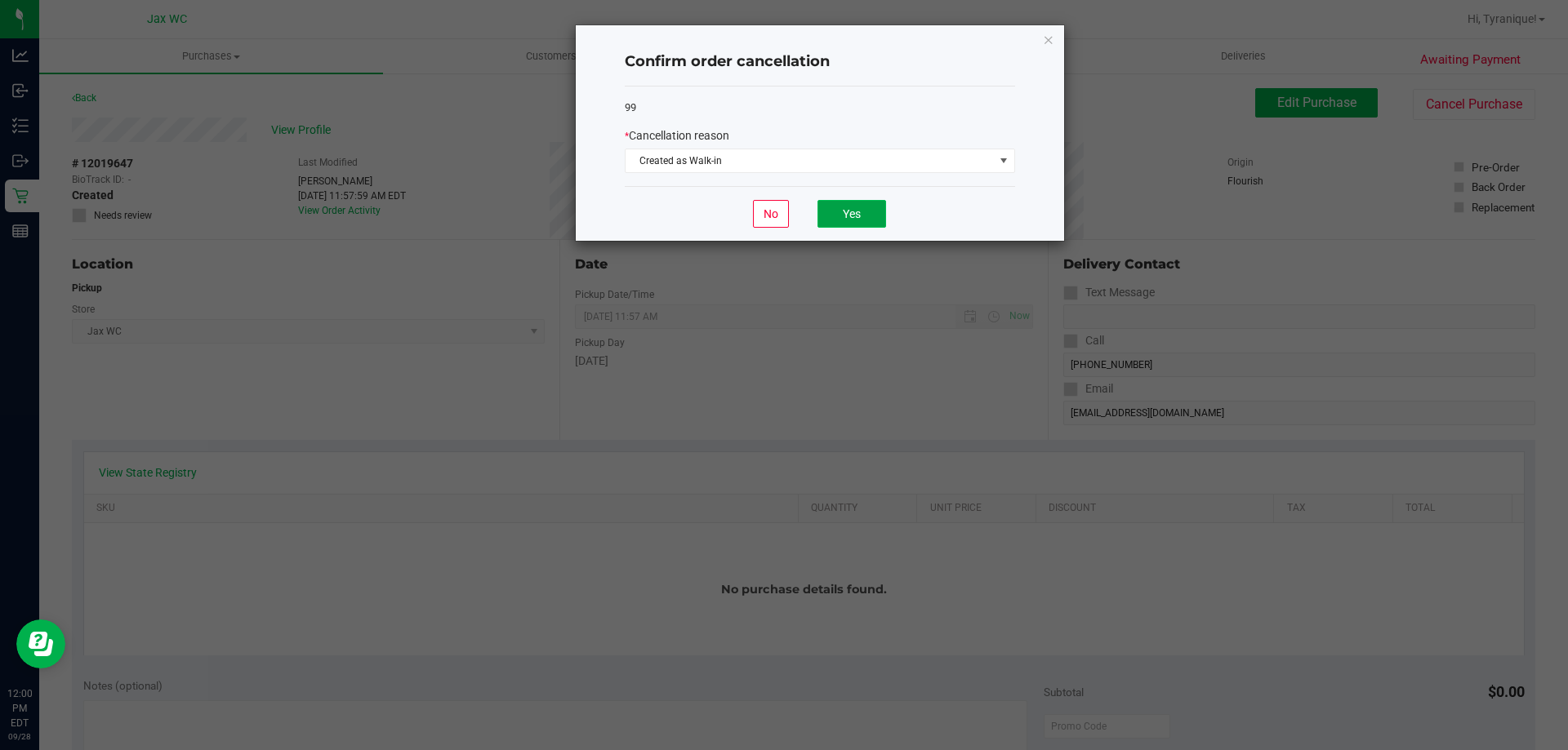
click at [869, 203] on button "Yes" at bounding box center [852, 215] width 69 height 28
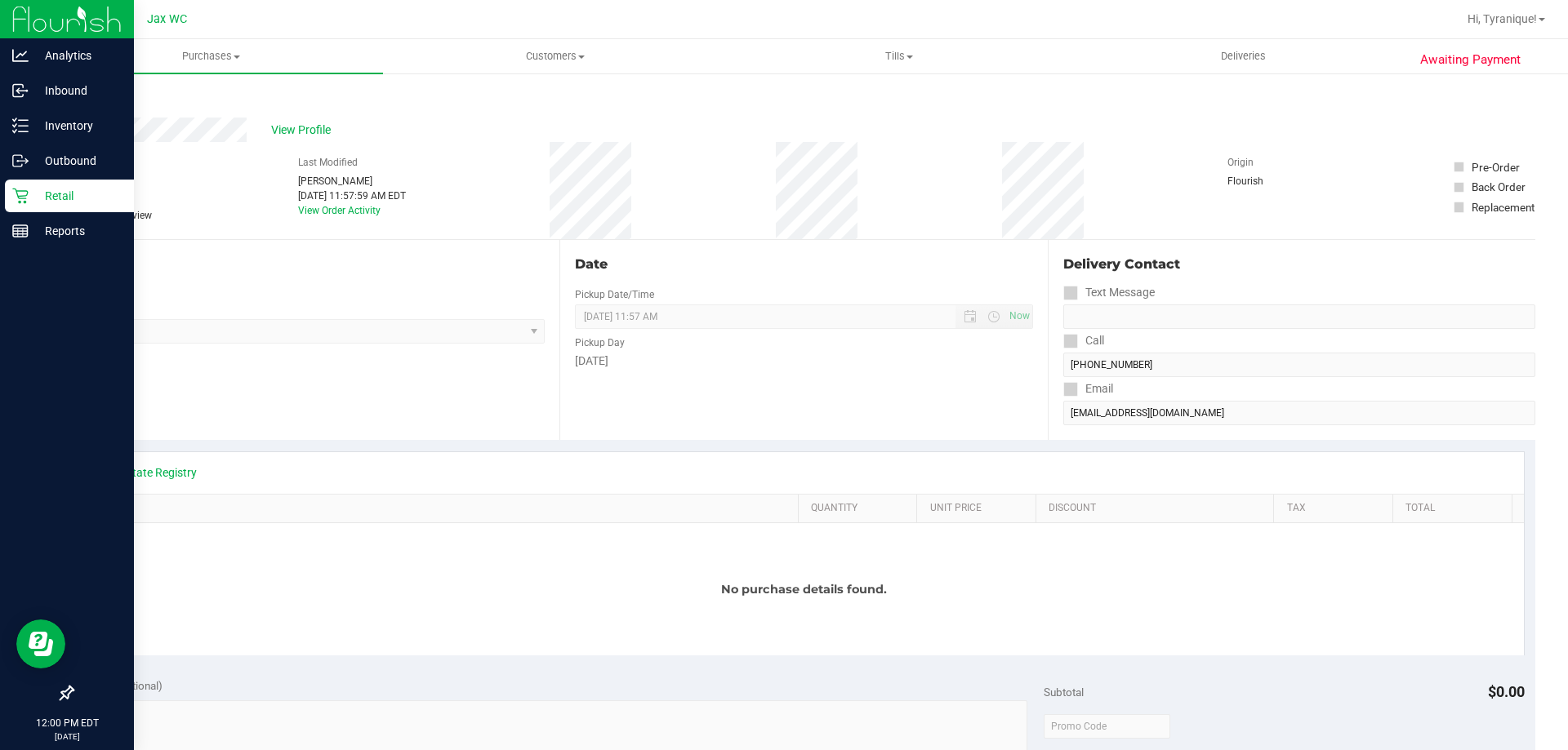
click at [15, 197] on icon at bounding box center [20, 196] width 16 height 16
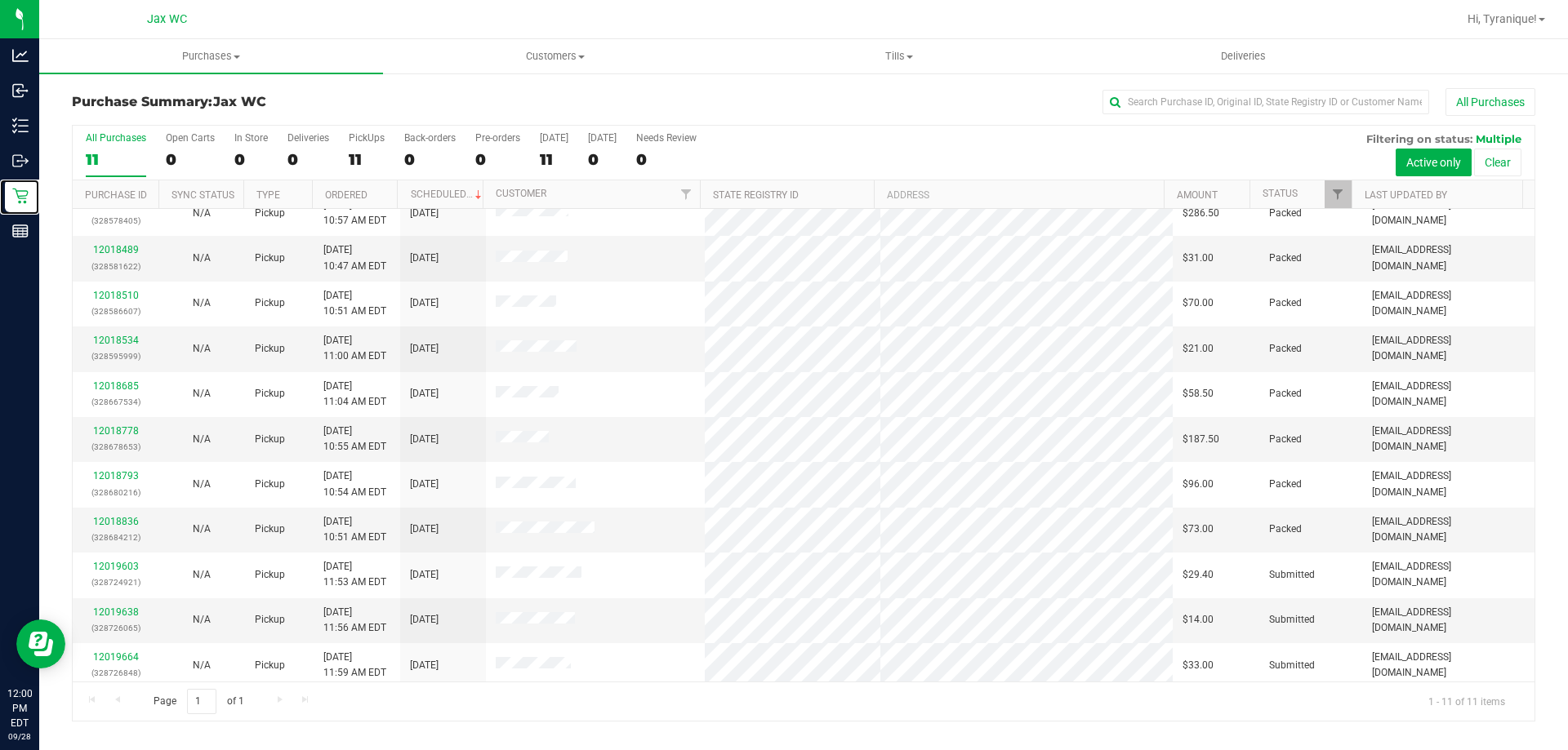
scroll to position [24, 0]
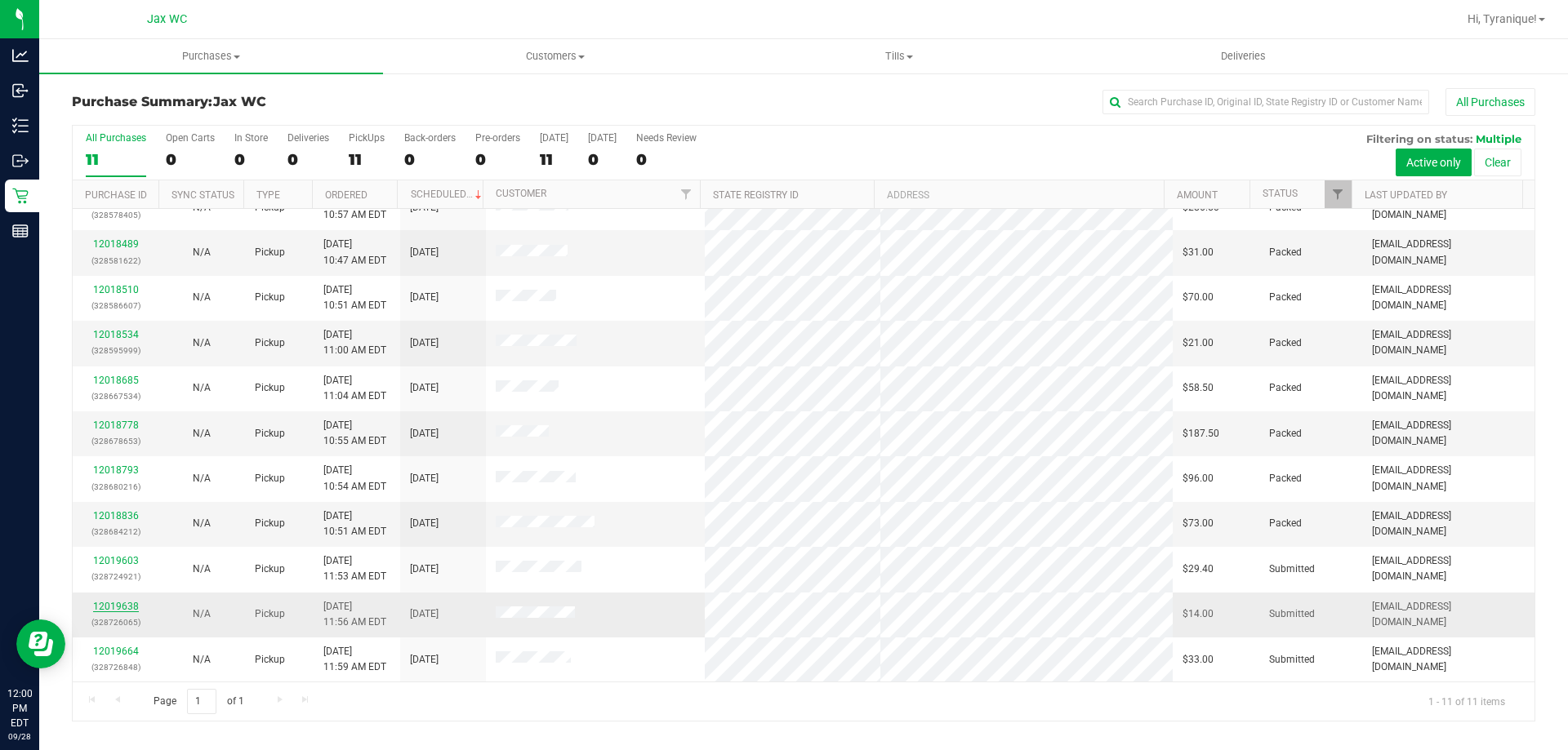
click at [108, 605] on link "12019638" at bounding box center [116, 607] width 46 height 11
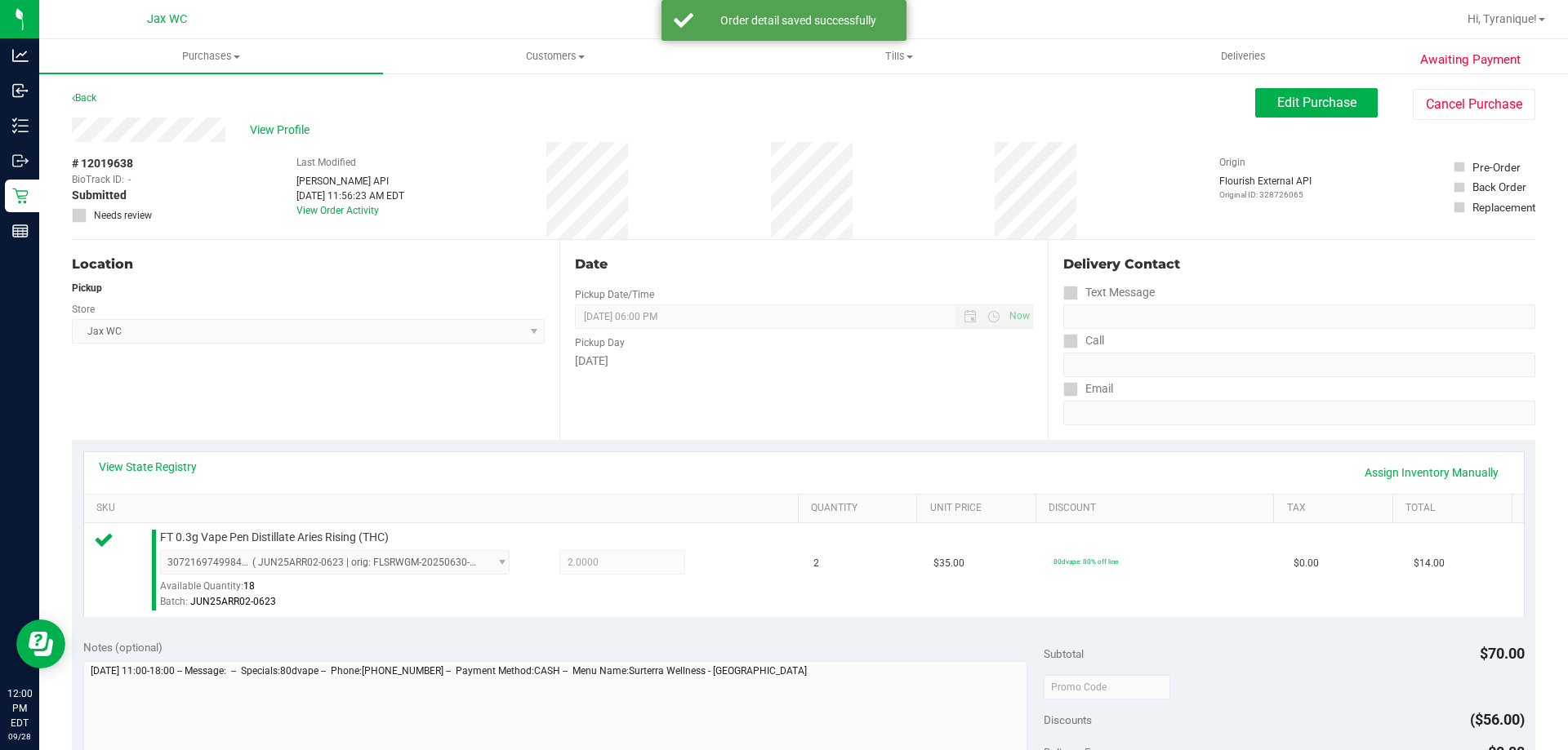
scroll to position [584, 0]
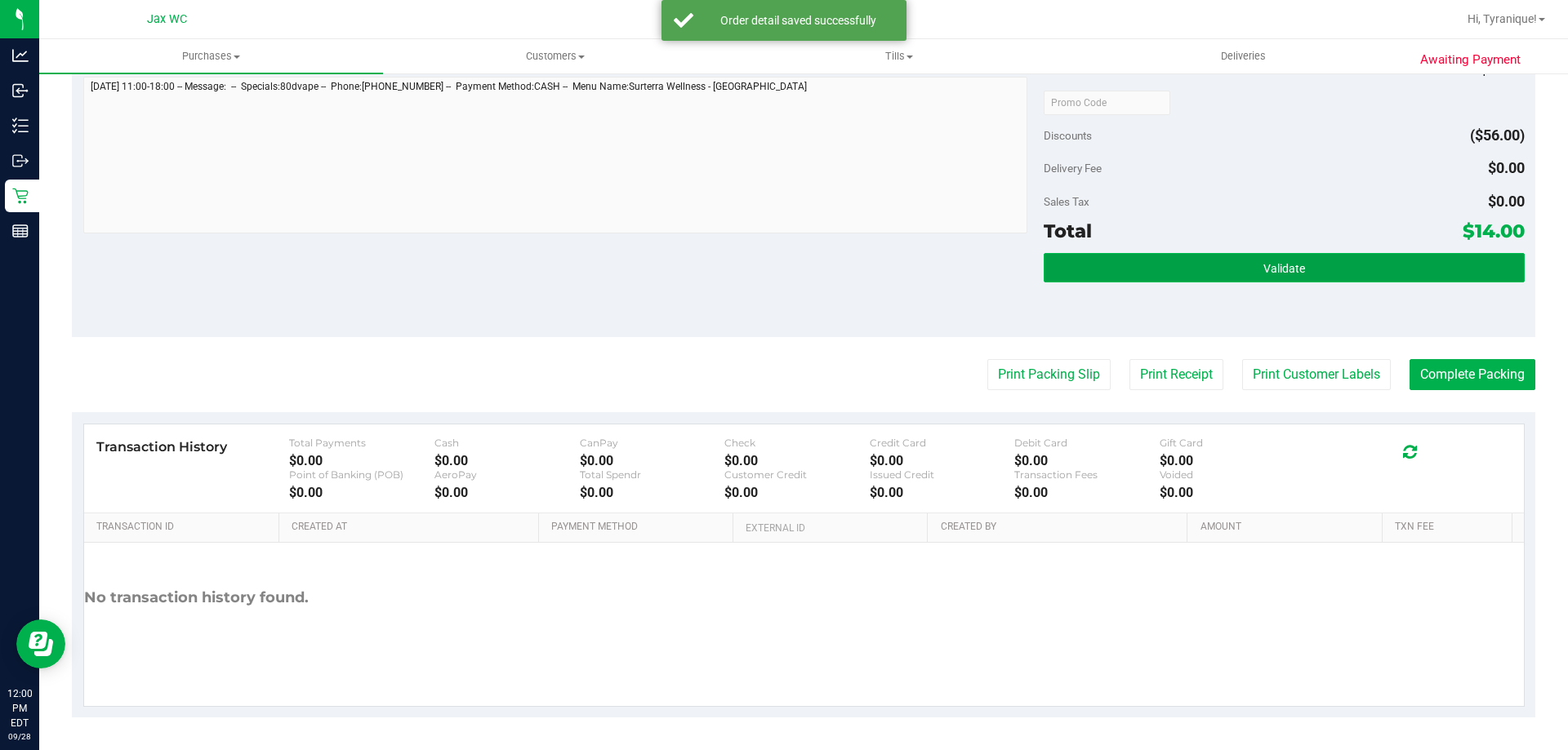
click at [1112, 280] on button "Validate" at bounding box center [1284, 267] width 480 height 29
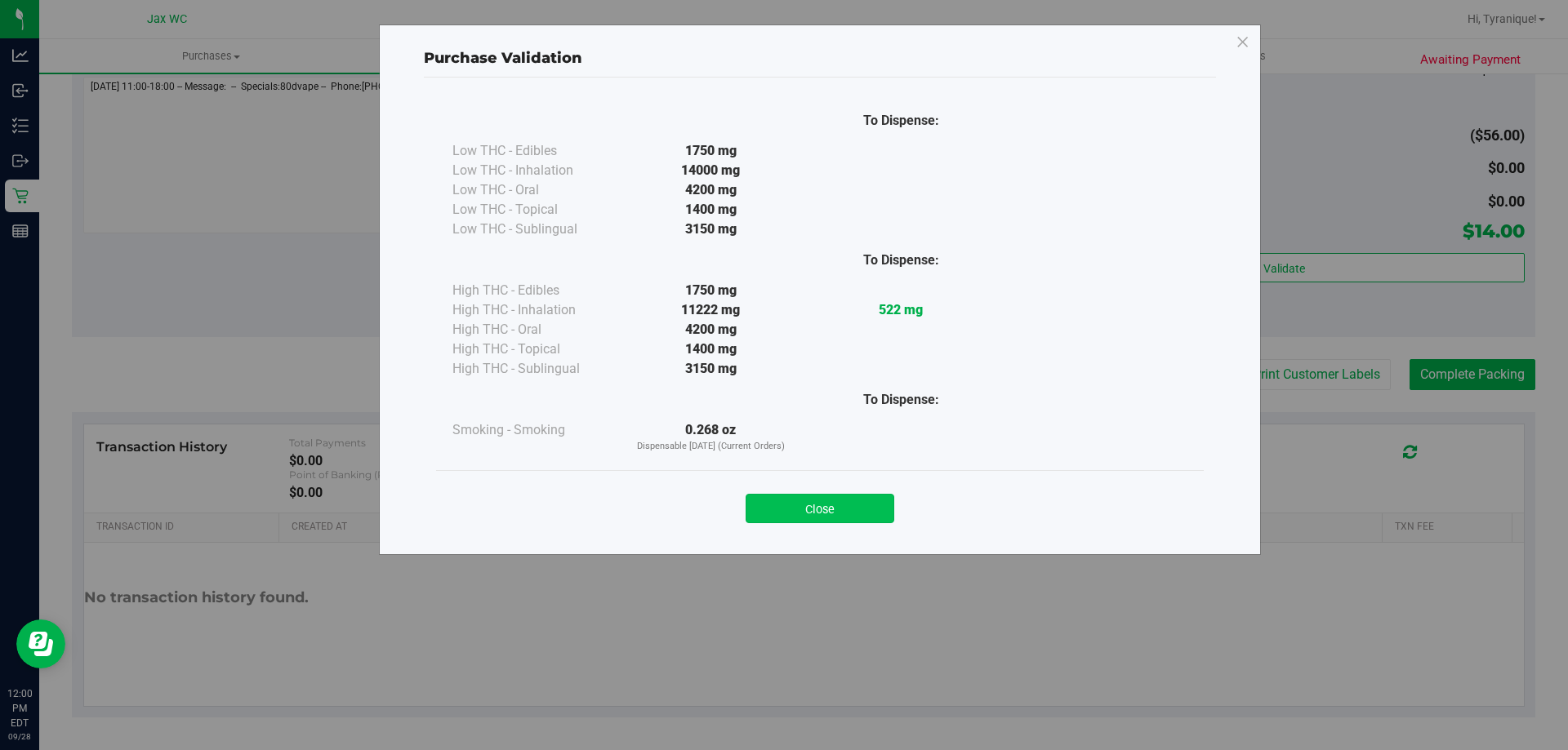
click at [825, 497] on button "Close" at bounding box center [820, 508] width 149 height 29
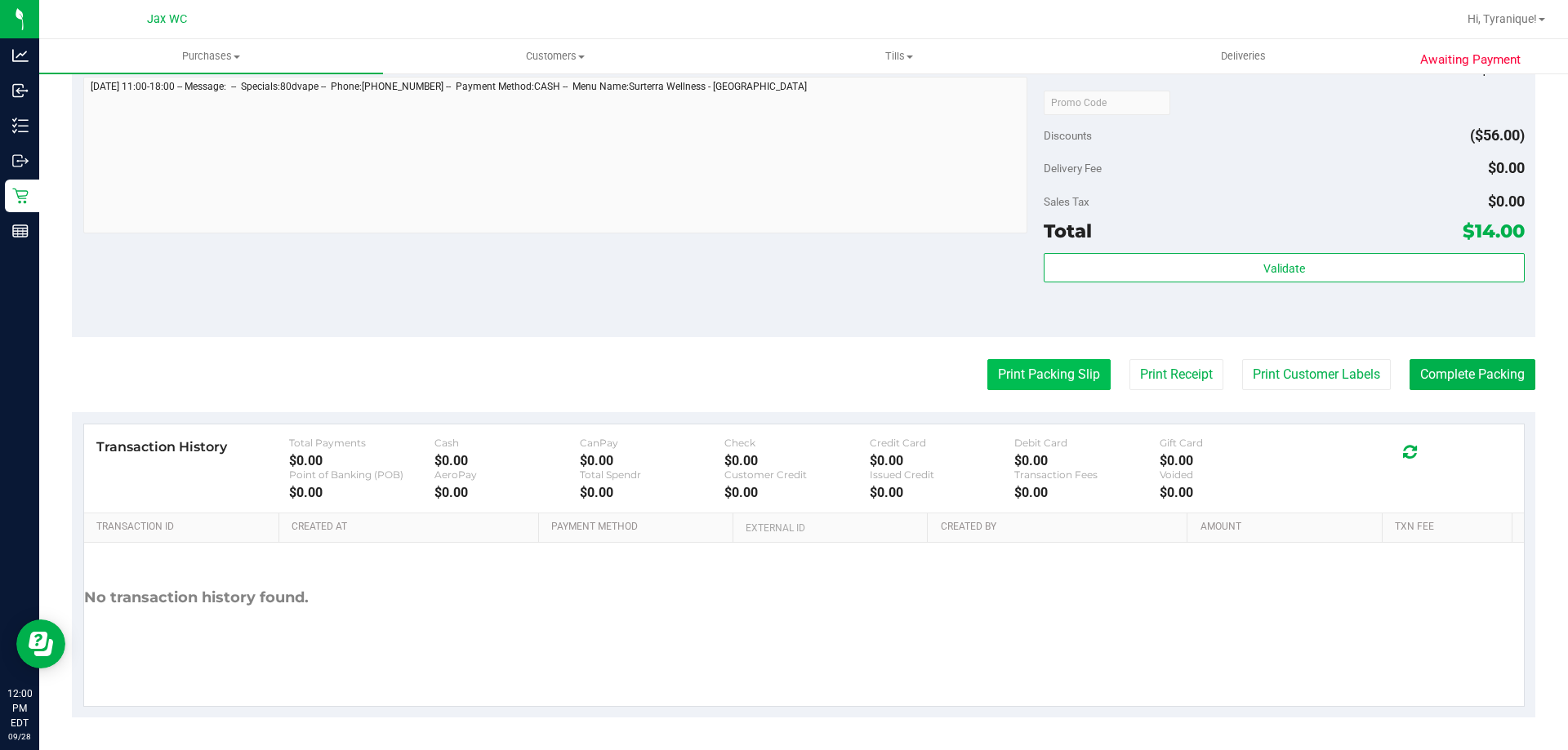
click at [990, 383] on button "Print Packing Slip" at bounding box center [1048, 375] width 123 height 31
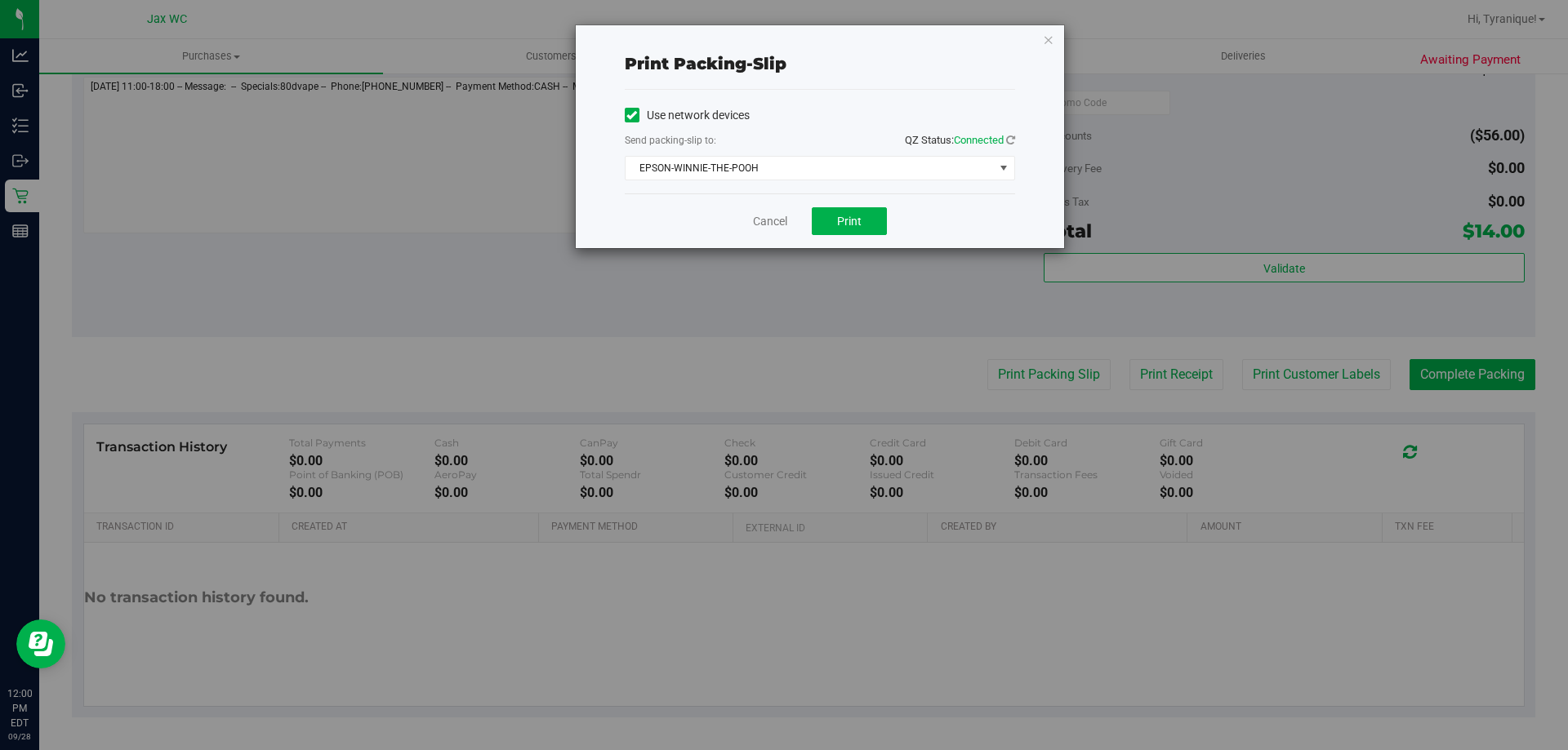
click at [865, 205] on div "Cancel Print" at bounding box center [820, 221] width 391 height 55
click at [867, 219] on button "Print" at bounding box center [849, 221] width 75 height 28
click at [780, 216] on link "Cancel" at bounding box center [770, 221] width 34 height 17
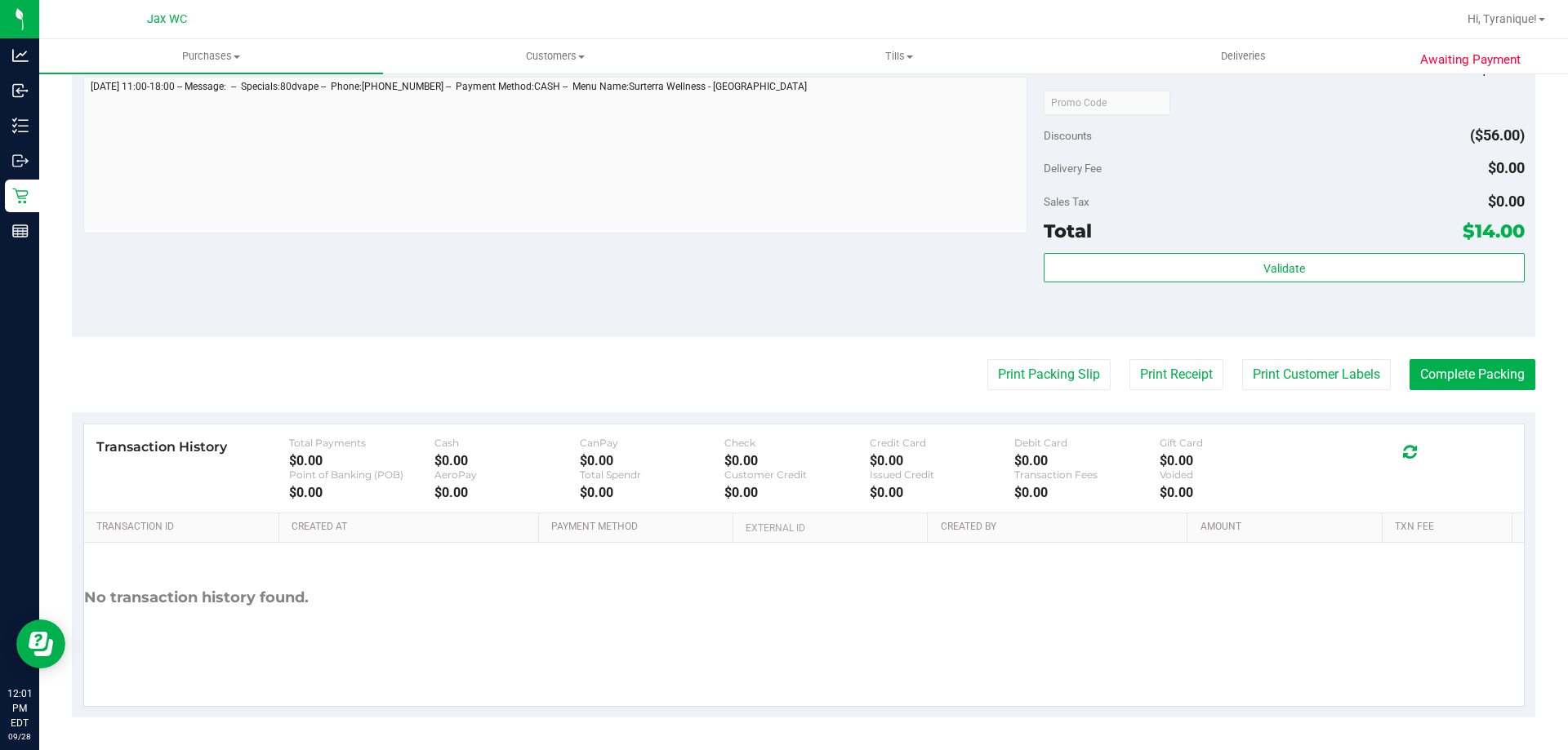
click at [1183, 287] on div "Validate" at bounding box center [1284, 290] width 480 height 73
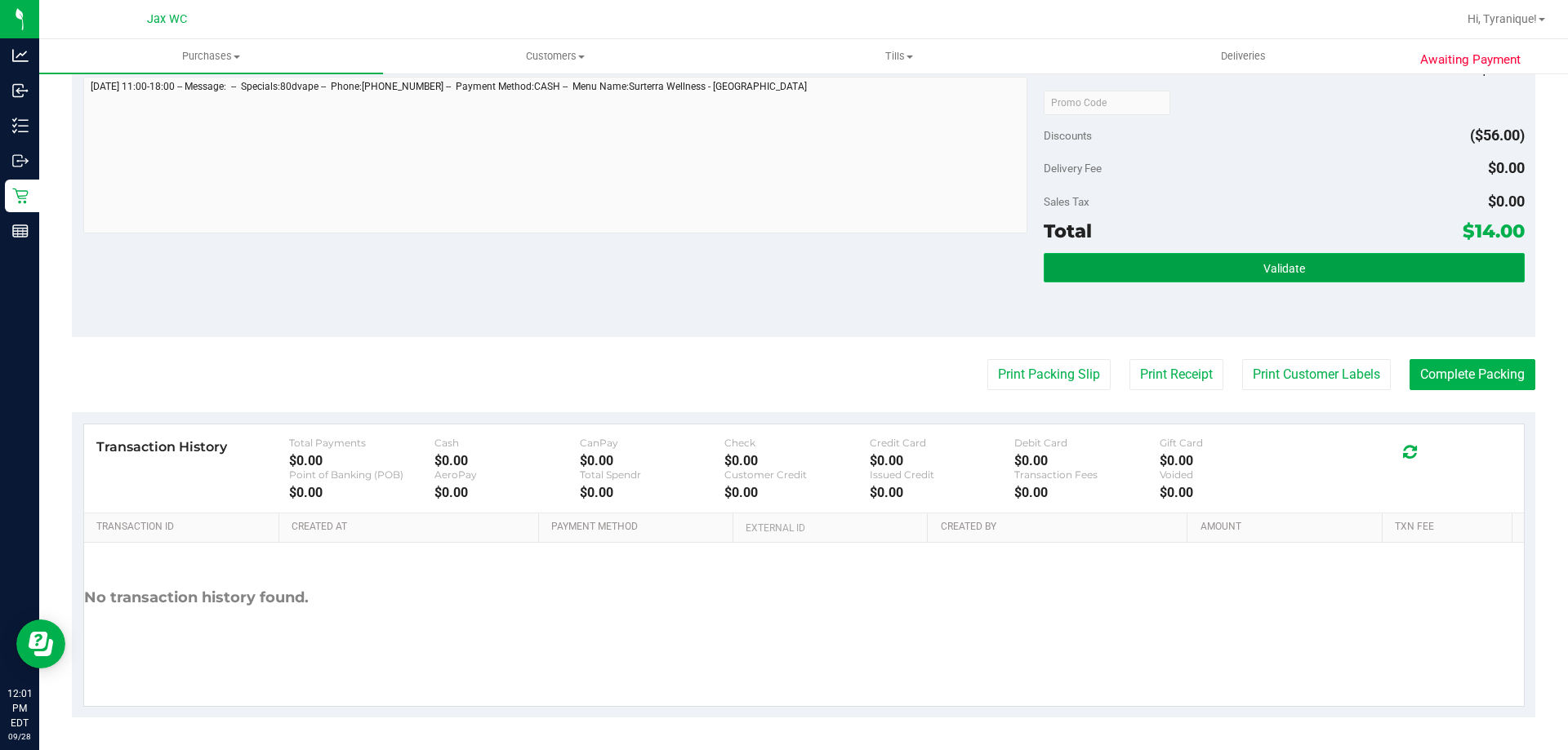
click at [1186, 264] on button "Validate" at bounding box center [1284, 267] width 480 height 29
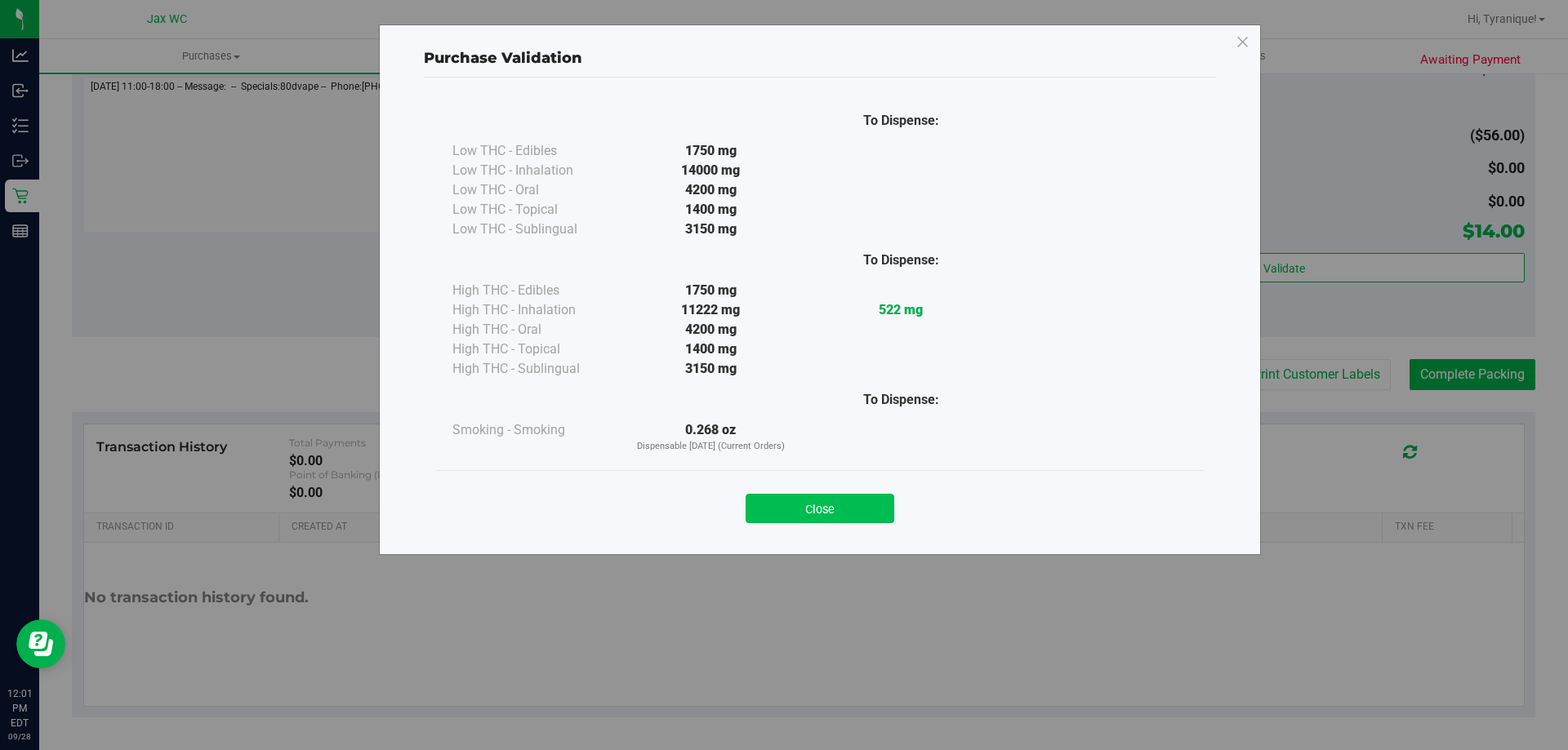
click at [876, 502] on button "Close" at bounding box center [820, 508] width 149 height 29
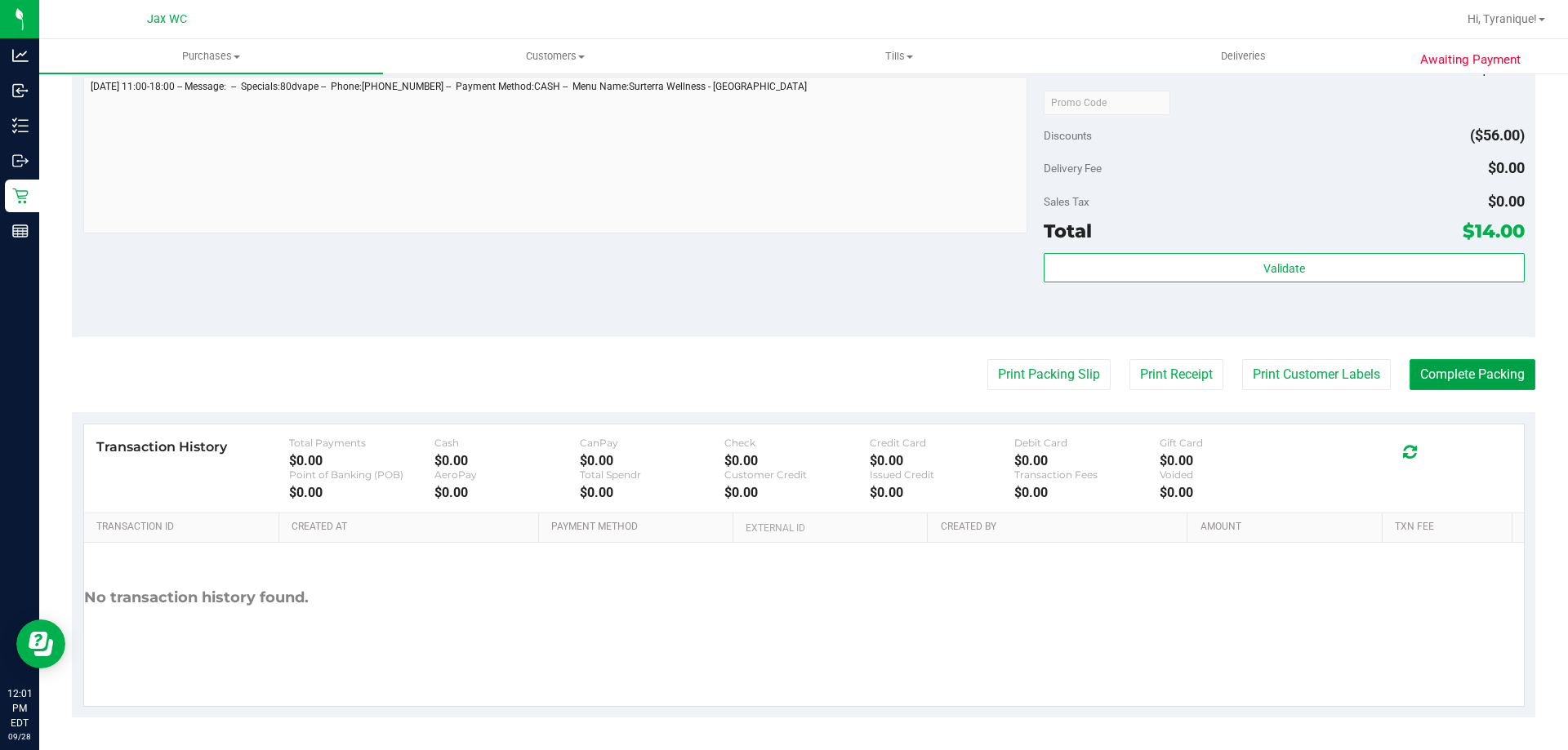
click at [1459, 373] on button "Complete Packing" at bounding box center [1473, 375] width 126 height 31
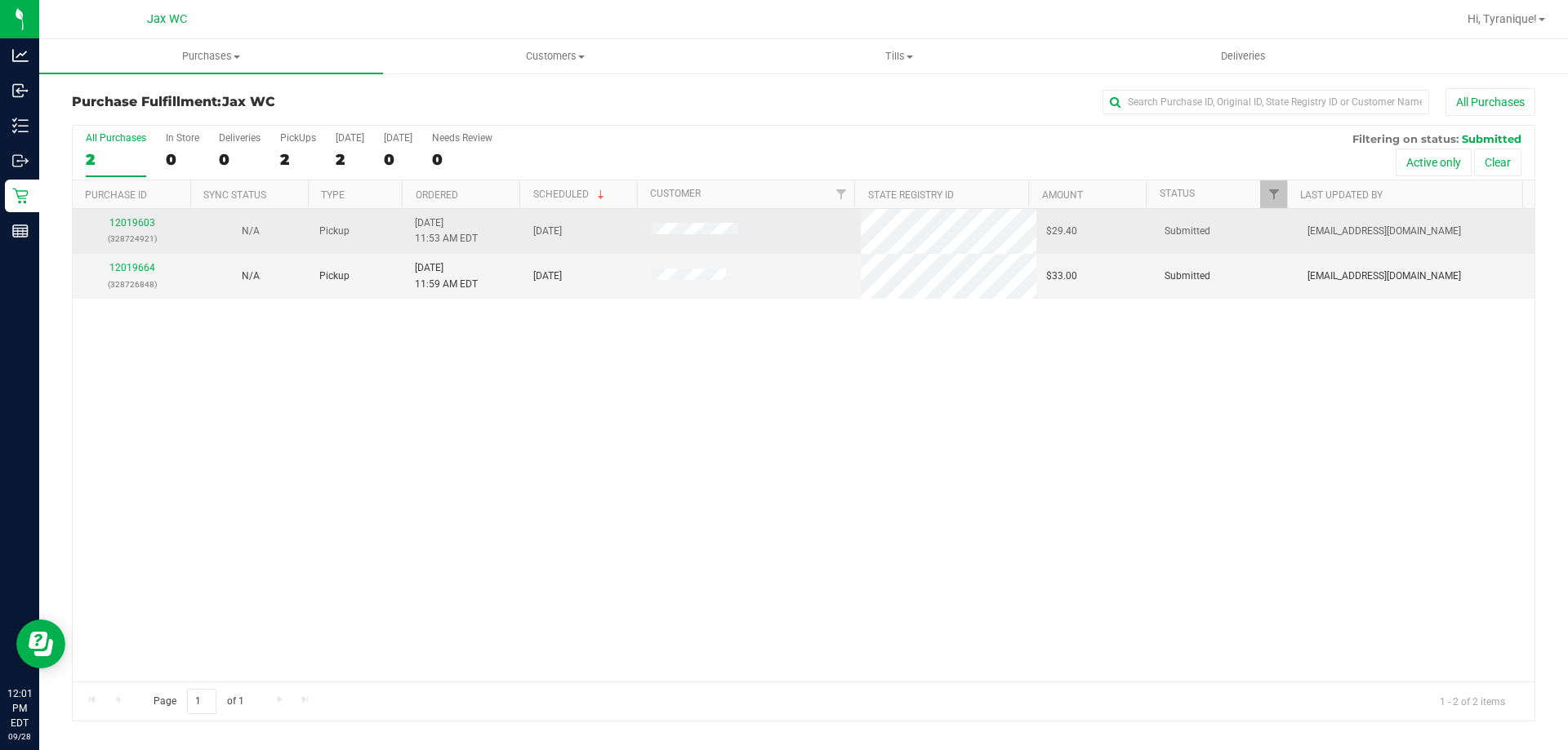
click at [157, 225] on div "12019603 (328724921)" at bounding box center [132, 231] width 99 height 31
click at [148, 219] on link "12019603" at bounding box center [132, 223] width 46 height 11
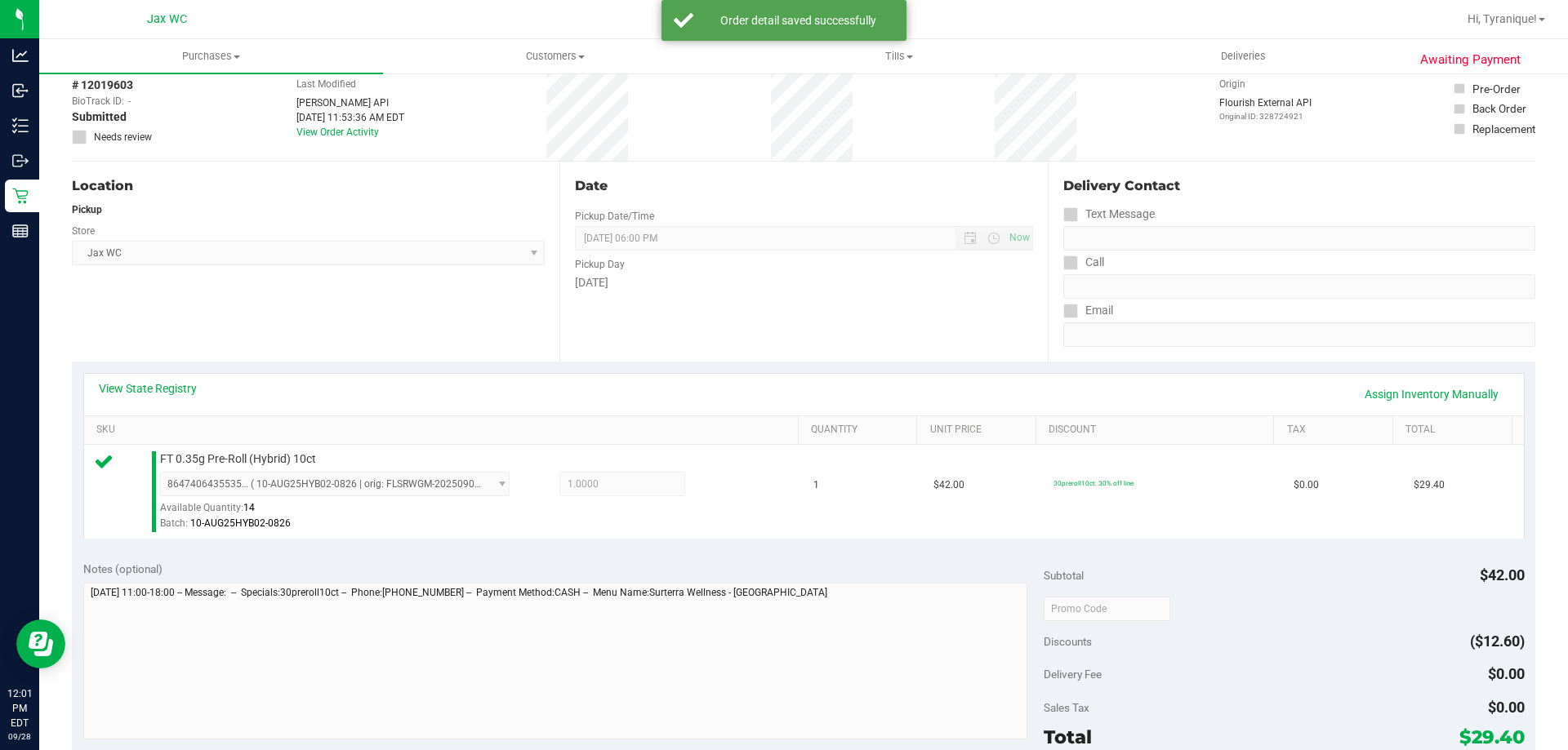
scroll to position [327, 0]
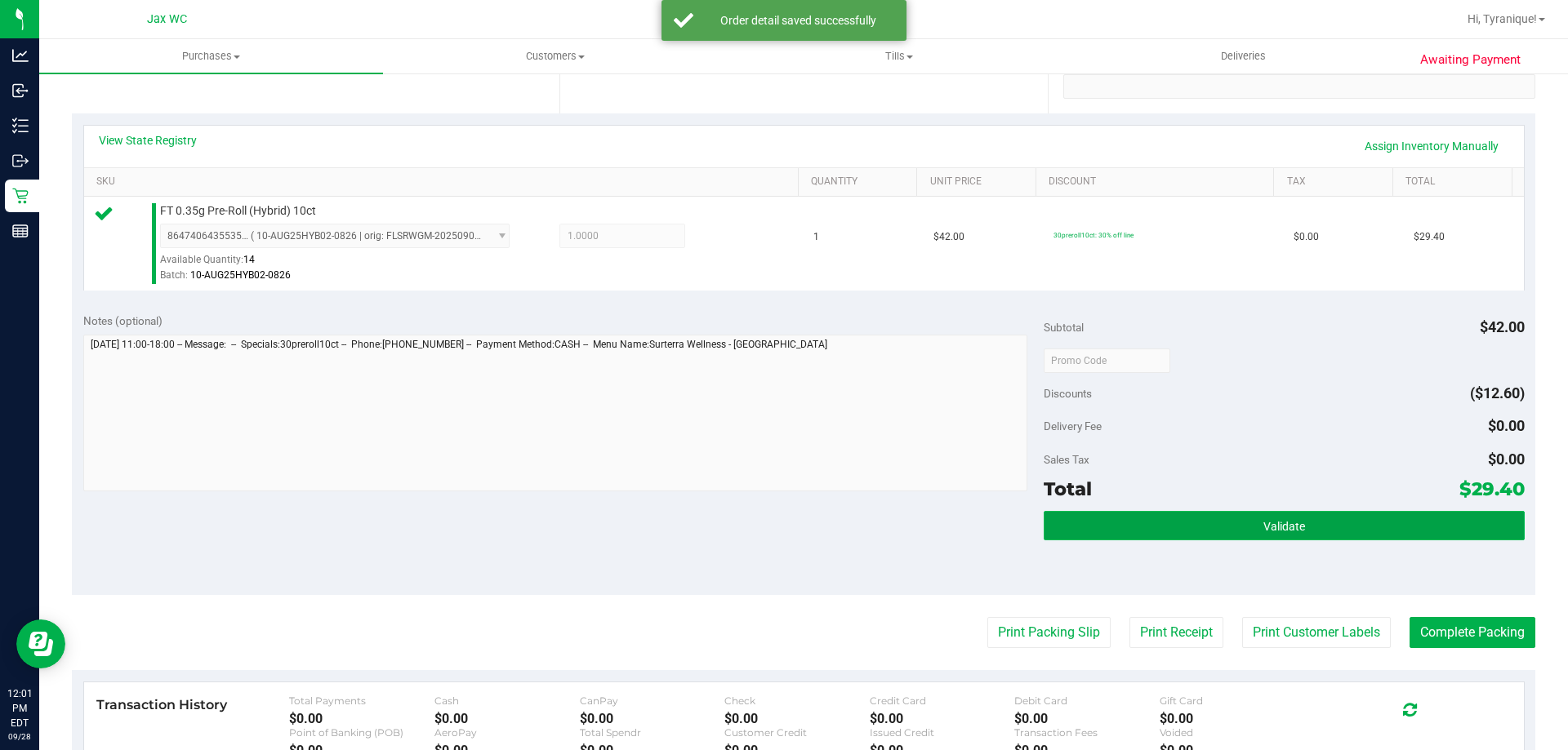
click at [1348, 530] on button "Validate" at bounding box center [1284, 525] width 480 height 29
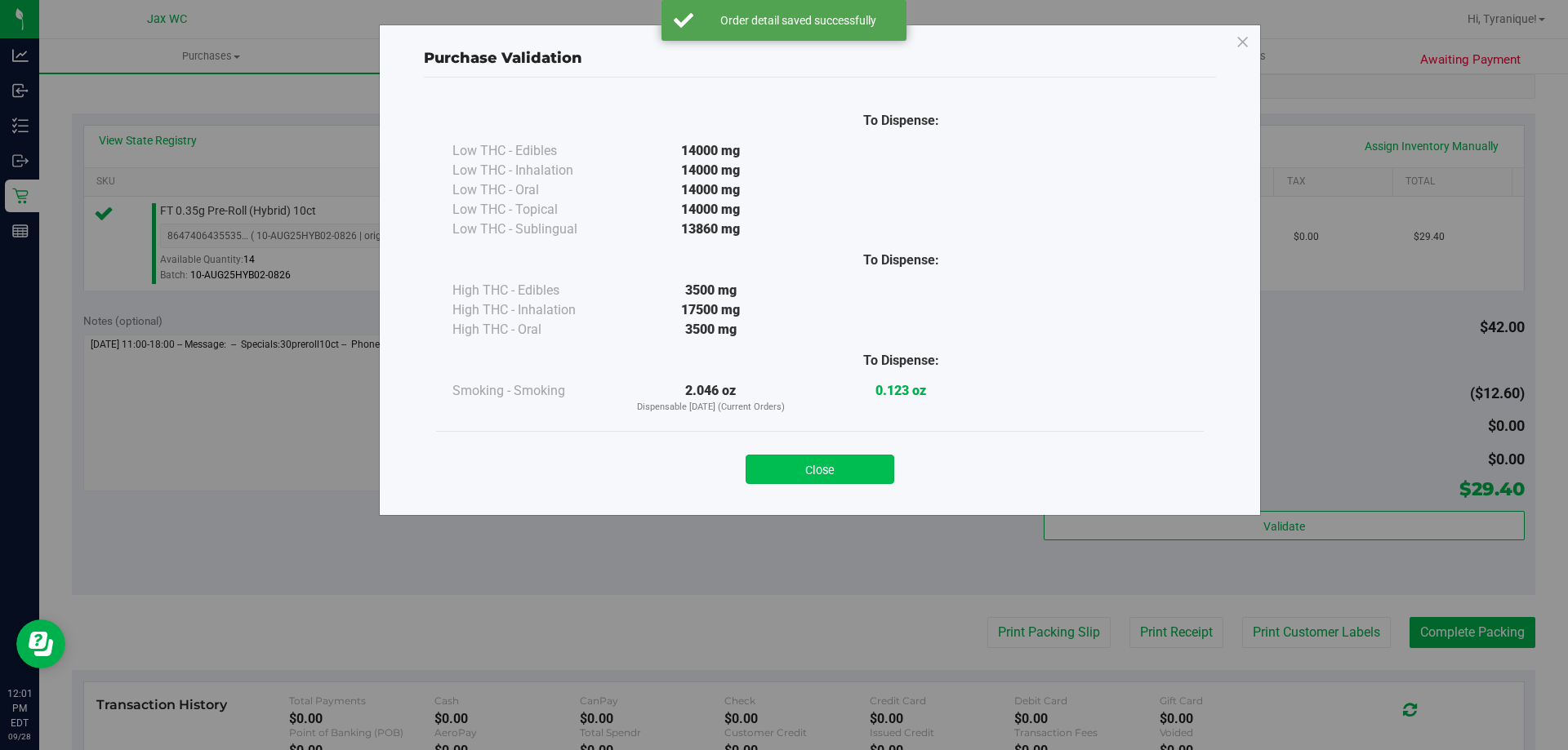
drag, startPoint x: 905, startPoint y: 478, endPoint x: 872, endPoint y: 475, distance: 33.1
click at [902, 478] on div "Close" at bounding box center [820, 464] width 744 height 40
click at [864, 475] on button "Close" at bounding box center [820, 469] width 149 height 29
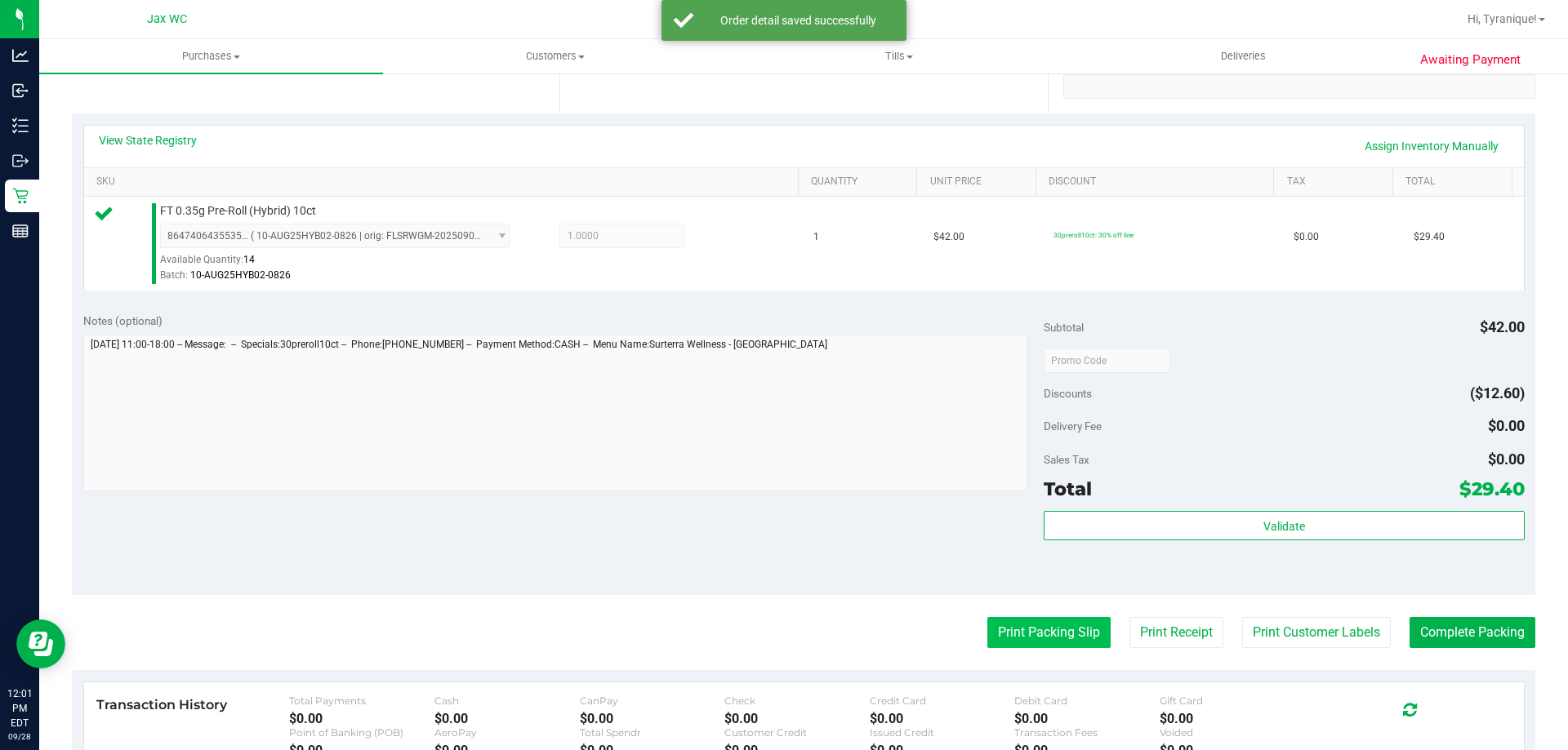
click at [1047, 632] on button "Print Packing Slip" at bounding box center [1048, 632] width 123 height 31
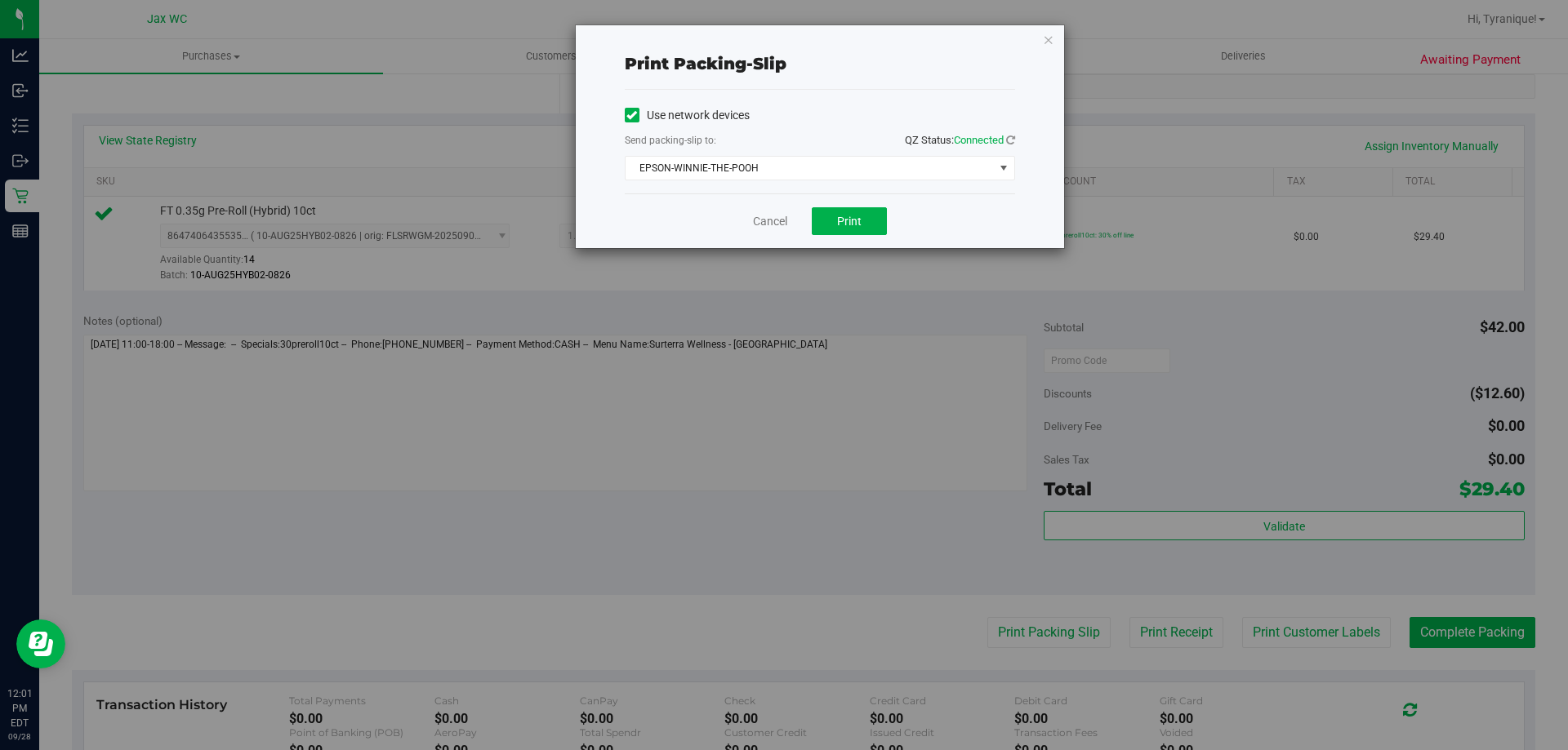
click at [842, 205] on div "Cancel Print" at bounding box center [820, 221] width 391 height 55
click at [856, 218] on span "Print" at bounding box center [849, 221] width 24 height 13
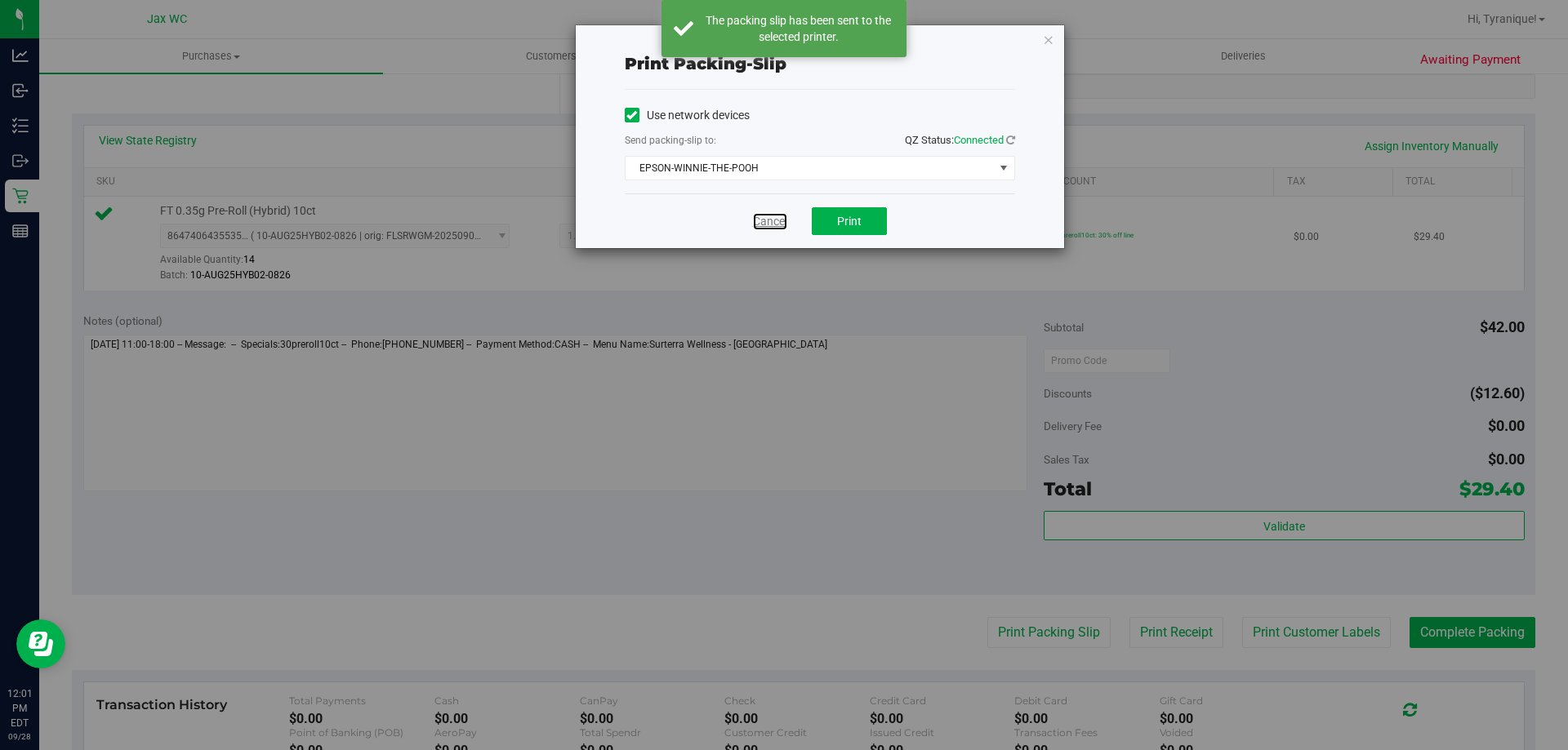
drag, startPoint x: 762, startPoint y: 220, endPoint x: 776, endPoint y: 245, distance: 28.7
click at [762, 220] on link "Cancel" at bounding box center [770, 221] width 34 height 17
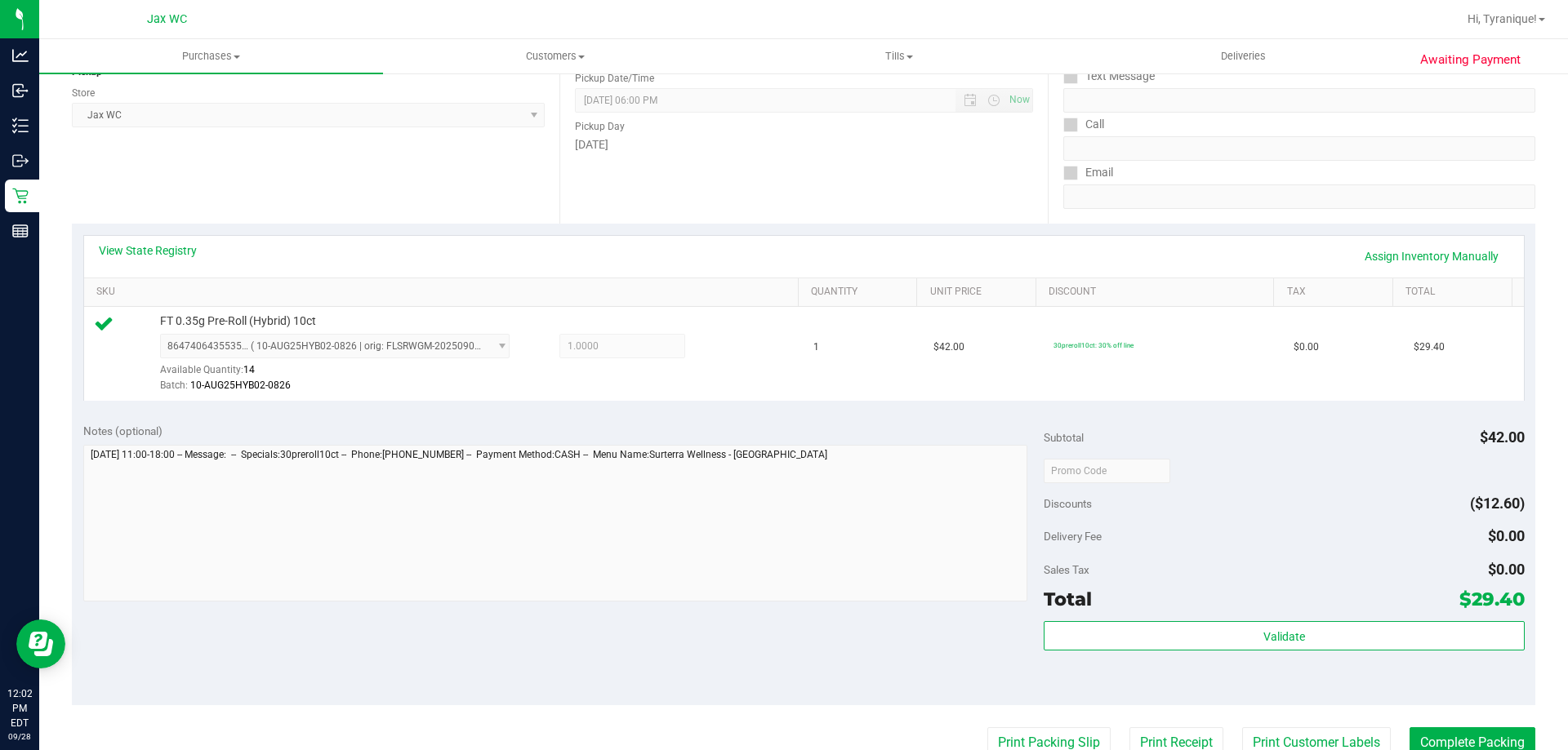
scroll to position [490, 0]
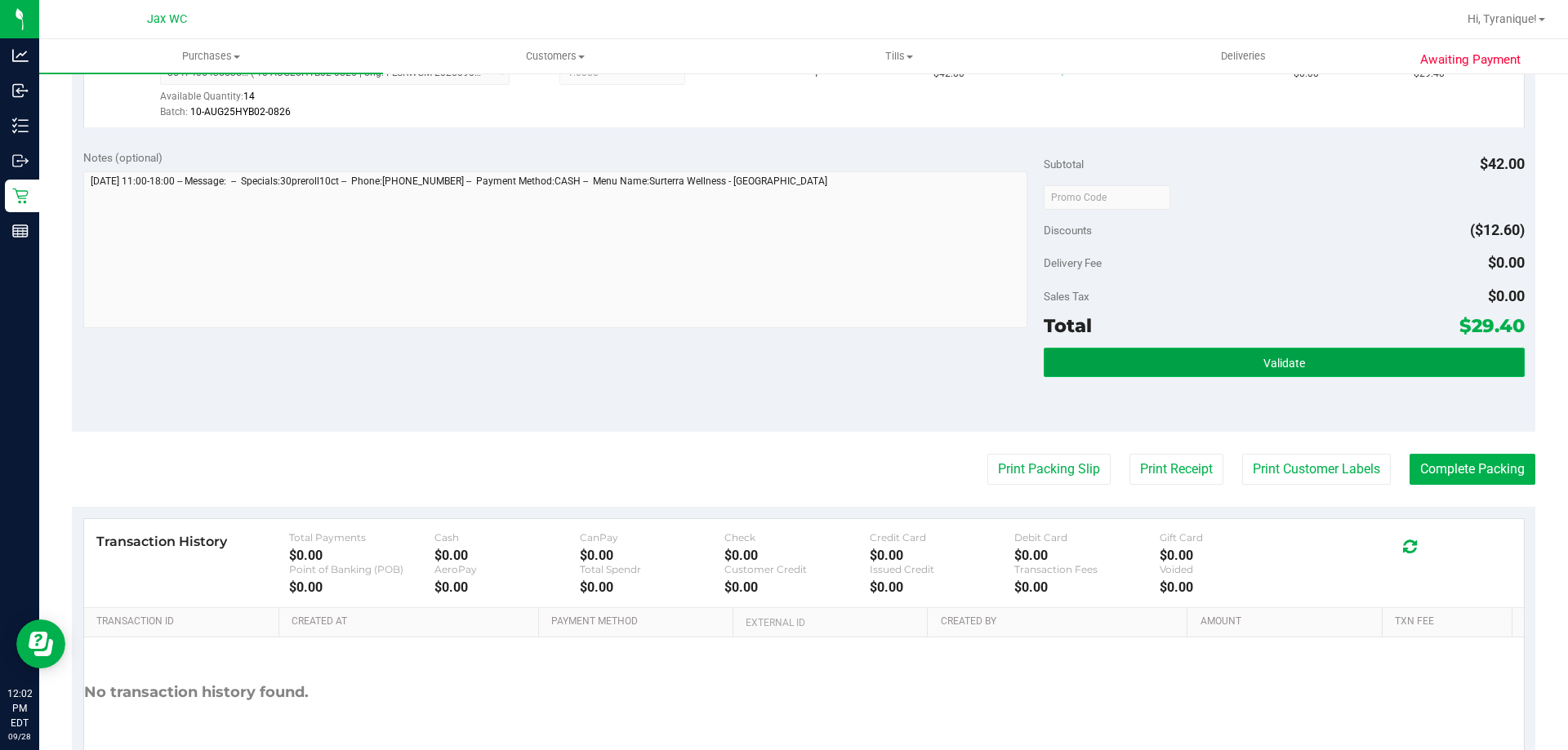
click at [1317, 370] on button "Validate" at bounding box center [1284, 362] width 480 height 29
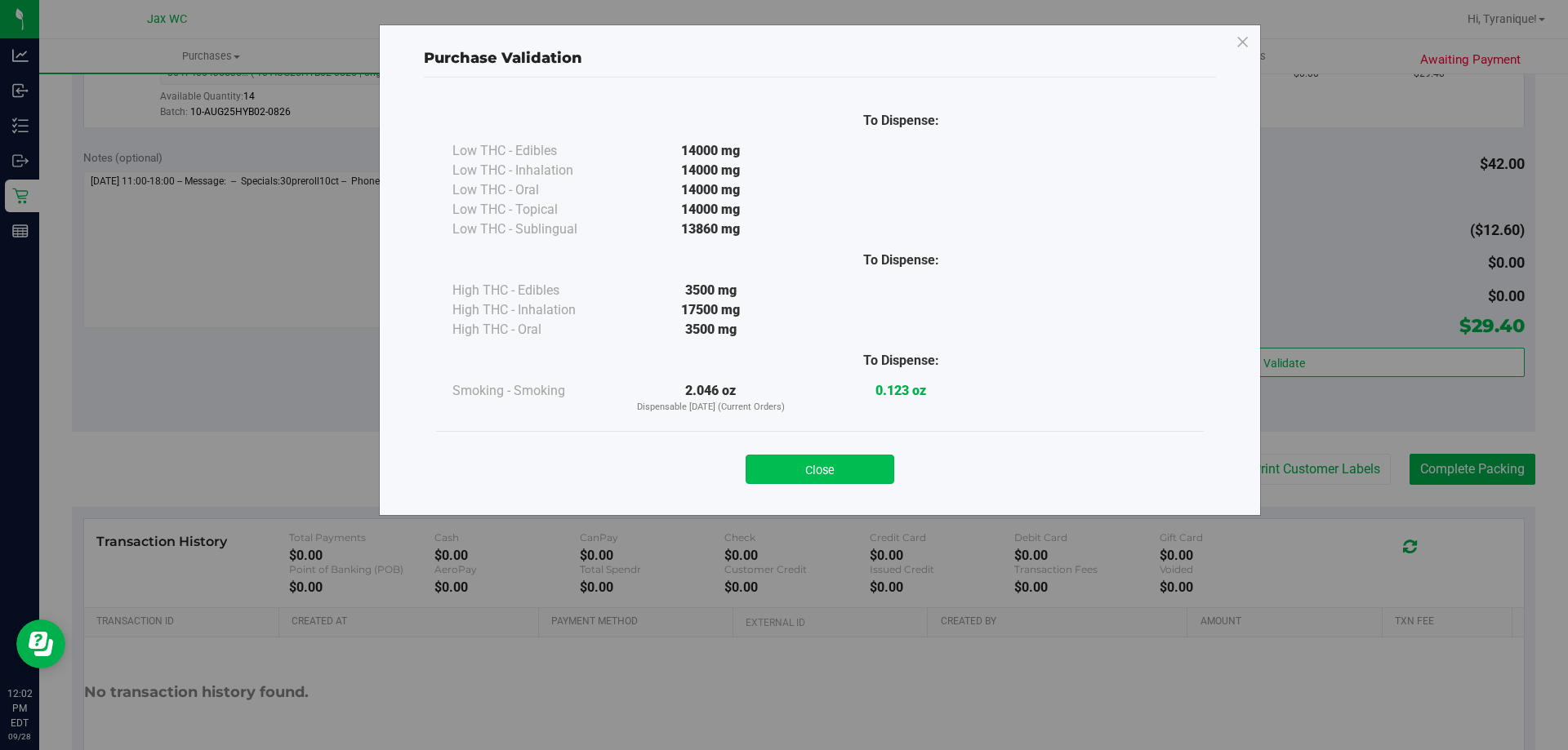
click at [890, 478] on div "Close" at bounding box center [820, 464] width 744 height 40
click at [874, 478] on button "Close" at bounding box center [820, 469] width 149 height 29
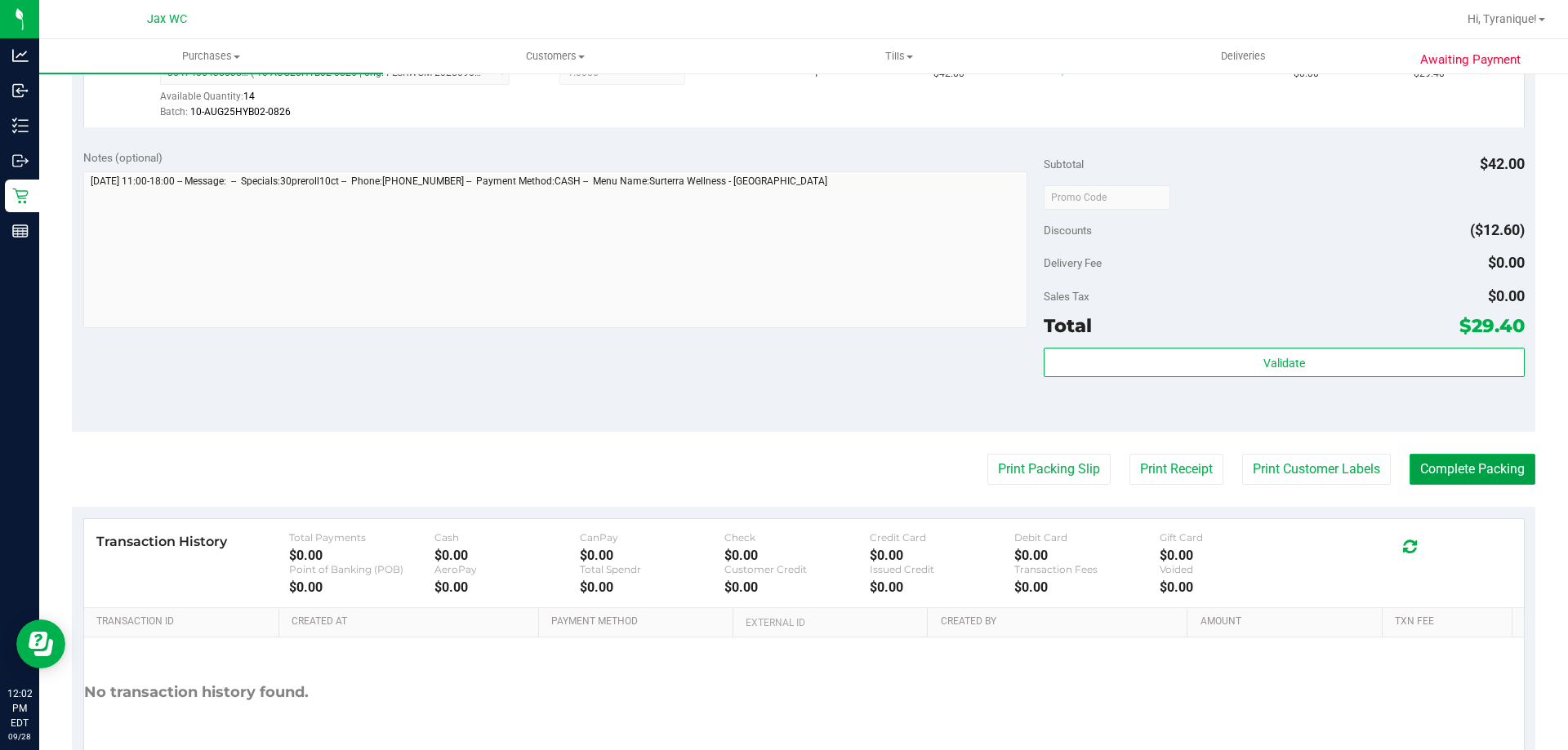
click at [1453, 458] on button "Complete Packing" at bounding box center [1473, 469] width 126 height 31
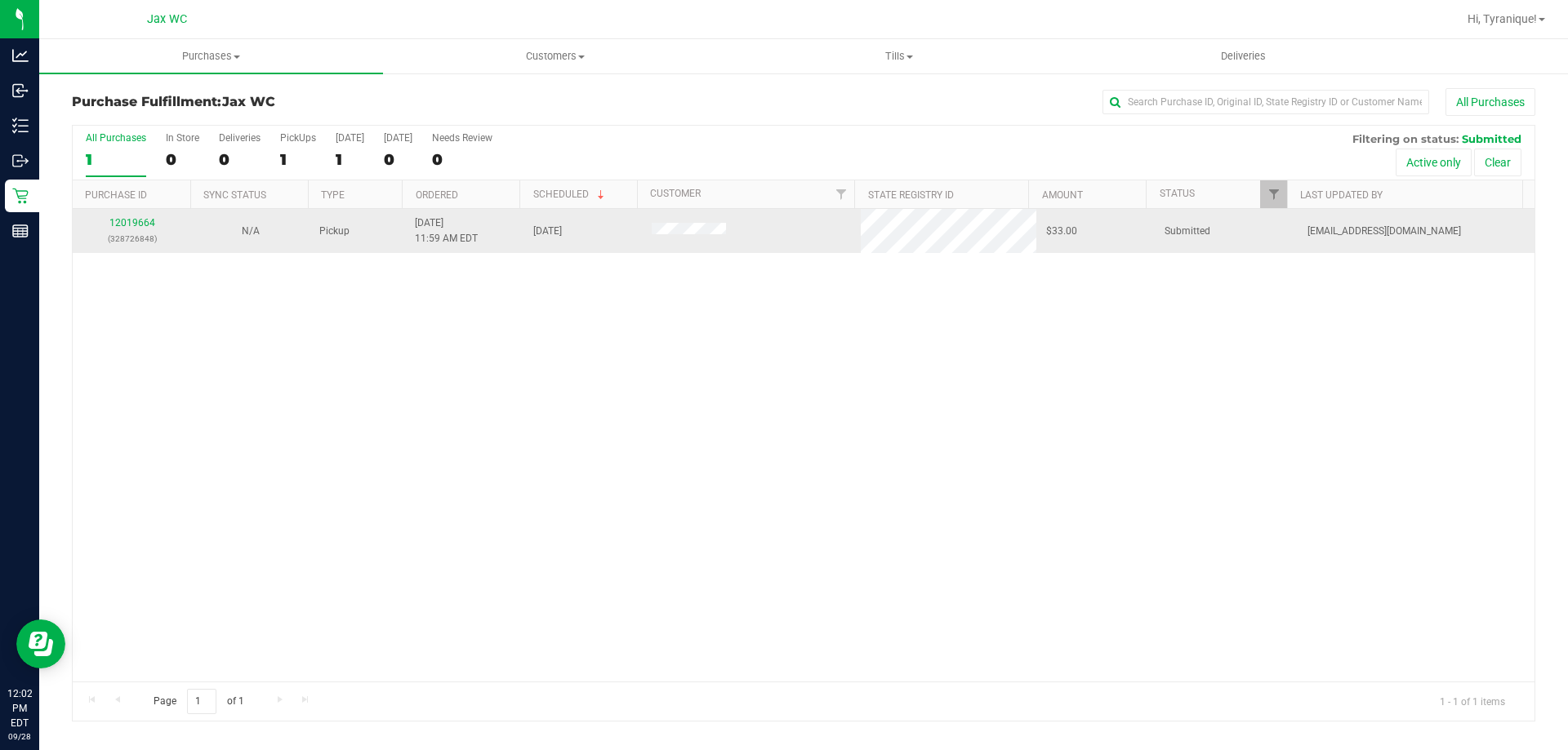
click at [155, 216] on div "12019664 (328726848)" at bounding box center [132, 231] width 99 height 31
click at [145, 221] on link "12019664" at bounding box center [132, 223] width 46 height 11
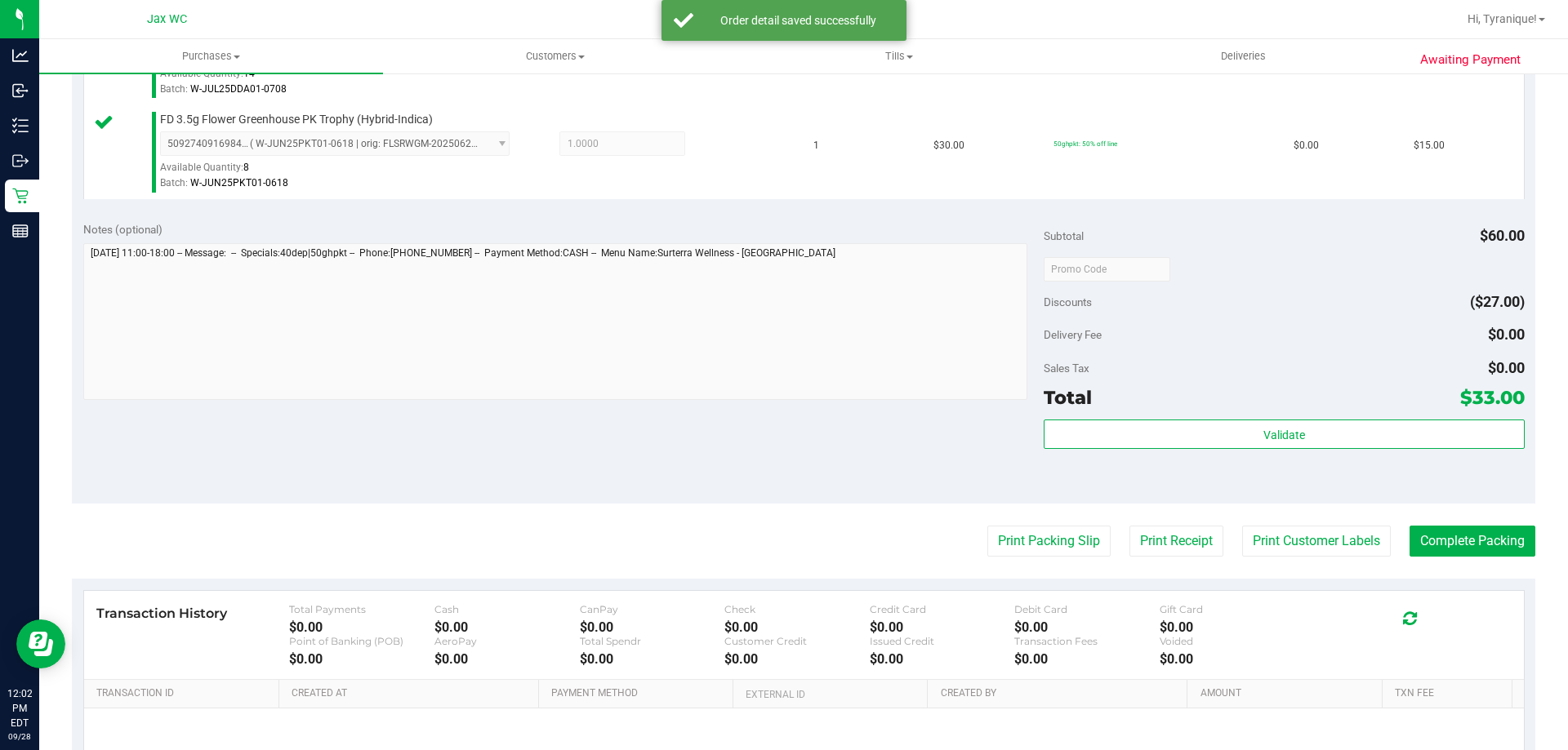
scroll to position [679, 0]
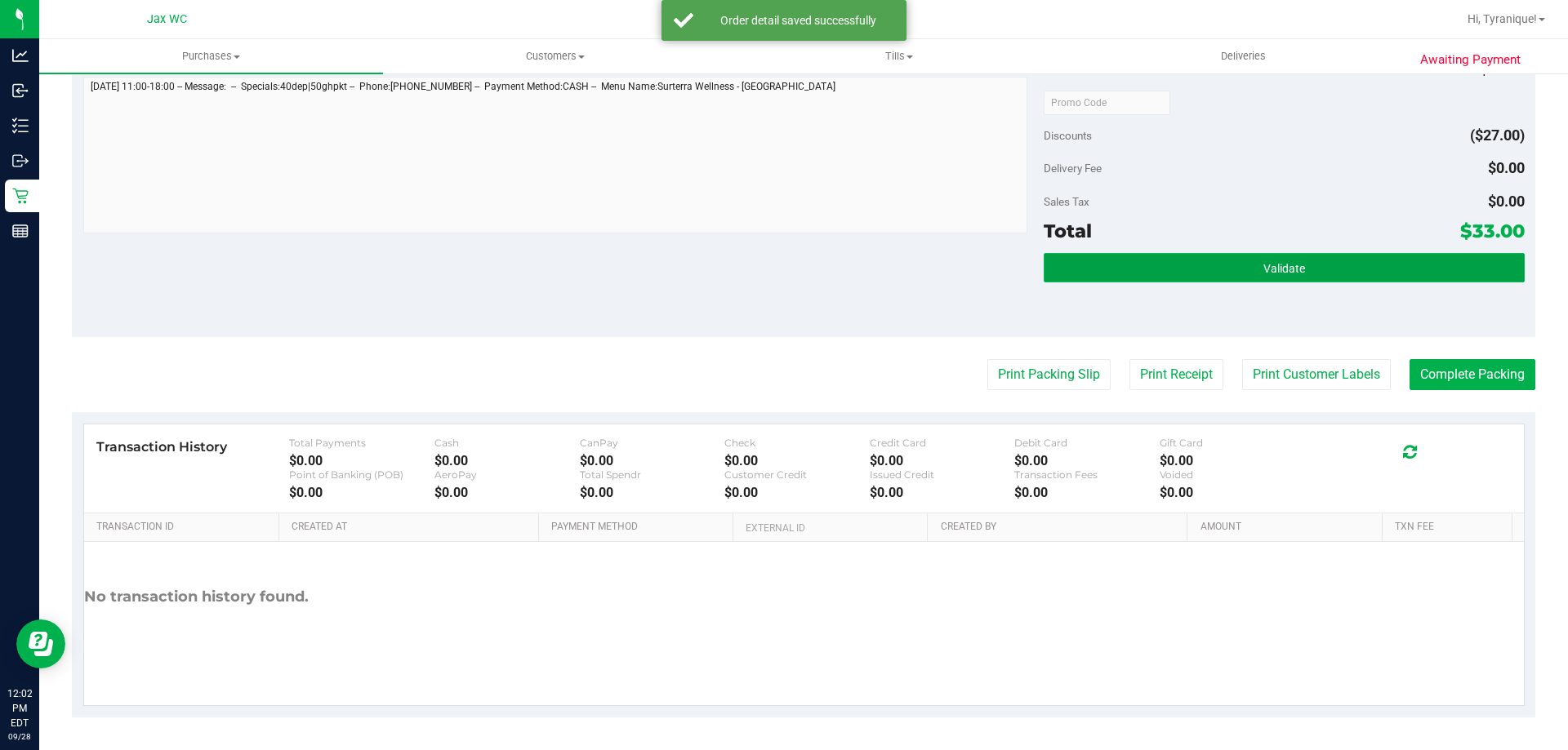
click at [1243, 279] on button "Validate" at bounding box center [1284, 267] width 480 height 29
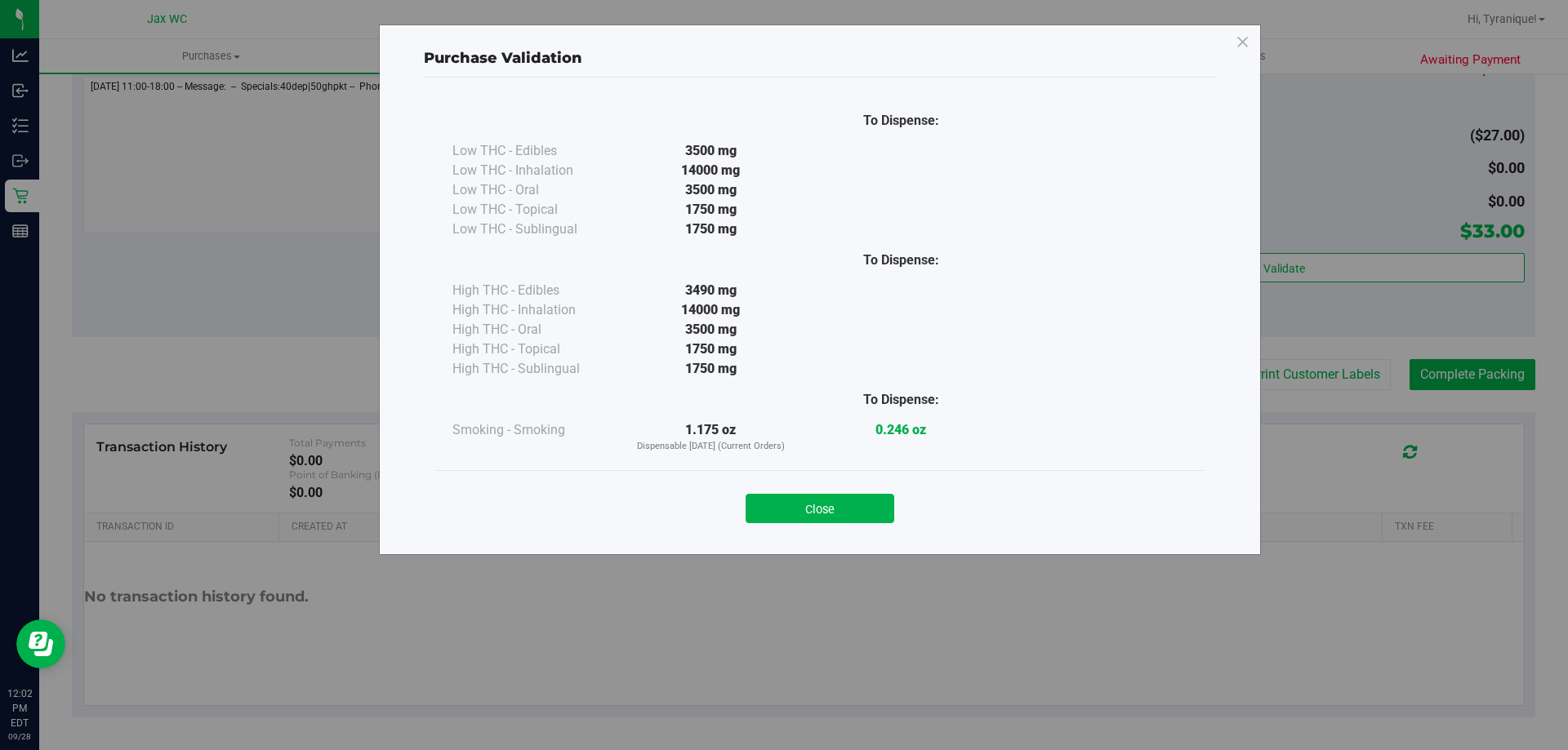
click at [872, 490] on div "Close" at bounding box center [820, 503] width 744 height 40
click at [881, 497] on button "Close" at bounding box center [820, 508] width 149 height 29
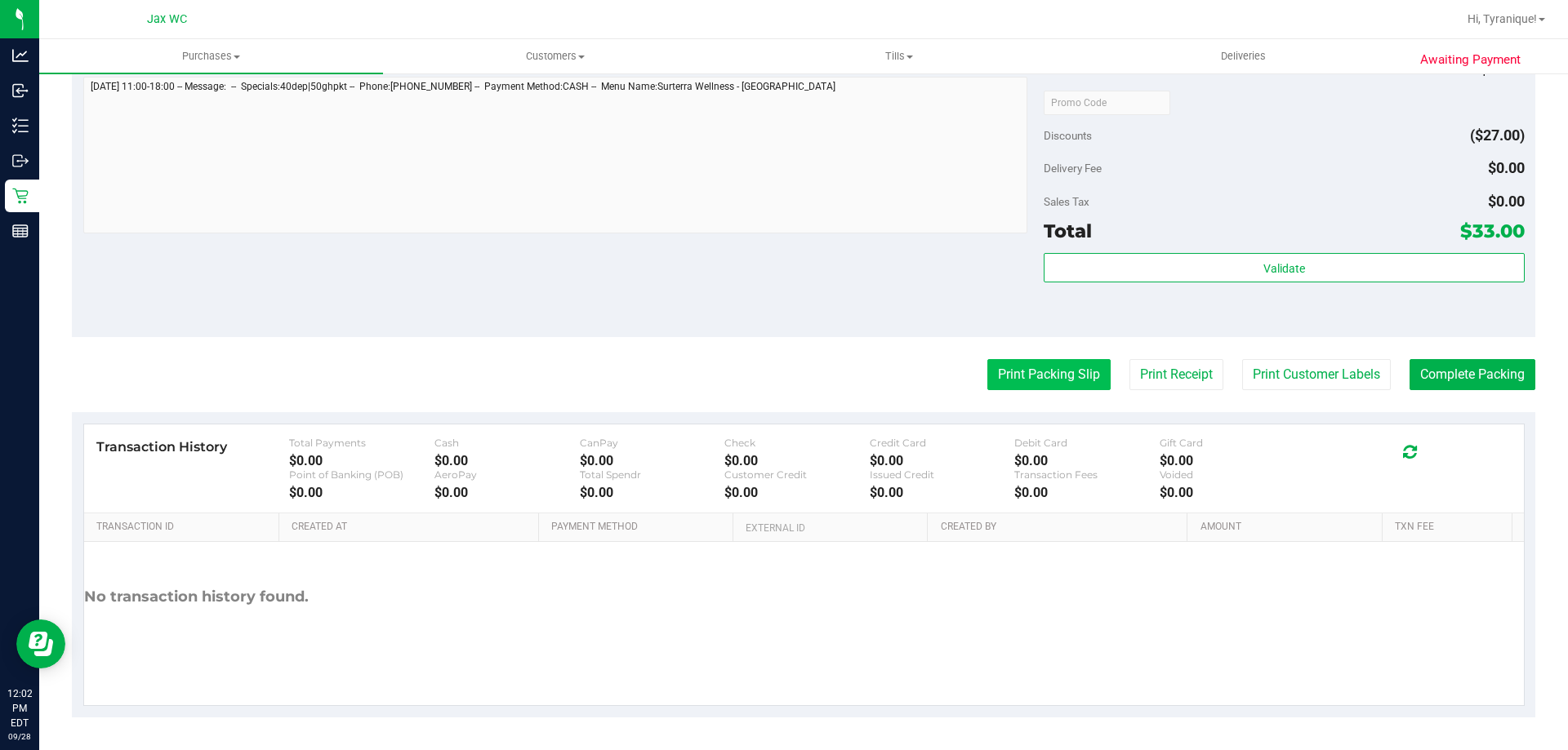
click at [995, 369] on button "Print Packing Slip" at bounding box center [1048, 375] width 123 height 31
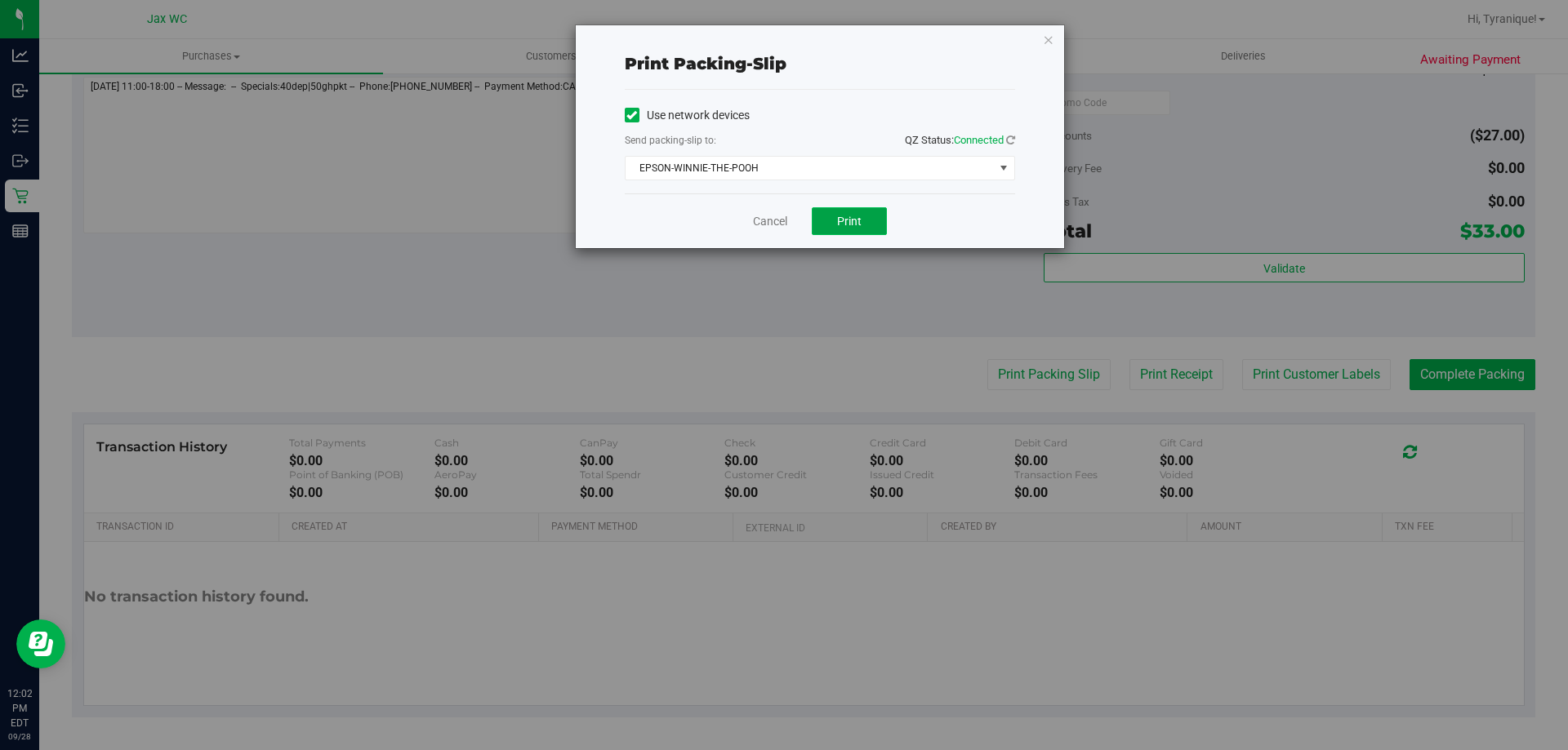
click at [829, 219] on button "Print" at bounding box center [849, 221] width 75 height 28
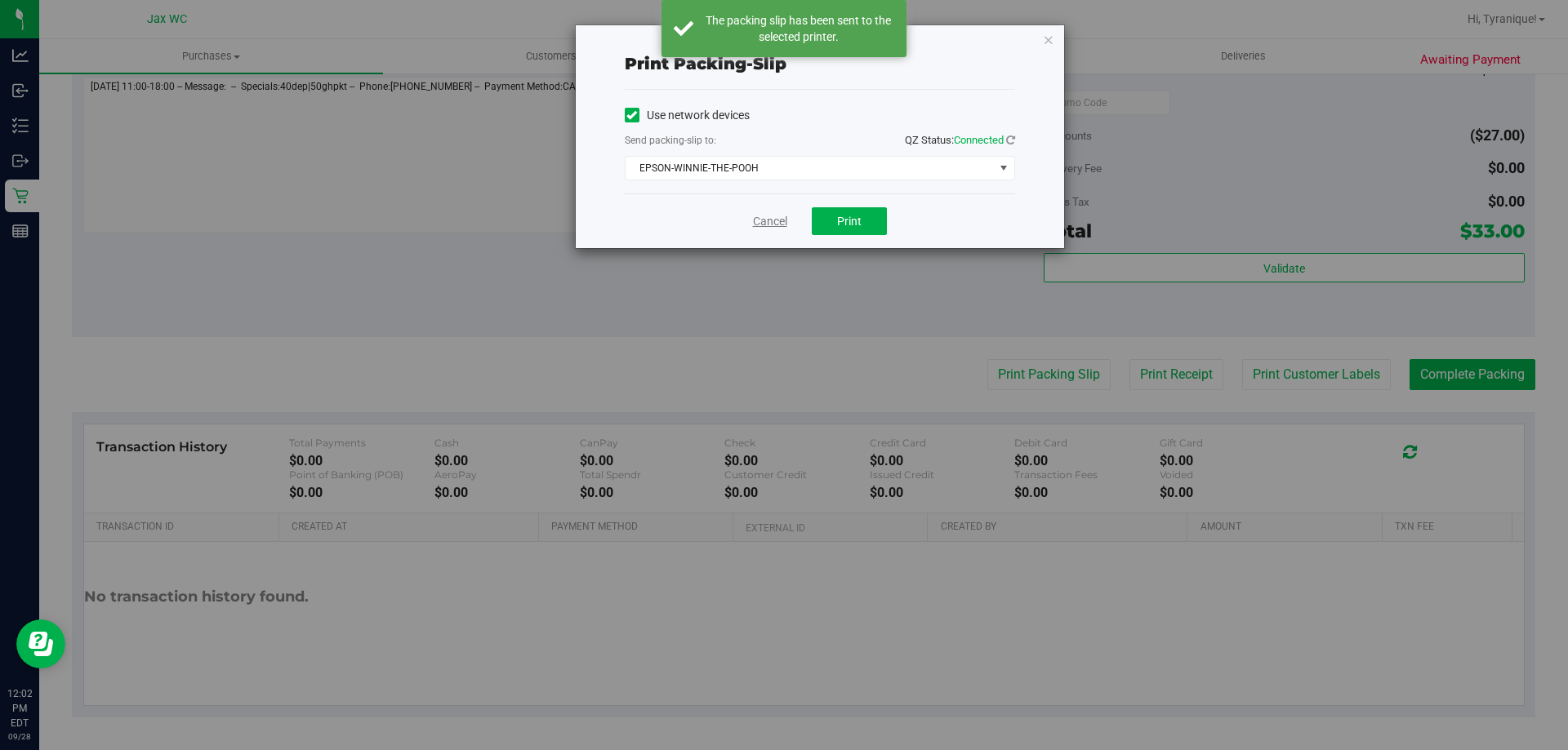
click at [775, 215] on link "Cancel" at bounding box center [770, 221] width 34 height 17
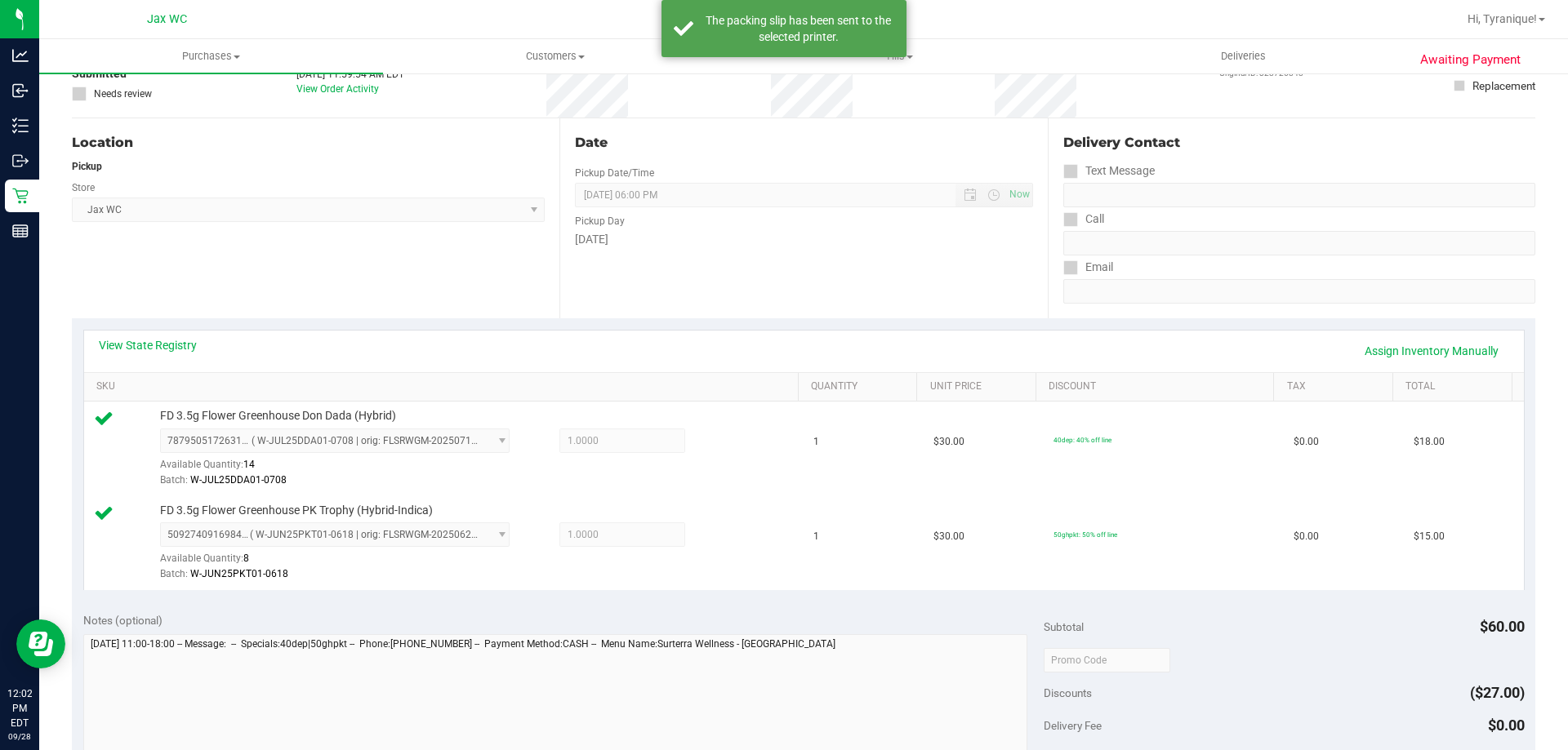
scroll to position [0, 0]
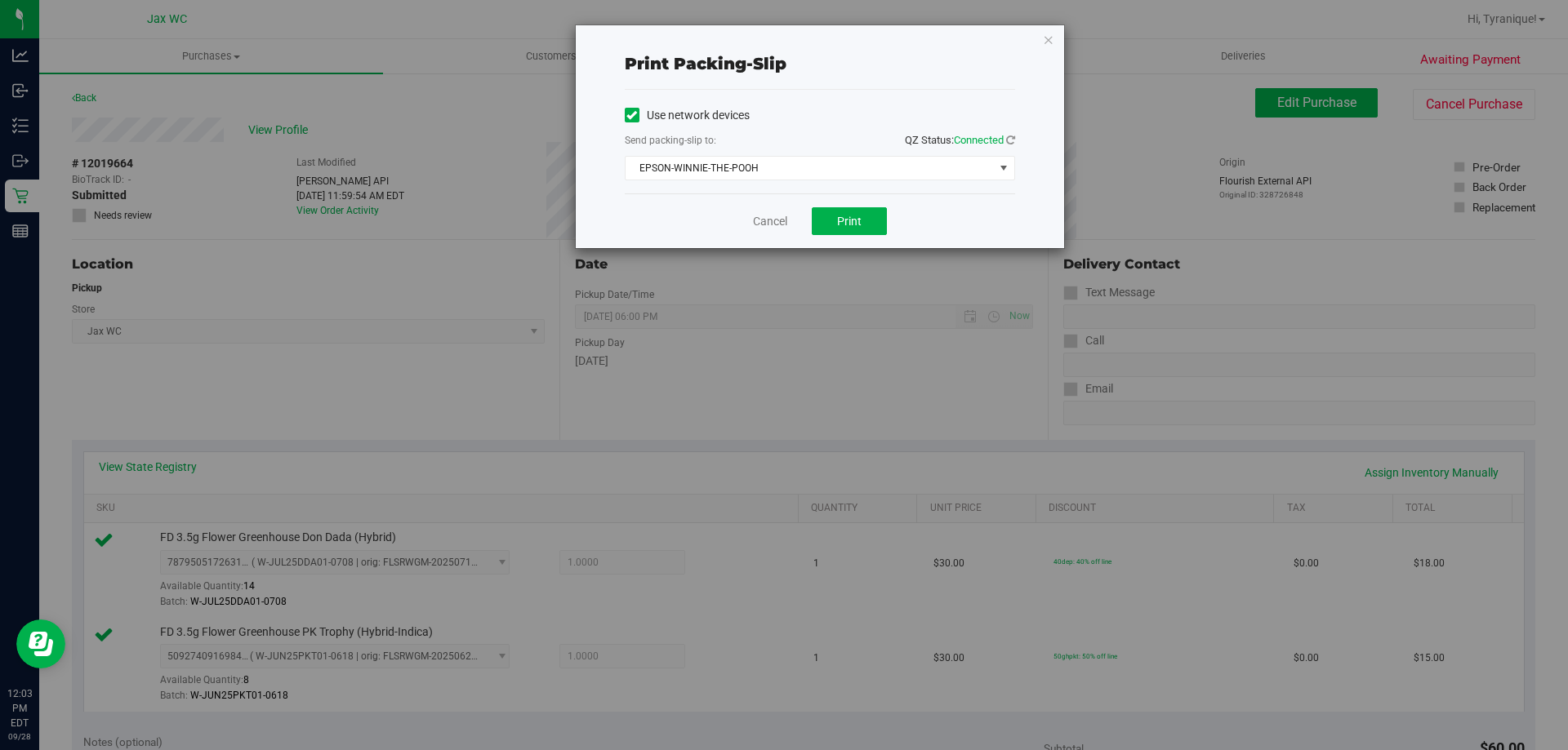
click at [769, 210] on div "Cancel Print" at bounding box center [820, 221] width 391 height 55
click at [769, 222] on link "Cancel" at bounding box center [770, 221] width 34 height 17
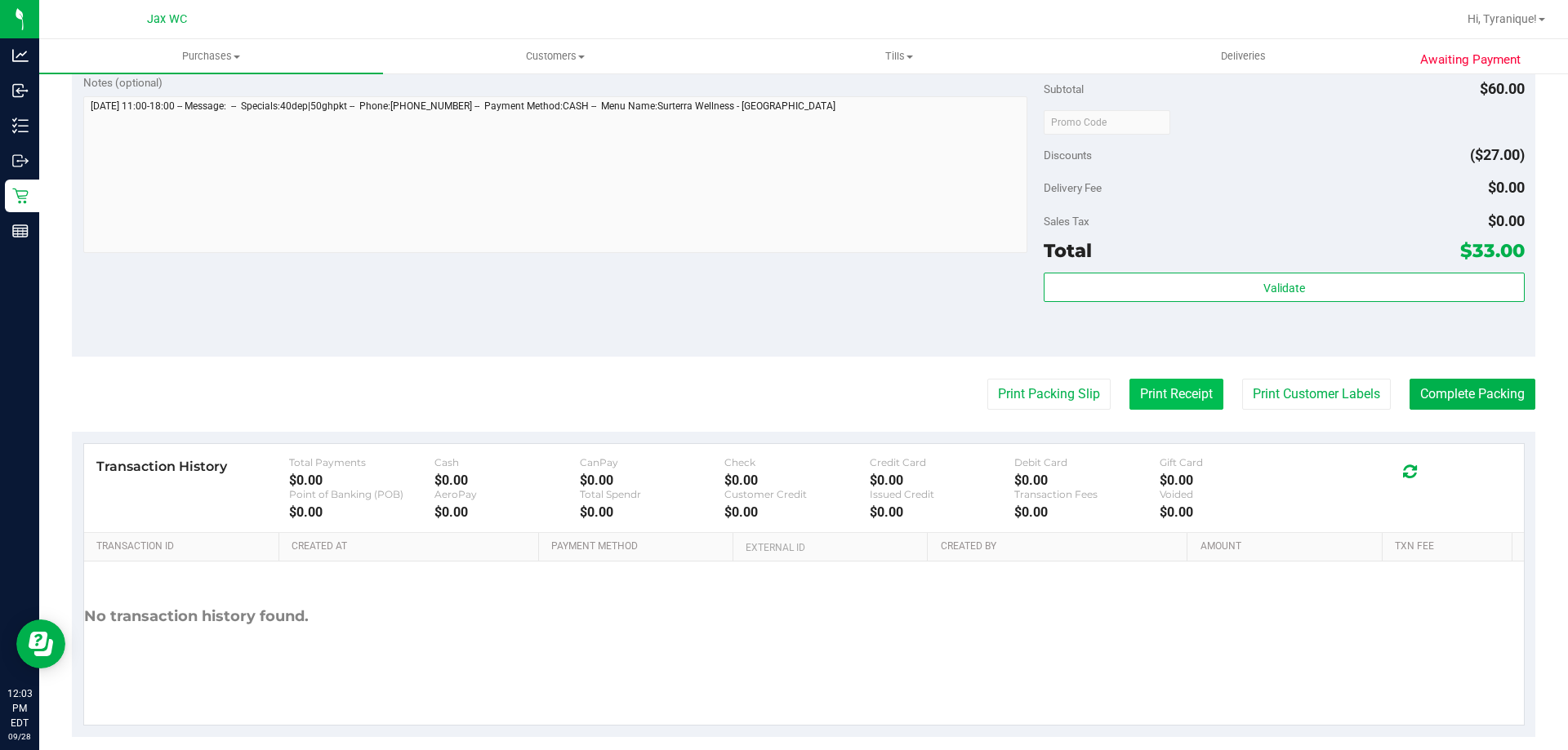
scroll to position [679, 0]
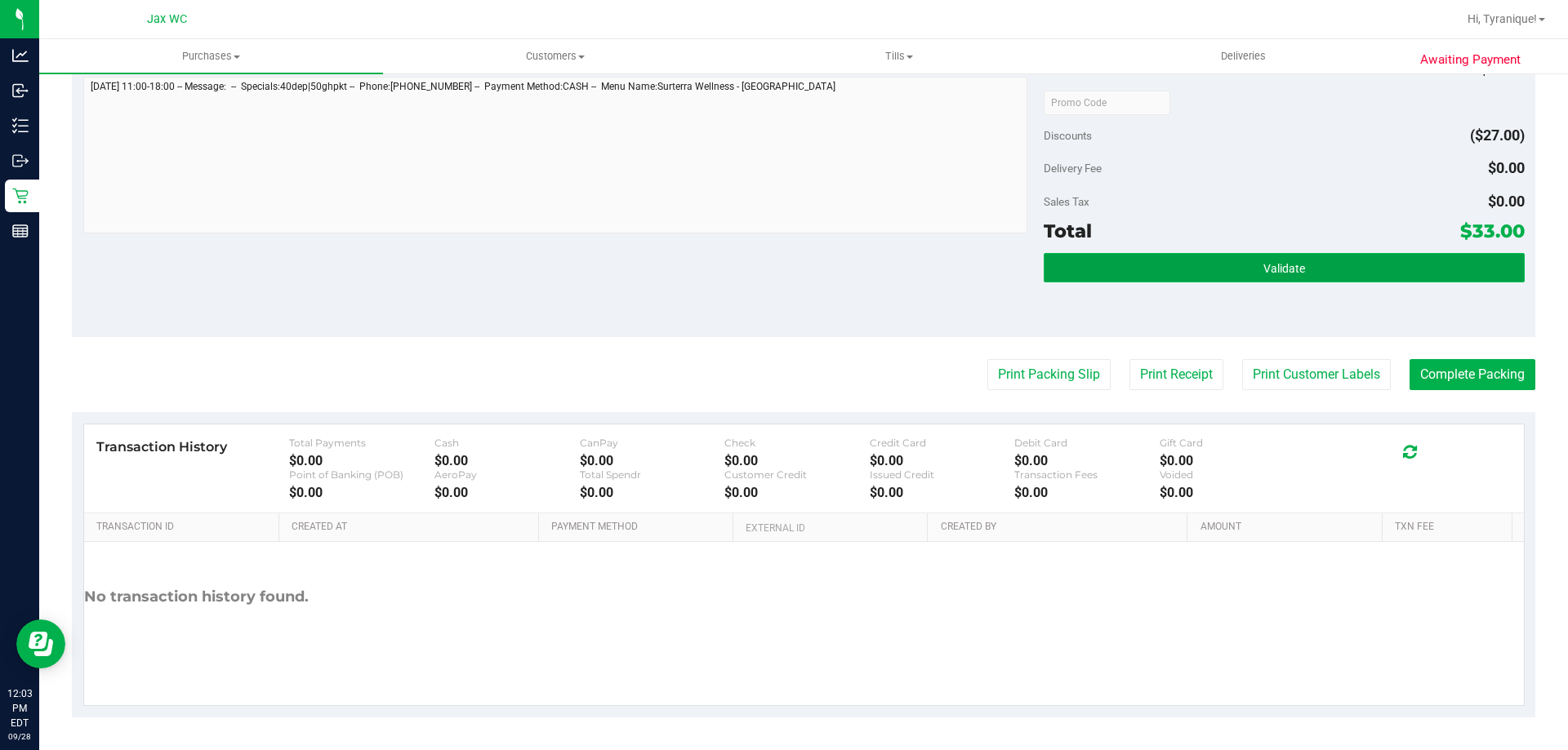
click at [1466, 263] on button "Validate" at bounding box center [1284, 267] width 480 height 29
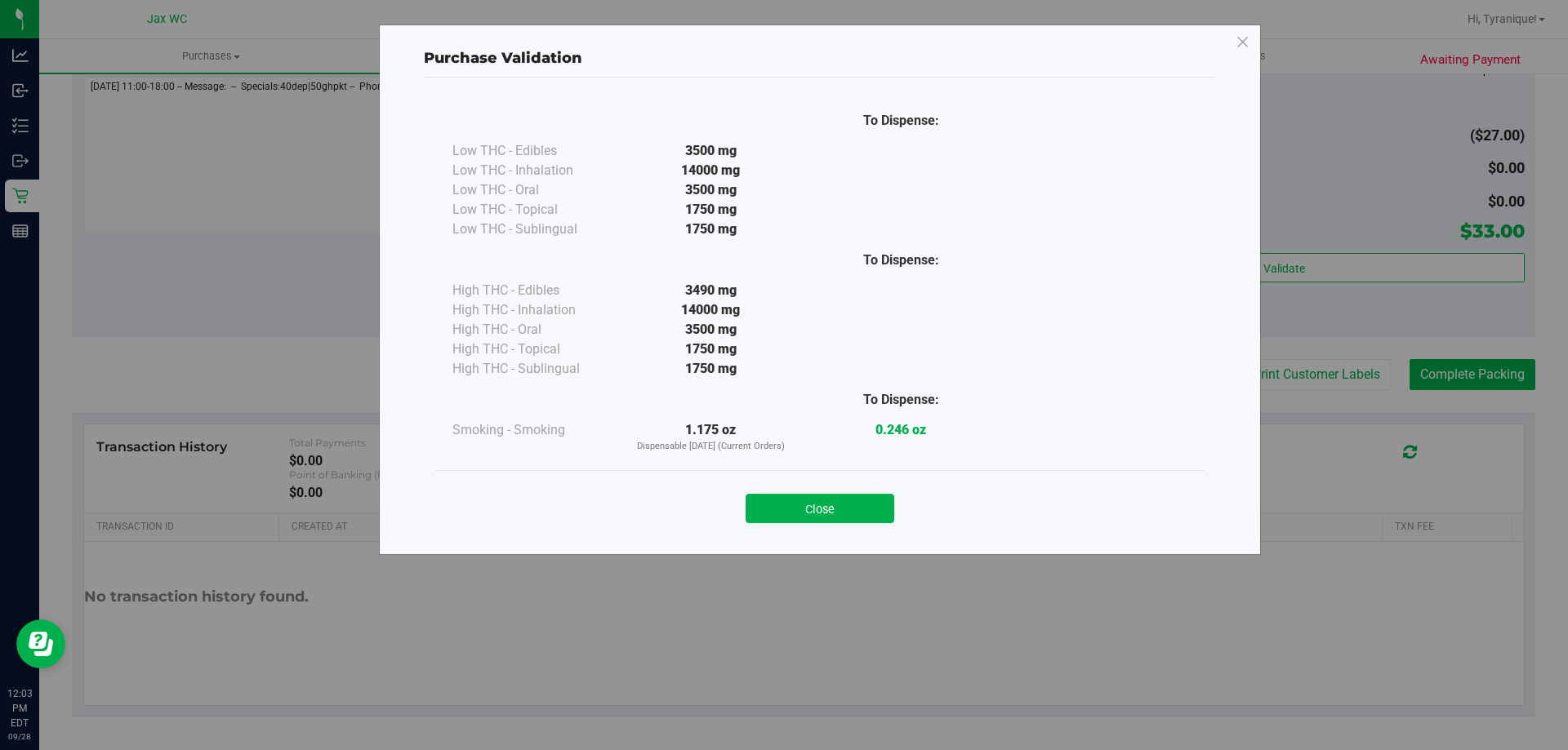
click at [875, 485] on div "Close" at bounding box center [820, 503] width 744 height 40
click at [876, 495] on button "Close" at bounding box center [820, 508] width 149 height 29
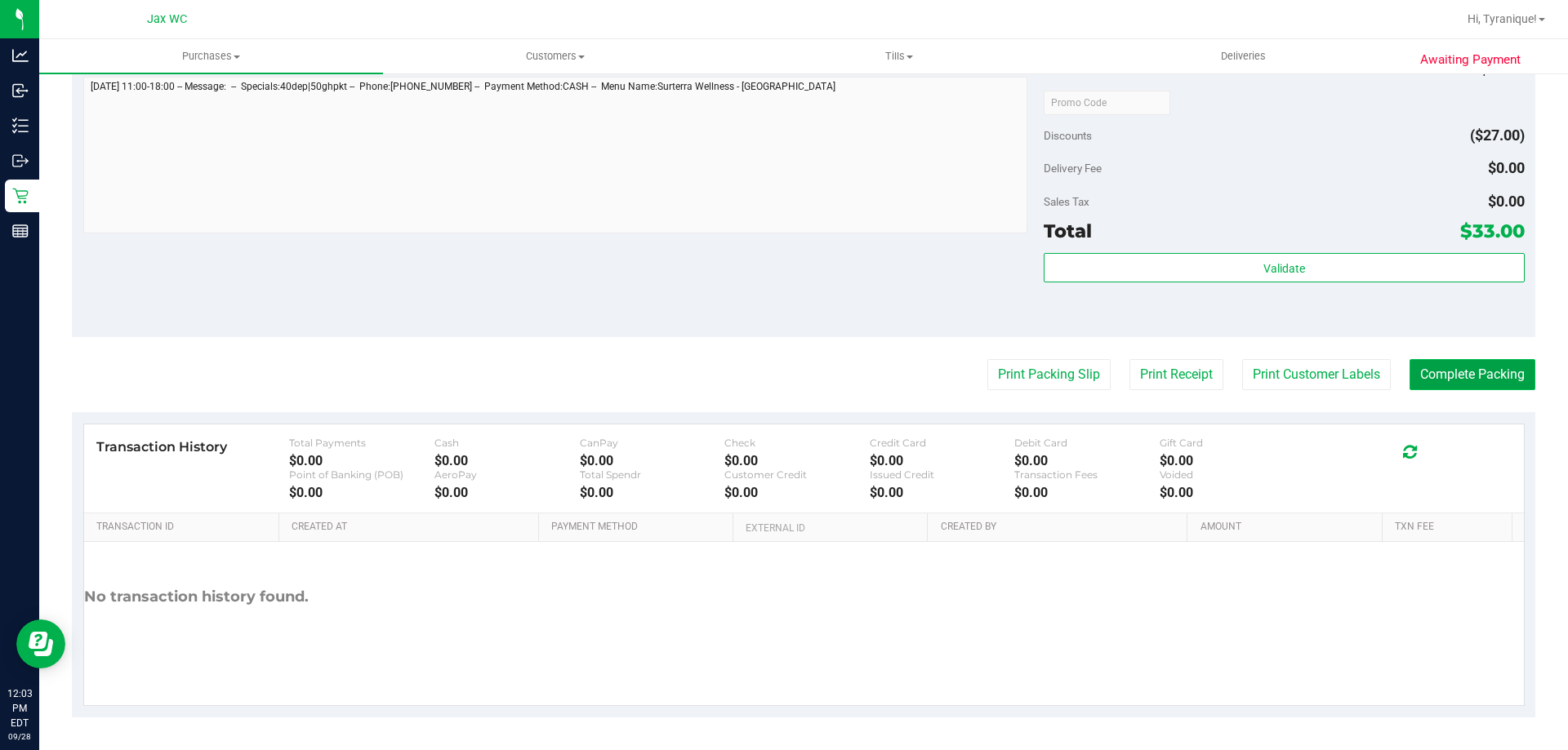
click at [1441, 359] on button "Complete Packing" at bounding box center [1473, 375] width 126 height 31
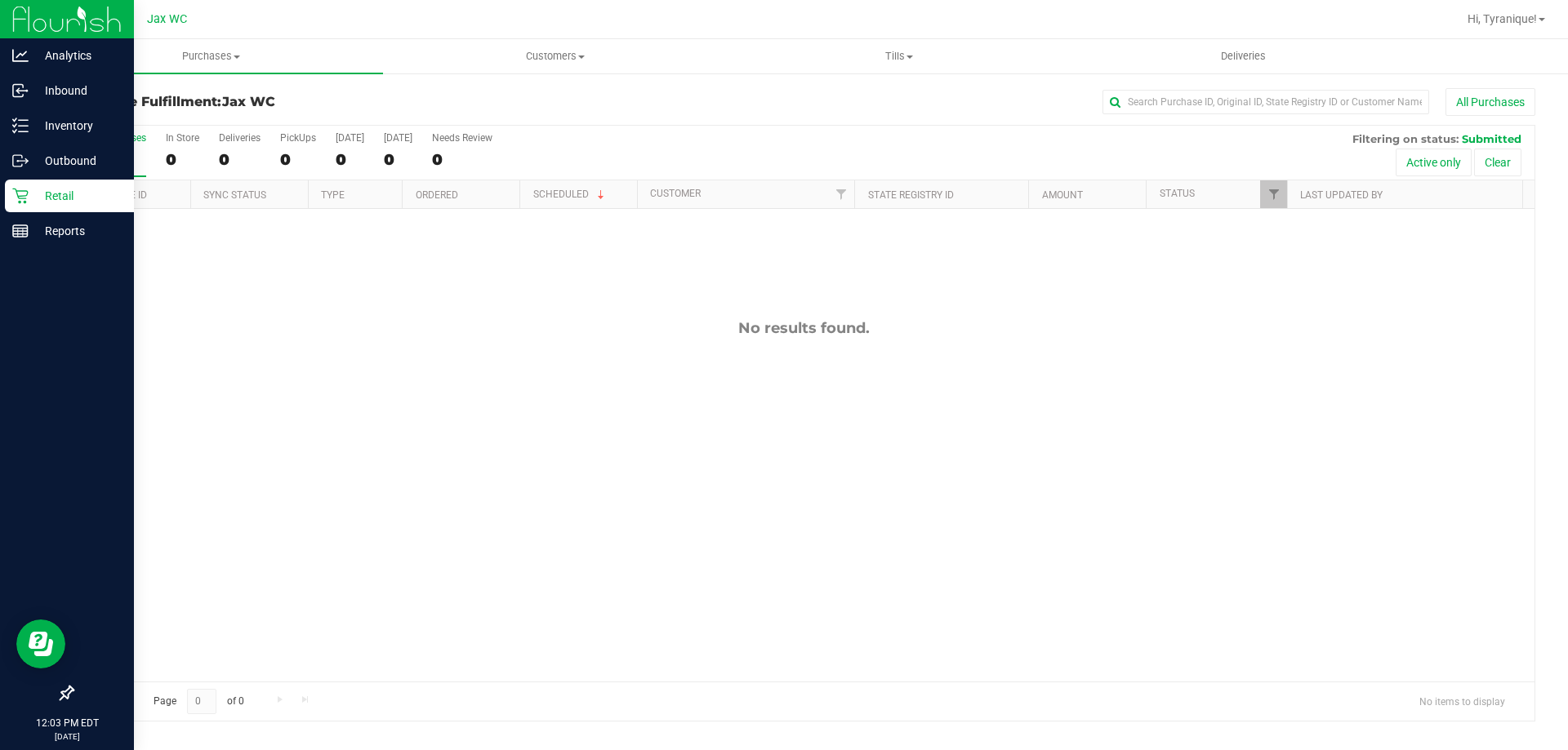
click at [40, 180] on div "Retail" at bounding box center [69, 196] width 129 height 33
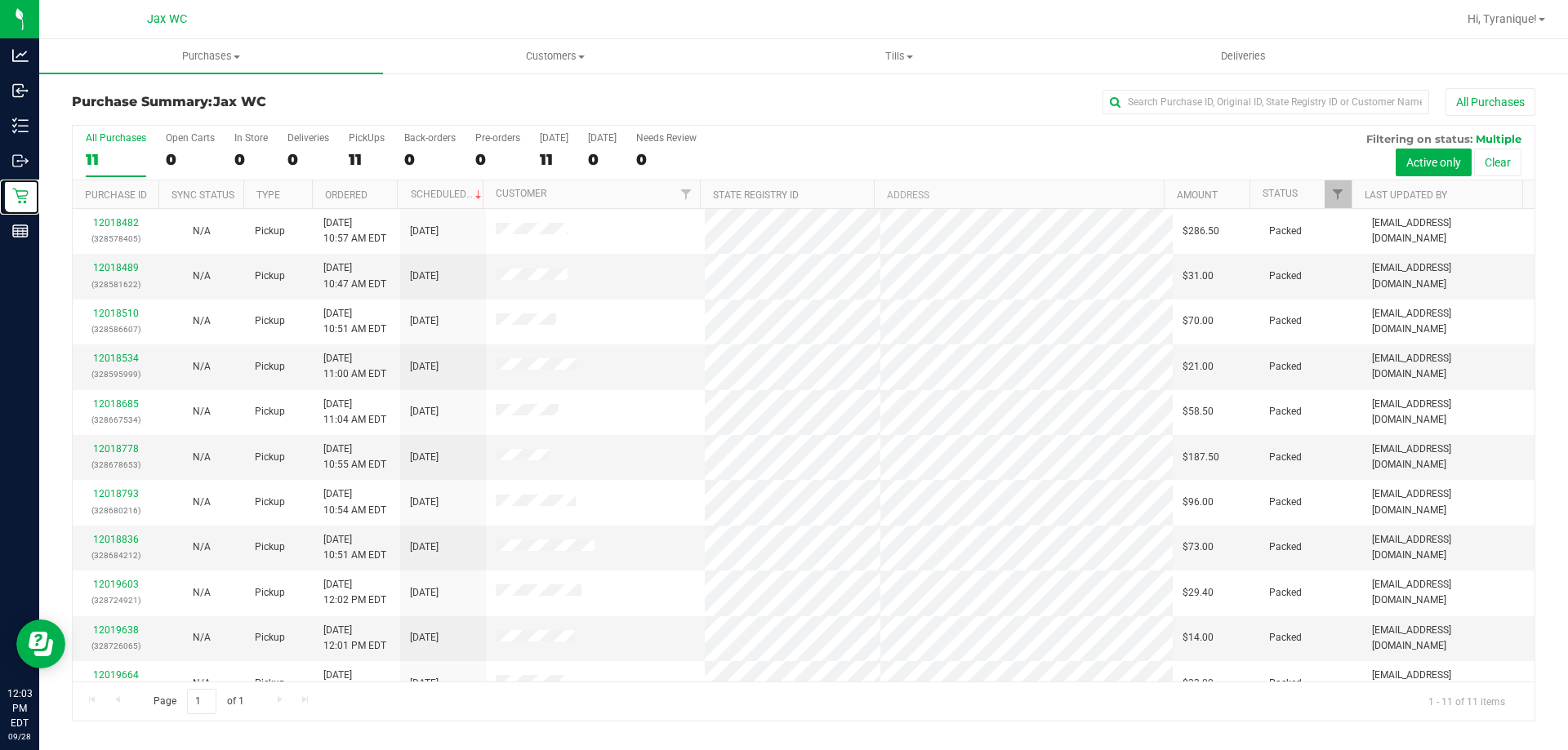
scroll to position [24, 0]
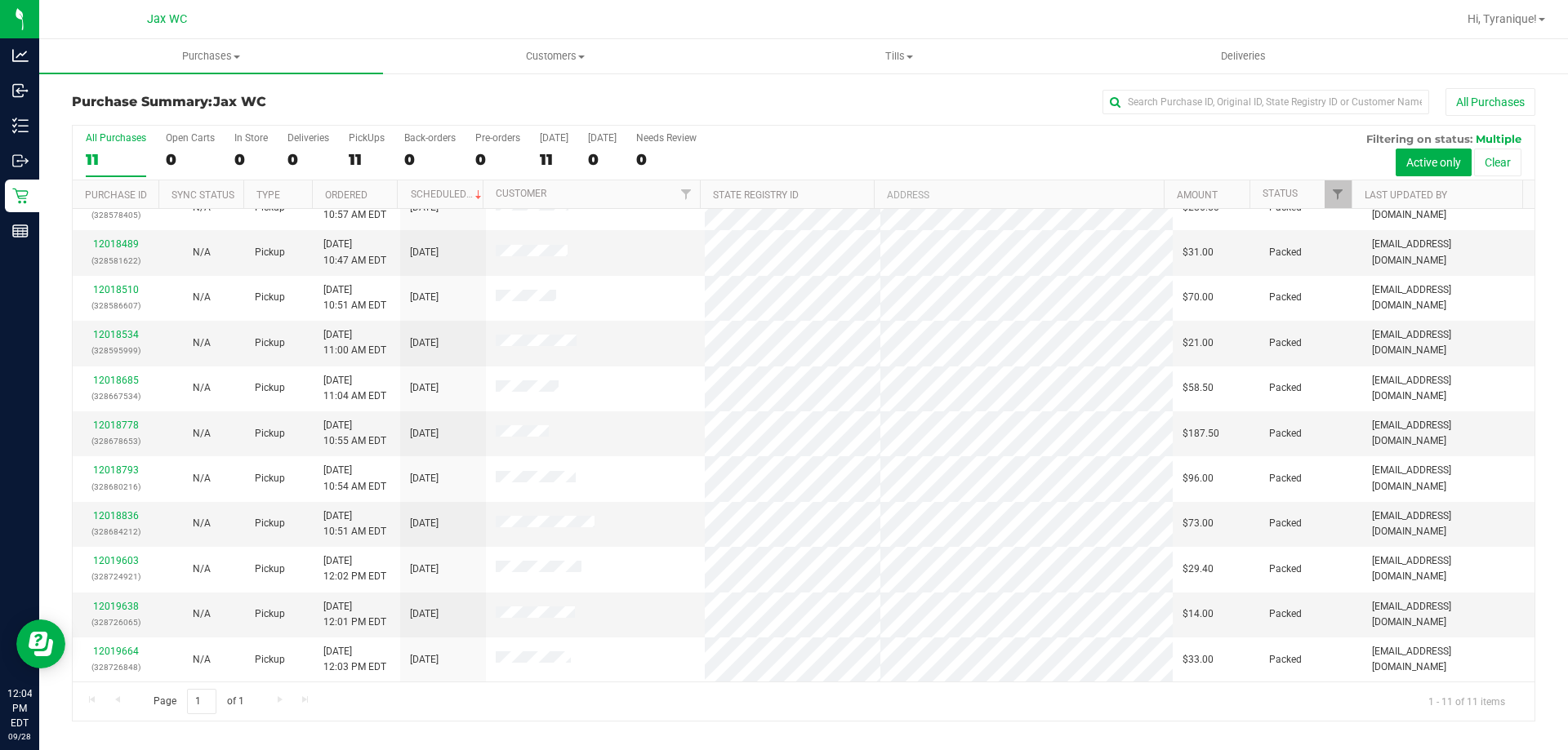
click at [985, 115] on div "All Purchases" at bounding box center [1047, 103] width 976 height 28
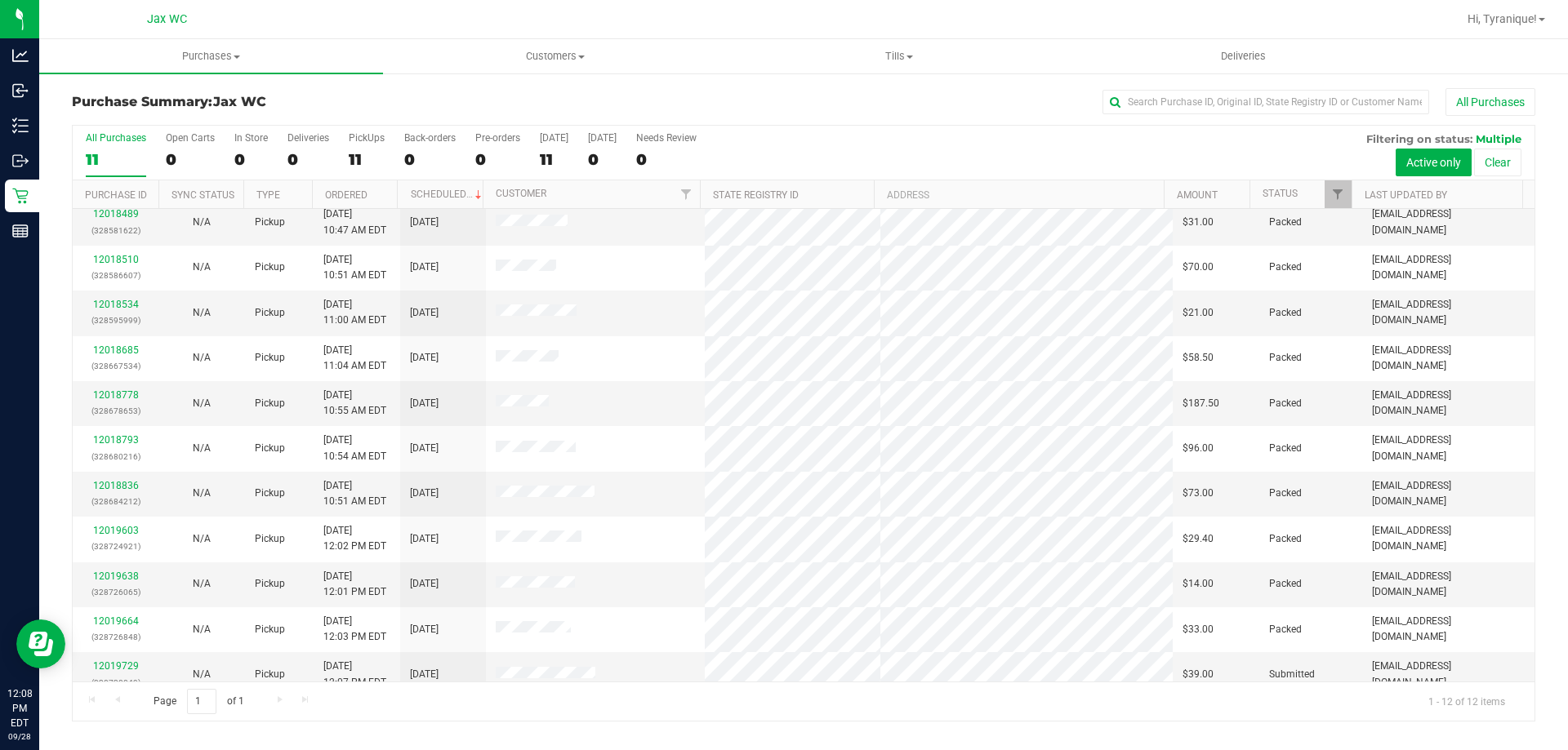
scroll to position [70, 0]
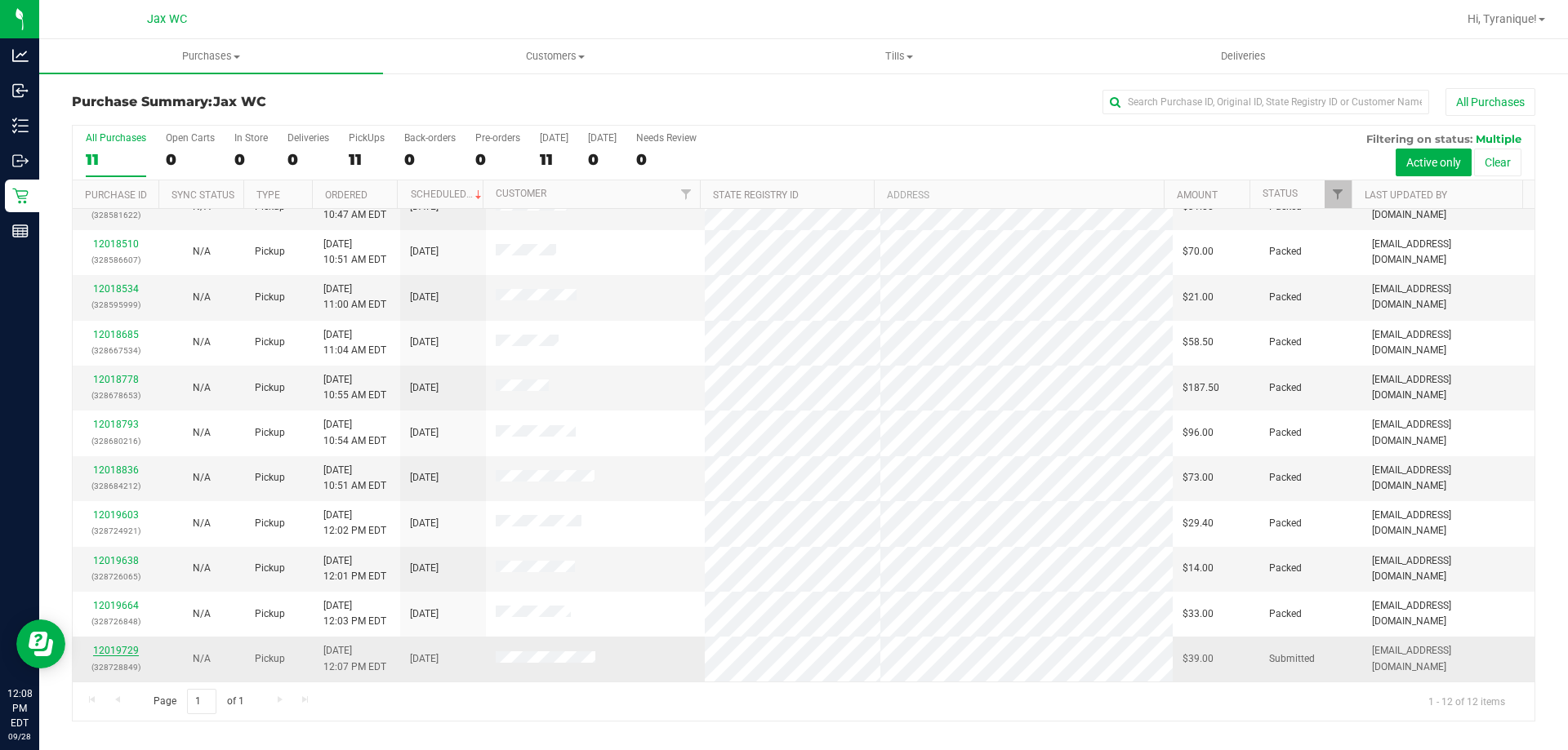
click at [128, 648] on link "12019729" at bounding box center [116, 650] width 46 height 11
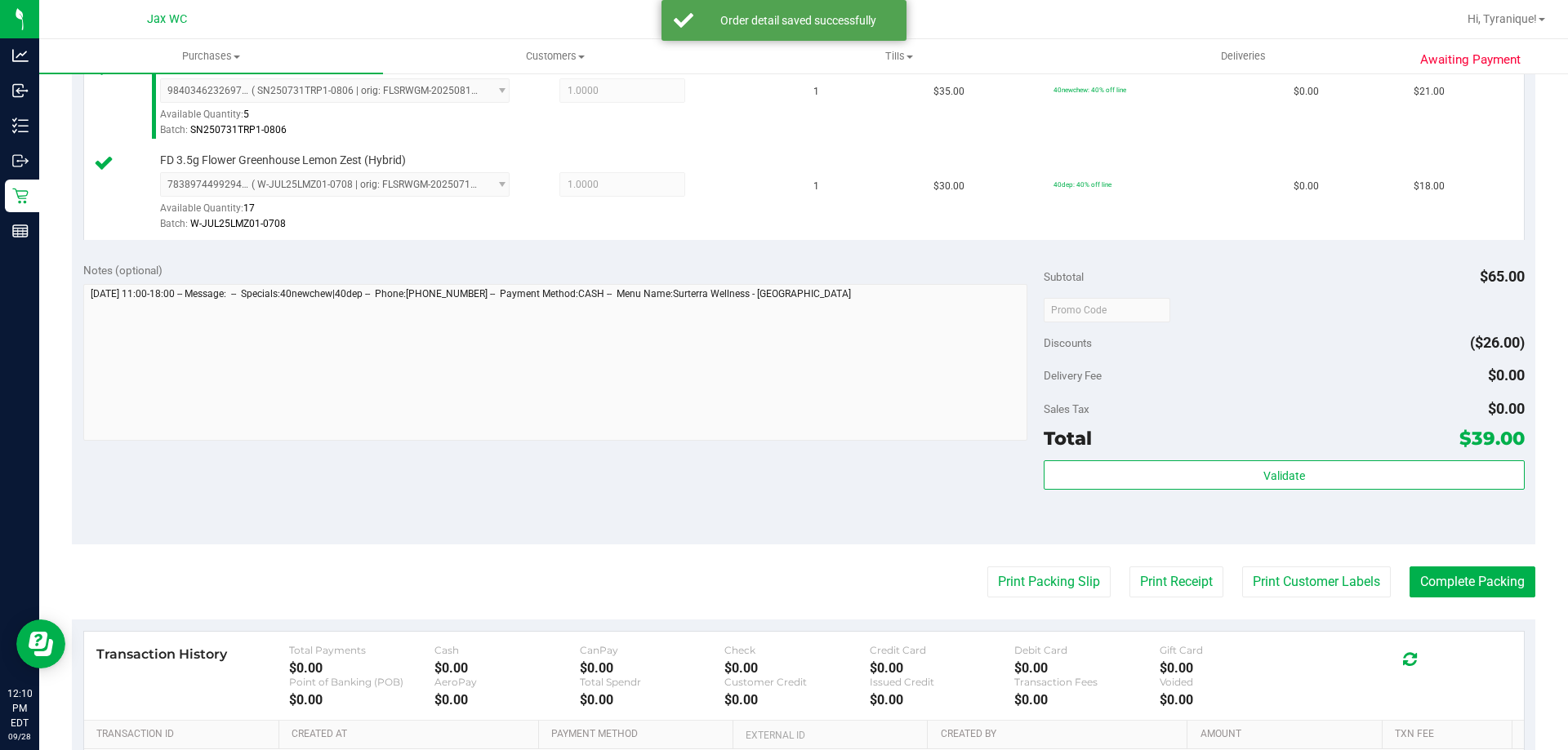
scroll to position [490, 0]
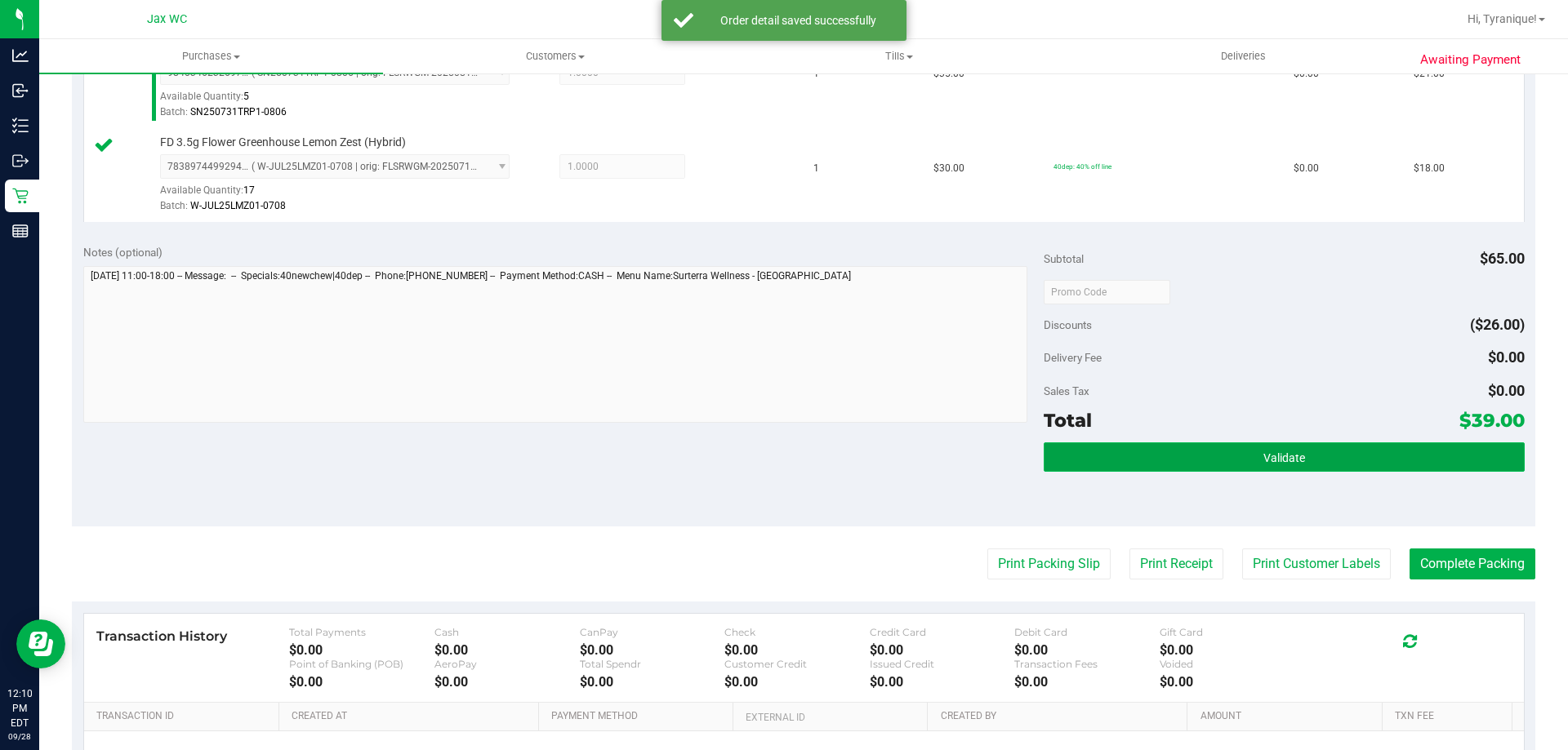
click at [1132, 465] on button "Validate" at bounding box center [1284, 456] width 480 height 29
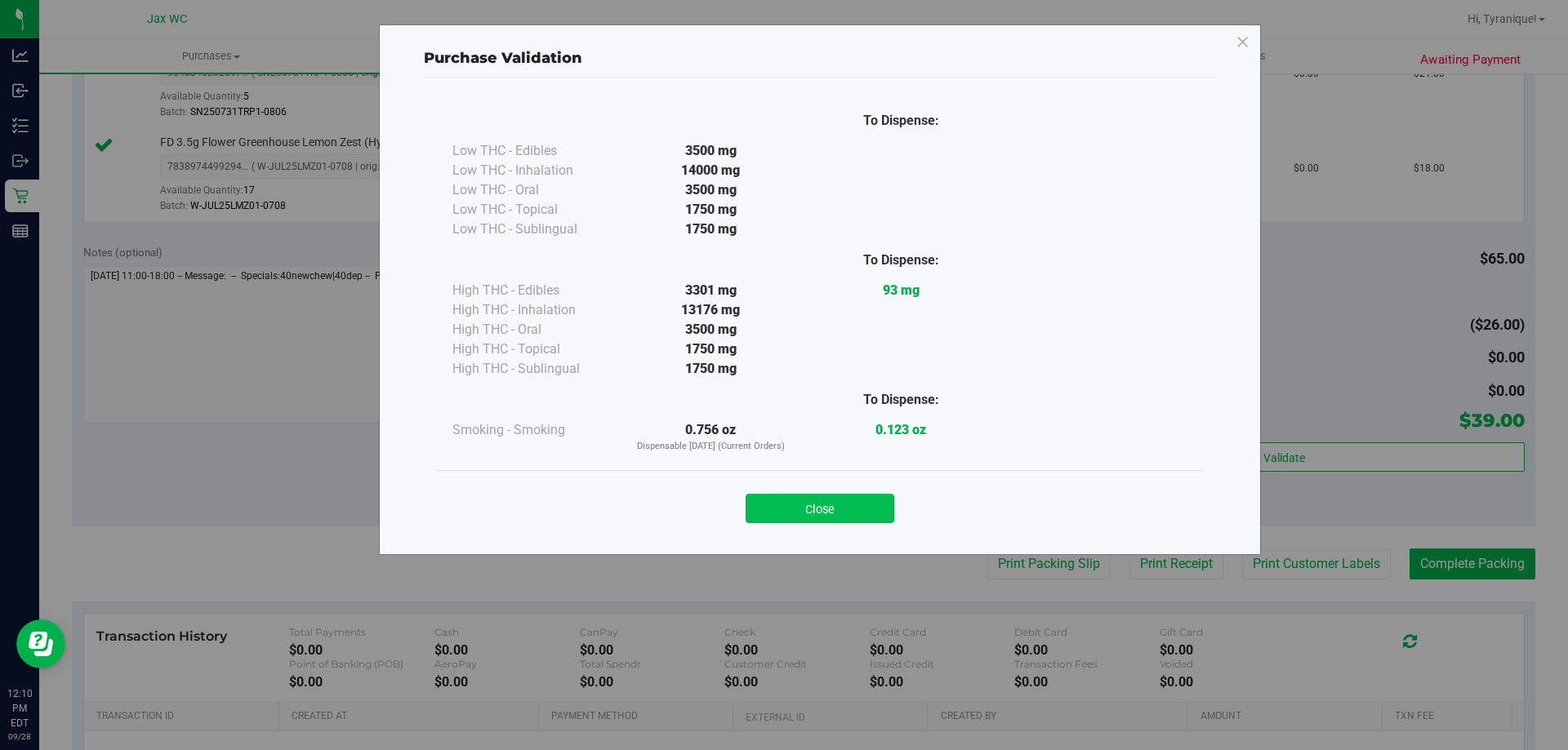
click at [828, 517] on button "Close" at bounding box center [820, 508] width 149 height 29
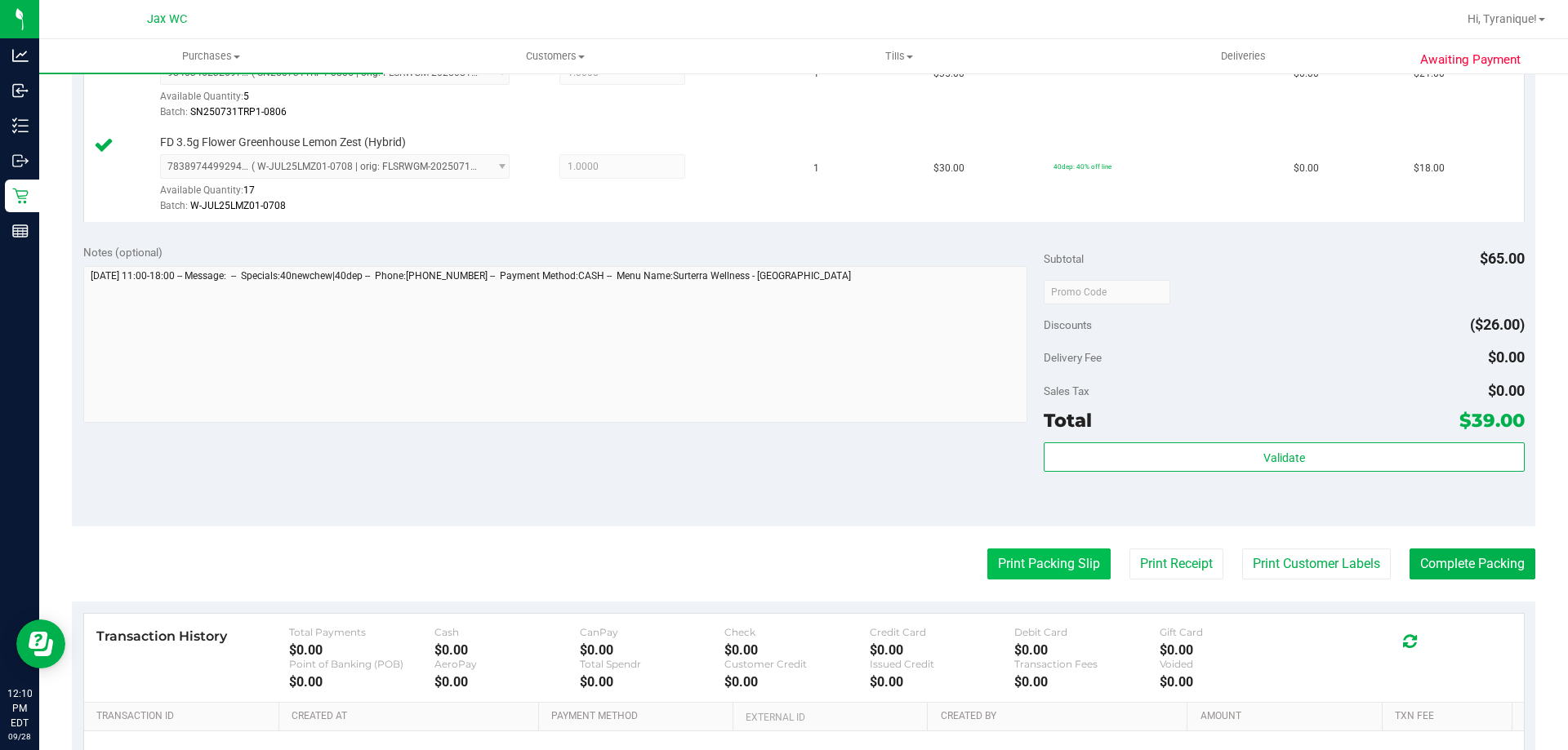
click at [1054, 567] on button "Print Packing Slip" at bounding box center [1048, 564] width 123 height 31
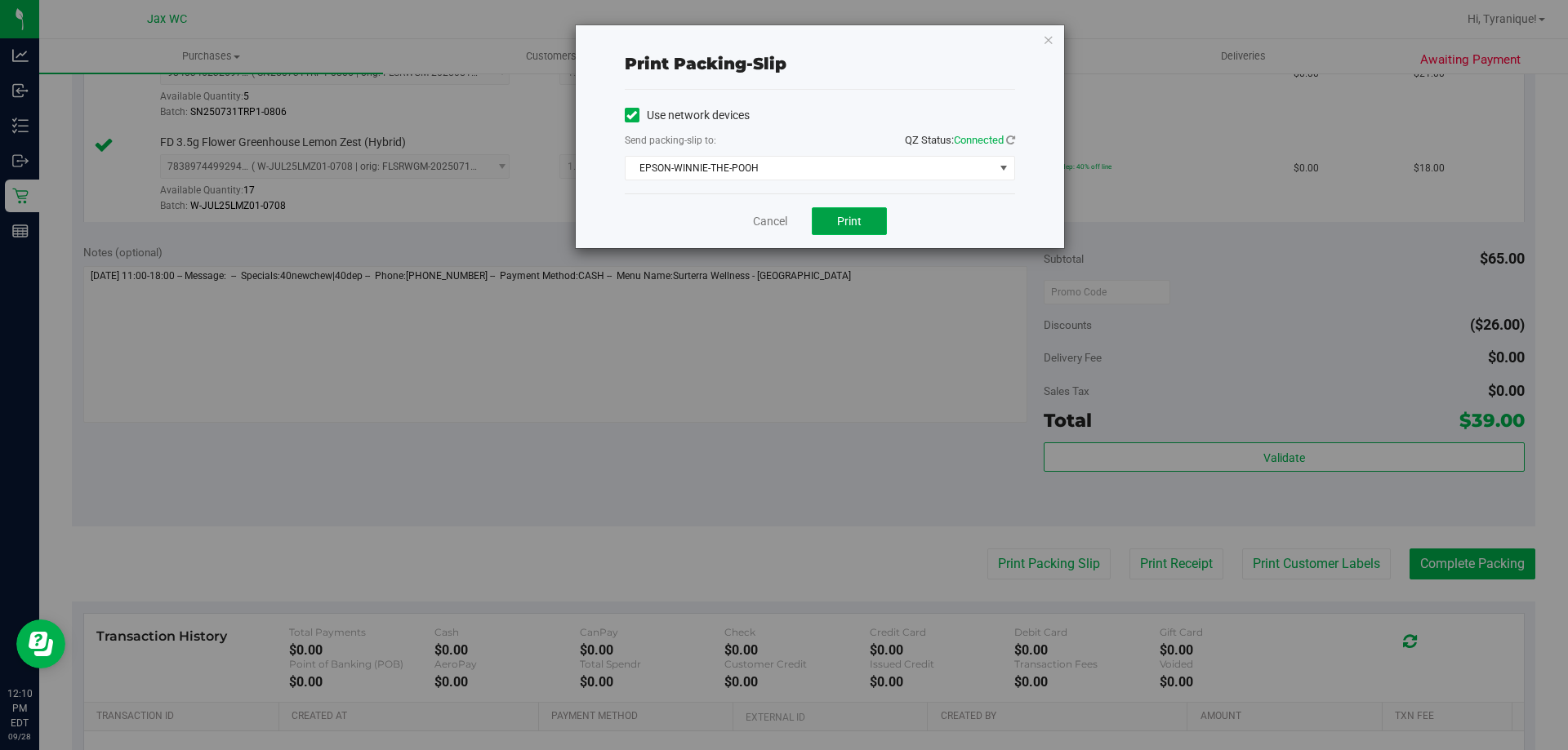
click at [847, 223] on span "Print" at bounding box center [849, 221] width 24 height 13
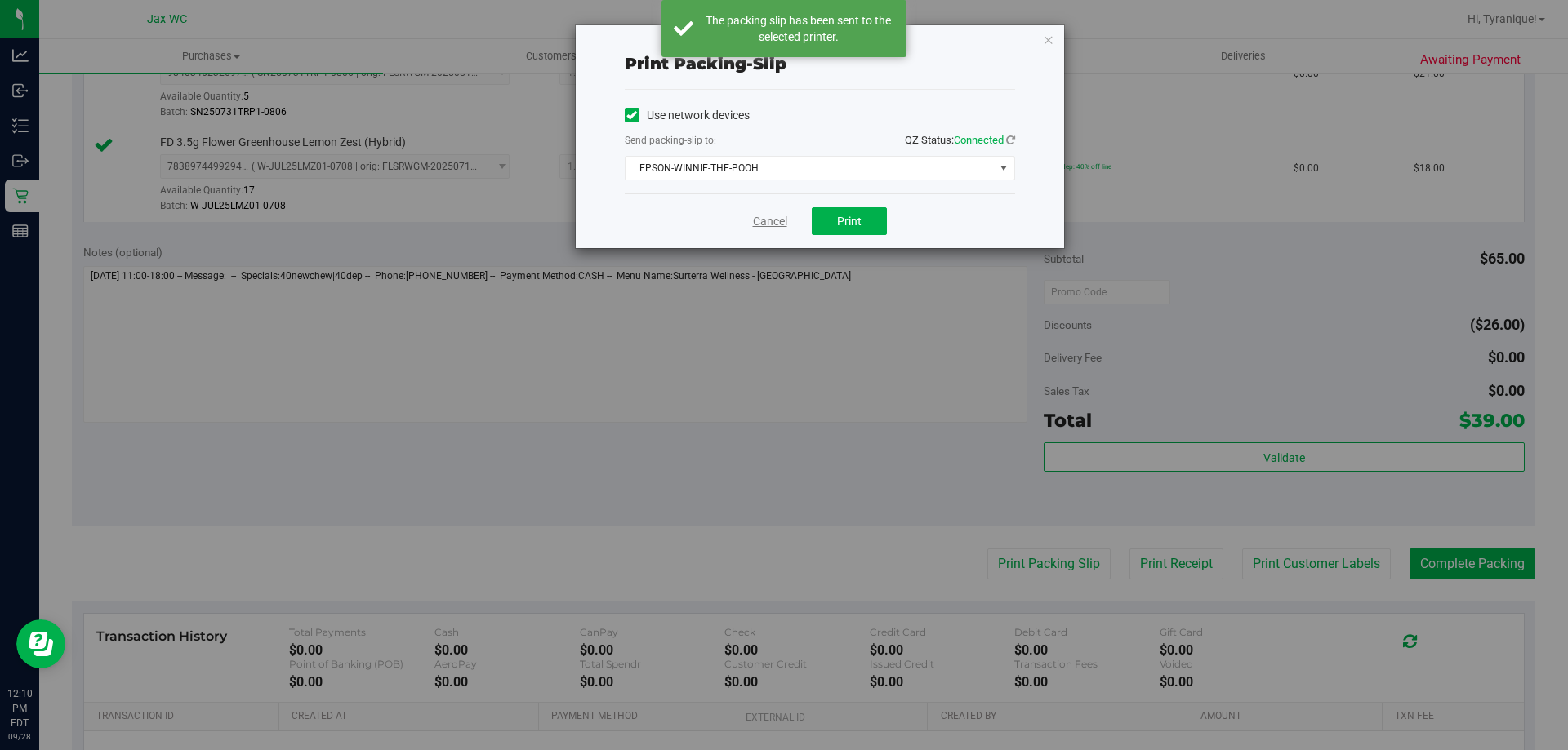
click at [771, 221] on link "Cancel" at bounding box center [770, 221] width 34 height 17
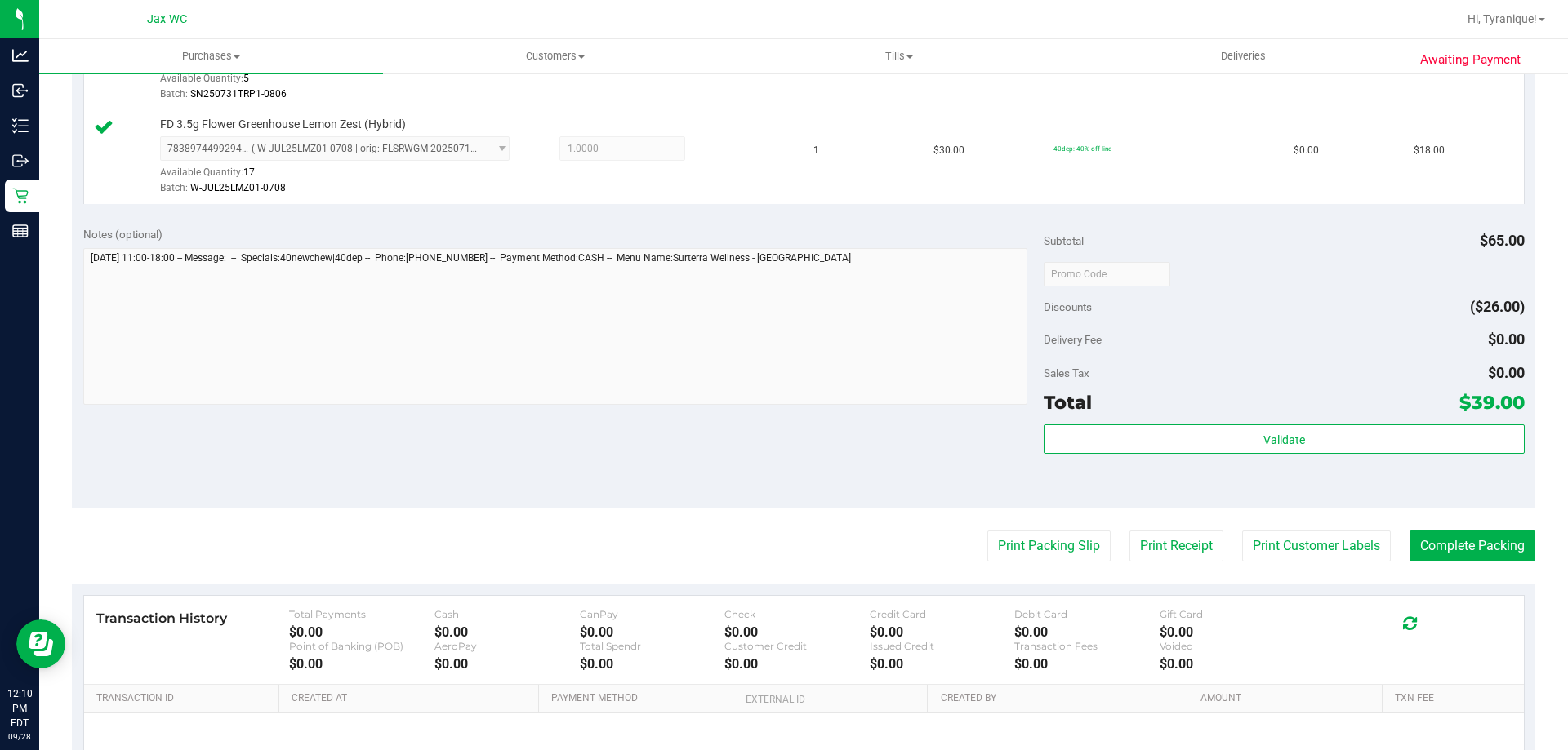
scroll to position [679, 0]
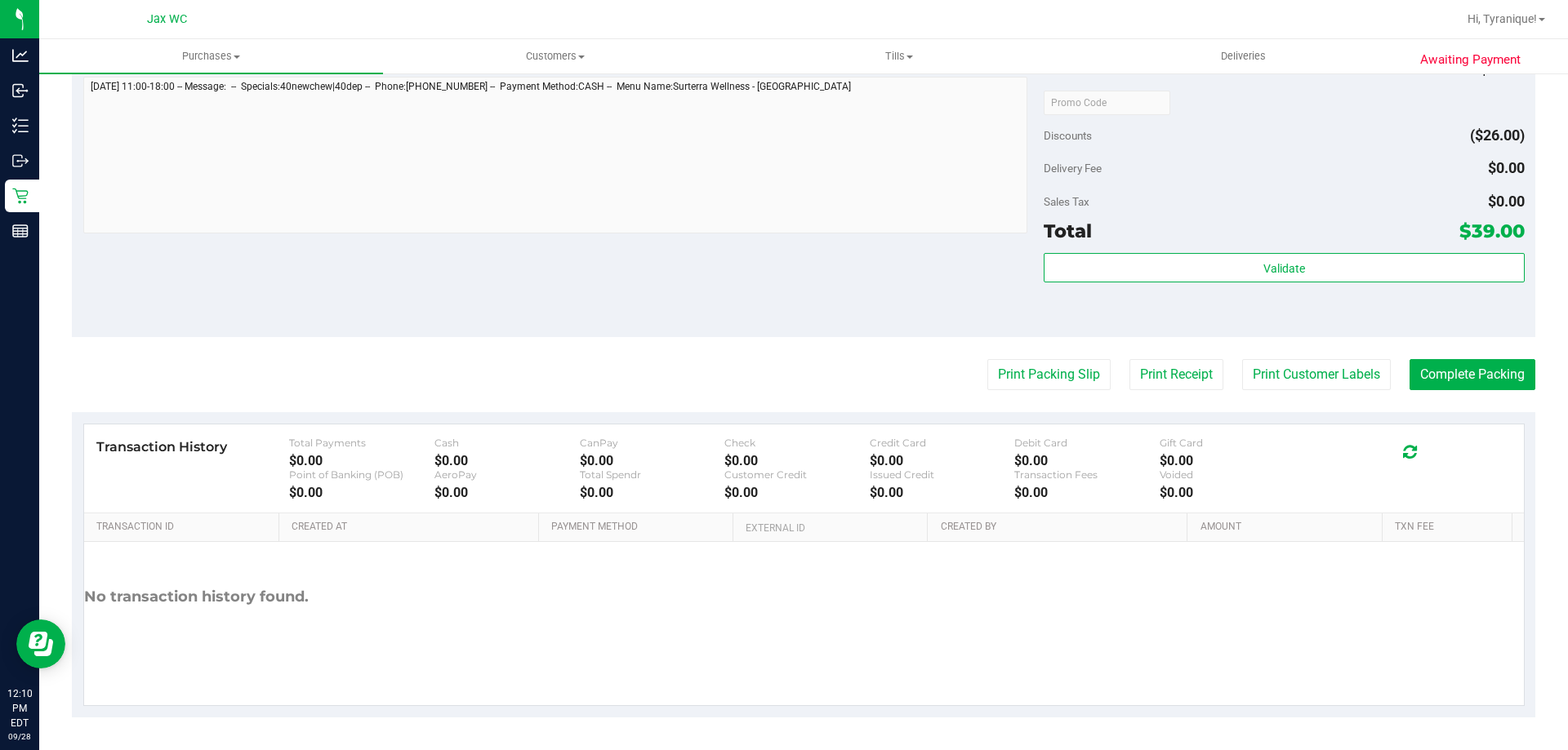
click at [1214, 304] on div "Validate" at bounding box center [1284, 290] width 480 height 73
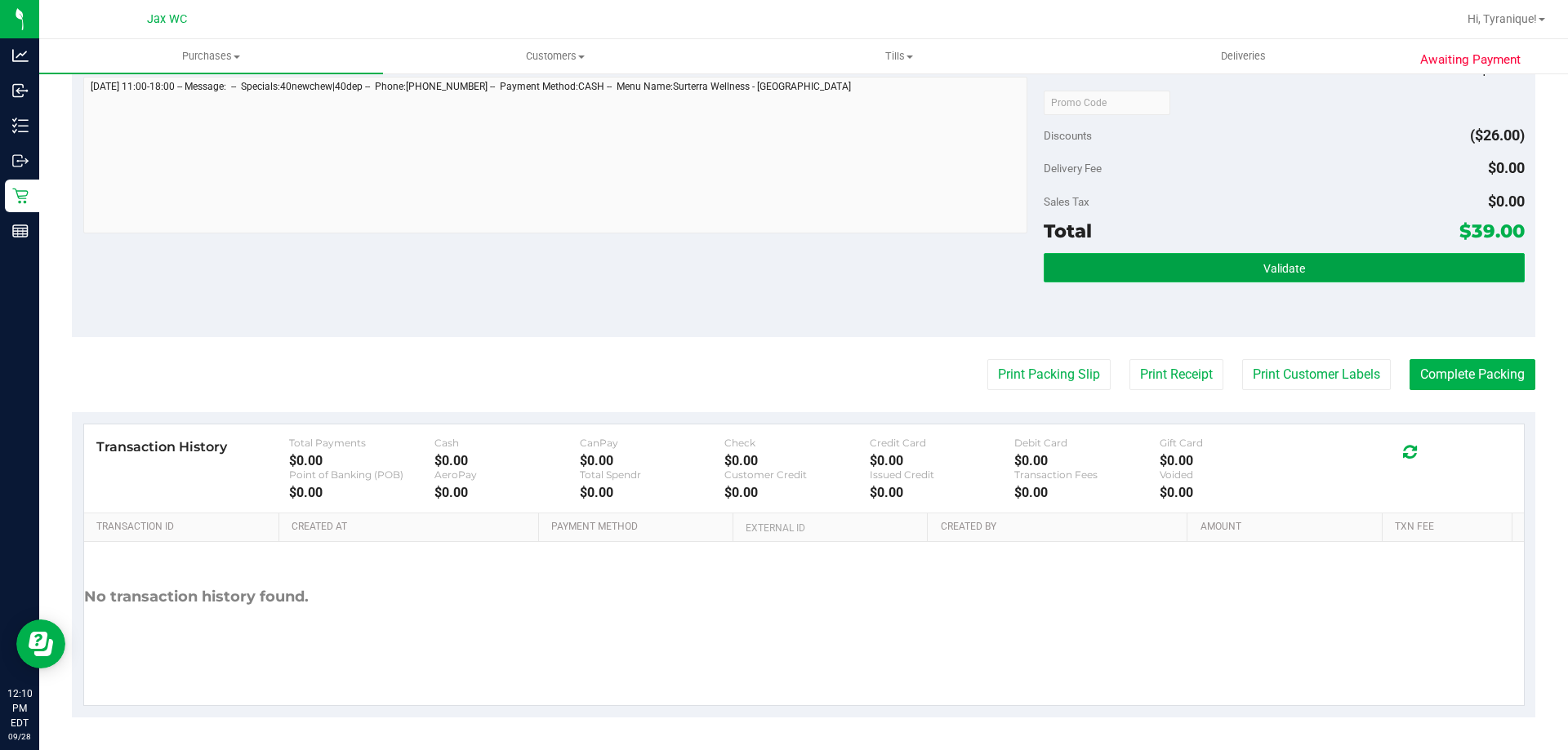
click at [1211, 272] on button "Validate" at bounding box center [1284, 267] width 480 height 29
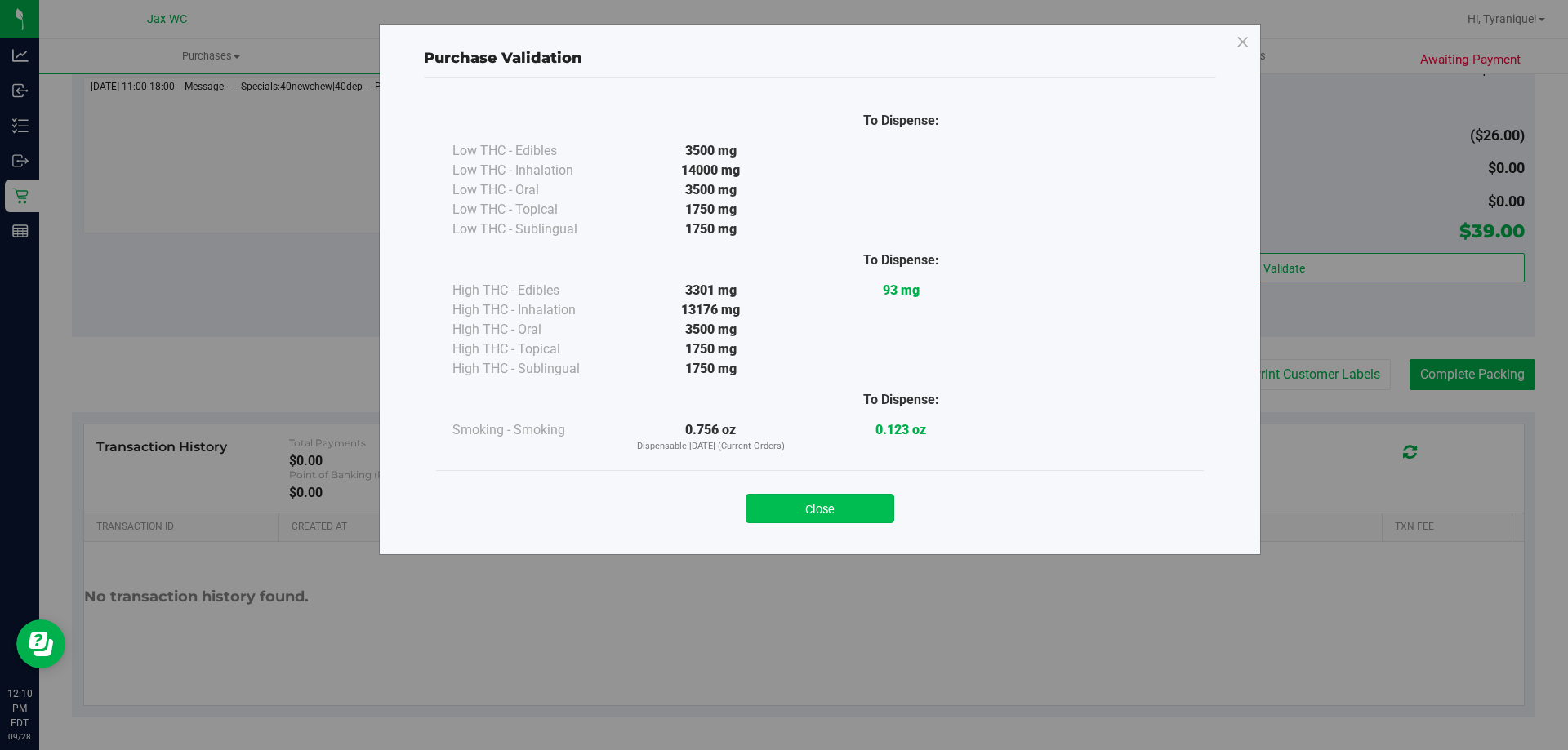
click at [855, 509] on button "Close" at bounding box center [820, 508] width 149 height 29
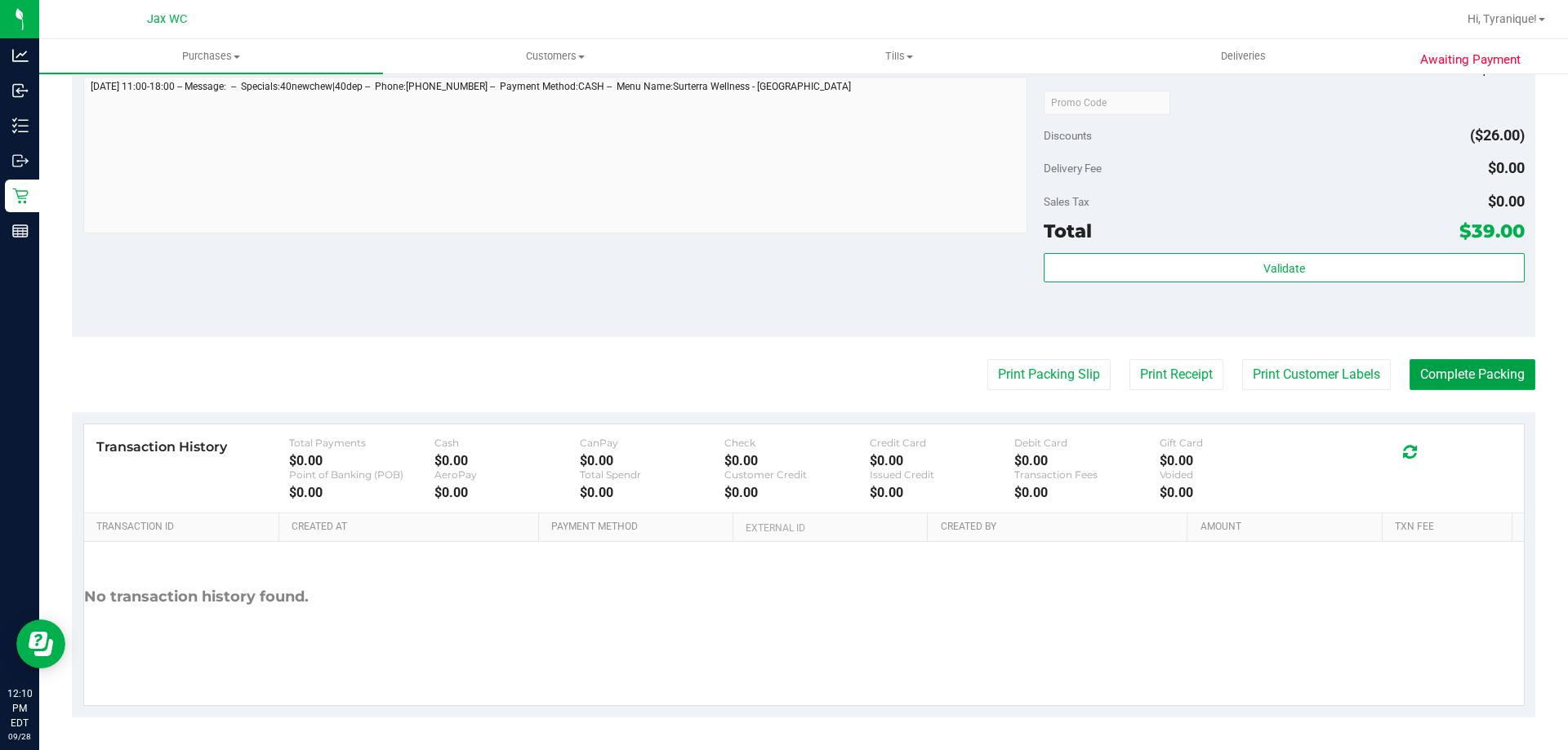
click at [1410, 378] on button "Complete Packing" at bounding box center [1473, 375] width 126 height 31
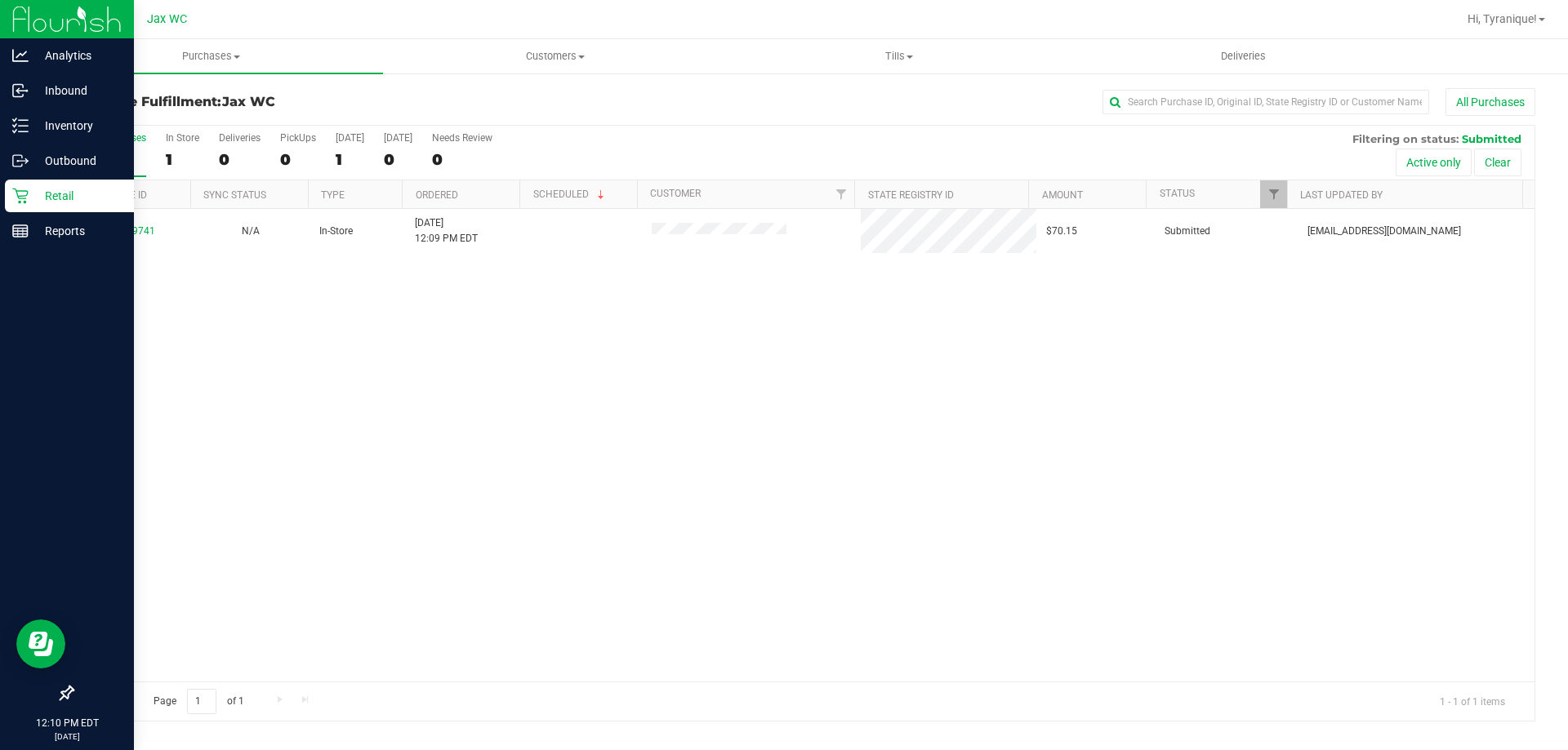
click at [31, 189] on p "Retail" at bounding box center [77, 196] width 98 height 20
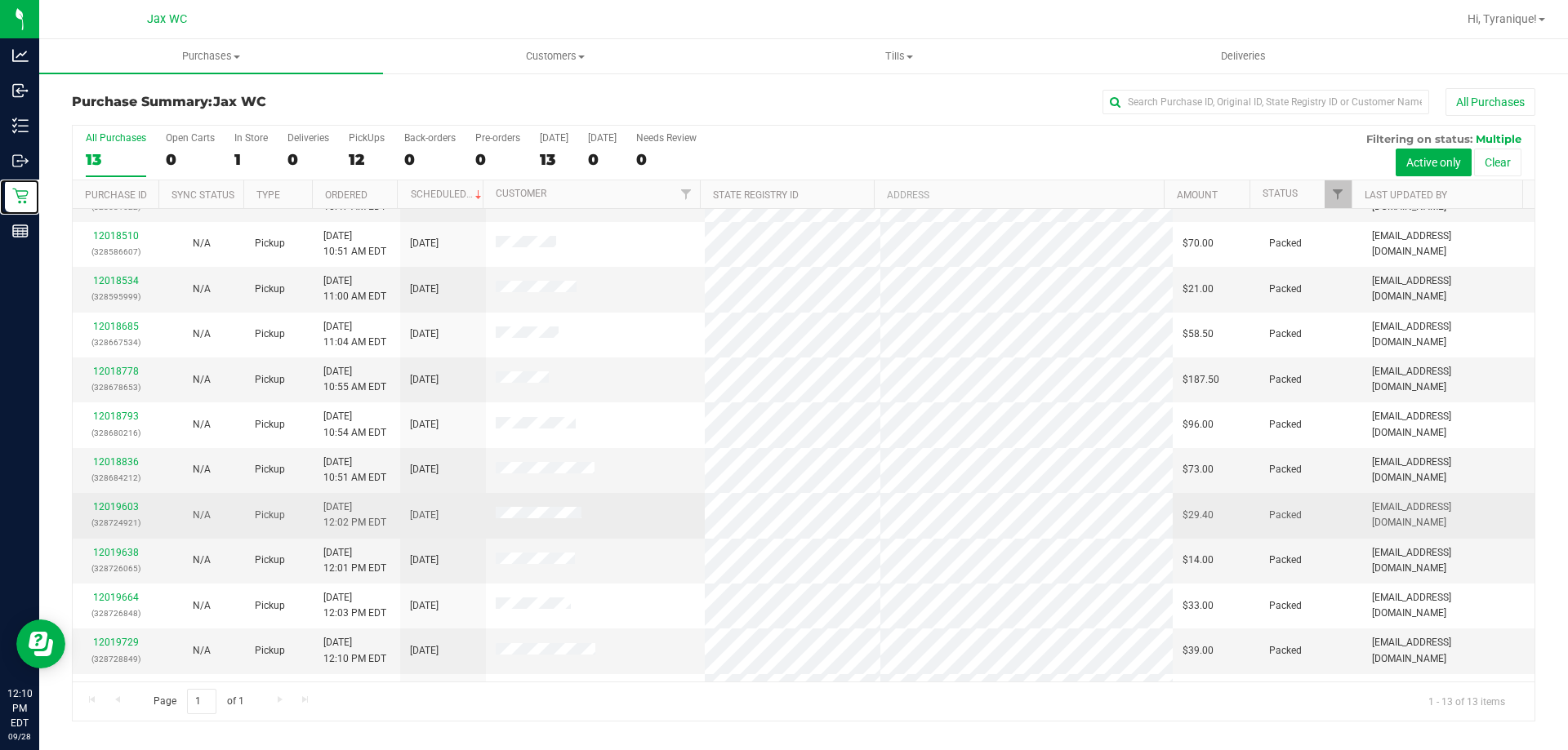
scroll to position [114, 0]
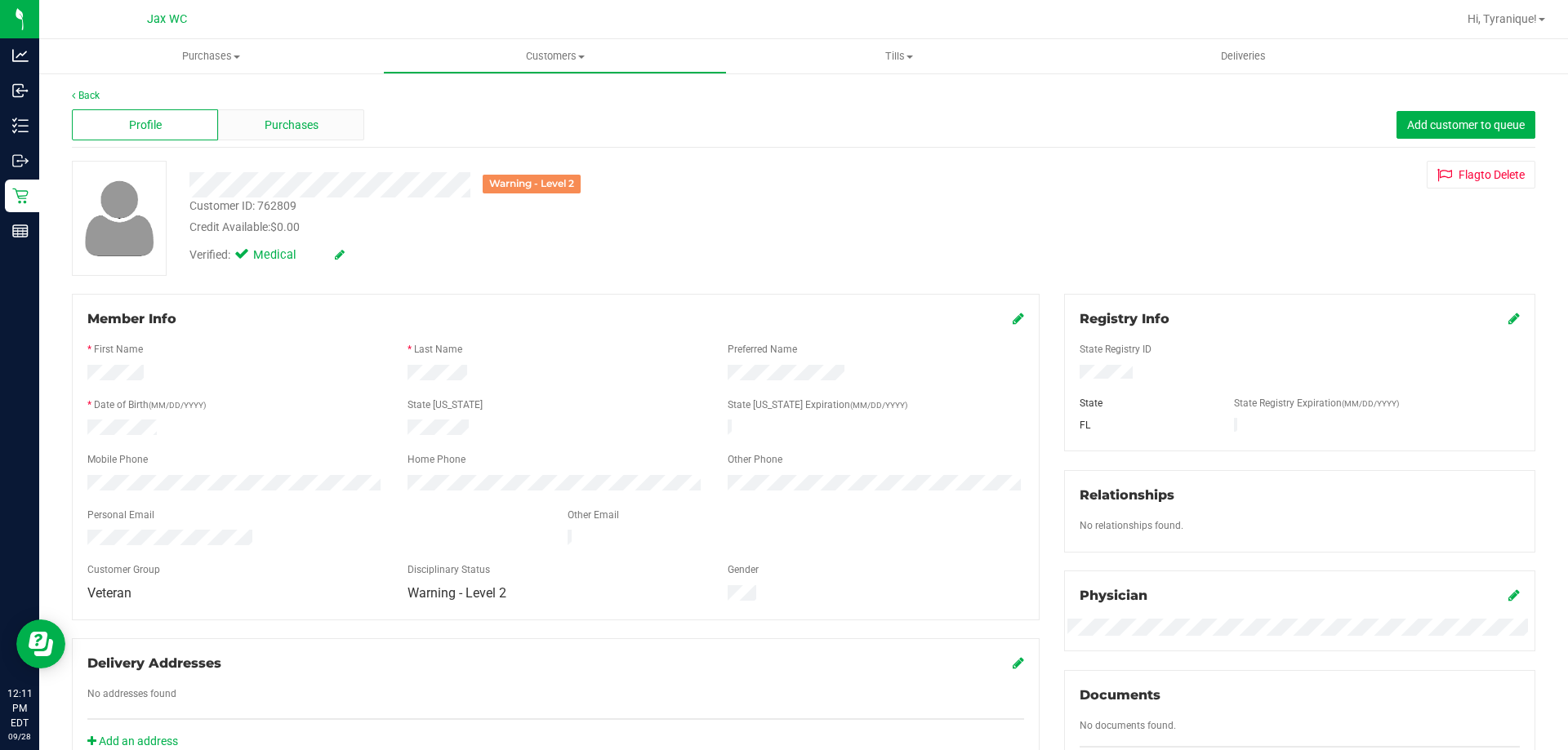
click at [300, 120] on span "Purchases" at bounding box center [291, 125] width 54 height 17
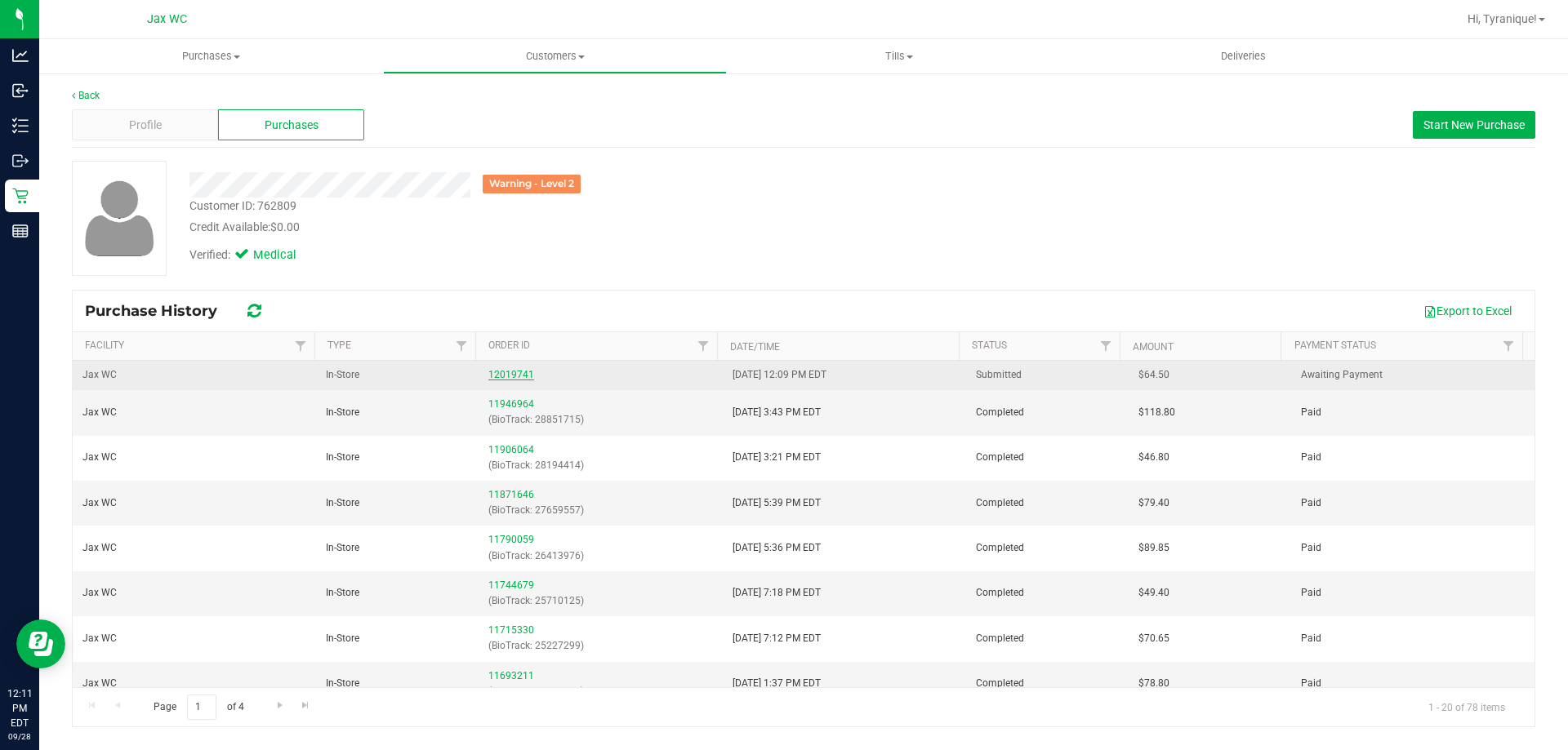
click at [528, 369] on div "12019741" at bounding box center [600, 375] width 224 height 15
click at [525, 373] on link "12019741" at bounding box center [511, 375] width 46 height 11
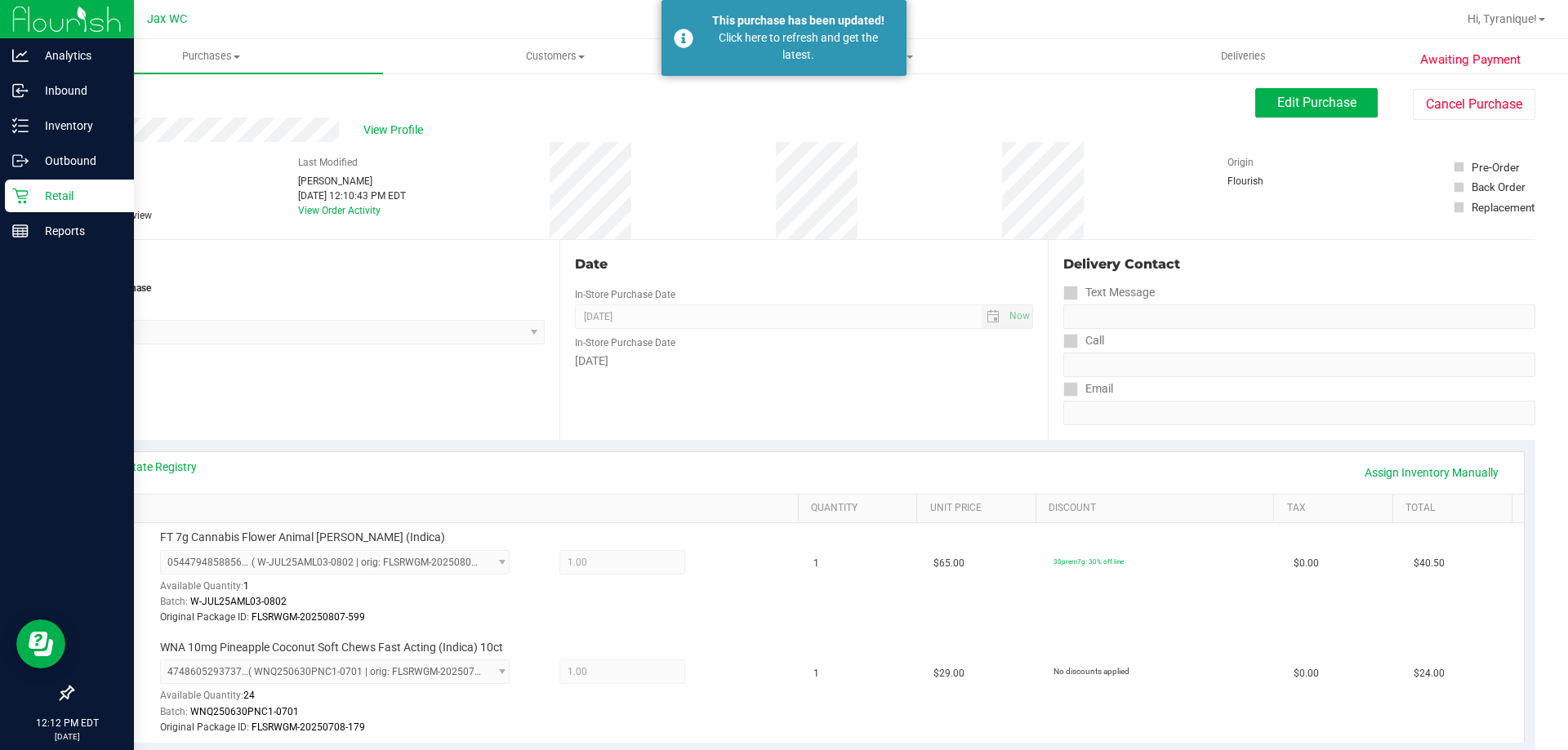
click at [25, 192] on icon at bounding box center [20, 196] width 16 height 16
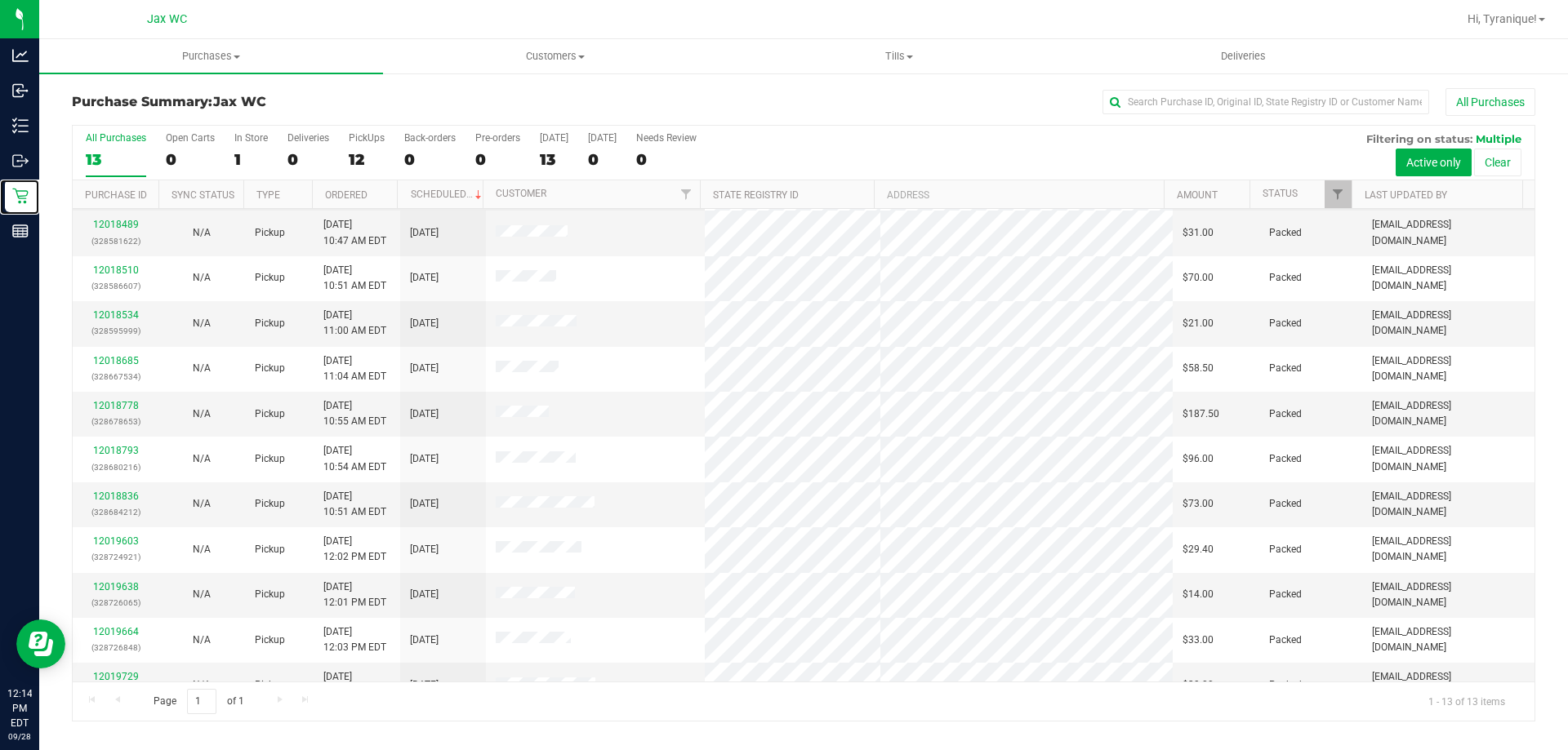
scroll to position [114, 0]
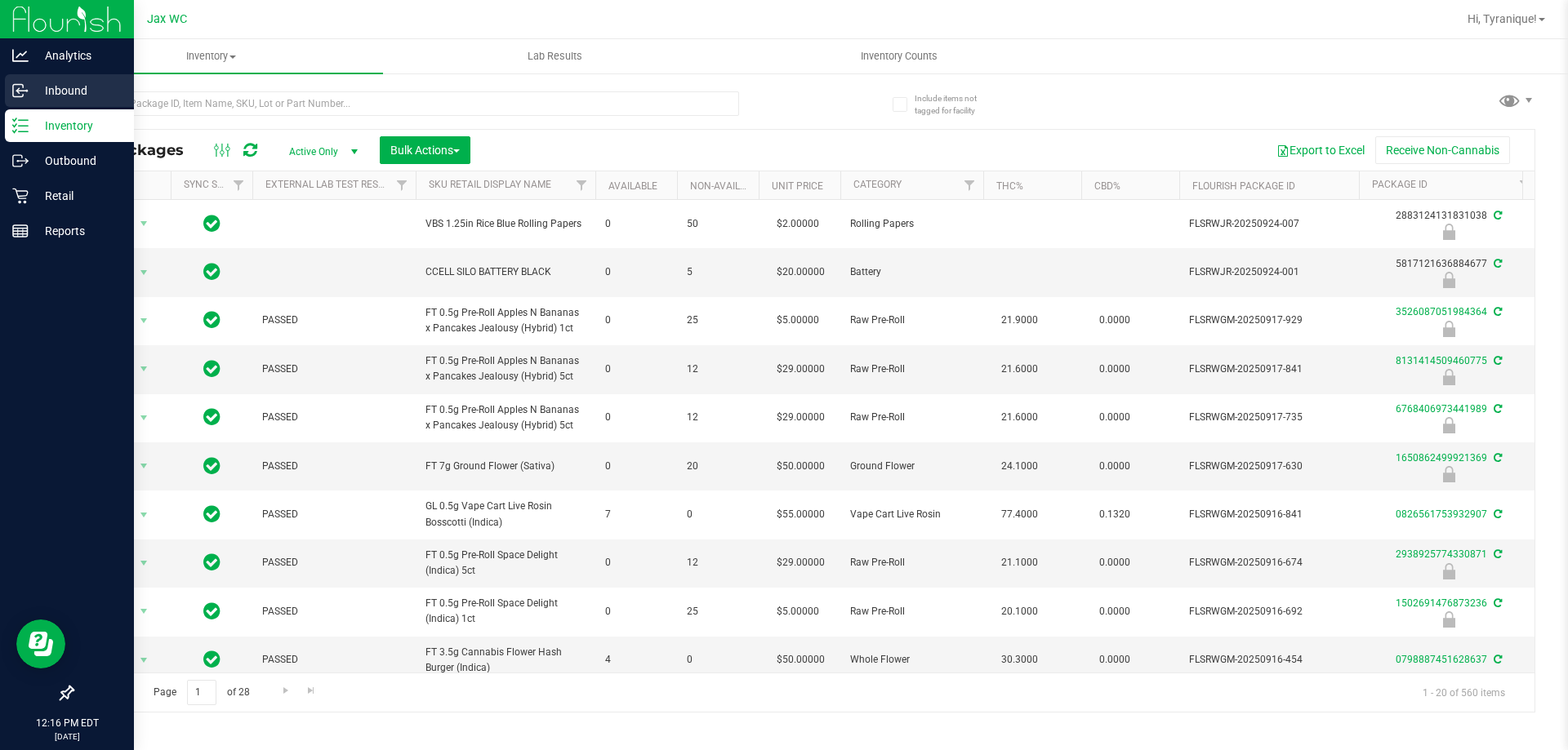
click at [36, 92] on p "Inbound" at bounding box center [77, 90] width 98 height 20
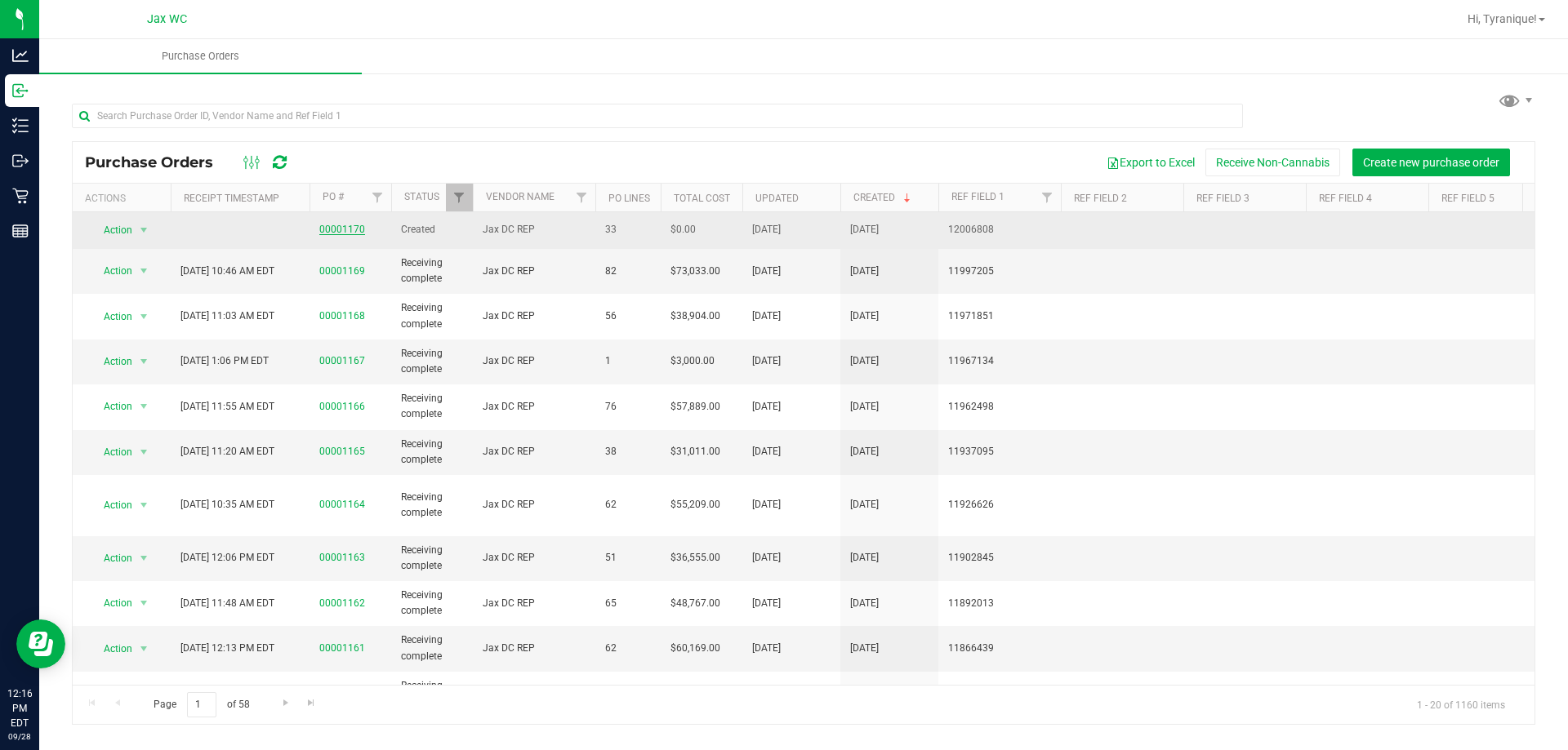
click at [336, 225] on link "00001170" at bounding box center [342, 230] width 46 height 11
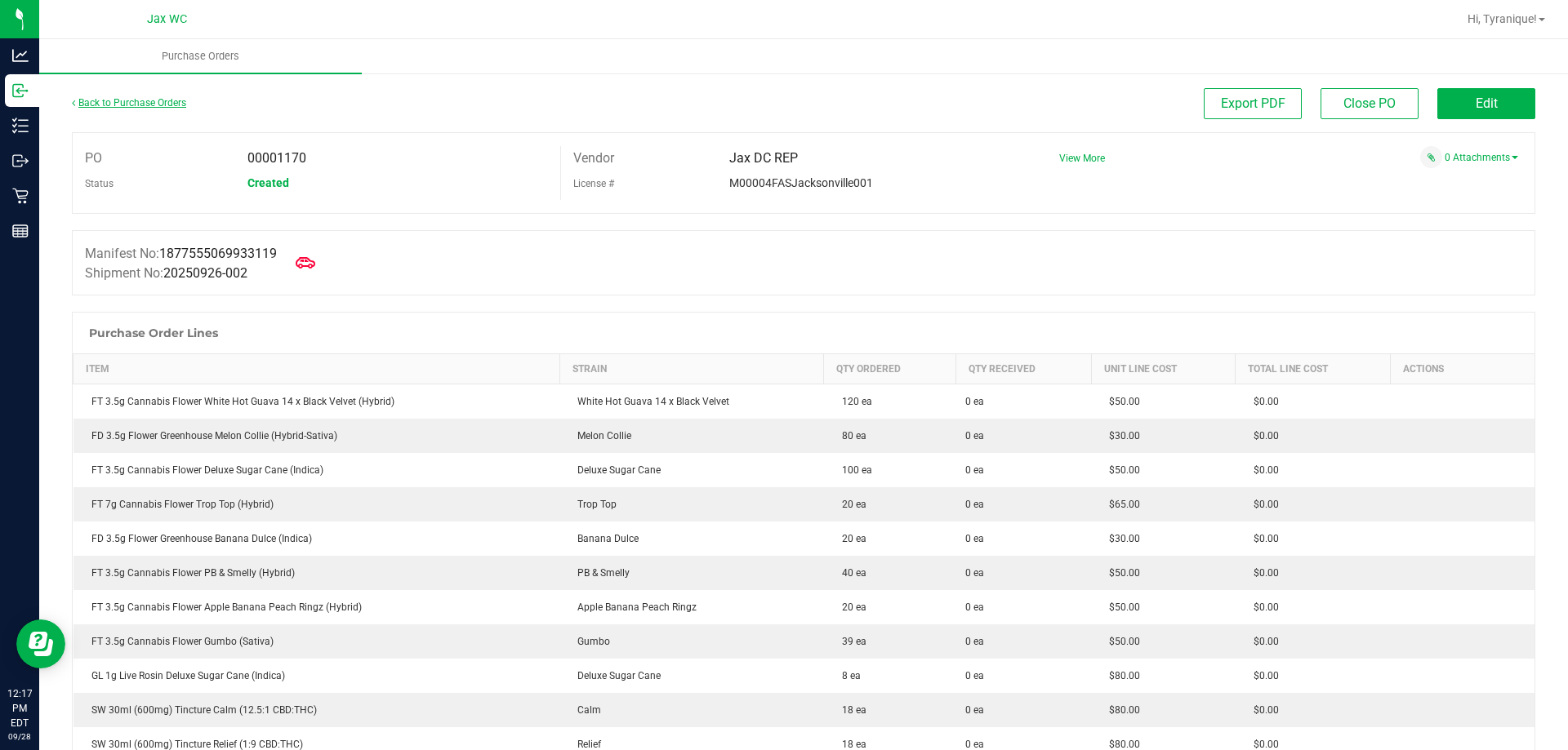
click at [168, 98] on link "Back to Purchase Orders" at bounding box center [128, 103] width 114 height 11
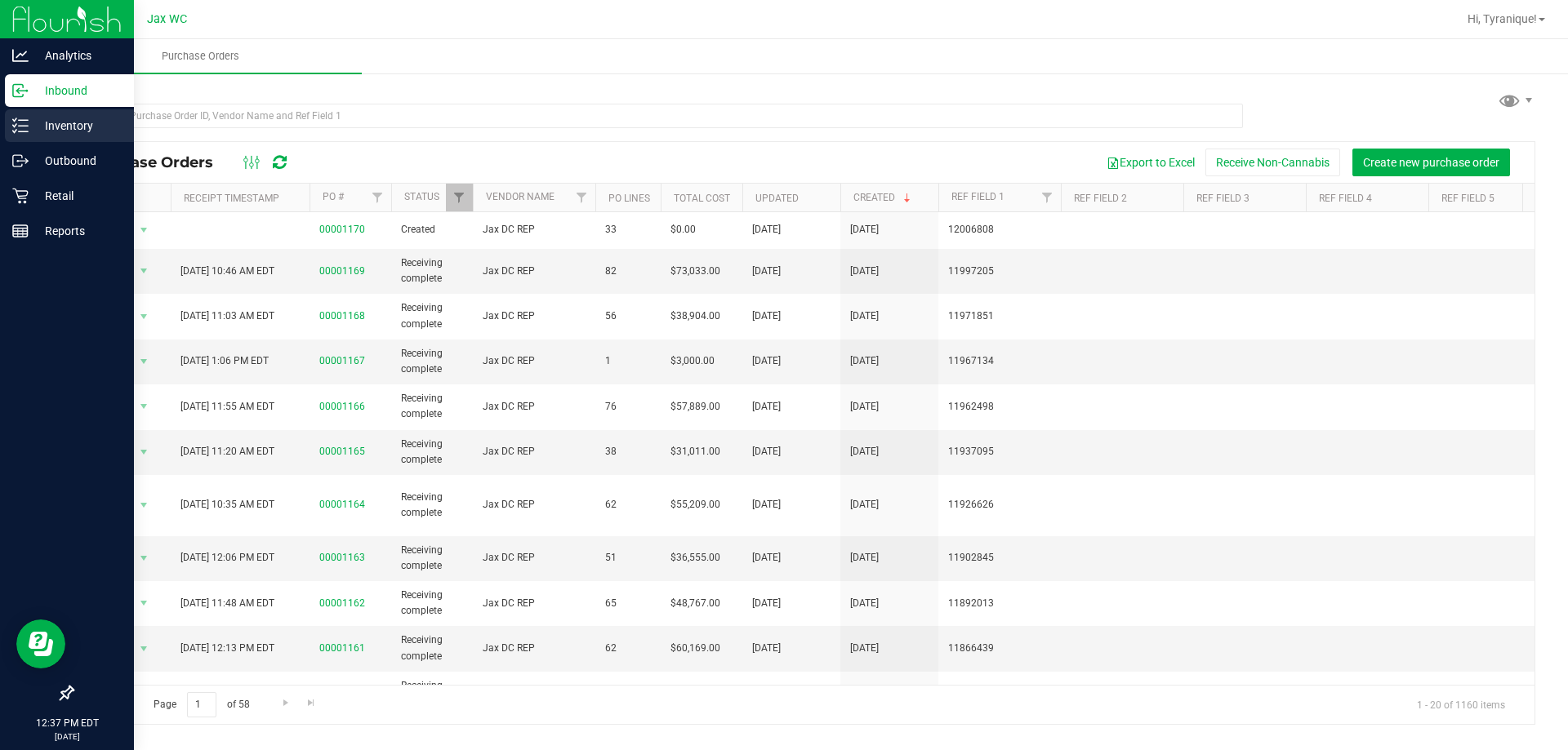
click at [31, 126] on p "Inventory" at bounding box center [77, 125] width 98 height 20
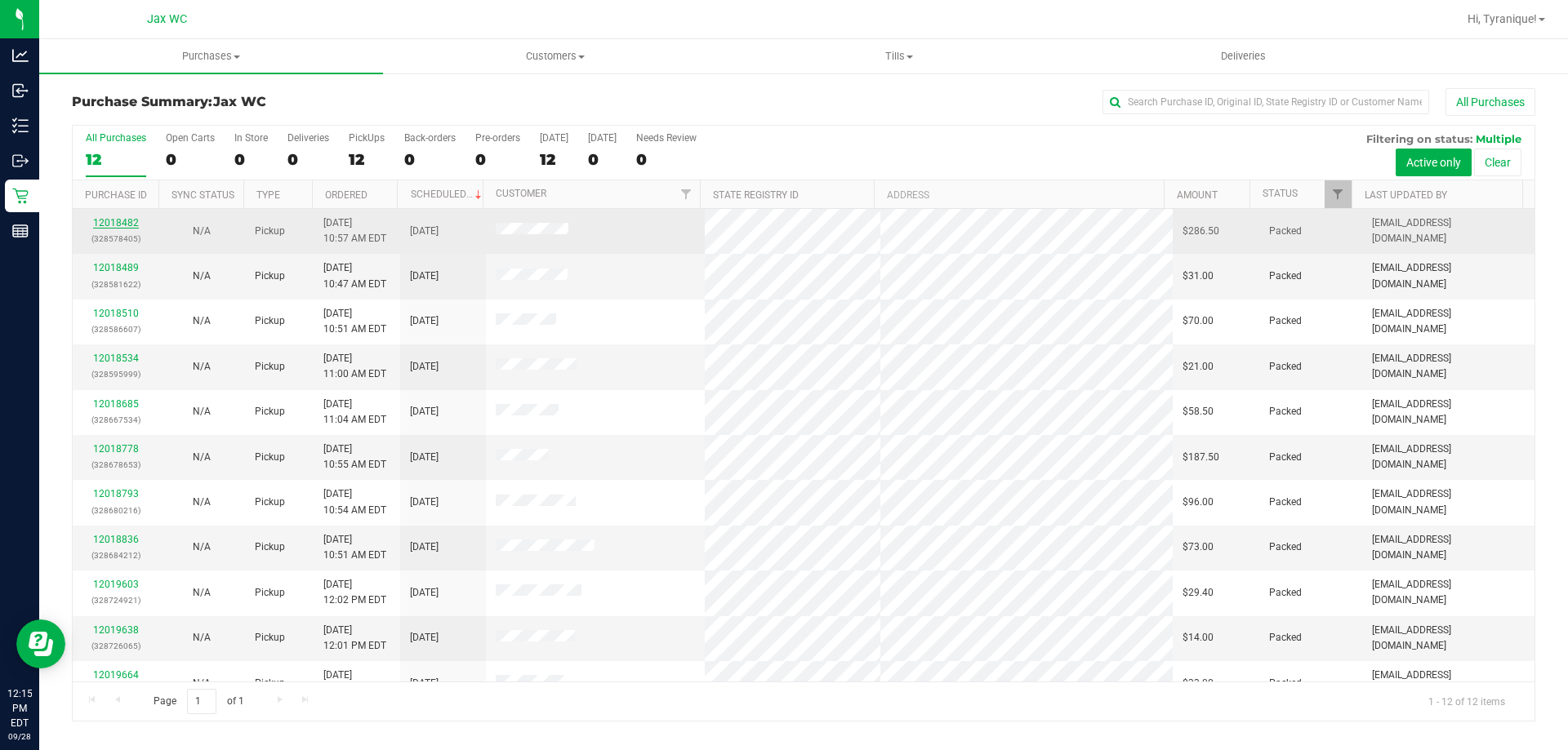
click at [132, 219] on link "12018482" at bounding box center [116, 223] width 46 height 11
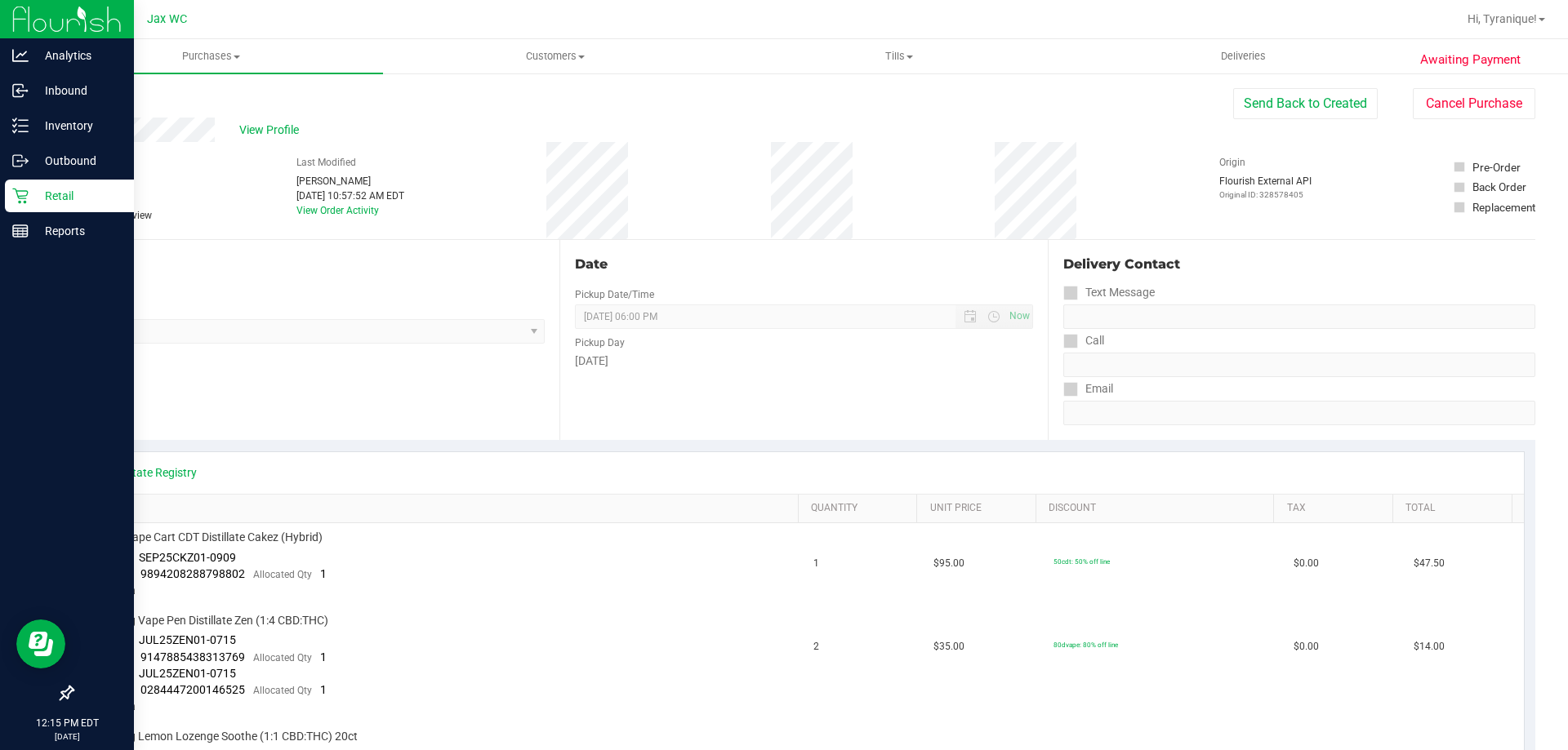
click at [33, 207] on div "Retail" at bounding box center [69, 196] width 129 height 33
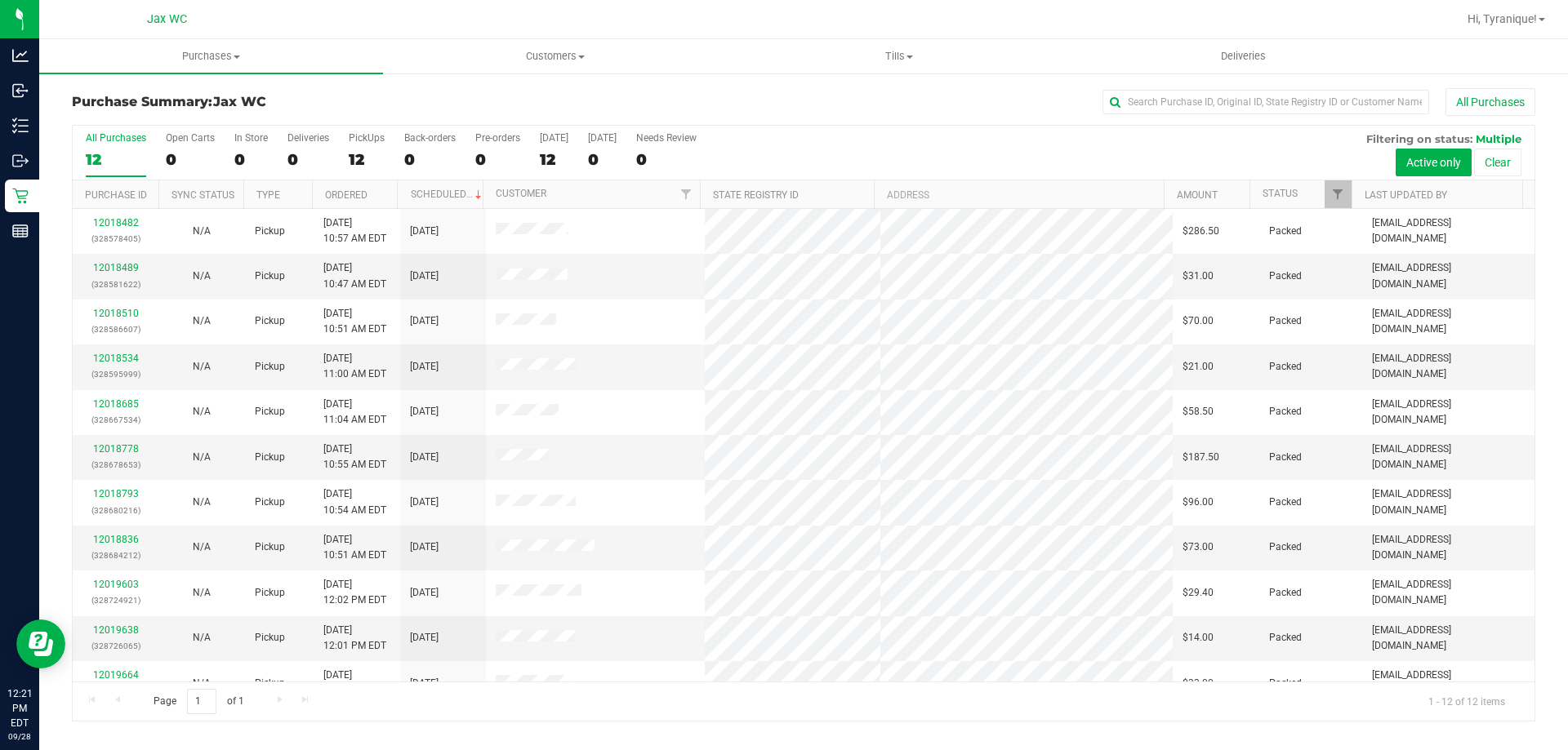
click at [604, 115] on div "All Purchases" at bounding box center [1047, 103] width 976 height 28
click at [237, 152] on div "0" at bounding box center [251, 160] width 34 height 19
click at [0, 0] on input "In Store 0" at bounding box center [0, 0] width 0 height 0
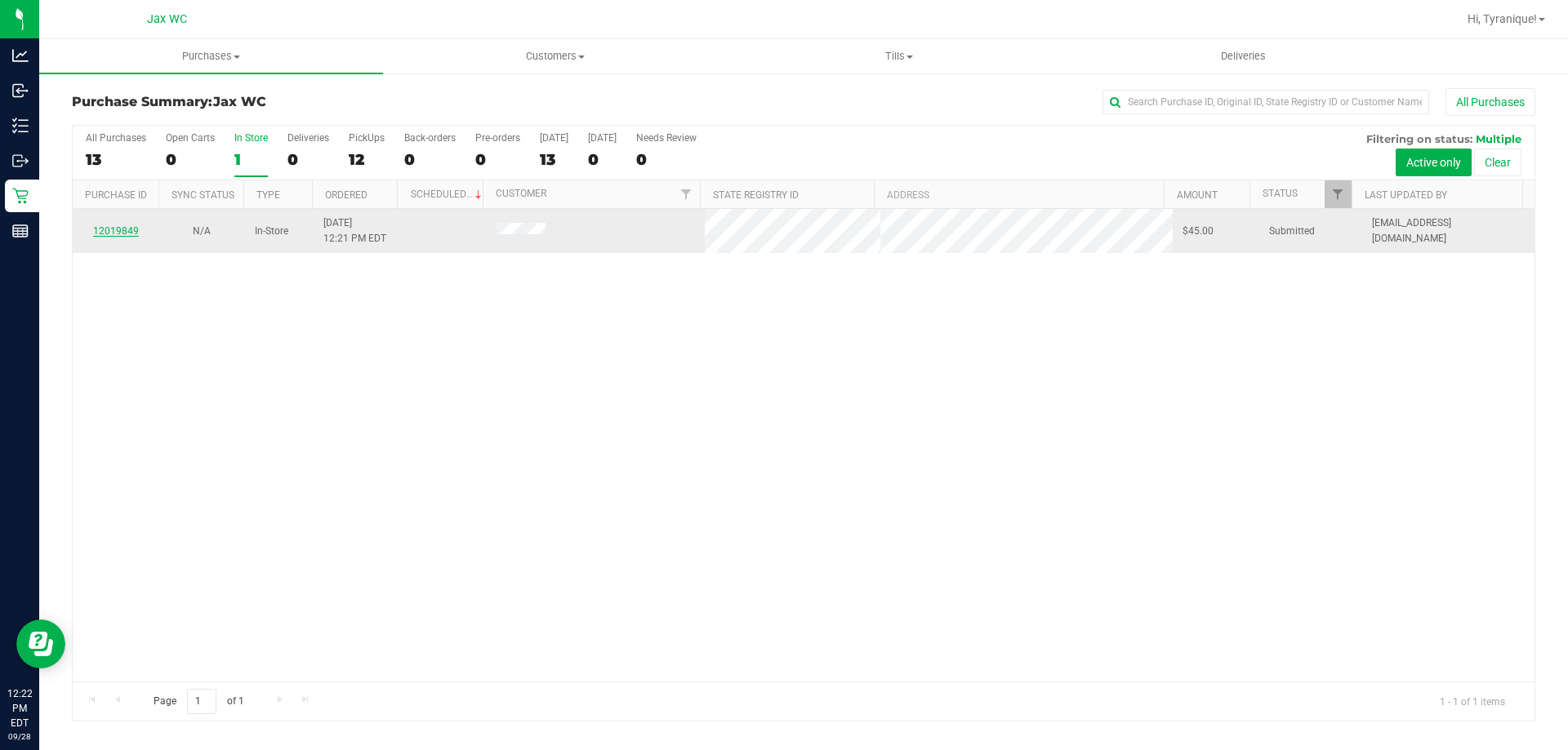
click at [112, 236] on link "12019849" at bounding box center [116, 231] width 46 height 11
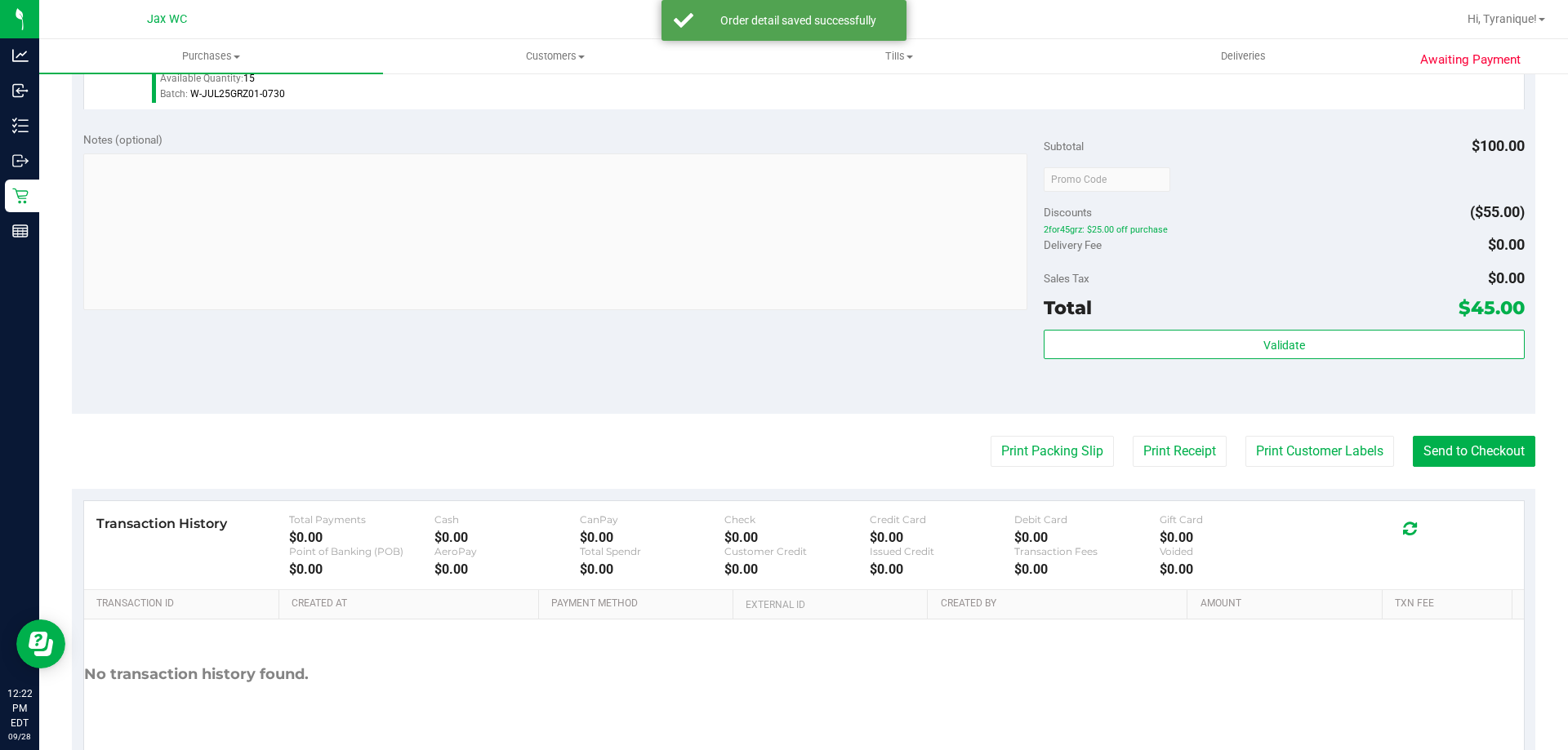
scroll to position [584, 0]
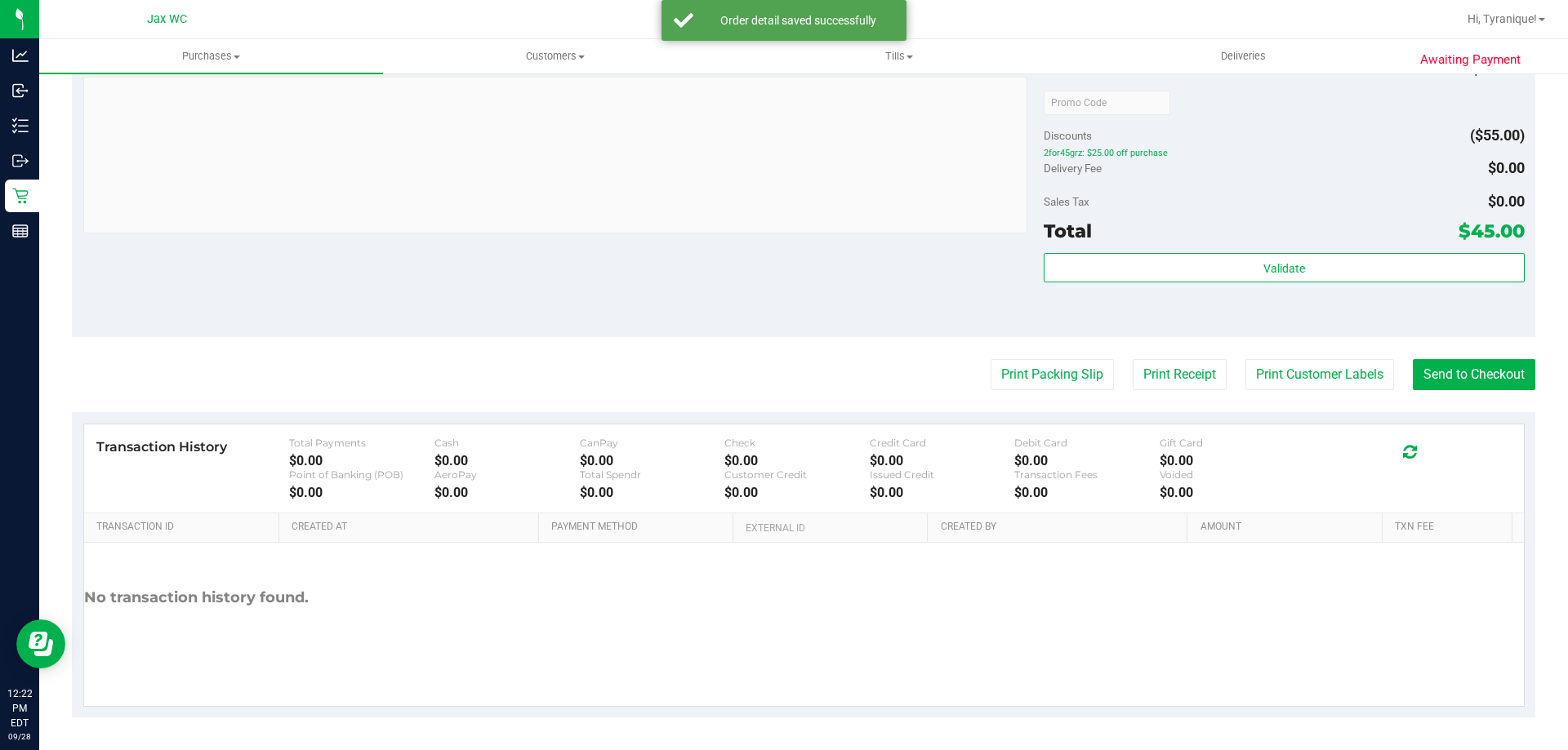
click at [1259, 291] on div "Validate" at bounding box center [1284, 290] width 480 height 73
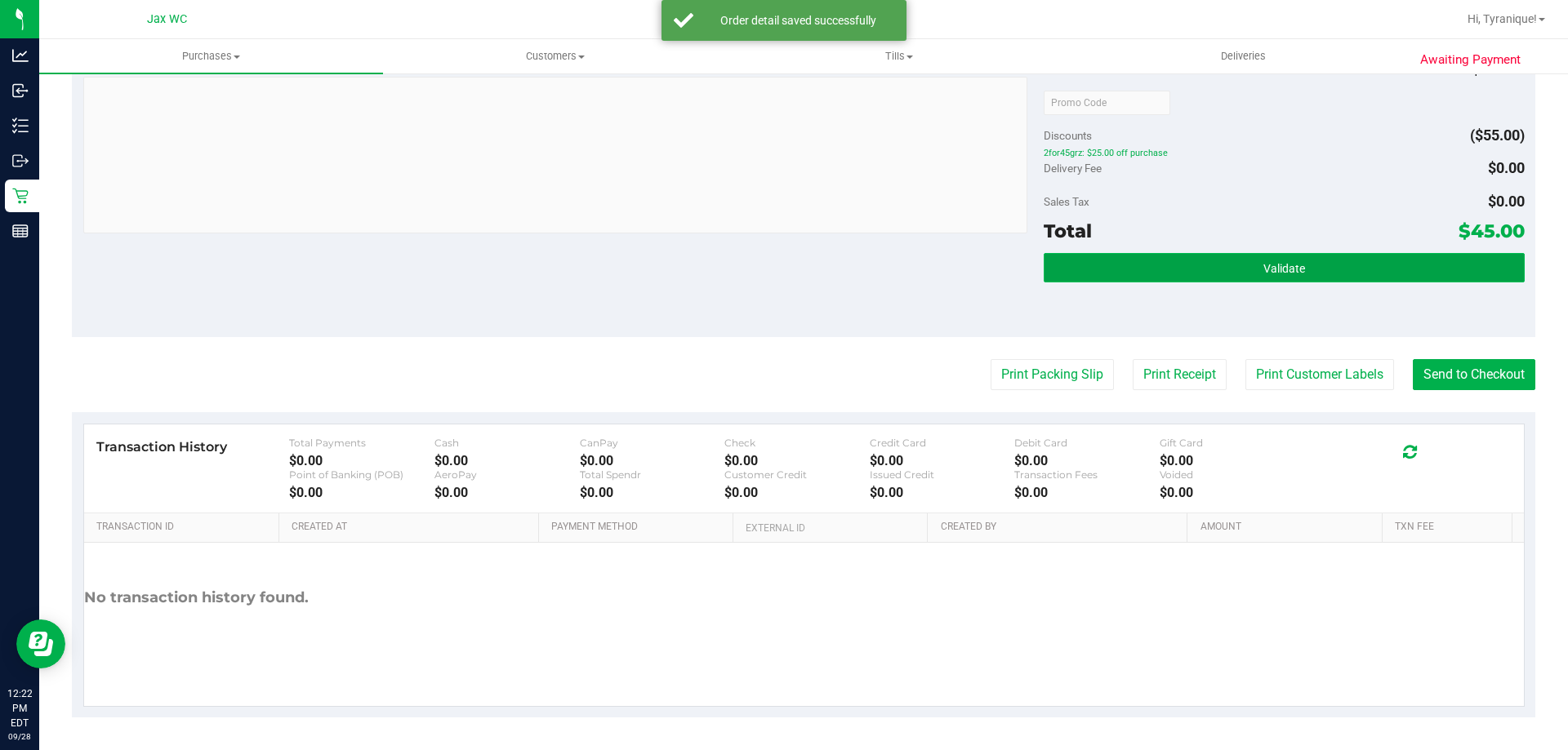
click at [1263, 265] on span "Validate" at bounding box center [1284, 269] width 41 height 13
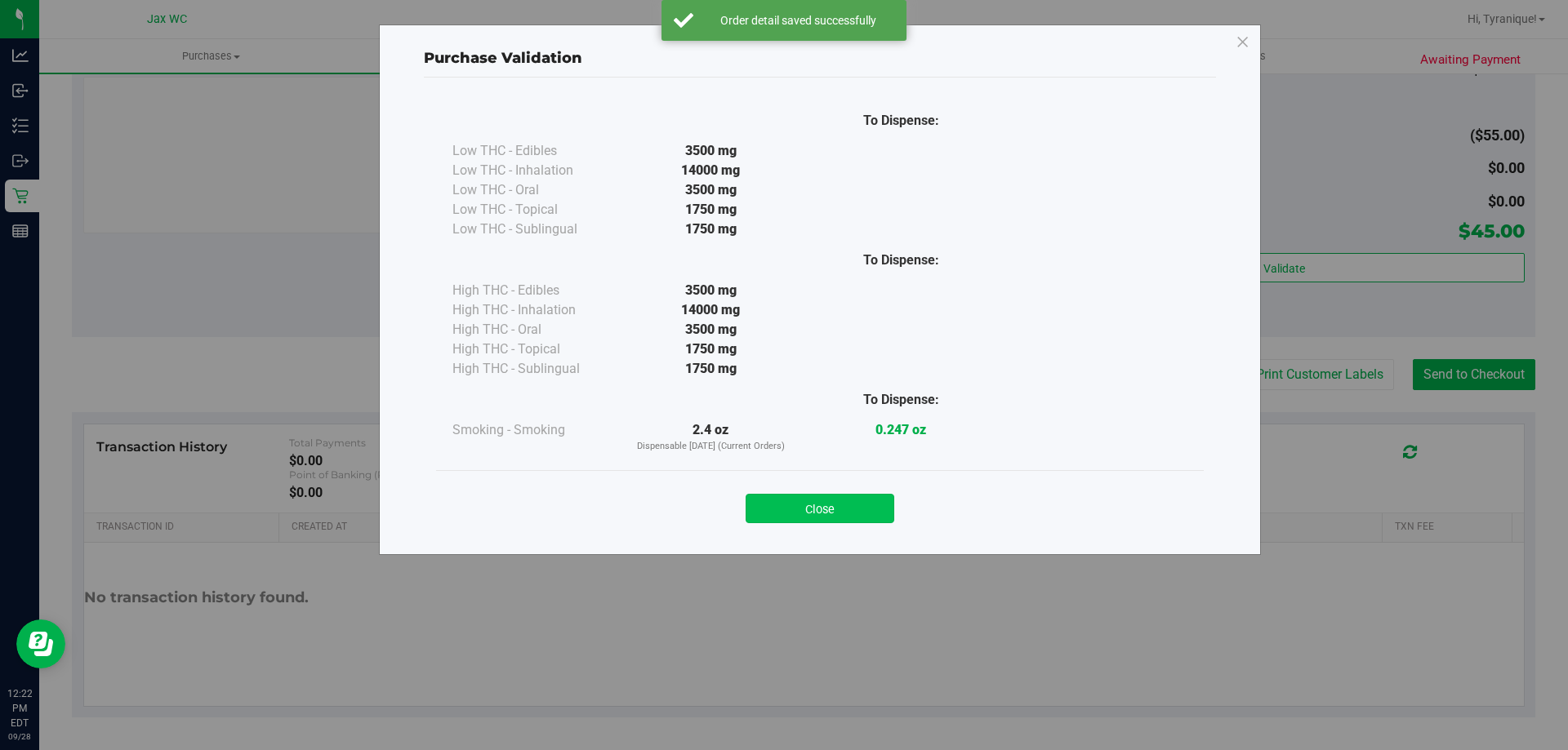
click at [853, 519] on button "Close" at bounding box center [820, 508] width 149 height 29
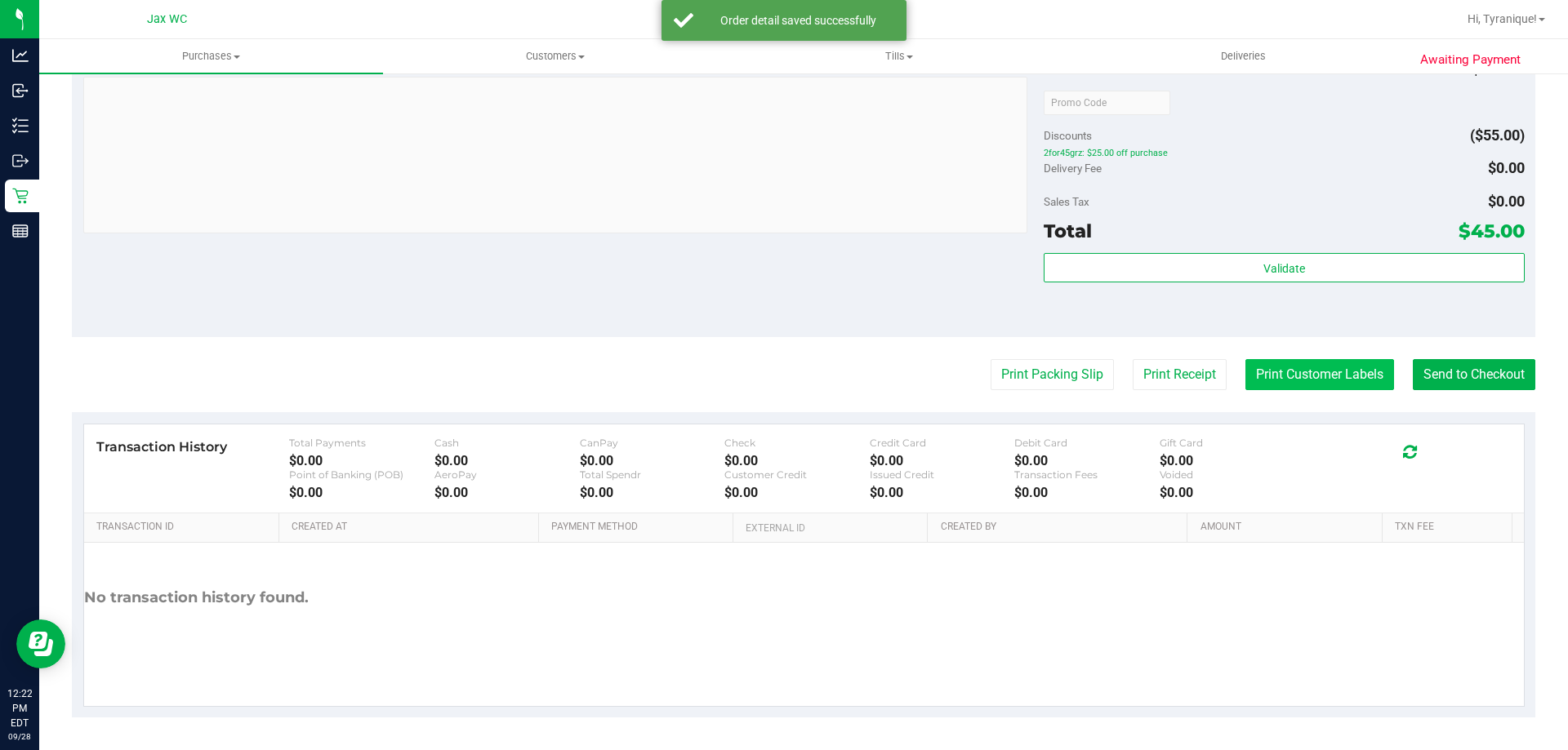
click at [1319, 385] on button "Print Customer Labels" at bounding box center [1320, 375] width 149 height 31
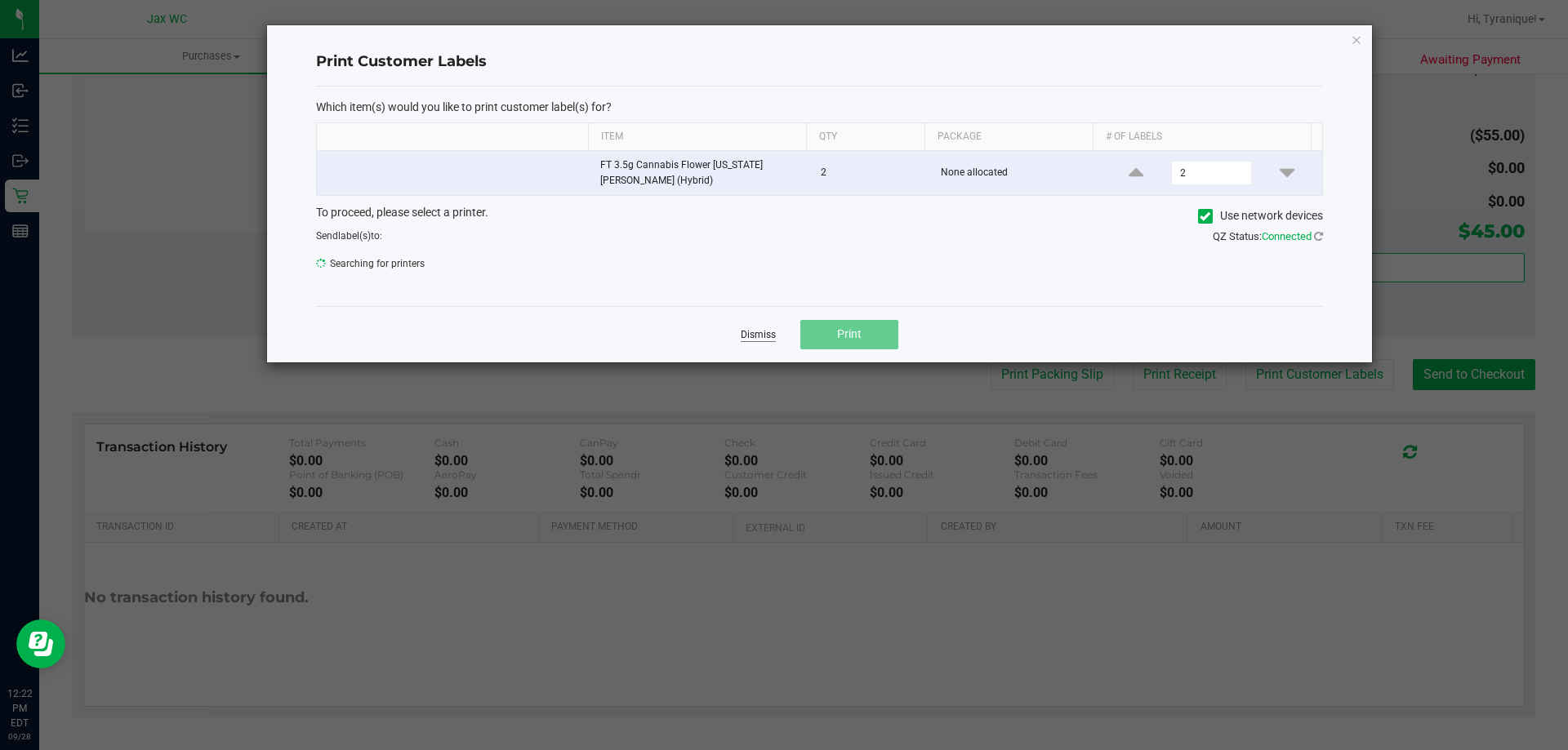
click at [762, 328] on link "Dismiss" at bounding box center [758, 335] width 35 height 14
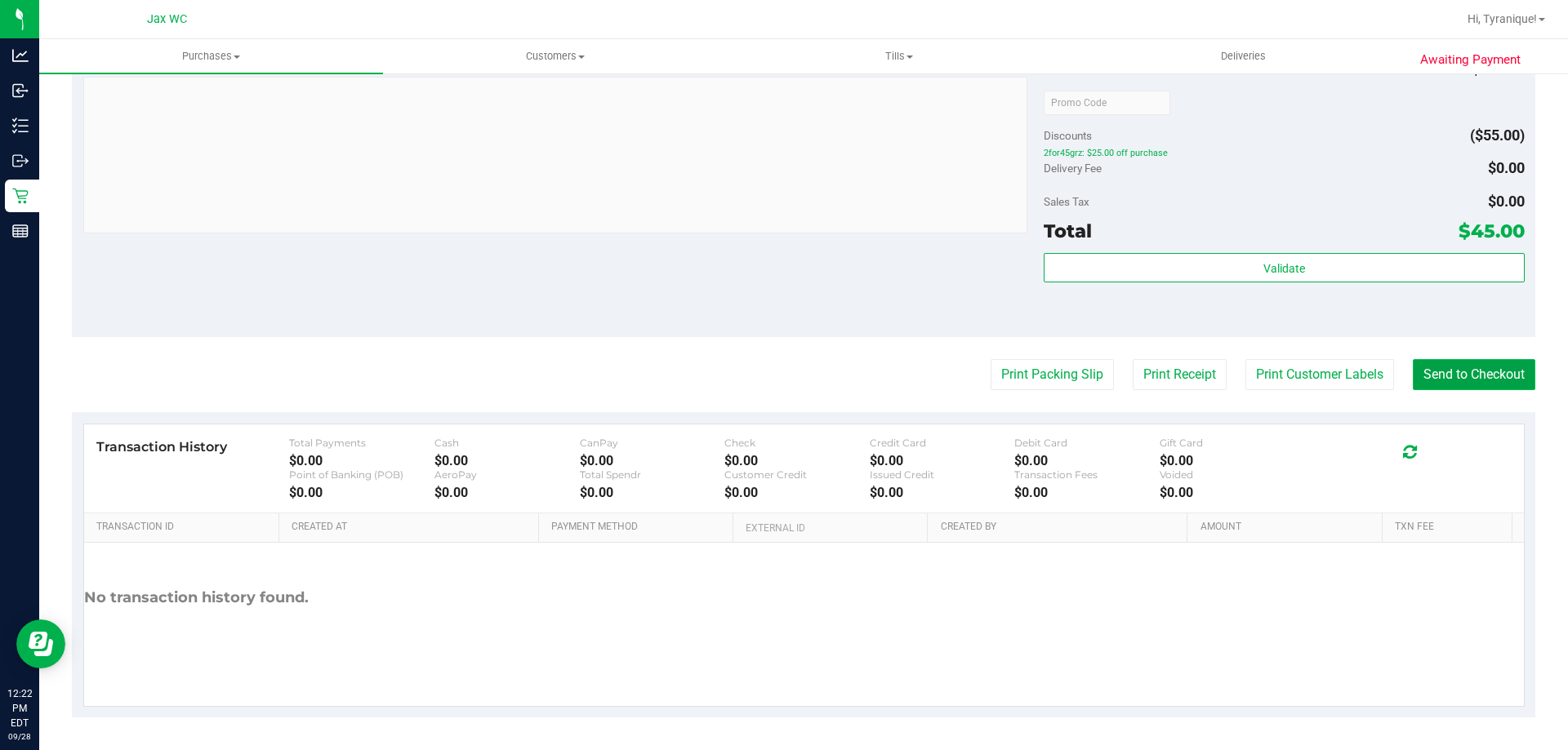
click at [1484, 374] on button "Send to Checkout" at bounding box center [1474, 375] width 122 height 31
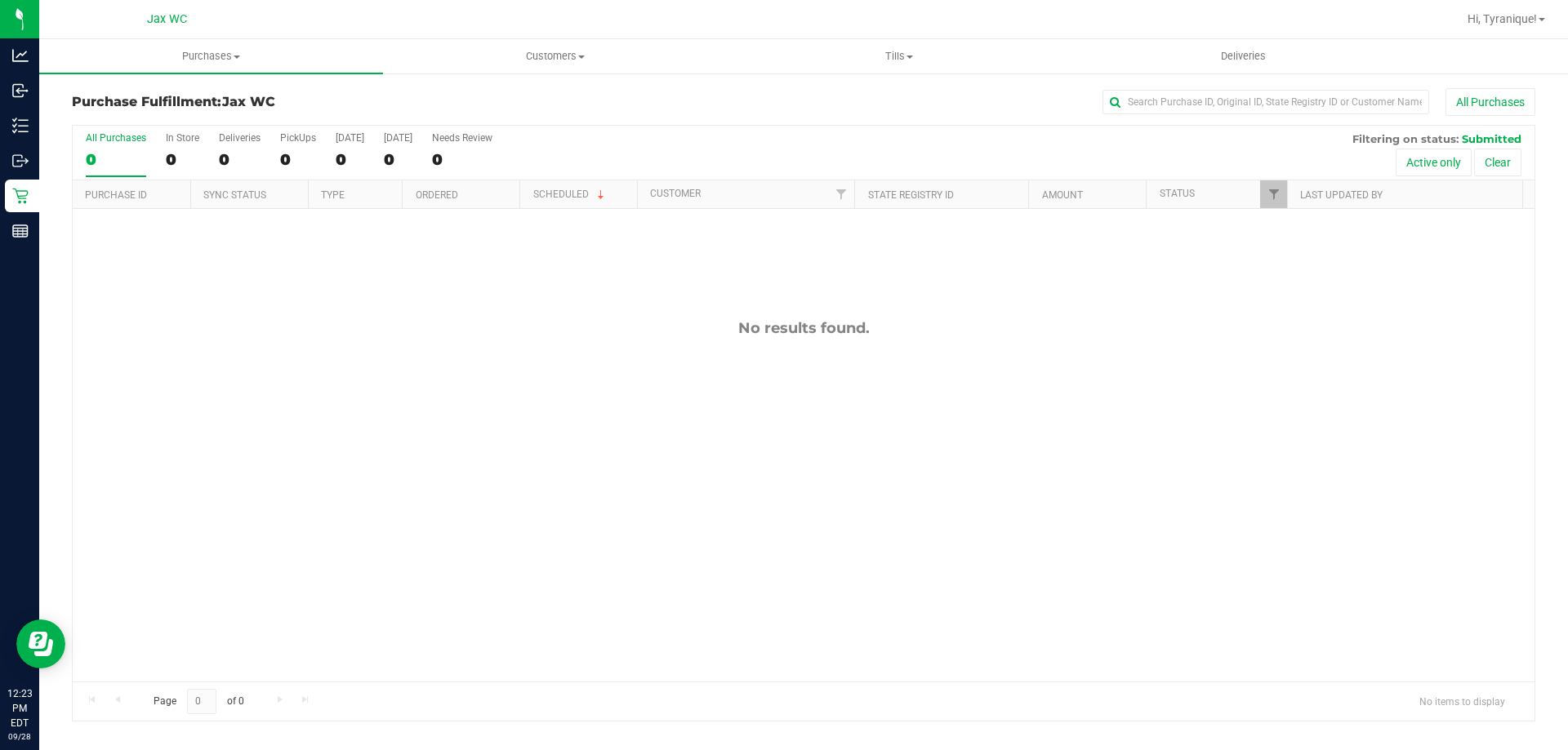
click at [162, 149] on div "All Purchases 0 In Store 0 Deliveries 0 PickUps 0 Today 0 Tomorrow 0 Needs Revi…" at bounding box center [803, 153] width 1462 height 55
click at [175, 152] on div "0" at bounding box center [183, 160] width 34 height 19
click at [0, 0] on input "In Store 0" at bounding box center [0, 0] width 0 height 0
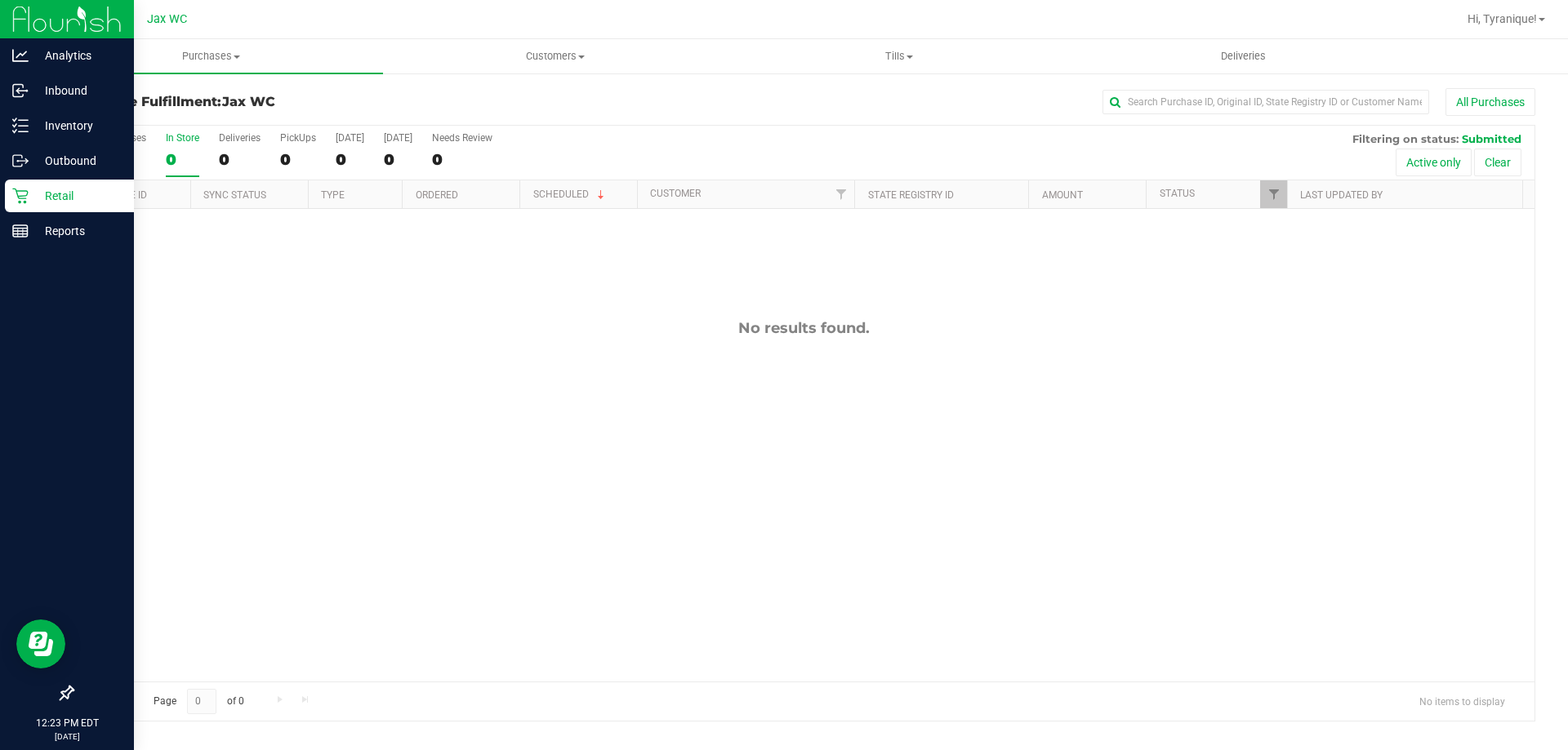
click at [28, 206] on div "Retail" at bounding box center [69, 196] width 129 height 33
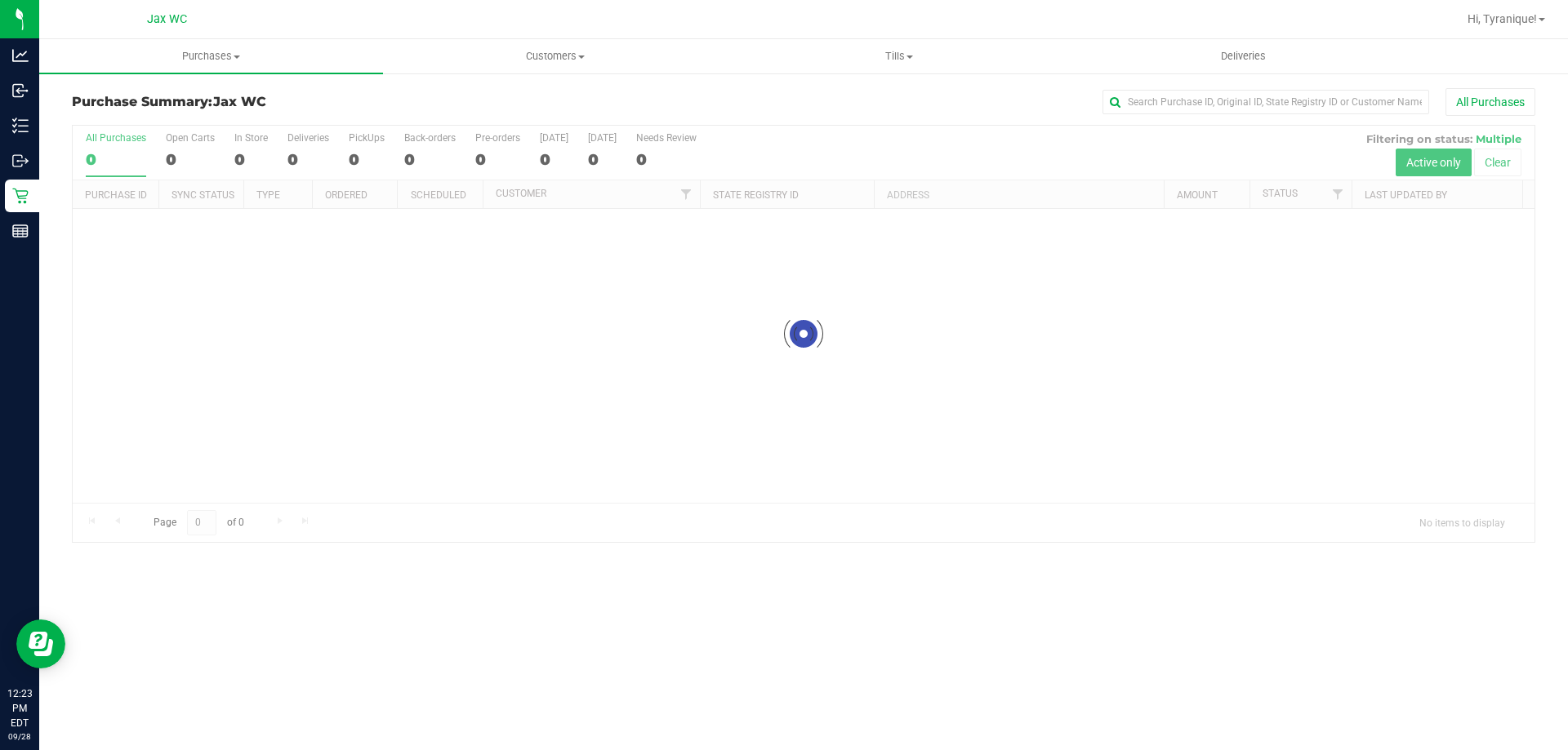
drag, startPoint x: 263, startPoint y: 139, endPoint x: 244, endPoint y: 162, distance: 29.8
click at [256, 140] on div at bounding box center [803, 334] width 1462 height 417
click at [244, 162] on div at bounding box center [803, 334] width 1462 height 417
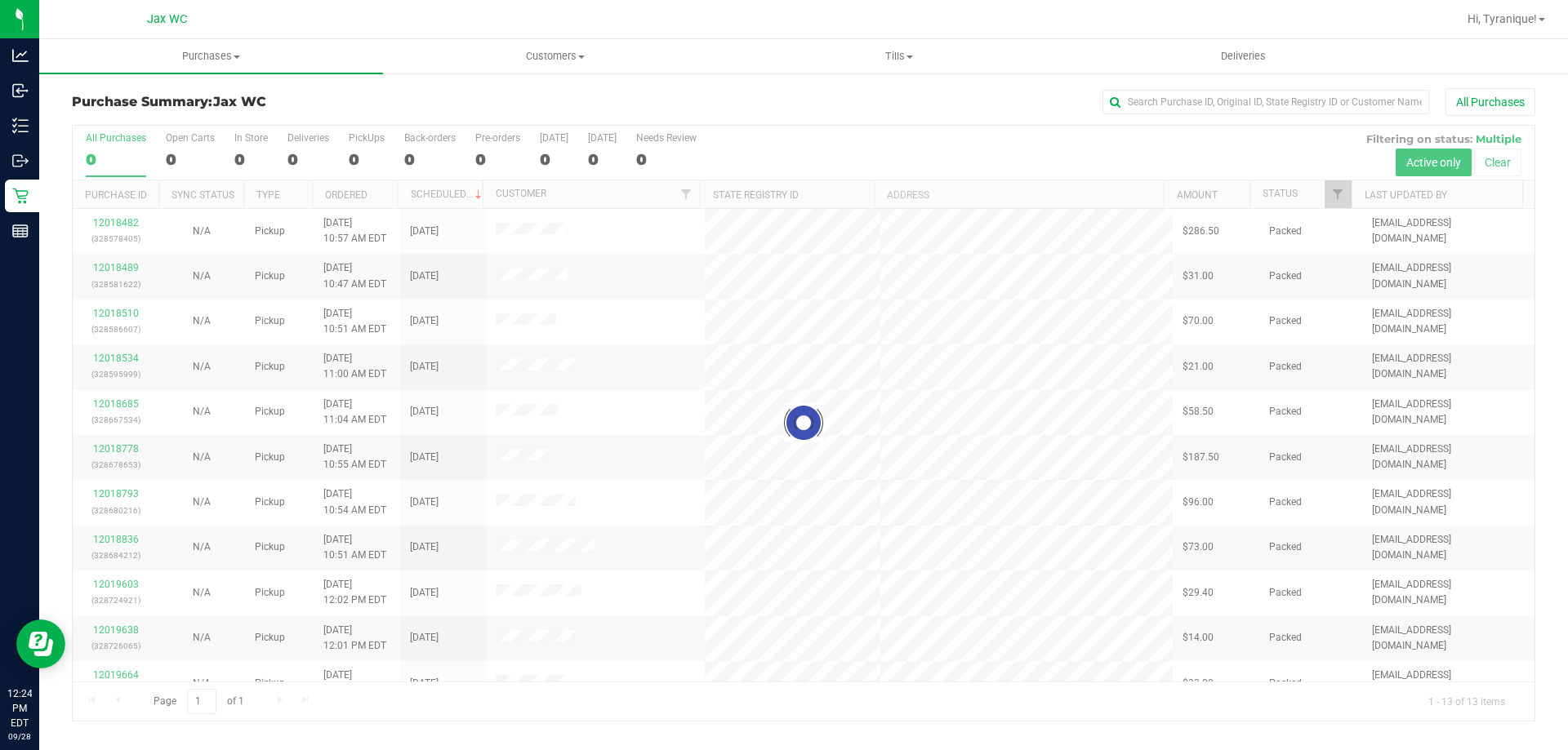
click at [244, 162] on div at bounding box center [803, 423] width 1462 height 596
click at [237, 153] on div at bounding box center [803, 423] width 1462 height 596
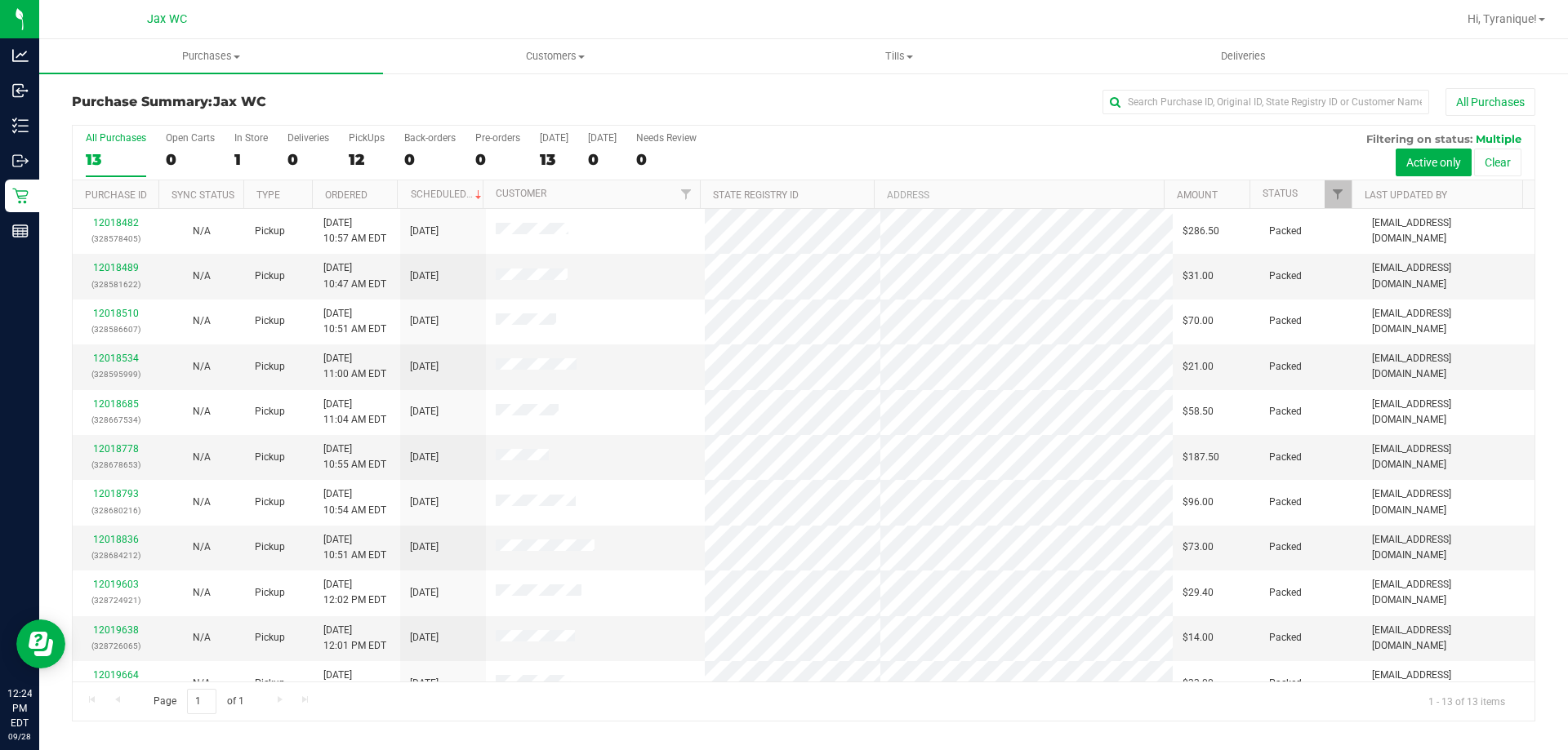
click at [245, 166] on div "1" at bounding box center [251, 160] width 34 height 19
click at [0, 0] on input "In Store 1" at bounding box center [0, 0] width 0 height 0
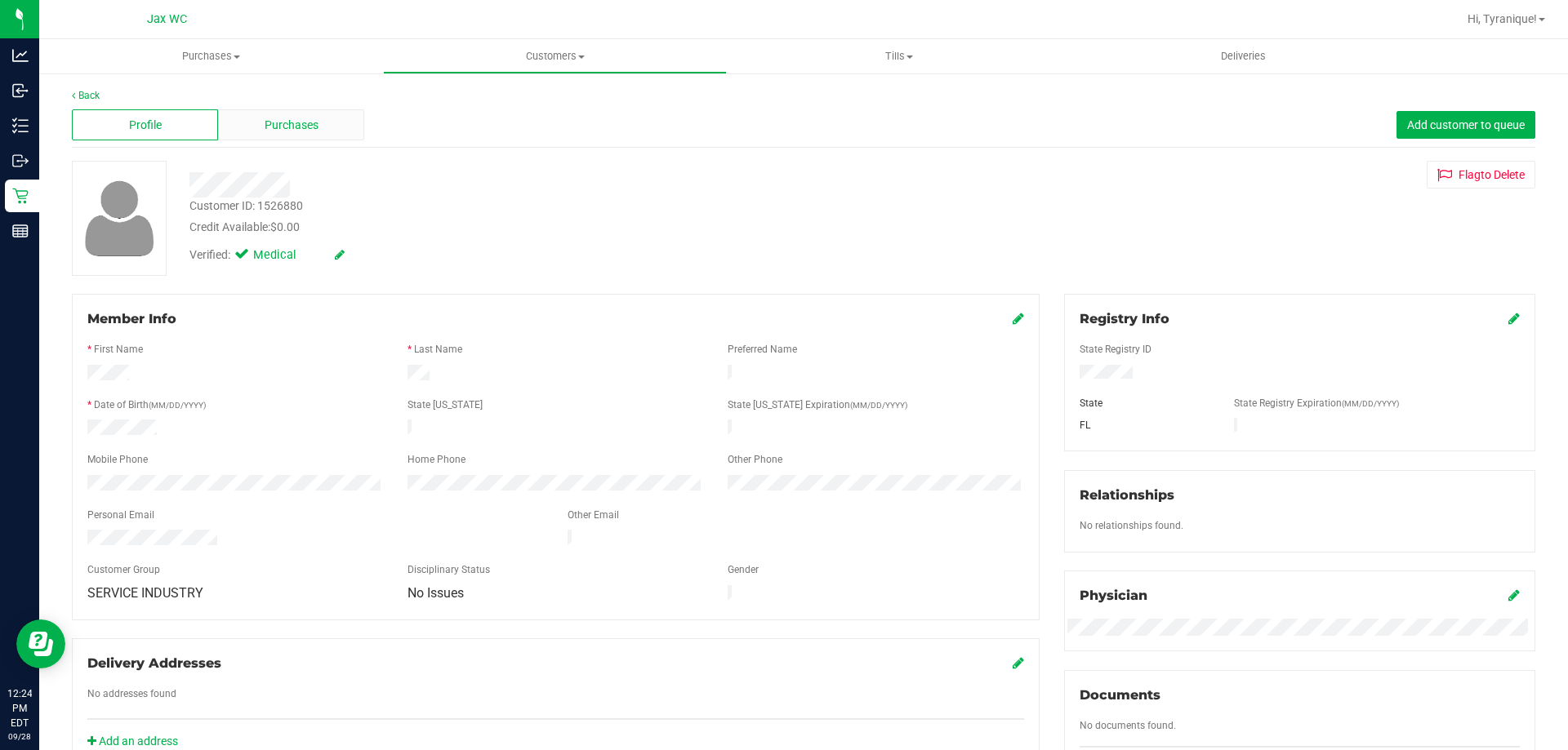
click at [291, 133] on span "Purchases" at bounding box center [291, 125] width 54 height 17
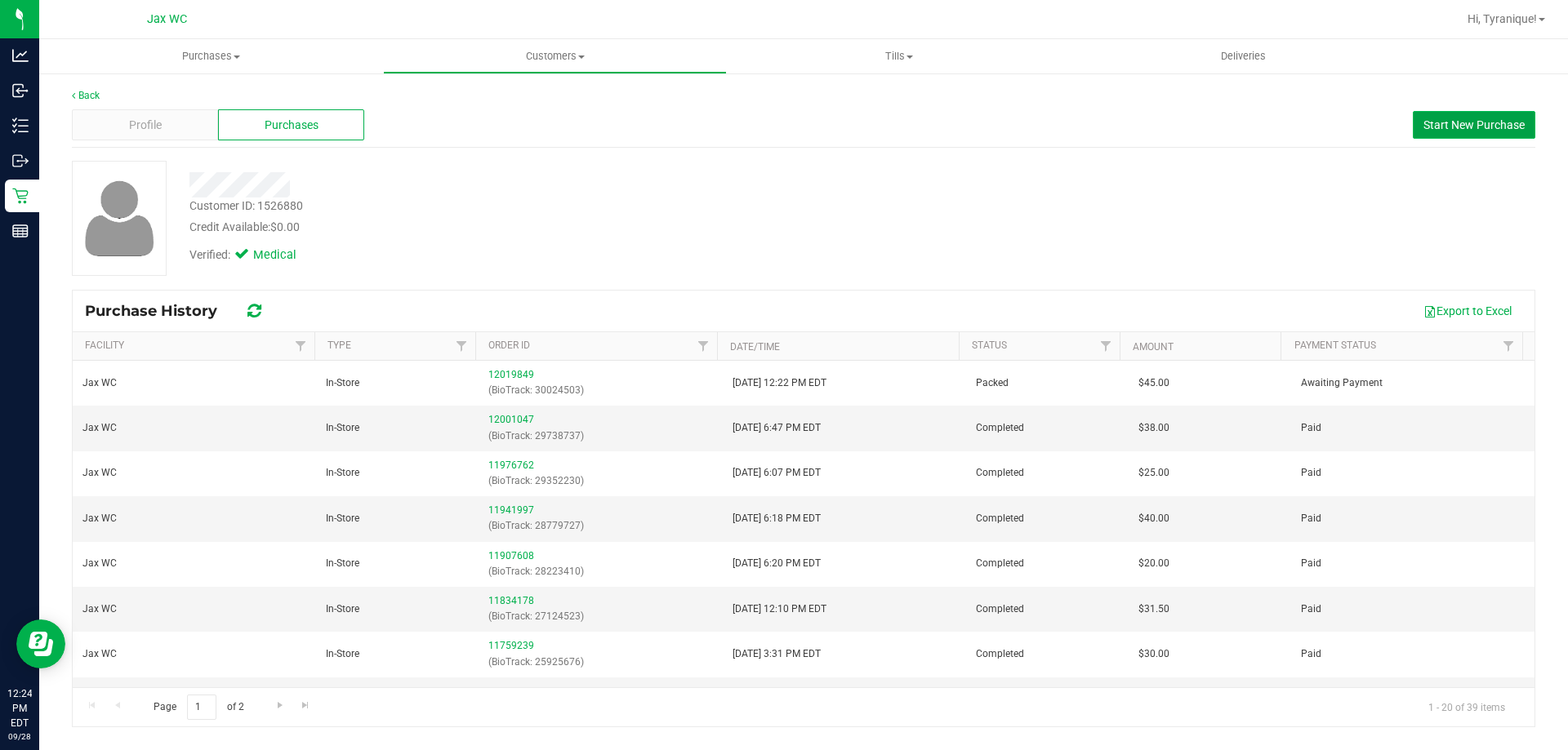
click at [1486, 127] on span "Start New Purchase" at bounding box center [1474, 125] width 102 height 13
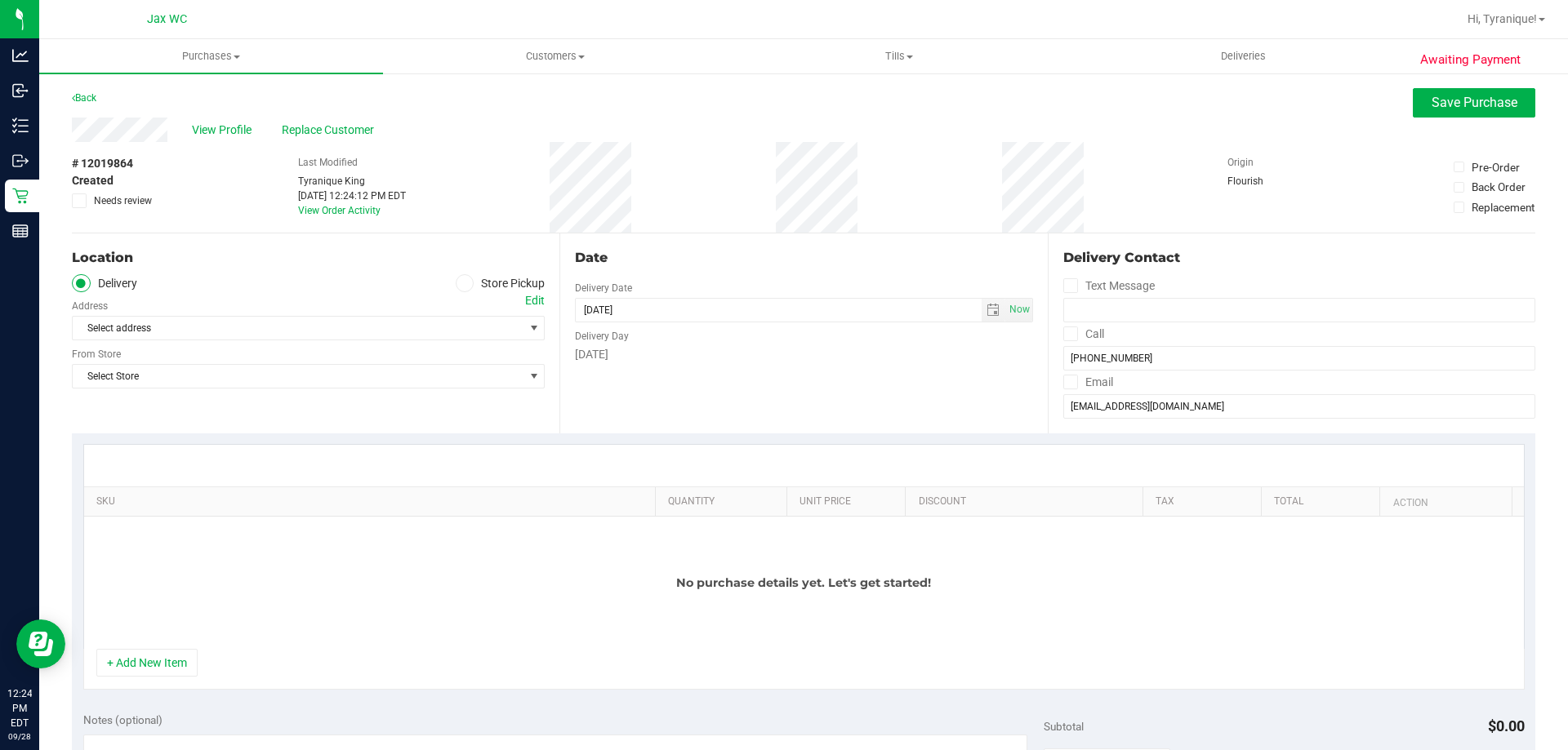
click at [485, 287] on label "Store Pickup" at bounding box center [500, 284] width 89 height 19
click at [0, 0] on input "Store Pickup" at bounding box center [0, 0] width 0 height 0
click at [460, 315] on div "Store" at bounding box center [308, 304] width 472 height 24
click at [460, 320] on span "Select Store" at bounding box center [297, 328] width 451 height 23
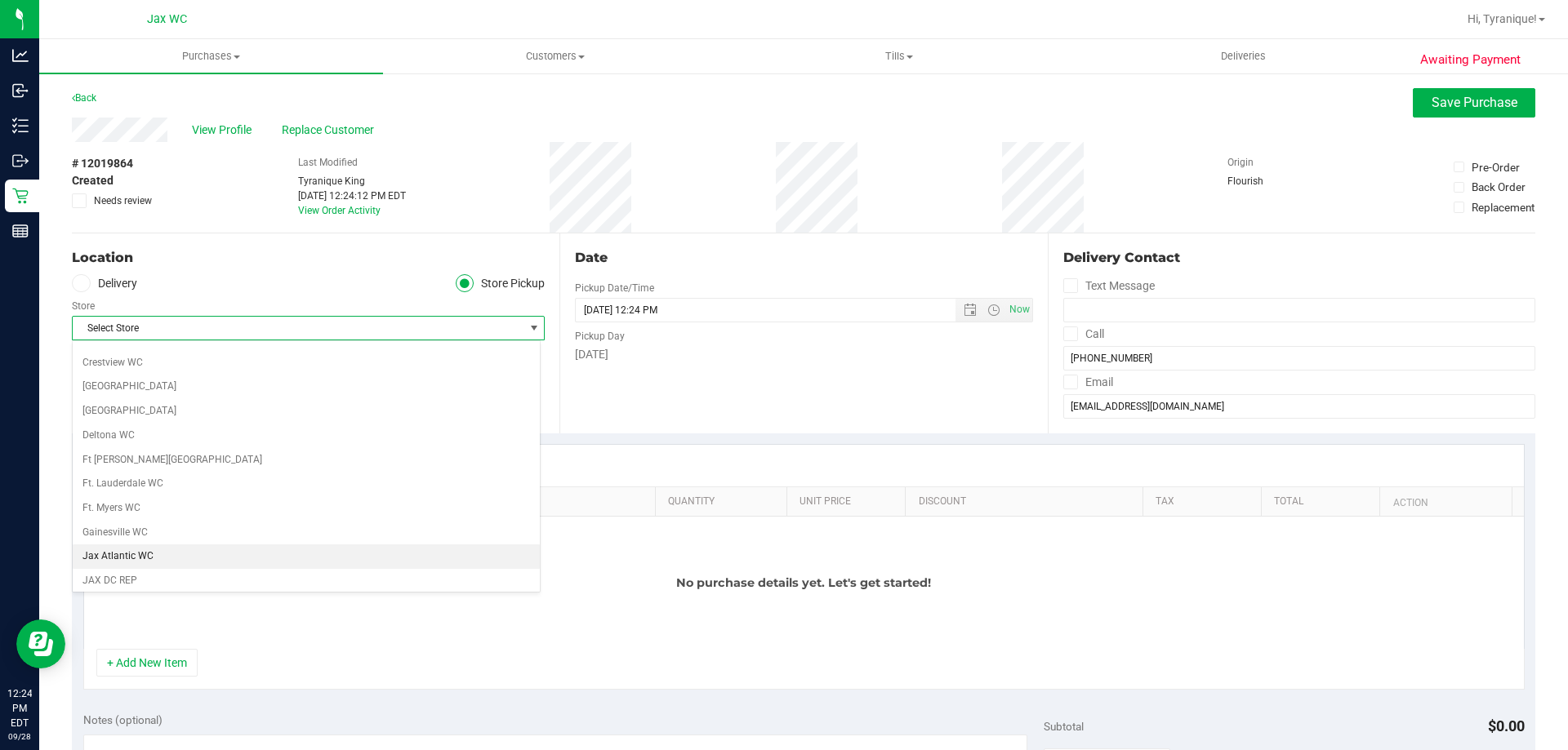
scroll to position [327, 0]
click at [151, 442] on li "Jax WC" at bounding box center [306, 442] width 467 height 24
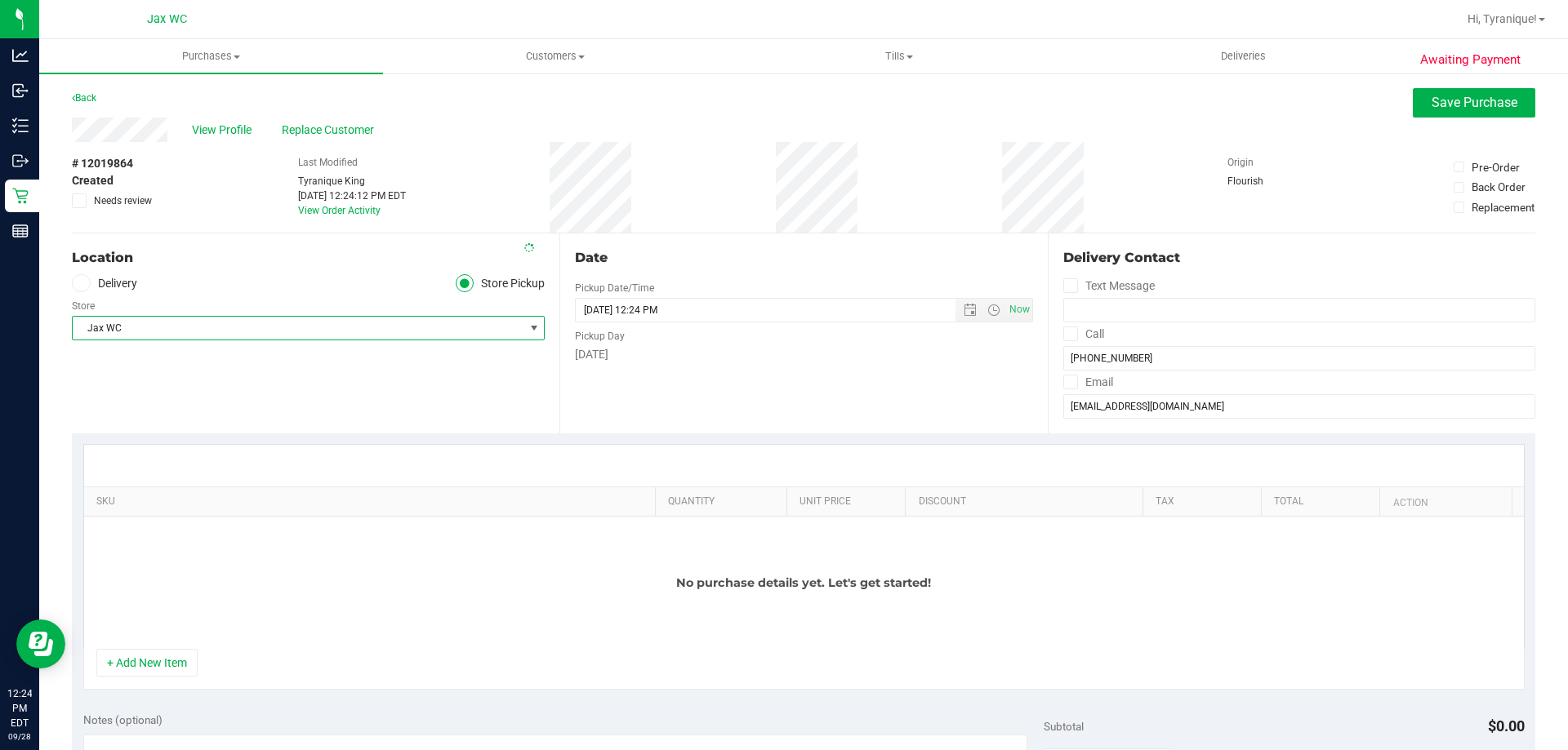
click at [174, 682] on div "+ Add New Item" at bounding box center [804, 669] width 1441 height 40
click at [170, 653] on button "+ Add New Item" at bounding box center [147, 663] width 102 height 28
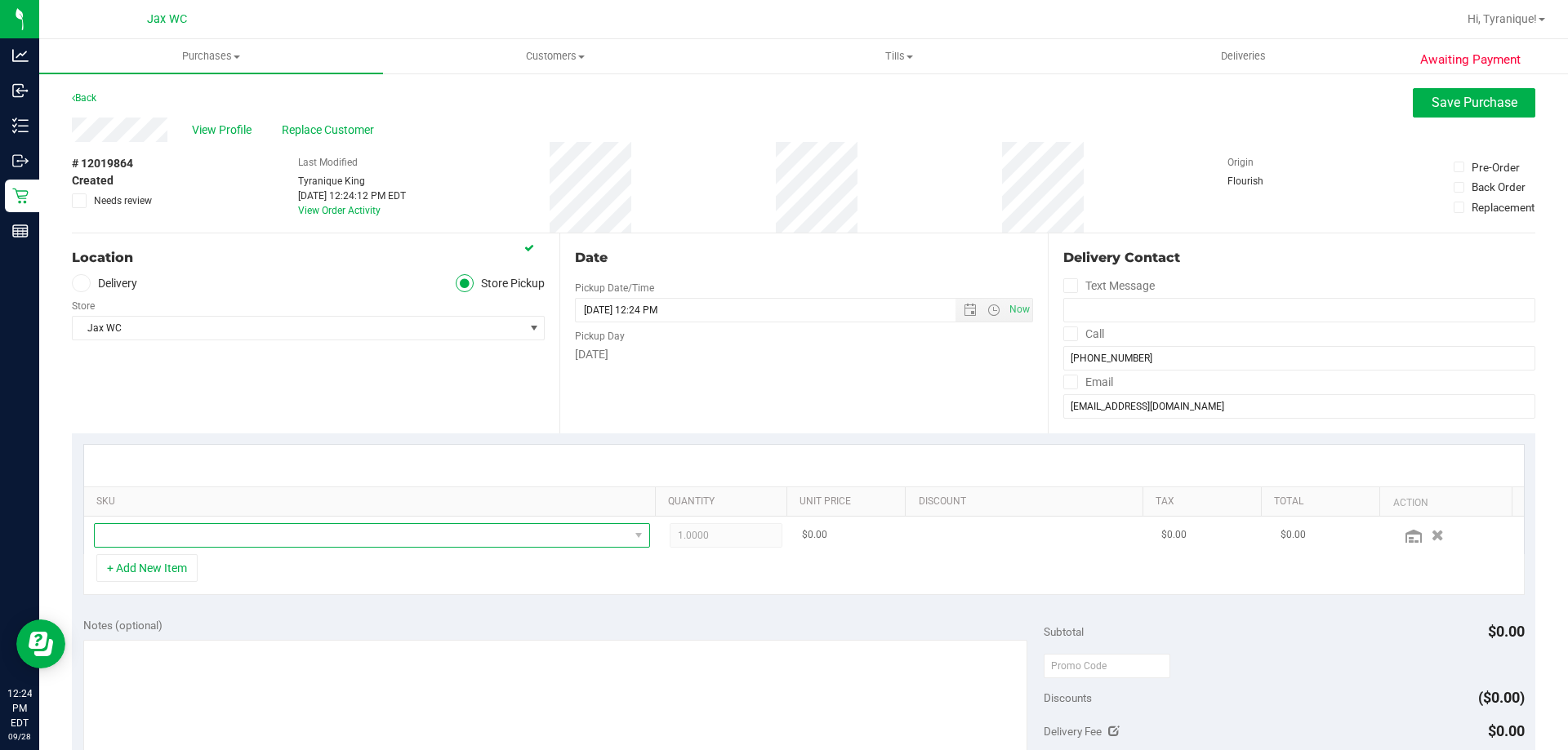
click at [243, 542] on span "NO DATA FOUND" at bounding box center [361, 535] width 534 height 23
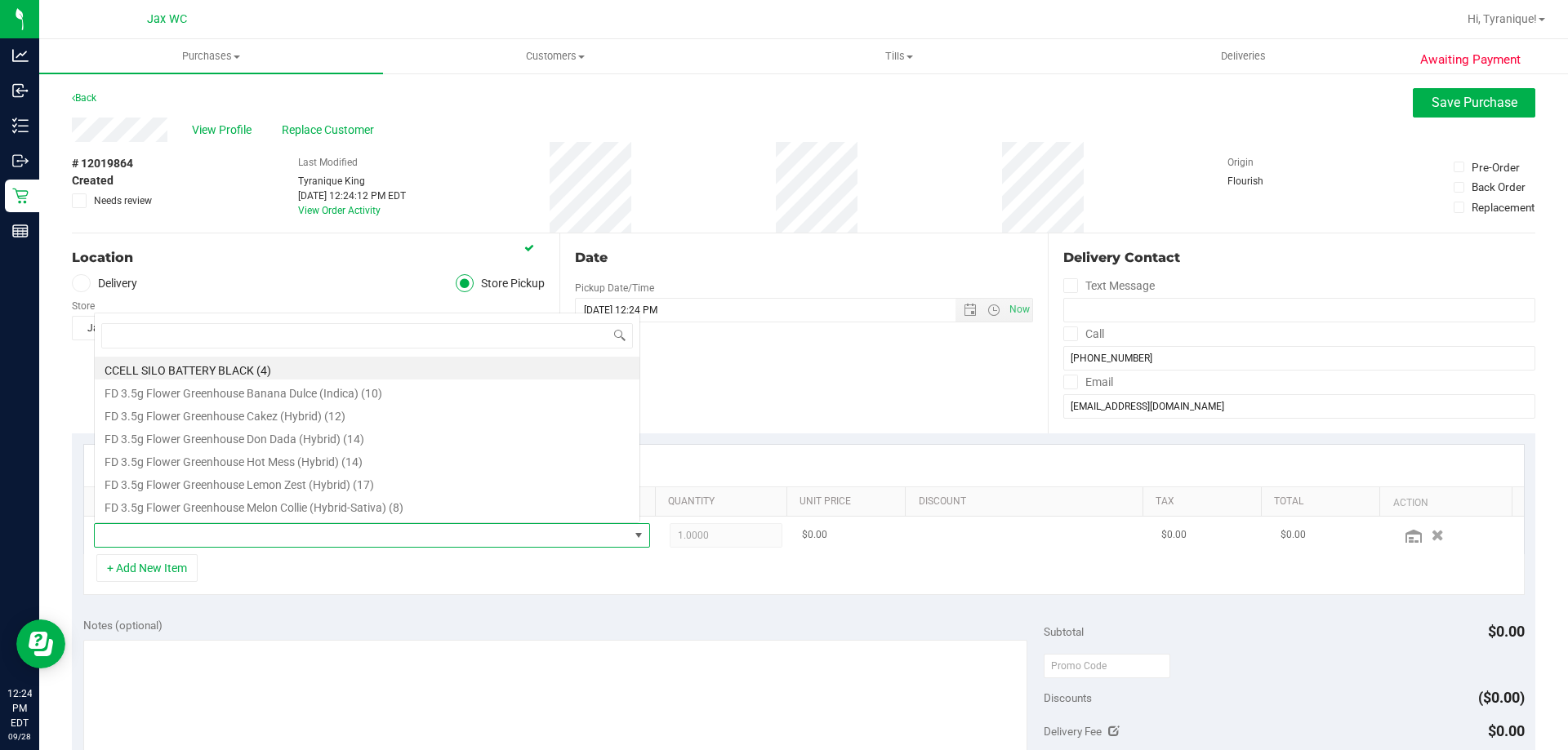
scroll to position [24, 541]
type input "GRZ"
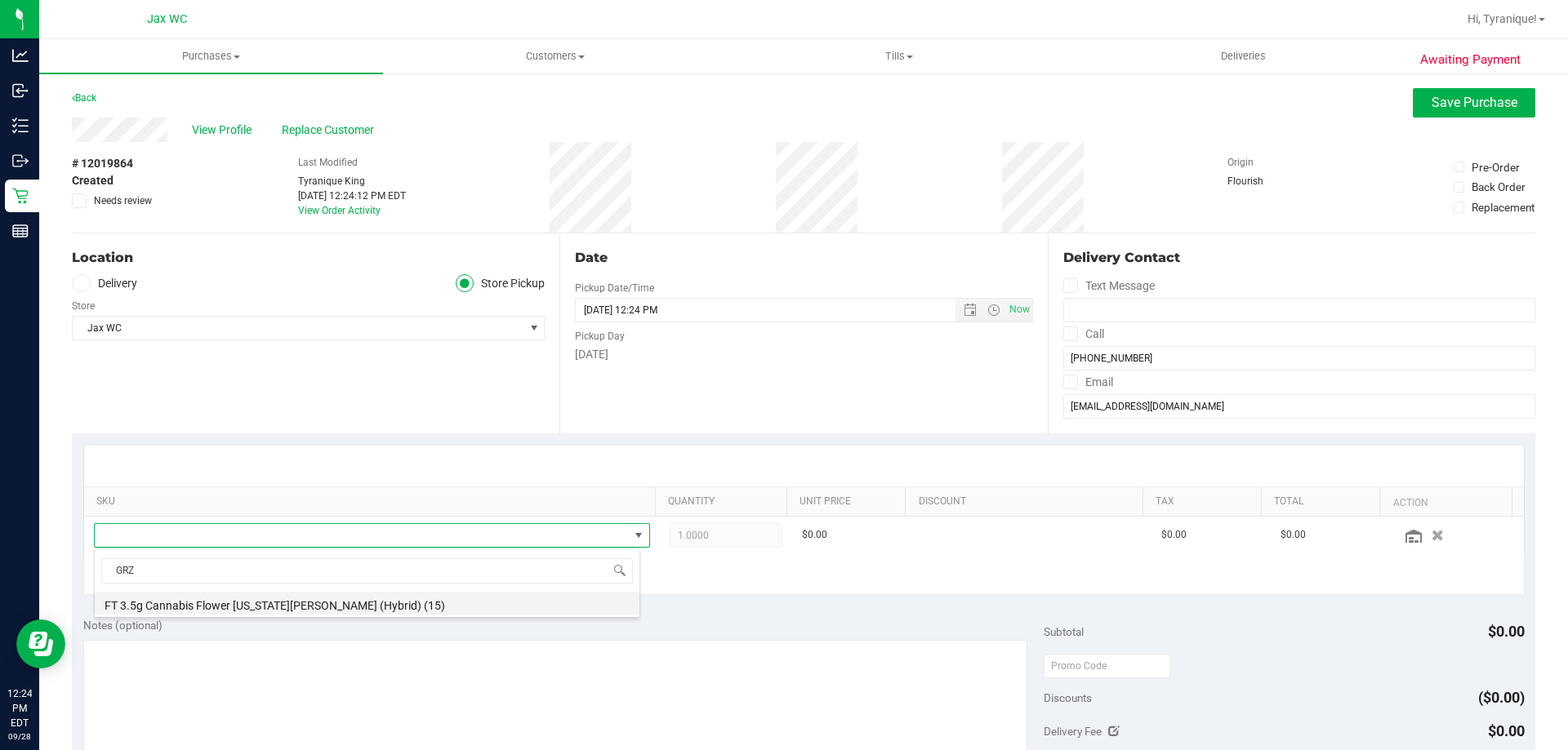
click at [348, 601] on li "FT 3.5g Cannabis Flower Georgia Runtz (Hybrid) (15)" at bounding box center [367, 603] width 545 height 23
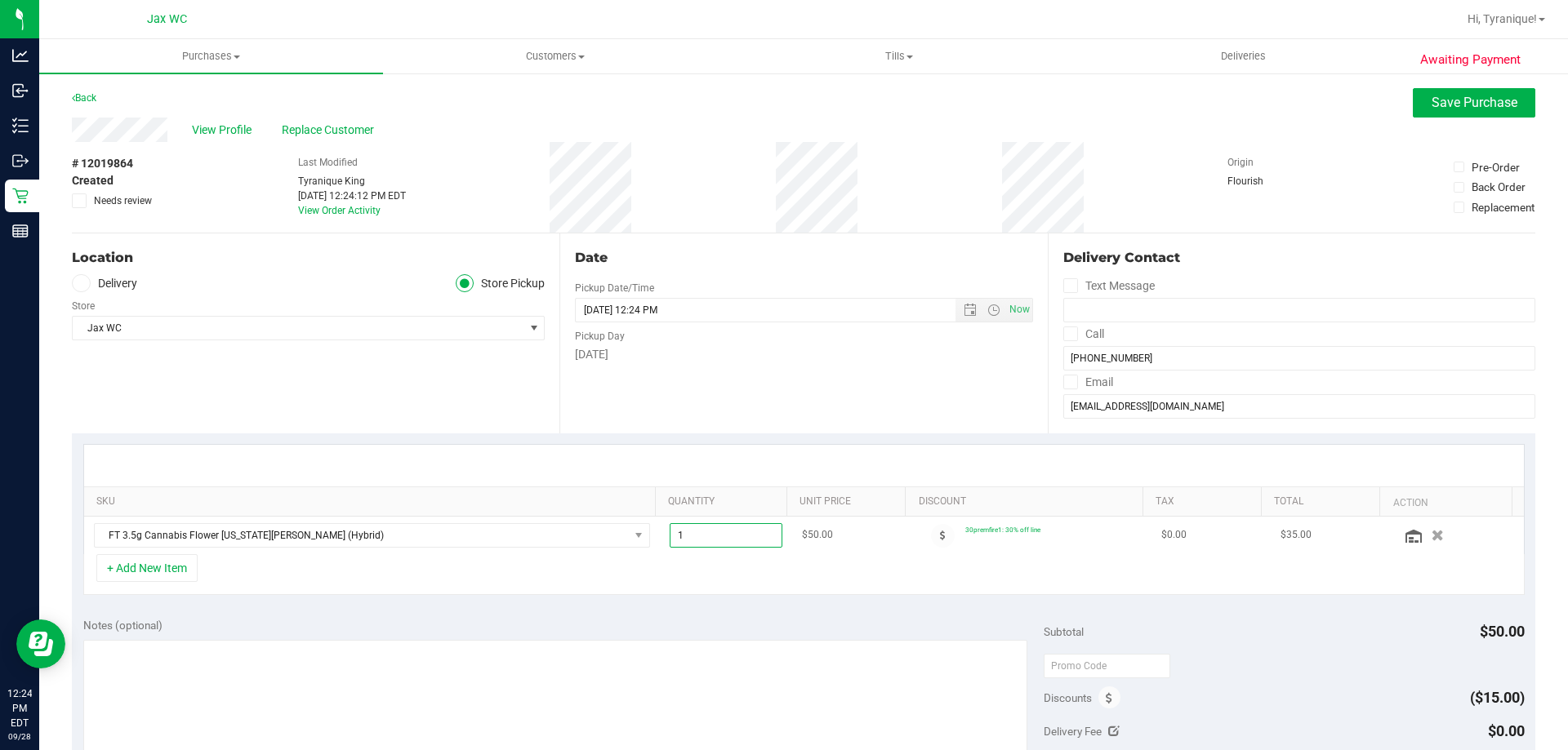
click at [717, 539] on span "1.00 1" at bounding box center [726, 535] width 114 height 24
click at [717, 539] on input "1" at bounding box center [726, 535] width 112 height 23
type input "2"
type input "2.00"
click at [748, 589] on div "+ Add New Item" at bounding box center [804, 574] width 1441 height 40
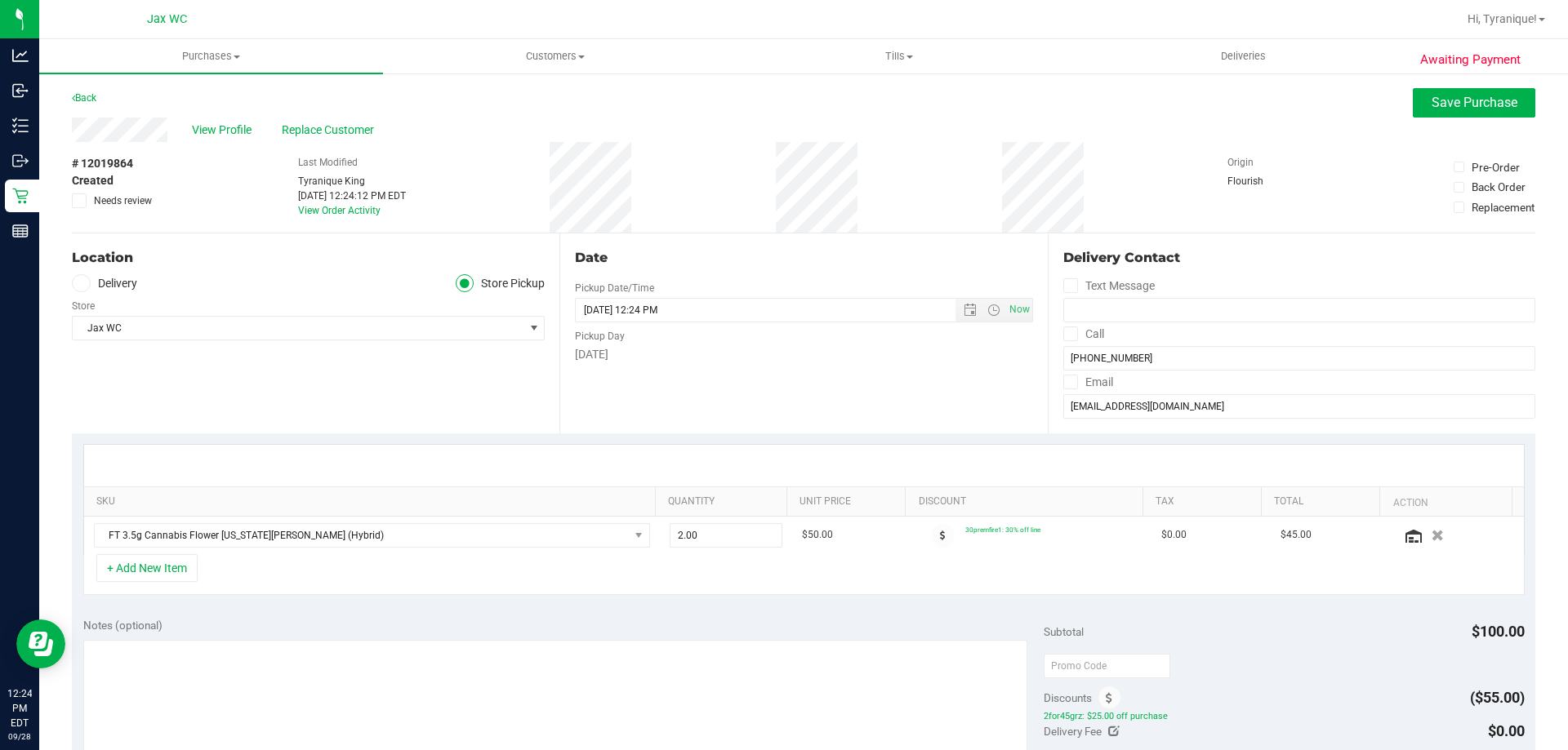
click at [1455, 88] on div "Awaiting Payment Back Save Purchase View Profile Replace Customer # 12019864 Cr…" at bounding box center [804, 692] width 1528 height 1241
click at [1453, 104] on span "Save Purchase" at bounding box center [1474, 103] width 86 height 15
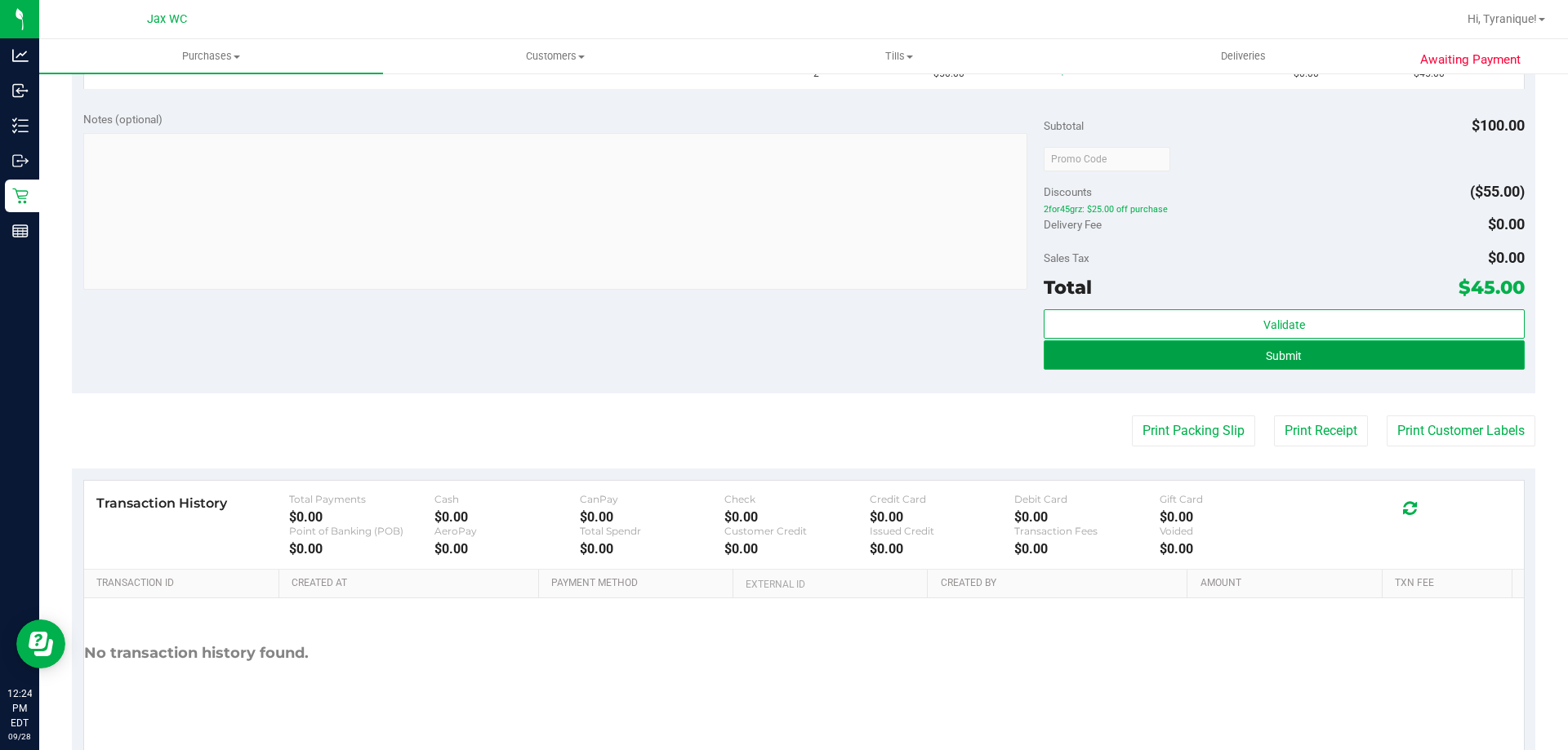
click at [1342, 359] on button "Submit" at bounding box center [1284, 355] width 480 height 29
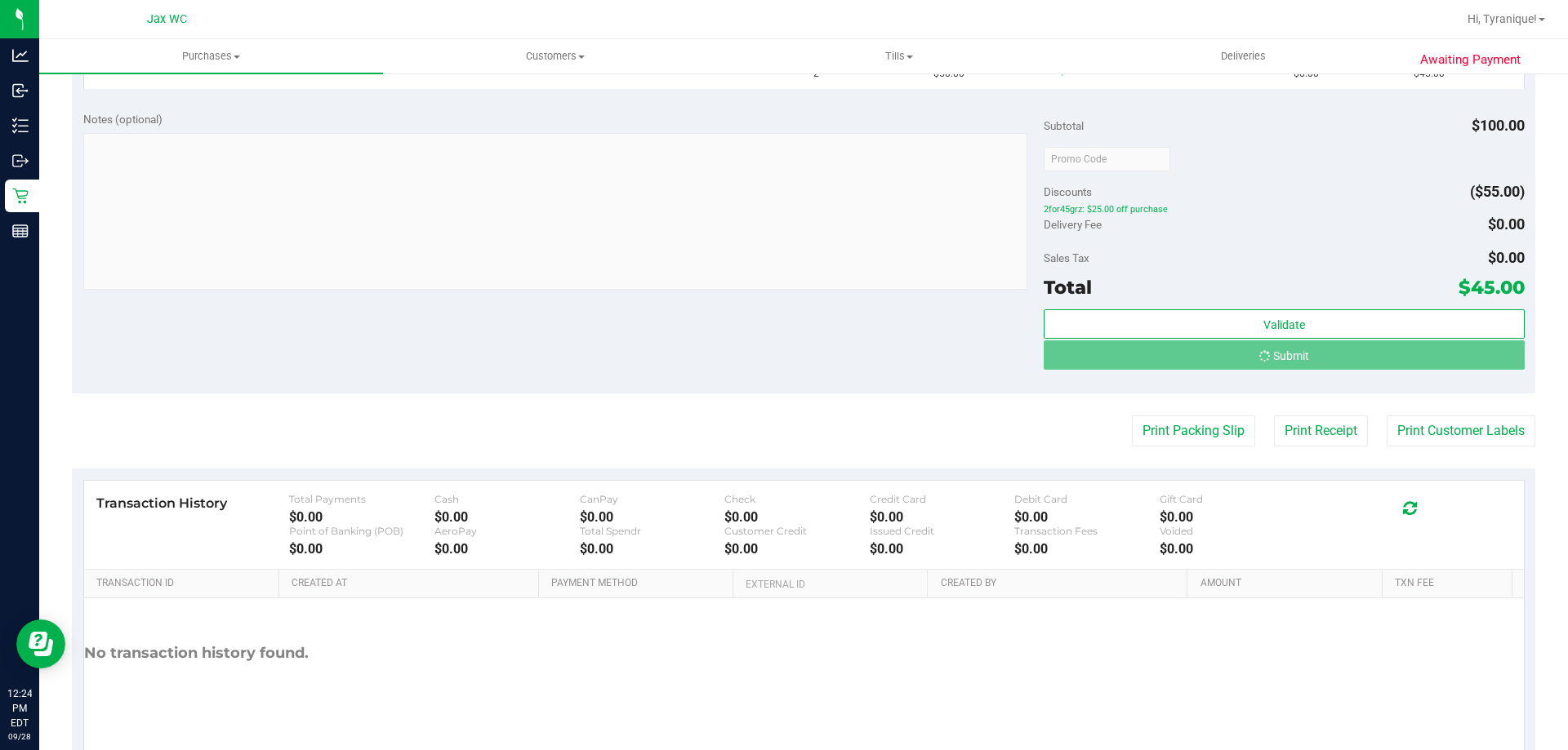
scroll to position [465, 0]
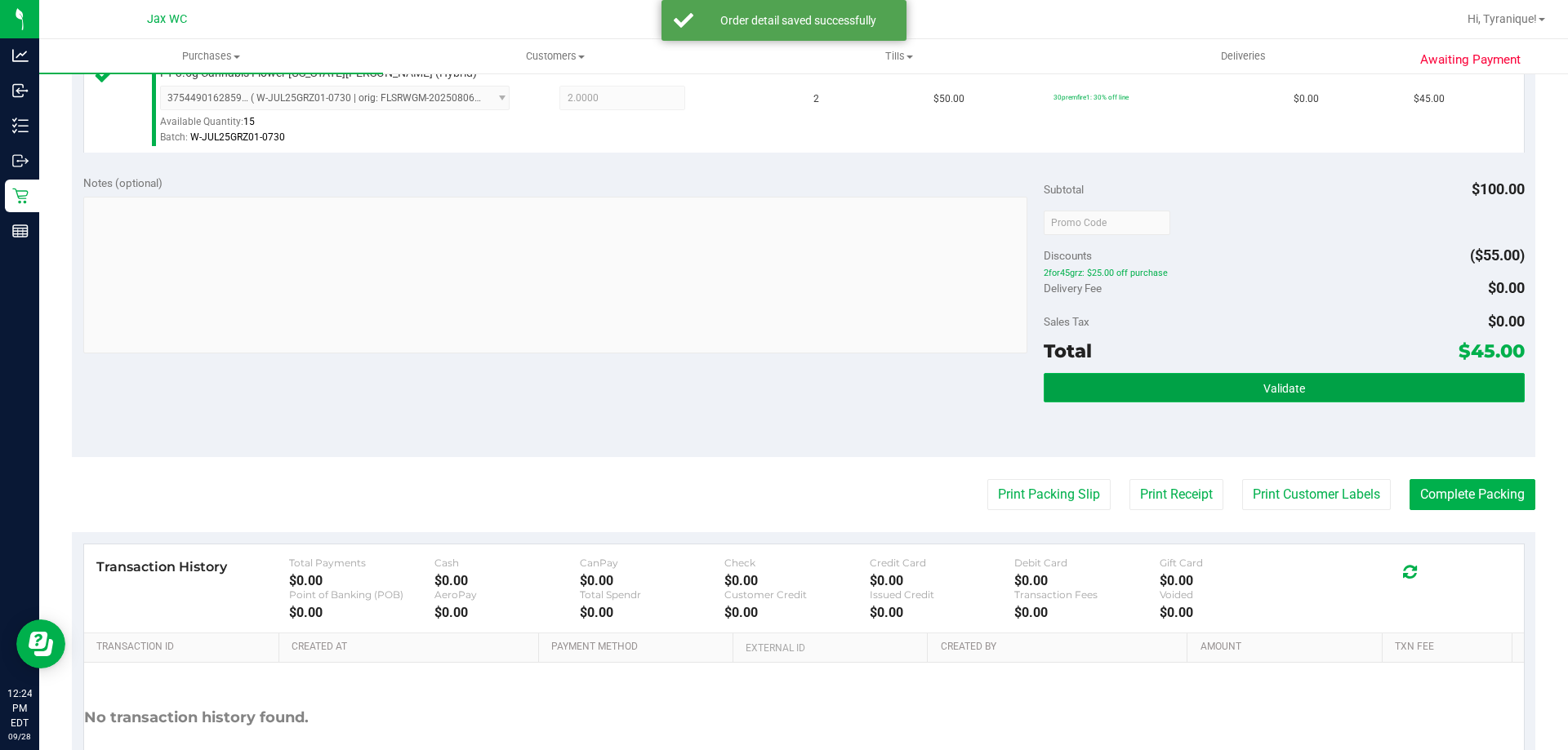
click at [1216, 386] on button "Validate" at bounding box center [1284, 388] width 480 height 29
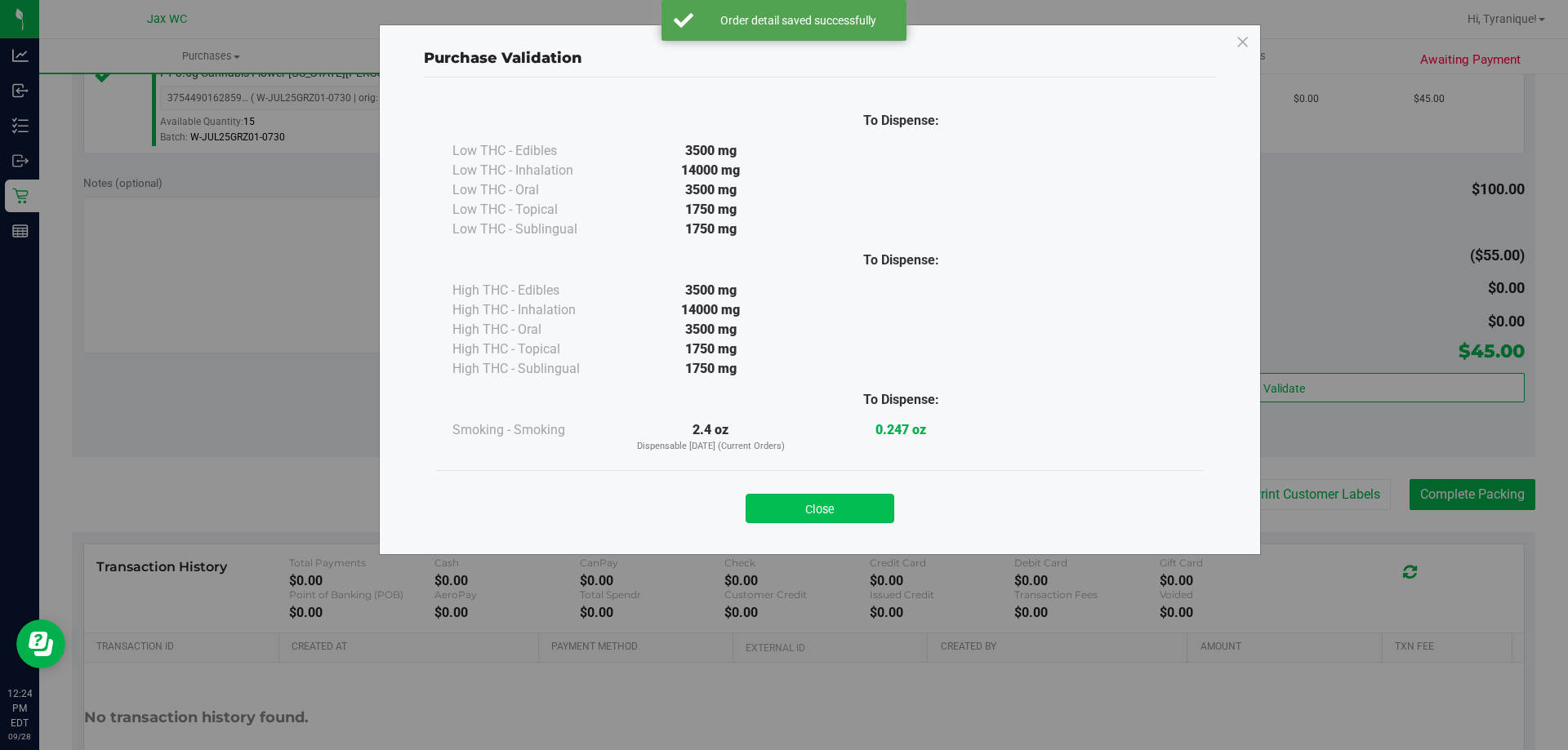
click at [858, 503] on button "Close" at bounding box center [820, 508] width 149 height 29
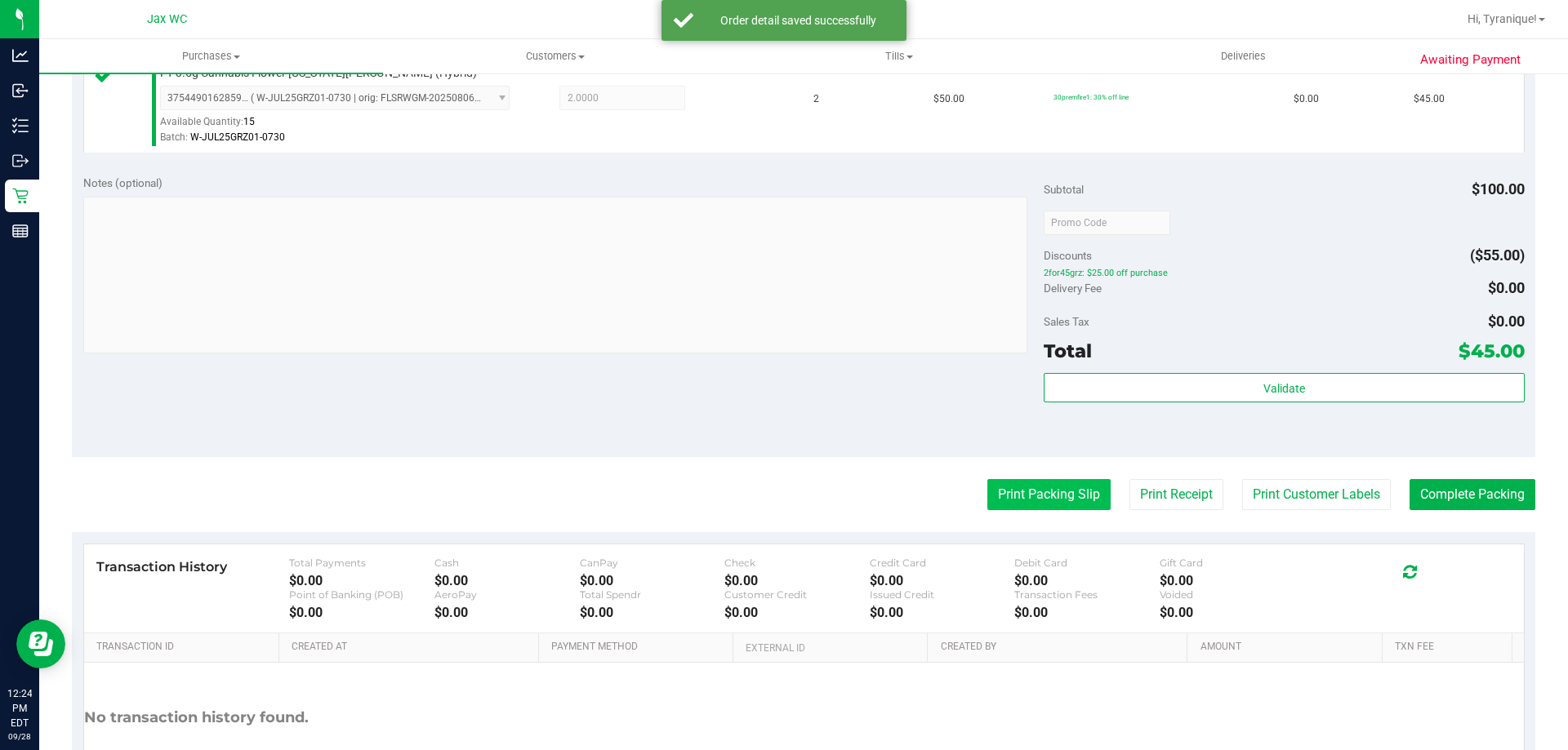
click at [1009, 491] on button "Print Packing Slip" at bounding box center [1048, 494] width 123 height 31
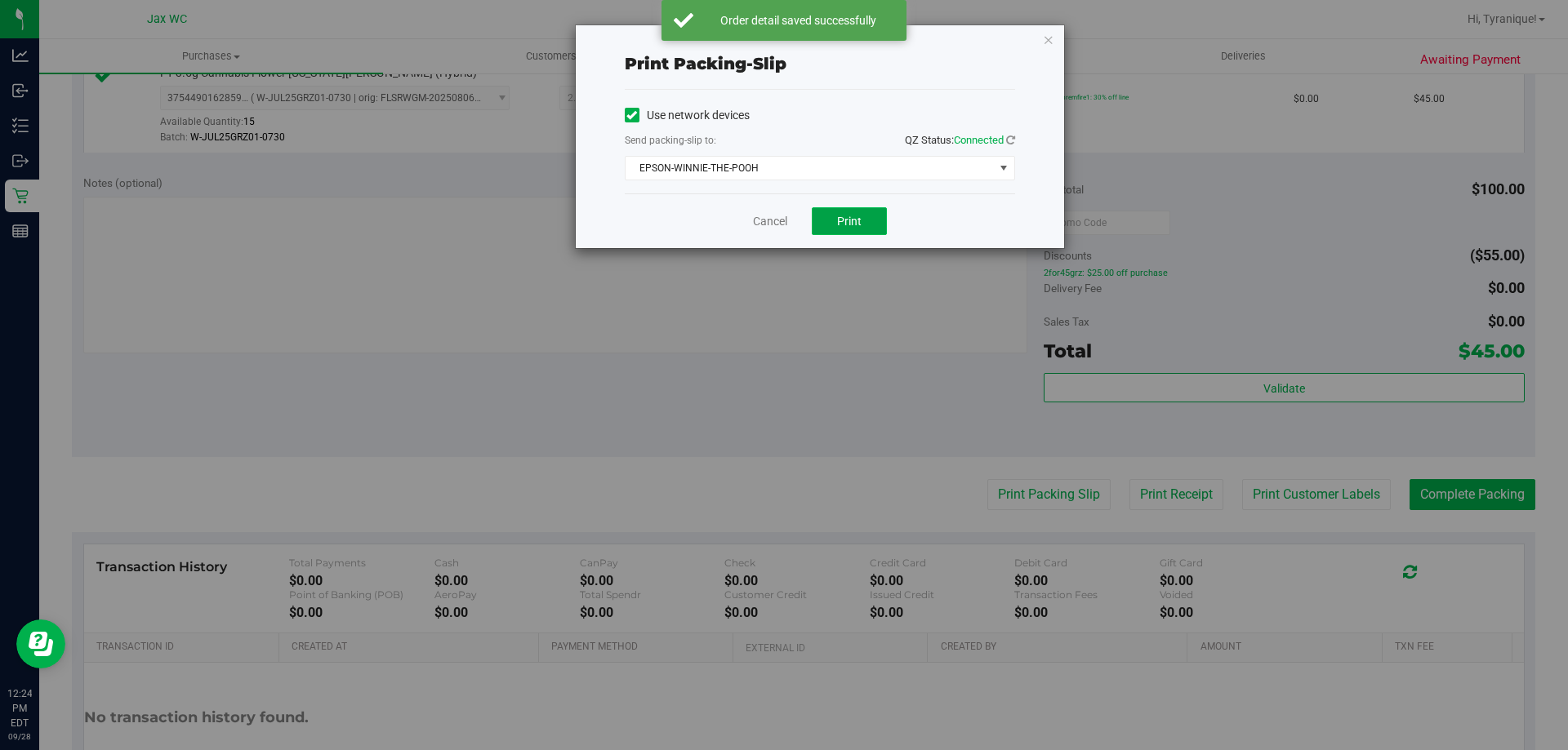
click at [844, 233] on button "Print" at bounding box center [849, 221] width 75 height 28
click at [771, 219] on link "Cancel" at bounding box center [770, 221] width 34 height 17
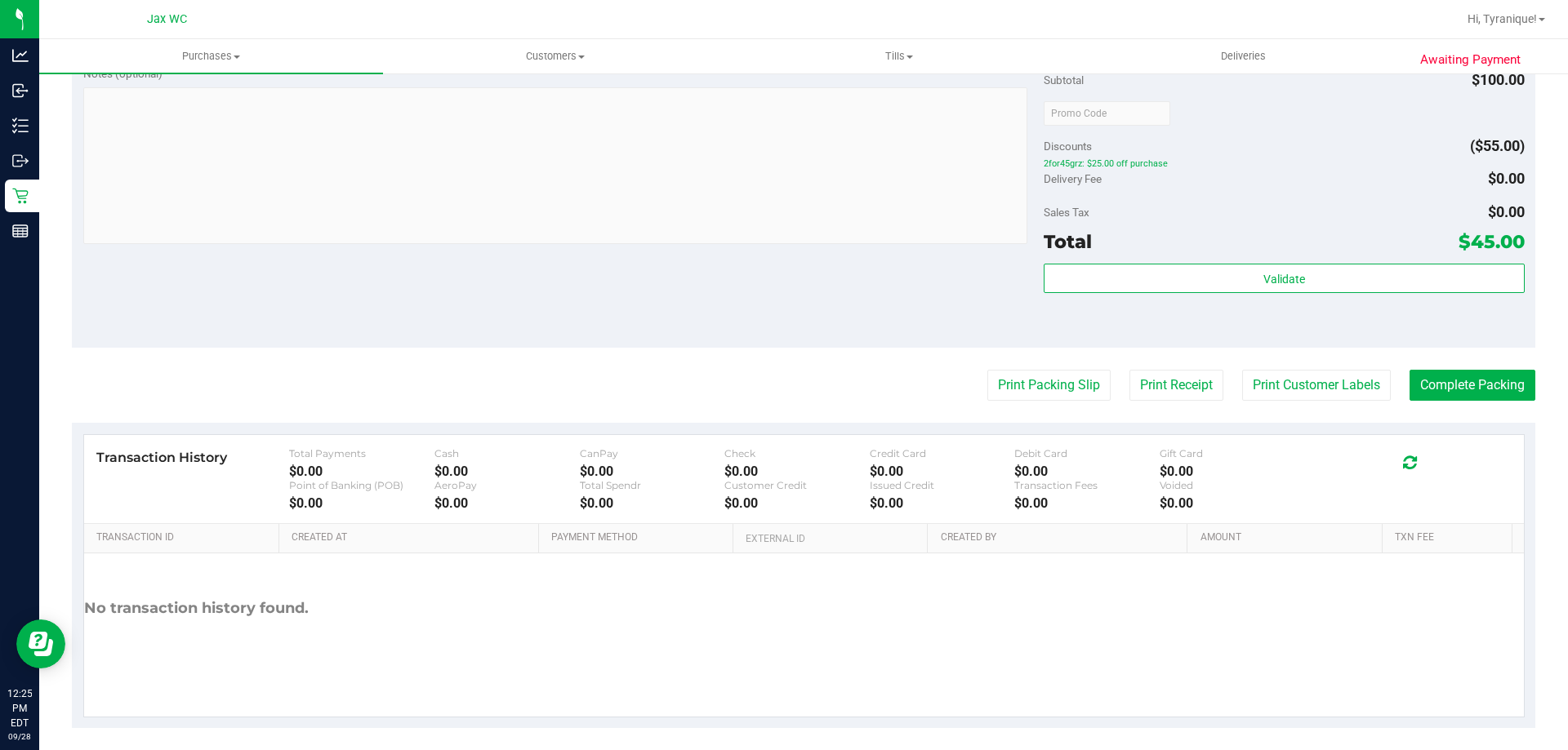
scroll to position [584, 0]
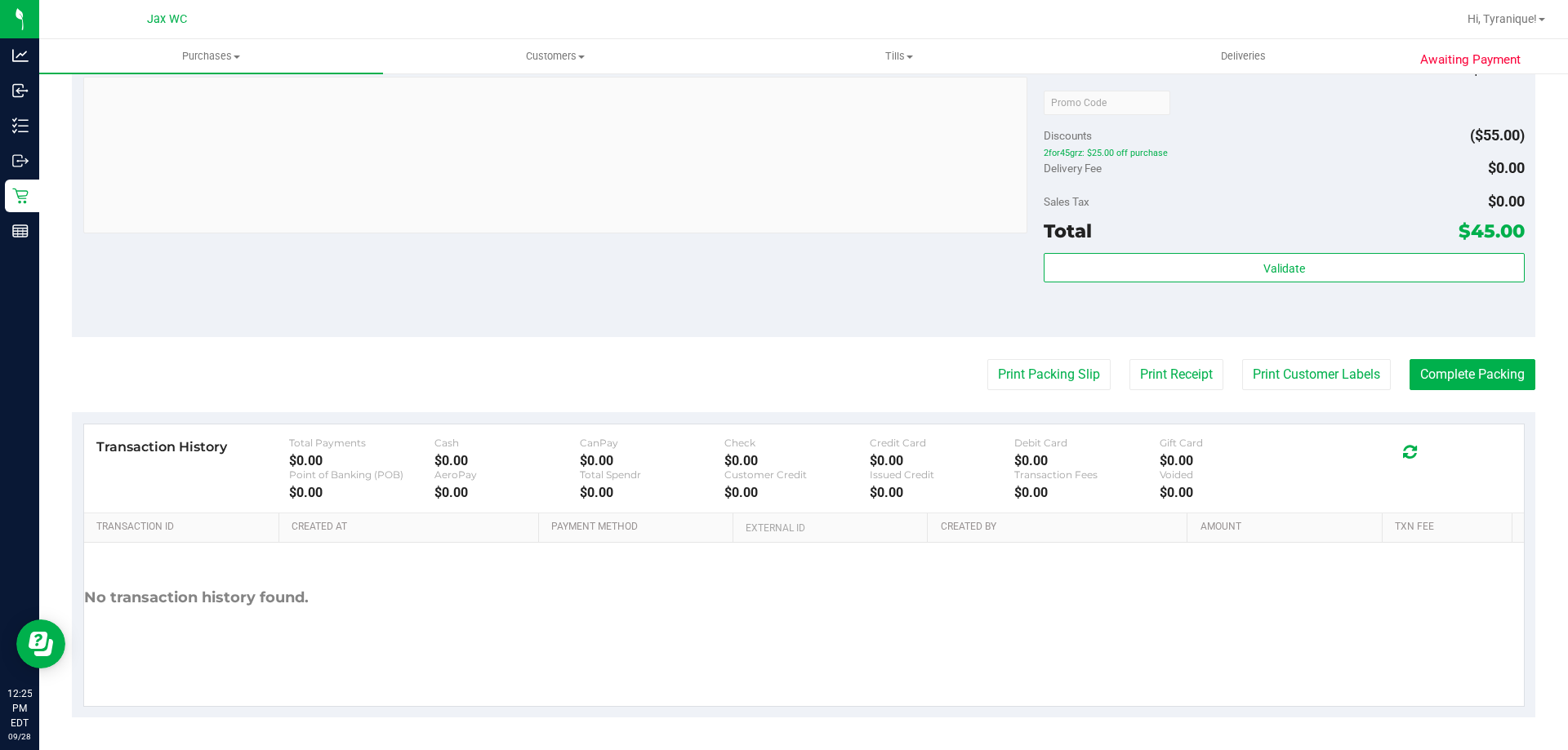
click at [1416, 282] on div "Validate" at bounding box center [1284, 268] width 480 height 31
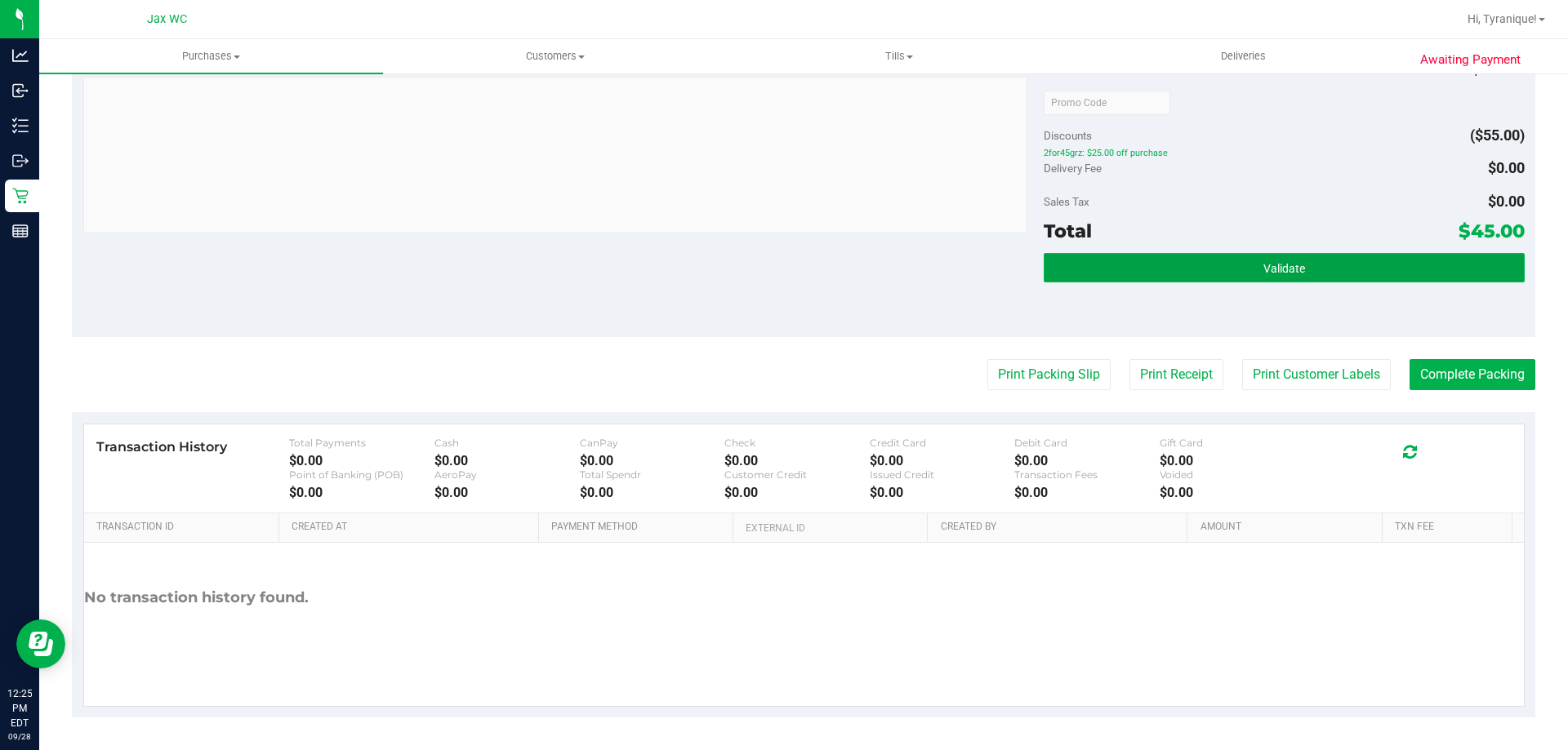
click at [1412, 267] on button "Validate" at bounding box center [1284, 267] width 480 height 29
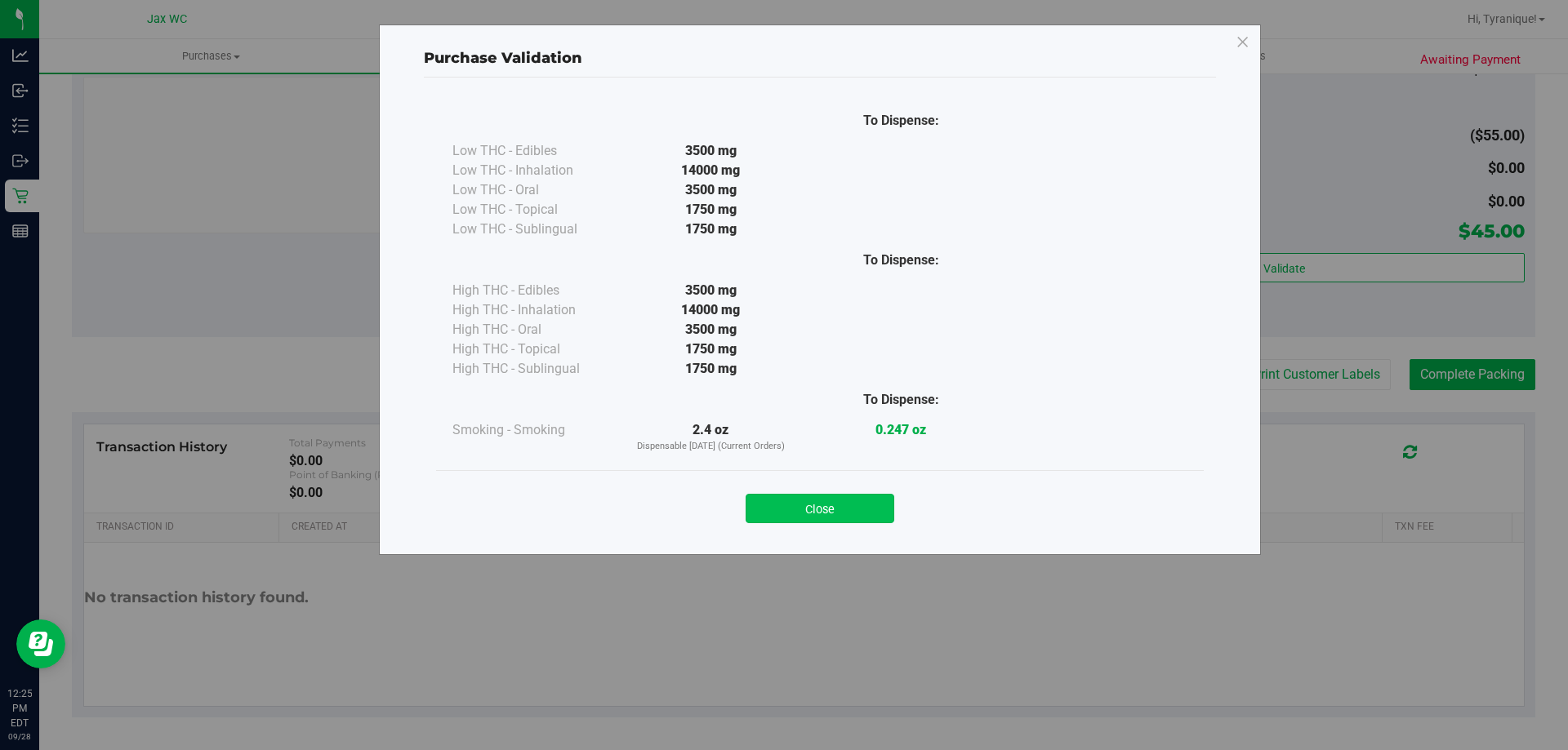
click at [808, 516] on button "Close" at bounding box center [820, 508] width 149 height 29
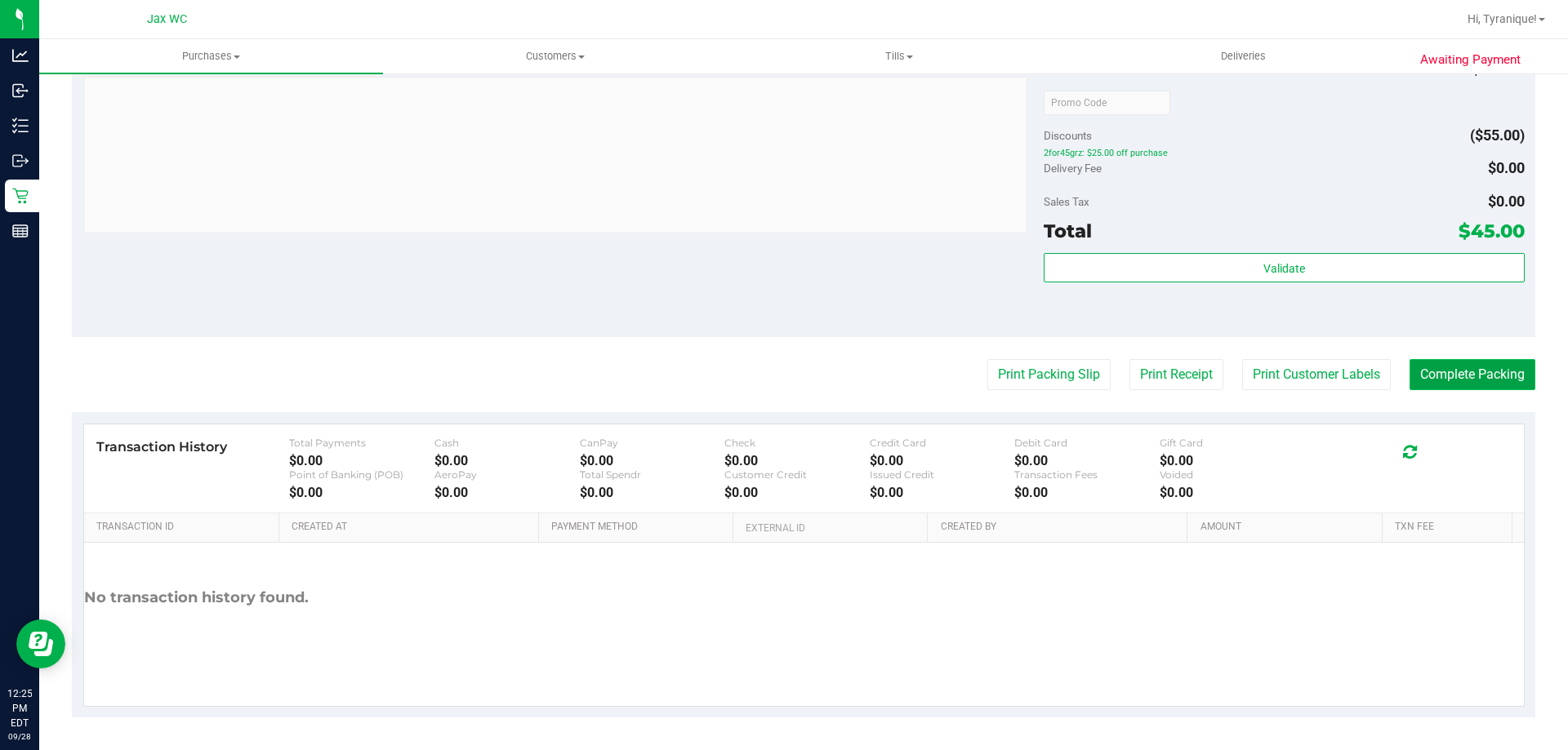
click at [1448, 374] on button "Complete Packing" at bounding box center [1473, 375] width 126 height 31
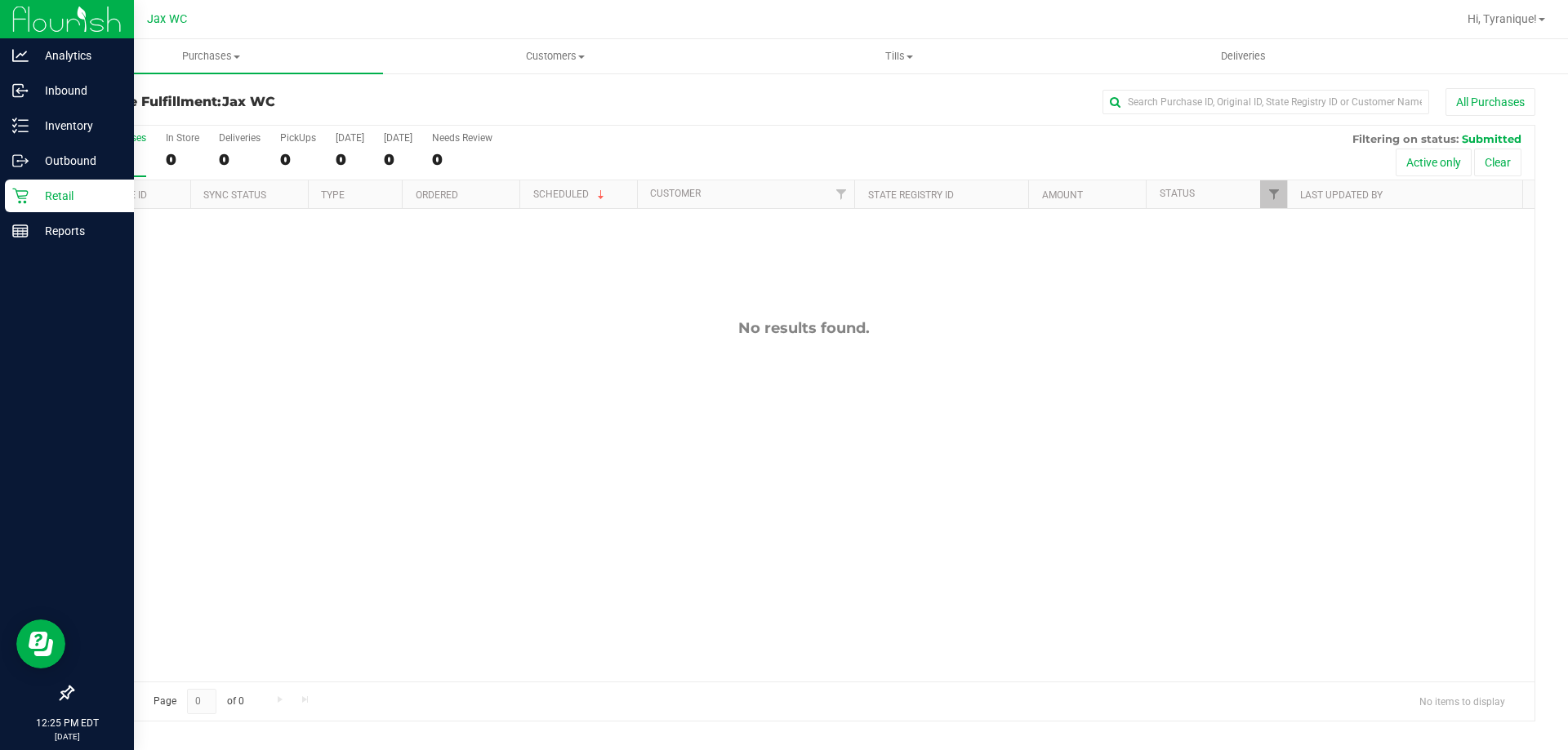
click at [34, 184] on div "Retail" at bounding box center [69, 196] width 129 height 33
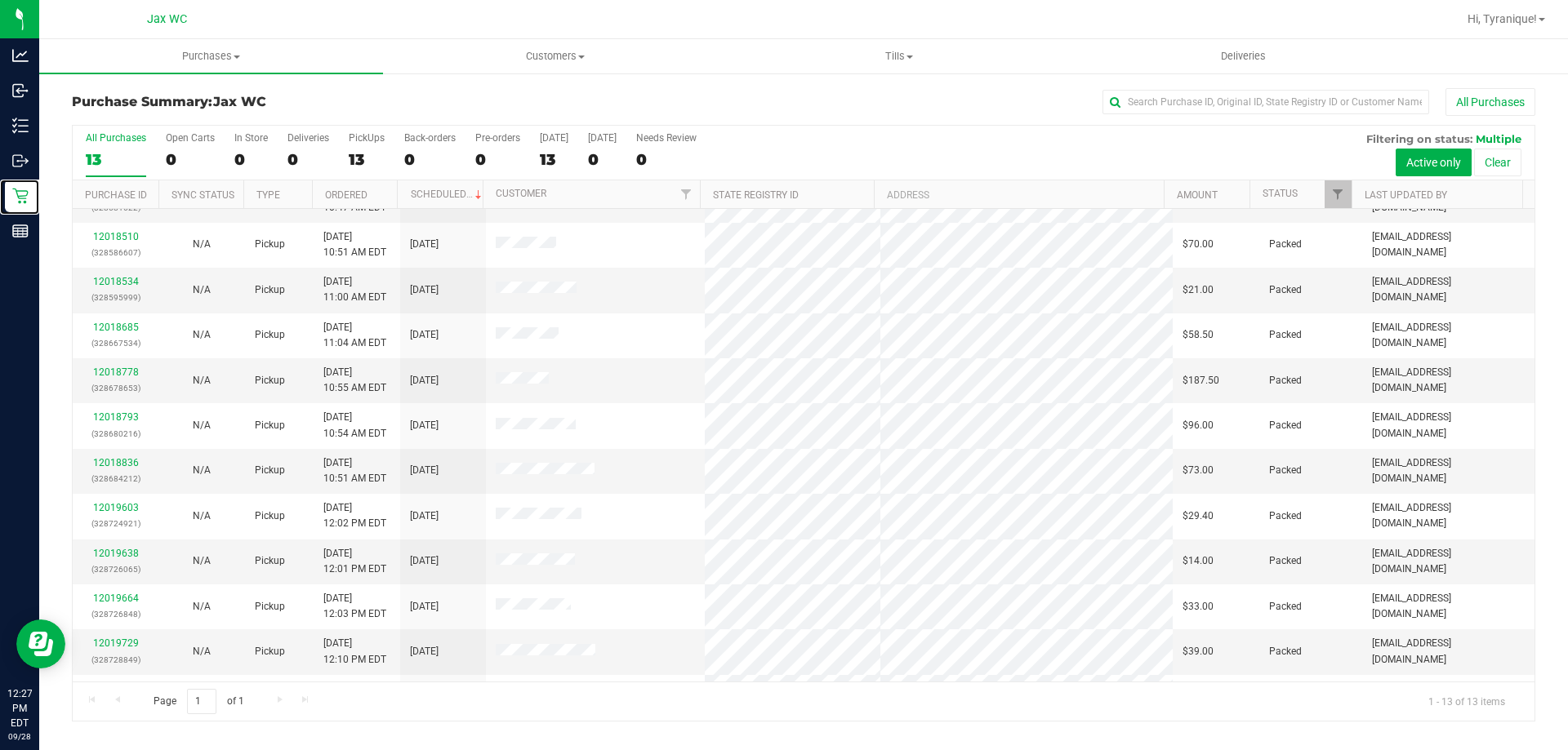
scroll to position [114, 0]
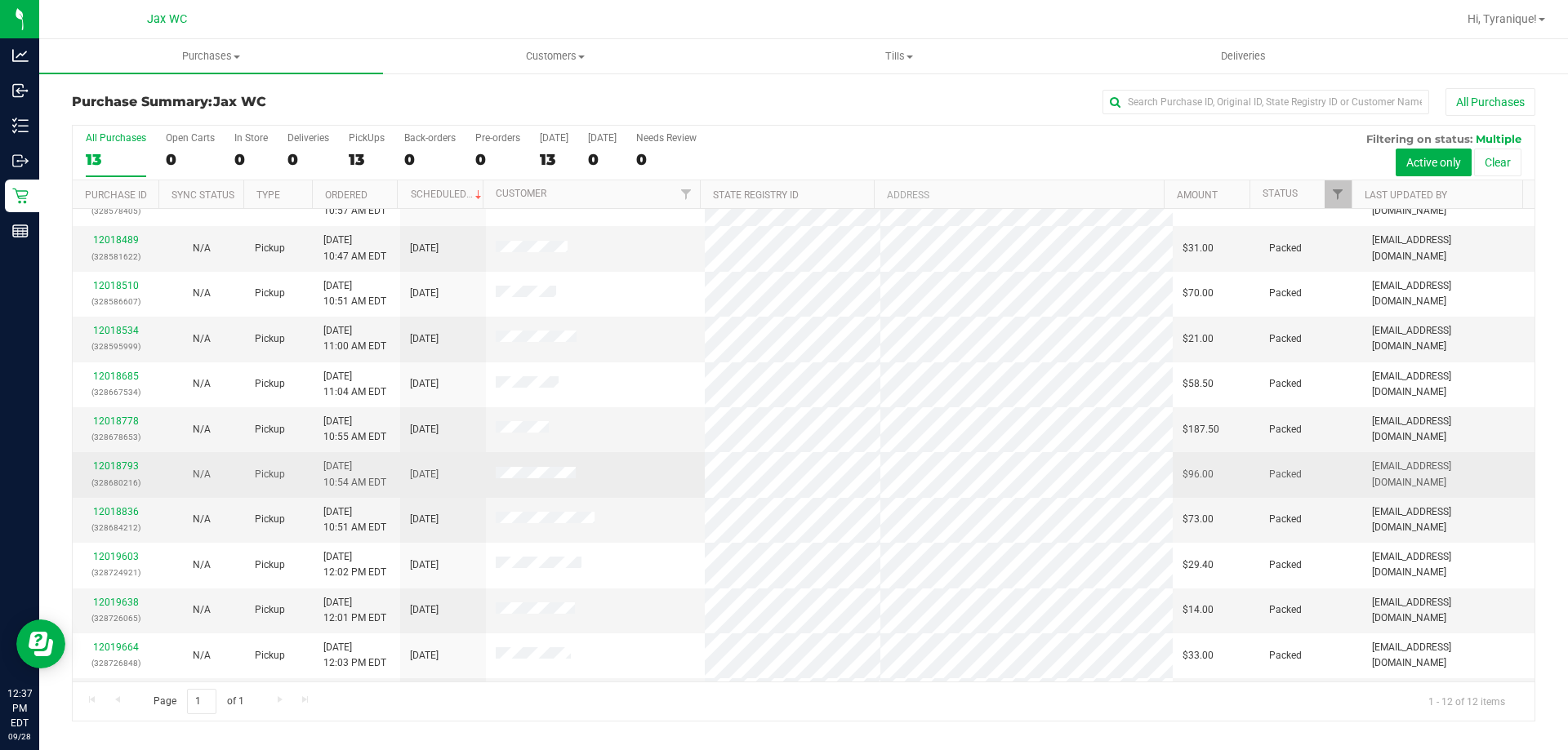
scroll to position [70, 0]
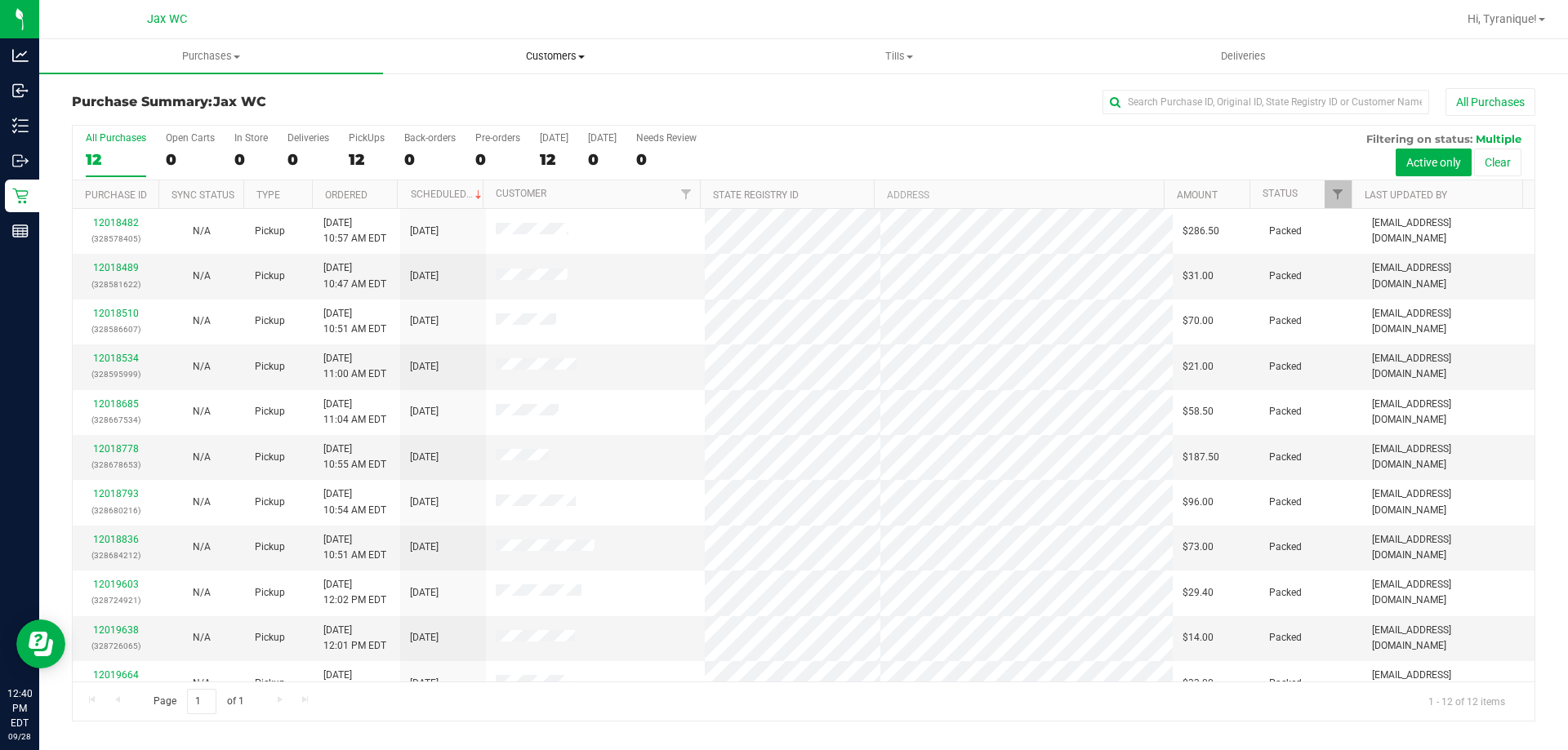
click at [559, 54] on span "Customers" at bounding box center [555, 56] width 343 height 15
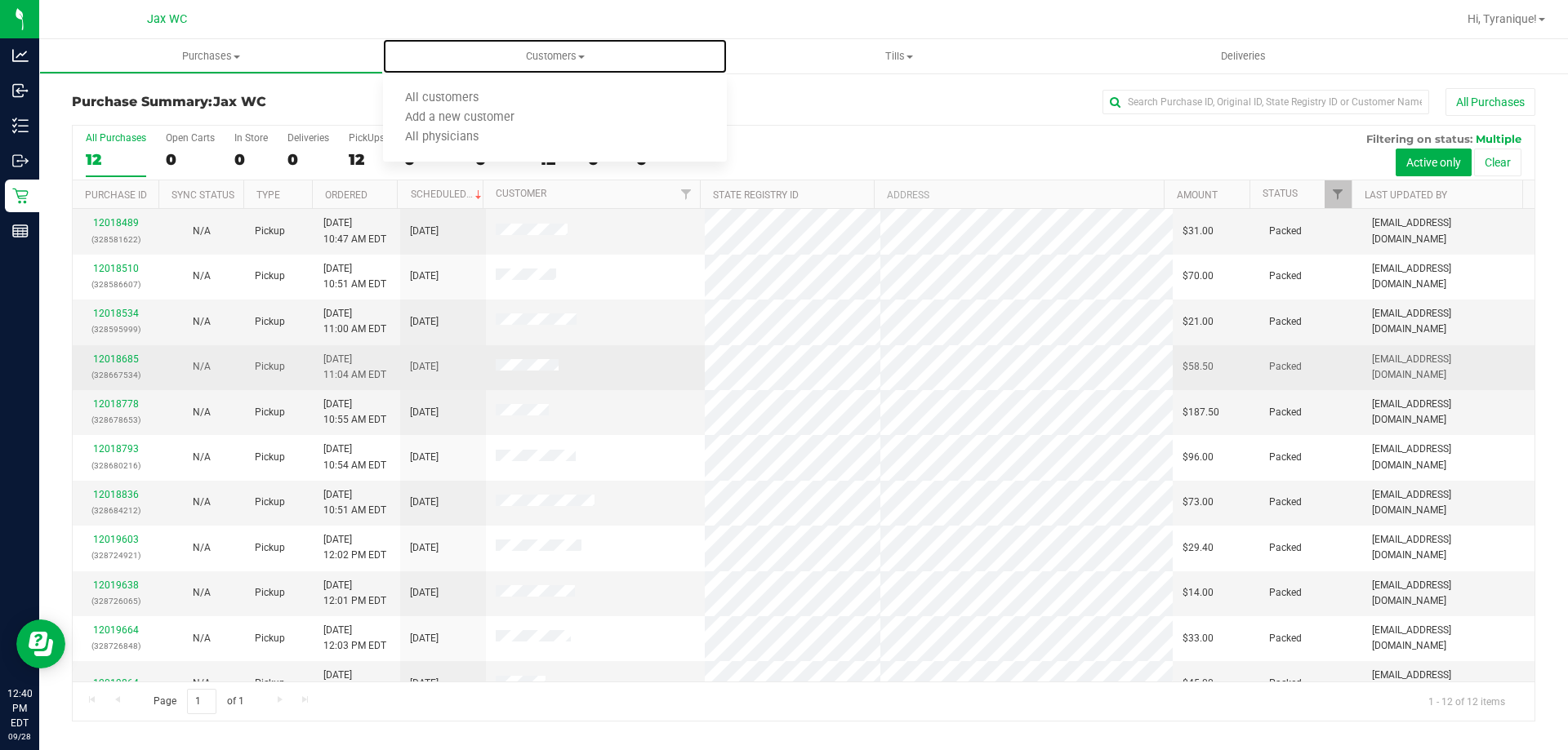
scroll to position [70, 0]
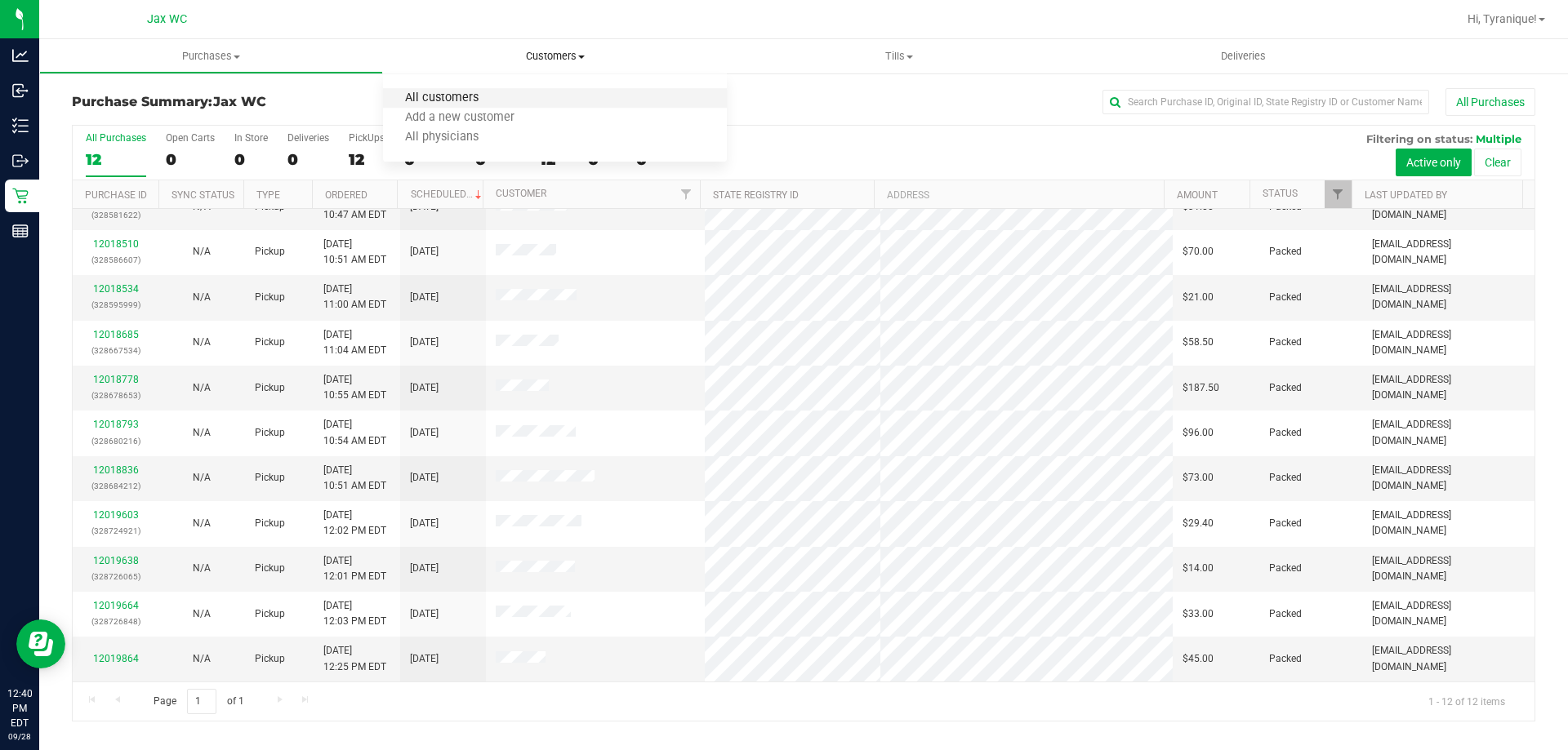
click at [469, 98] on span "All customers" at bounding box center [441, 98] width 118 height 14
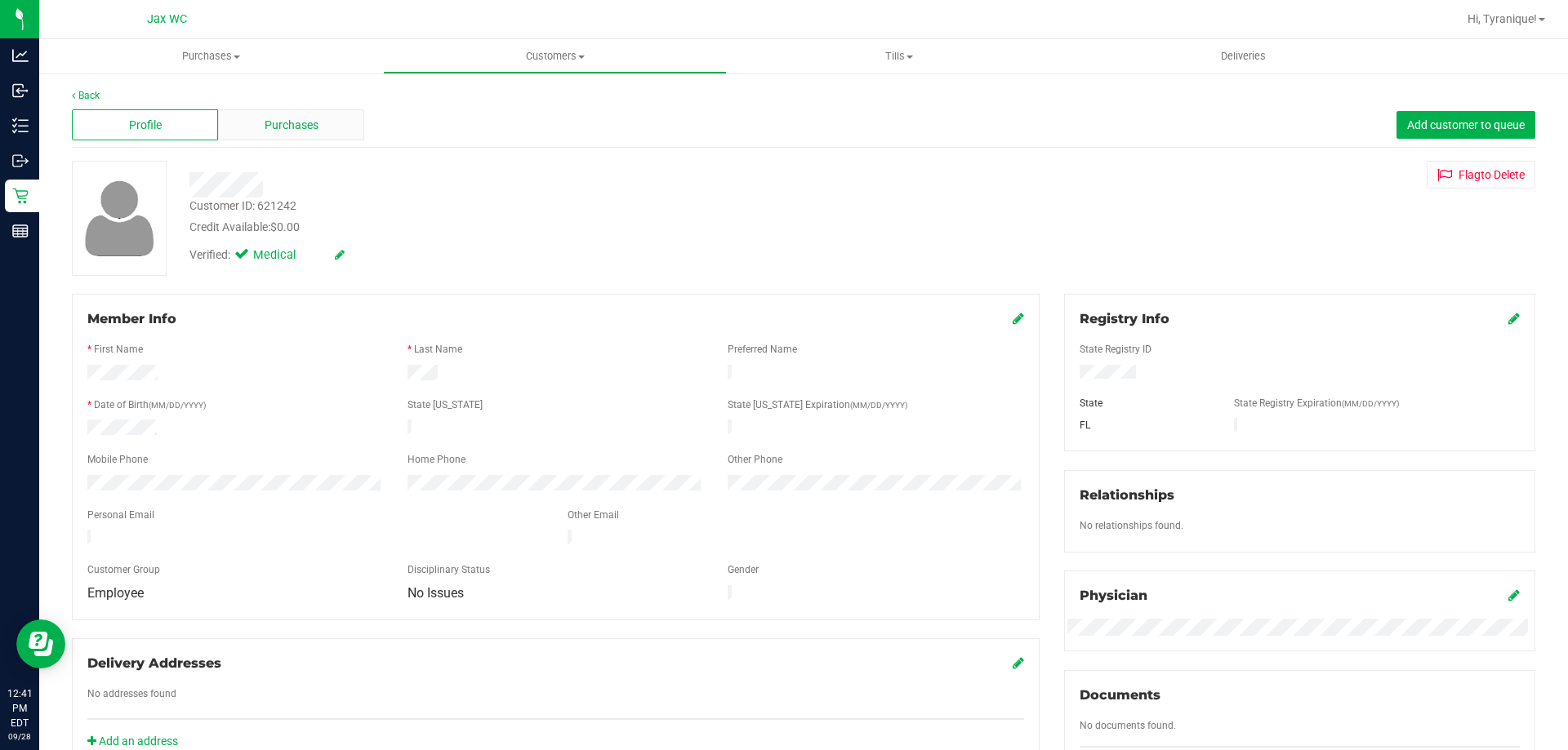
click at [282, 120] on span "Purchases" at bounding box center [291, 125] width 54 height 17
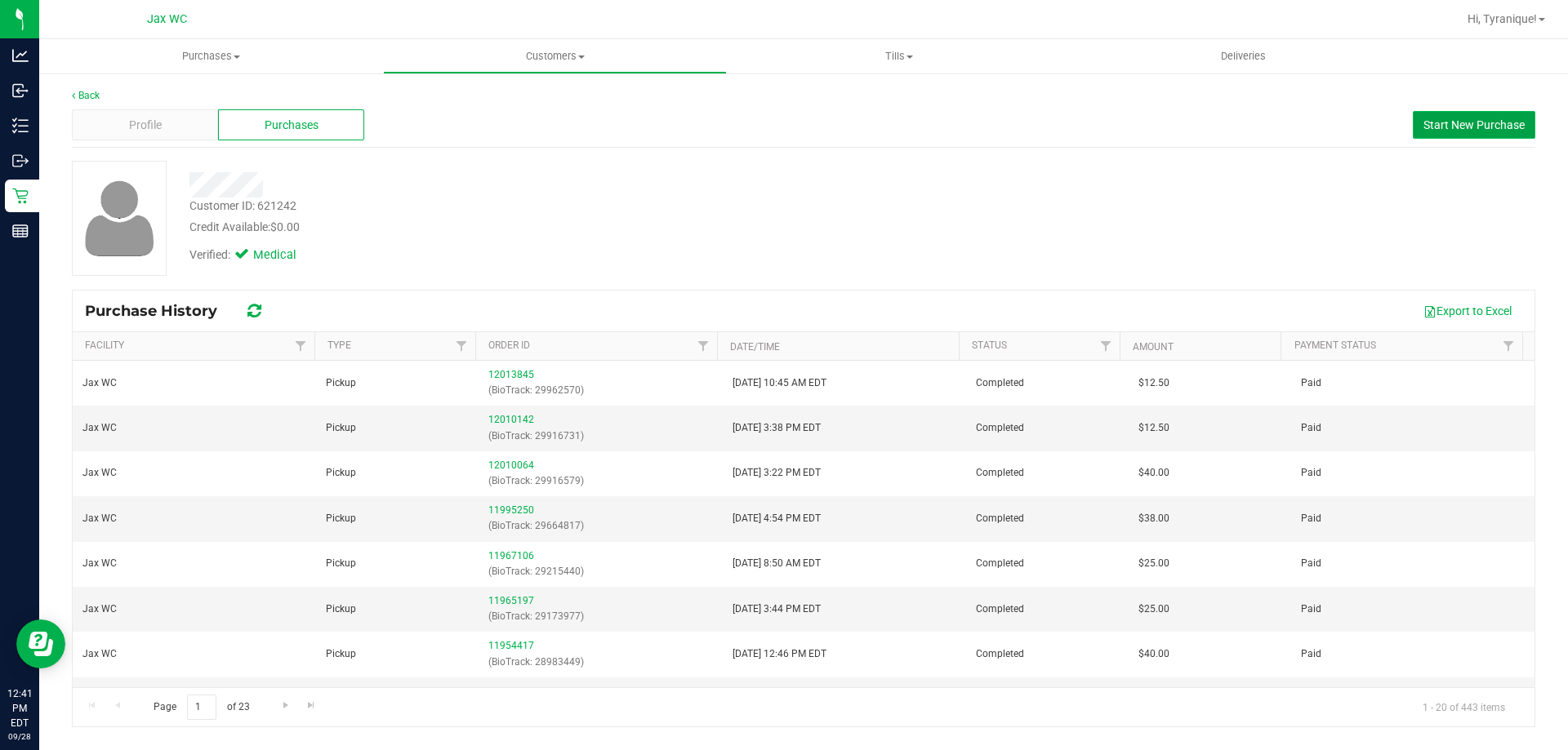
click at [1448, 117] on button "Start New Purchase" at bounding box center [1474, 125] width 122 height 28
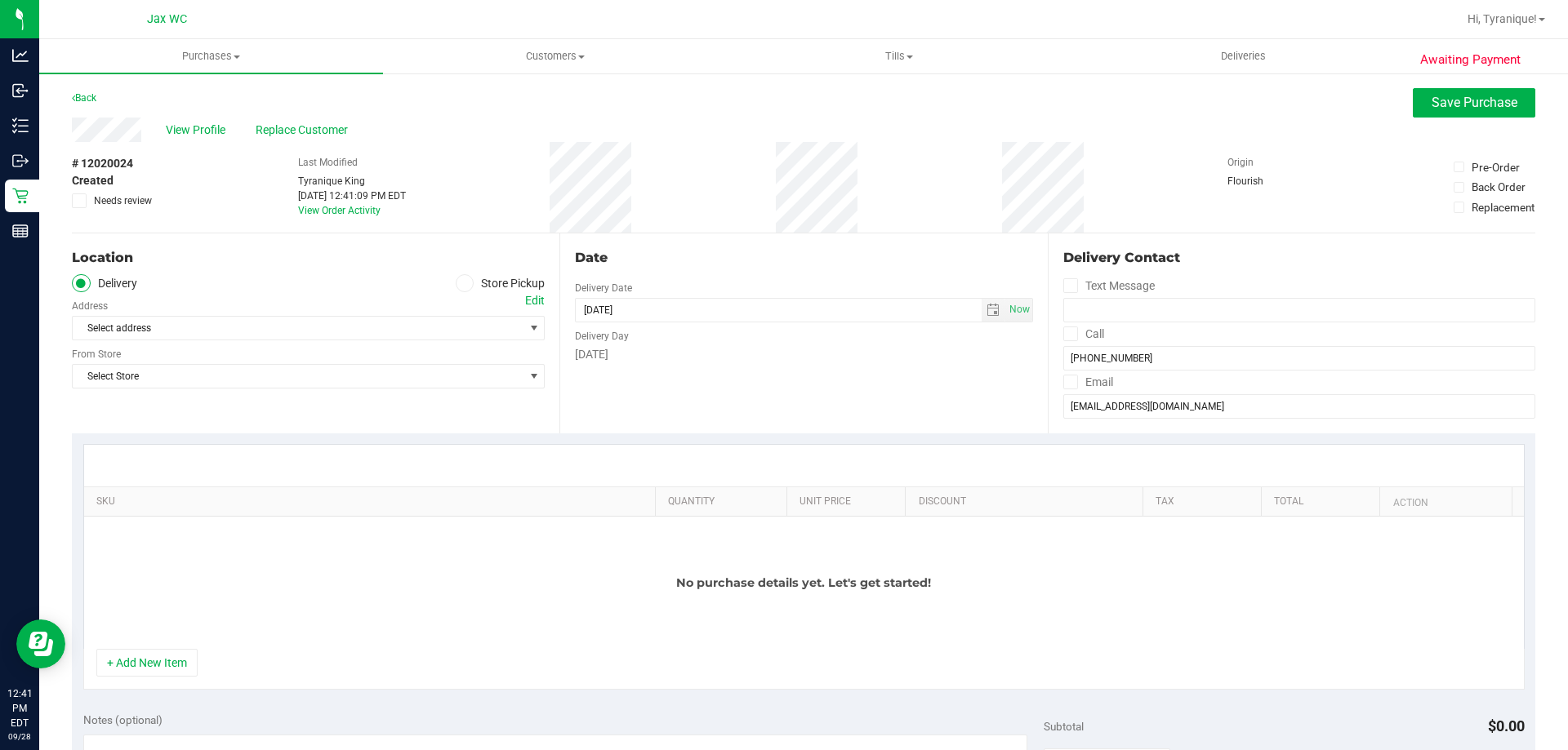
click at [472, 289] on label "Store Pickup" at bounding box center [500, 284] width 89 height 19
click at [0, 0] on input "Store Pickup" at bounding box center [0, 0] width 0 height 0
click at [477, 320] on span "Select Store" at bounding box center [297, 328] width 451 height 23
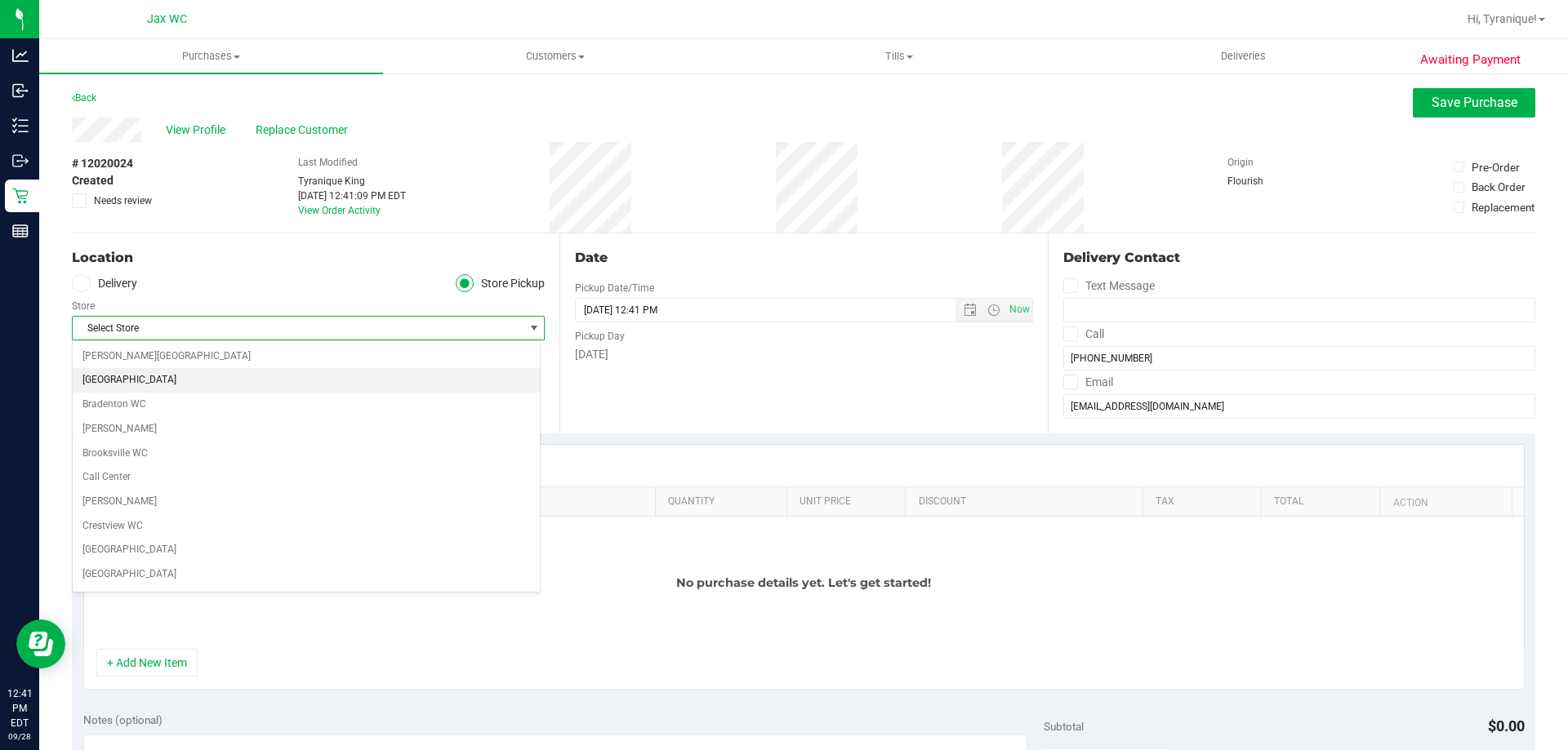
scroll to position [327, 0]
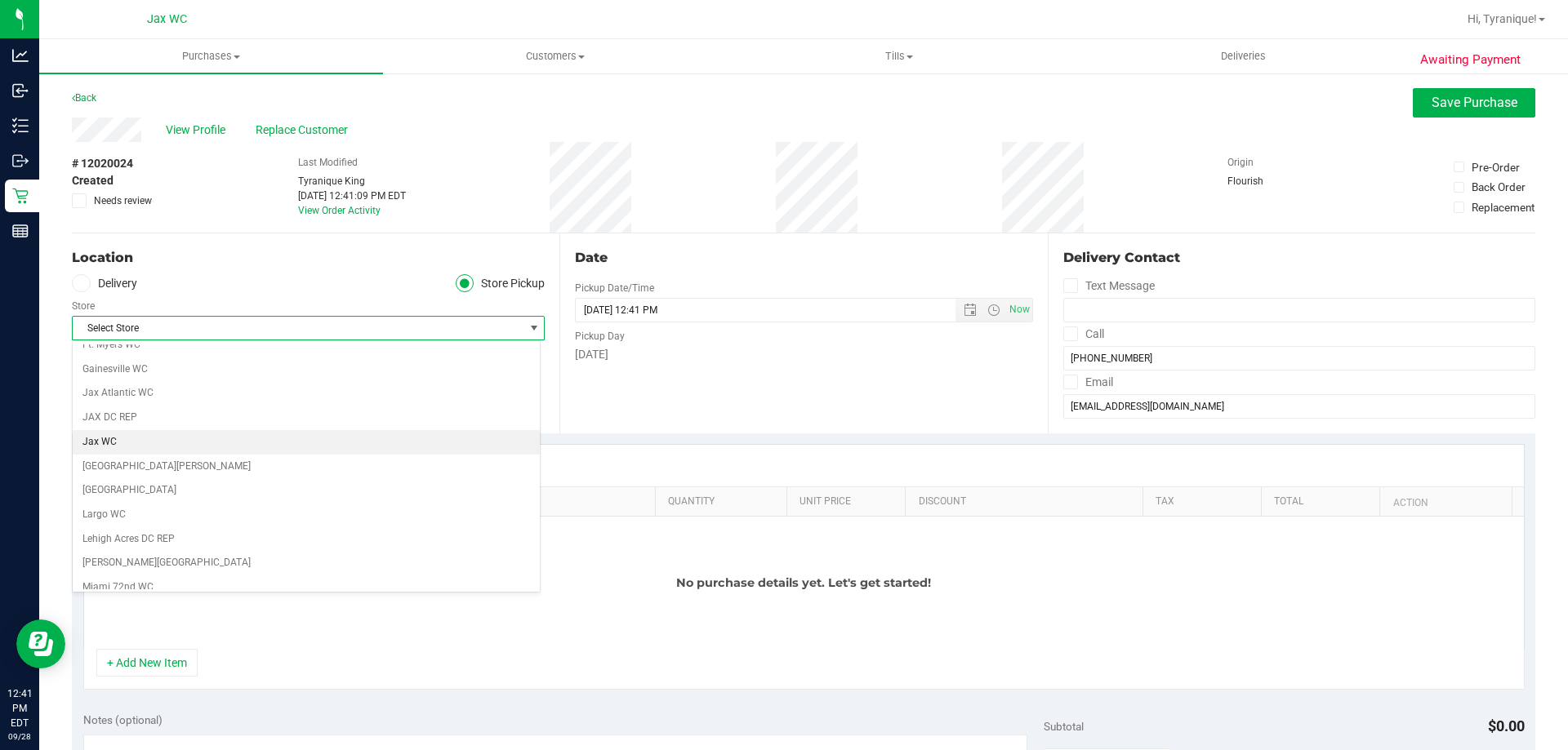
click at [184, 431] on li "Jax WC" at bounding box center [306, 442] width 467 height 24
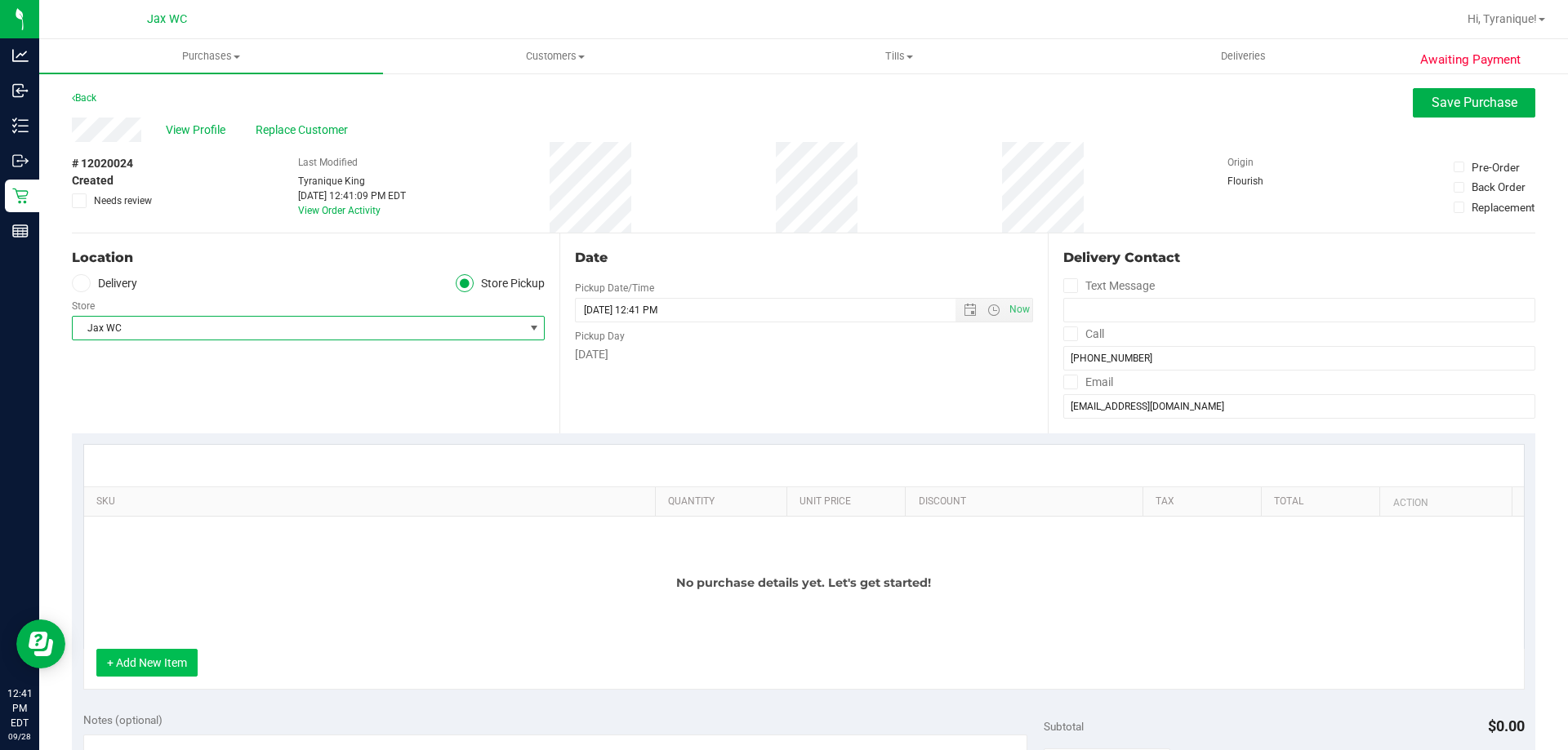
click at [180, 660] on button "+ Add New Item" at bounding box center [147, 663] width 102 height 28
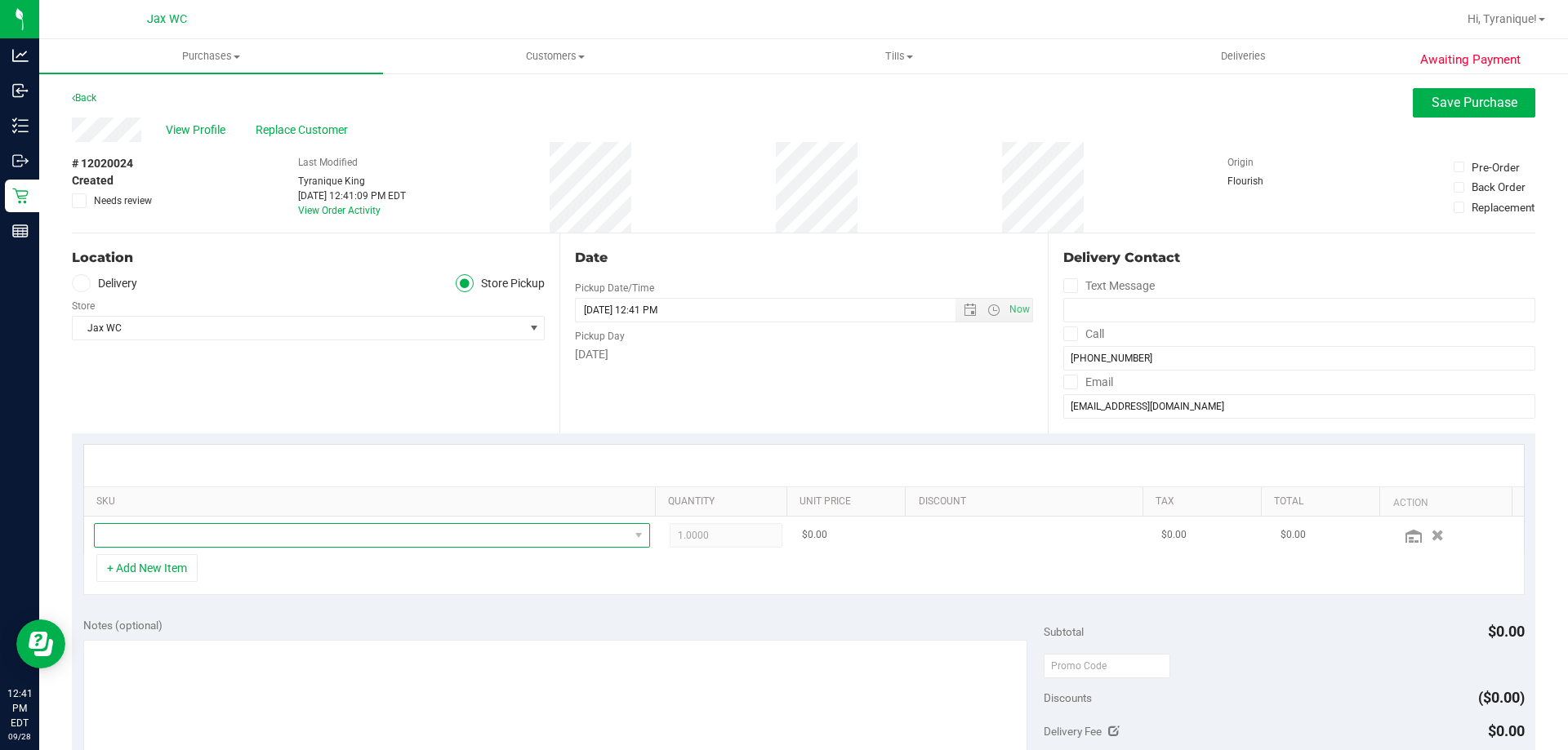
click at [303, 545] on span "NO DATA FOUND" at bounding box center [361, 535] width 534 height 23
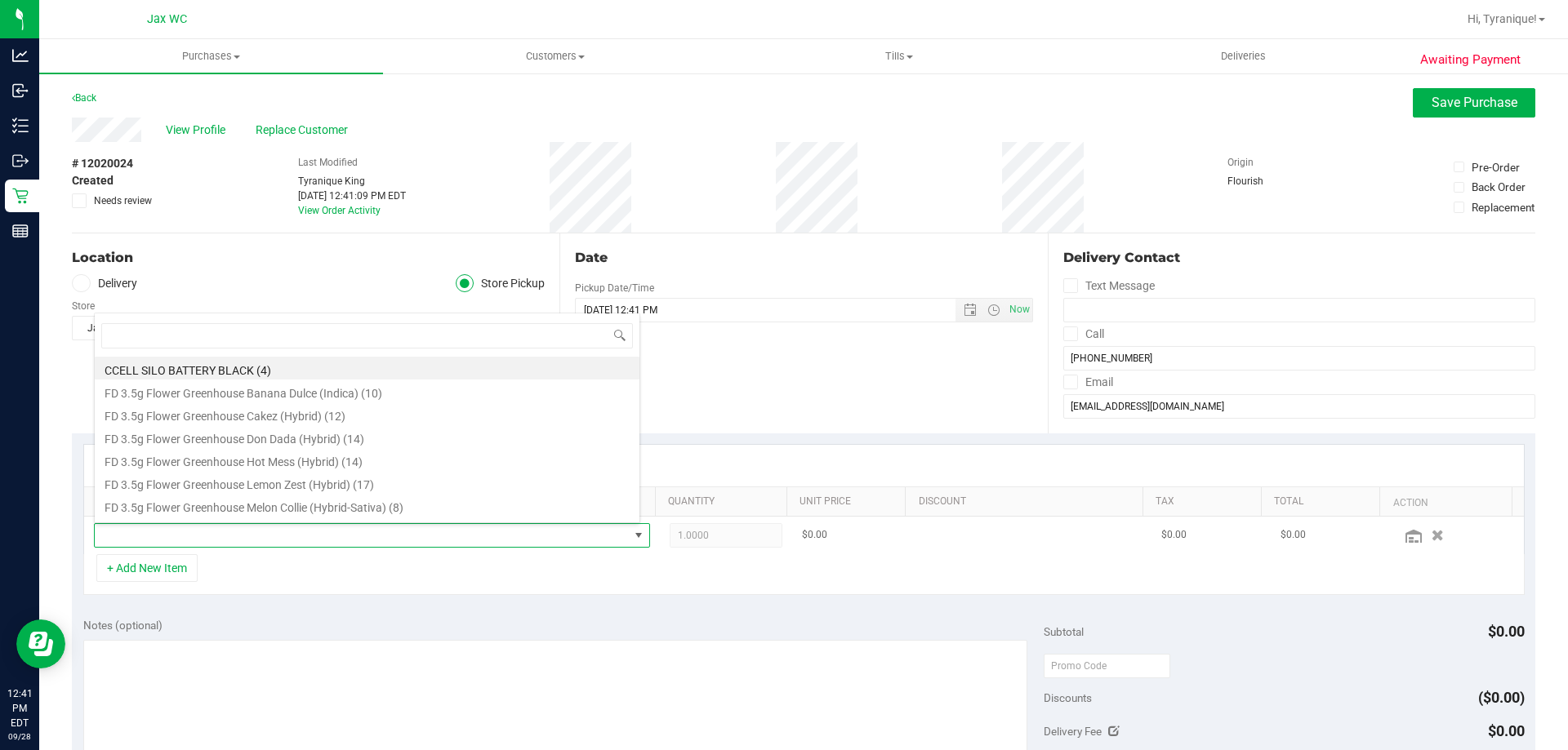
scroll to position [24, 541]
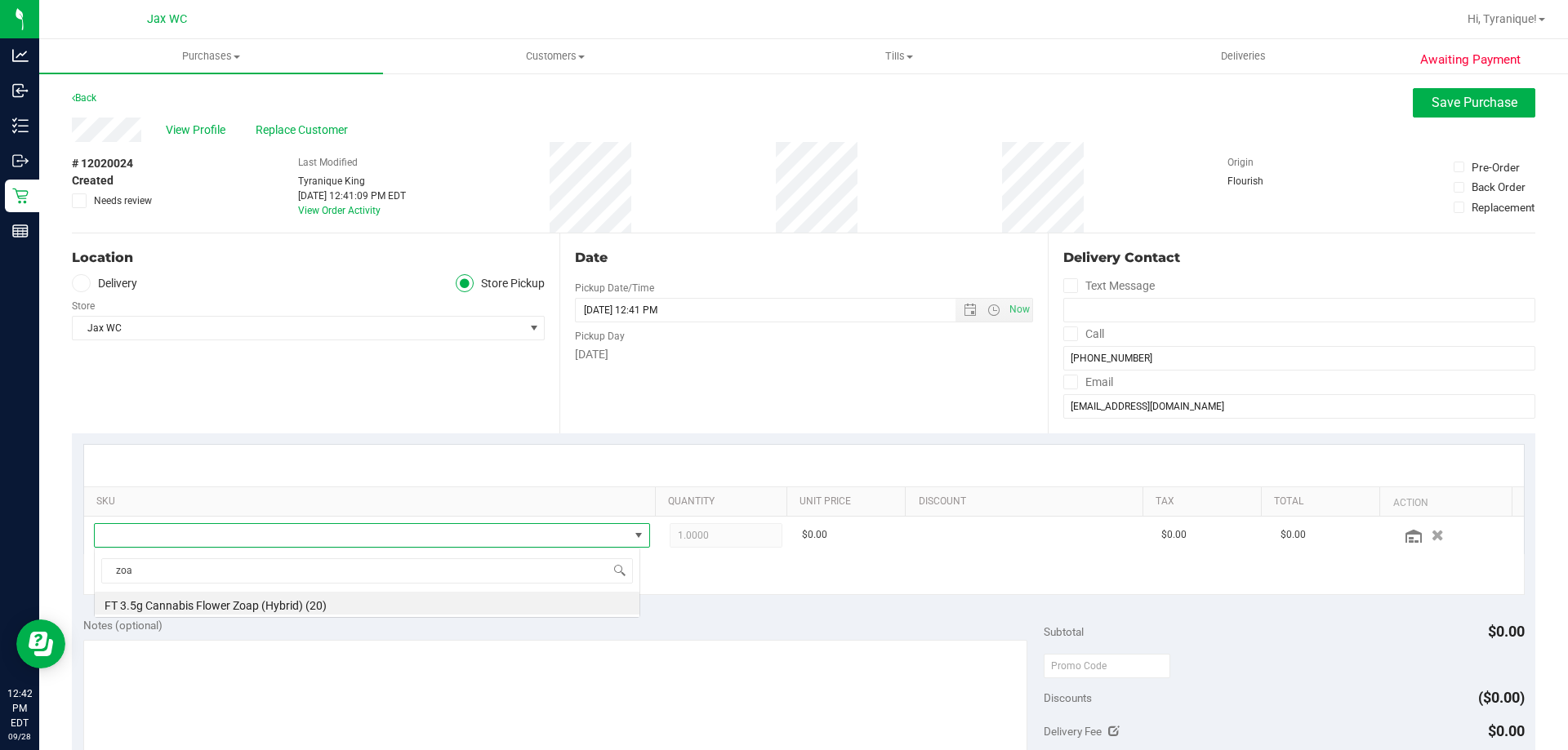
type input "zoap"
click at [449, 605] on li "FT 3.5g Cannabis Flower Zoap (Hybrid) (20)" at bounding box center [367, 603] width 545 height 23
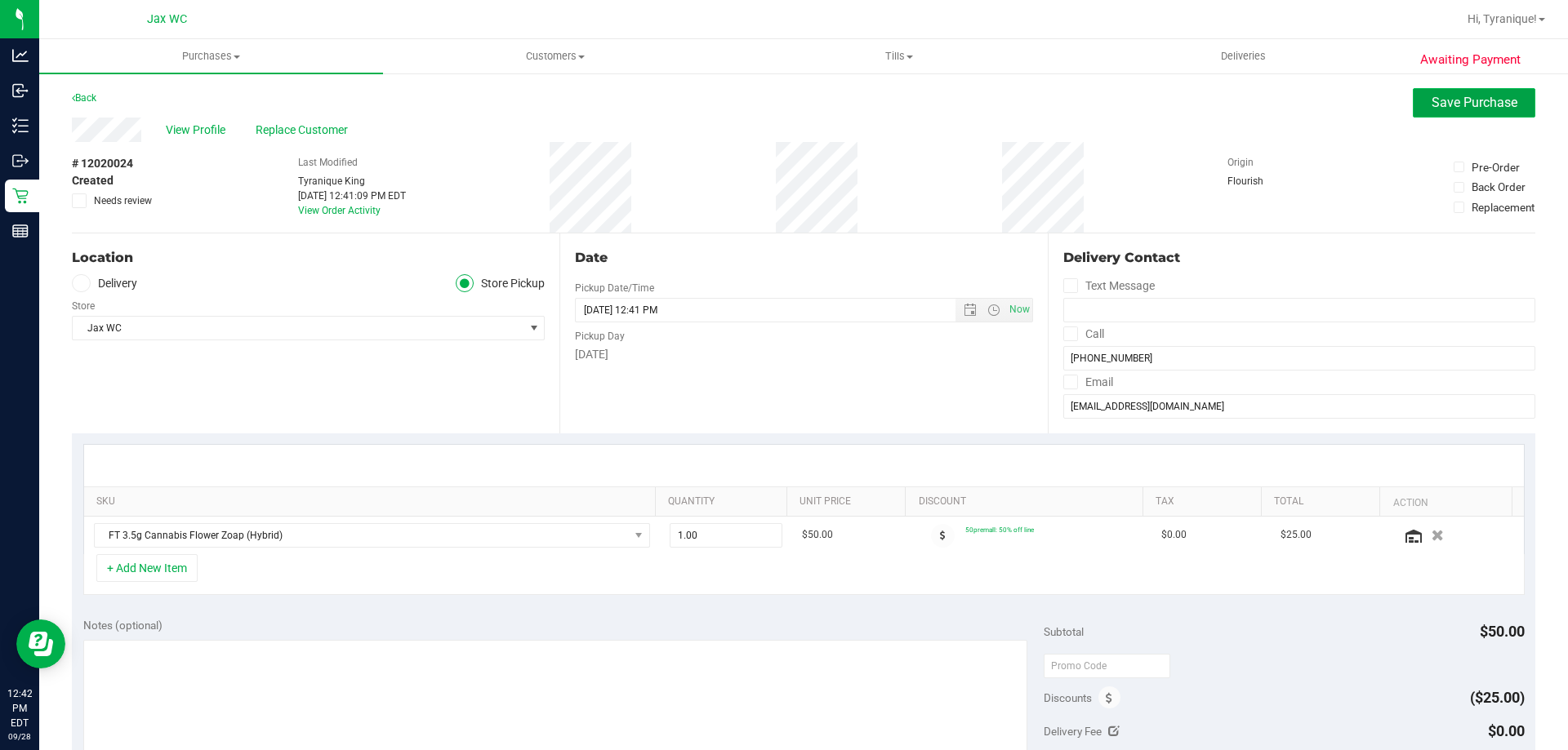
click at [1413, 111] on button "Save Purchase" at bounding box center [1474, 103] width 122 height 29
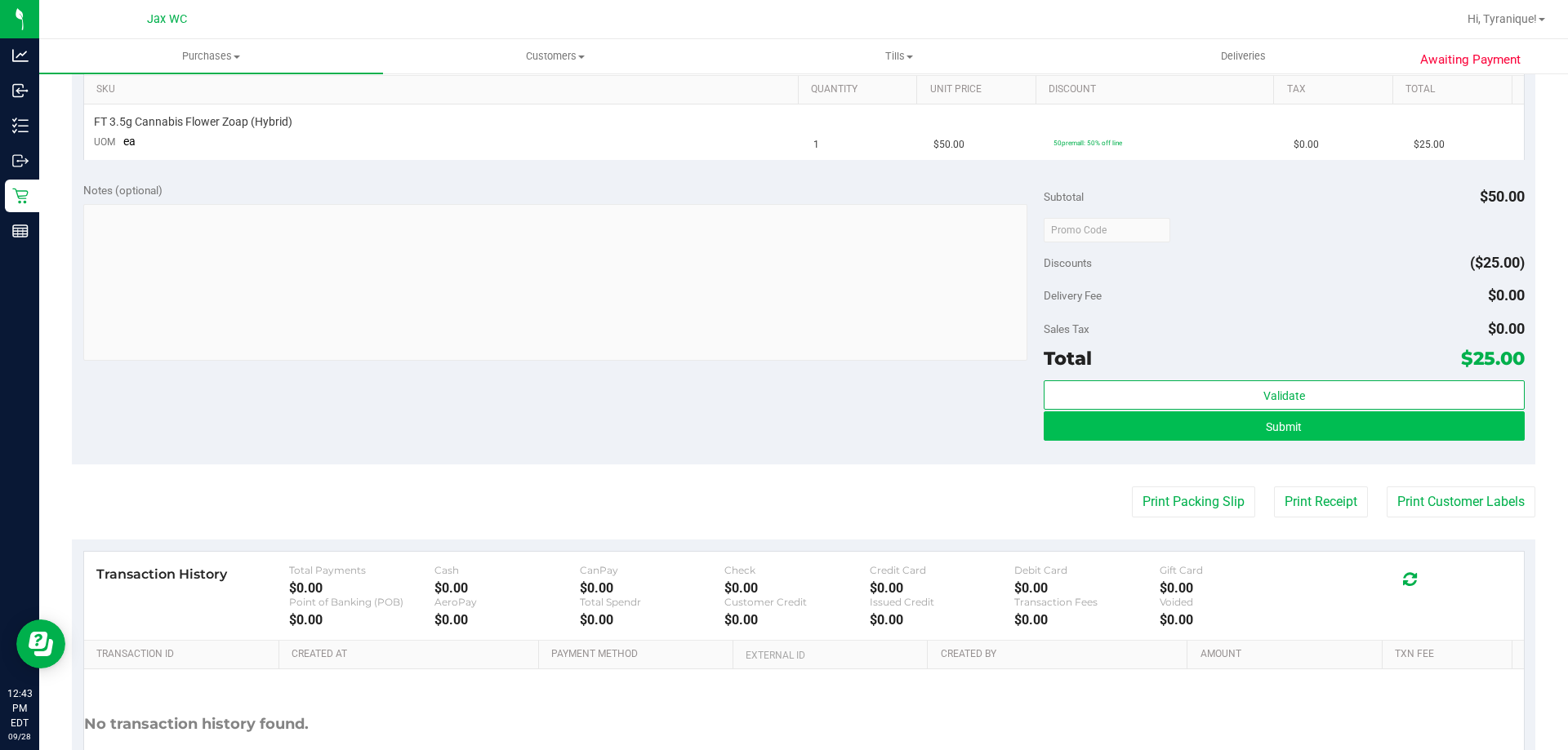
scroll to position [546, 0]
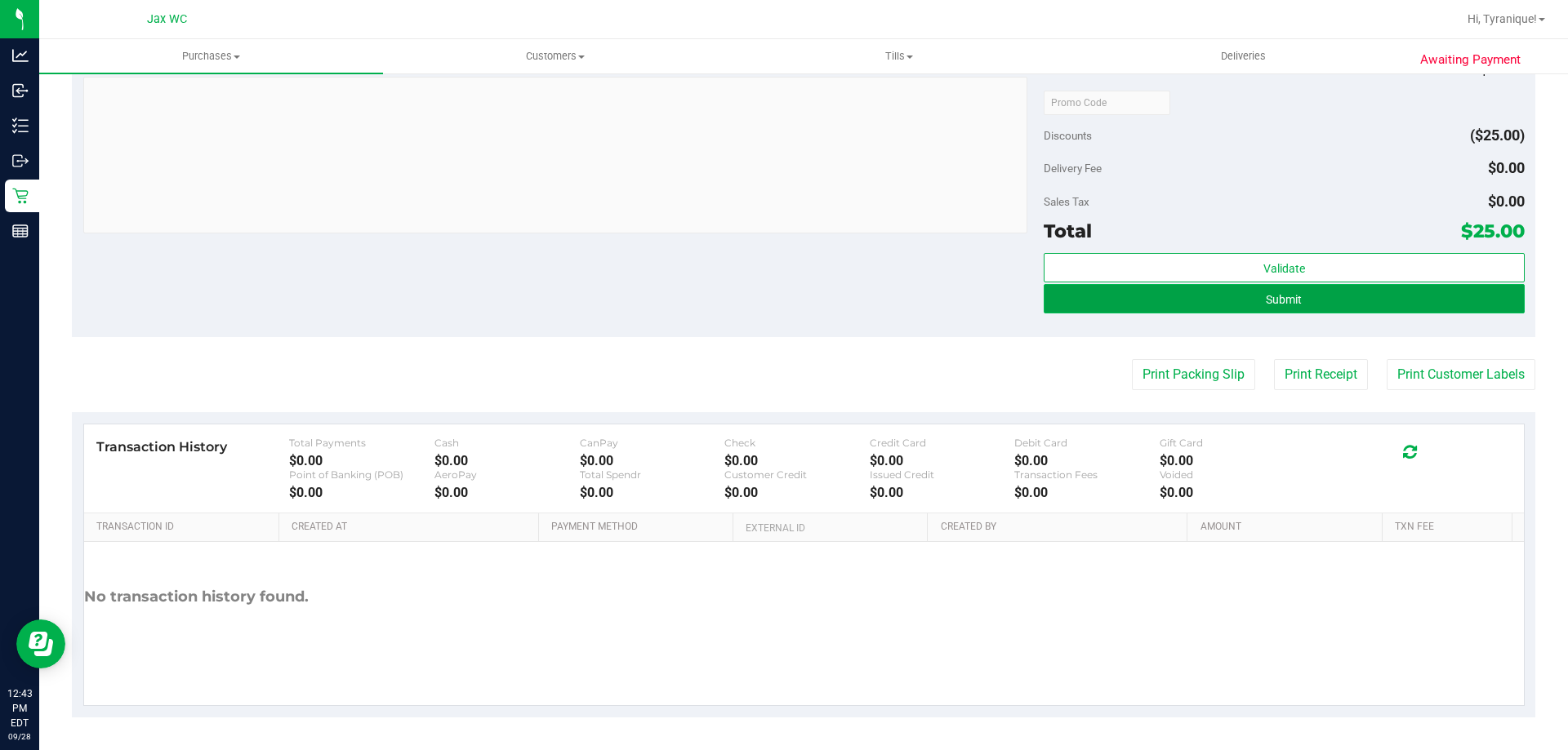
click at [1272, 297] on span "Submit" at bounding box center [1284, 299] width 36 height 13
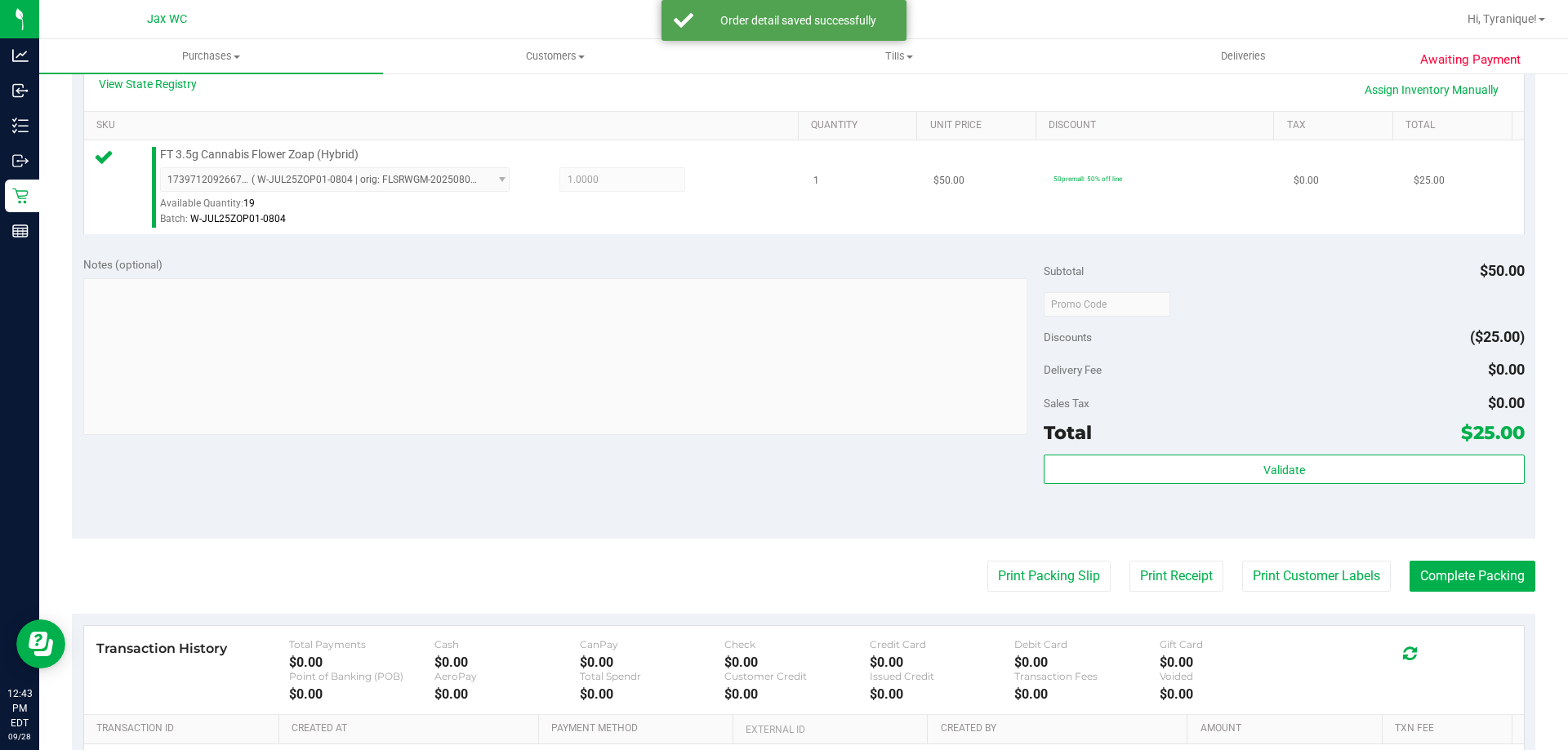
scroll to position [584, 0]
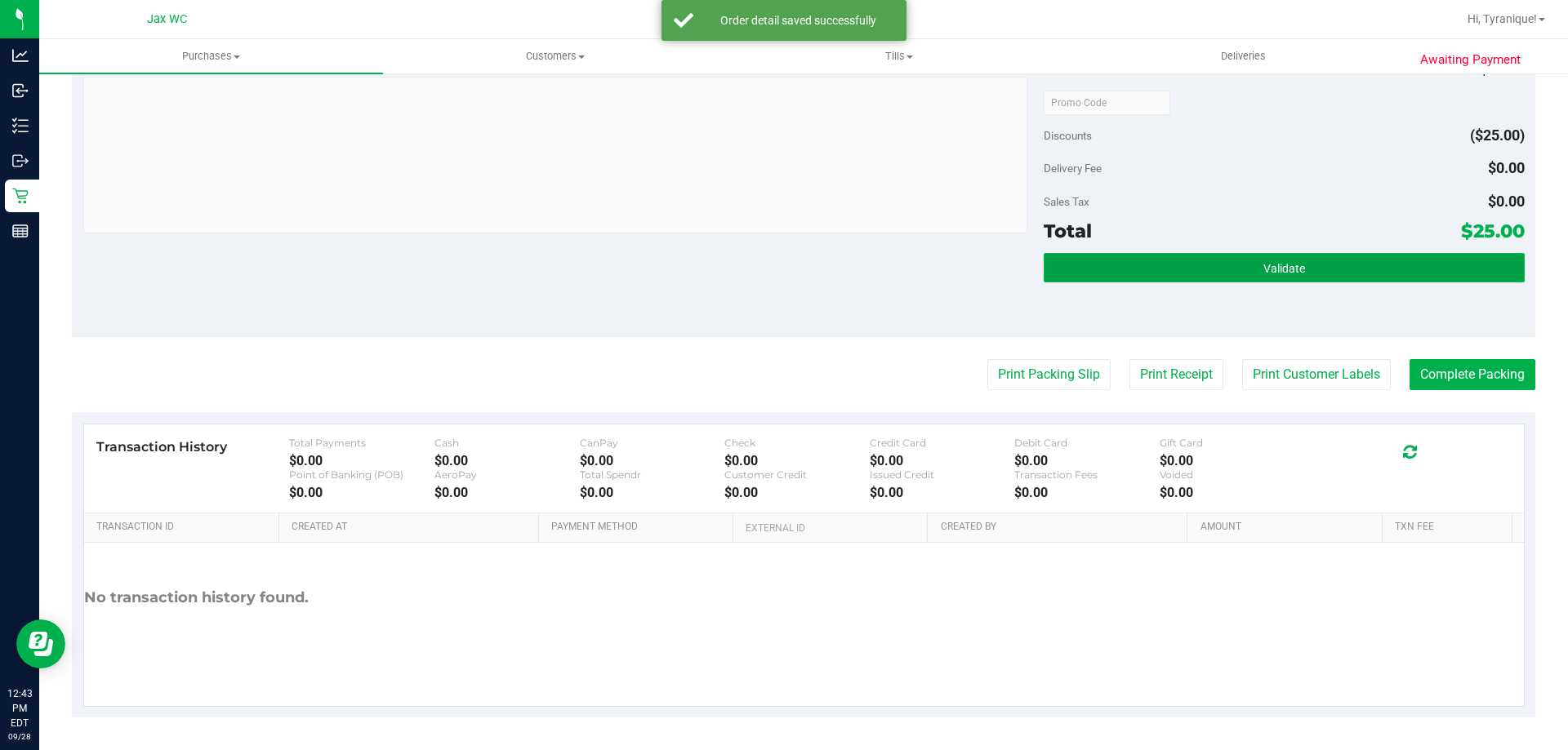
click at [1180, 280] on button "Validate" at bounding box center [1284, 267] width 480 height 29
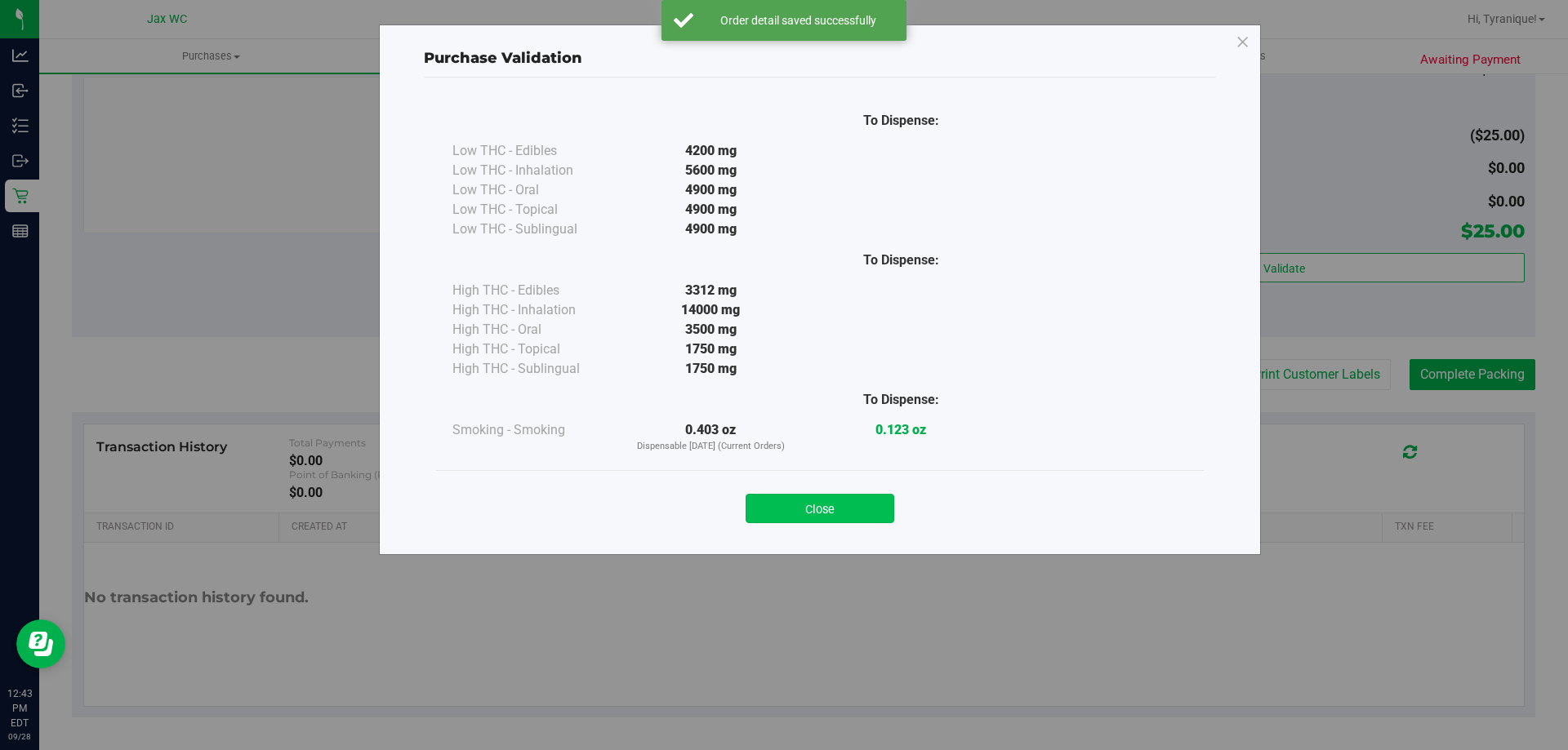
click at [828, 510] on button "Close" at bounding box center [820, 508] width 149 height 29
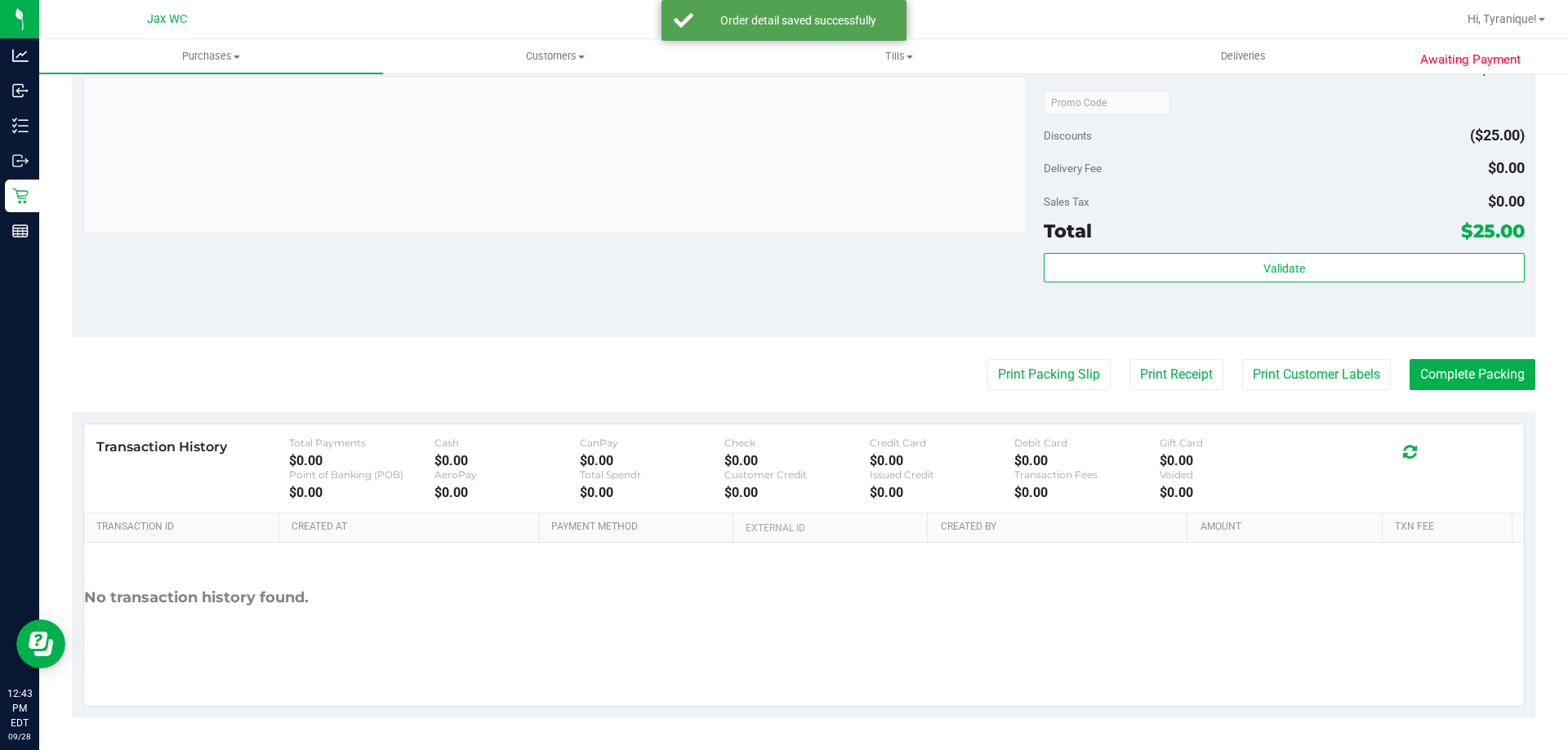
click at [1339, 391] on purchase-details "Back Edit Purchase Cancel Purchase View Profile # 12020024 BioTrack ID: - Submi…" at bounding box center [803, 110] width 1464 height 1214
click at [1310, 365] on button "Print Customer Labels" at bounding box center [1317, 375] width 149 height 31
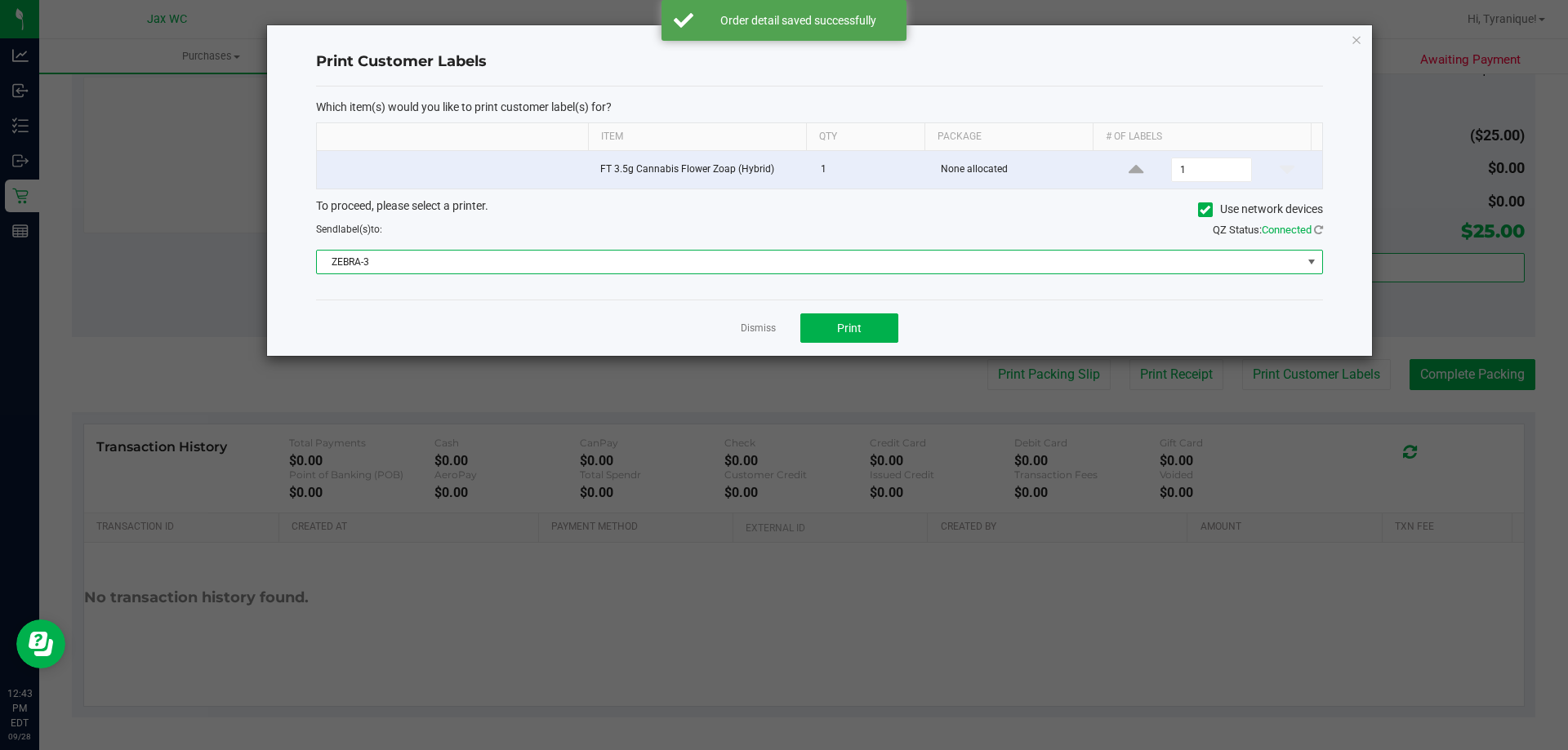
click at [782, 258] on span "ZEBRA-3" at bounding box center [809, 262] width 984 height 23
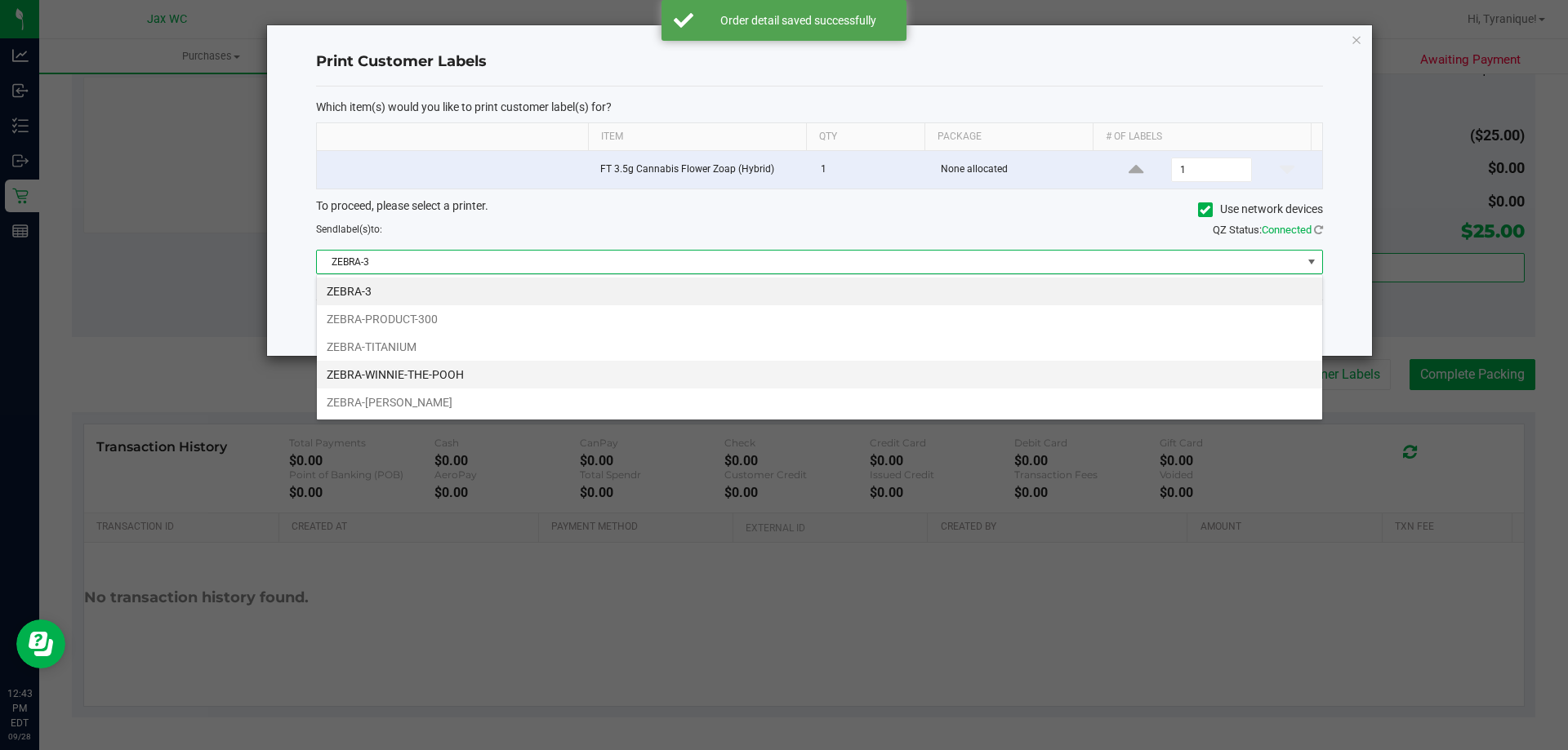
scroll to position [24, 1006]
click at [470, 375] on li "ZEBRA-WINNIE-THE-POOH" at bounding box center [820, 375] width 1005 height 28
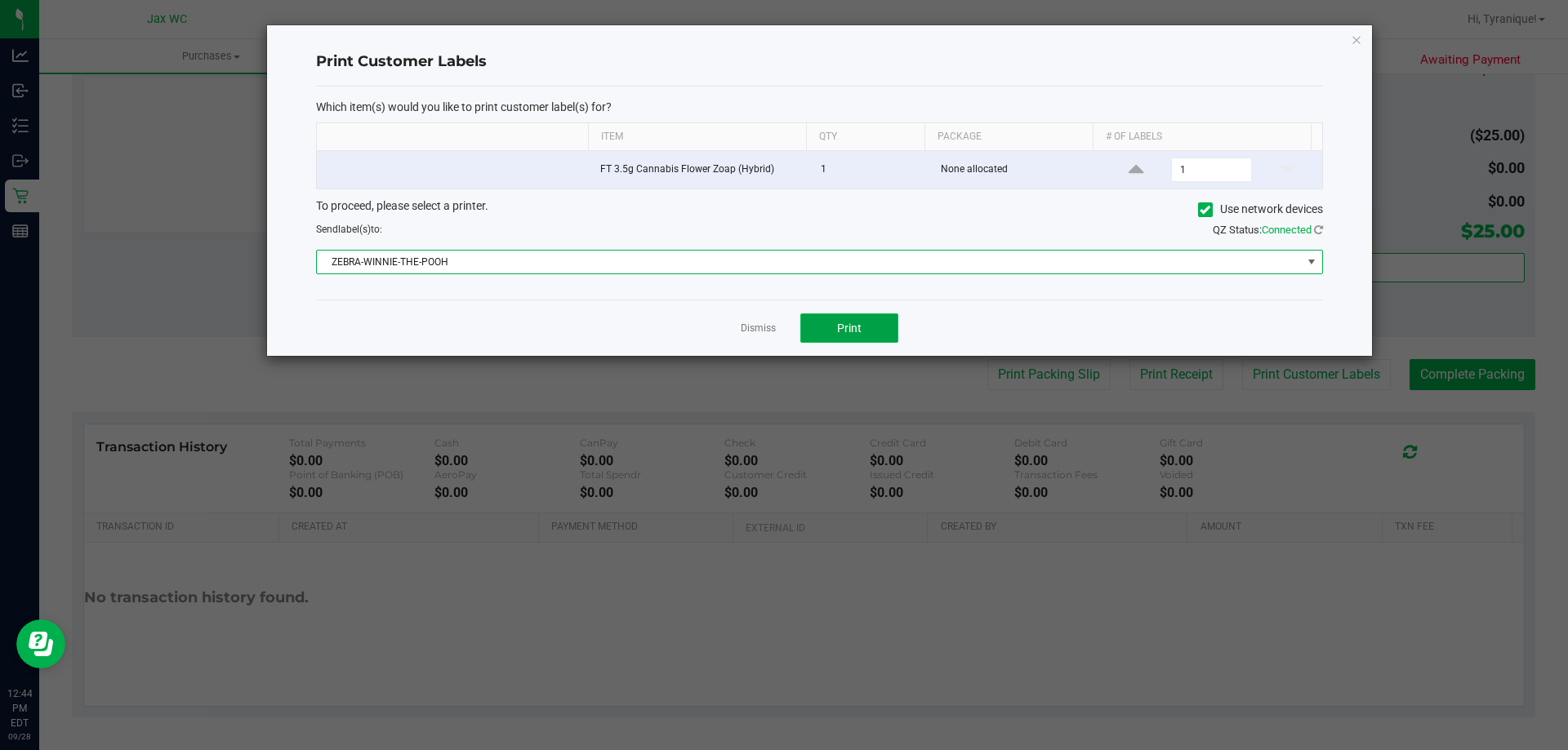
click at [849, 326] on span "Print" at bounding box center [849, 328] width 24 height 13
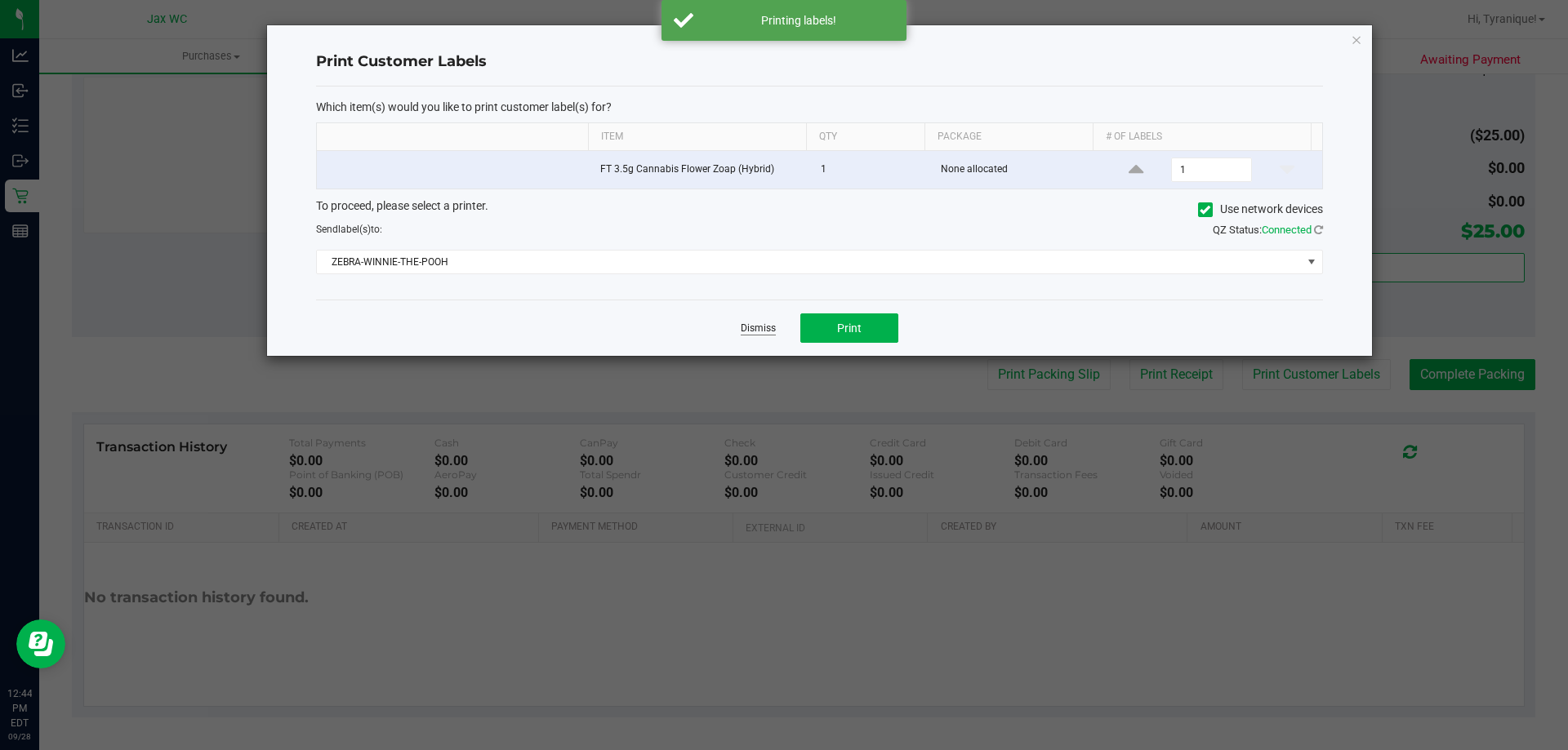
click at [763, 335] on link "Dismiss" at bounding box center [758, 328] width 35 height 14
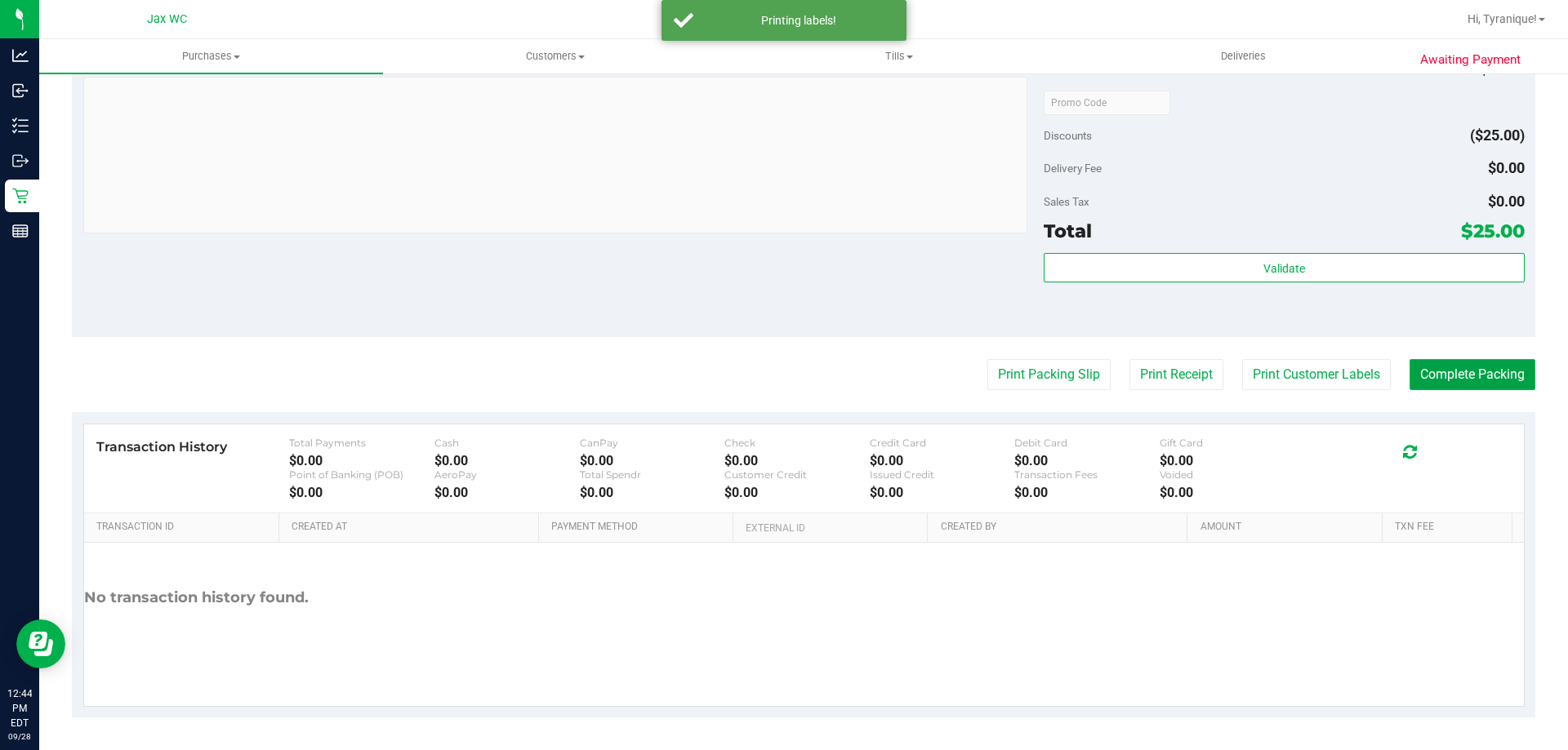
click at [1496, 379] on button "Complete Packing" at bounding box center [1473, 375] width 126 height 31
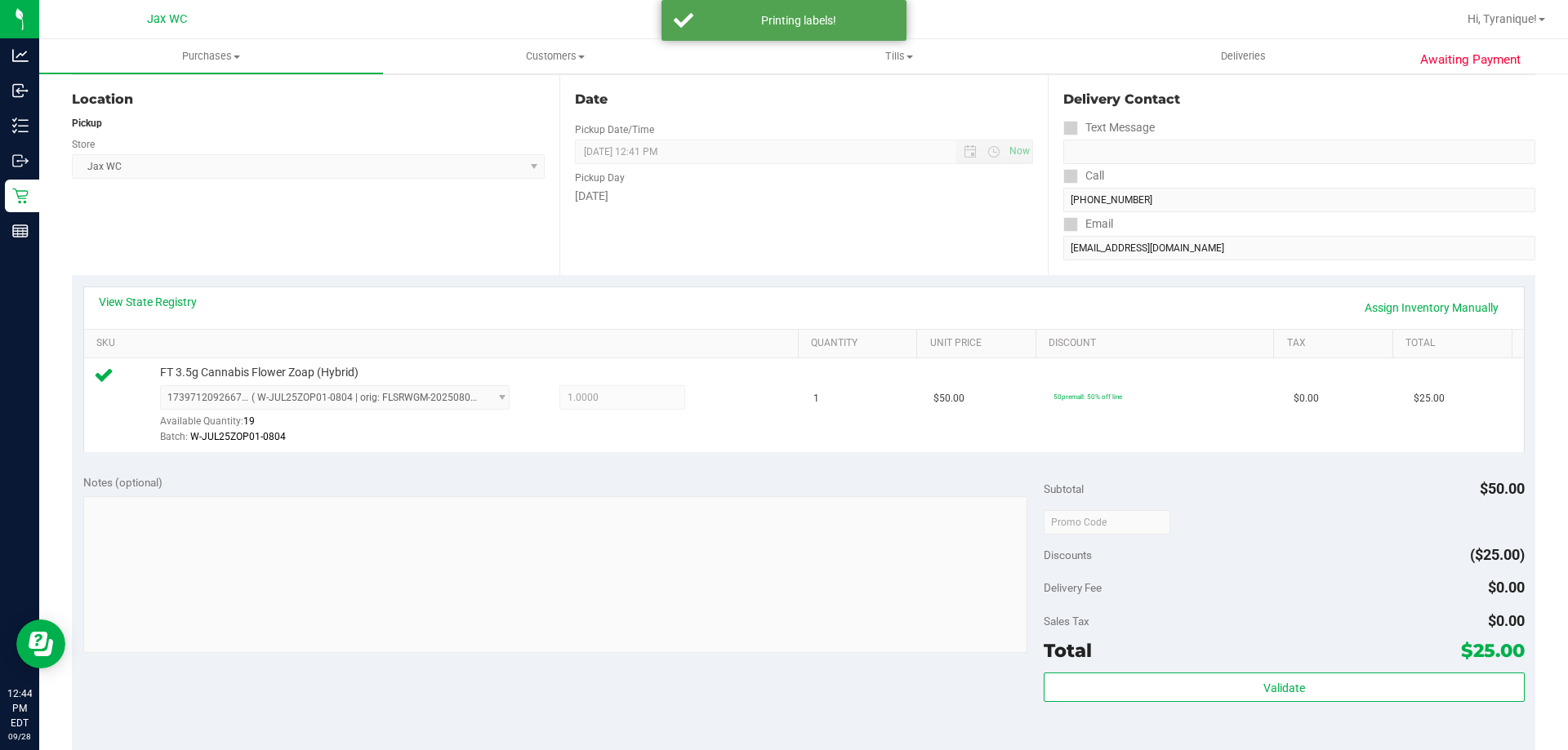
scroll to position [0, 0]
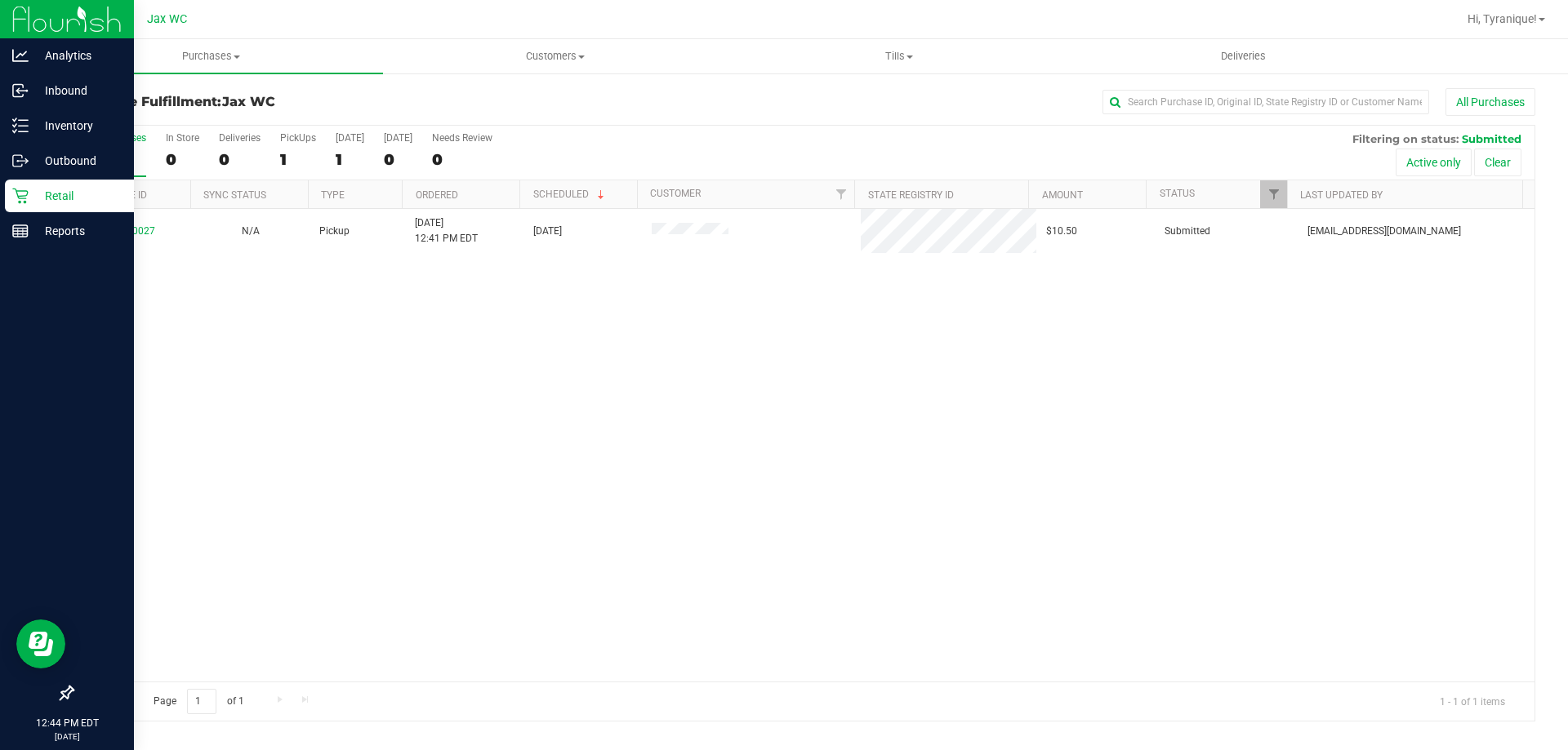
click at [42, 197] on p "Retail" at bounding box center [77, 196] width 98 height 20
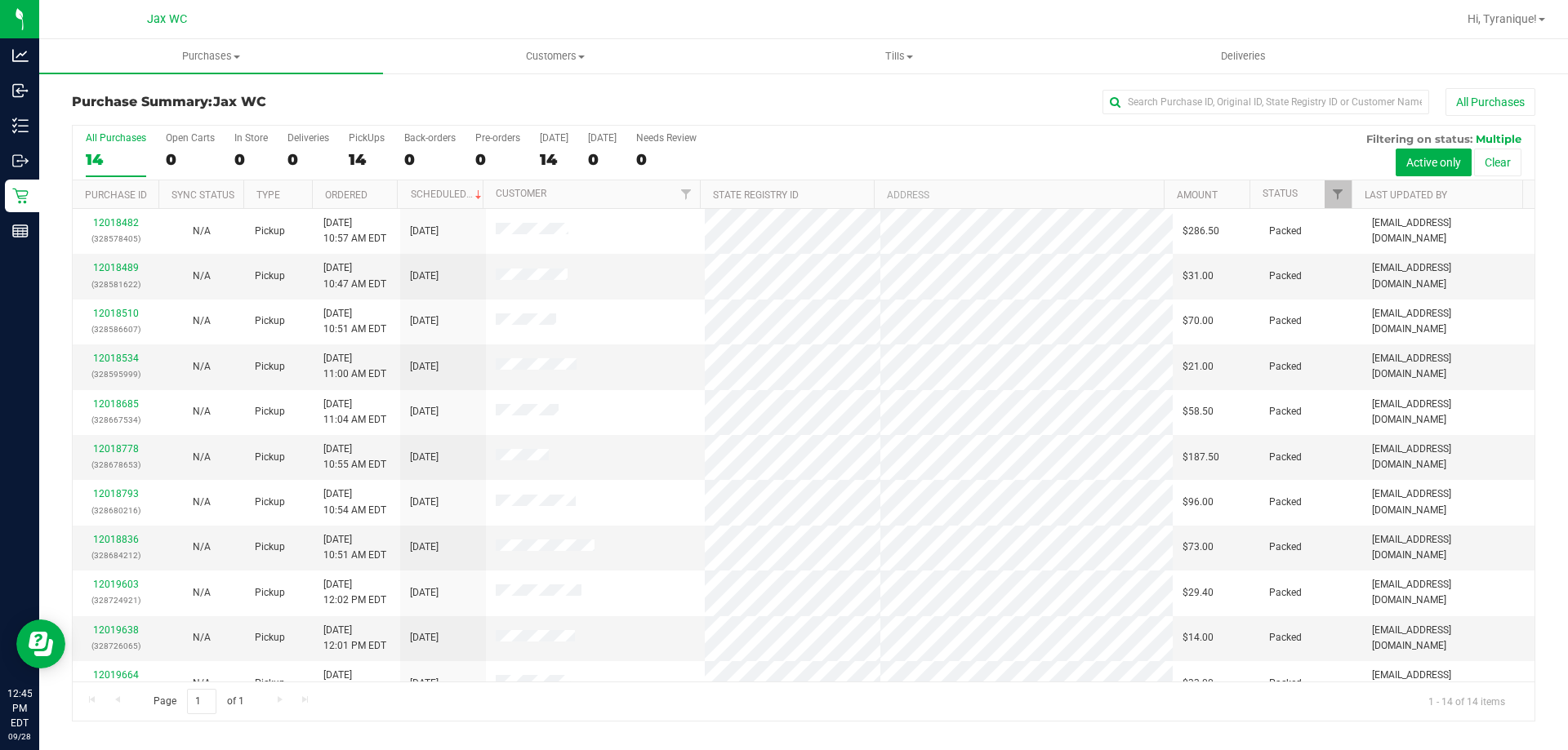
click at [404, 106] on h3 "Purchase Summary: Jax WC" at bounding box center [315, 103] width 488 height 15
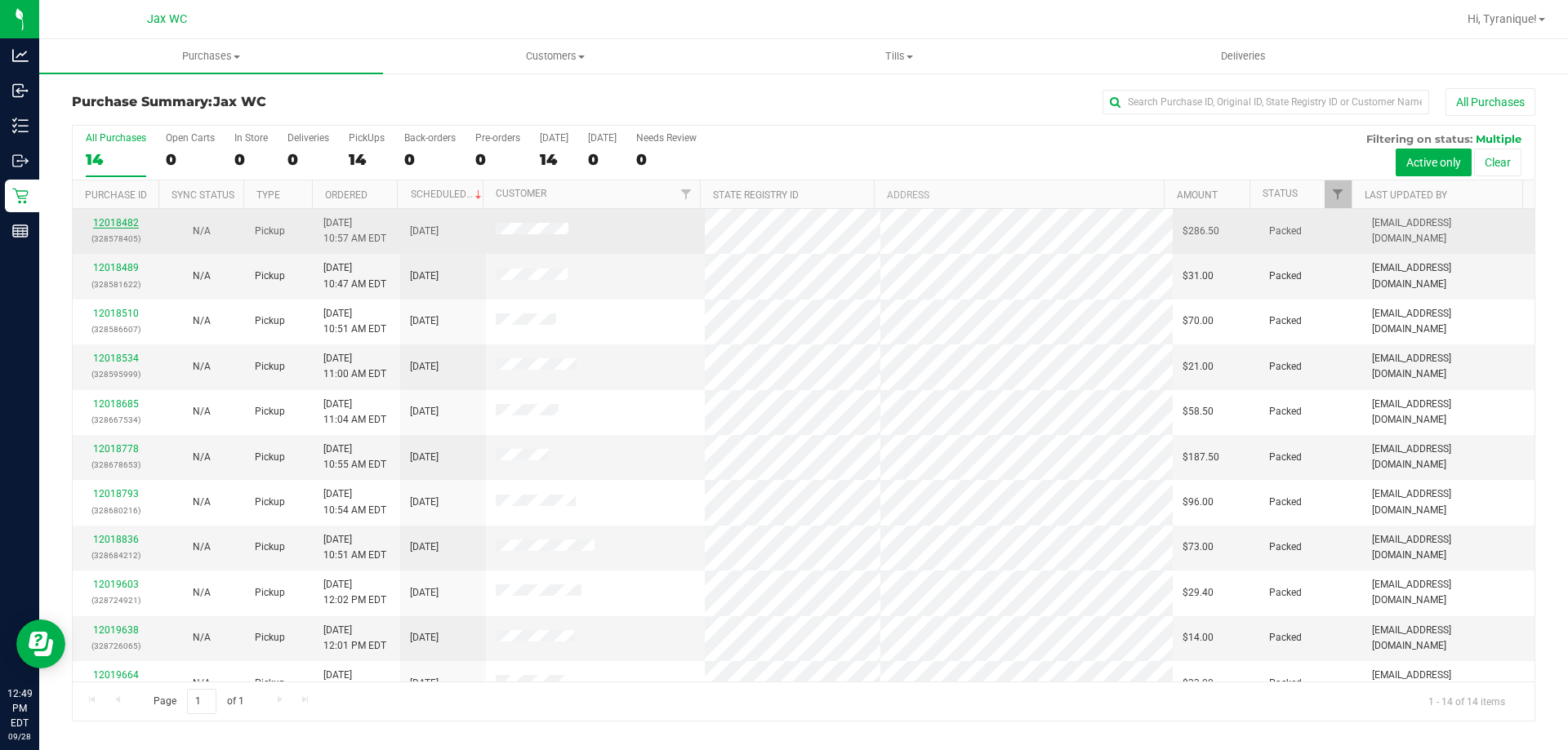
click at [104, 226] on link "12018482" at bounding box center [116, 223] width 46 height 11
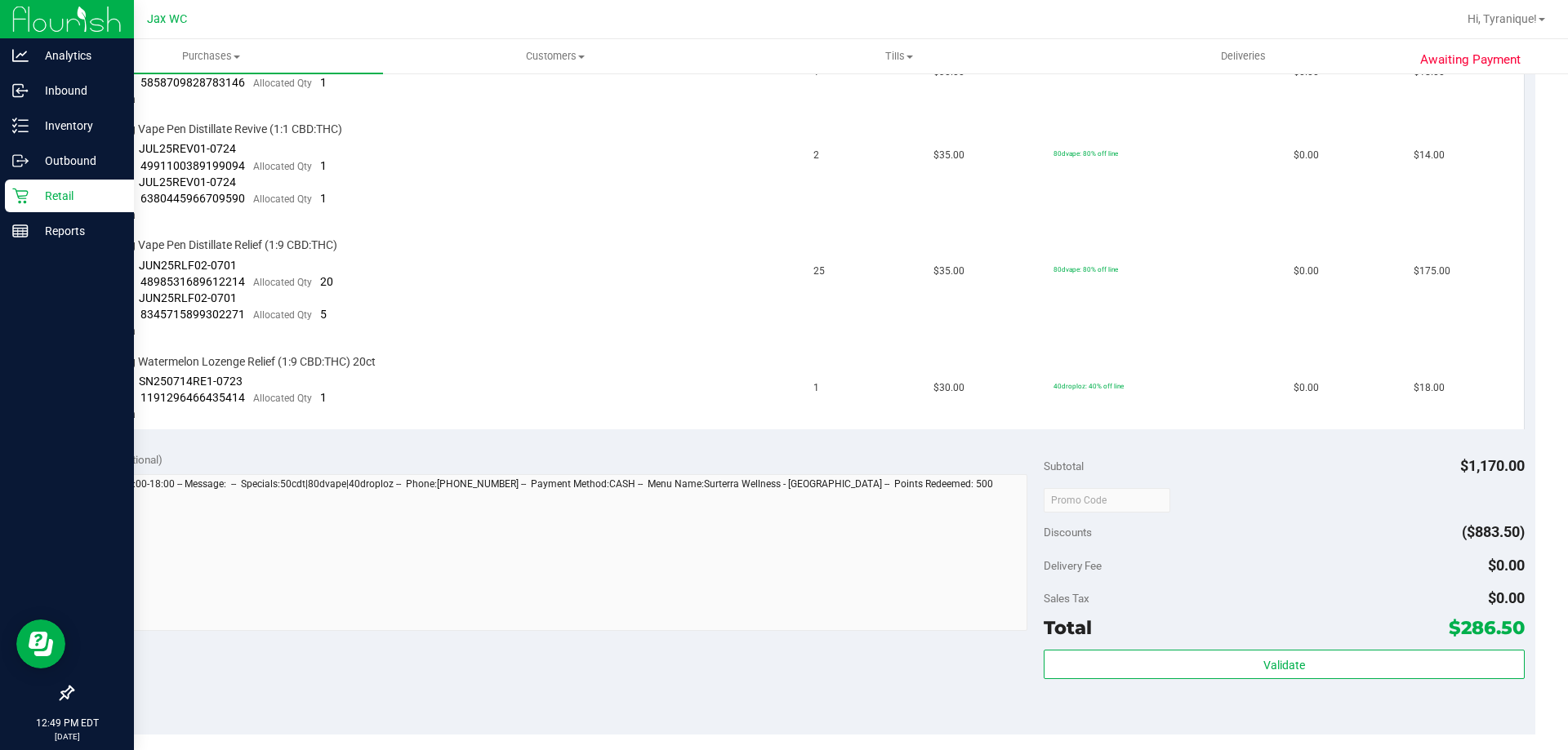
scroll to position [653, 0]
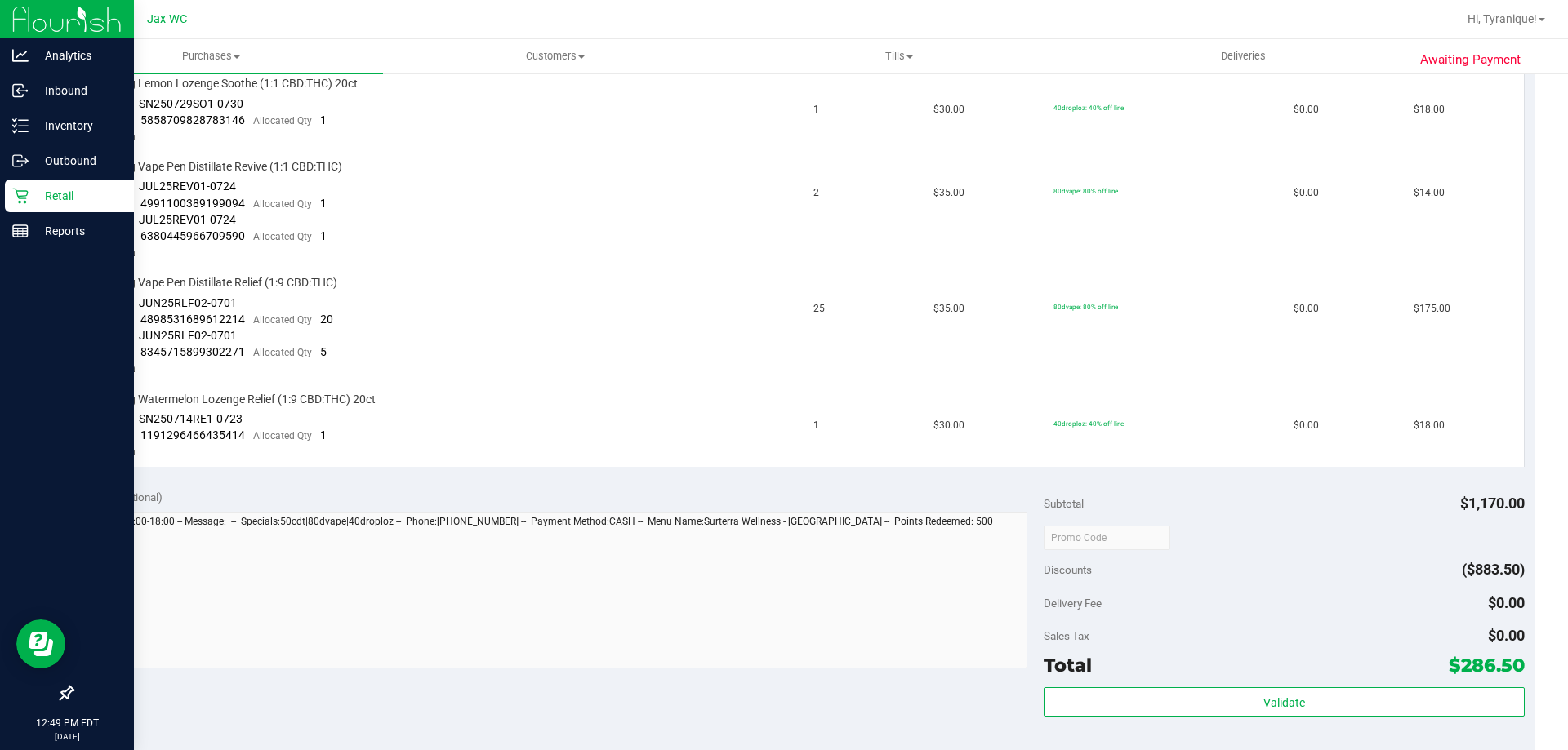
click at [42, 201] on p "Retail" at bounding box center [77, 196] width 98 height 20
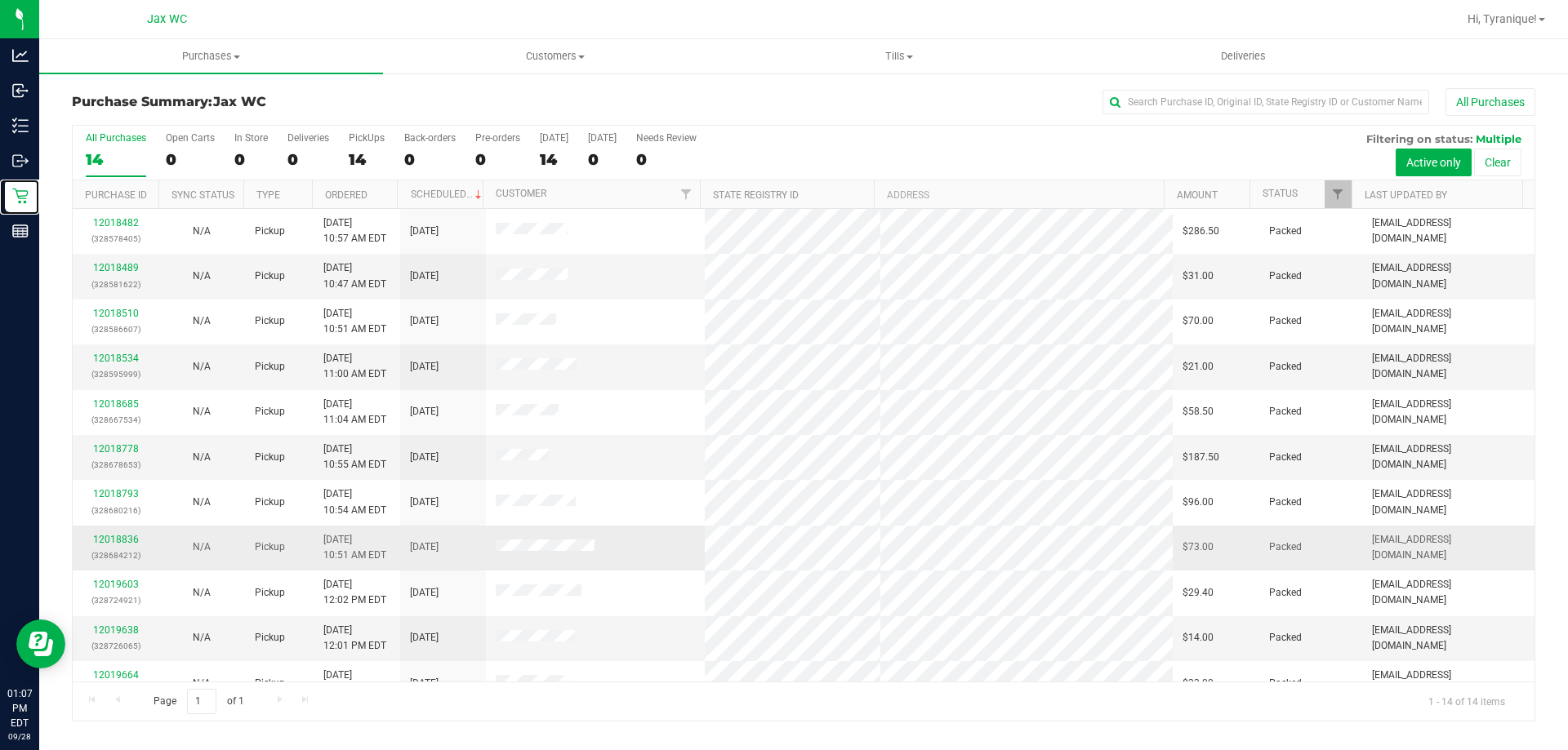
scroll to position [160, 0]
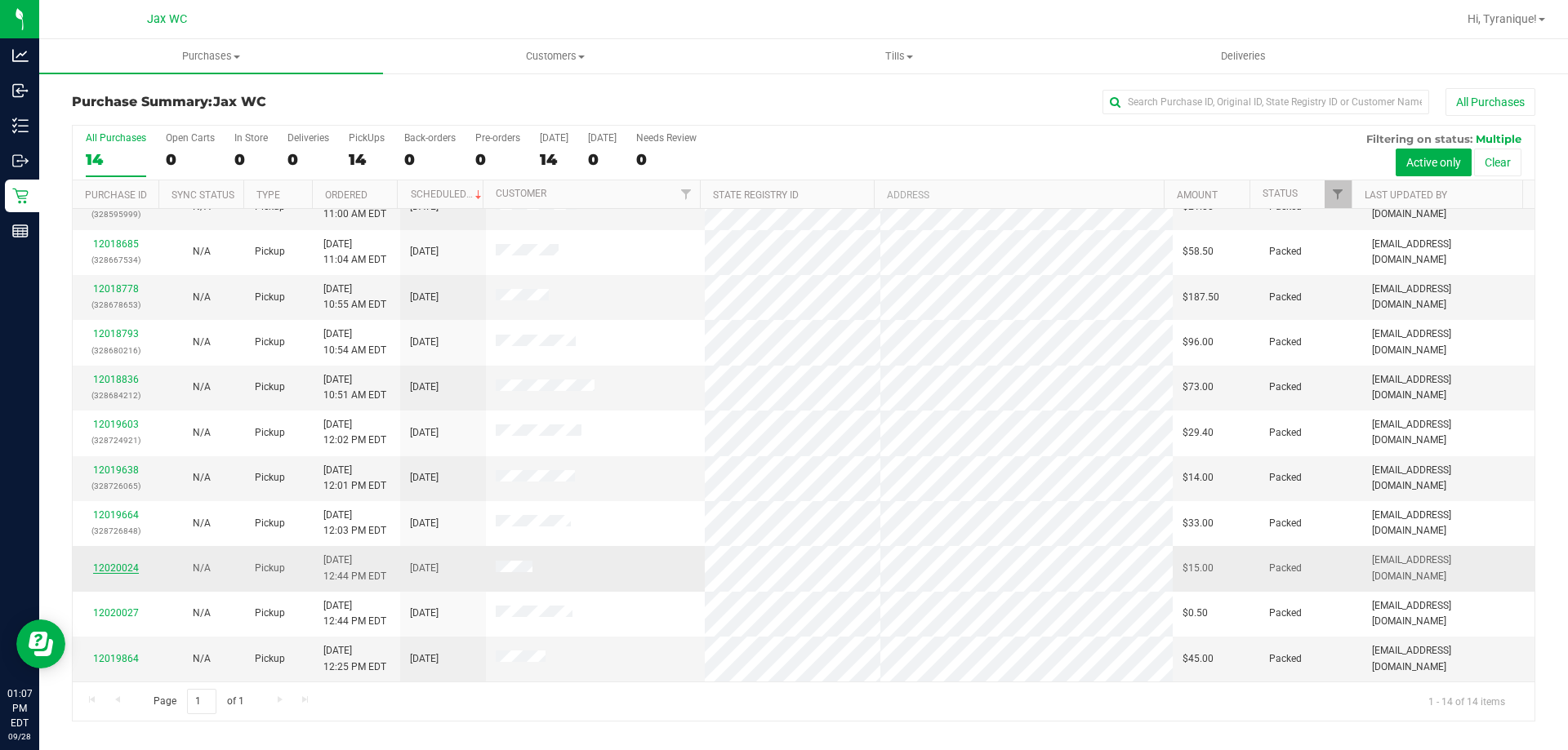
click at [122, 565] on link "12020024" at bounding box center [116, 568] width 46 height 11
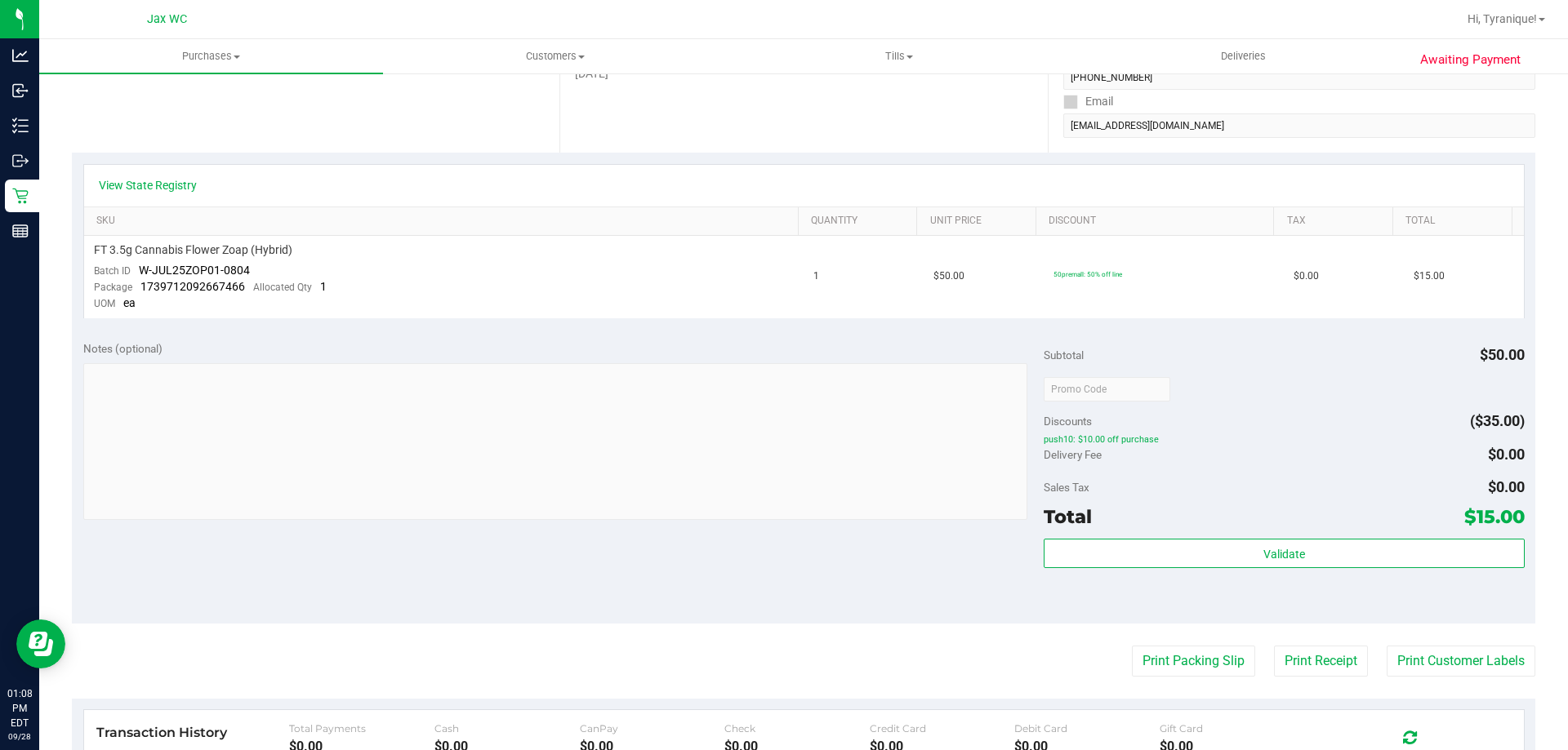
scroll to position [327, 0]
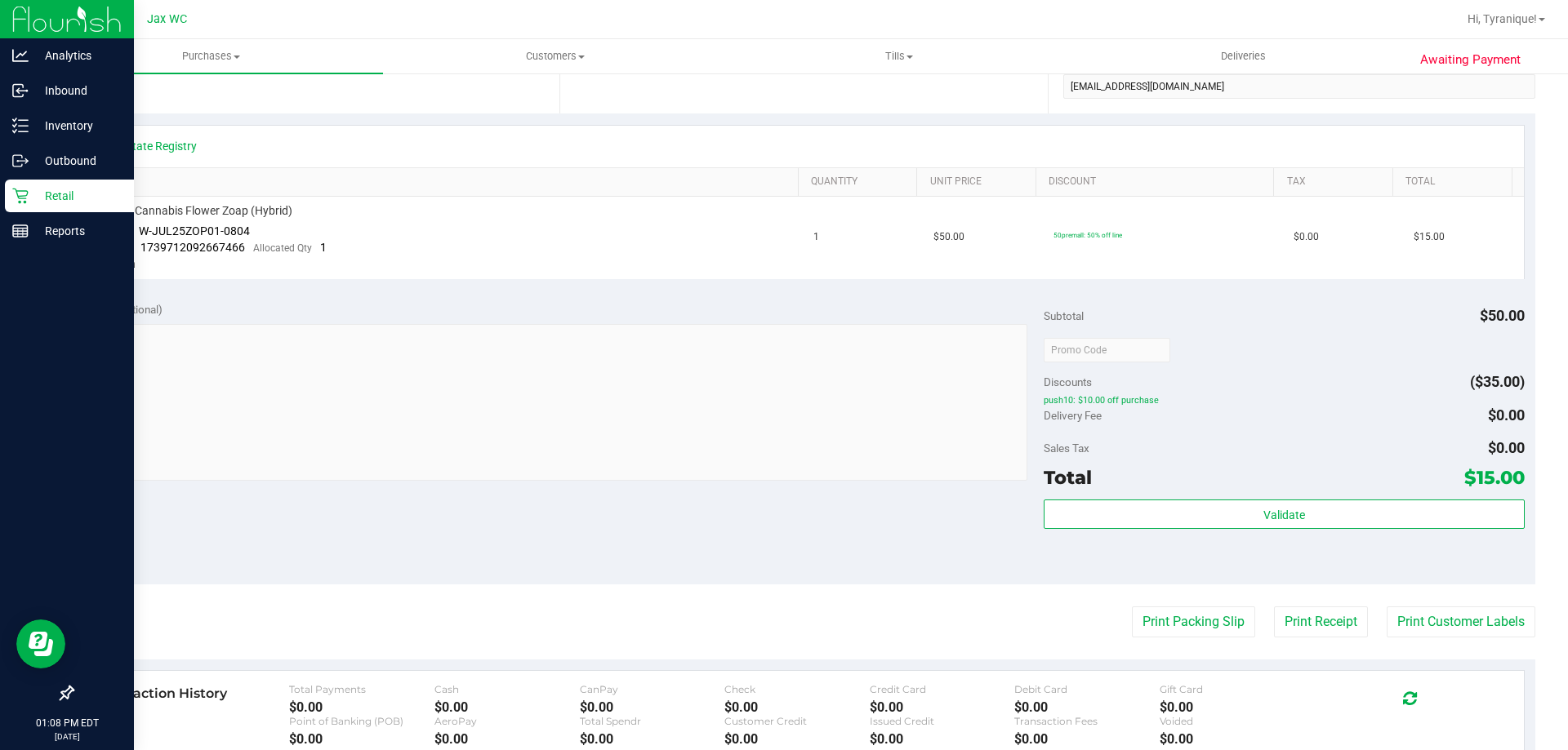
click at [28, 194] on p "Retail" at bounding box center [77, 196] width 98 height 20
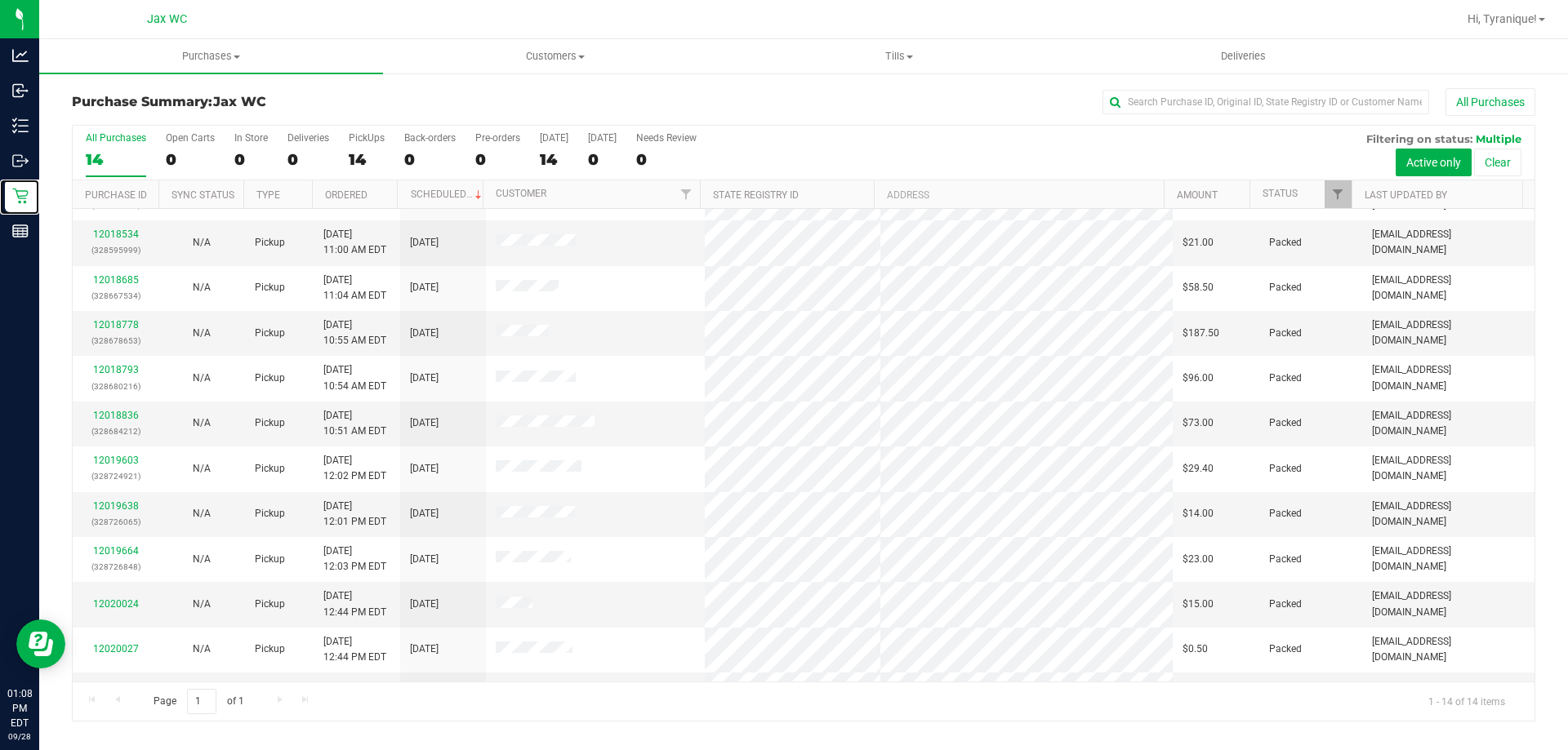
scroll to position [160, 0]
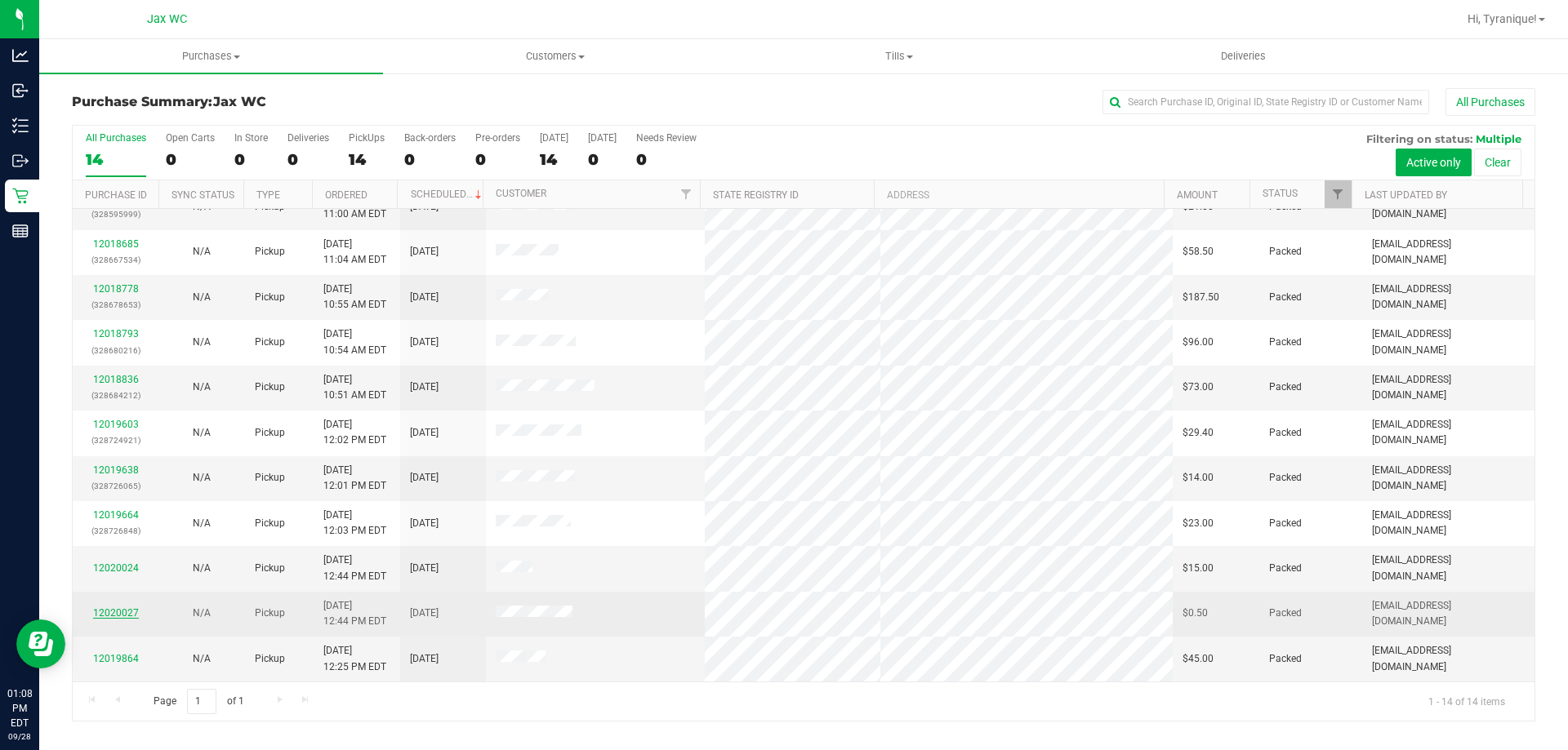
click at [133, 614] on link "12020027" at bounding box center [116, 614] width 46 height 11
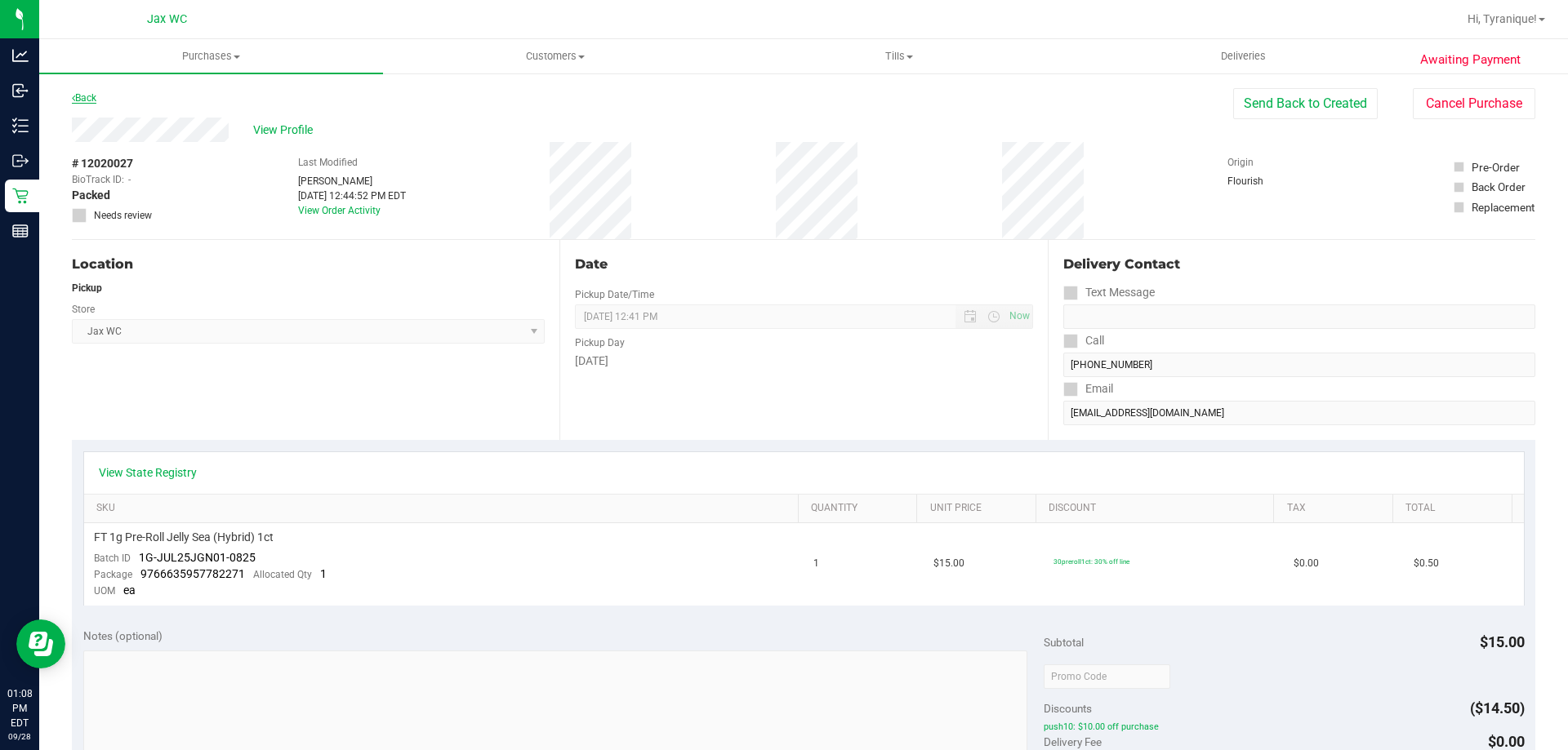
click at [77, 100] on link "Back" at bounding box center [84, 98] width 24 height 11
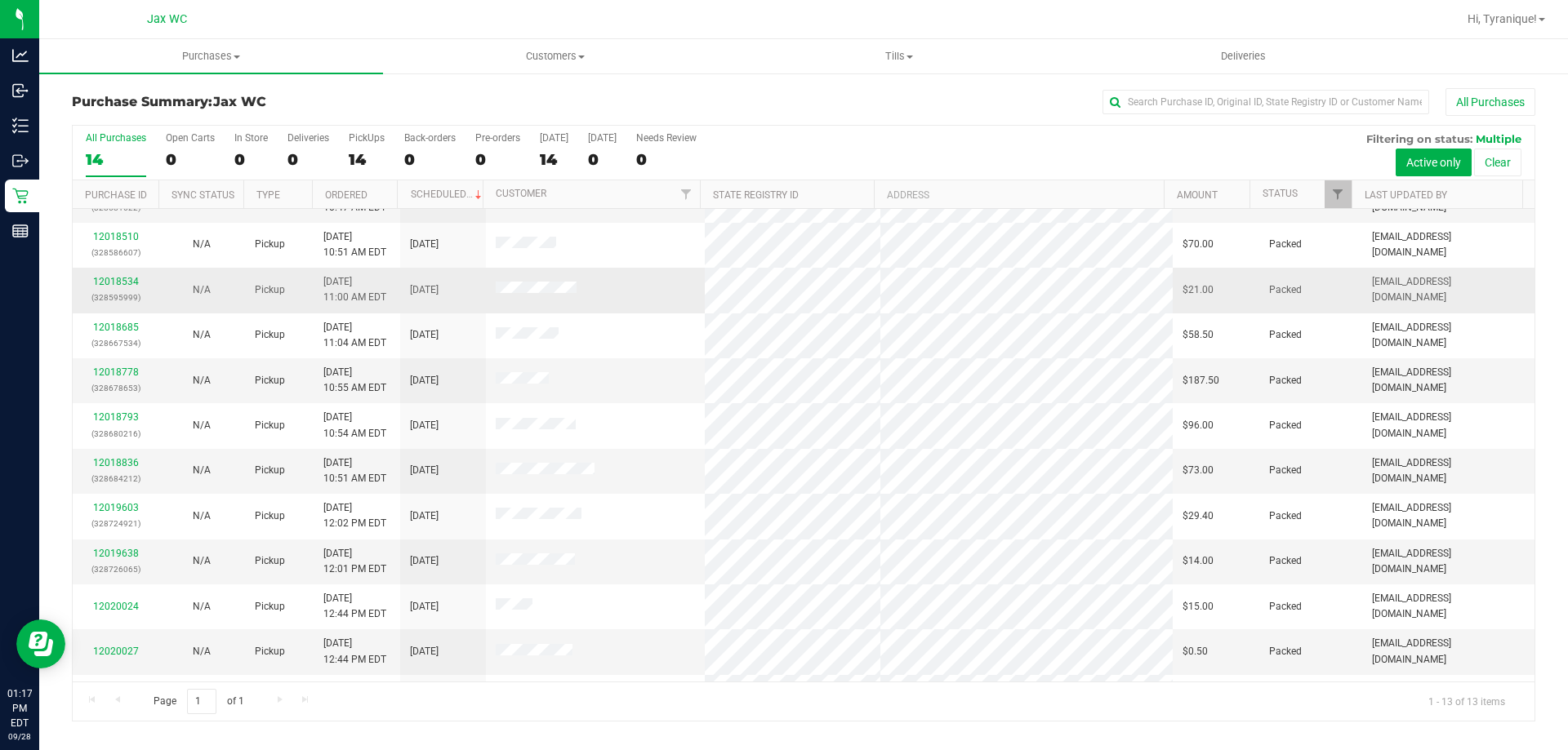
scroll to position [114, 0]
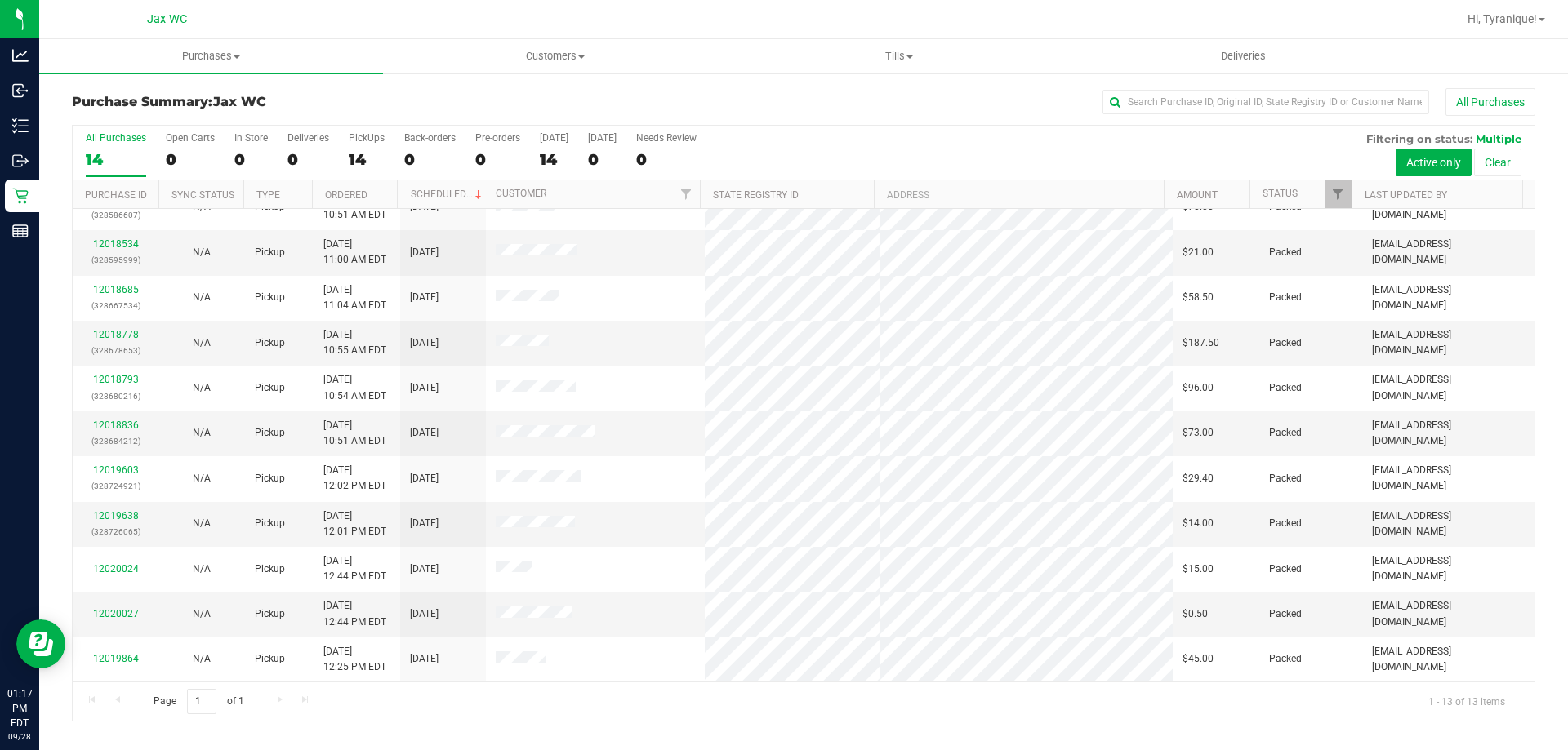
click at [1112, 699] on div "Page 1 of 1 1 - 13 of 13 items" at bounding box center [803, 701] width 1462 height 40
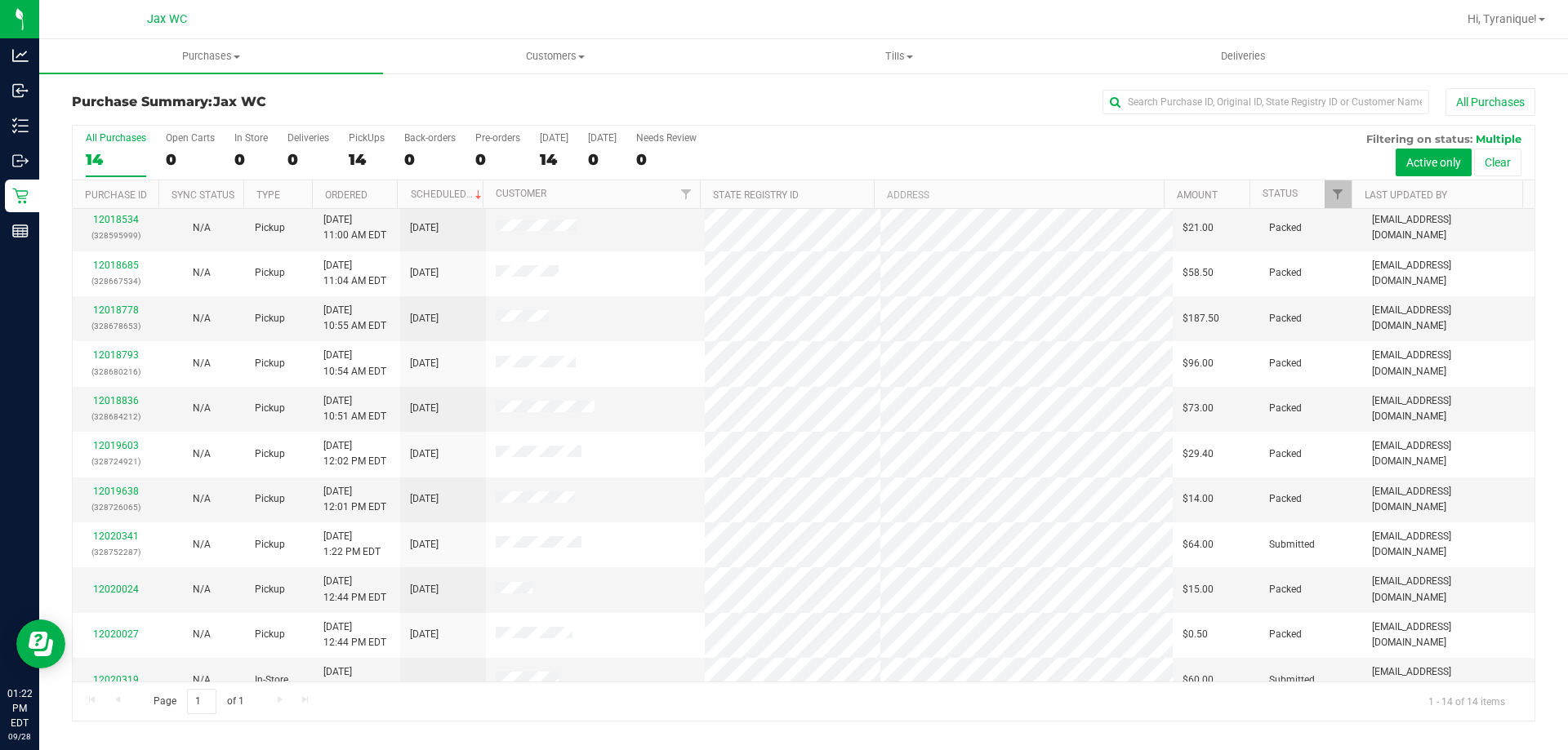
scroll to position [160, 0]
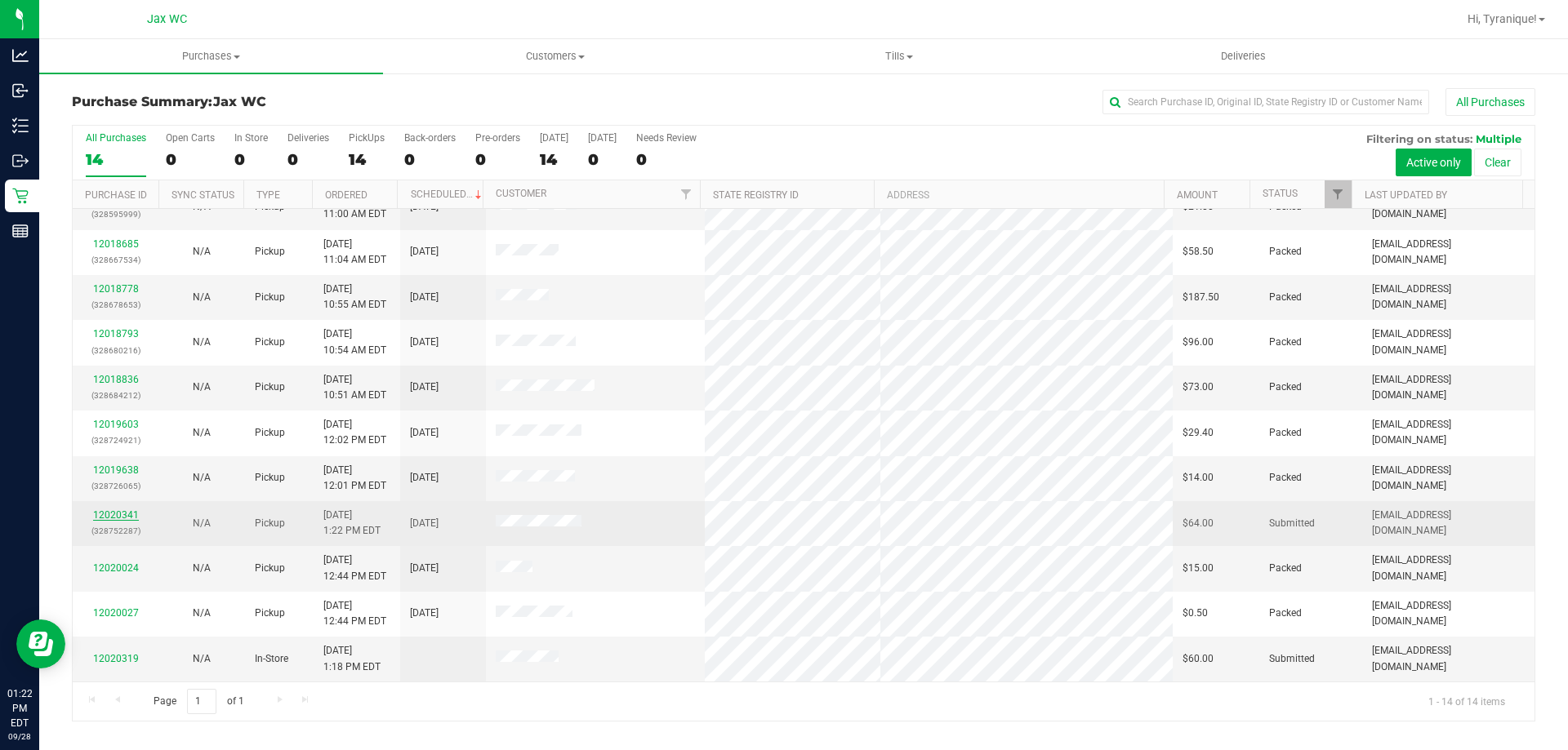
click at [122, 515] on link "12020341" at bounding box center [116, 515] width 46 height 11
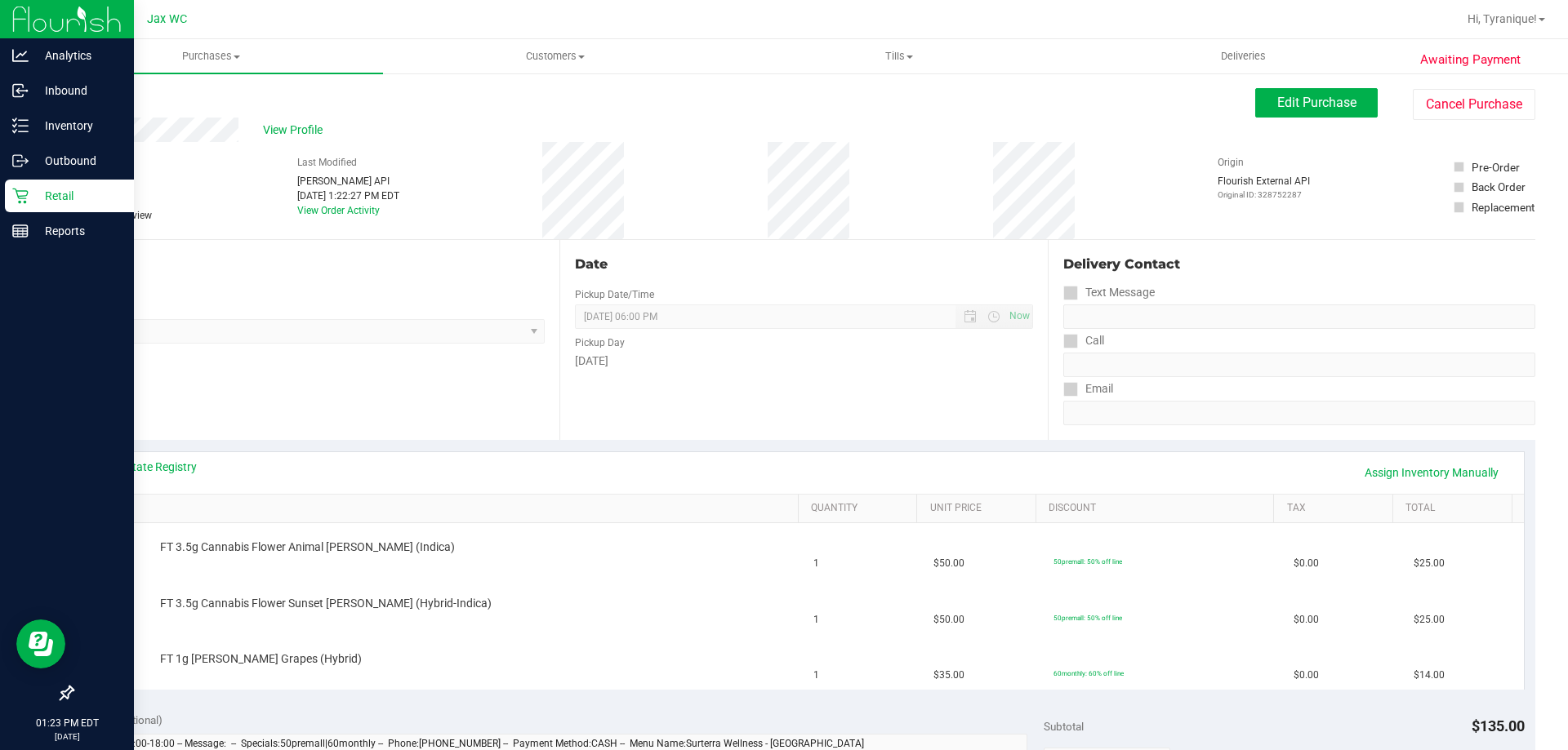
click at [24, 200] on icon at bounding box center [20, 196] width 16 height 16
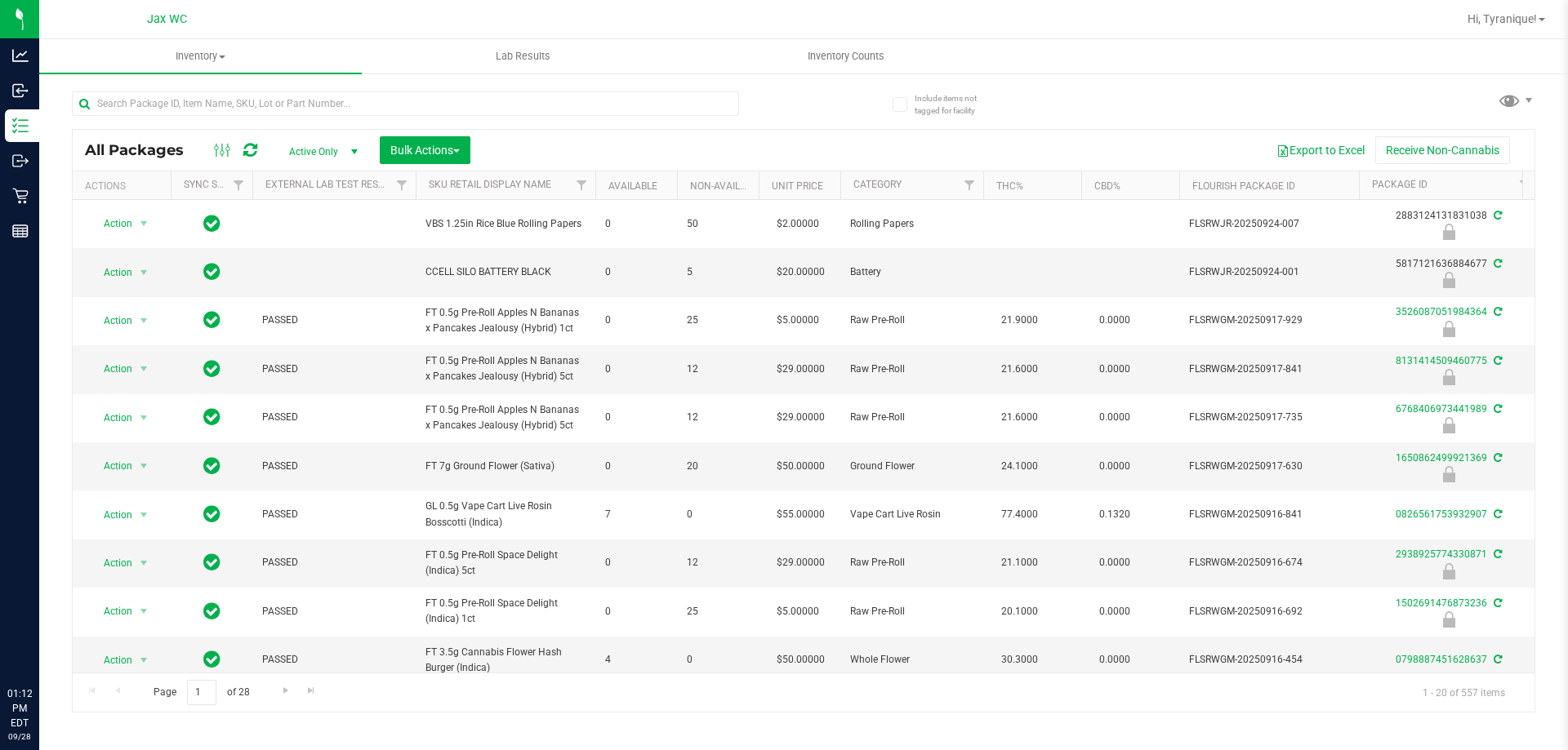
click at [487, 94] on input "text" at bounding box center [405, 104] width 667 height 24
type input "3767779044807879"
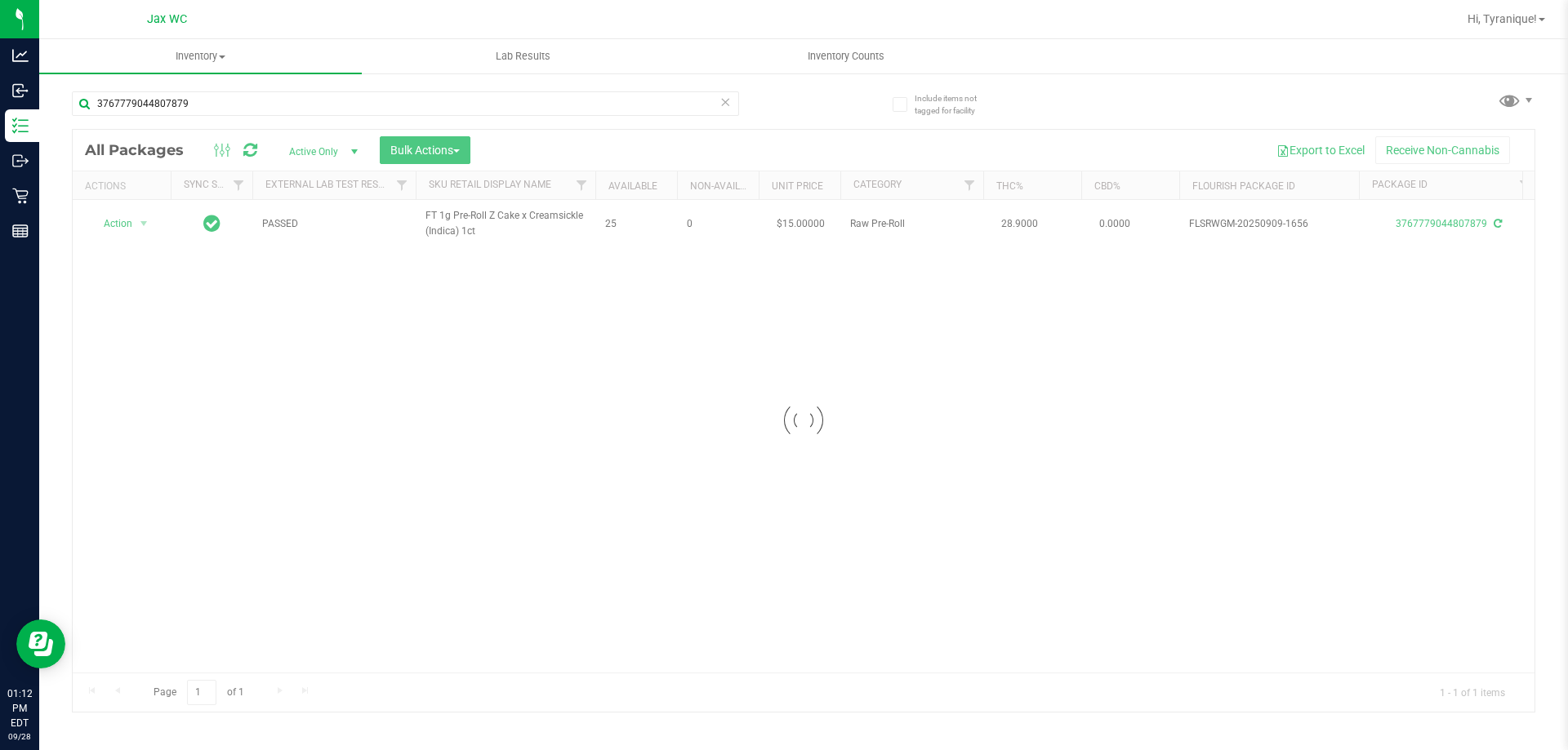
click at [127, 218] on div at bounding box center [803, 421] width 1462 height 582
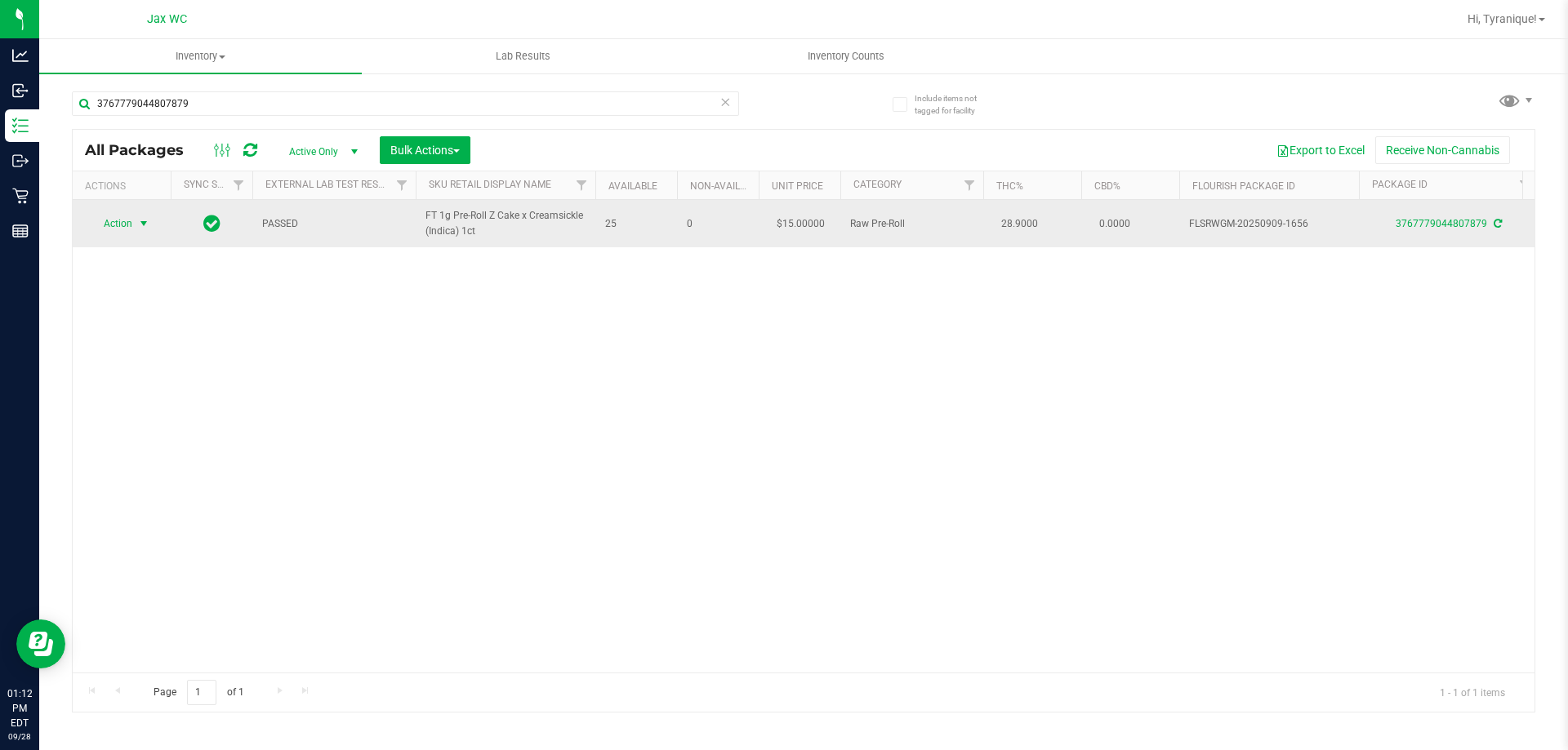
click at [135, 224] on span "select" at bounding box center [144, 224] width 21 height 23
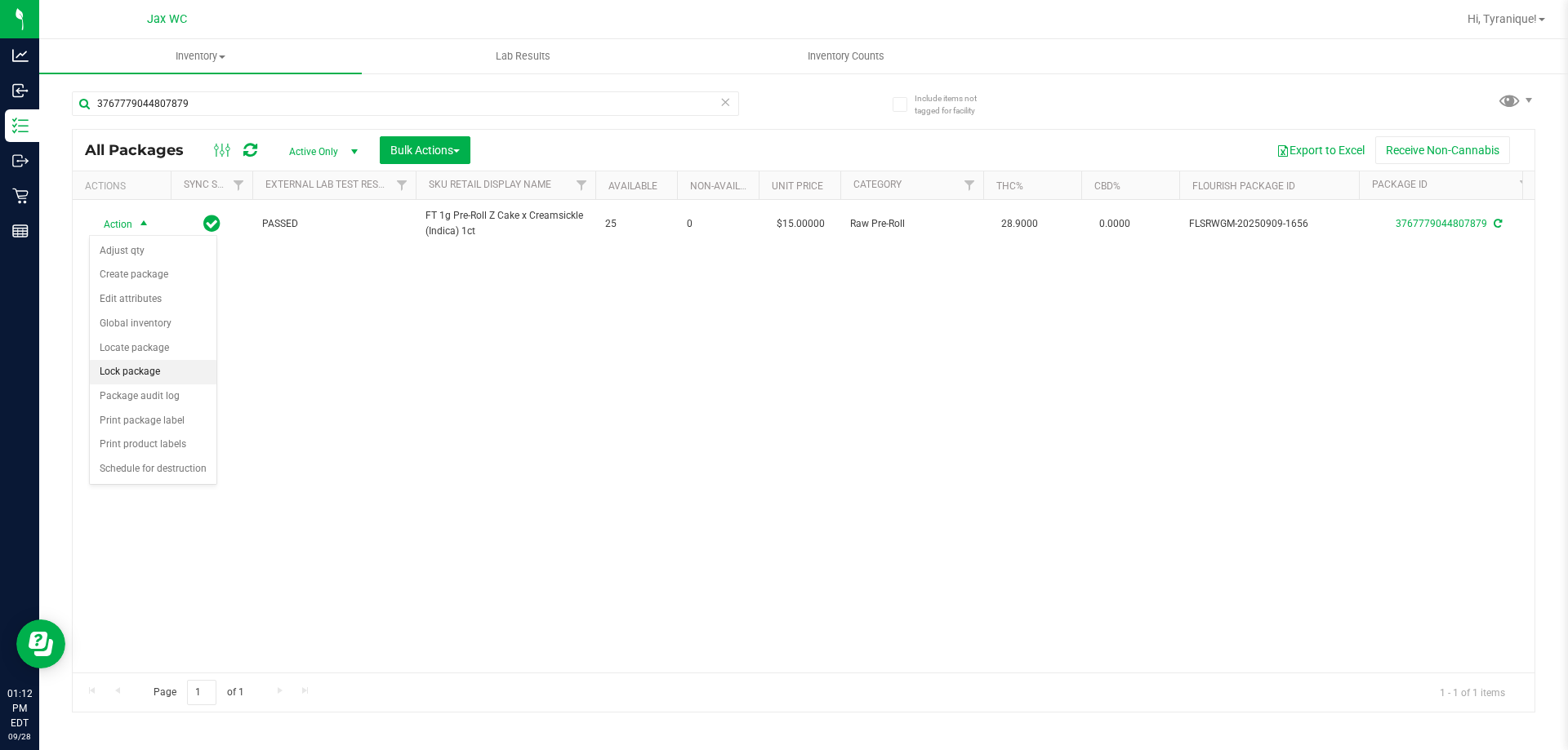
click at [170, 375] on li "Lock package" at bounding box center [152, 373] width 126 height 24
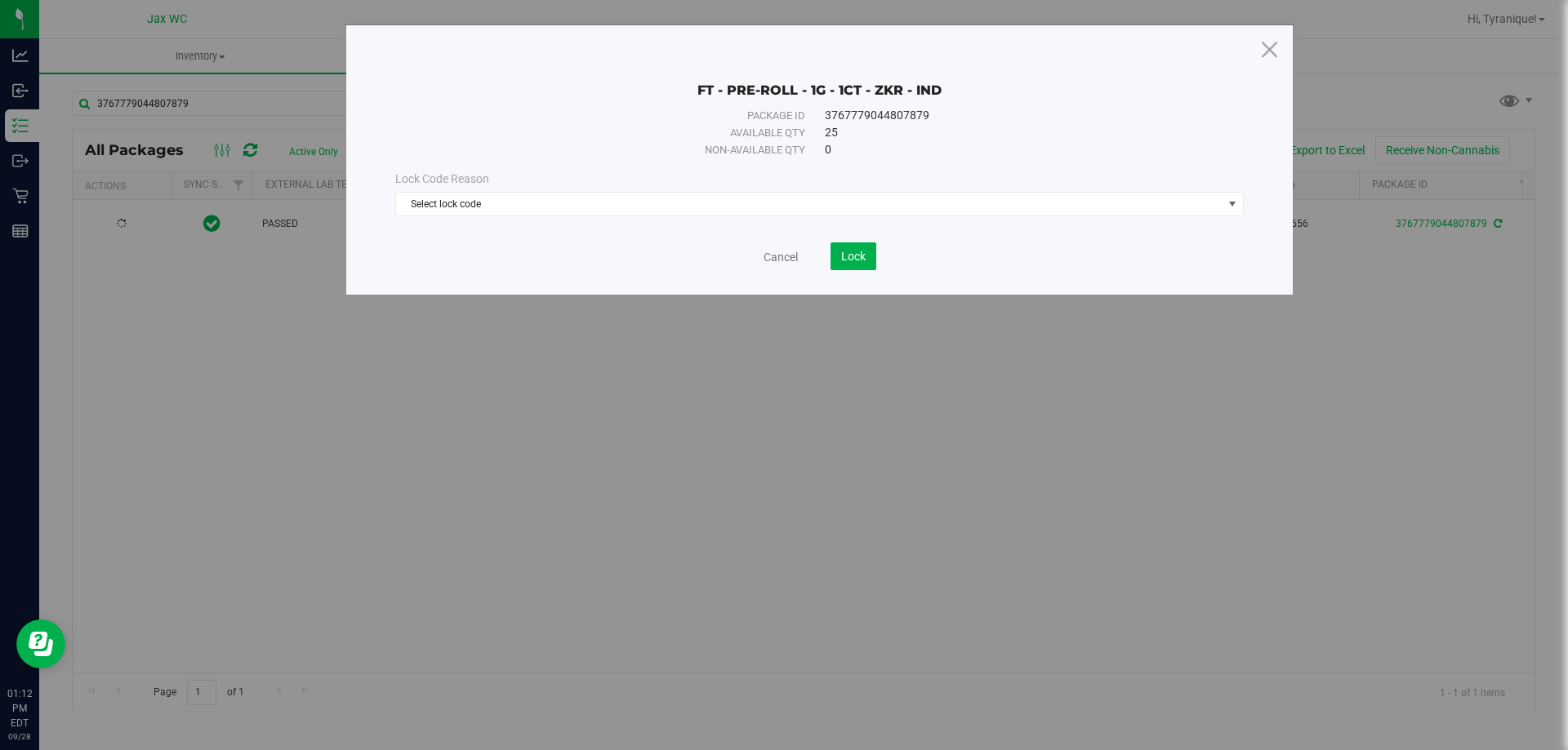
click at [719, 216] on div "Lock Code Reason Select lock code Select lock code Newly Received Administrativ…" at bounding box center [820, 193] width 873 height 71
click at [707, 204] on span "Select lock code" at bounding box center [809, 204] width 826 height 23
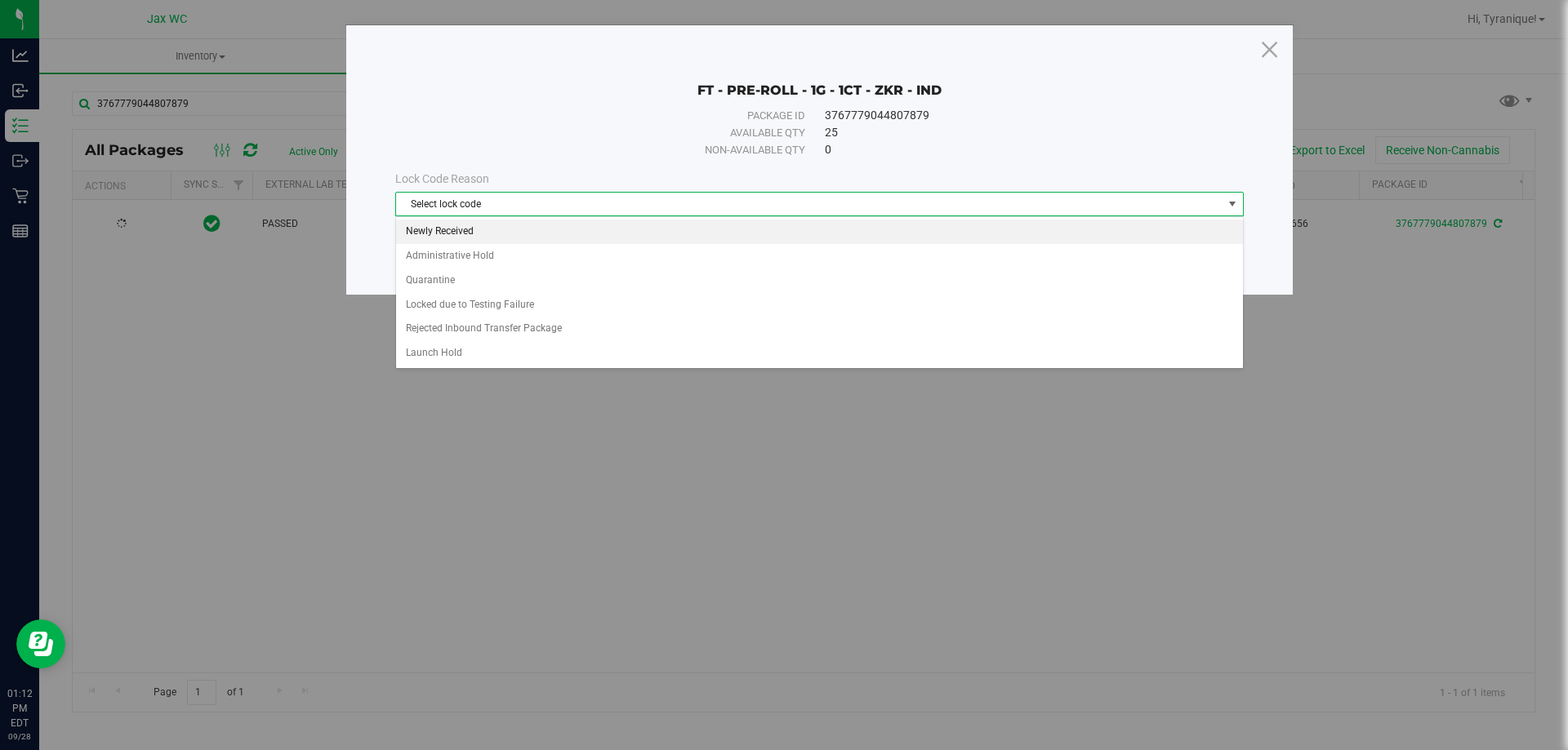
click at [651, 238] on li "Newly Received" at bounding box center [820, 231] width 847 height 24
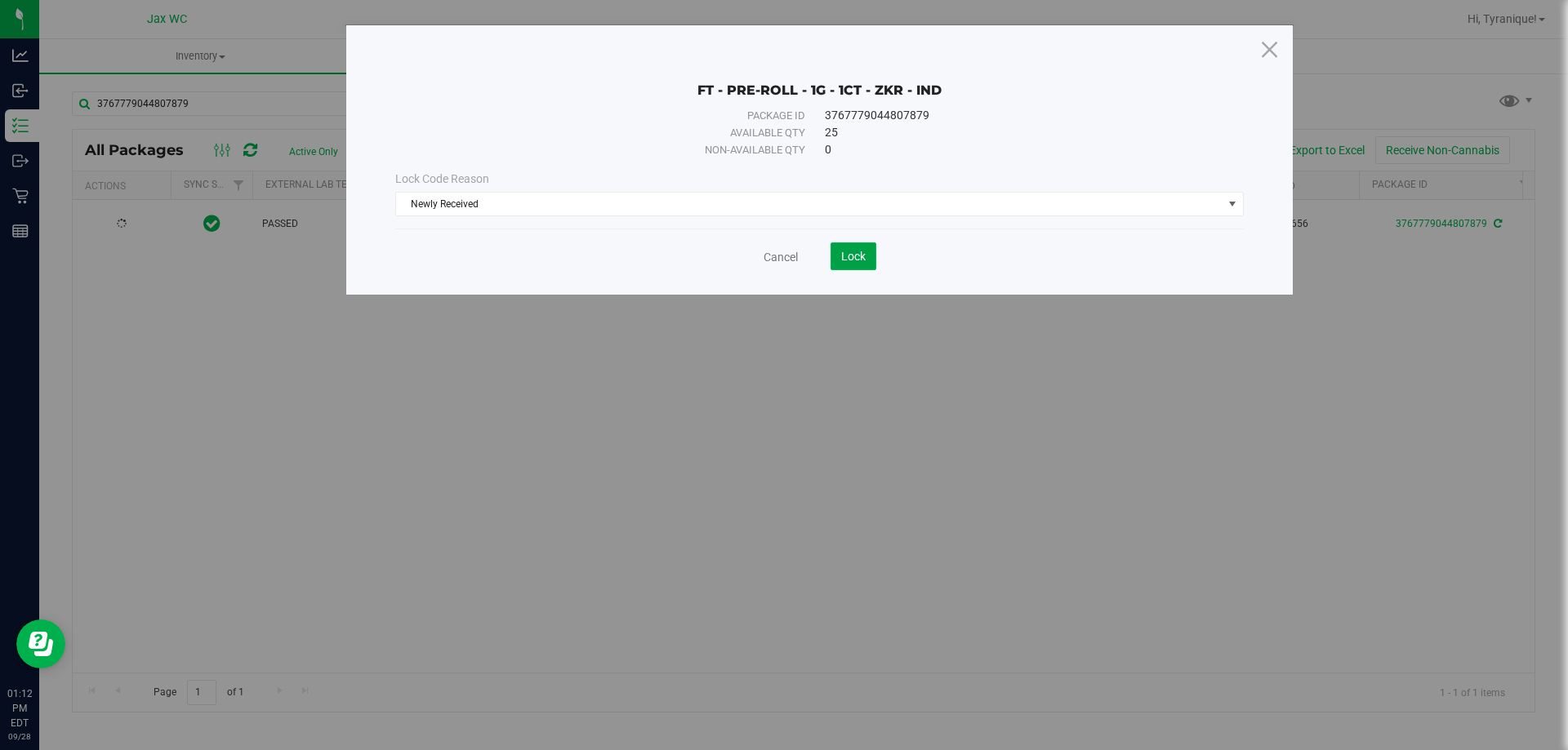
click at [871, 250] on button "Lock" at bounding box center [853, 257] width 46 height 28
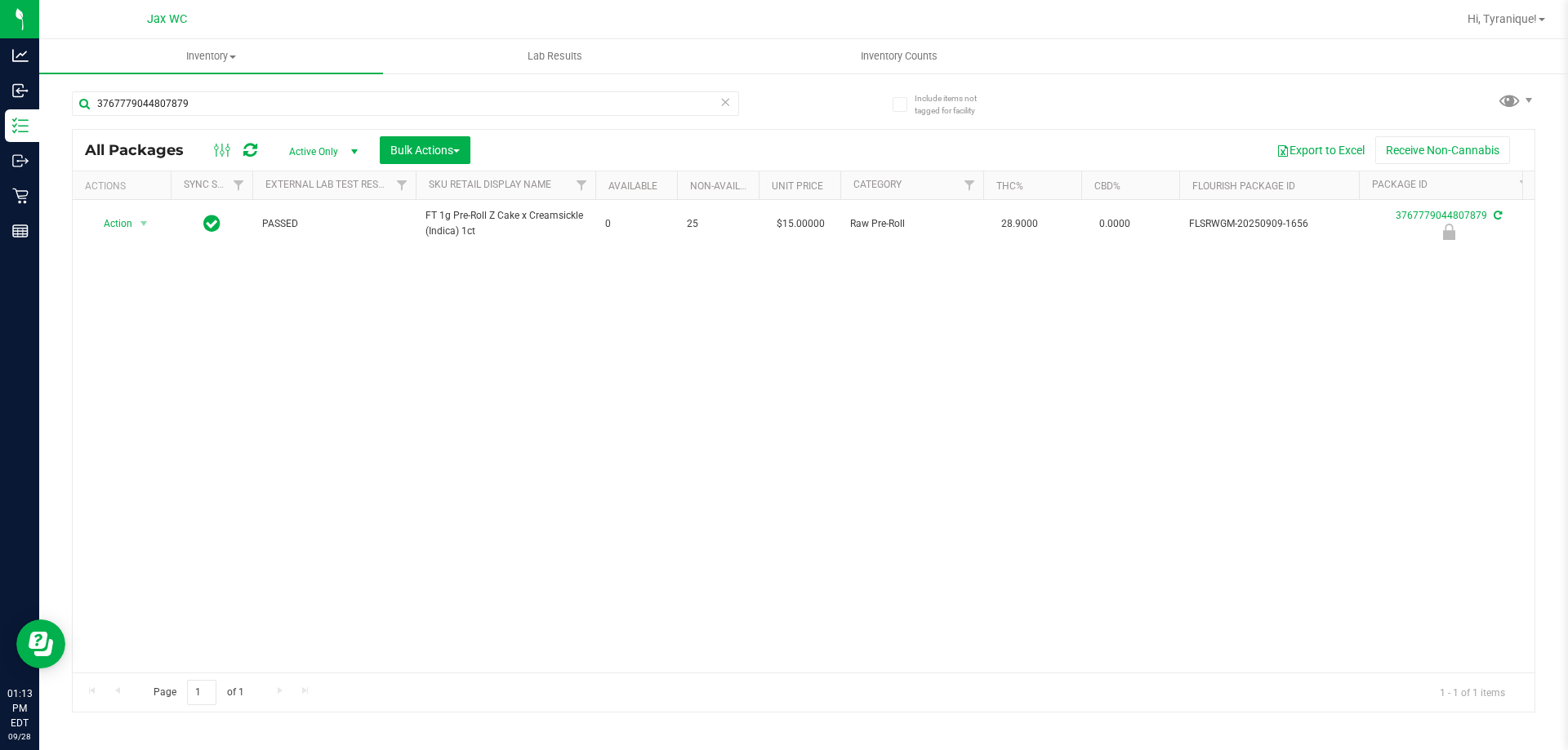
click at [720, 99] on icon at bounding box center [725, 101] width 11 height 20
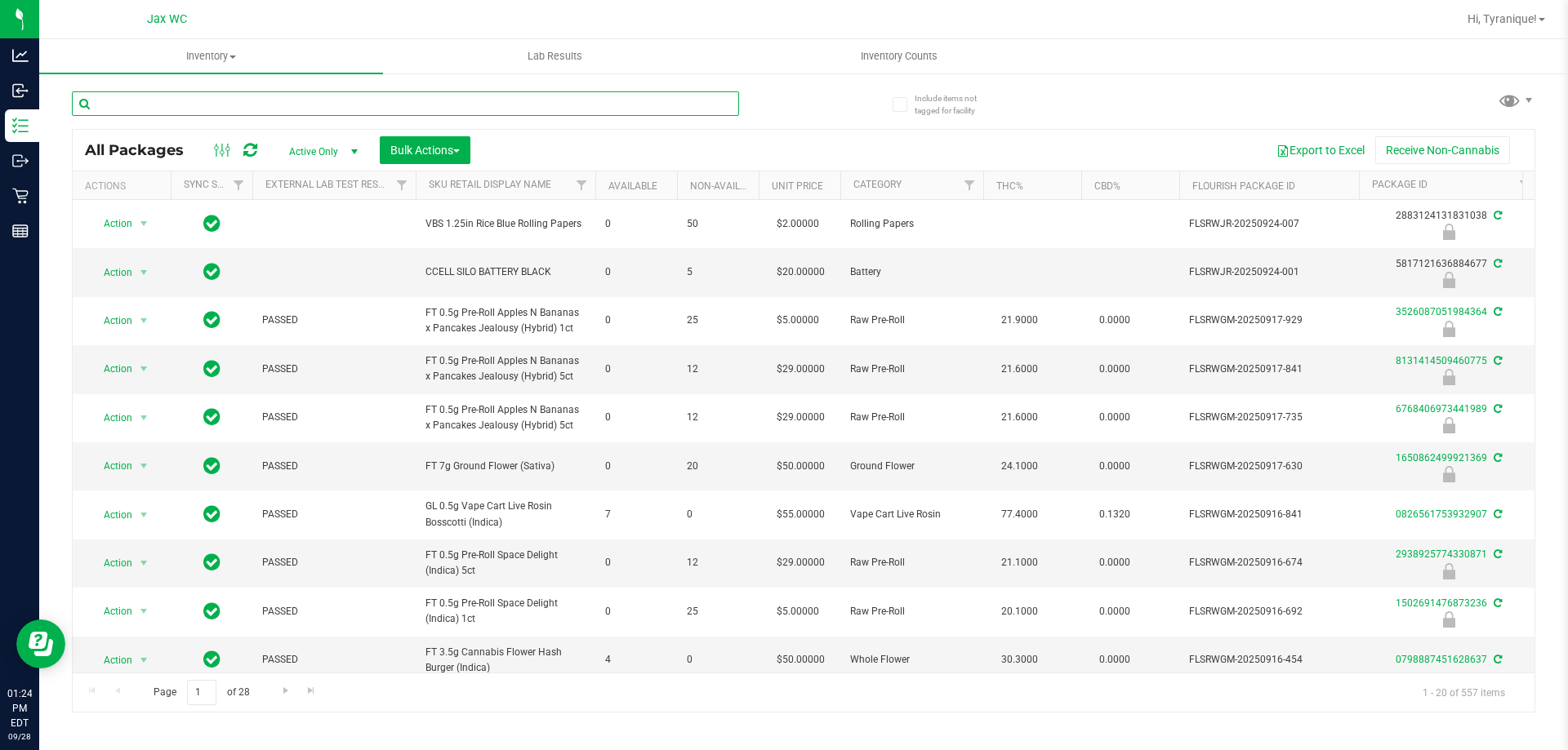
click at [669, 95] on input "text" at bounding box center [405, 104] width 667 height 24
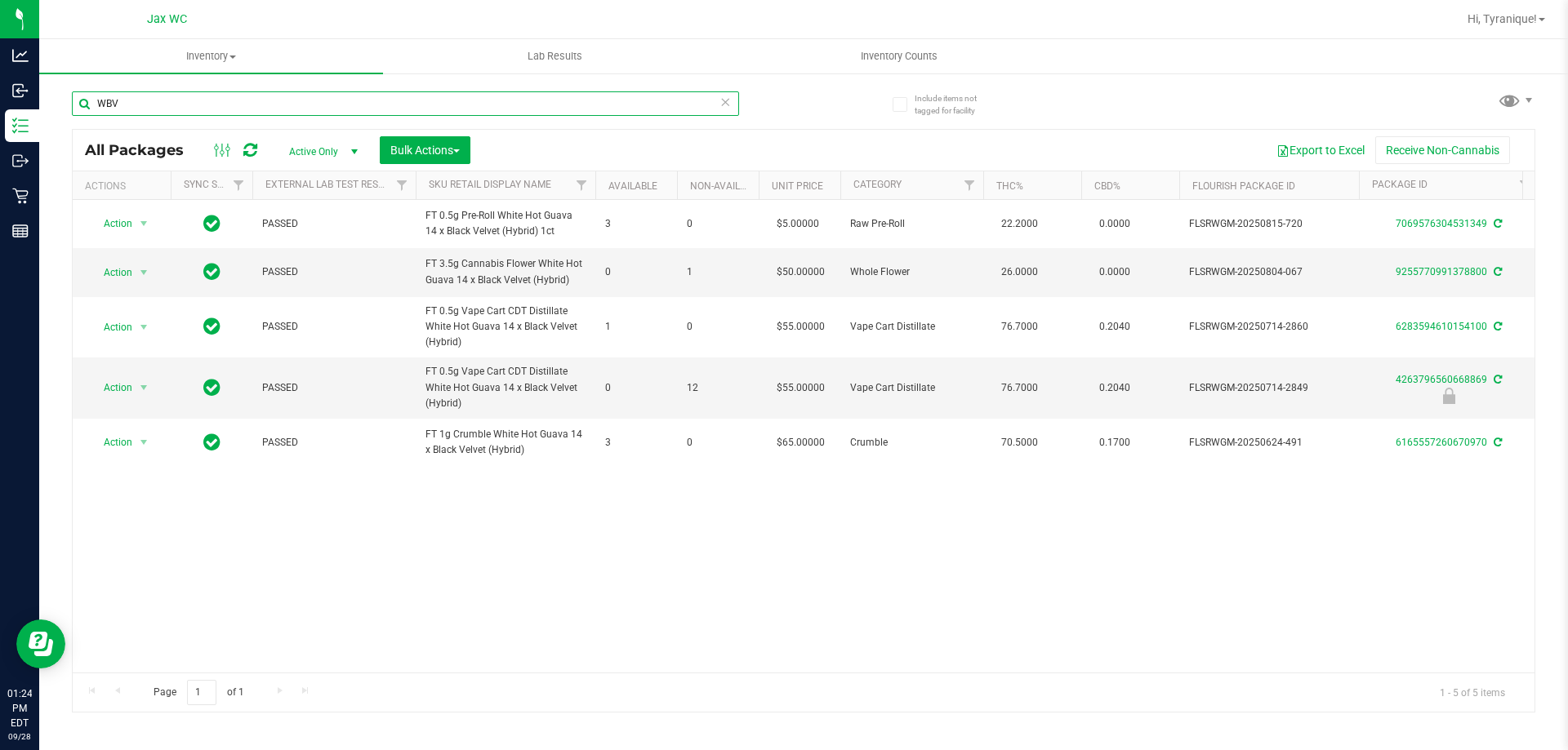
type input "WBV"
click at [724, 101] on icon at bounding box center [725, 101] width 11 height 20
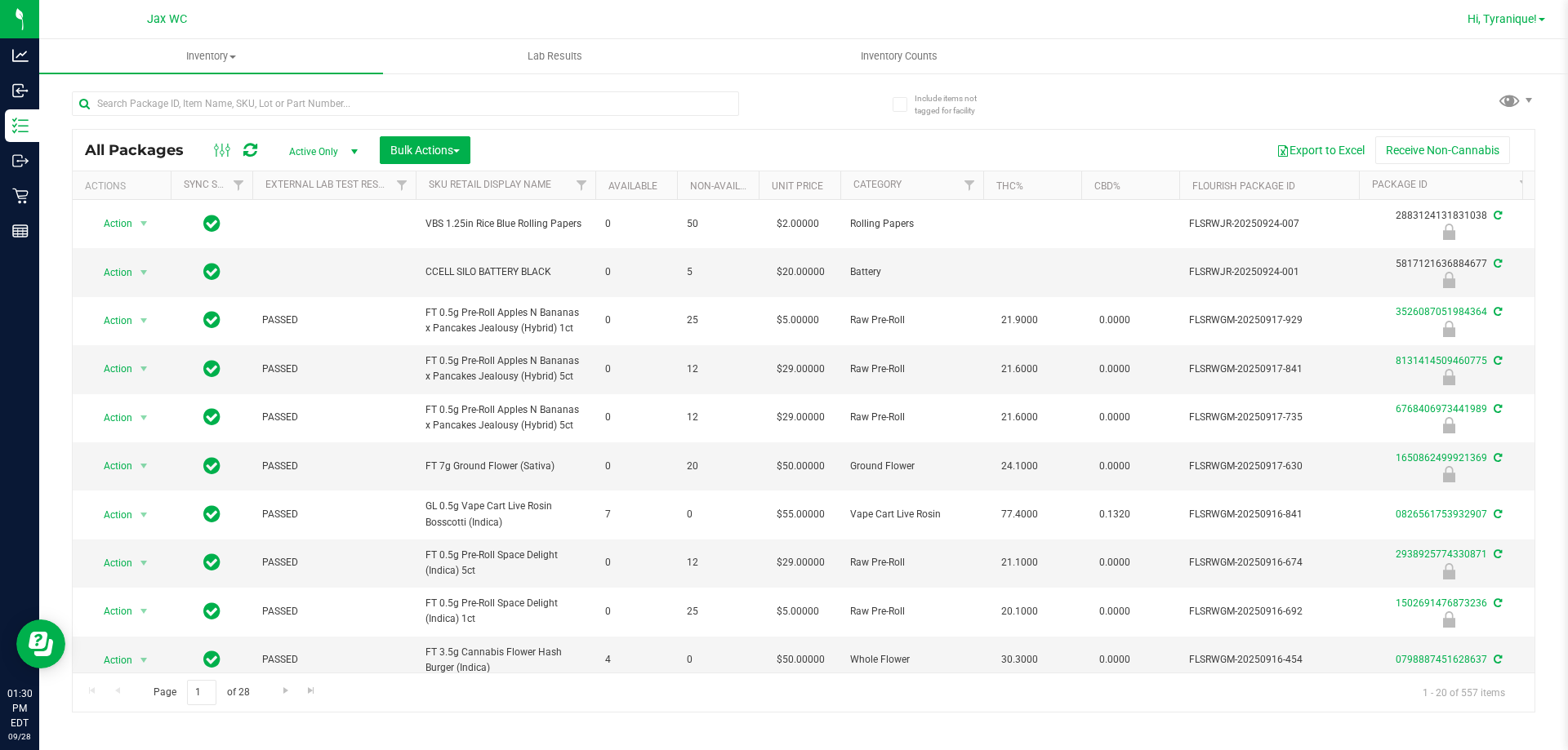
click at [1486, 20] on span "Hi, Tyranique!" at bounding box center [1502, 19] width 70 height 13
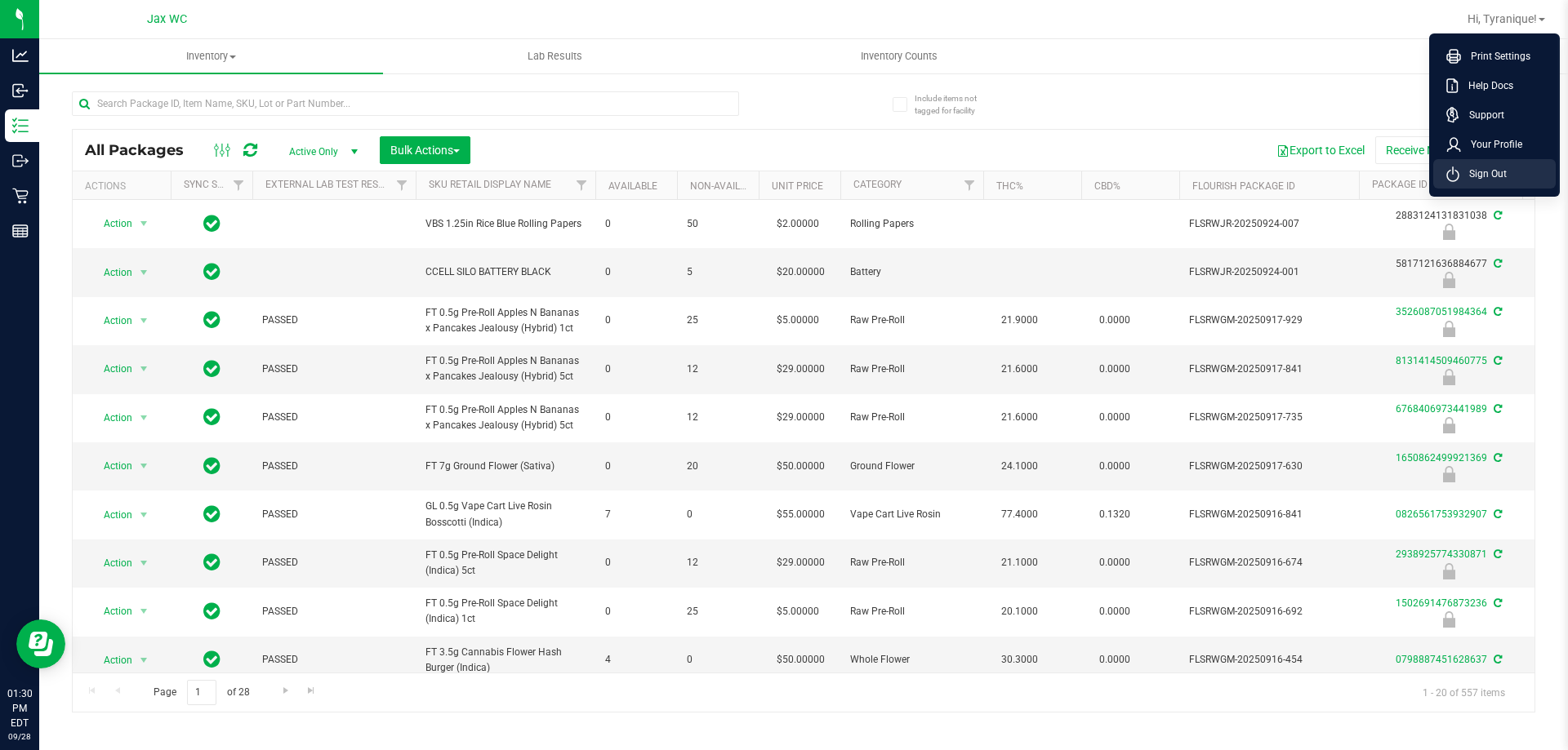
click at [1493, 164] on li "Sign Out" at bounding box center [1495, 173] width 122 height 29
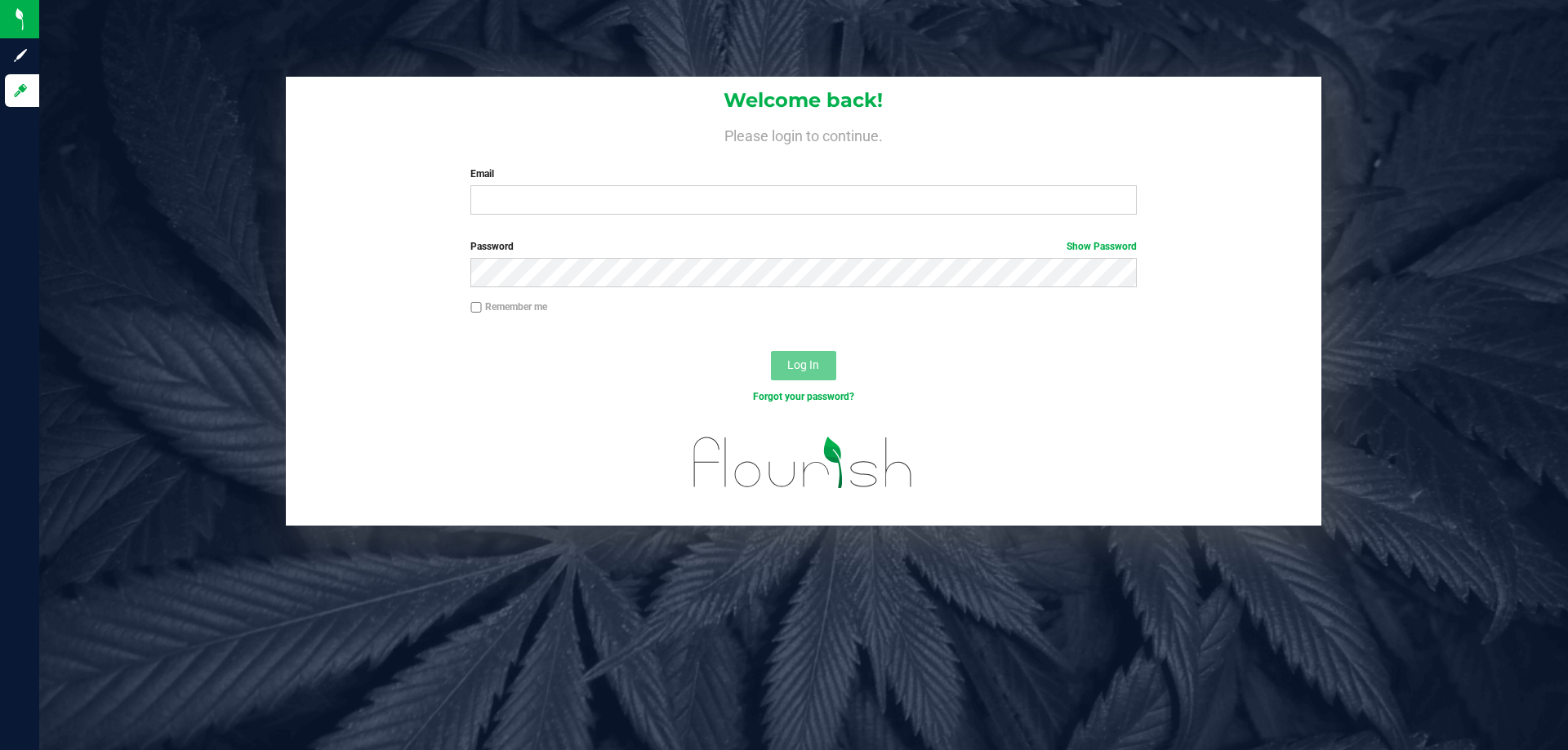
click at [443, 199] on div "Welcome back! Please login to continue. Email Required Please format your email…" at bounding box center [804, 152] width 1035 height 152
click at [611, 164] on div "Welcome back! Please login to continue. Email Required Please format your email…" at bounding box center [804, 152] width 1035 height 152
click at [609, 183] on div "Email Required Please format your email correctly." at bounding box center [803, 190] width 690 height 48
click at [609, 188] on input "Email" at bounding box center [803, 199] width 665 height 29
type input "[EMAIL_ADDRESS][DOMAIN_NAME]"
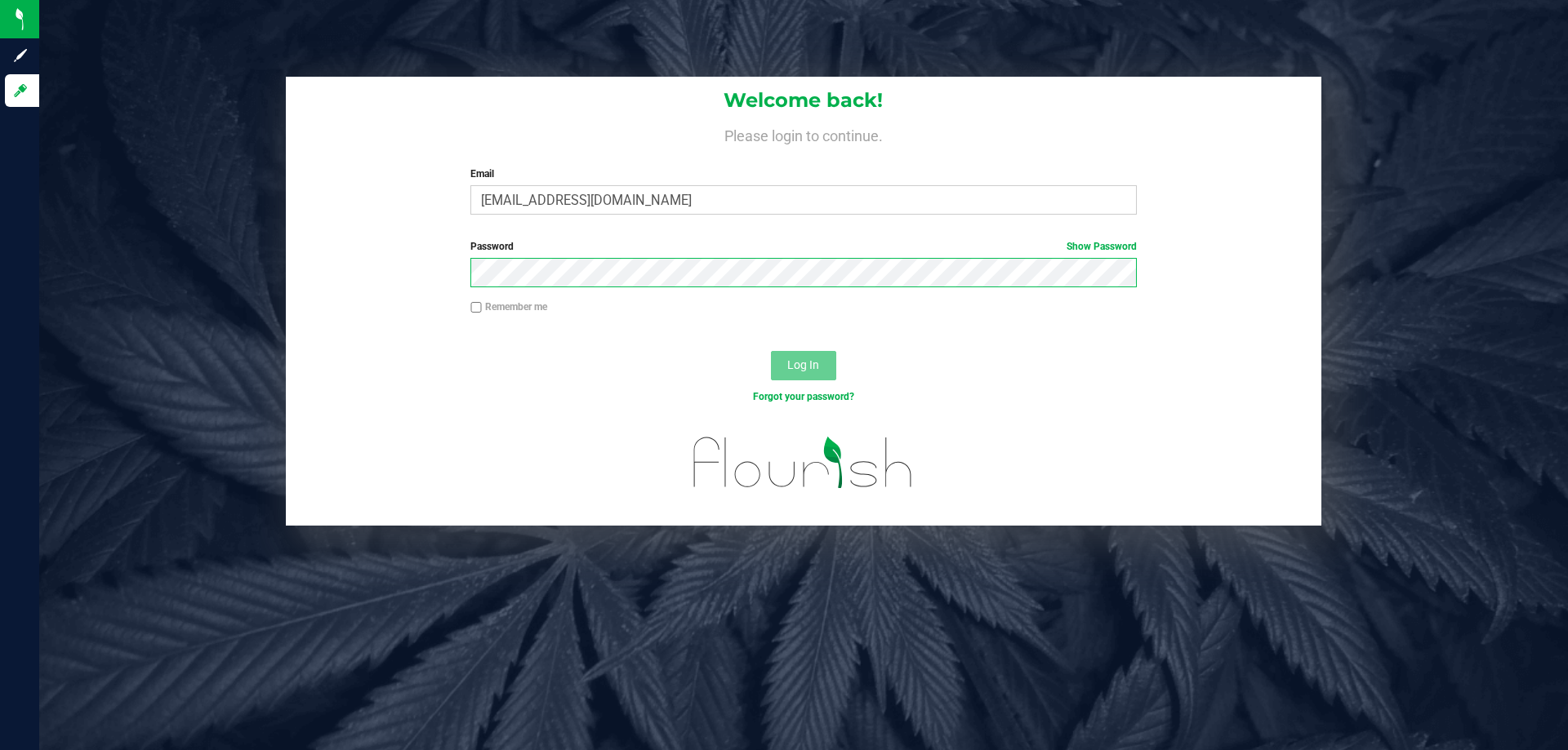
click at [771, 351] on button "Log In" at bounding box center [803, 365] width 65 height 29
